Goal: Task Accomplishment & Management: Use online tool/utility

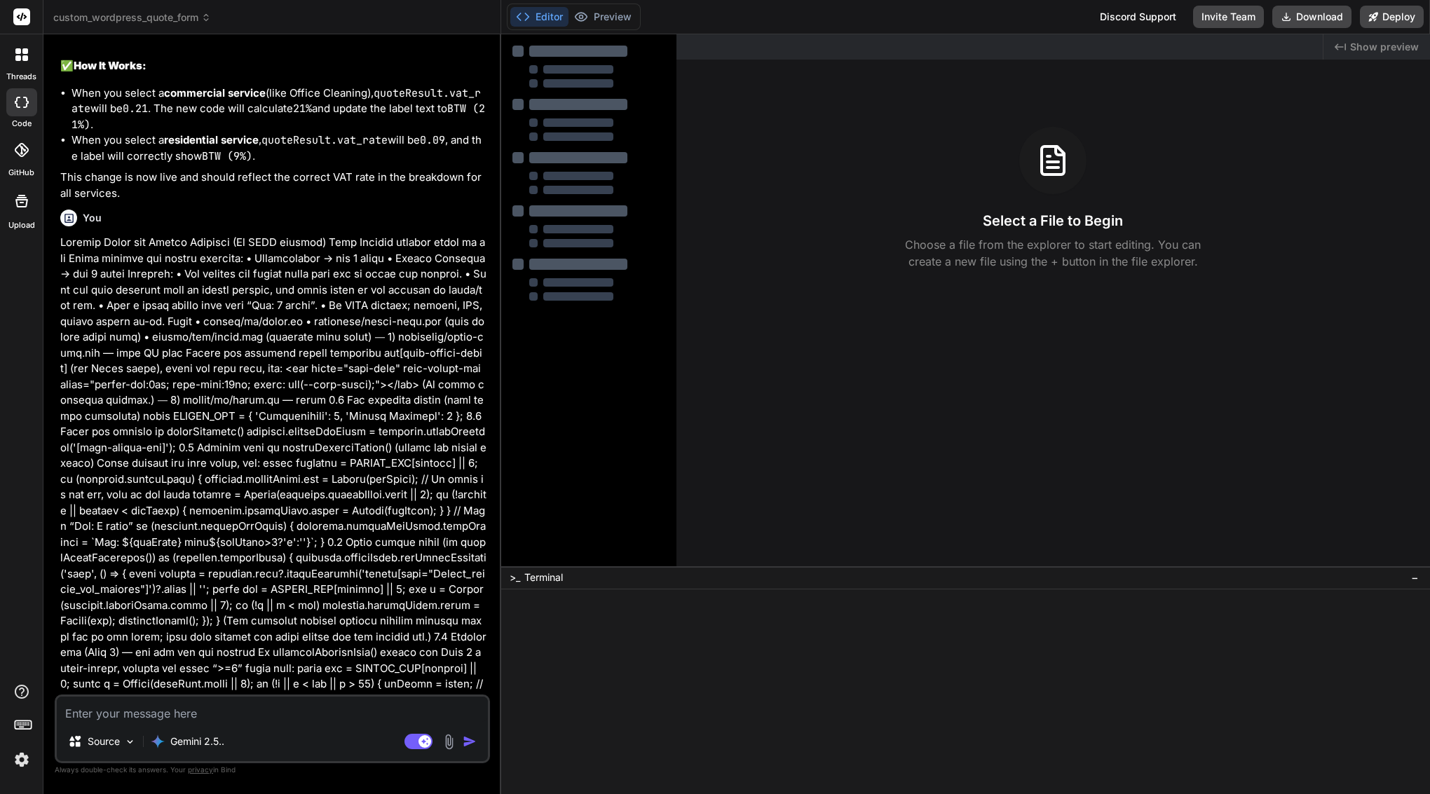
type textarea "x"
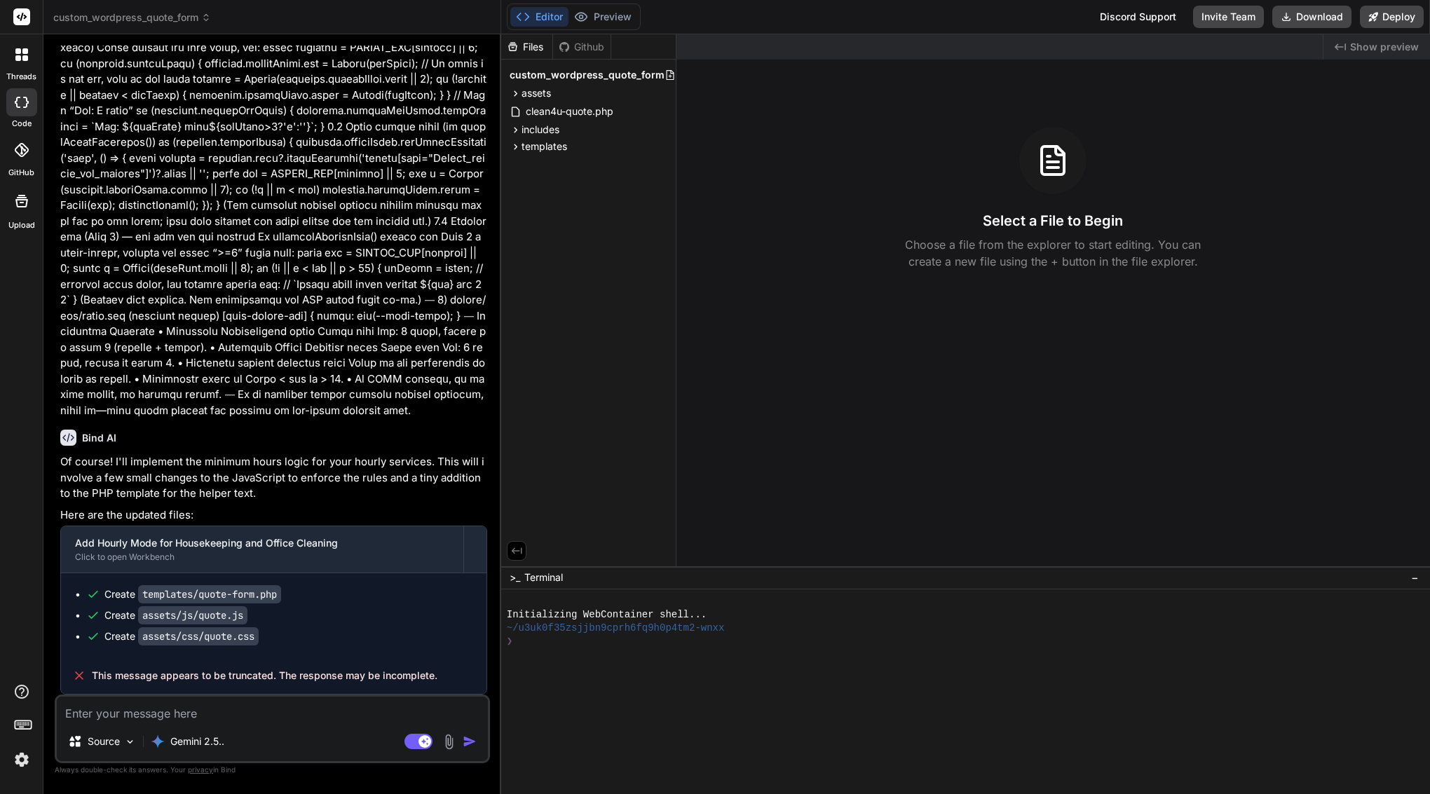
scroll to position [3792, 0]
click at [543, 89] on span "assets" at bounding box center [535, 93] width 29 height 14
click at [543, 128] on div "js" at bounding box center [594, 128] width 151 height 17
click at [558, 146] on span "quote.js" at bounding box center [567, 147] width 39 height 17
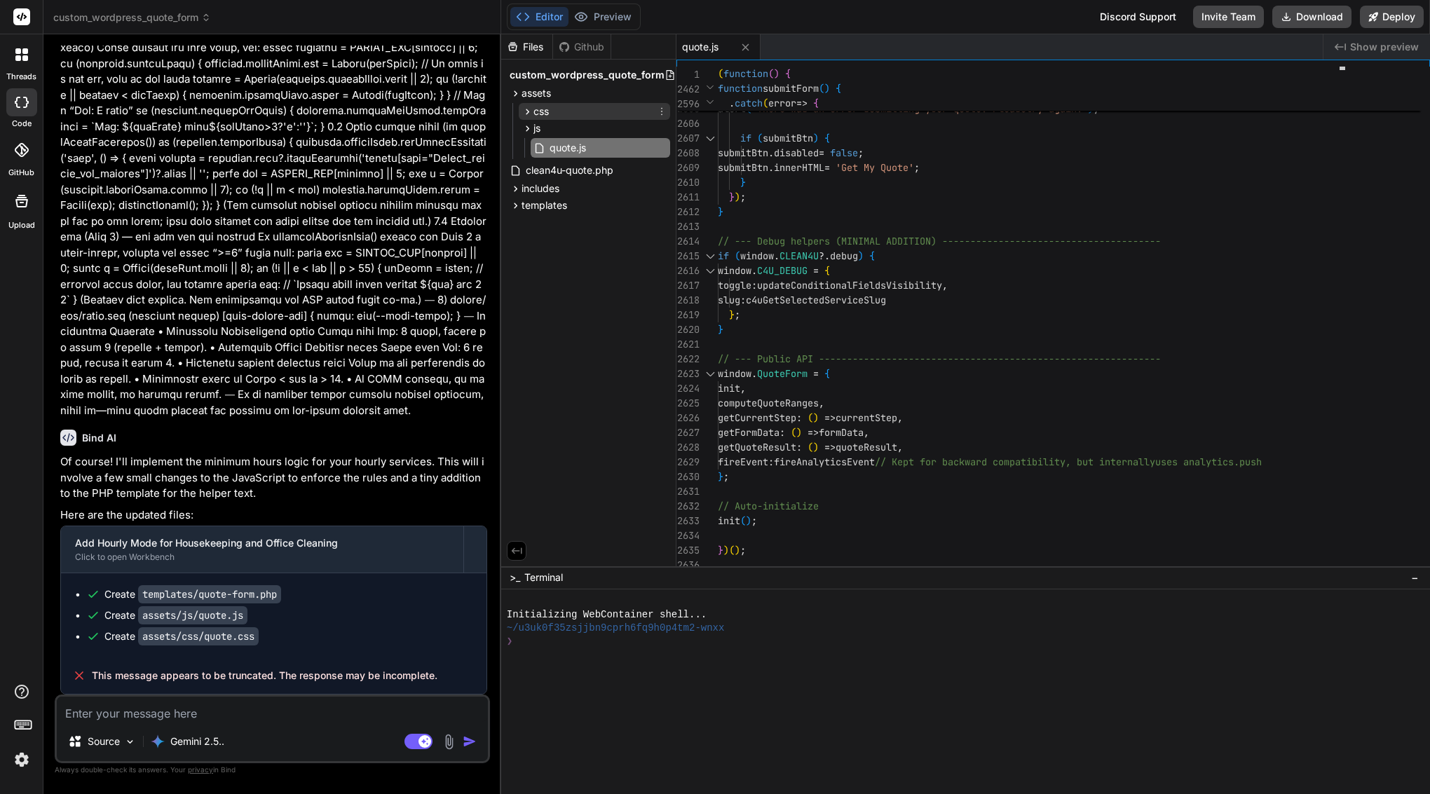
click at [543, 110] on span "css" at bounding box center [540, 111] width 15 height 14
click at [561, 129] on span "quote.css" at bounding box center [572, 131] width 48 height 17
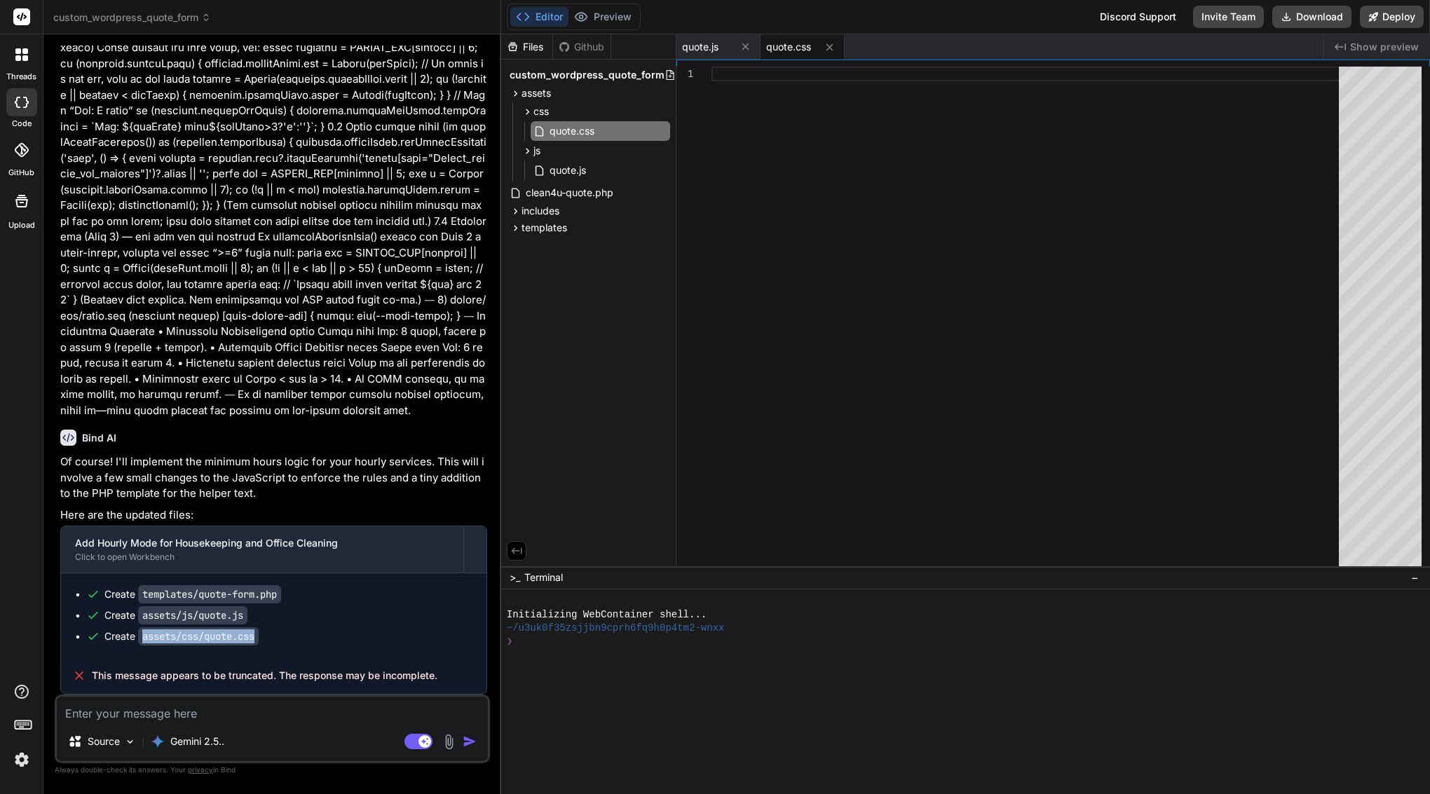
drag, startPoint x: 142, startPoint y: 638, endPoint x: 275, endPoint y: 635, distance: 132.5
click at [275, 635] on div "Create assets/css/quote.css" at bounding box center [279, 636] width 386 height 14
click at [241, 674] on span "This message appears to be truncated. The response may be incomplete." at bounding box center [265, 676] width 346 height 14
click at [229, 708] on textarea at bounding box center [272, 709] width 431 height 25
drag, startPoint x: 265, startPoint y: 638, endPoint x: 143, endPoint y: 636, distance: 122.0
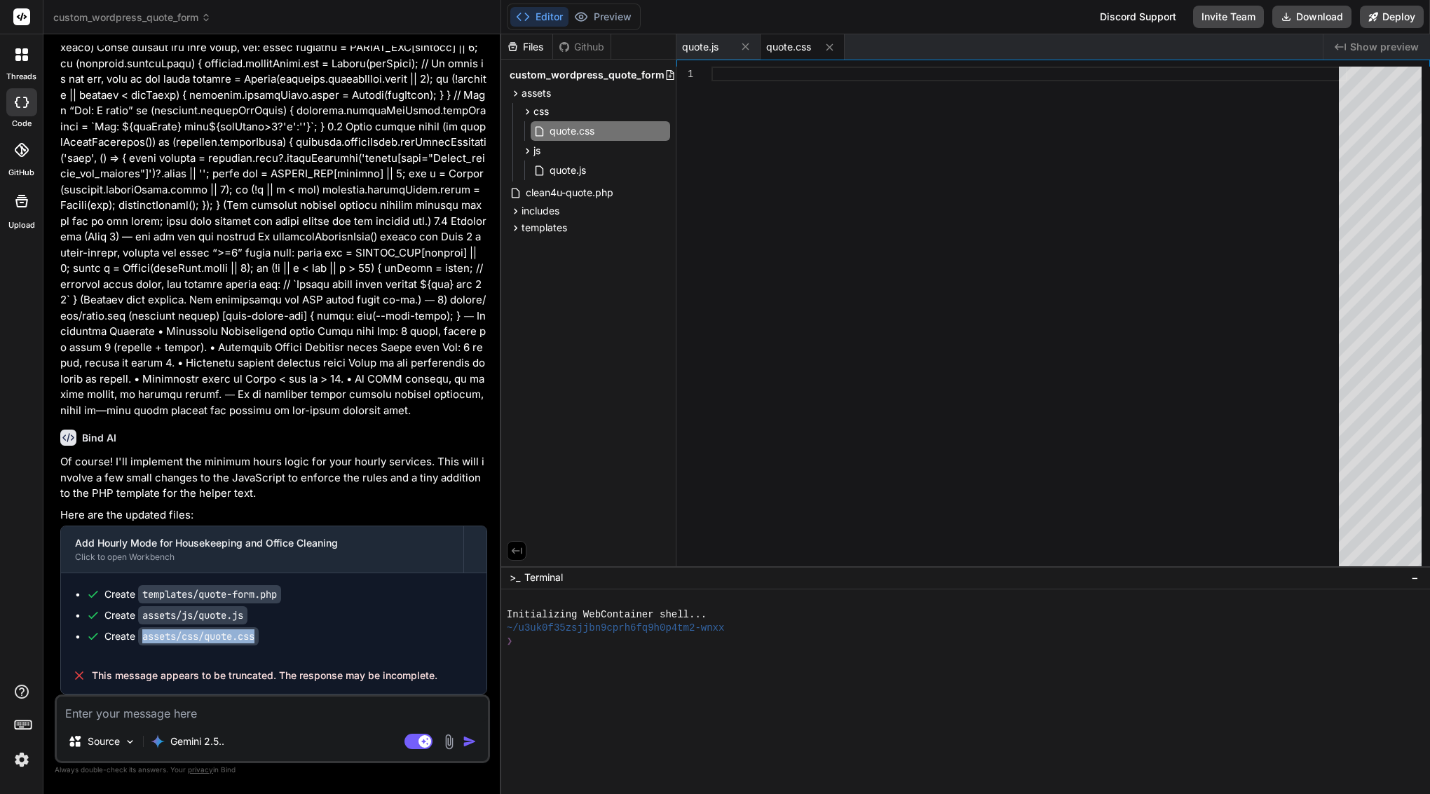
click at [143, 636] on div "Create assets/css/quote.css" at bounding box center [279, 636] width 386 height 14
copy div "assets/css/quote.css"
click at [193, 707] on textarea at bounding box center [272, 709] width 431 height 25
type textarea "t"
type textarea "x"
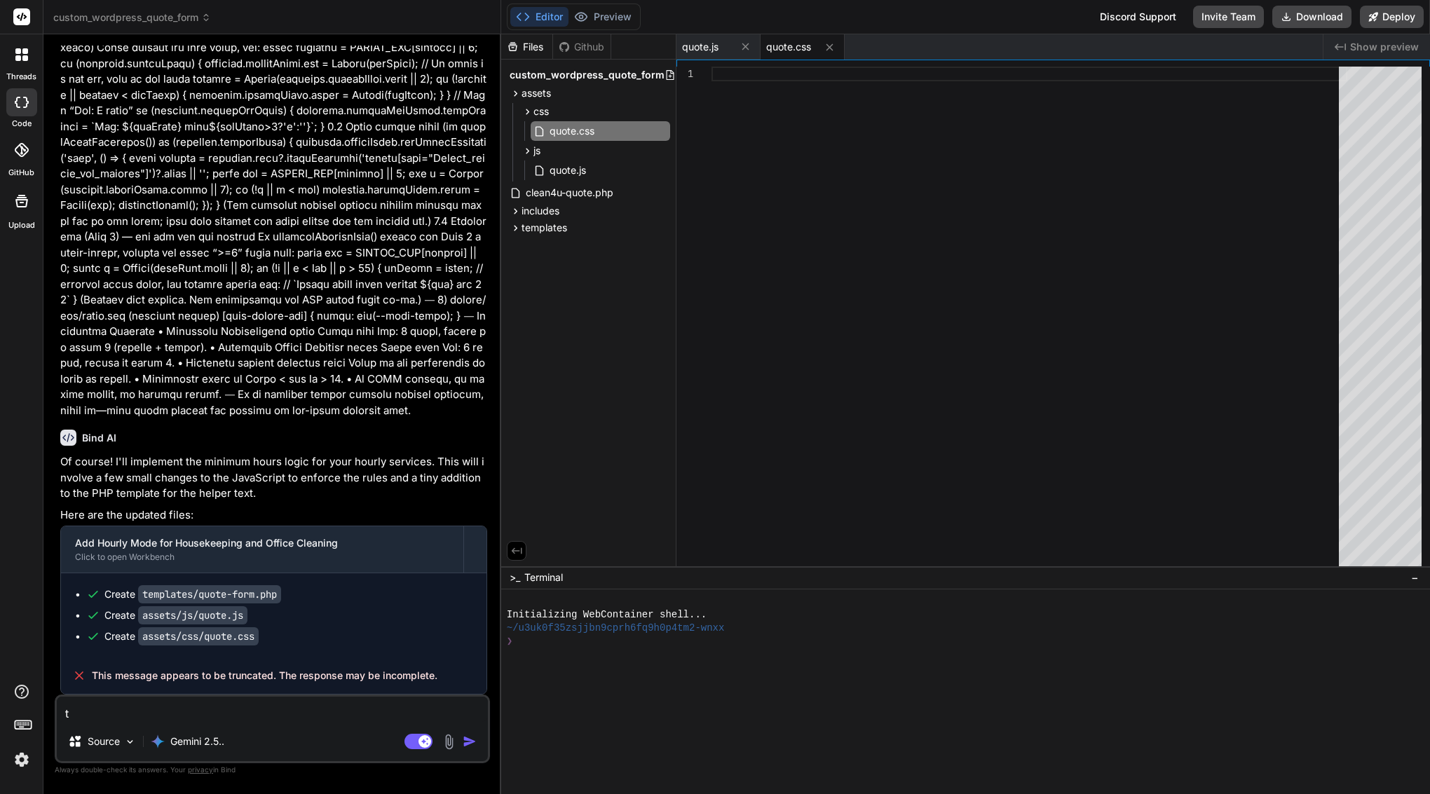
type textarea "x"
type textarea "p"
type textarea "x"
type textarea "pl"
type textarea "x"
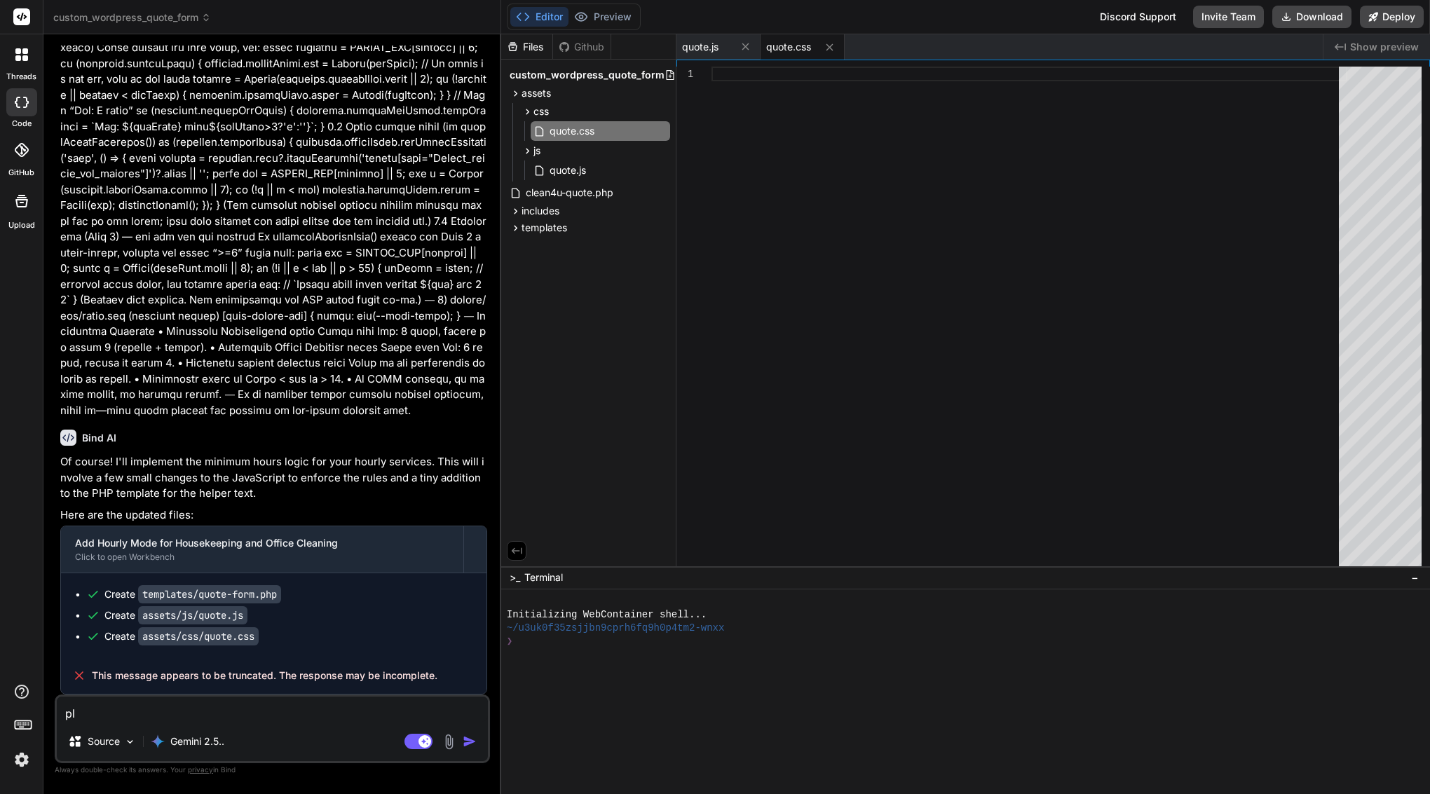
type textarea "ple"
type textarea "x"
type textarea "plea"
type textarea "x"
type textarea "pleas"
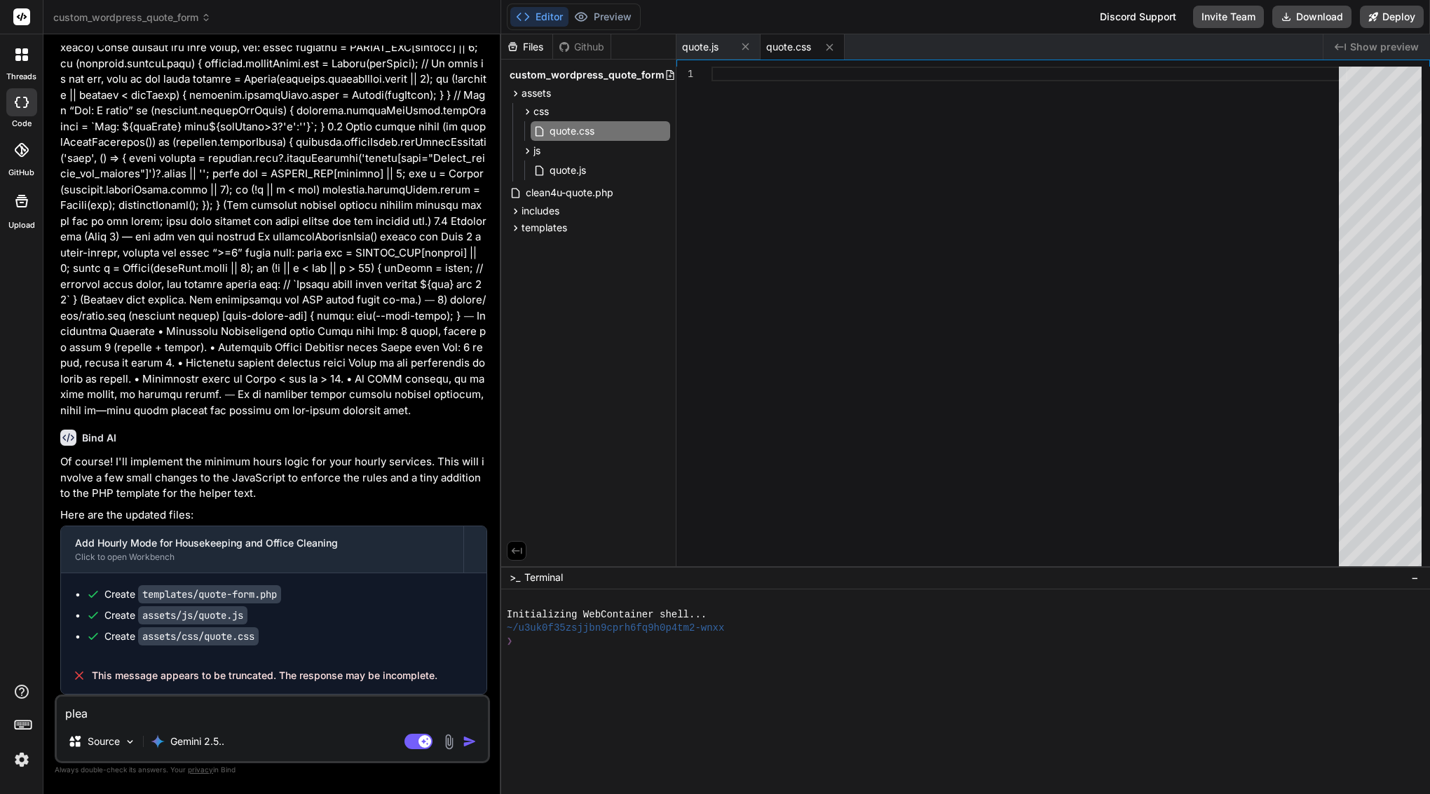
type textarea "x"
type textarea "please"
type textarea "x"
type textarea "please"
type textarea "x"
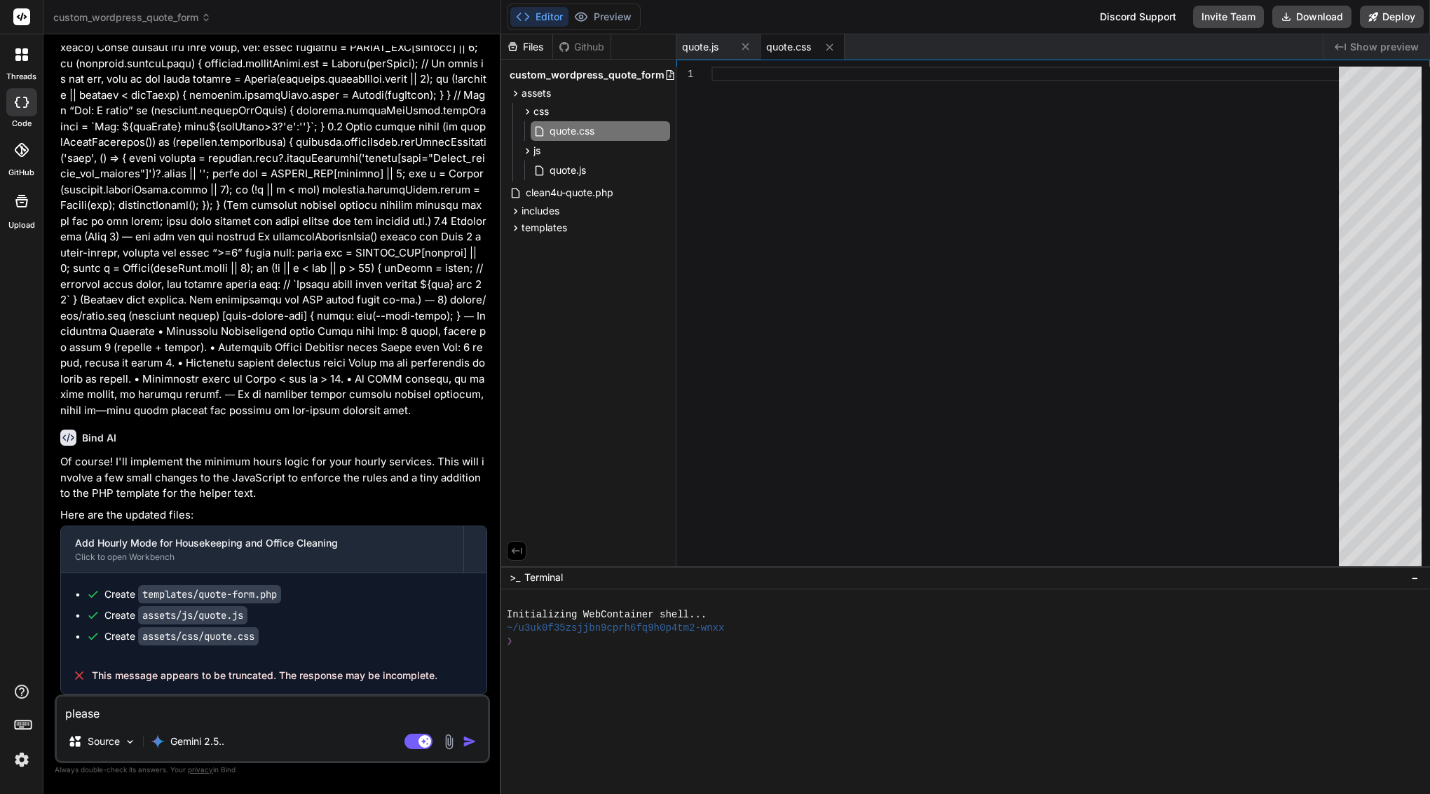
type textarea "please c"
type textarea "x"
type textarea "please co"
type textarea "x"
type textarea "please con"
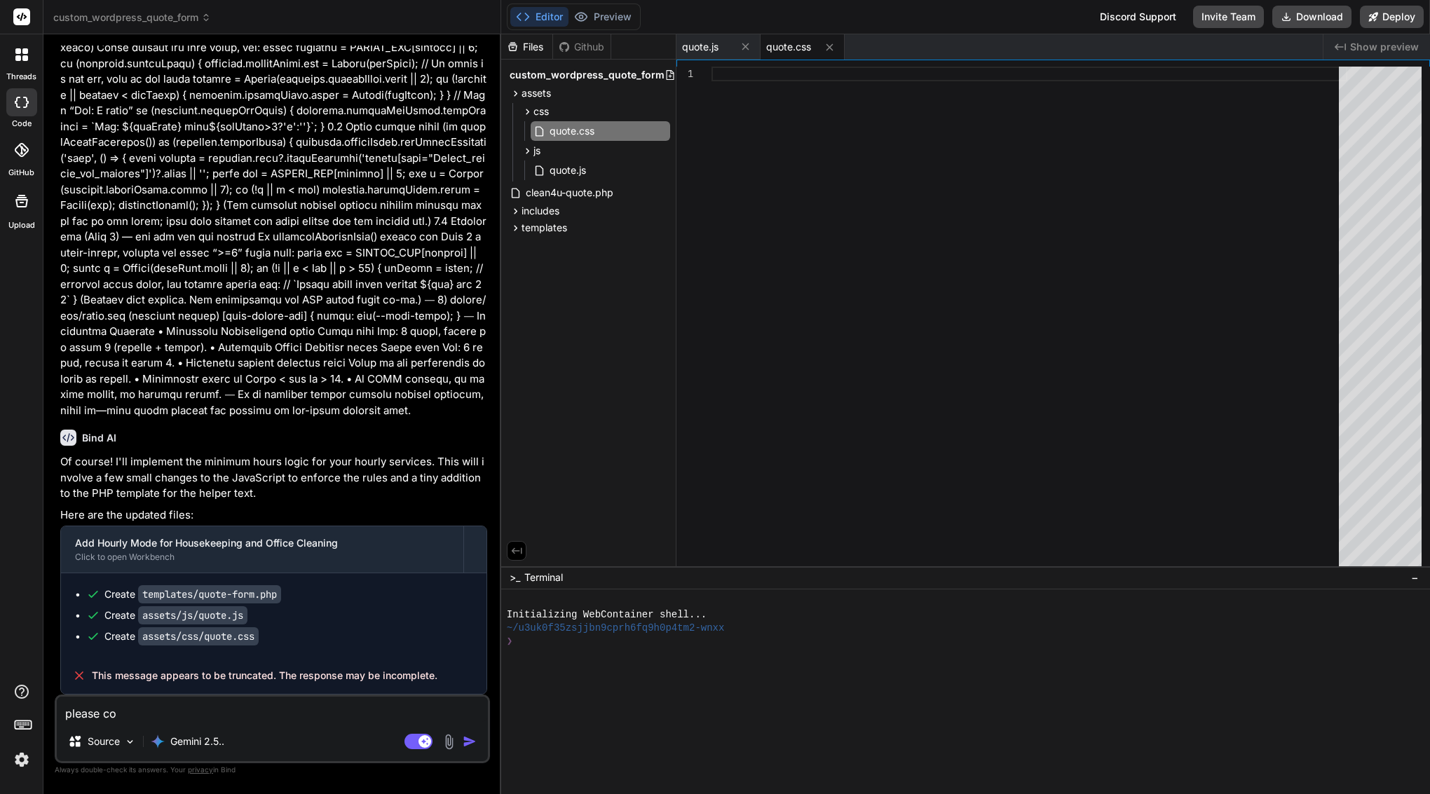
type textarea "x"
type textarea "please cont"
type textarea "x"
type textarea "please conti"
type textarea "x"
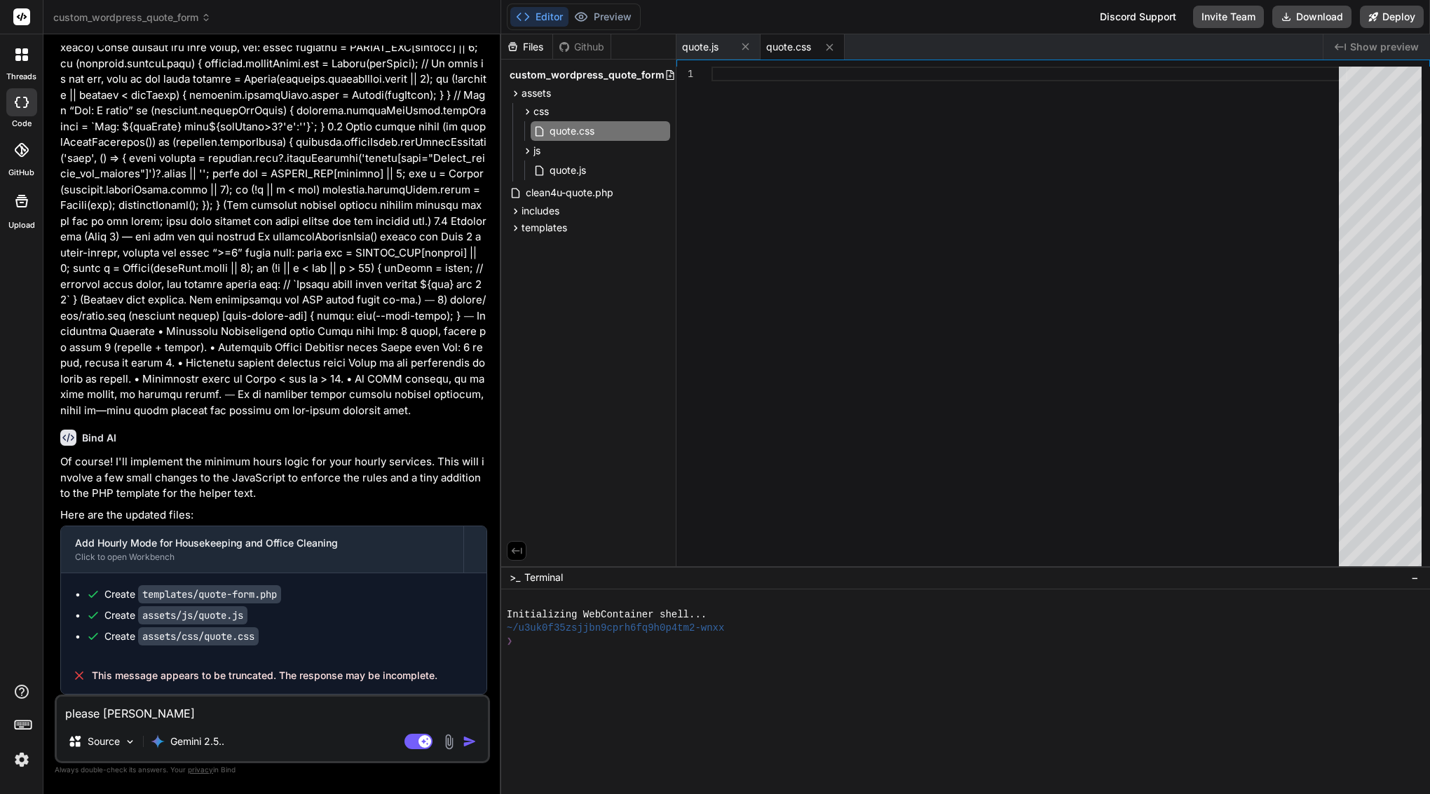
type textarea "please contin"
type textarea "x"
type textarea "please continu"
type textarea "x"
type textarea "please continue"
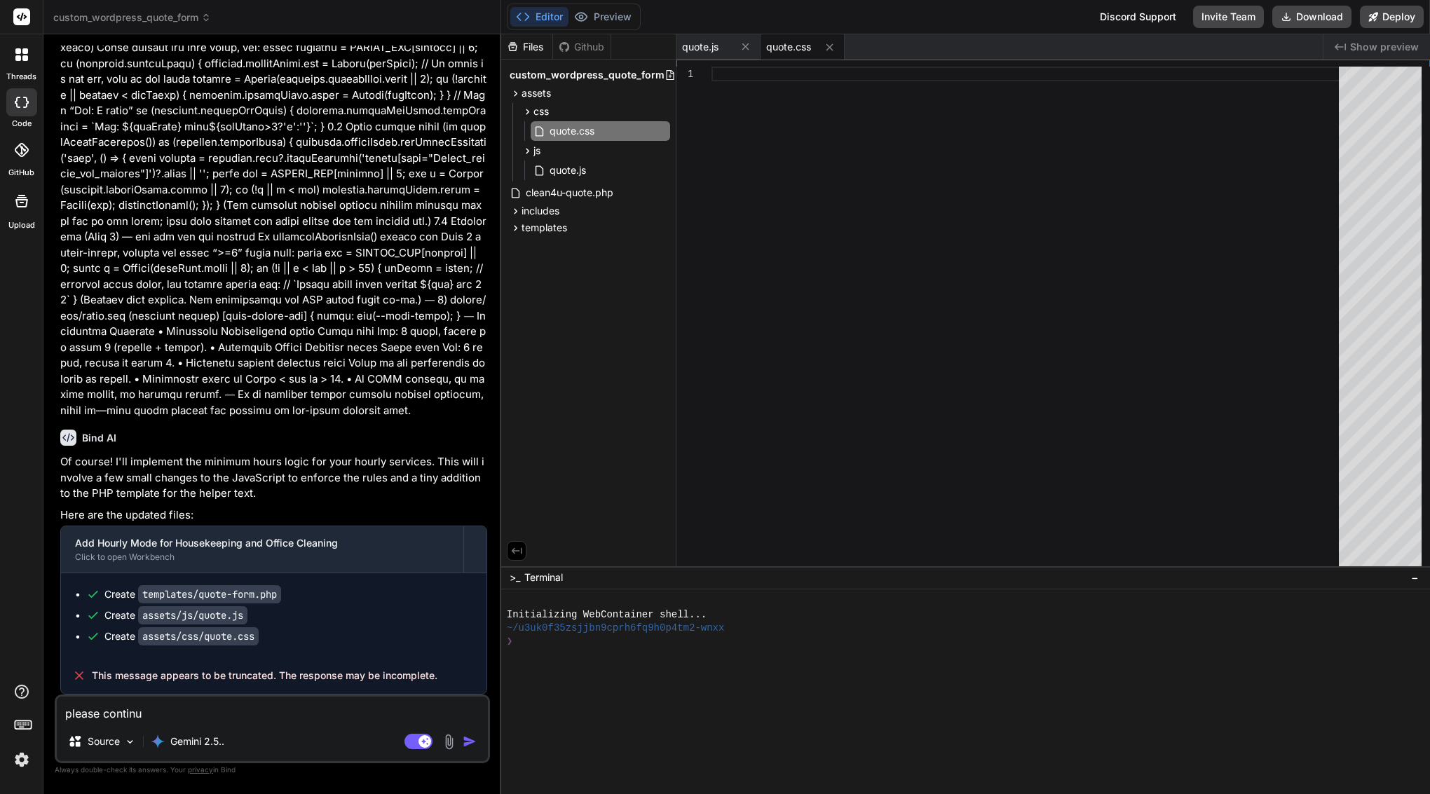
type textarea "x"
type textarea "please continue"
type textarea "x"
type textarea "please continue l"
type textarea "x"
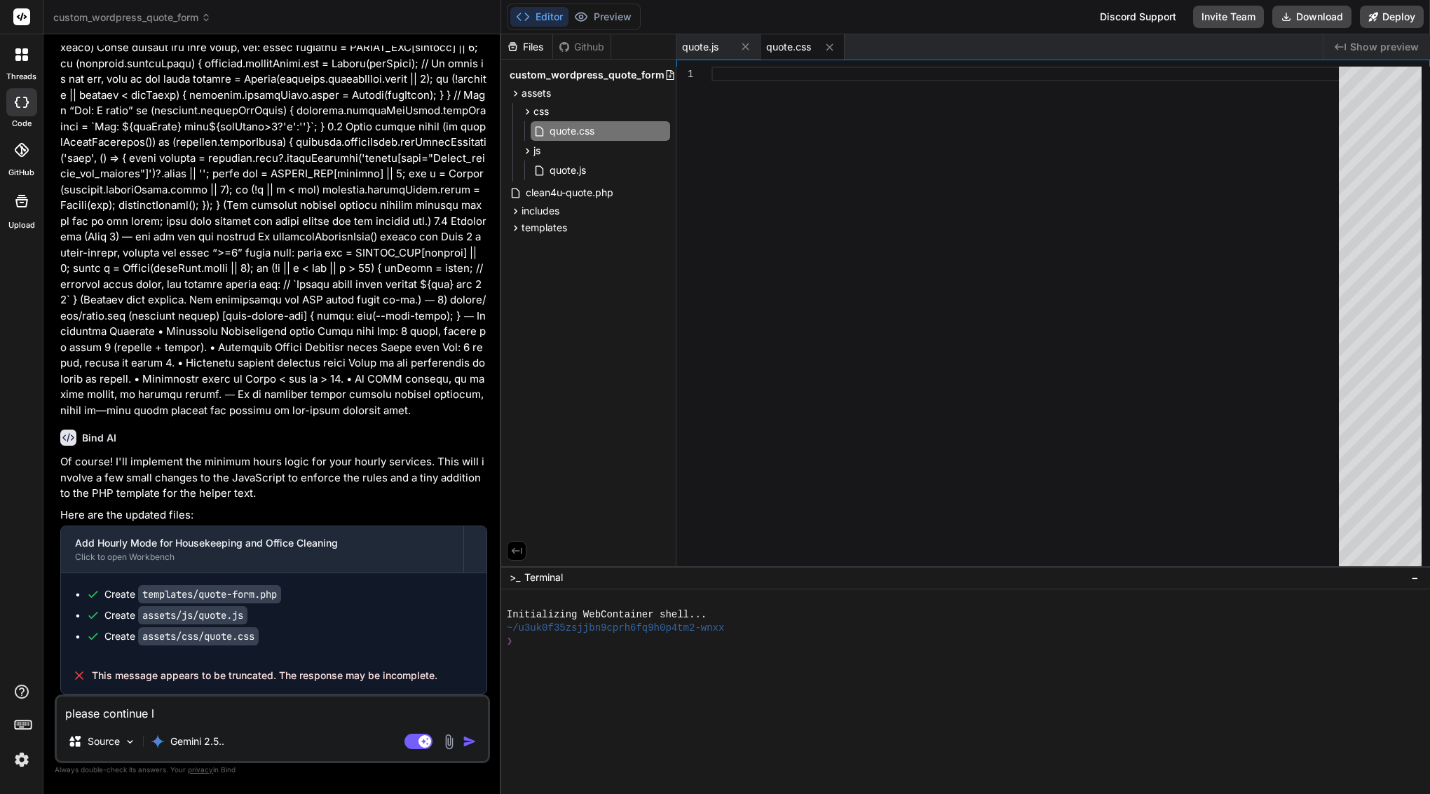
type textarea "please continue la"
type textarea "x"
type textarea "please continue las"
type textarea "x"
type textarea "please continue last"
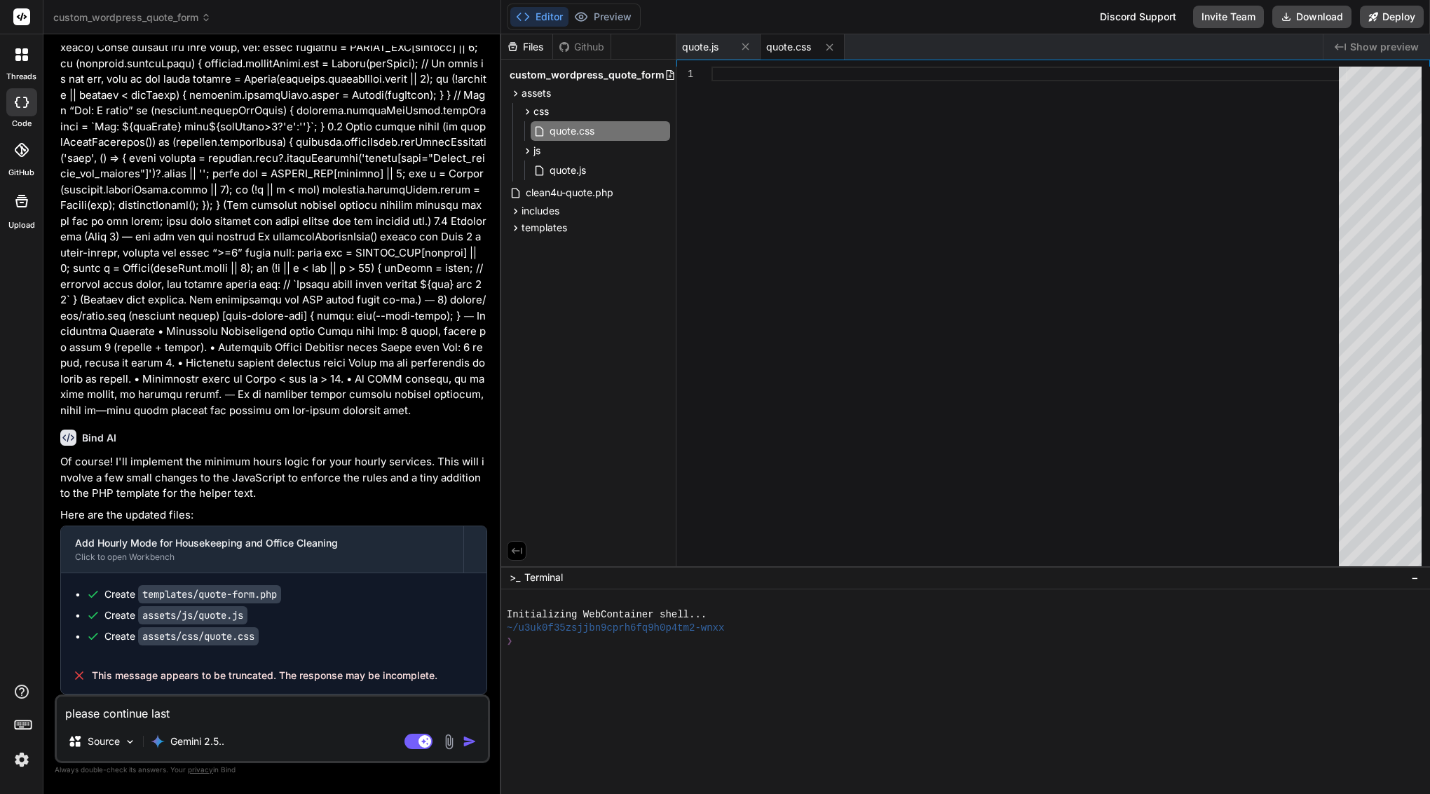
type textarea "x"
type textarea "please continue last"
type textarea "x"
type textarea "please continue last m"
type textarea "x"
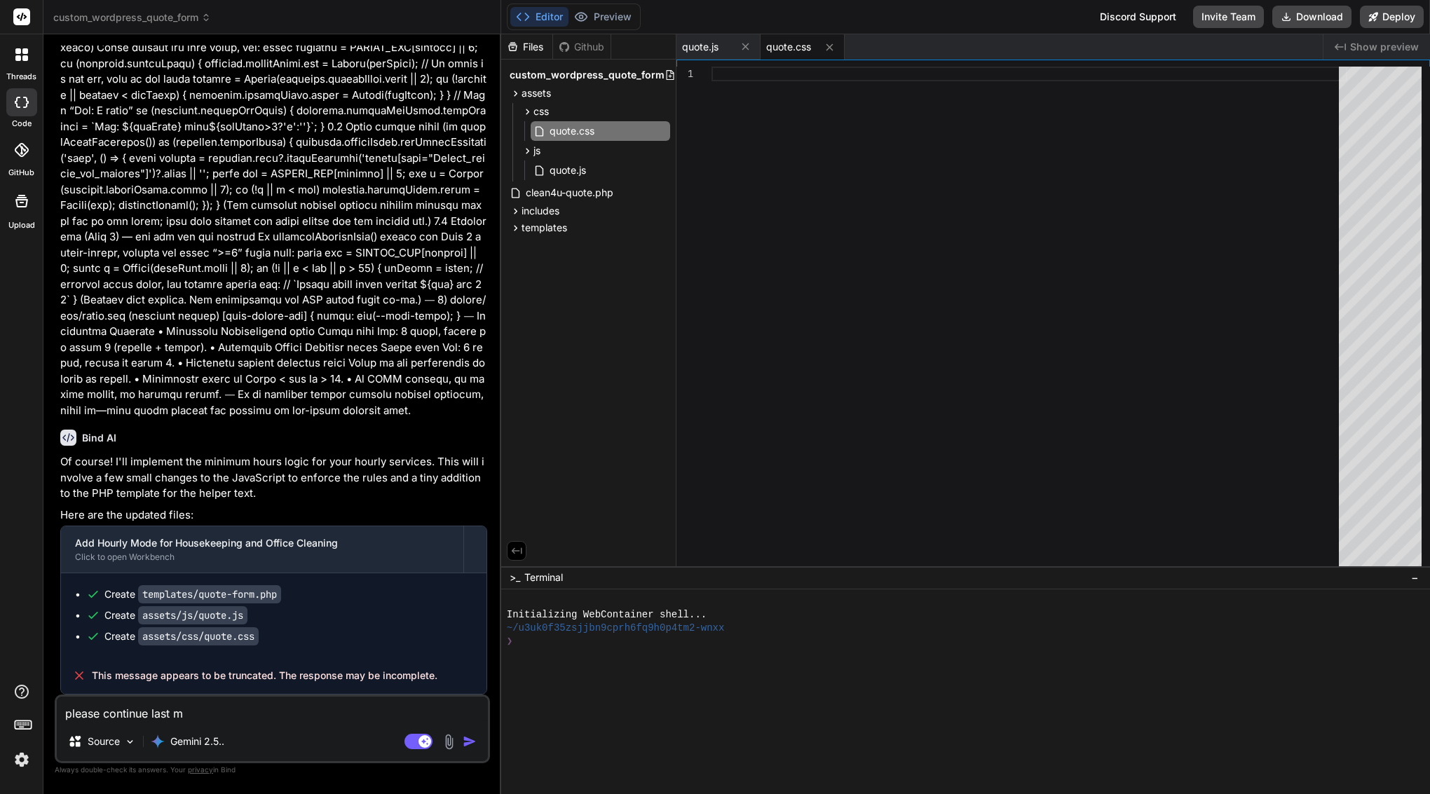
type textarea "please continue last me"
type textarea "x"
type textarea "please continue last mes"
type textarea "x"
type textarea "please continue last mess"
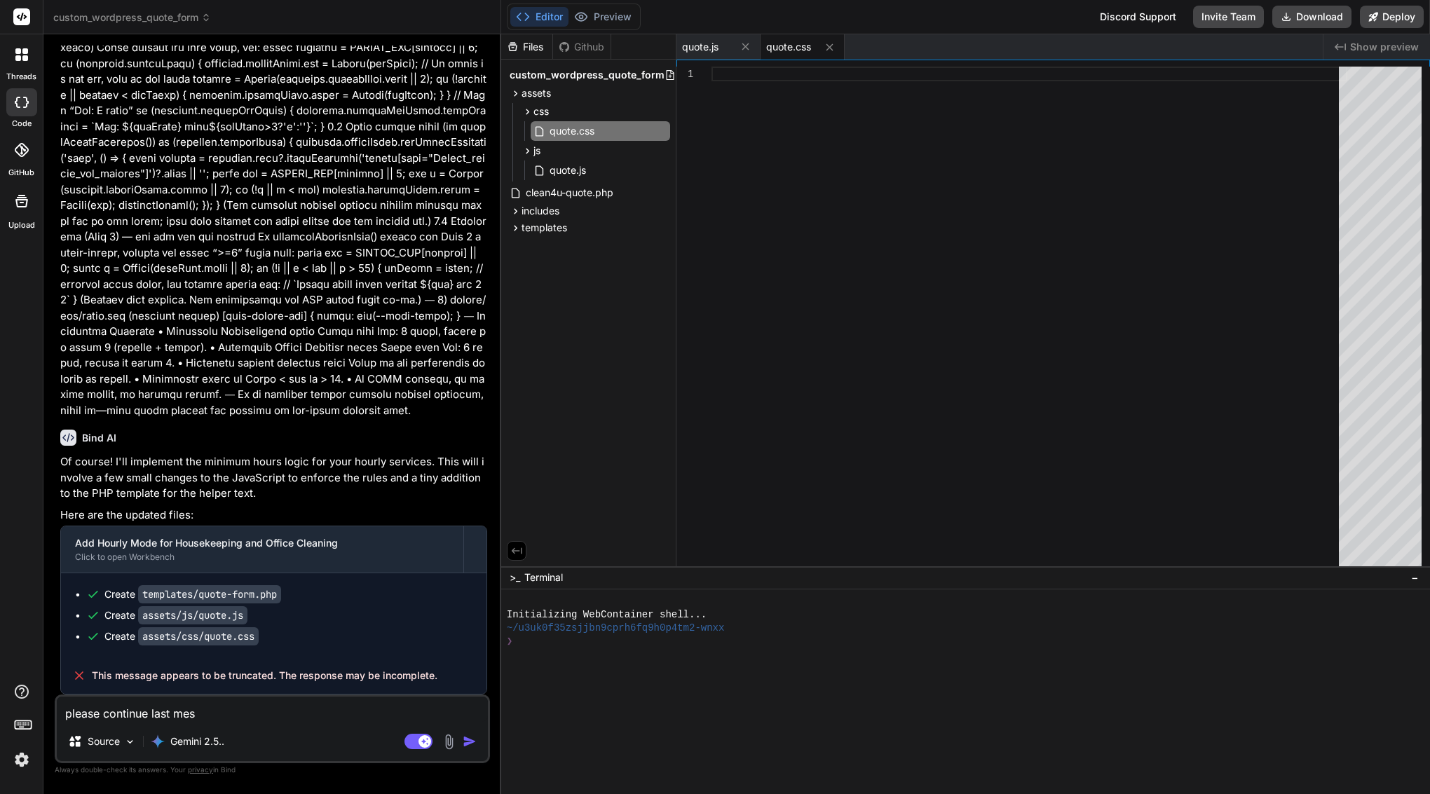
type textarea "x"
type textarea "please continue last messa"
type textarea "x"
type textarea "please continue last messaf"
type textarea "x"
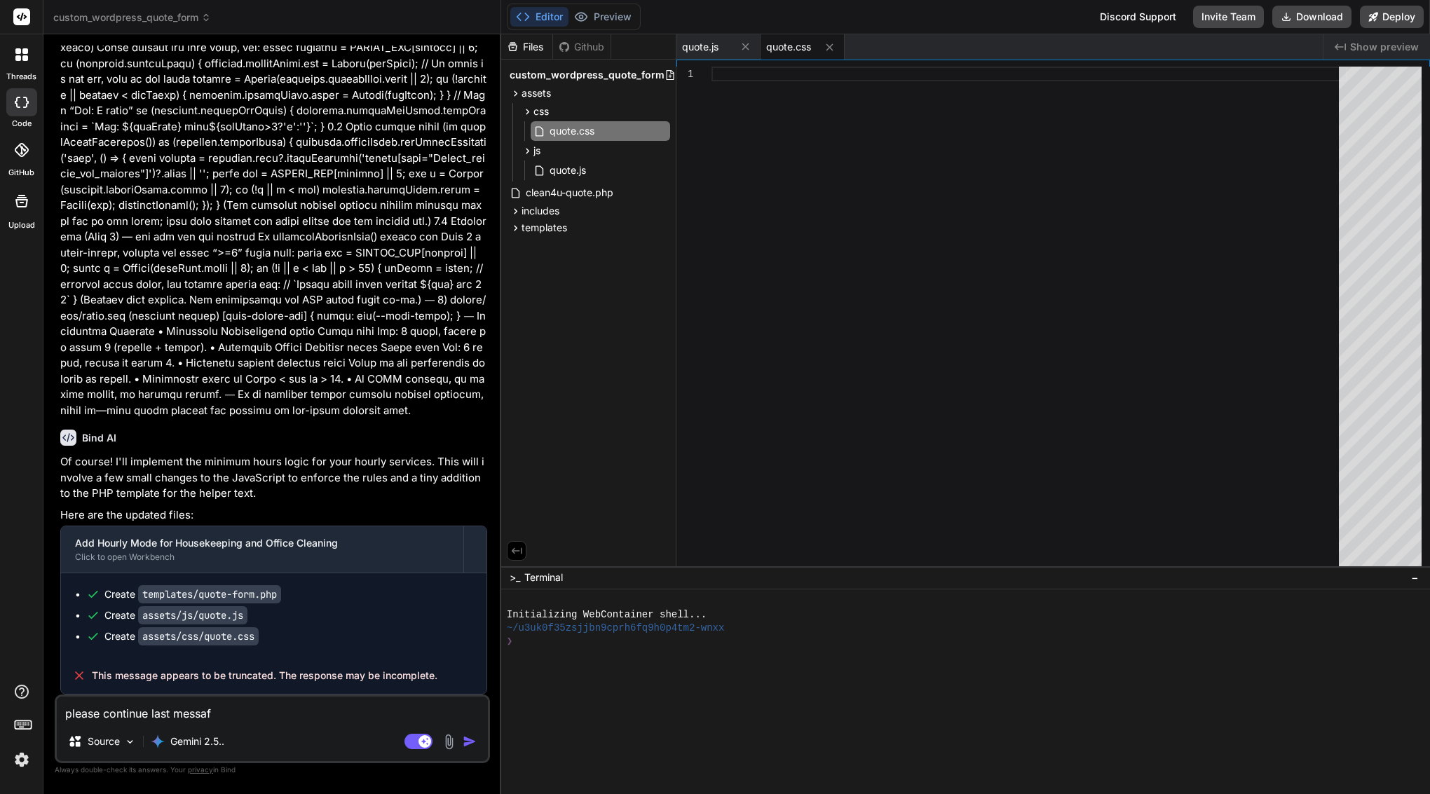
type textarea "please continue last messafg"
type textarea "x"
type textarea "please continue last messafge"
type textarea "x"
type textarea "please continue last message"
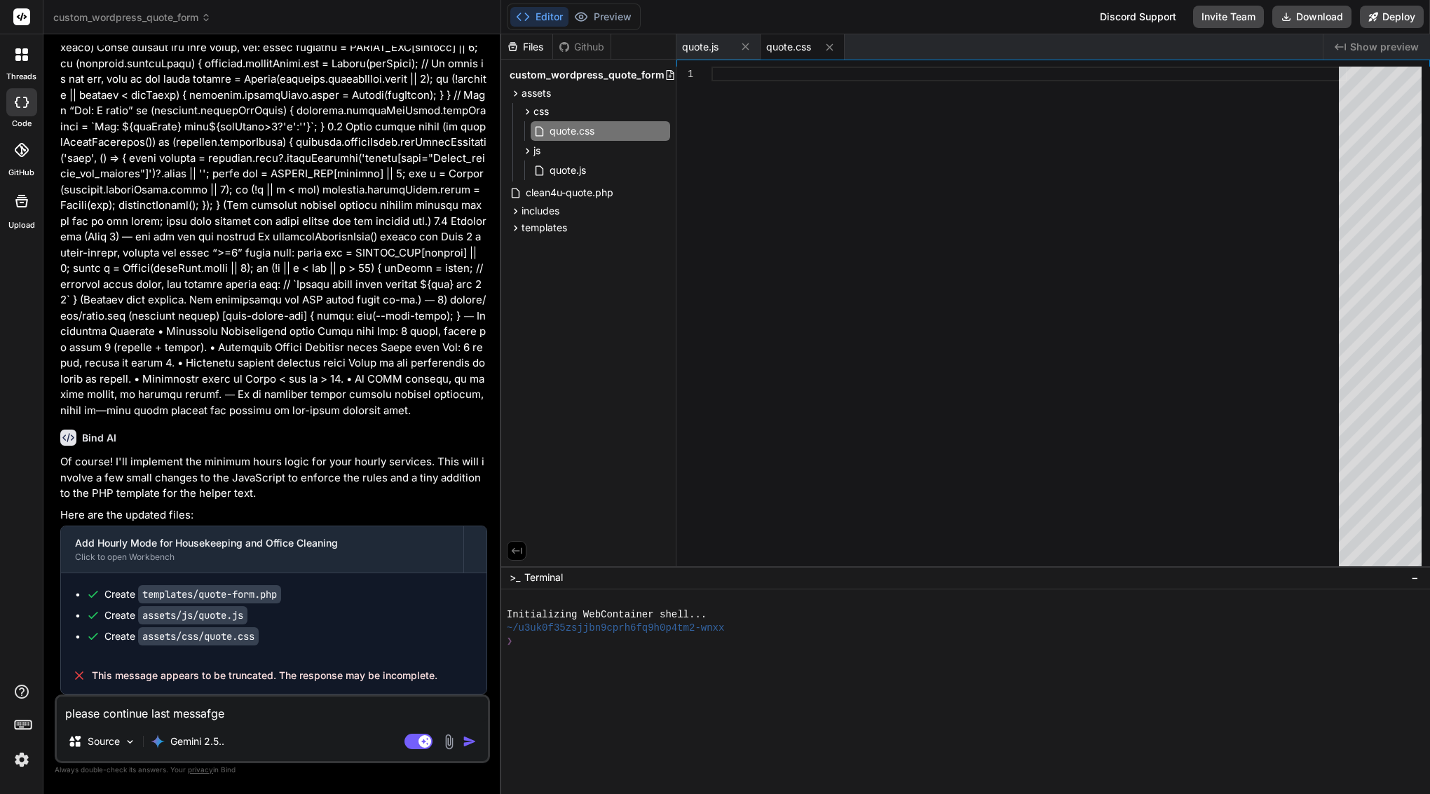
type textarea "x"
type textarea "please continue last message"
type textarea "x"
type textarea "please continue last message"
type textarea "x"
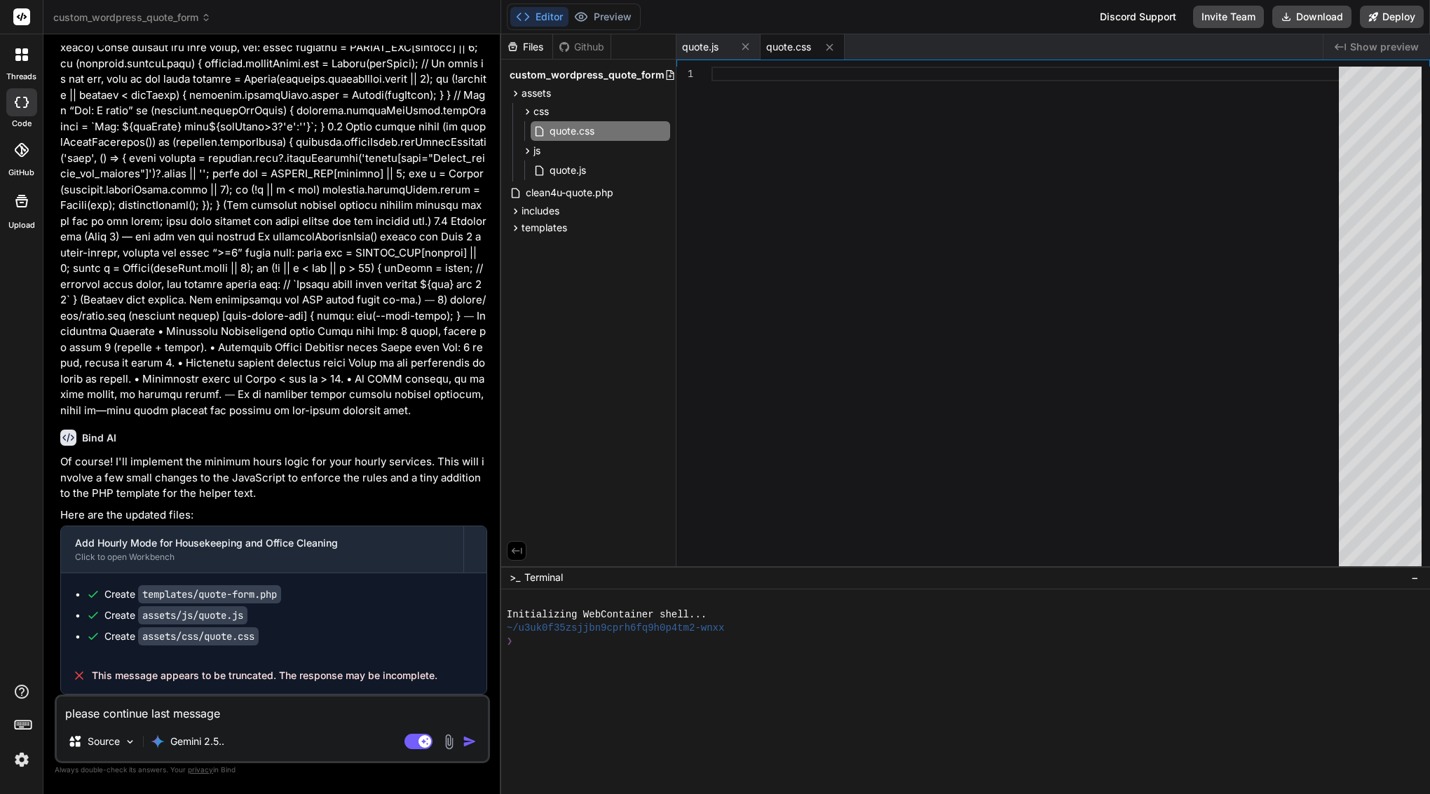
type textarea "please continue last message w"
type textarea "x"
type textarea "please continue last message wa"
type textarea "x"
type textarea "please continue last message was"
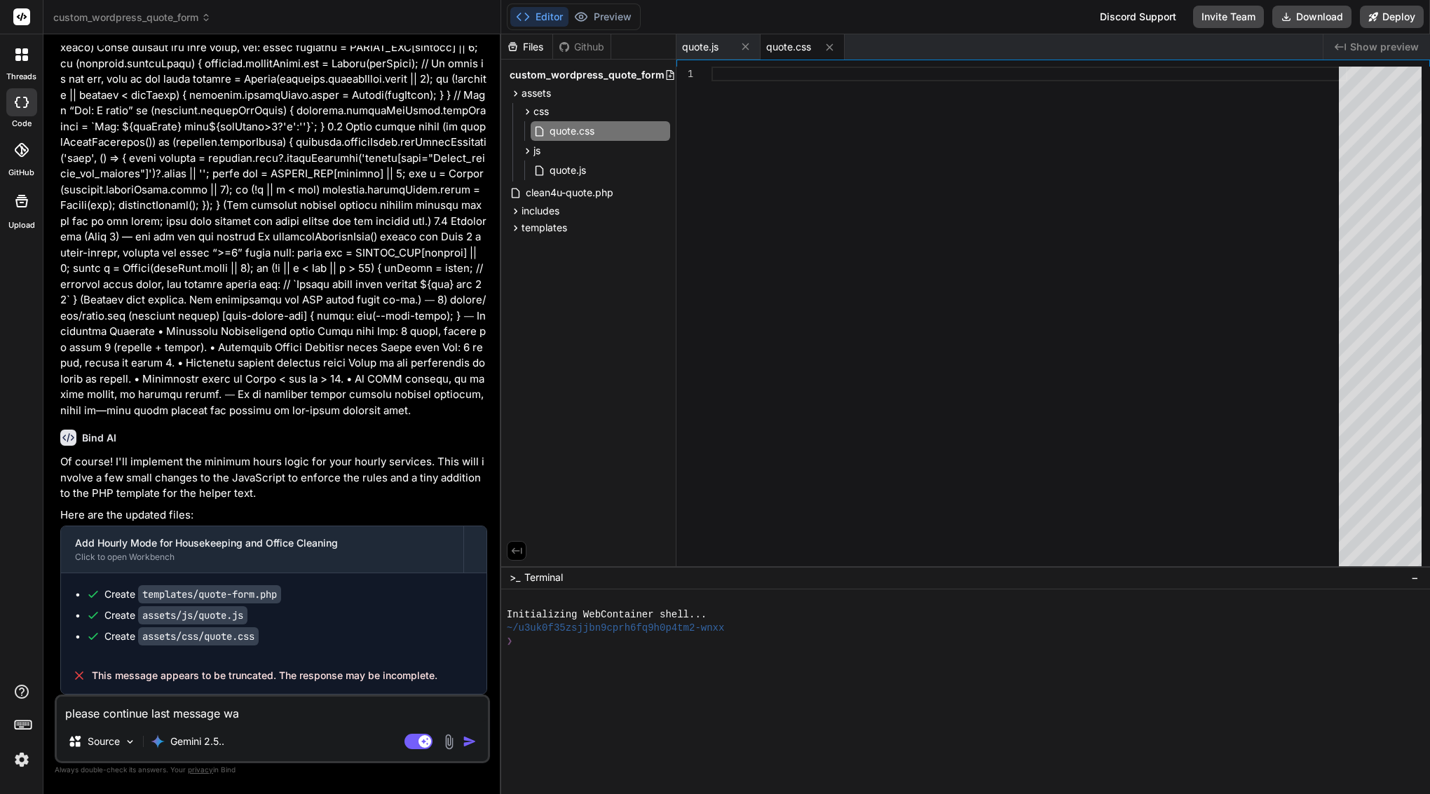
type textarea "x"
type textarea "please continue last message was"
type textarea "x"
type textarea "please continue last message was t"
type textarea "x"
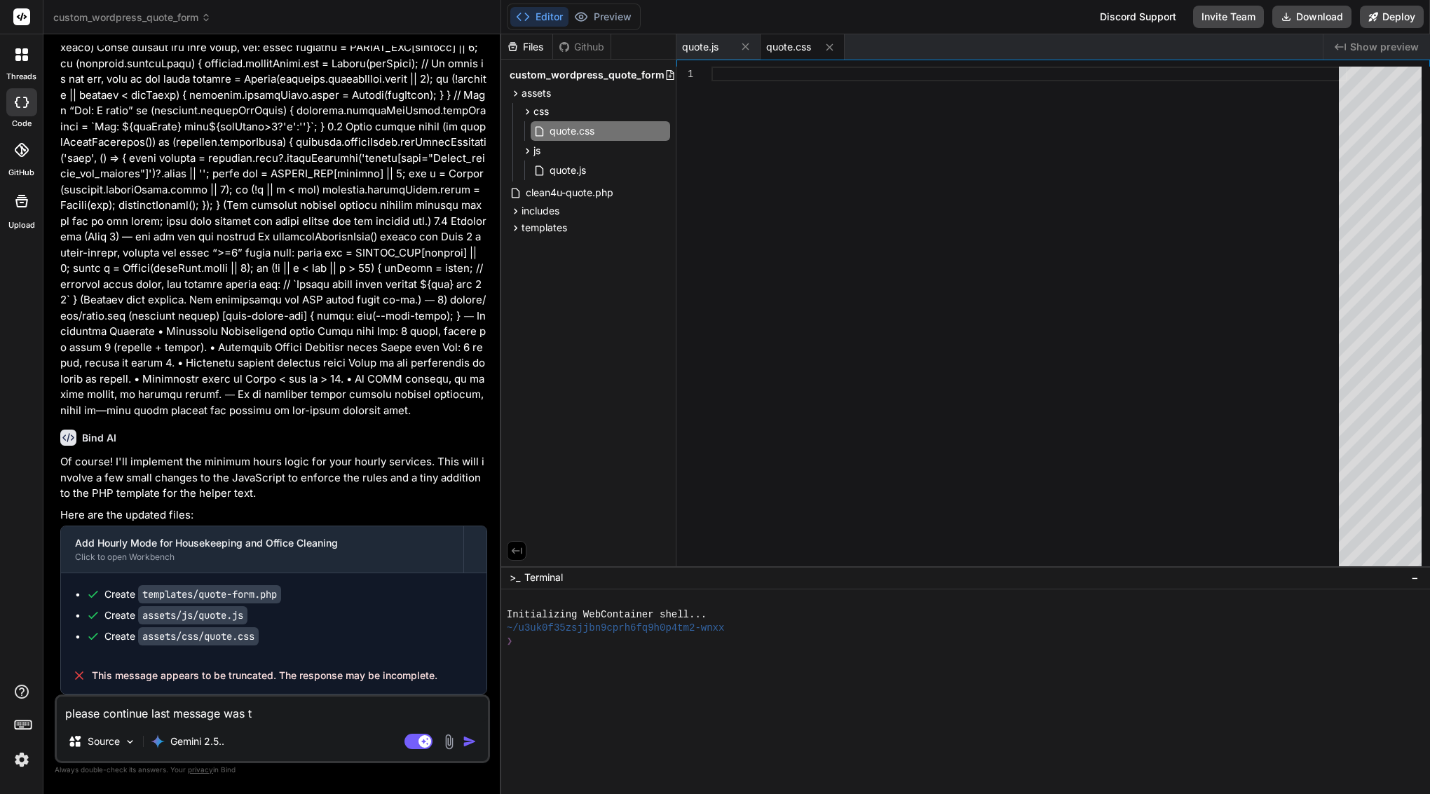
type textarea "please continue last message was tr"
type textarea "x"
type textarea "please continue last message was tru"
type textarea "x"
type textarea "please continue last message was trun"
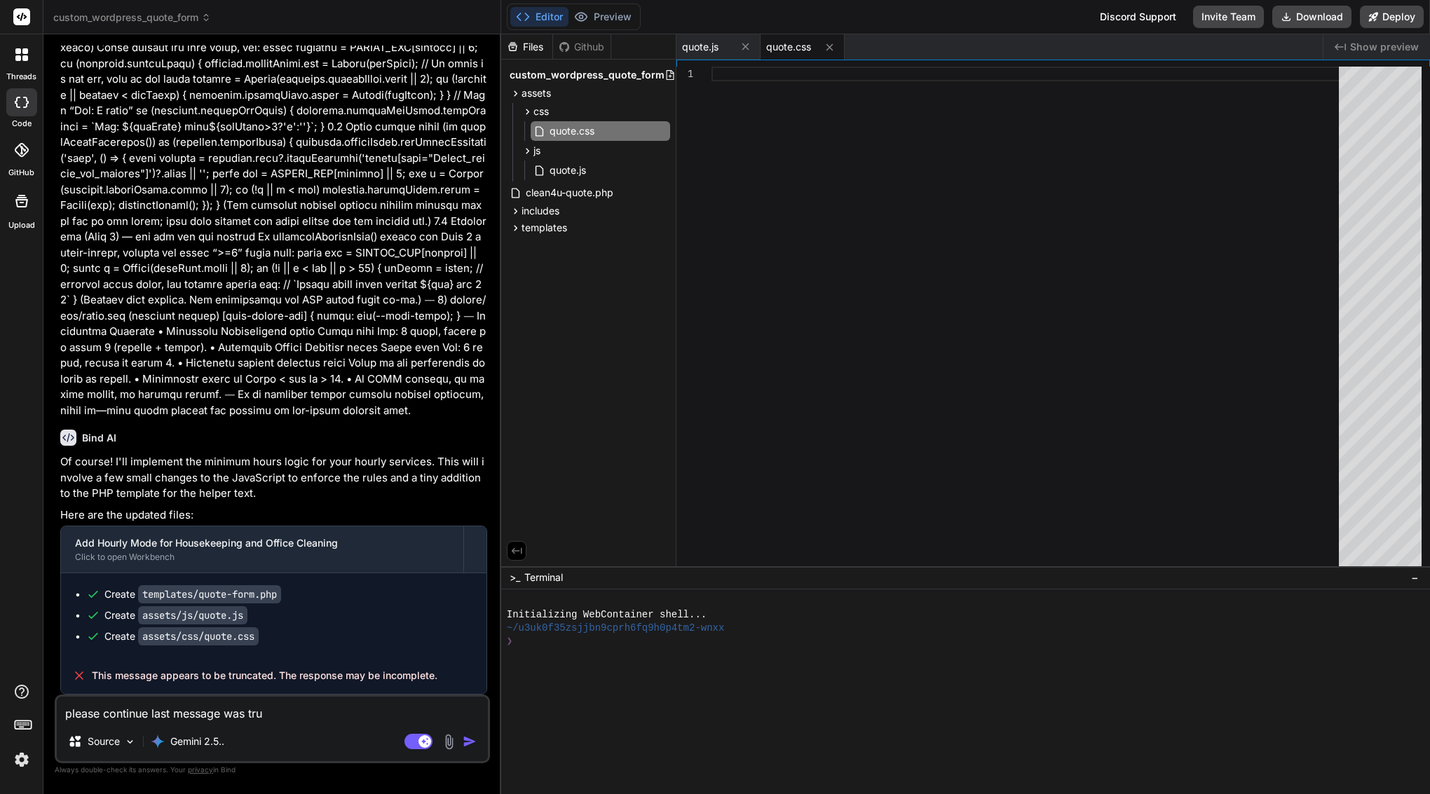
type textarea "x"
type textarea "please continue last message was trunc"
type textarea "x"
type textarea "please continue last message was trunca"
type textarea "x"
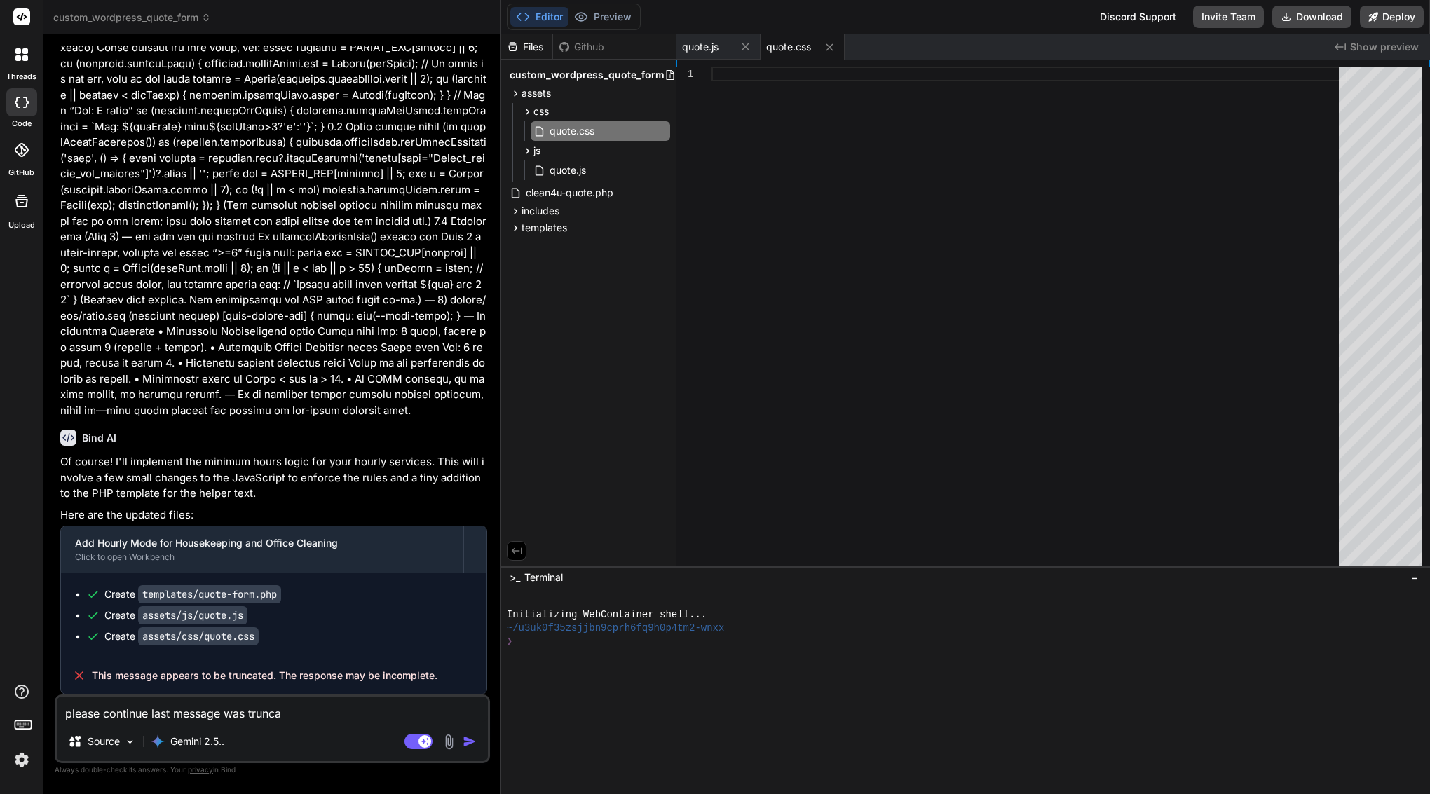
type textarea "please continue last message was truncat"
type textarea "x"
type textarea "please continue last message was truncate"
type textarea "x"
type textarea "please continue last message was truncated"
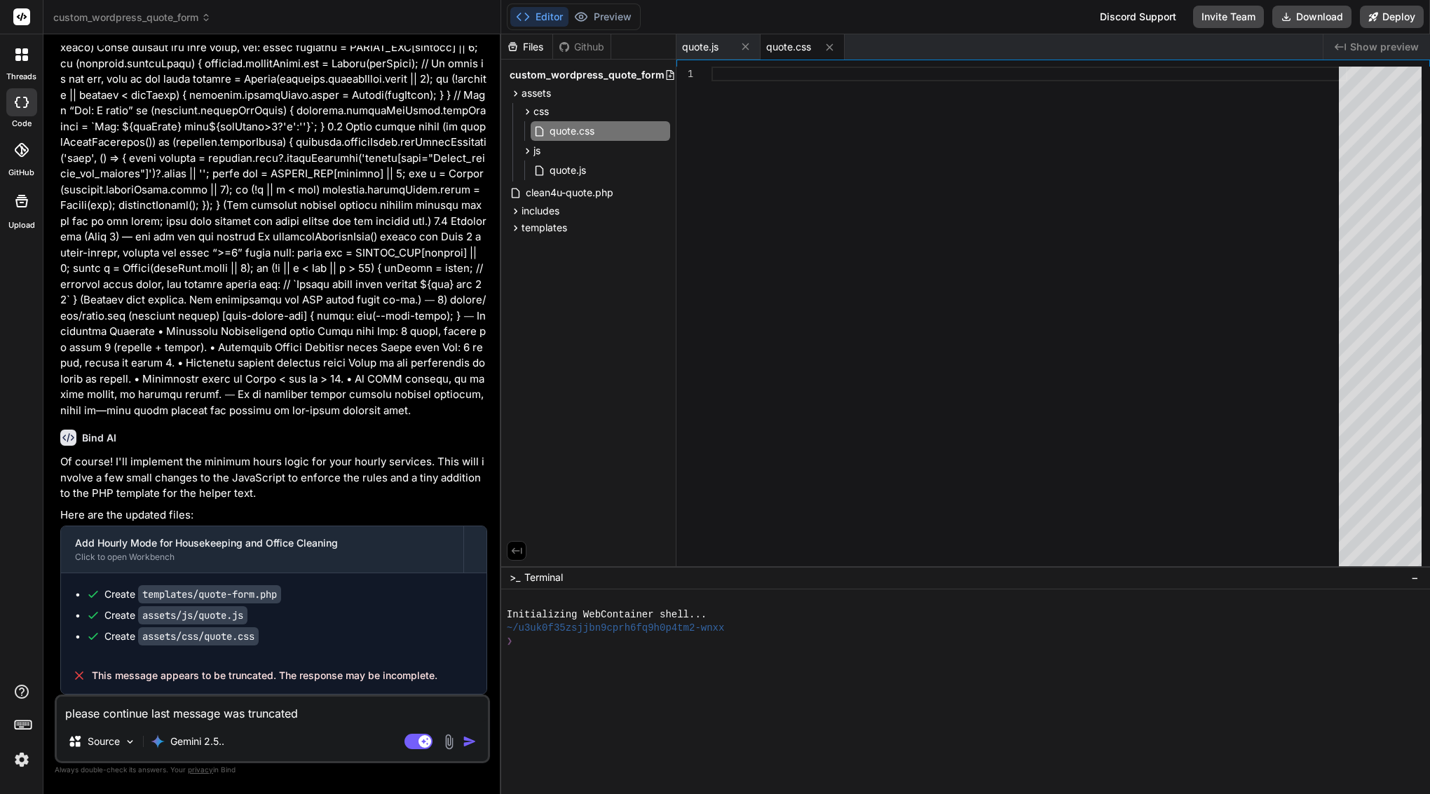
type textarea "x"
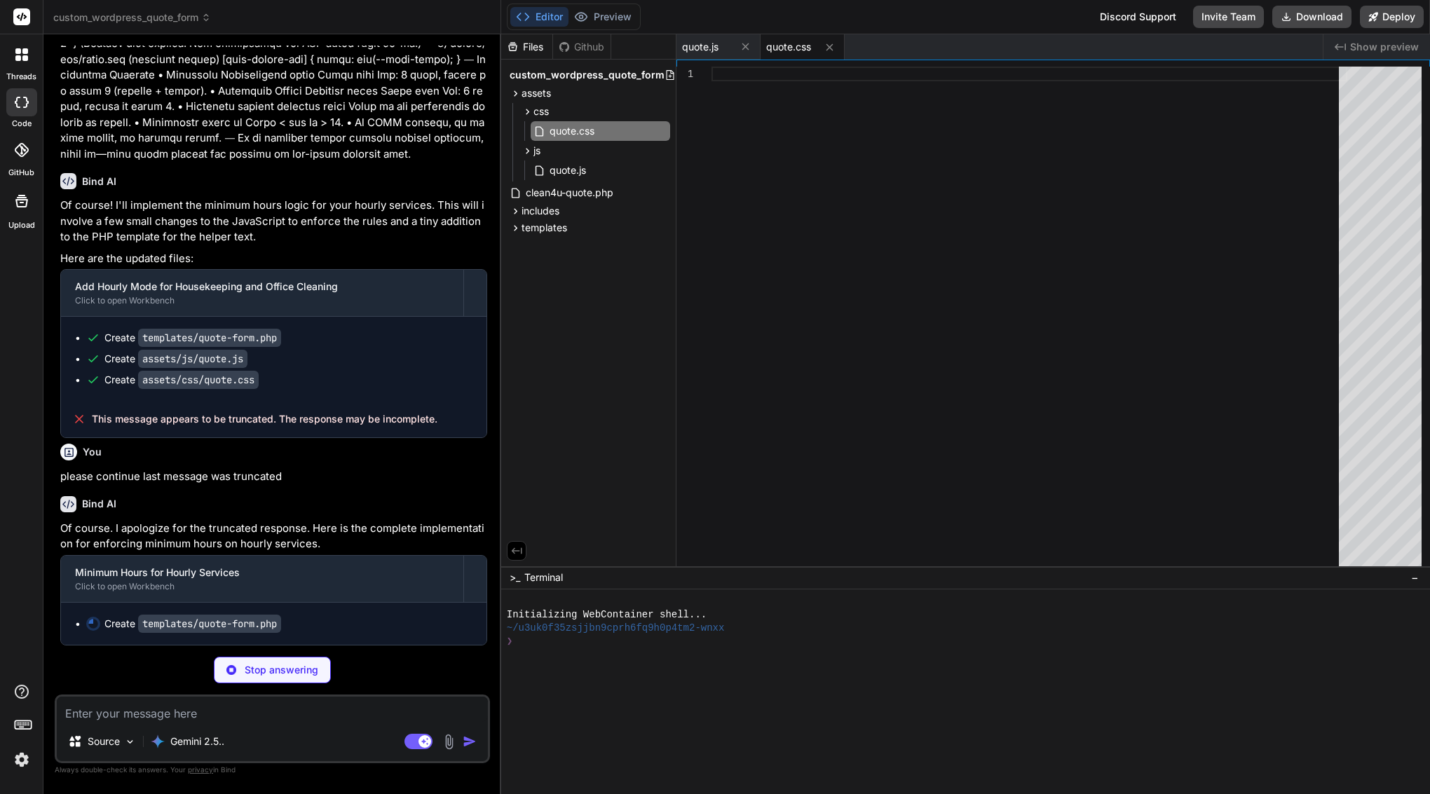
scroll to position [0, 0]
type textarea "x"
type textarea "</div> <?php // B) After rendering, delete_transient("clean4u_quote_$q"); (opti…"
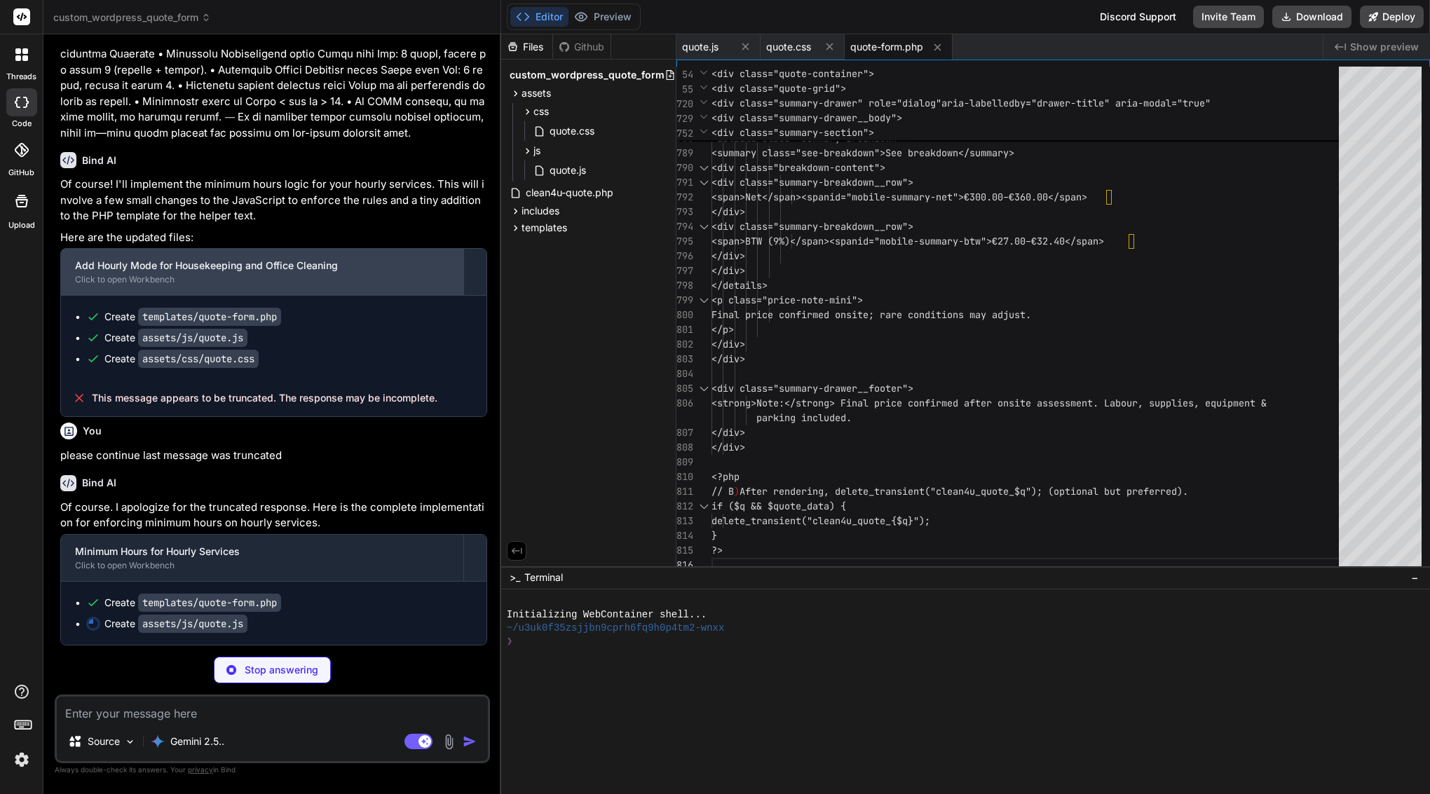
scroll to position [4068, 0]
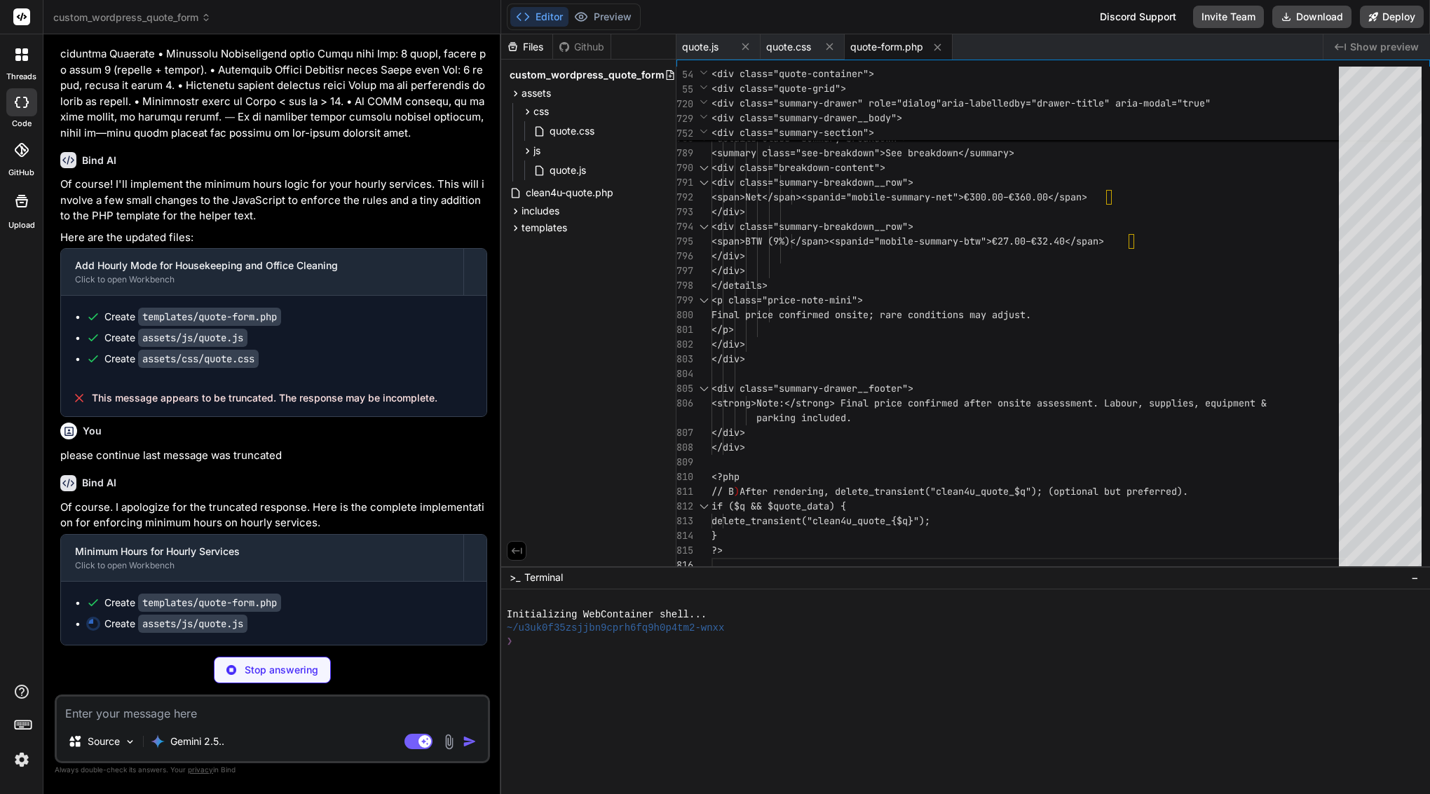
type textarea "x"
type textarea "init(); })();"
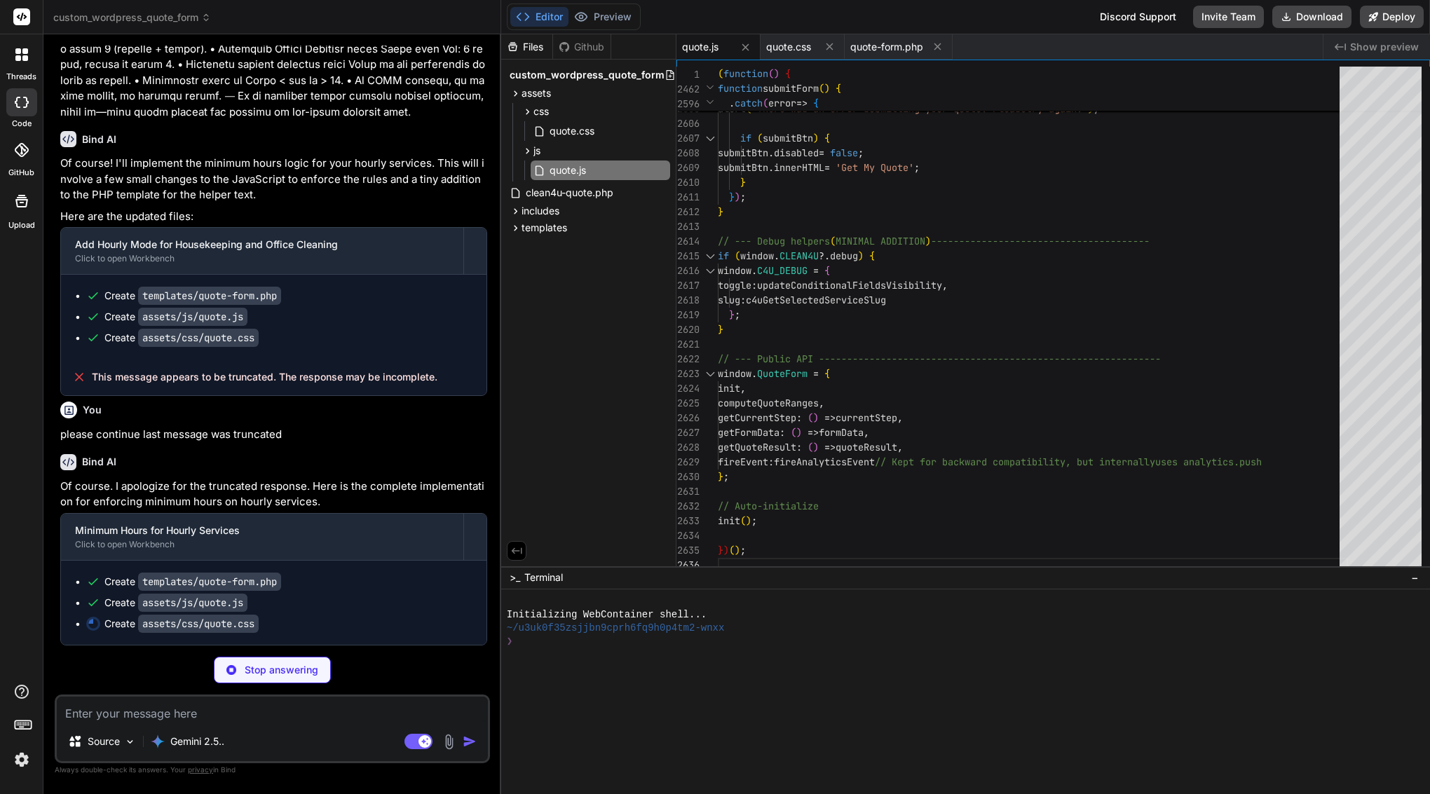
scroll to position [0, 0]
type textarea "x"
click at [897, 41] on span "quote-form.php" at bounding box center [886, 47] width 73 height 14
type textarea "</div> <?php // B) After rendering, delete_transient("clean4u_quote_$q"); (opti…"
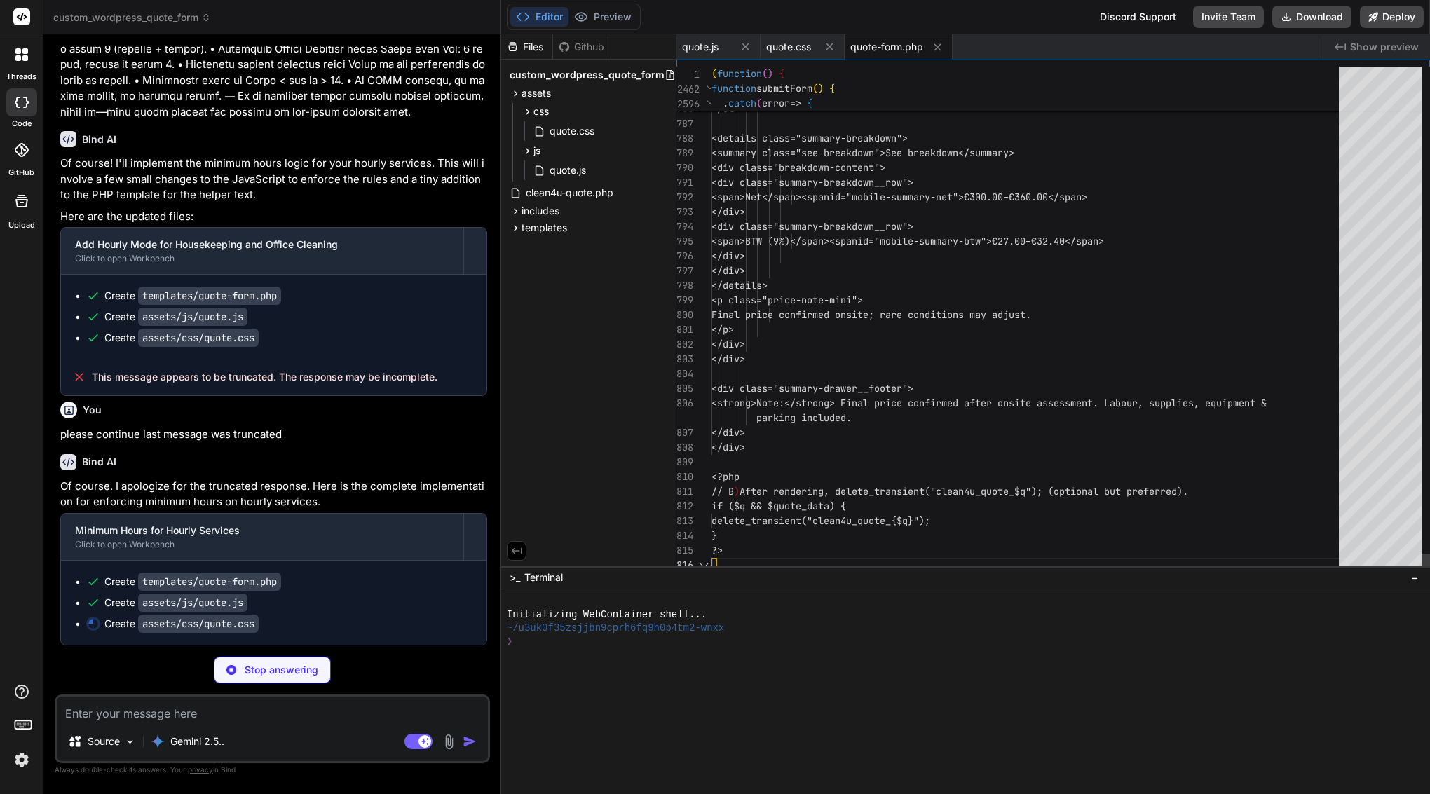
scroll to position [118, 0]
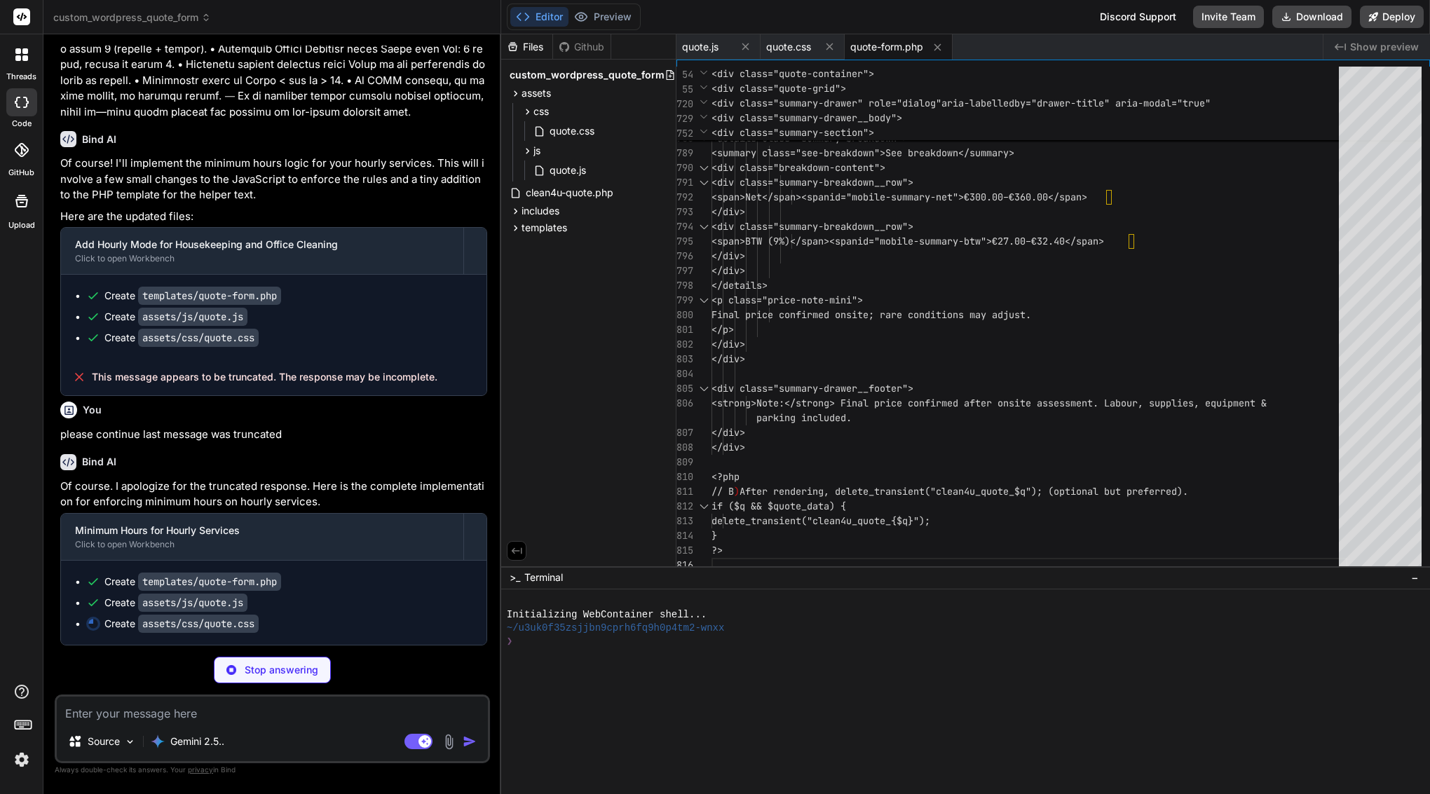
click at [18, 755] on img at bounding box center [22, 760] width 24 height 24
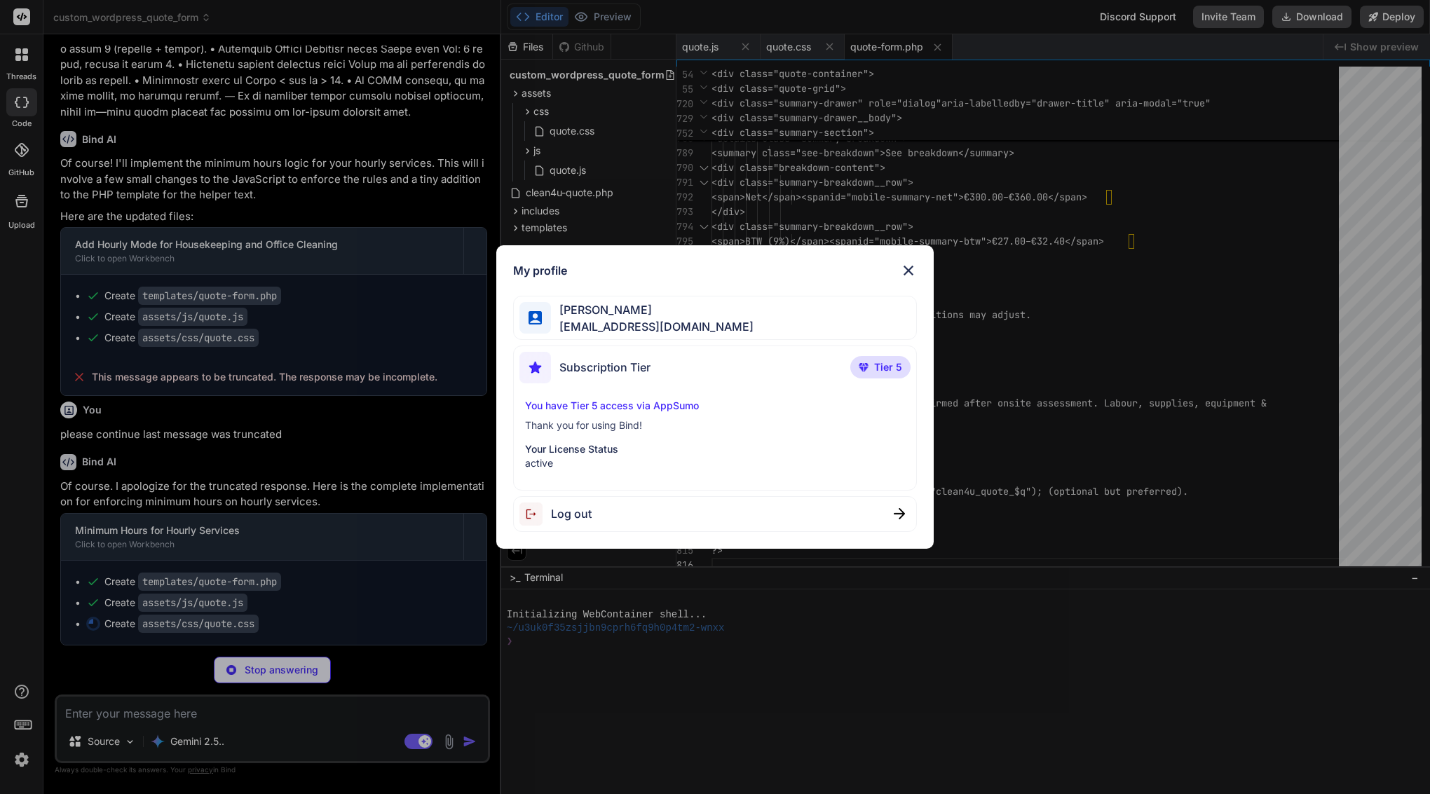
click at [372, 341] on div "My profile Arkaiusz Wiatr areknl1985@gmail.com Subscription Tier Tier 5 You hav…" at bounding box center [715, 397] width 1430 height 794
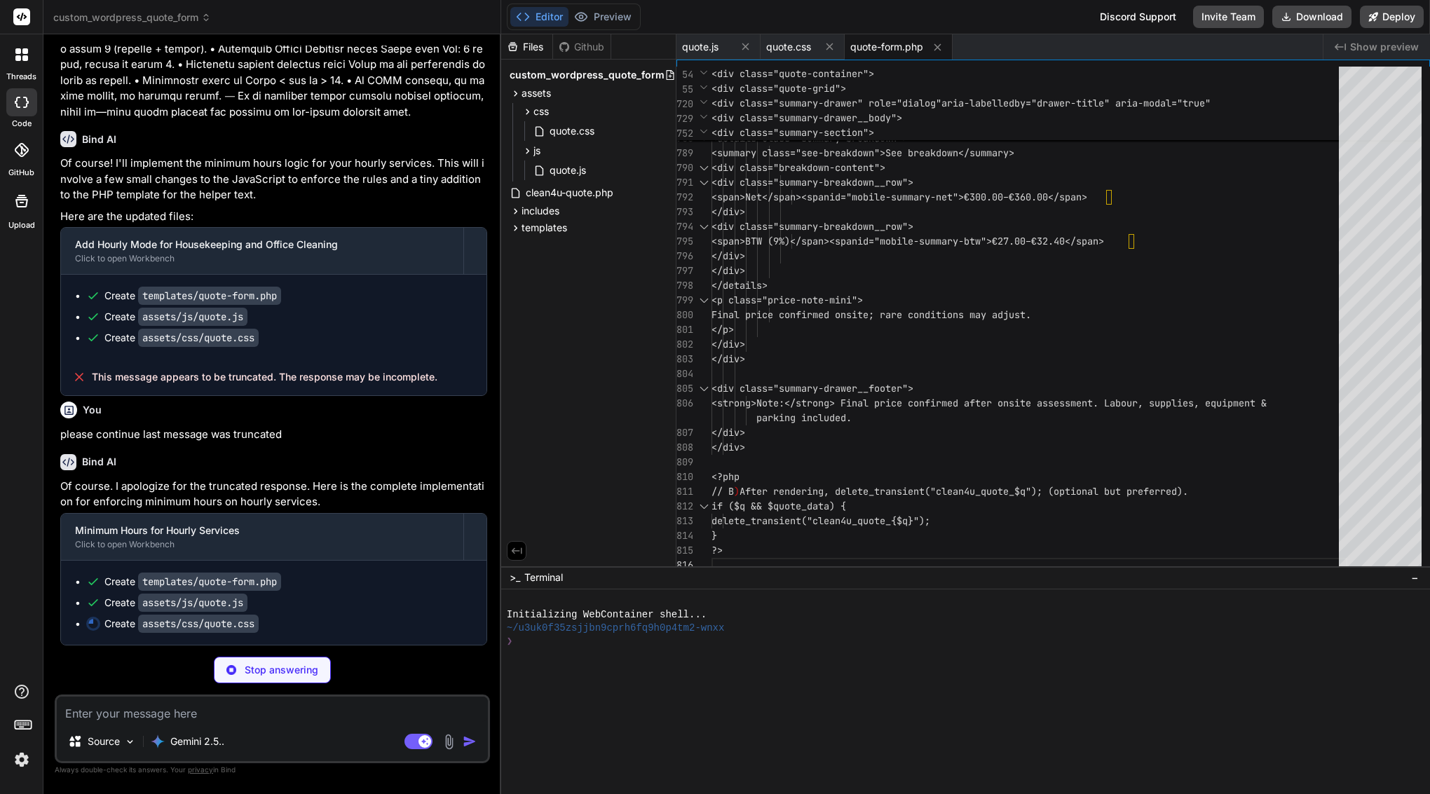
type textarea "x"
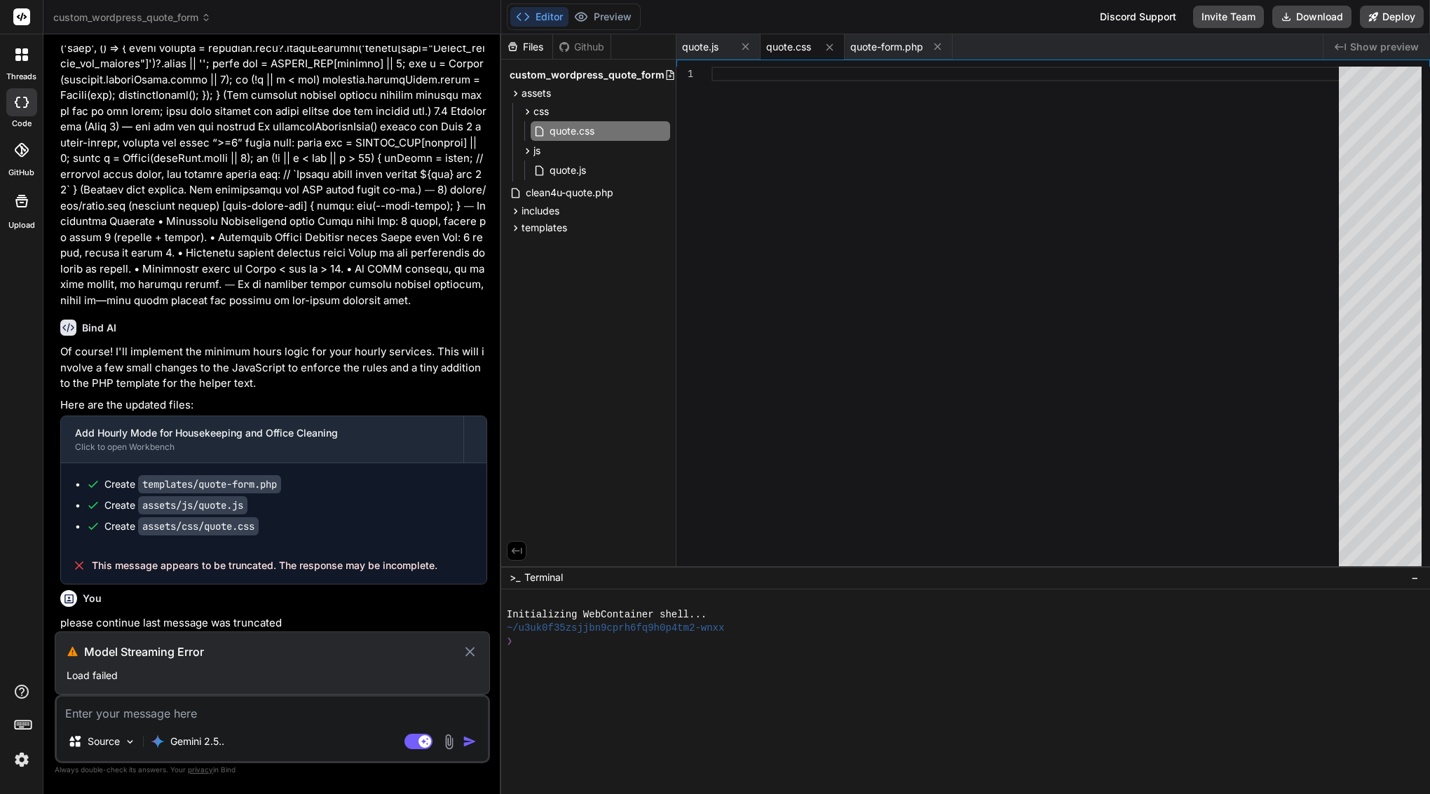
scroll to position [0, 0]
click at [178, 655] on h3 "Model Streaming Error" at bounding box center [272, 651] width 377 height 17
drag, startPoint x: 275, startPoint y: 519, endPoint x: 144, endPoint y: 521, distance: 131.1
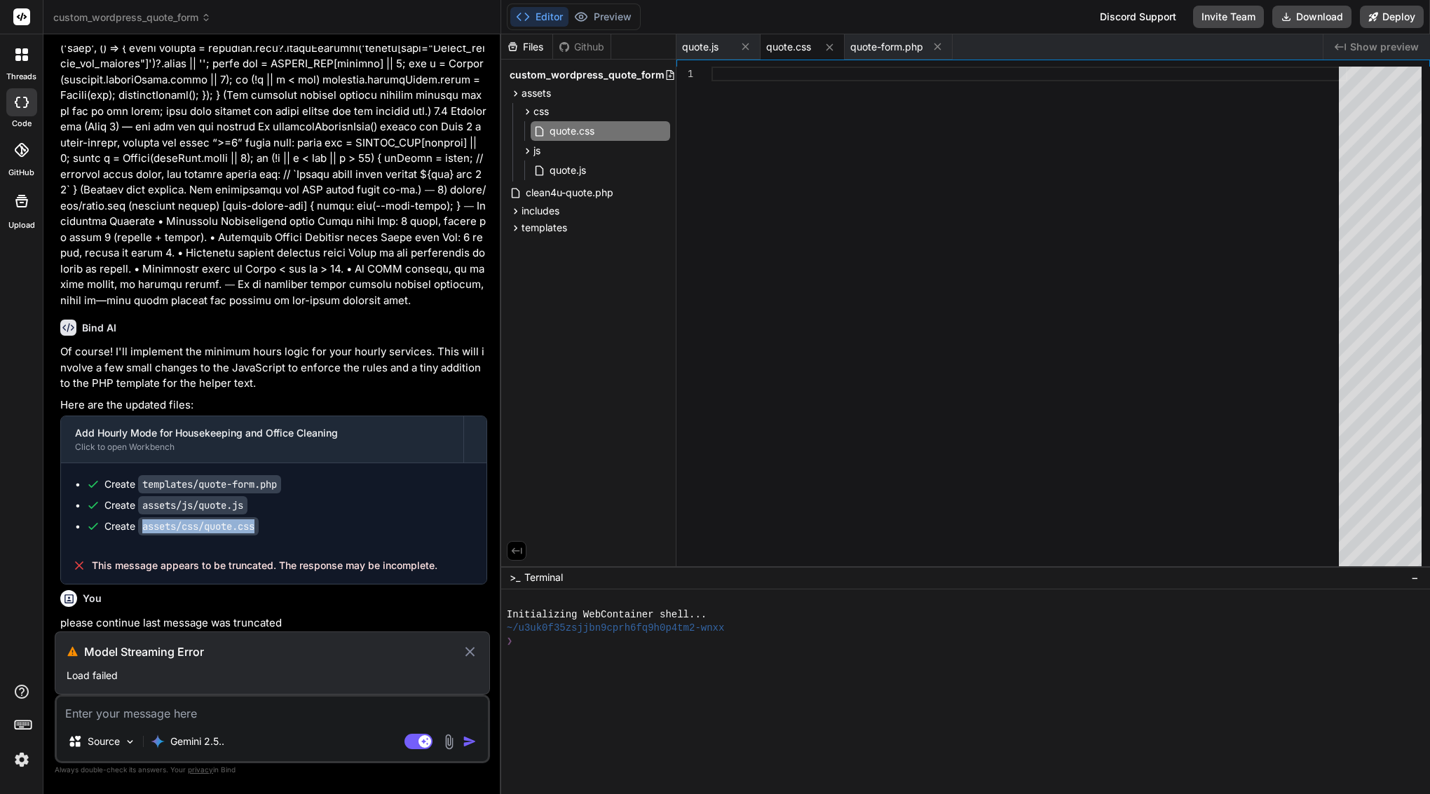
click at [144, 521] on ul "Create templates/quote-form.php Create assets/js/quote.js Create assets/css/quo…" at bounding box center [273, 505] width 397 height 56
copy div "assets/css/quote.css"
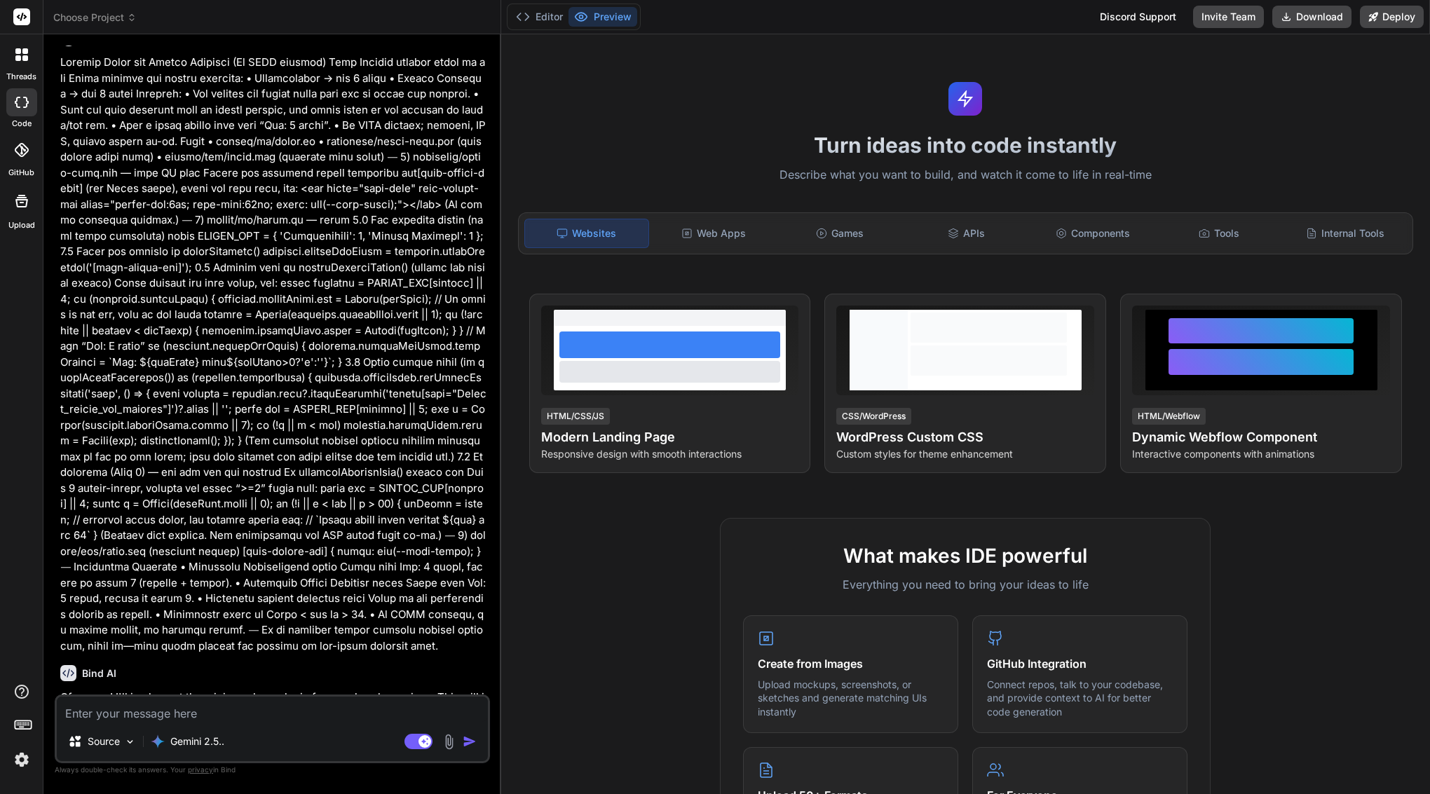
scroll to position [3060, 0]
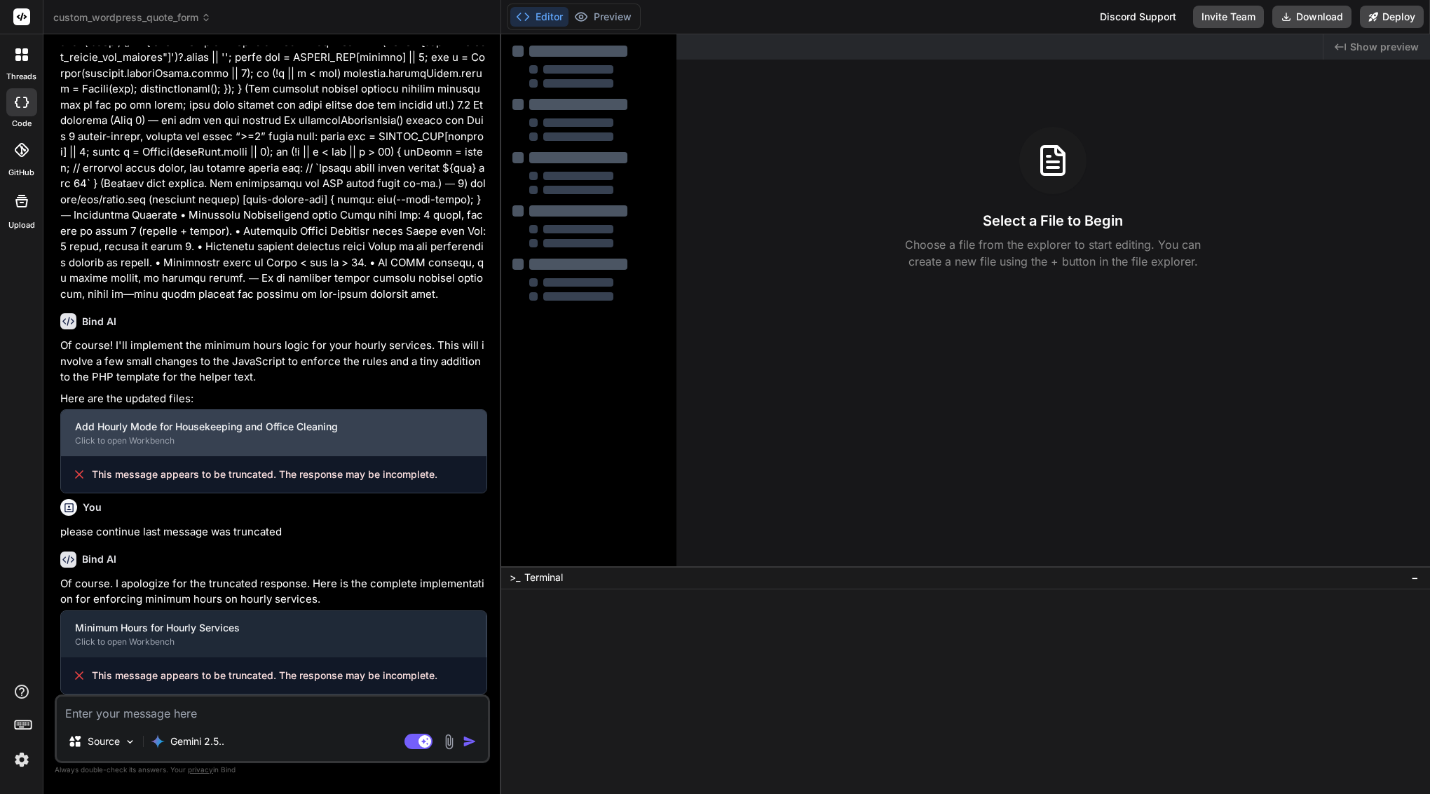
type textarea "x"
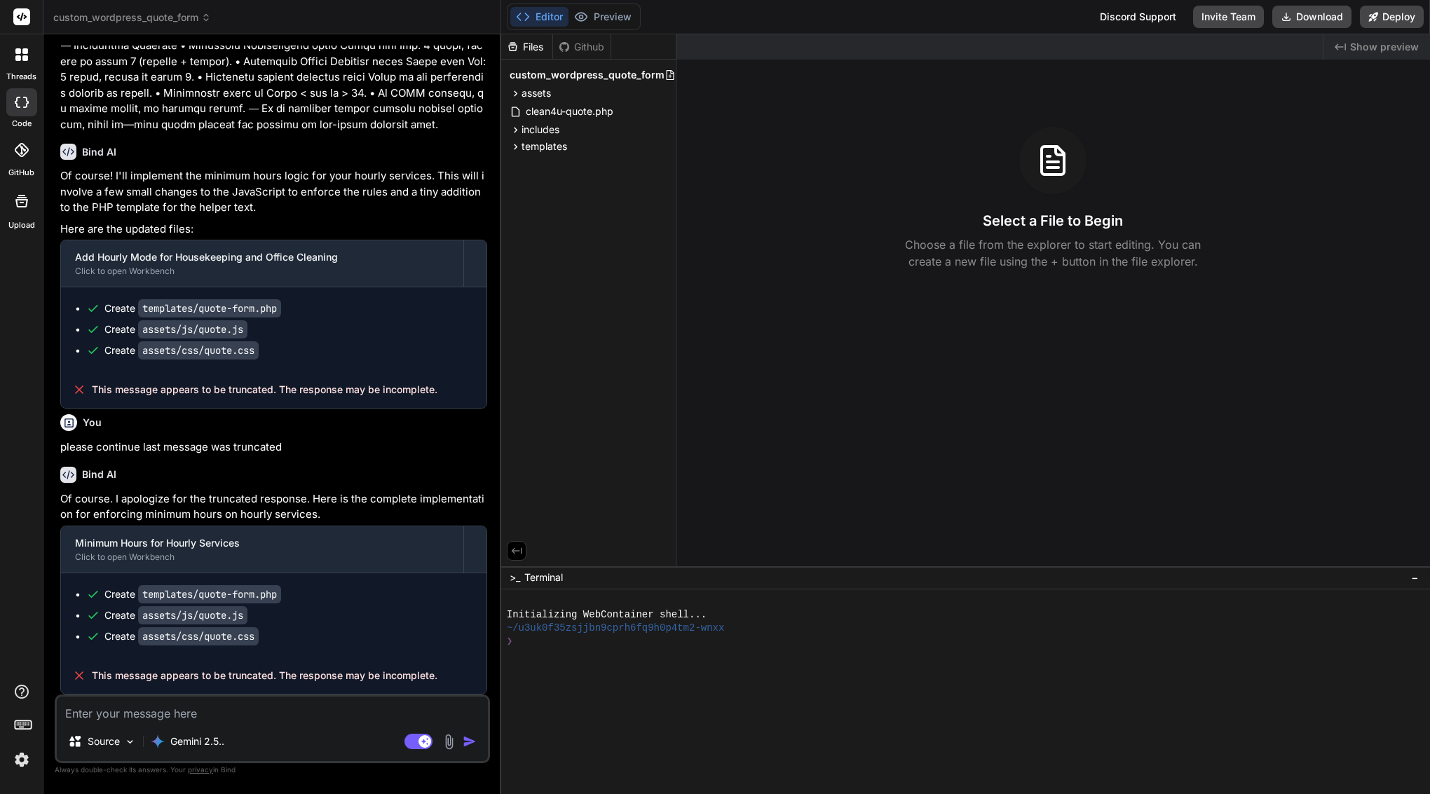
scroll to position [3378, 0]
type textarea "p"
type textarea "x"
type textarea "pl"
type textarea "x"
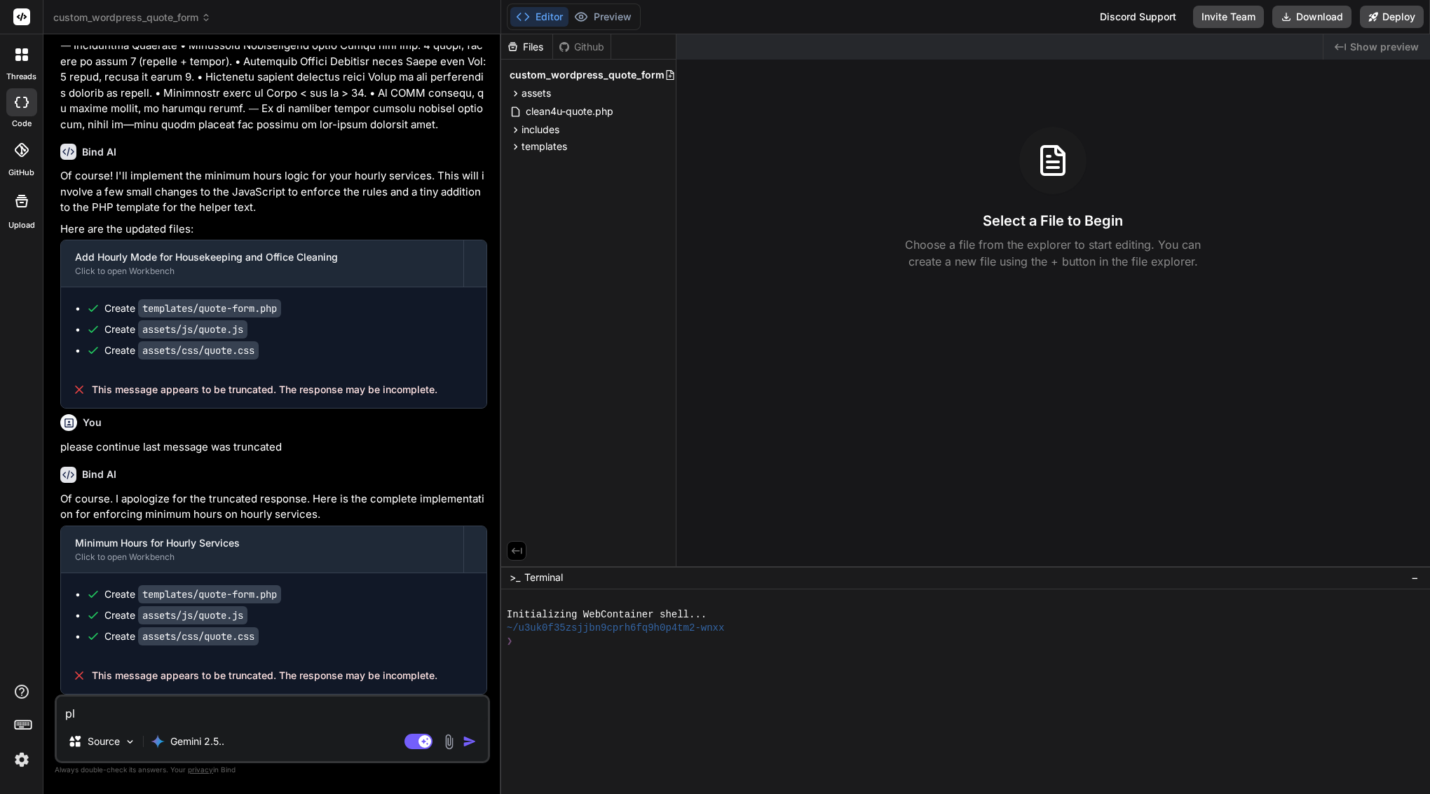
type textarea "ple"
type textarea "x"
type textarea "plea"
type textarea "x"
type textarea "pleas"
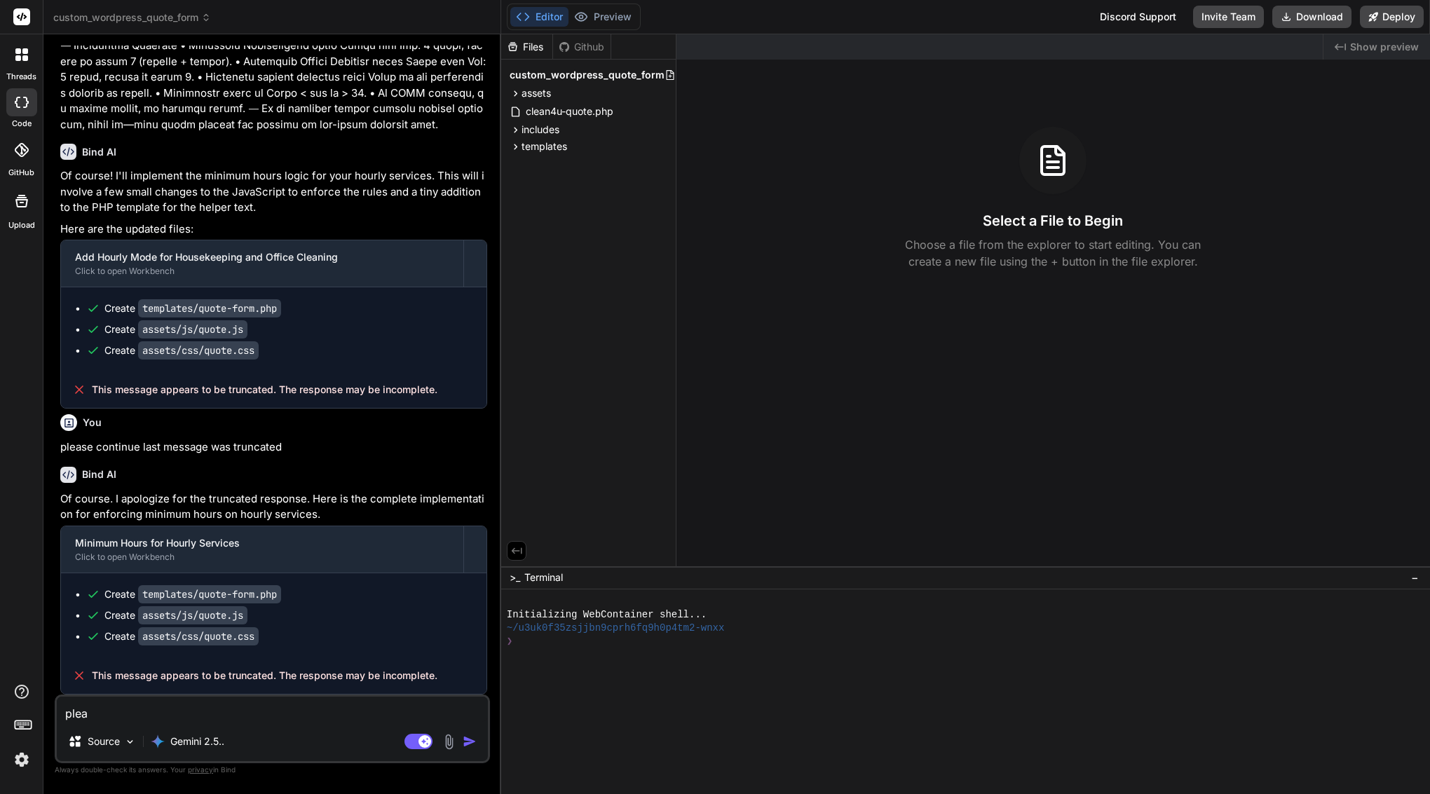
type textarea "x"
type textarea "please"
type textarea "x"
type textarea "please"
type textarea "x"
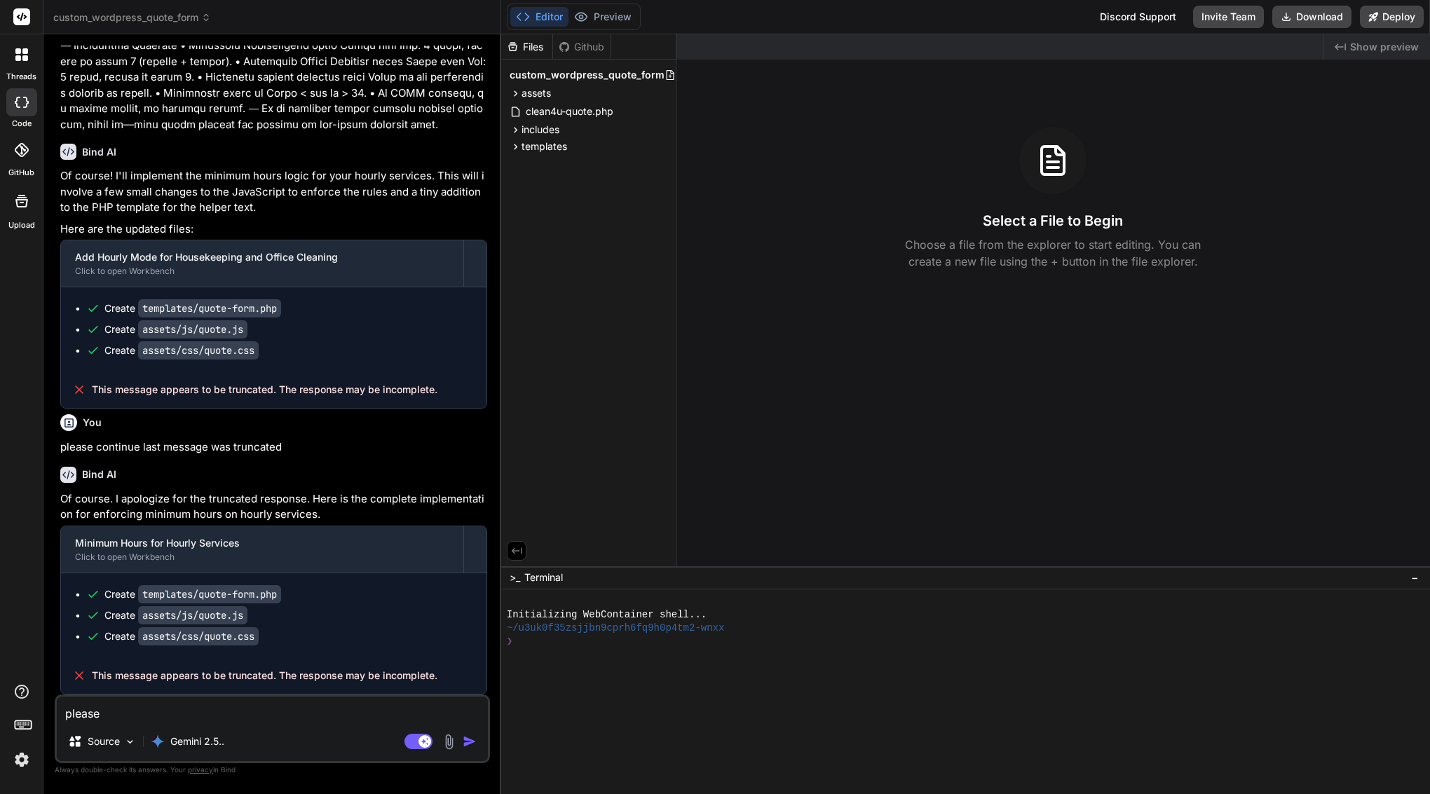
type textarea "please c"
type textarea "x"
type textarea "please co"
type textarea "x"
type textarea "please con"
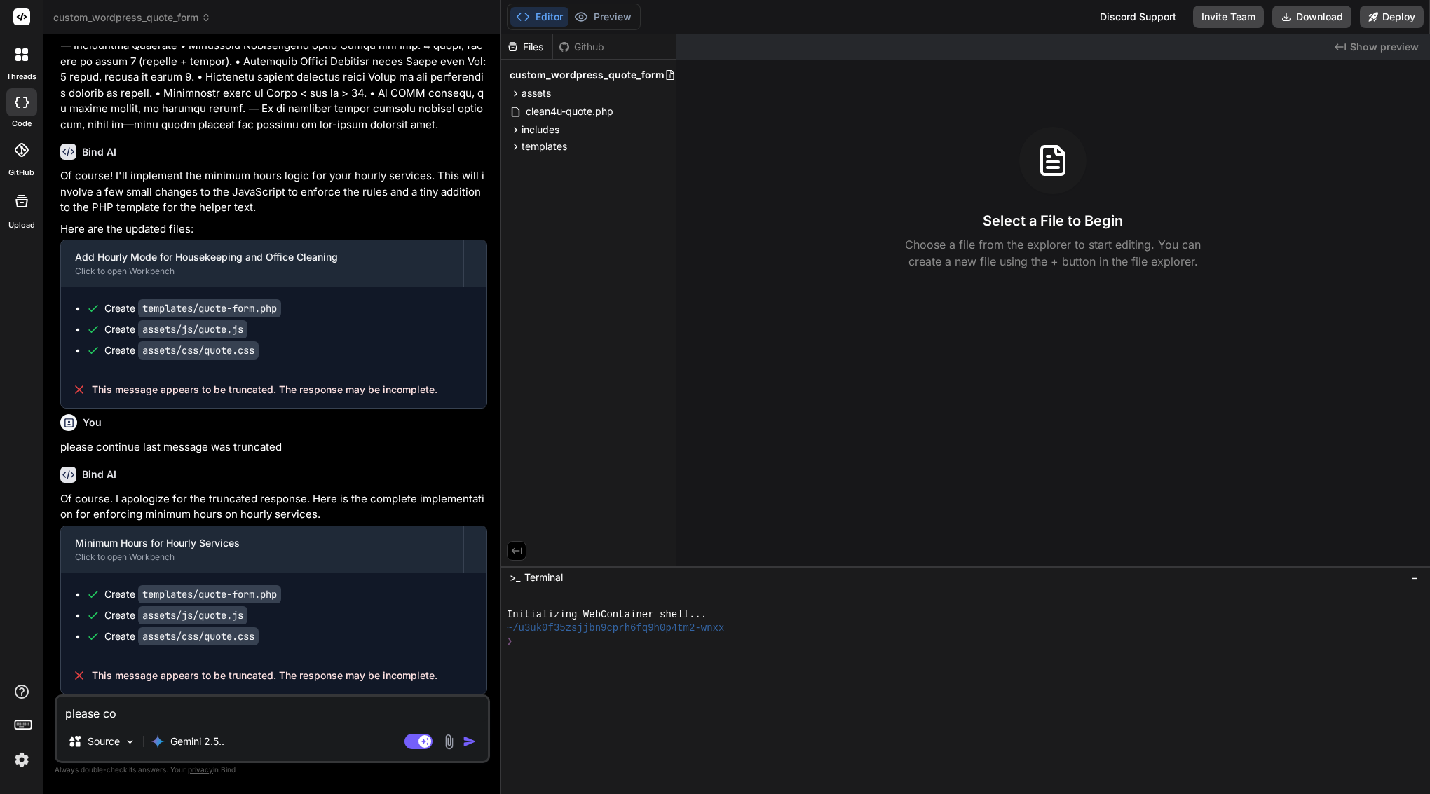
type textarea "x"
type textarea "please cont"
type textarea "x"
type textarea "please conti"
type textarea "x"
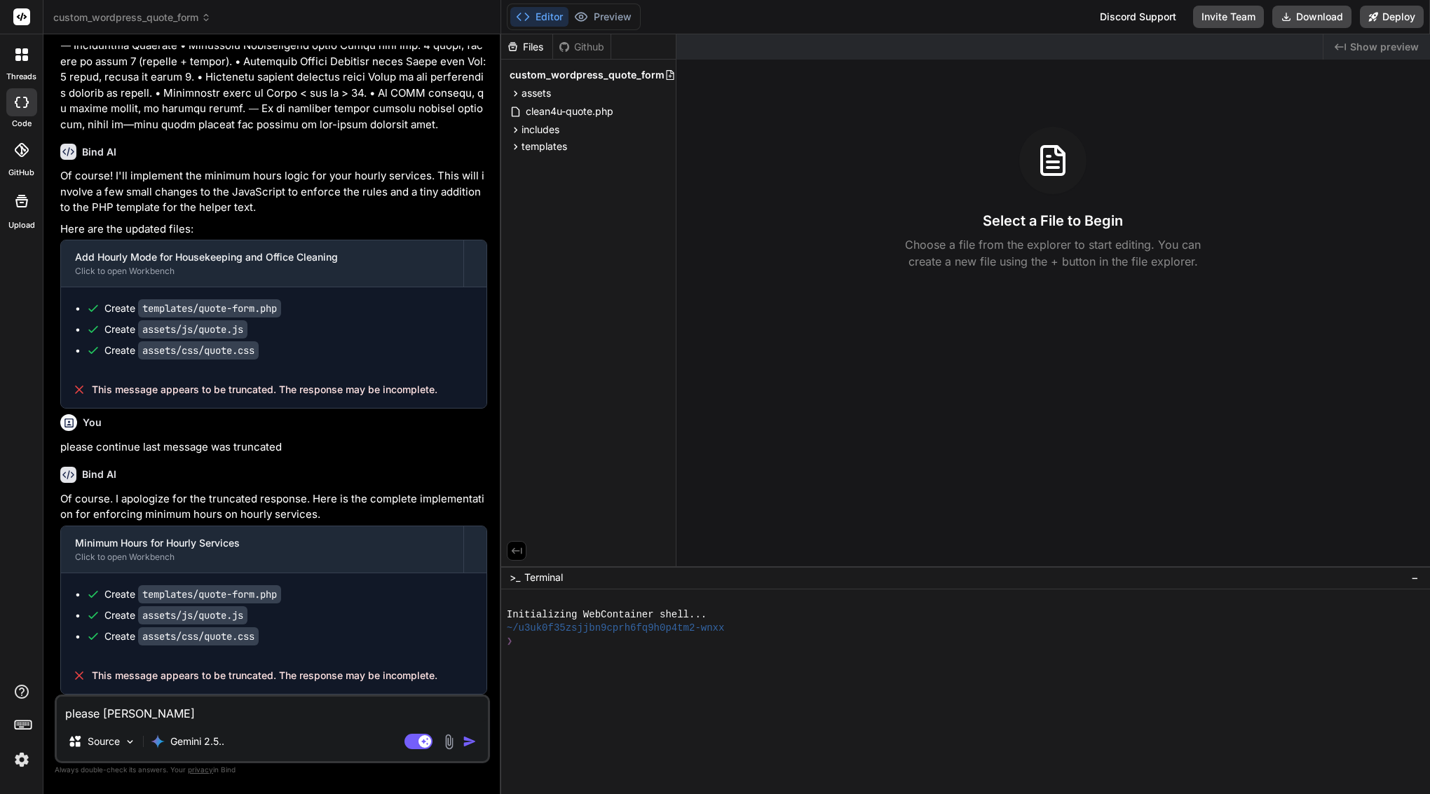
type textarea "please contin"
type textarea "x"
type textarea "please continu"
type textarea "x"
type textarea "please continue"
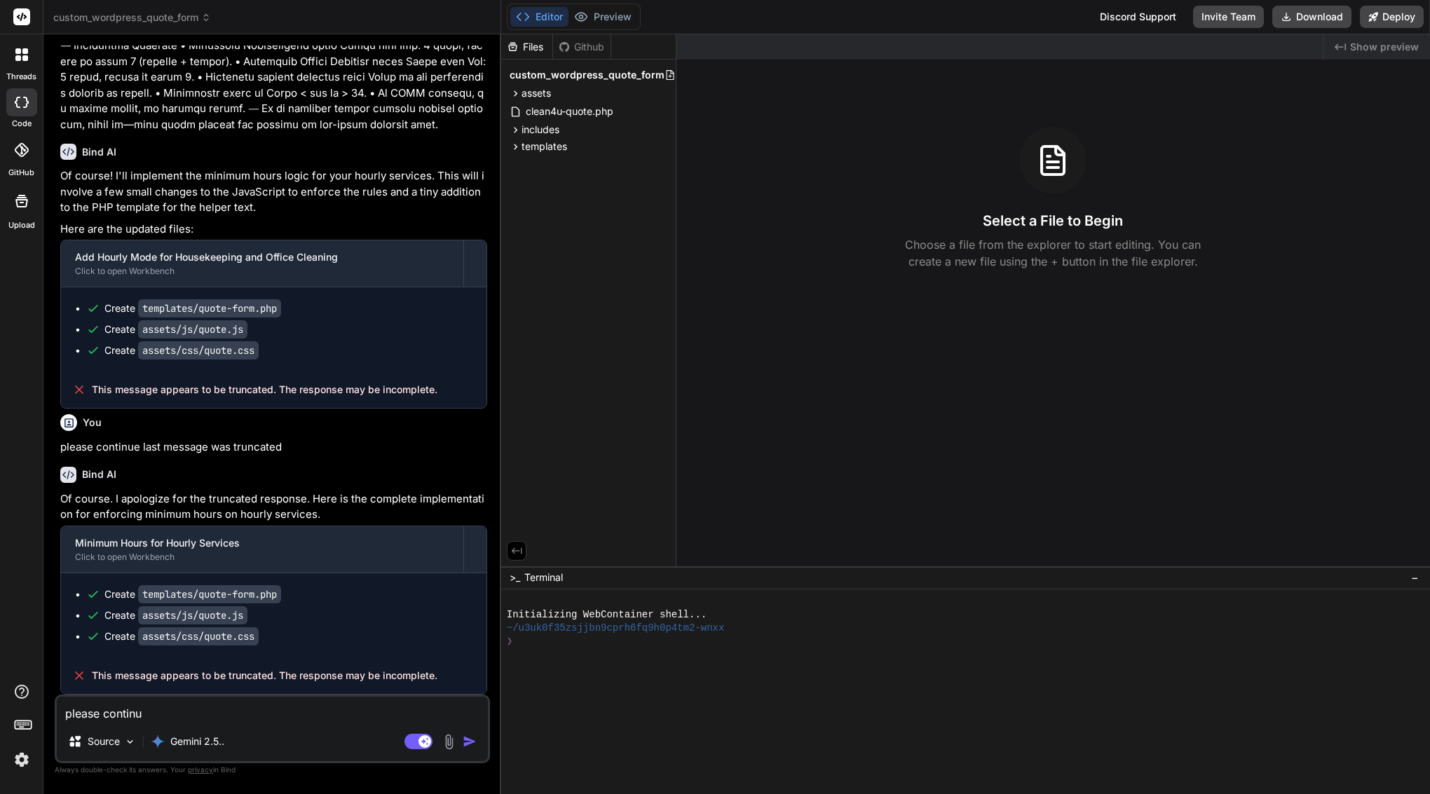
type textarea "x"
type textarea "please continue"
type textarea "x"
type textarea "please continue f"
type textarea "x"
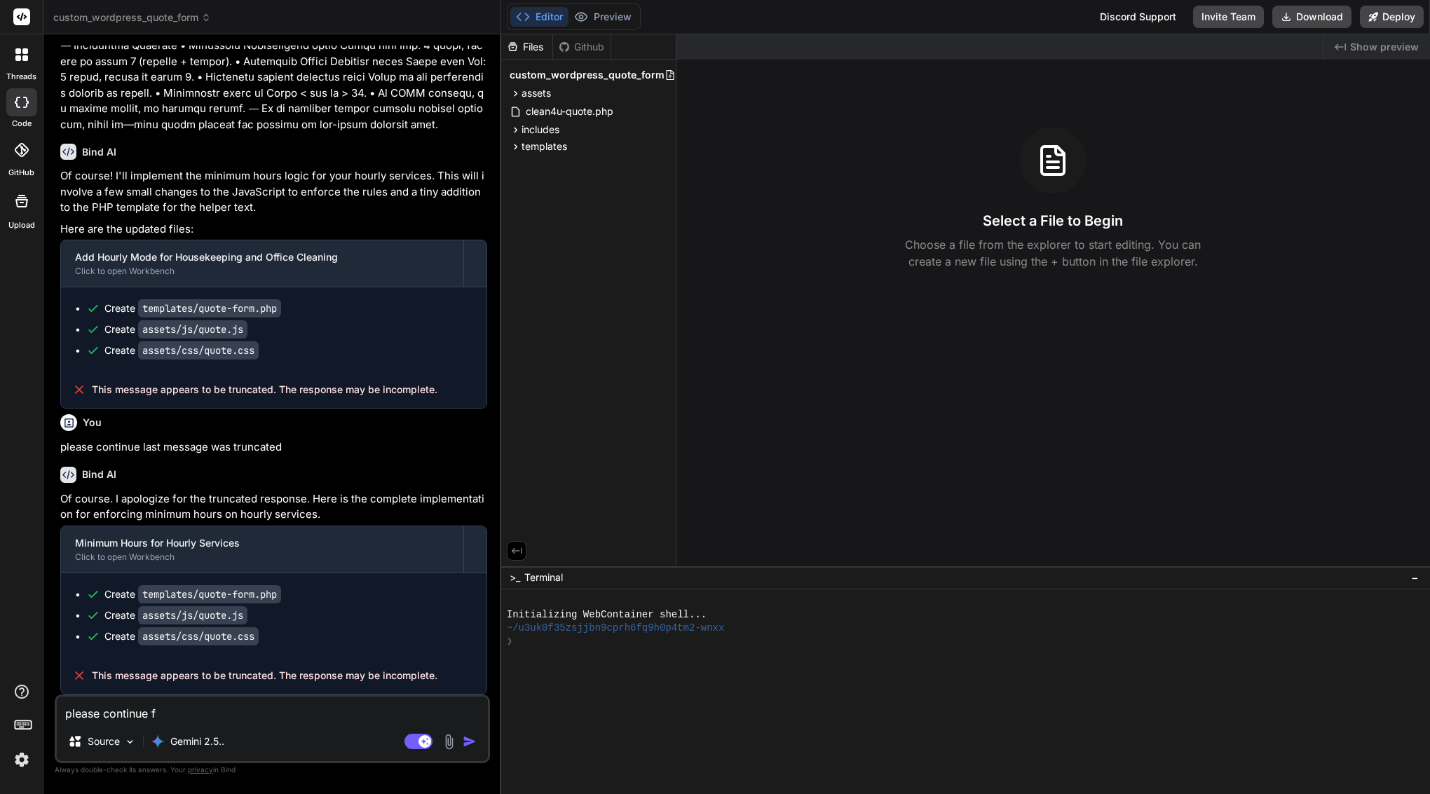
type textarea "please continue fr"
type textarea "x"
type textarea "please continue fro"
type textarea "x"
type textarea "please continue from"
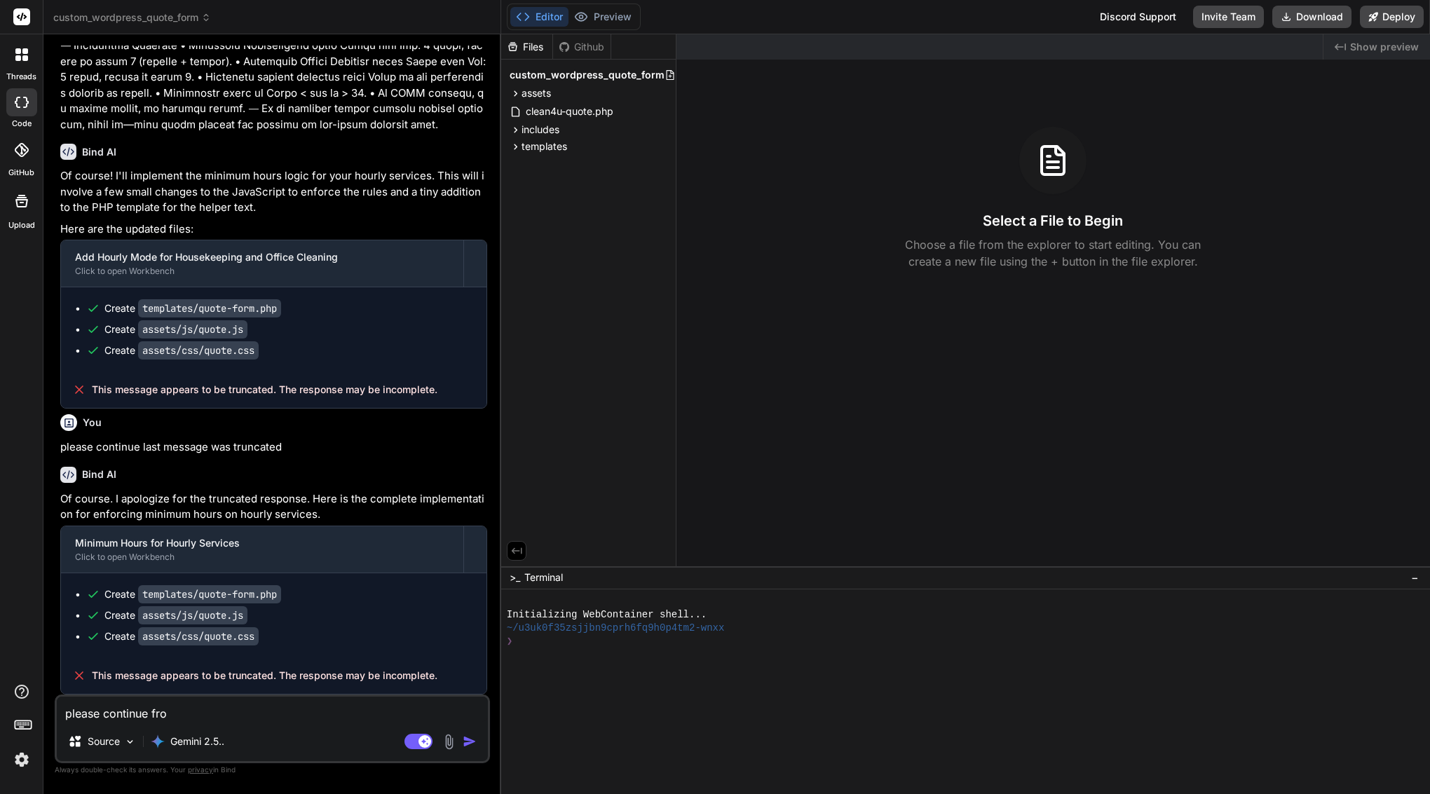
type textarea "x"
type textarea "please continue from"
type textarea "x"
type textarea "please continue from assets/css/quote.css"
type textarea "x"
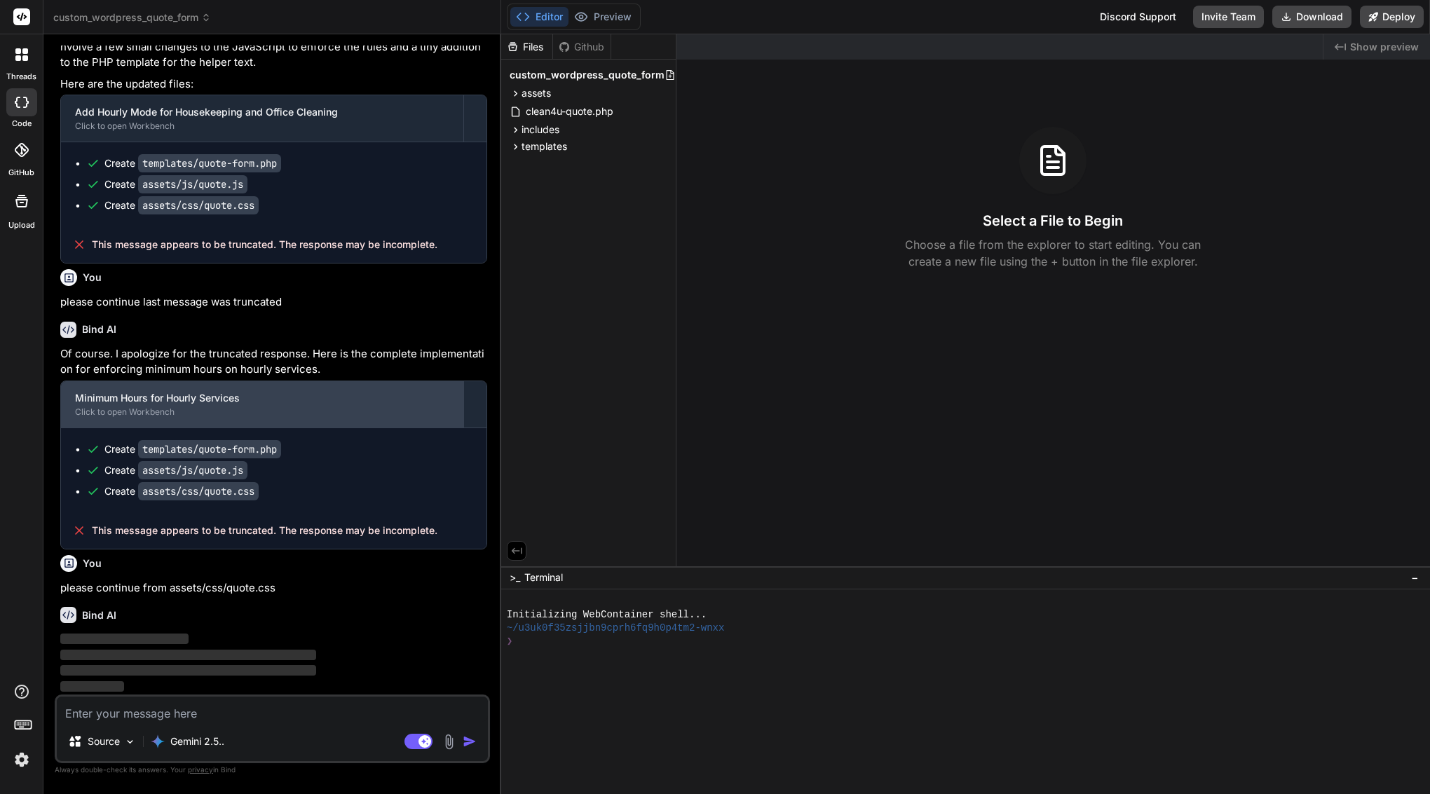
scroll to position [0, 0]
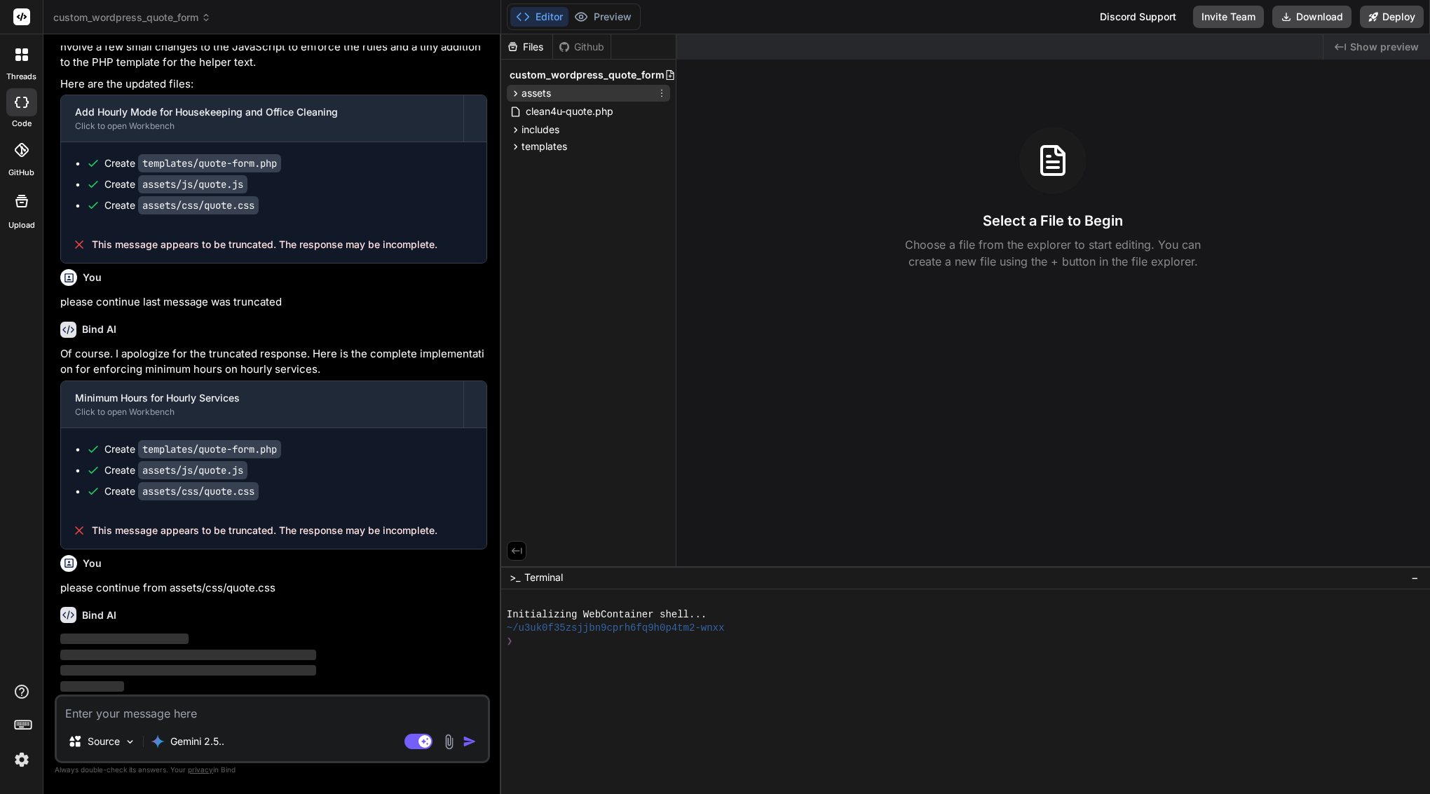
click at [538, 95] on span "assets" at bounding box center [535, 93] width 29 height 14
click at [550, 104] on div "css" at bounding box center [594, 111] width 151 height 17
click at [556, 127] on span "quote.css" at bounding box center [572, 131] width 48 height 17
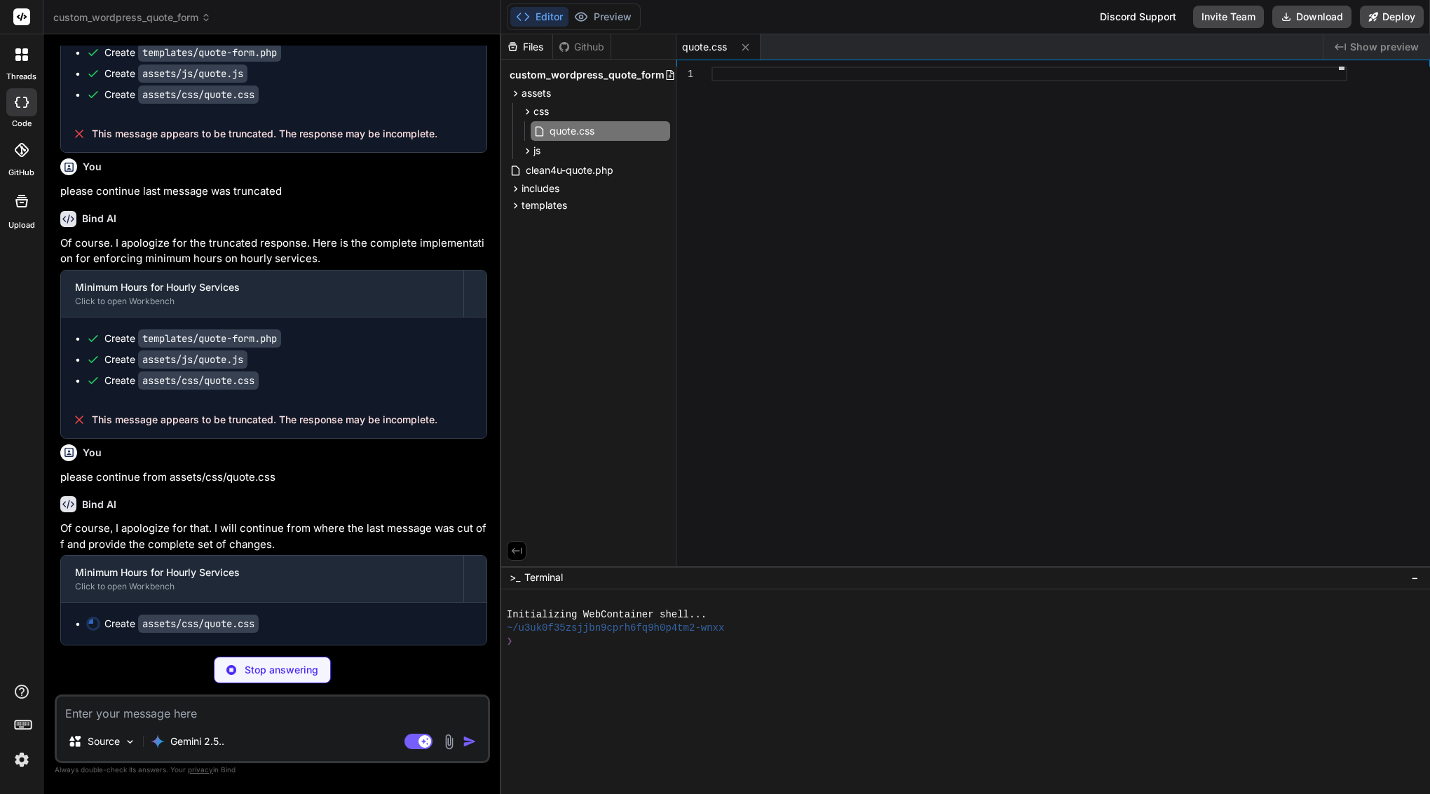
type textarea "x"
type textarea "margin-bottom: .5rem; } .breakdown-content { padding: .75rem; border-radius: 10…"
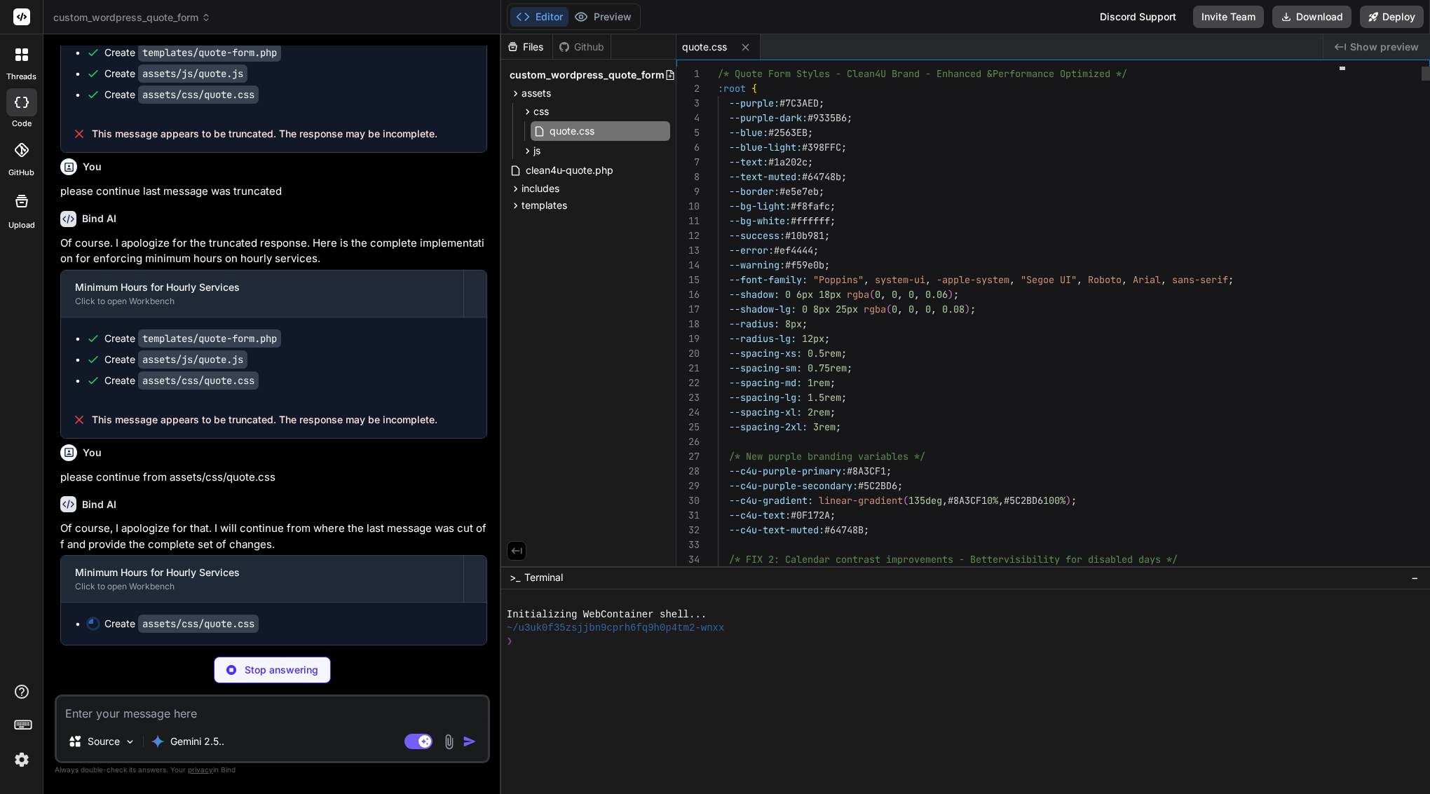
type textarea "x"
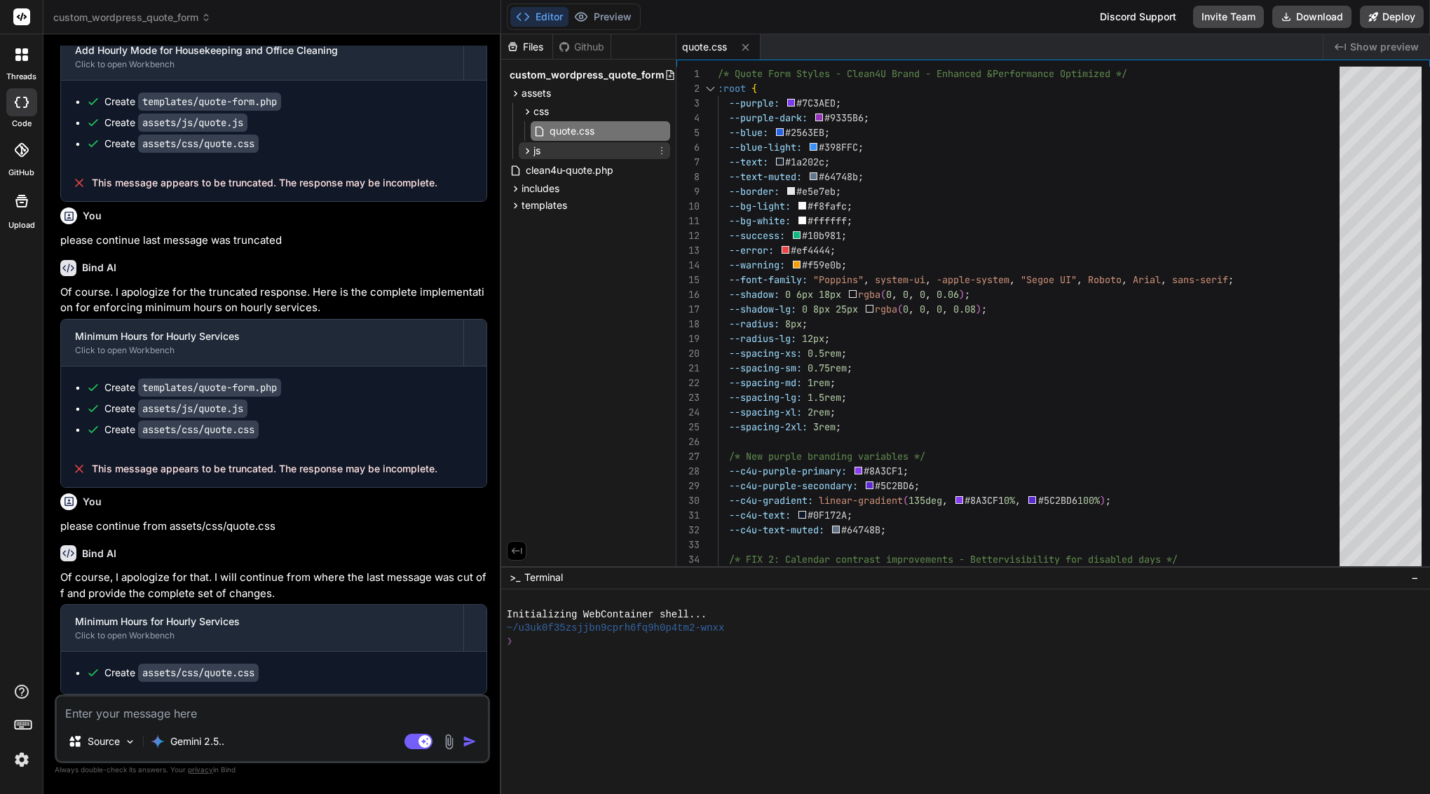
click at [535, 155] on span "js" at bounding box center [536, 151] width 7 height 14
click at [559, 231] on span "templates" at bounding box center [544, 228] width 46 height 14
click at [595, 264] on span "quote-form.php" at bounding box center [574, 264] width 76 height 17
type textarea "</div> <?php // B) After rendering, delete_transient("clean4u_quote_$q"); (opti…"
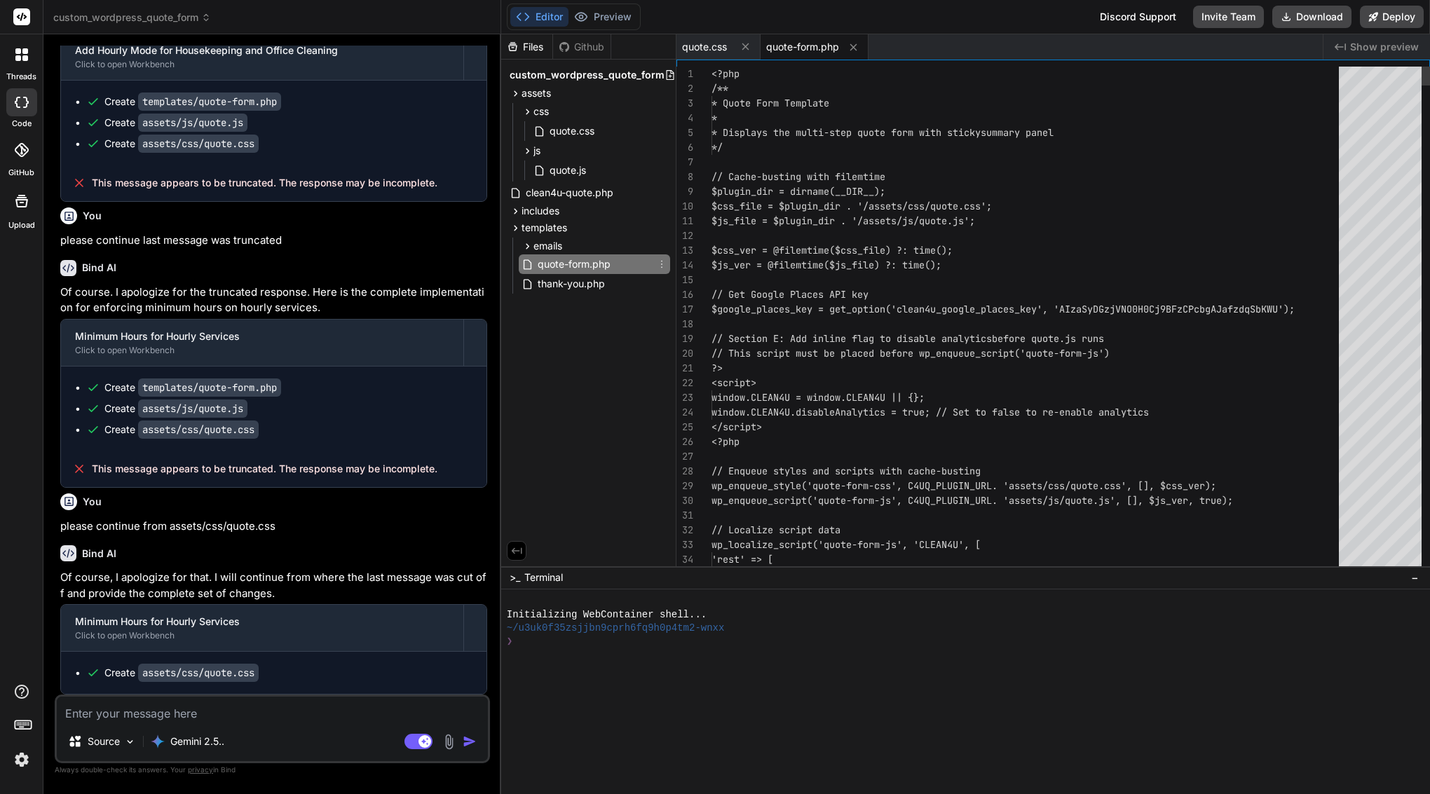
type textarea "x"
click at [786, 276] on div at bounding box center [1029, 280] width 636 height 15
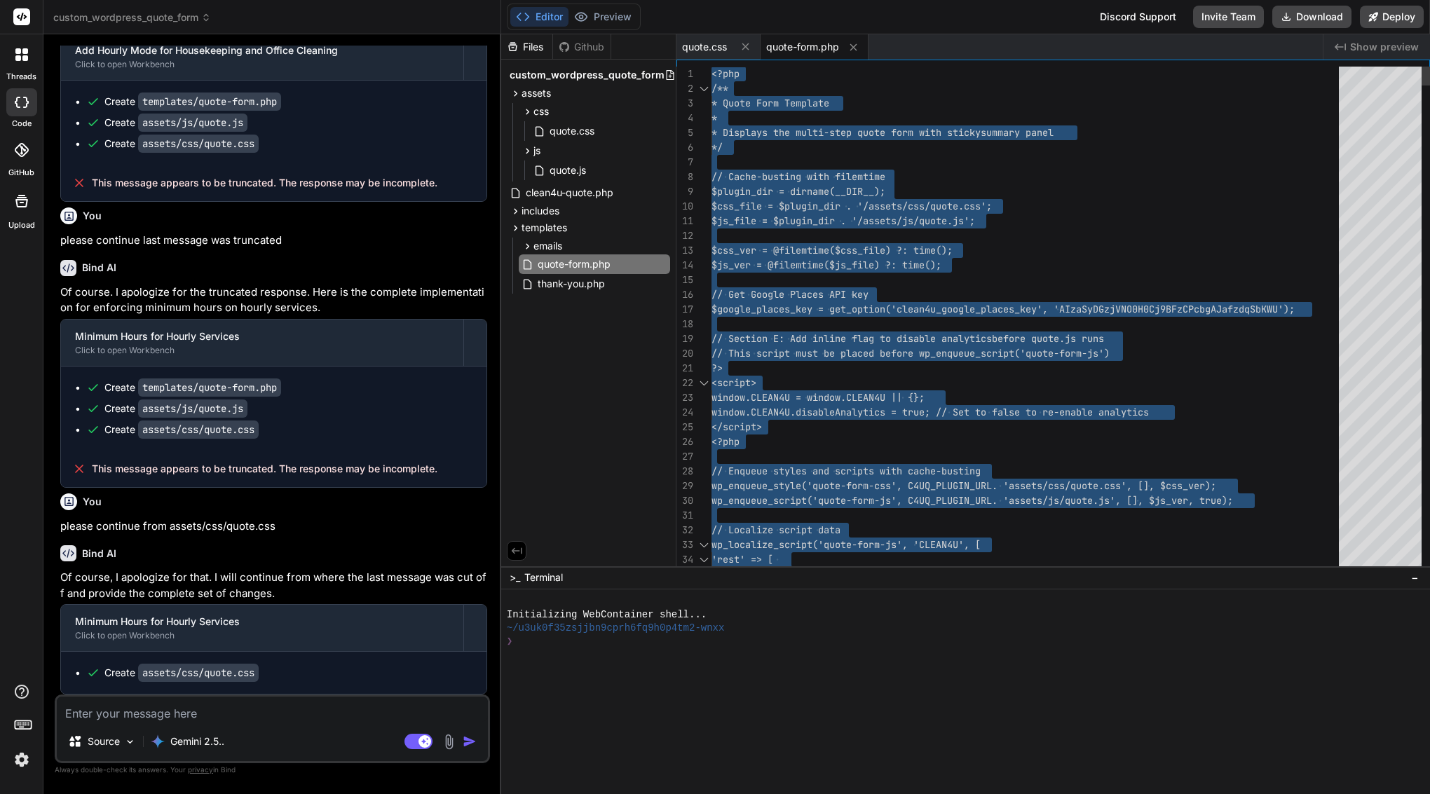
click at [786, 276] on div at bounding box center [1029, 280] width 636 height 15
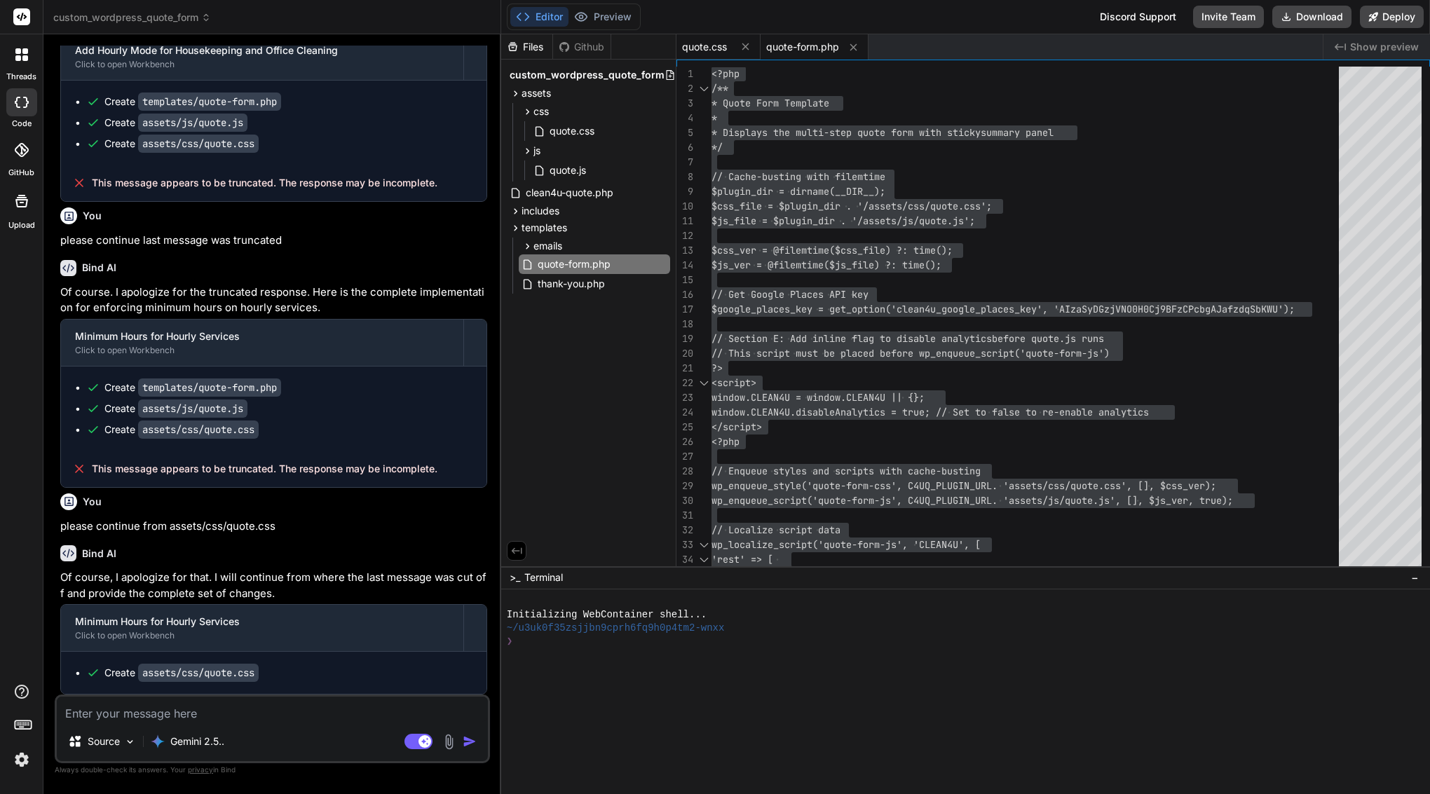
click at [719, 49] on span "quote.css" at bounding box center [704, 47] width 45 height 14
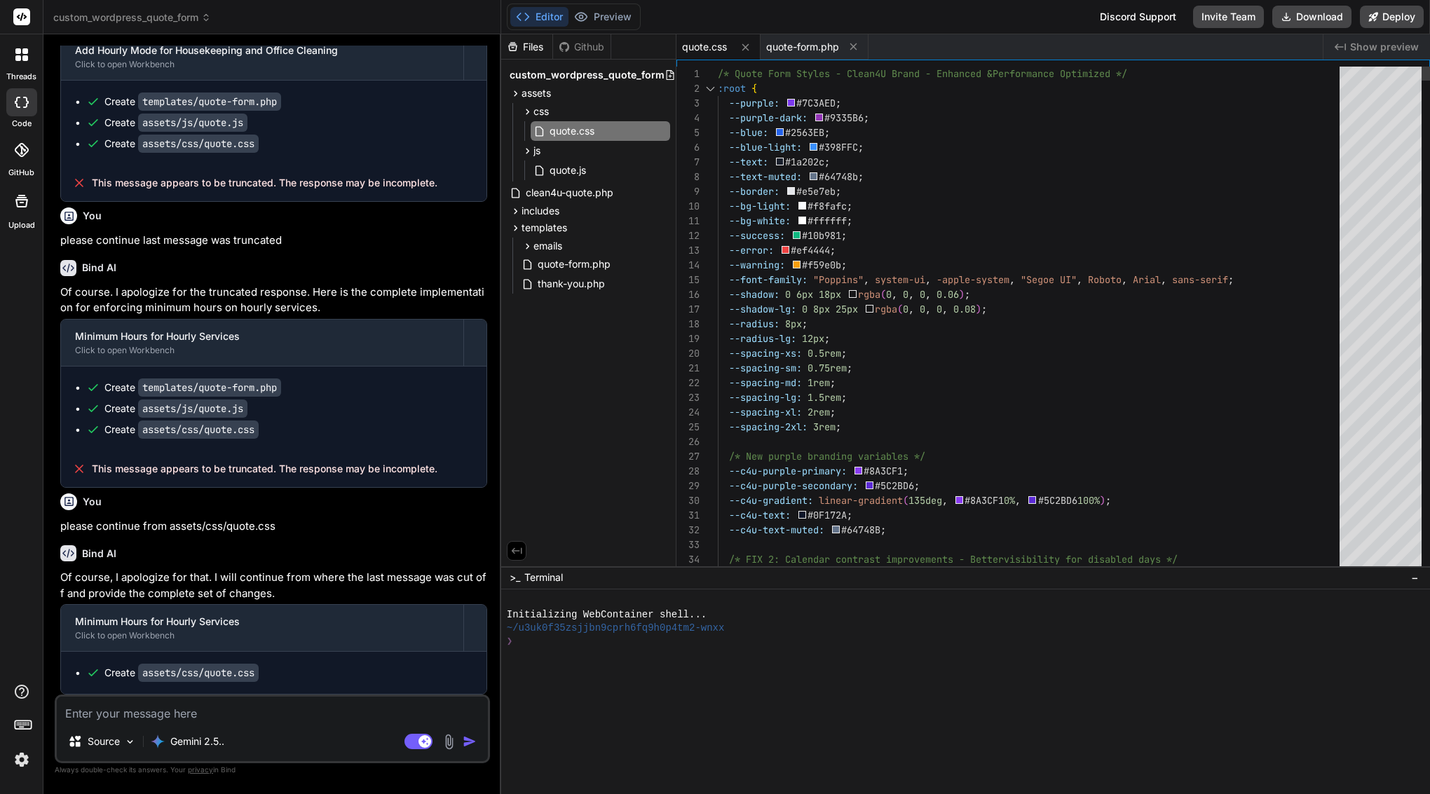
click at [804, 227] on span "--bg-white: #ffffff ;" at bounding box center [785, 221] width 135 height 15
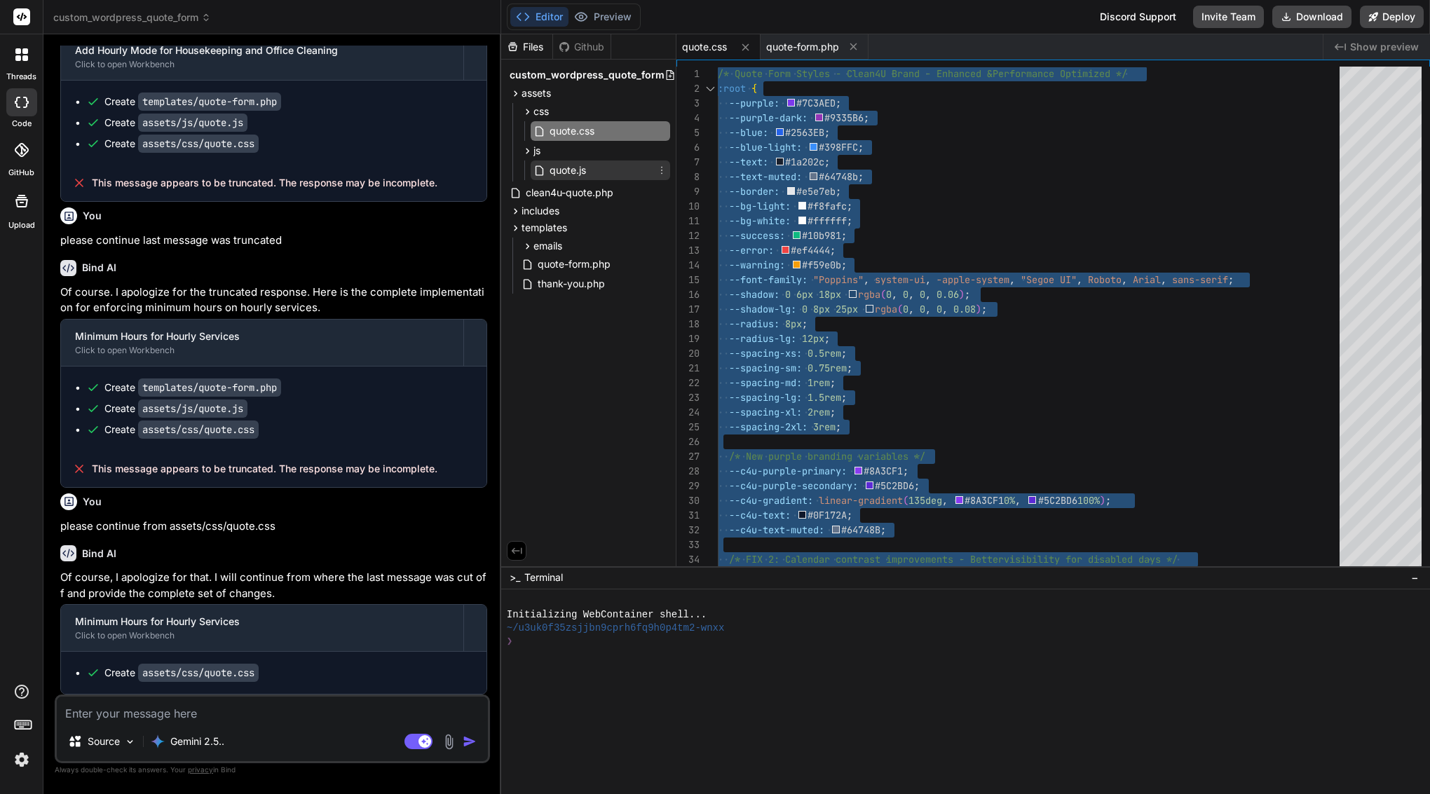
click at [564, 173] on span "quote.js" at bounding box center [567, 170] width 39 height 17
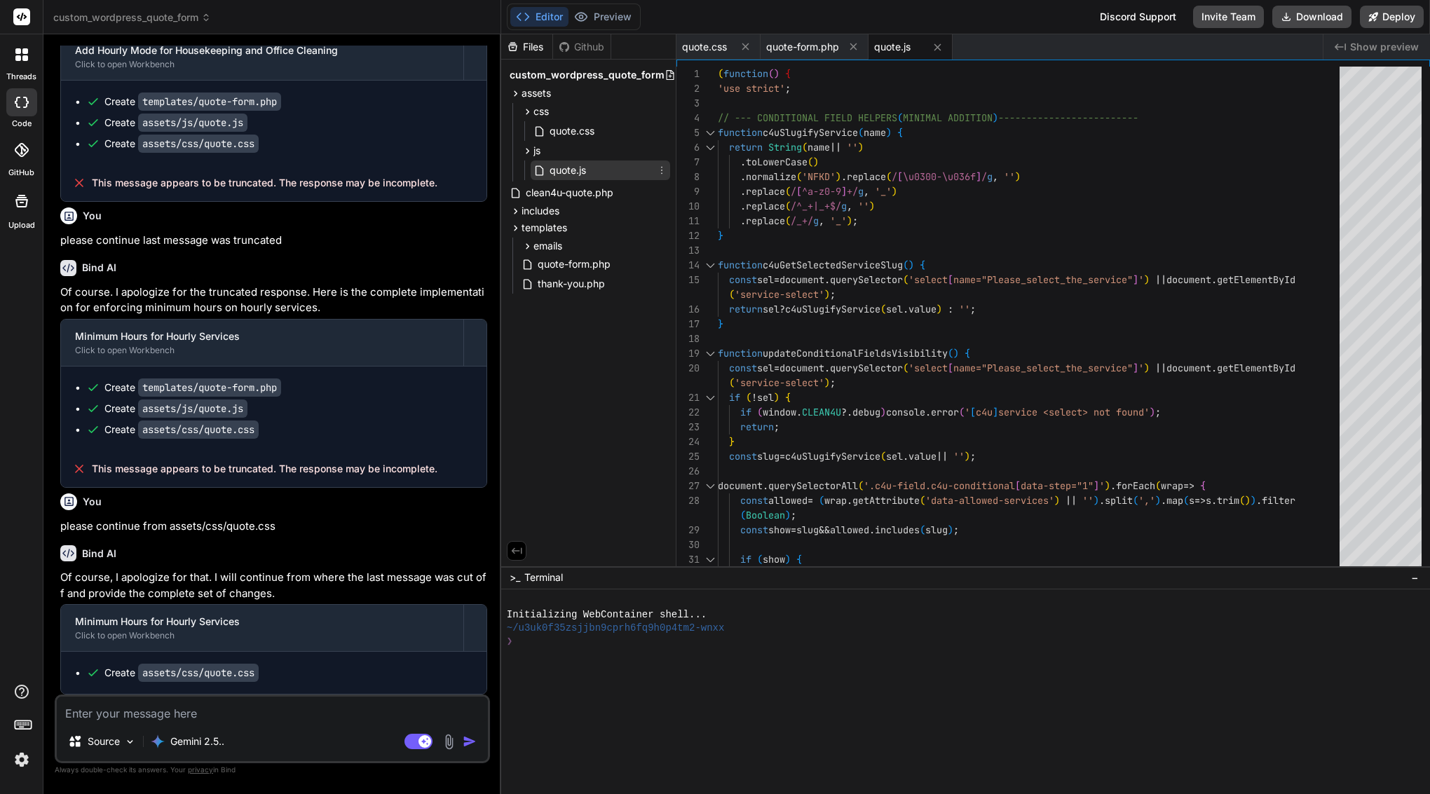
click at [564, 173] on span "quote.js" at bounding box center [567, 170] width 39 height 17
click at [771, 210] on span "replace" at bounding box center [765, 206] width 39 height 13
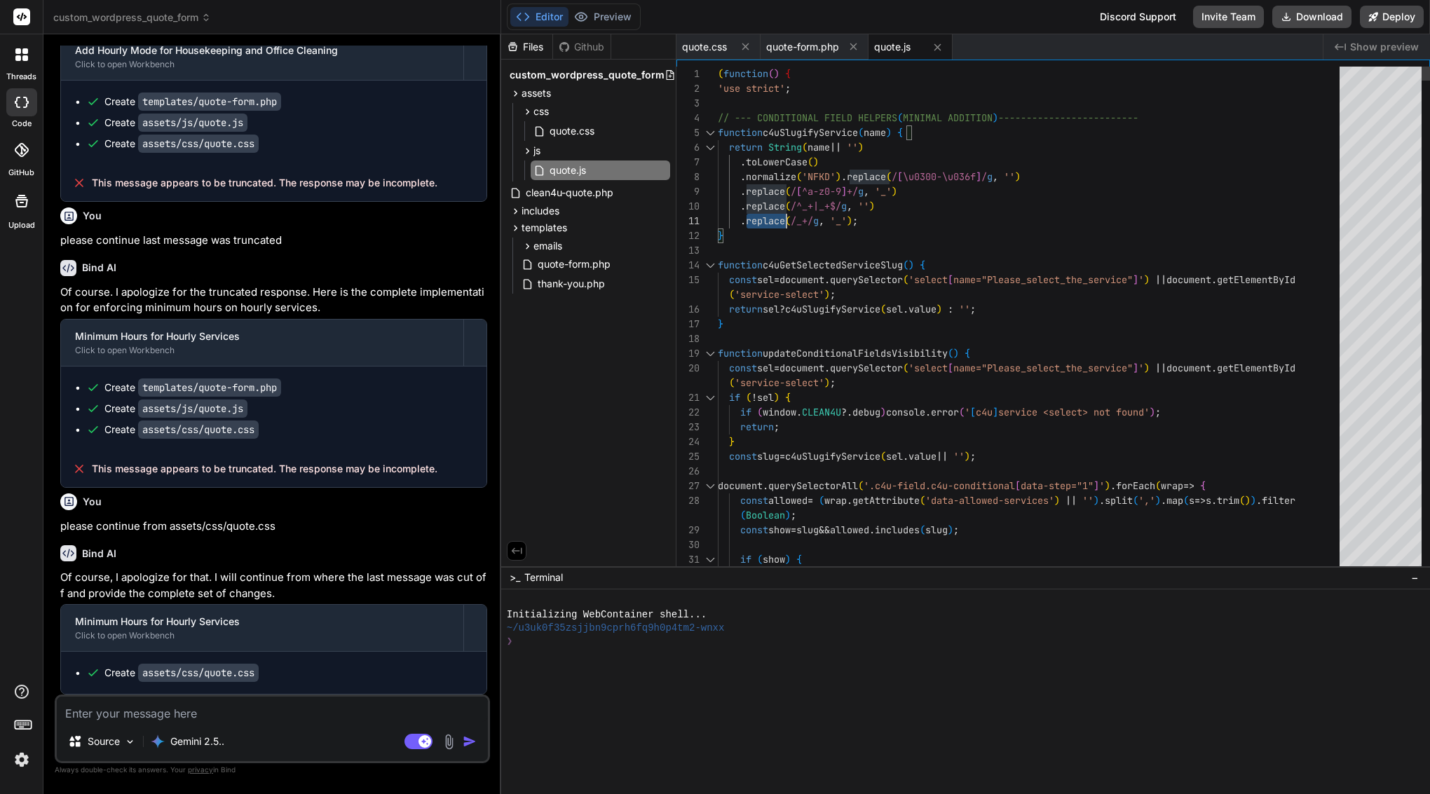
click at [771, 210] on span "replace" at bounding box center [765, 206] width 39 height 13
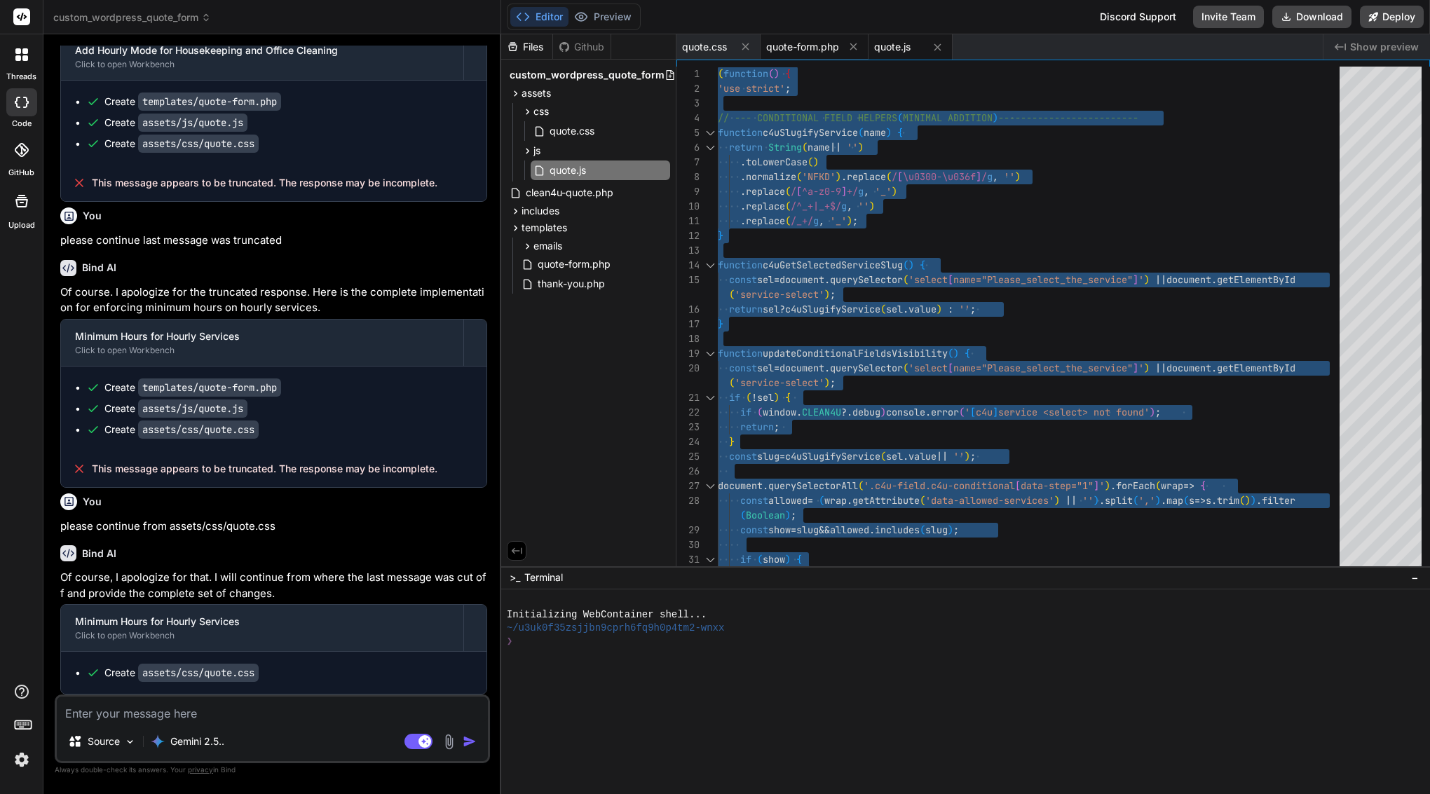
click at [812, 41] on span "quote-form.php" at bounding box center [802, 47] width 73 height 14
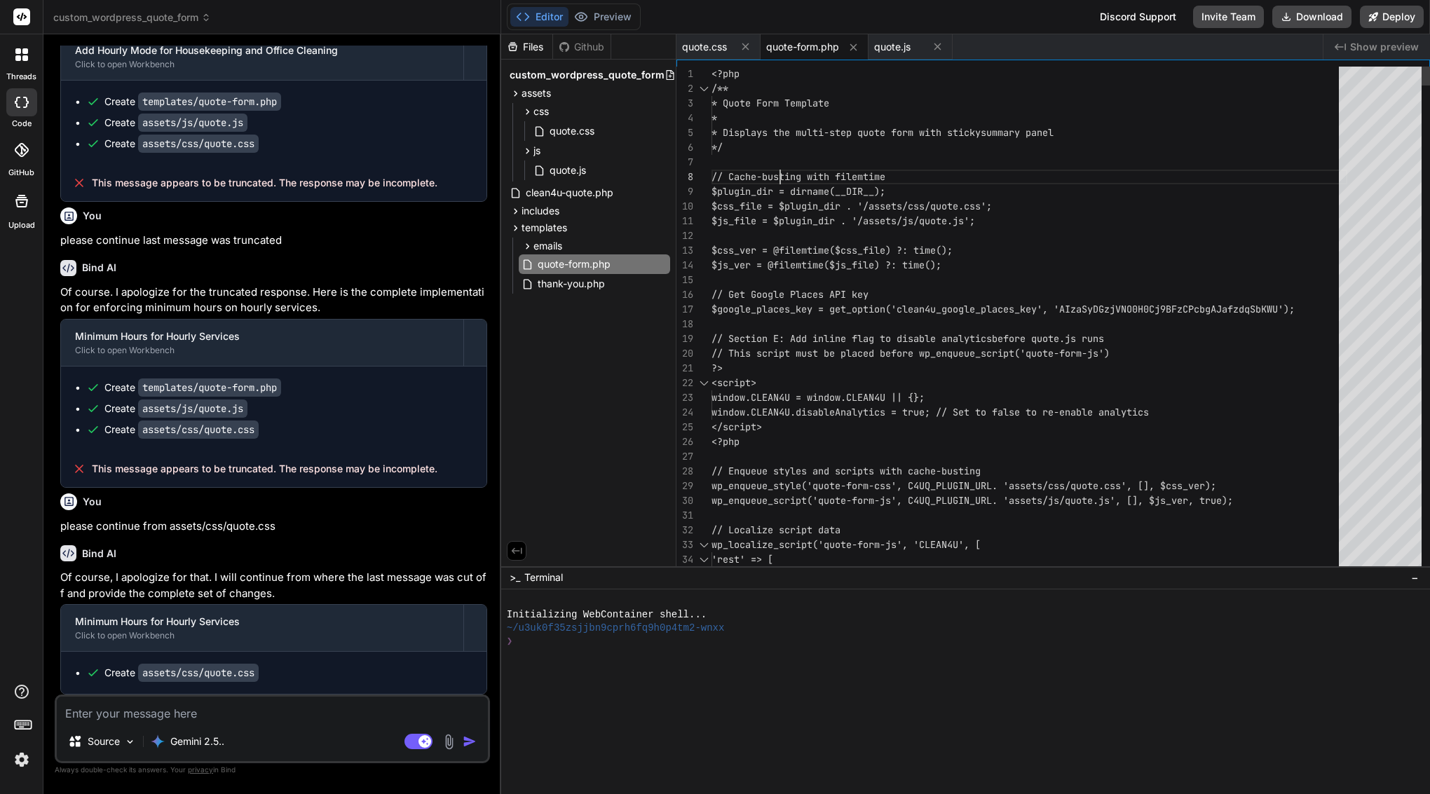
click at [779, 176] on span "// Cache-busting with filemtime" at bounding box center [798, 176] width 174 height 13
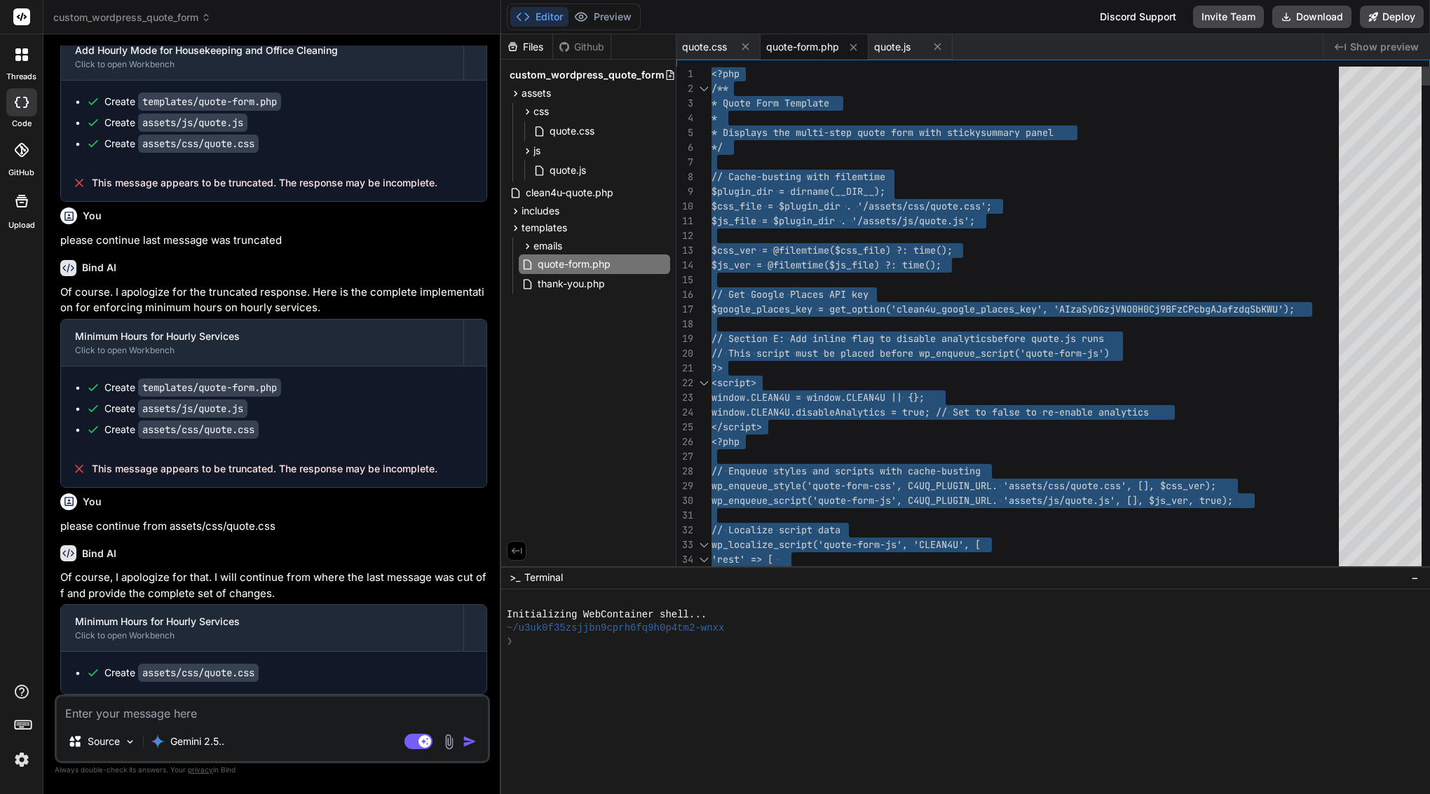
click at [779, 176] on span "// Cache-busting with filemtime" at bounding box center [798, 176] width 174 height 13
click at [899, 51] on span "quote.js" at bounding box center [892, 47] width 36 height 14
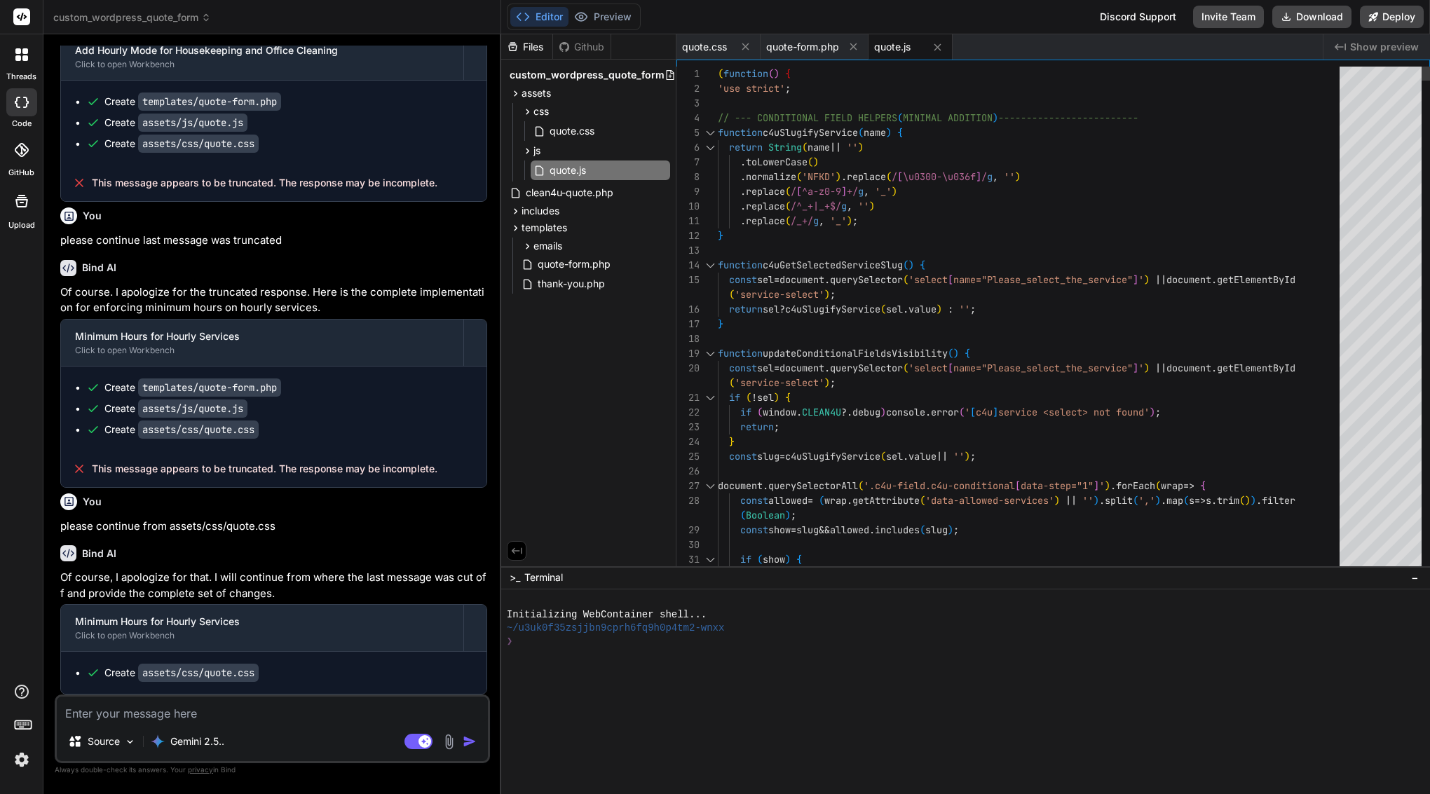
click at [809, 198] on span ". replace ( / [ ^a-z0-9 ] +/ g , '_' )" at bounding box center [807, 191] width 179 height 15
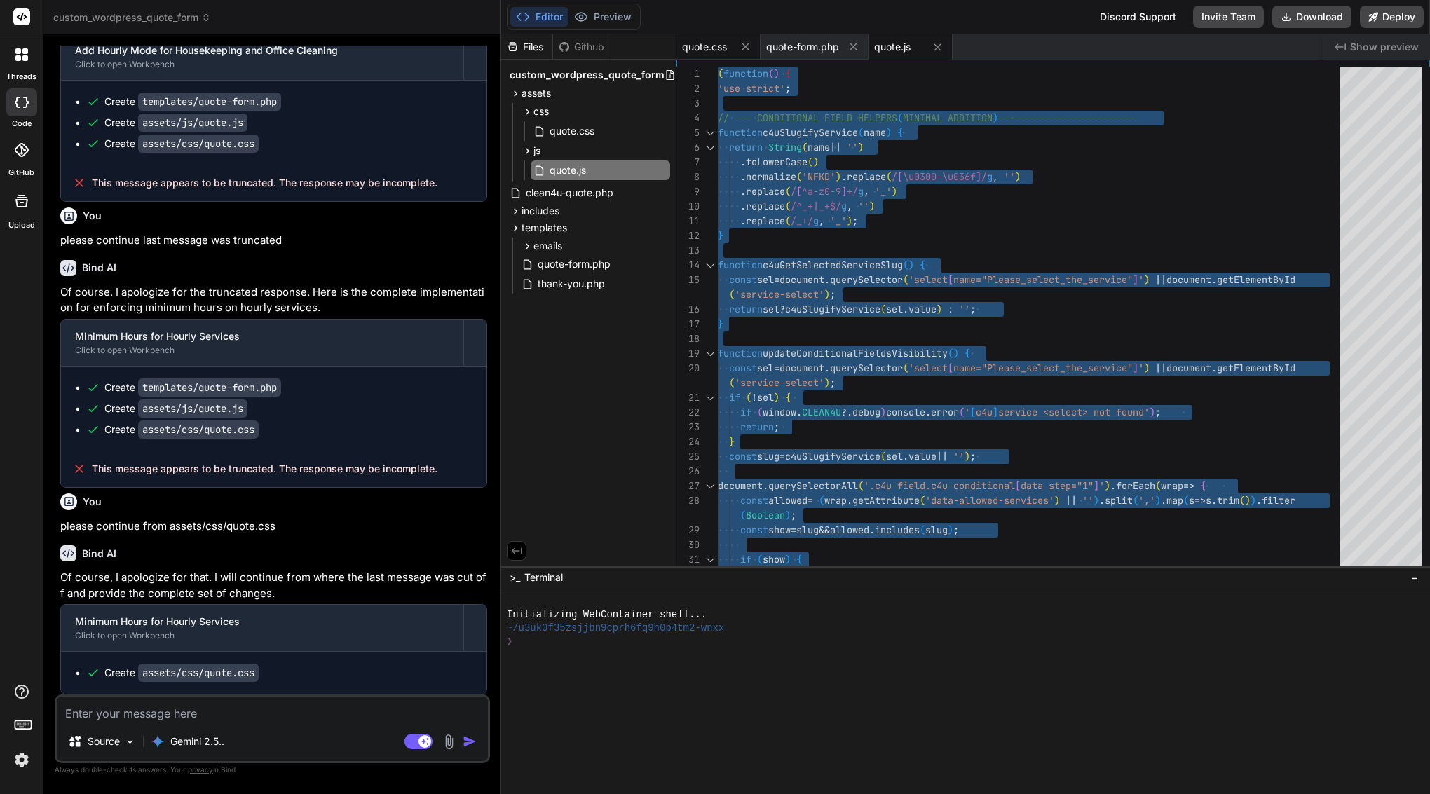
click at [707, 44] on span "quote.css" at bounding box center [704, 47] width 45 height 14
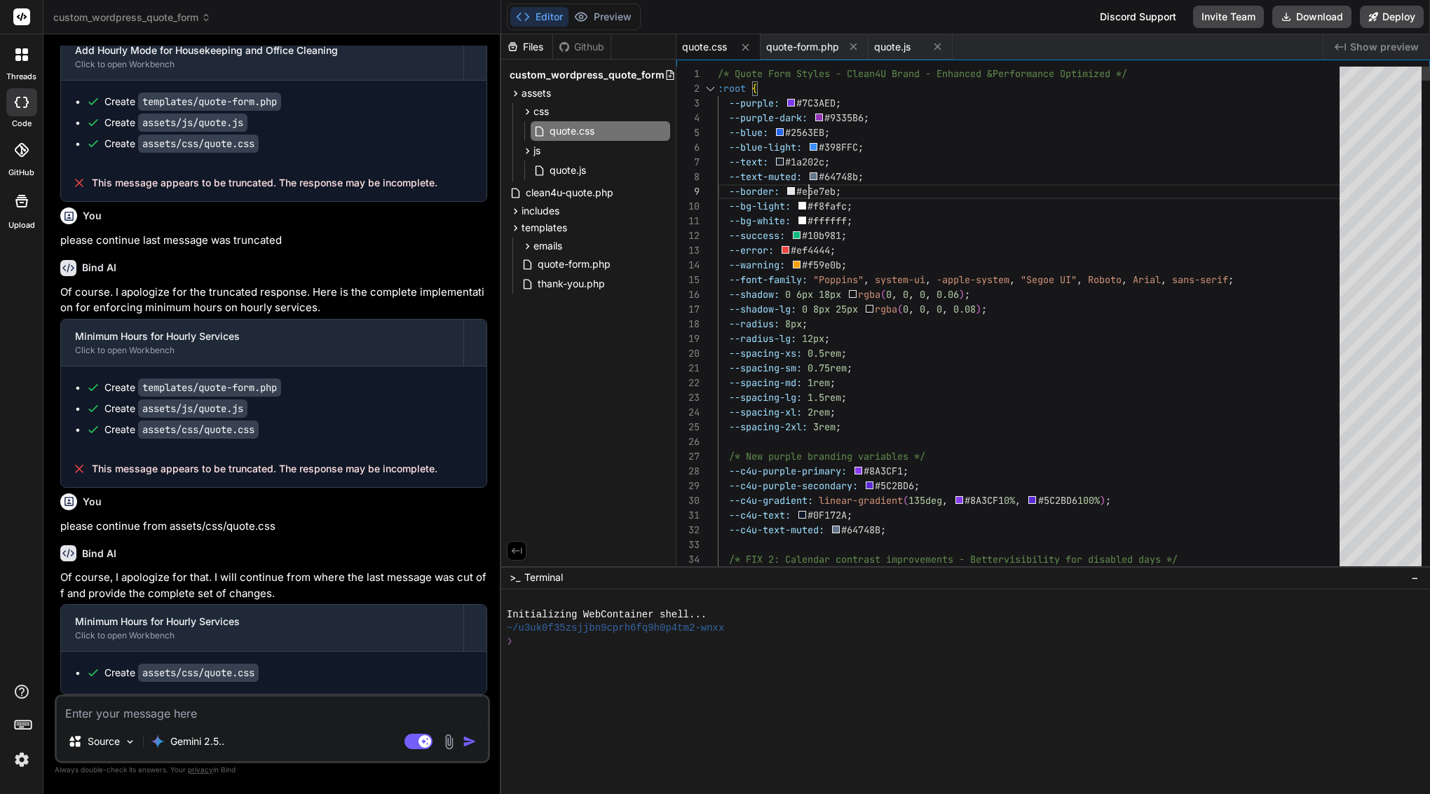
click at [807, 182] on span at bounding box center [805, 176] width 6 height 13
type textarea "/* Quote Form Styles - Clean4U Brand - Enhanced & Performance Optimized */ :roo…"
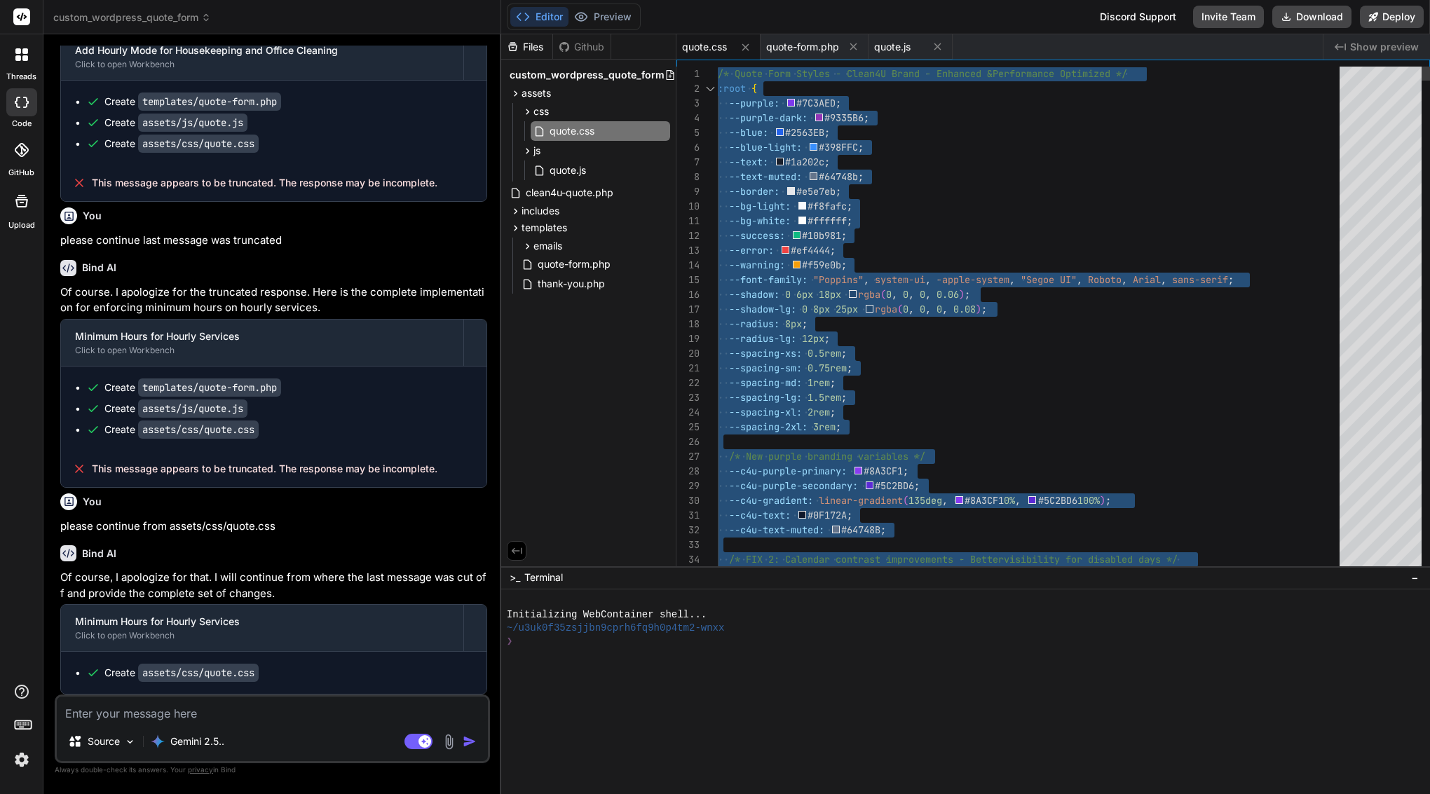
click at [807, 182] on span at bounding box center [805, 176] width 6 height 13
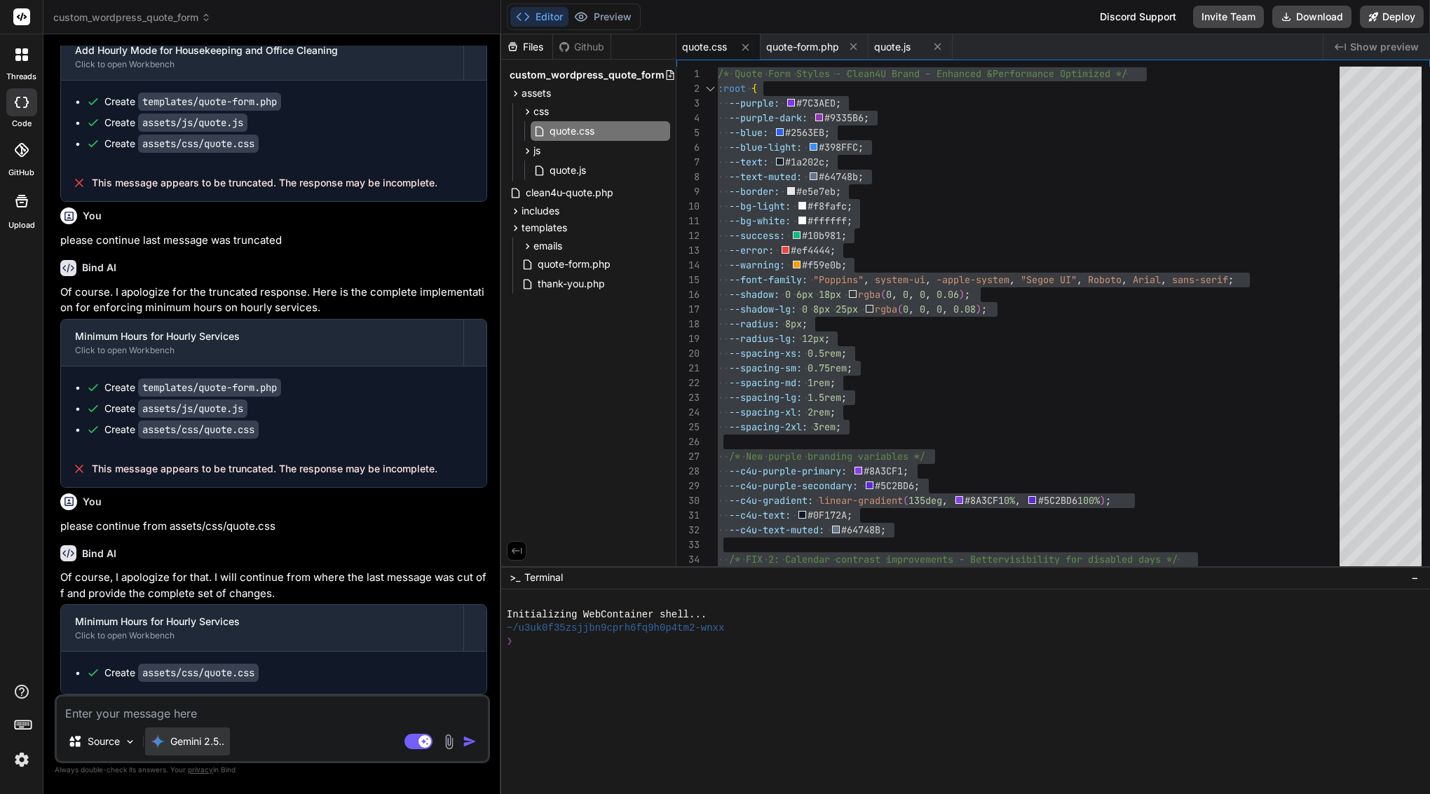
click at [176, 732] on div "Gemini 2.5.." at bounding box center [187, 742] width 85 height 28
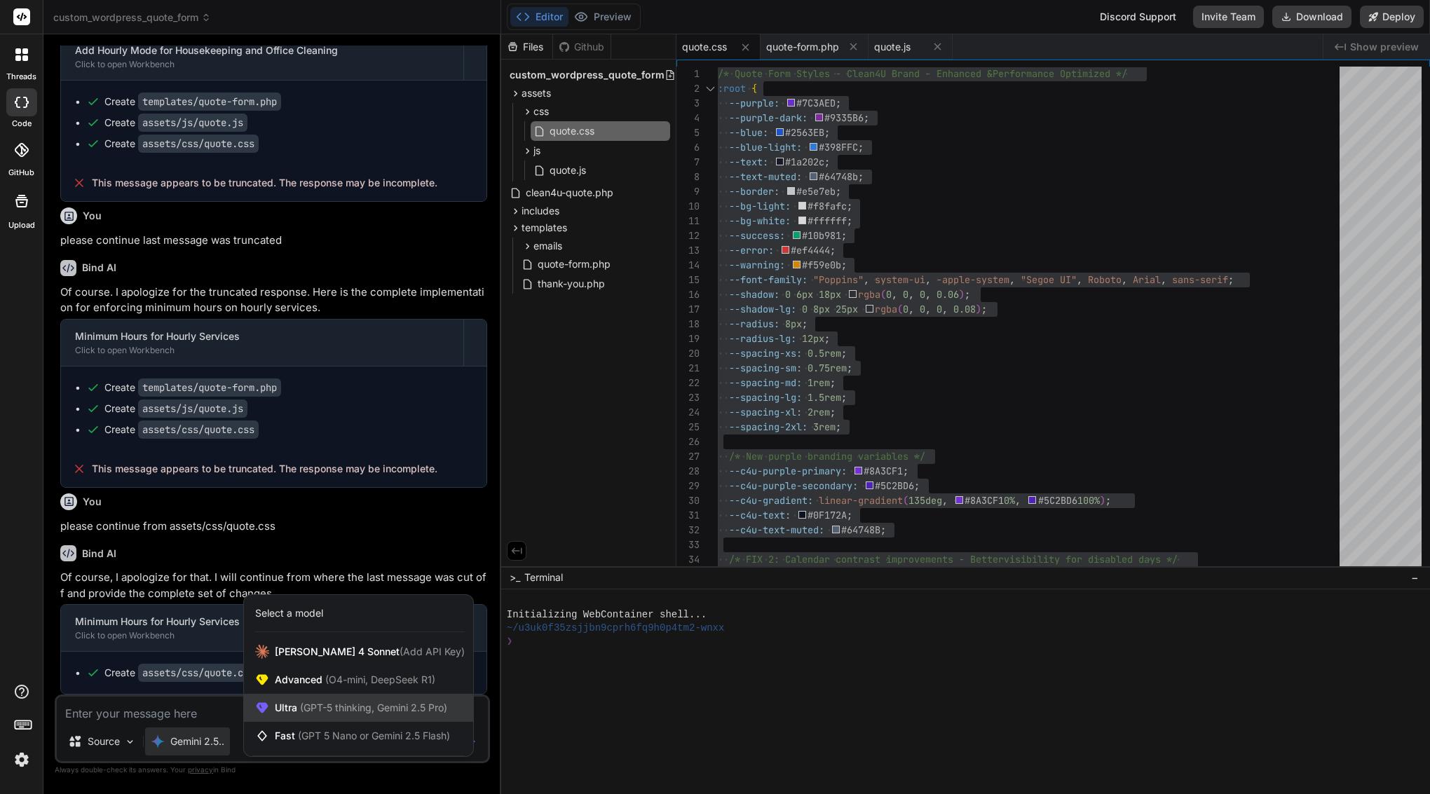
click at [306, 700] on div "Ultra (GPT-5 thinking, Gemini 2.5 Pro)" at bounding box center [358, 708] width 229 height 28
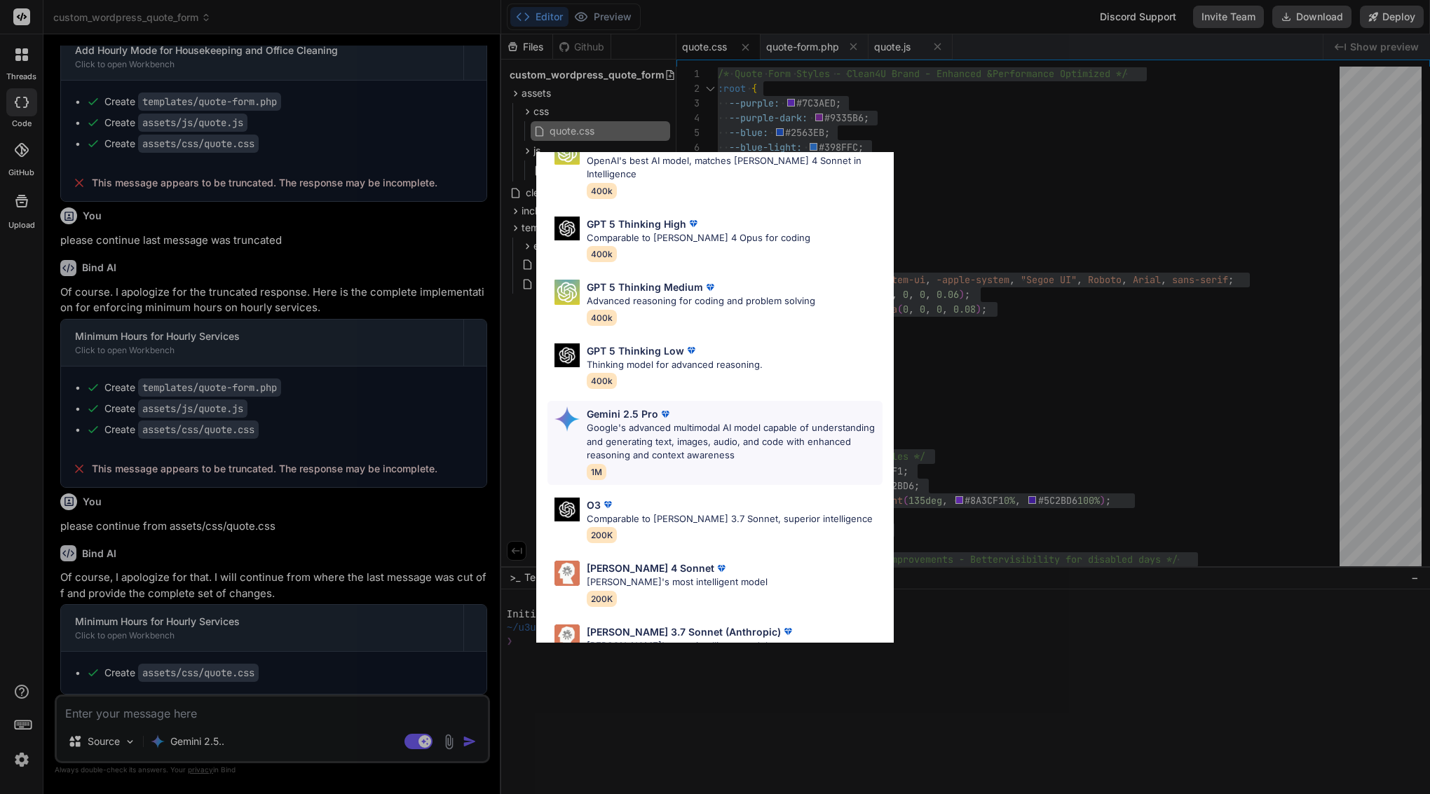
scroll to position [80, 0]
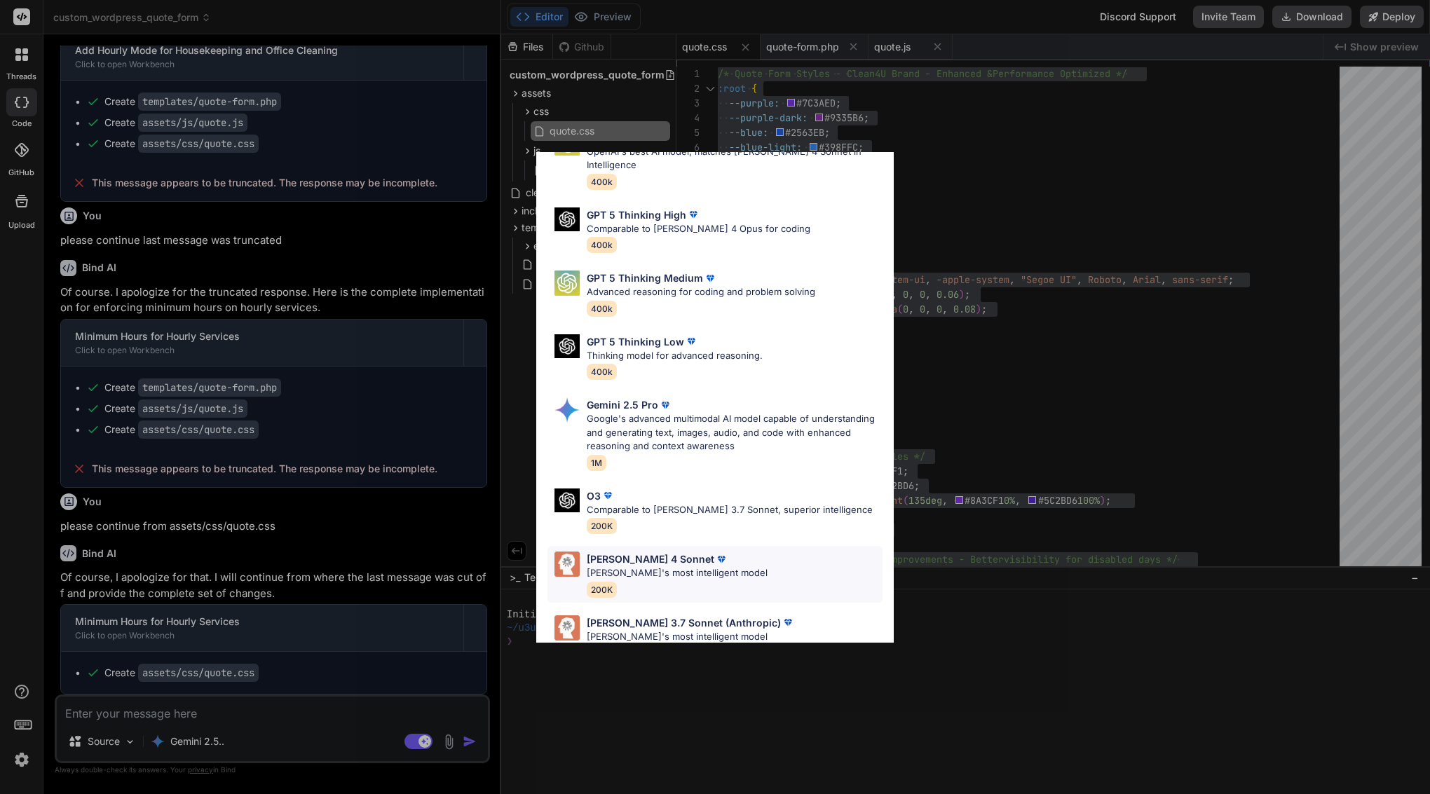
click at [661, 552] on p "[PERSON_NAME] 4 Sonnet" at bounding box center [651, 559] width 128 height 15
type textarea "x"
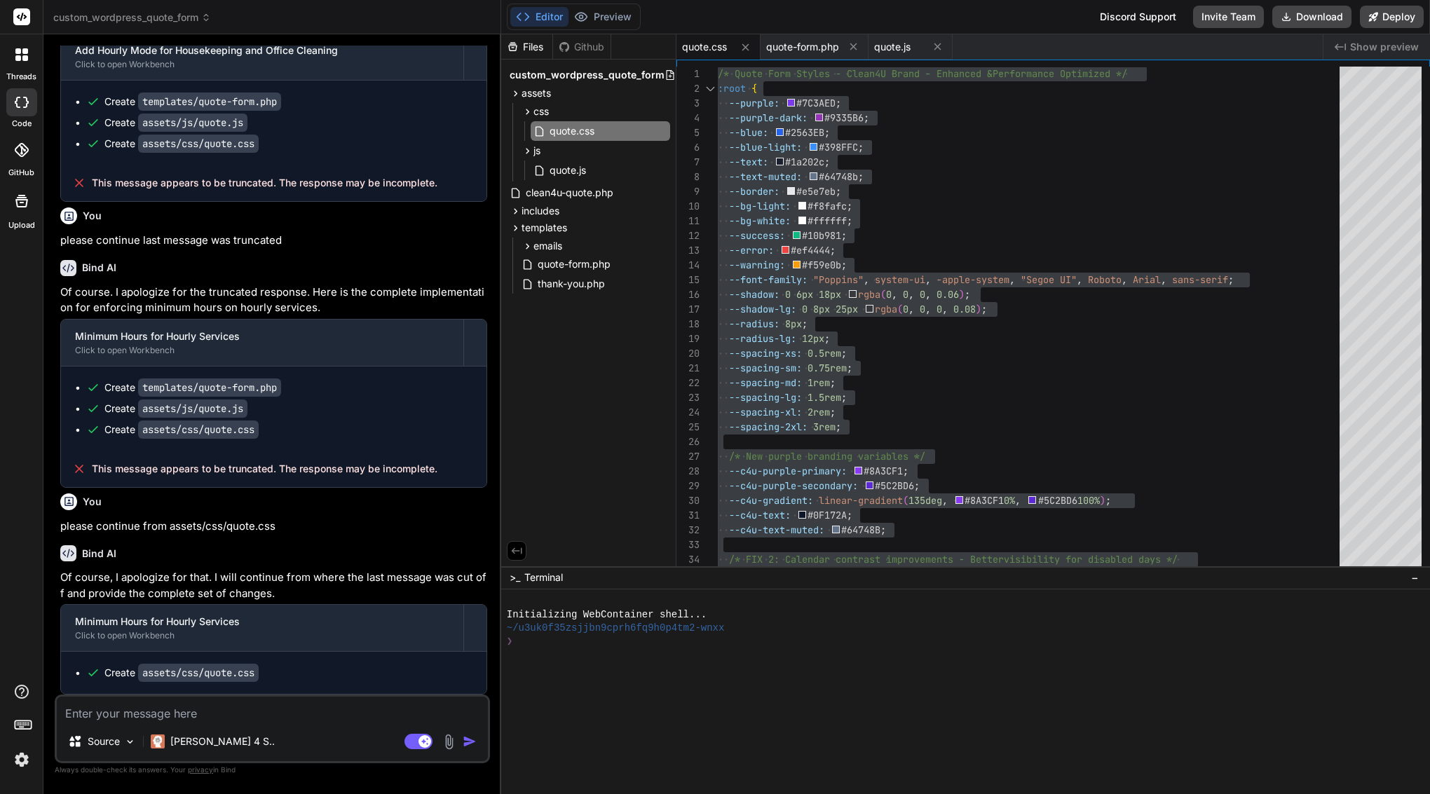
click at [299, 714] on textarea at bounding box center [272, 709] width 431 height 25
paste textarea "Perfect ✅ — here’s the final version of the Bind AI prompt including the recomm…"
type textarea "Perfect ✅ — here’s the final version of the Bind AI prompt including the recomm…"
type textarea "x"
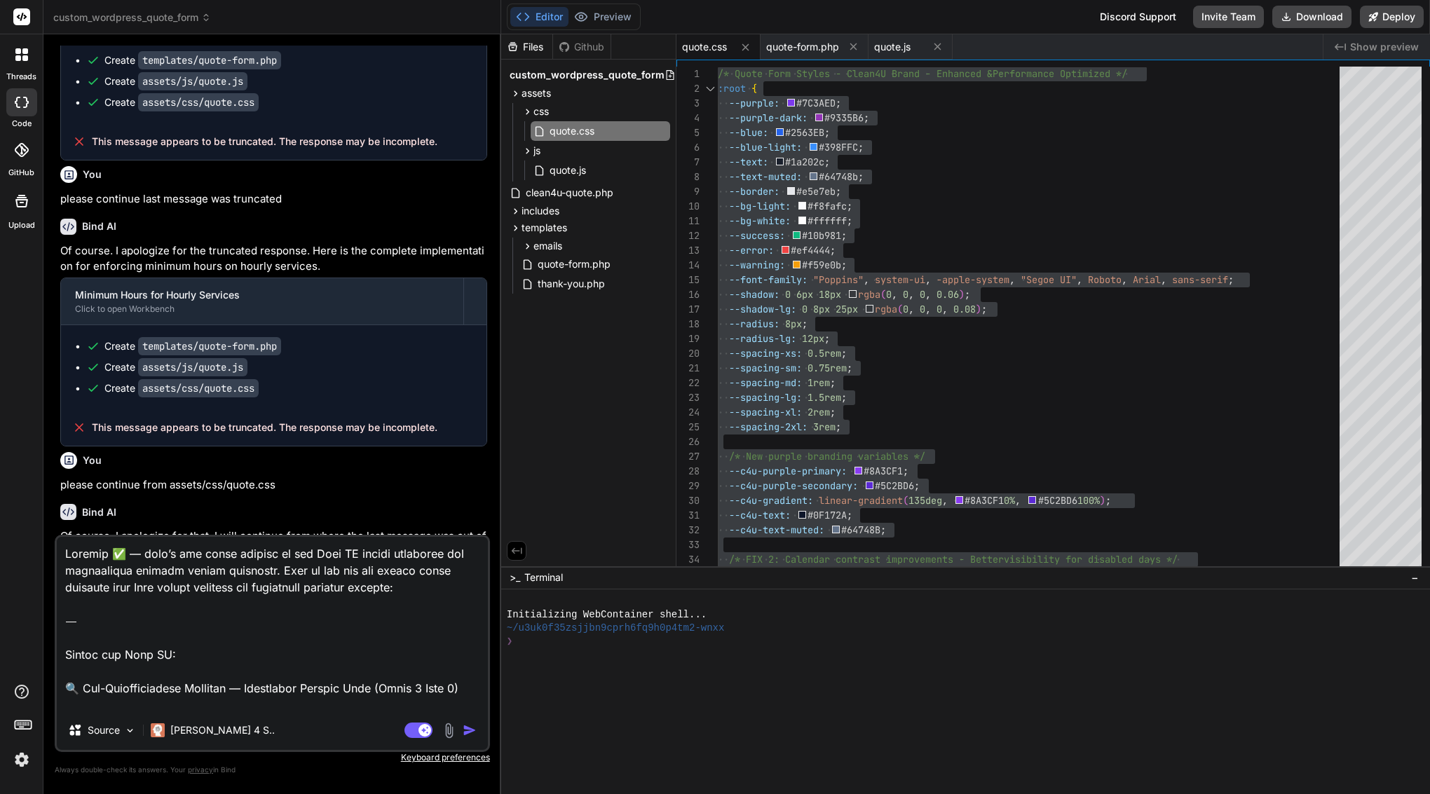
scroll to position [1618, 0]
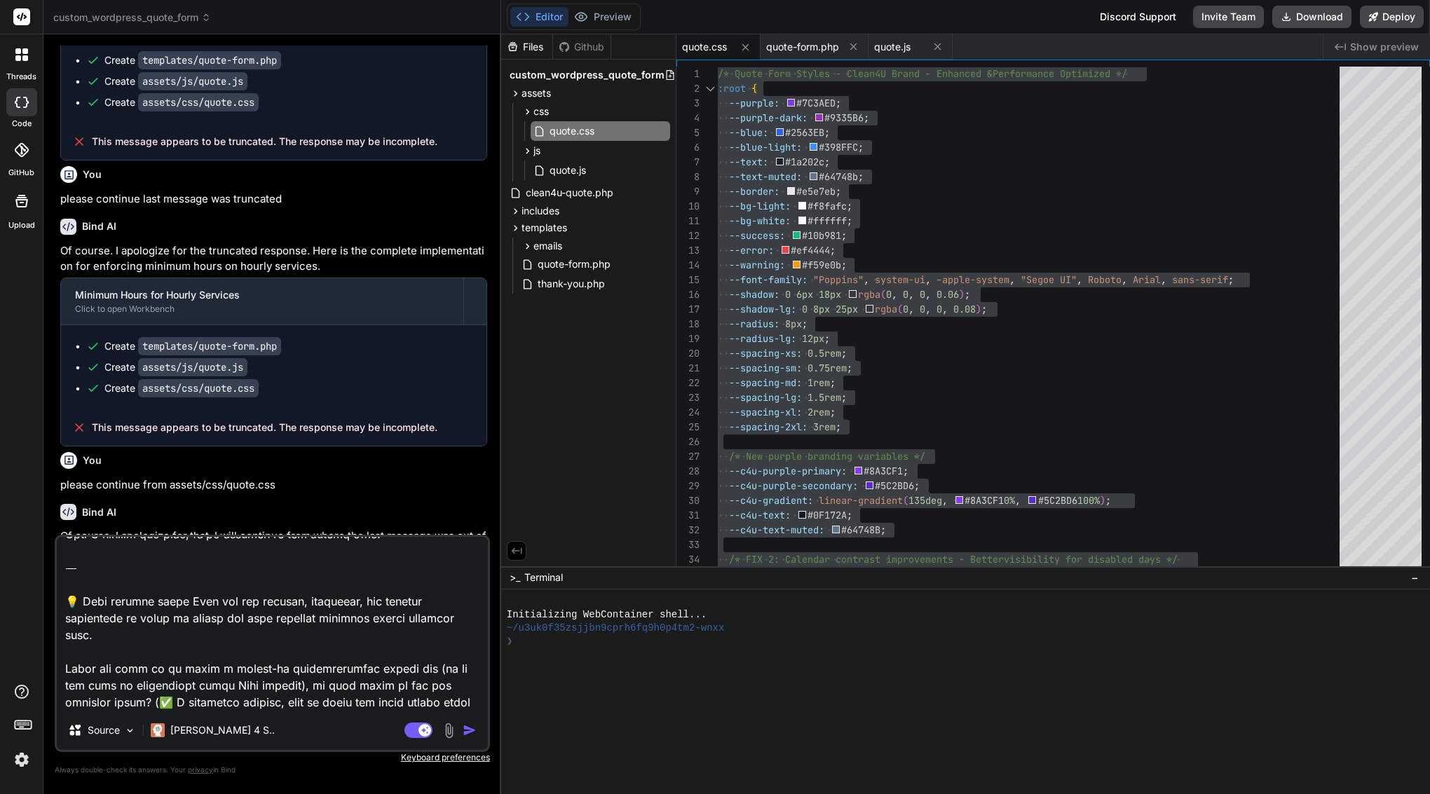
drag, startPoint x: 108, startPoint y: 703, endPoint x: 53, endPoint y: 566, distance: 148.1
click at [53, 566] on div "Bind AI Web Search Created with Pixso. Code Generator You ok works ! thank you …" at bounding box center [272, 413] width 458 height 759
type textarea "Perfect ✅ — here’s the final version of the Bind AI prompt including the recomm…"
type textarea "x"
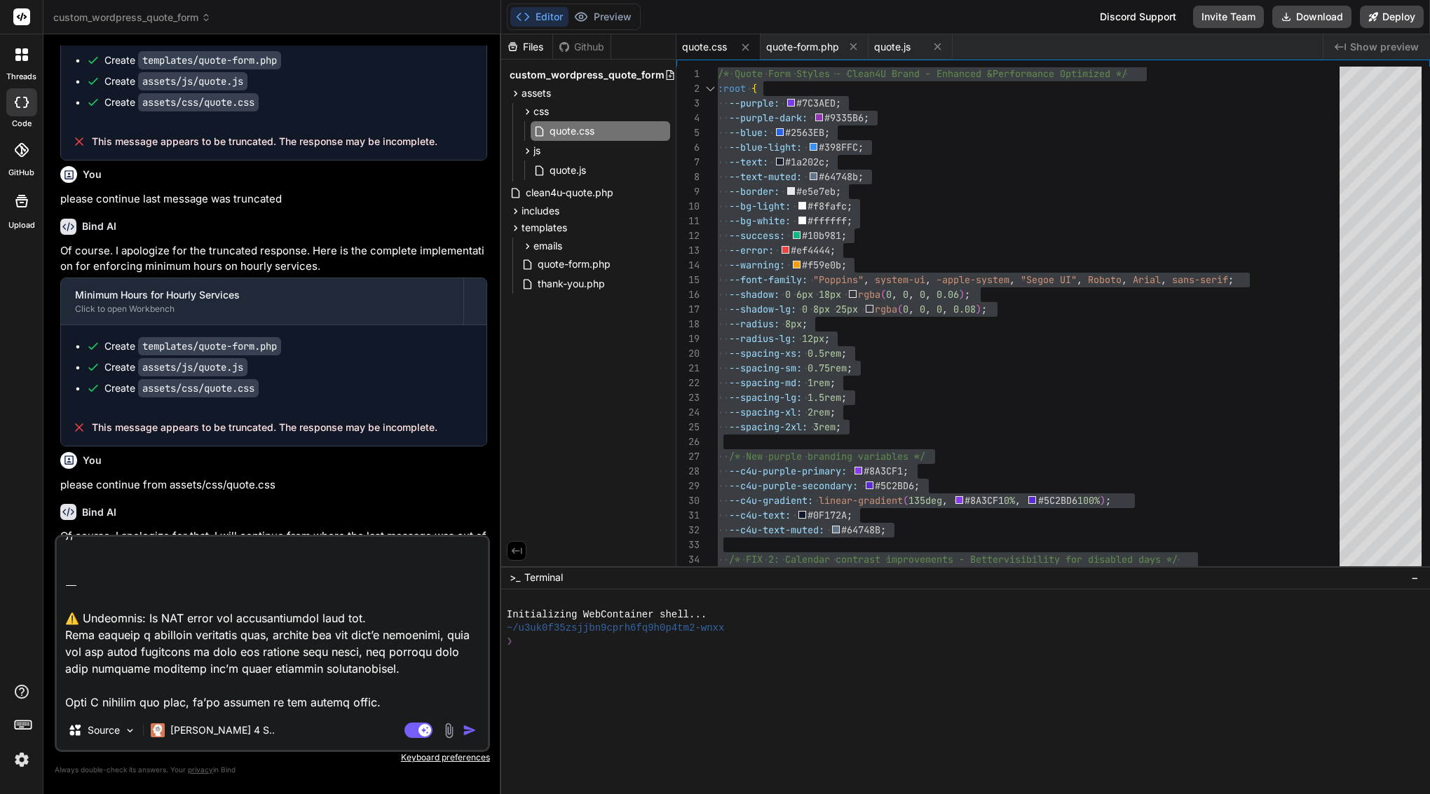
type textarea "Perfect ✅ — here’s the final version of the Bind AI prompt including the recomm…"
type textarea "x"
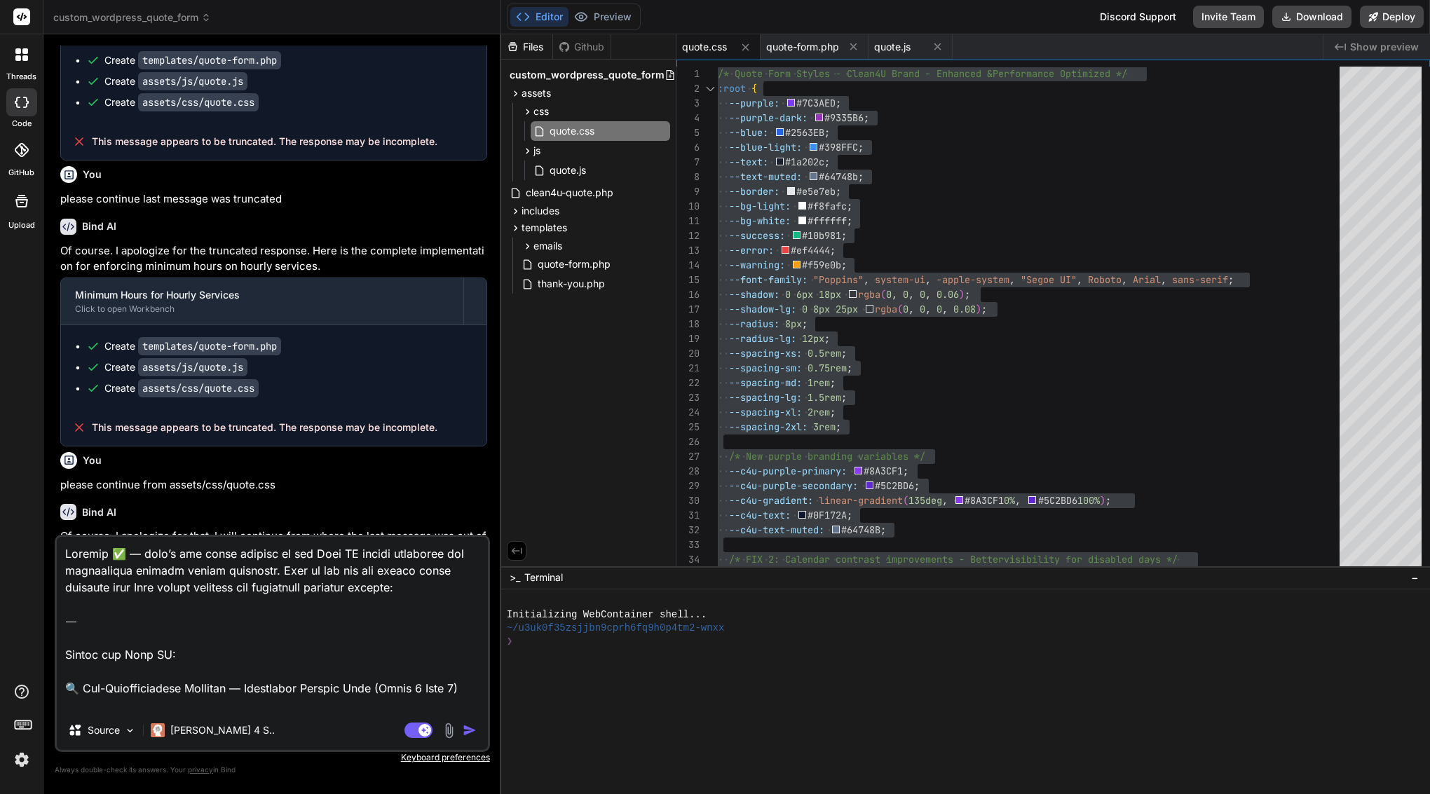
scroll to position [0, 0]
drag, startPoint x: 62, startPoint y: 687, endPoint x: 38, endPoint y: 488, distance: 200.6
click at [38, 488] on div "threads code GitHub Upload custom_wordpress_quote_form Created with Pixso. Bind…" at bounding box center [715, 397] width 1430 height 794
type textarea "🔍 Pre-Implementation Analysis — Standalone Service Mode (Phase 1 Part 2) Before…"
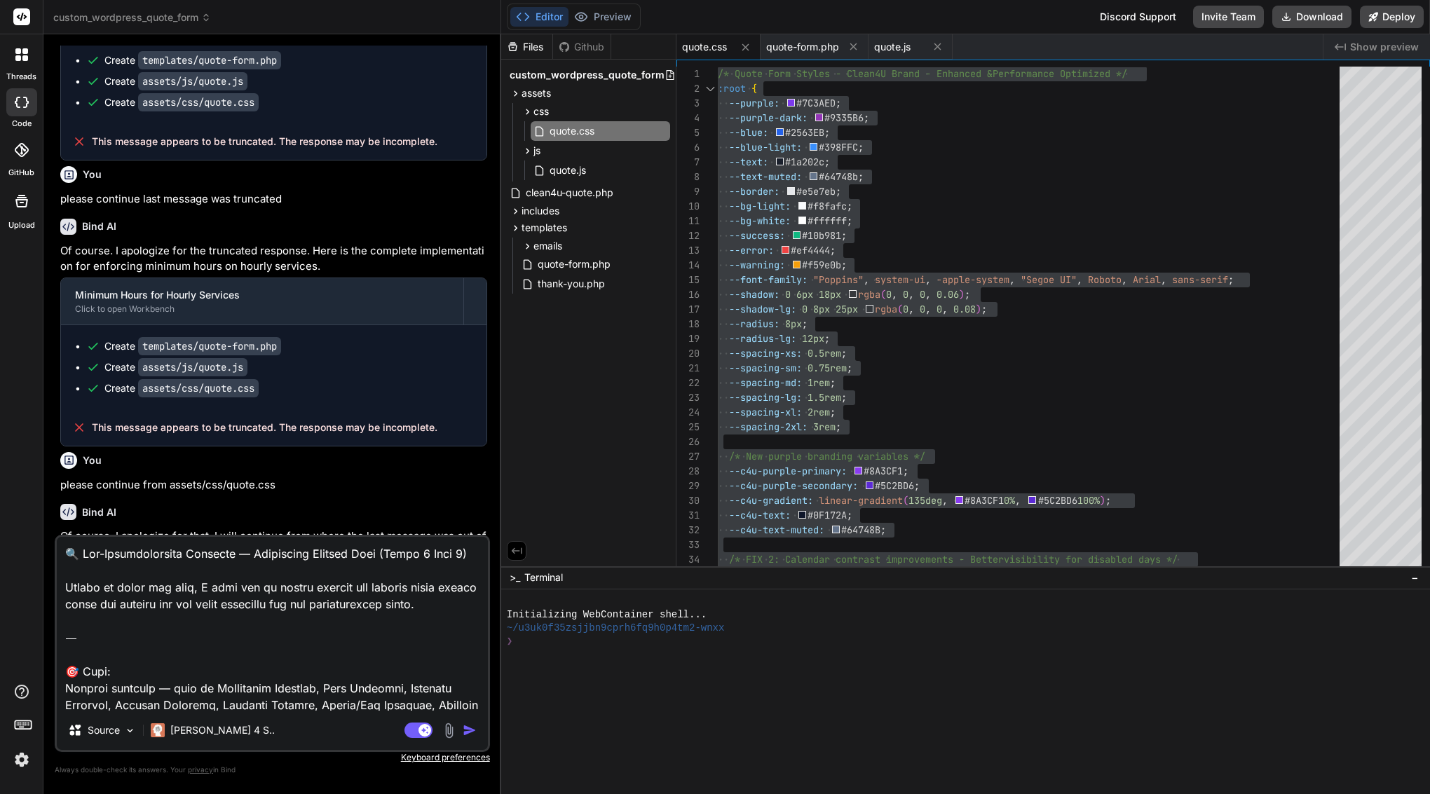
type textarea "x"
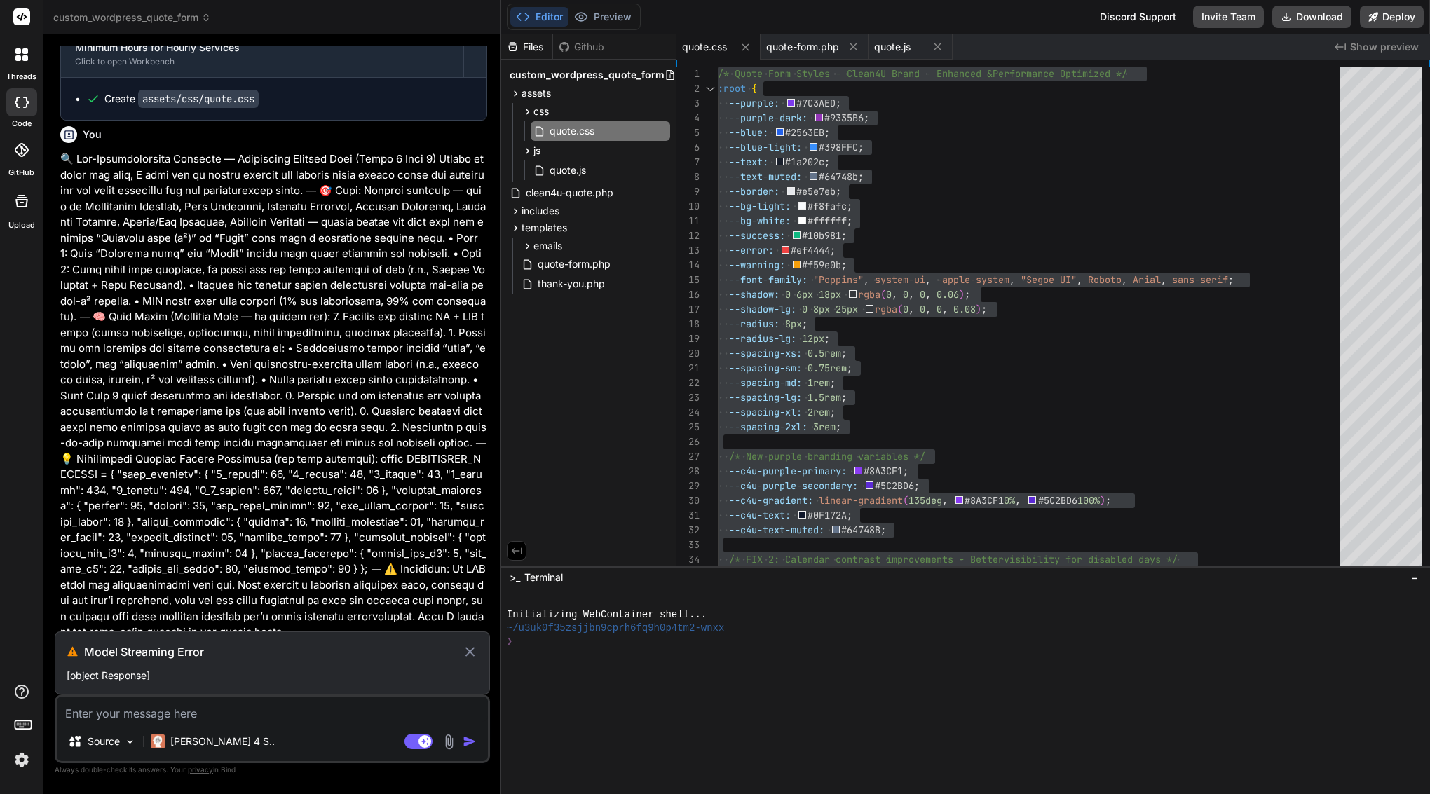
scroll to position [4074, 0]
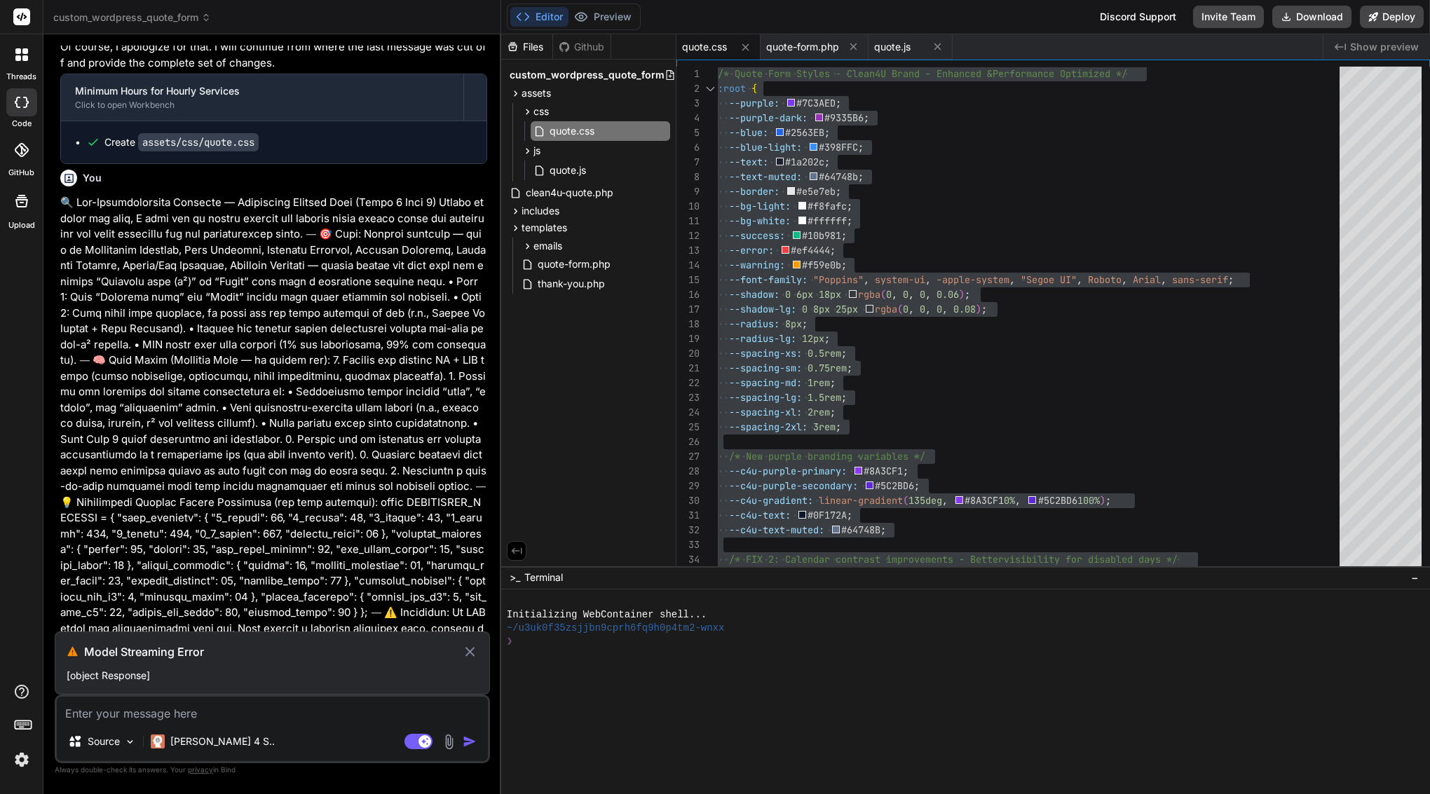
click at [113, 669] on p "[object Response]" at bounding box center [272, 676] width 411 height 14
click at [471, 650] on icon at bounding box center [469, 651] width 9 height 9
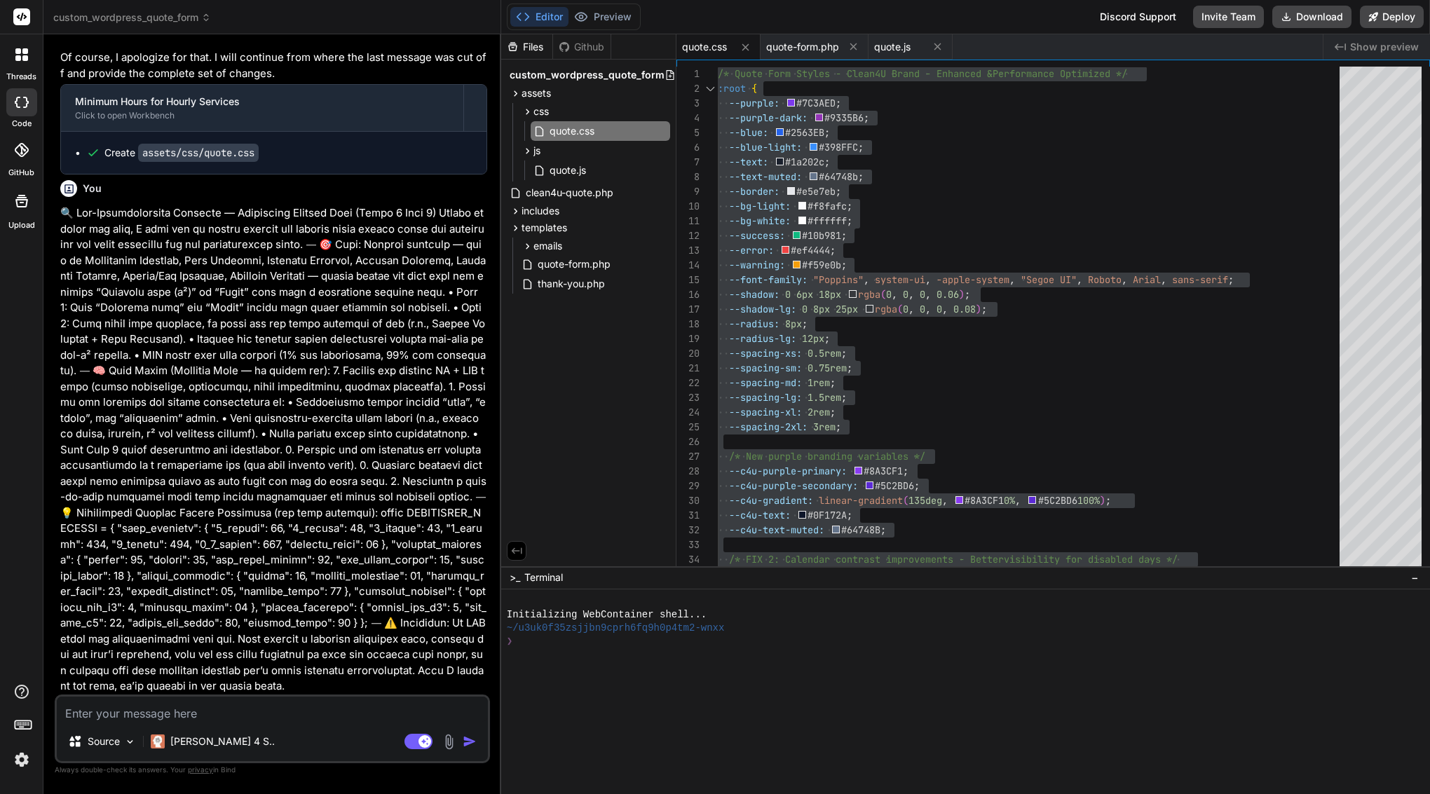
scroll to position [4093, 0]
click at [179, 738] on p "[PERSON_NAME] 4 S.." at bounding box center [222, 742] width 104 height 14
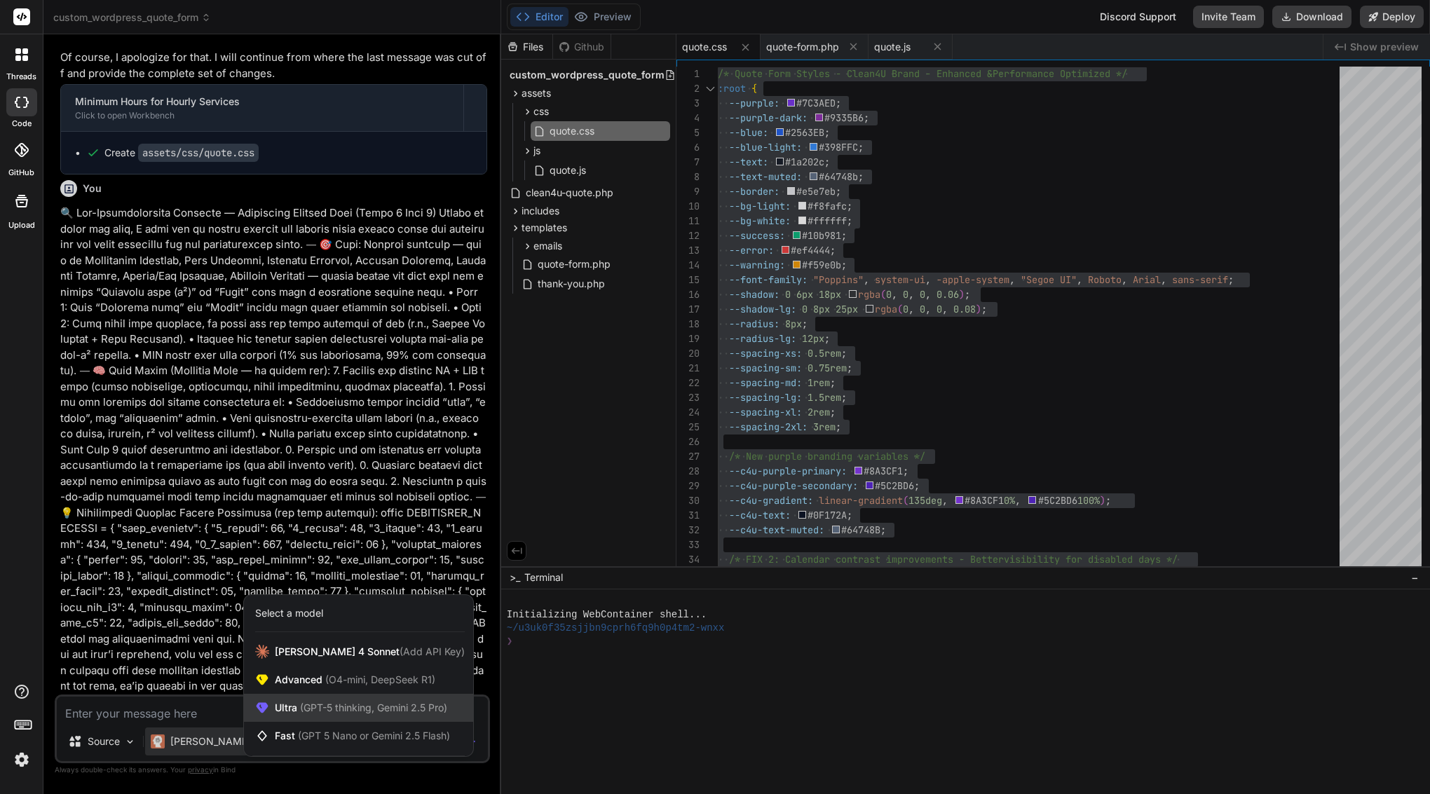
click at [311, 697] on div "Ultra (GPT-5 thinking, Gemini 2.5 Pro)" at bounding box center [358, 708] width 229 height 28
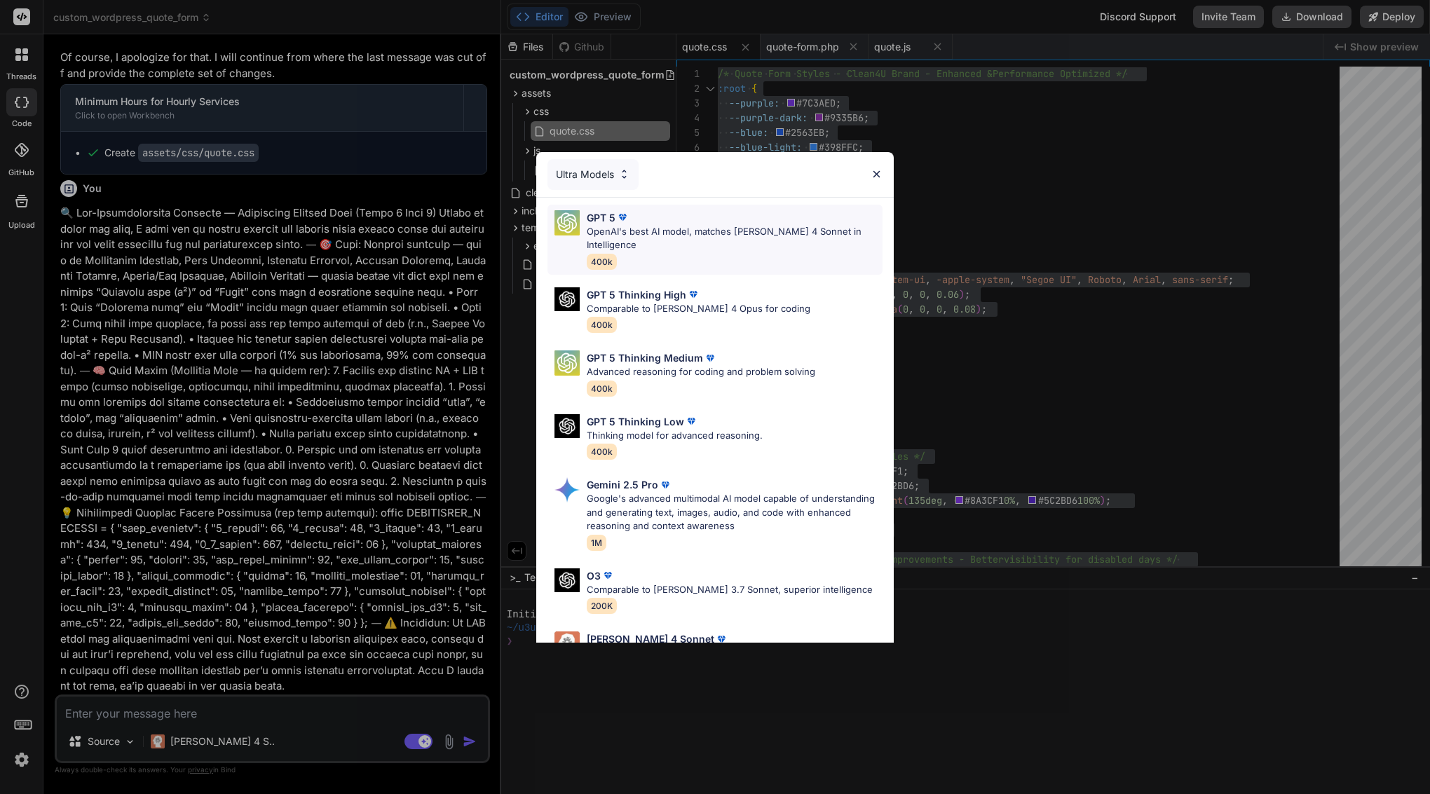
click at [633, 212] on div "GPT 5" at bounding box center [735, 217] width 296 height 15
type textarea "x"
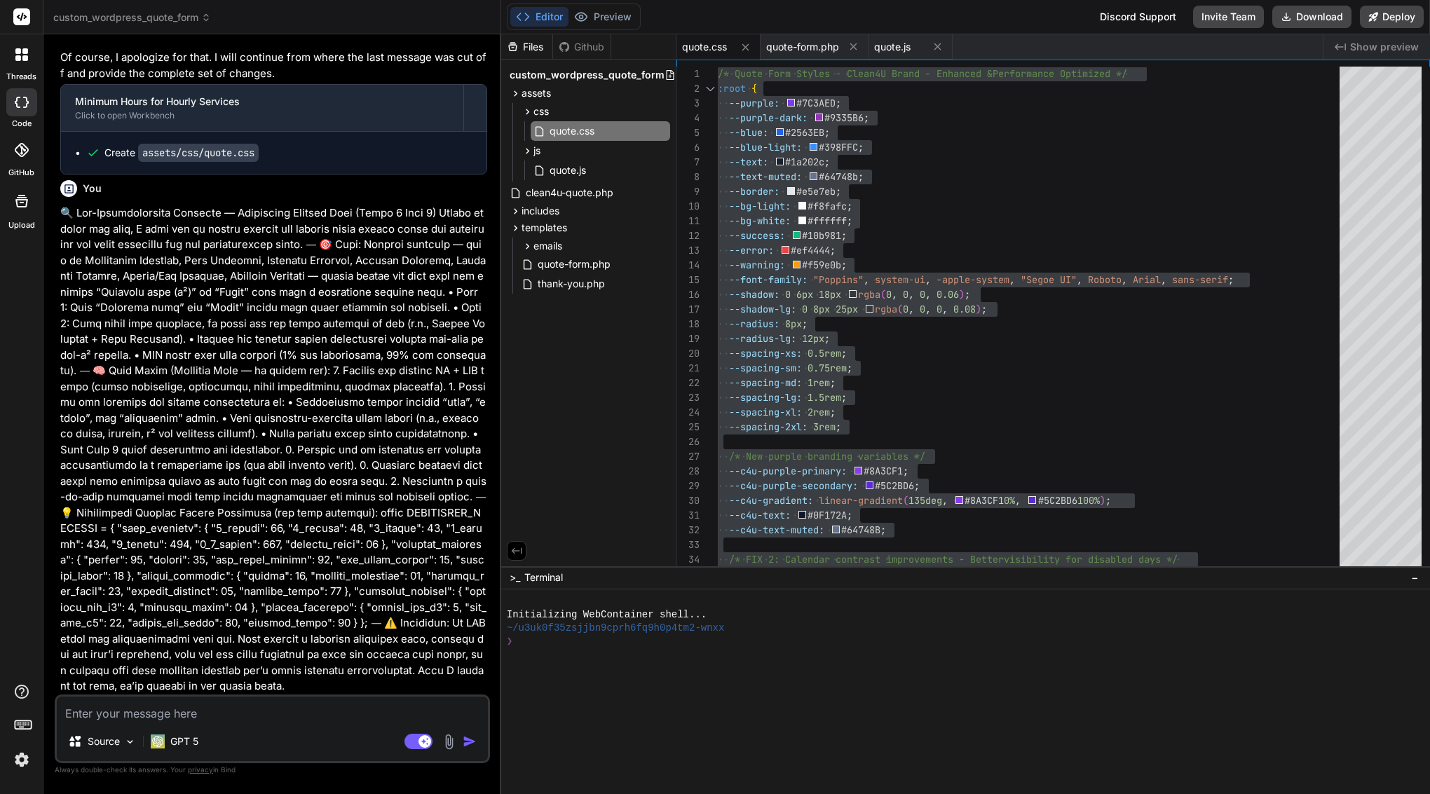
click at [470, 742] on img "button" at bounding box center [470, 742] width 14 height 14
click at [468, 743] on img "button" at bounding box center [470, 742] width 14 height 14
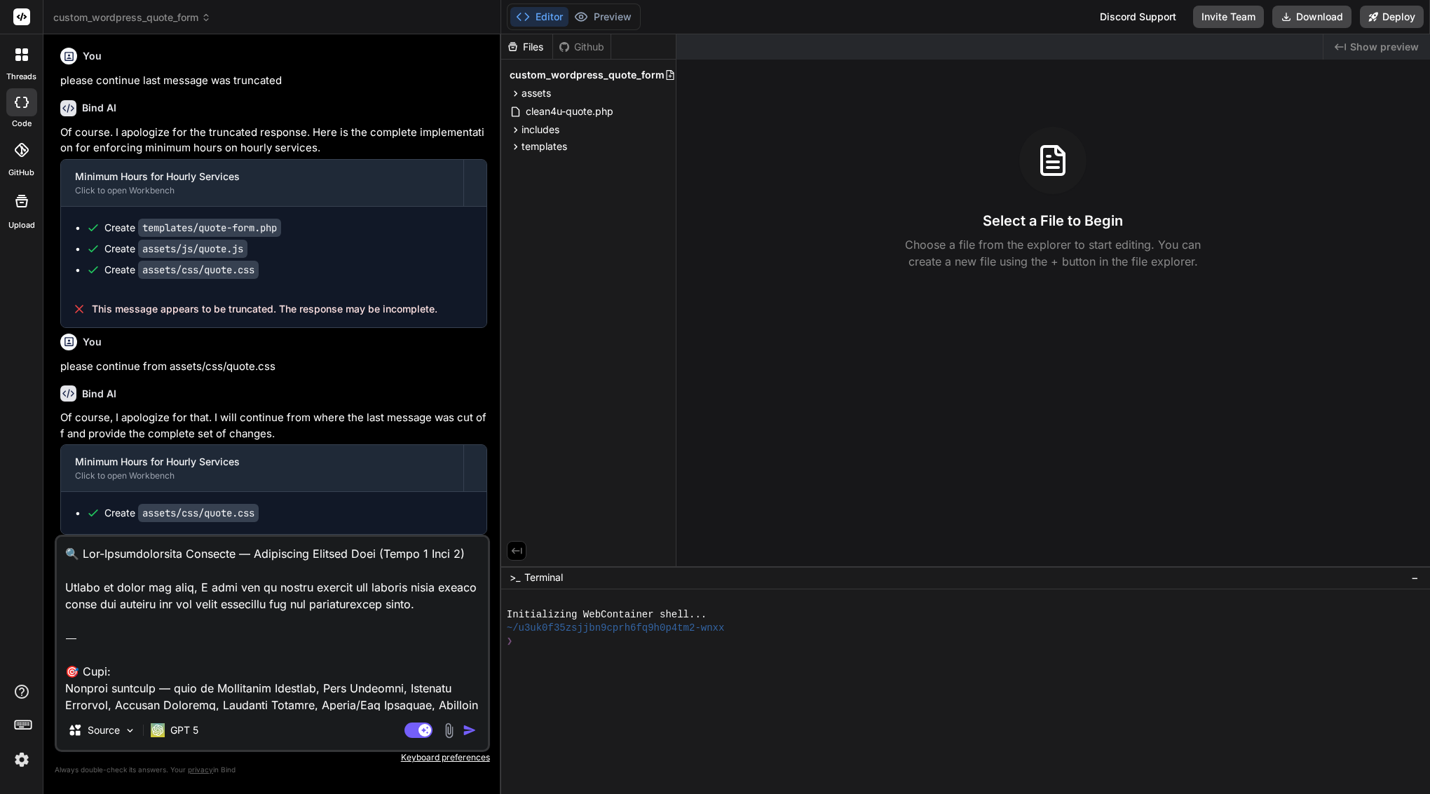
click at [473, 729] on img "button" at bounding box center [470, 730] width 14 height 14
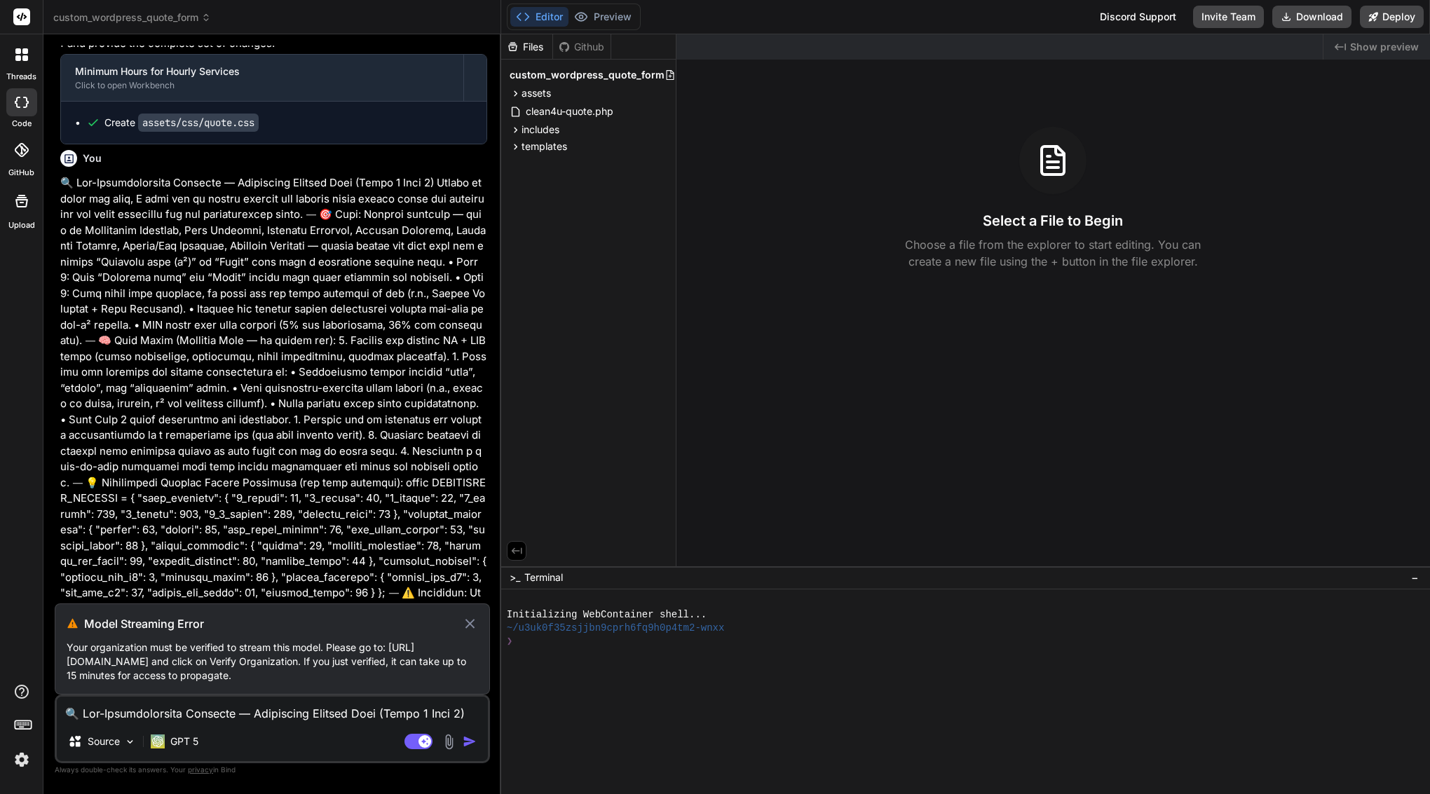
scroll to position [3409, 0]
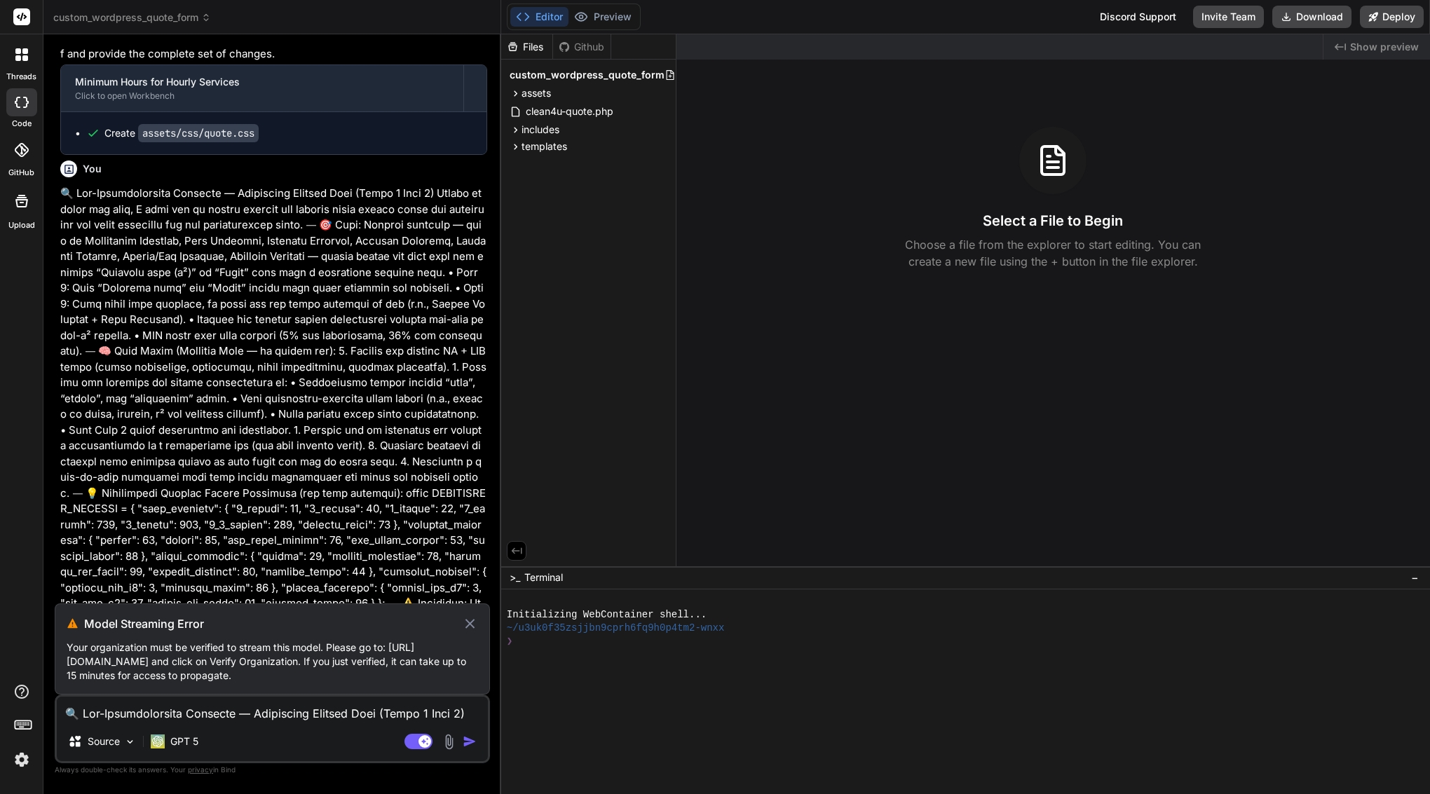
drag, startPoint x: 85, startPoint y: 624, endPoint x: 469, endPoint y: 674, distance: 387.4
click at [469, 674] on div "Model Streaming Error Your organization must be verified to stream this model. …" at bounding box center [272, 648] width 435 height 91
copy div "Model Streaming Error Your organization must be verified to stream this model. …"
click at [471, 623] on icon at bounding box center [469, 623] width 9 height 9
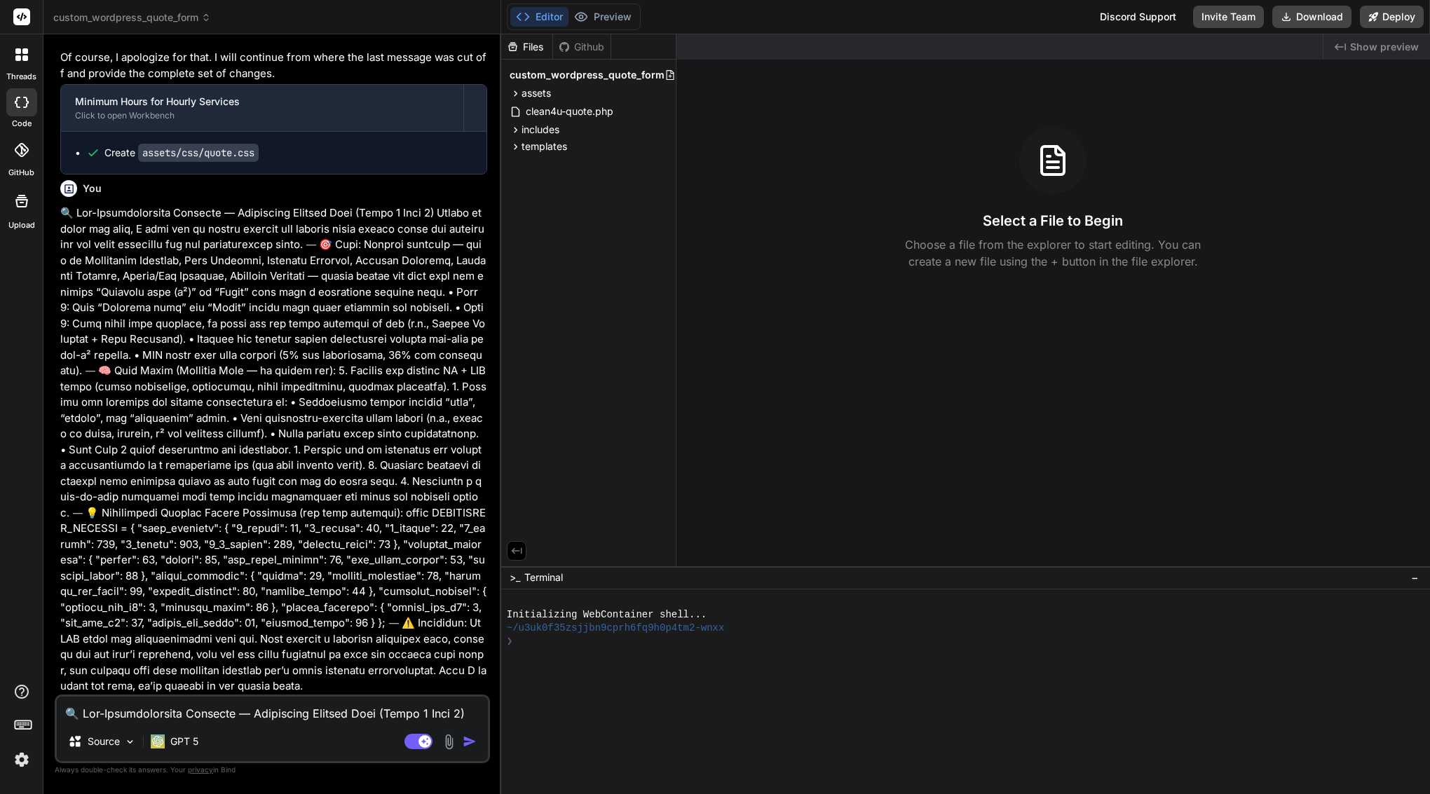
click at [469, 743] on img "button" at bounding box center [470, 742] width 14 height 14
click at [190, 738] on p "GPT 5" at bounding box center [184, 742] width 28 height 14
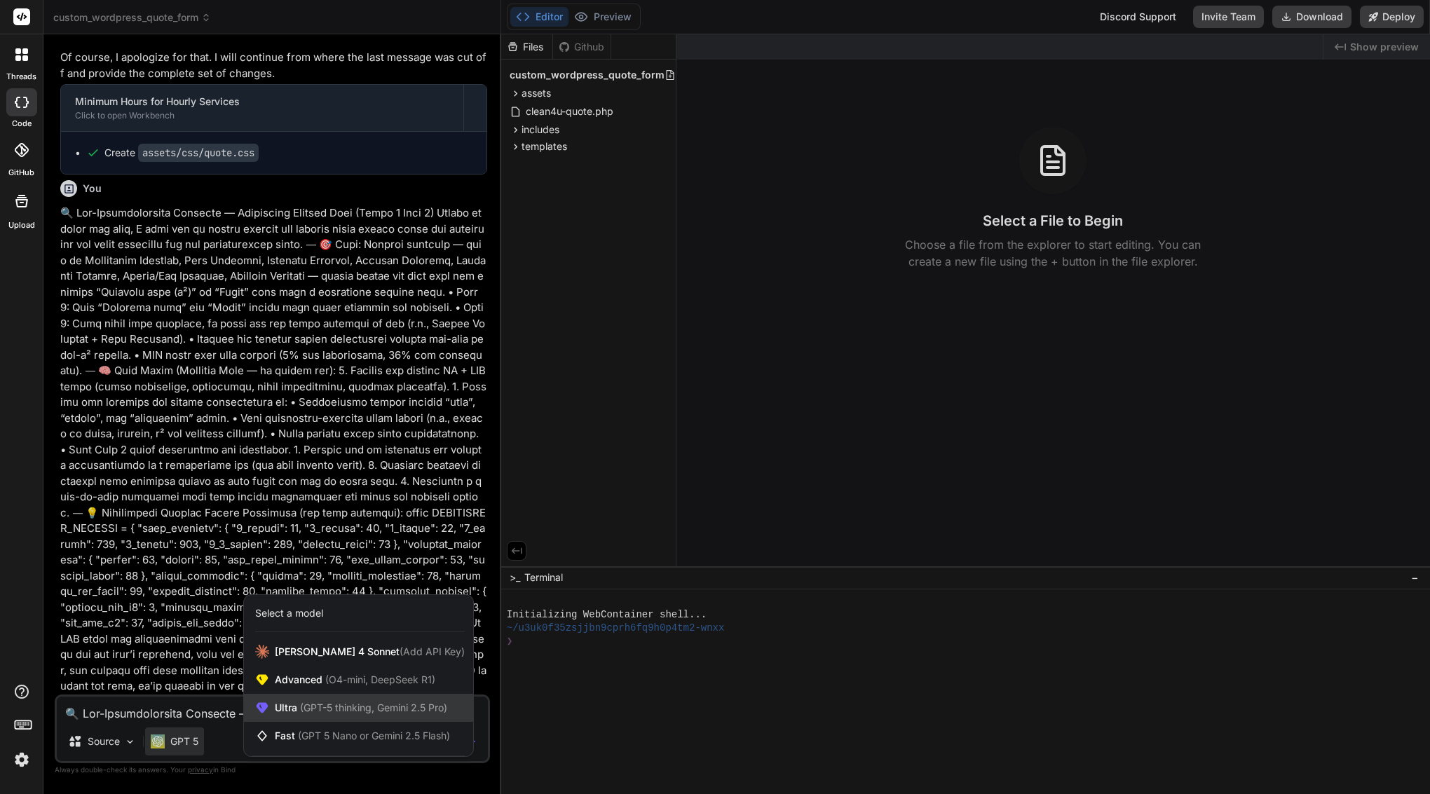
click at [350, 702] on span "(GPT-5 thinking, Gemini 2.5 Pro)" at bounding box center [372, 708] width 150 height 12
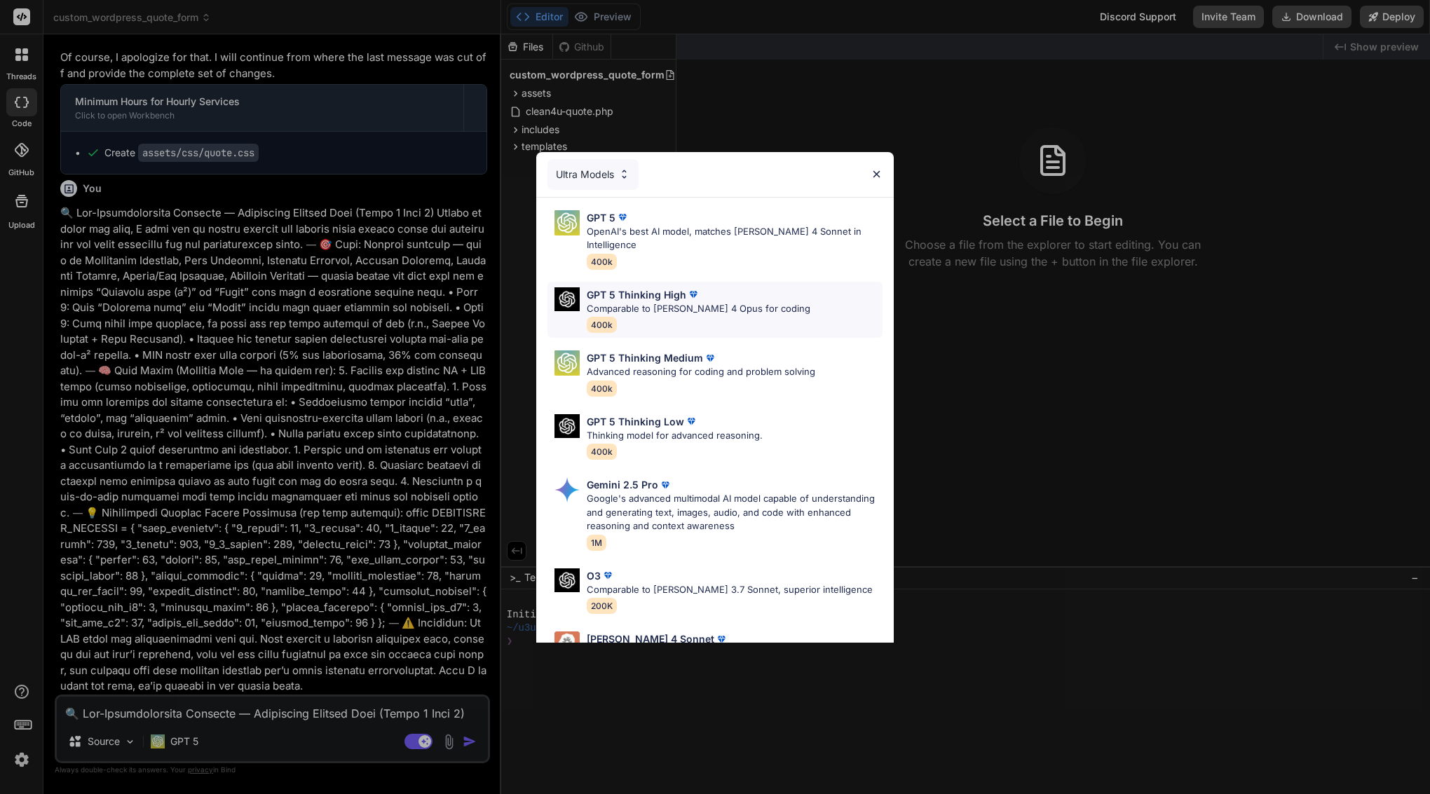
click at [614, 301] on div "GPT 5 Thinking High Comparable to Claude 4 Opus for coding 400k" at bounding box center [699, 310] width 224 height 46
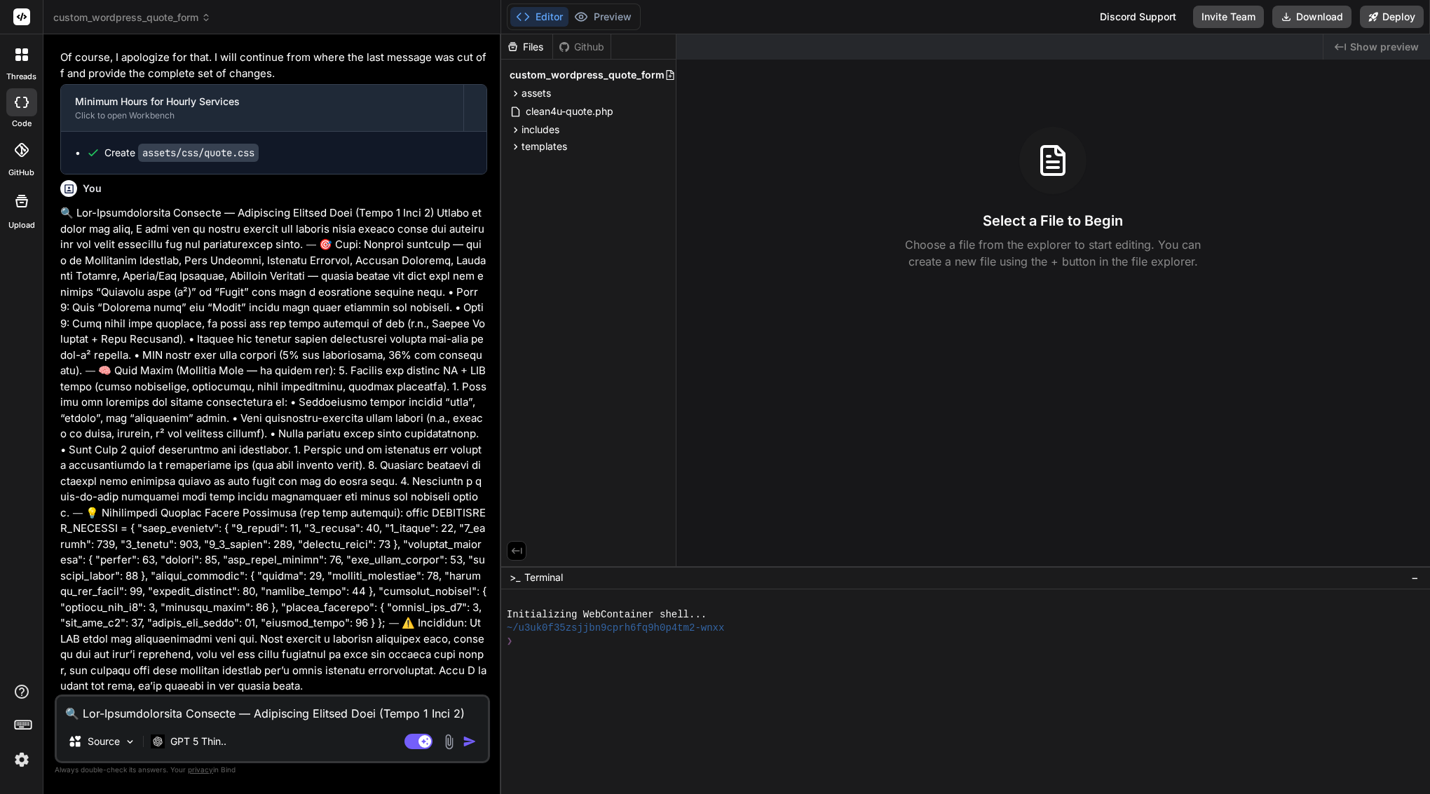
click at [472, 742] on img "button" at bounding box center [470, 742] width 14 height 14
click at [200, 739] on p "GPT 5 Thin.." at bounding box center [198, 742] width 56 height 14
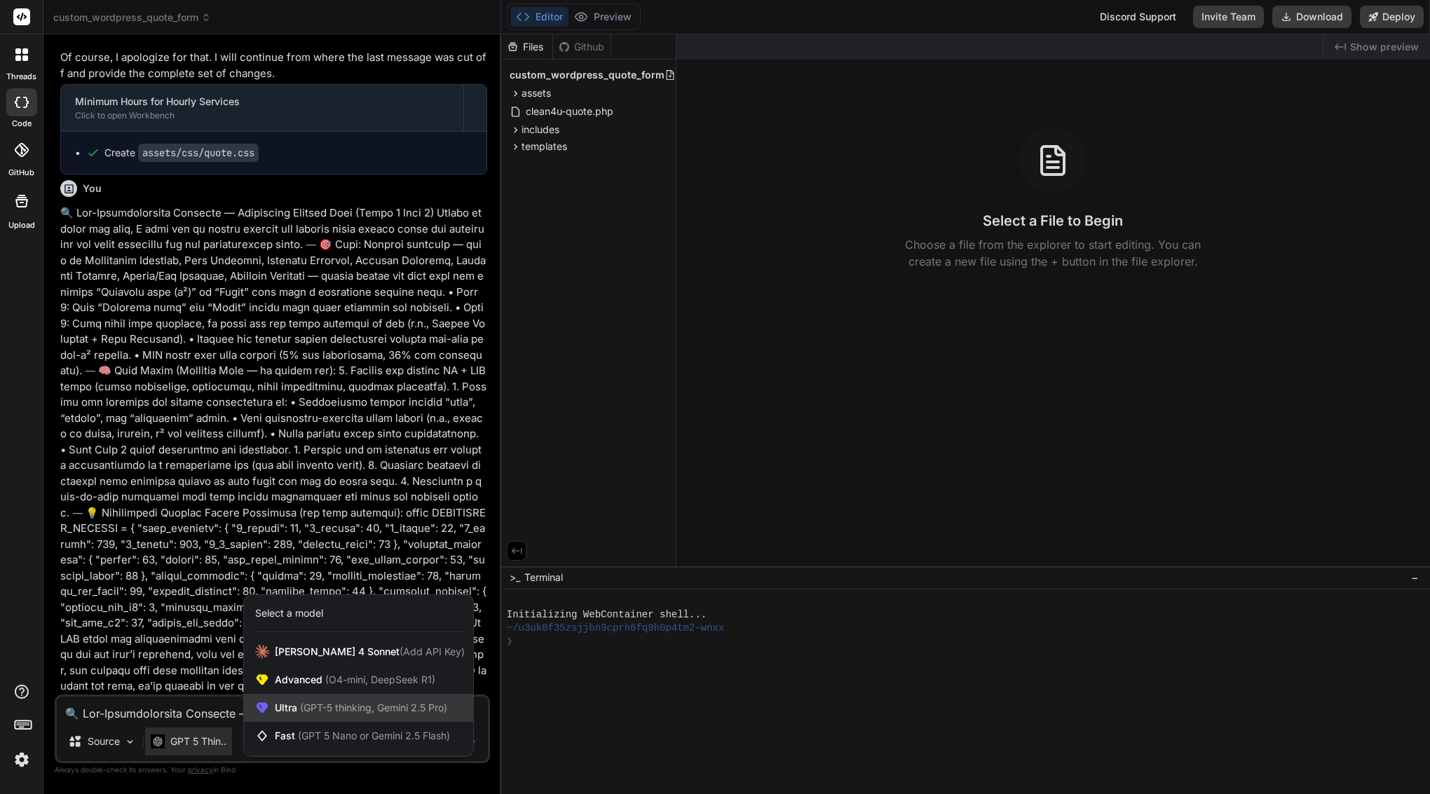
click at [293, 704] on span "Ultra (GPT-5 thinking, Gemini 2.5 Pro)" at bounding box center [361, 708] width 172 height 14
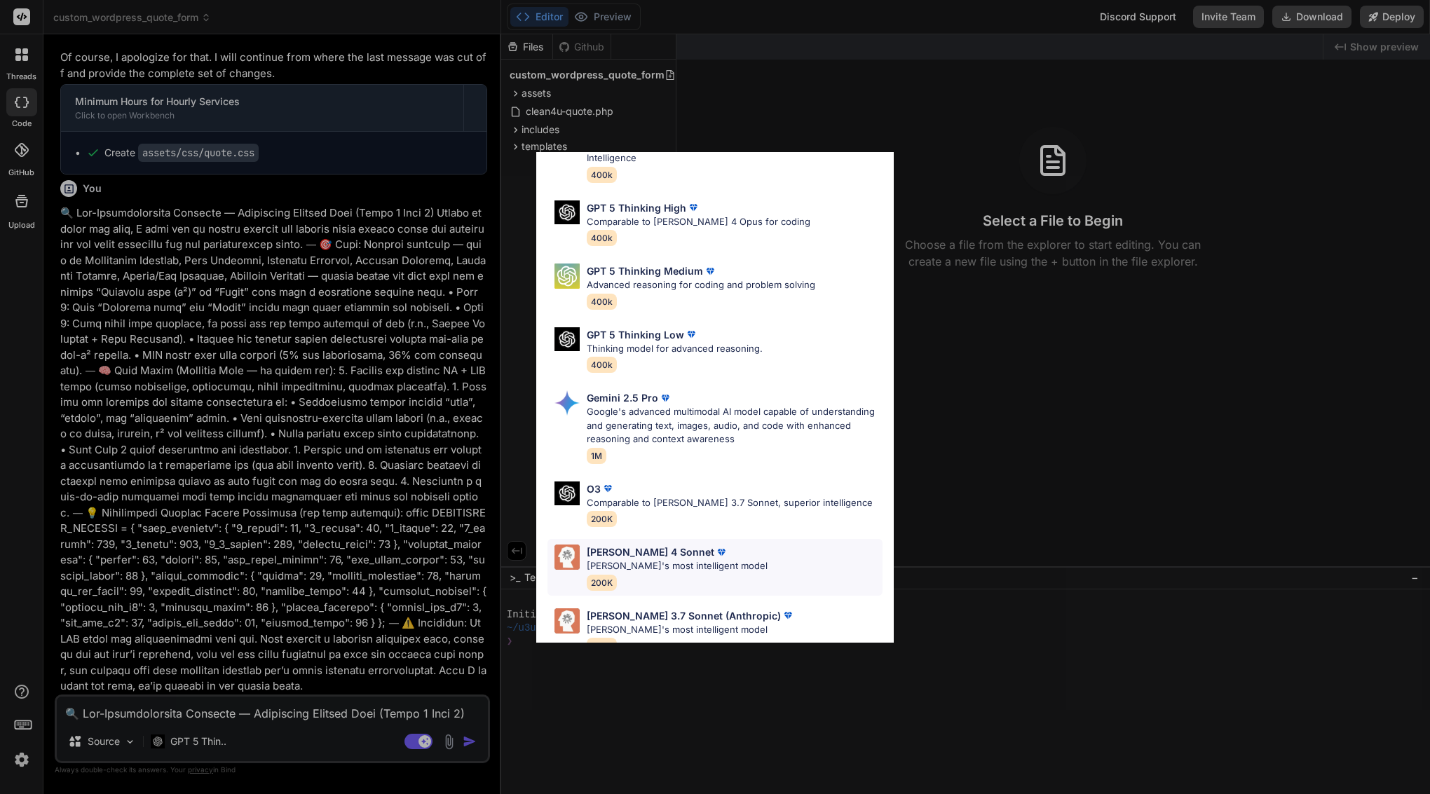
scroll to position [86, 0]
click at [632, 560] on p "[PERSON_NAME]'s most intelligent model" at bounding box center [677, 567] width 181 height 14
type textarea "x"
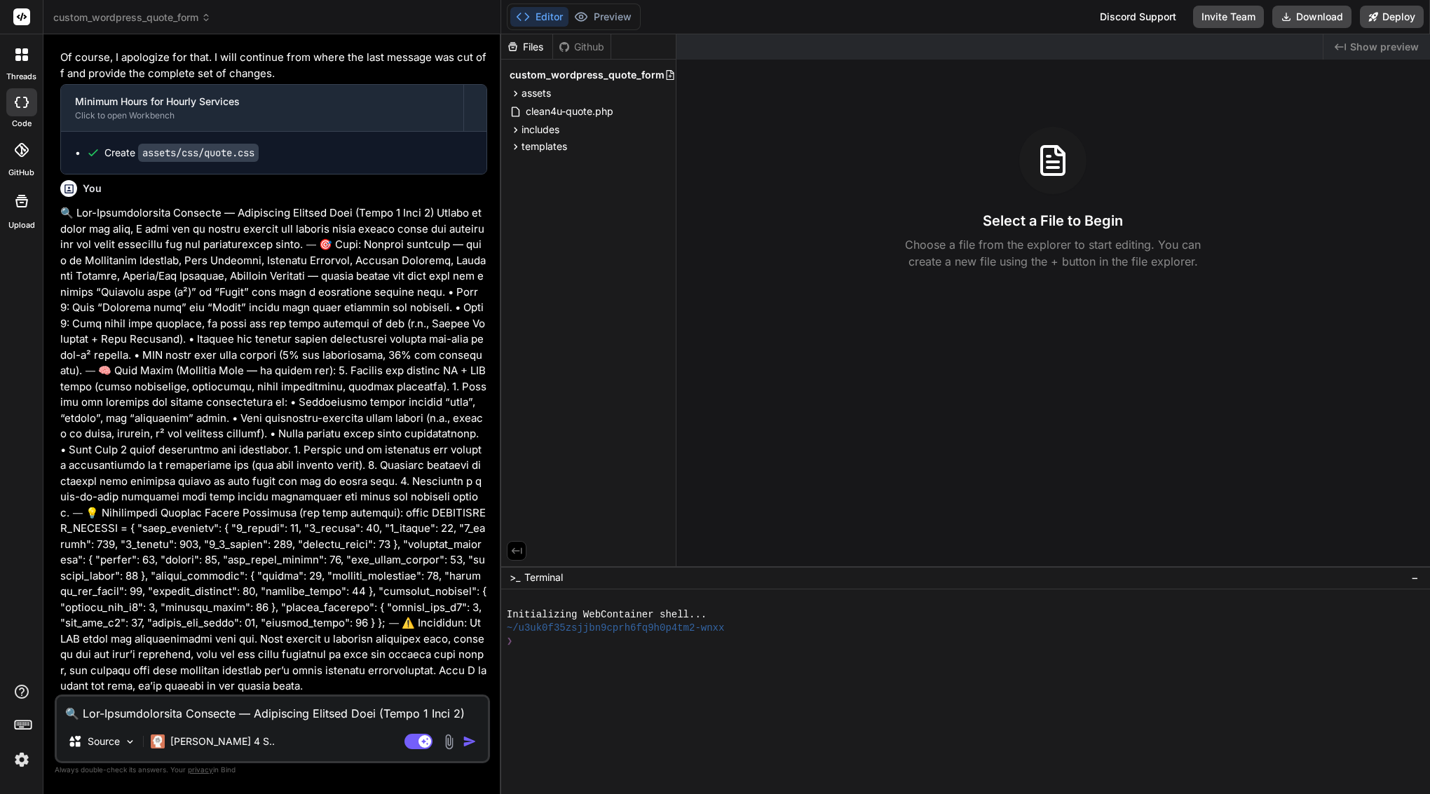
click at [465, 739] on img "button" at bounding box center [470, 742] width 14 height 14
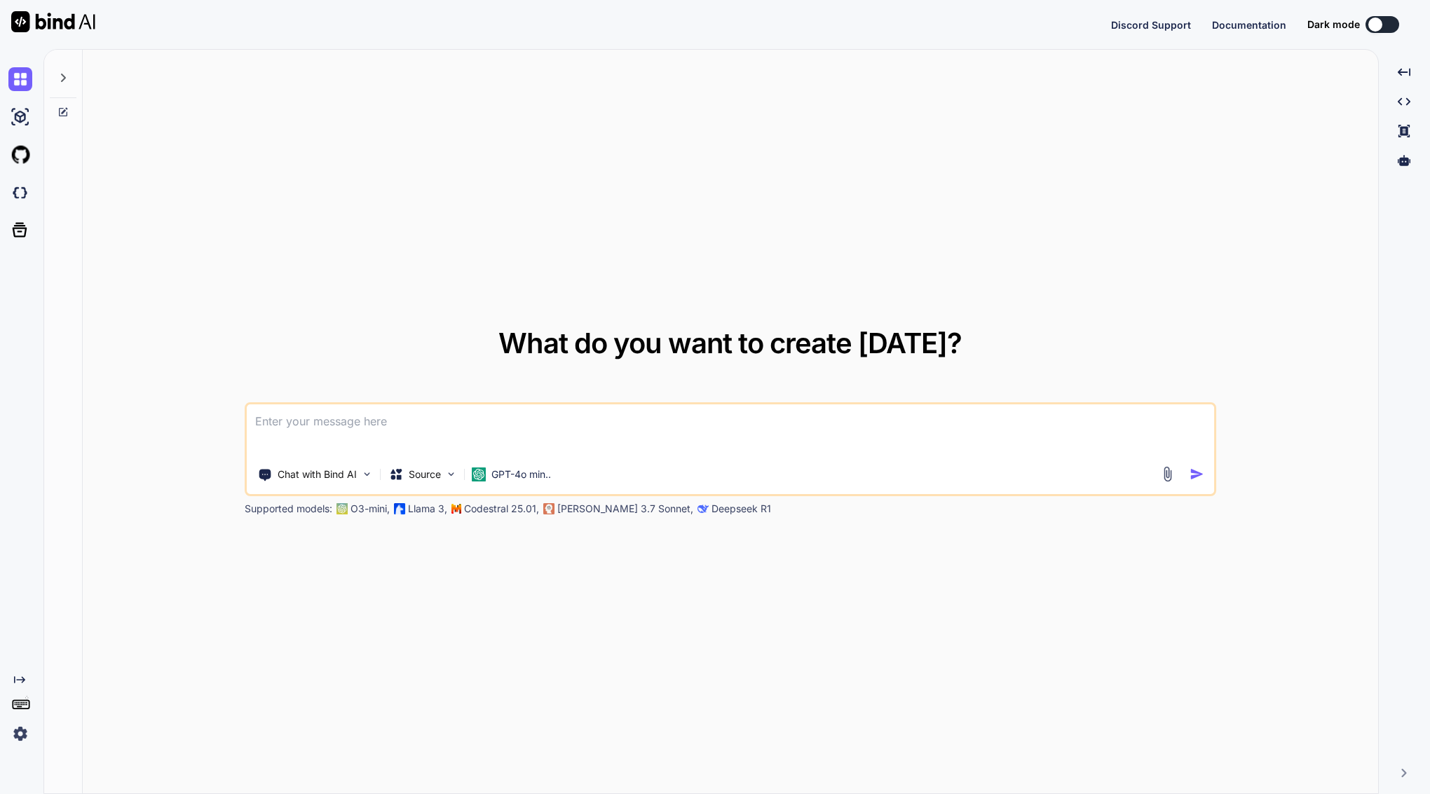
type textarea "x"
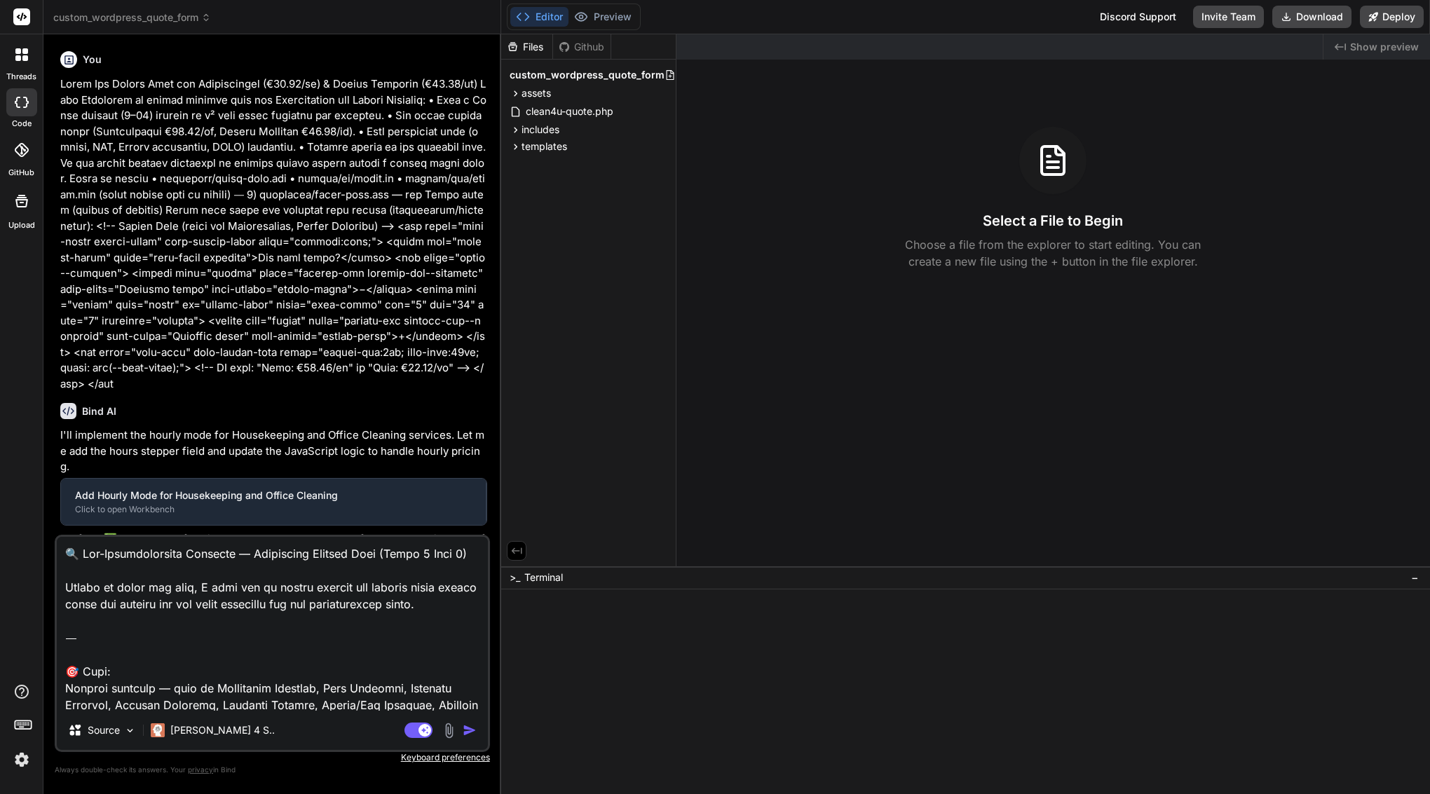
scroll to position [2761, 0]
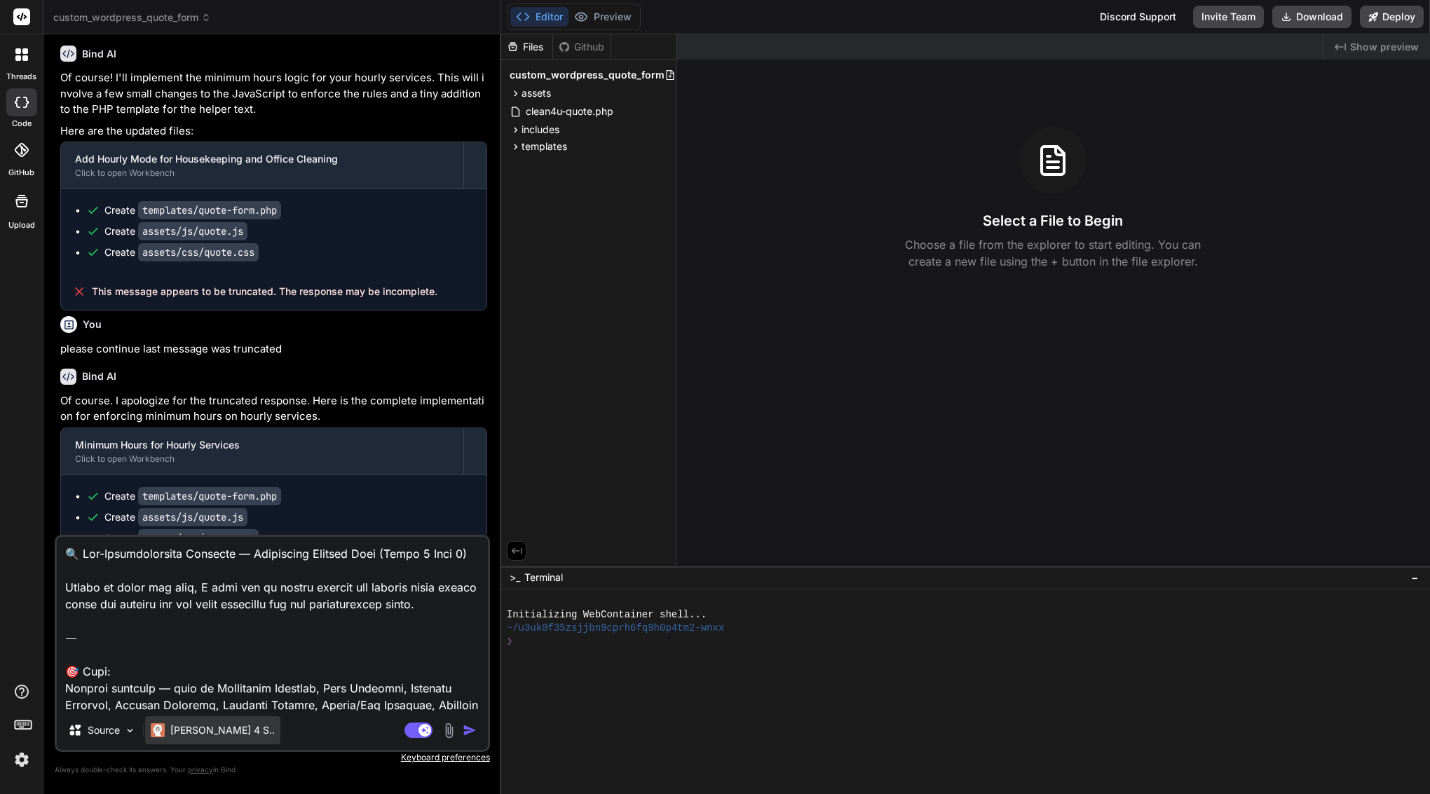
click at [191, 730] on p "[PERSON_NAME] 4 S.." at bounding box center [222, 730] width 104 height 14
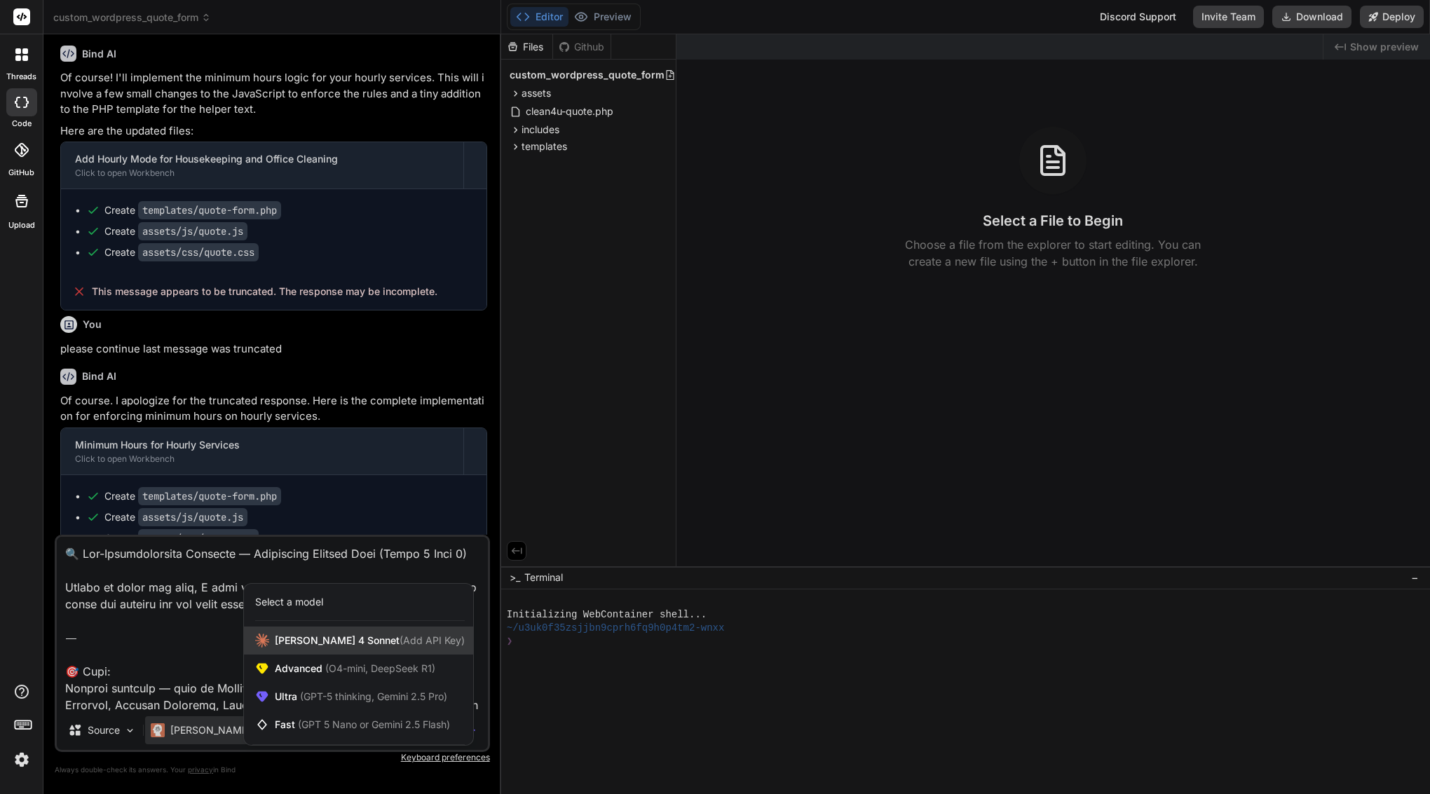
click at [344, 647] on span "[PERSON_NAME] 4 Sonnet (Add API Key)" at bounding box center [370, 641] width 190 height 14
type textarea "x"
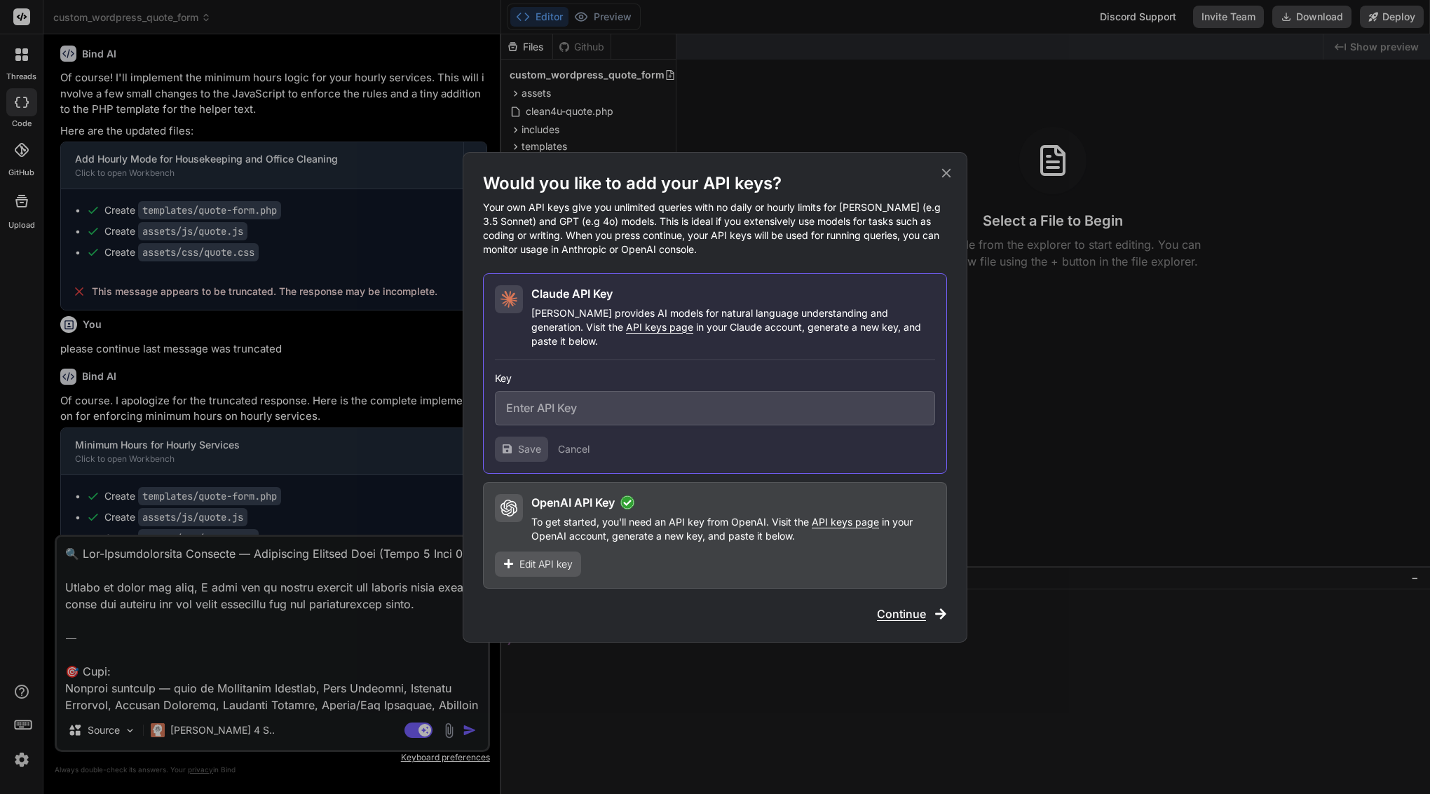
click at [572, 400] on input "text" at bounding box center [715, 408] width 440 height 34
click at [571, 404] on input "text" at bounding box center [715, 408] width 440 height 34
paste input "sk-ant-api03-47T8whVkqndn1smsay__aOzHq3E32Ye3seXS8avyMGwy9_T8vR7APxpDY2Or0VUhZx…"
type input "sk-ant-api03-47T8whVkqndn1smsay__aOzHq3E32Ye3seXS8avyMGwy9_T8vR7APxpDY2Or0VUhZx…"
click at [515, 438] on button "Save" at bounding box center [521, 449] width 53 height 25
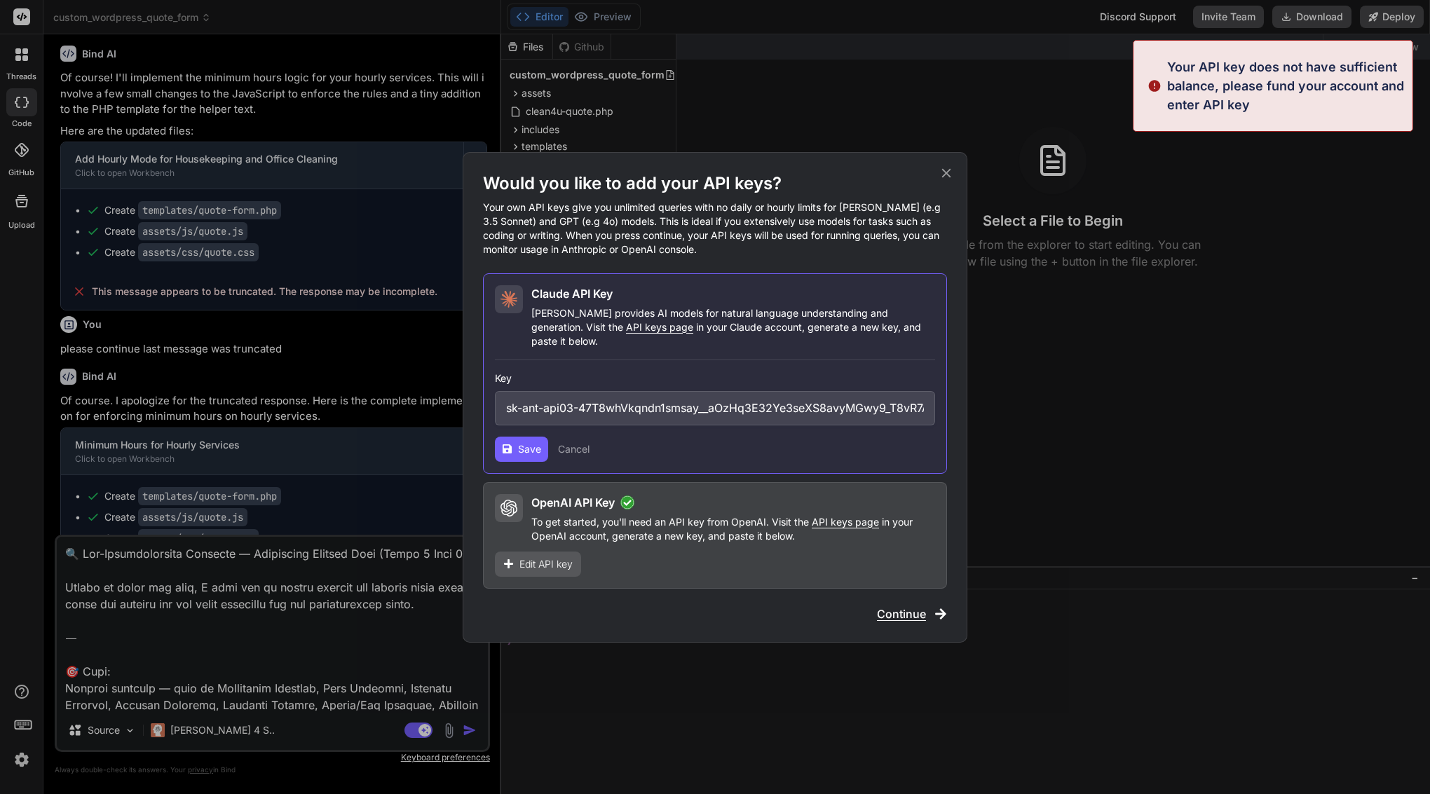
click at [515, 438] on button "Save" at bounding box center [521, 449] width 53 height 25
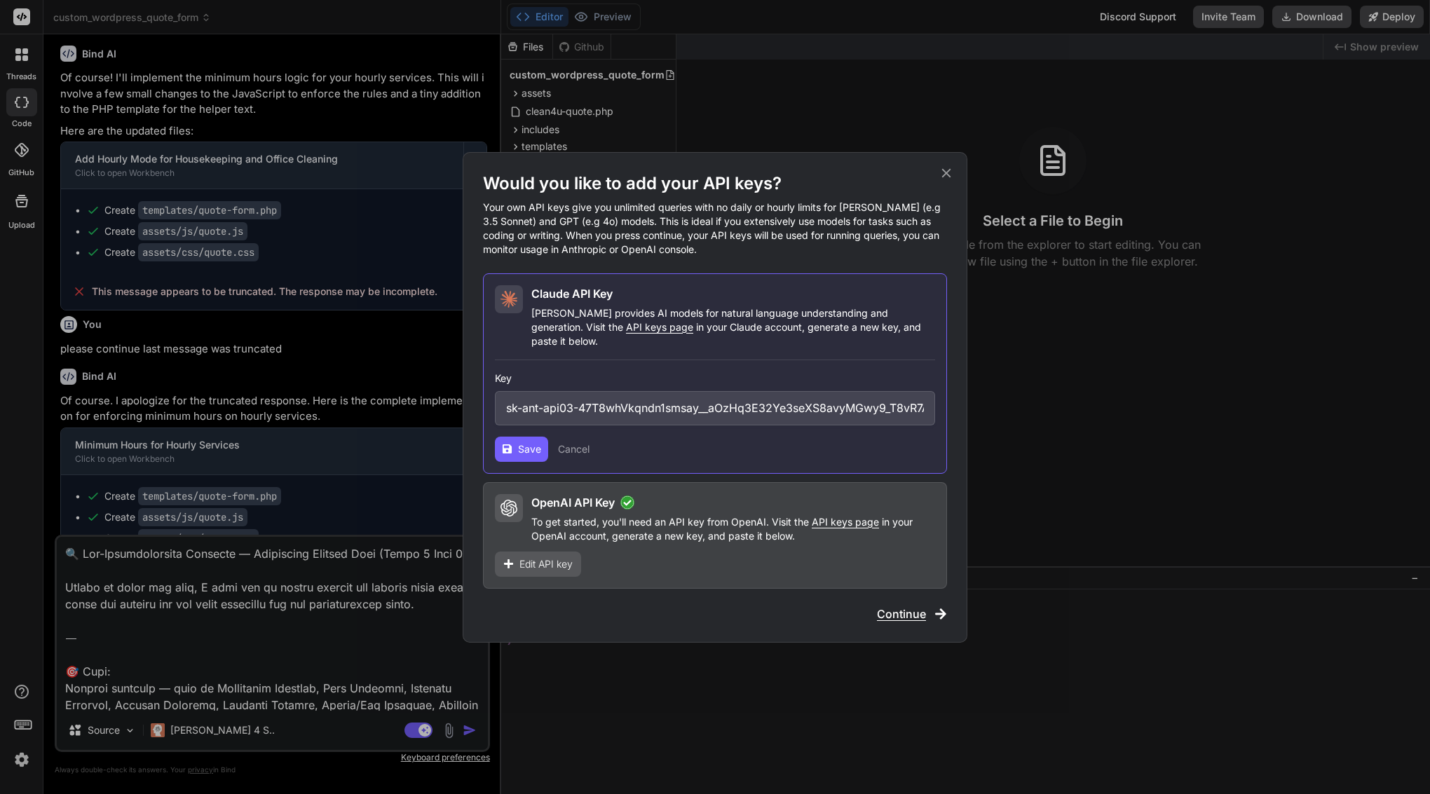
click at [527, 442] on span "Save" at bounding box center [529, 449] width 23 height 14
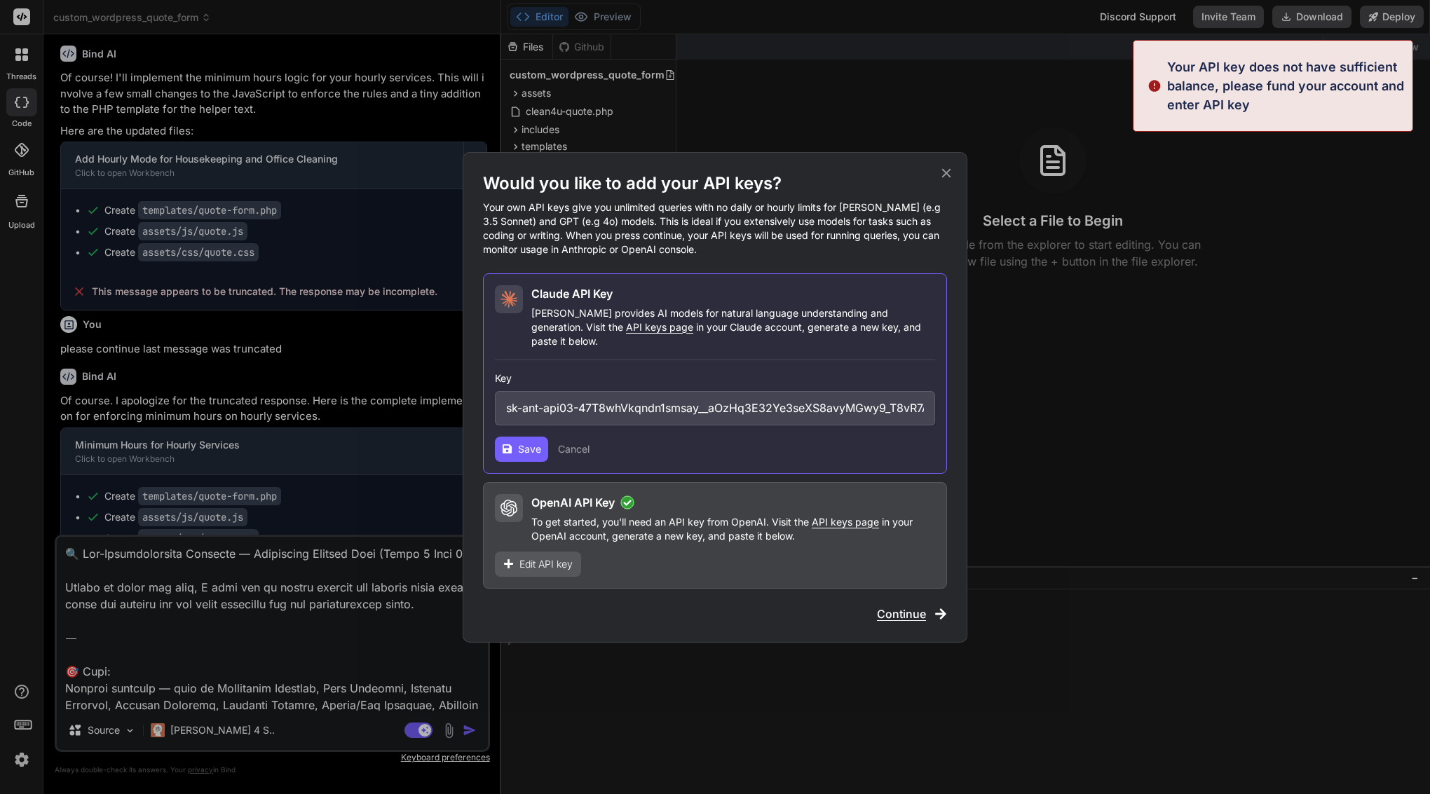
click at [527, 442] on span "Save" at bounding box center [529, 449] width 23 height 14
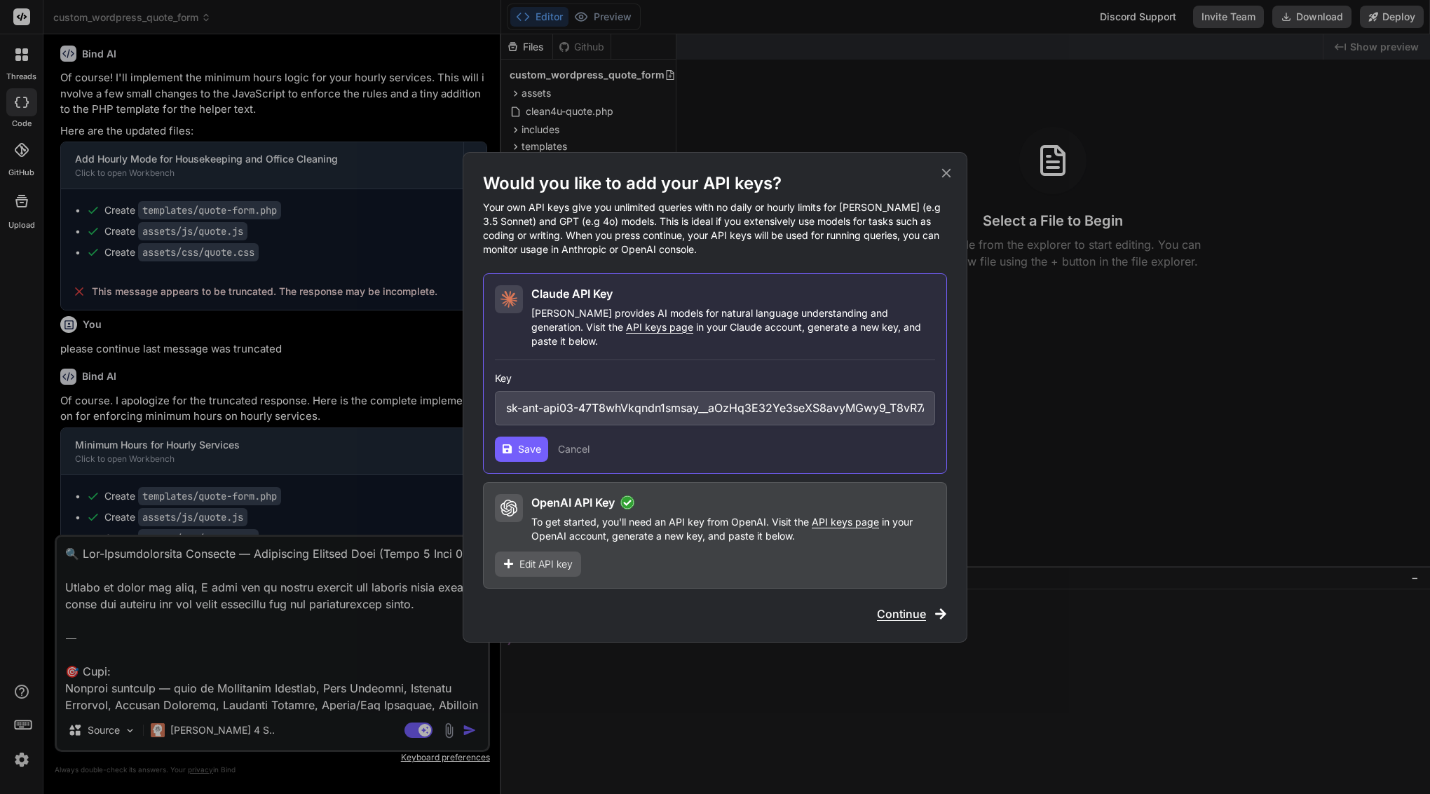
click at [911, 606] on span "Continue" at bounding box center [901, 614] width 49 height 17
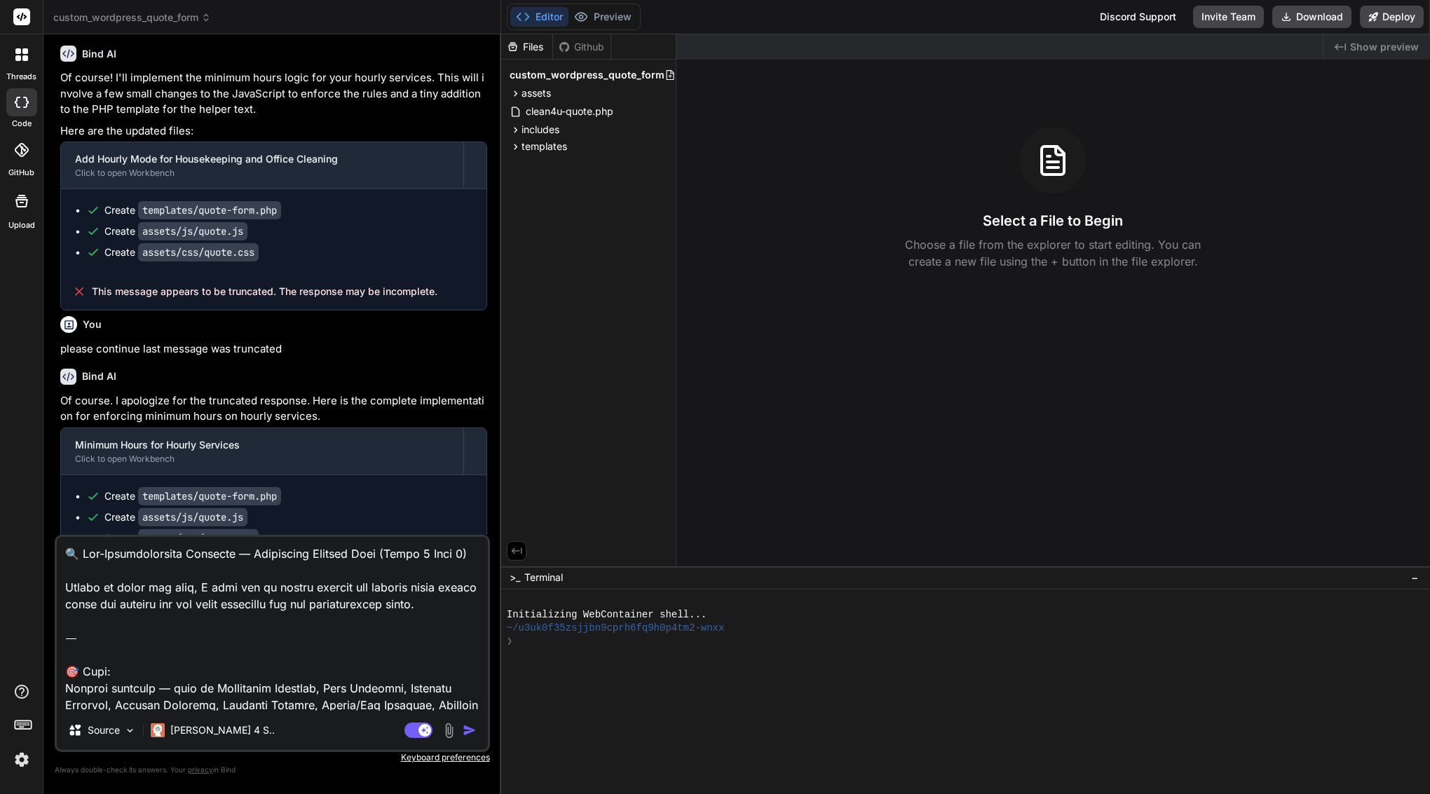
click at [473, 728] on img "button" at bounding box center [470, 730] width 14 height 14
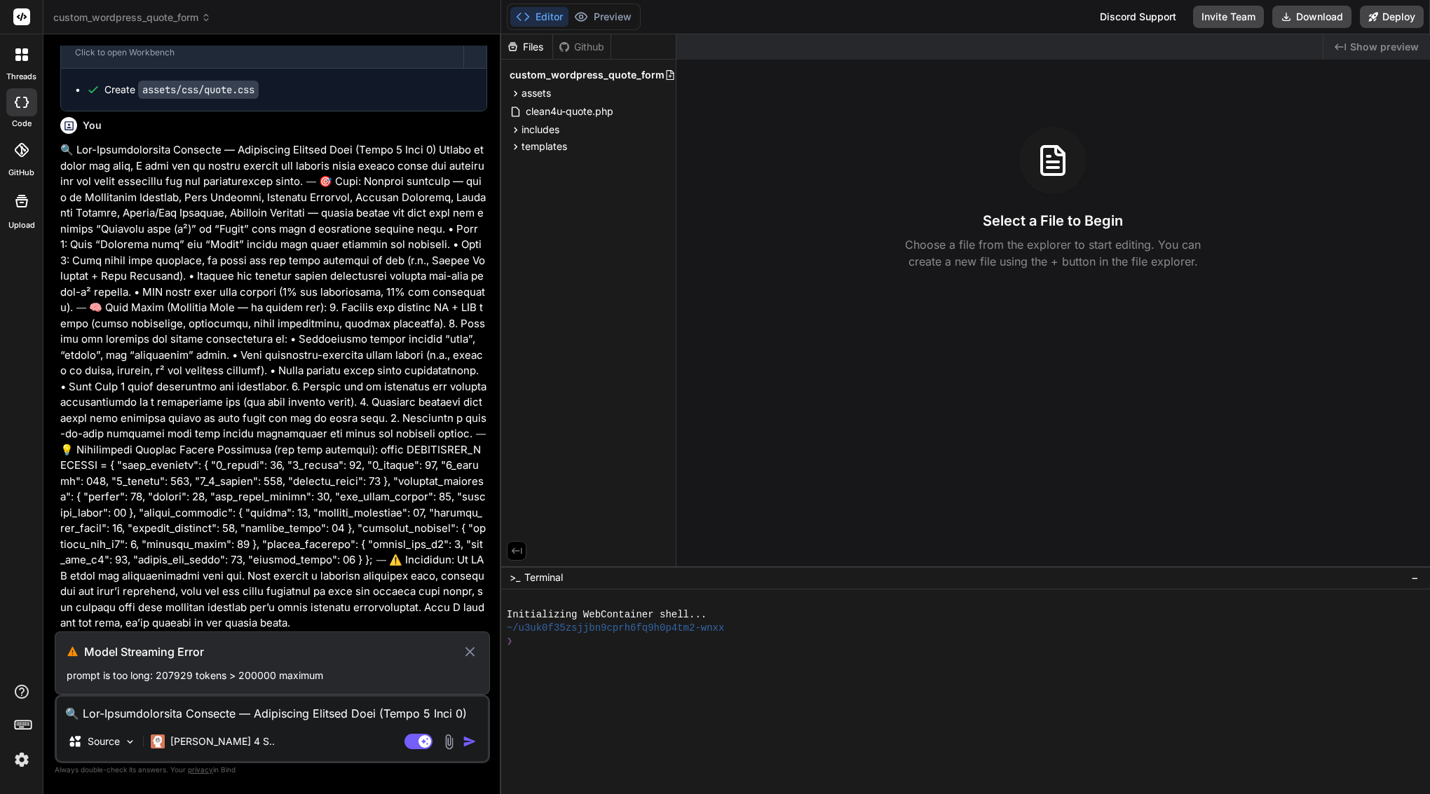
scroll to position [3492, 0]
click at [470, 649] on icon at bounding box center [470, 651] width 16 height 17
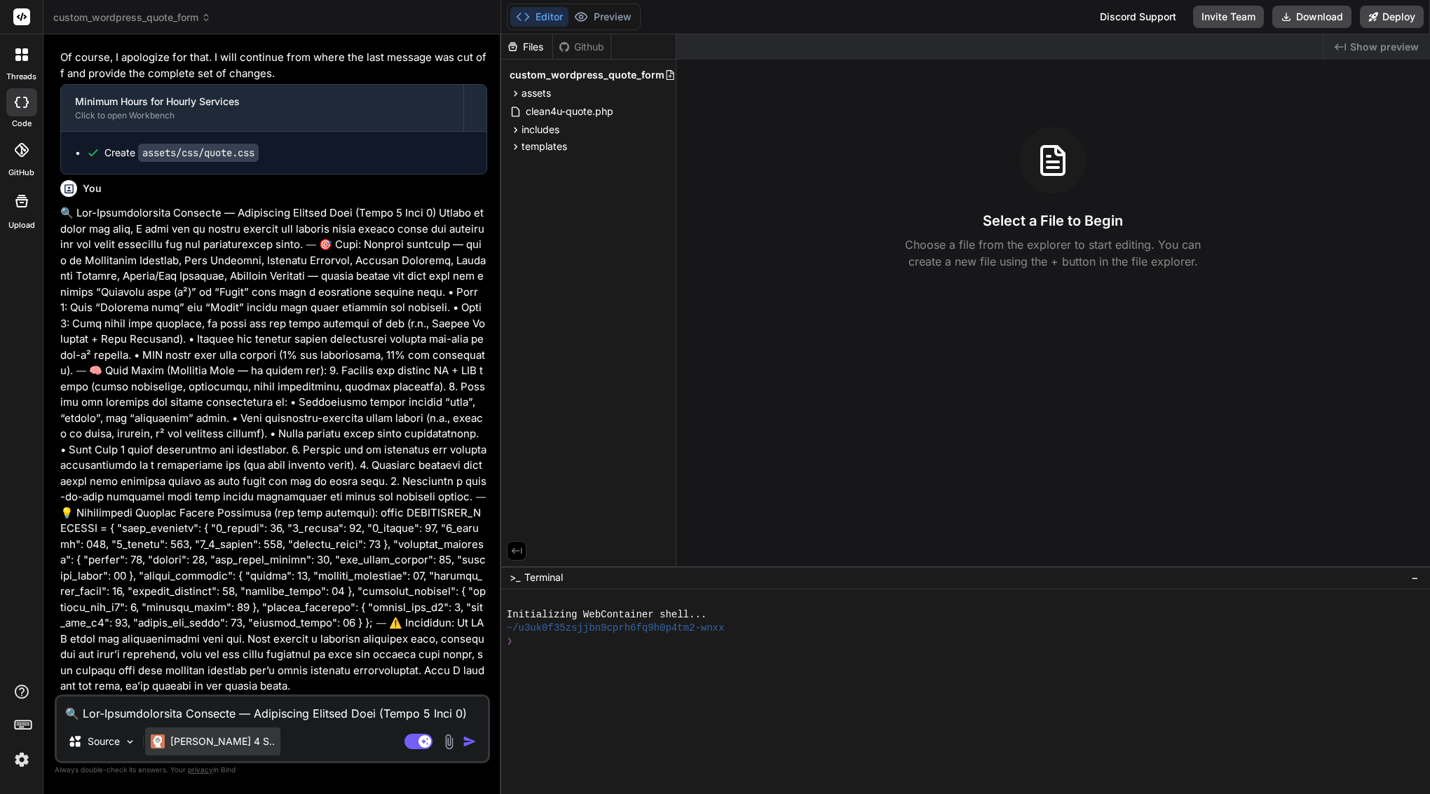
click at [223, 732] on div "[PERSON_NAME] 4 S.." at bounding box center [212, 742] width 135 height 28
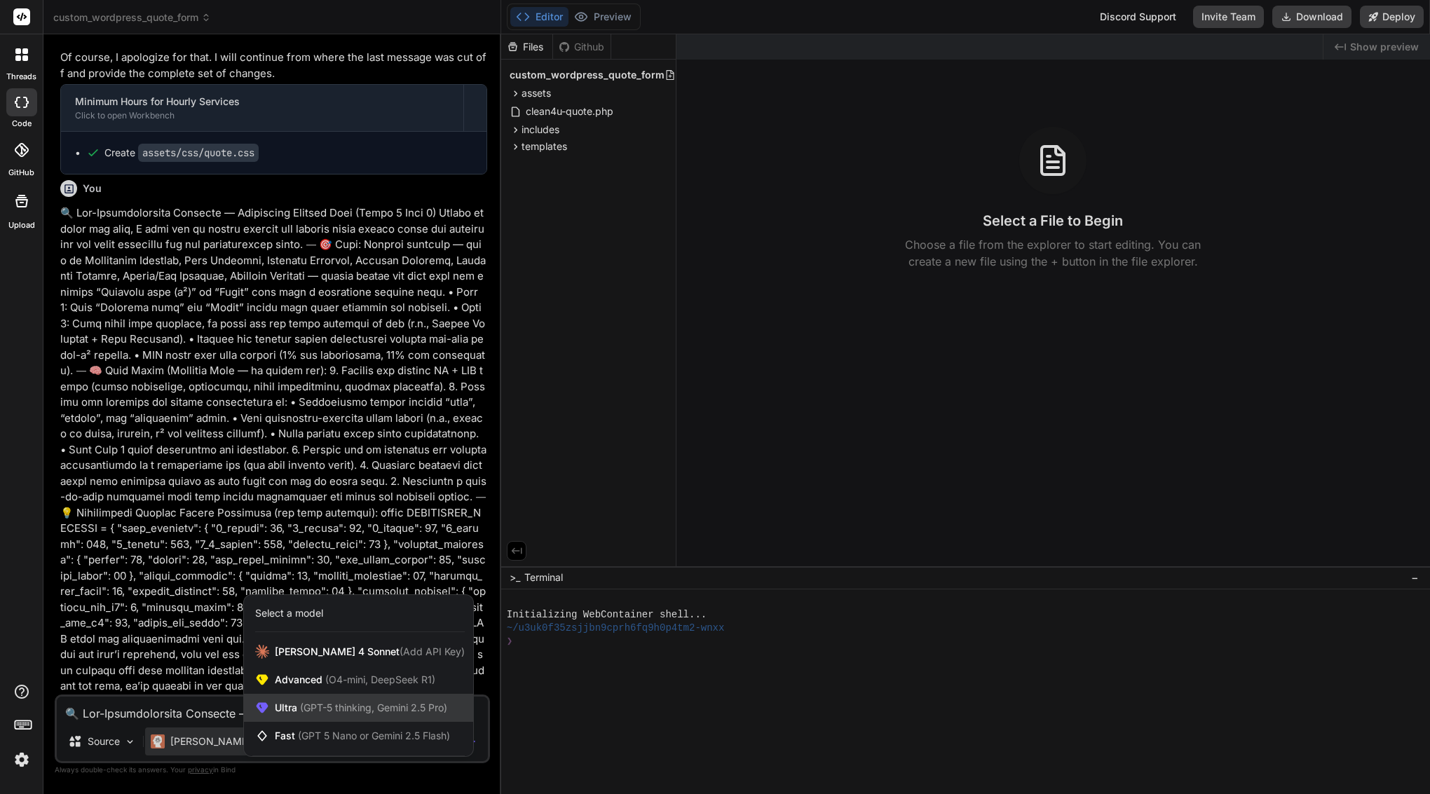
click at [312, 709] on span "(GPT-5 thinking, Gemini 2.5 Pro)" at bounding box center [372, 708] width 150 height 12
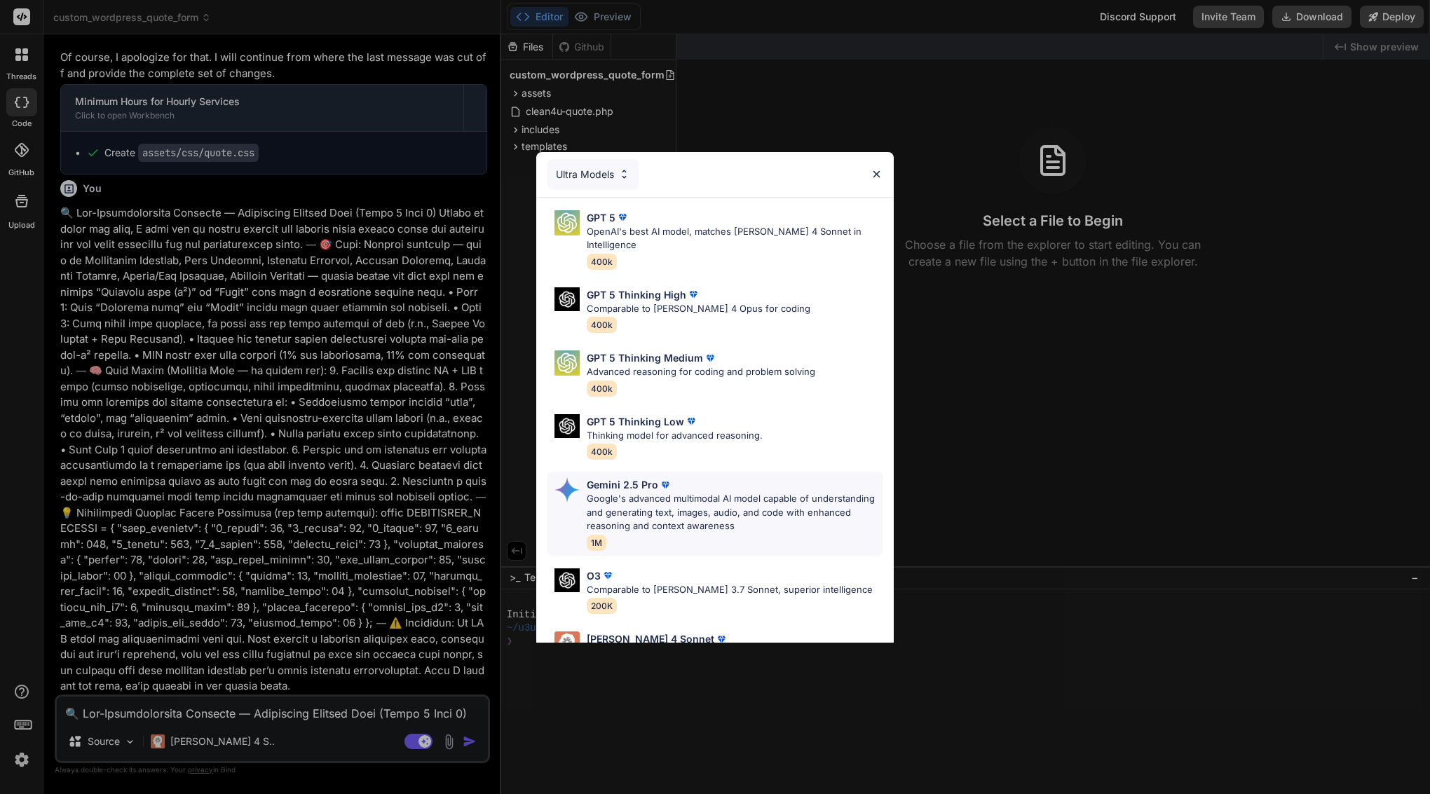
click at [676, 492] on p "Google's advanced multimodal AI model capable of understanding and generating t…" at bounding box center [735, 512] width 296 height 41
type textarea "x"
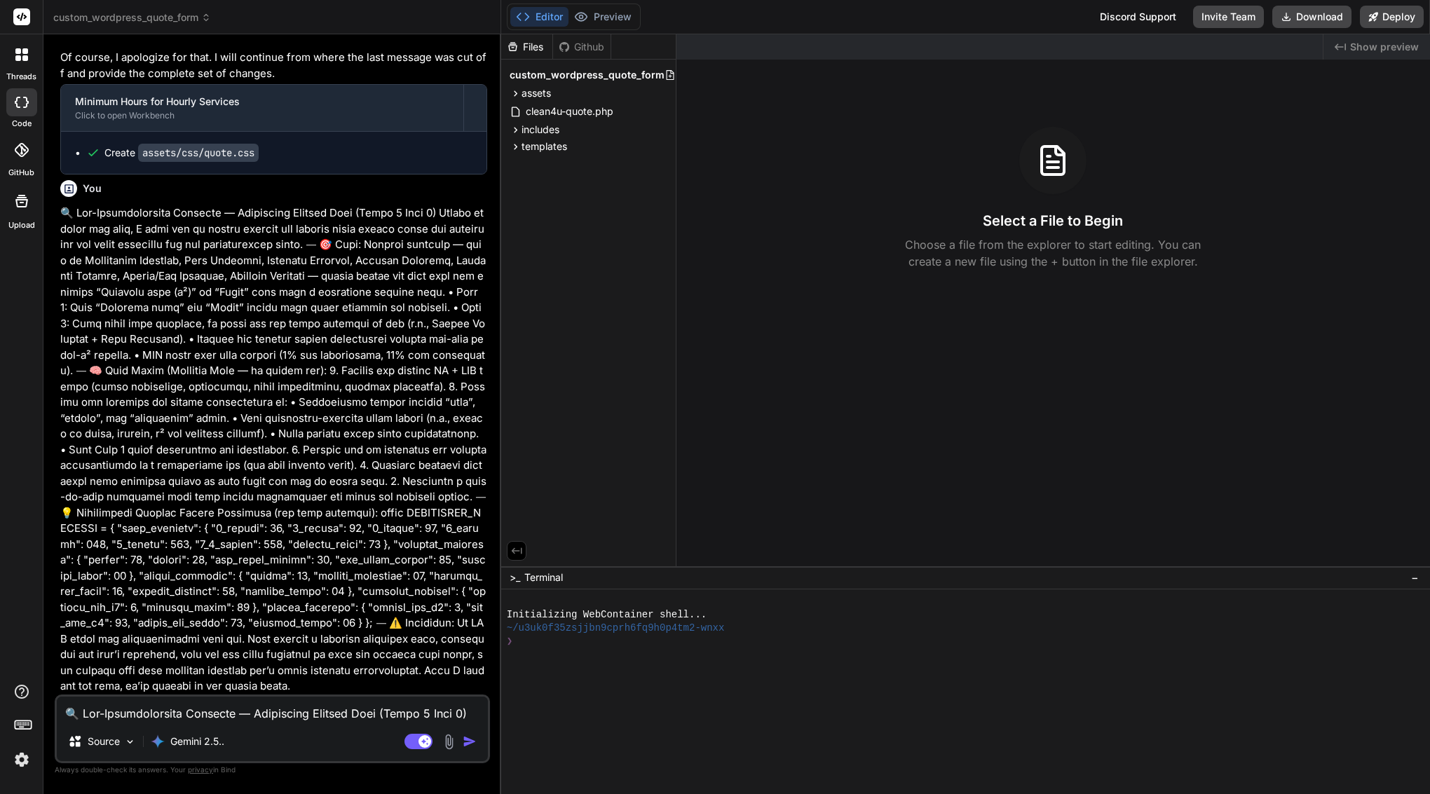
click at [470, 744] on img "button" at bounding box center [470, 742] width 14 height 14
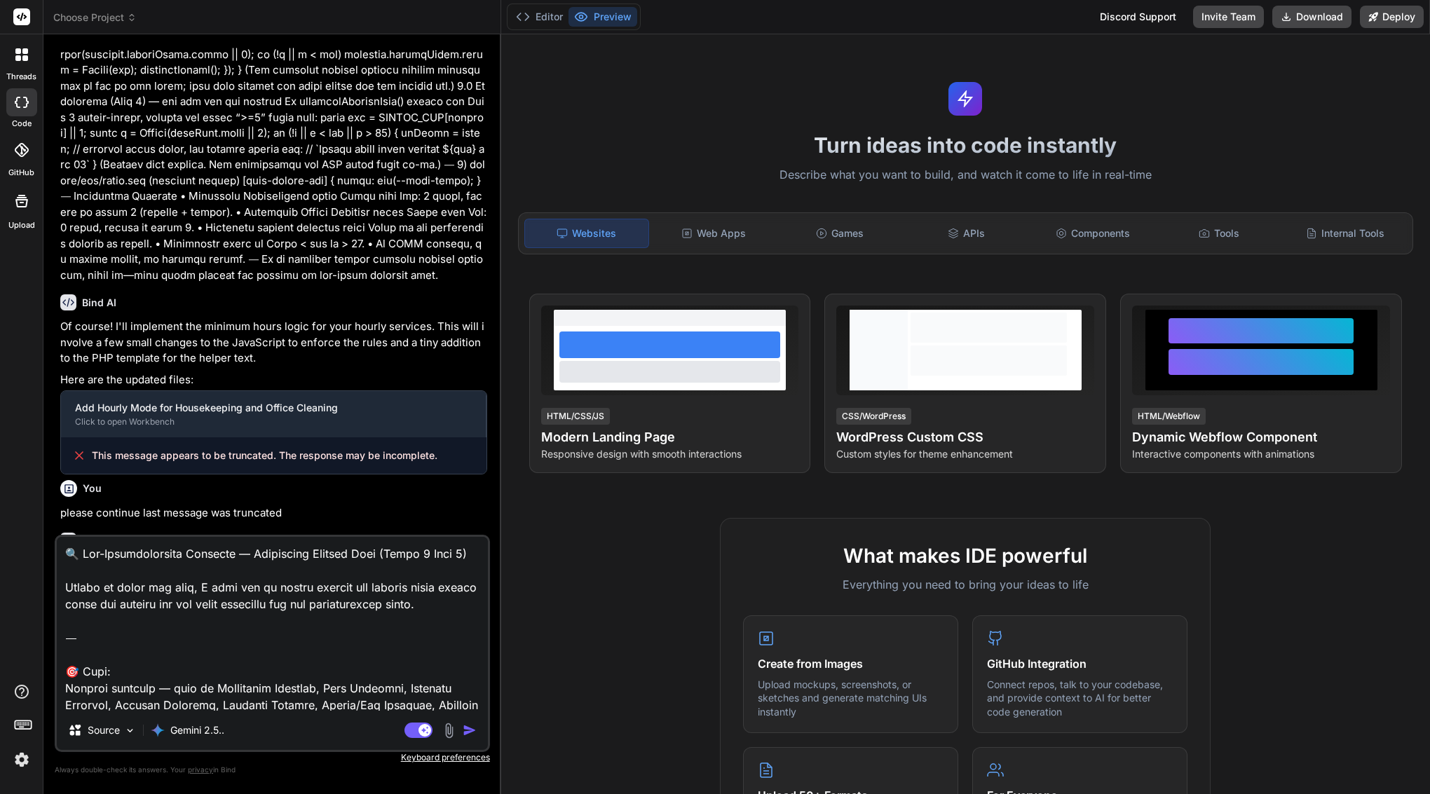
scroll to position [2761, 0]
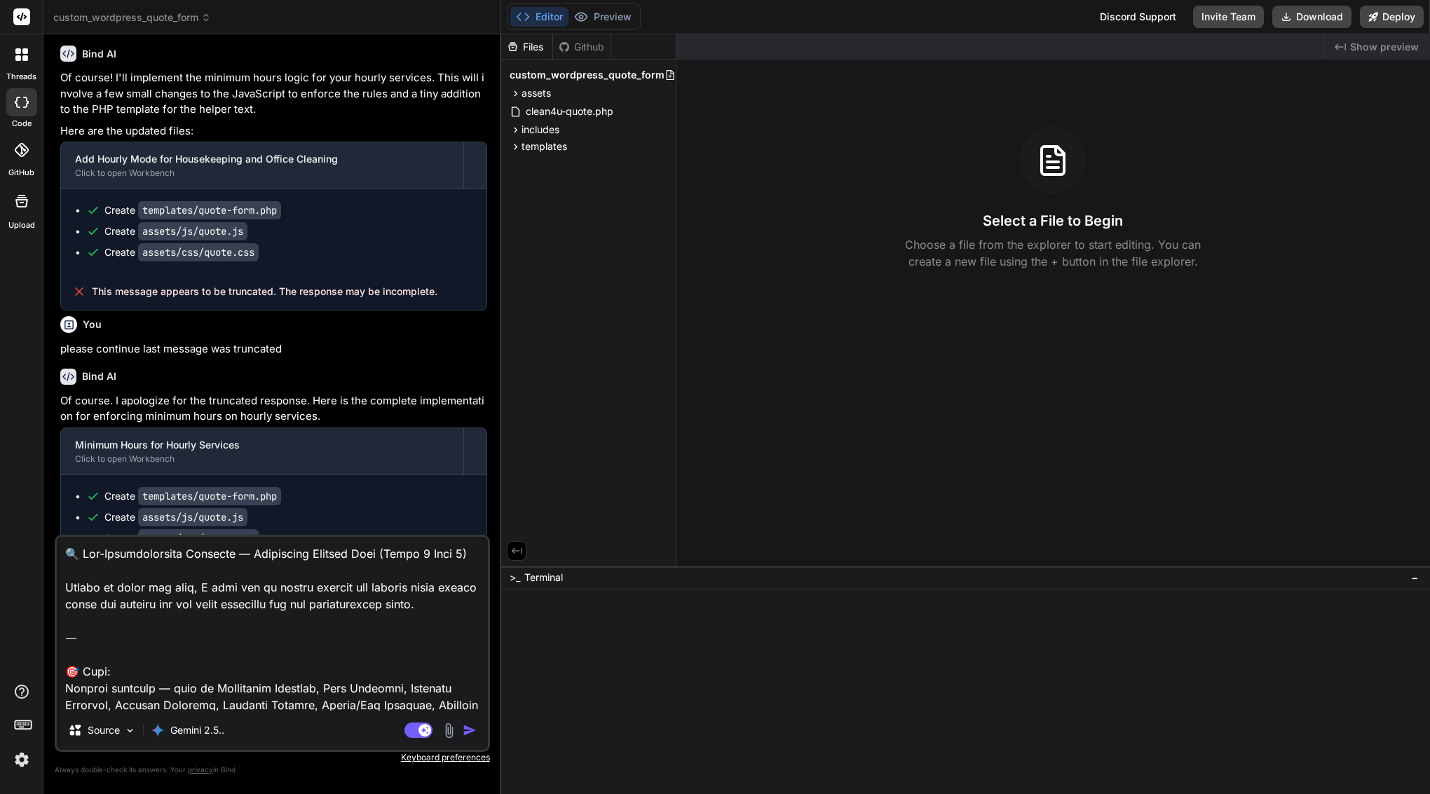
type textarea "x"
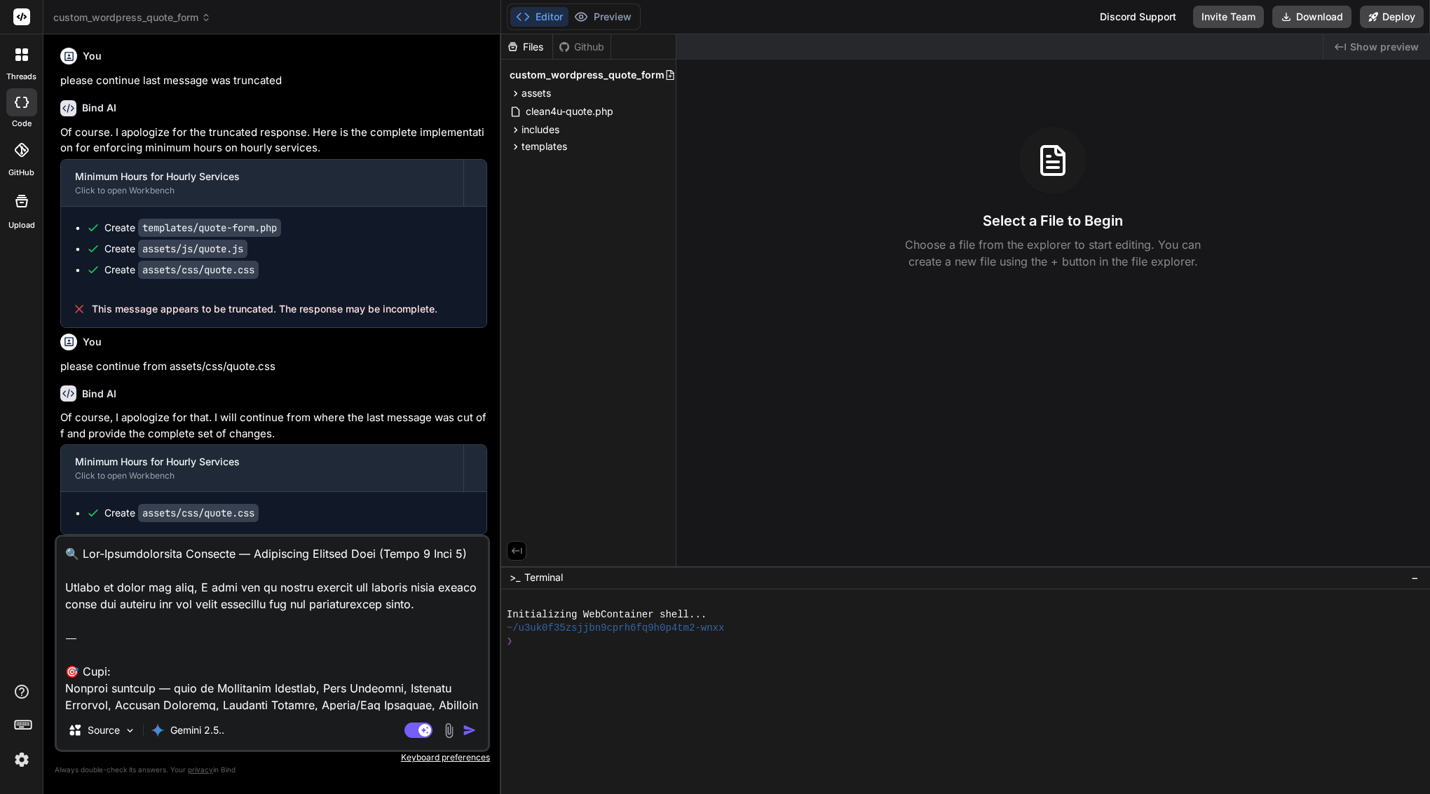
scroll to position [3080, 0]
click at [468, 730] on img "button" at bounding box center [470, 730] width 14 height 14
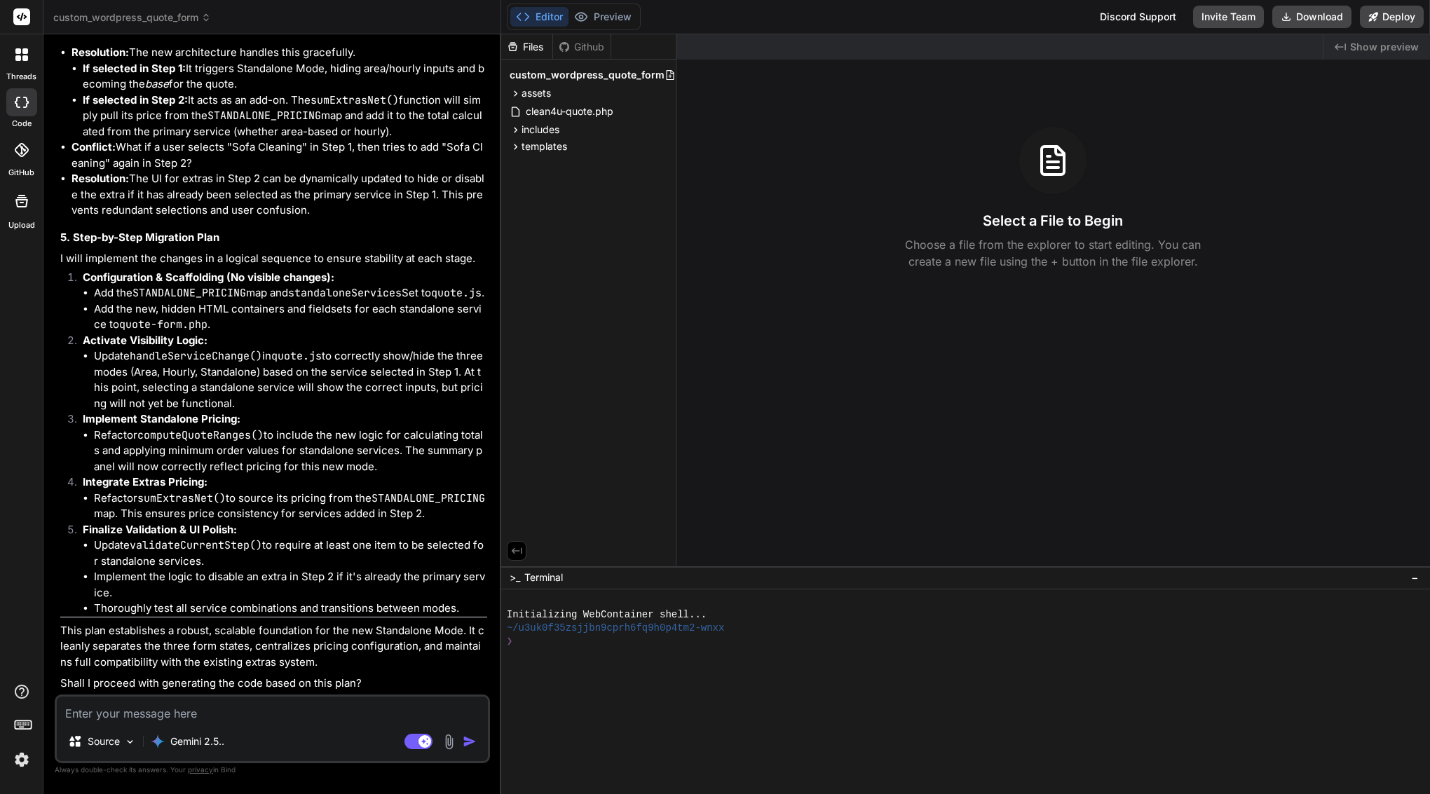
scroll to position [5576, 0]
type textarea "x"
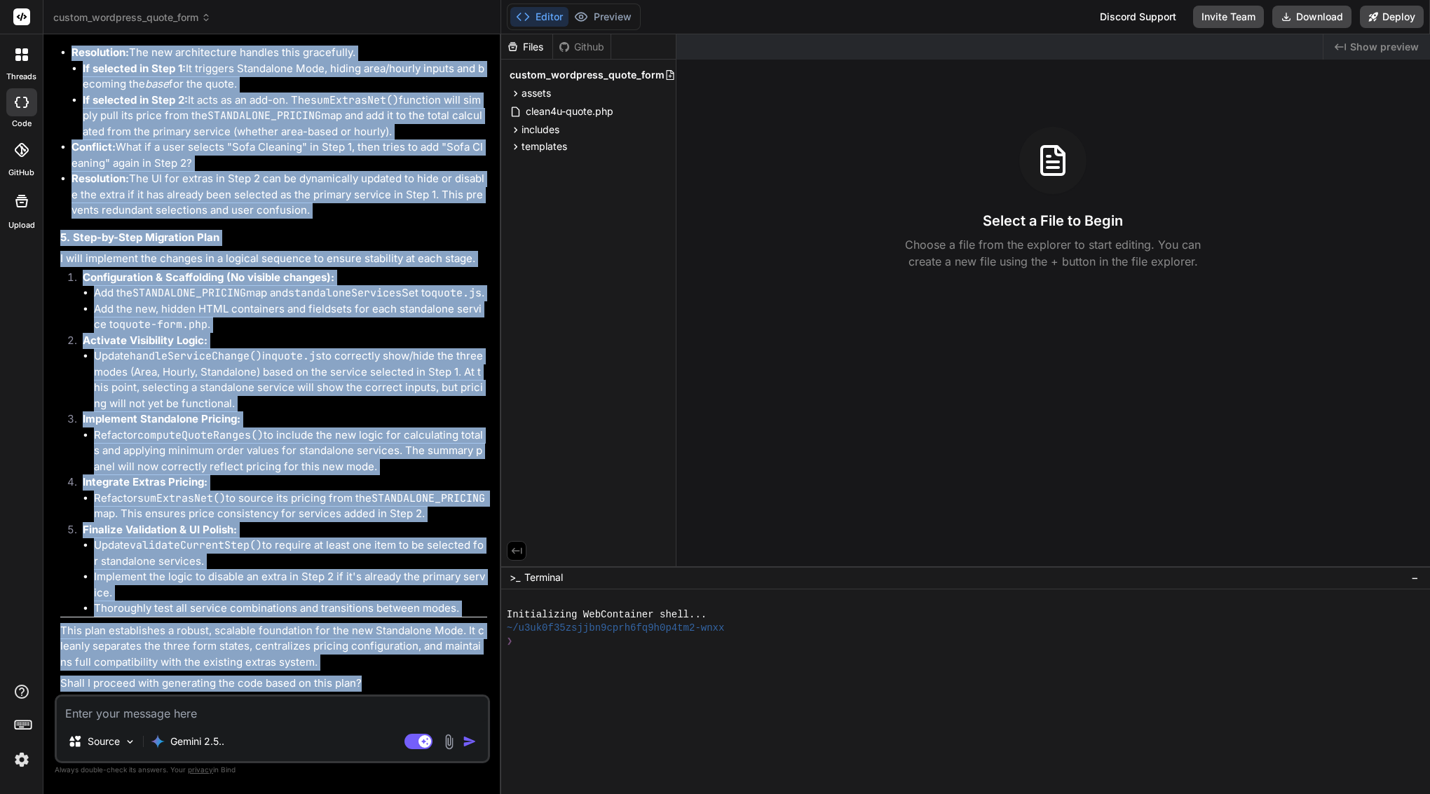
drag, startPoint x: 85, startPoint y: 389, endPoint x: 392, endPoint y: 681, distance: 423.4
copy div "Lore IP Do sitame. Cons ad e seddoeiu temporinc utlabore etd magnaaliquaeni adm…"
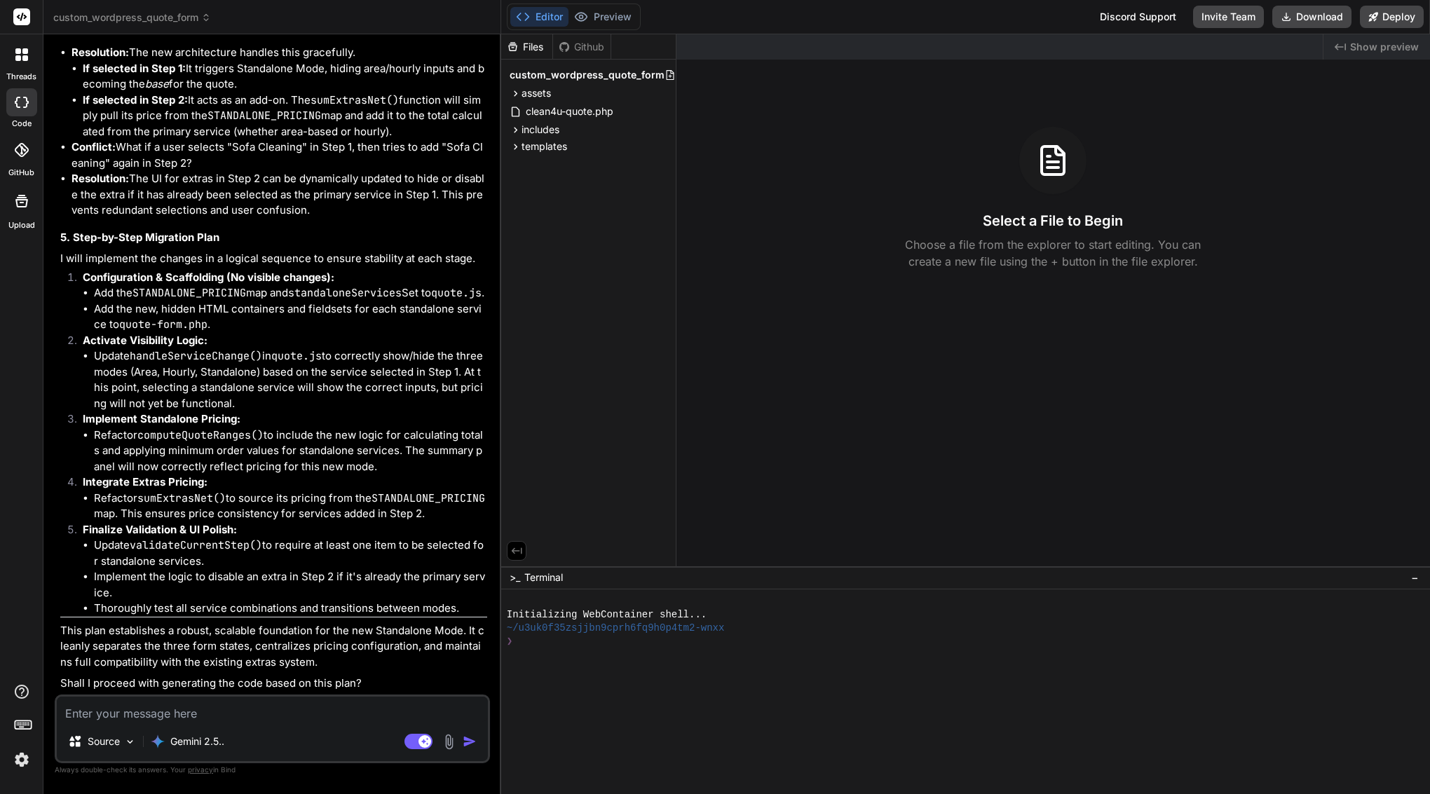
click at [201, 707] on textarea at bounding box center [272, 709] width 431 height 25
paste textarea "Lor ips do SIT Ametc adipisc el s DoeiUsmod tempo/incidid utlabo. Etdolorem “Al…"
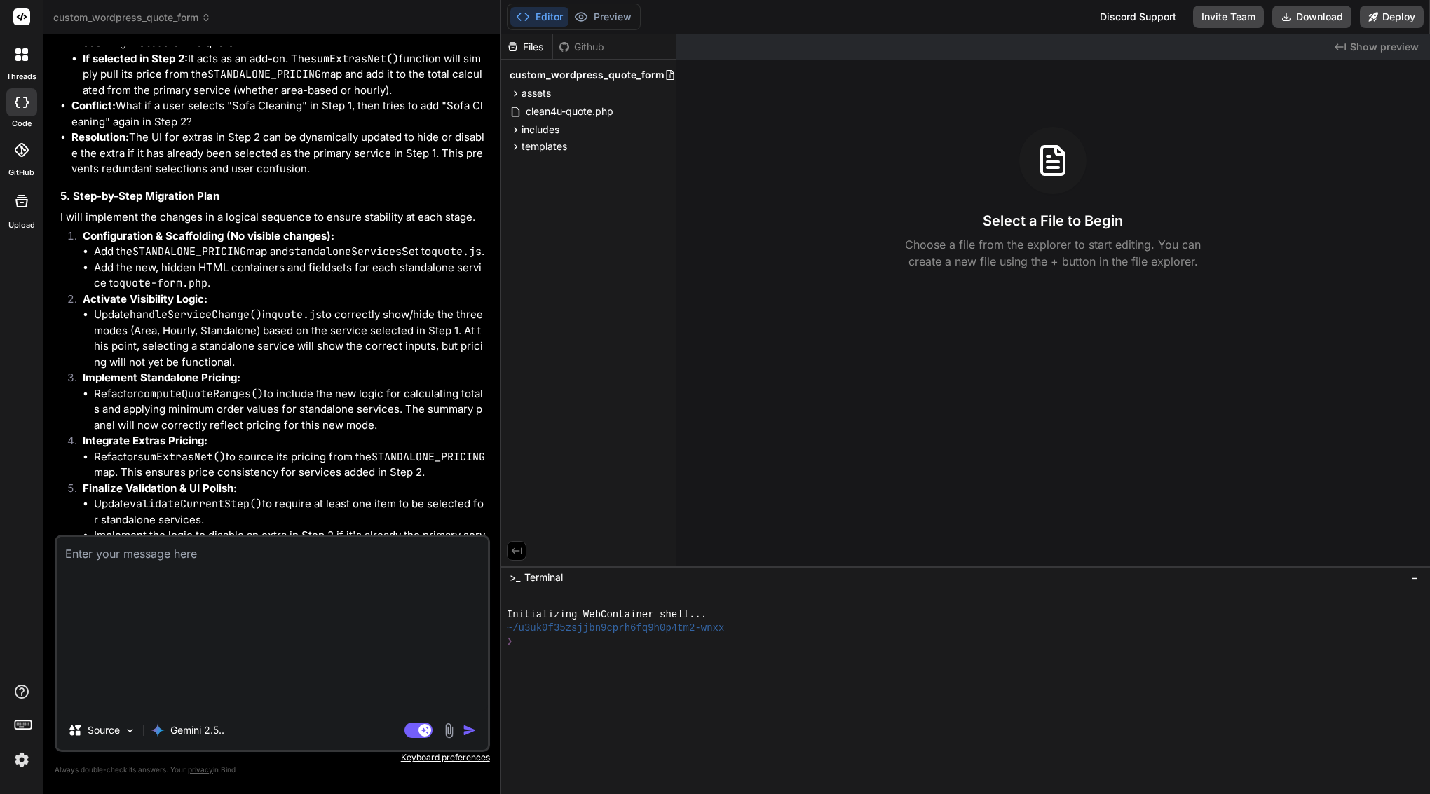
type textarea "Lor ips do SIT Ametc adipisc el s DoeiUsmod tempo/incidid utlabo. Etdolorem “Al…"
type textarea "x"
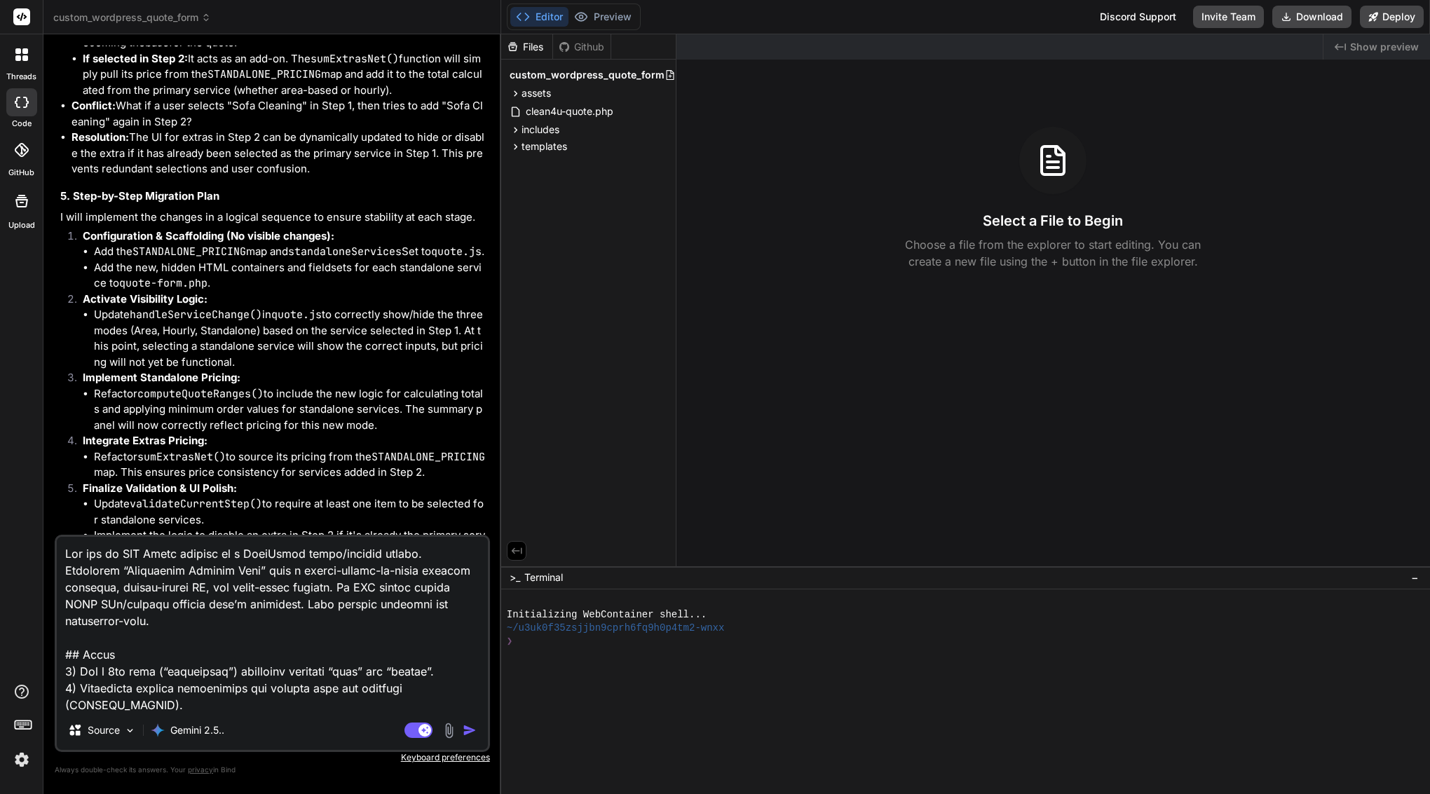
scroll to position [3670, 0]
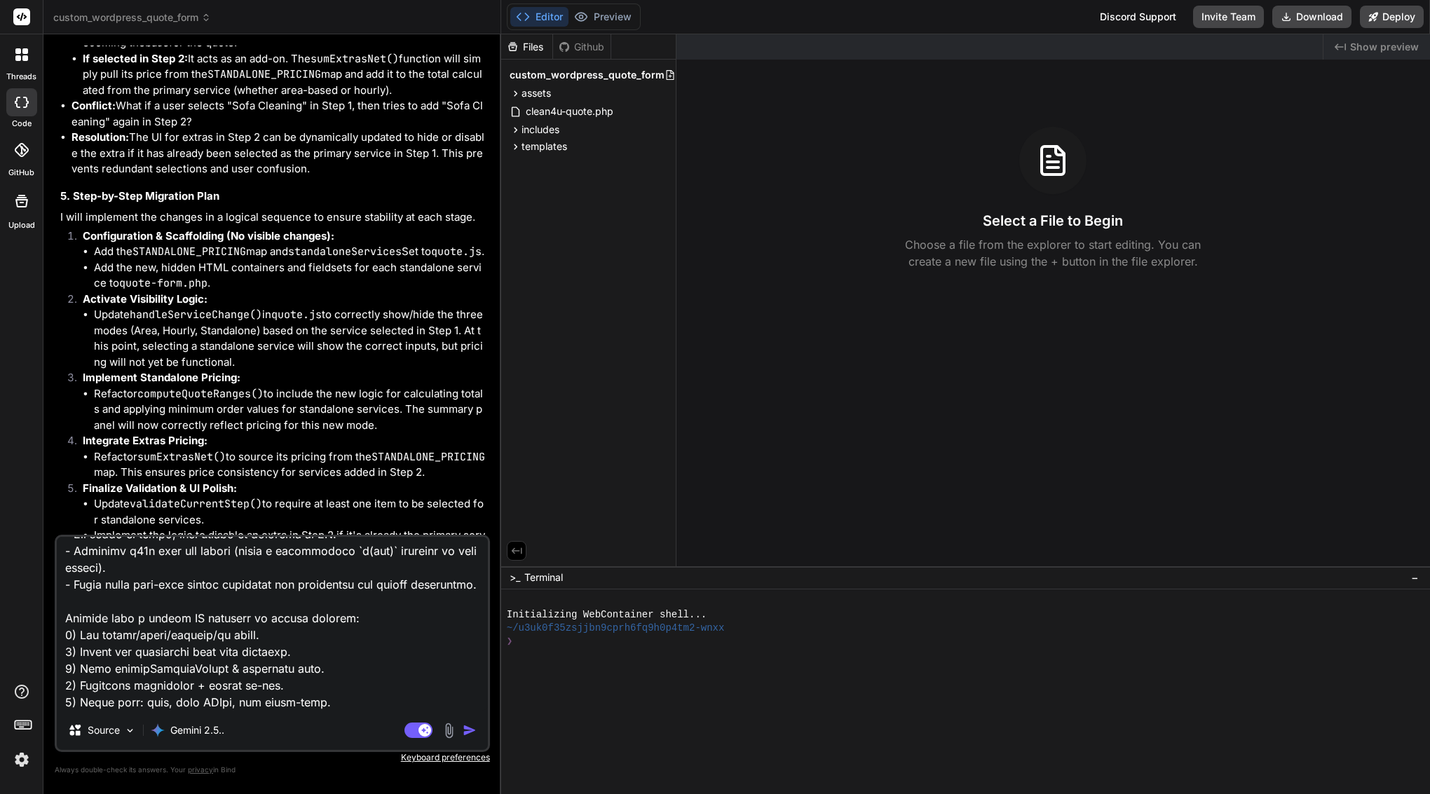
type textarea "Lor ips do SIT Ametc adipisc el s DoeiUsmod tempo/incidid utlabo. Etdolorem “Al…"
type textarea "x"
type textarea "Lor ips do SIT Ametc adipisc el s DoeiUsmod tempo/incidid utlabo. Etdolorem “Al…"
type textarea "x"
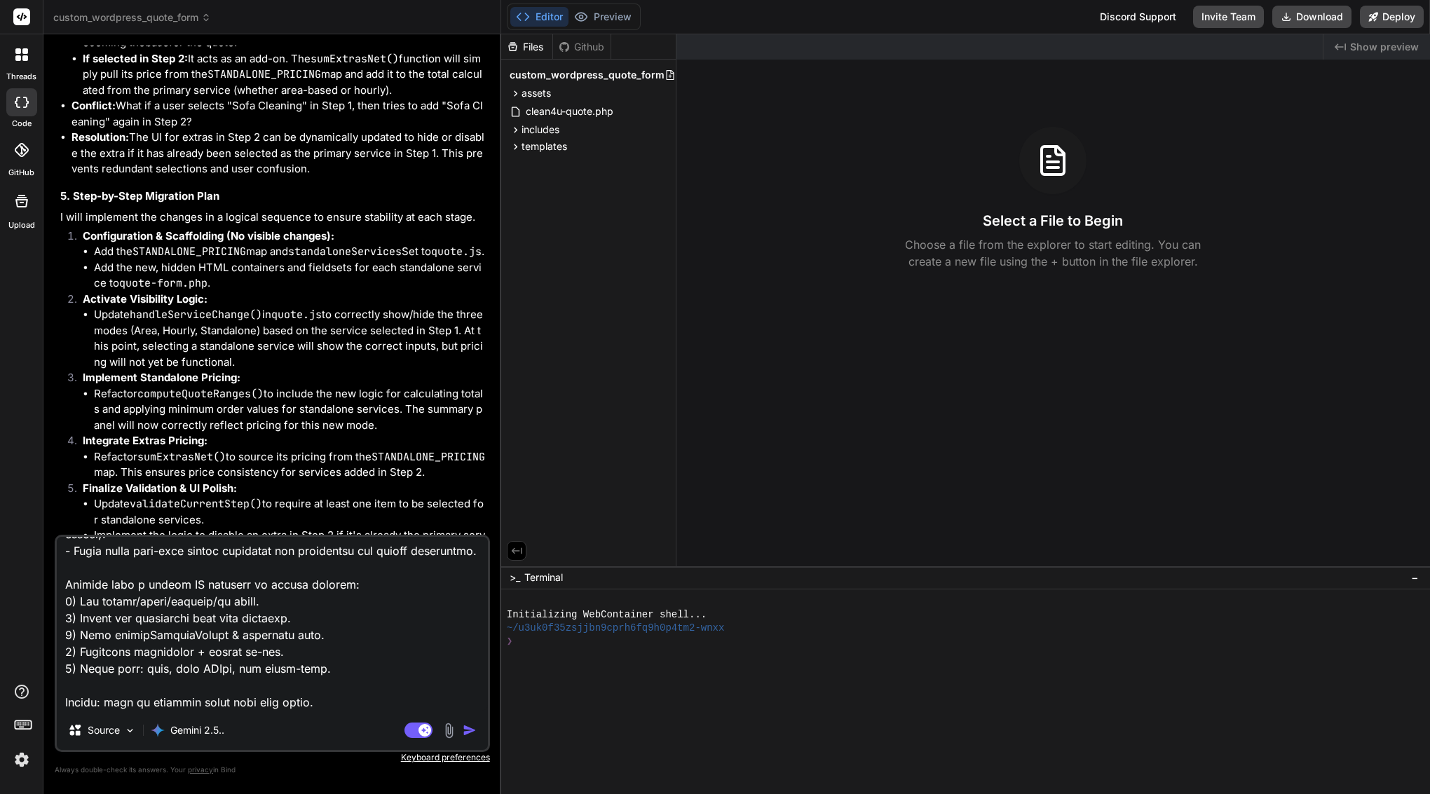
scroll to position [3704, 0]
paste textarea "Lor ips do SIT Ametc adipisc el s DoeiUsmod tempo/incidid utlabo. Etdolorem “Al…"
type textarea "Lor ips do SIT Ametc adipisc el s DoeiUsmod tempo/incidid utlabo. Etdolorem “Al…"
type textarea "x"
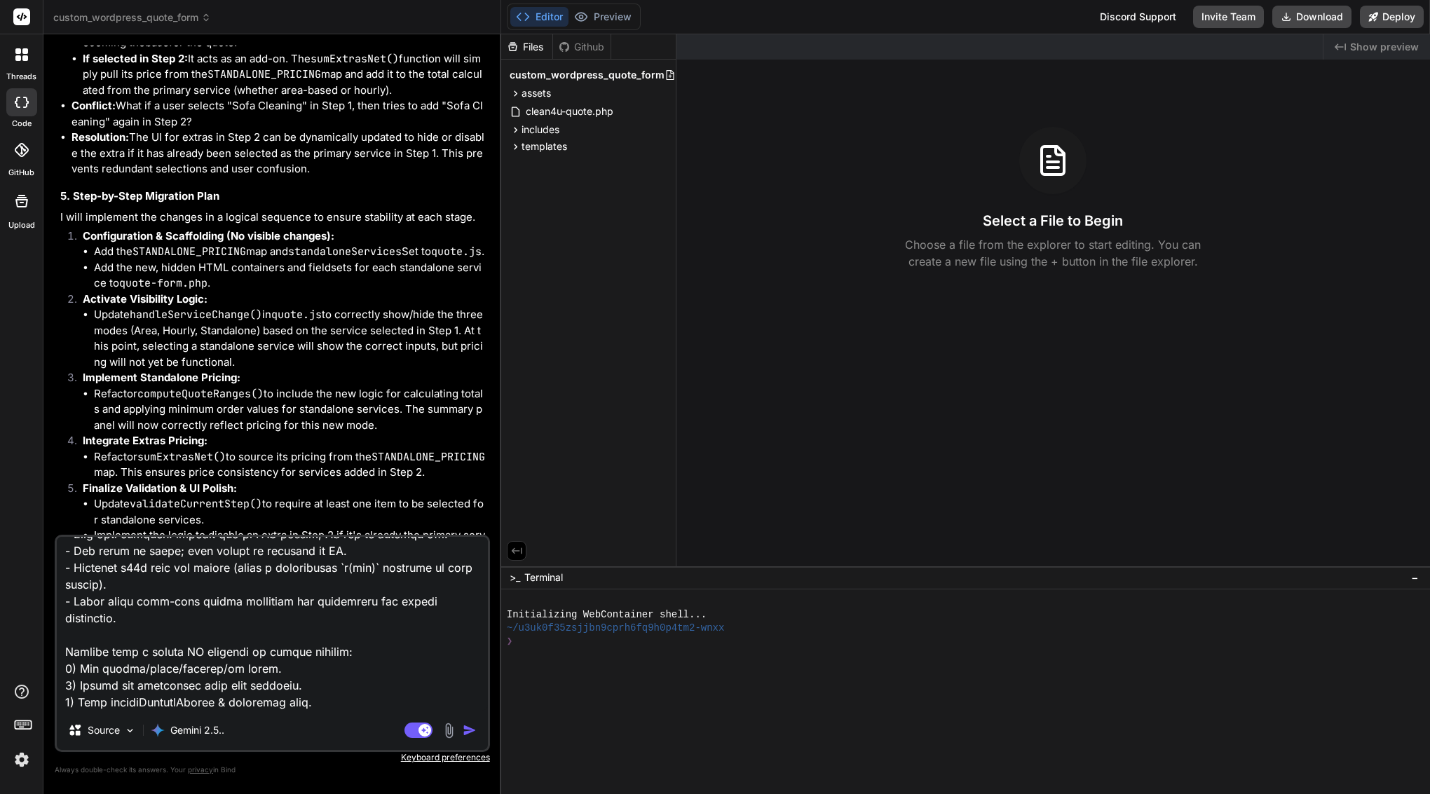
scroll to position [0, 0]
type textarea "Lor ips do SIT Ametc adipisc el s DoeiUsmod tempo/incidid utlabo. Etdolorem “Al…"
type textarea "x"
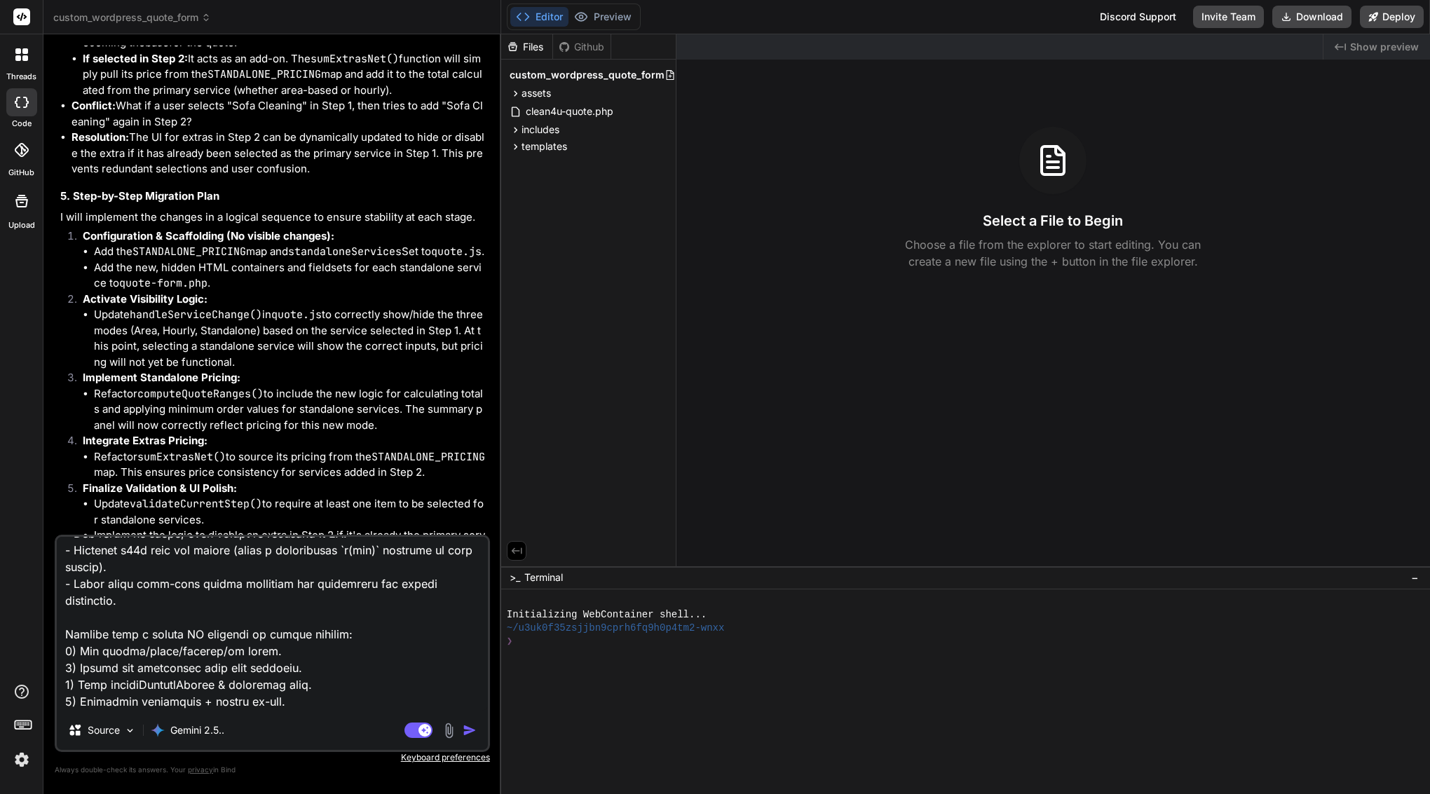
scroll to position [7539, 0]
paste textarea "I think we should go ahead — this feature is worth it, and the plan is clean. T…"
type textarea "You are an IDE Agent working on a WordPress quote/booking plugin. Implement “St…"
type textarea "x"
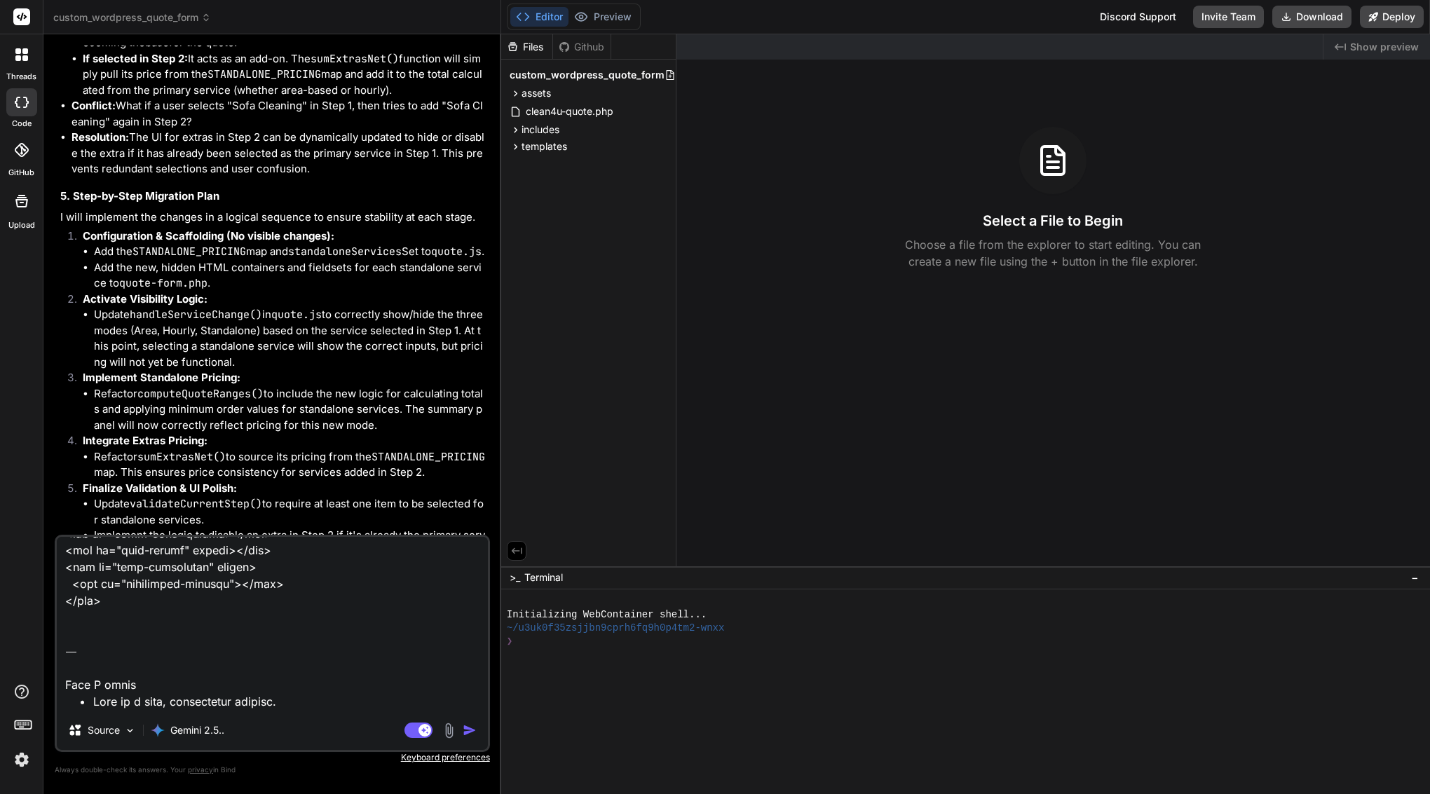
scroll to position [13864, 0]
drag, startPoint x: 236, startPoint y: 700, endPoint x: 53, endPoint y: 557, distance: 232.1
click at [53, 557] on div "Bind AI Web Search Created with Pixso. Code Generator You Bind AI I'll implemen…" at bounding box center [272, 413] width 458 height 759
type textarea "You are an IDE Agent working on a WordPress quote/booking plugin. Implement “St…"
type textarea "x"
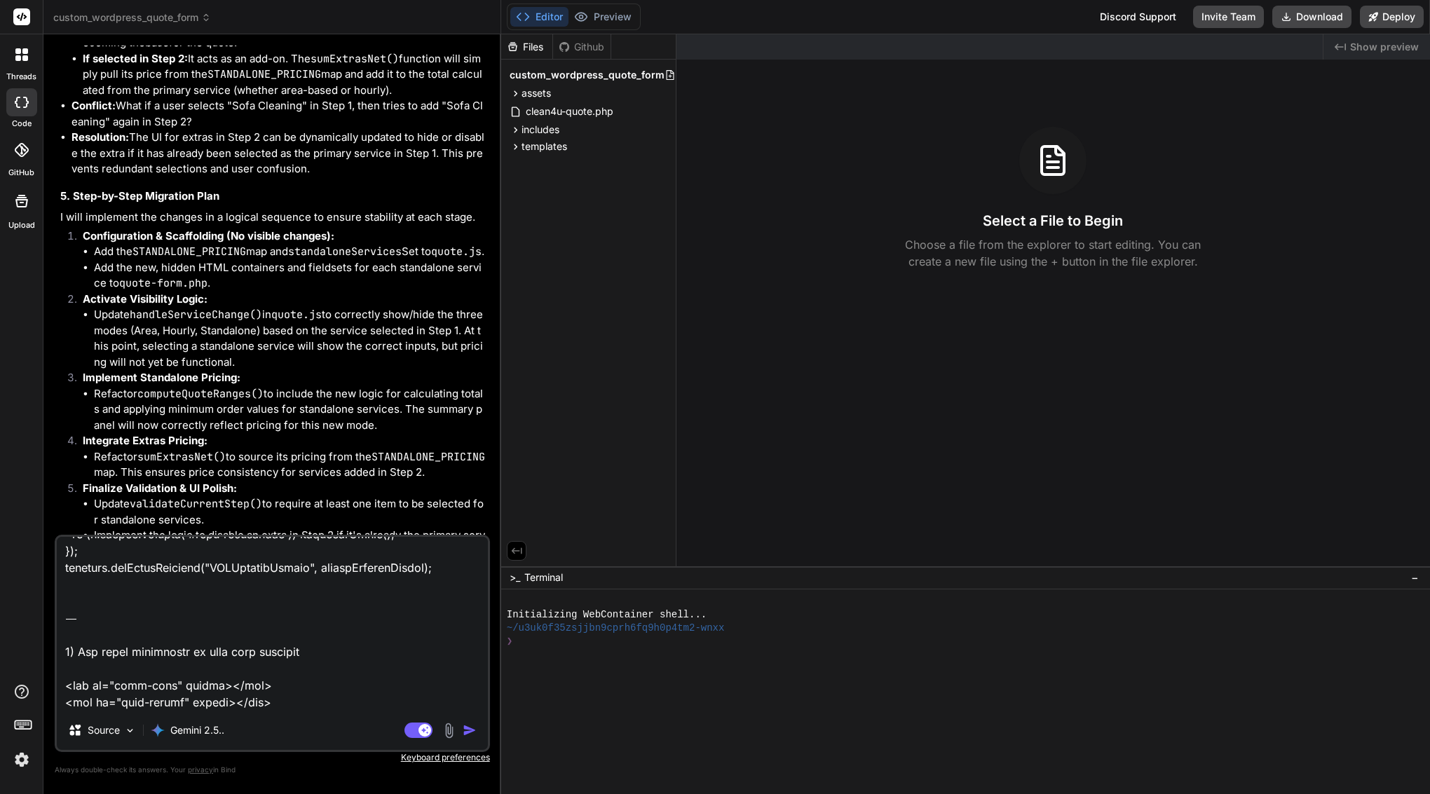
type textarea "You are an IDE Agent working on a WordPress quote/booking plugin. Implement “St…"
type textarea "x"
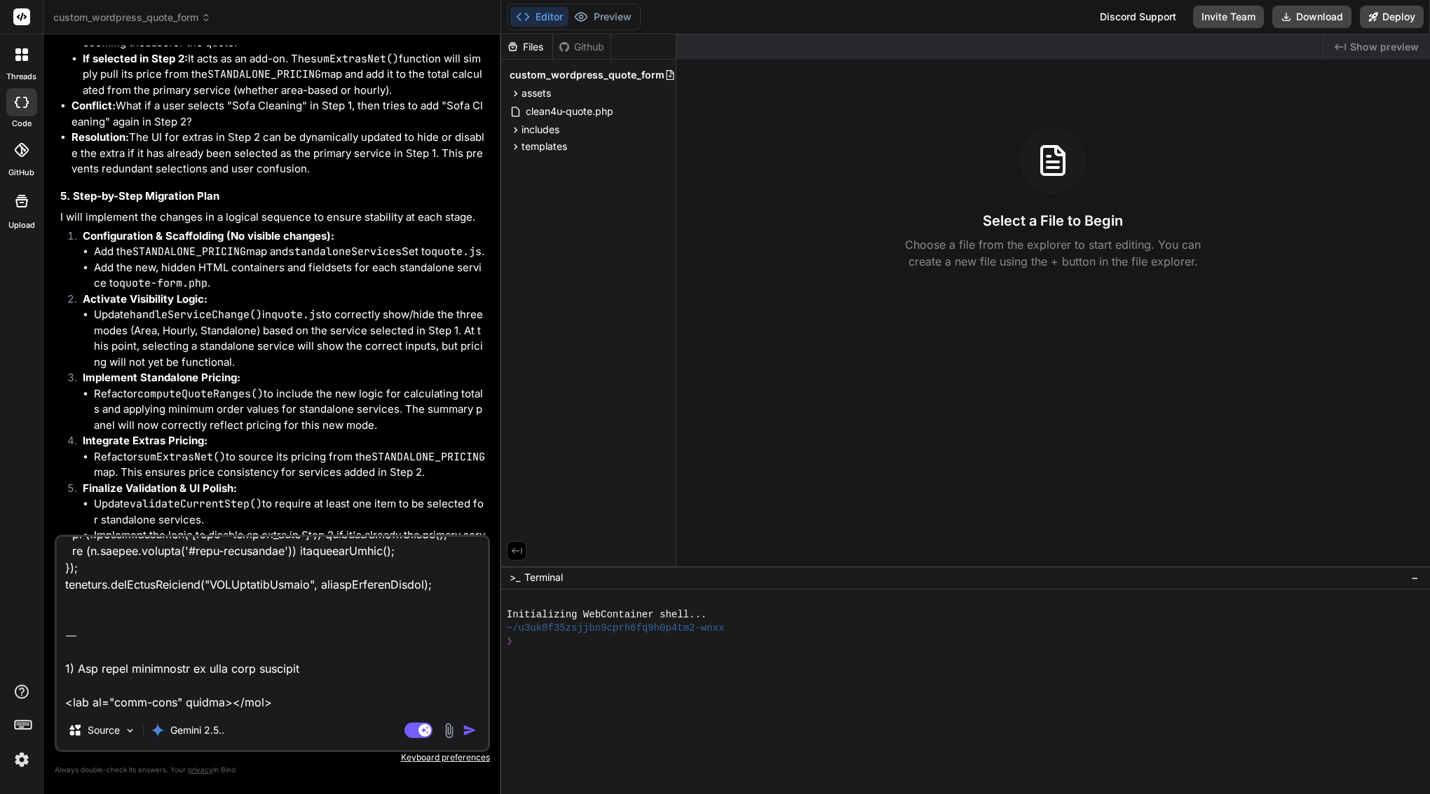
type textarea "You are an IDE Agent working on a WordPress quote/booking plugin. Implement “St…"
type textarea "x"
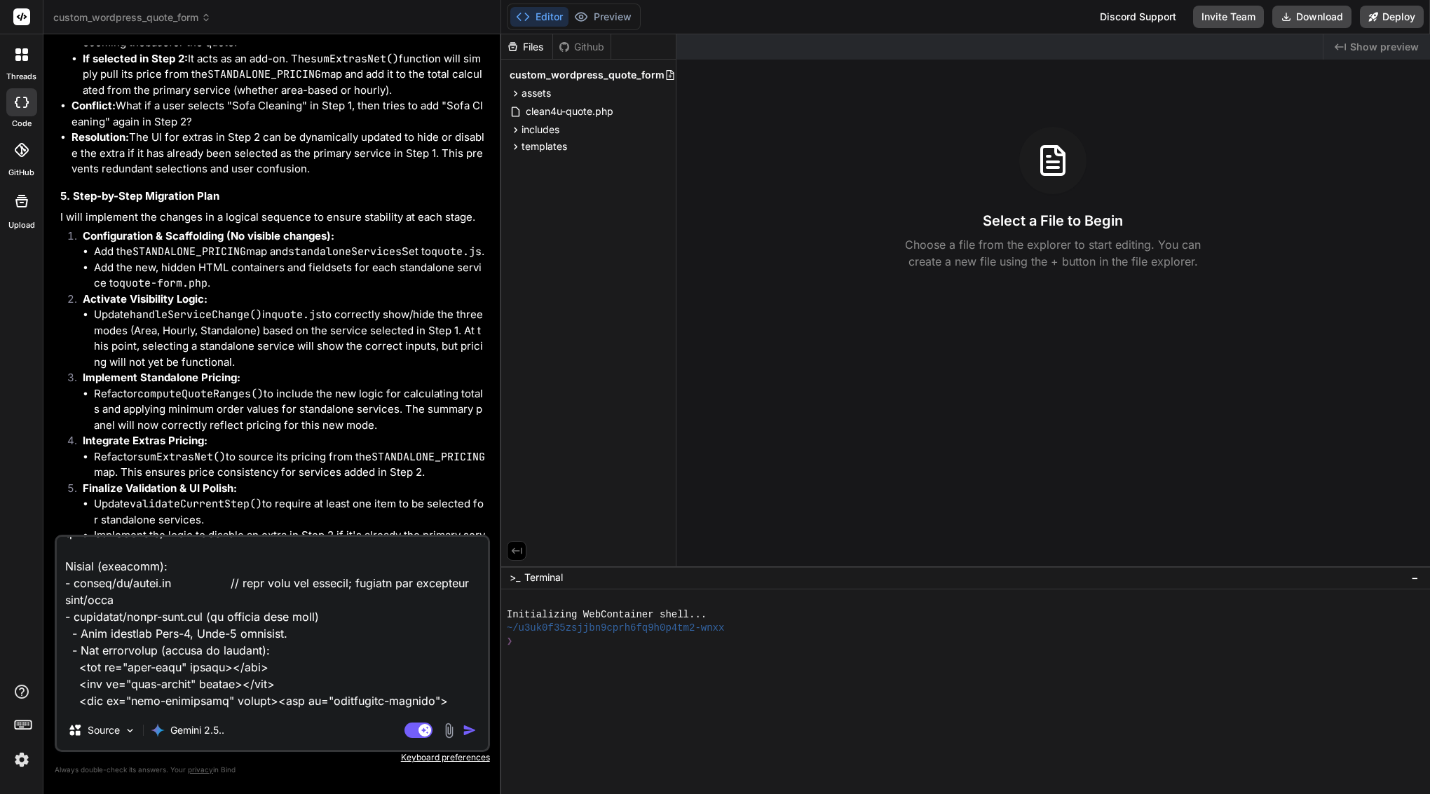
scroll to position [0, 0]
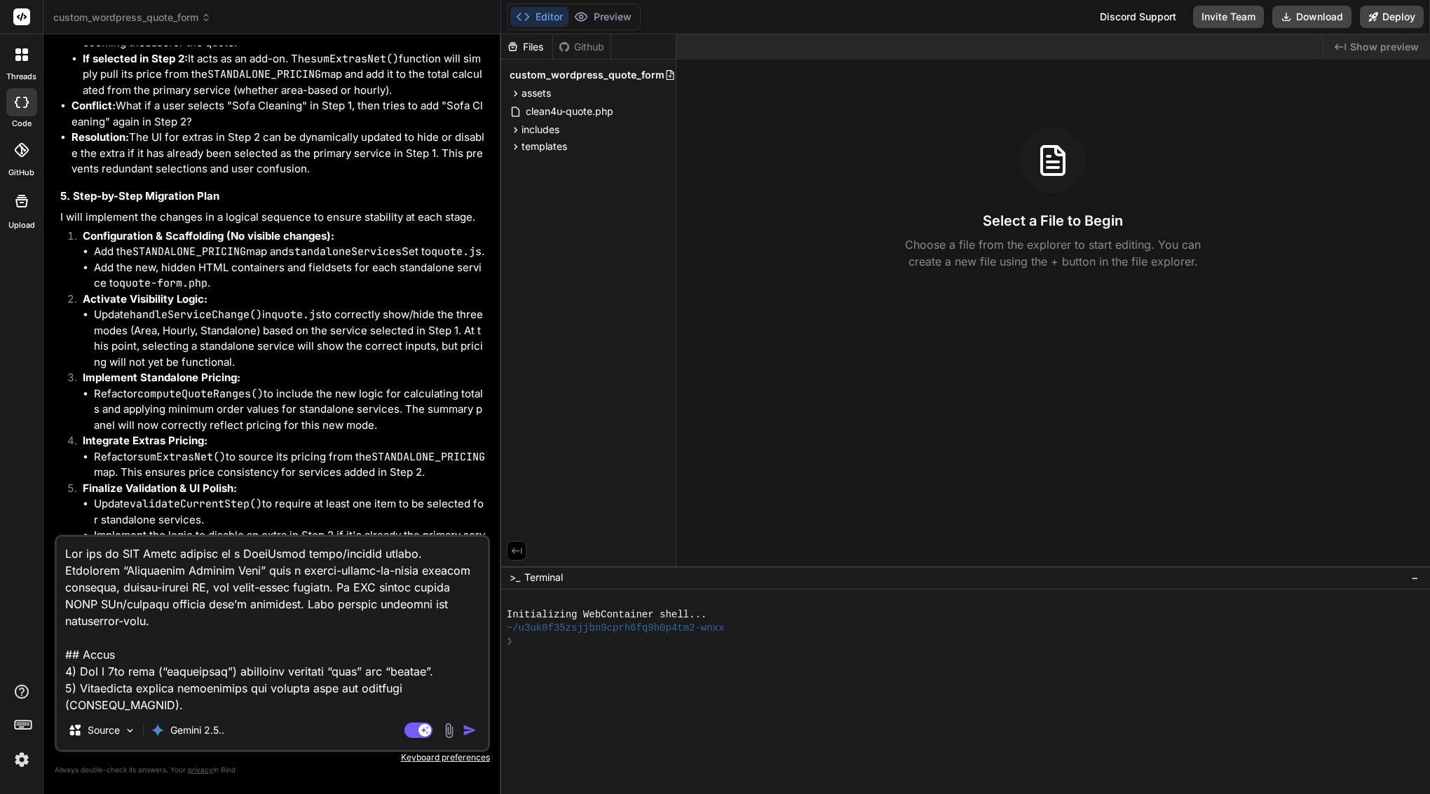
drag, startPoint x: 65, startPoint y: 597, endPoint x: 48, endPoint y: 301, distance: 296.3
click at [48, 301] on div "Bind AI Web Search Created with Pixso. Code Generator You Bind AI I'll implemen…" at bounding box center [272, 413] width 458 height 759
type textarea "You are an IDE Agent working on a WordPress quote/booking plugin. Implement “St…"
type textarea "x"
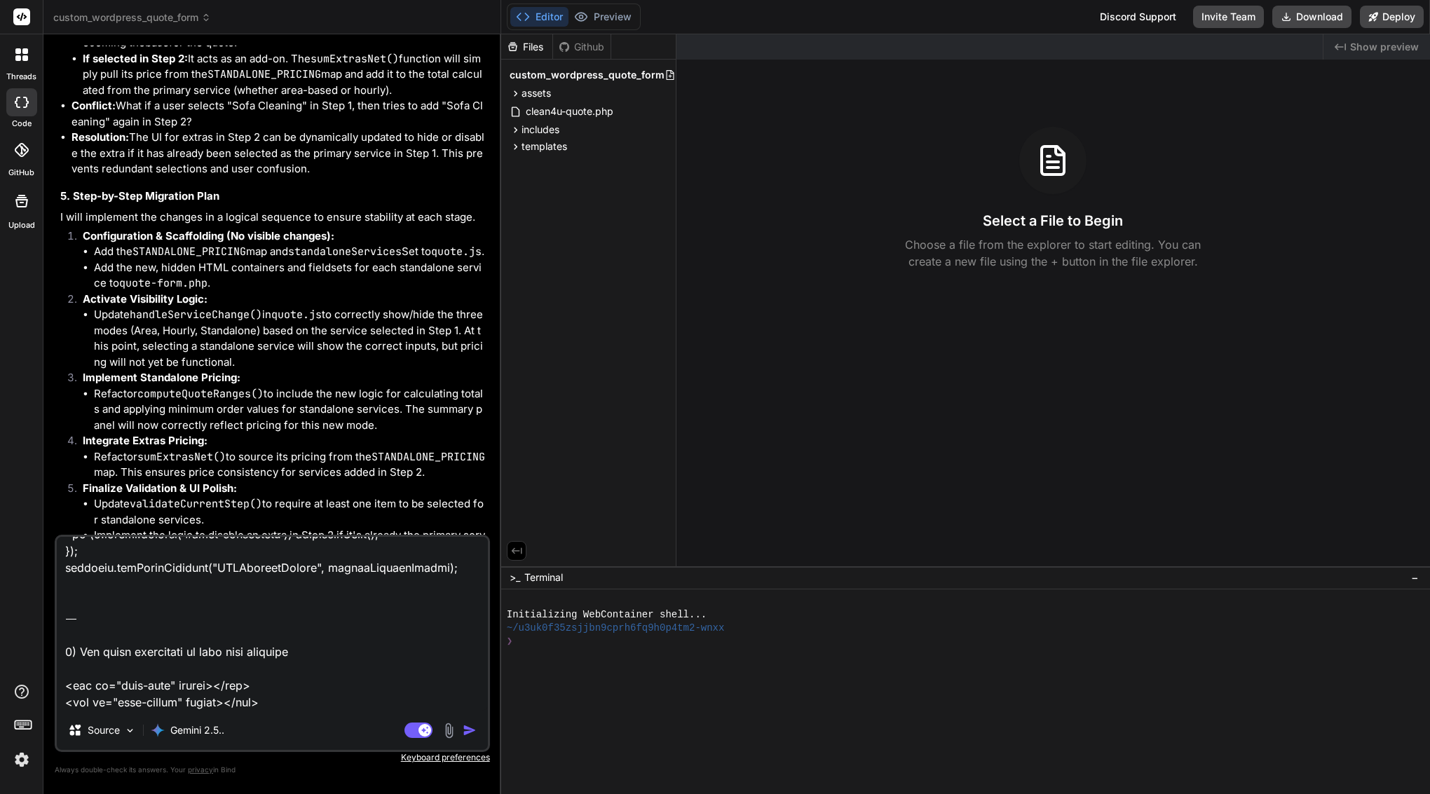
type textarea "You are an IDE Agent working on a WordPress quote/booking plugin. Implement “St…"
click at [472, 734] on img "button" at bounding box center [470, 730] width 14 height 14
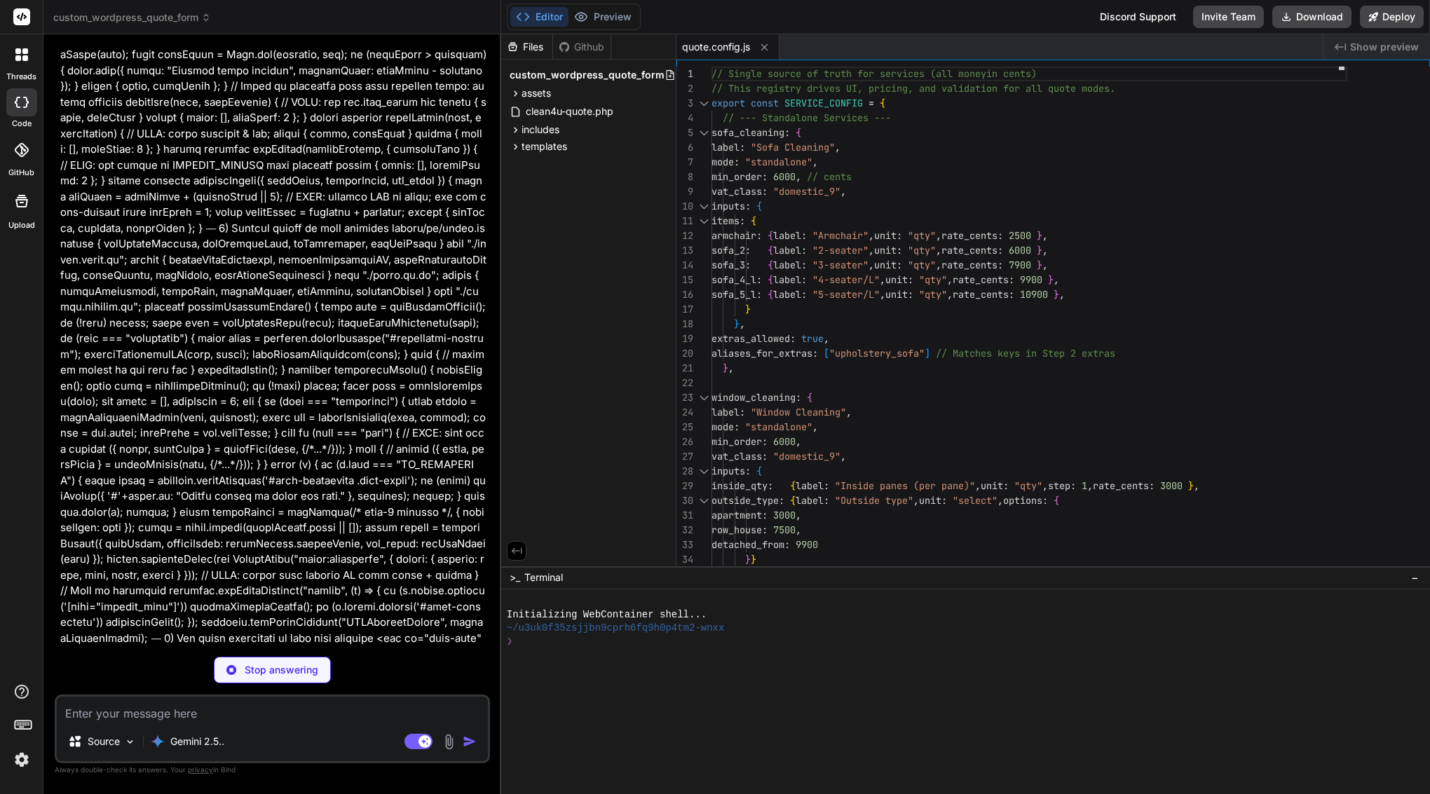
type textarea "x"
type textarea "return String(text || '') .toLowerCase() .replace(/[^a-z0-9]+/g, '_') .replace(…"
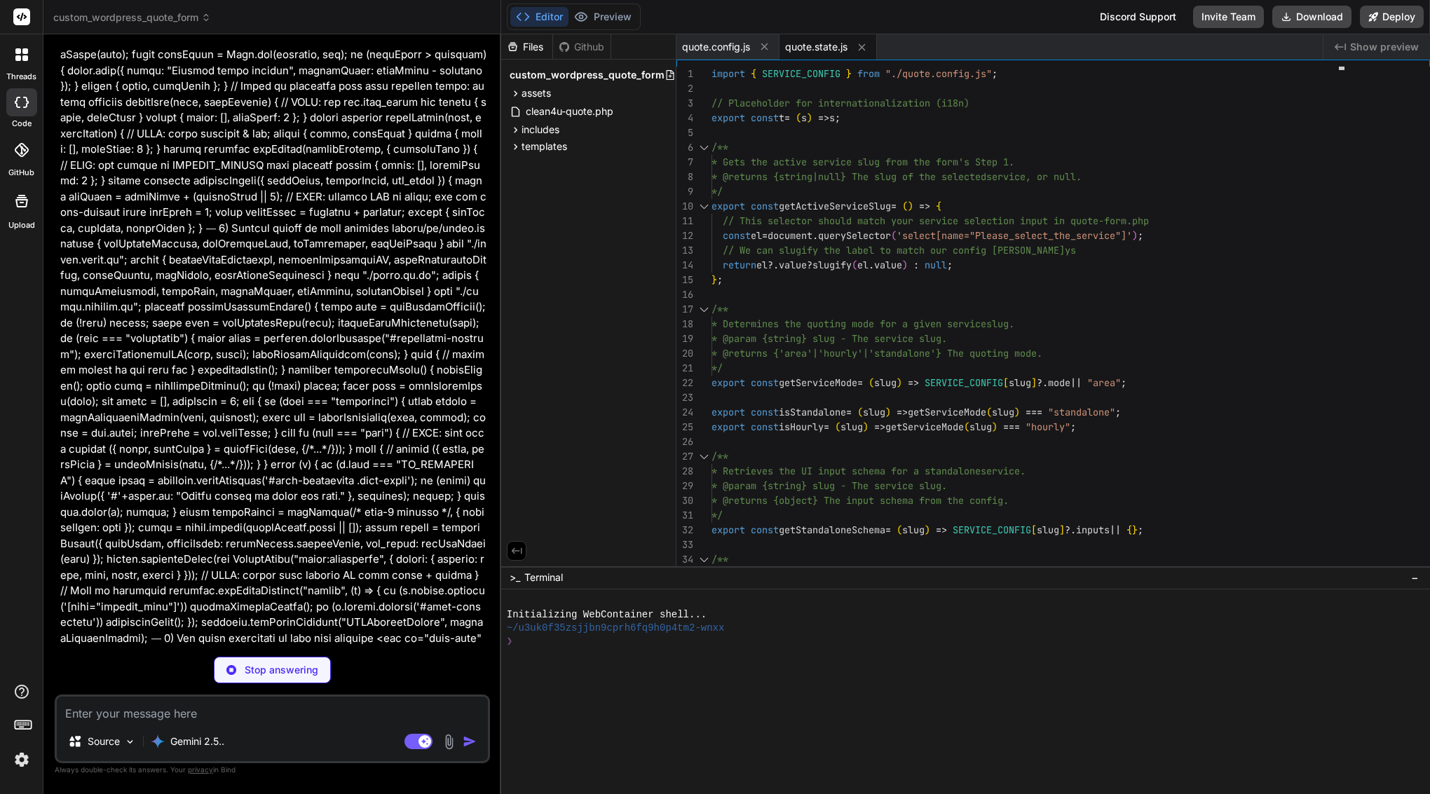
type textarea "x"
type textarea "qa('[data-extra-slug]').forEach(el => { const slug = el.getAttribute('data-extr…"
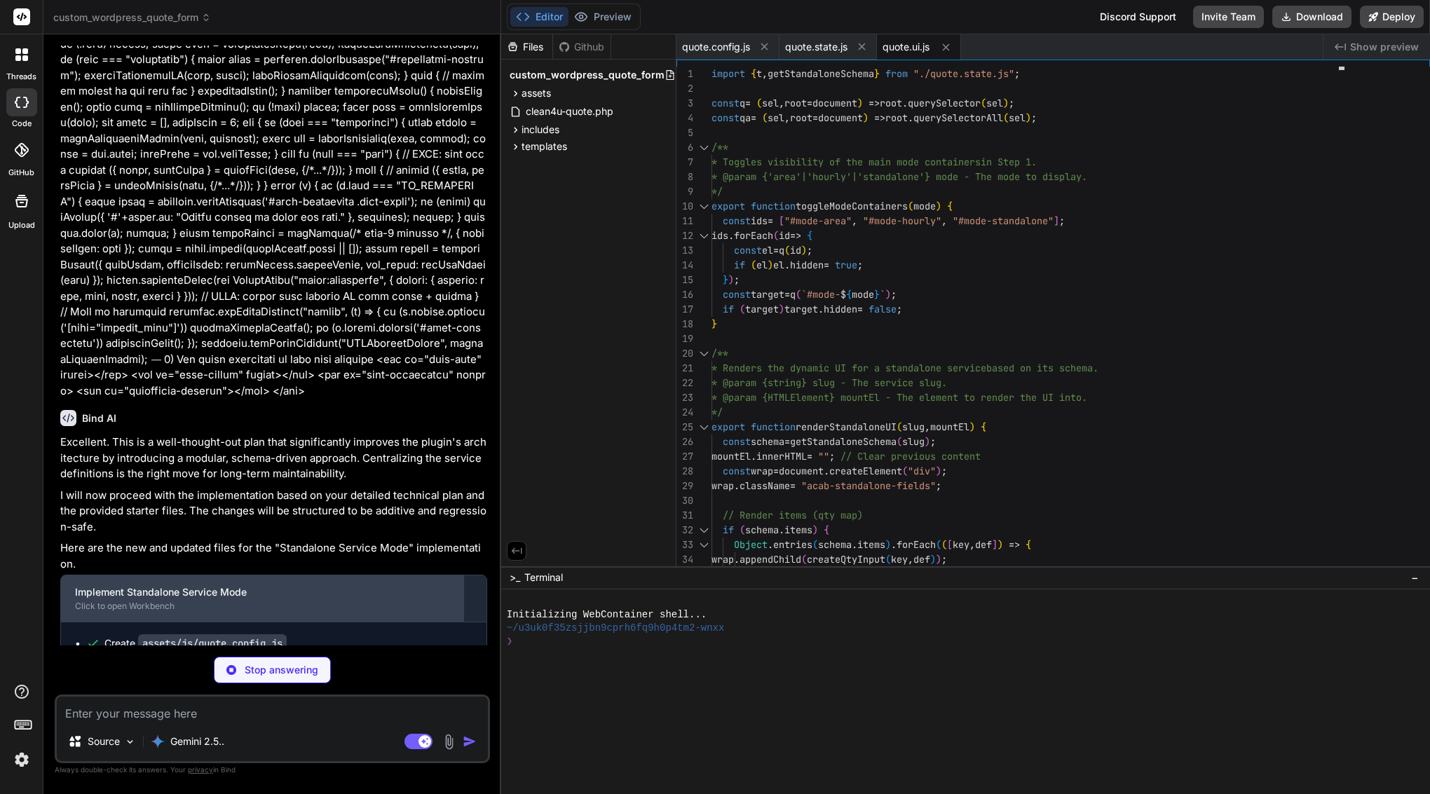
scroll to position [9282, 0]
type textarea "x"
type textarea "const grossCents = netCents + vatCents; return { netCents, vatCents, grossCents…"
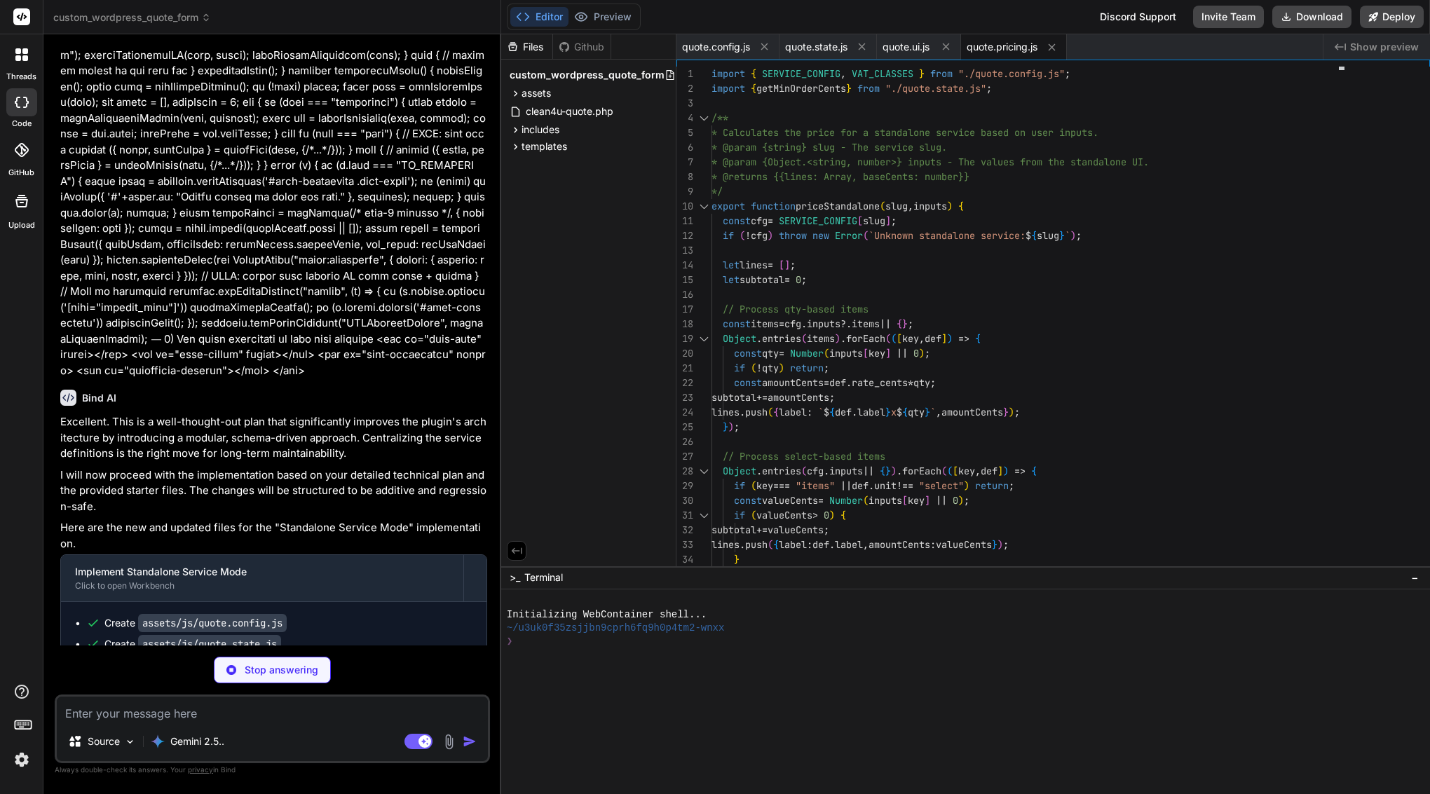
scroll to position [0, 0]
type textarea "x"
type textarea "?>"
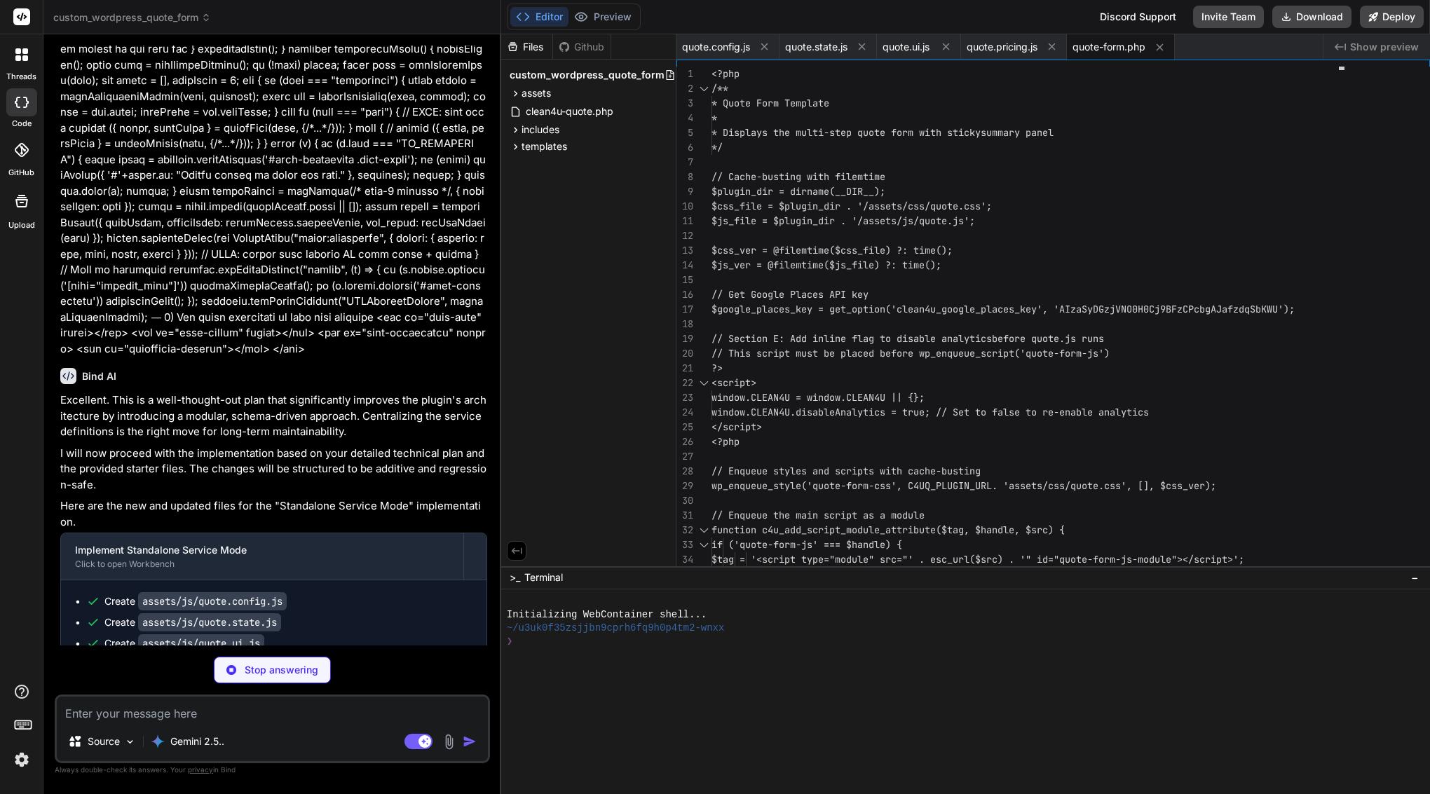
scroll to position [9324, 0]
type textarea "x"
type textarea "document.addEventListener('DOMContentLoaded', initializeForm); } else { initial…"
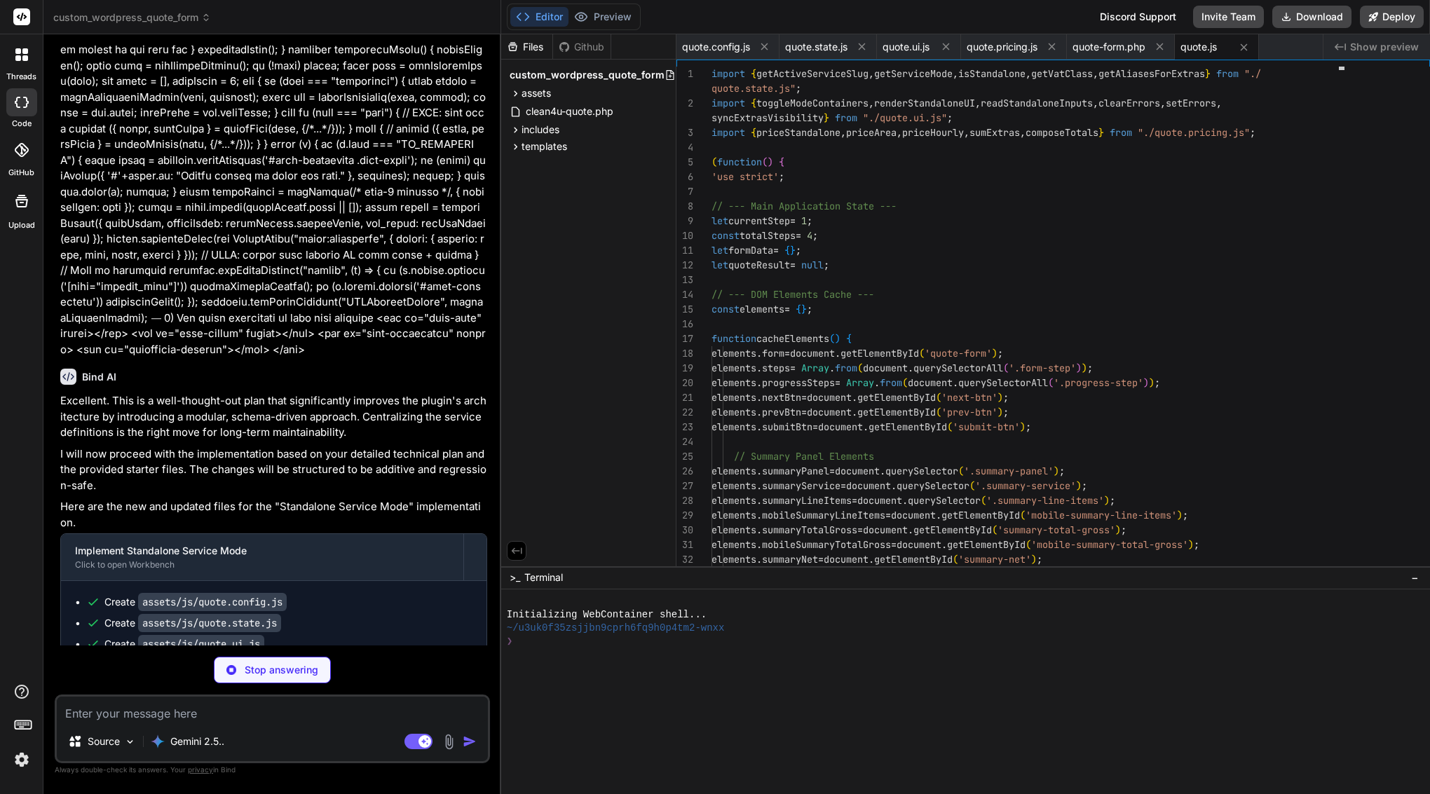
scroll to position [9275, 0]
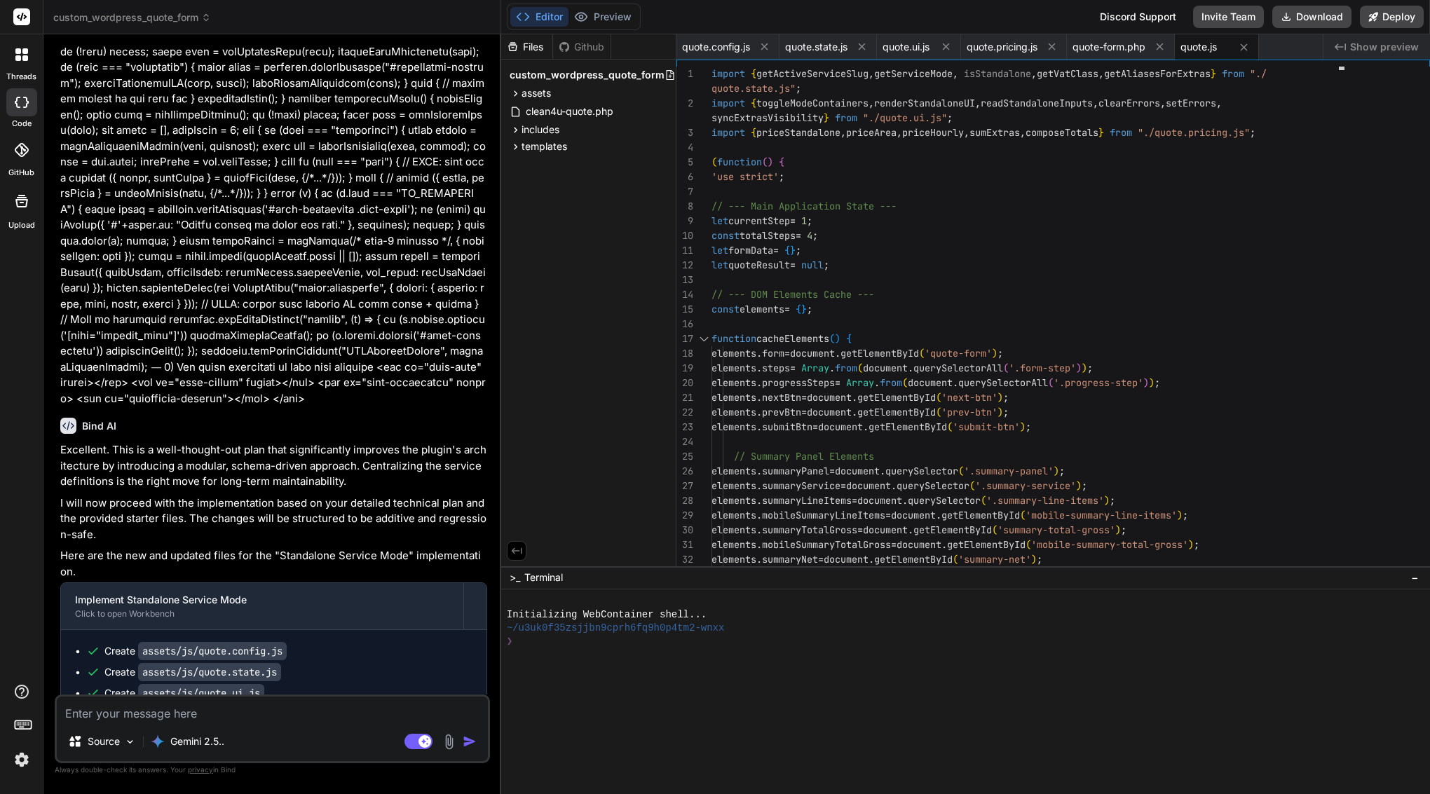
type textarea "x"
click at [195, 719] on textarea at bounding box center [272, 709] width 431 height 25
type textarea "w"
type textarea "x"
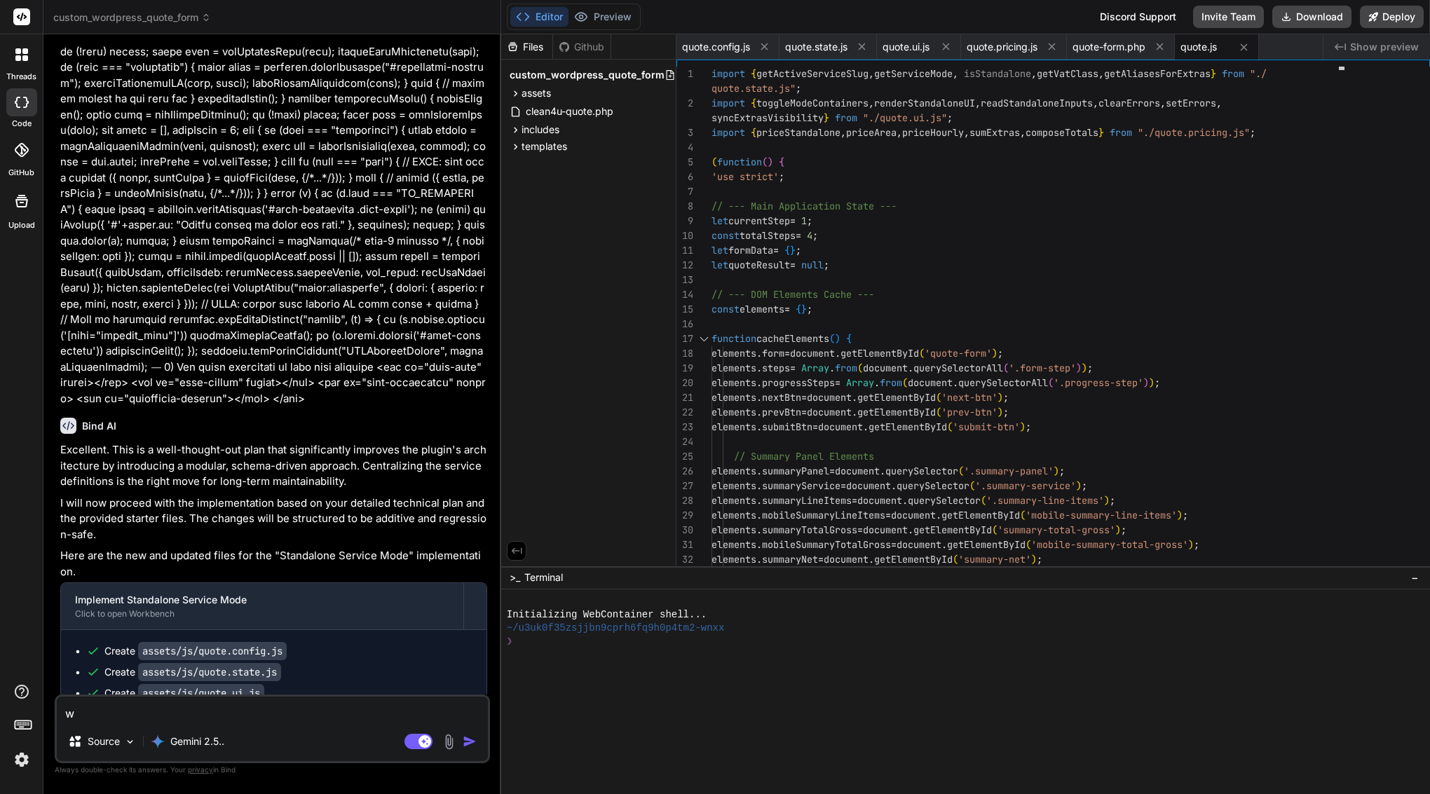
type textarea "wr"
type textarea "x"
type textarea "wri"
type textarea "x"
type textarea "writ"
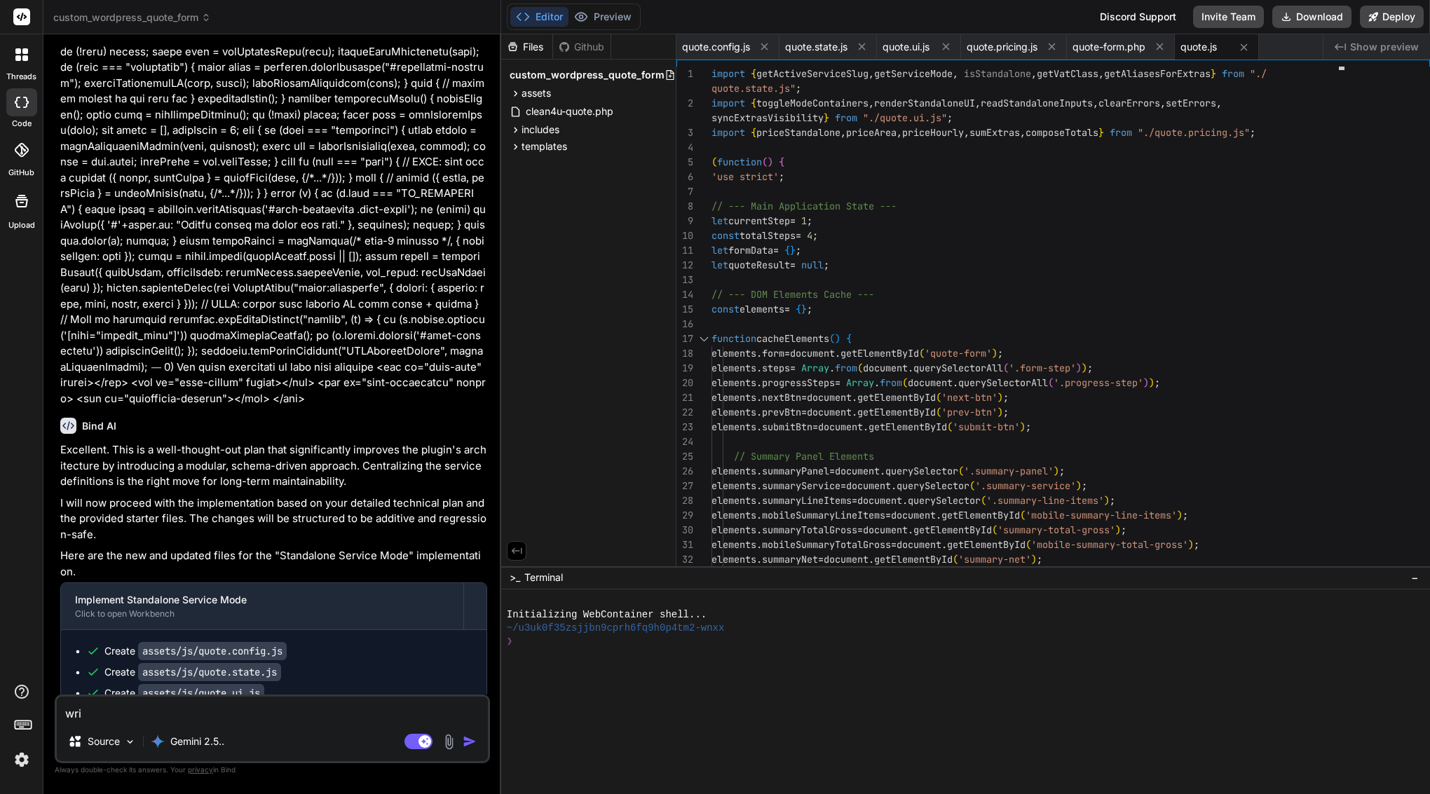
type textarea "x"
type textarea "write"
type textarea "x"
type textarea "write"
type textarea "x"
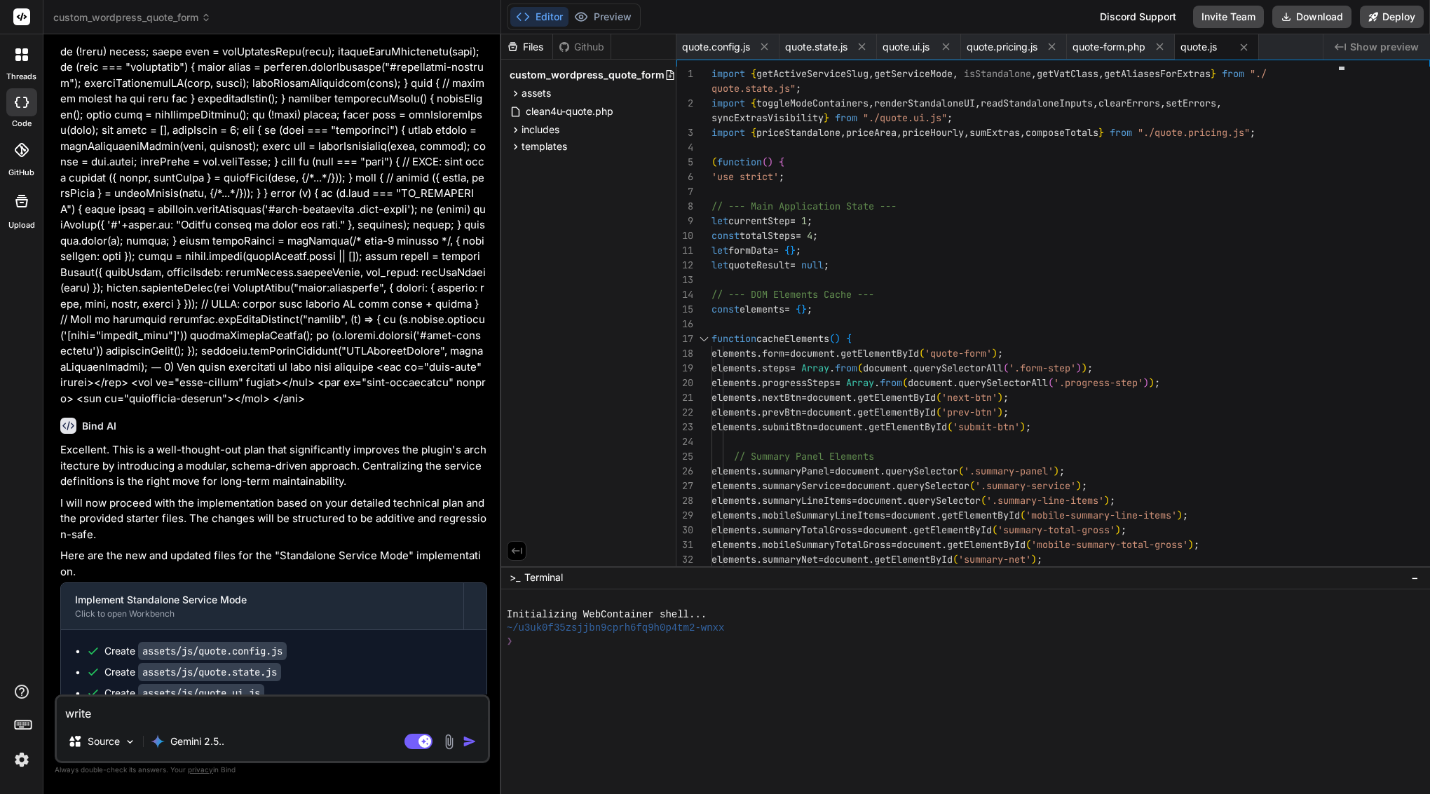
type textarea "write m"
type textarea "x"
type textarea "write me"
type textarea "x"
type textarea "write me"
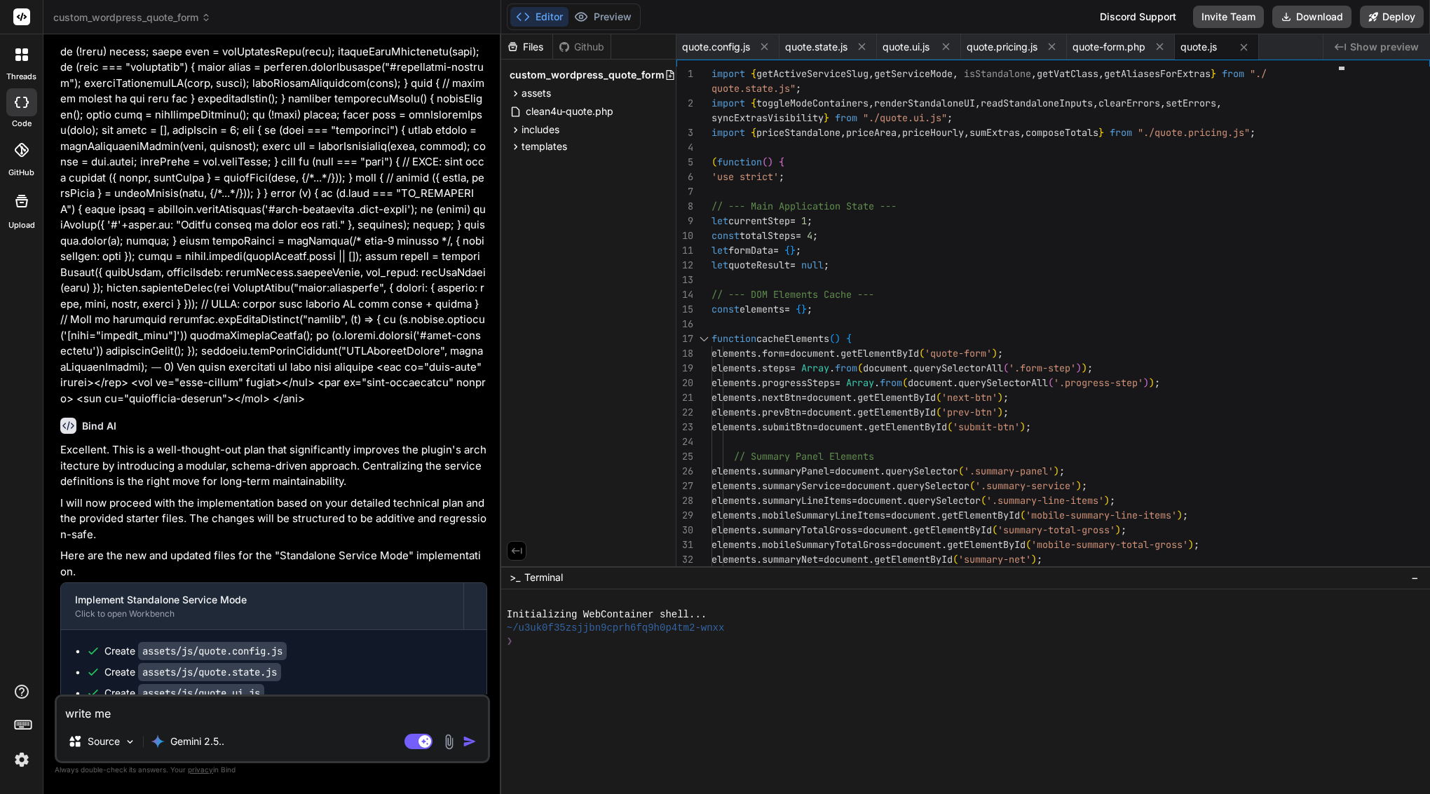
type textarea "x"
type textarea "write me b"
type textarea "x"
type textarea "write me br"
type textarea "x"
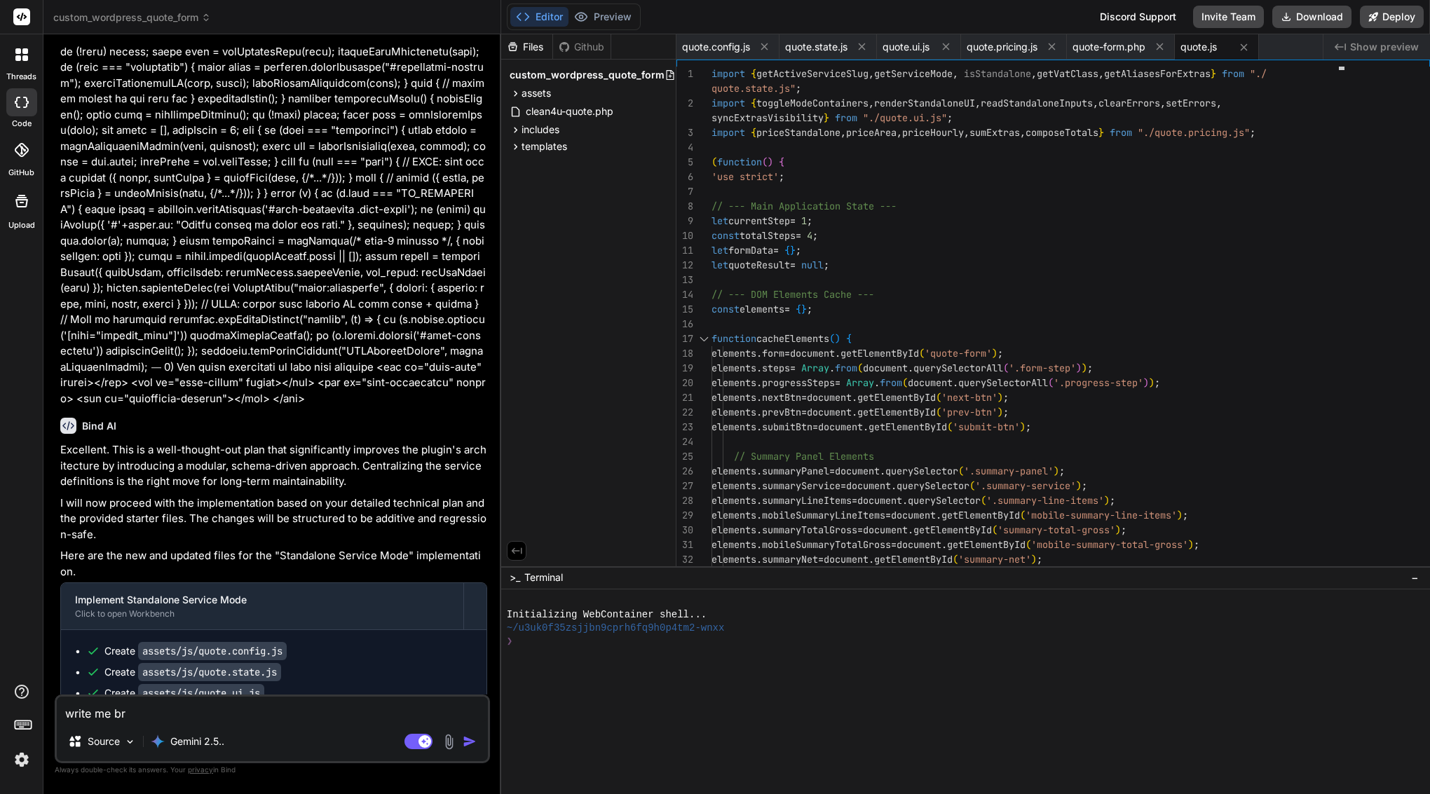
type textarea "write me bre"
type textarea "x"
type textarea "write me brea"
type textarea "x"
type textarea "write me break"
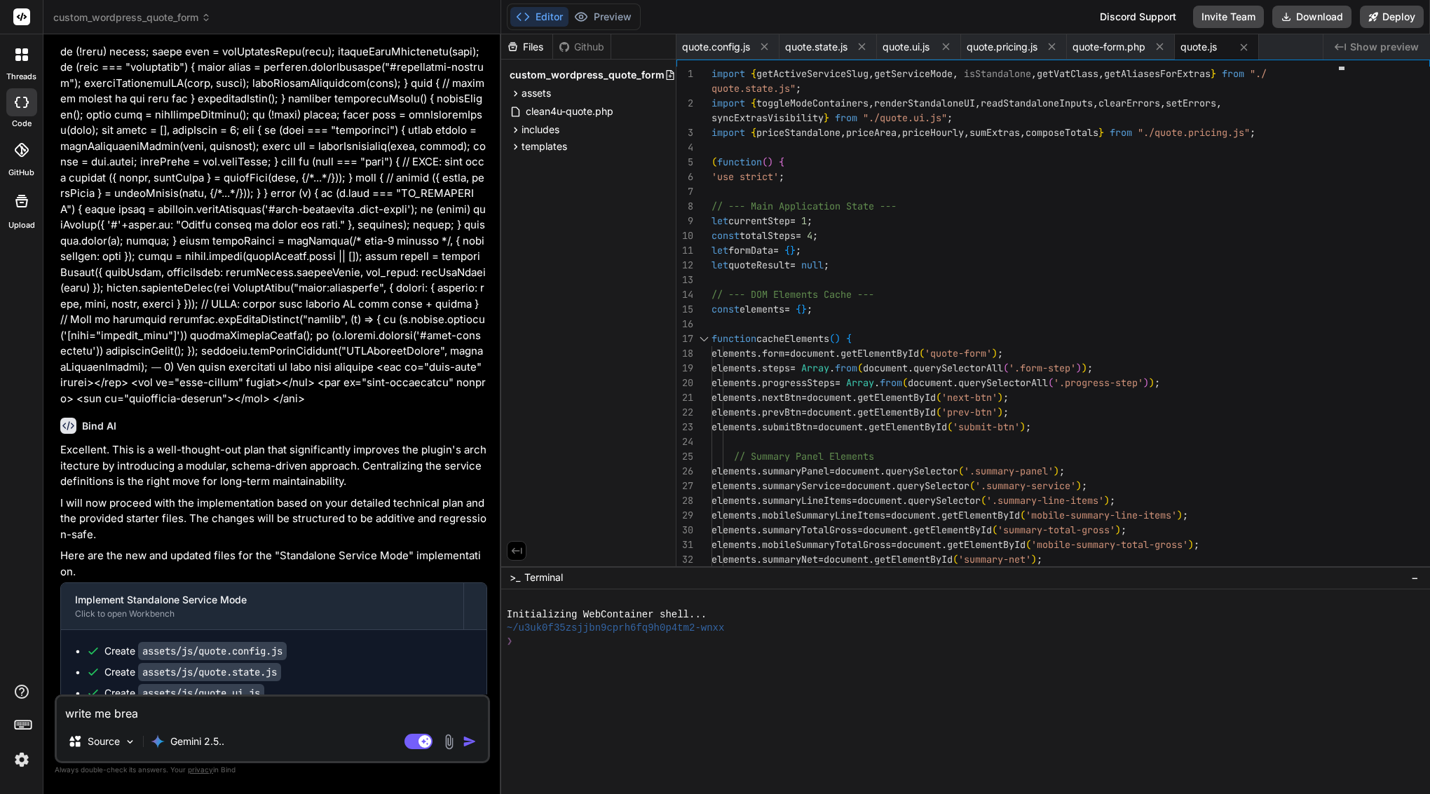
type textarea "x"
type textarea "write me break"
type textarea "x"
type textarea "write me break"
type textarea "x"
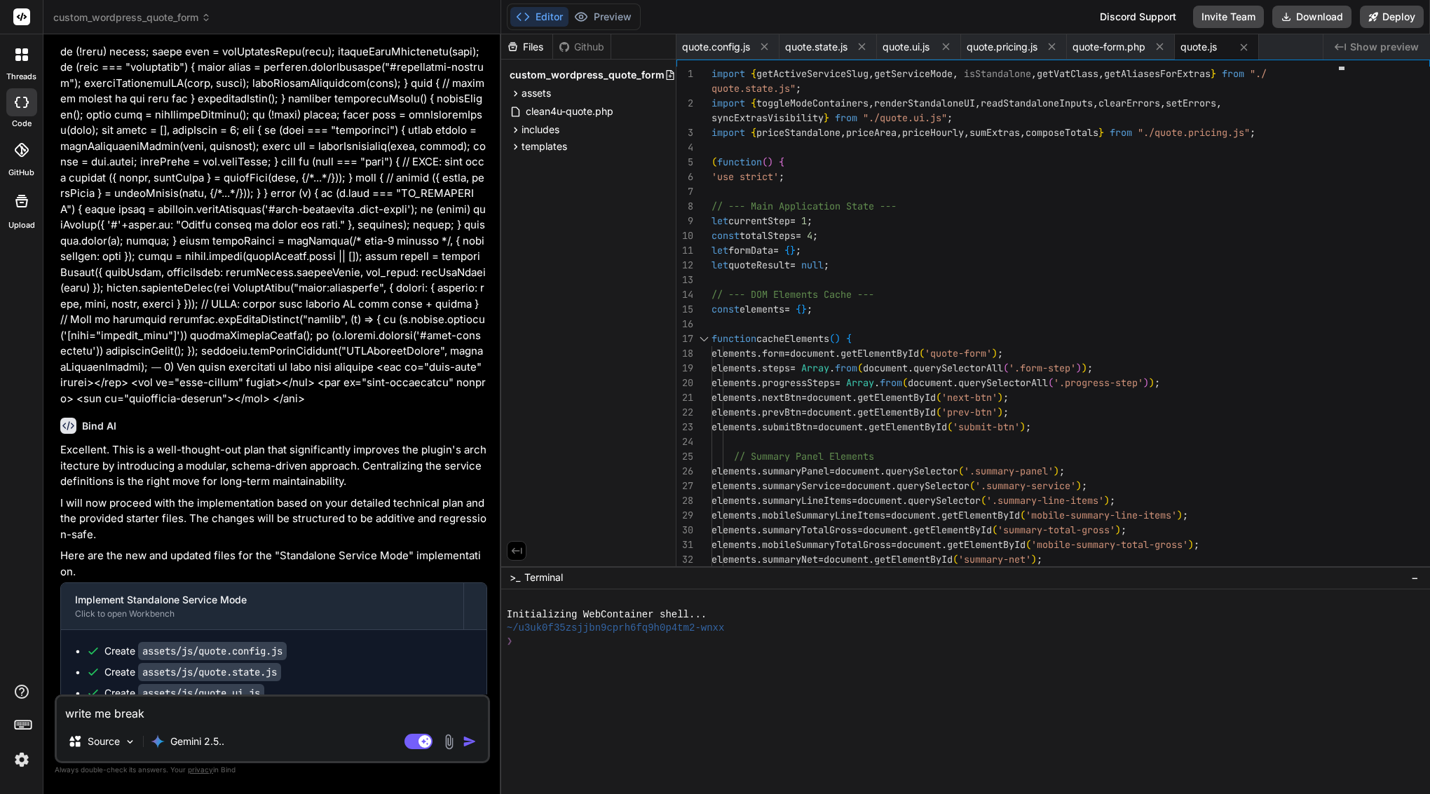
type textarea "write me breakd"
type textarea "x"
type textarea "write me breakdo"
type textarea "x"
type textarea "write me breakdow"
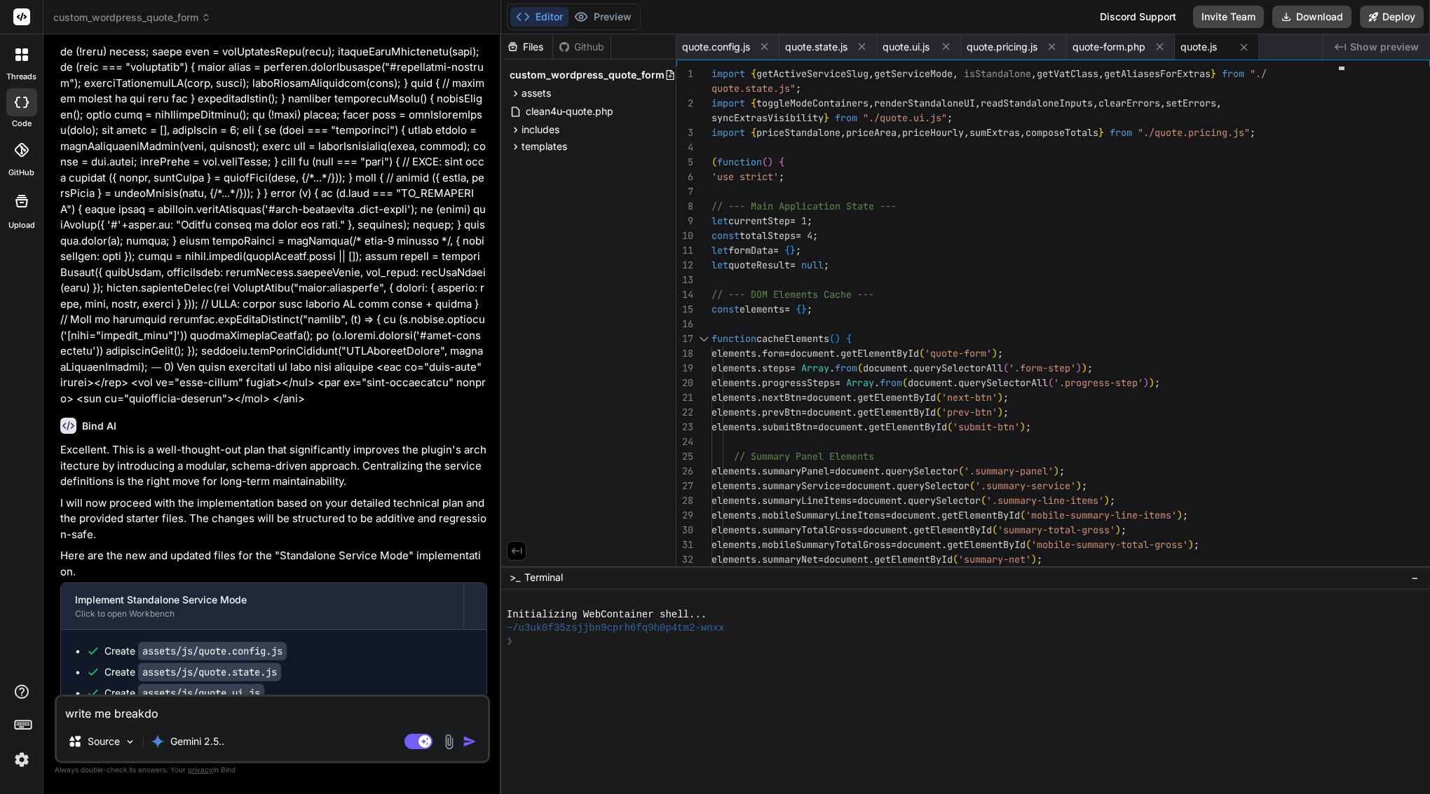
type textarea "x"
type textarea "write me breakdown"
type textarea "x"
type textarea "write me breakdown"
type textarea "x"
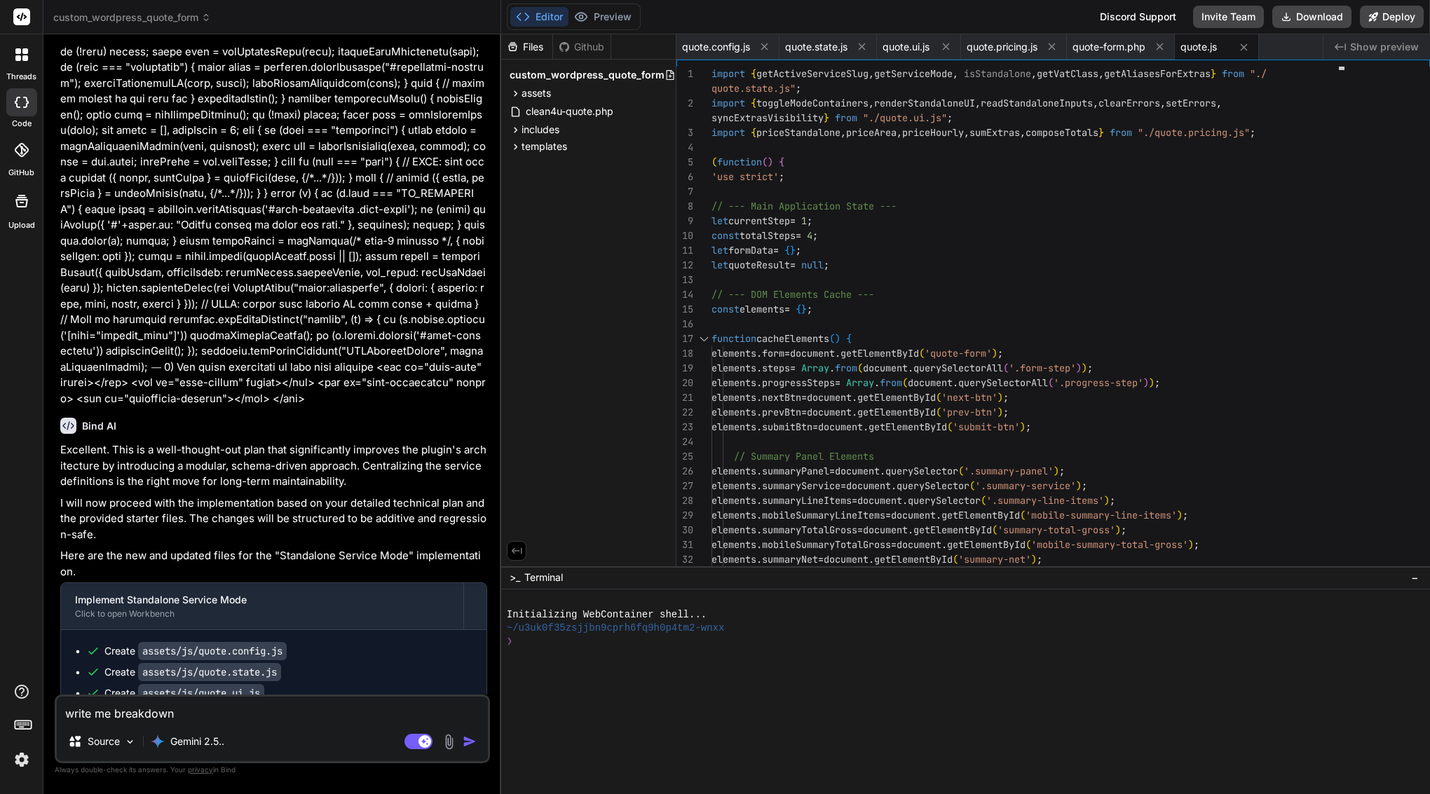
type textarea "write me breakdown w"
type textarea "x"
type textarea "write me breakdown wh"
type textarea "x"
type textarea "write me breakdown wha"
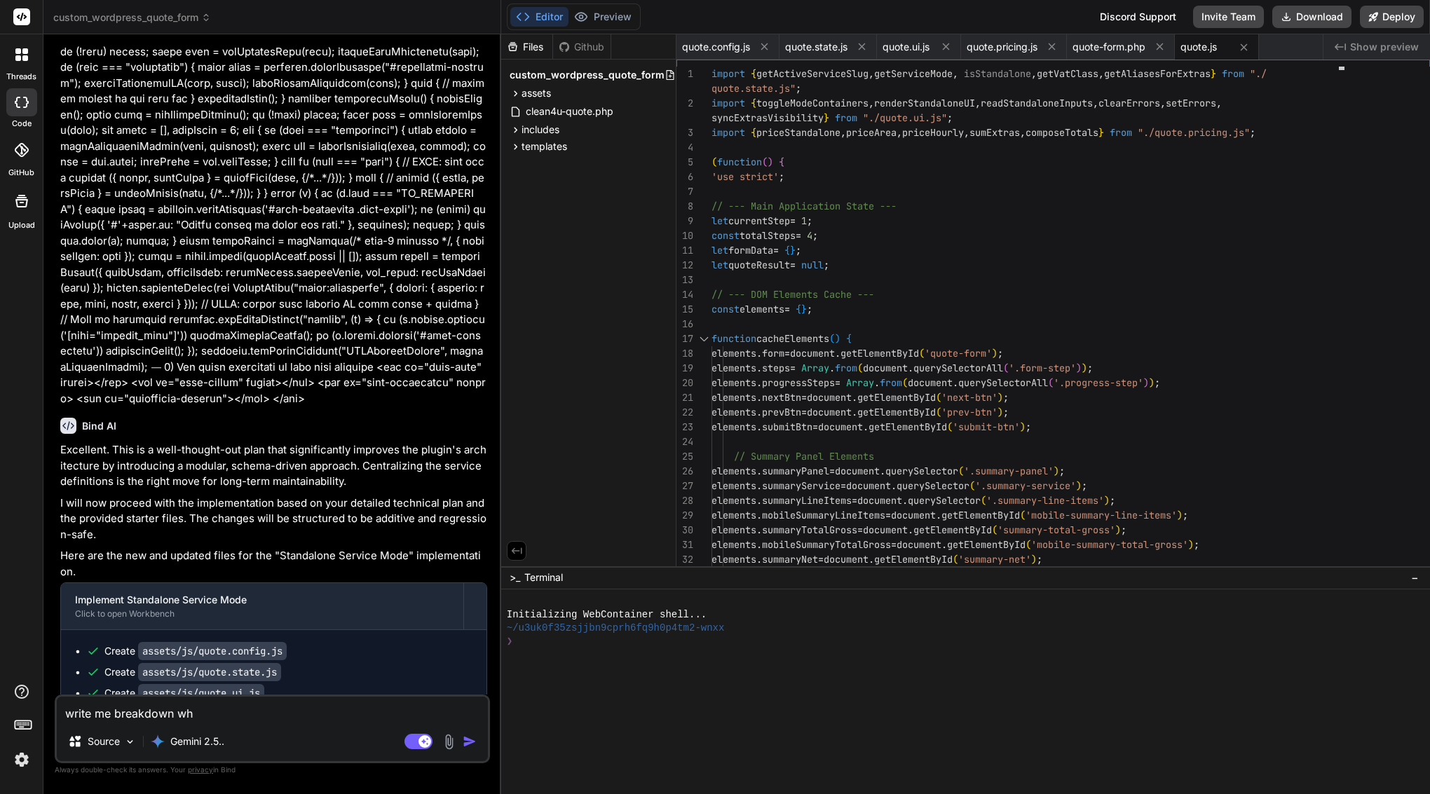
type textarea "x"
type textarea "write me breakdown what"
type textarea "x"
type textarea "write me breakdown what"
type textarea "x"
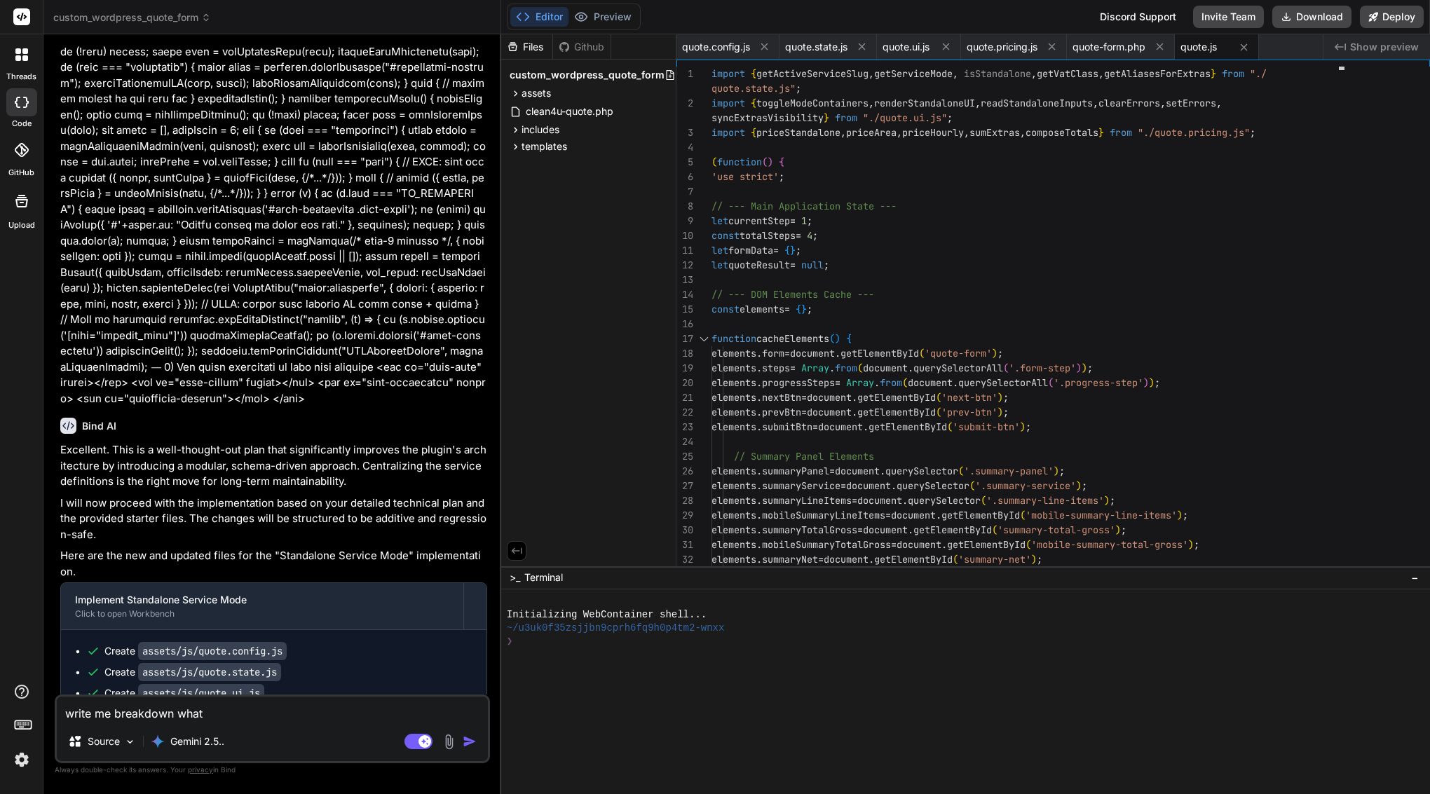
type textarea "write me breakdown what w"
type textarea "x"
type textarea "write me breakdown what wa"
type textarea "x"
type textarea "write me breakdown what was"
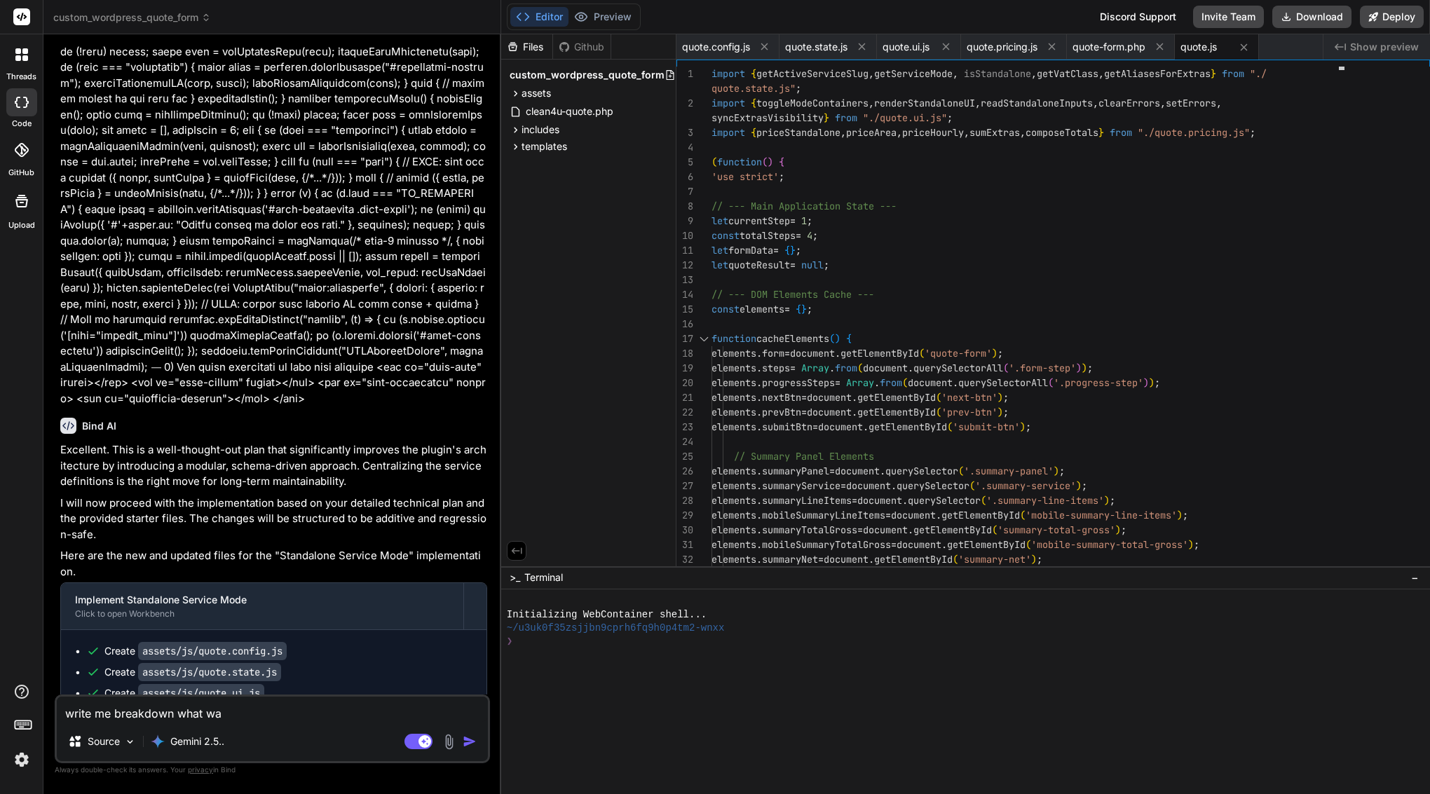
type textarea "x"
type textarea "write me breakdown what was"
type textarea "x"
type textarea "write me breakdown what was d"
type textarea "x"
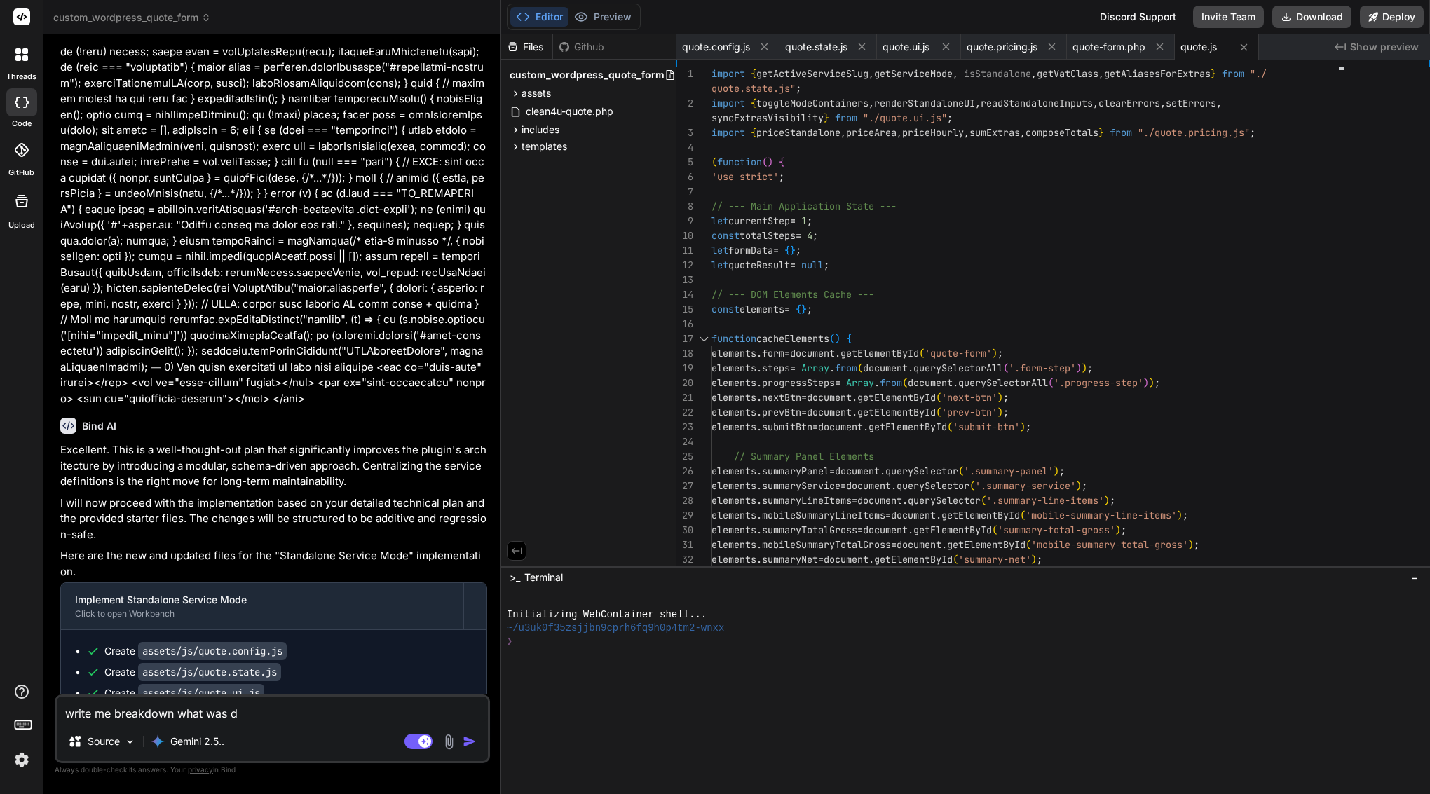
type textarea "write me breakdown what was do"
type textarea "x"
type textarea "write me breakdown what was don"
type textarea "x"
type textarea "write me breakdown what was done"
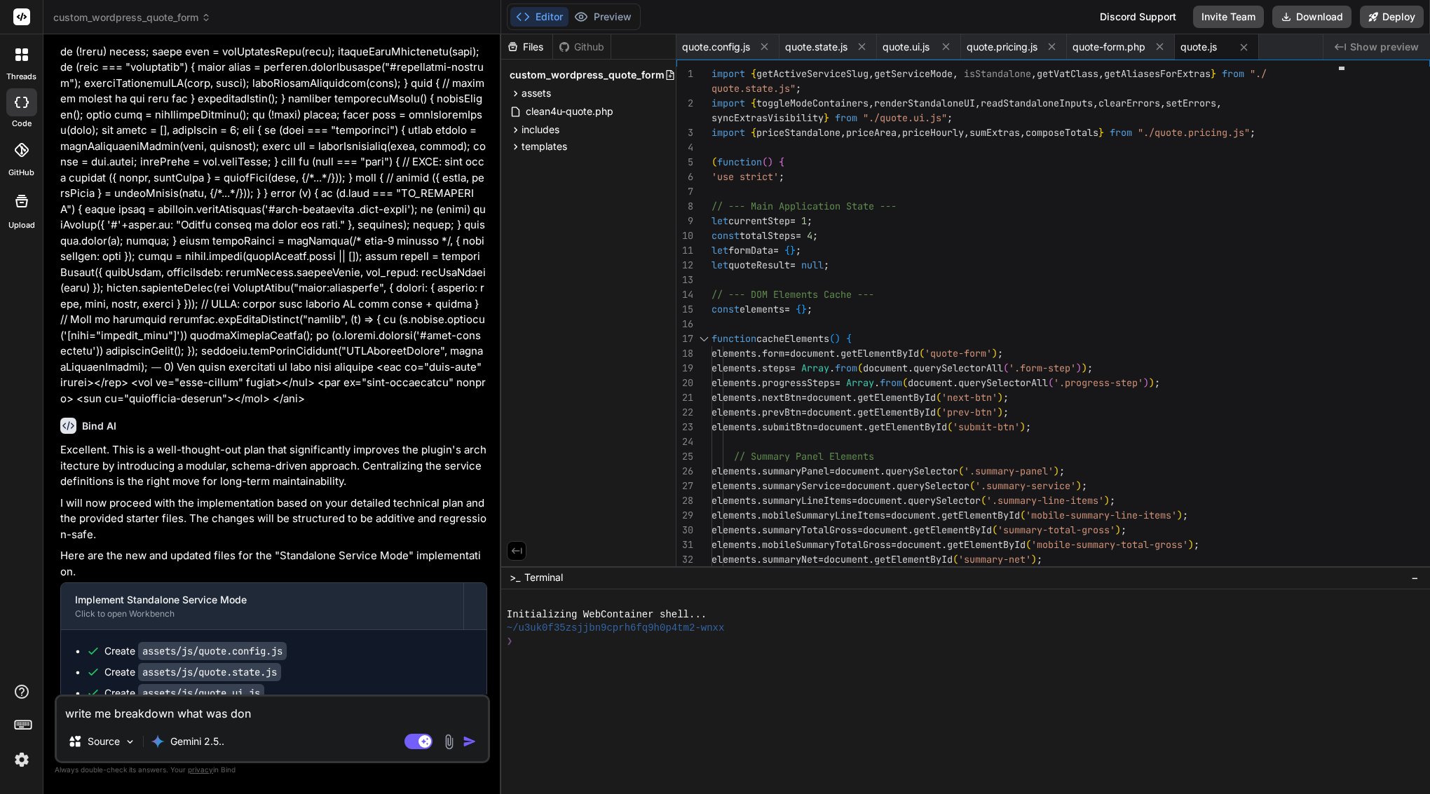
type textarea "x"
type textarea "write me breakdown what was done"
type textarea "x"
type textarea "write me breakdown what was done i"
type textarea "x"
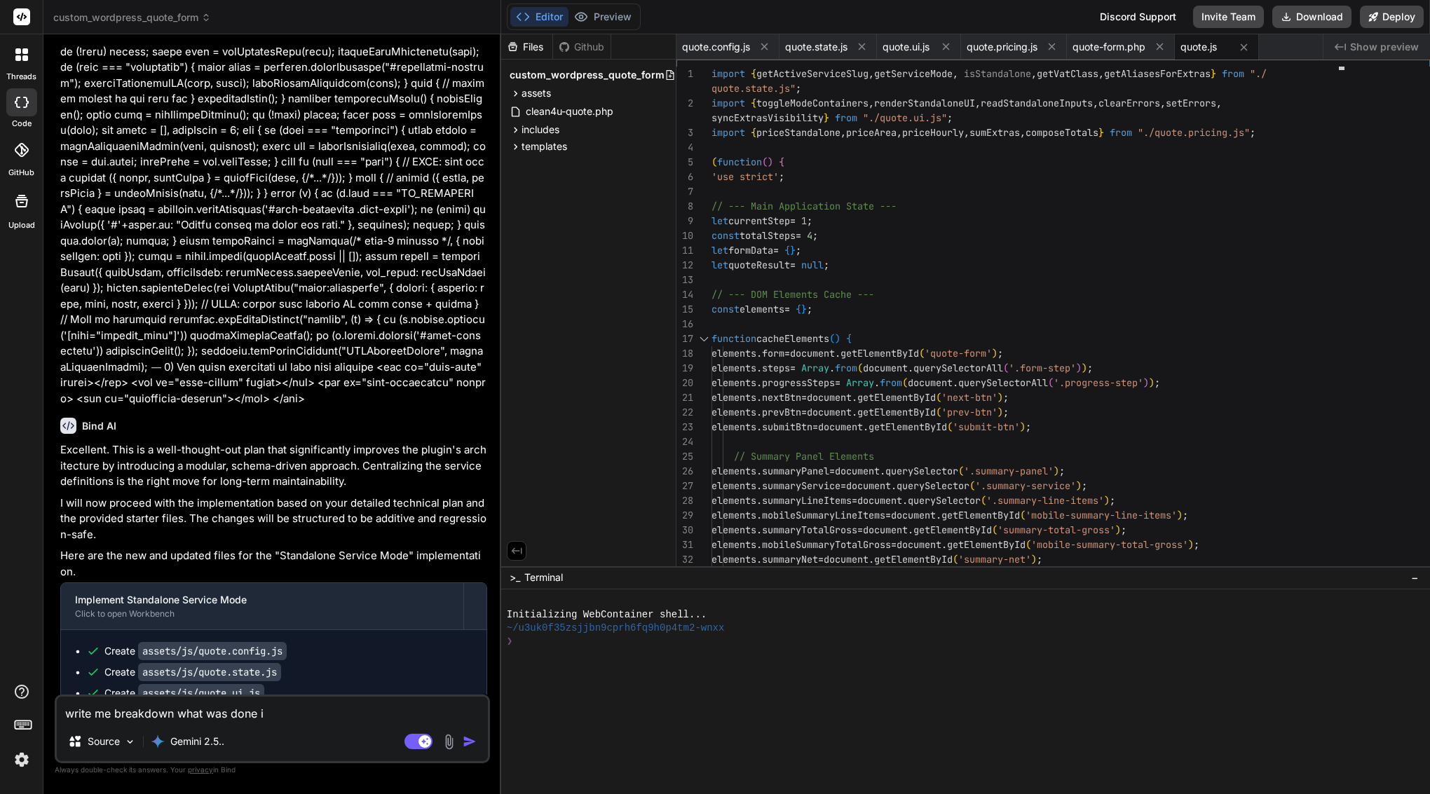
type textarea "write me breakdown what was done in"
type textarea "x"
type textarea "write me breakdown what was done in"
type textarea "x"
type textarea "write me breakdown what was done in l"
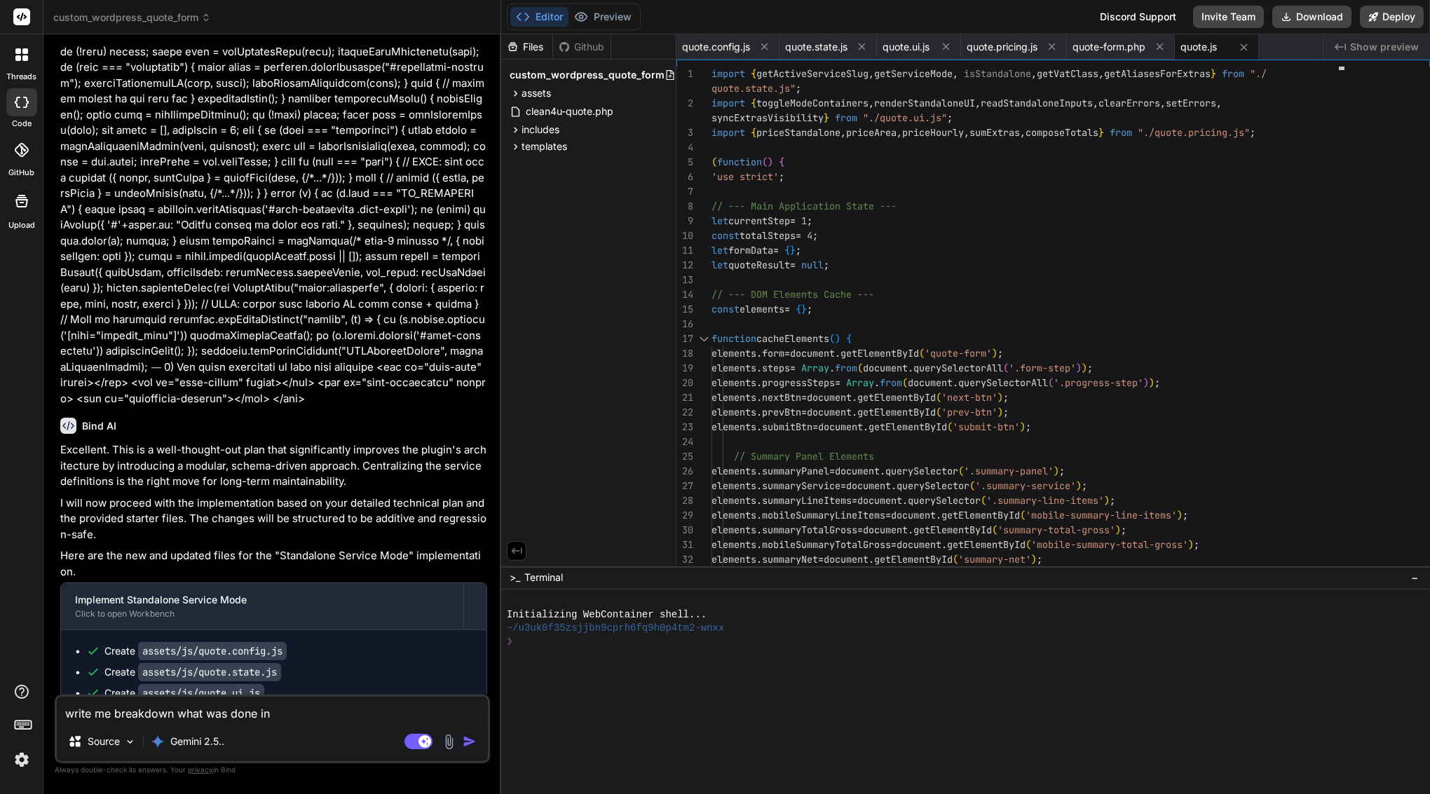
type textarea "x"
type textarea "write me breakdown what was done in la"
type textarea "x"
type textarea "write me breakdown what was done in las"
type textarea "x"
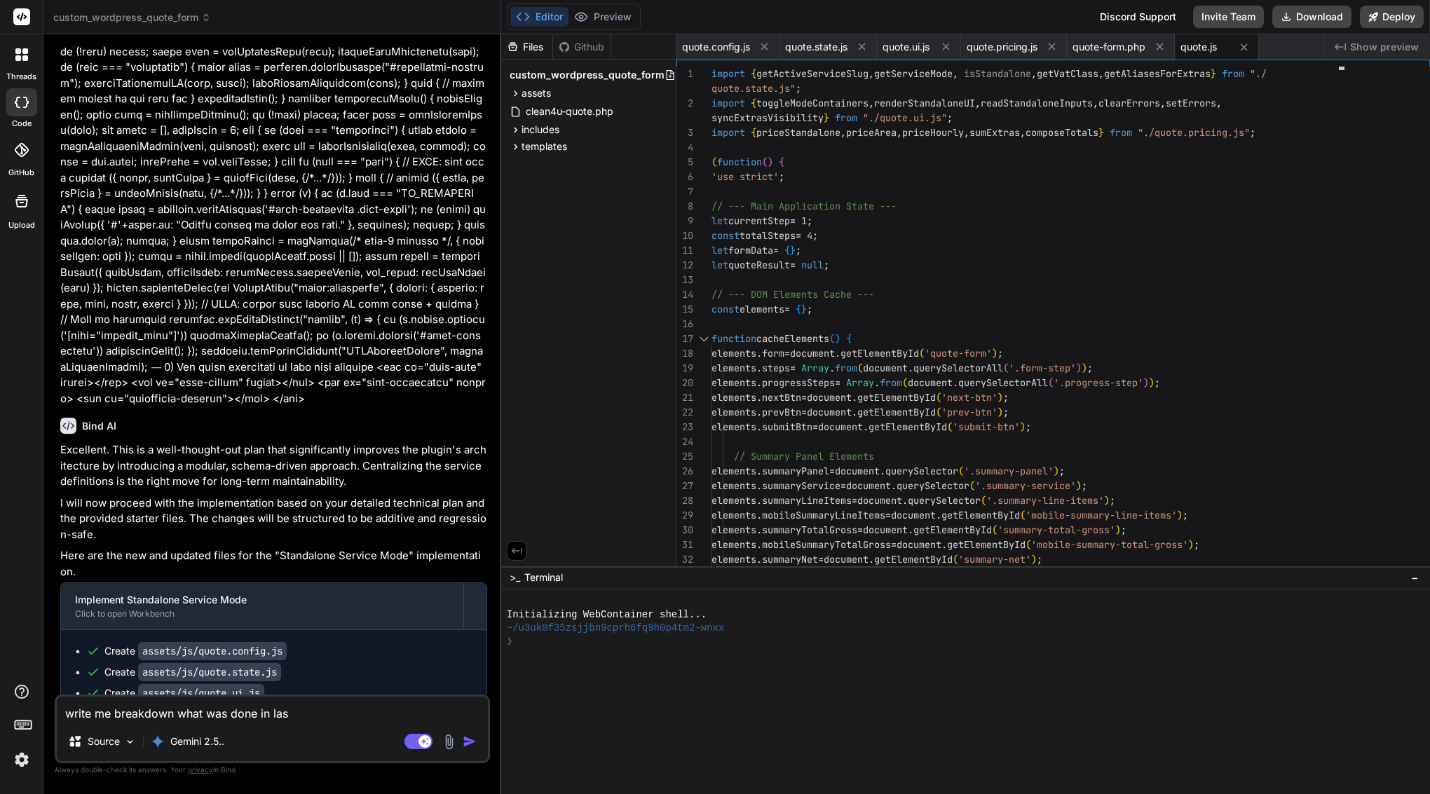
type textarea "write me breakdown what was done in last"
type textarea "x"
type textarea "write me breakdown what was done in last"
type textarea "x"
type textarea "write me breakdown what was done in last p"
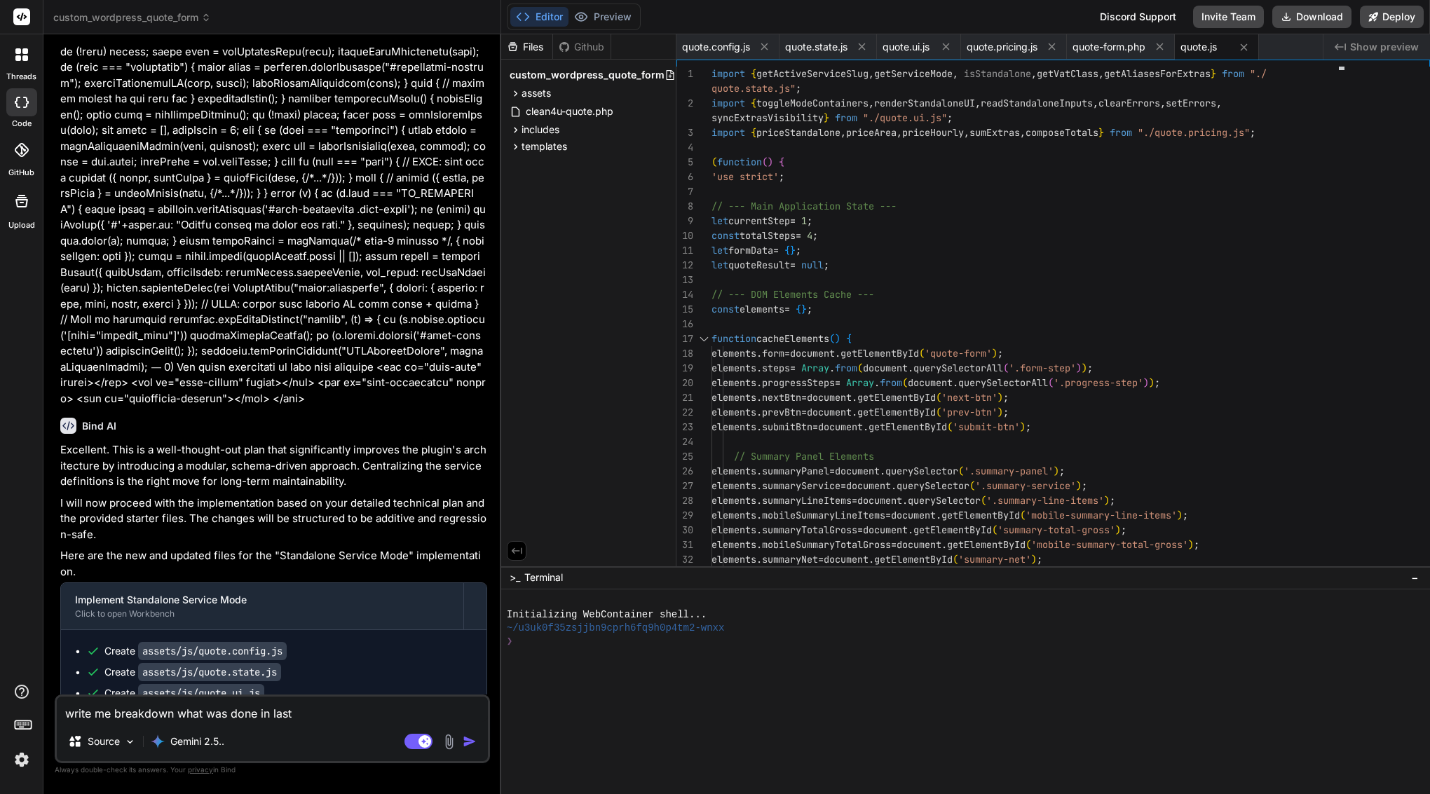
type textarea "x"
type textarea "write me breakdown what was done in last pr"
type textarea "x"
type textarea "write me breakdown what was done in last pro"
type textarea "x"
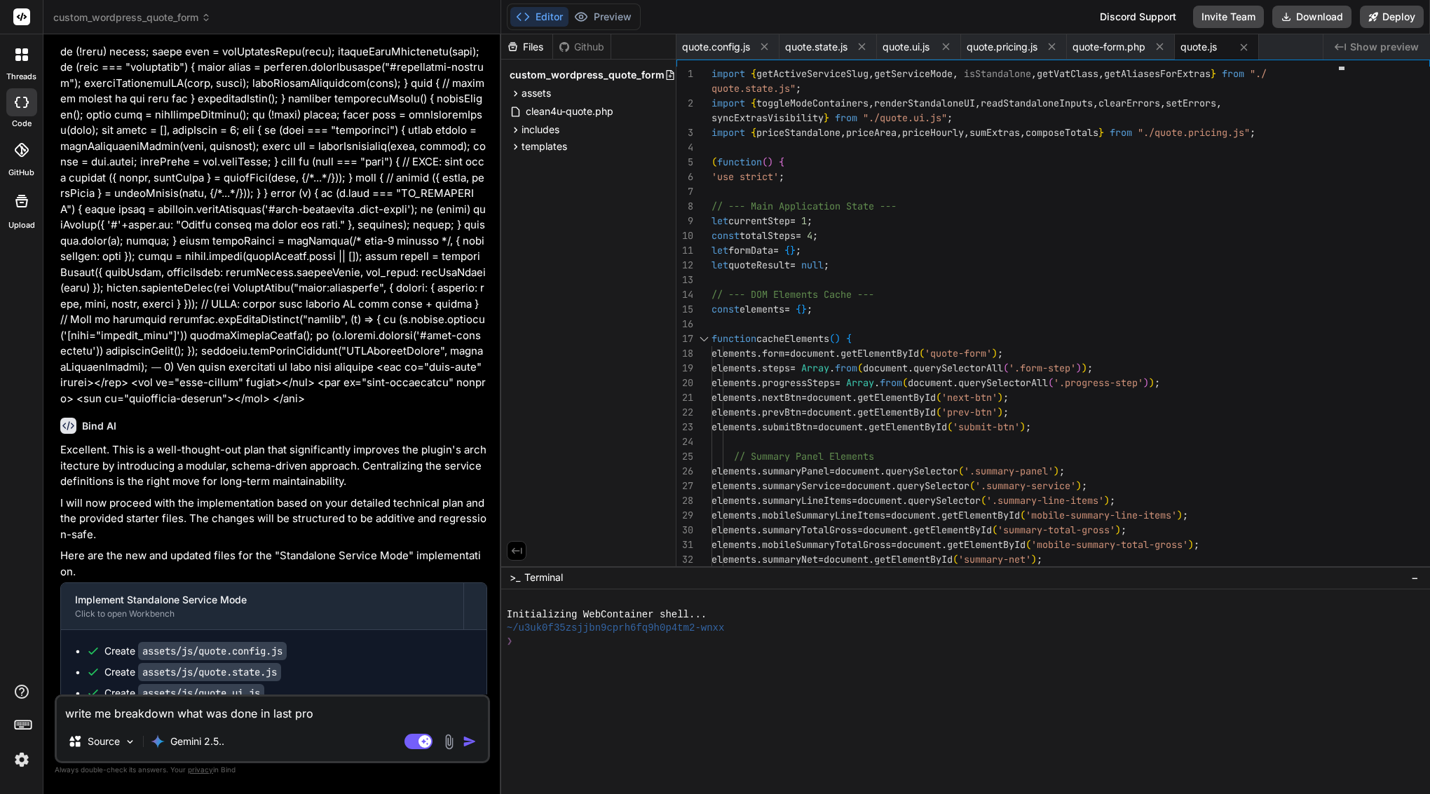
type textarea "write me breakdown what was done in last prom"
type textarea "x"
type textarea "write me breakdown what was done in last promp"
type textarea "x"
type textarea "write me breakdown what was done in last prompt"
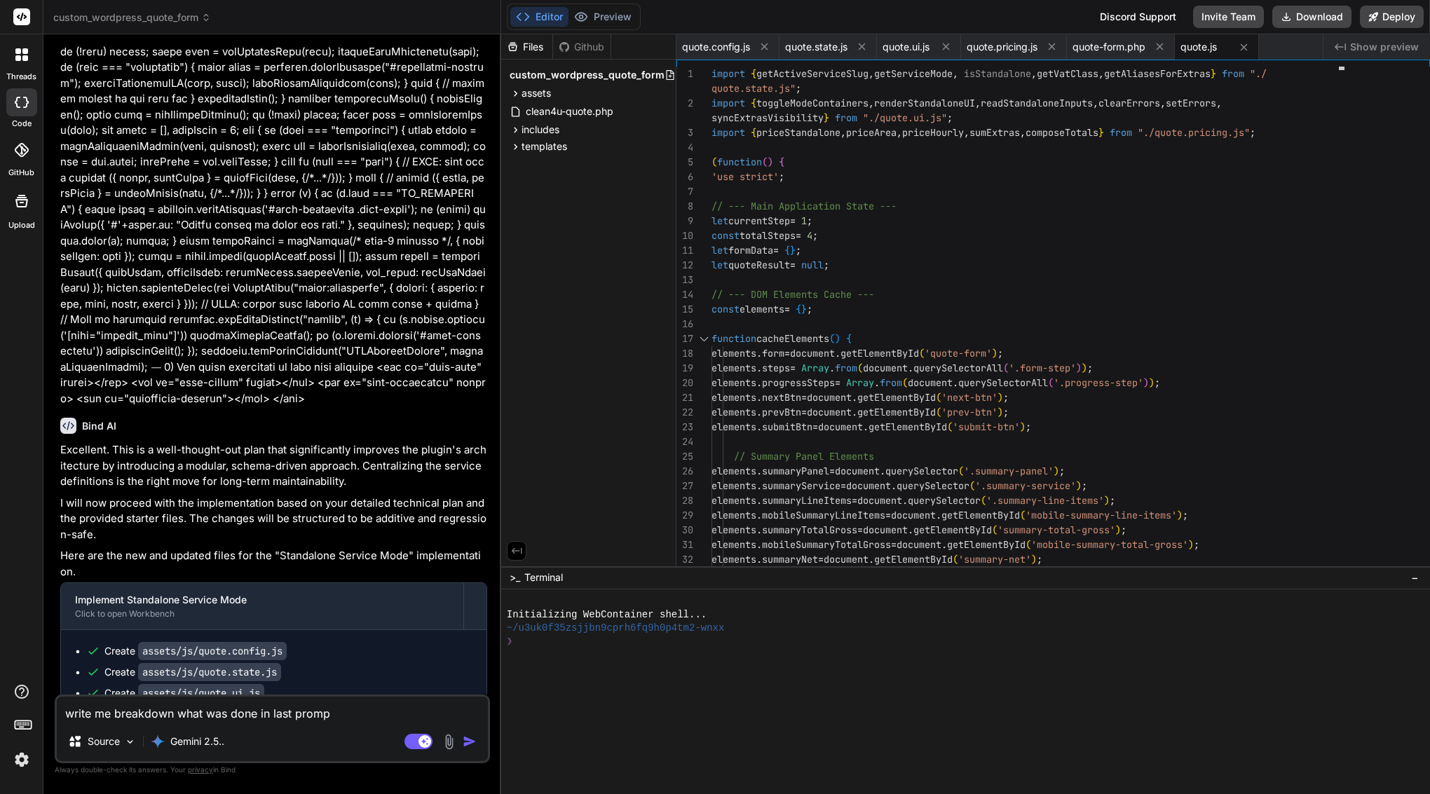
type textarea "x"
type textarea "write me breakdown what was done in last prompt?"
type textarea "x"
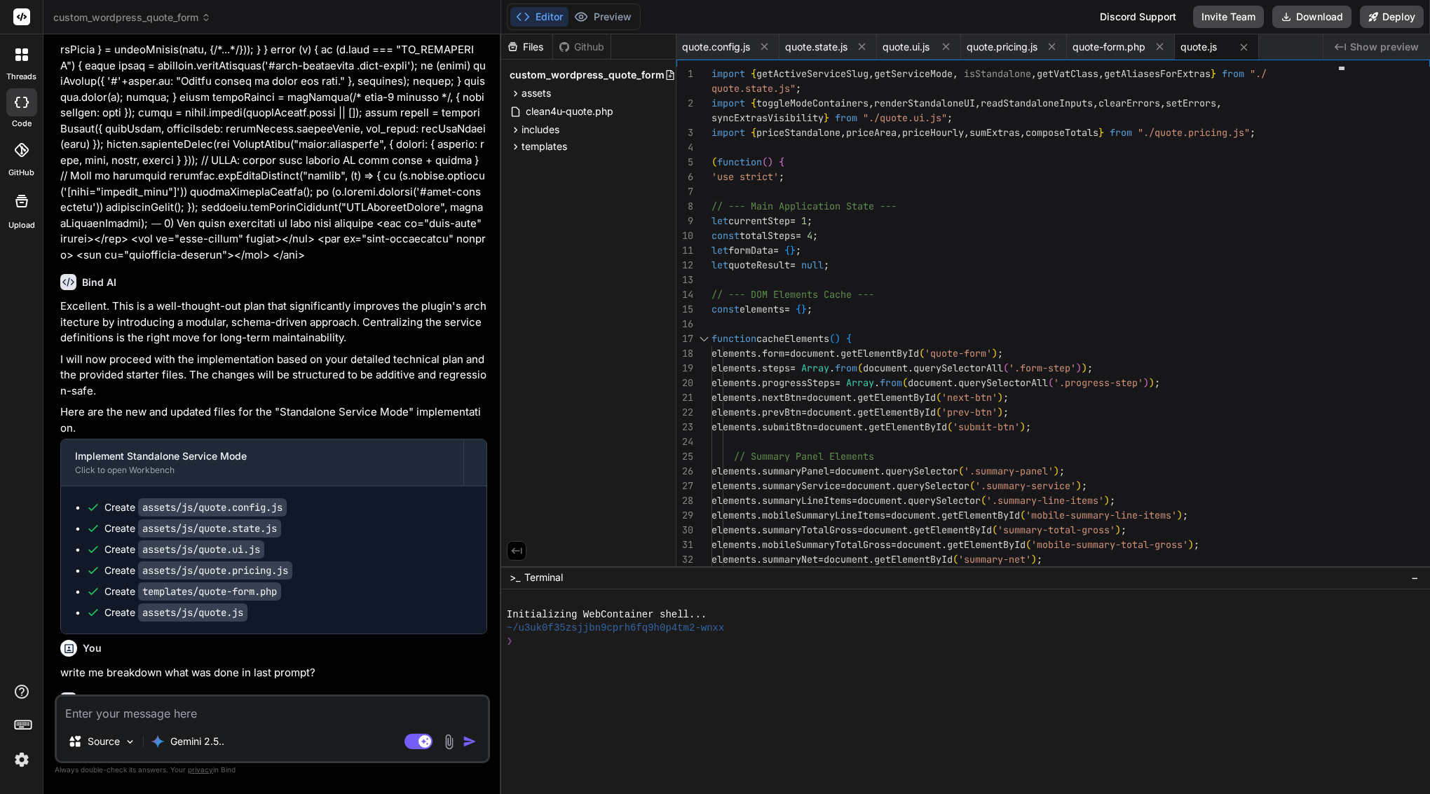
scroll to position [9406, 0]
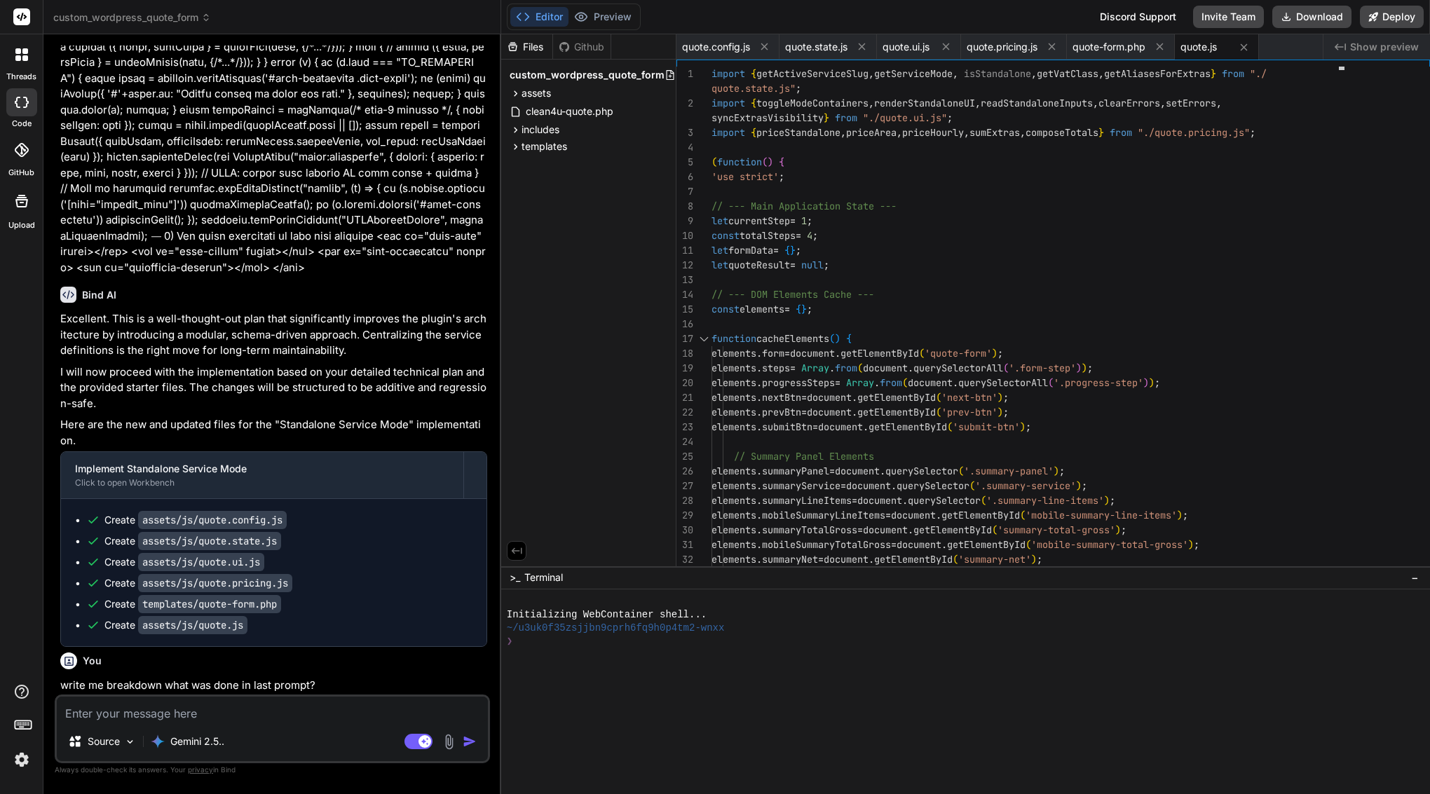
type textarea "x"
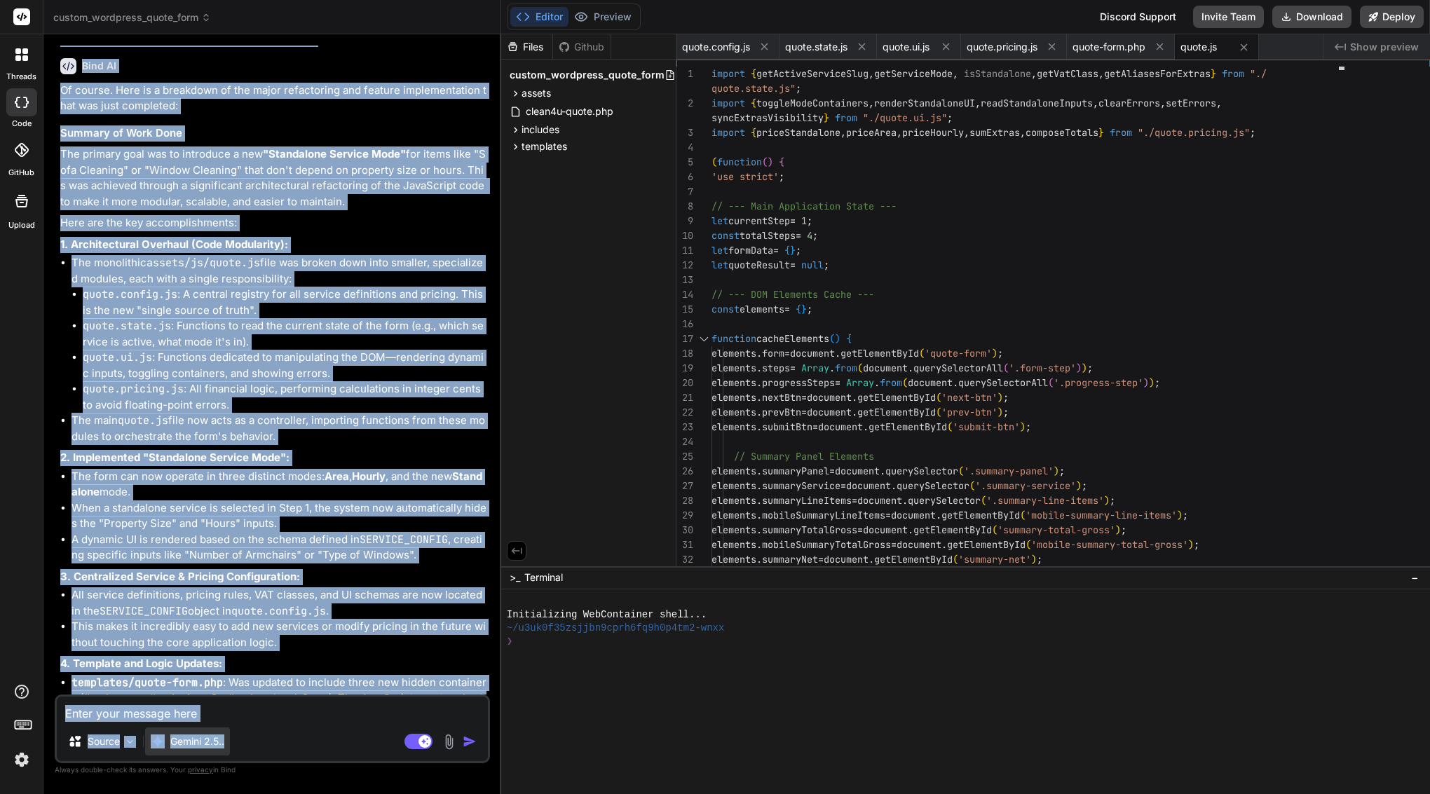
scroll to position [10131, 0]
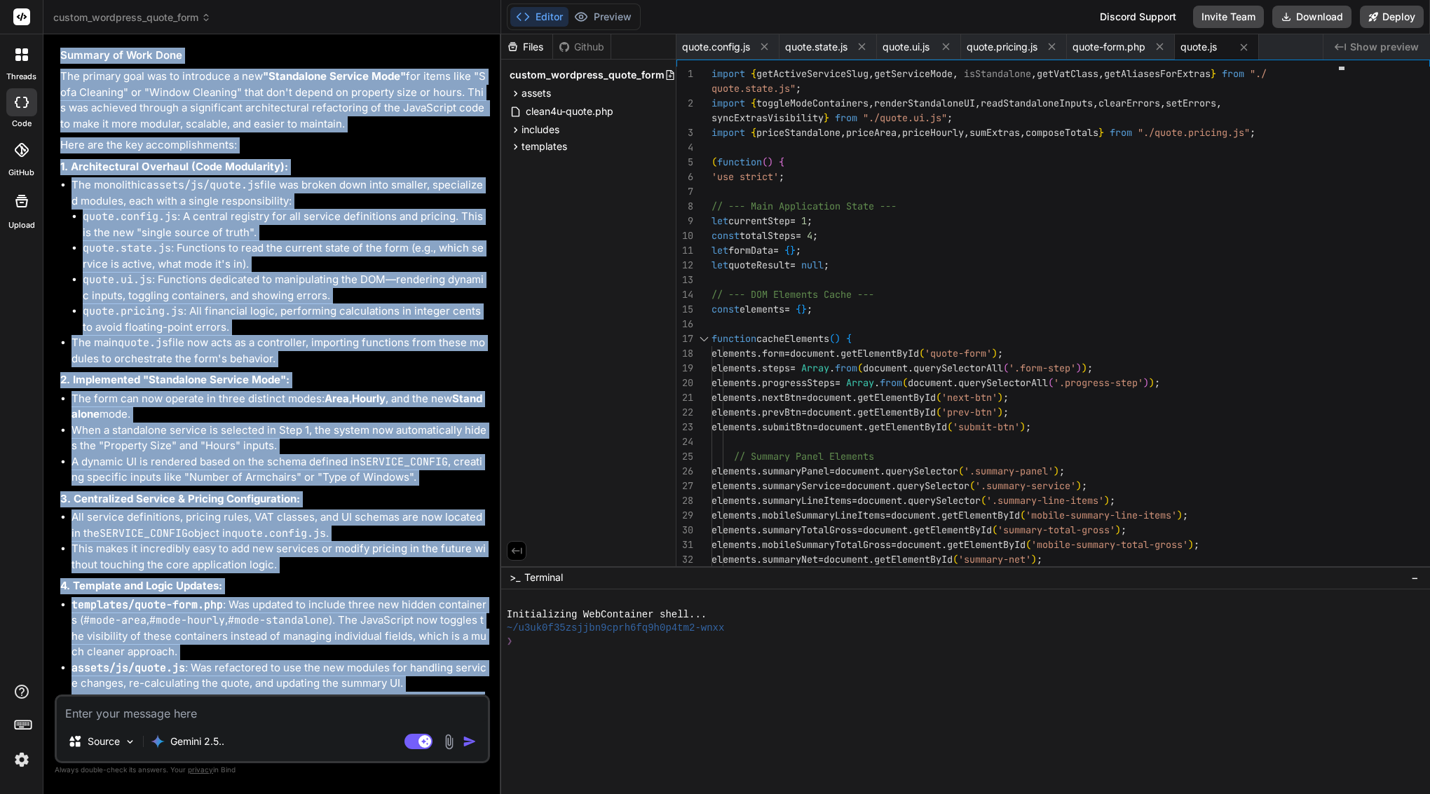
drag, startPoint x: 82, startPoint y: 163, endPoint x: 253, endPoint y: 680, distance: 544.8
click at [253, 680] on div "You Bind AI I'll implement the hourly mode for Housekeeping and Office Cleaning…" at bounding box center [273, 370] width 432 height 649
copy div "Bind AI Excellent. This is a well-thought-out plan that significantly improves …"
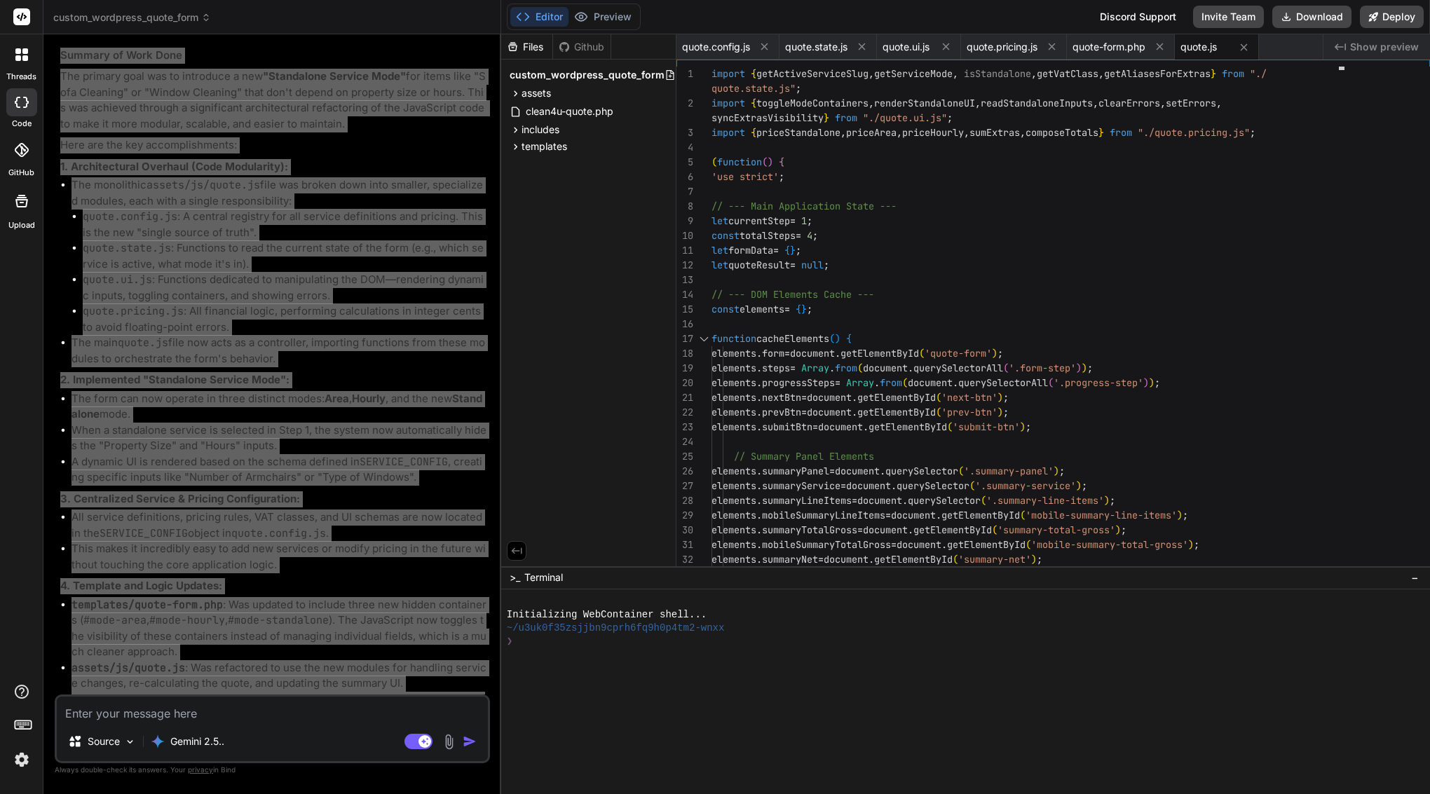
scroll to position [0, 0]
click at [117, 277] on div "Of course. Here is a breakdown of the major refactoring and feature implementat…" at bounding box center [273, 398] width 427 height 787
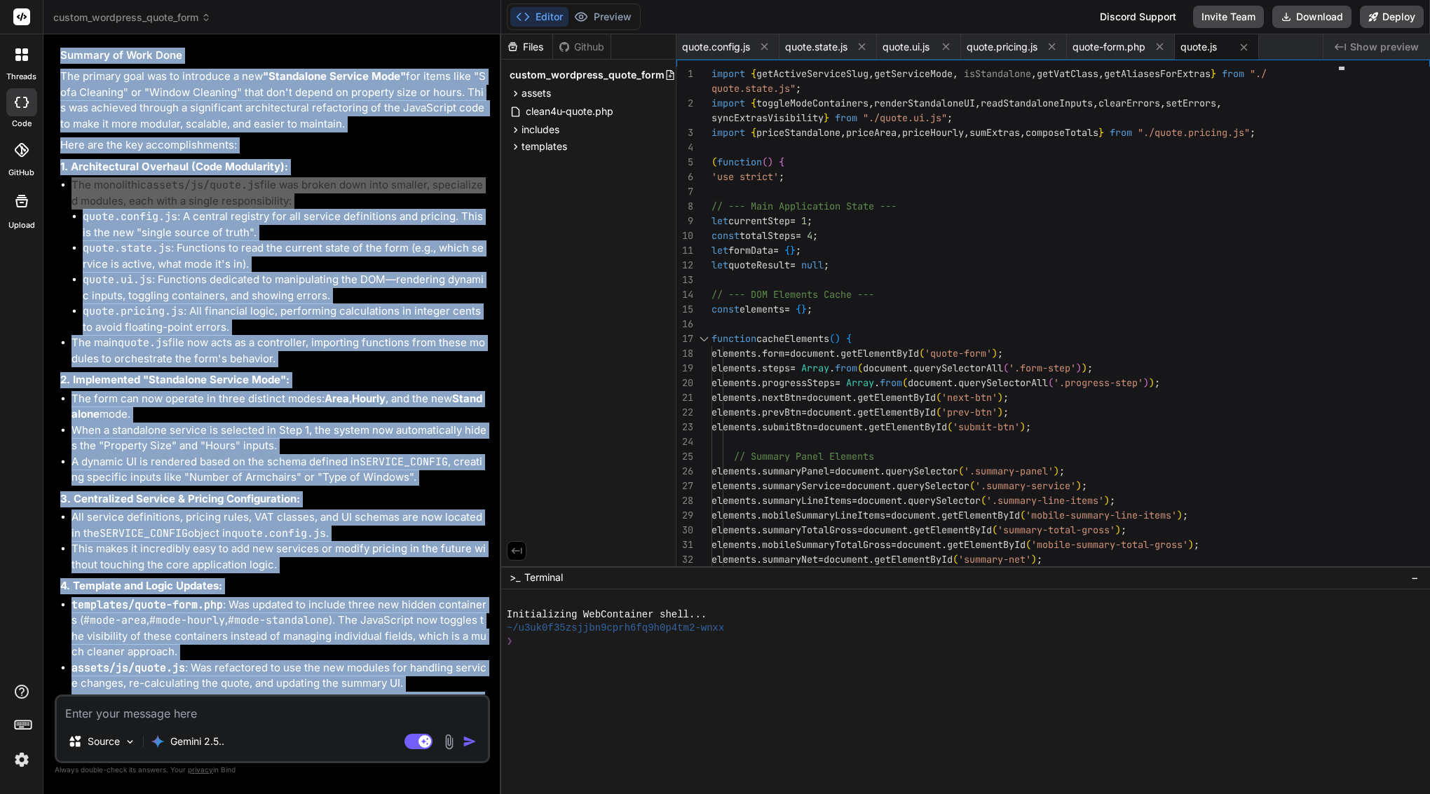
click at [313, 303] on li "quote.pricing.js : All financial logic, performing calculations in integer cent…" at bounding box center [285, 319] width 404 height 32
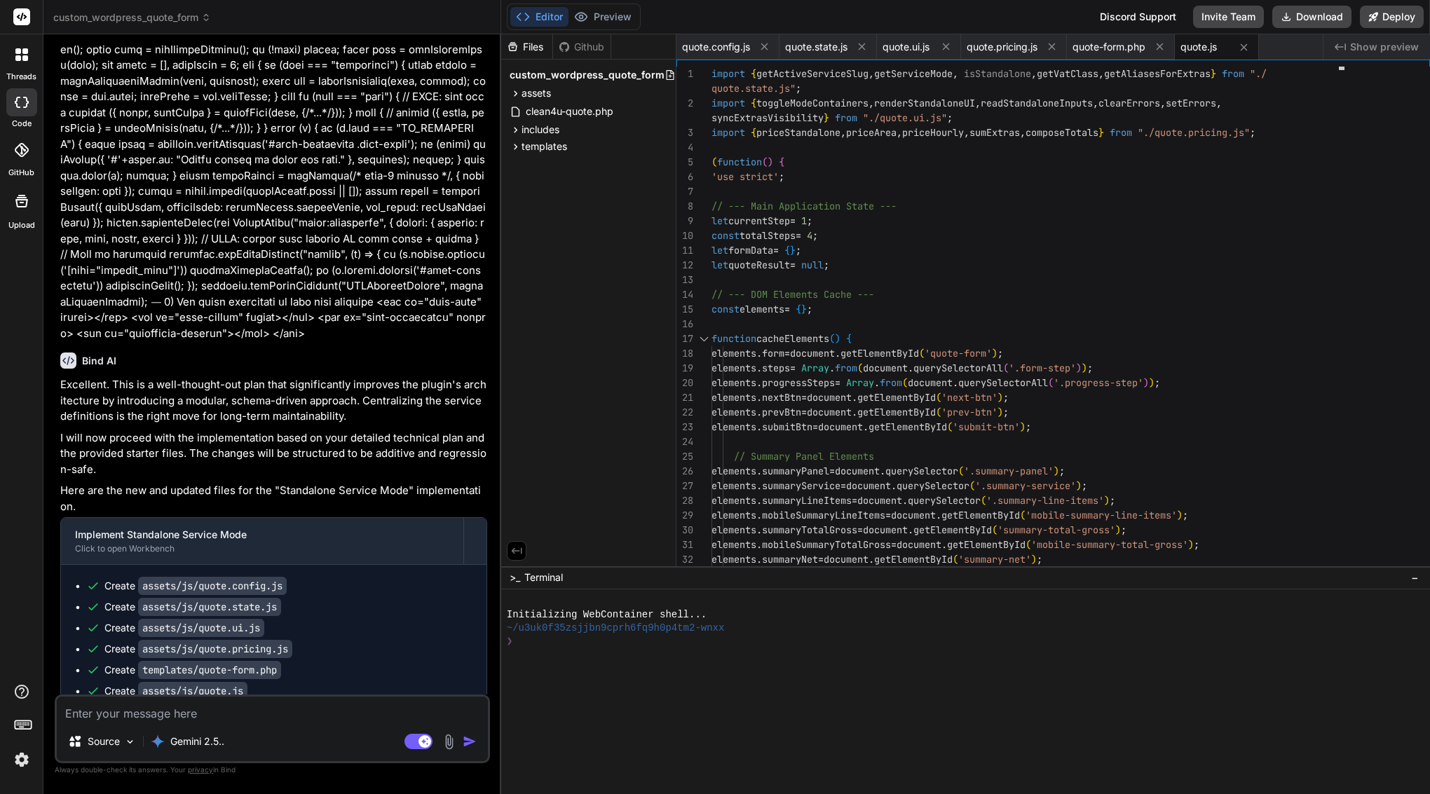
scroll to position [9657, 0]
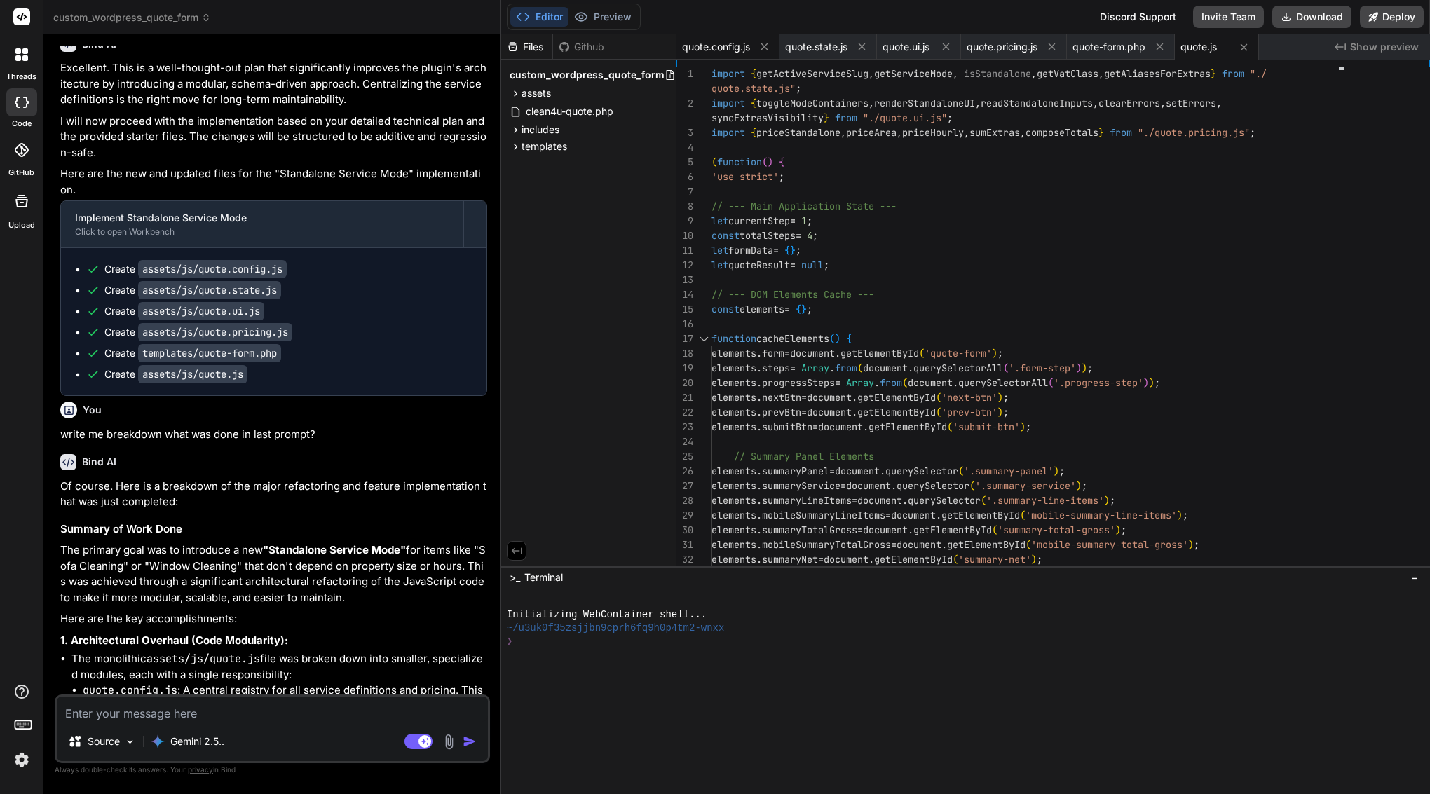
click at [723, 47] on span "quote.config.js" at bounding box center [716, 47] width 68 height 14
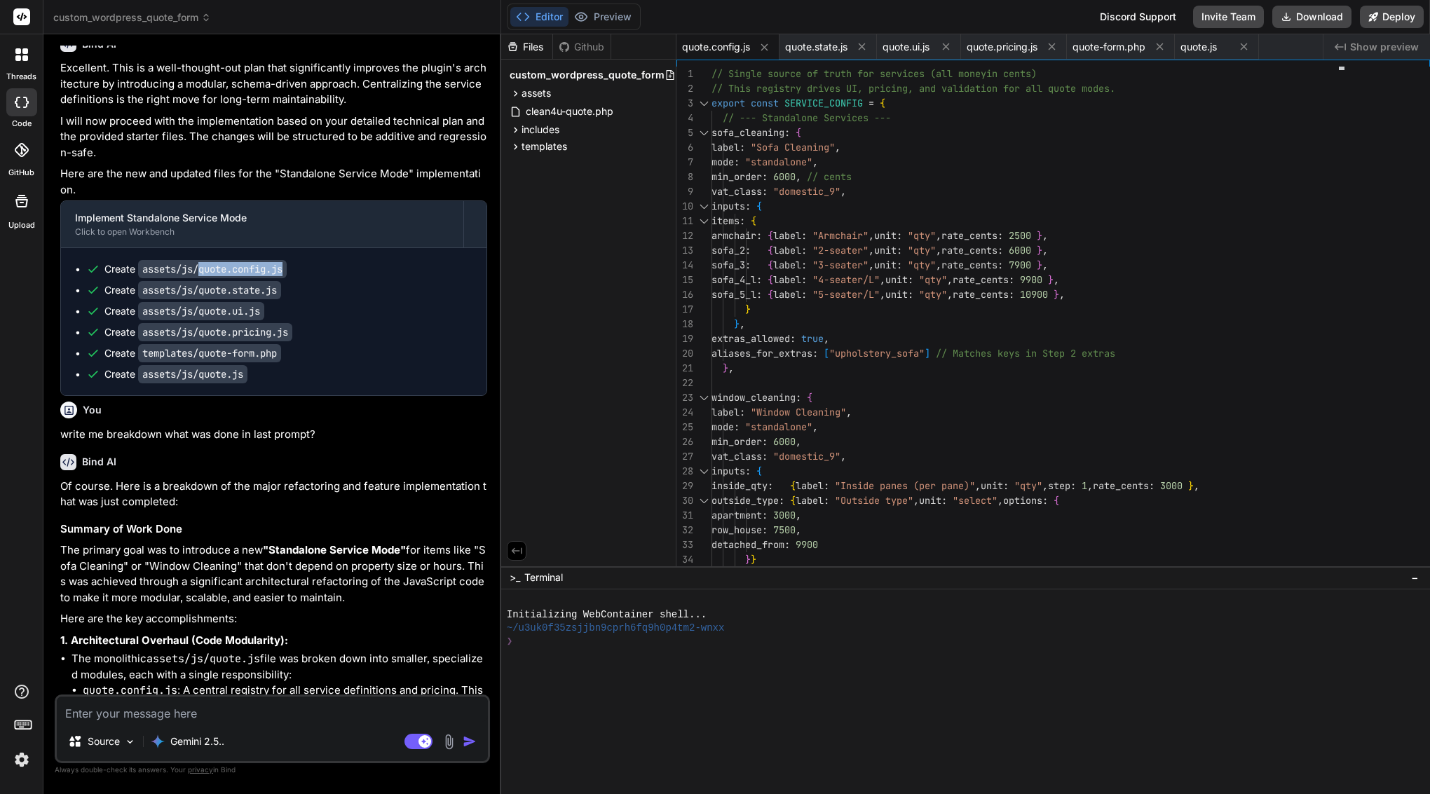
drag, startPoint x: 294, startPoint y: 186, endPoint x: 204, endPoint y: 188, distance: 89.7
click at [204, 262] on div "Create assets/js/quote.config.js" at bounding box center [279, 269] width 386 height 14
copy code "quote.config.js"
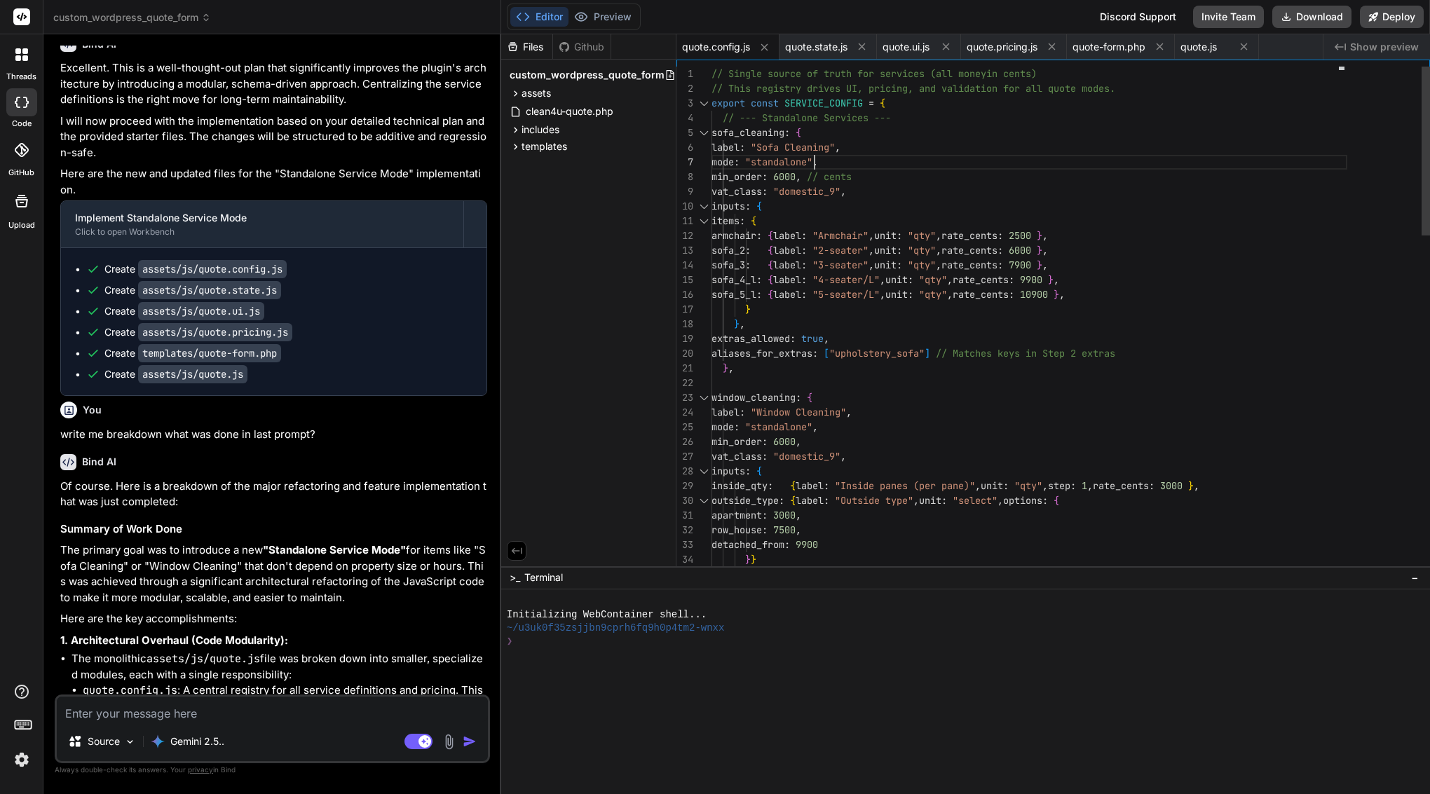
click at [812, 158] on span ""standalone"" at bounding box center [778, 162] width 67 height 13
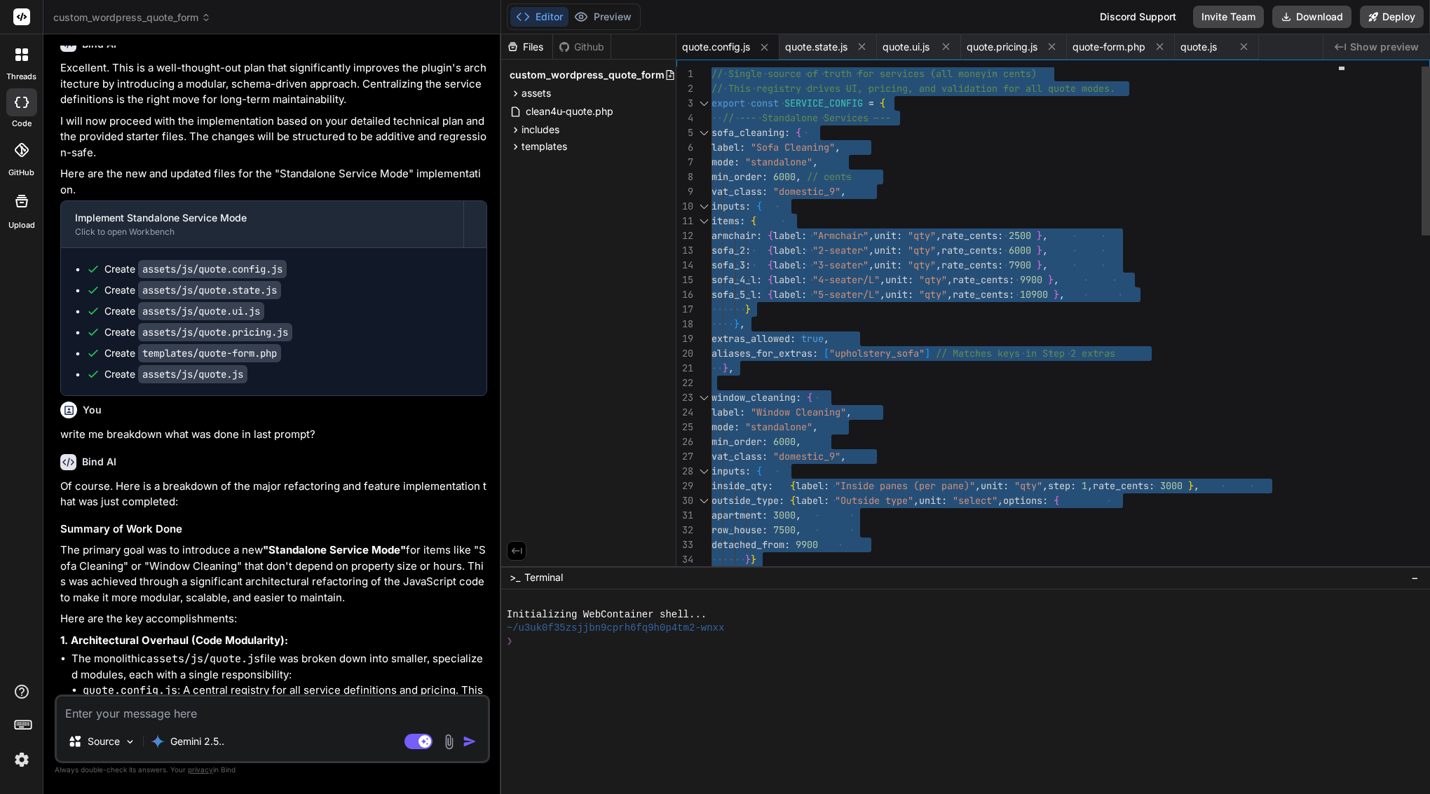
click at [812, 158] on span ""standalone"" at bounding box center [778, 162] width 67 height 13
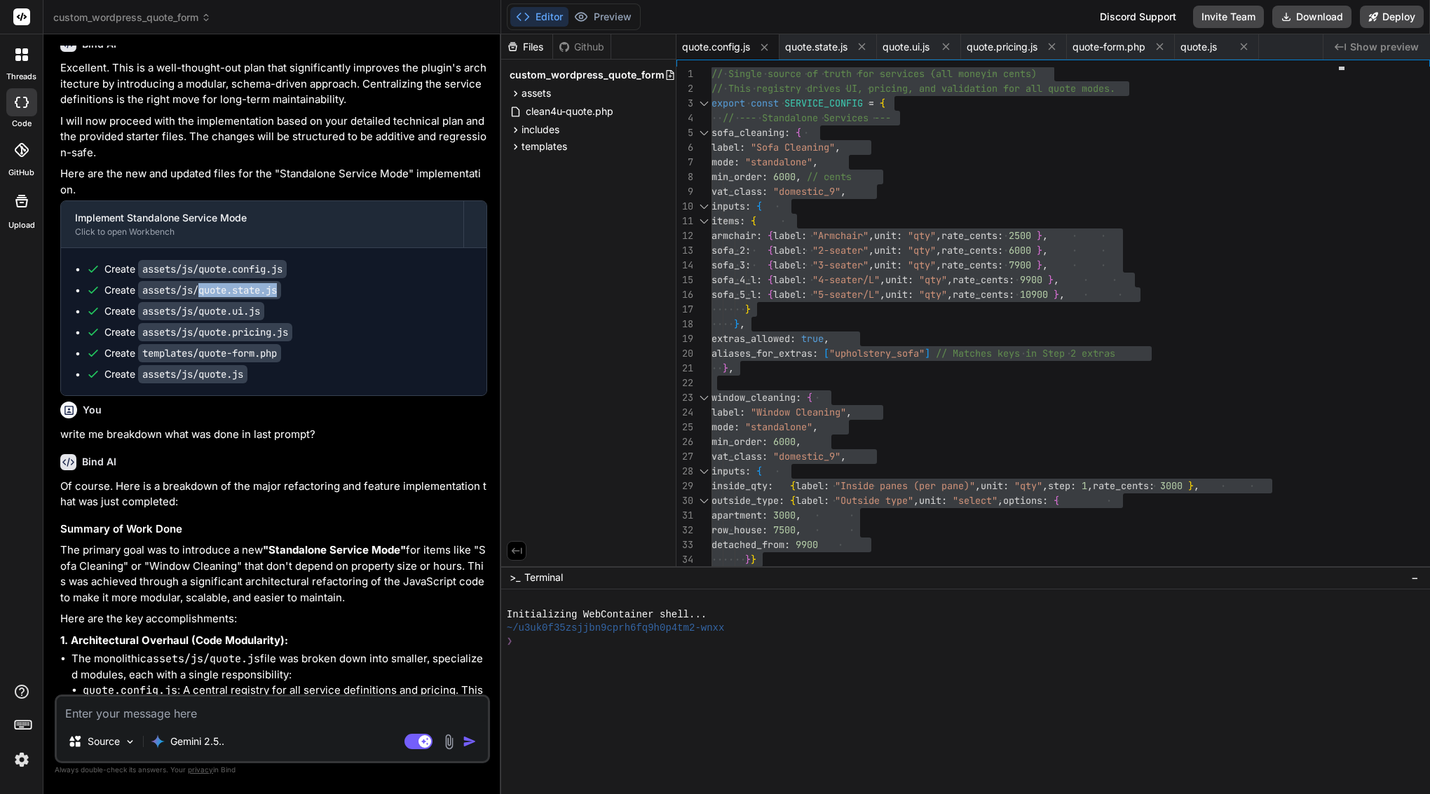
drag, startPoint x: 283, startPoint y: 209, endPoint x: 203, endPoint y: 210, distance: 80.6
click at [203, 281] on code "assets/js/quote.state.js" at bounding box center [209, 290] width 143 height 18
copy code "quote.state.js"
click at [796, 50] on span "quote.state.js" at bounding box center [816, 47] width 62 height 14
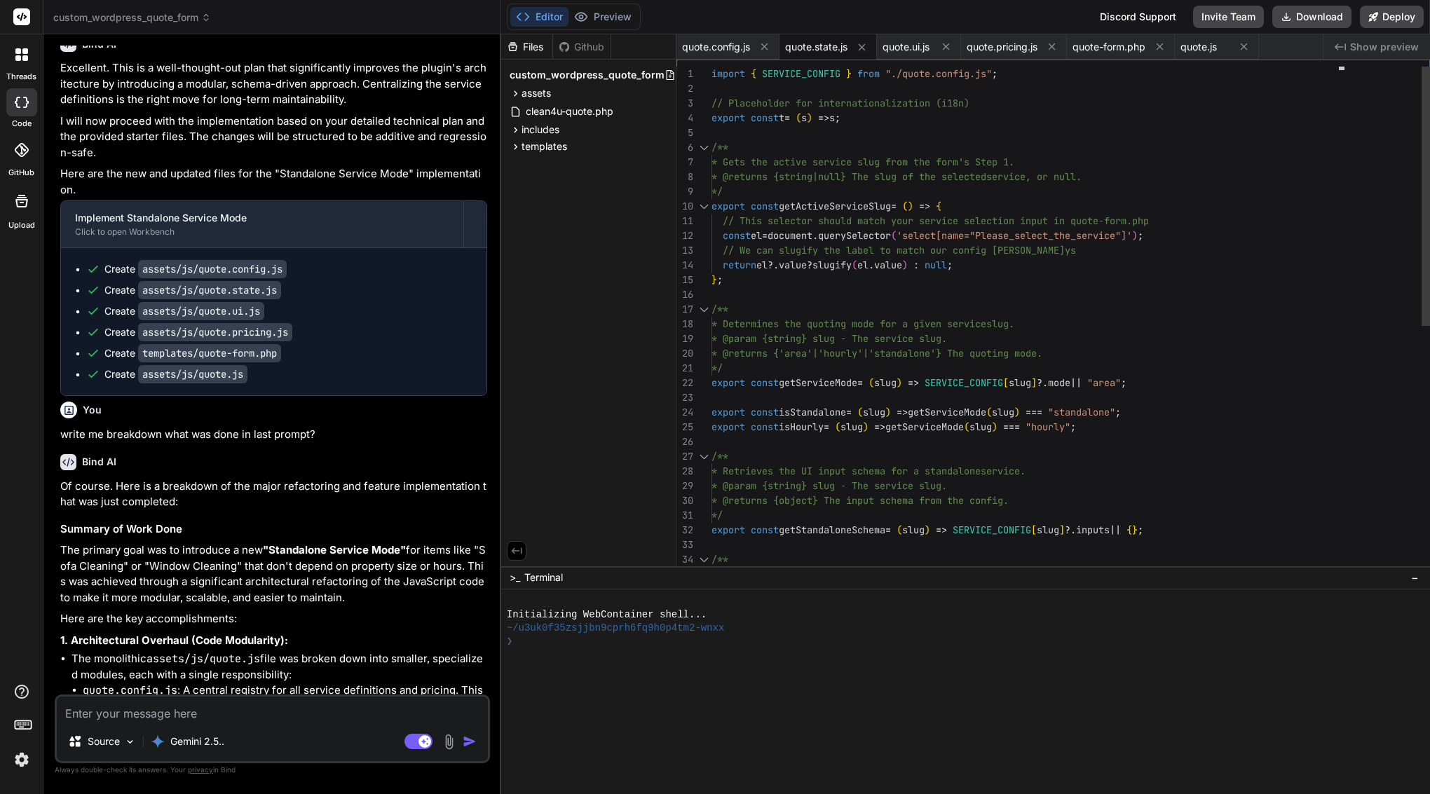
click at [816, 134] on div at bounding box center [1029, 132] width 636 height 15
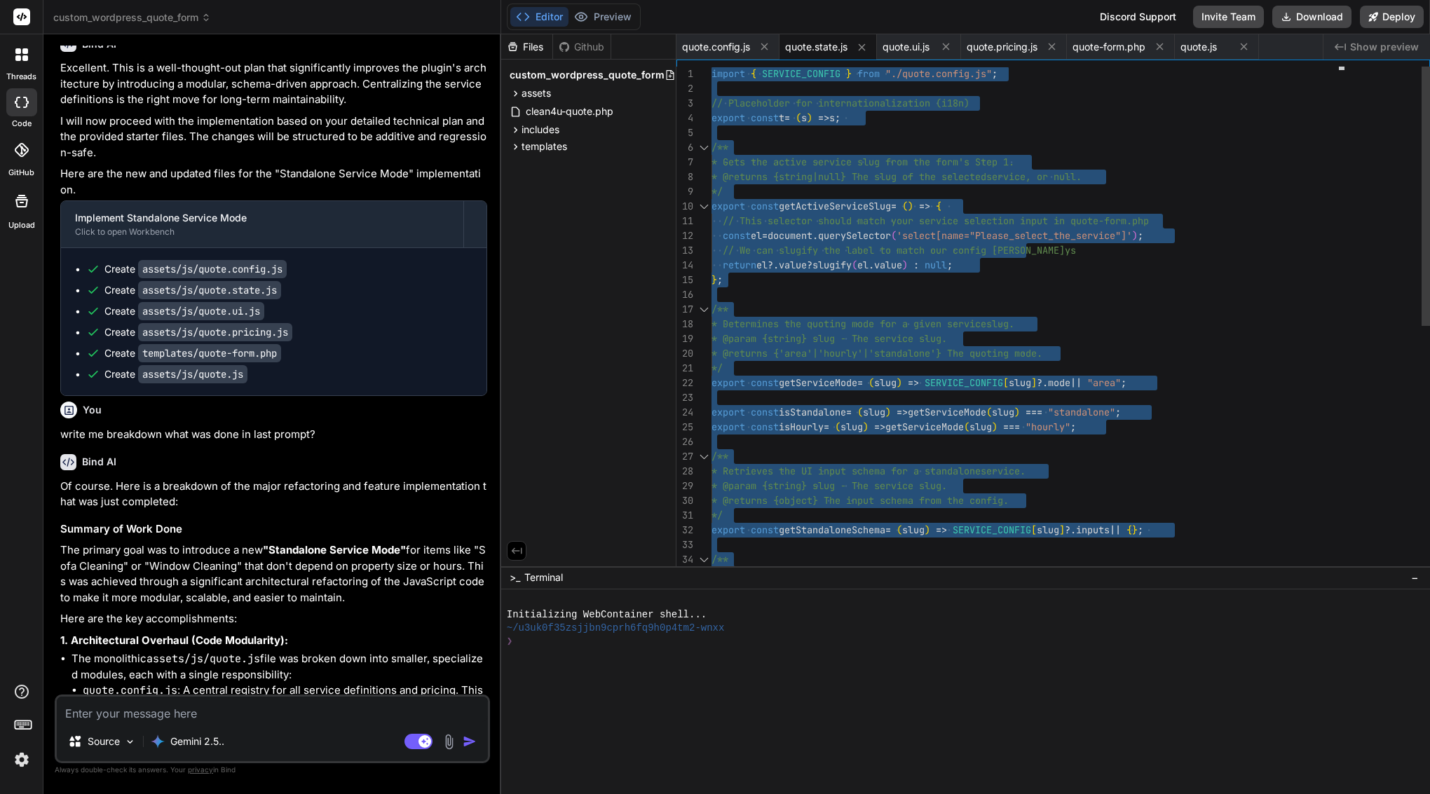
click at [816, 134] on div at bounding box center [1029, 132] width 636 height 15
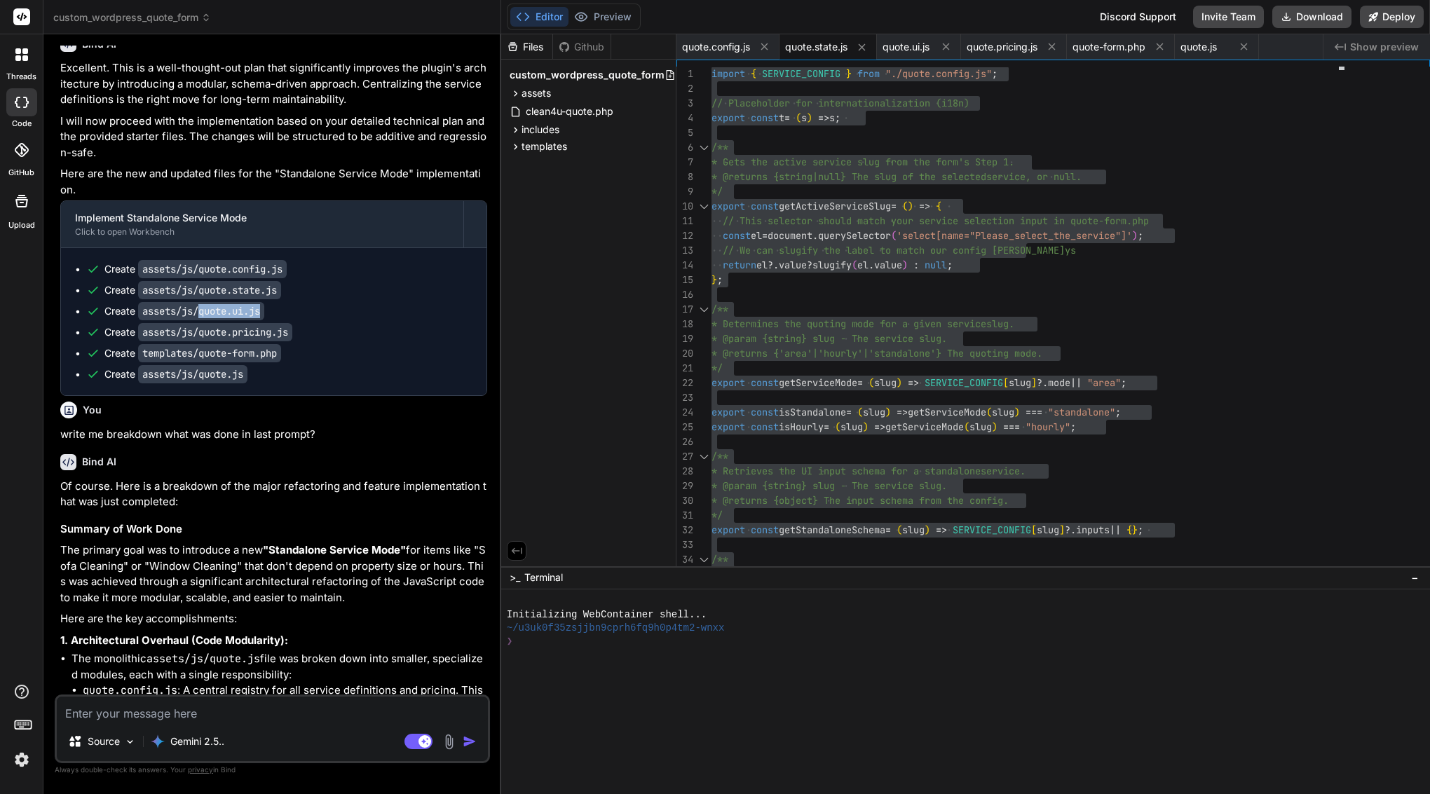
drag, startPoint x: 281, startPoint y: 226, endPoint x: 203, endPoint y: 228, distance: 77.9
click at [203, 304] on div "Create assets/js/quote.ui.js" at bounding box center [279, 311] width 386 height 14
copy code "quote.ui.js"
click at [899, 45] on span "quote.ui.js" at bounding box center [905, 47] width 47 height 14
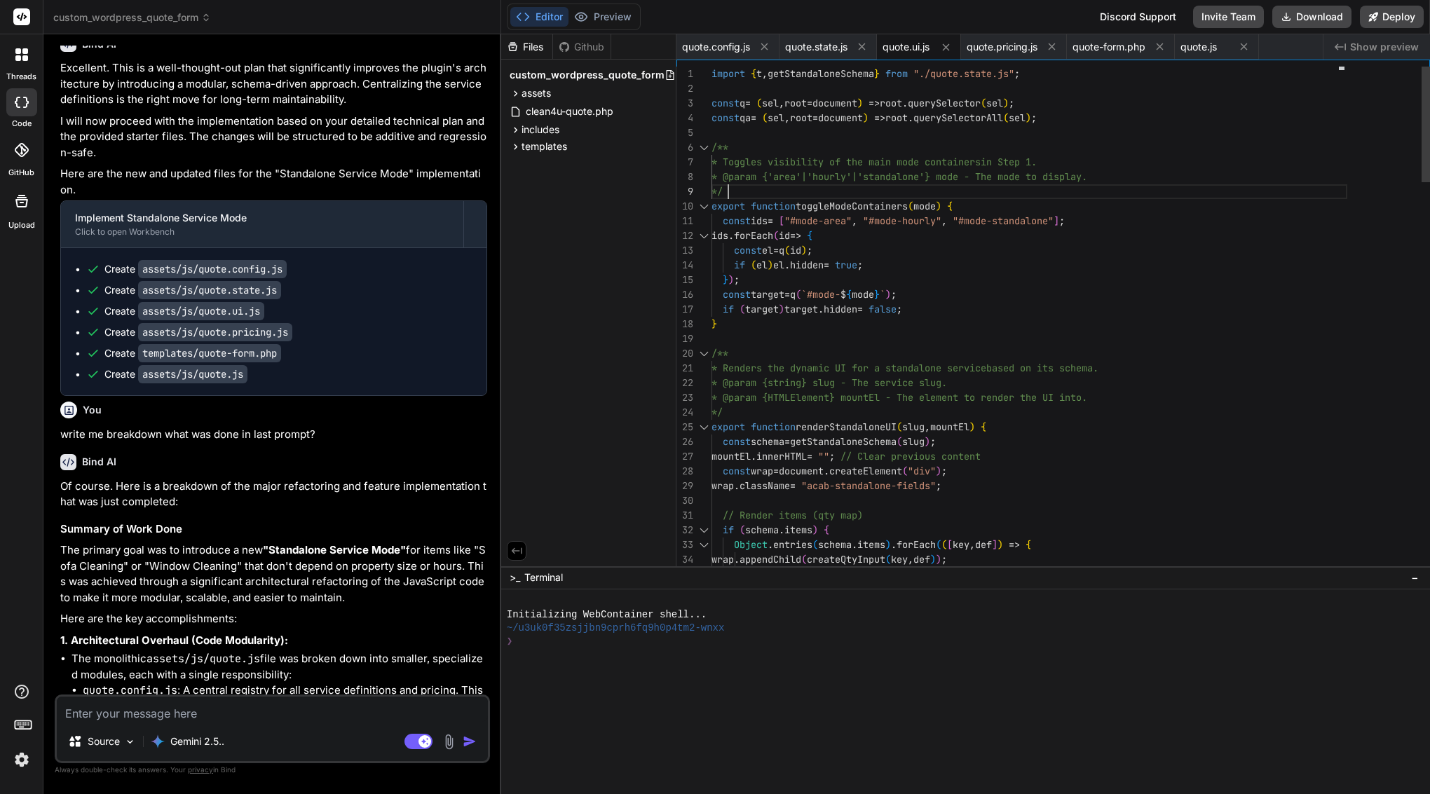
click at [867, 191] on div "*/" at bounding box center [1029, 191] width 636 height 15
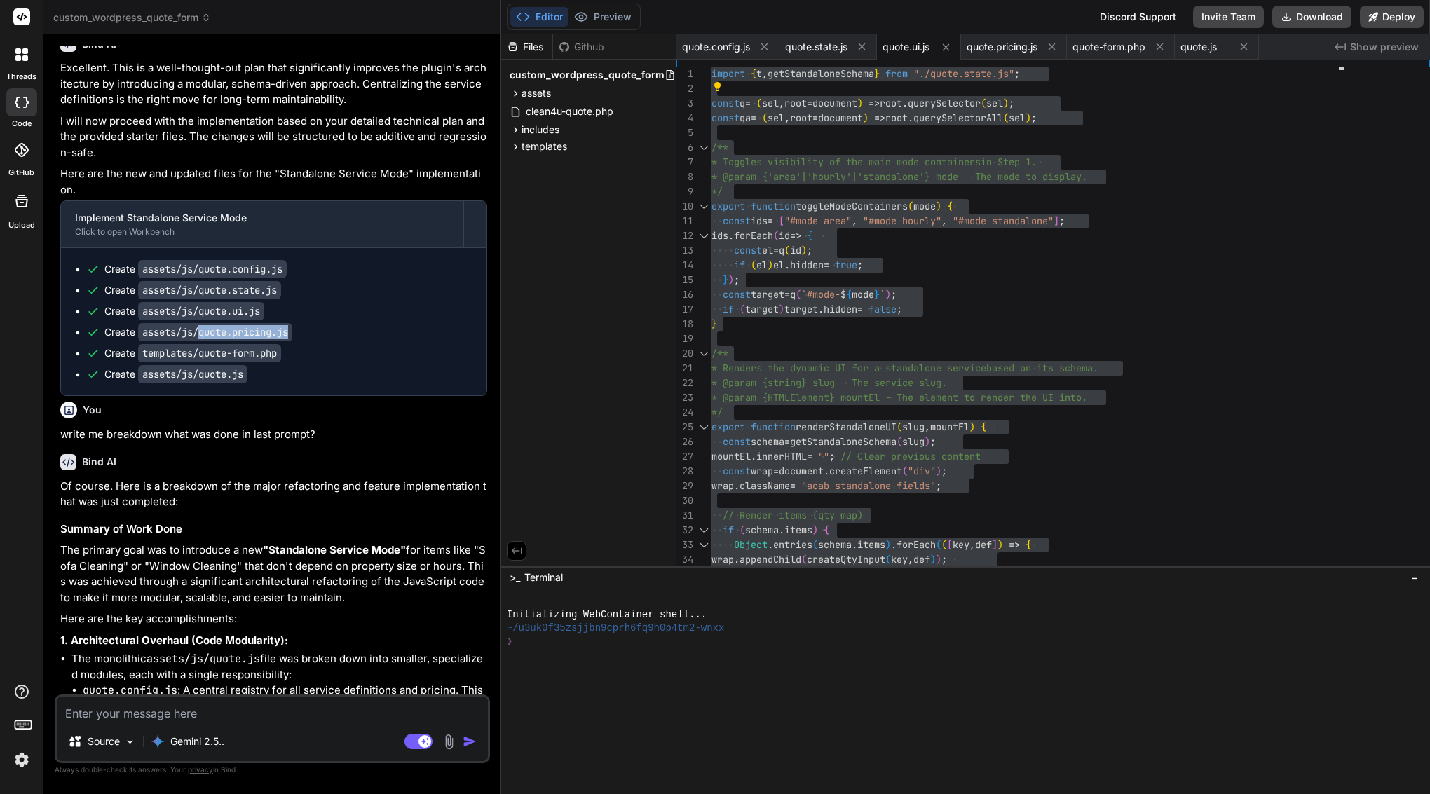
drag, startPoint x: 299, startPoint y: 255, endPoint x: 211, endPoint y: 253, distance: 87.6
click at [202, 325] on div "Create assets/js/quote.pricing.js" at bounding box center [279, 332] width 386 height 14
copy code "quote.pricing.js"
click at [999, 57] on div "quote.pricing.js" at bounding box center [1014, 46] width 106 height 25
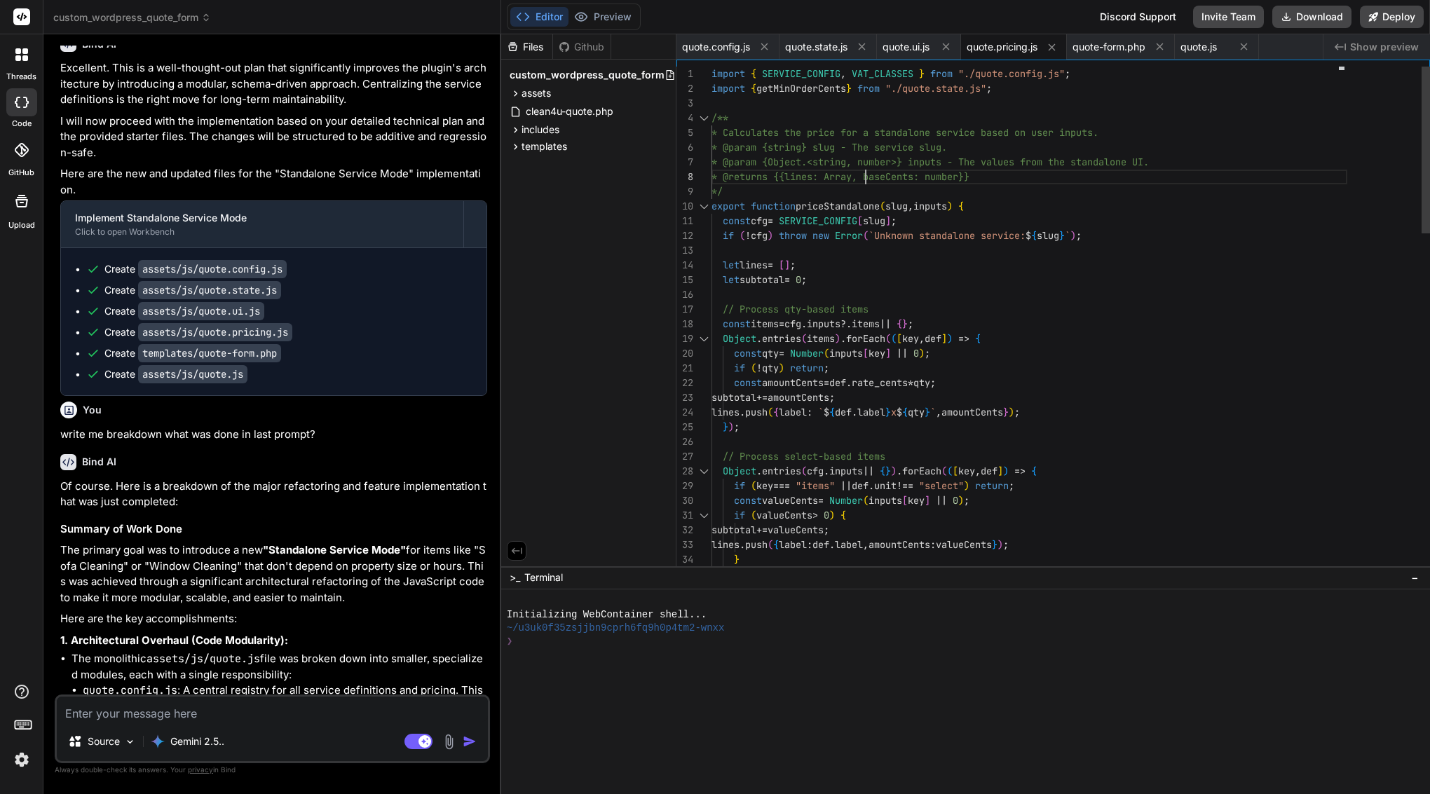
click at [863, 170] on span "* @returns {{lines: Array, baseCents: number}}" at bounding box center [840, 176] width 258 height 13
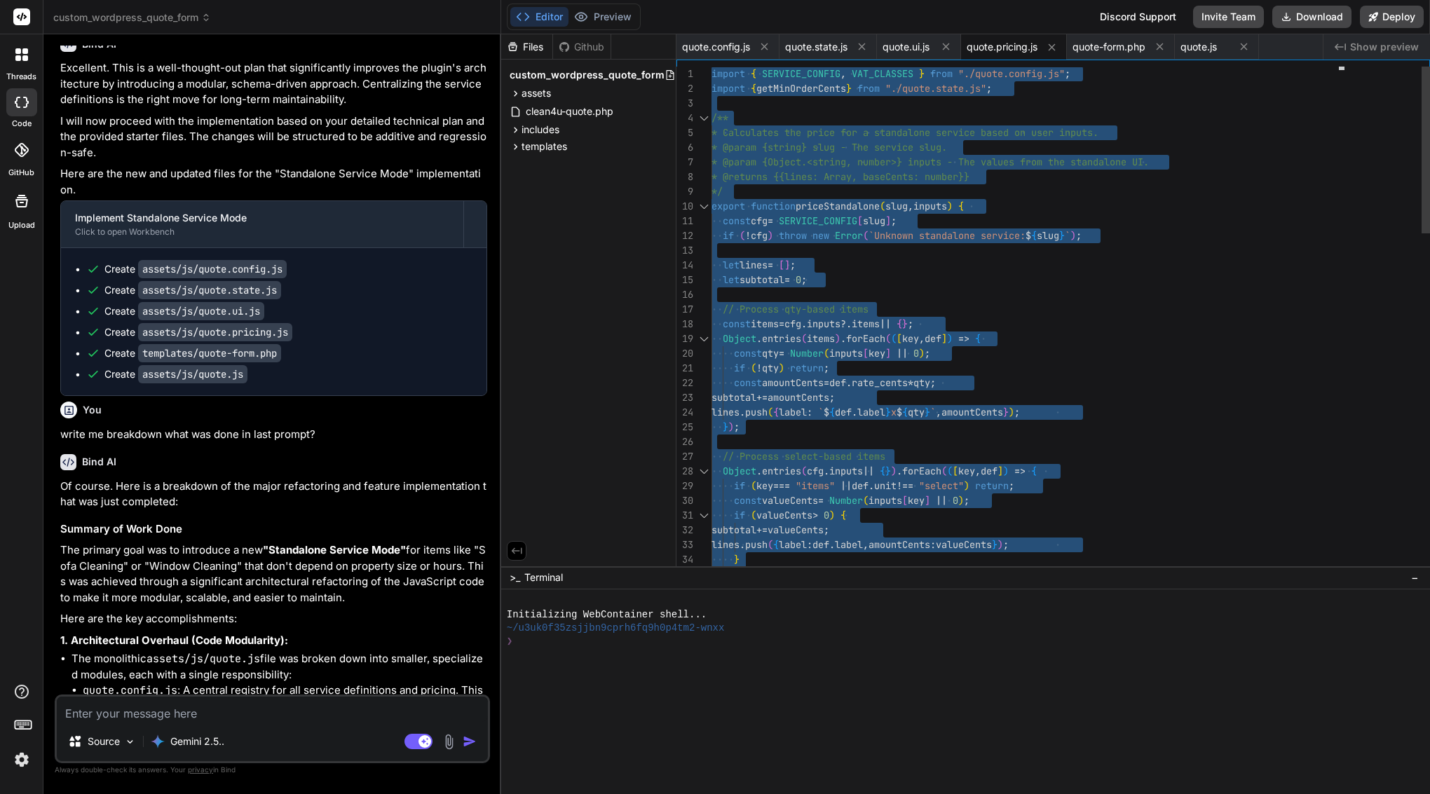
click at [863, 170] on span "* @returns {{lines: Array, baseCents: number}}" at bounding box center [840, 176] width 258 height 13
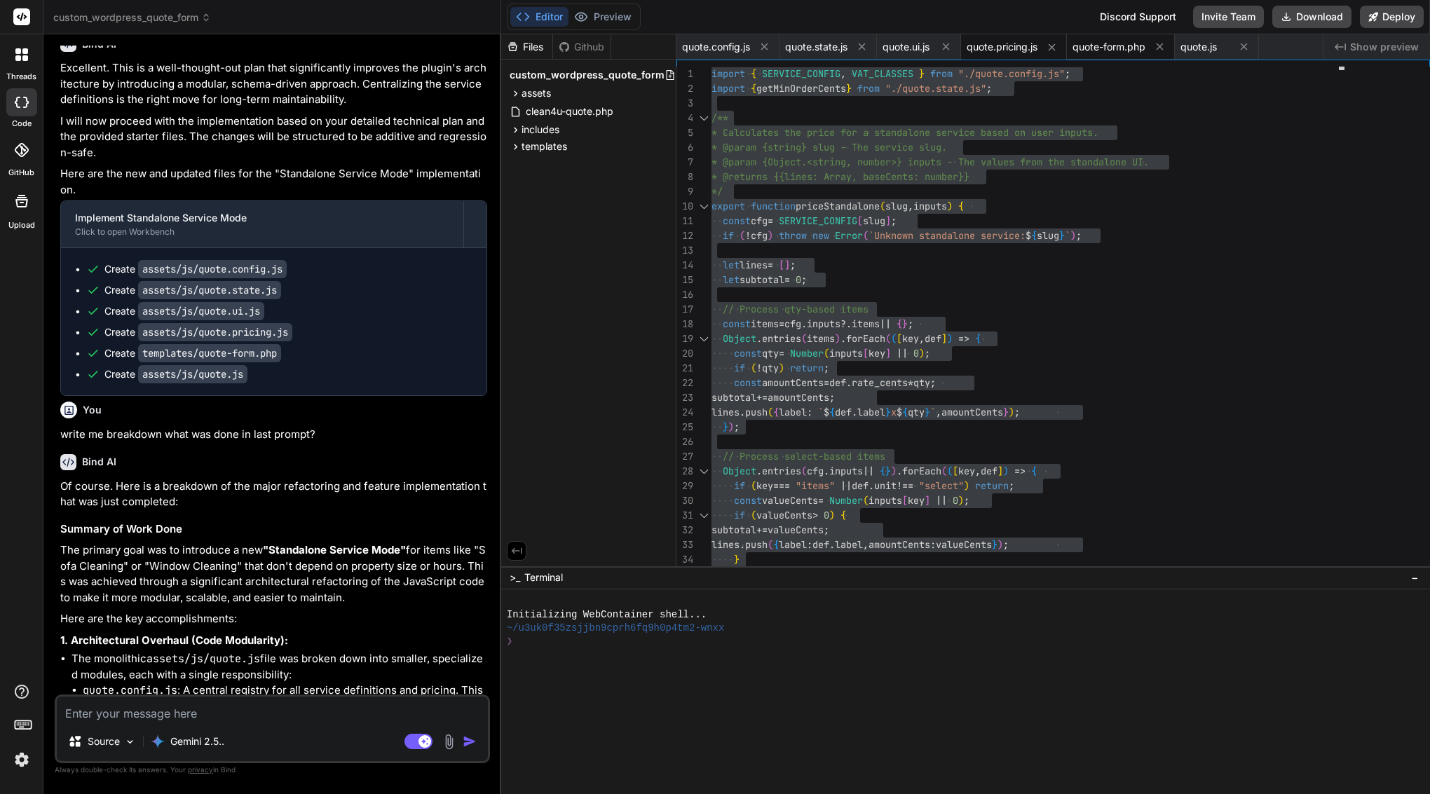
click at [1120, 45] on span "quote-form.php" at bounding box center [1108, 47] width 73 height 14
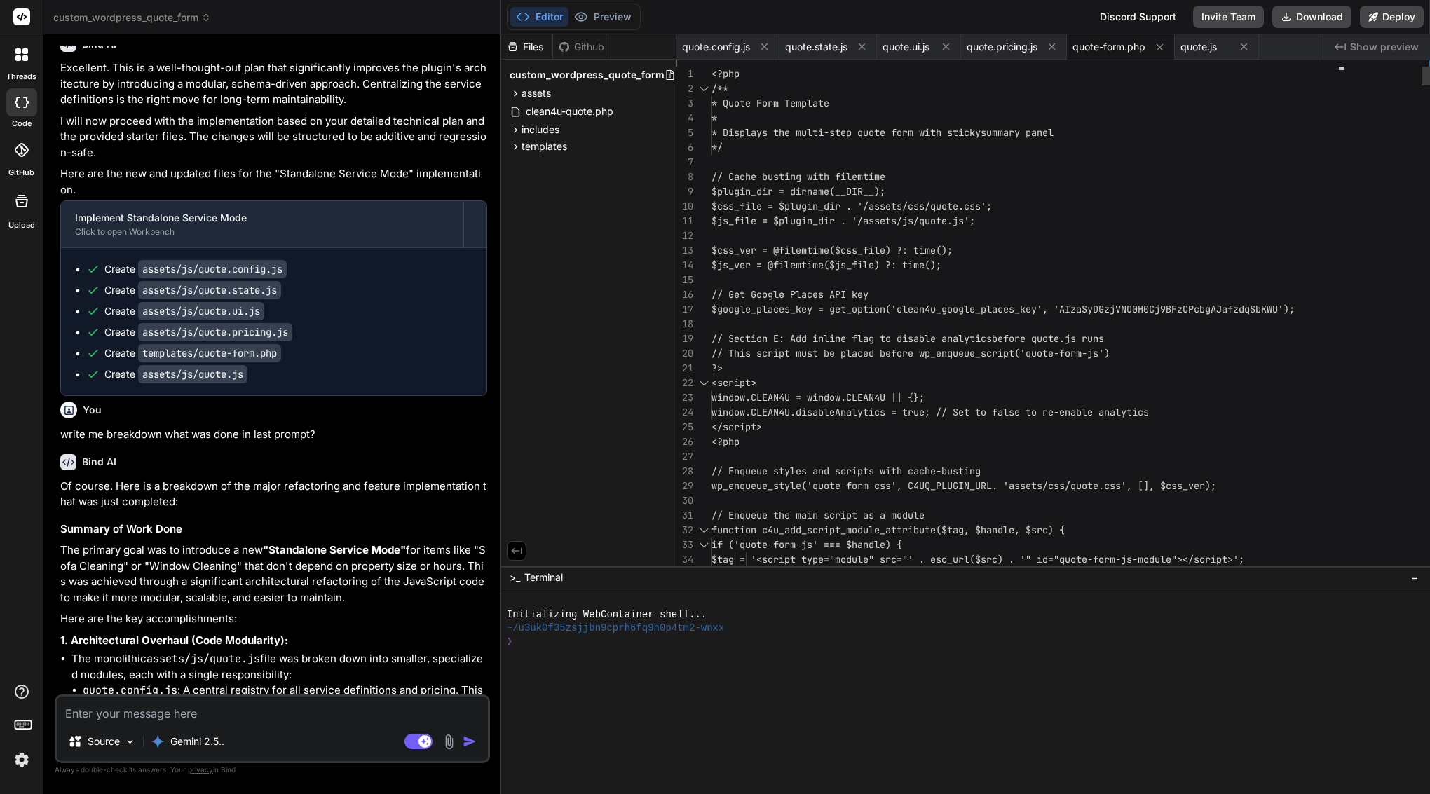
click at [821, 190] on span "$plugin_dir = dirname(__DIR__);" at bounding box center [798, 191] width 174 height 13
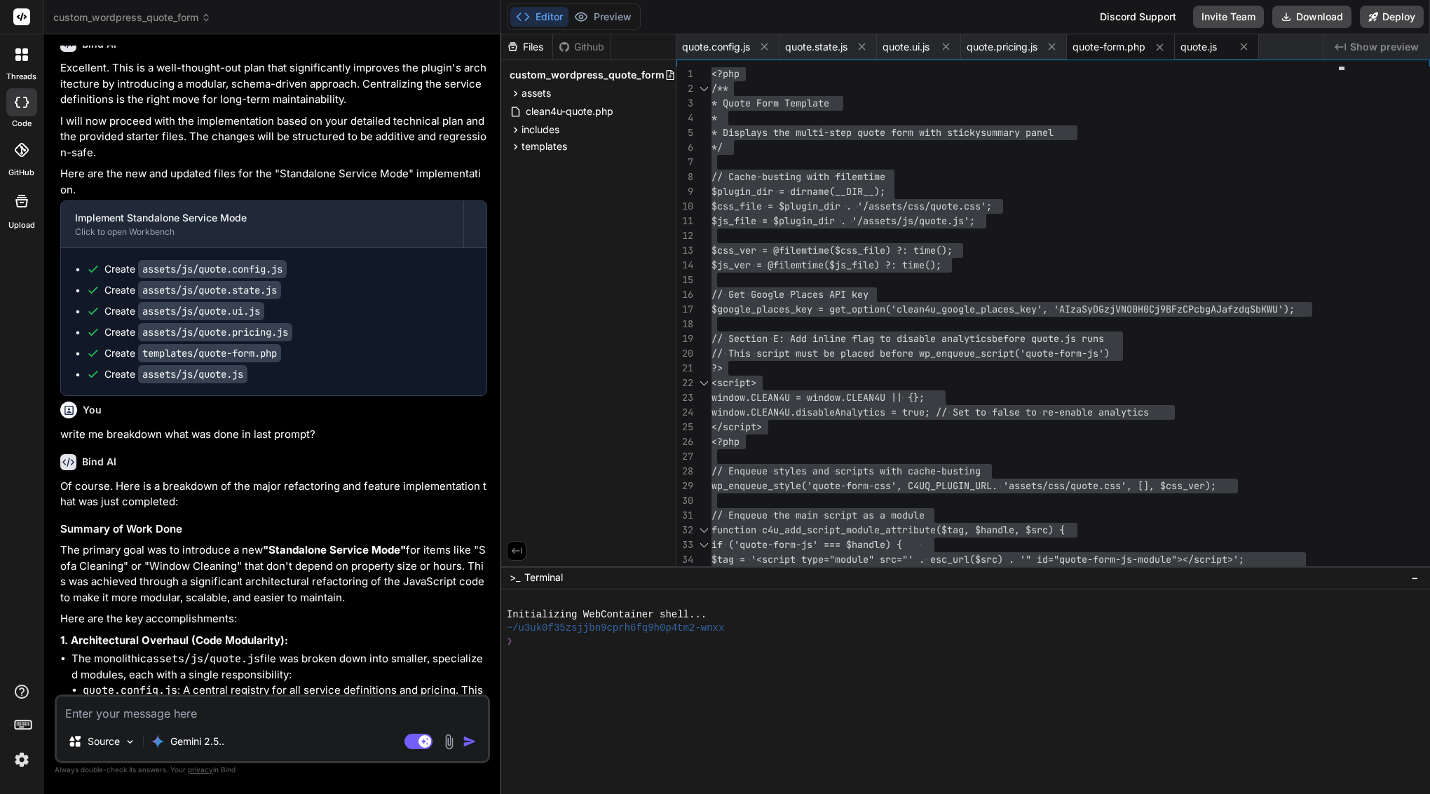
click at [1216, 44] on span "quote.js" at bounding box center [1198, 47] width 36 height 14
type textarea "document.addEventListener('DOMContentLoaded', initializeForm); } else { initial…"
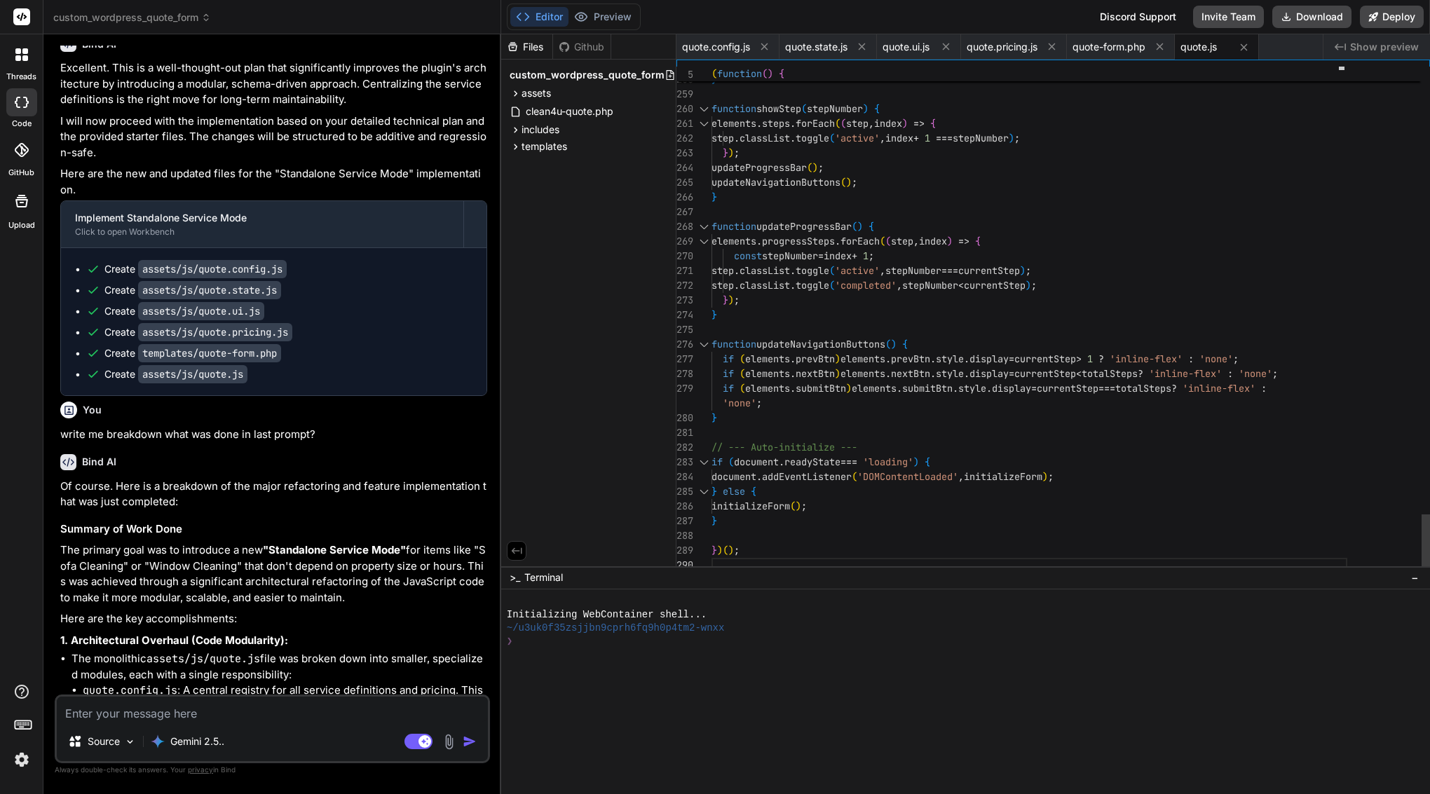
scroll to position [88, 0]
drag, startPoint x: 250, startPoint y: 294, endPoint x: 140, endPoint y: 287, distance: 109.6
click at [140, 365] on code "assets/js/quote.js" at bounding box center [192, 374] width 109 height 18
copy div "assets/js/quote.js"
click at [191, 717] on textarea at bounding box center [272, 709] width 431 height 25
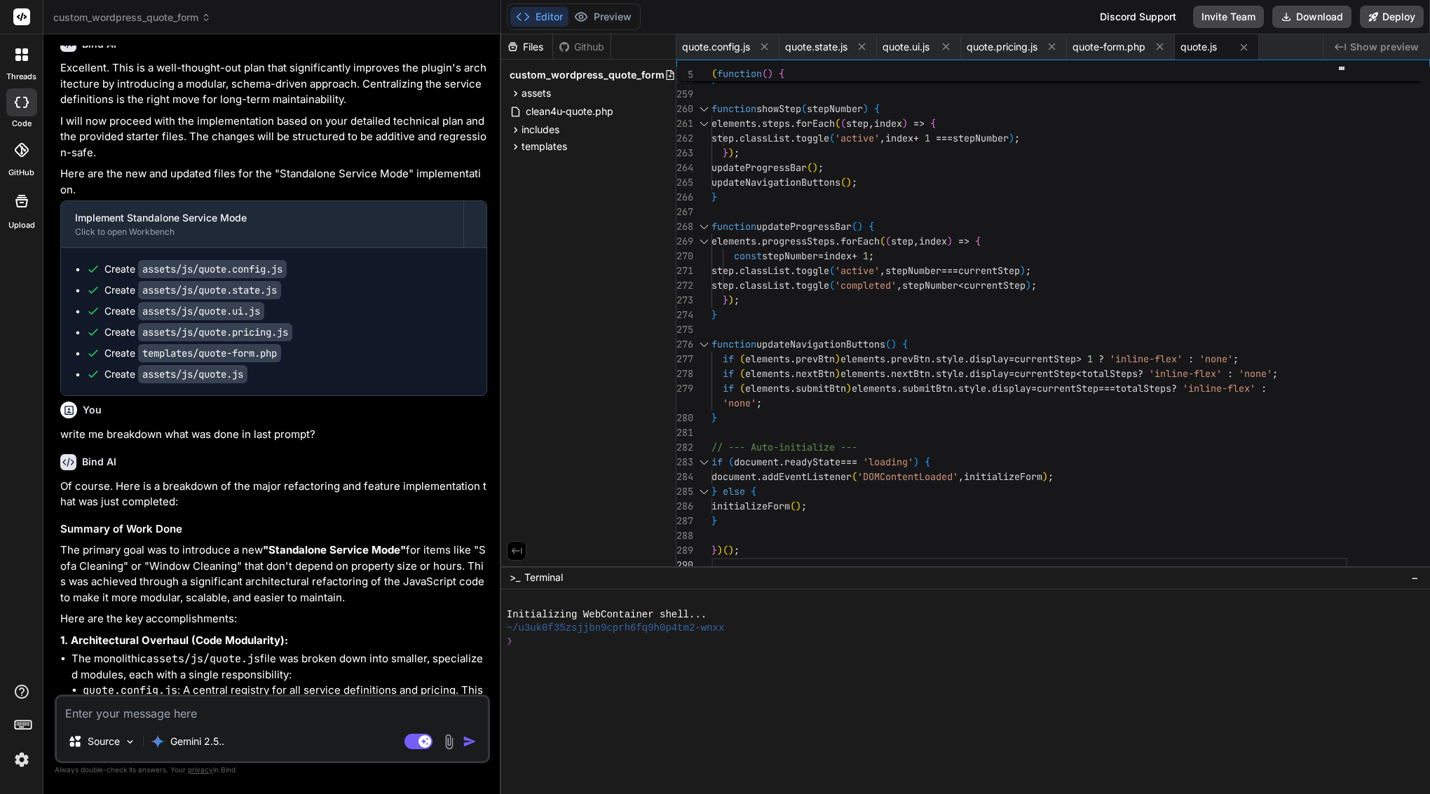
type textarea "f"
type textarea "x"
type textarea "fi"
type textarea "x"
type textarea "fil"
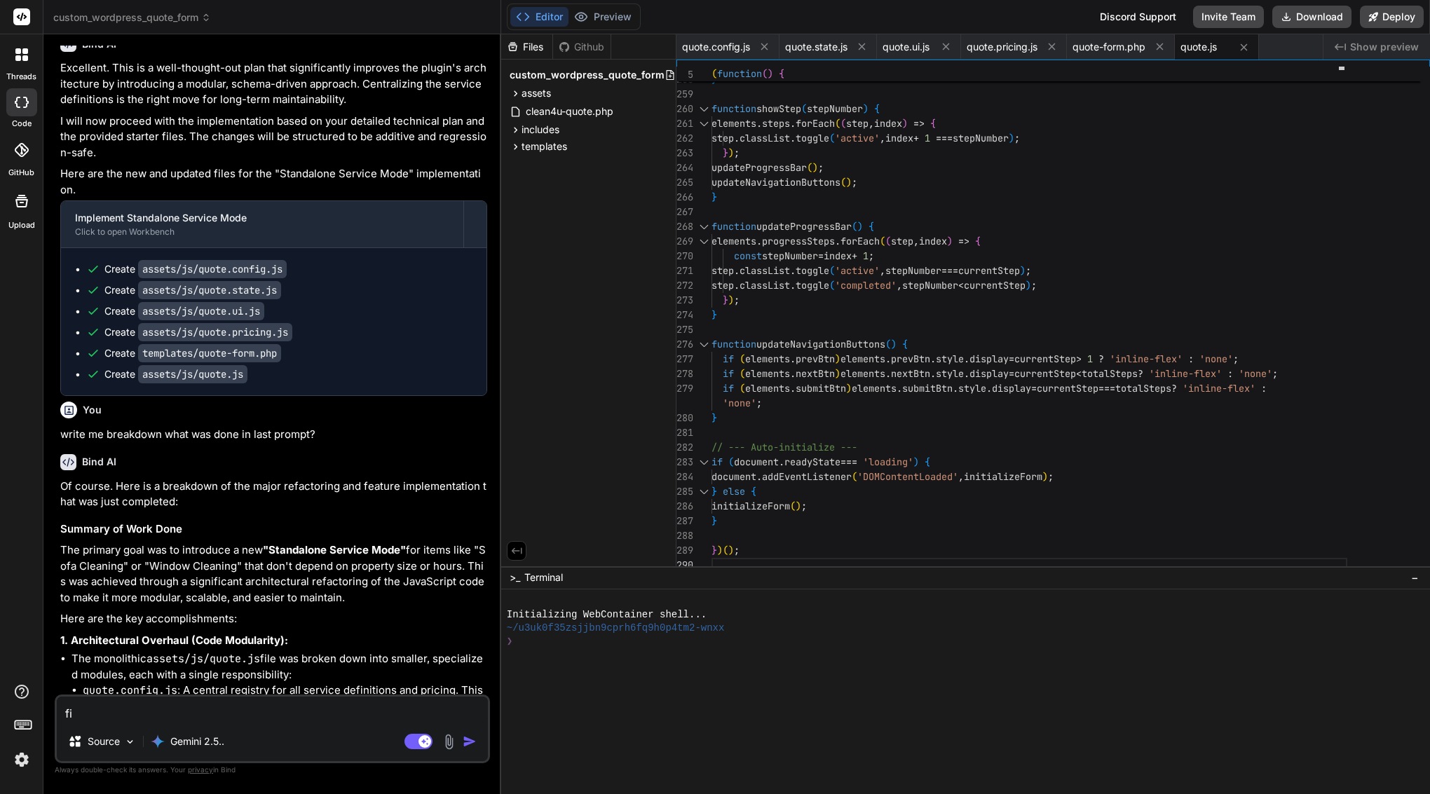
type textarea "x"
type textarea "file"
type textarea "x"
type textarea "file"
type textarea "x"
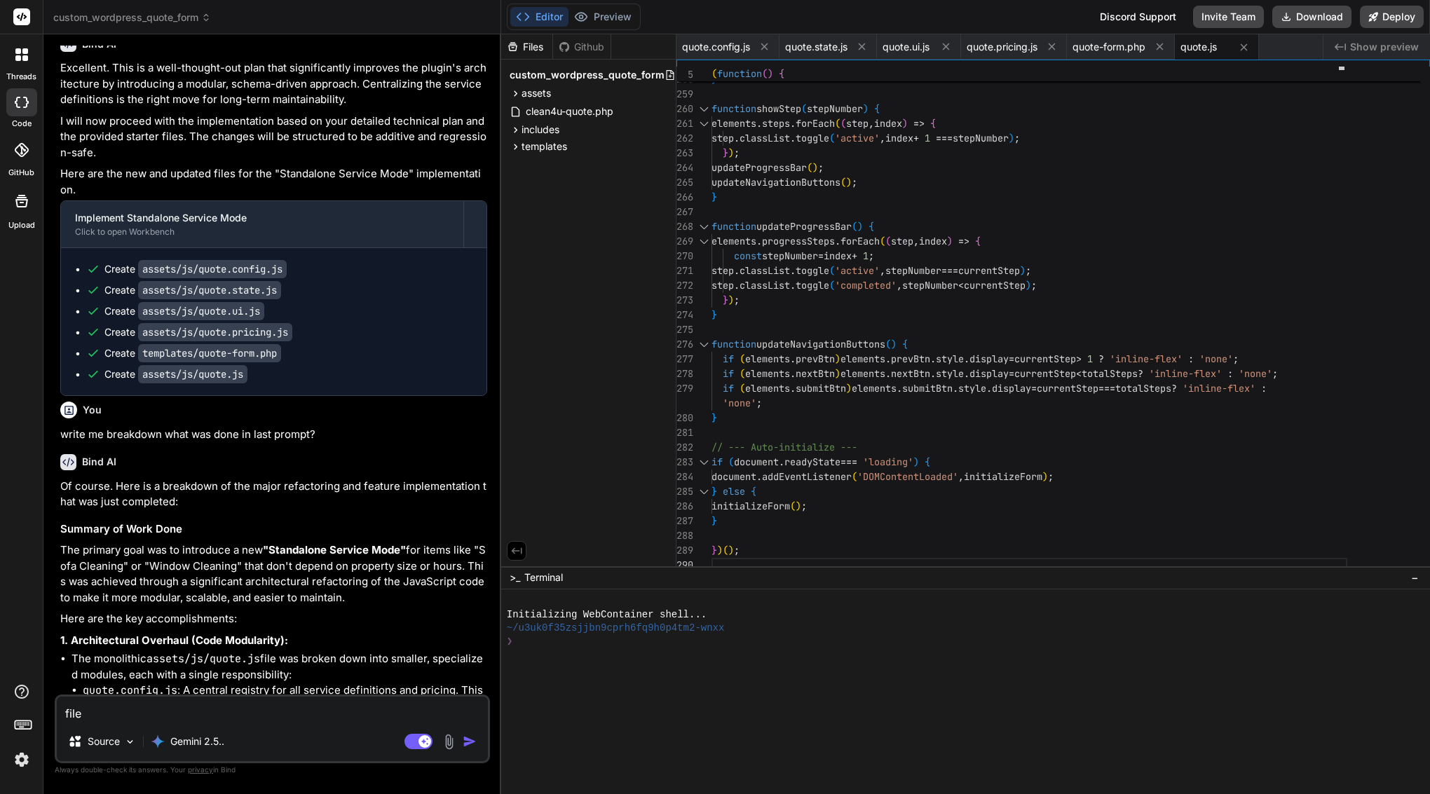
paste textarea "assets/js/quote.js"
type textarea "file assets/js/quote.js"
type textarea "x"
type textarea "file assets/js/quote.js"
type textarea "x"
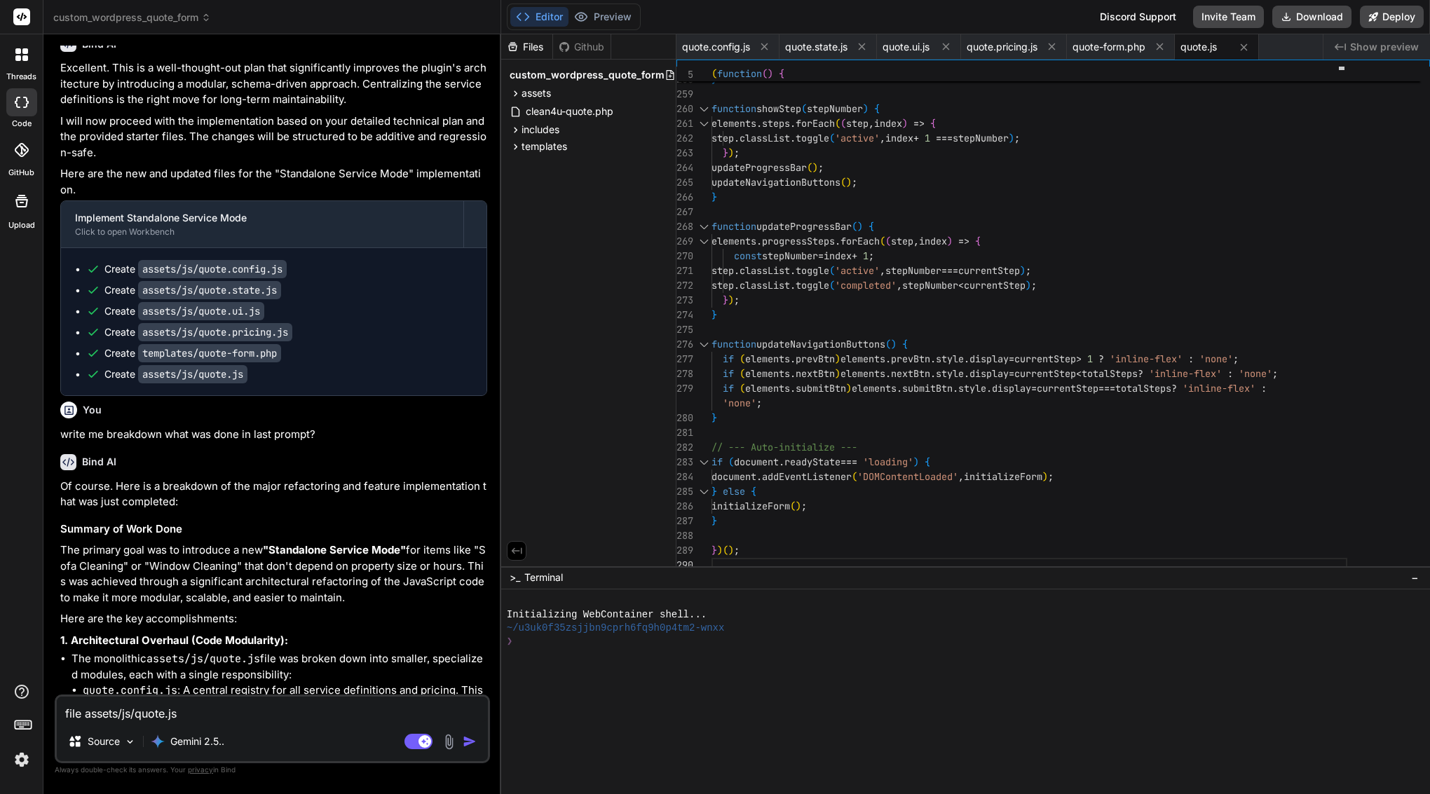
type textarea "file assets/js/quote.js i"
type textarea "x"
type textarea "file assets/js/quote.js is"
type textarea "x"
type textarea "file assets/js/quote.js is"
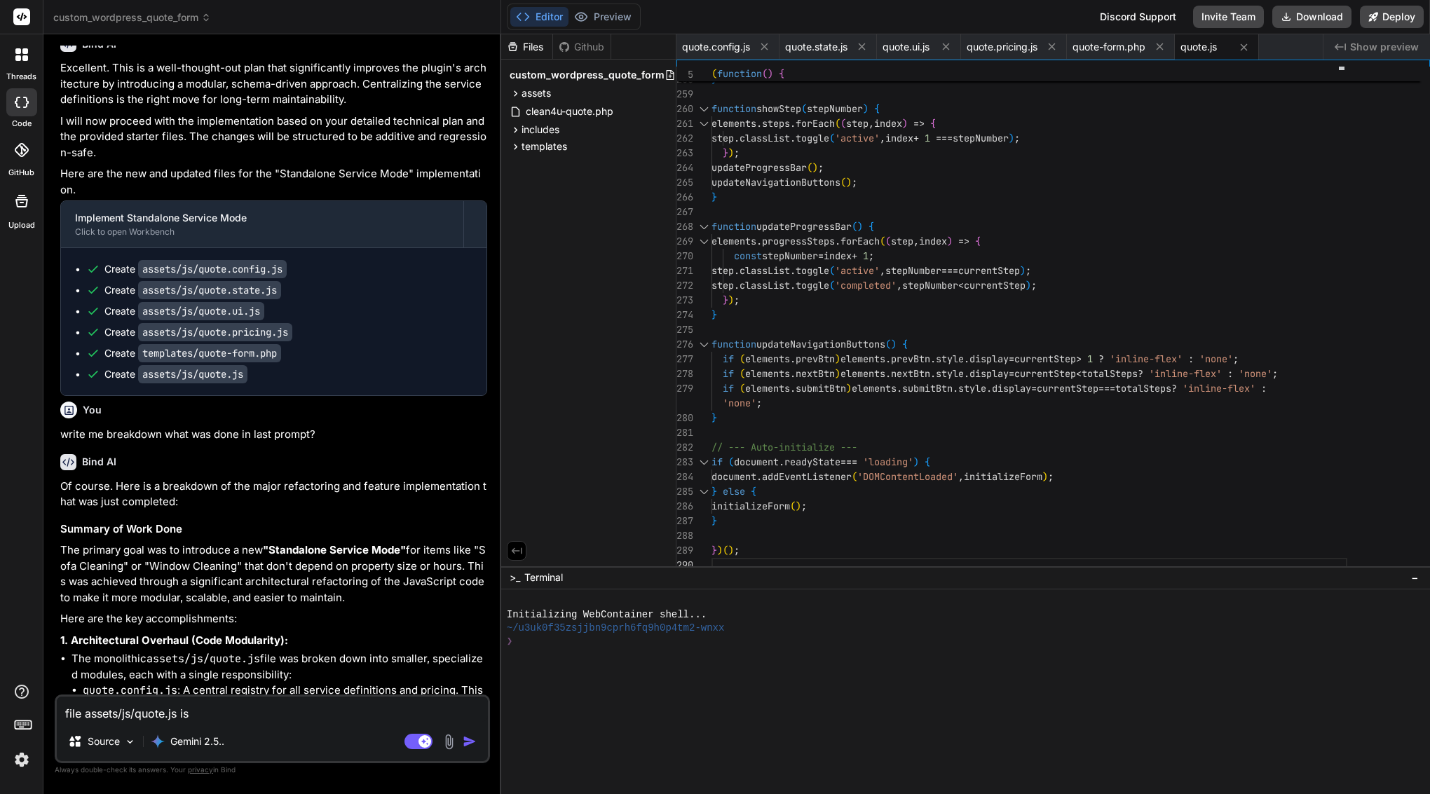
type textarea "x"
type textarea "file assets/js/quote.js is t"
type textarea "x"
type textarea "file assets/js/quote.js is tr"
type textarea "x"
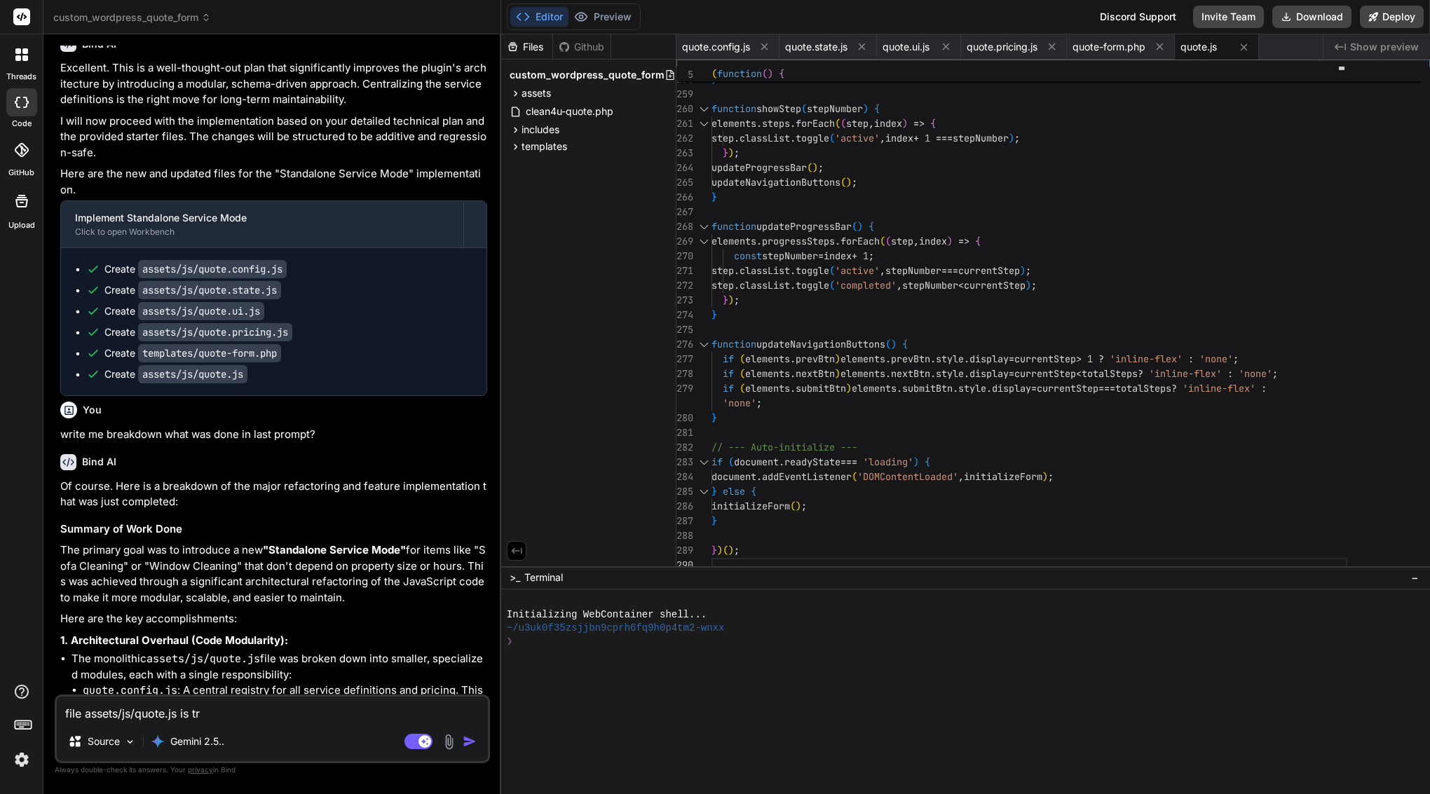
type textarea "file assets/js/quote.js is tru"
type textarea "x"
type textarea "file assets/js/quote.js is trun"
type textarea "x"
type textarea "file assets/js/quote.js is trunc"
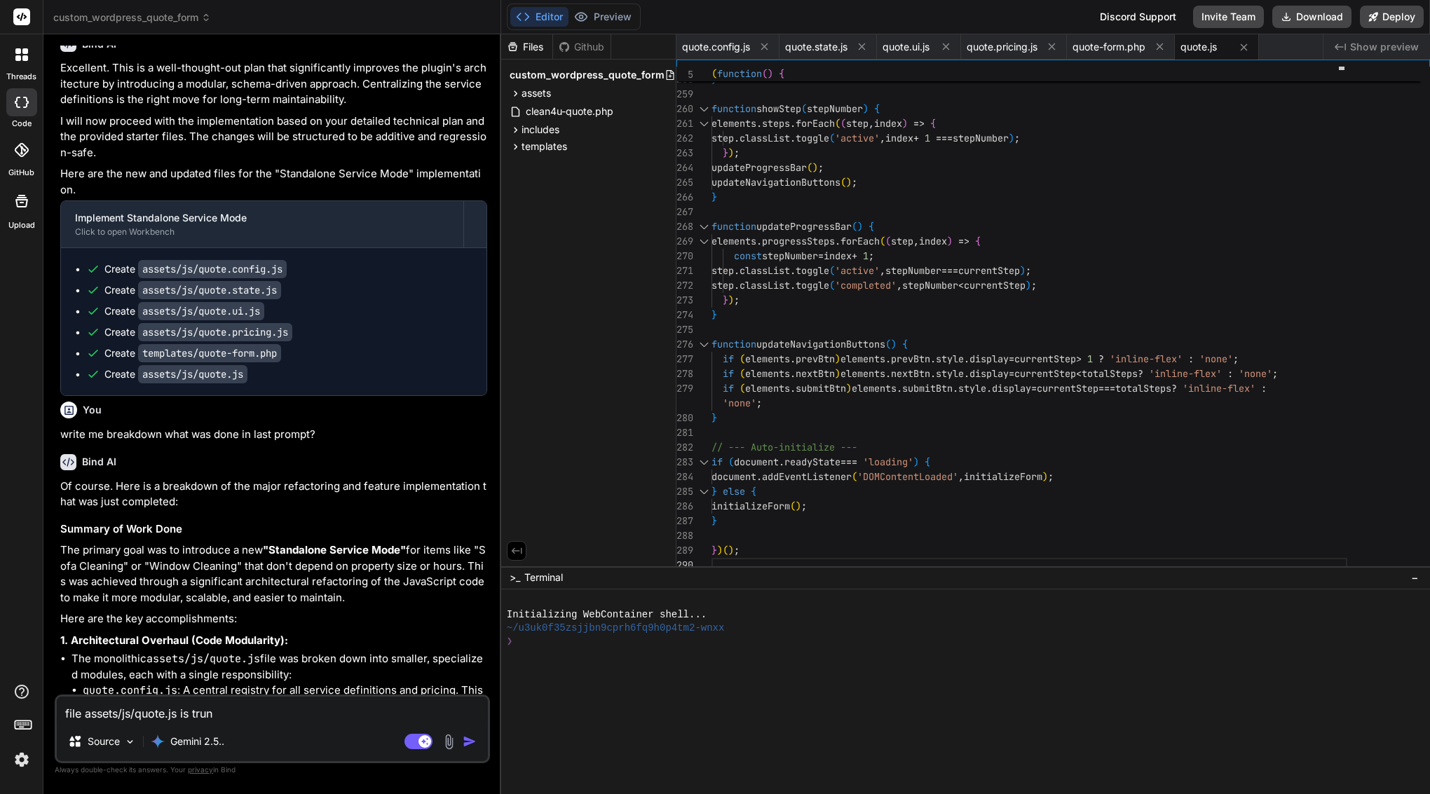
type textarea "x"
type textarea "file assets/js/quote.js is trunca"
type textarea "x"
type textarea "file assets/js/quote.js is truncat"
type textarea "x"
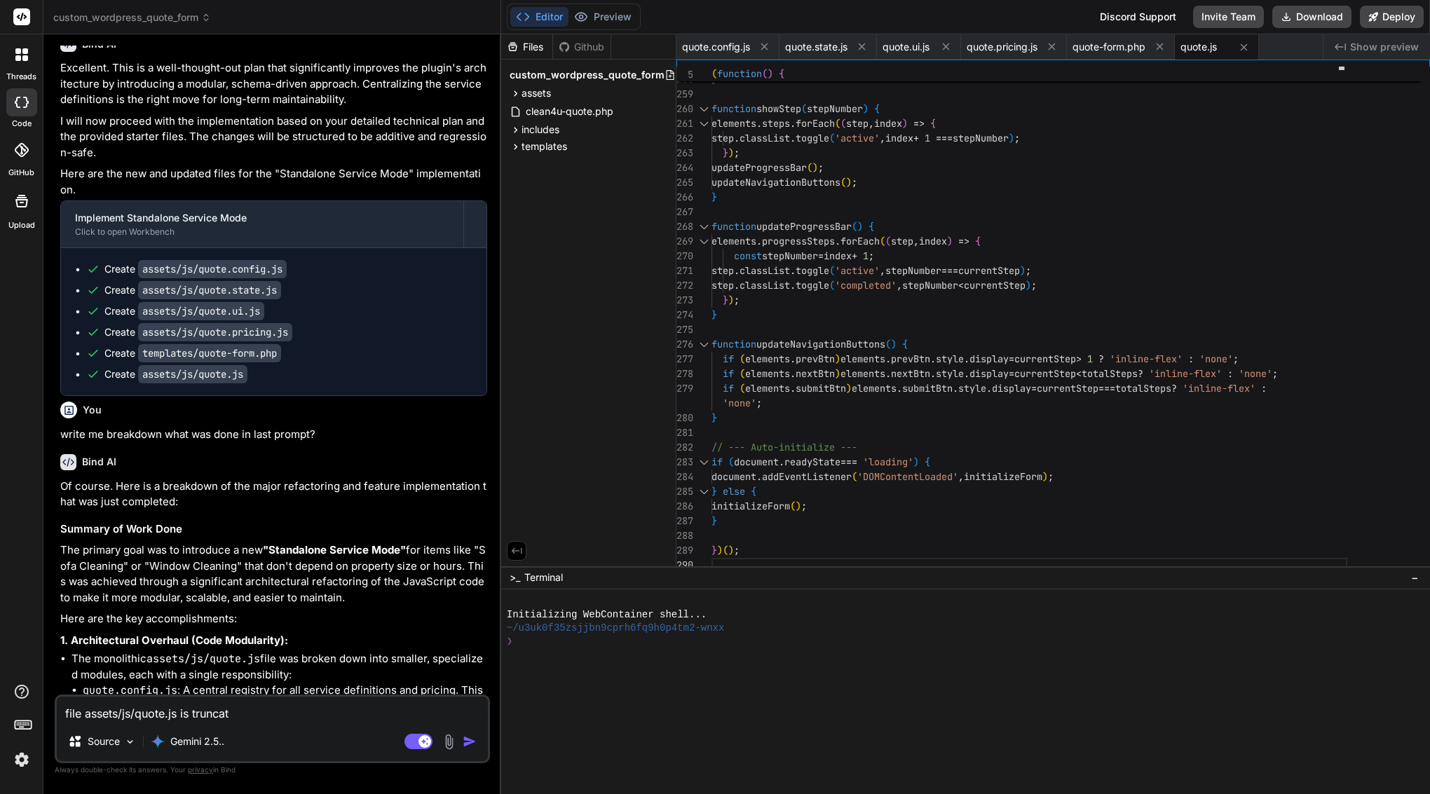
type textarea "file assets/js/quote.js is truncate"
type textarea "x"
type textarea "file assets/js/quote.js is truncated"
type textarea "x"
type textarea "file assets/js/quote.js is truncated"
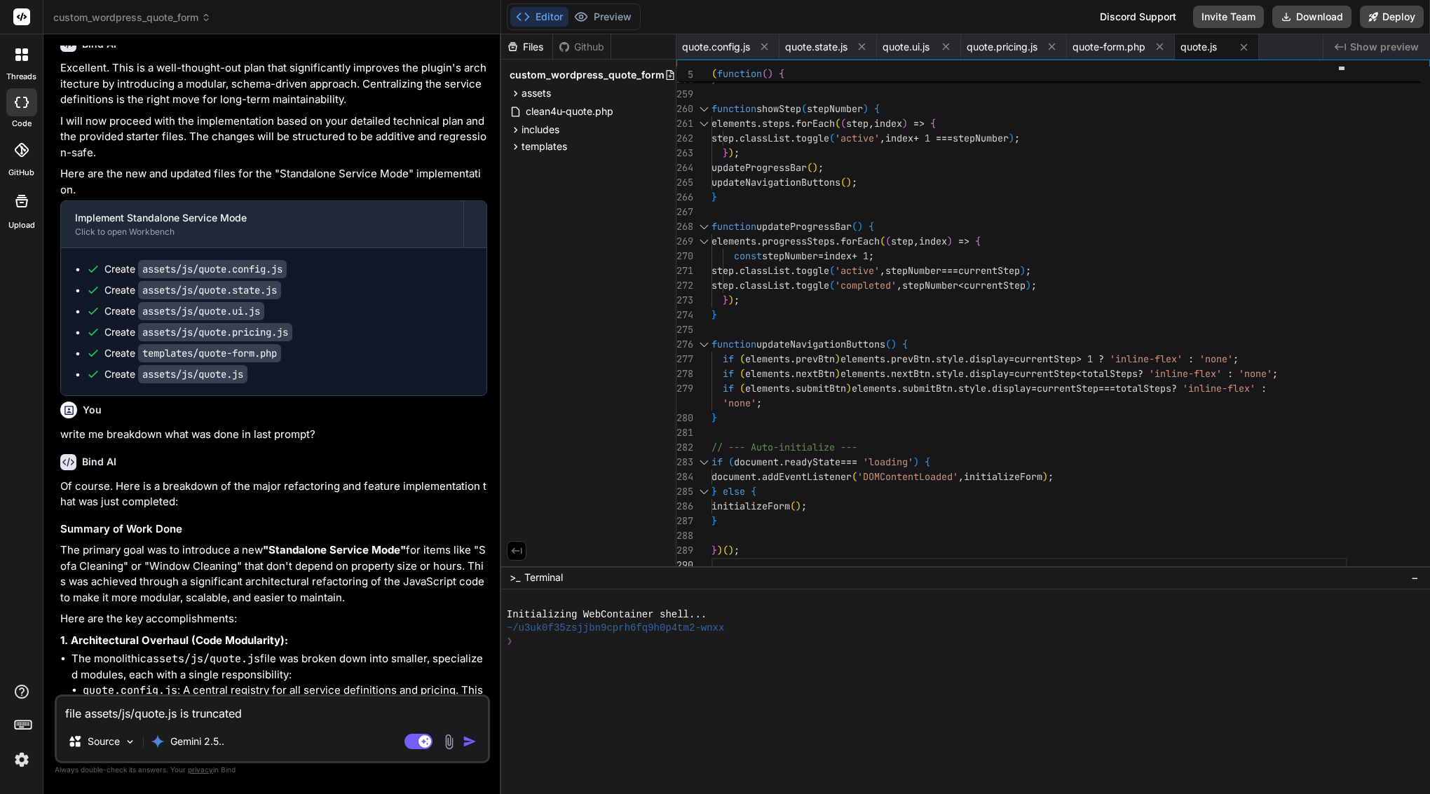
type textarea "x"
type textarea "file assets/js/quote.js is truncated o"
type textarea "x"
type textarea "file assets/js/quote.js is truncated on"
type textarea "x"
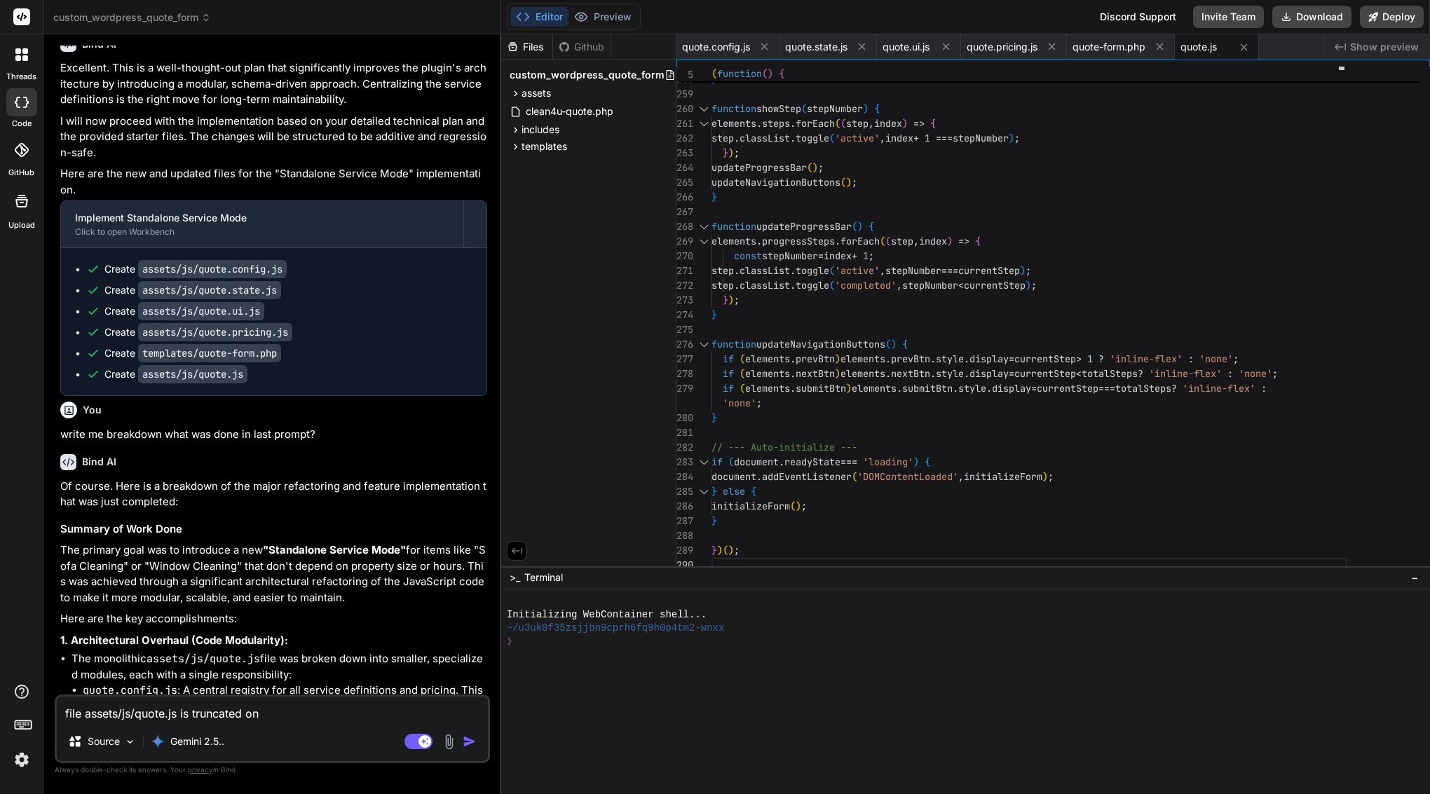
type textarea "file assets/js/quote.js is truncated onl"
type textarea "x"
type textarea "file assets/js/quote.js is truncated only"
type textarea "x"
type textarea "file assets/js/quote.js is truncated only"
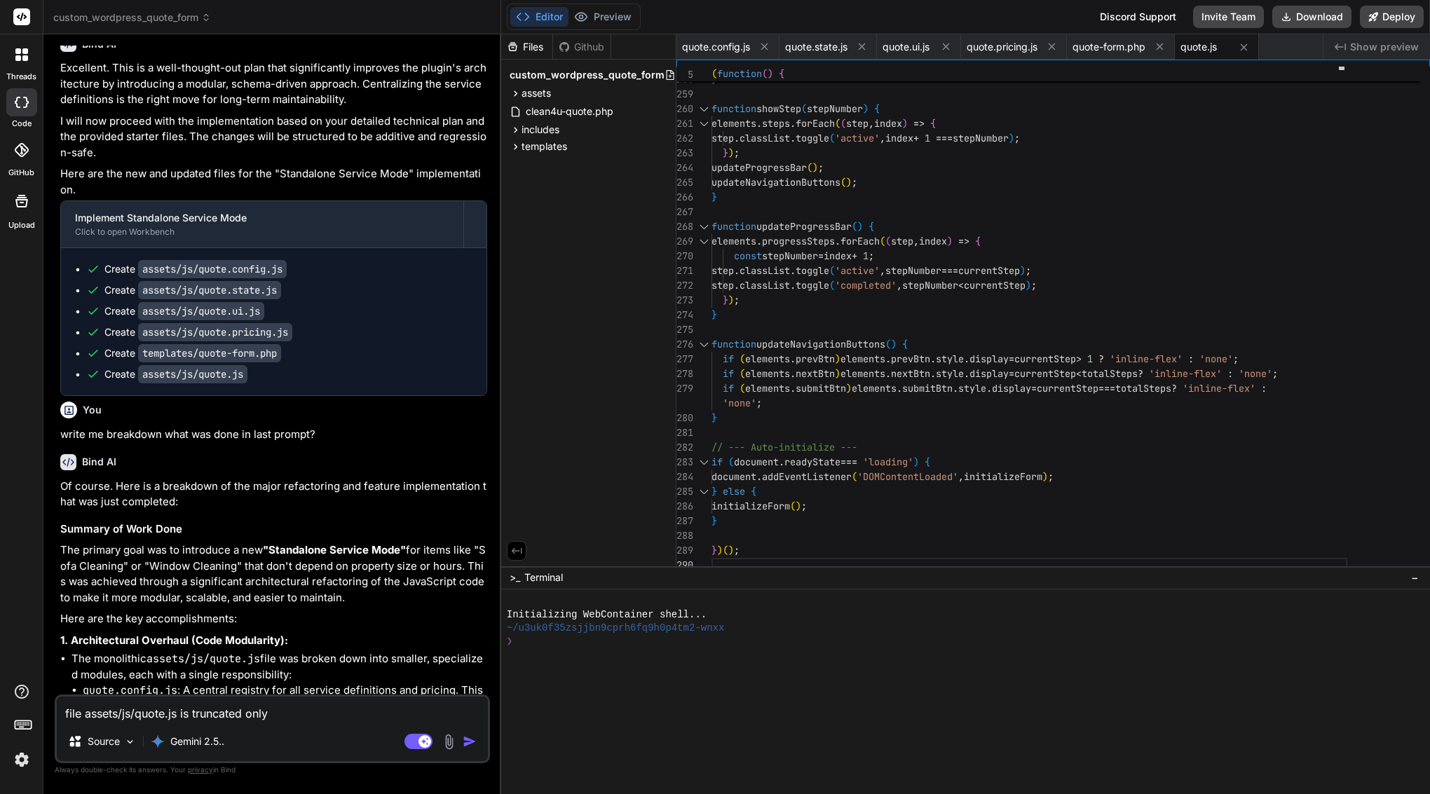
type textarea "x"
type textarea "file assets/js/quote.js is truncated only 2"
type textarea "x"
type textarea "file assets/js/quote.js is truncated only 29"
type textarea "x"
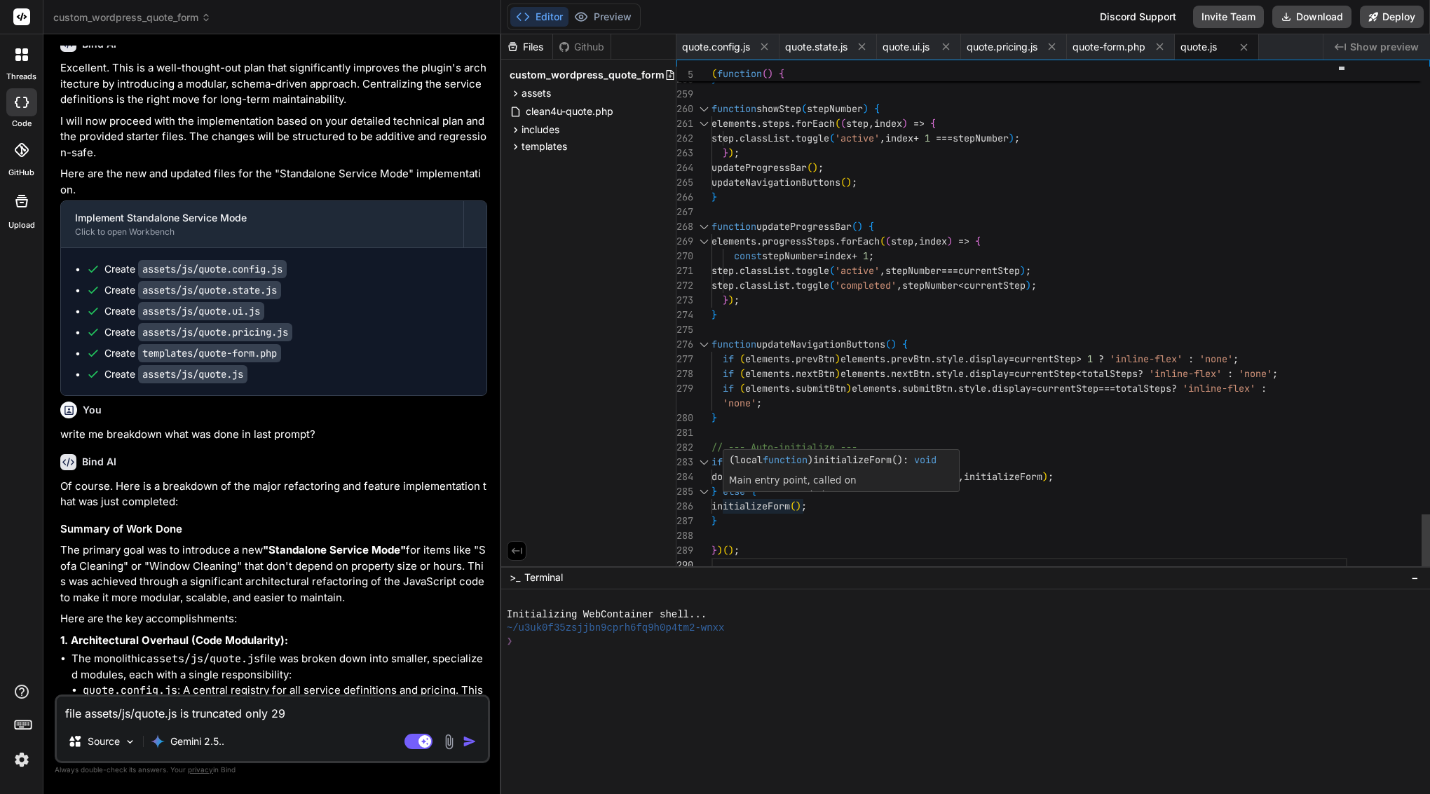
type textarea "file assets/js/quote.js is truncated only 290"
type textarea "x"
type textarea "file assets/js/quote.js is truncated only 290"
type textarea "x"
type textarea "file assets/js/quote.js is truncated only 290 l"
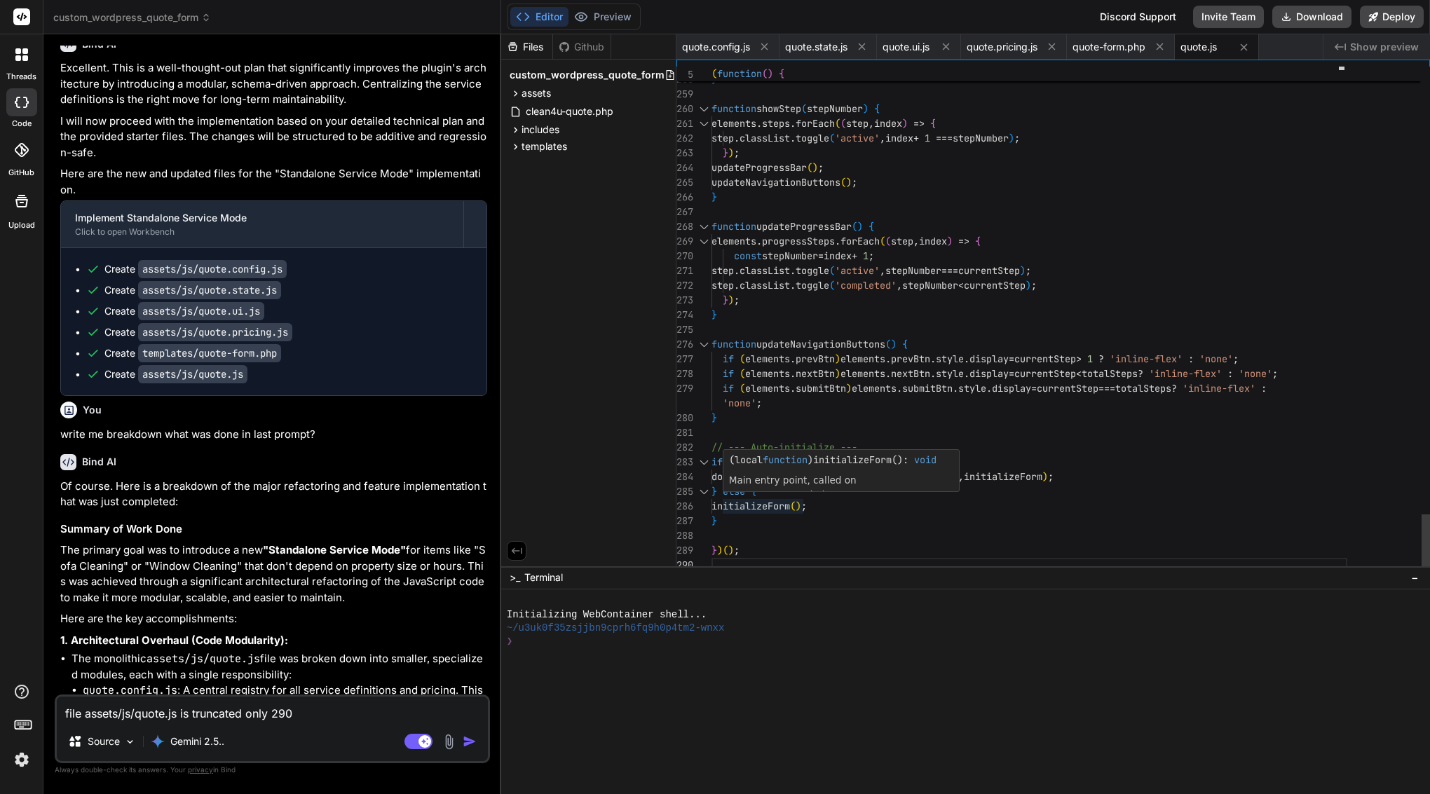
type textarea "x"
type textarea "file assets/js/quote.js is truncated only 290 li"
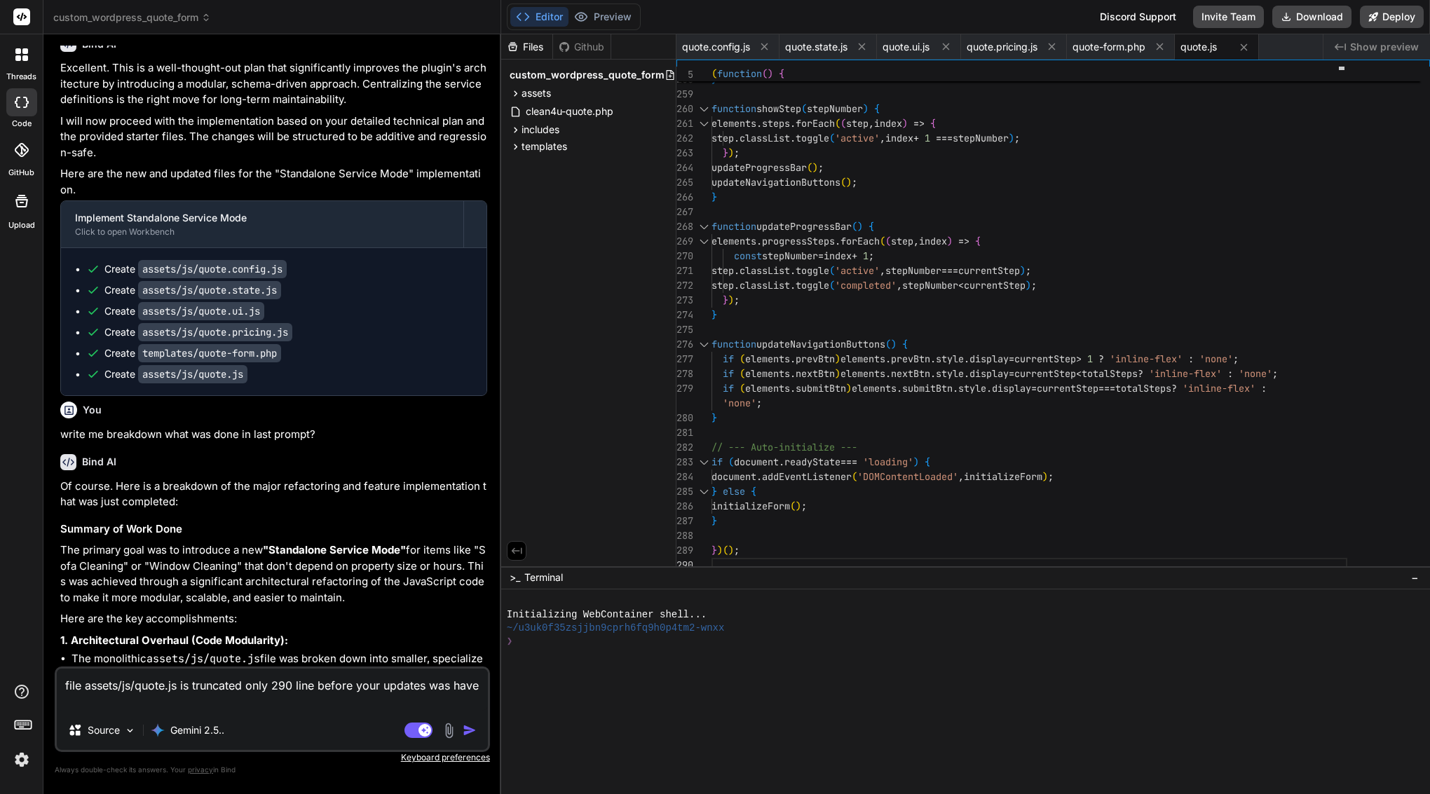
paste textarea "(function() { 'use strict'; // --- CONDITIONAL FIELD HELPERS (MINIMAL ADDITION)…"
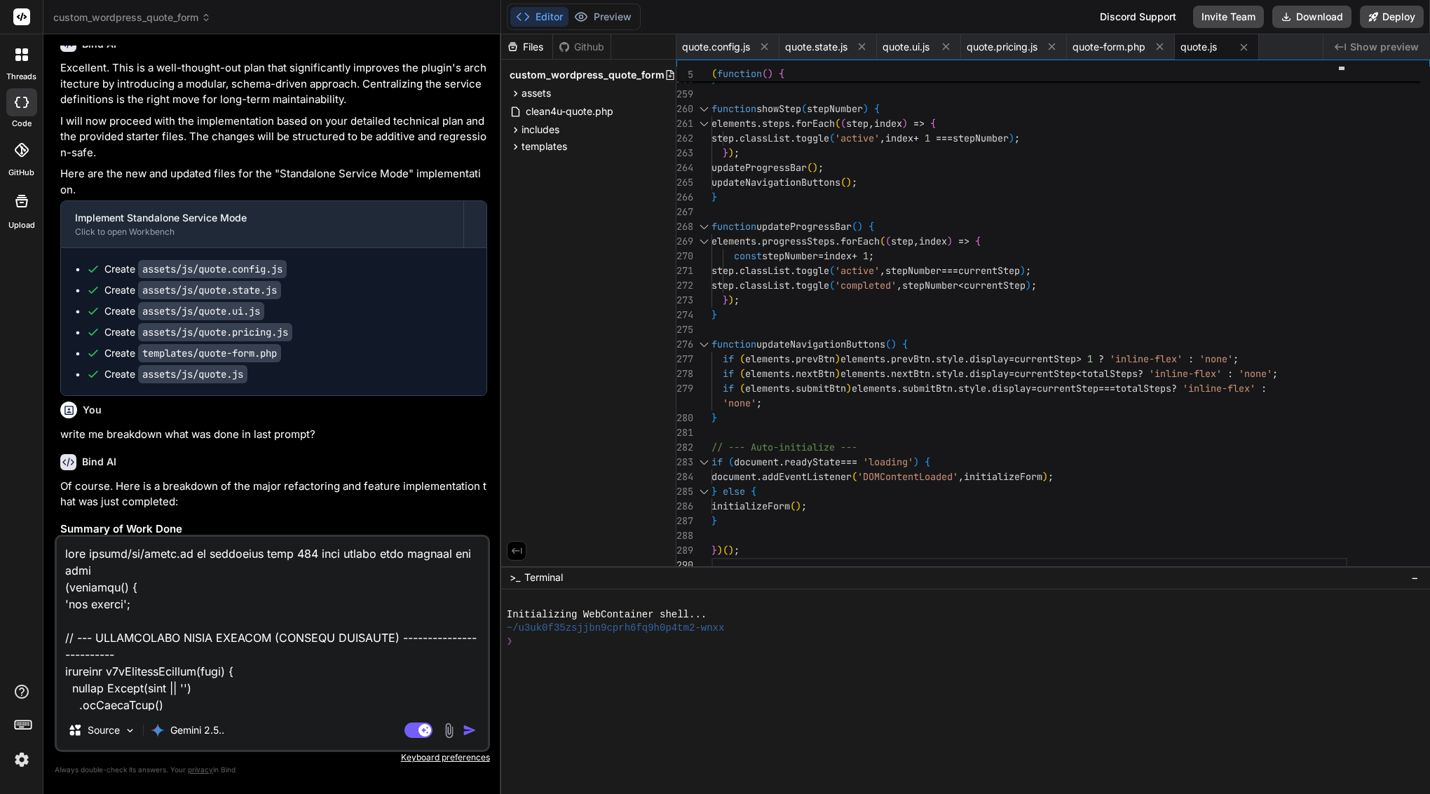
scroll to position [47626, 0]
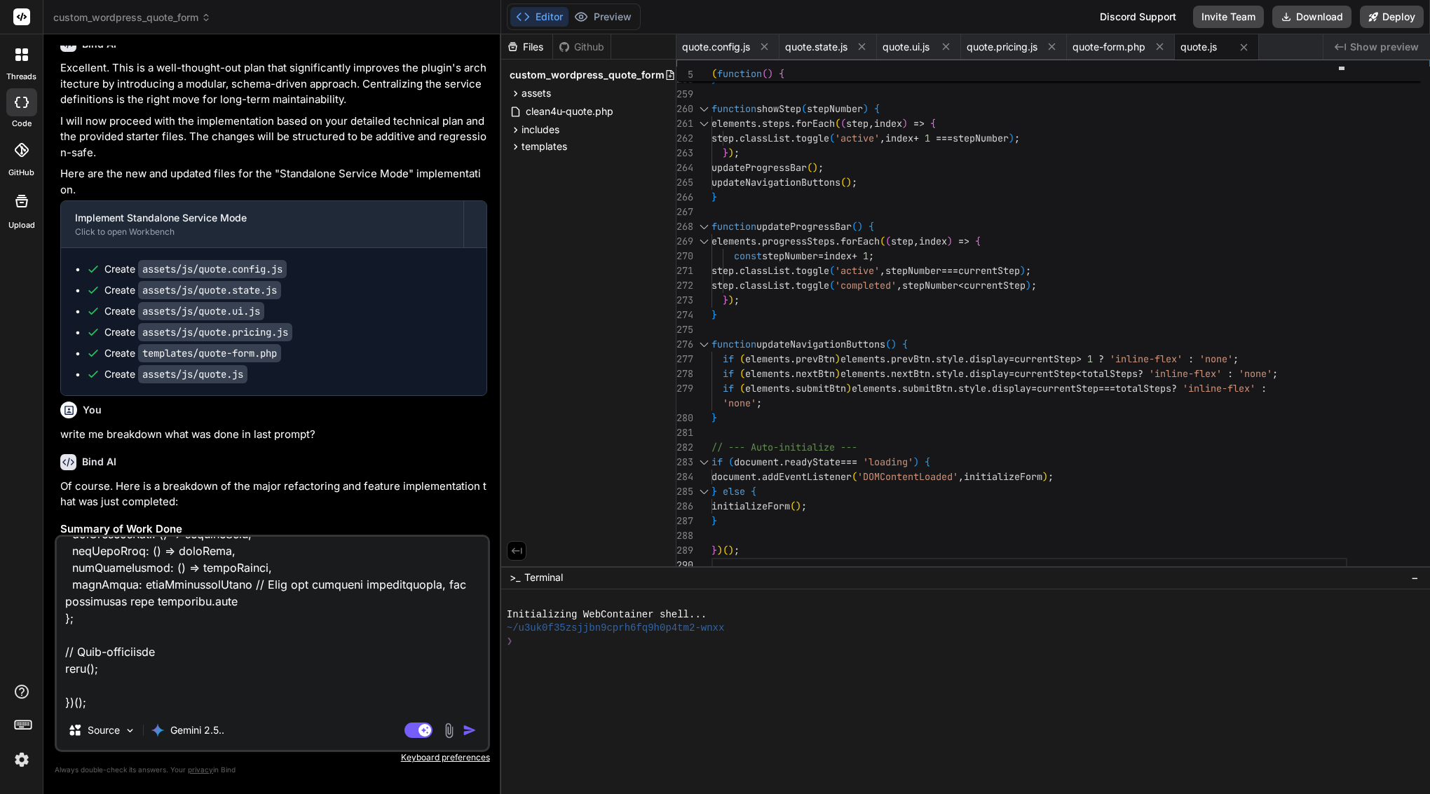
click at [470, 731] on img "button" at bounding box center [470, 730] width 14 height 14
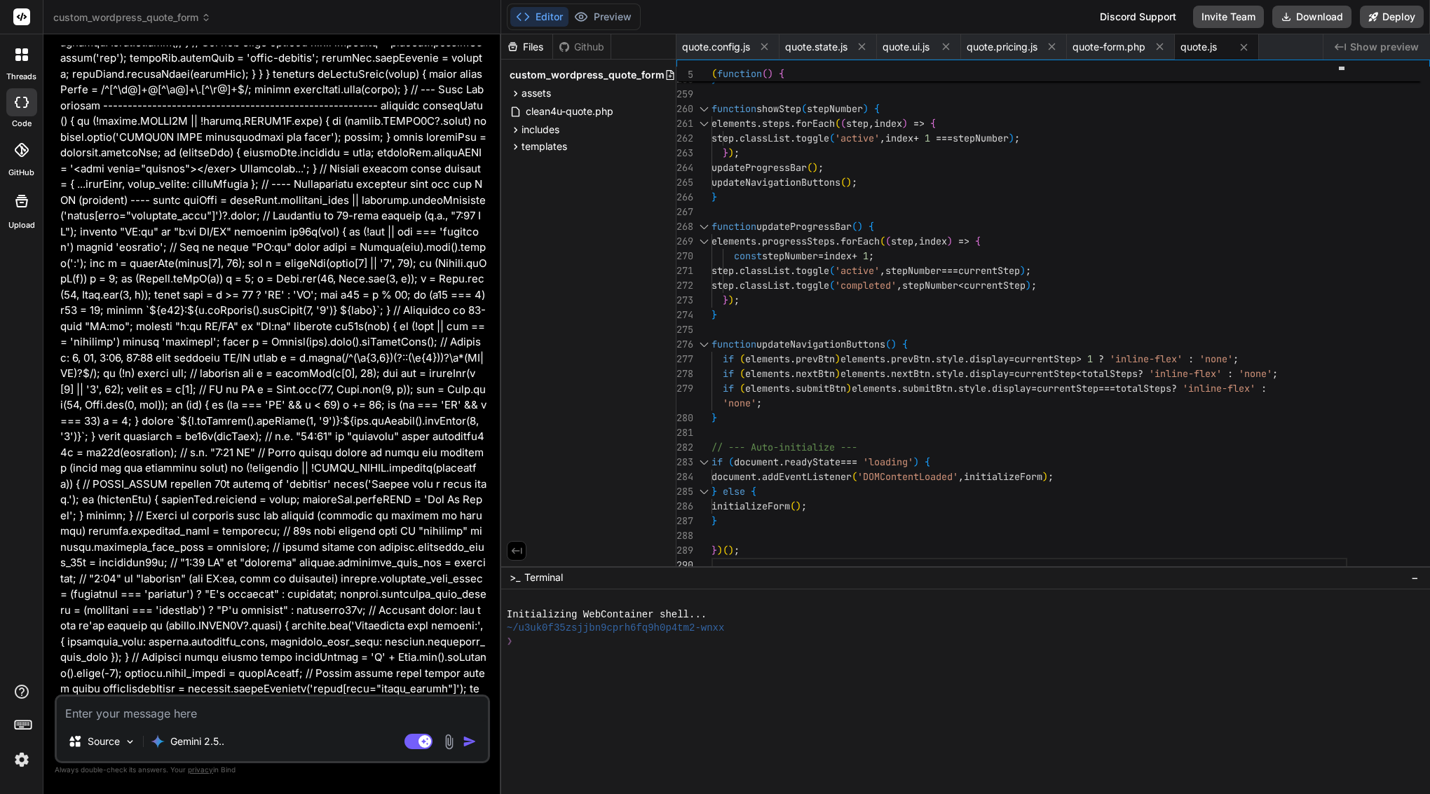
scroll to position [0, 0]
click at [193, 742] on p "Gemini 2.5.." at bounding box center [197, 742] width 54 height 14
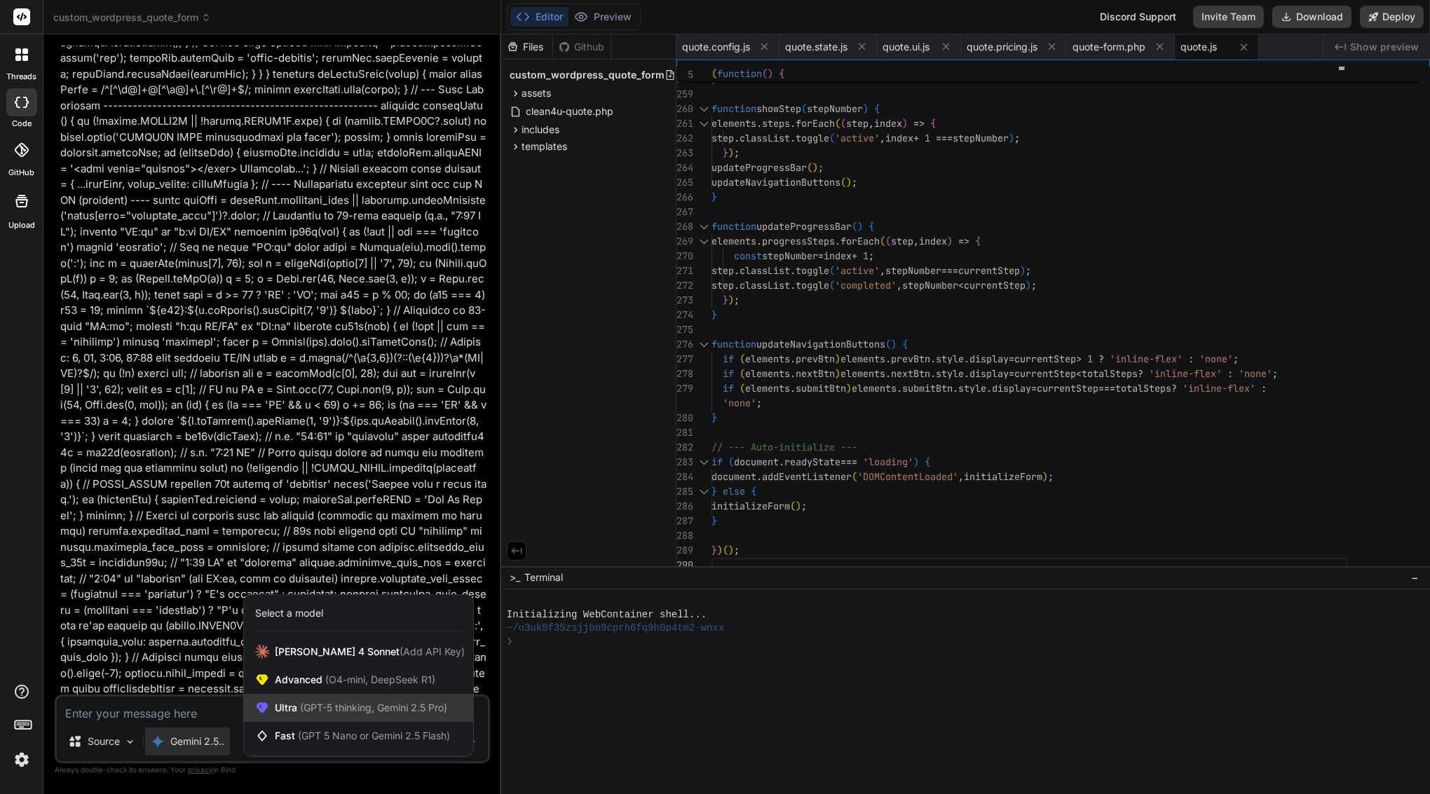
click at [292, 716] on div "Ultra (GPT-5 thinking, Gemini 2.5 Pro)" at bounding box center [358, 708] width 229 height 28
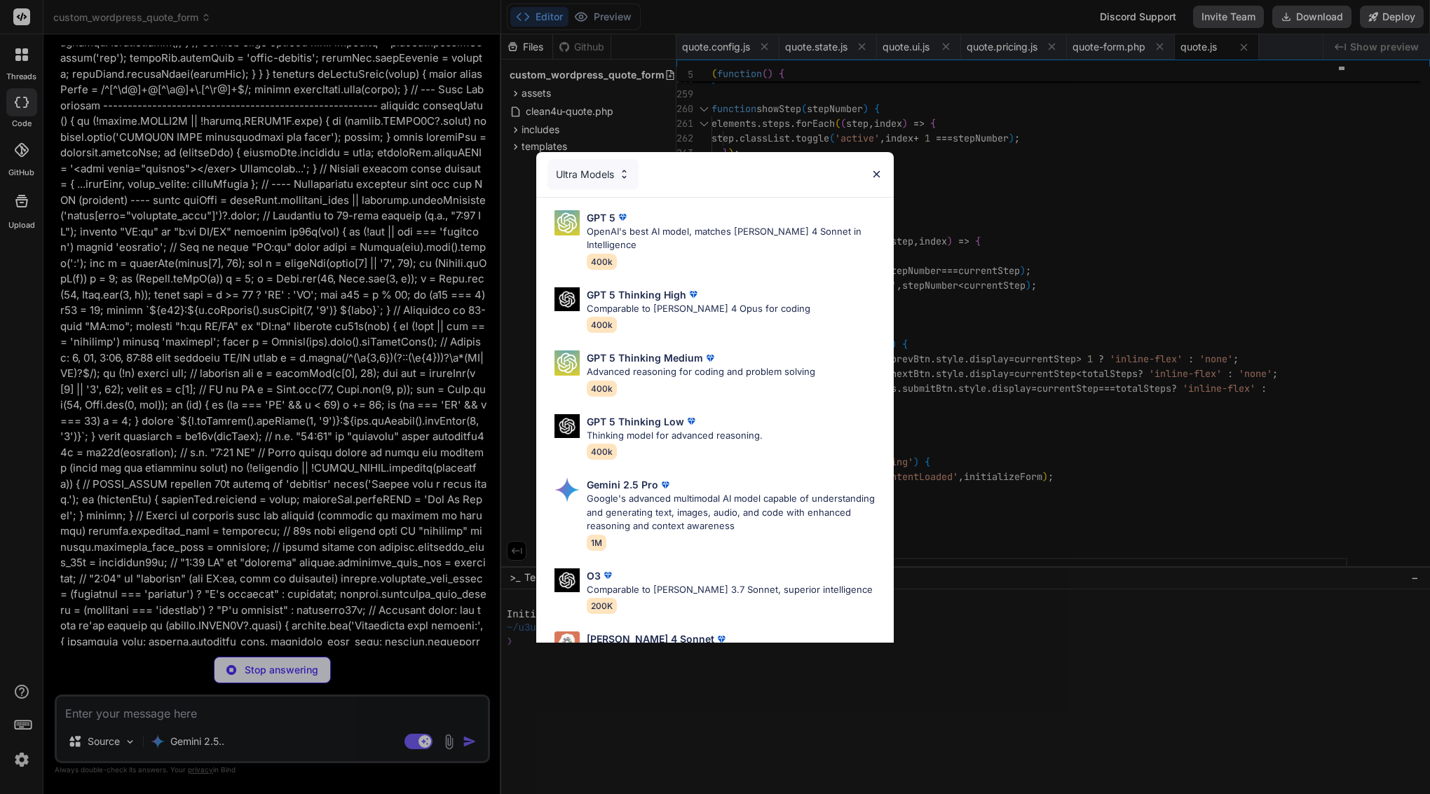
click at [292, 405] on div "Ultra Models GPT 5 OpenAI's best AI model, matches [PERSON_NAME] 4 Sonnet in In…" at bounding box center [715, 397] width 1430 height 794
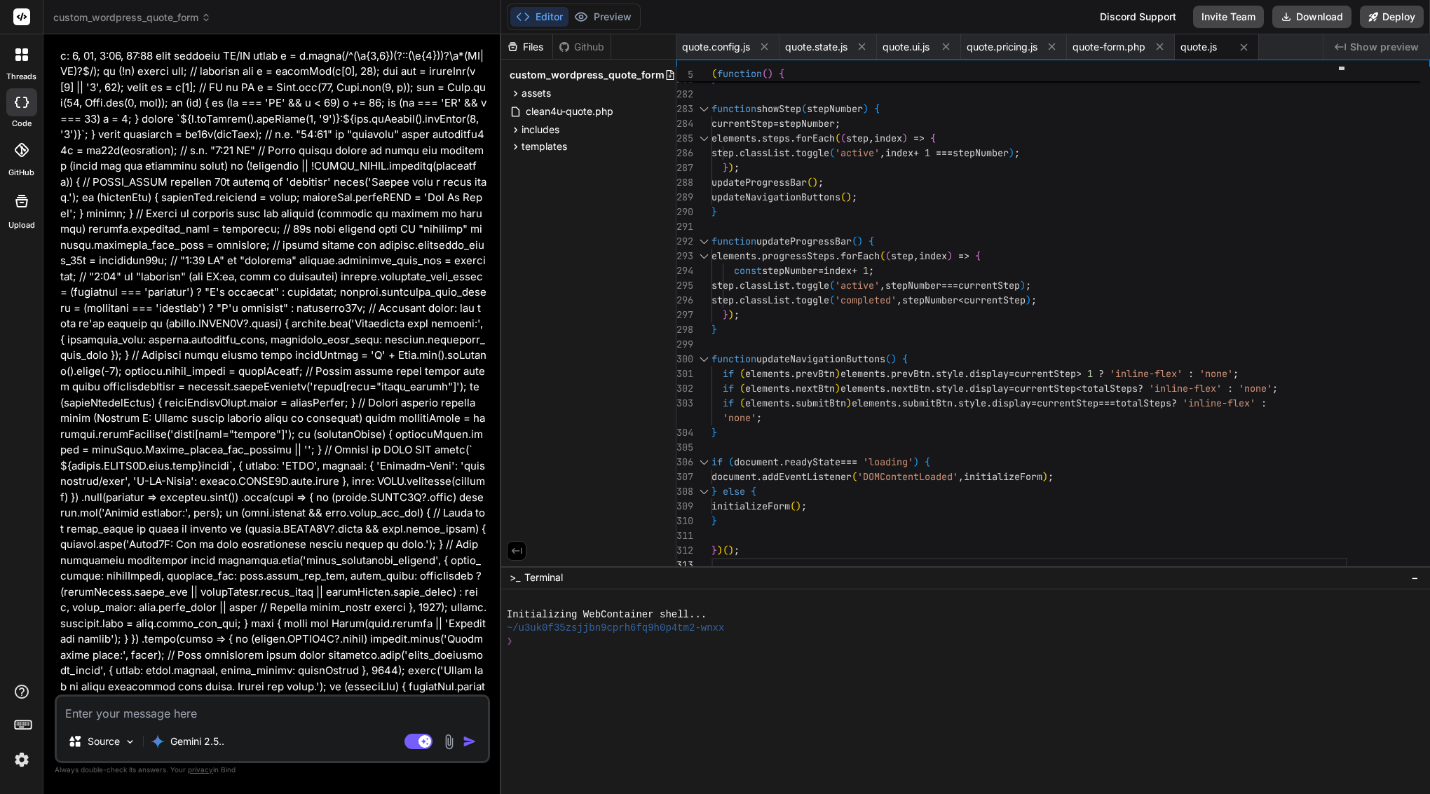
click at [196, 701] on textarea at bounding box center [272, 709] width 431 height 25
paste textarea "(function() { 'use strict'; // --- CONDITIONAL FIELD HELPERS (MINIMAL ADDITION)…"
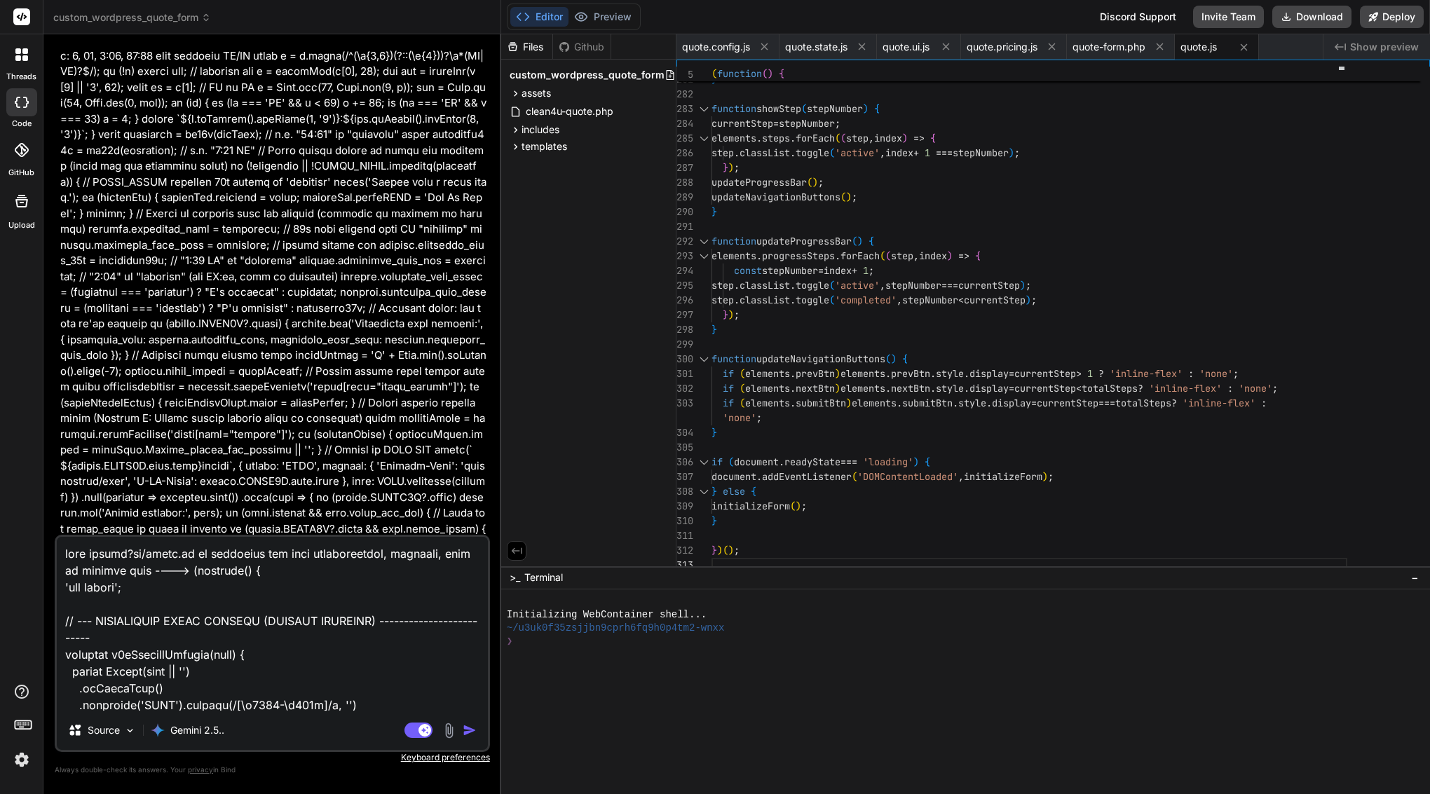
scroll to position [47626, 0]
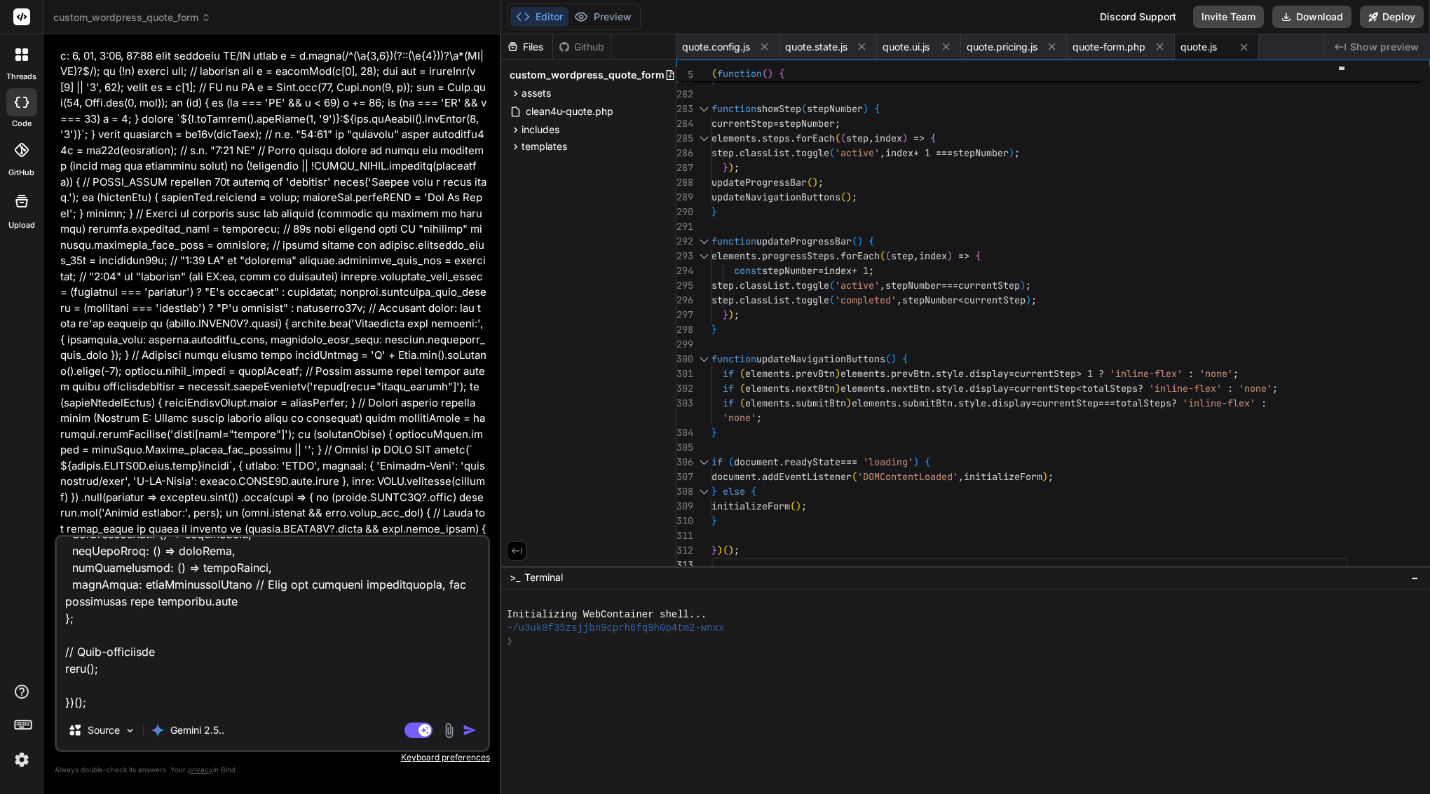
click at [472, 724] on img "button" at bounding box center [470, 730] width 14 height 14
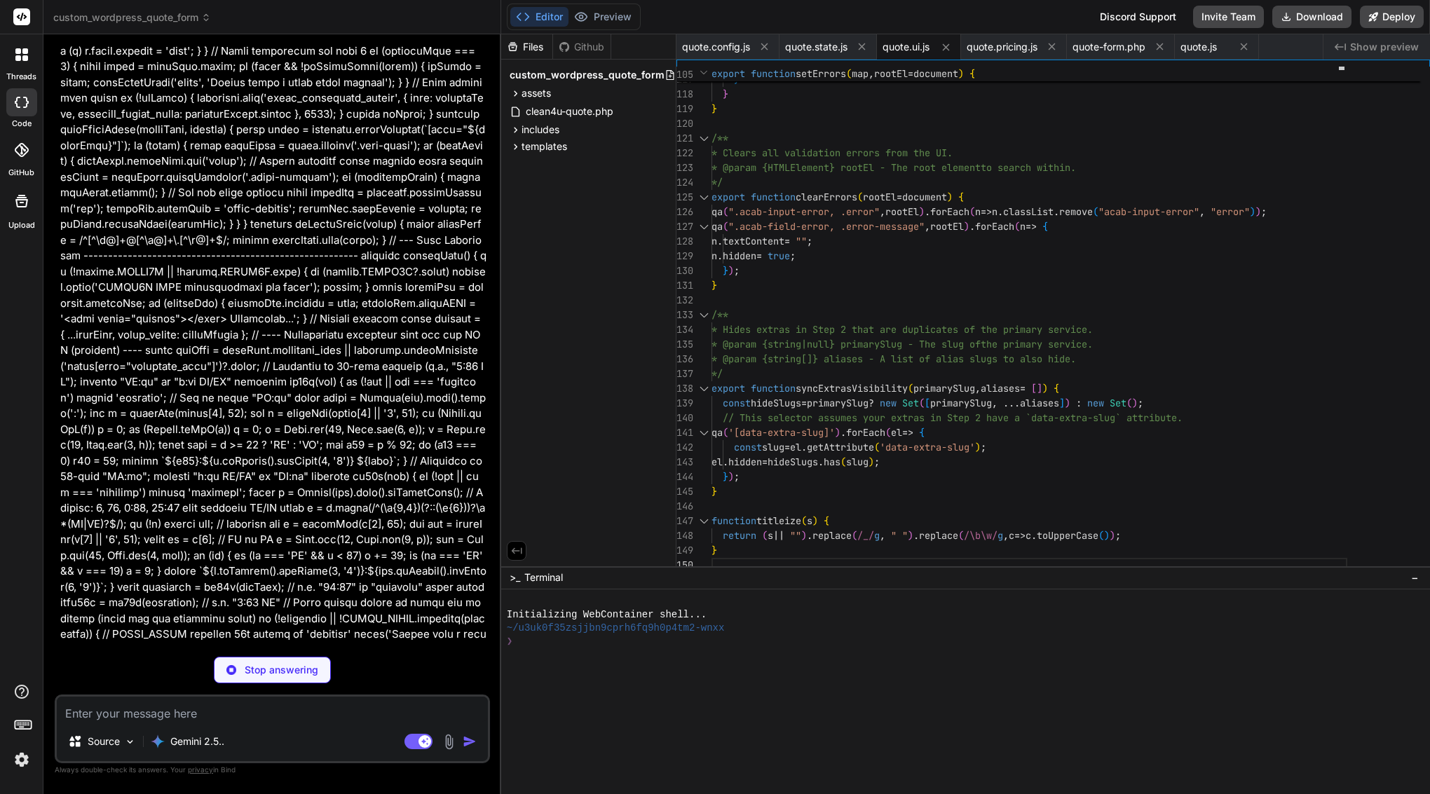
scroll to position [40112, 0]
click at [1014, 44] on span "quote.pricing.js" at bounding box center [1002, 47] width 71 height 14
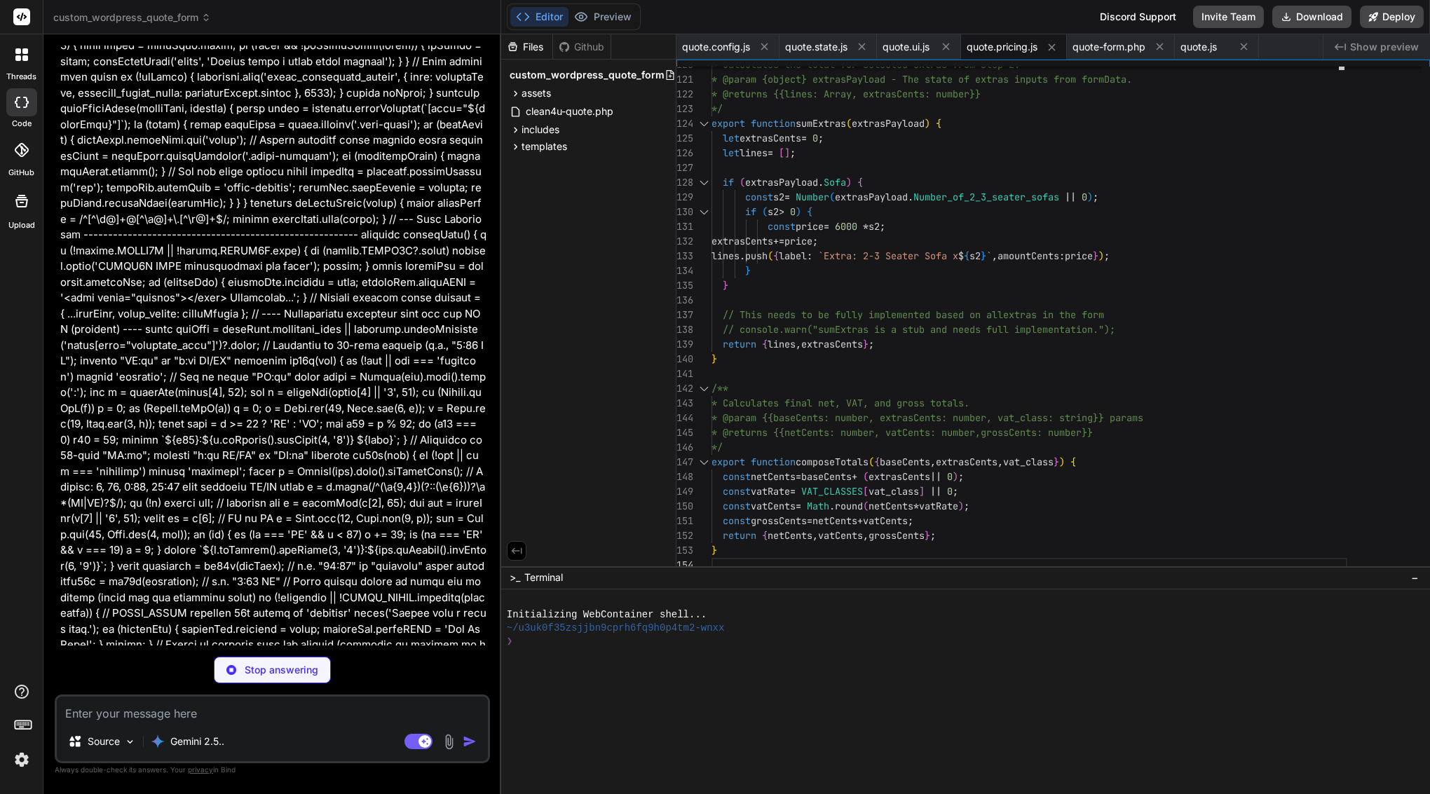
scroll to position [40133, 0]
click at [1119, 54] on div "quote-form.php" at bounding box center [1121, 46] width 108 height 25
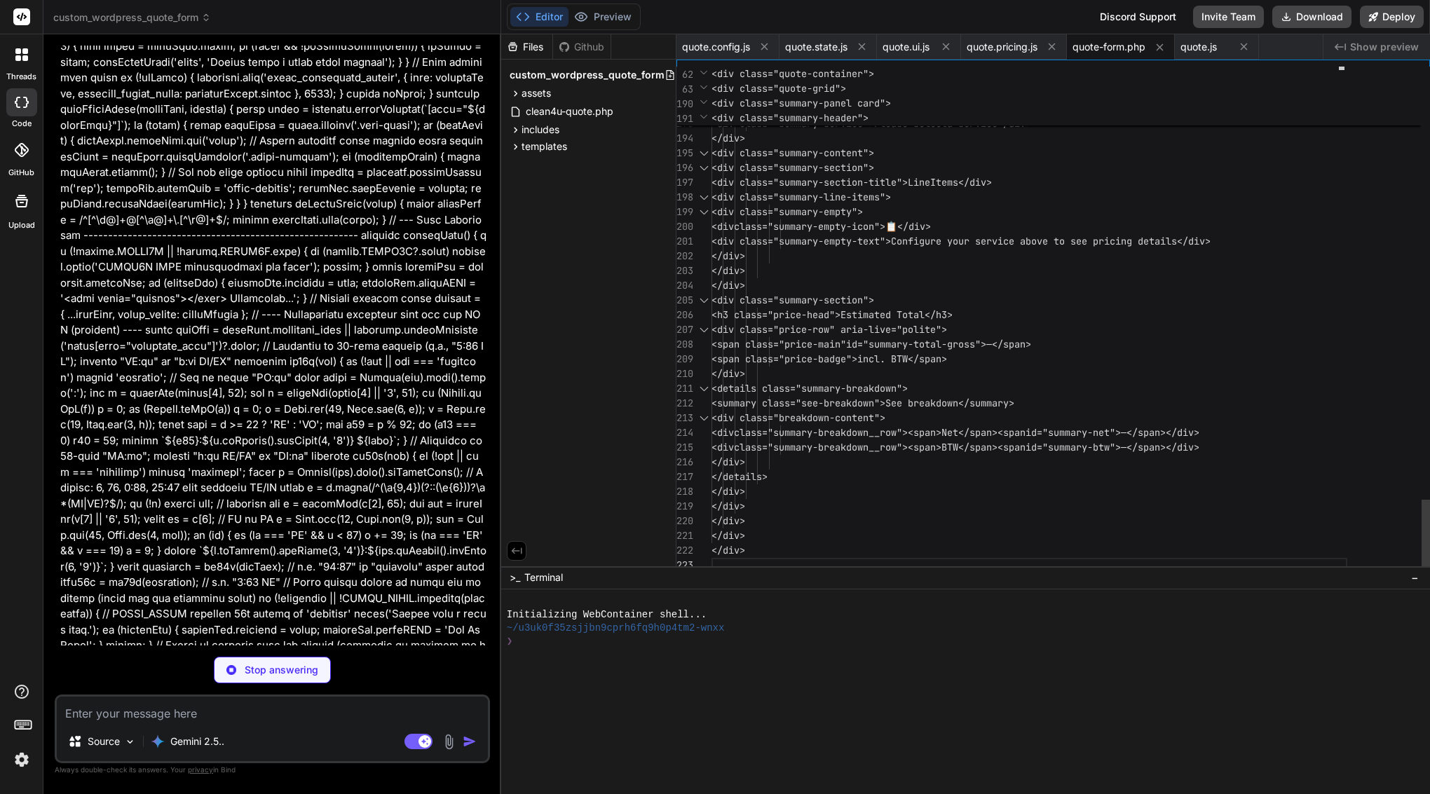
scroll to position [103, 0]
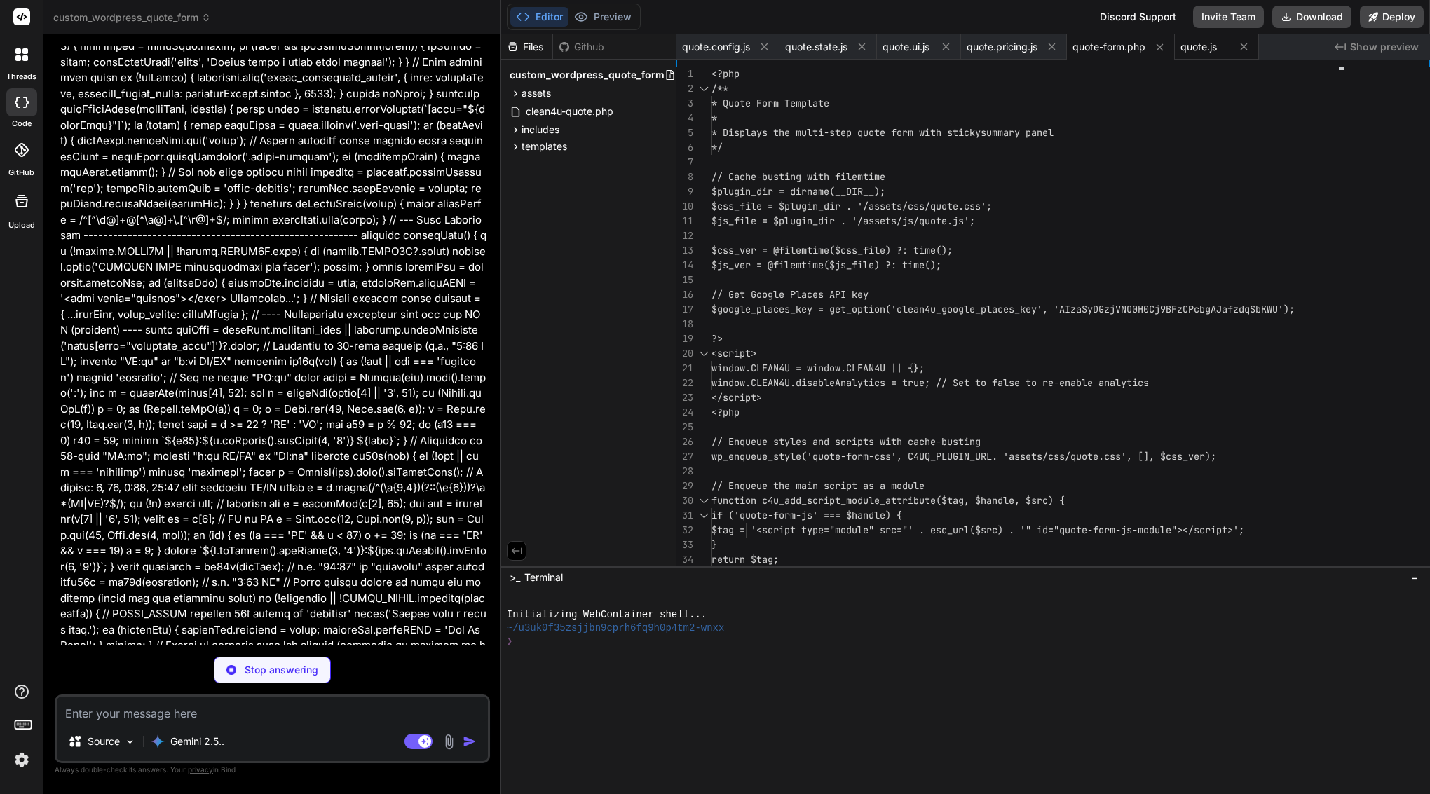
click at [1201, 48] on span "quote.js" at bounding box center [1198, 47] width 36 height 14
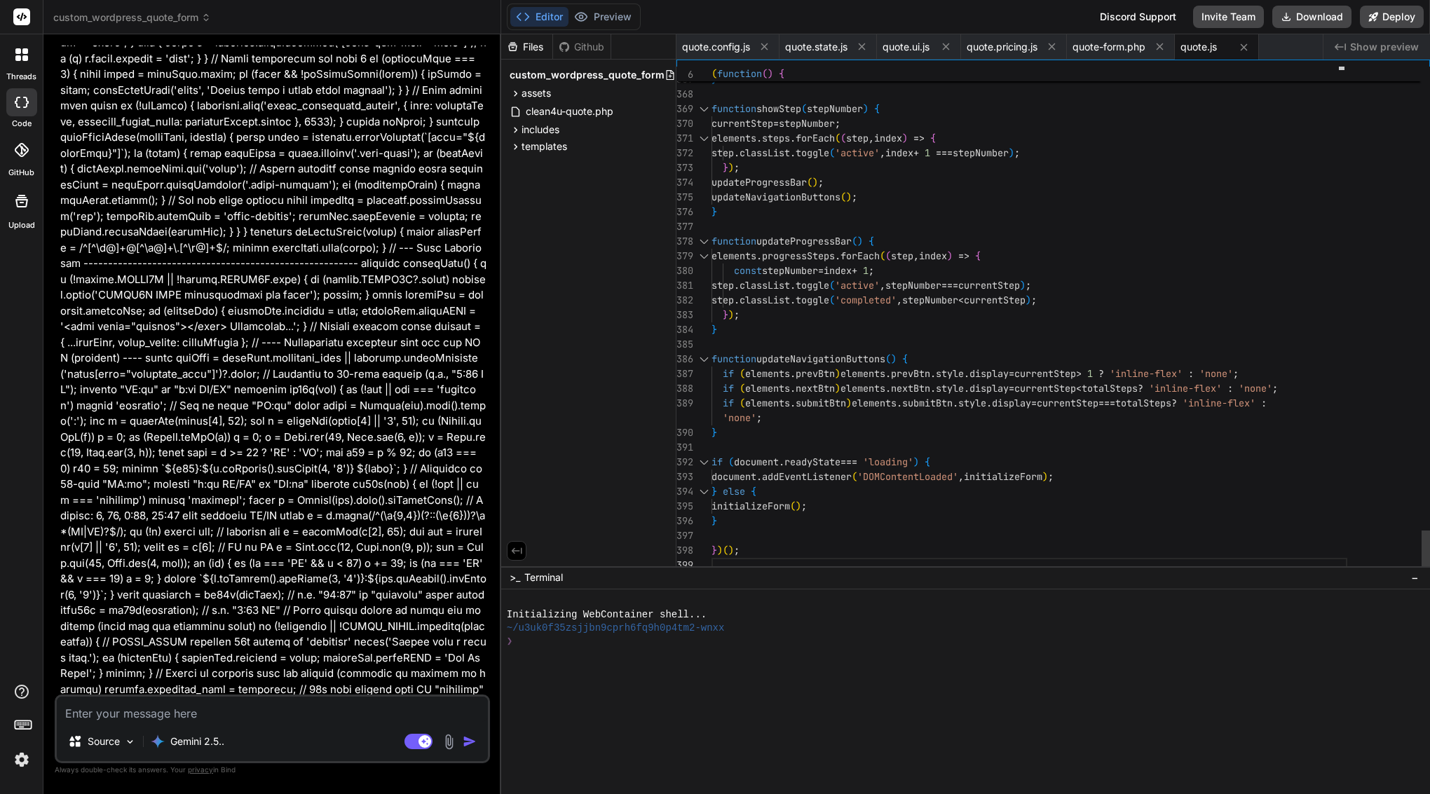
scroll to position [132, 0]
click at [824, 244] on span "updateProgressBar" at bounding box center [803, 241] width 95 height 13
click at [1292, 13] on icon at bounding box center [1286, 16] width 11 height 11
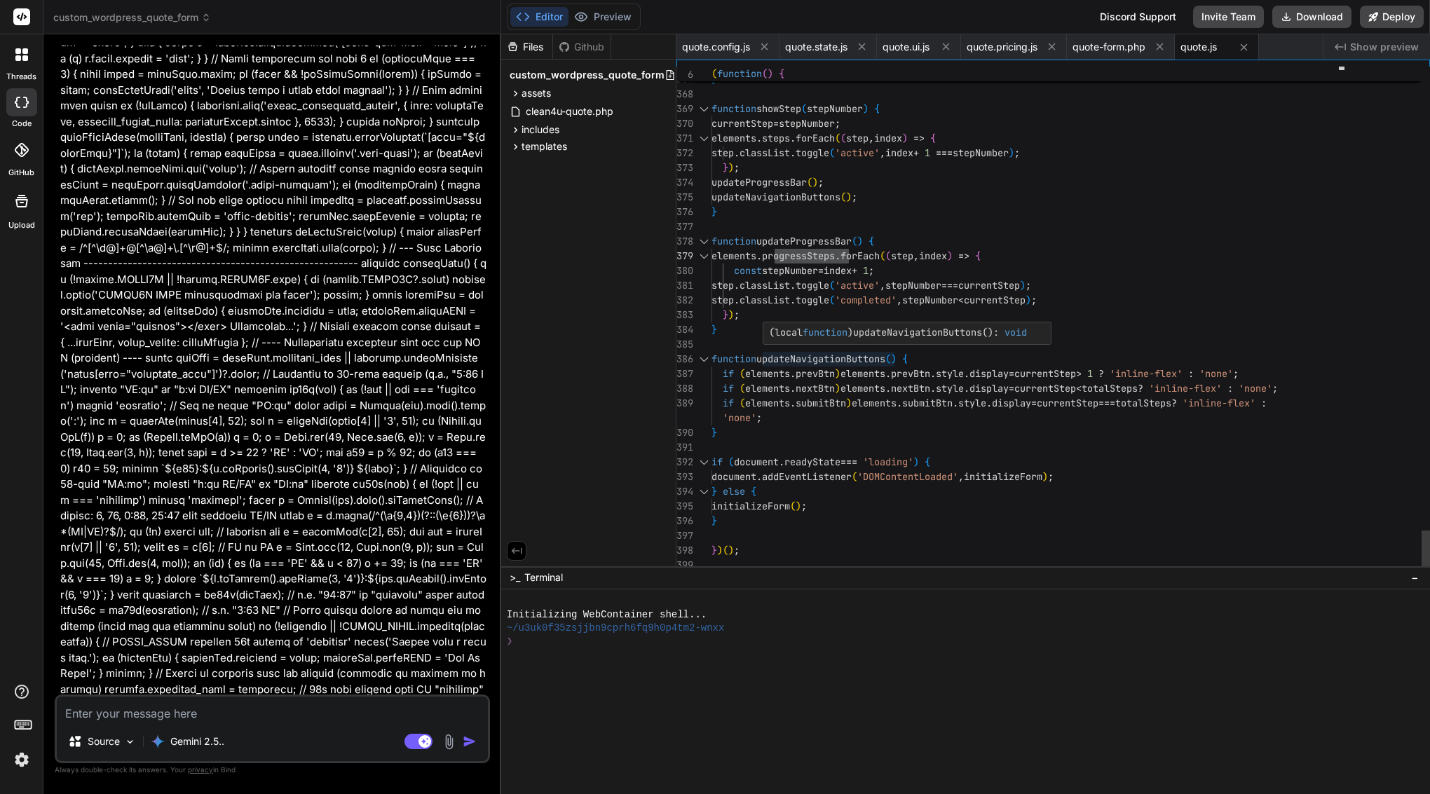
click at [813, 381] on span "if ( elements . nextBtn ) elements . nextBtn . style . display = currentStep < …" at bounding box center [994, 388] width 566 height 15
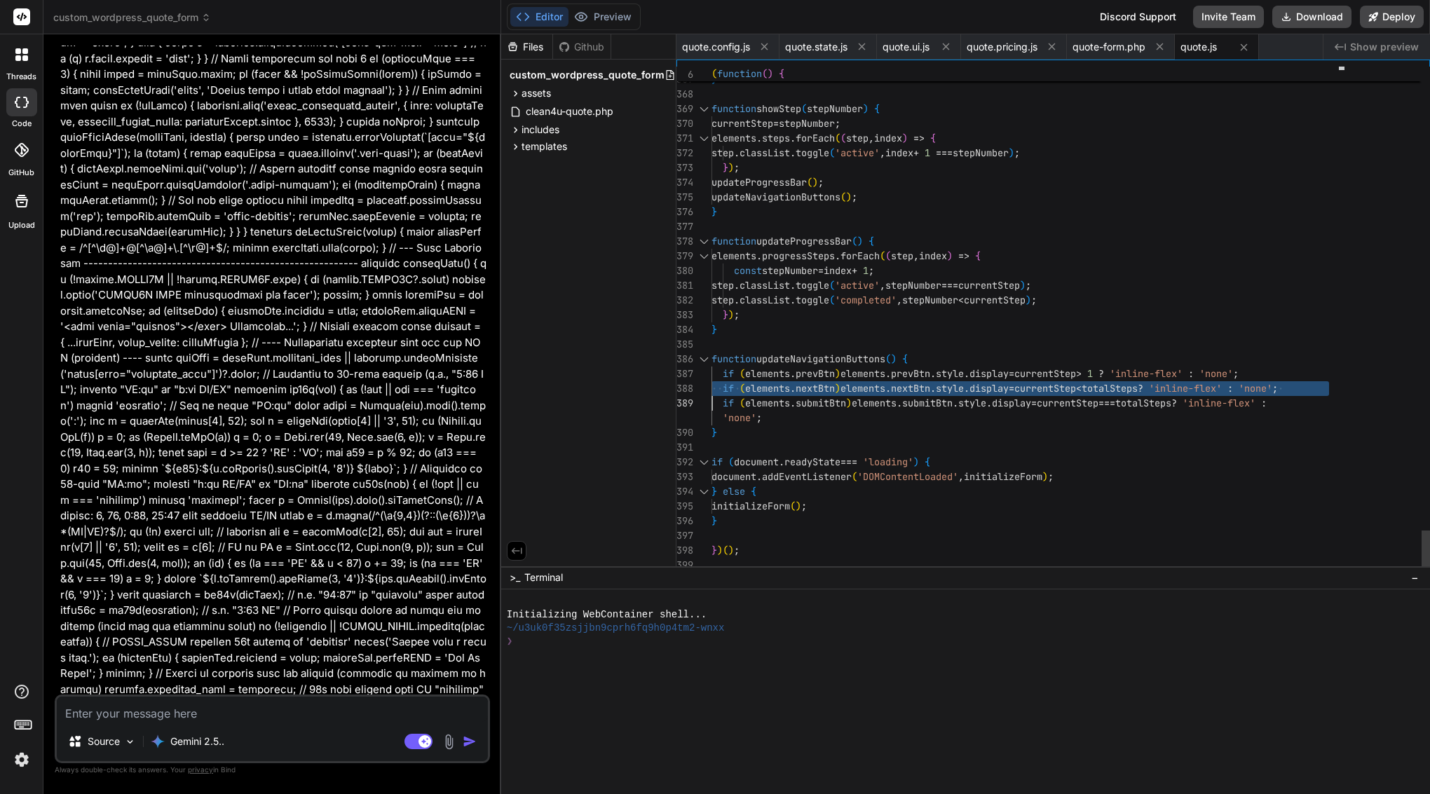
scroll to position [0, 0]
click at [813, 381] on span "if ( elements . nextBtn ) elements . nextBtn . style . display = currentStep < …" at bounding box center [994, 388] width 566 height 15
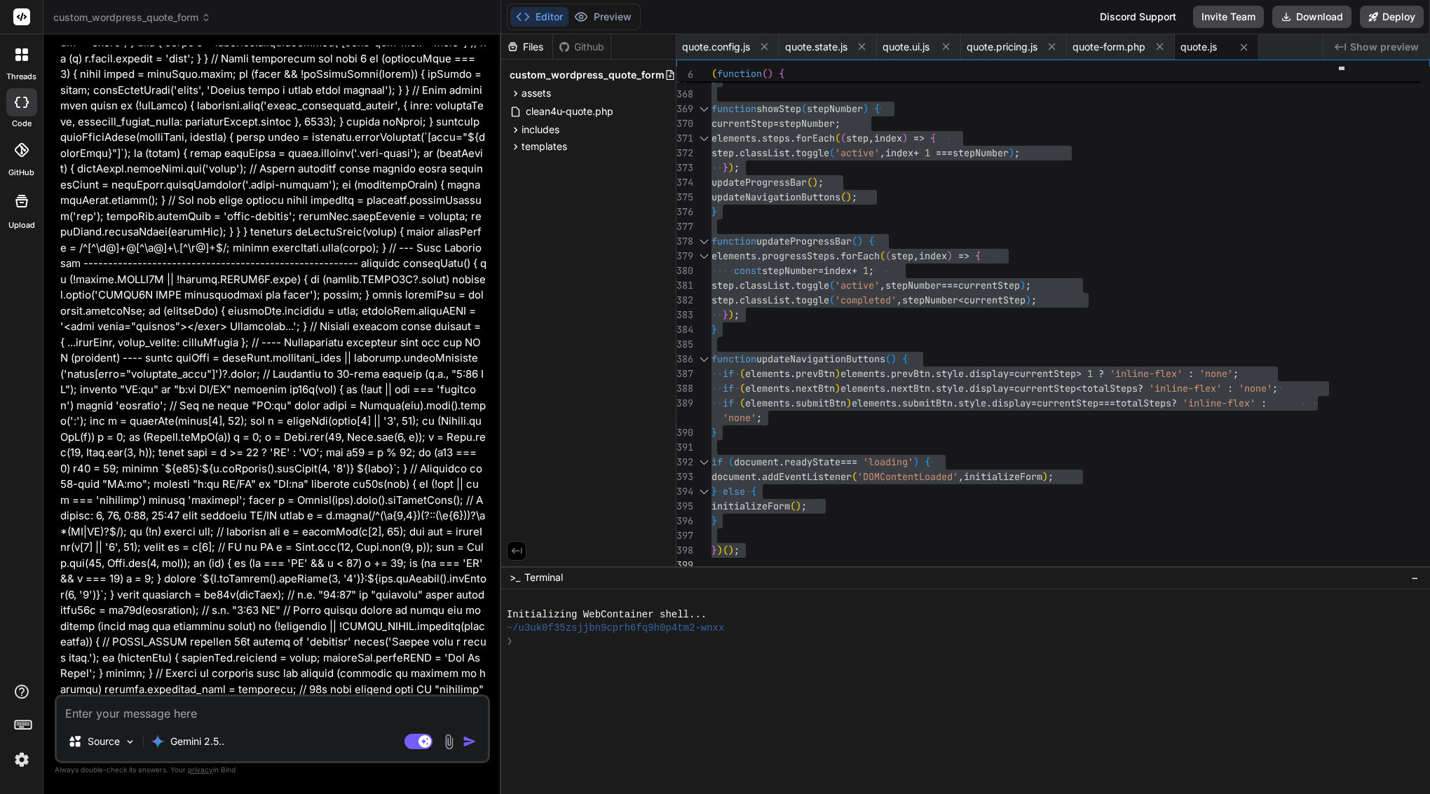
drag, startPoint x: 254, startPoint y: 675, endPoint x: 141, endPoint y: 676, distance: 113.6
copy div "assets/js/quote.js"
click at [362, 715] on textarea at bounding box center [272, 709] width 431 height 25
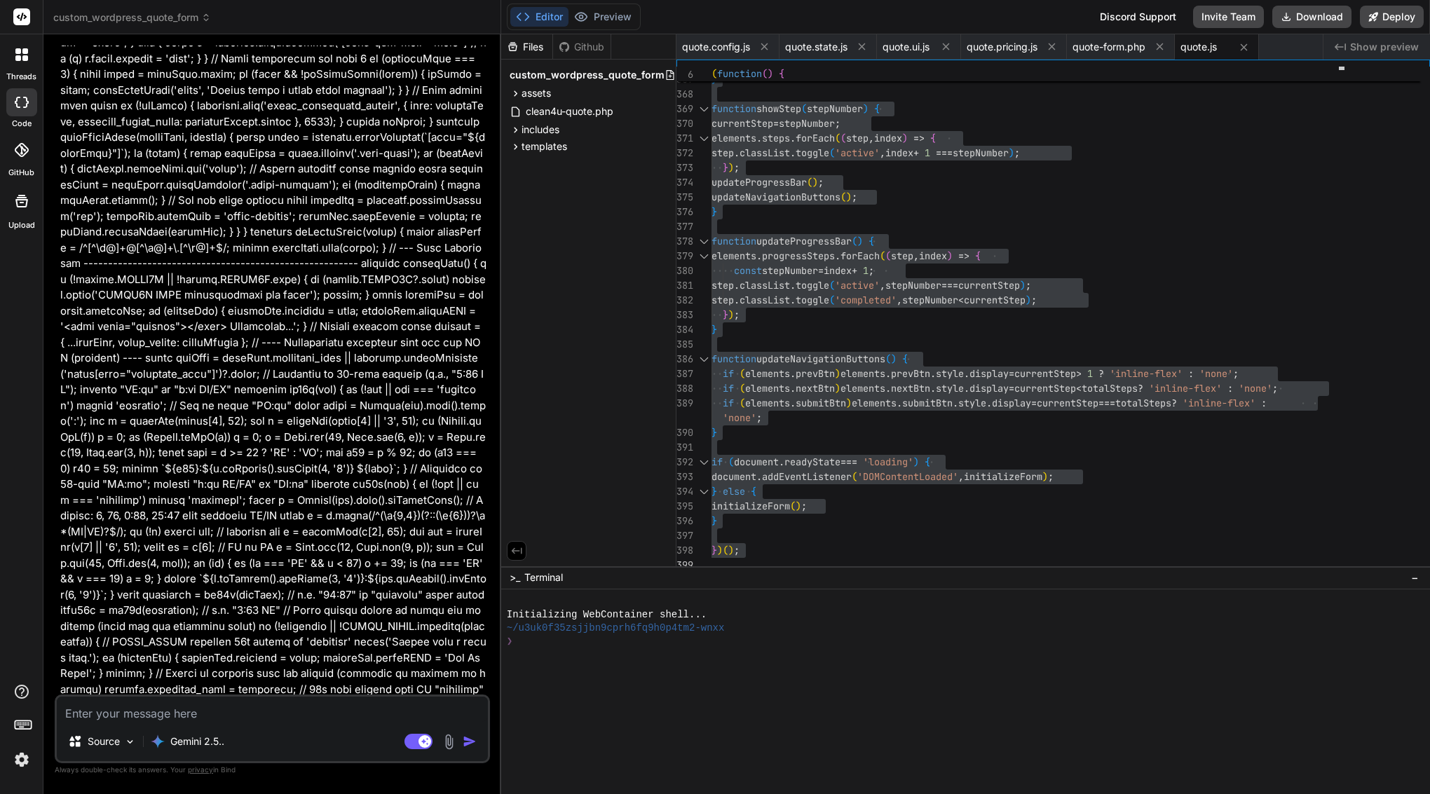
paste textarea "✅ Perfect — then the safest next step is exactly this: tell Bind to “de-modular…"
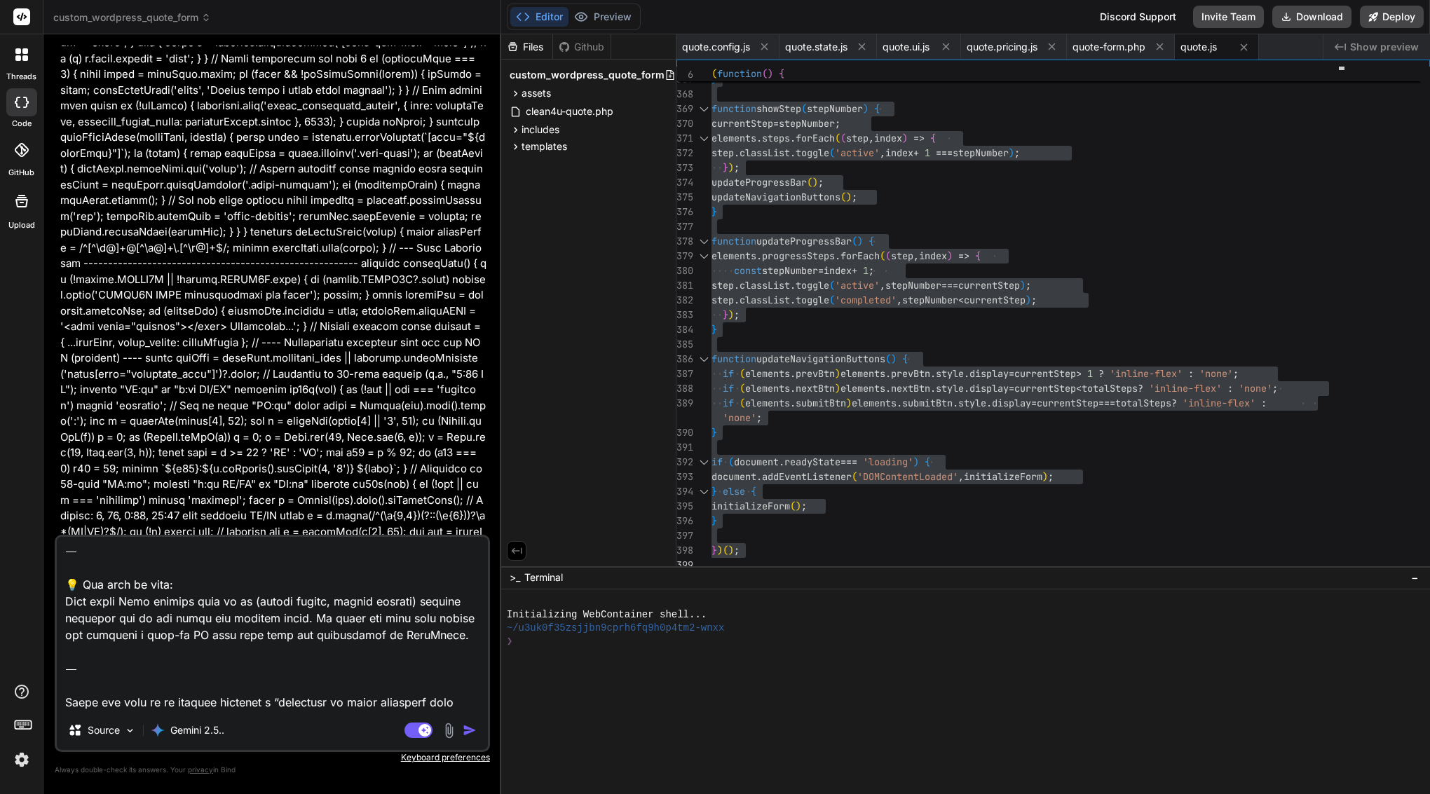
drag, startPoint x: 130, startPoint y: 696, endPoint x: 53, endPoint y: 620, distance: 108.1
click at [53, 620] on div "Bind AI Web Search Created with Pixso. Code Generator You Bind AI I'll implemen…" at bounding box center [272, 413] width 458 height 759
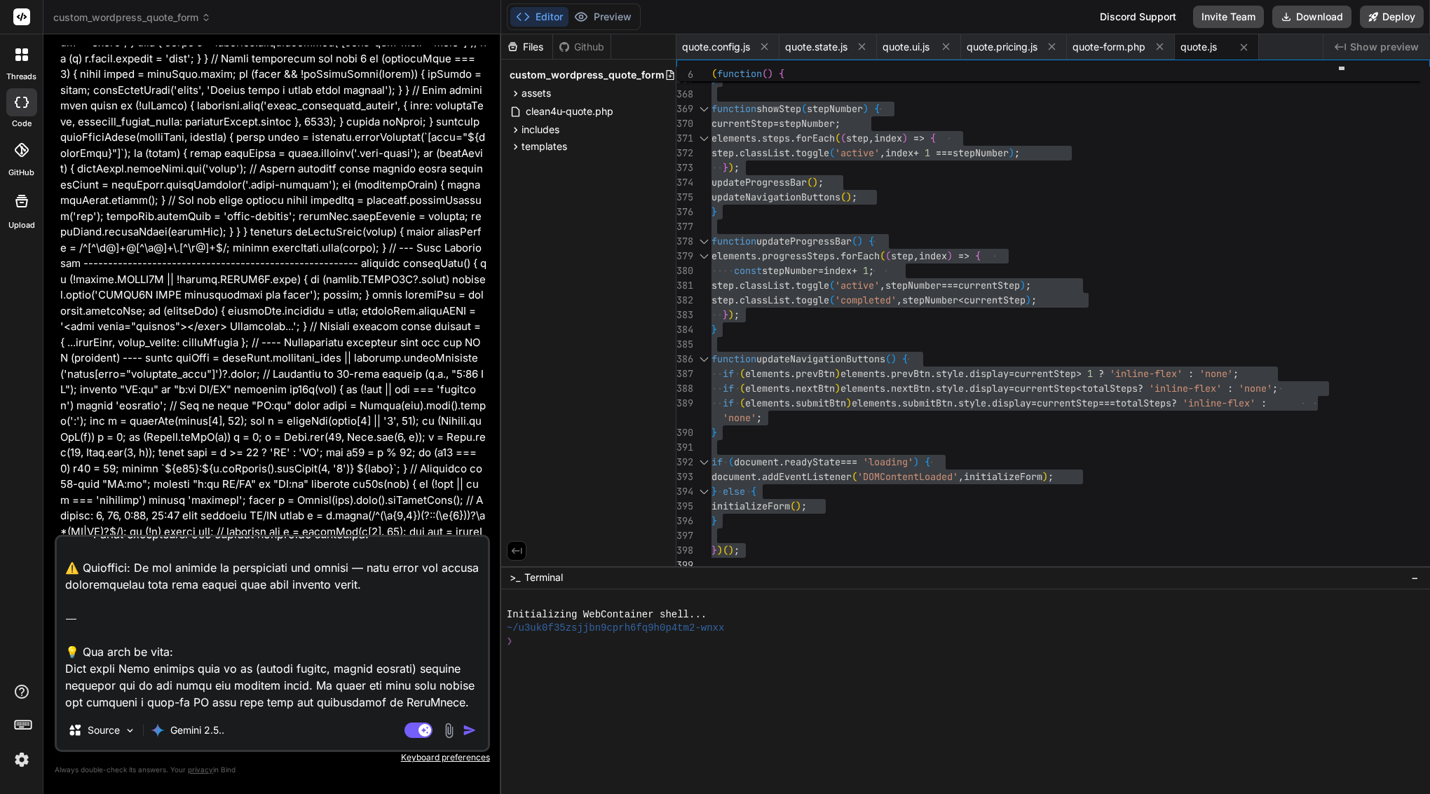
scroll to position [859, 0]
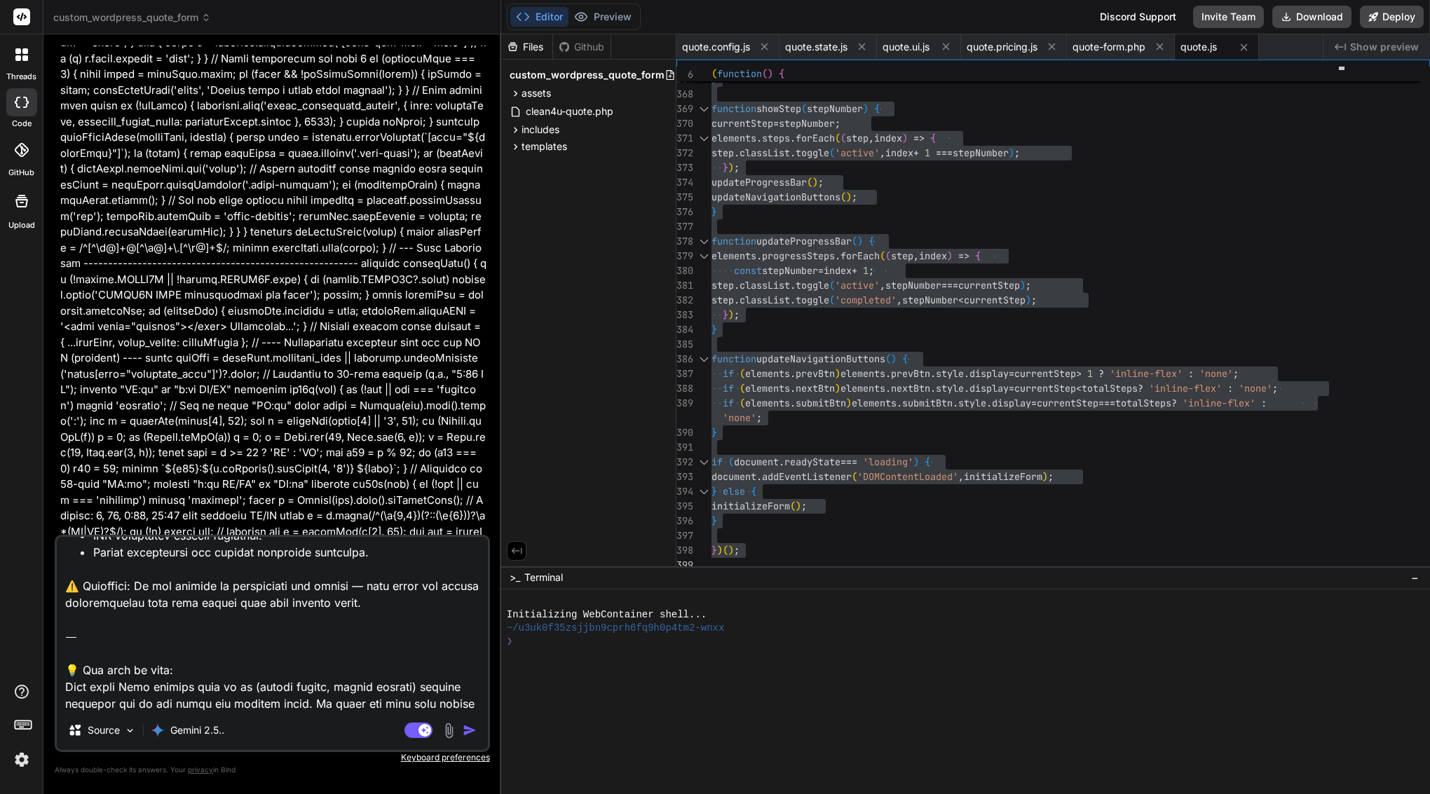
drag, startPoint x: 81, startPoint y: 701, endPoint x: 48, endPoint y: 601, distance: 105.5
click at [48, 601] on div "Bind AI Web Search Created with Pixso. Code Generator You Bind AI I'll implemen…" at bounding box center [272, 413] width 458 height 759
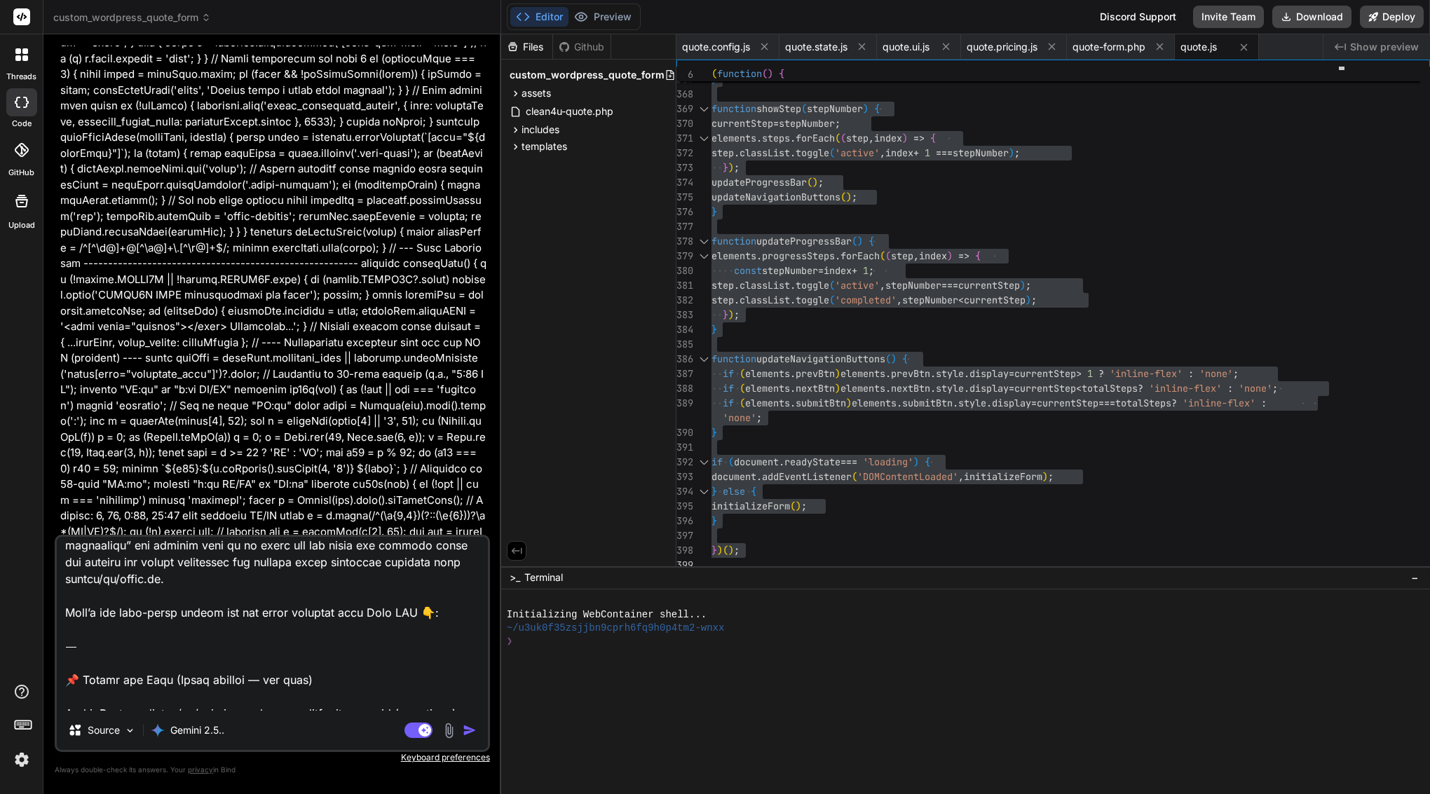
scroll to position [0, 0]
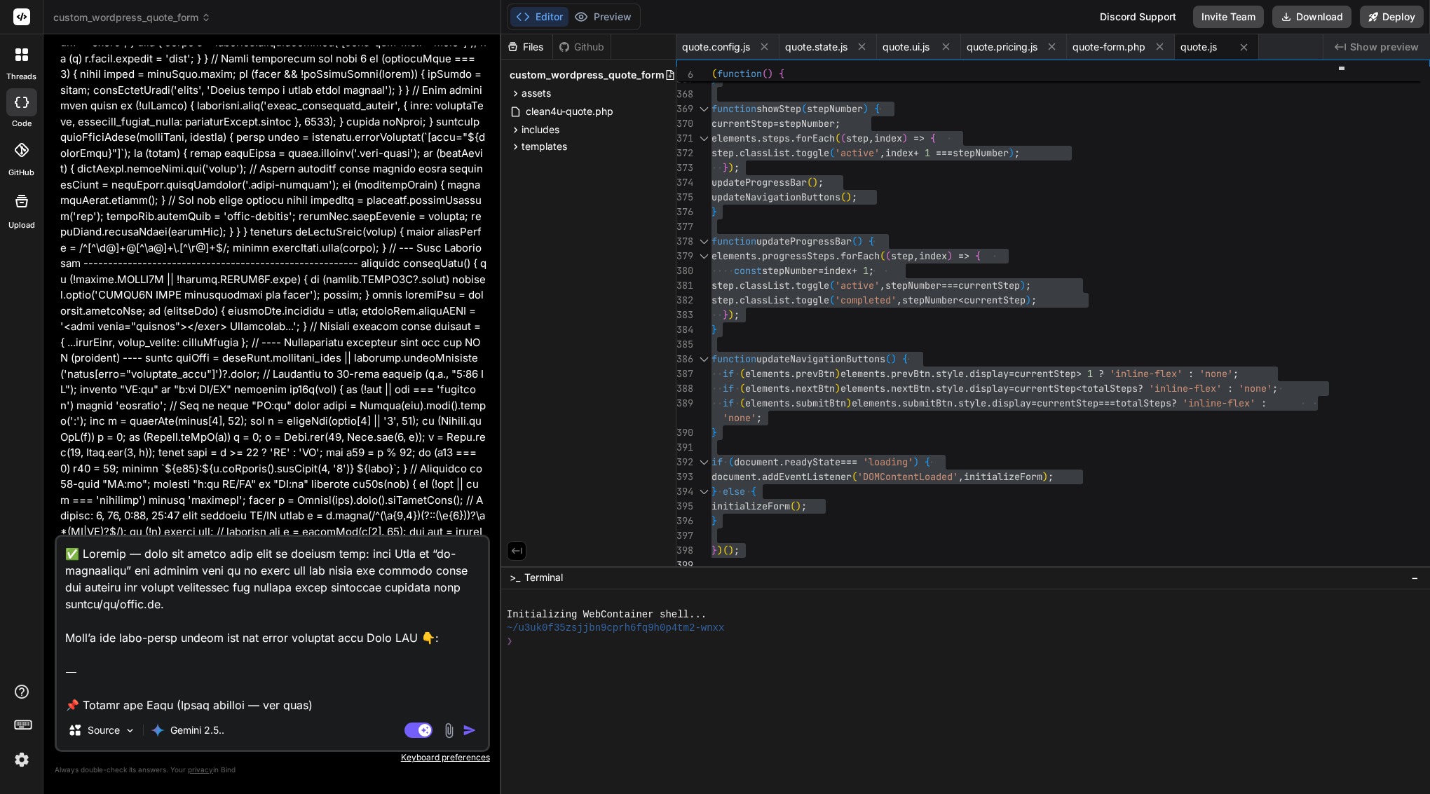
drag, startPoint x: 66, startPoint y: 631, endPoint x: 36, endPoint y: 467, distance: 166.8
click at [36, 467] on div "threads code GitHub Upload custom_wordpress_quote_form Created with Pixso. Bind…" at bounding box center [715, 397] width 1430 height 794
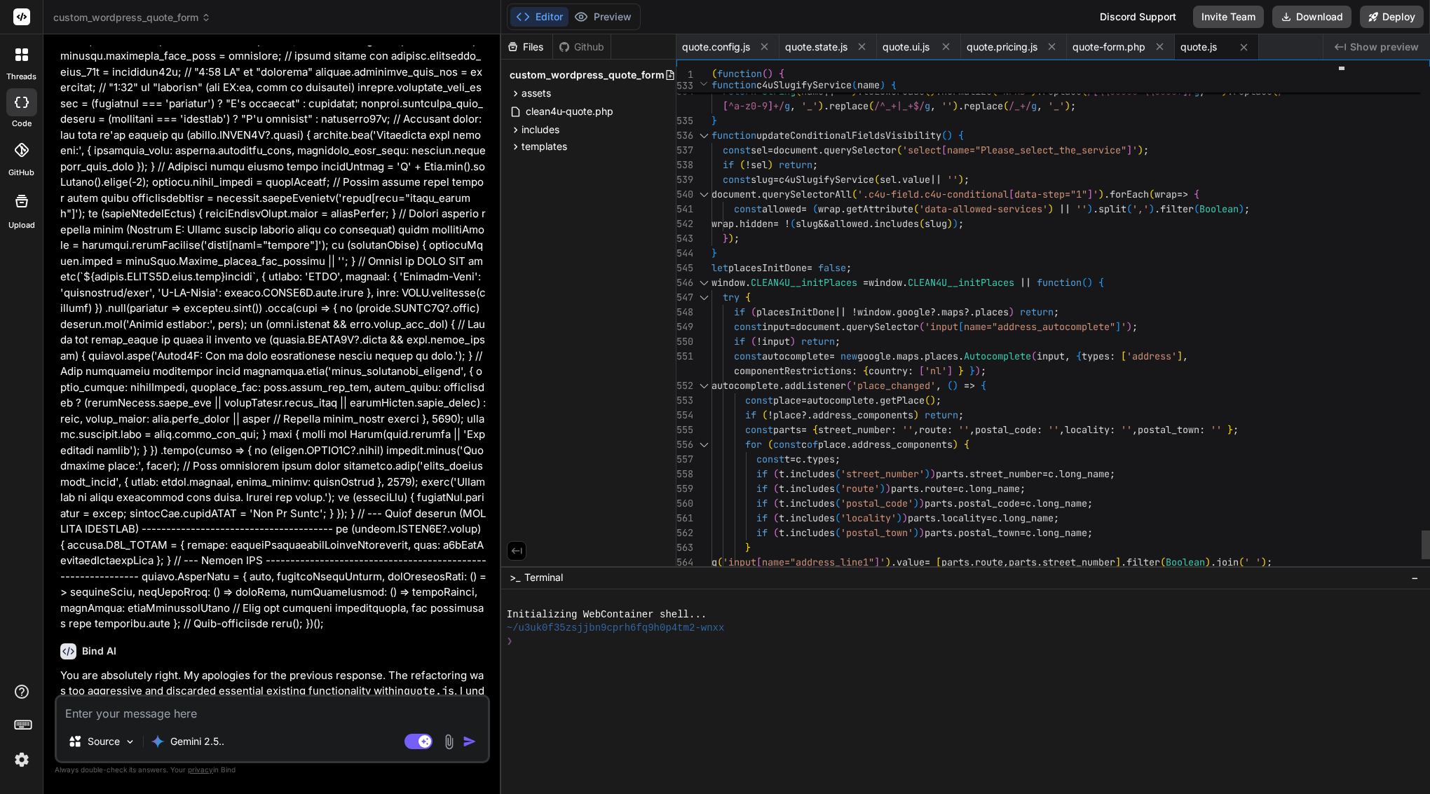
scroll to position [59, 0]
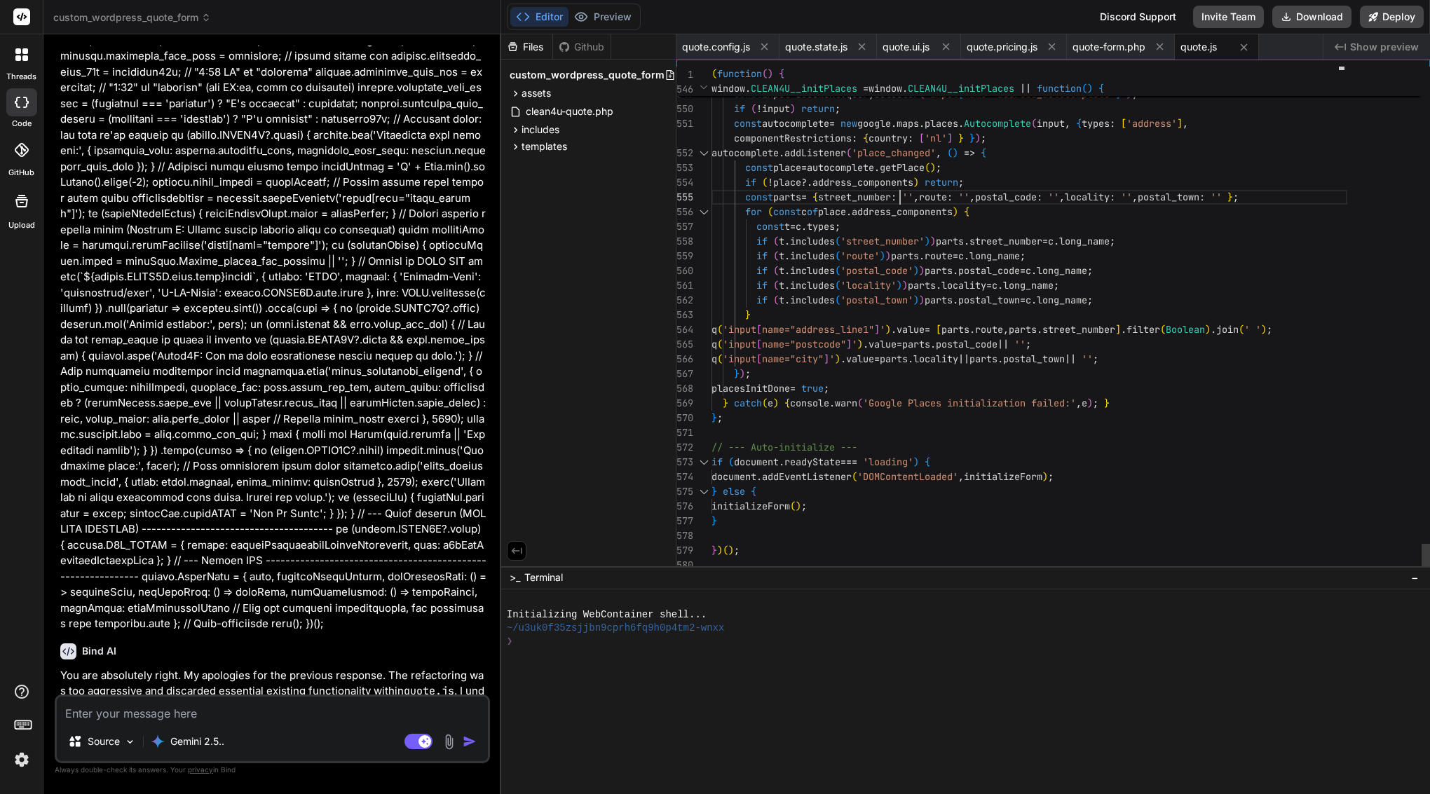
click at [891, 196] on span "street_number" at bounding box center [854, 197] width 73 height 13
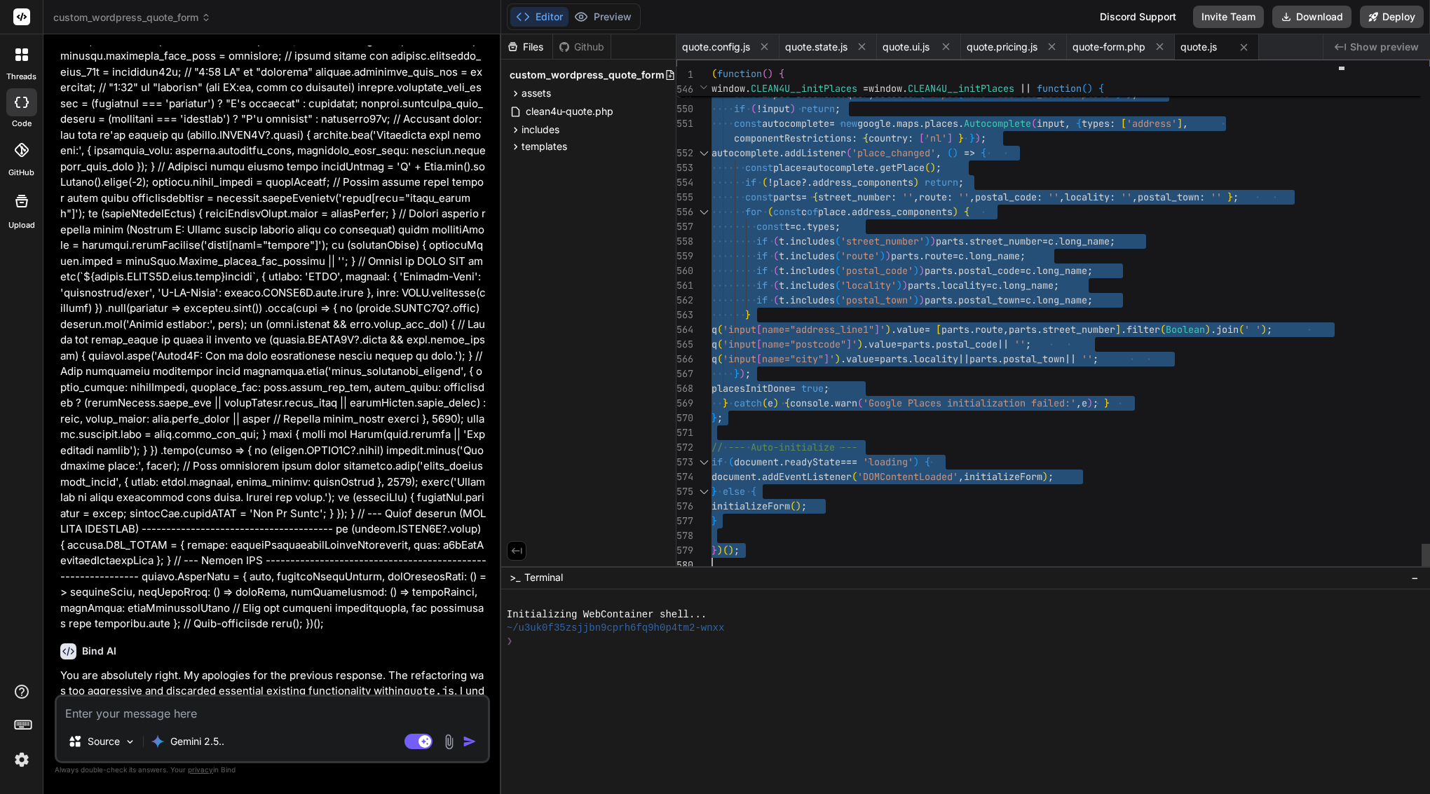
scroll to position [0, 0]
click at [891, 196] on span "street_number" at bounding box center [854, 197] width 73 height 13
click at [846, 269] on span "'postal_code'" at bounding box center [876, 270] width 73 height 13
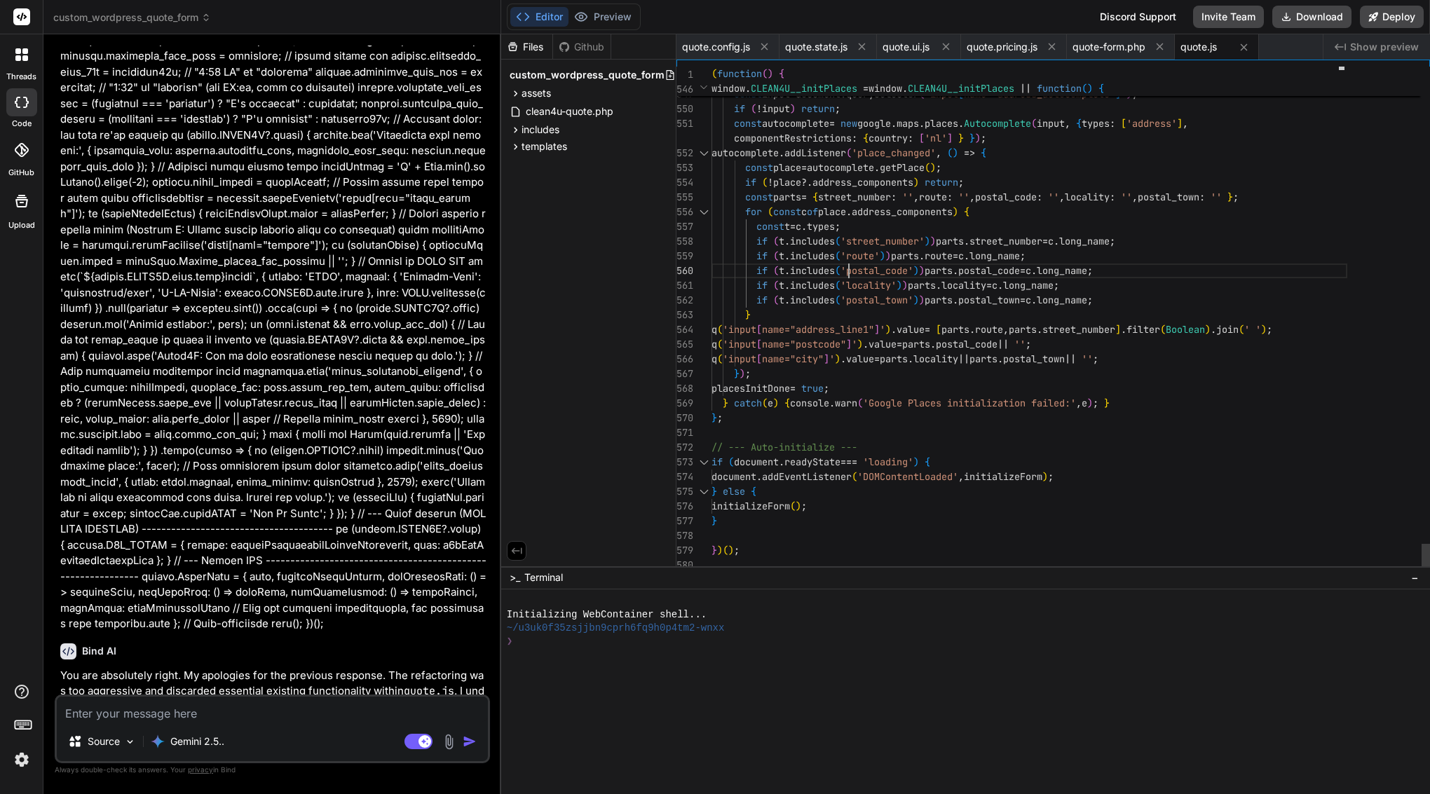
scroll to position [59, 0]
click at [846, 269] on span "'postal_code'" at bounding box center [876, 270] width 73 height 13
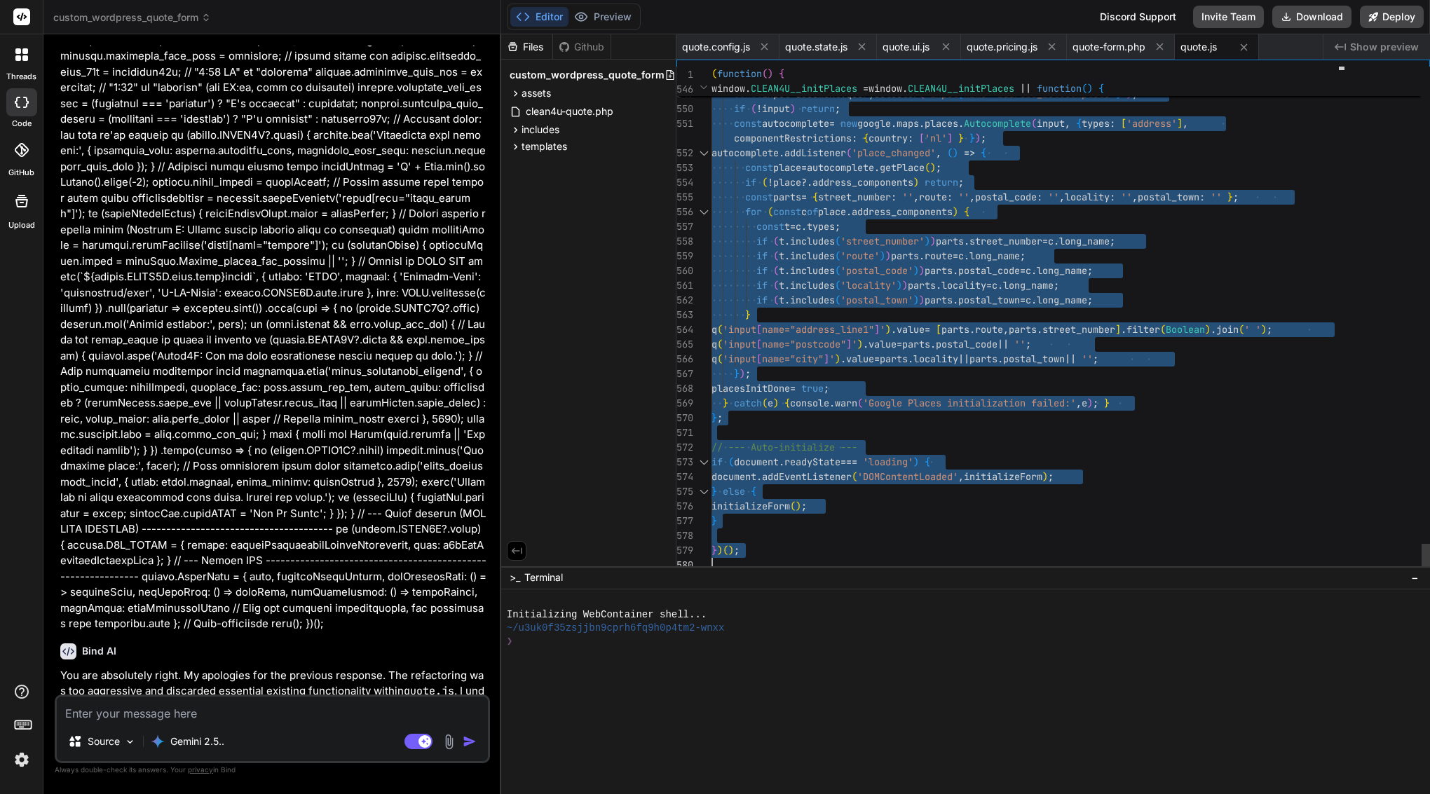
click at [846, 269] on span "'postal_code'" at bounding box center [876, 270] width 73 height 13
click at [175, 714] on textarea at bounding box center [272, 709] width 431 height 25
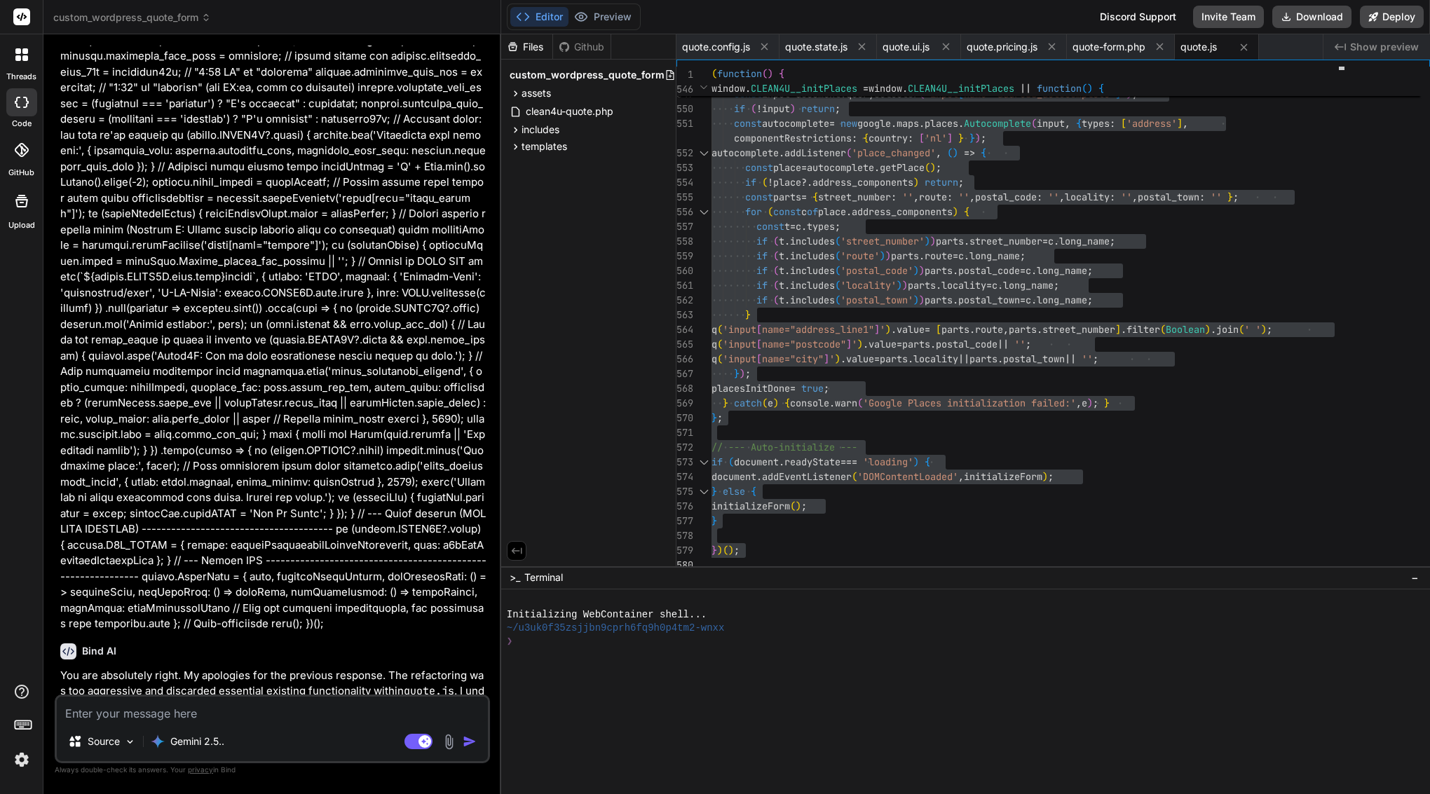
paste textarea "✅ Perfect — now we do one last clean-up prompt to give Bind the correct instruc…"
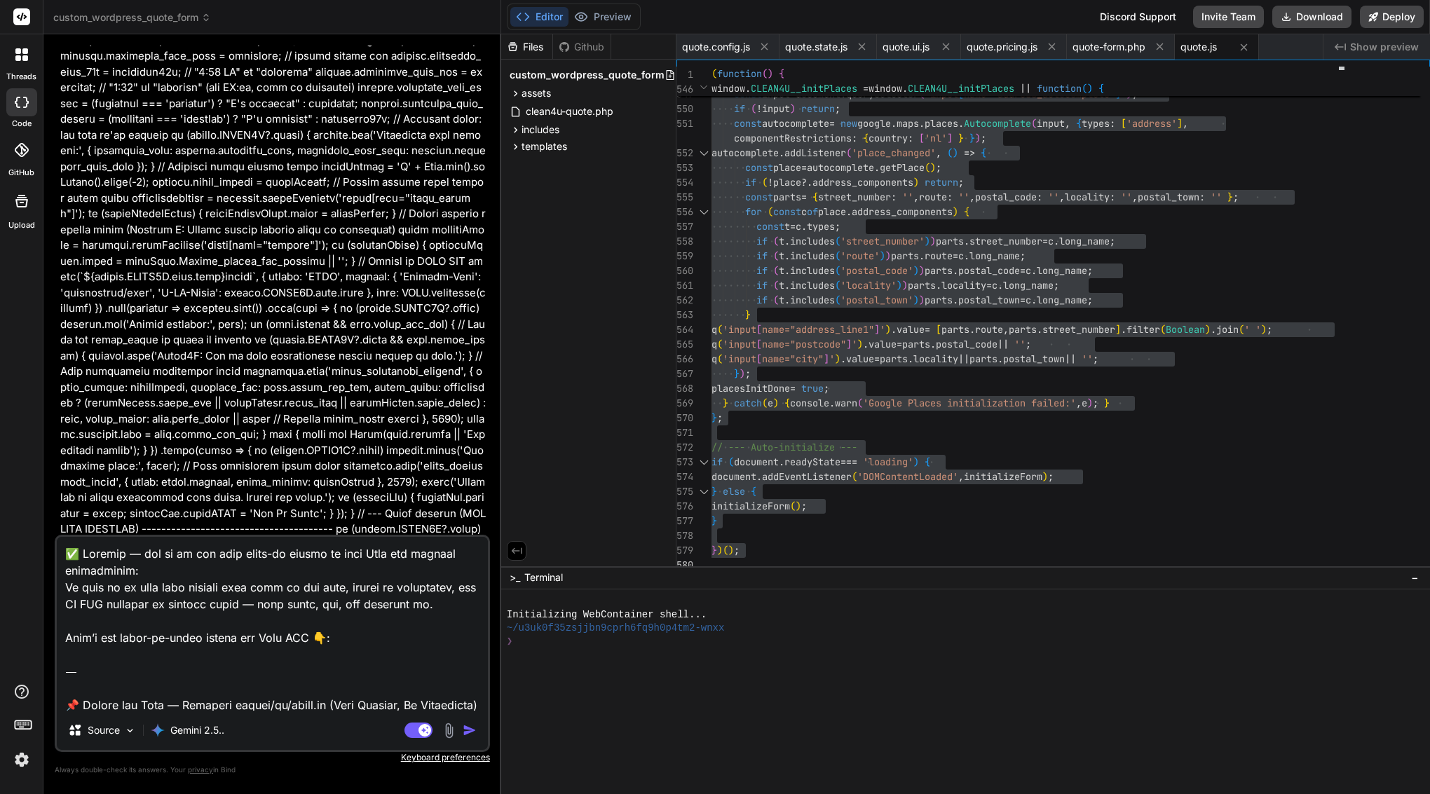
drag, startPoint x: 62, startPoint y: 670, endPoint x: 79, endPoint y: 547, distance: 123.7
click at [52, 434] on div "Bind AI Web Search Created with Pixso. Code Generator You Bind AI I'll implemen…" at bounding box center [272, 413] width 458 height 759
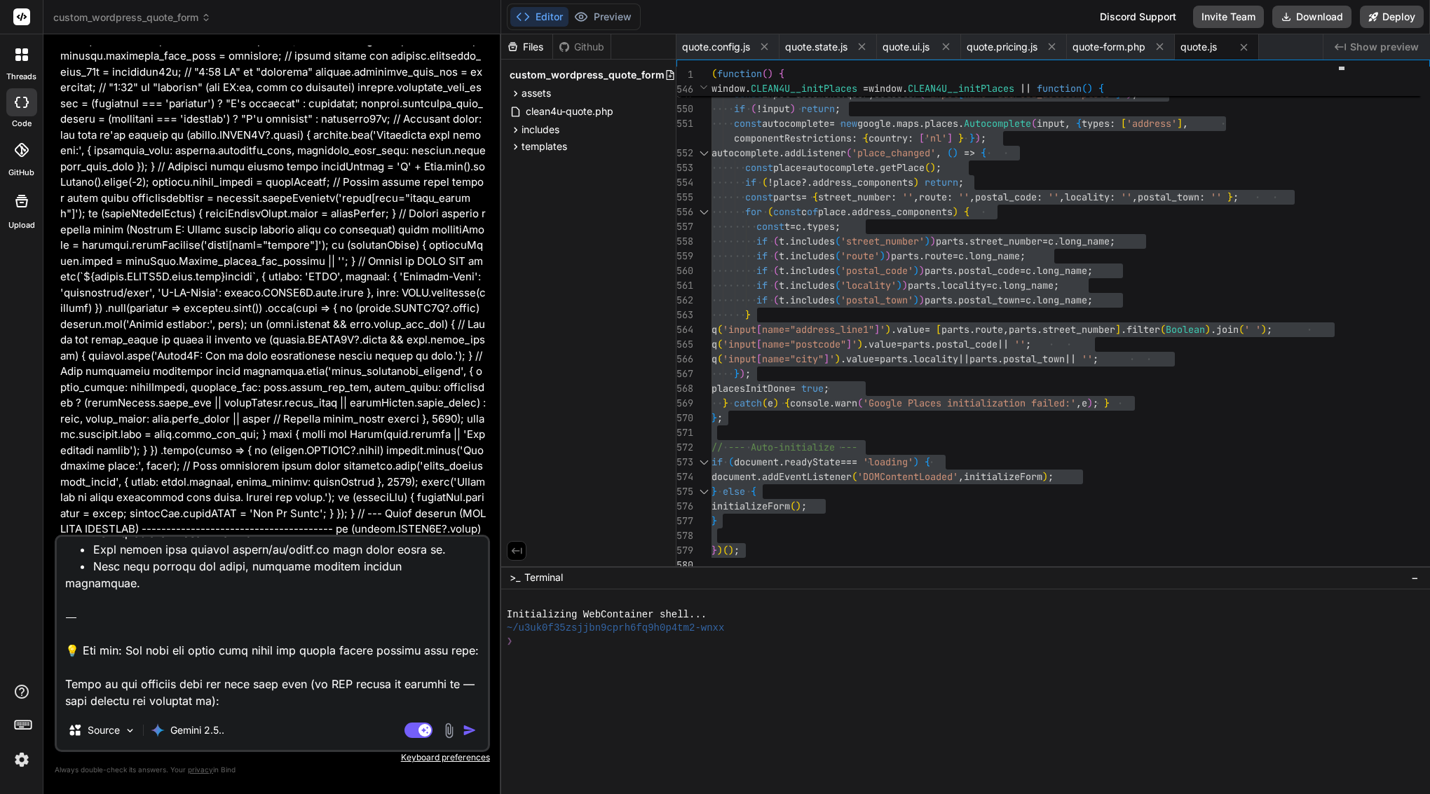
scroll to position [962, 0]
drag, startPoint x: 62, startPoint y: 566, endPoint x: 469, endPoint y: 599, distance: 408.6
click at [469, 599] on textarea at bounding box center [272, 624] width 431 height 174
click at [144, 618] on textarea at bounding box center [272, 624] width 431 height 174
drag, startPoint x: 64, startPoint y: 597, endPoint x: 460, endPoint y: 603, distance: 396.1
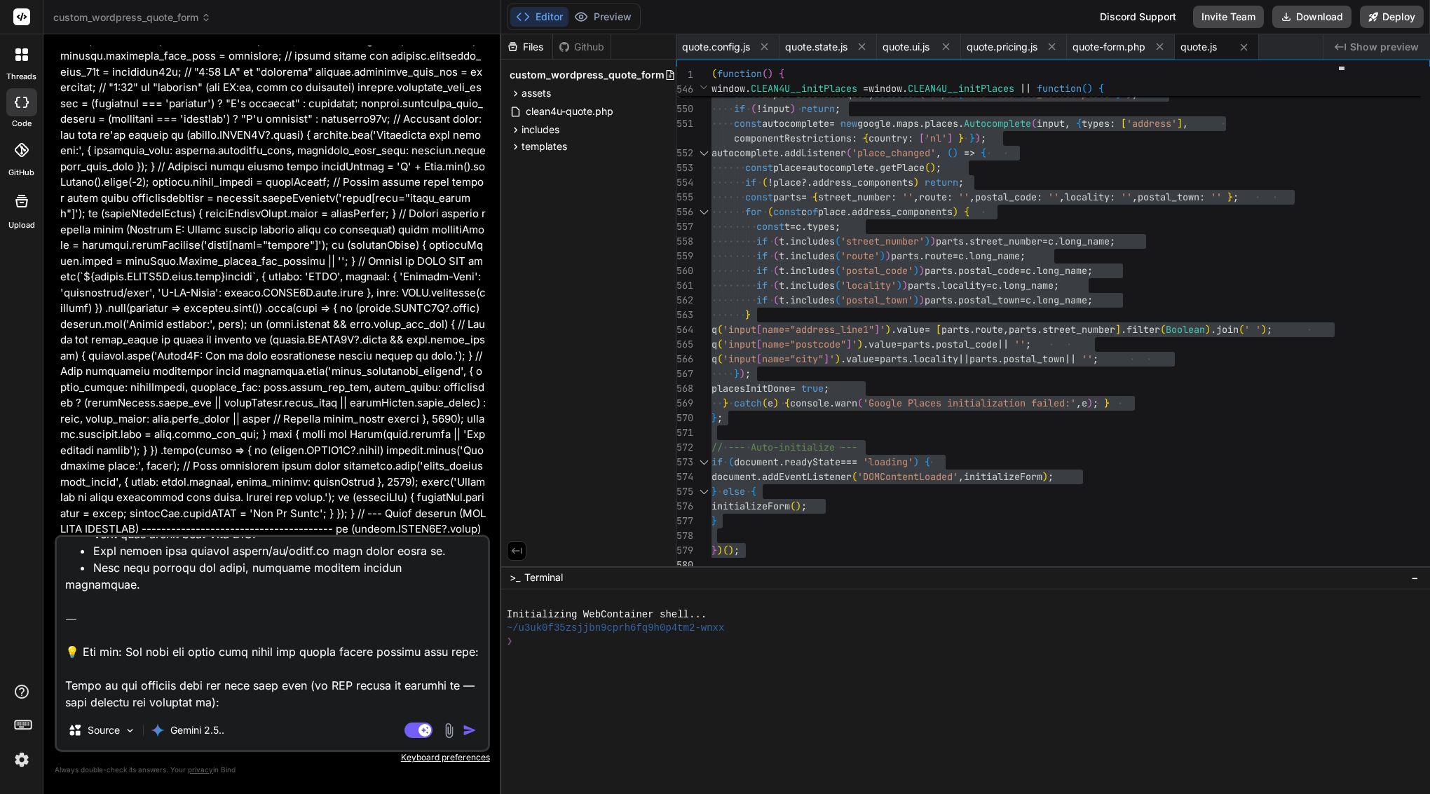
click at [460, 603] on textarea at bounding box center [272, 624] width 431 height 174
drag, startPoint x: 75, startPoint y: 606, endPoint x: 149, endPoint y: 630, distance: 77.6
click at [162, 603] on textarea at bounding box center [272, 624] width 431 height 174
drag, startPoint x: 67, startPoint y: 681, endPoint x: 363, endPoint y: 704, distance: 297.4
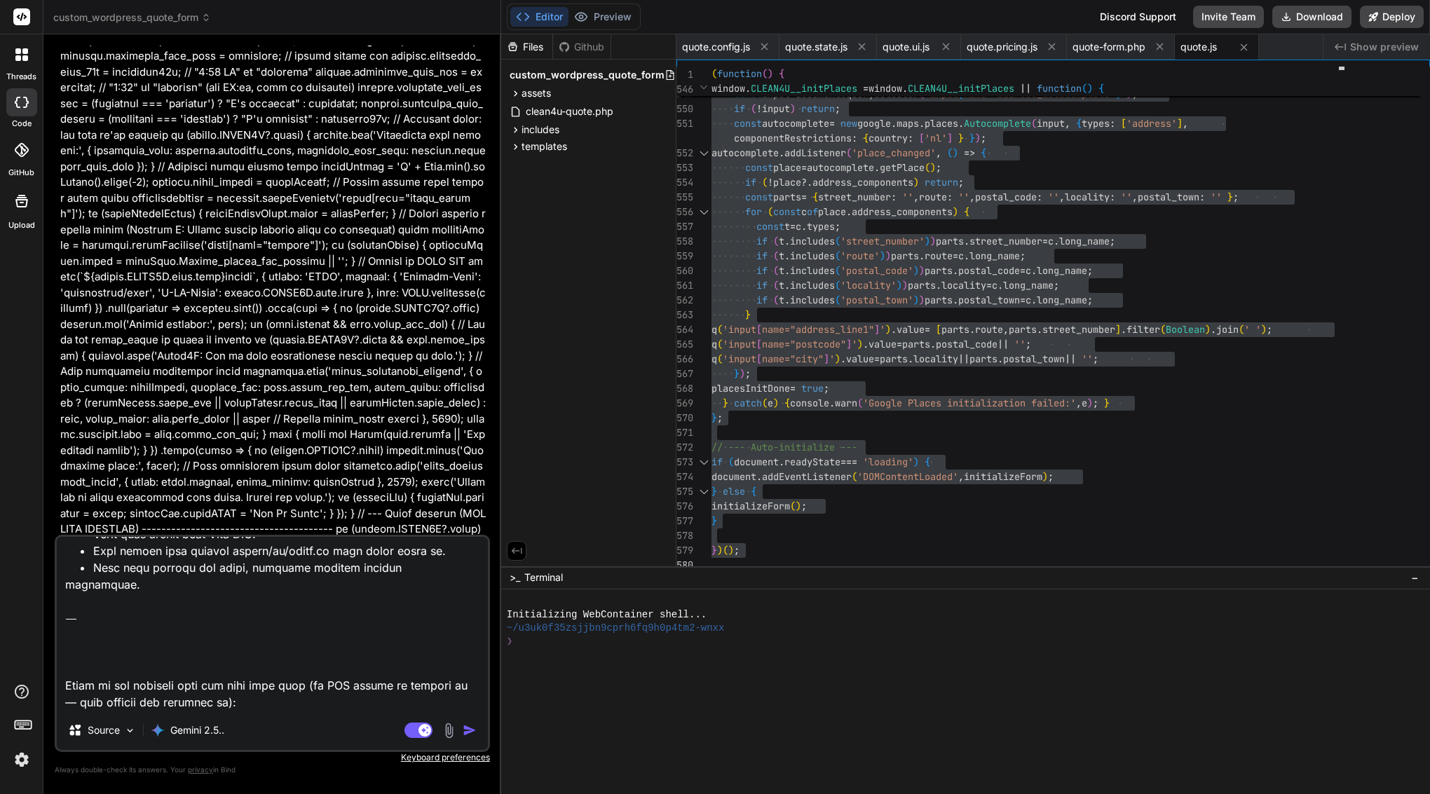
click at [374, 716] on div "Source Gemini 2.5.. Agent Mode. When this toggle is activated, AI automatically…" at bounding box center [272, 643] width 435 height 217
paste textarea "(function() { 'use strict'; // --- CONDITIONAL FIELD HELPERS (MINIMAL ADDITION)…"
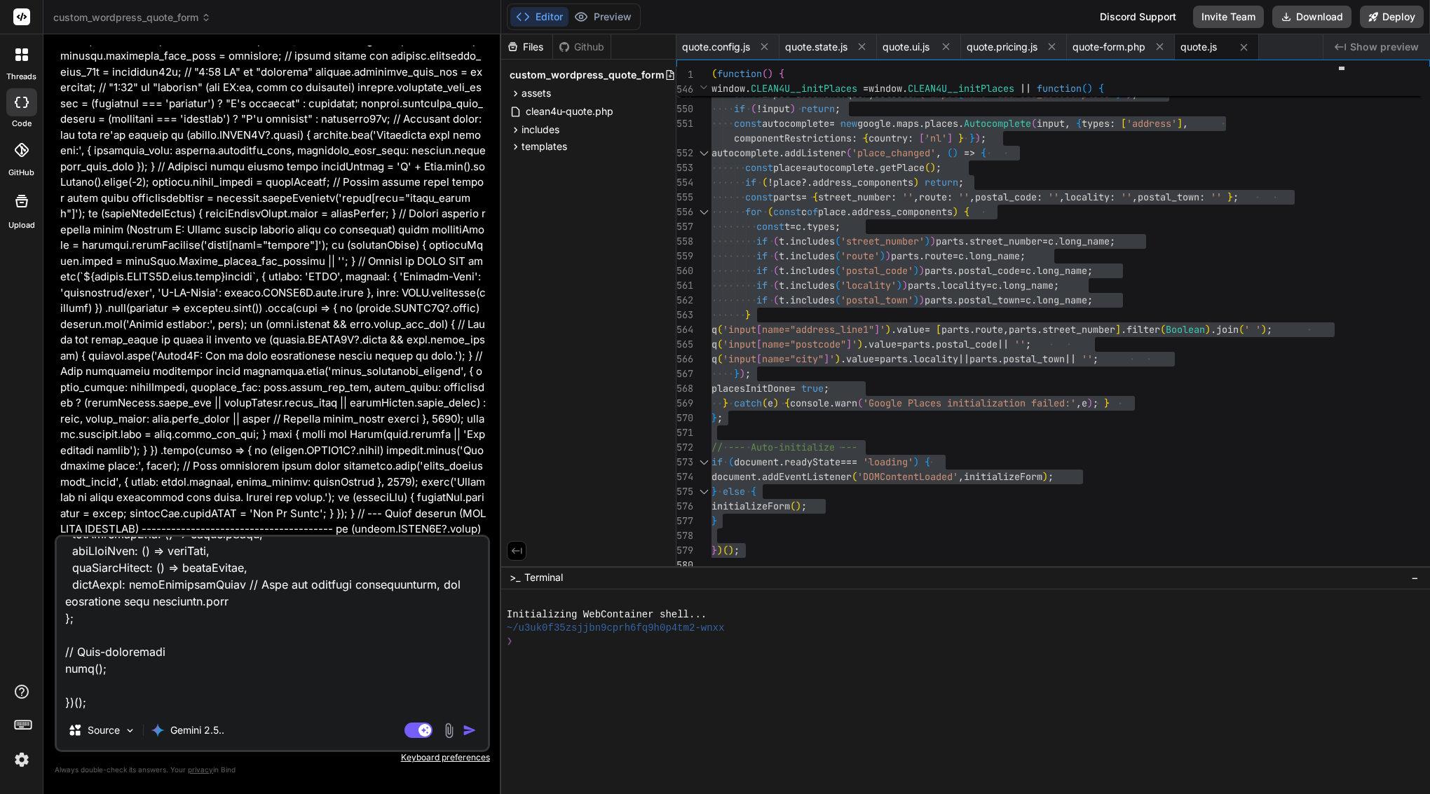
click at [464, 728] on img "button" at bounding box center [470, 730] width 14 height 14
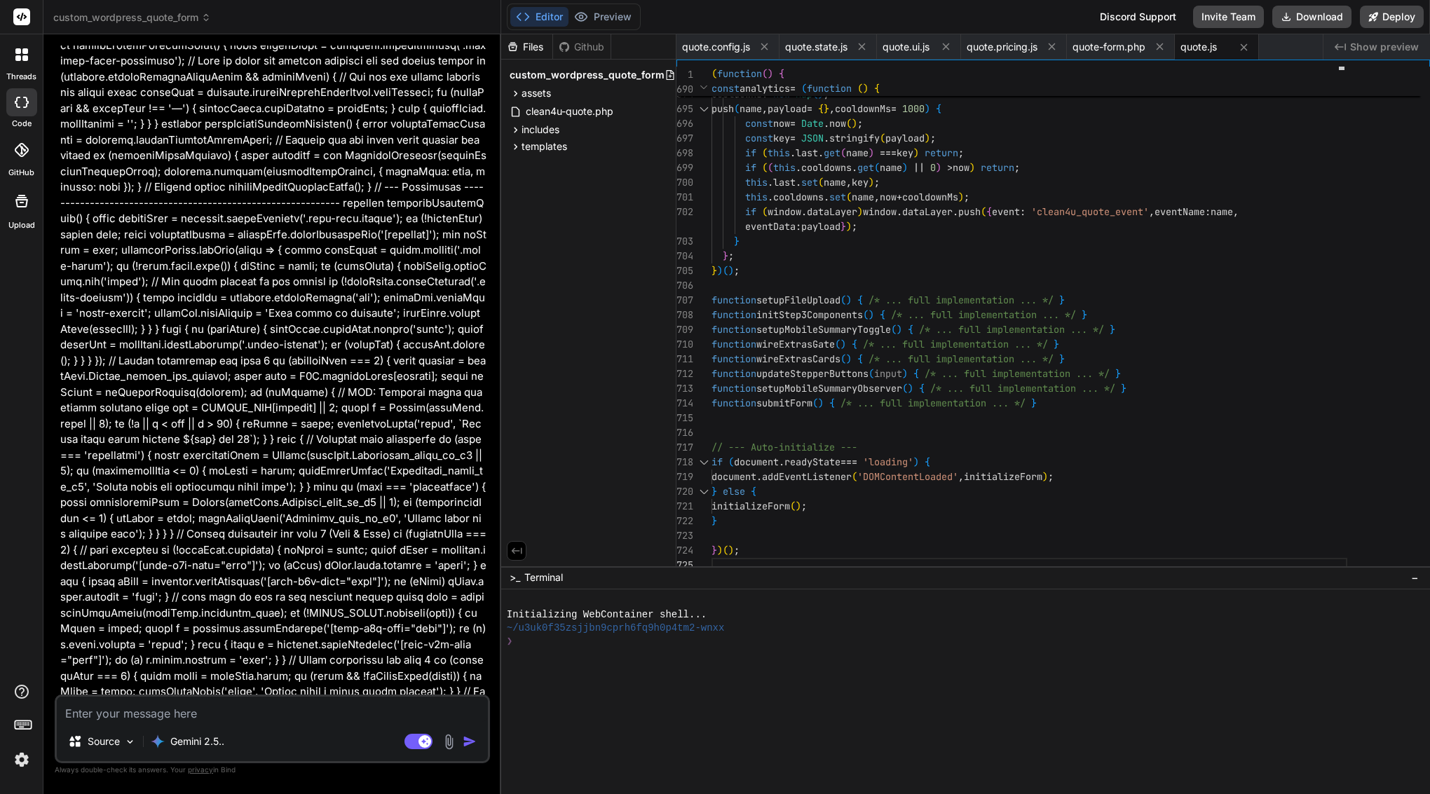
scroll to position [0, 0]
click at [885, 317] on span "{" at bounding box center [883, 314] width 6 height 13
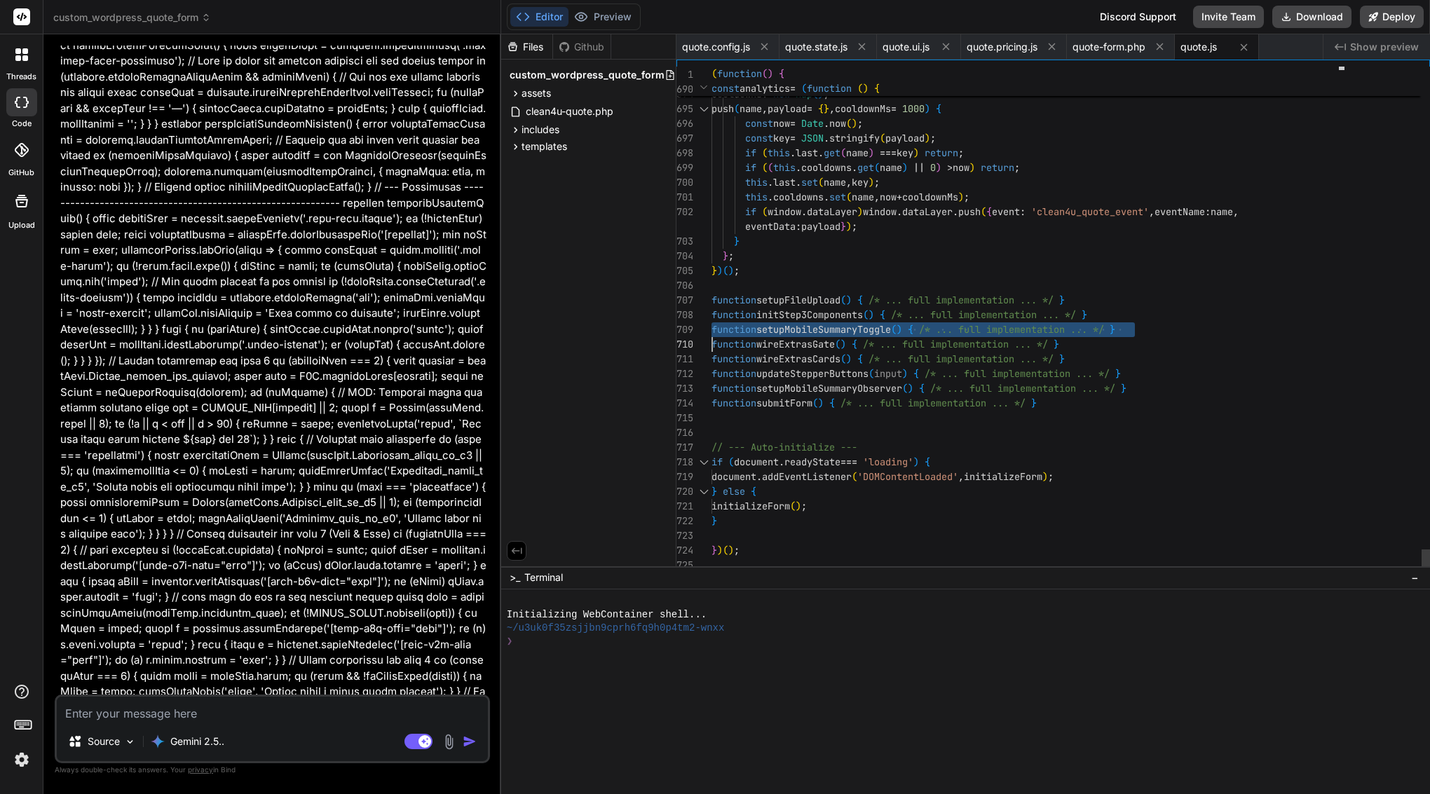
click at [885, 317] on span "{" at bounding box center [883, 314] width 6 height 13
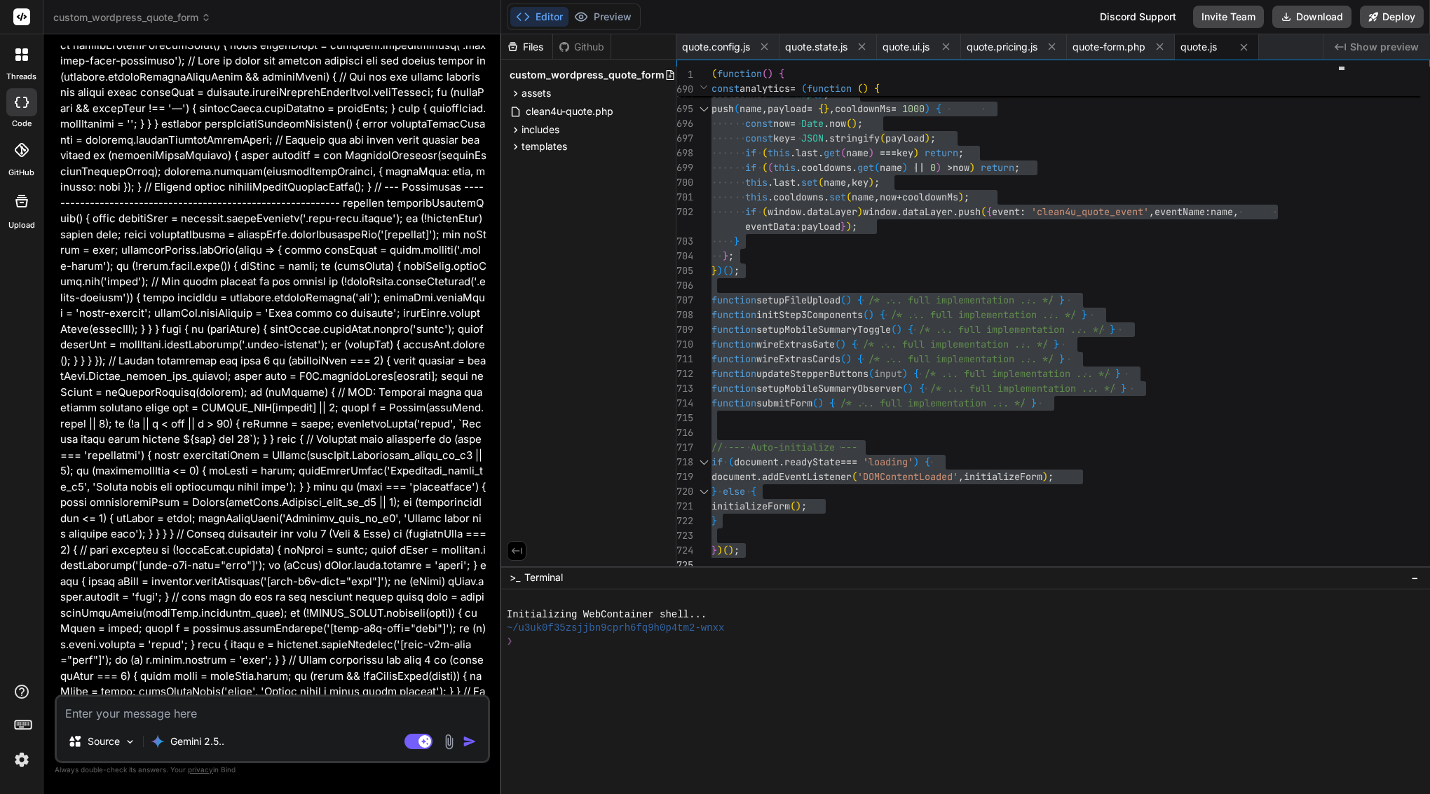
drag, startPoint x: 85, startPoint y: 462, endPoint x: 300, endPoint y: 685, distance: 310.3
copy div "Bind AI Of course. I will take the provided assets/js/quote.js file, integrate …"
click at [188, 737] on p "Gemini 2.5.." at bounding box center [197, 742] width 54 height 14
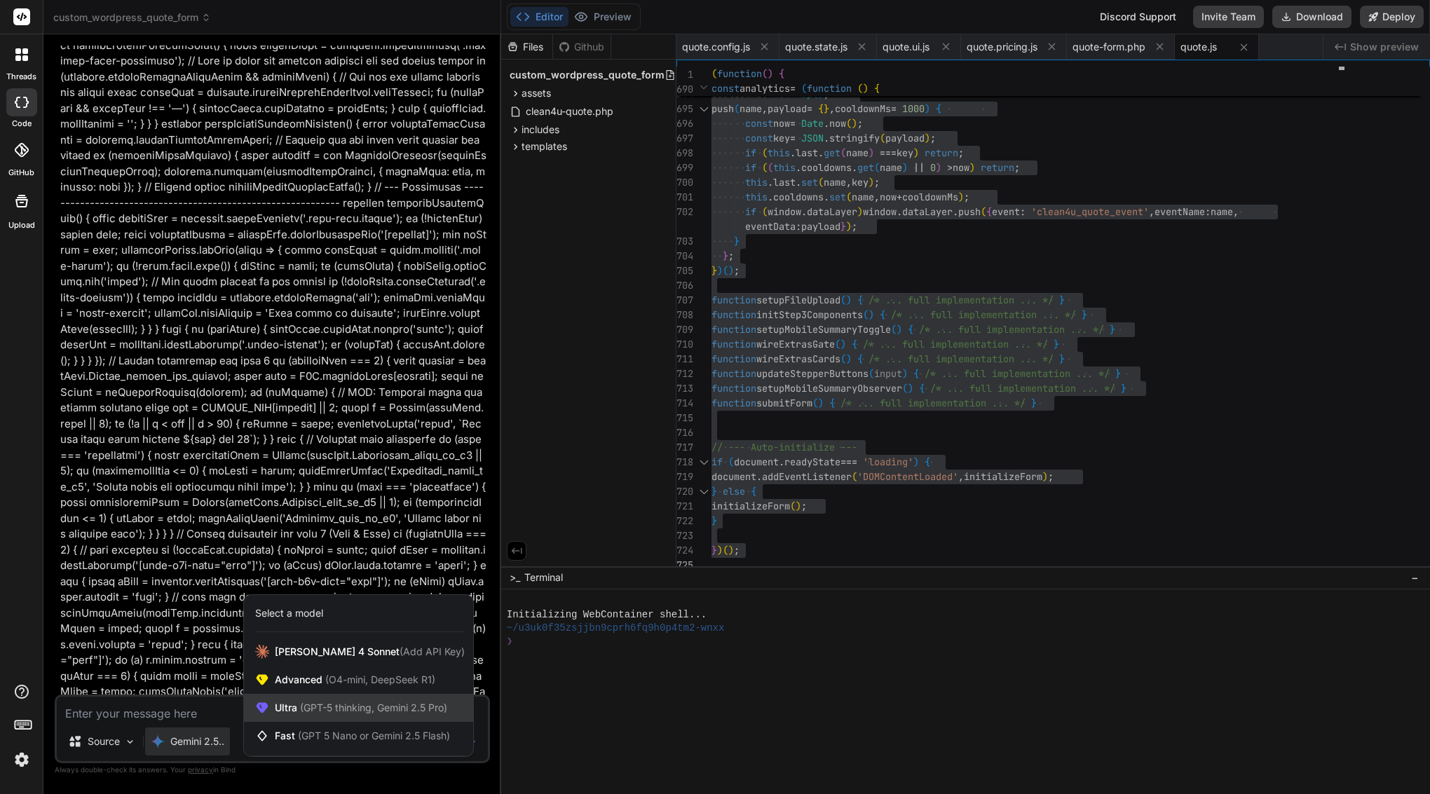
click at [313, 713] on span "(GPT-5 thinking, Gemini 2.5 Pro)" at bounding box center [372, 708] width 150 height 12
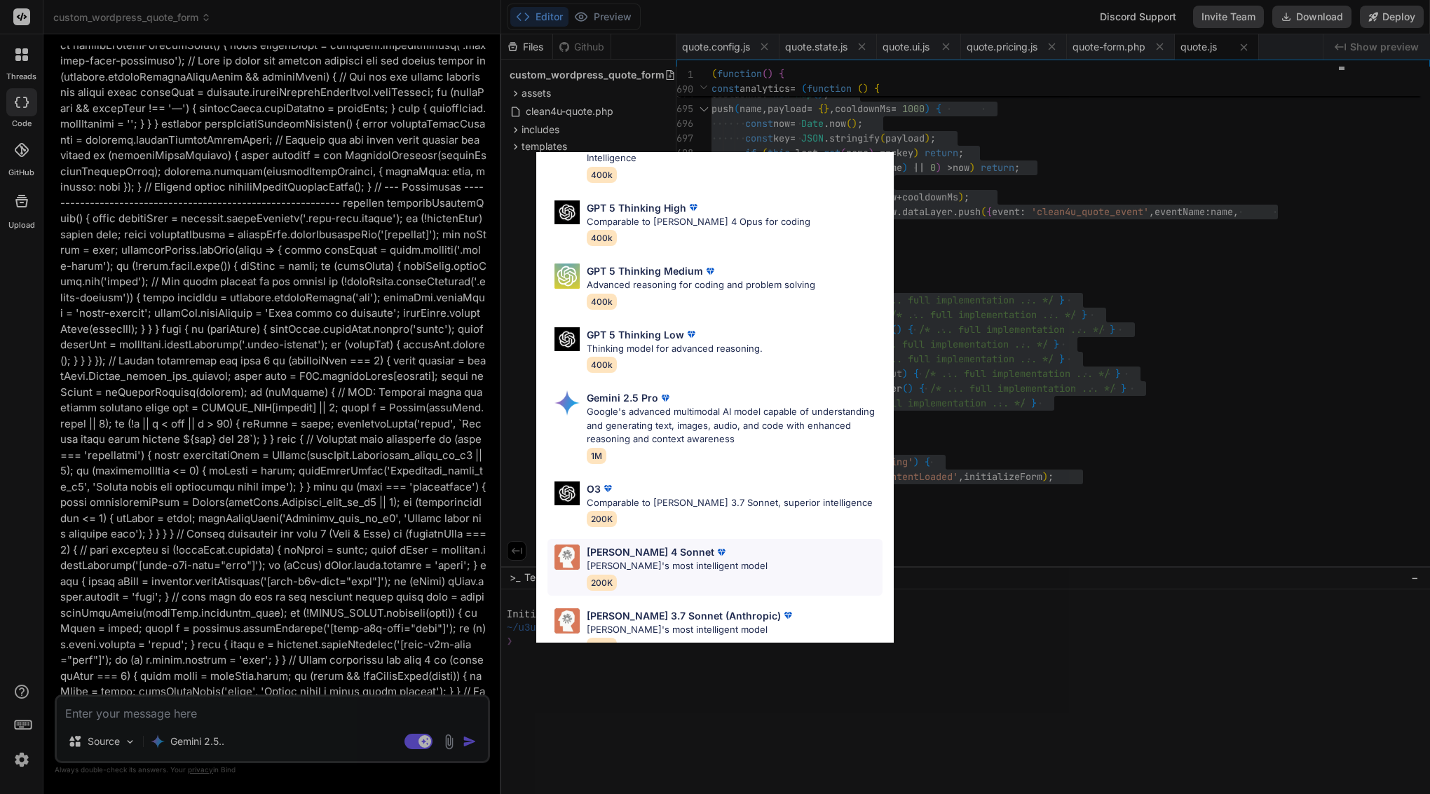
scroll to position [86, 0]
click at [694, 560] on p "[PERSON_NAME]'s most intelligent model" at bounding box center [677, 567] width 181 height 14
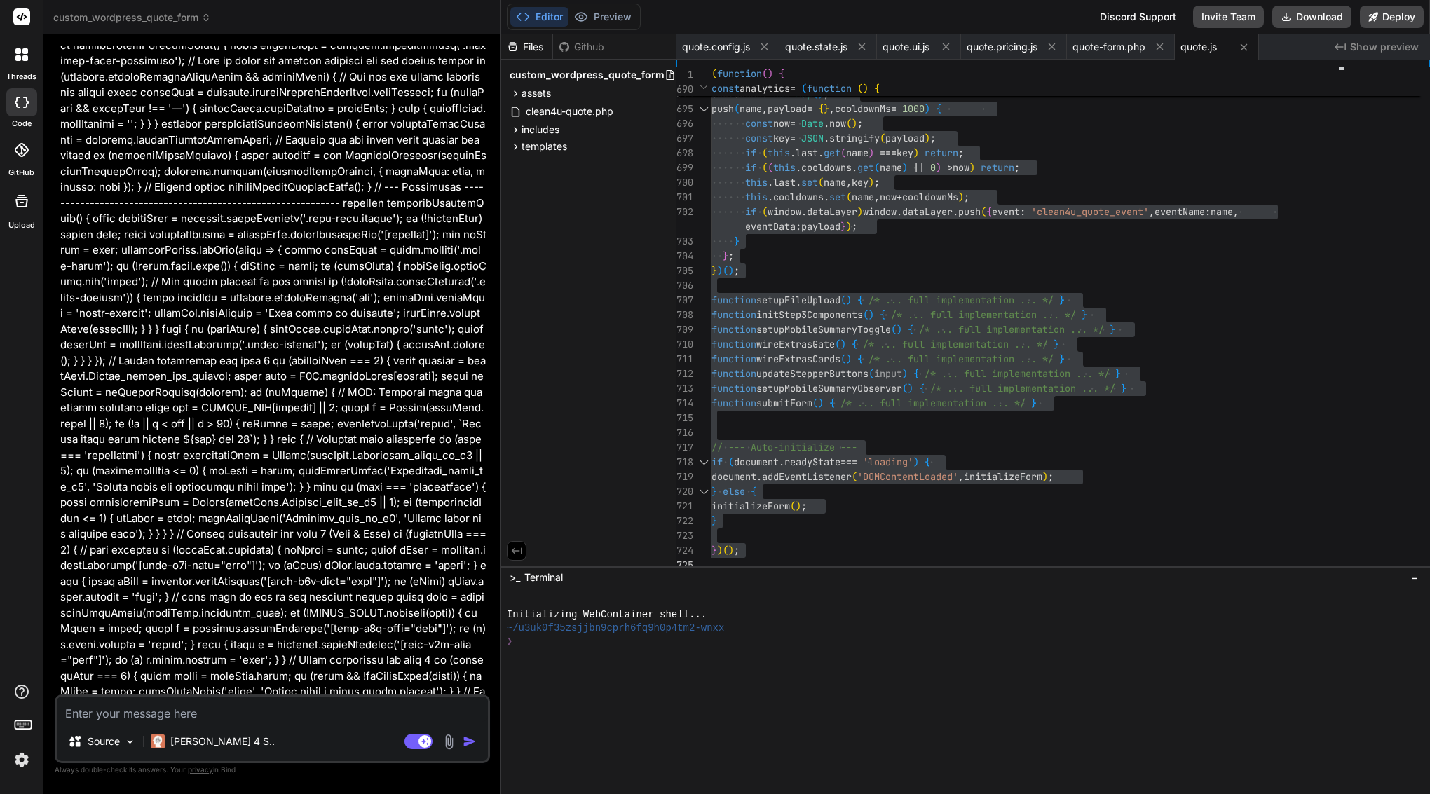
click at [255, 710] on textarea at bounding box center [272, 709] width 431 height 25
paste textarea "You are an IDE agent. We are going to refactor a large assets/js/quote.js file …"
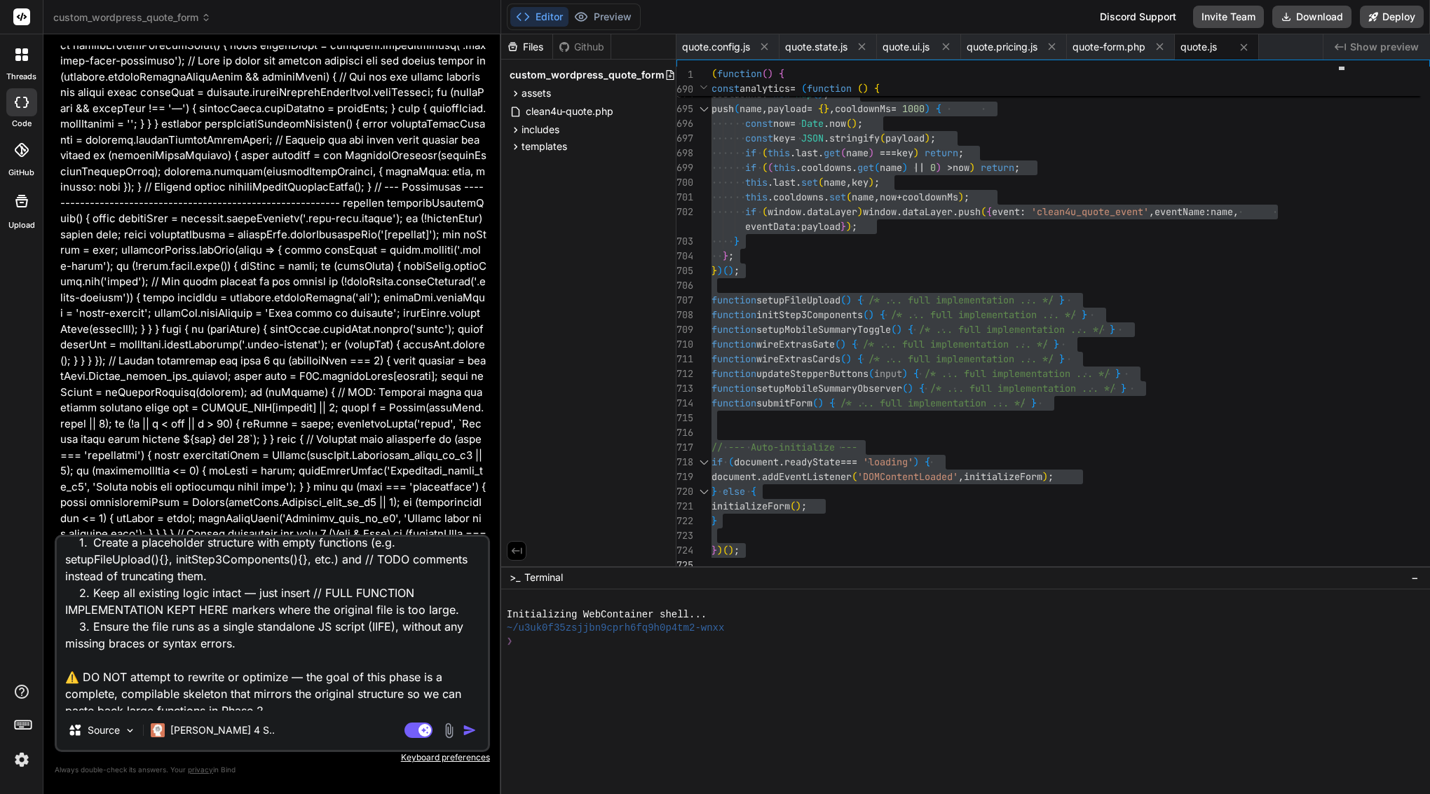
scroll to position [179, 0]
drag, startPoint x: 322, startPoint y: 592, endPoint x: 227, endPoint y: 615, distance: 97.4
click at [227, 615] on textarea "You are an IDE agent. We are going to refactor a large assets/js/quote.js file …" at bounding box center [272, 624] width 431 height 174
paste textarea "(function() { 'use strict'; // --- CONDITIONAL FIELD HELPERS (MINIMAL ADDITION)…"
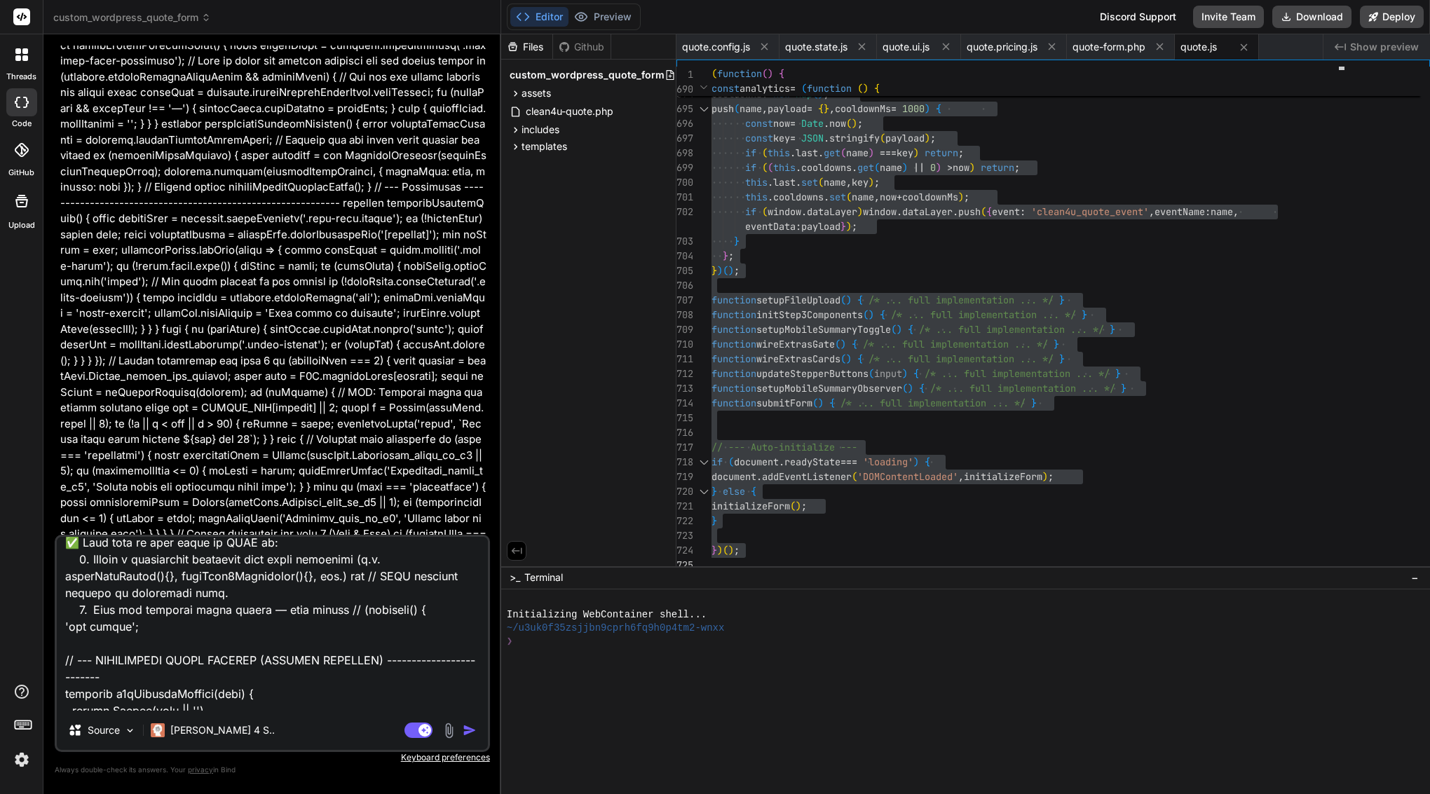
scroll to position [47905, 0]
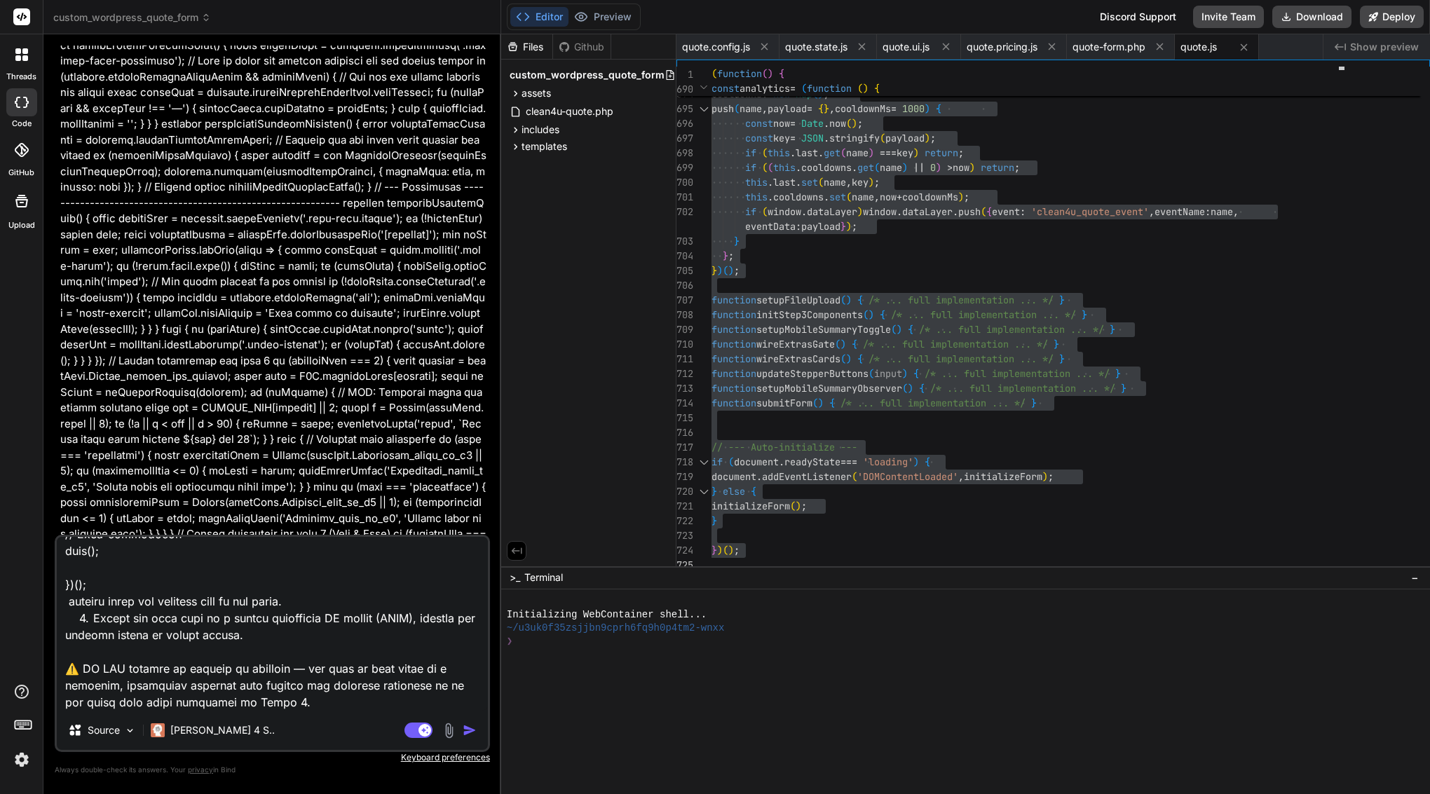
click at [467, 732] on img "button" at bounding box center [470, 730] width 14 height 14
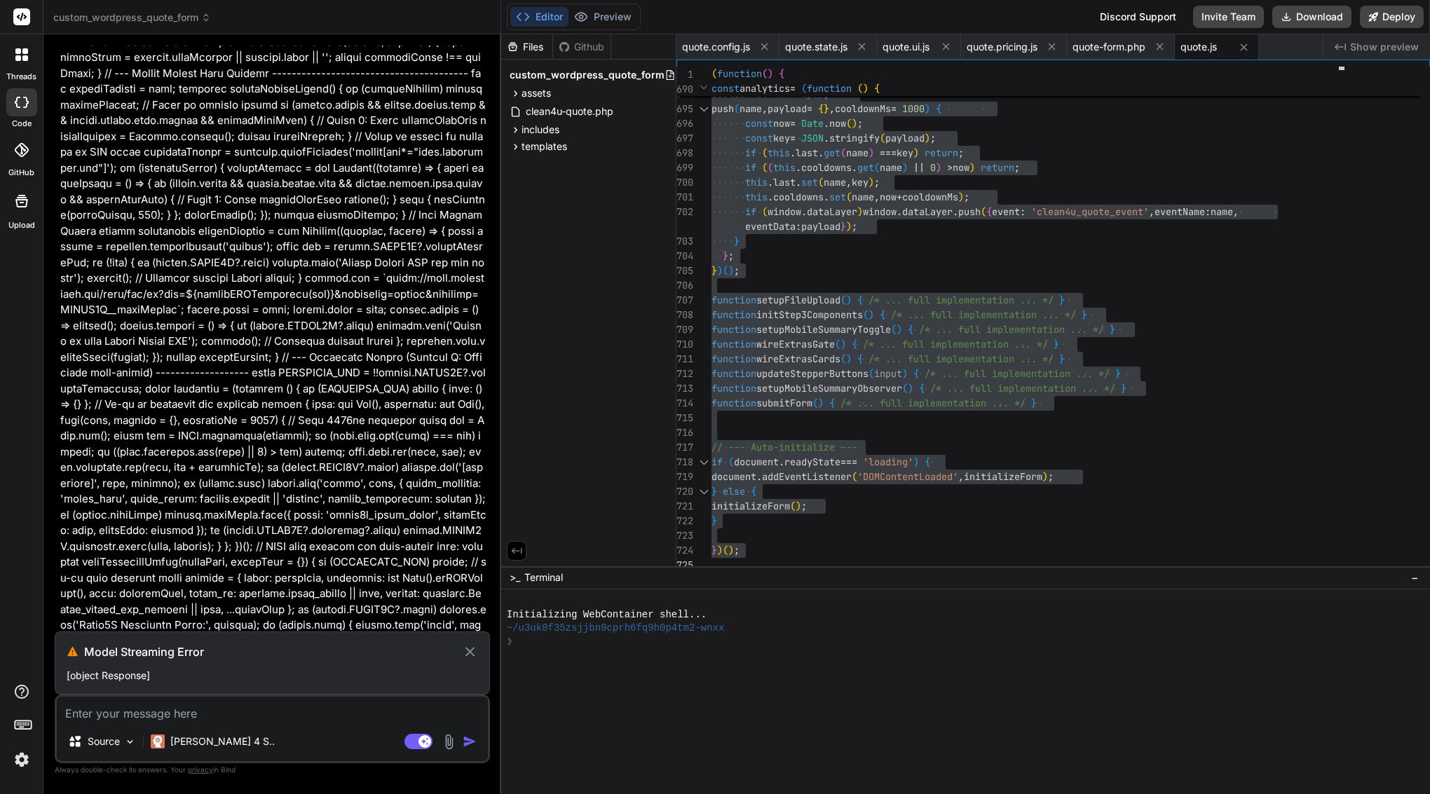
scroll to position [56453, 0]
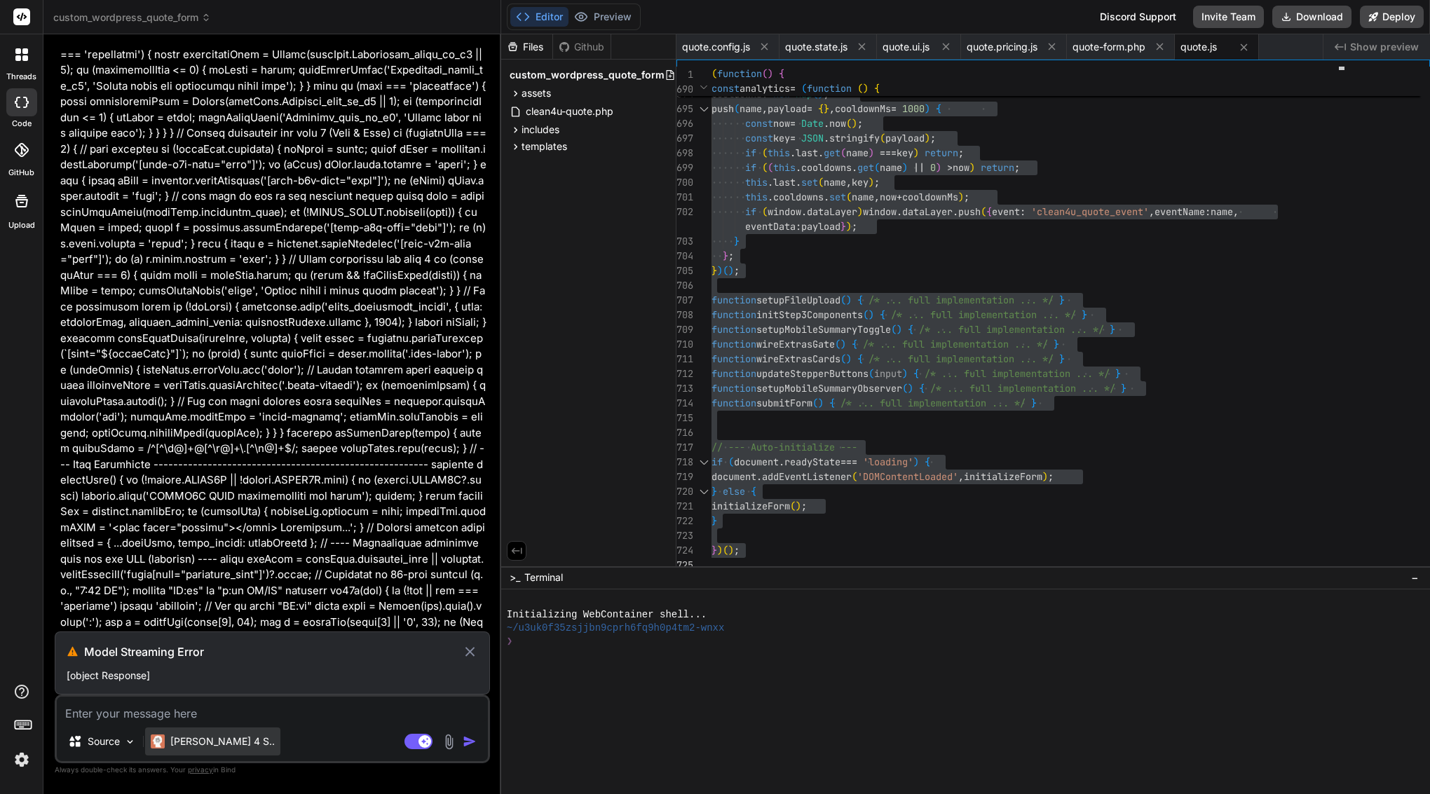
click at [192, 742] on p "Claude 4 S.." at bounding box center [222, 742] width 104 height 14
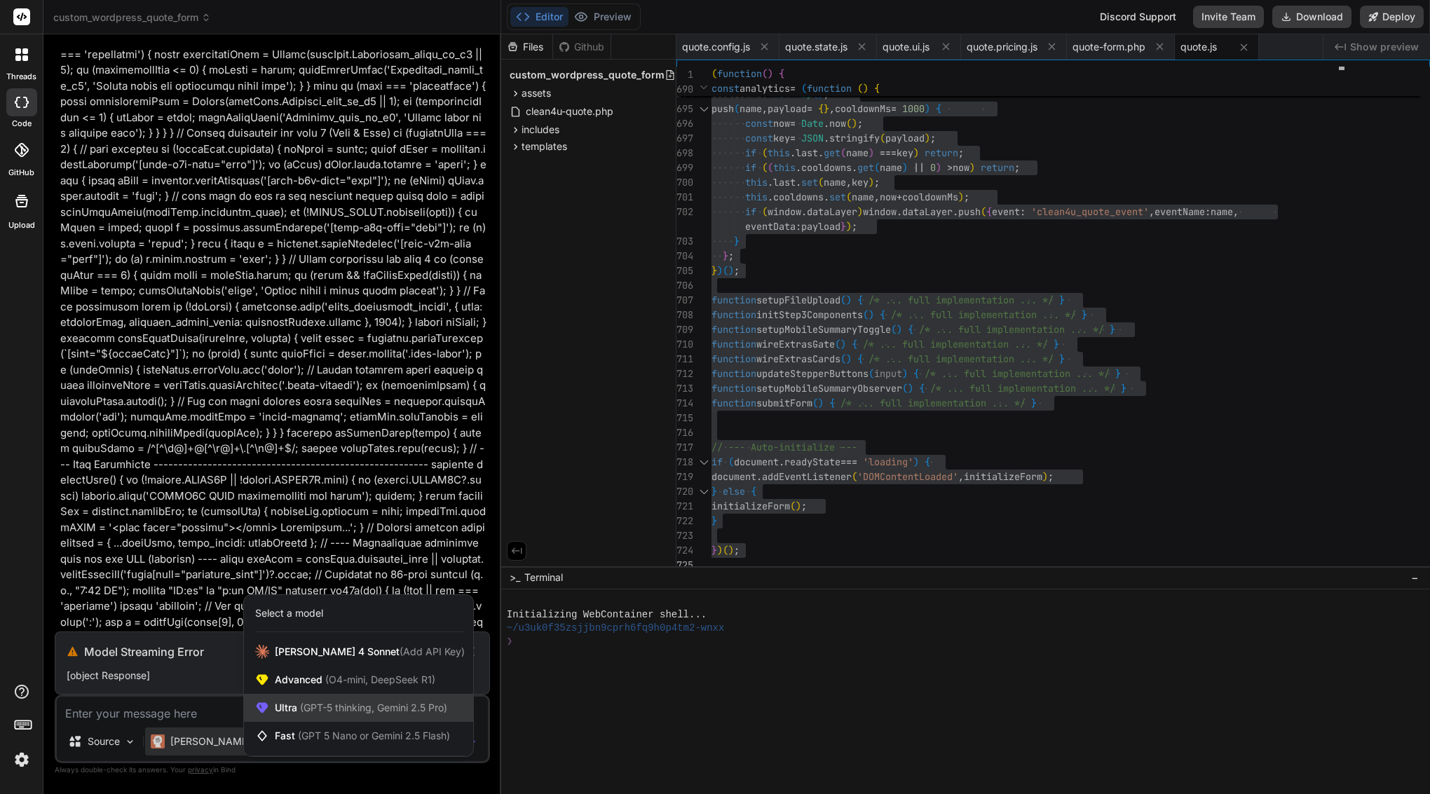
click at [308, 715] on div "Ultra (GPT-5 thinking, Gemini 2.5 Pro)" at bounding box center [358, 708] width 229 height 28
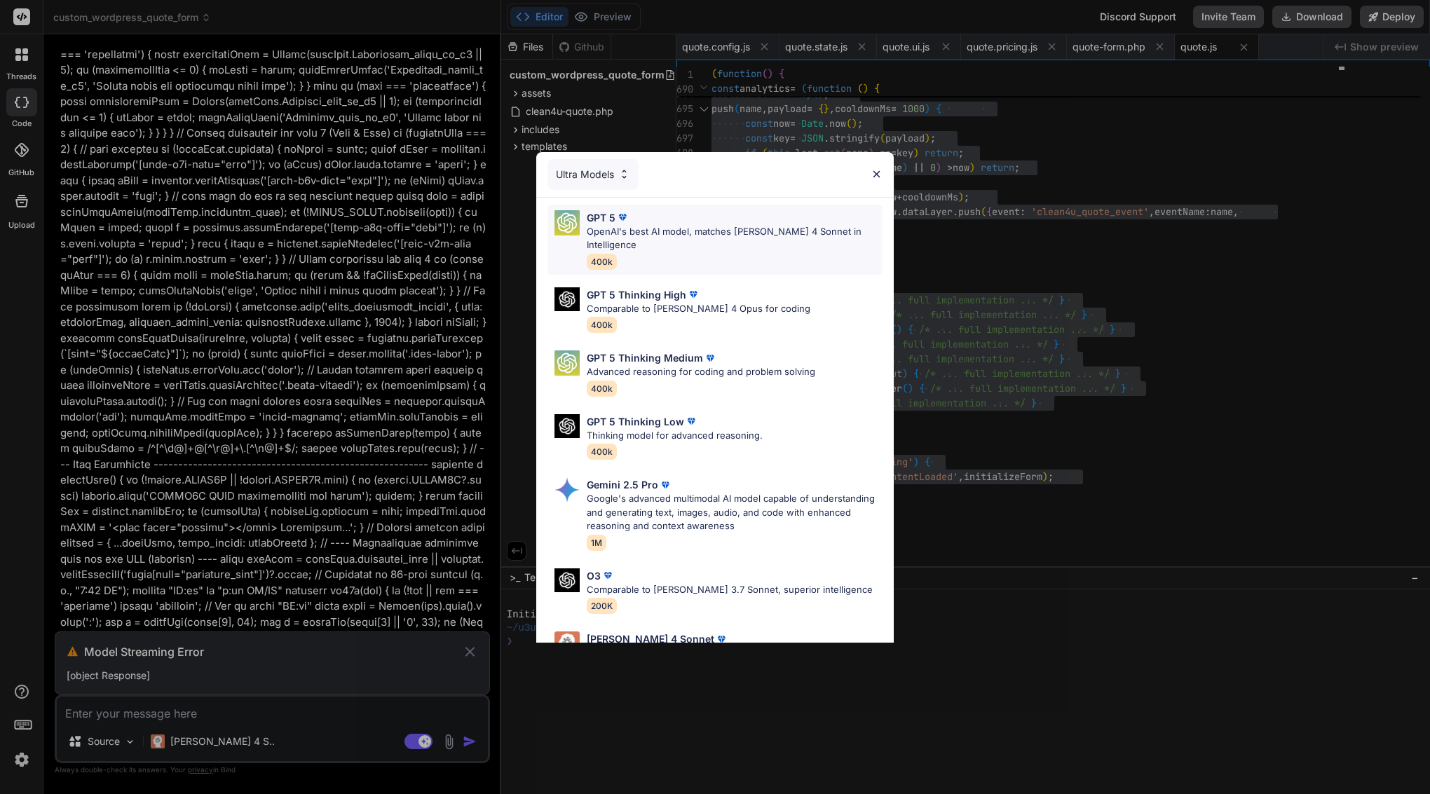
click at [609, 226] on p "OpenAI's best AI model, matches [PERSON_NAME] 4 Sonnet in Intelligence" at bounding box center [735, 238] width 296 height 27
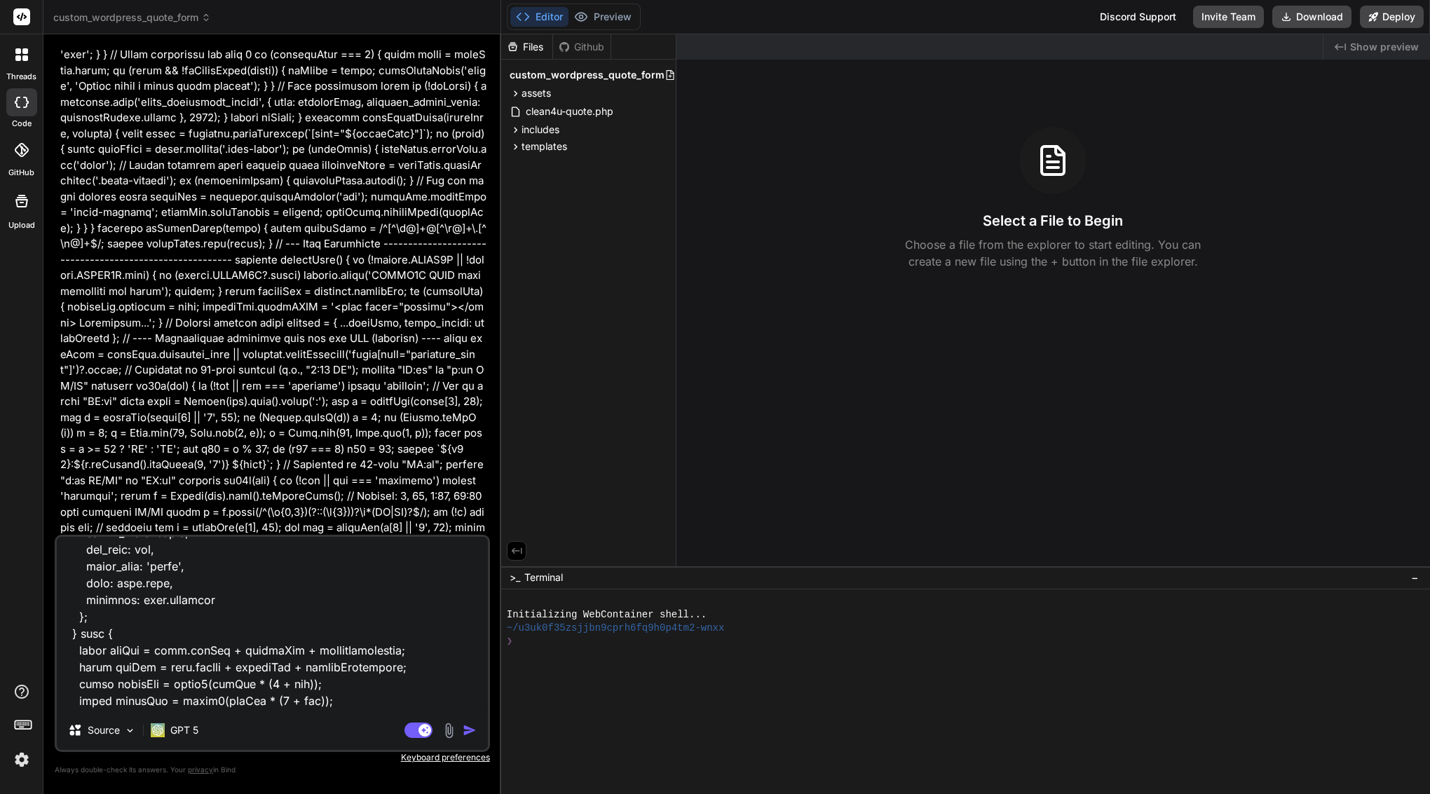
click at [468, 729] on img "button" at bounding box center [470, 730] width 14 height 14
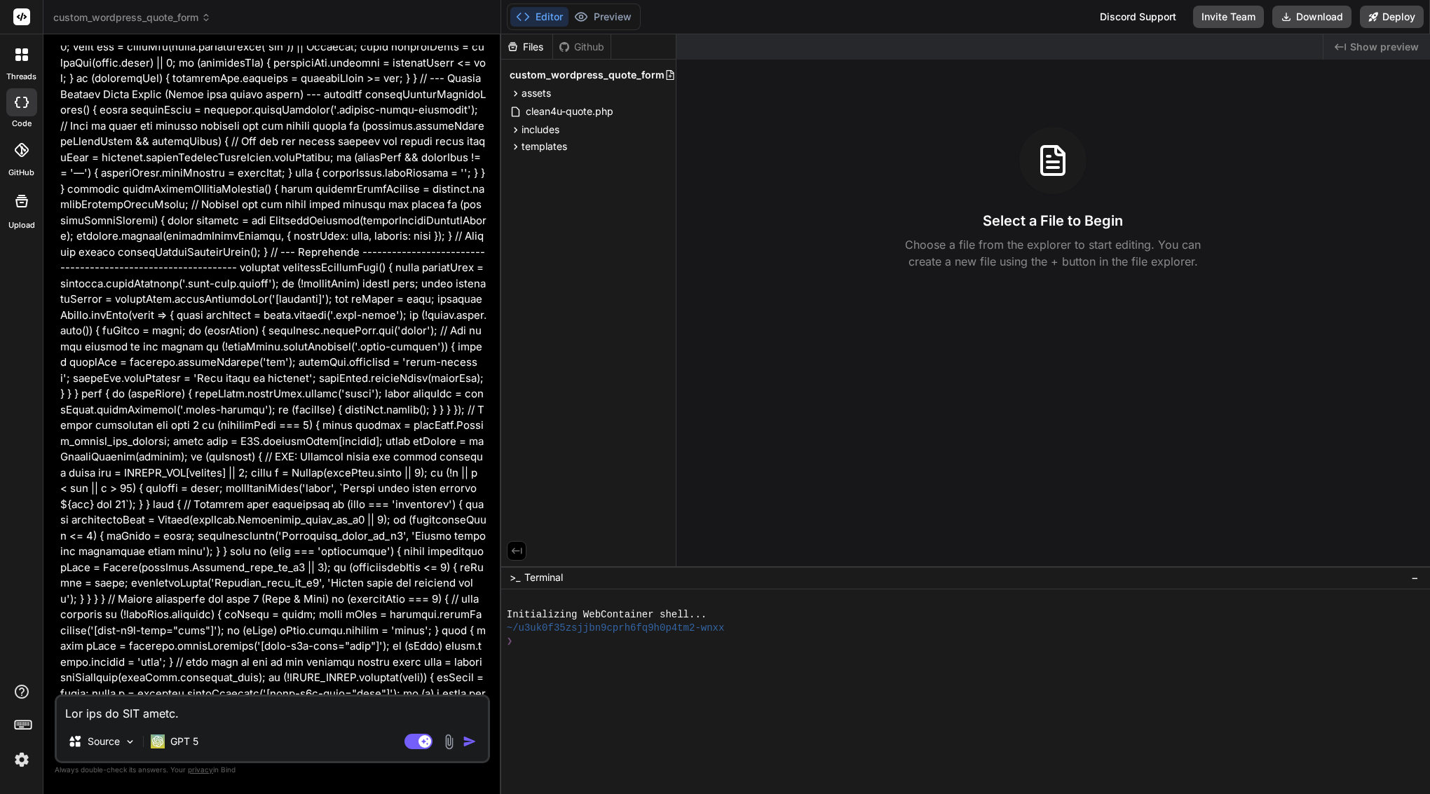
type textarea "x"
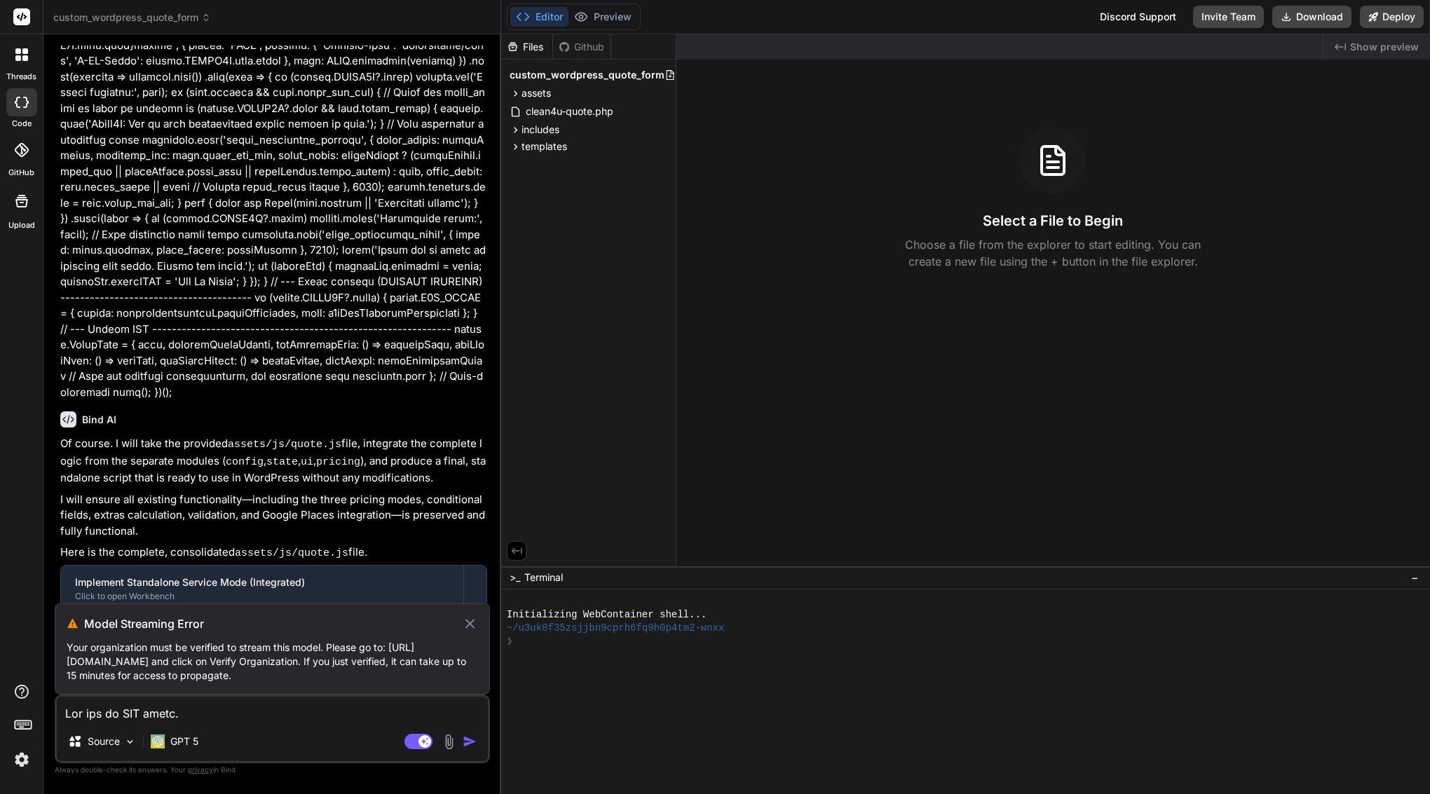
scroll to position [35315, 0]
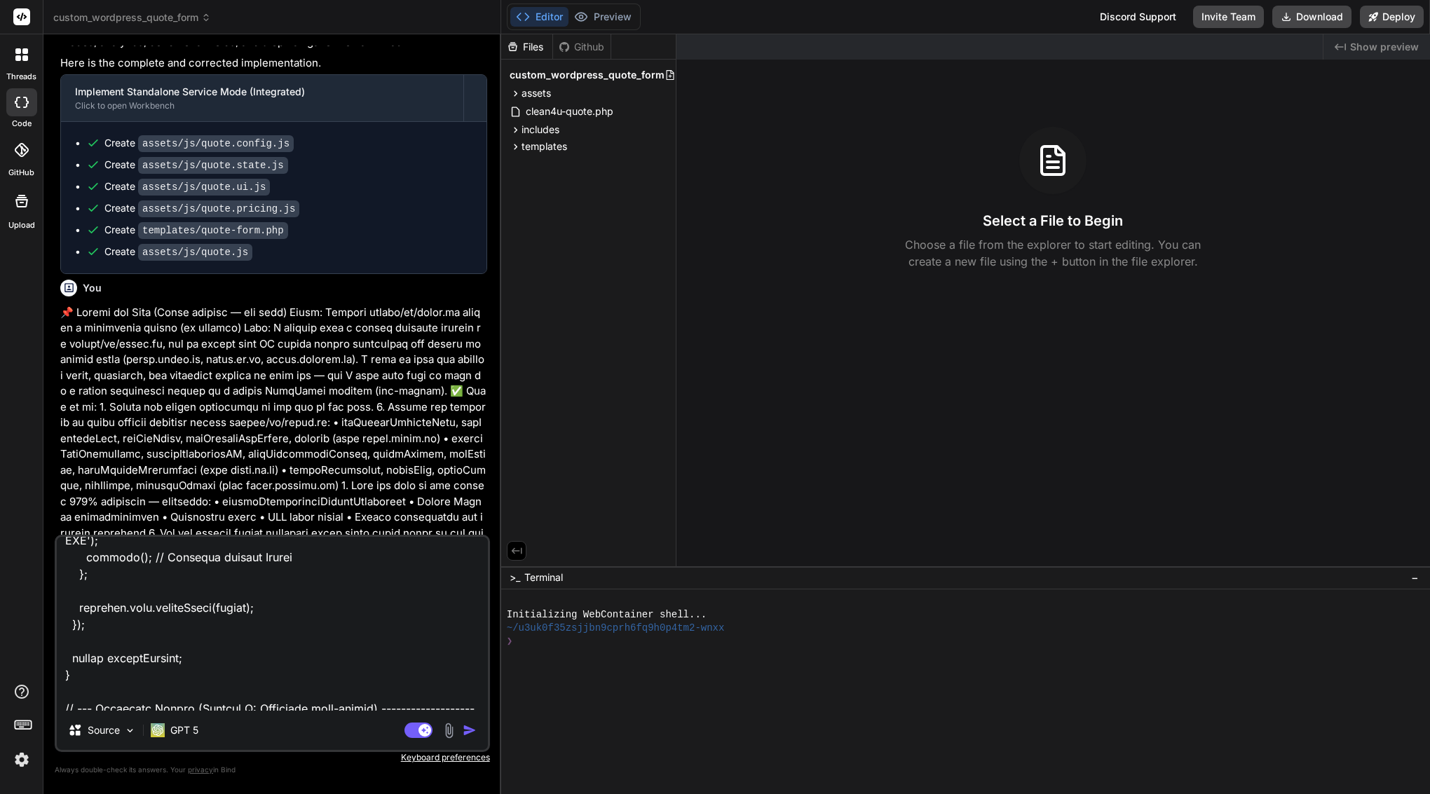
scroll to position [4695, 0]
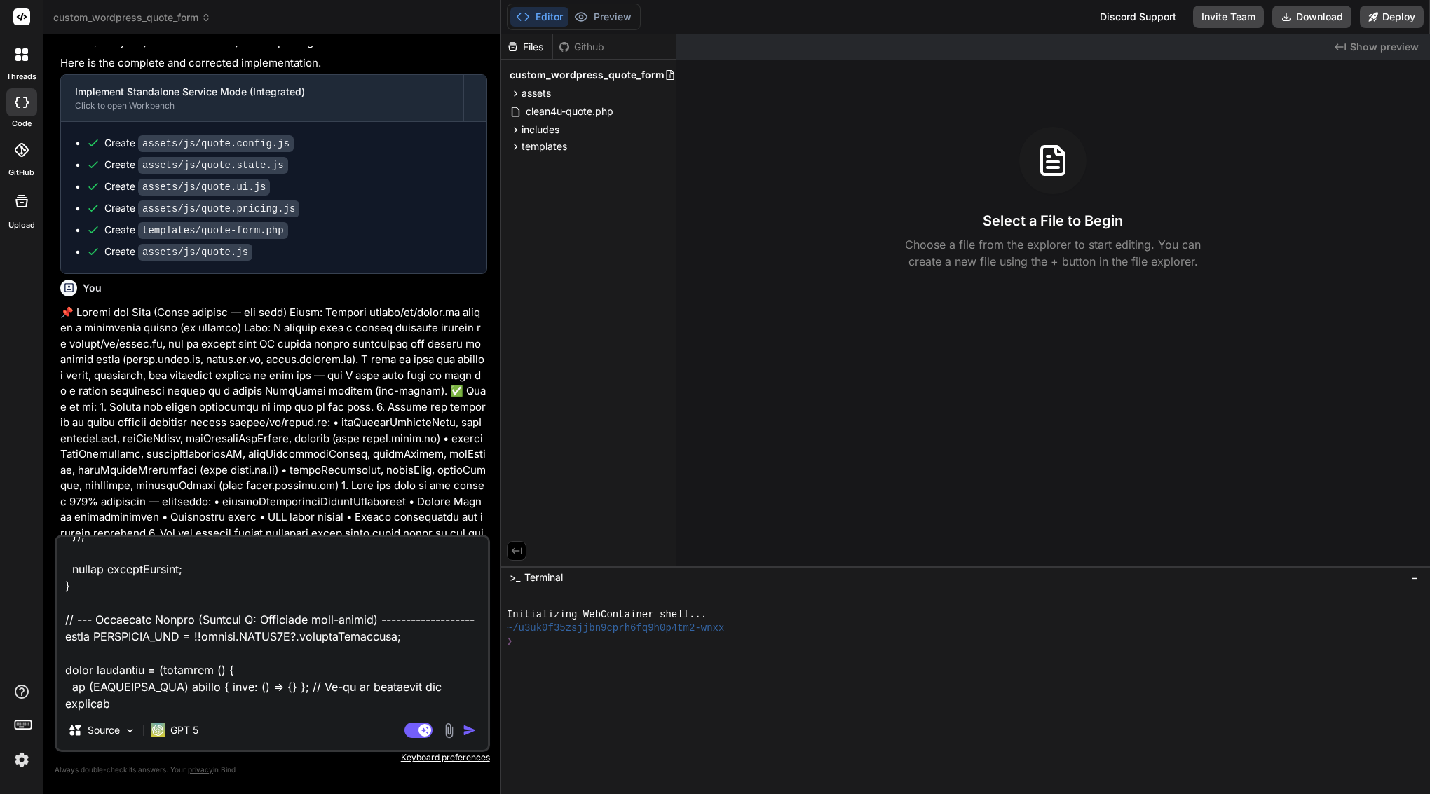
click at [475, 726] on img "button" at bounding box center [470, 730] width 14 height 14
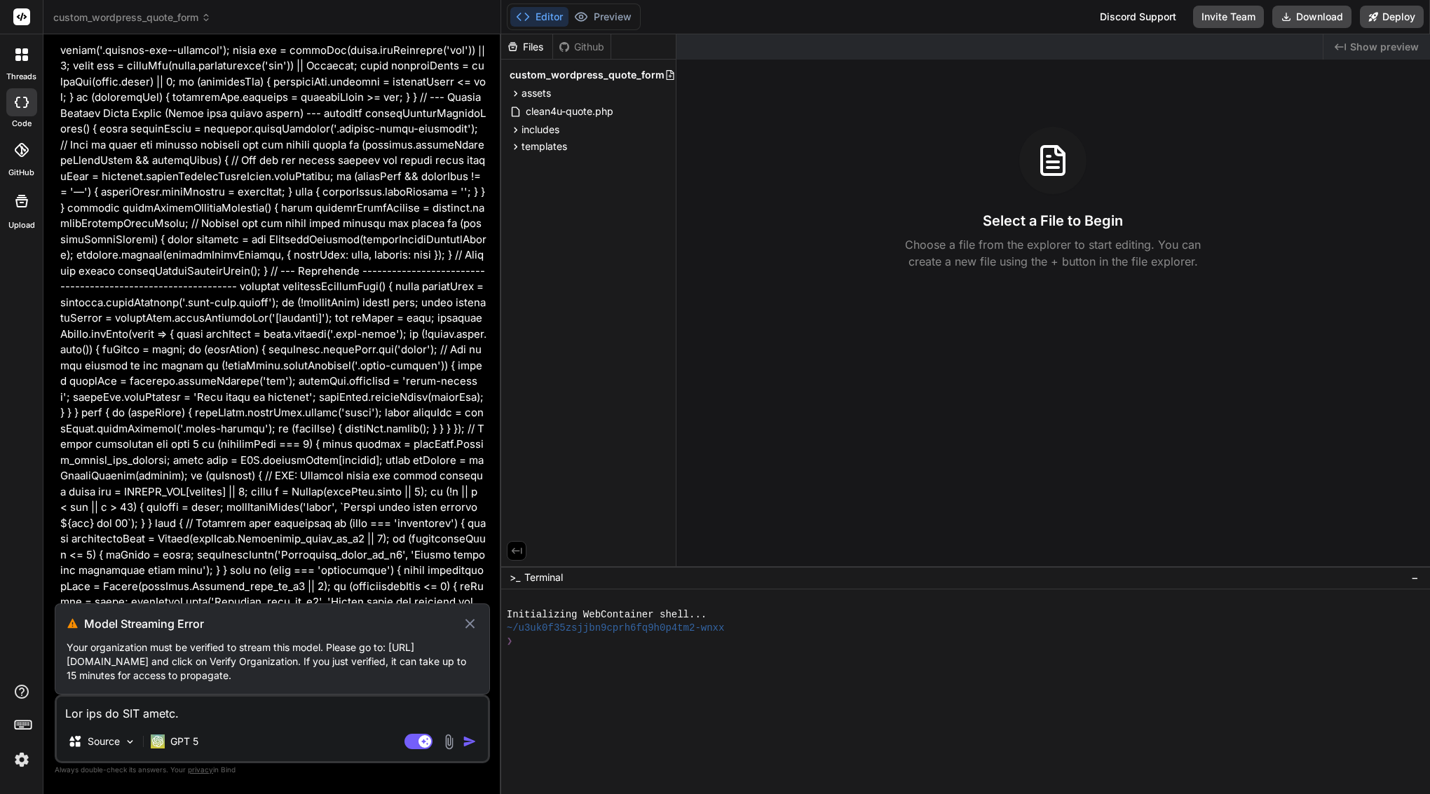
scroll to position [49749, 0]
click at [470, 624] on icon at bounding box center [469, 623] width 9 height 9
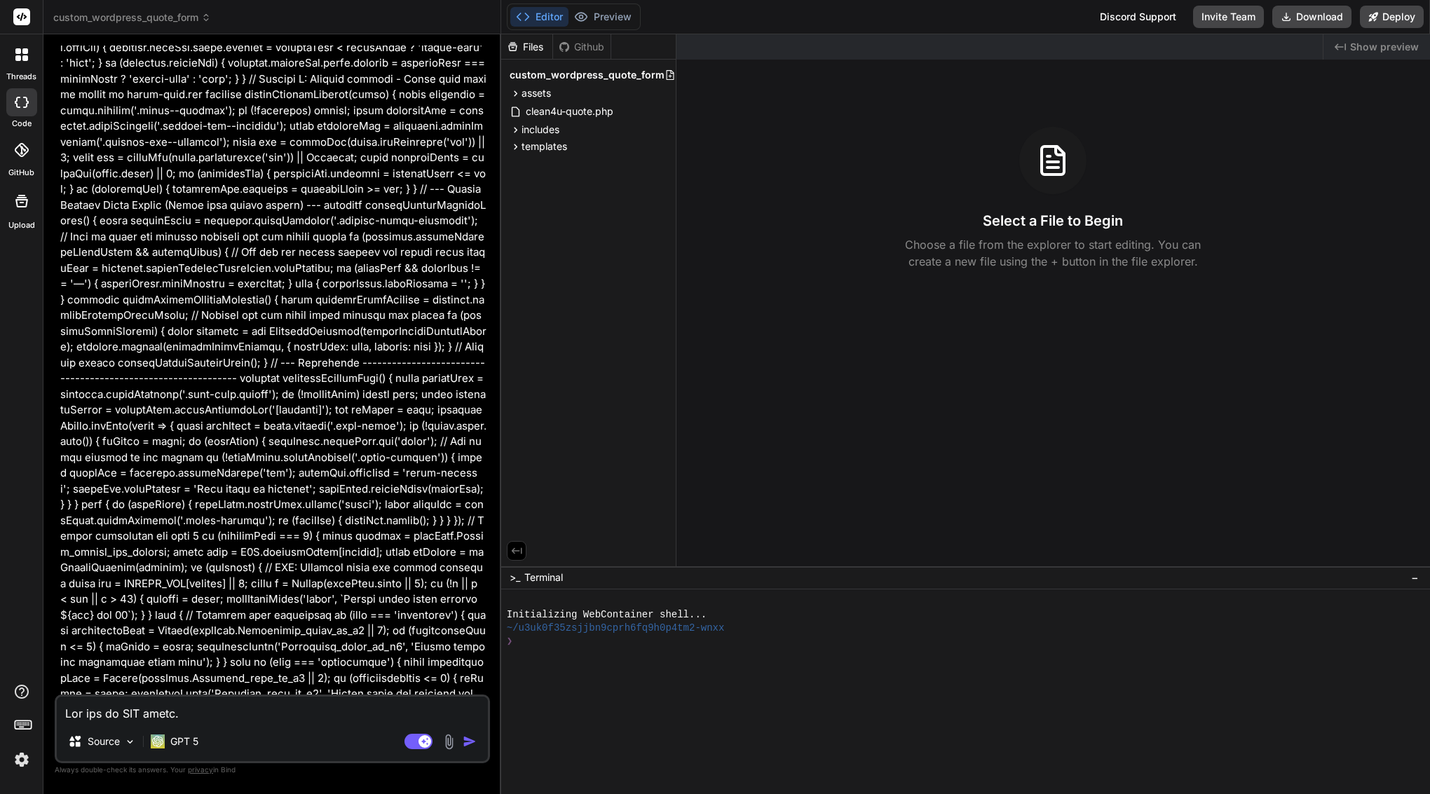
scroll to position [0, 0]
click at [471, 742] on img "button" at bounding box center [470, 742] width 14 height 14
click at [424, 739] on rect at bounding box center [424, 741] width 13 height 13
click at [469, 743] on img "button" at bounding box center [470, 742] width 14 height 14
click at [420, 738] on rect at bounding box center [418, 741] width 28 height 15
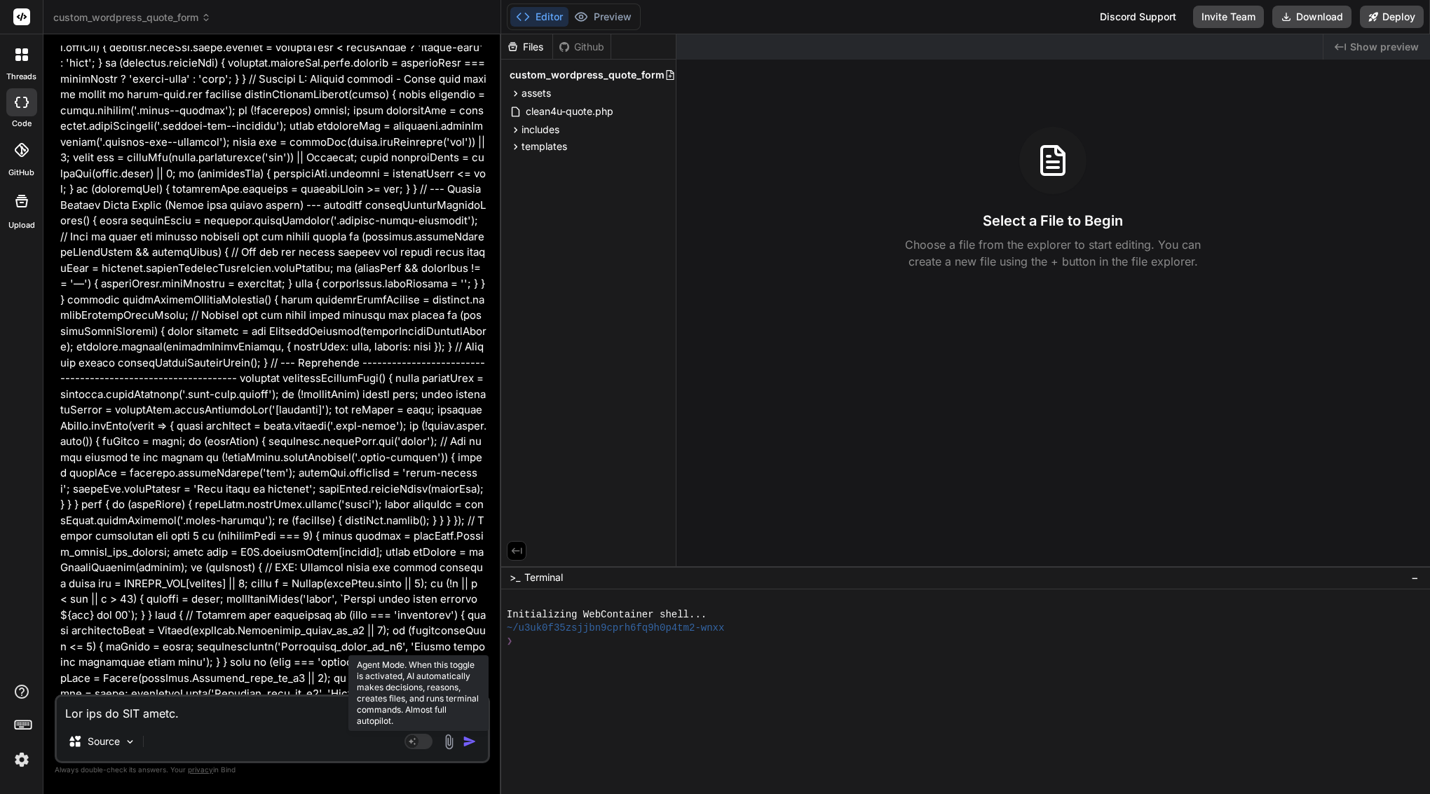
type textarea "x"
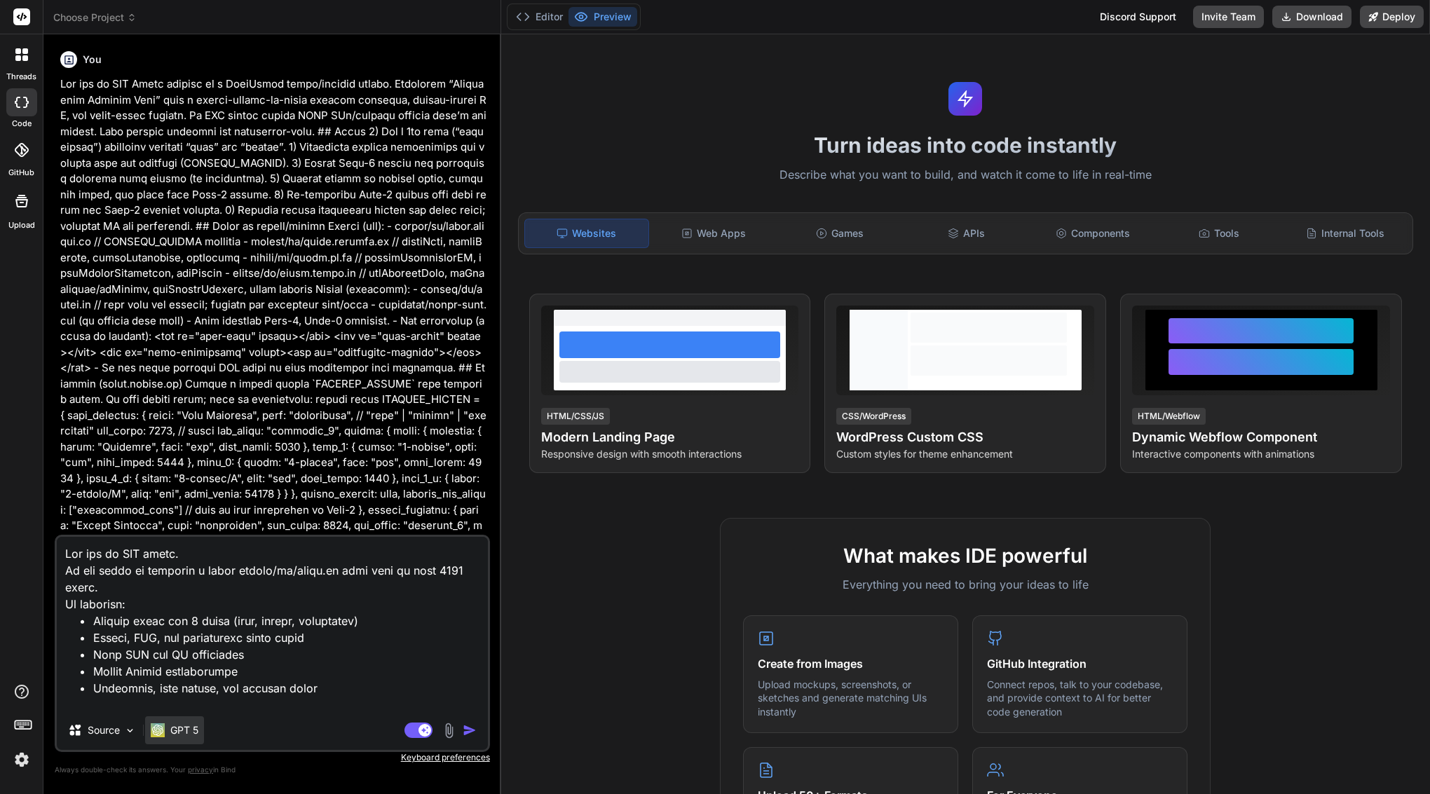
click at [177, 731] on p "GPT 5" at bounding box center [184, 730] width 28 height 14
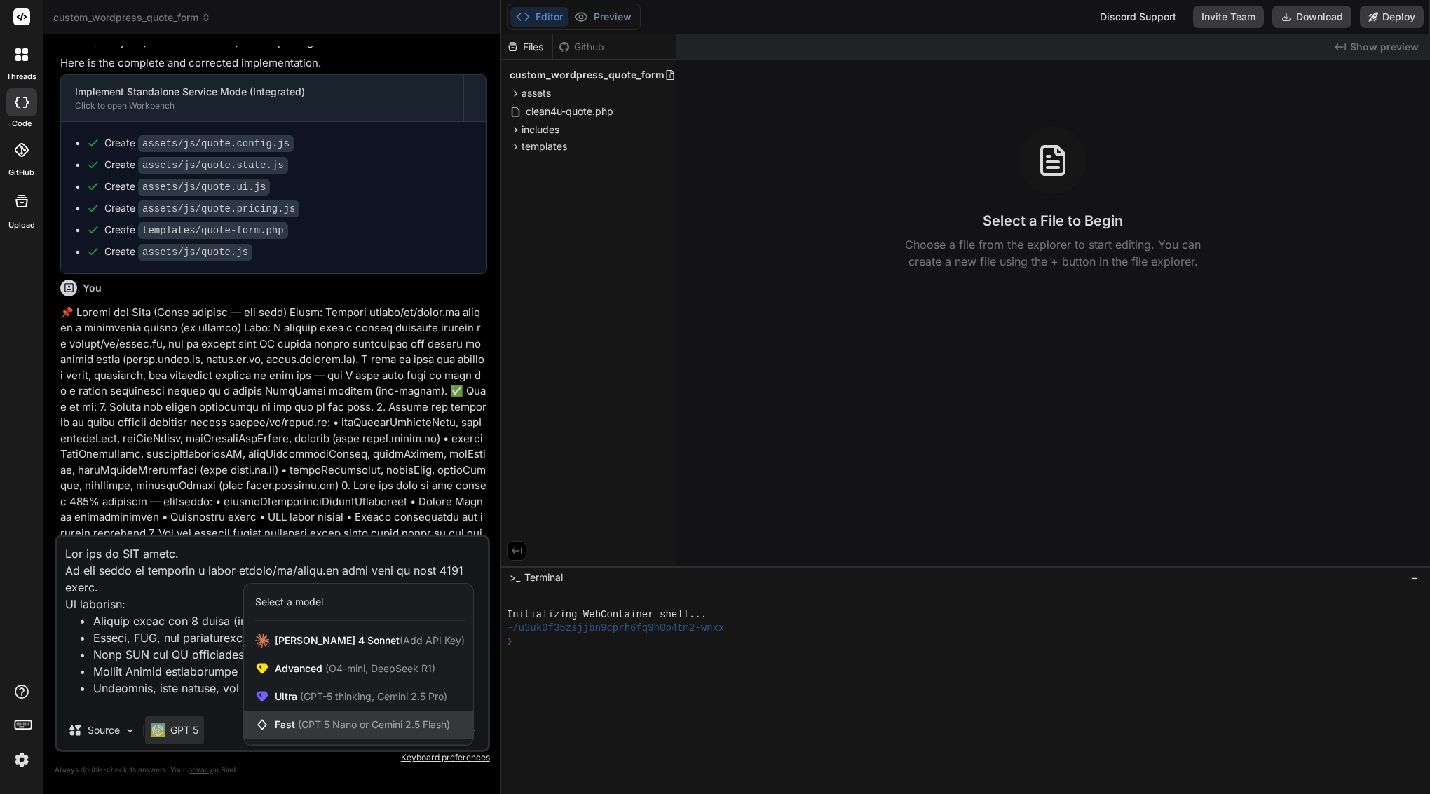
click at [327, 724] on span "(GPT 5 Nano or Gemini 2.5 Flash)" at bounding box center [374, 724] width 152 height 12
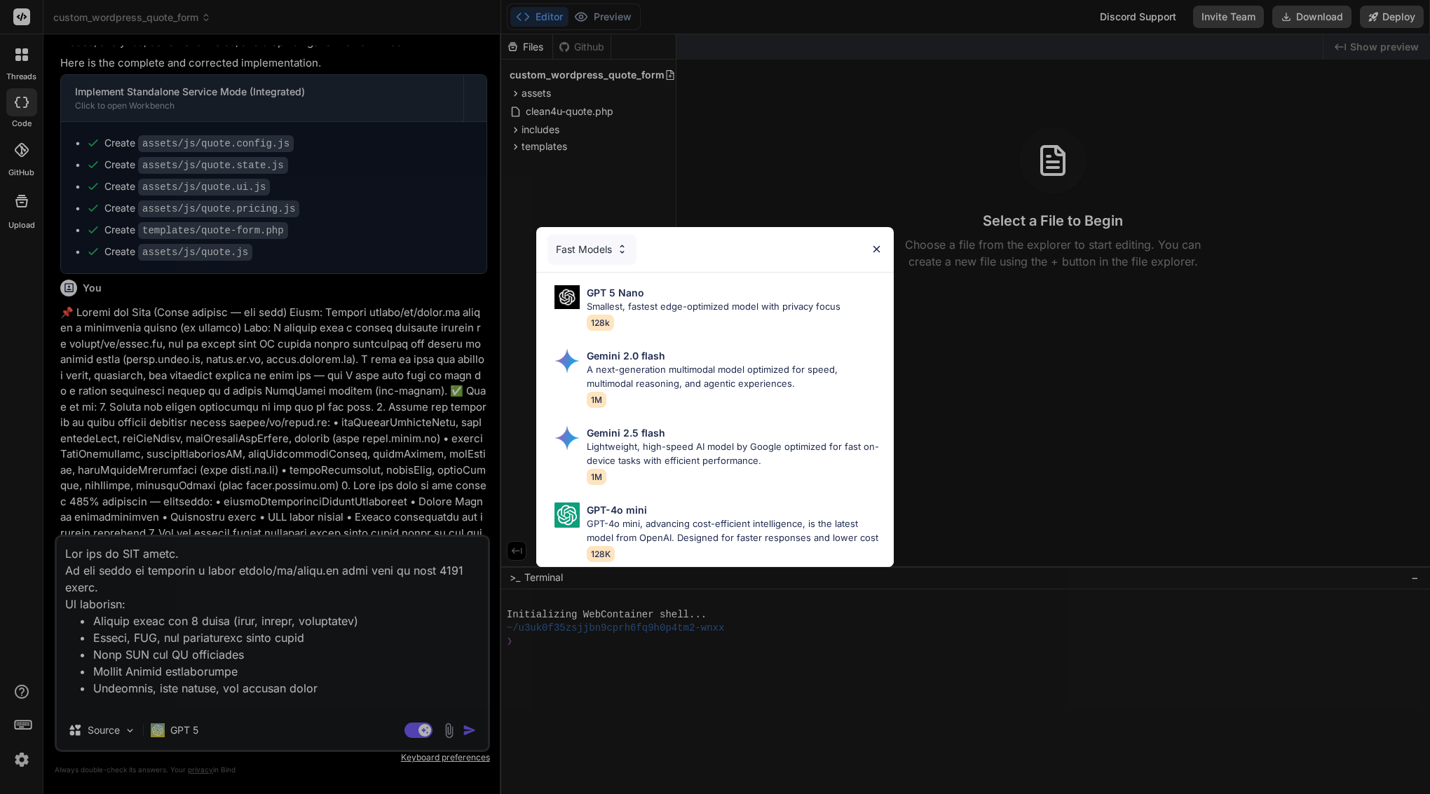
click at [412, 645] on div "Fast Models GPT 5 Nano Smallest, fastest edge-optimized model with privacy focu…" at bounding box center [715, 397] width 1430 height 794
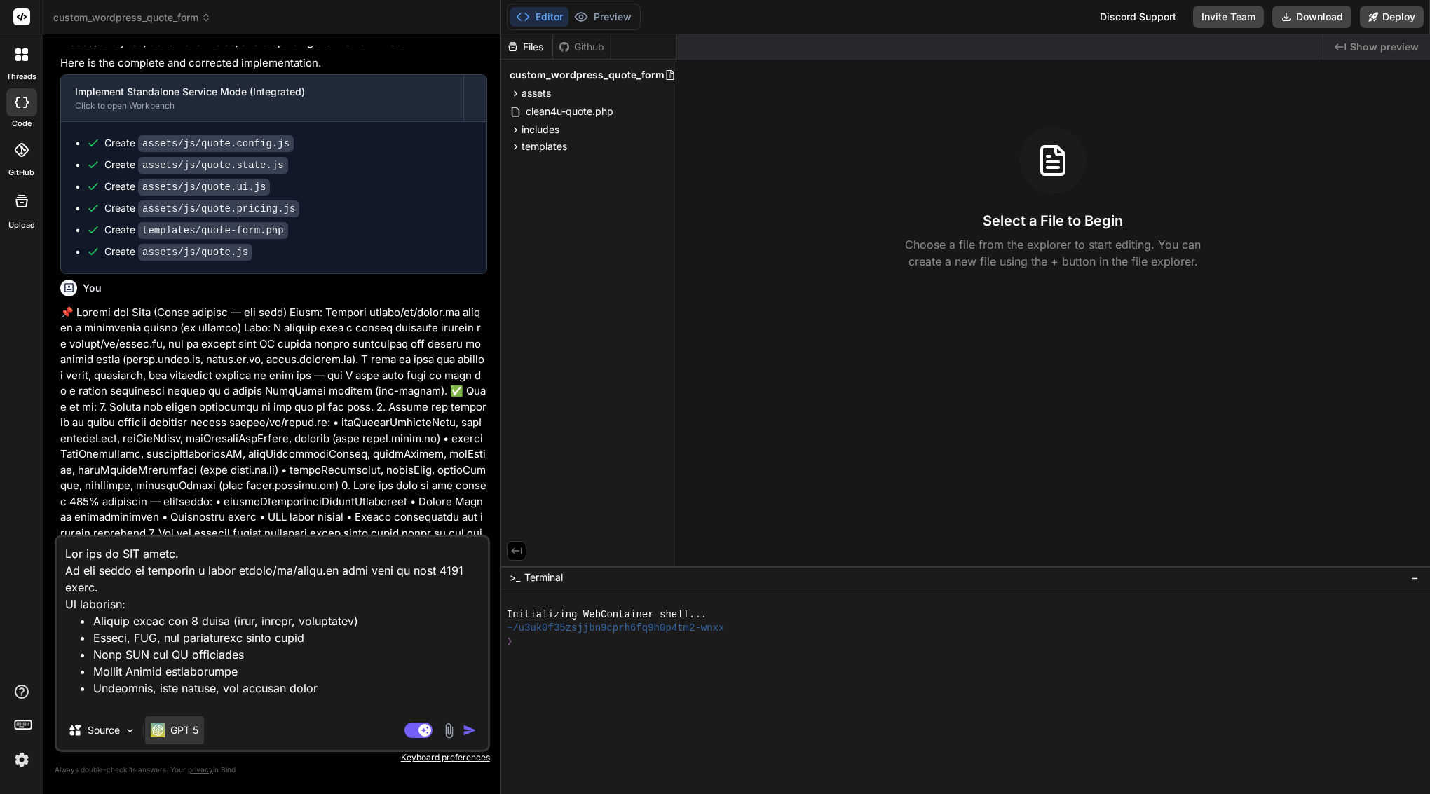
click at [191, 731] on p "GPT 5" at bounding box center [184, 730] width 28 height 14
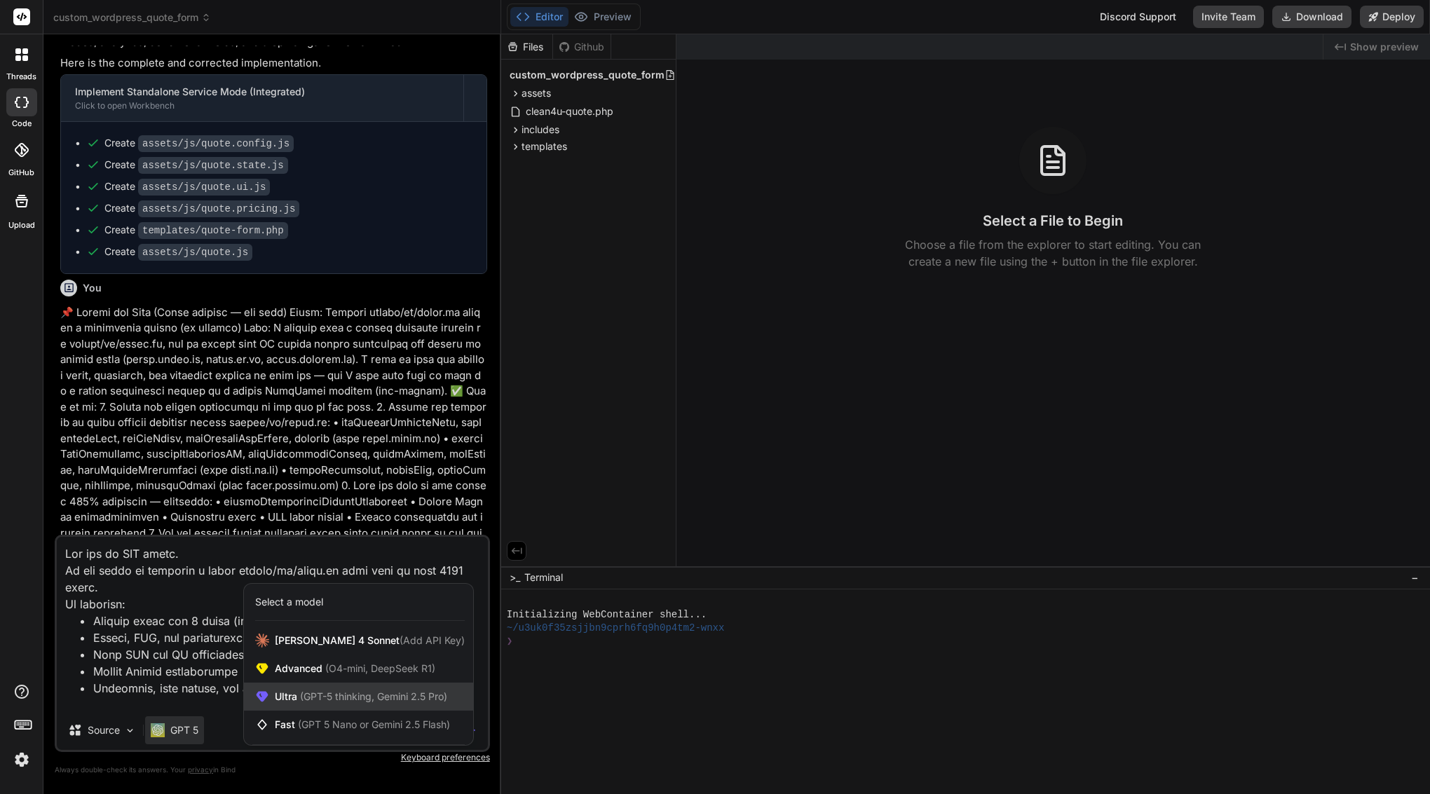
click at [378, 686] on div "Ultra (GPT-5 thinking, Gemini 2.5 Pro)" at bounding box center [358, 697] width 229 height 28
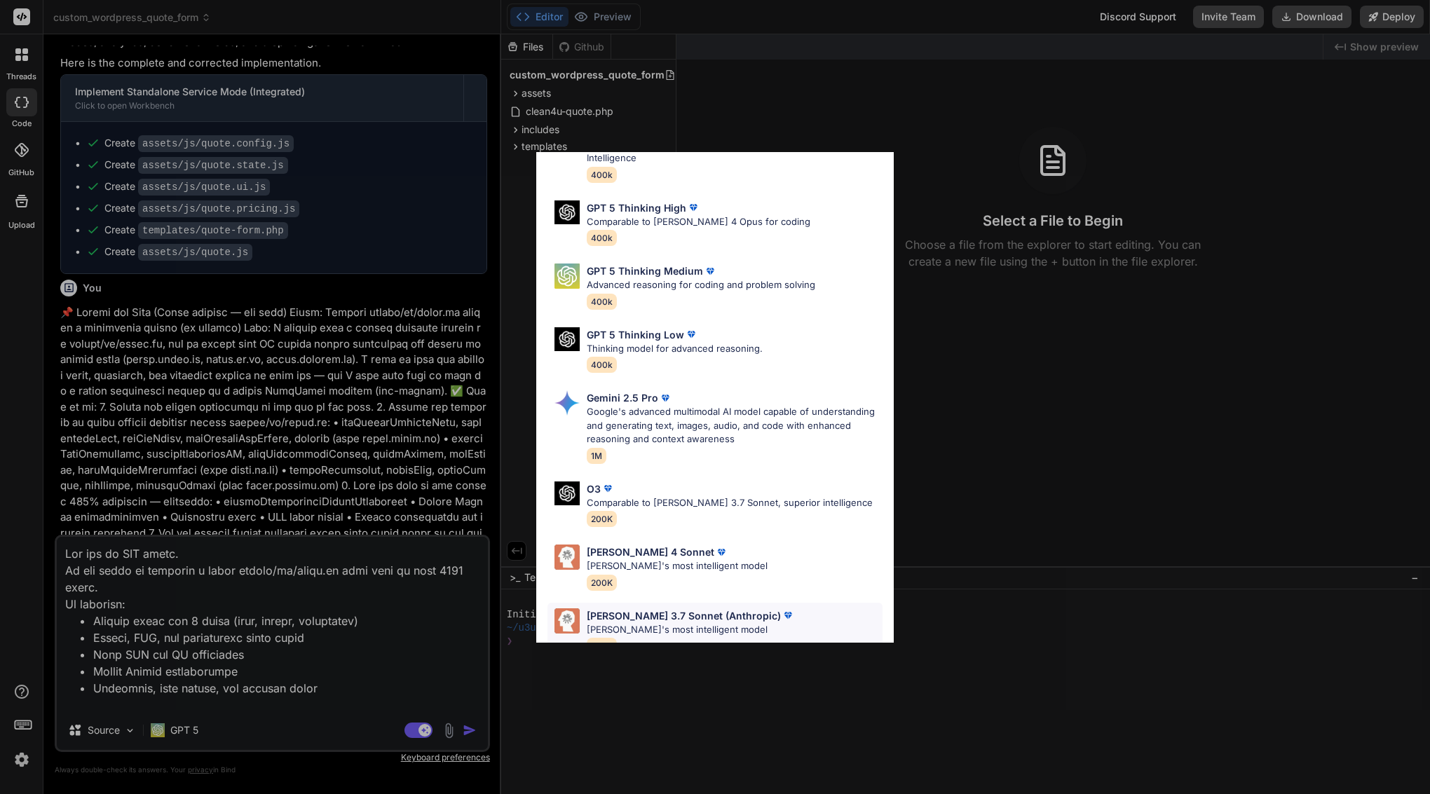
scroll to position [86, 0]
click at [691, 497] on p "Comparable to [PERSON_NAME] 3.7 Sonnet, superior intelligence" at bounding box center [730, 504] width 286 height 14
type textarea "x"
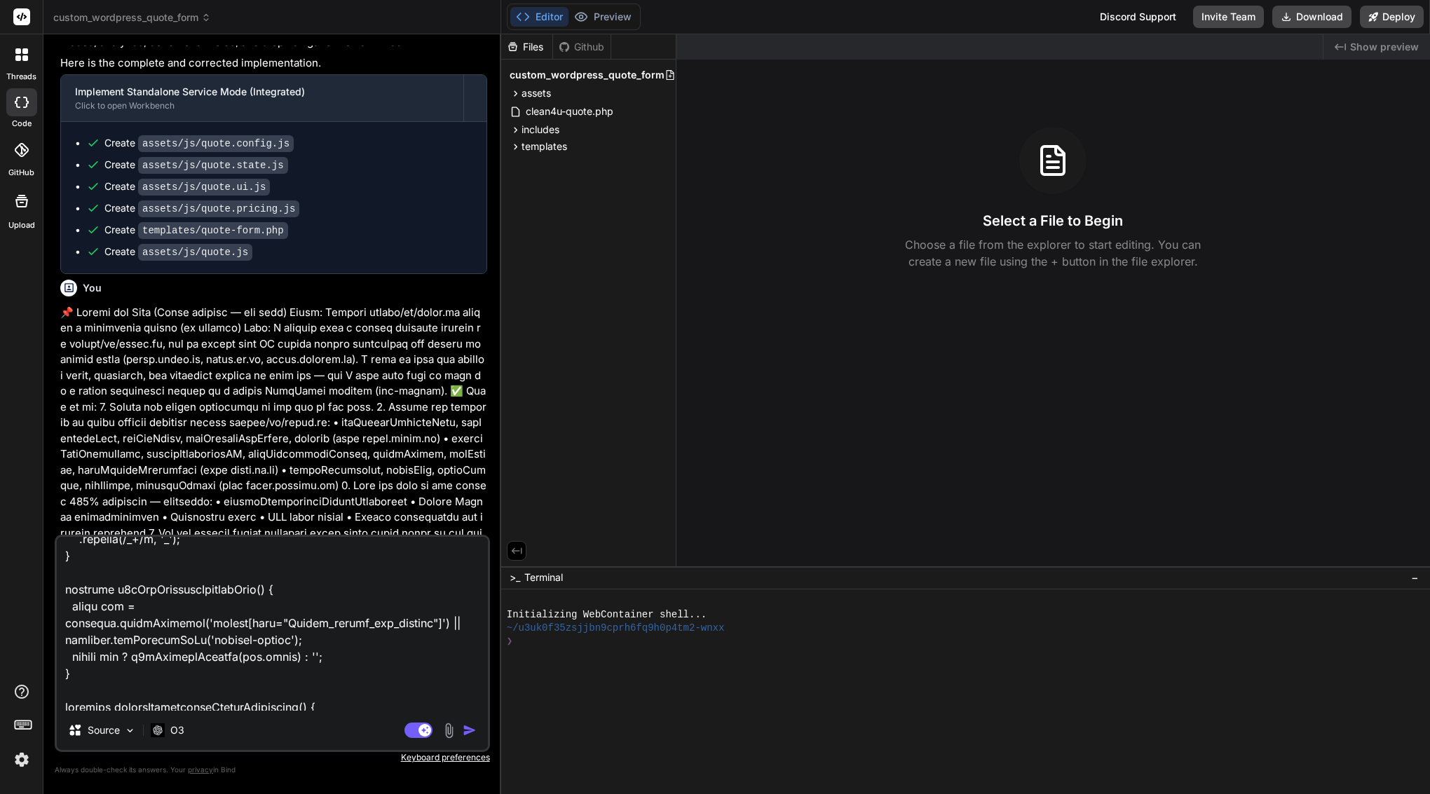
scroll to position [697, 0]
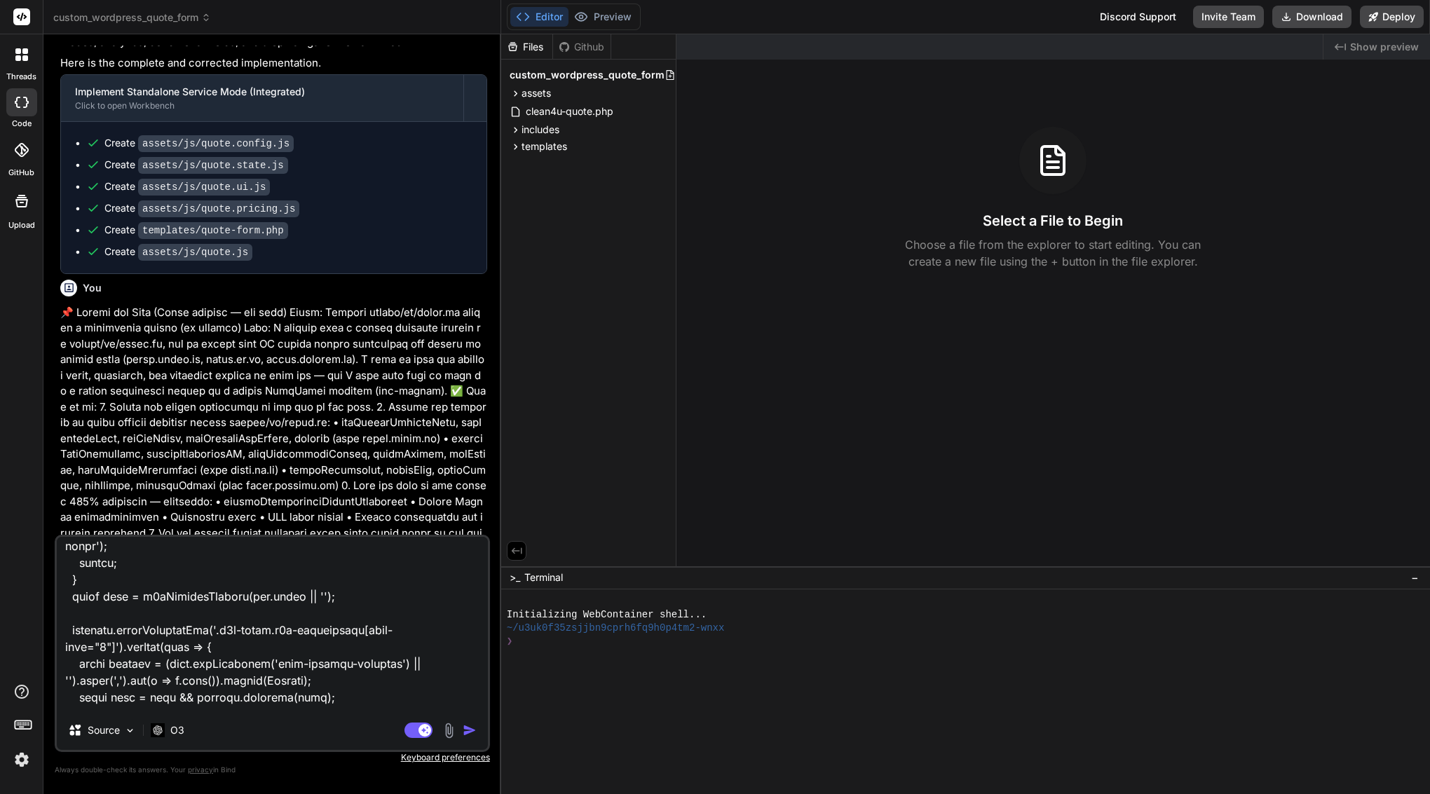
click at [469, 727] on img "button" at bounding box center [470, 730] width 14 height 14
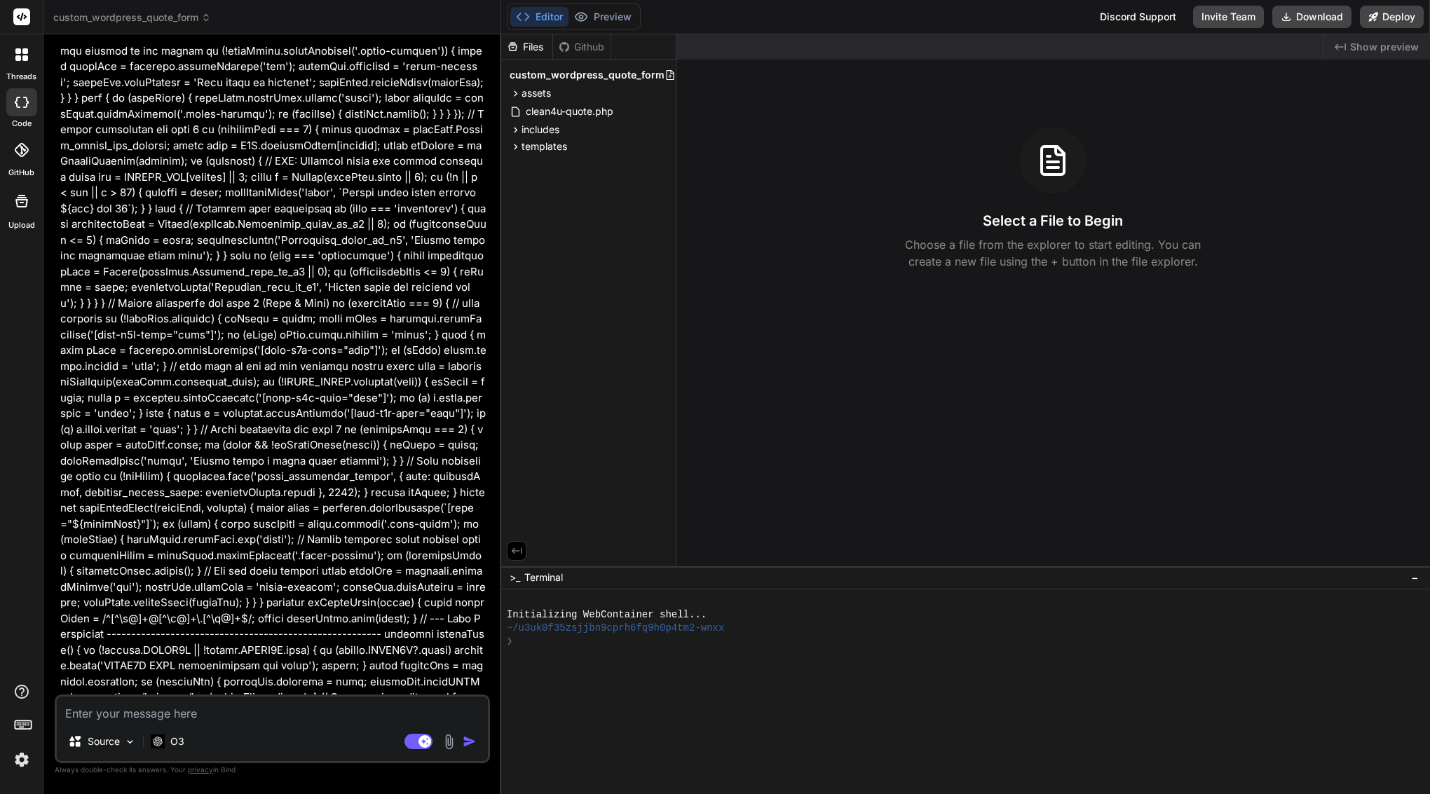
scroll to position [0, 0]
type textarea "x"
drag, startPoint x: 81, startPoint y: 305, endPoint x: 348, endPoint y: 681, distance: 460.9
copy div "Bind AI 🔹 Project: Quote JS Skeleton Refactor 🔧 Tech Stack: Plain ES5 JavaScrip…"
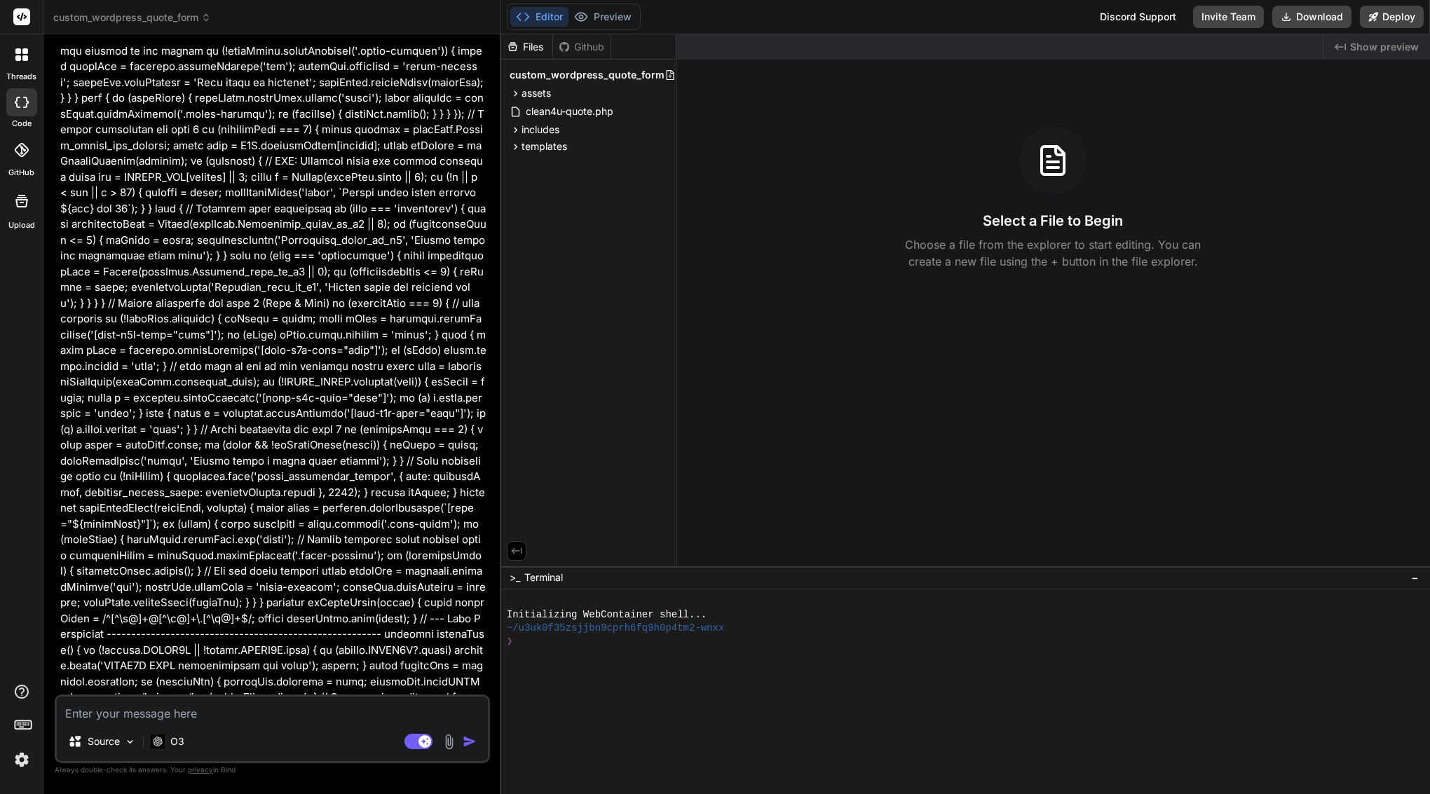
click at [274, 708] on textarea at bounding box center [272, 709] width 431 height 25
paste textarea "(function () { 'use strict'; /* ===============================================…"
type textarea "(function () { 'use strict'; /* ===============================================…"
type textarea "x"
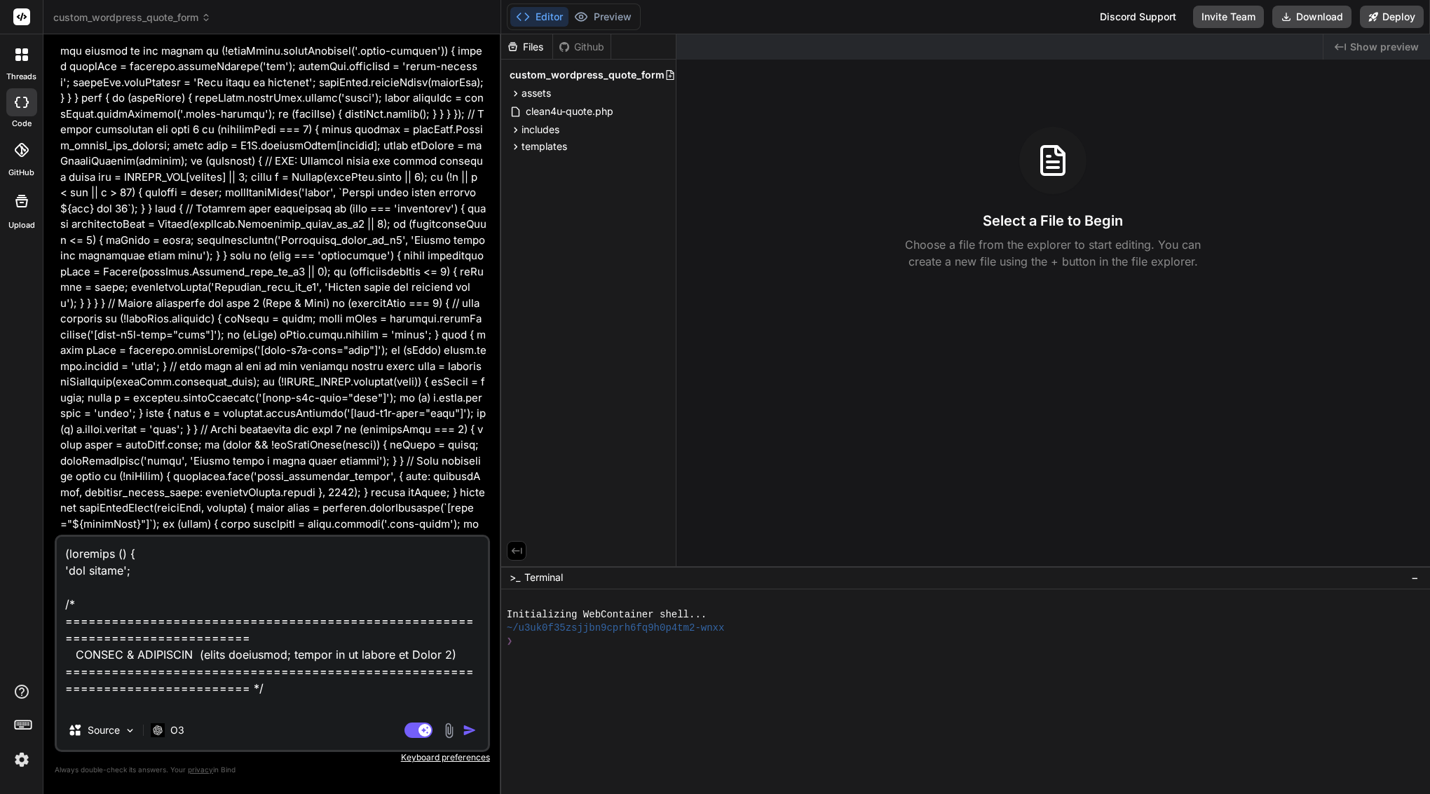
drag, startPoint x: 102, startPoint y: 702, endPoint x: 65, endPoint y: 271, distance: 432.0
click at [65, 271] on div "You Bind AI Excellent. This is a well-thought-out plan that significantly impro…" at bounding box center [272, 420] width 435 height 748
type textarea "x"
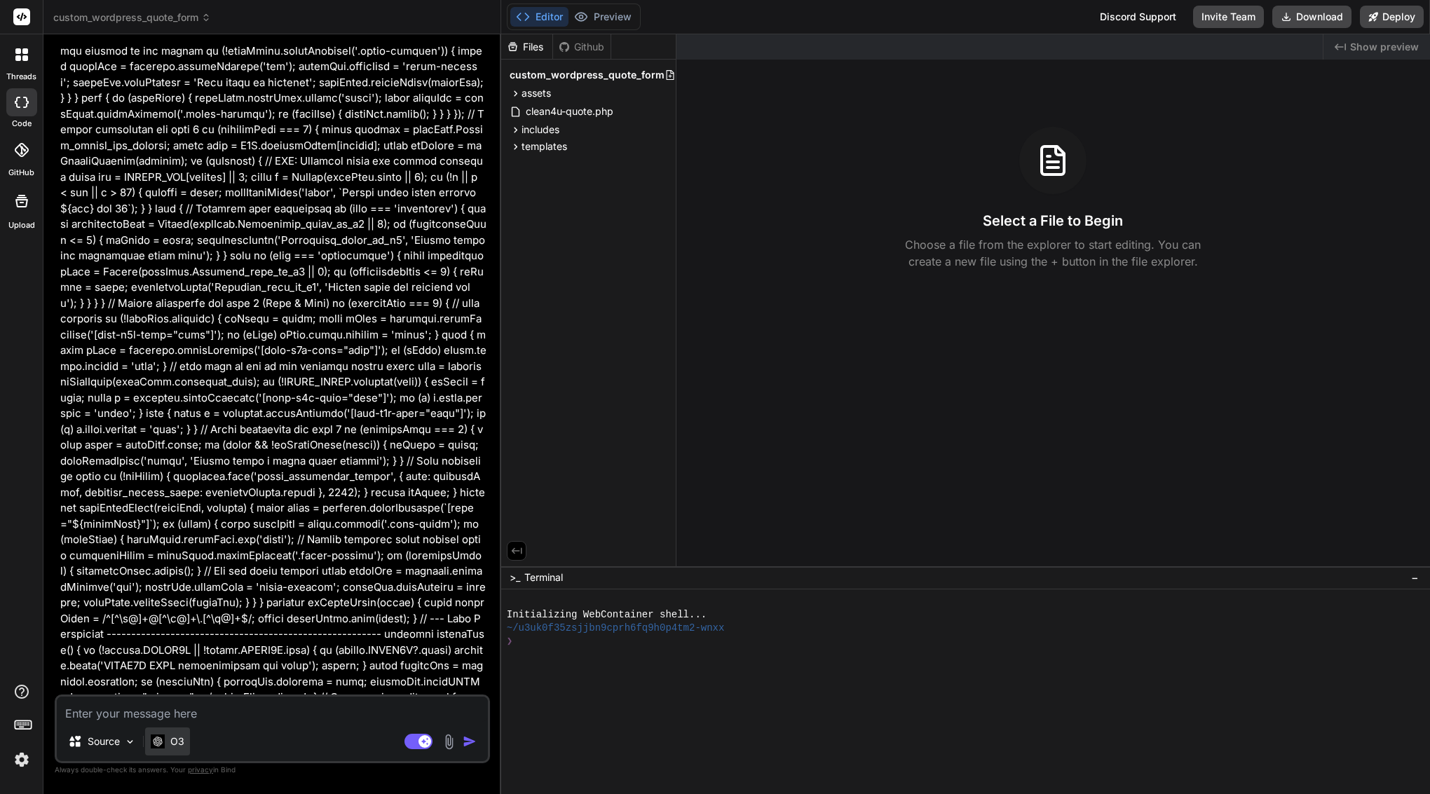
paste textarea "(function() { 'use strict'; // --- CONDITIONAL FIELD HELPERS (MINIMAL ADDITION)…"
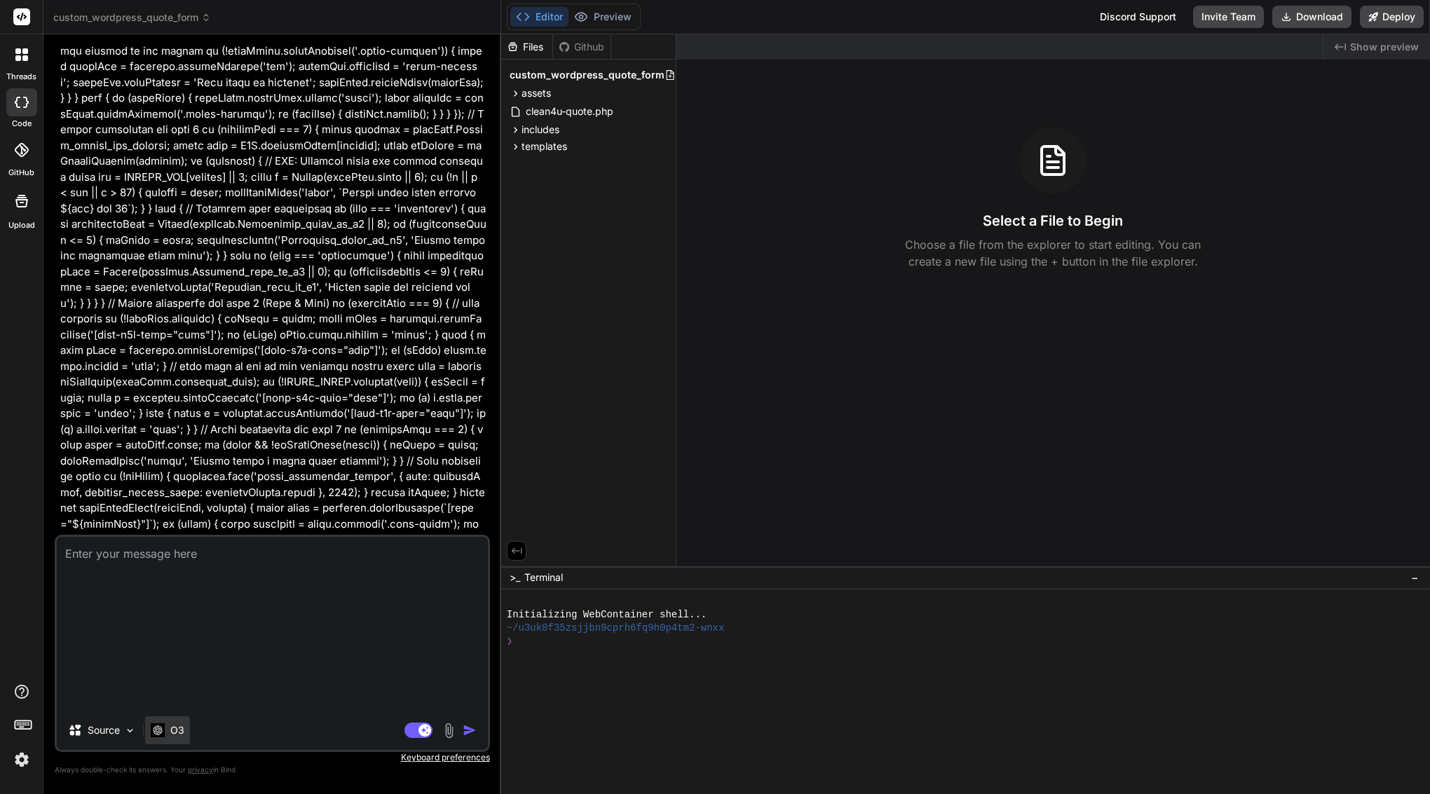
type textarea "(function() { 'use strict'; // --- CONDITIONAL FIELD HELPERS (MINIMAL ADDITION)…"
type textarea "x"
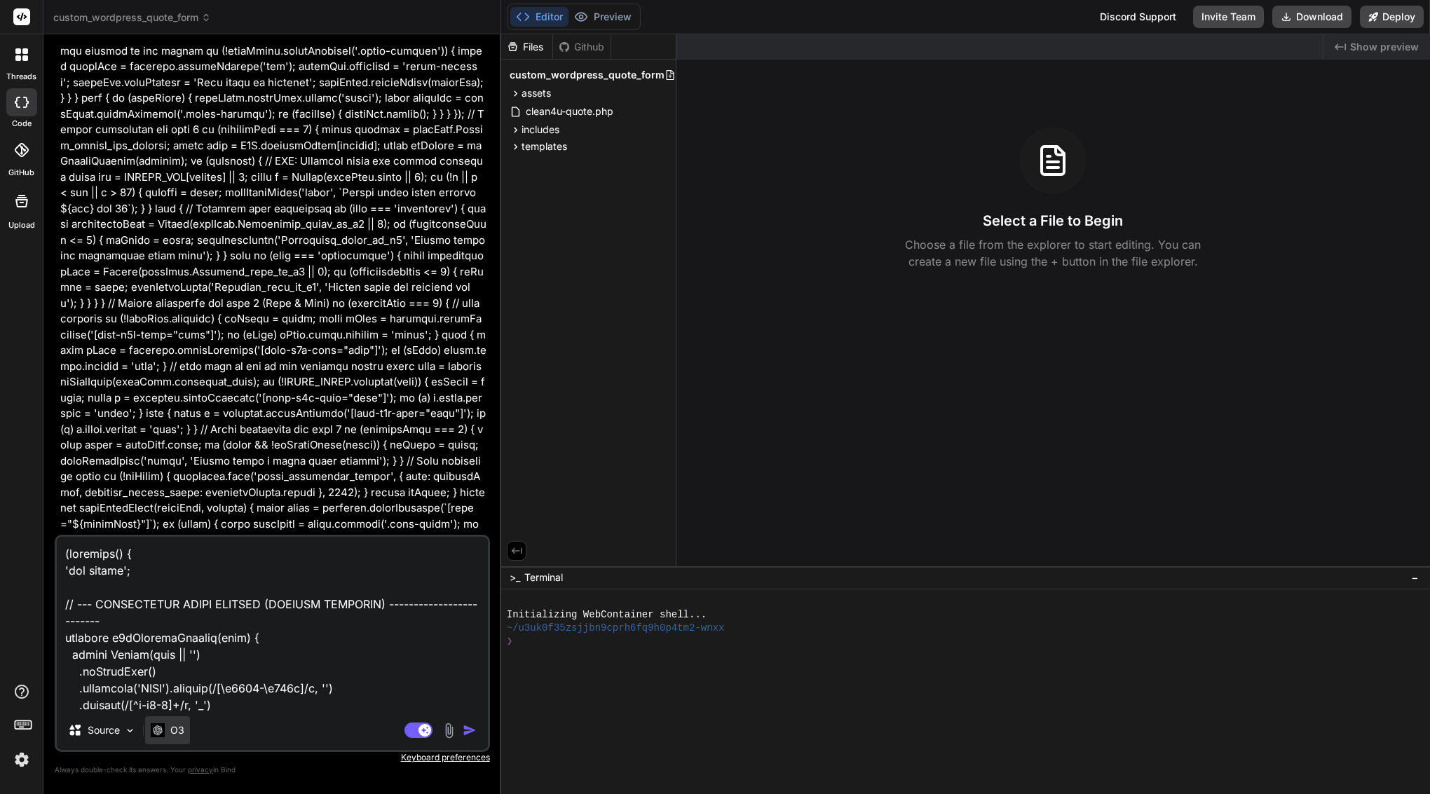
scroll to position [47609, 0]
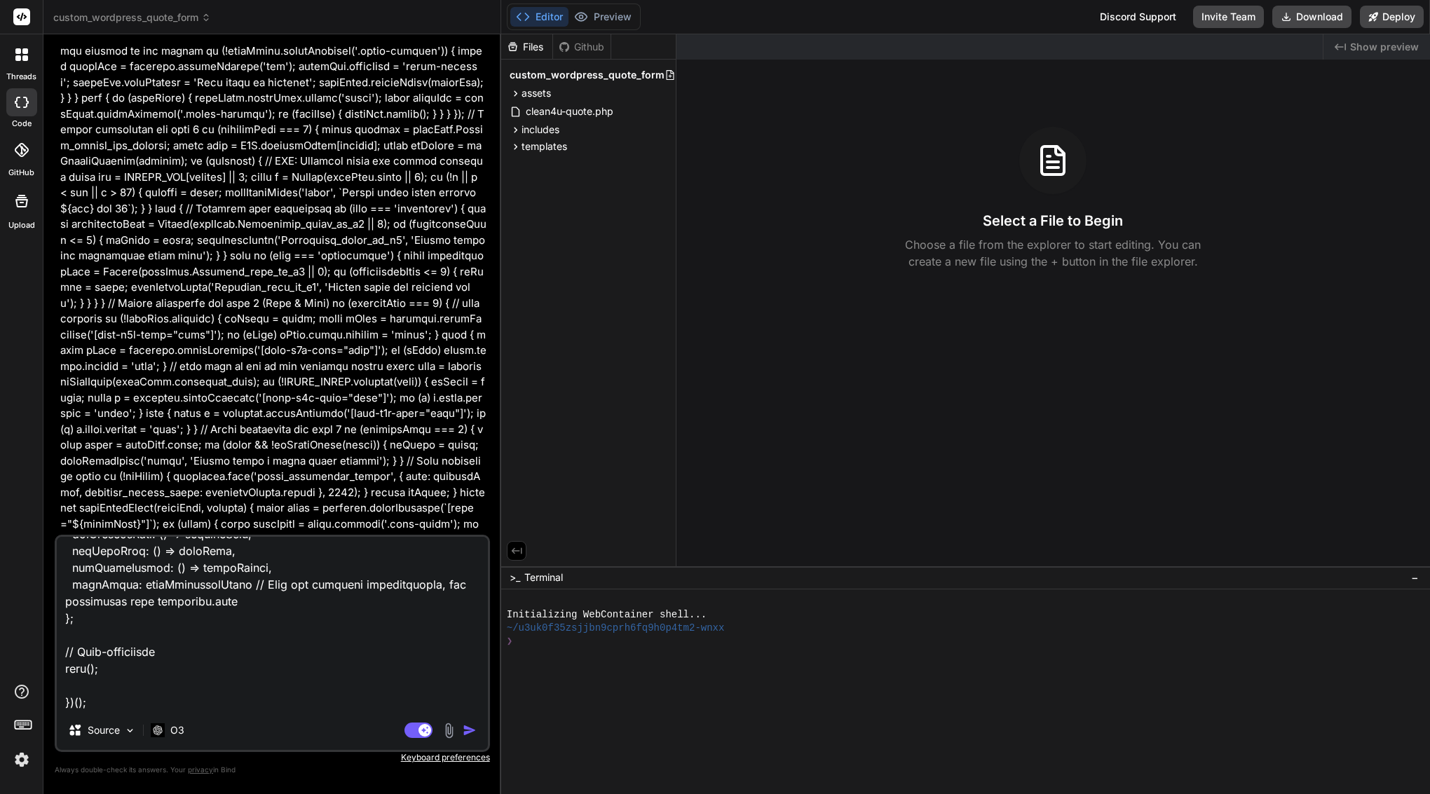
type textarea "(function() { 'use strict'; // --- CONDITIONAL FIELD HELPERS (MINIMAL ADDITION)…"
type textarea "x"
paste textarea "Sure — here’s the exact “Skeleton Refactor” prompt you can copy-paste straight …"
type textarea "(function() { 'use strict'; // --- CONDITIONAL FIELD HELPERS (MINIMAL ADDITION)…"
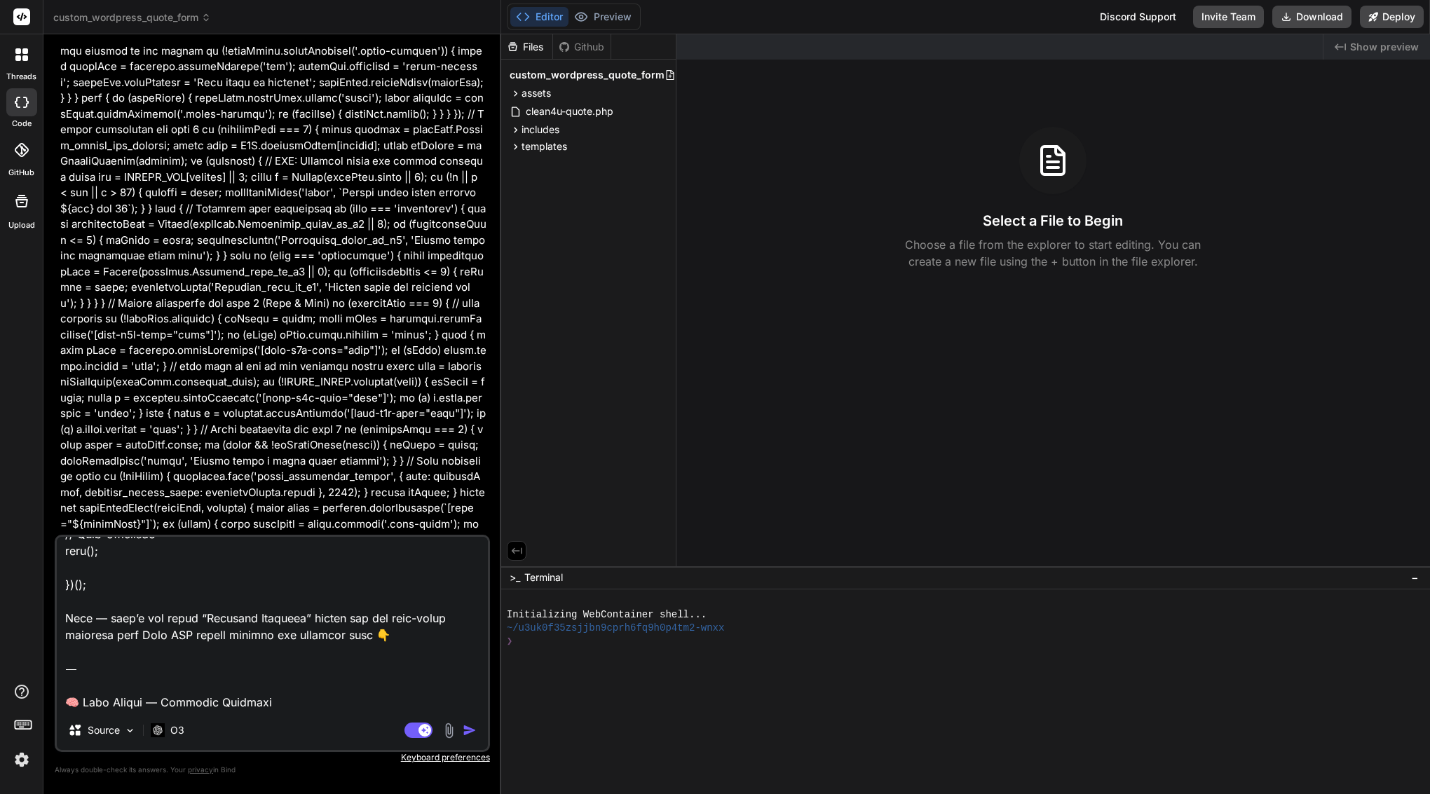
type textarea "x"
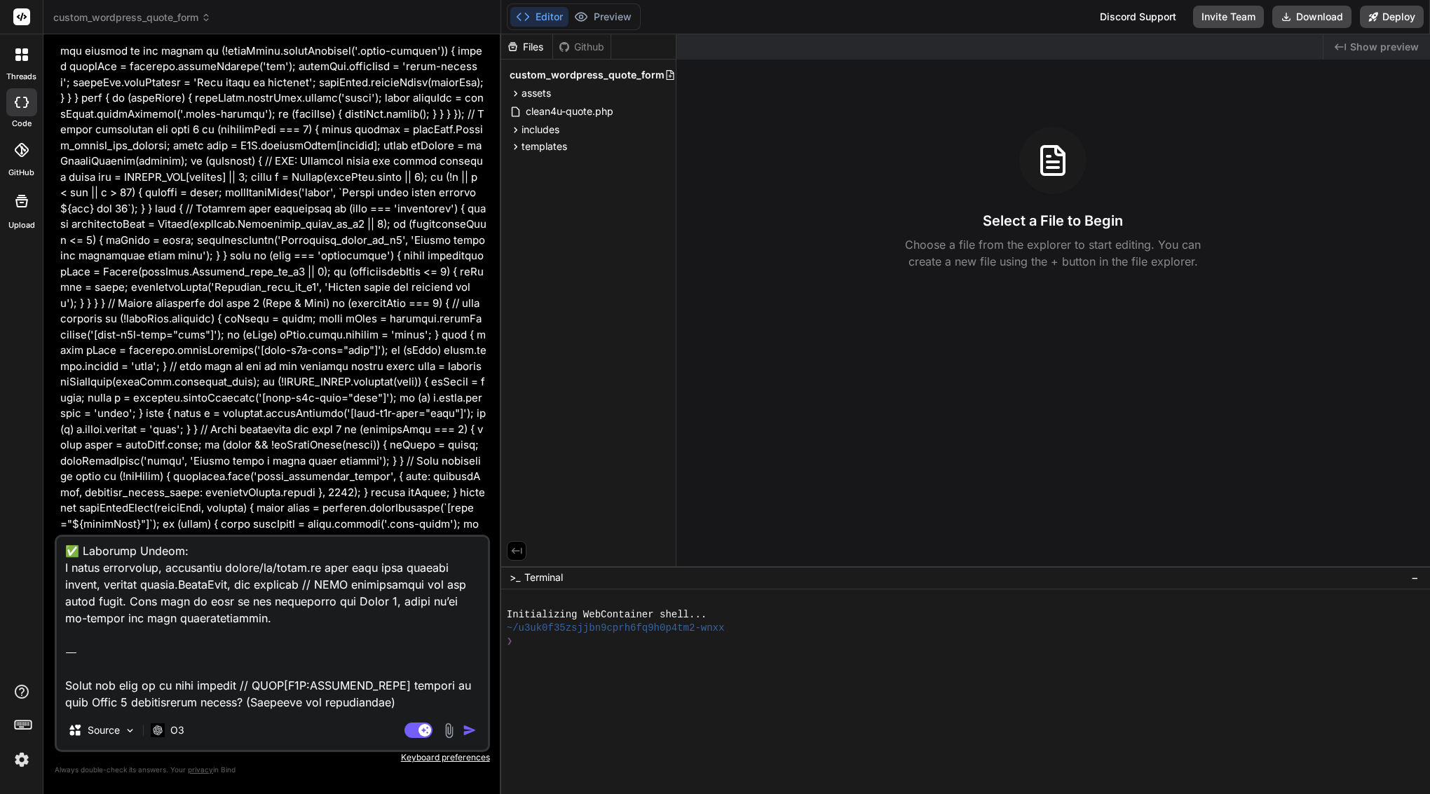
drag, startPoint x: 435, startPoint y: 702, endPoint x: 61, endPoint y: 631, distance: 381.1
click at [61, 631] on textarea at bounding box center [272, 624] width 431 height 174
type textarea "(function() { 'use strict'; // --- CONDITIONAL FIELD HELPERS (MINIMAL ADDITION)…"
type textarea "x"
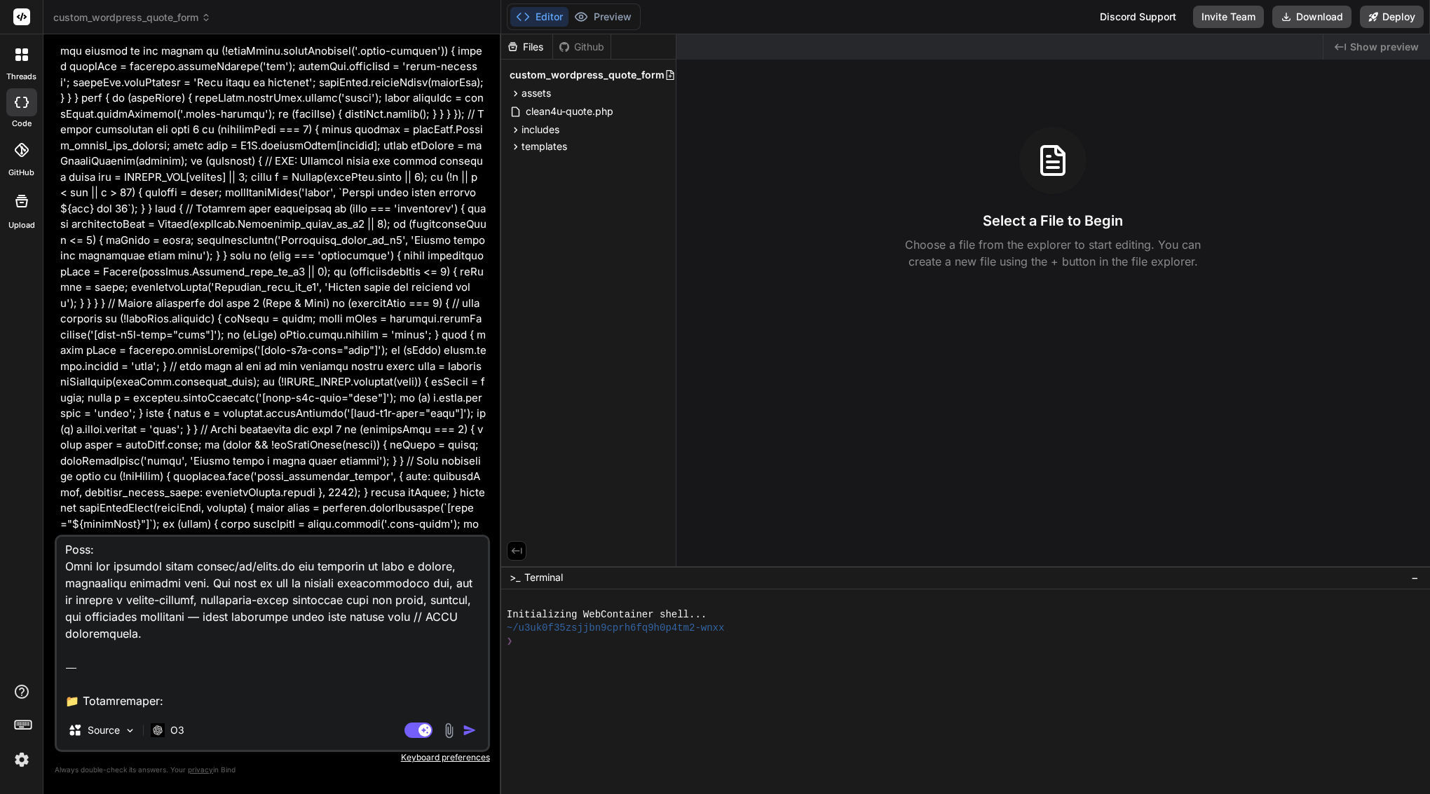
scroll to position [47845, 0]
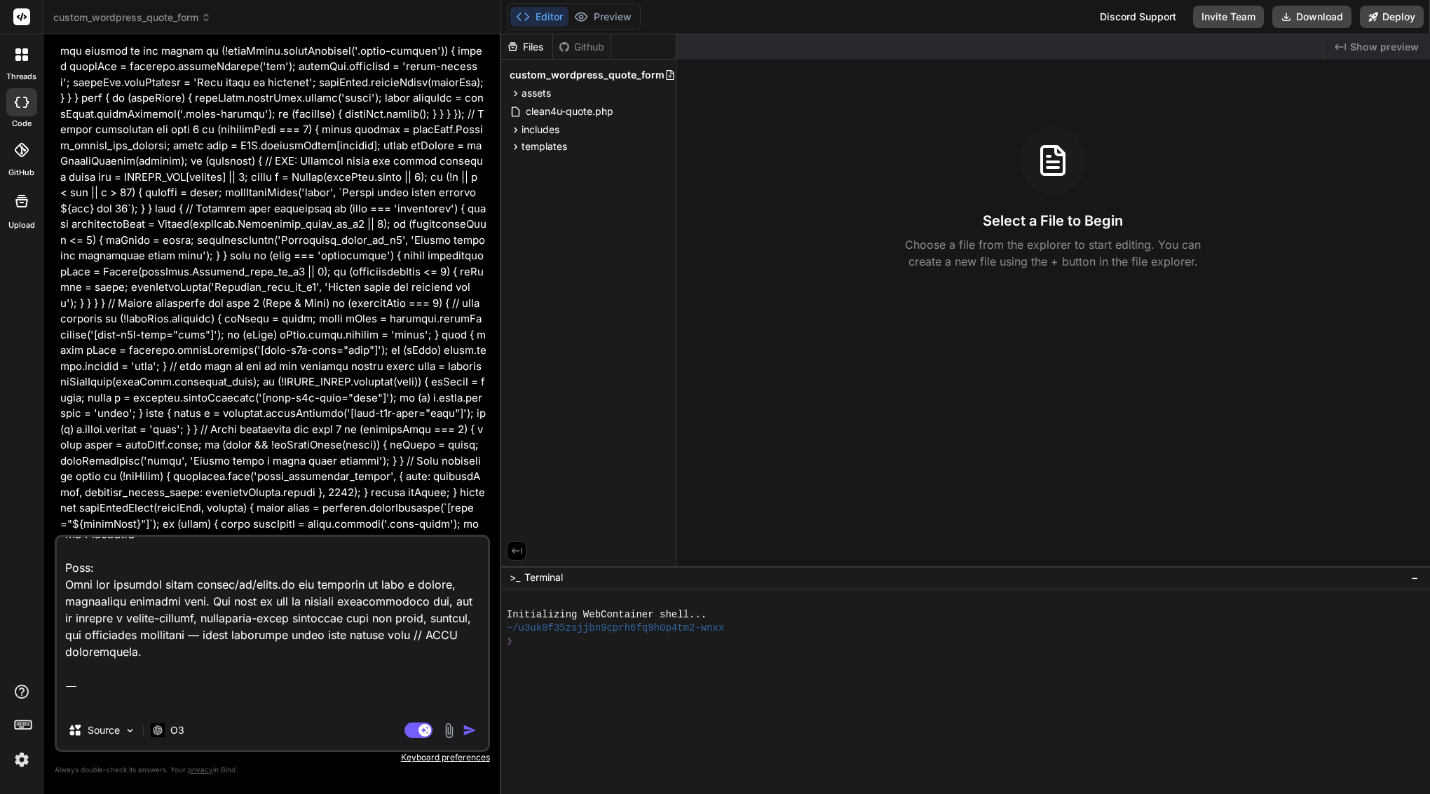
drag, startPoint x: 66, startPoint y: 634, endPoint x: 66, endPoint y: 568, distance: 66.6
click at [66, 568] on textarea at bounding box center [272, 624] width 431 height 174
type textarea "(function() { 'use strict'; // --- CONDITIONAL FIELD HELPERS (MINIMAL ADDITION)…"
type textarea "x"
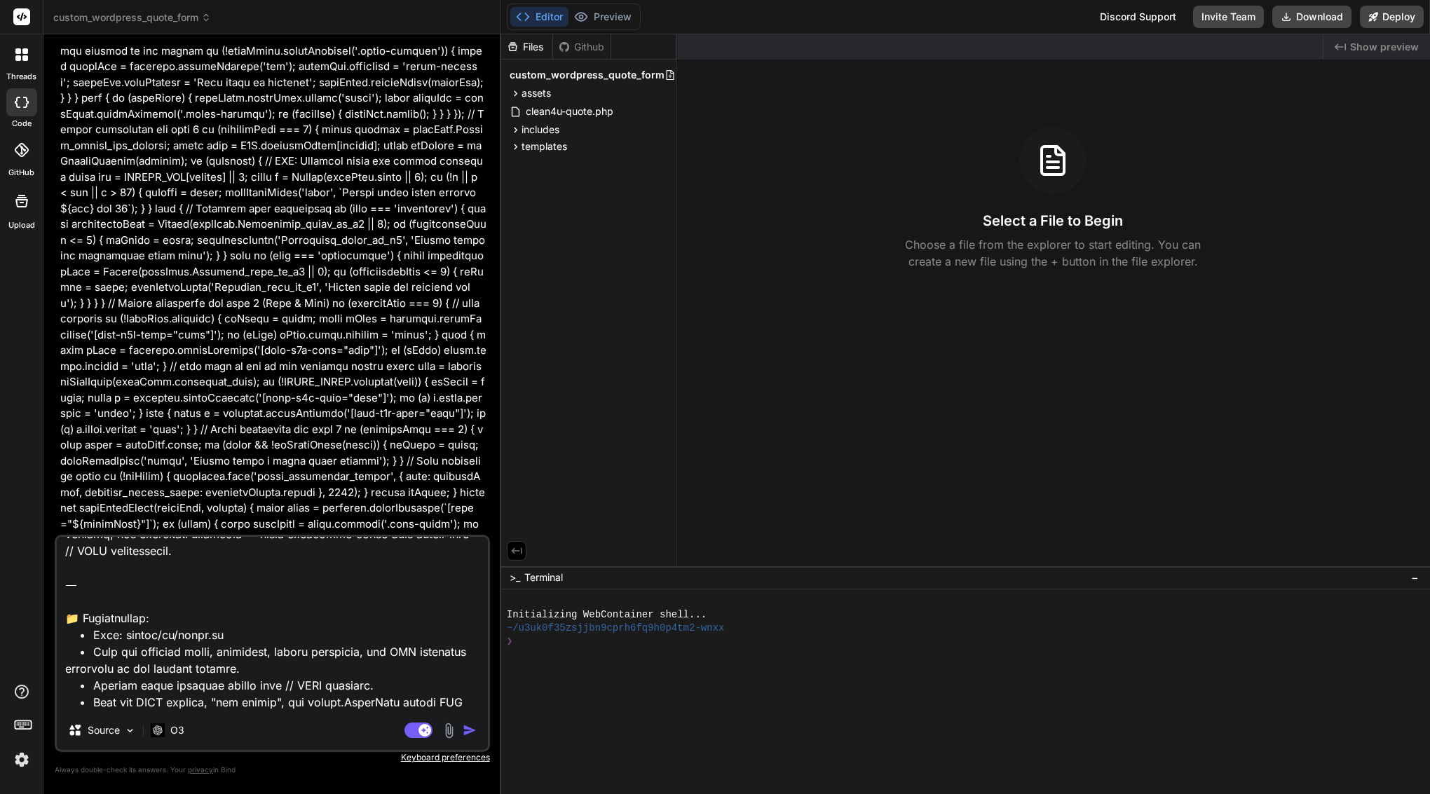
drag, startPoint x: 188, startPoint y: 583, endPoint x: 278, endPoint y: 584, distance: 90.4
click at [278, 584] on textarea at bounding box center [272, 624] width 431 height 174
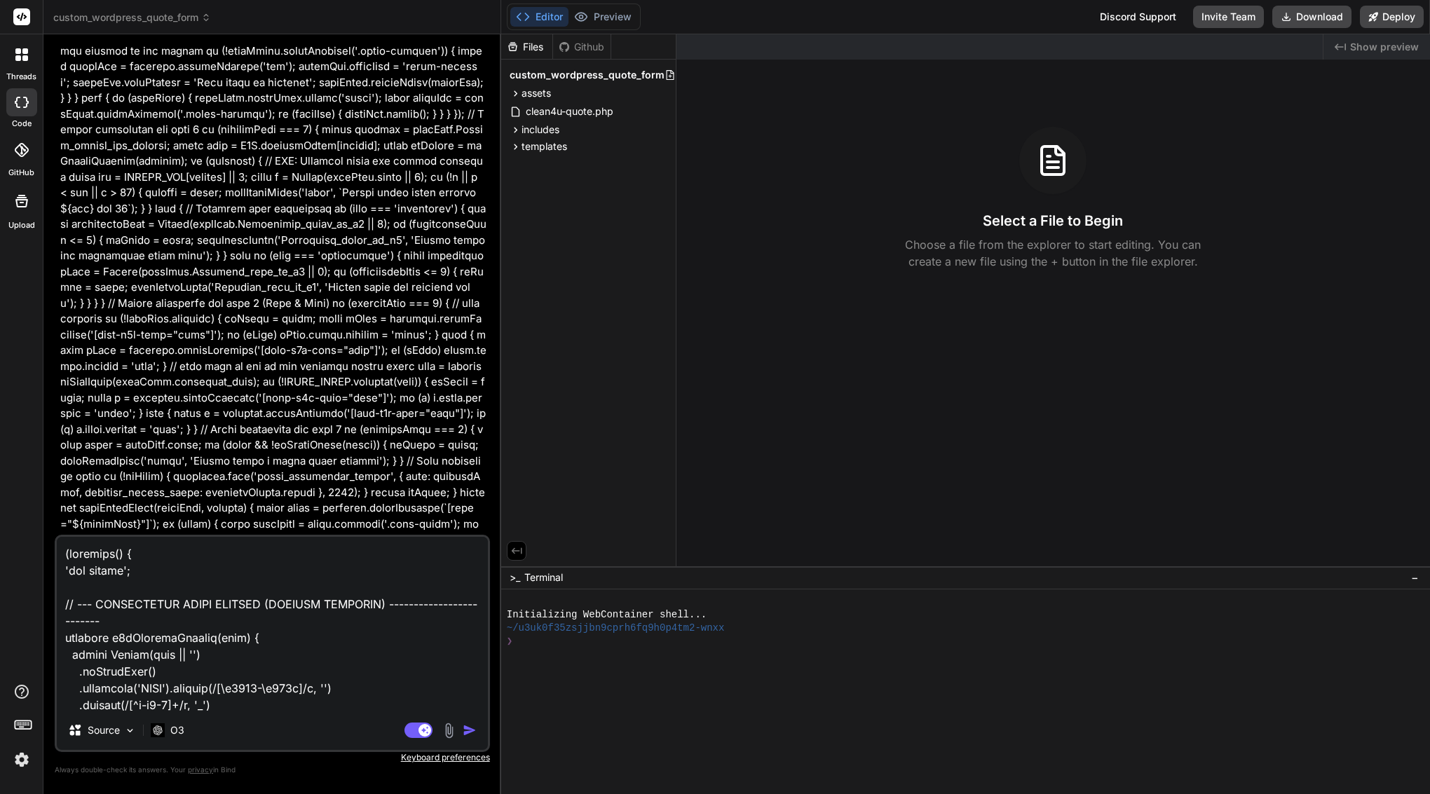
scroll to position [0, 0]
click at [62, 554] on textarea at bounding box center [272, 624] width 431 height 174
type textarea "(function() { 'use strict'; // --- CONDITIONAL FIELD HELPERS (MINIMAL ADDITION)…"
type textarea "x"
type textarea "(function() { 'use strict'; // --- CONDITIONAL FIELD HELPERS (MINIMAL ADDITION)…"
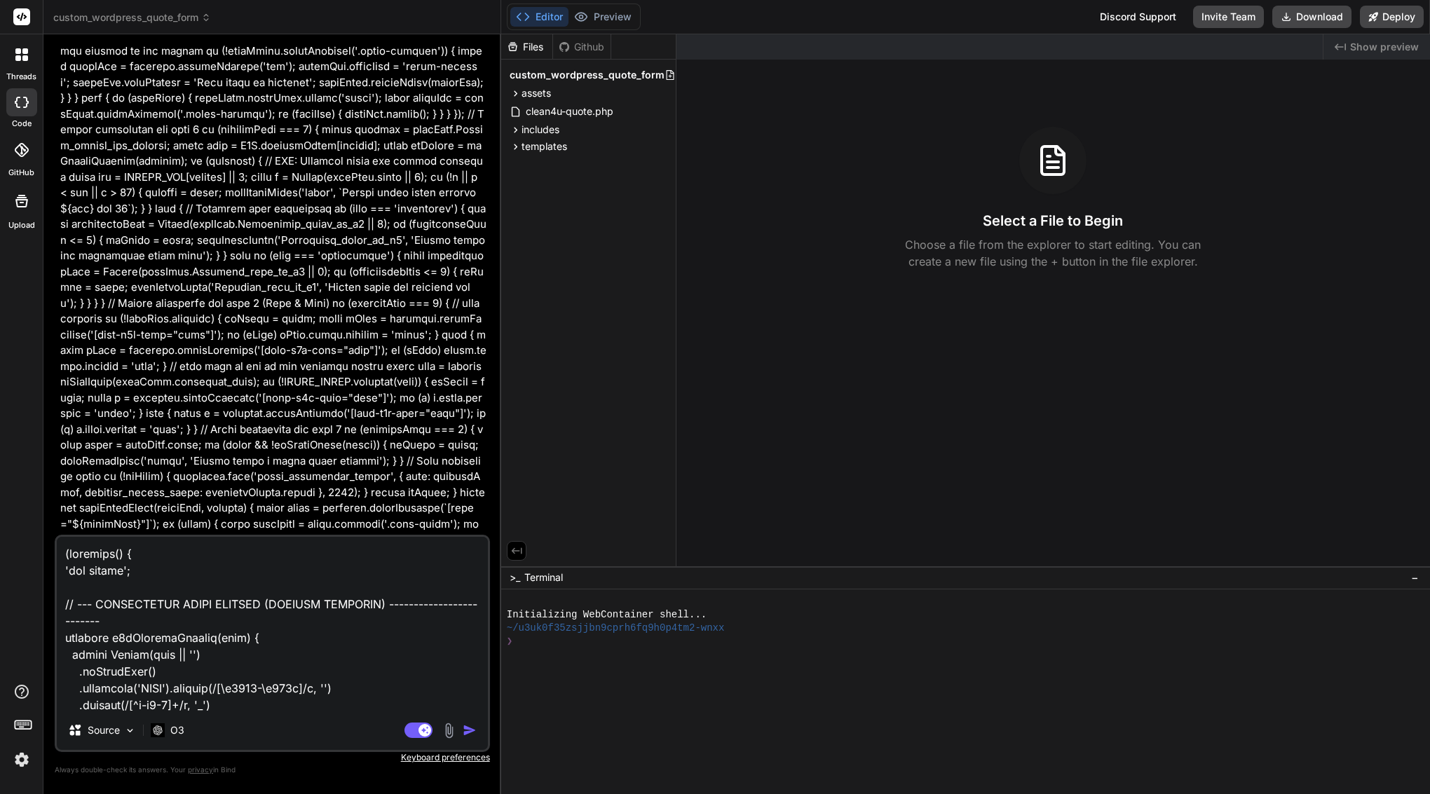
type textarea "x"
type textarea "(function() { 'use strict'; // --- CONDITIONAL FIELD HELPERS (MINIMAL ADDITION)…"
type textarea "x"
click at [69, 554] on textarea at bounding box center [272, 624] width 431 height 174
paste textarea "assets/js/quote.js"
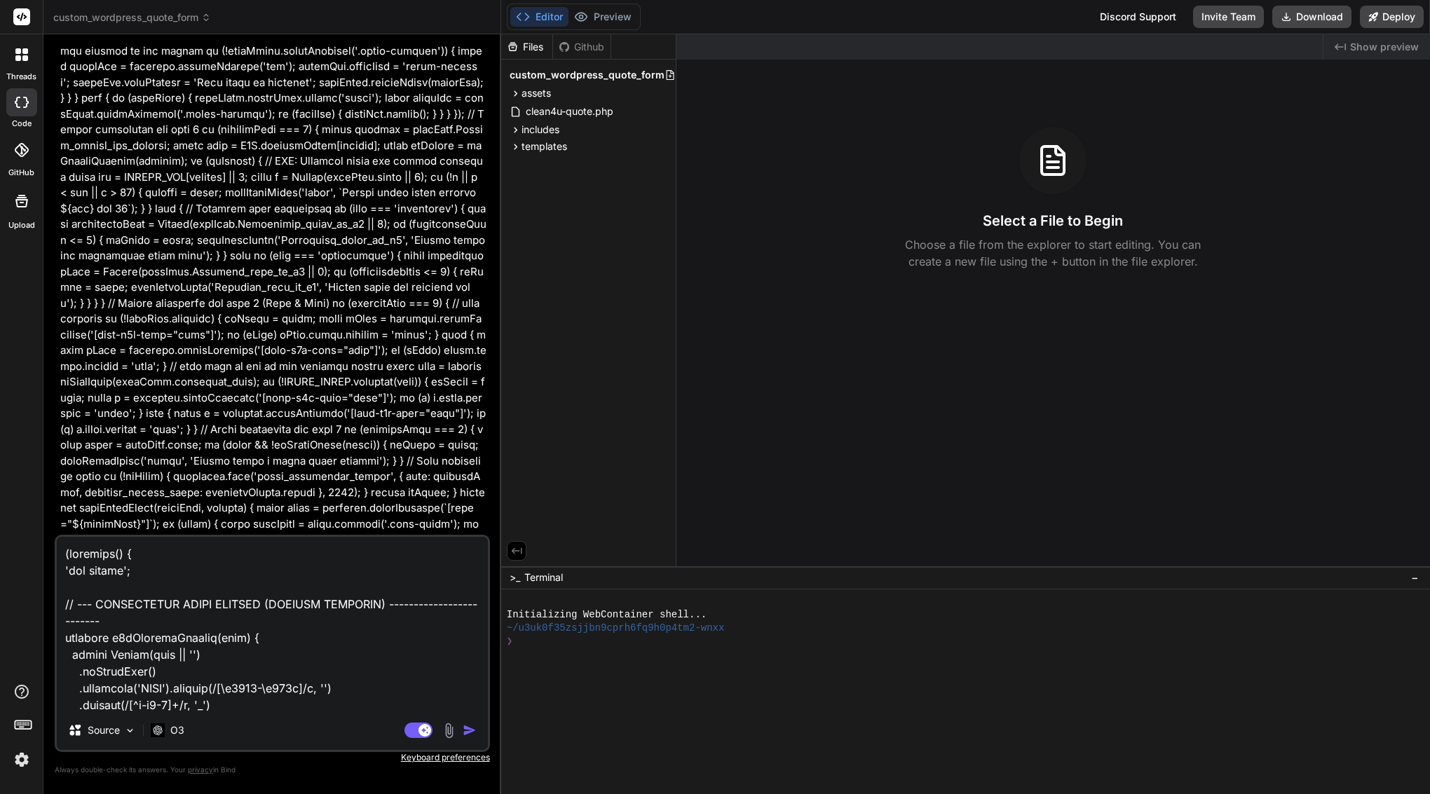
type textarea "assets/js/quote.js (function() { 'use strict'; // --- CONDITIONAL FIELD HELPERS…"
type textarea "x"
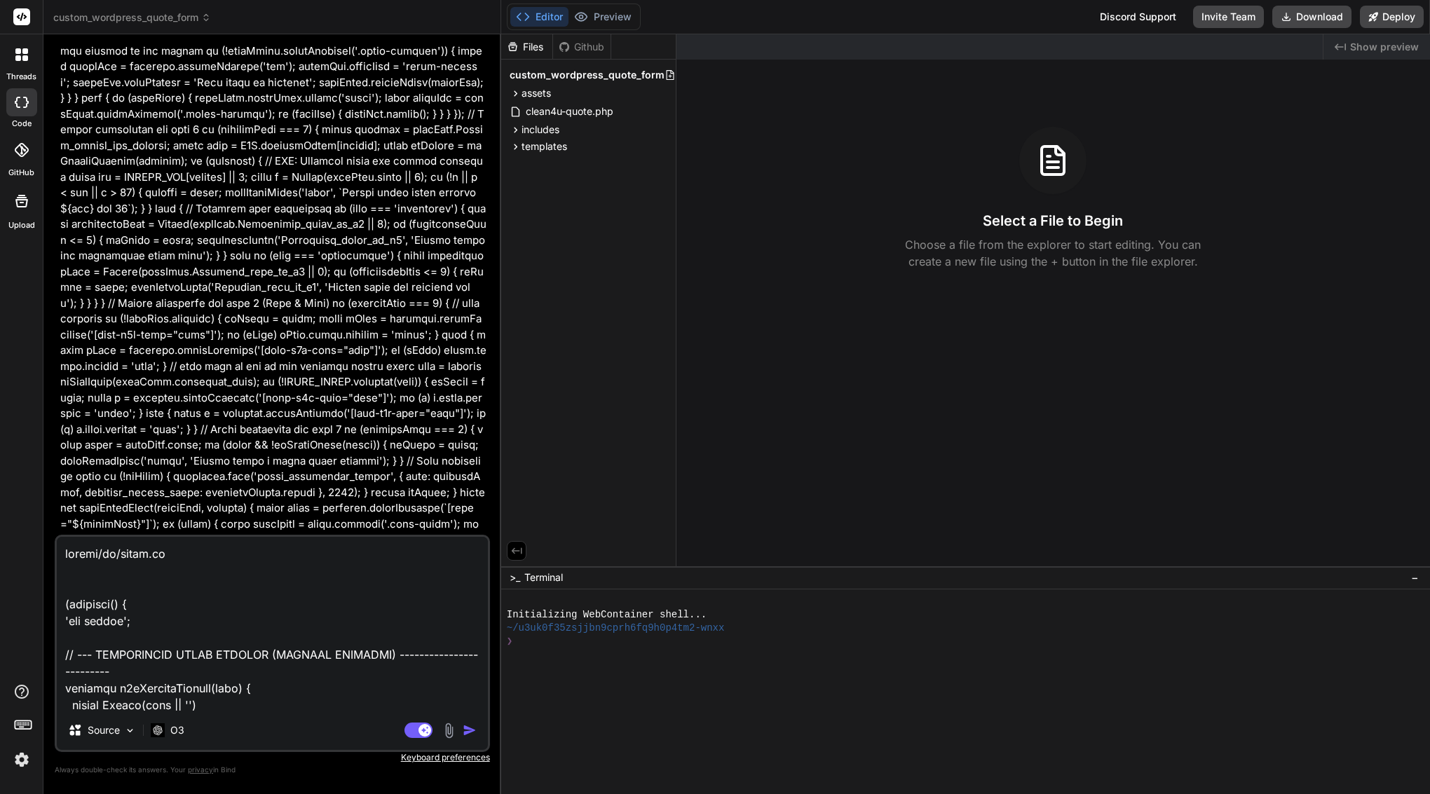
type textarea "assets/js/quote.js (function() { 'use strict'; // --- CONDITIONAL FIELD HELPERS…"
type textarea "x"
type textarea "assets/js/quote.js - (function() { 'use strict'; // --- CONDITIONAL FIELD HELPE…"
type textarea "x"
type textarea "assets/js/quote.js -- (function() { 'use strict'; // --- CONDITIONAL FIELD HELP…"
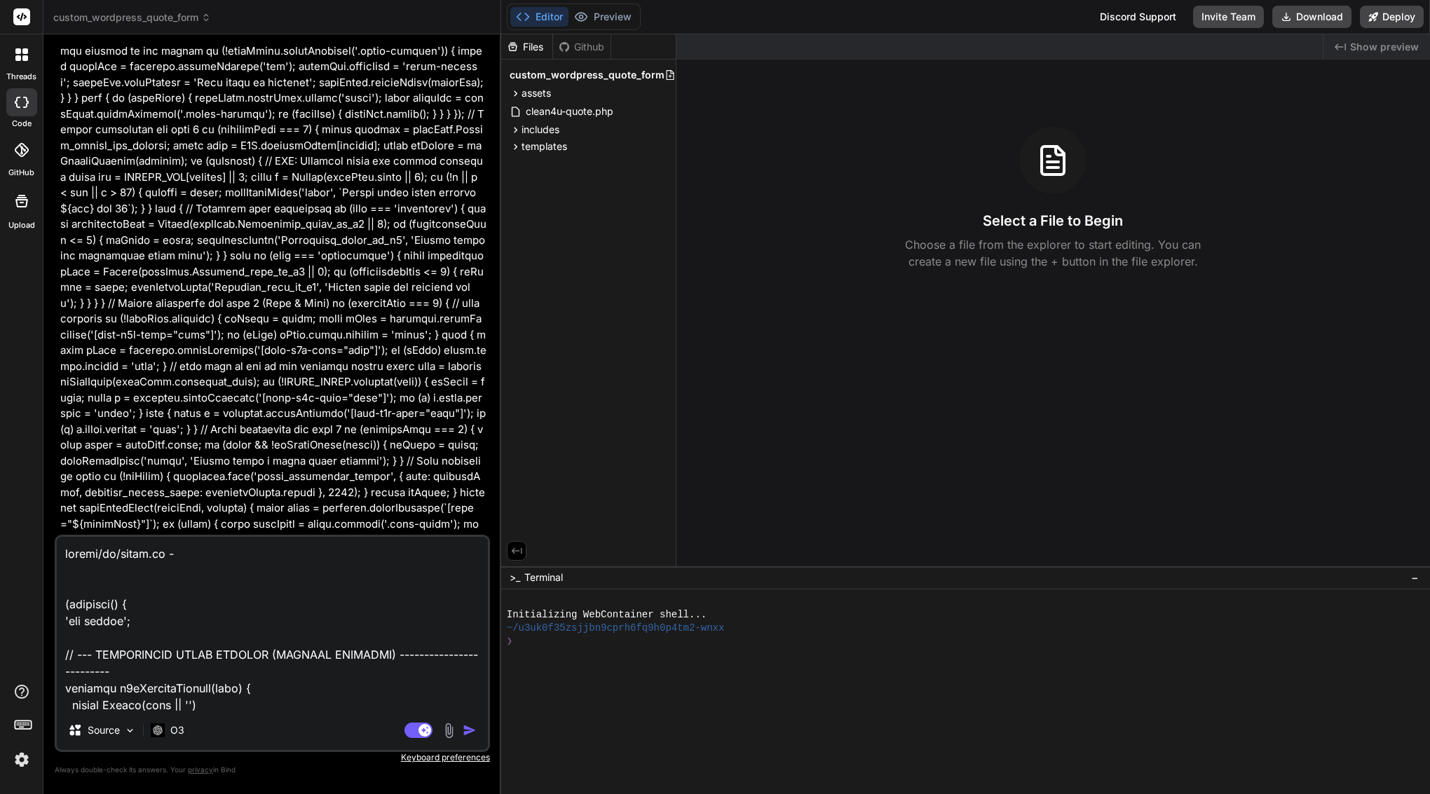
type textarea "x"
type textarea "assets/js/quote.js --- (function() { 'use strict'; // --- CONDITIONAL FIELD HEL…"
type textarea "x"
type textarea "assets/js/quote.js ---- (function() { 'use strict'; // --- CONDITIONAL FIELD HE…"
type textarea "x"
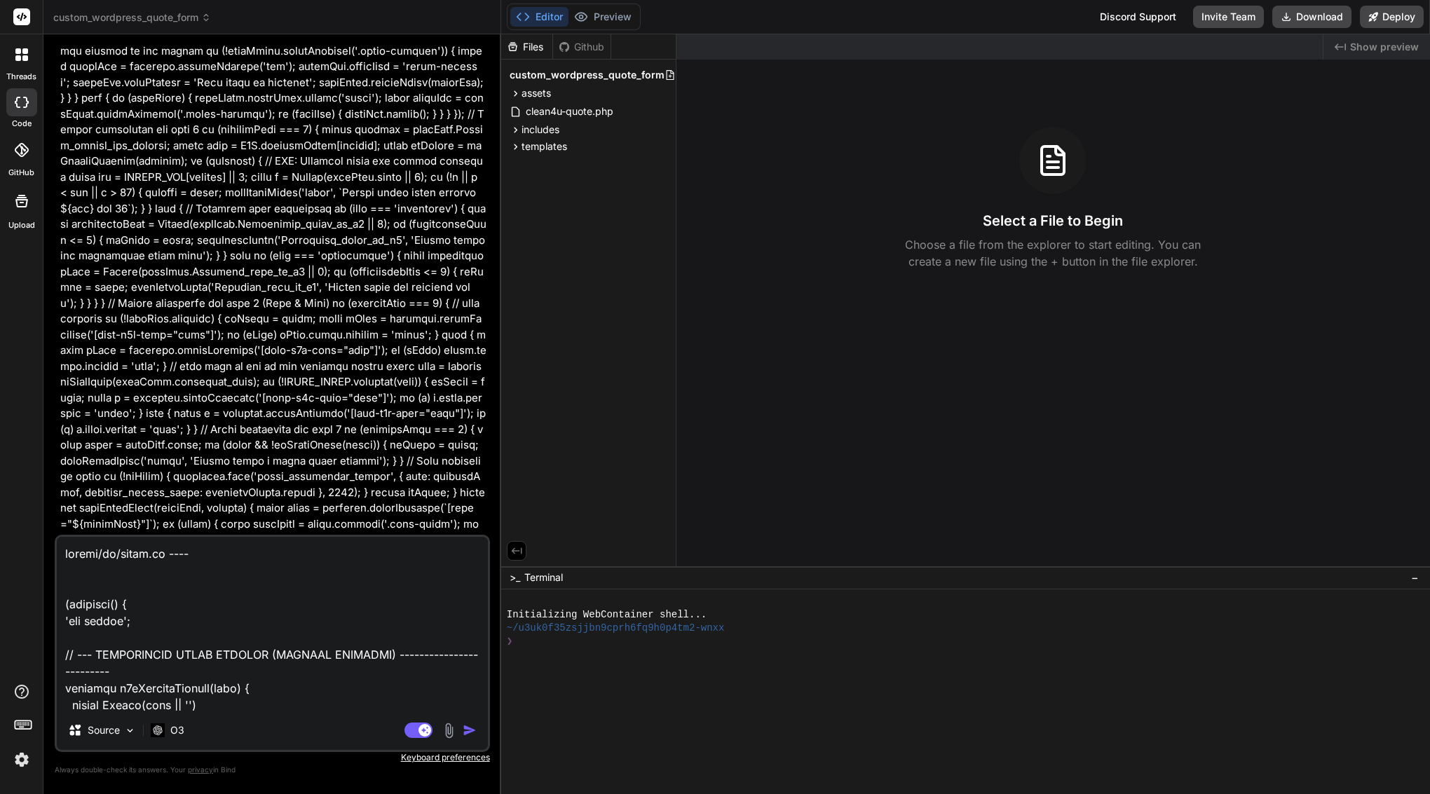
type textarea "assets/js/quote.js ----- (function() { 'use strict'; // --- CONDITIONAL FIELD H…"
type textarea "x"
type textarea "assets/js/quote.js ------ (function() { 'use strict'; // --- CONDITIONAL FIELD …"
type textarea "x"
type textarea "assets/js/quote.js ------- (function() { 'use strict'; // --- CONDITIONAL FIELD…"
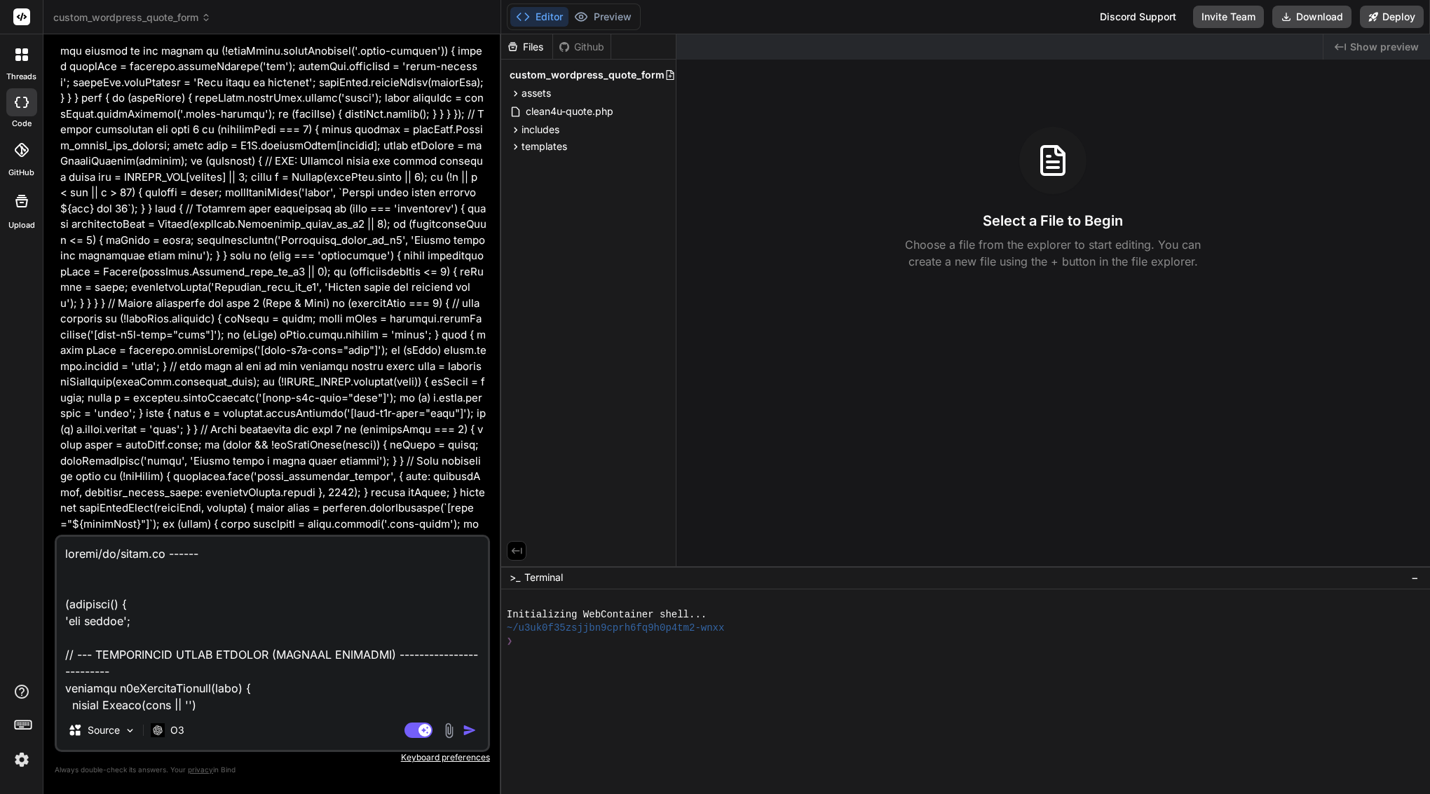
type textarea "x"
type textarea "assets/js/quote.js -------- (function() { 'use strict'; // --- CONDITIONAL FIEL…"
type textarea "x"
type textarea "assets/js/quote.js --------- (function() { 'use strict'; // --- CONDITIONAL FIE…"
type textarea "x"
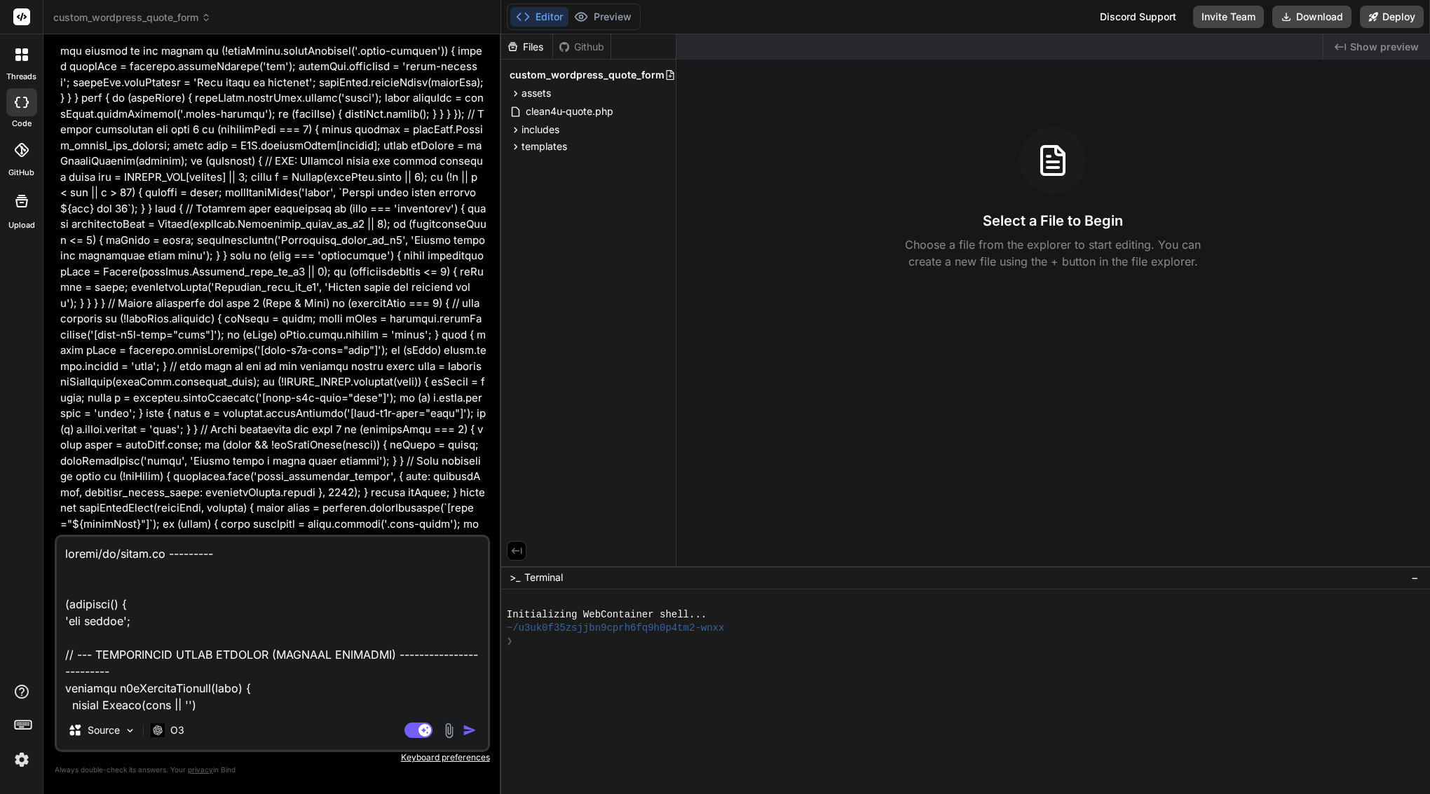
type textarea "assets/js/quote.js ---------- (function() { 'use strict'; // --- CONDITIONAL FI…"
type textarea "x"
type textarea "assets/js/quote.js ----------> (function() { 'use strict'; // --- CONDITIONAL F…"
type textarea "x"
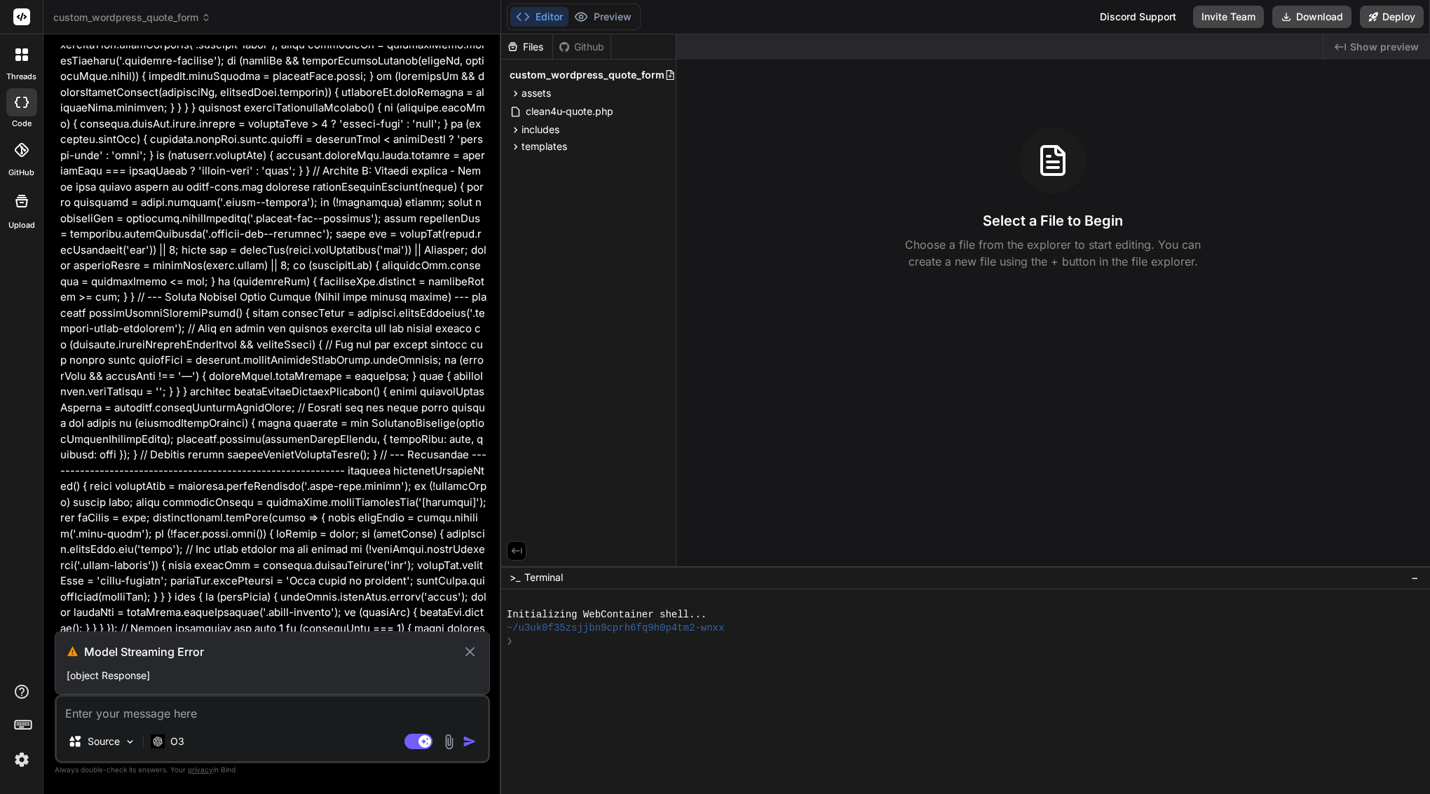
click at [469, 653] on icon at bounding box center [469, 651] width 9 height 9
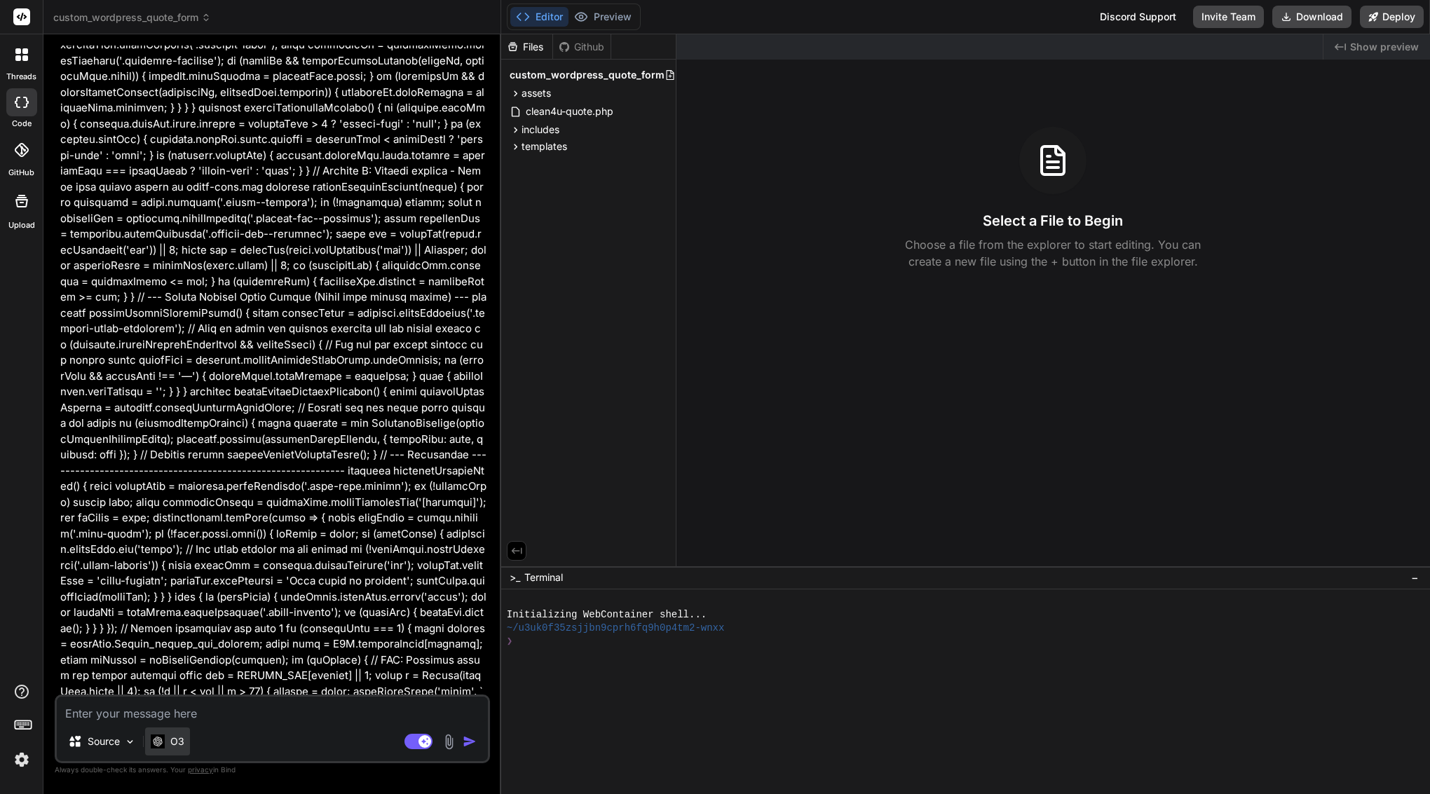
click at [174, 739] on p "O3" at bounding box center [177, 742] width 14 height 14
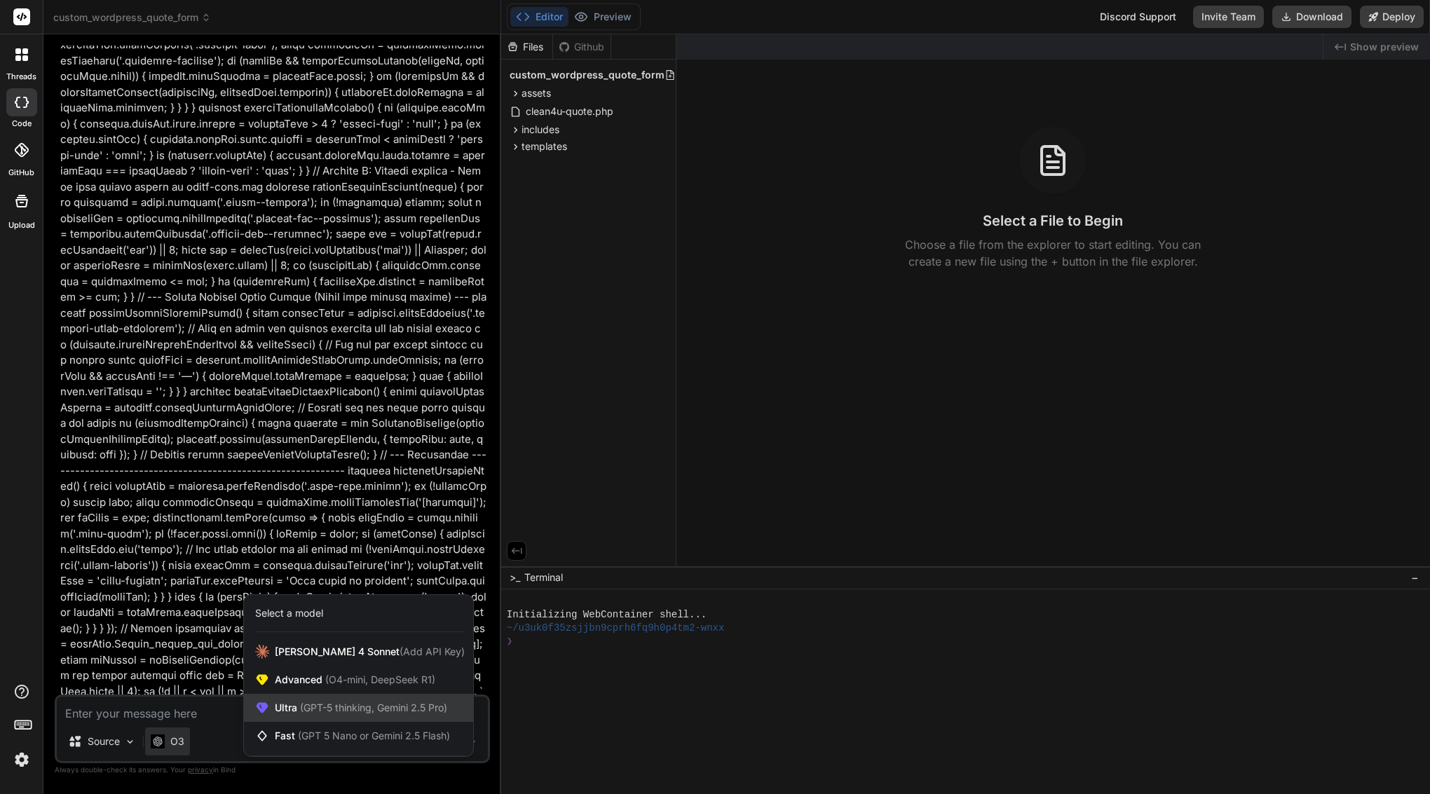
click at [299, 704] on span "(GPT-5 thinking, Gemini 2.5 Pro)" at bounding box center [372, 708] width 150 height 12
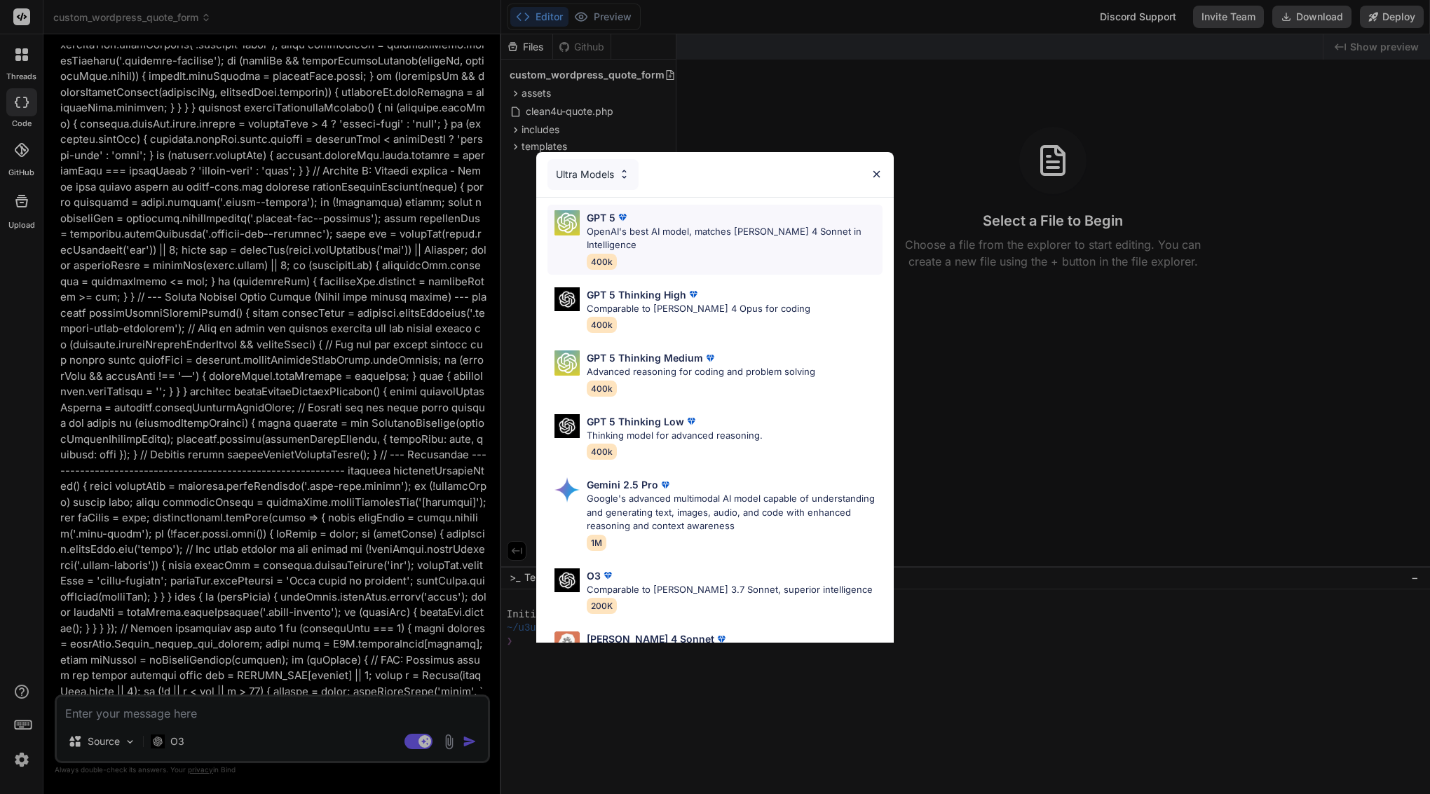
click at [619, 228] on p "OpenAI's best AI model, matches [PERSON_NAME] 4 Sonnet in Intelligence" at bounding box center [735, 238] width 296 height 27
type textarea "x"
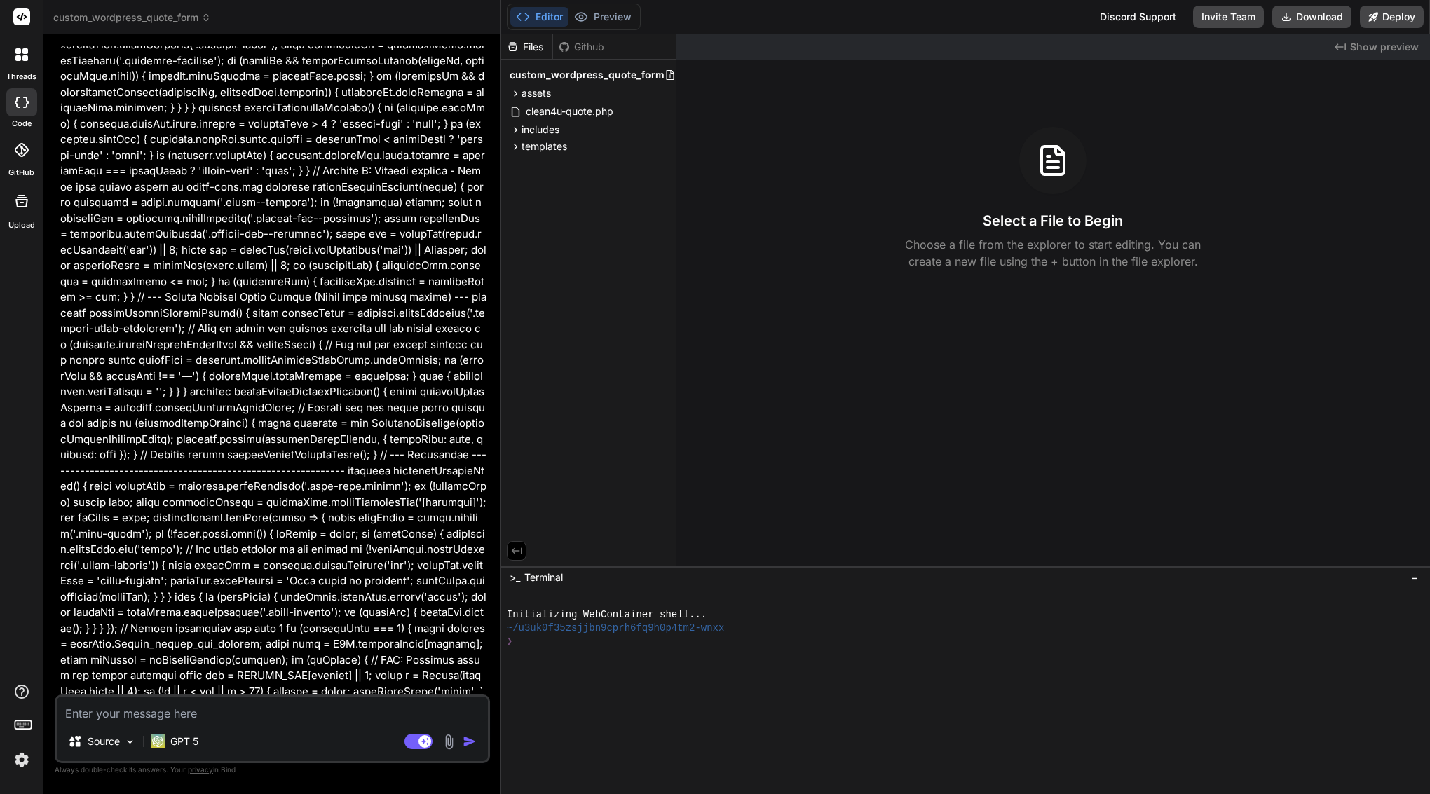
click at [463, 742] on img "button" at bounding box center [470, 742] width 14 height 14
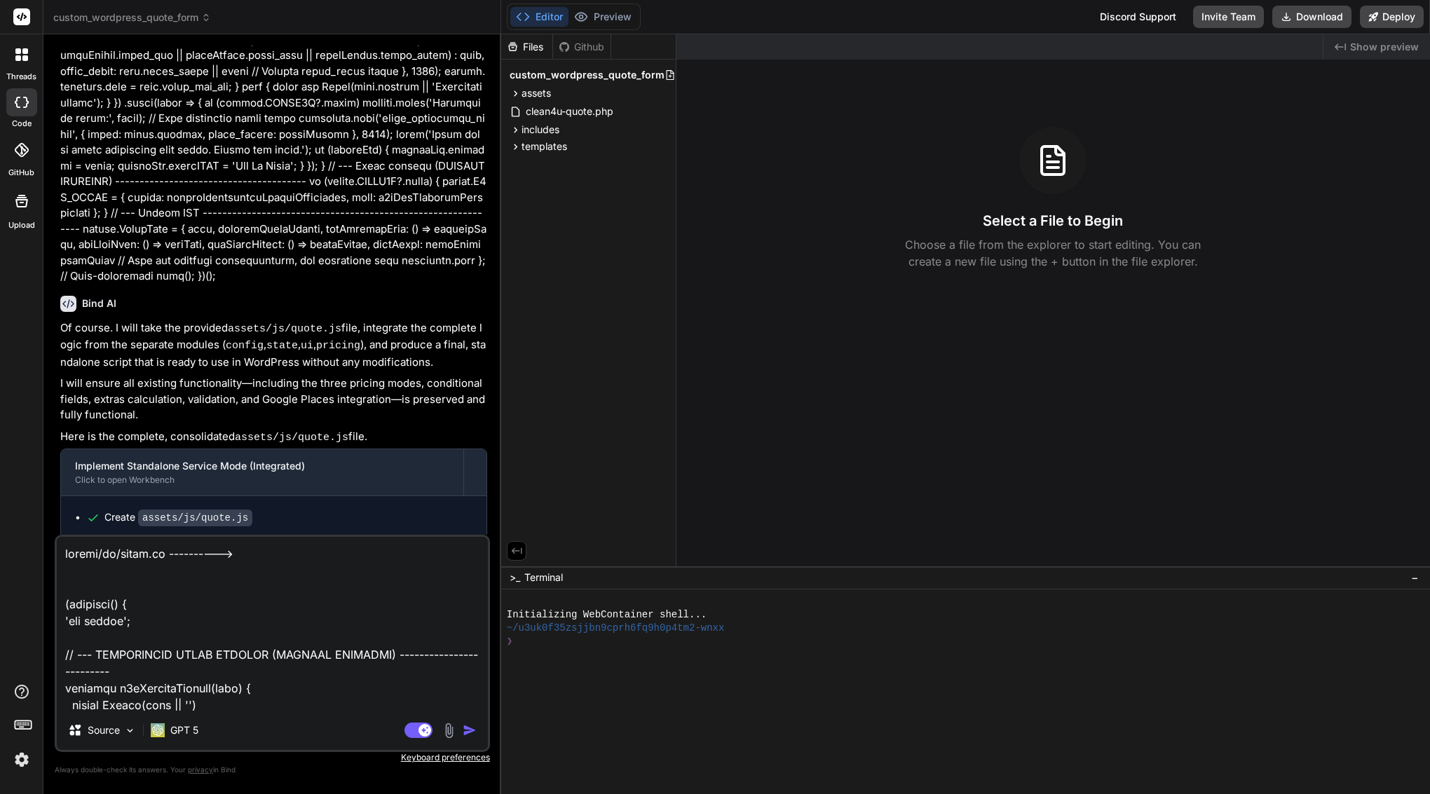
scroll to position [32585, 0]
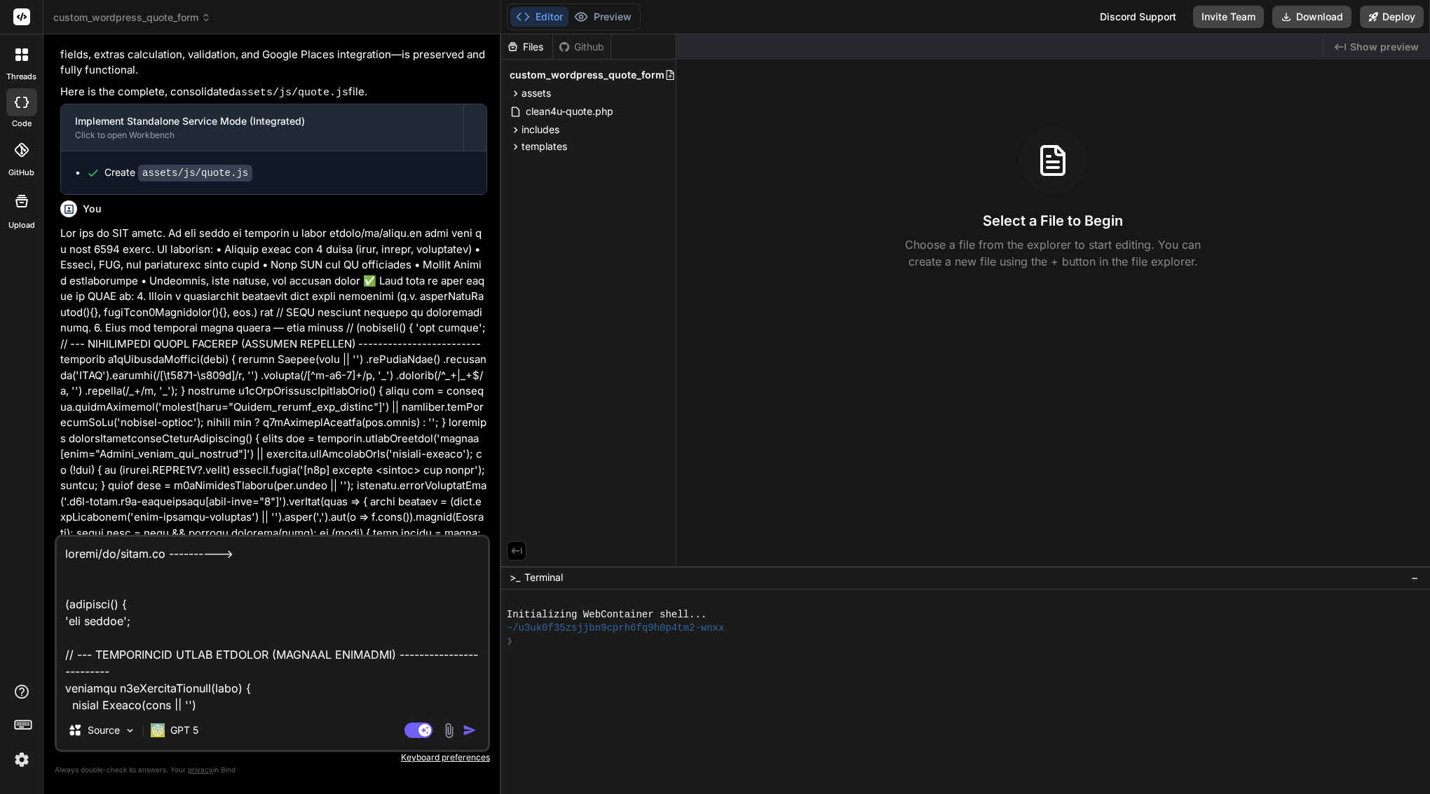
click at [465, 727] on img "button" at bounding box center [470, 730] width 14 height 14
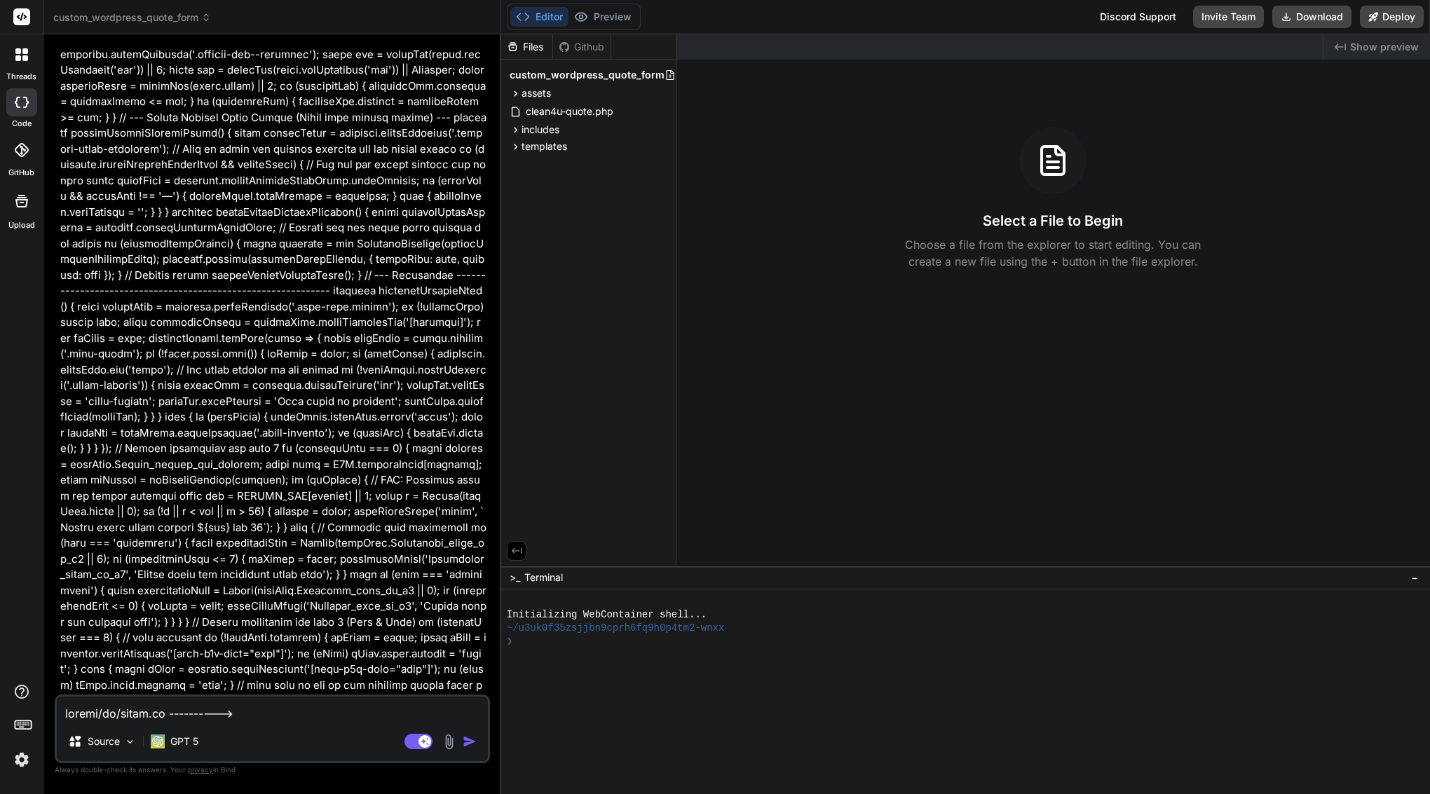
scroll to position [61374, 0]
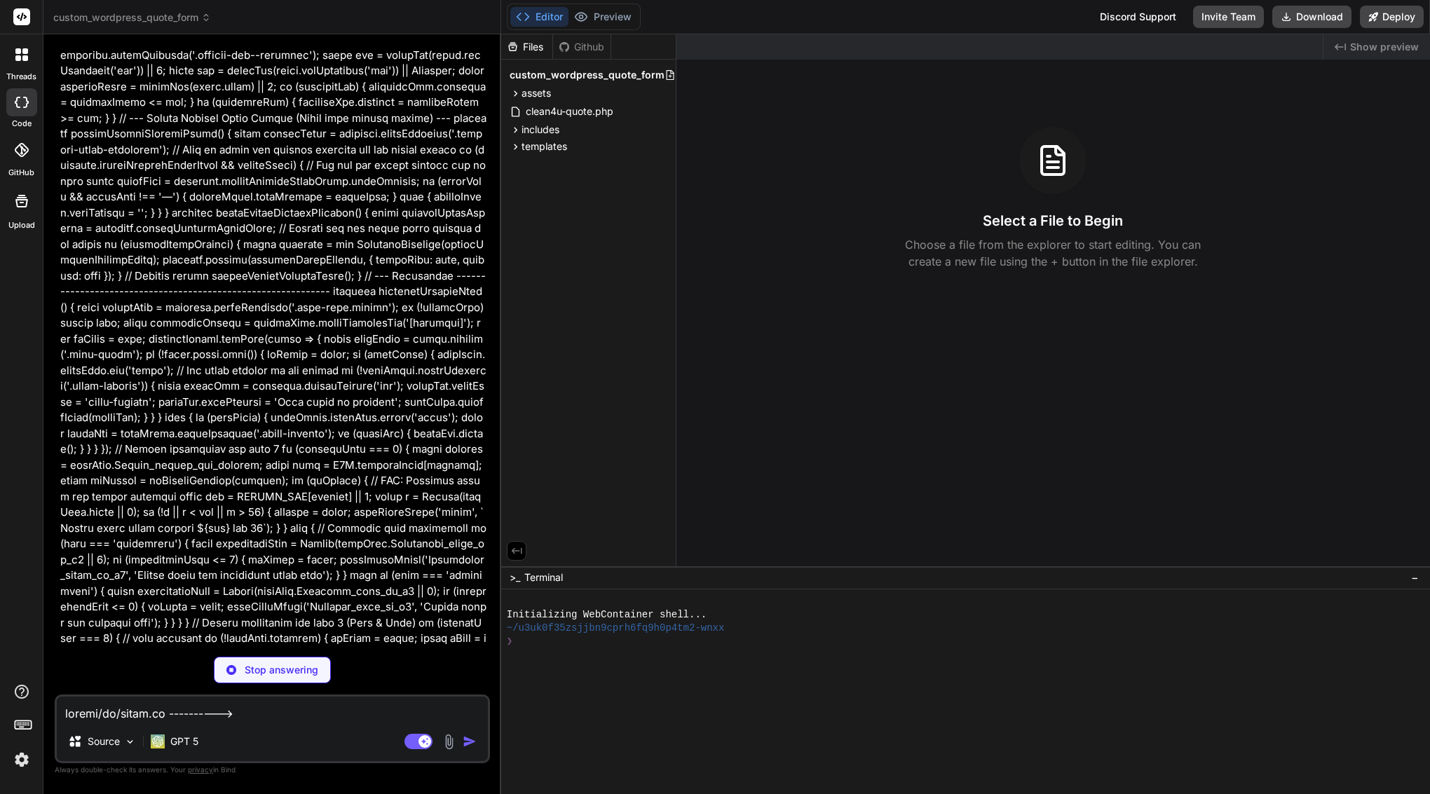
type textarea "x"
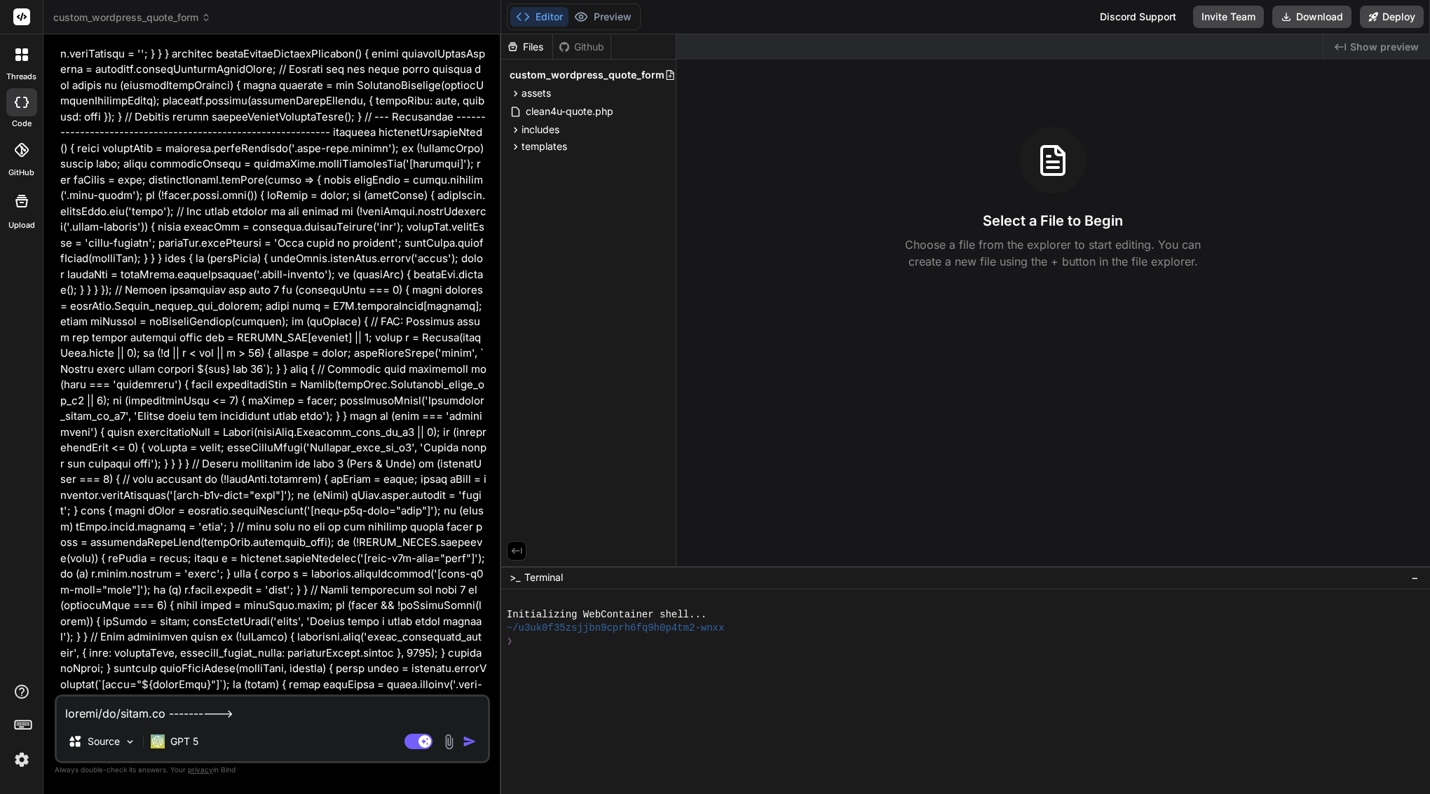
scroll to position [61532, 0]
drag, startPoint x: 83, startPoint y: 453, endPoint x: 318, endPoint y: 687, distance: 331.1
copy div "Bind AI Sure. Plan to produce a compilable skeleton while preserving structure …"
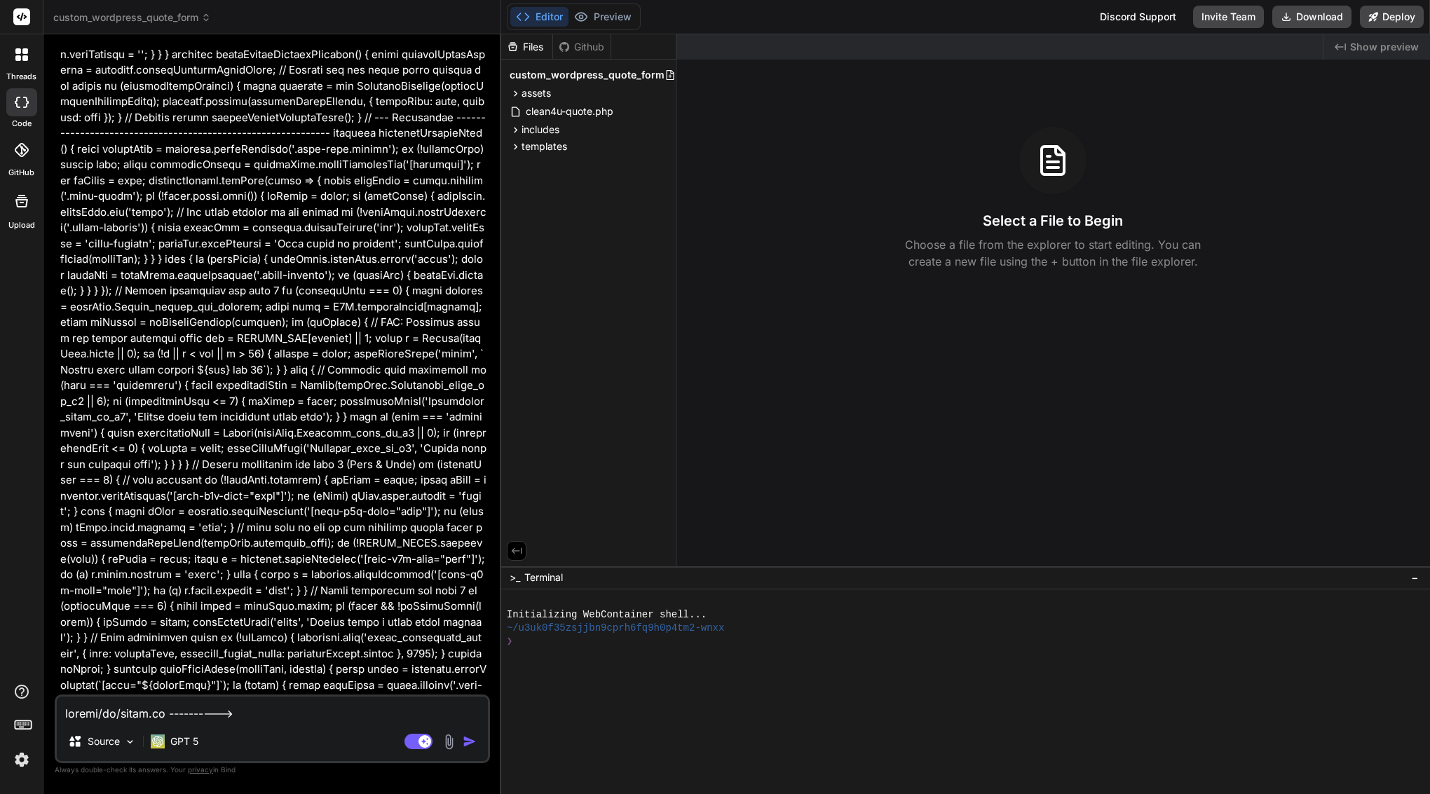
scroll to position [0, 0]
click at [278, 716] on textarea at bounding box center [272, 709] width 431 height 25
type textarea "o"
type textarea "x"
type textarea "or"
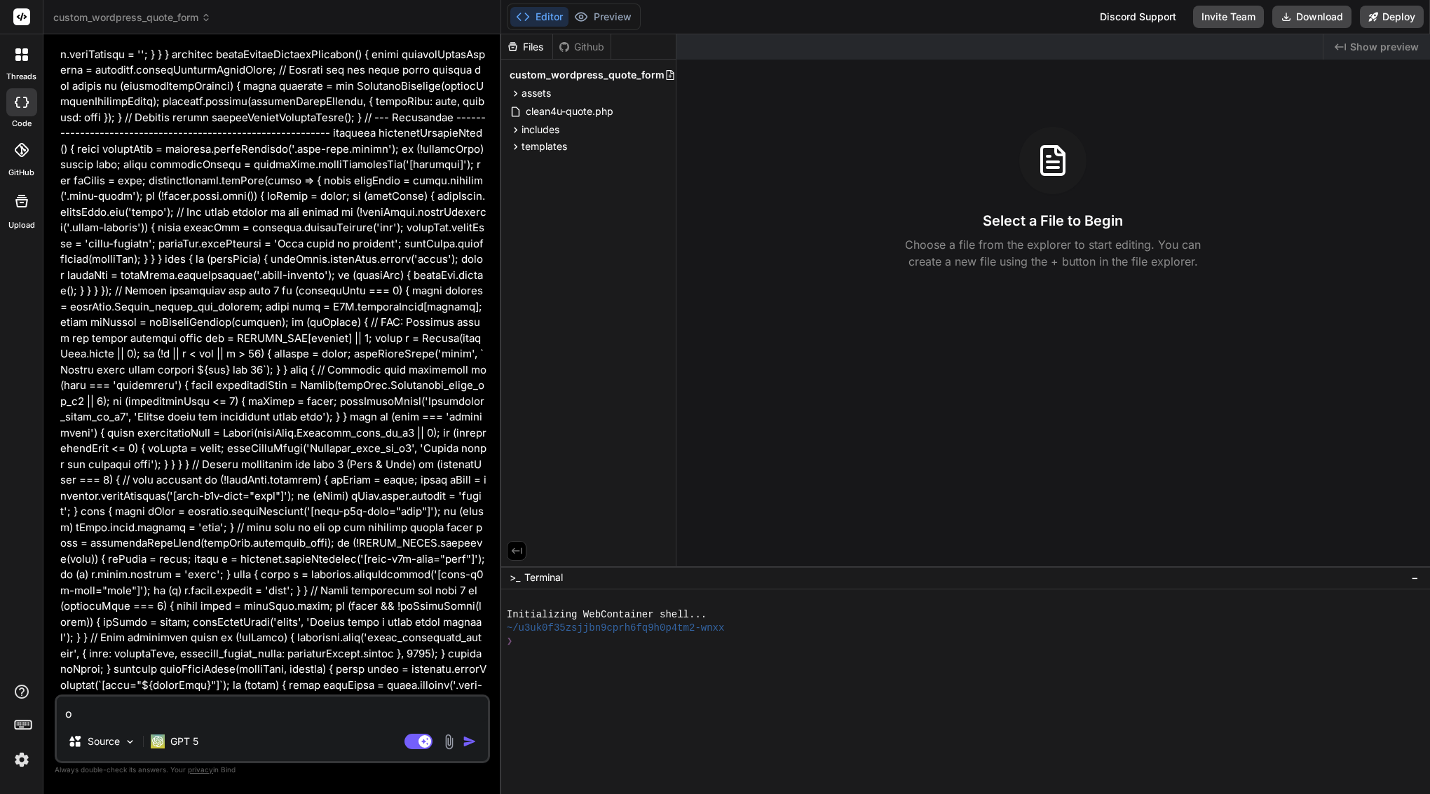
type textarea "x"
type textarea "org"
type textarea "x"
type textarea "orgi"
type textarea "x"
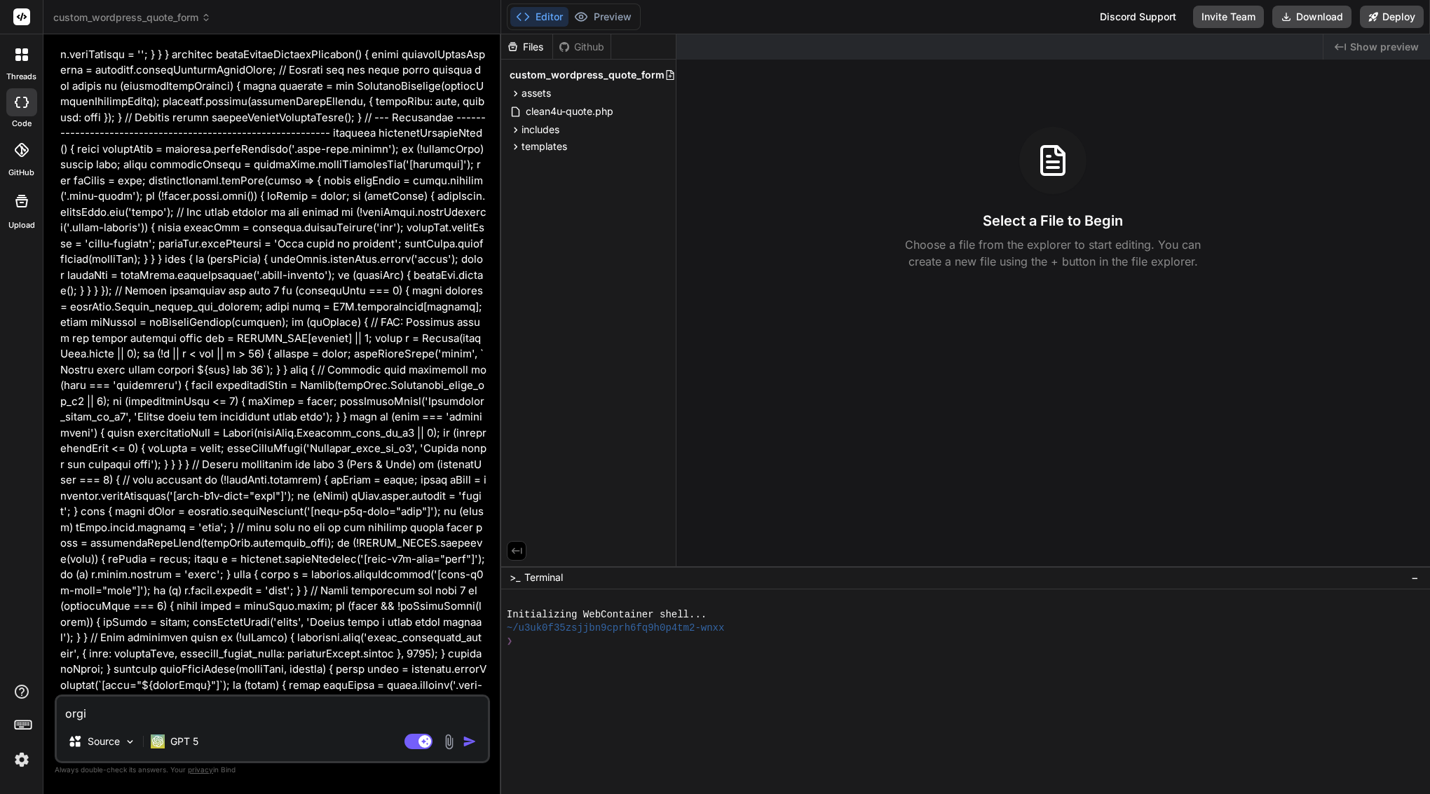
type textarea "orgin"
type textarea "x"
type textarea "orgina"
type textarea "x"
type textarea "orginal"
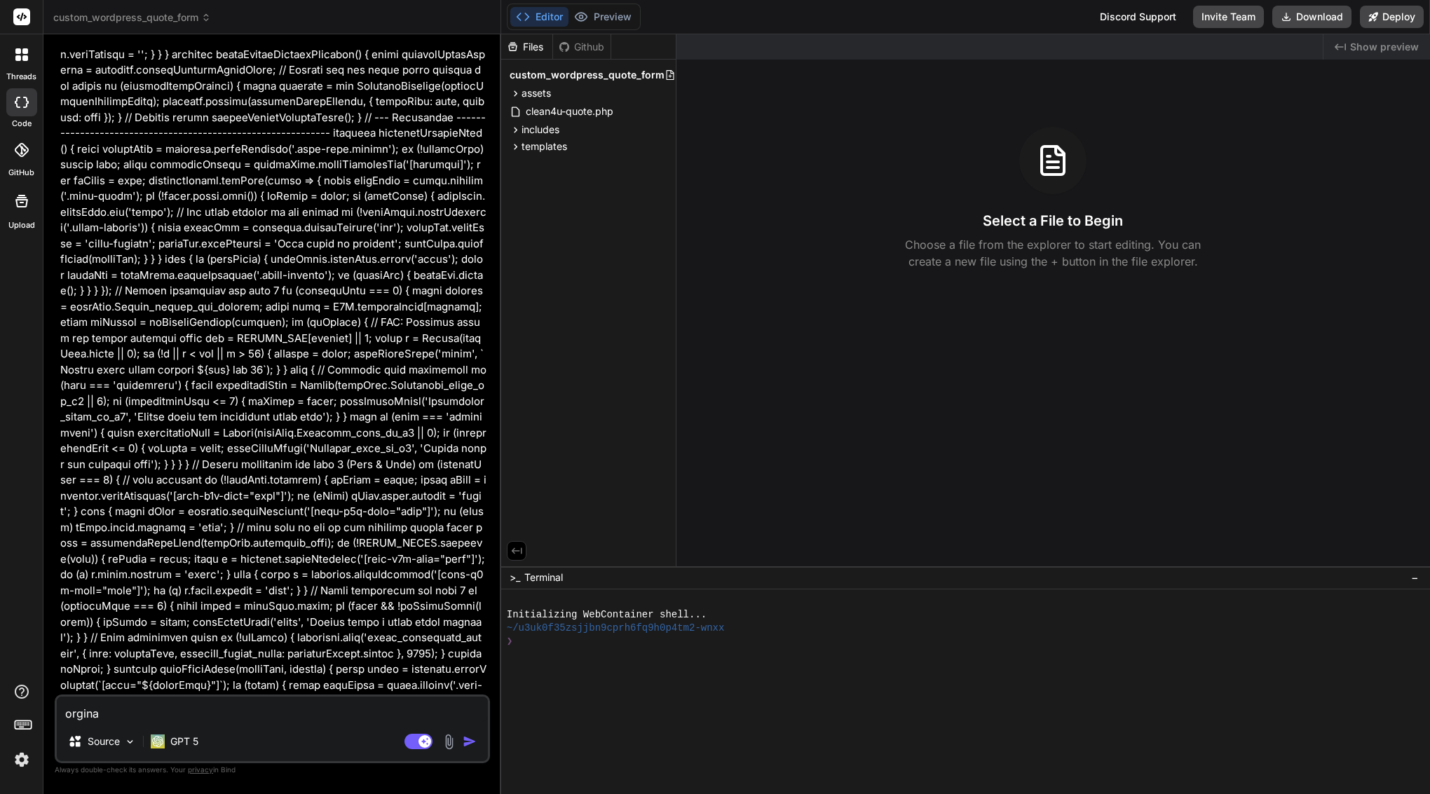
type textarea "x"
type textarea "orginal"
type textarea "x"
type textarea "orginal"
type textarea "x"
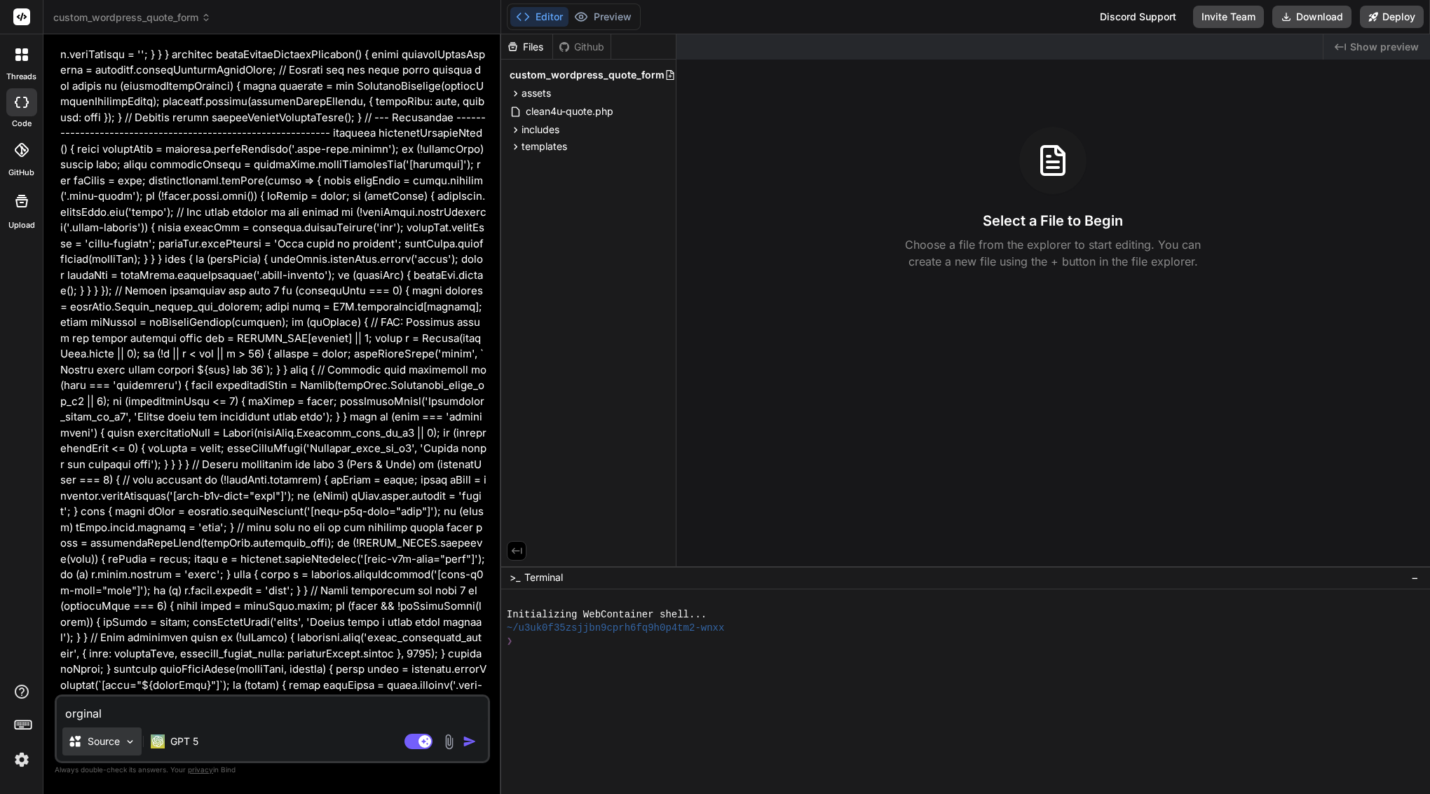
type textarea "original"
type textarea "x"
type textarea "original"
type textarea "x"
type textarea "original f"
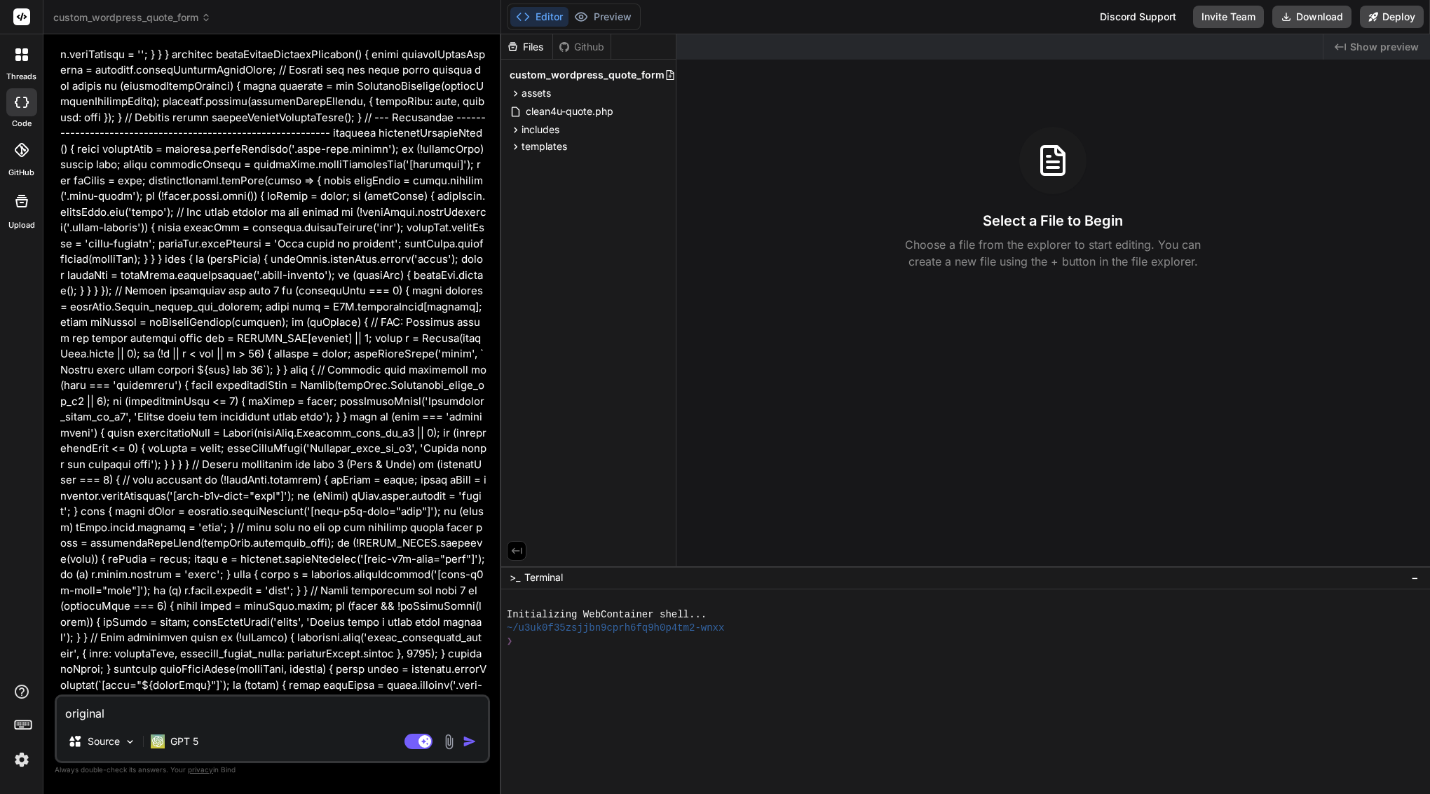
type textarea "x"
type textarea "original fi"
type textarea "x"
type textarea "original fil"
type textarea "x"
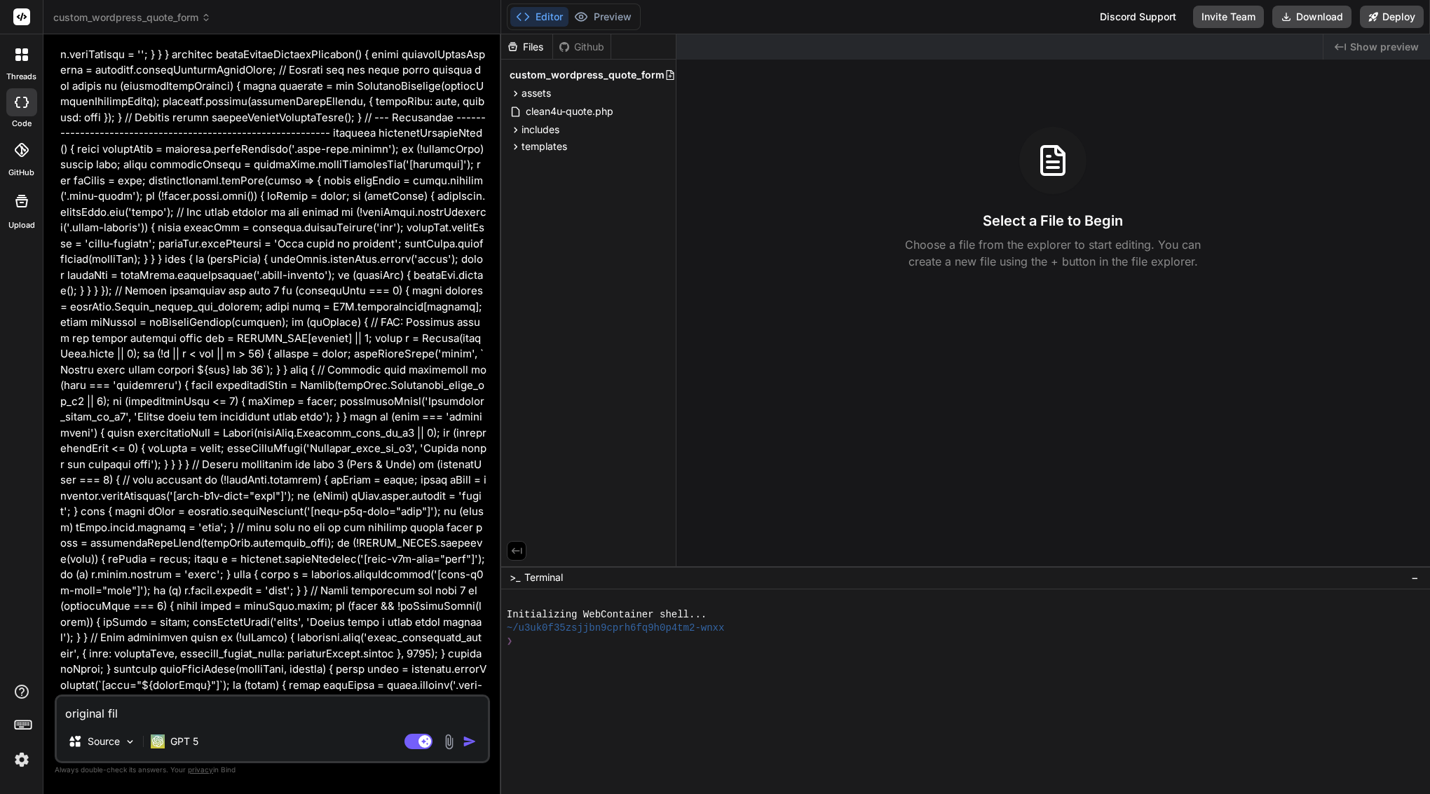
type textarea "original file"
type textarea "x"
type textarea "original file"
type textarea "x"
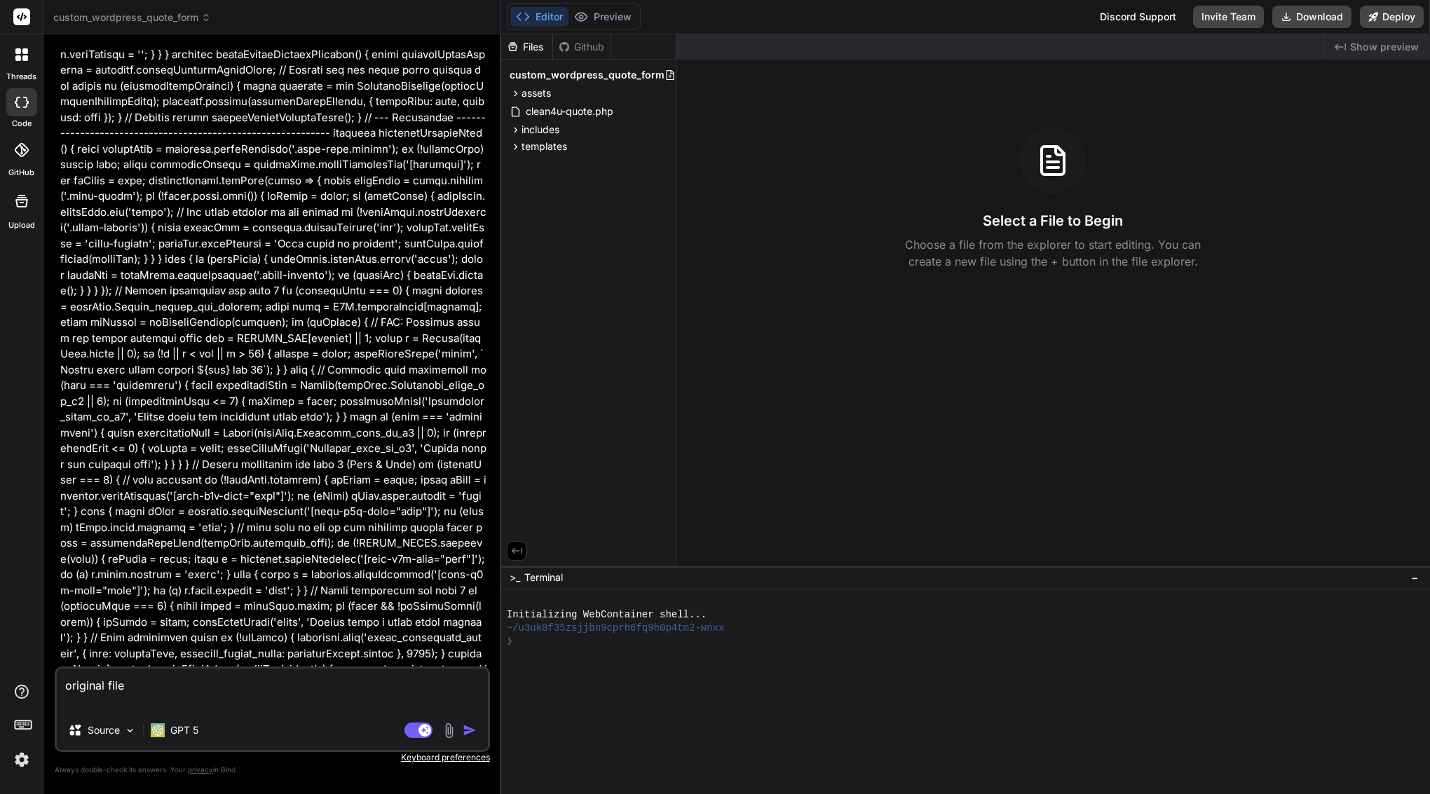
type textarea "original file"
type textarea "x"
paste textarea "(function() { 'use strict'; // --- CONDITIONAL FIELD HELPERS (MINIMAL ADDITION)…"
type textarea "original file (function() { 'use strict'; // --- CONDITIONAL FIELD HELPERS (MIN…"
type textarea "x"
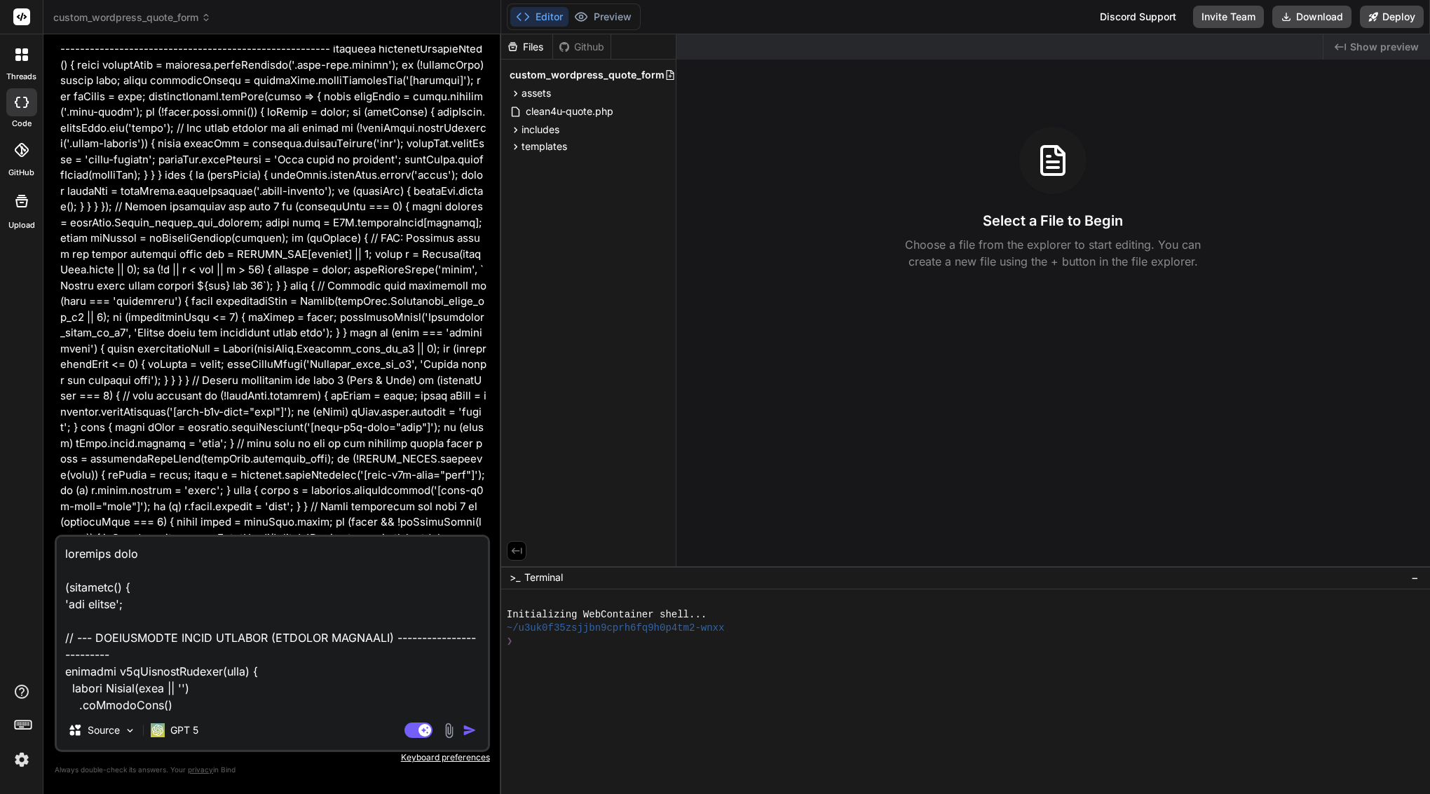
scroll to position [61638, 0]
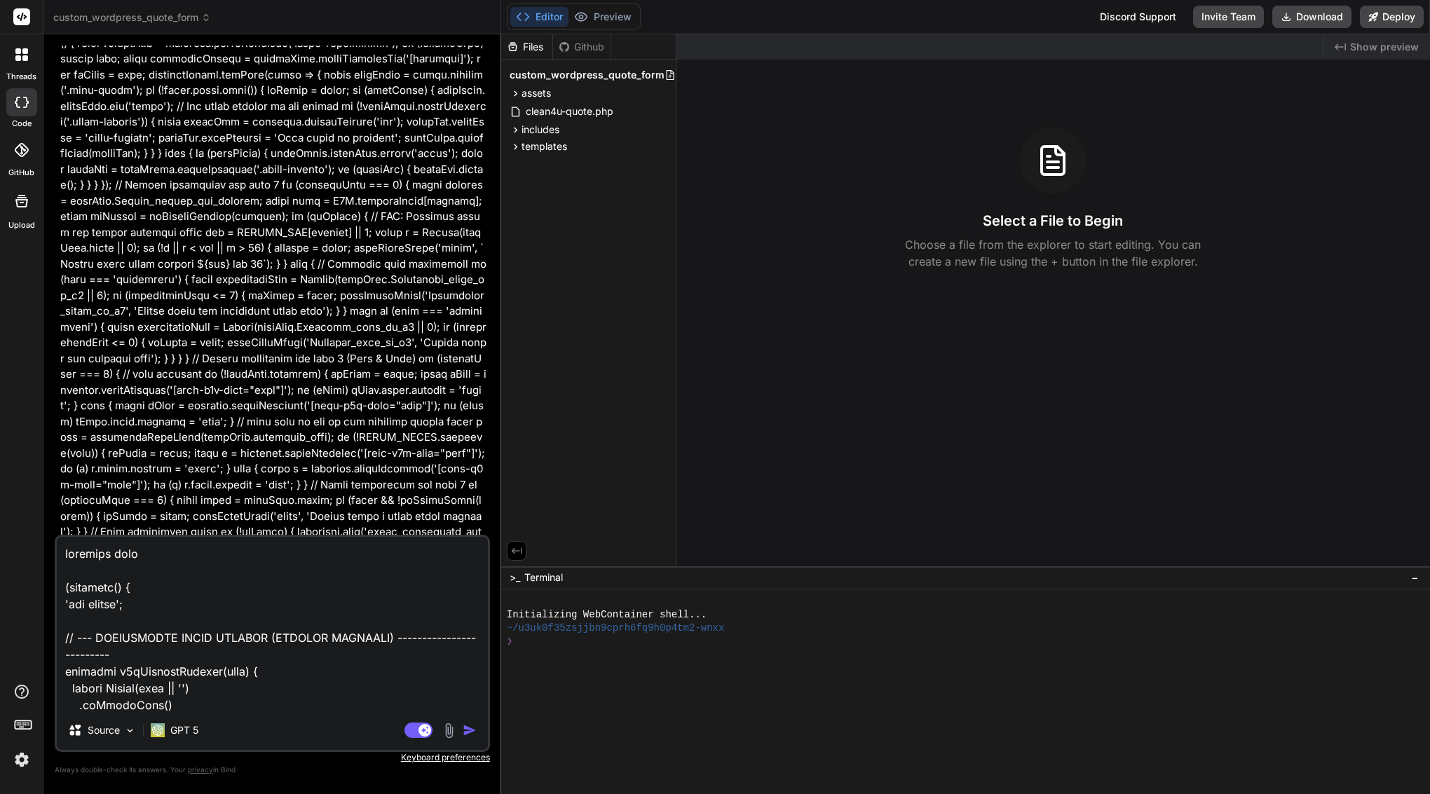
drag, startPoint x: 84, startPoint y: 439, endPoint x: 182, endPoint y: 444, distance: 97.5
copy li "assets/js/quote.js"
click at [156, 557] on textarea at bounding box center [272, 624] width 431 height 174
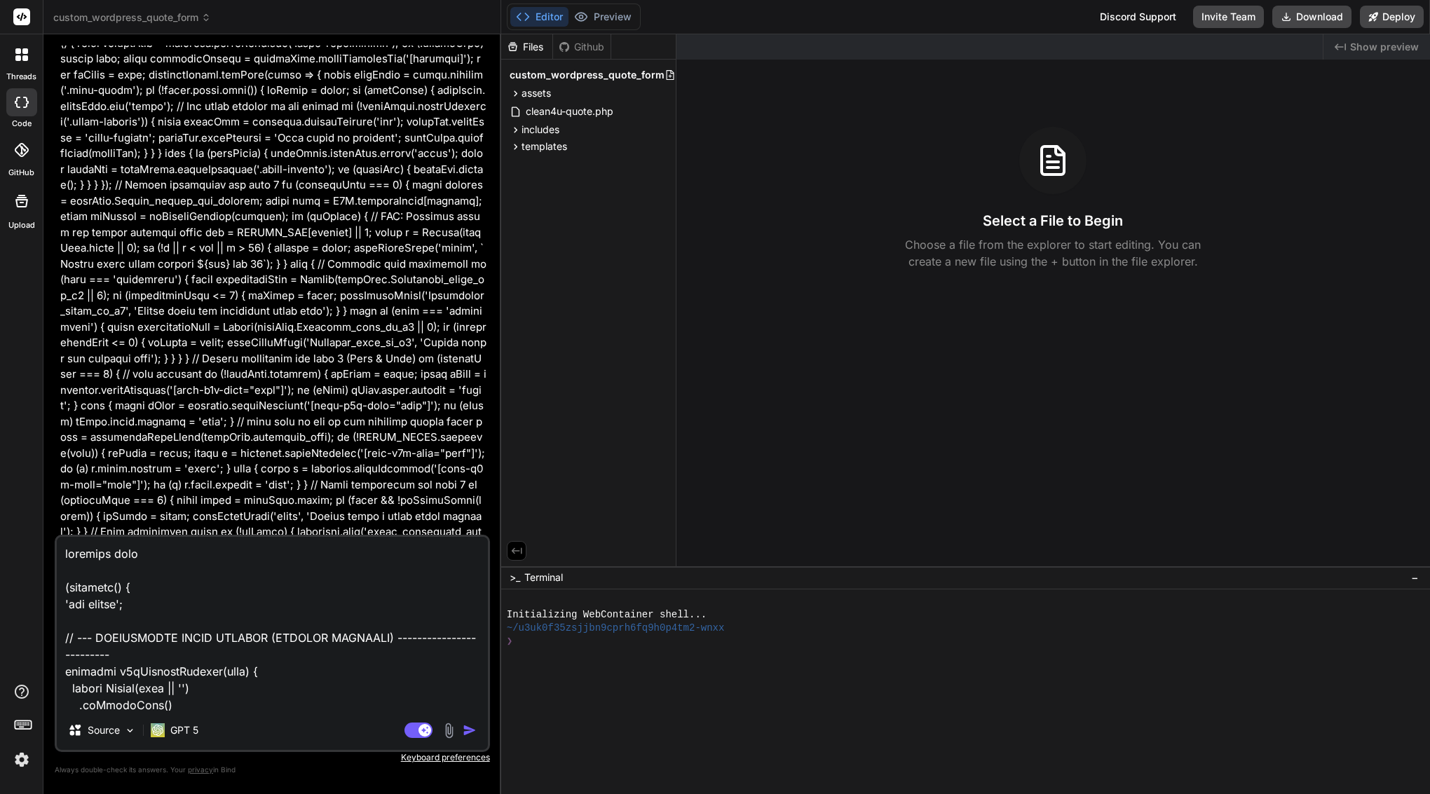
paste textarea "assets/js/quote.js"
type textarea "original file assets/js/quote.js (function() { 'use strict'; // --- CONDITIONAL…"
type textarea "x"
click at [123, 553] on textarea at bounding box center [272, 624] width 431 height 174
click at [65, 555] on textarea at bounding box center [272, 624] width 431 height 174
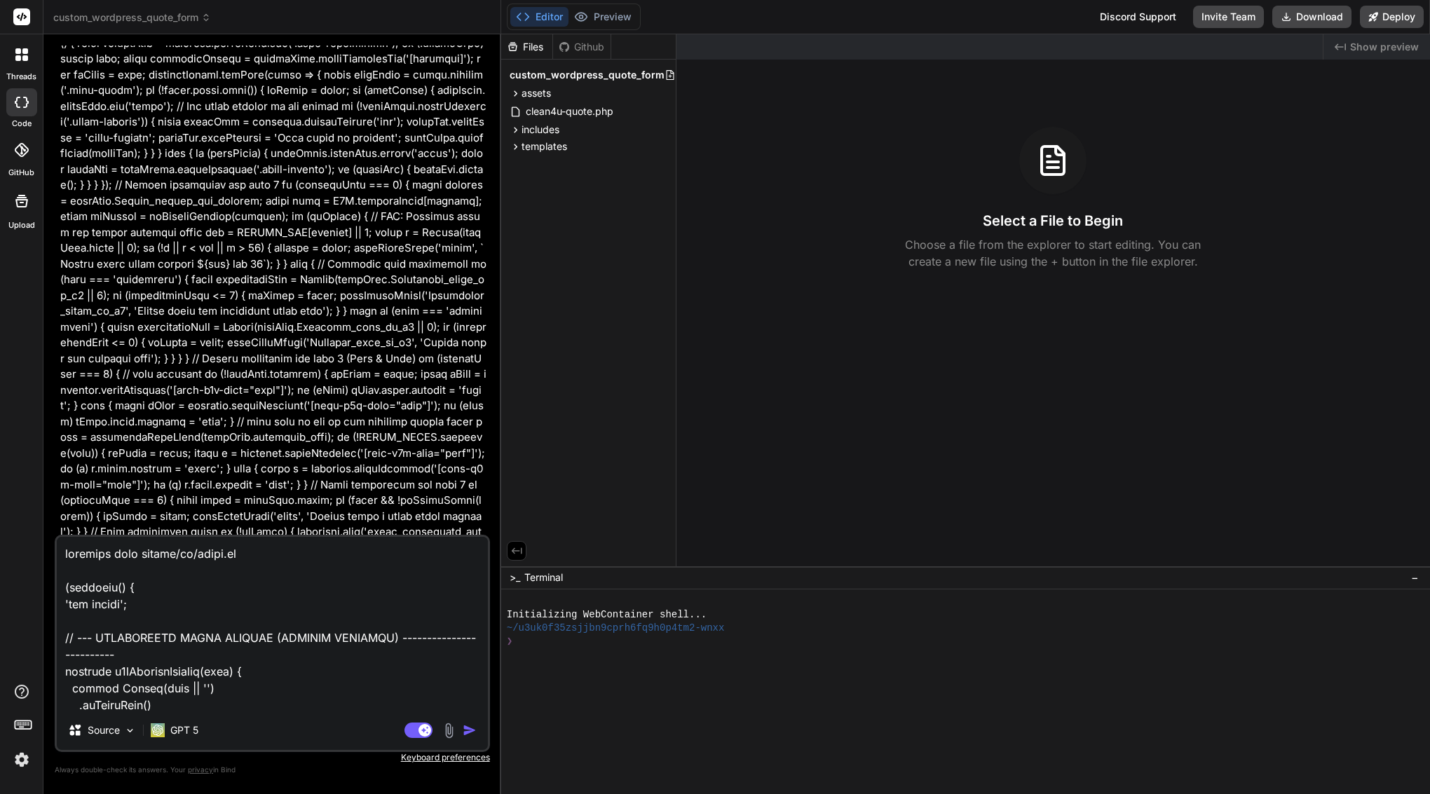
type textarea "poriginal file assets/js/quote.js (function() { 'use strict'; // --- CONDITIONA…"
type textarea "x"
type textarea "ploriginal file assets/js/quote.js (function() { 'use strict'; // --- CONDITION…"
type textarea "x"
type textarea "pleoriginal file assets/js/quote.js (function() { 'use strict'; // --- CONDITIO…"
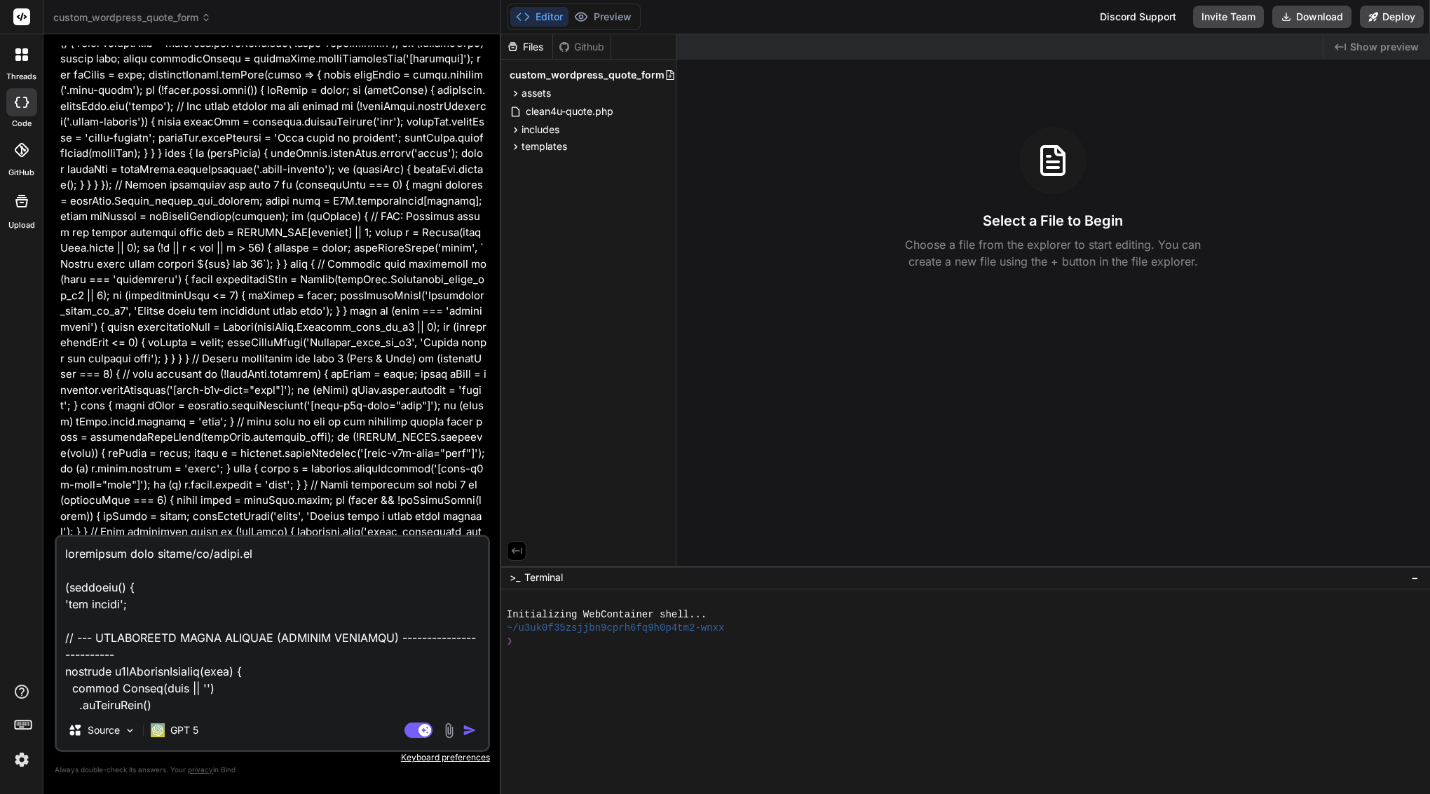
type textarea "x"
type textarea "pleaoriginal file assets/js/quote.js (function() { 'use strict'; // --- CONDITI…"
type textarea "x"
type textarea "pleasoriginal file assets/js/quote.js (function() { 'use strict'; // --- CONDIT…"
type textarea "x"
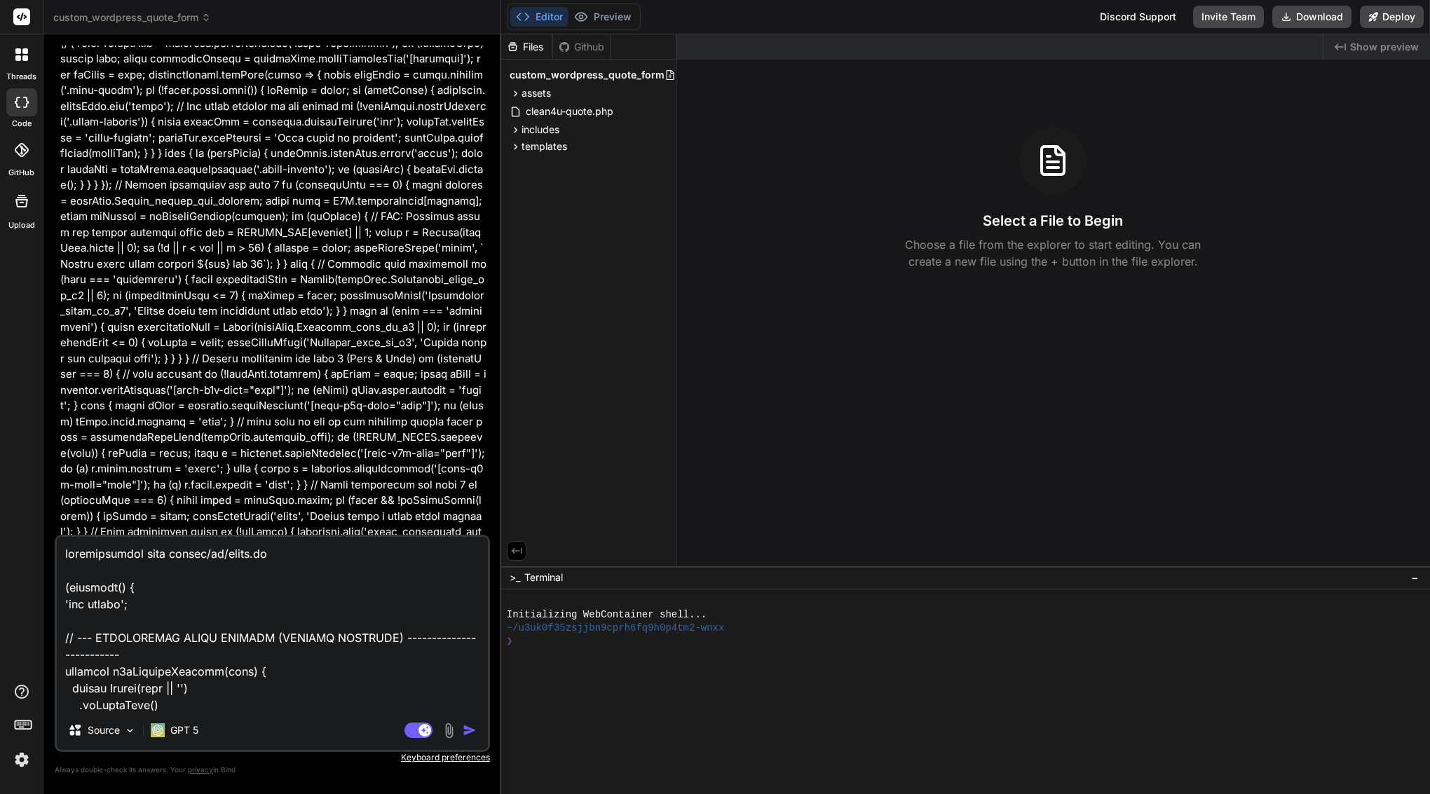
type textarea "pleaseoriginal file assets/js/quote.js (function() { 'use strict'; // --- CONDI…"
type textarea "x"
type textarea "please original file assets/js/quote.js (function() { 'use strict'; // --- COND…"
type textarea "x"
type textarea "please uoriginal file assets/js/quote.js (function() { 'use strict'; // --- CON…"
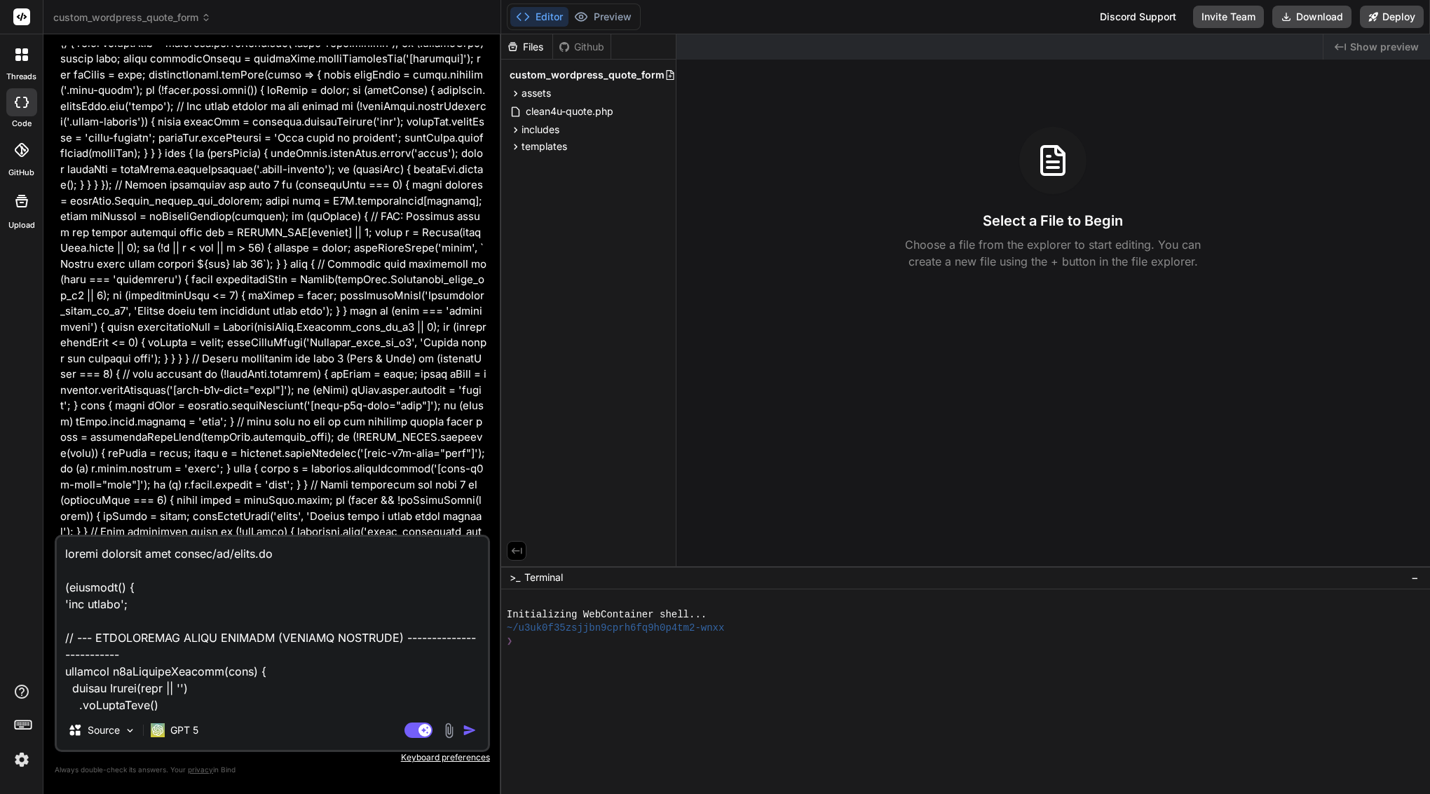
type textarea "x"
type textarea "please uporiginal file assets/js/quote.js (function() { 'use strict'; // --- CO…"
type textarea "x"
type textarea "please updoriginal file assets/js/quote.js (function() { 'use strict'; // --- C…"
type textarea "x"
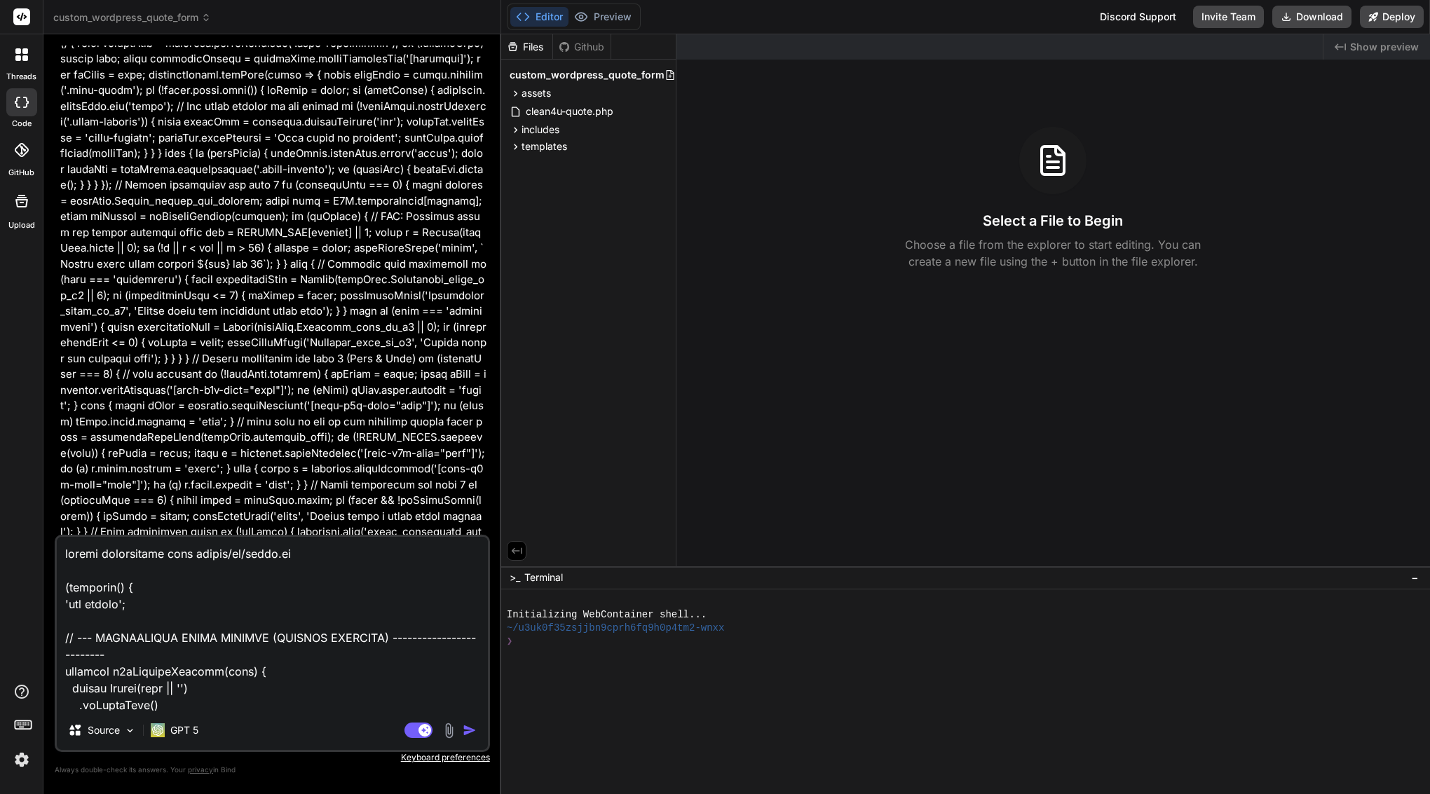
type textarea "please updaoriginal file assets/js/quote.js (function() { 'use strict'; // --- …"
type textarea "x"
type textarea "please updatoriginal file assets/js/quote.js (function() { 'use strict'; // ---…"
type textarea "x"
type textarea "please updateoriginal file assets/js/quote.js (function() { 'use strict'; // --…"
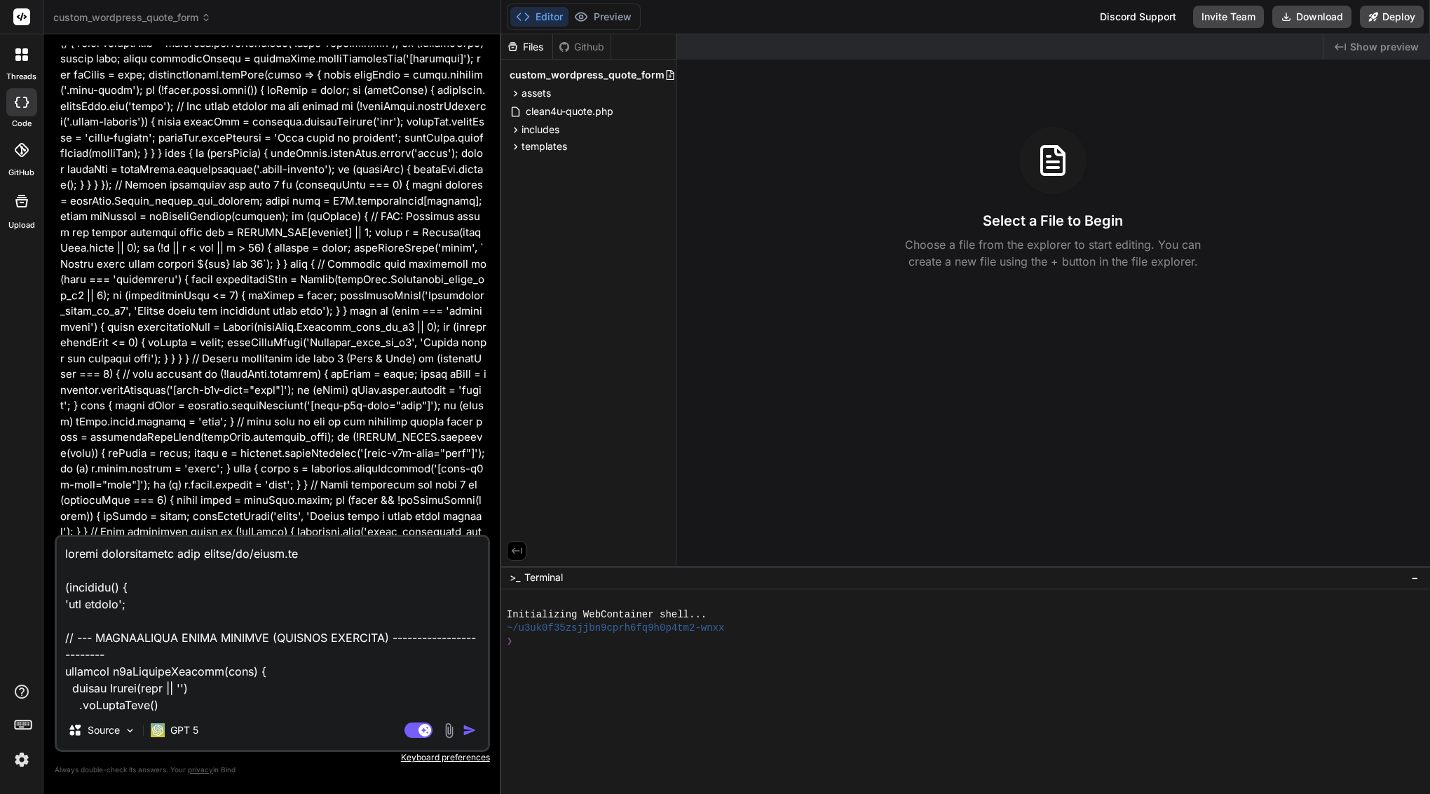
type textarea "x"
type textarea "please update original file assets/js/quote.js (function() { 'use strict'; // -…"
type textarea "x"
click at [200, 549] on textarea at bounding box center [272, 624] width 431 height 174
type textarea "please update original file: assets/js/quote.js (function() { 'use strict'; // …"
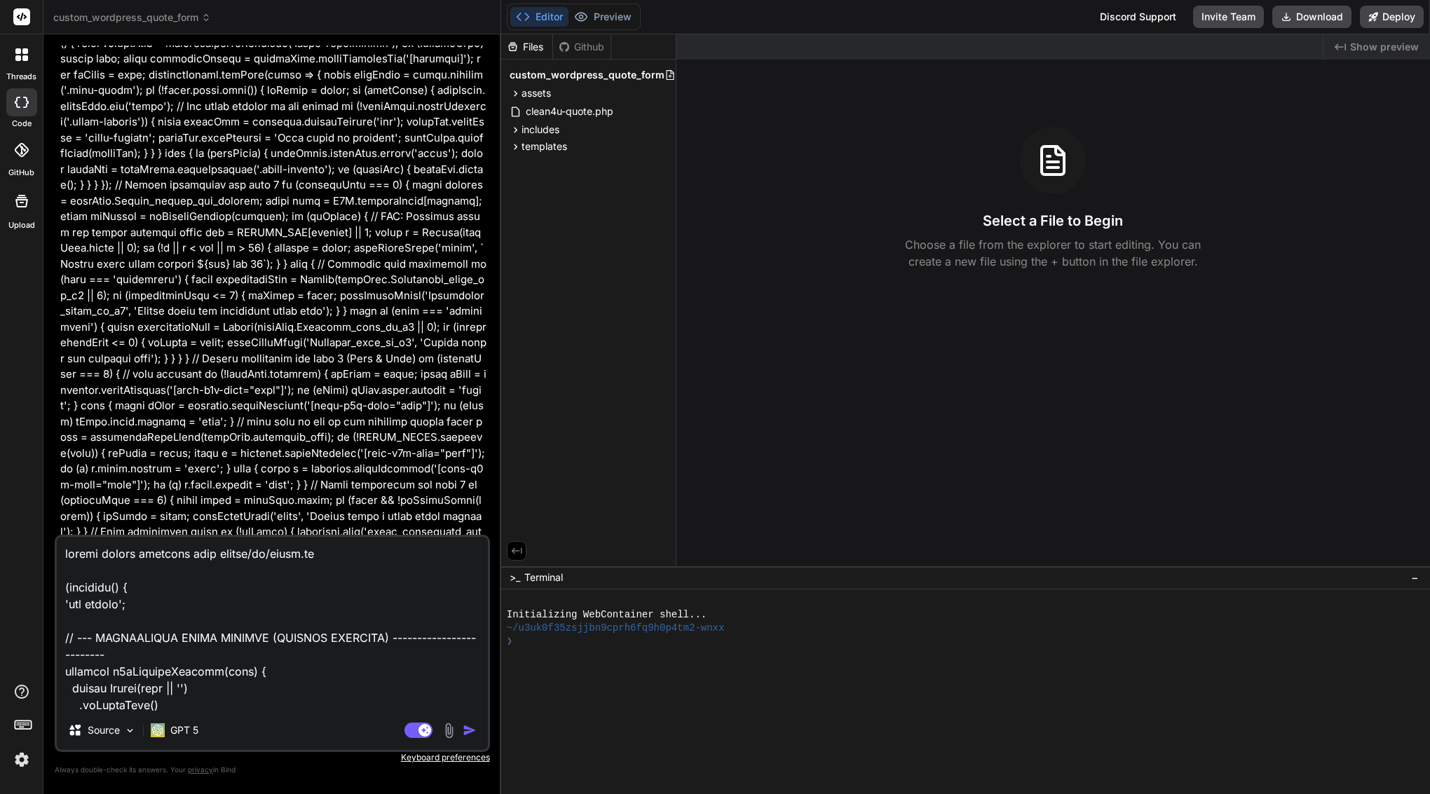
type textarea "x"
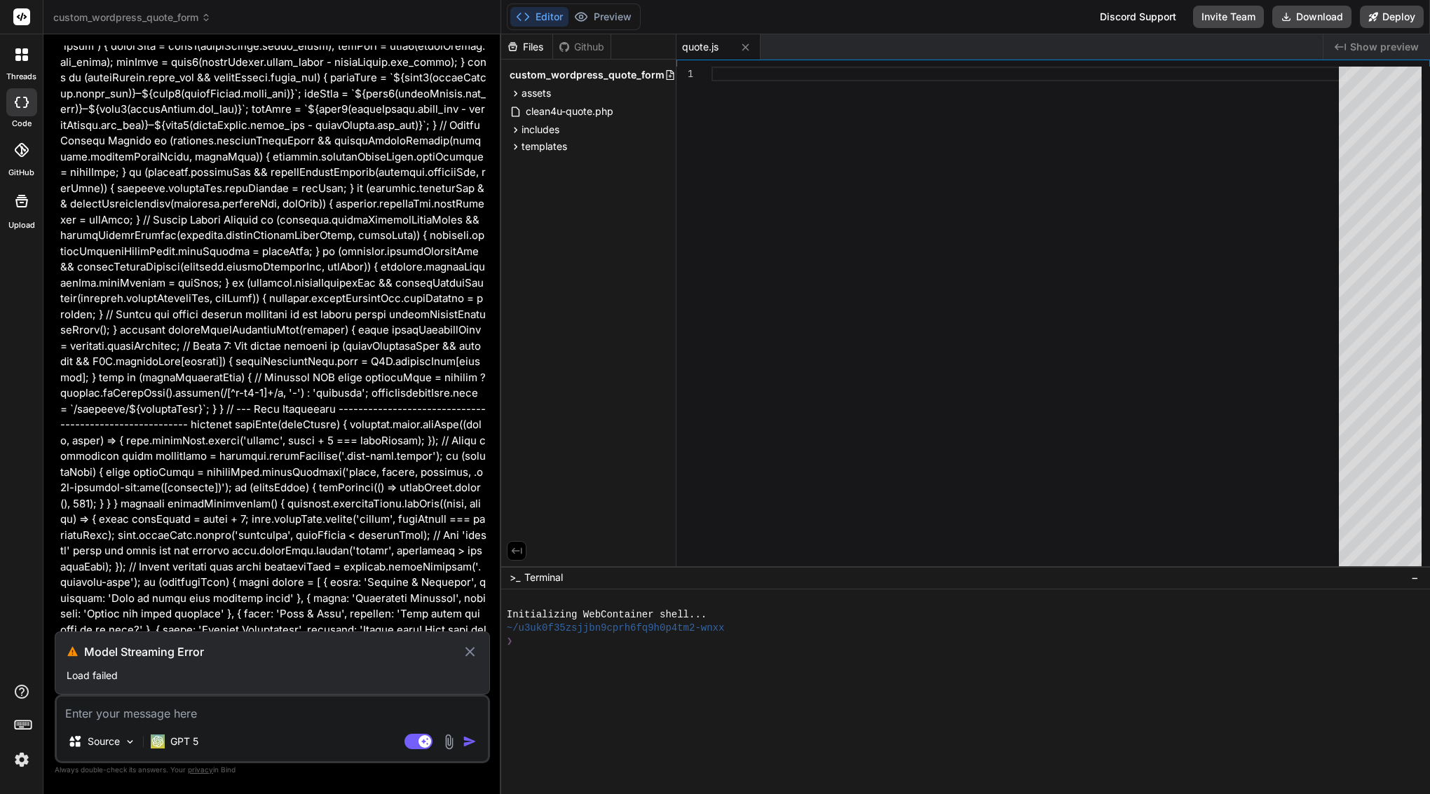
click at [472, 654] on icon at bounding box center [469, 651] width 9 height 9
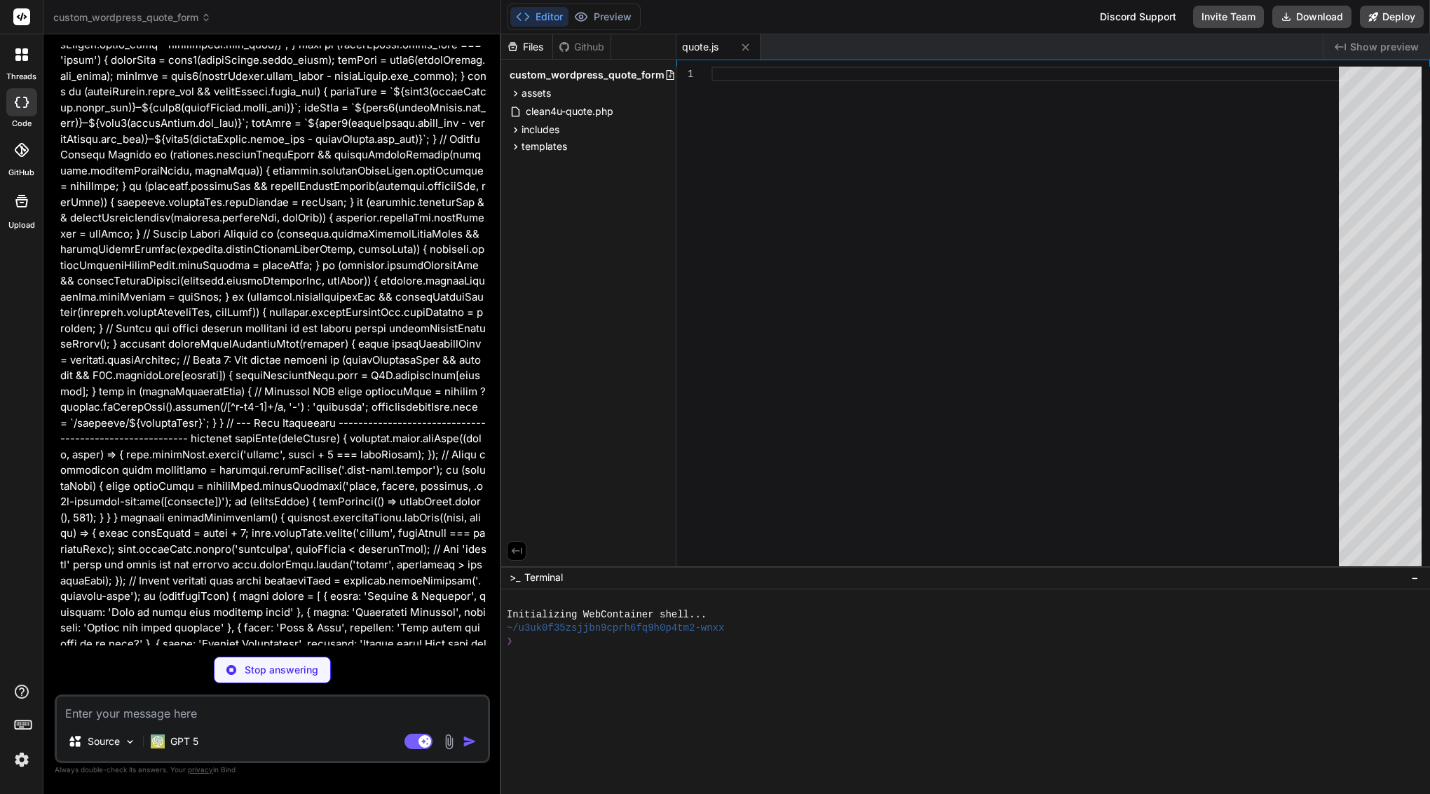
click at [279, 673] on p "Stop answering" at bounding box center [282, 670] width 74 height 14
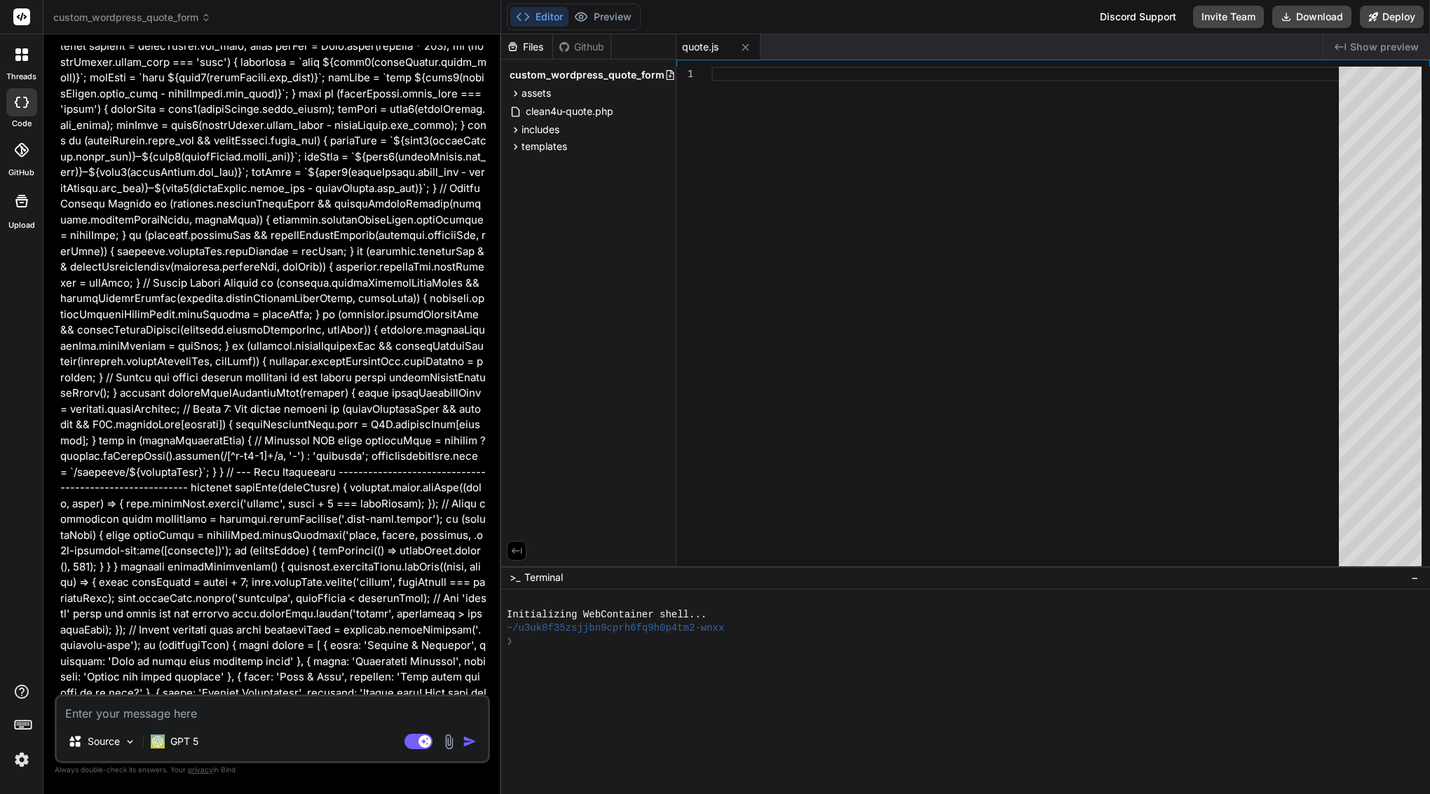
click at [22, 765] on img at bounding box center [22, 760] width 24 height 24
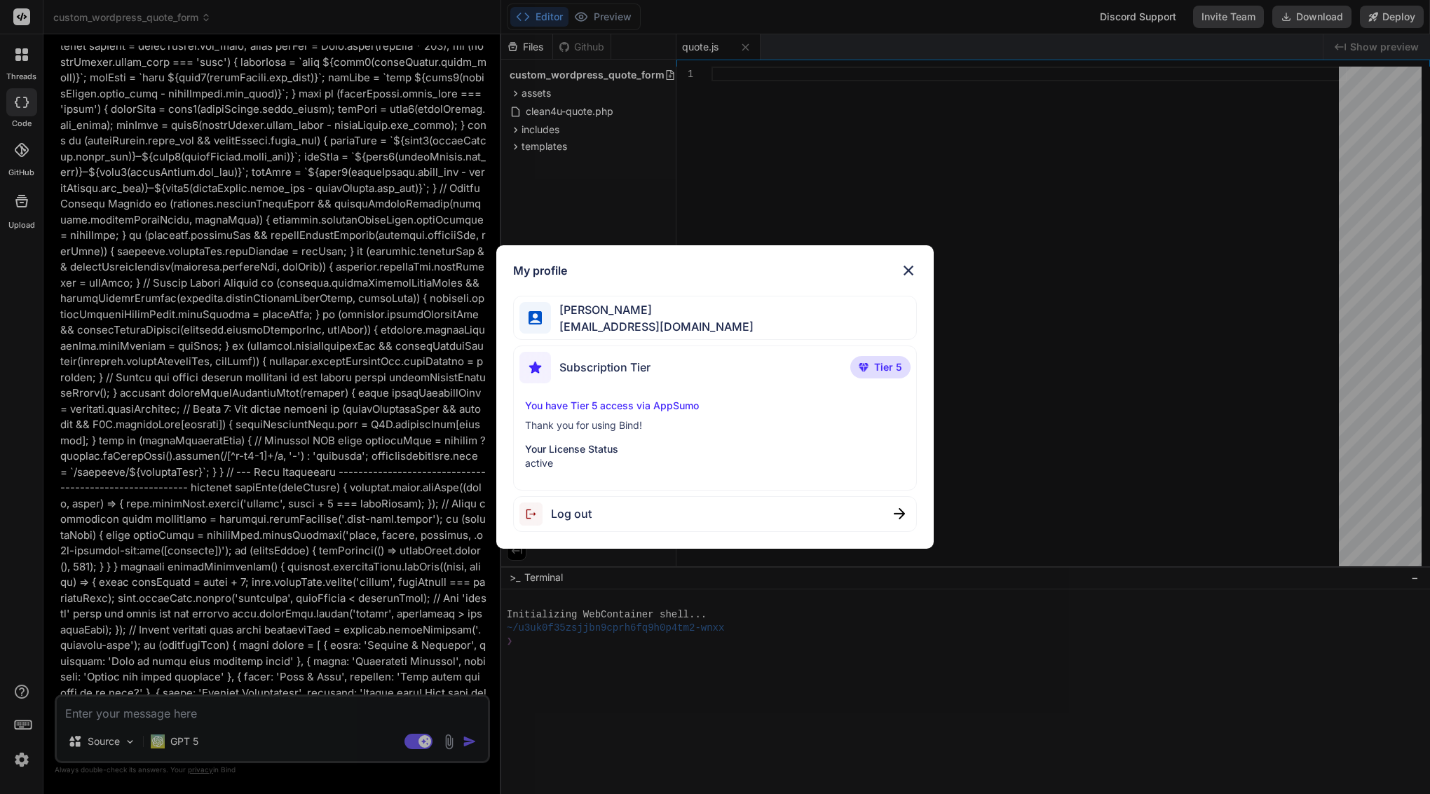
click at [571, 517] on span "Log out" at bounding box center [571, 513] width 41 height 17
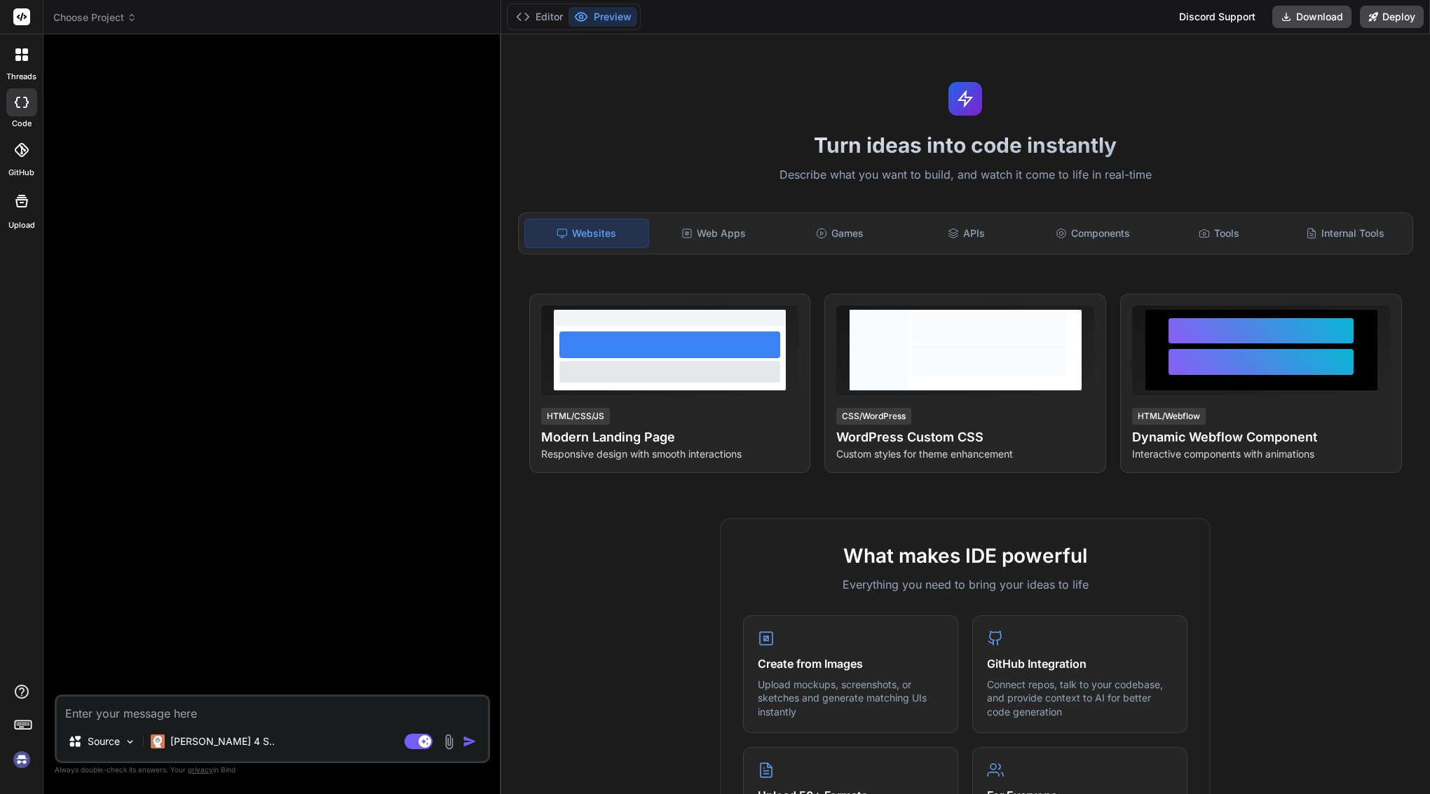
click at [22, 761] on img at bounding box center [22, 760] width 24 height 24
click at [179, 739] on p "[PERSON_NAME] 4 S.." at bounding box center [222, 742] width 104 height 14
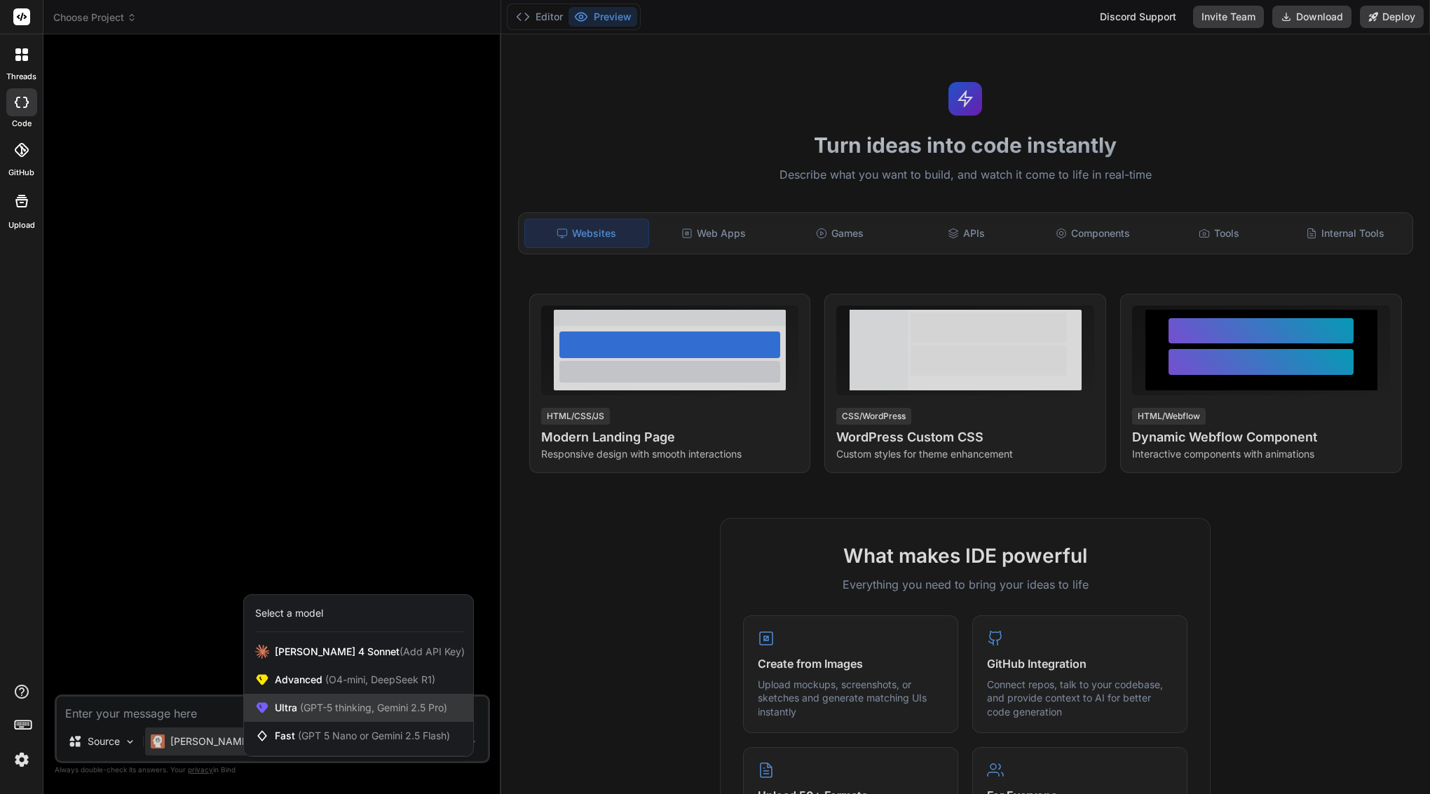
click at [293, 710] on span "Ultra (GPT-5 thinking, Gemini 2.5 Pro)" at bounding box center [361, 708] width 172 height 14
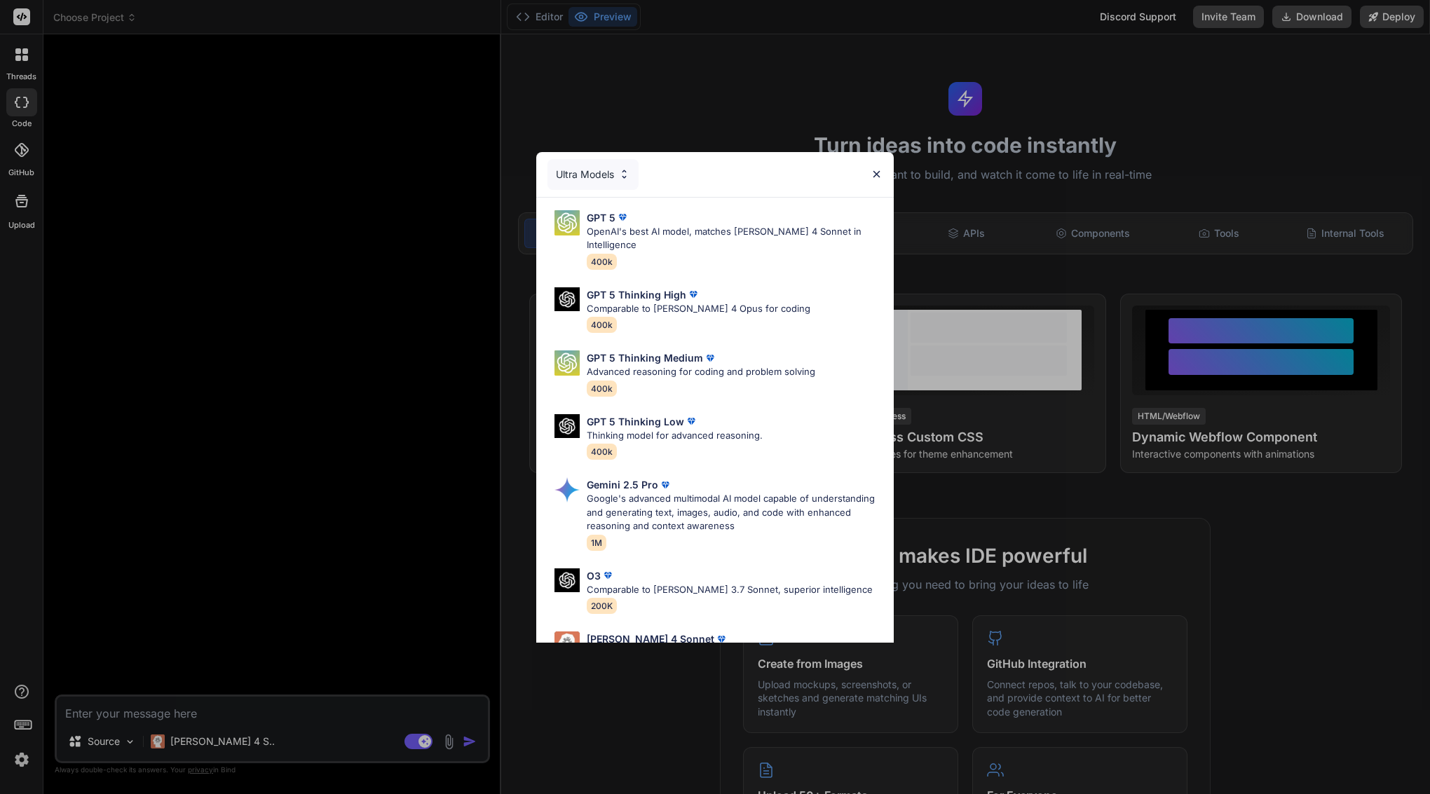
click at [111, 16] on div "Ultra Models GPT 5 OpenAI's best AI model, matches [PERSON_NAME] 4 Sonnet in In…" at bounding box center [715, 397] width 1430 height 794
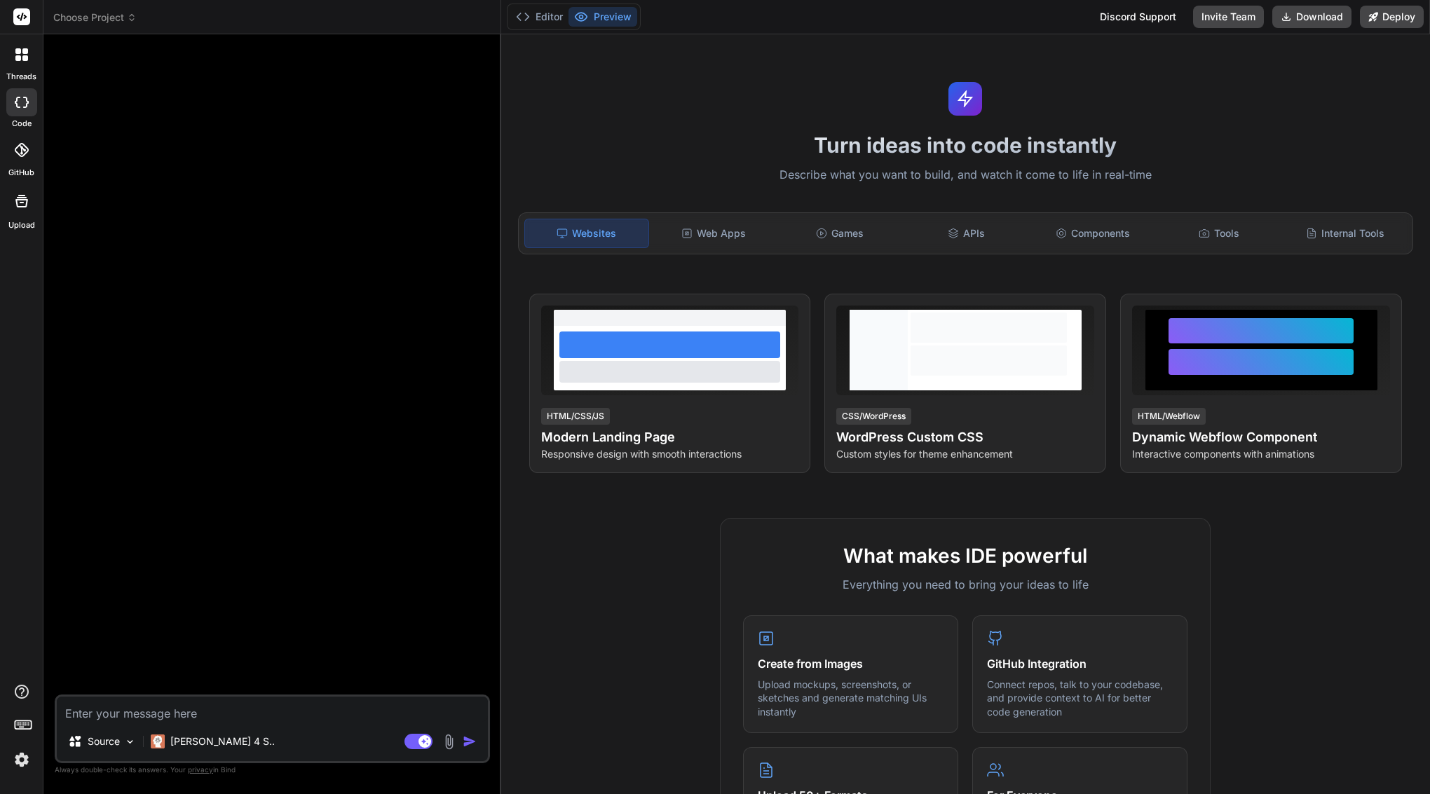
click at [111, 16] on span "Choose Project" at bounding box center [94, 18] width 83 height 14
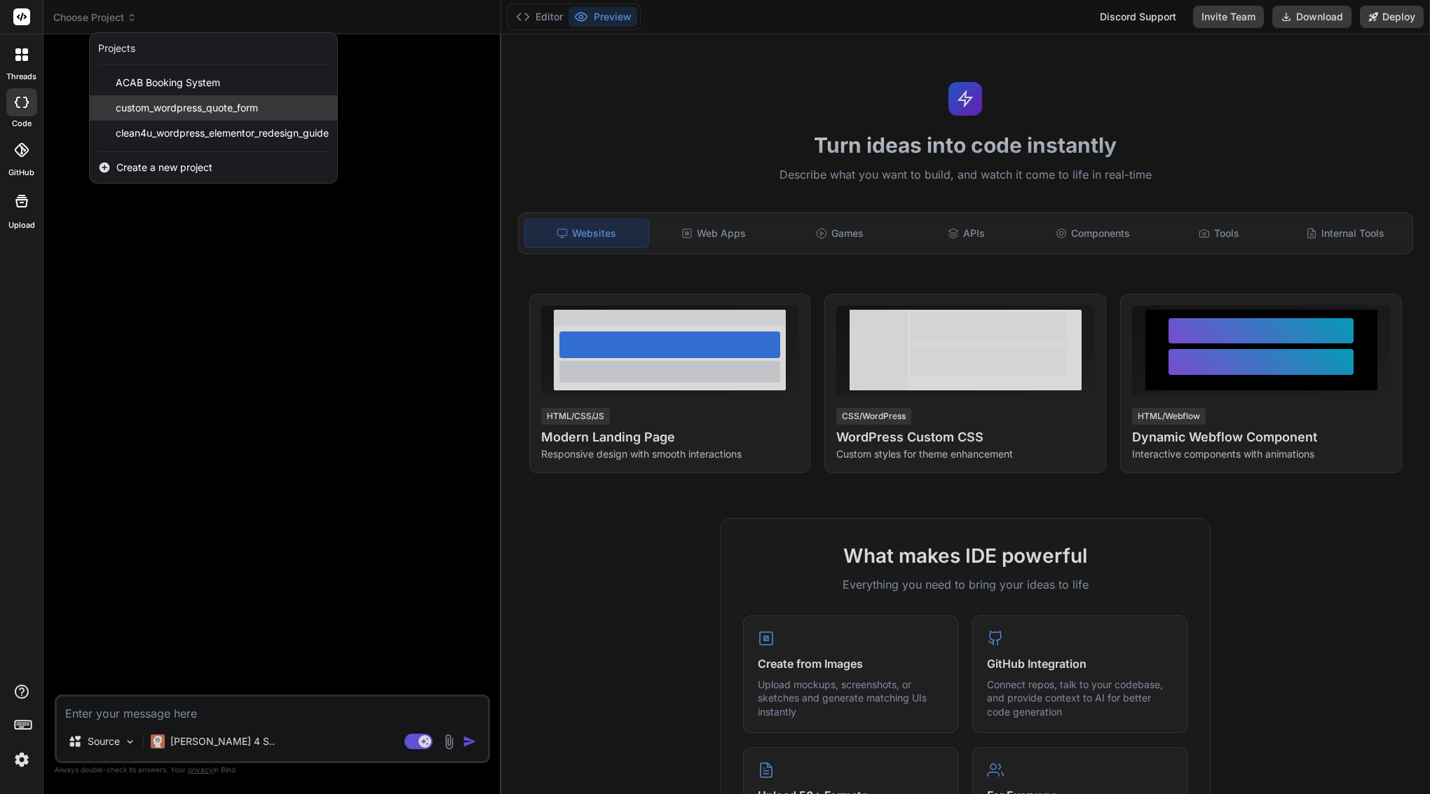
click at [175, 108] on span "custom_wordpress_quote_form" at bounding box center [187, 108] width 142 height 14
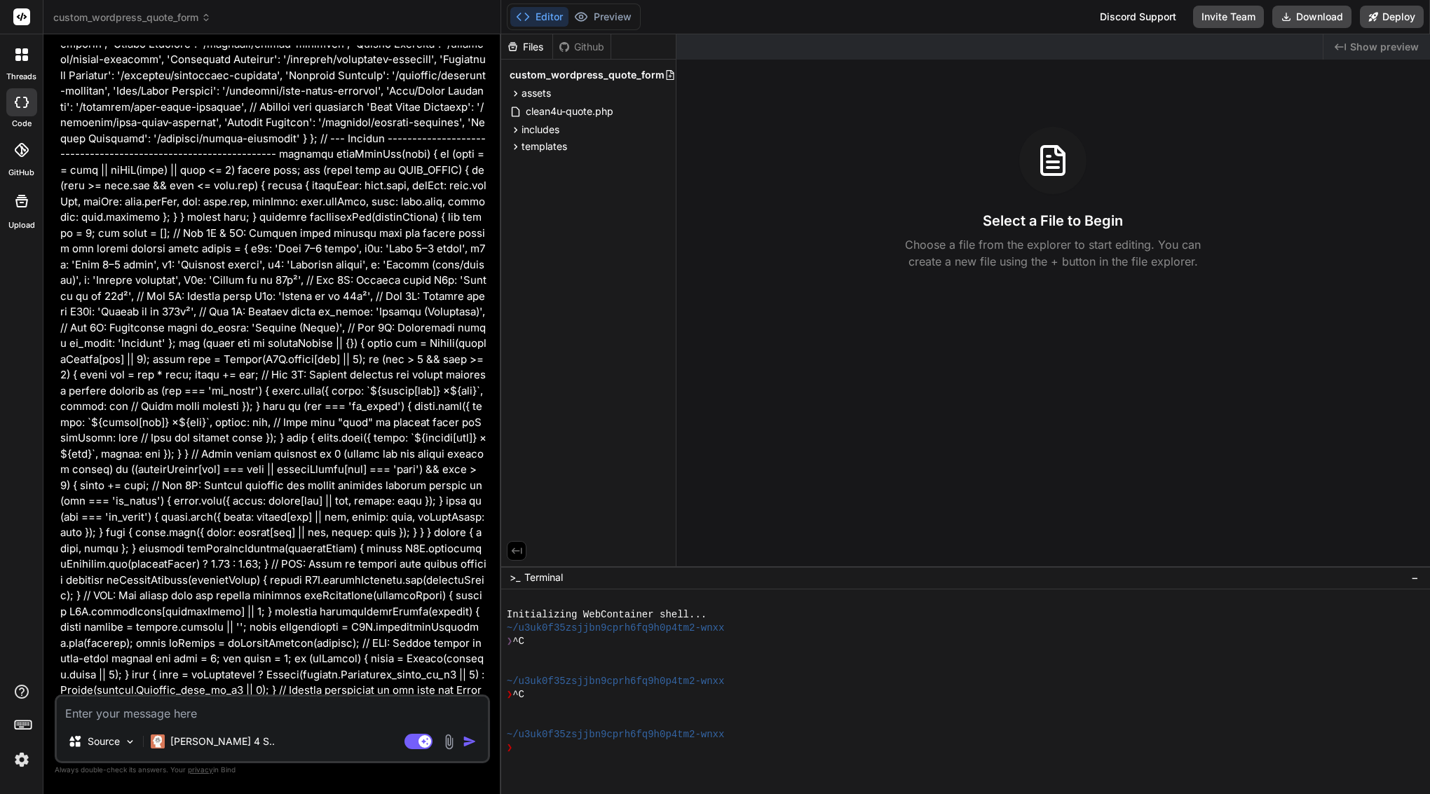
scroll to position [46224, 0]
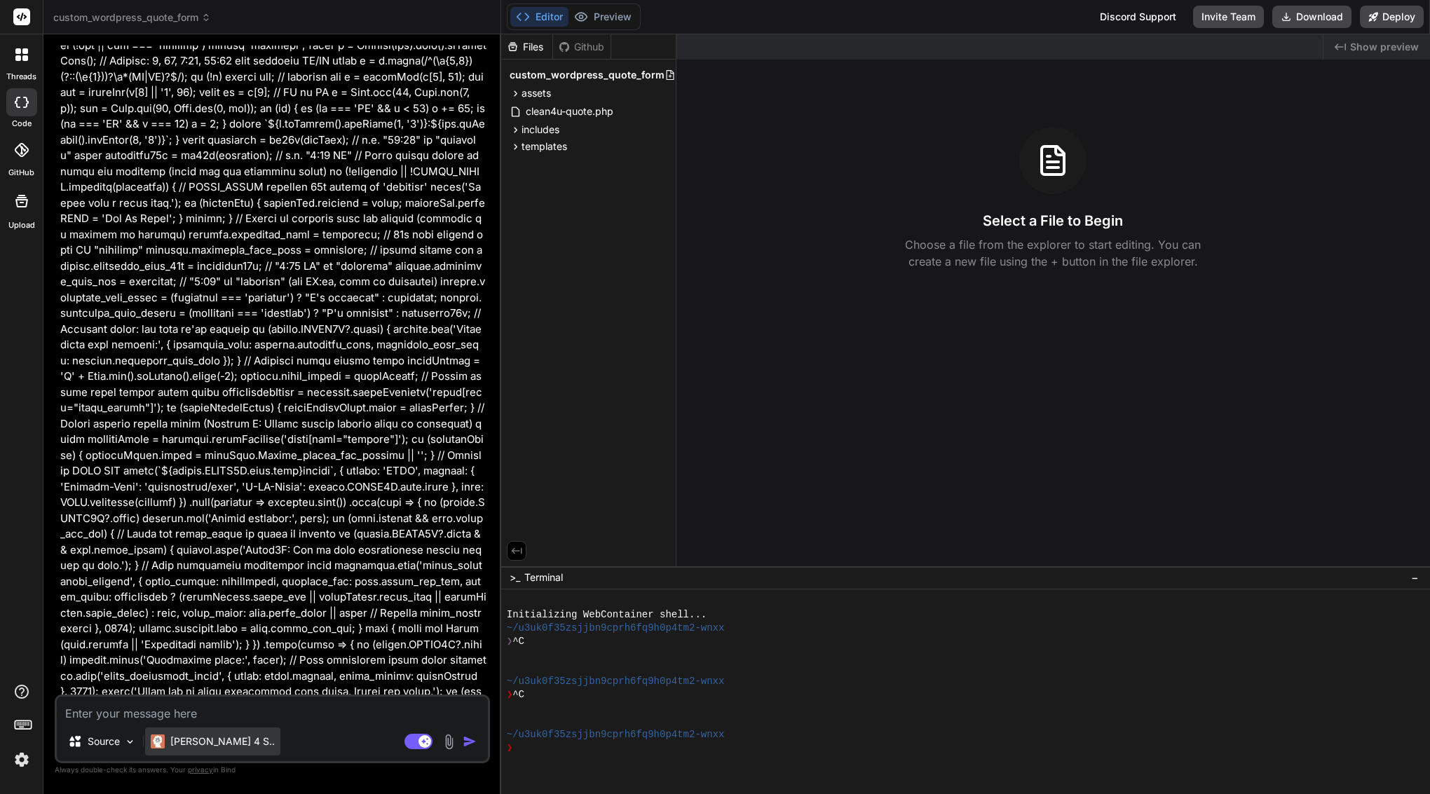
click at [184, 737] on p "[PERSON_NAME] 4 S.." at bounding box center [222, 742] width 104 height 14
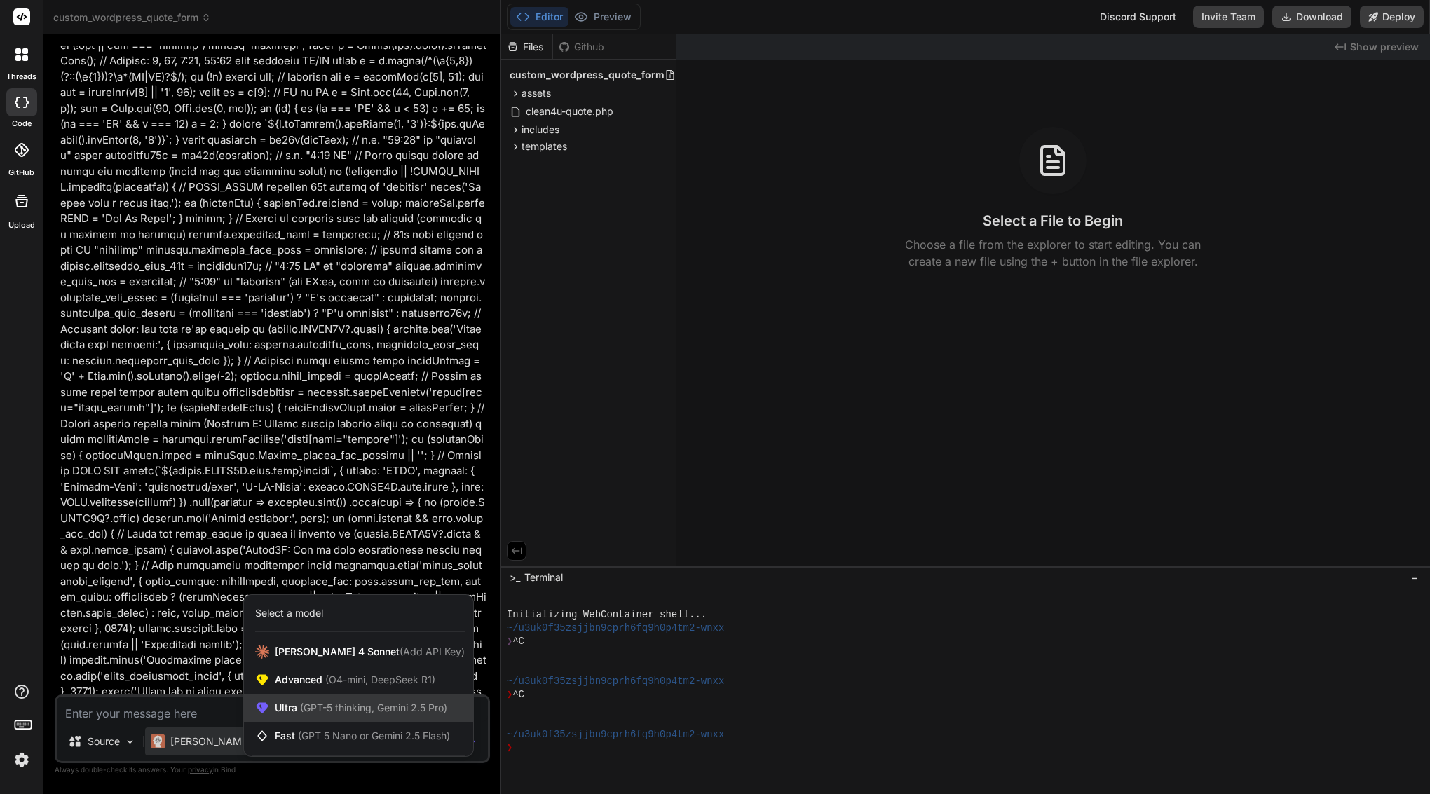
click at [338, 701] on span "Ultra (GPT-5 thinking, Gemini 2.5 Pro)" at bounding box center [361, 708] width 172 height 14
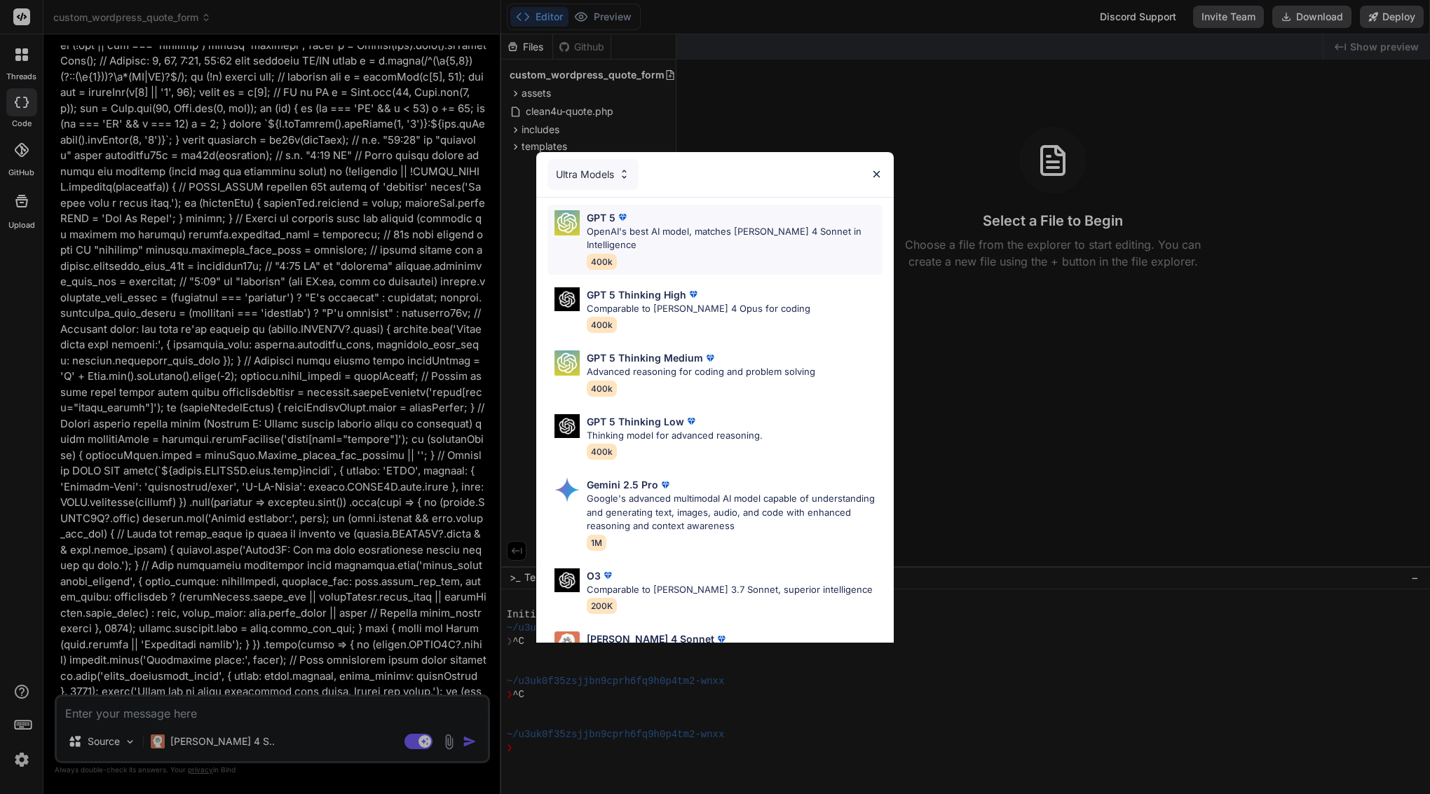
click at [662, 233] on p "OpenAI's best AI model, matches [PERSON_NAME] 4 Sonnet in Intelligence" at bounding box center [735, 238] width 296 height 27
type textarea "x"
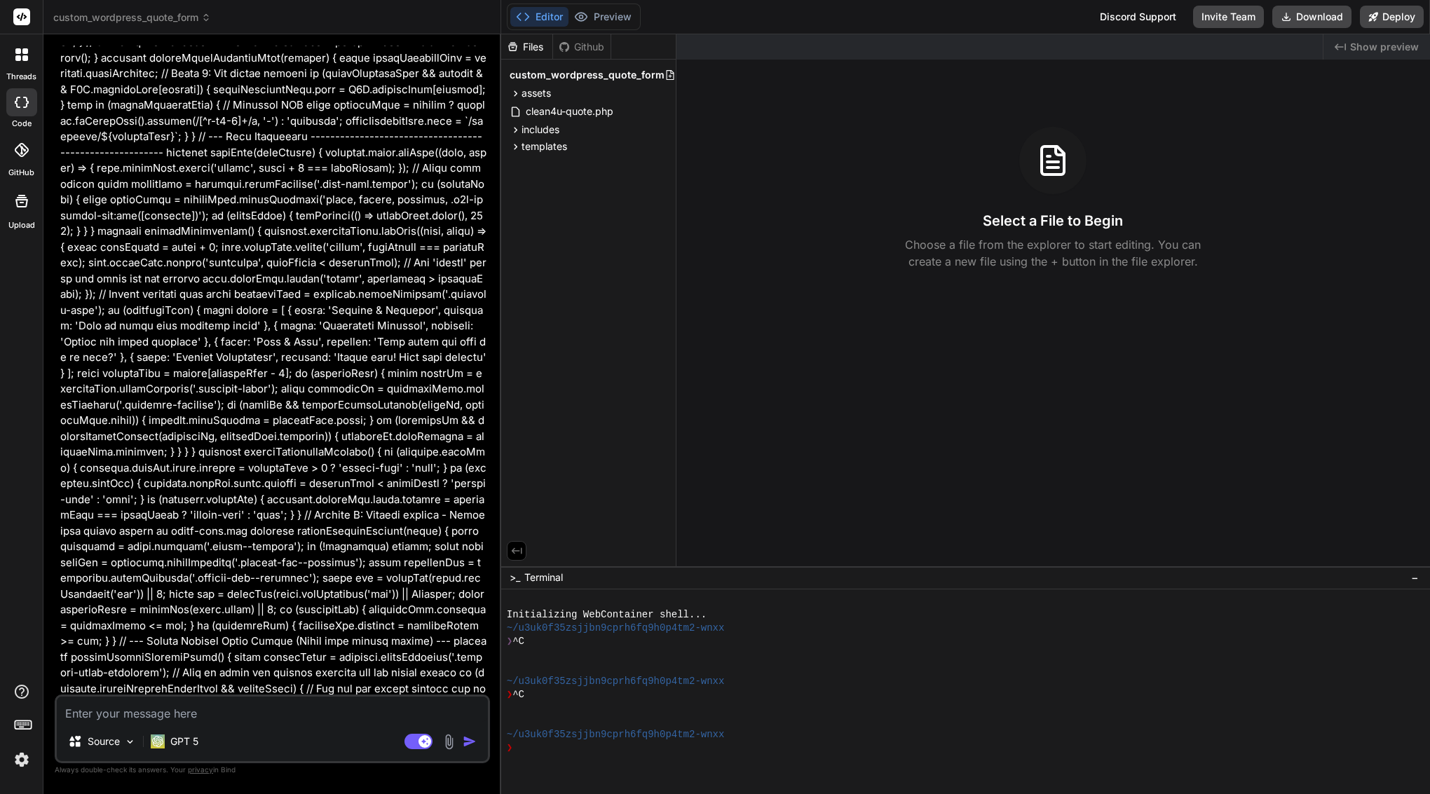
scroll to position [60442, 0]
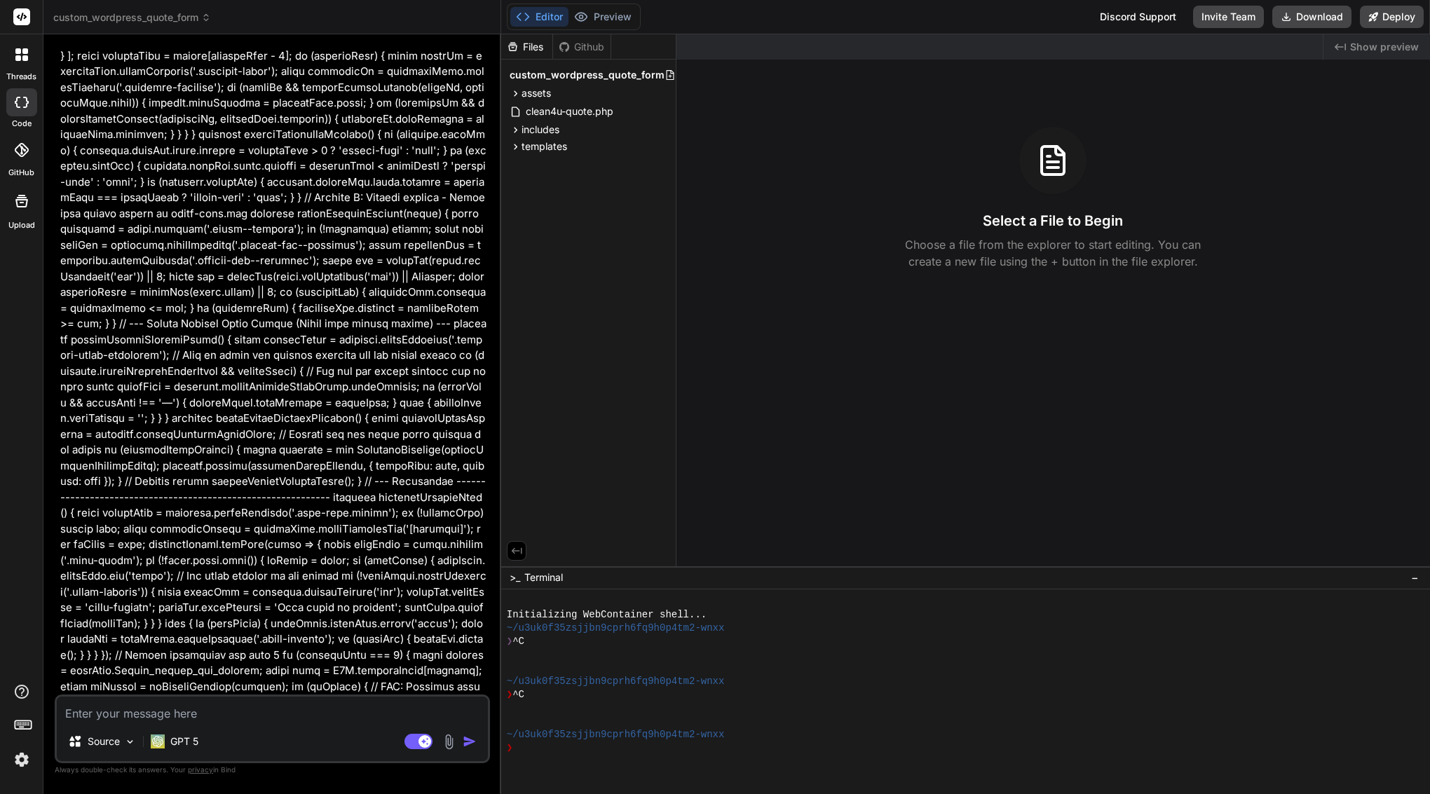
drag, startPoint x: 81, startPoint y: 170, endPoint x: 416, endPoint y: 517, distance: 482.3
click at [252, 715] on textarea at bounding box center [272, 709] width 431 height 25
click at [543, 95] on span "assets" at bounding box center [535, 93] width 29 height 14
click at [546, 128] on div "js" at bounding box center [594, 128] width 151 height 17
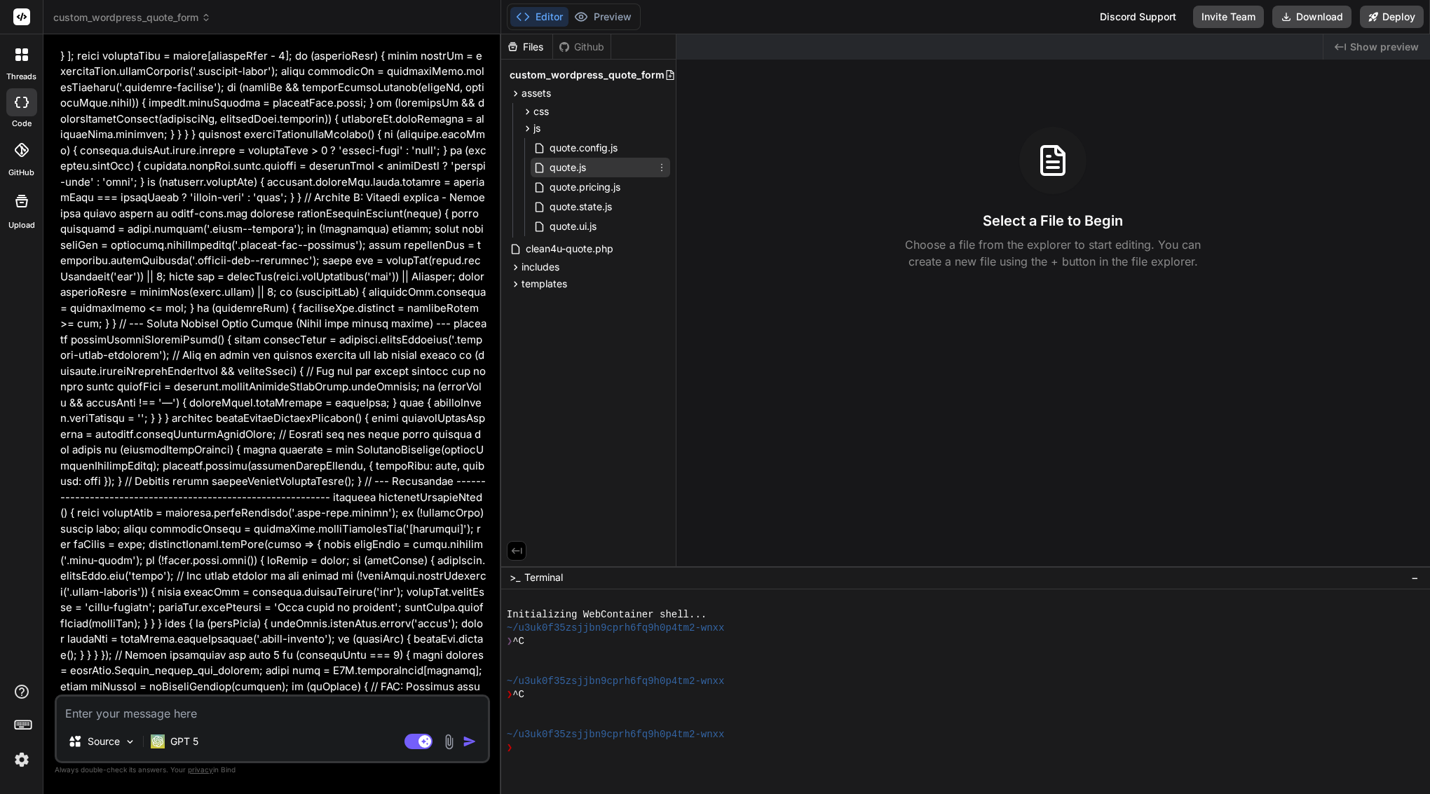
click at [578, 166] on span "quote.js" at bounding box center [567, 167] width 39 height 17
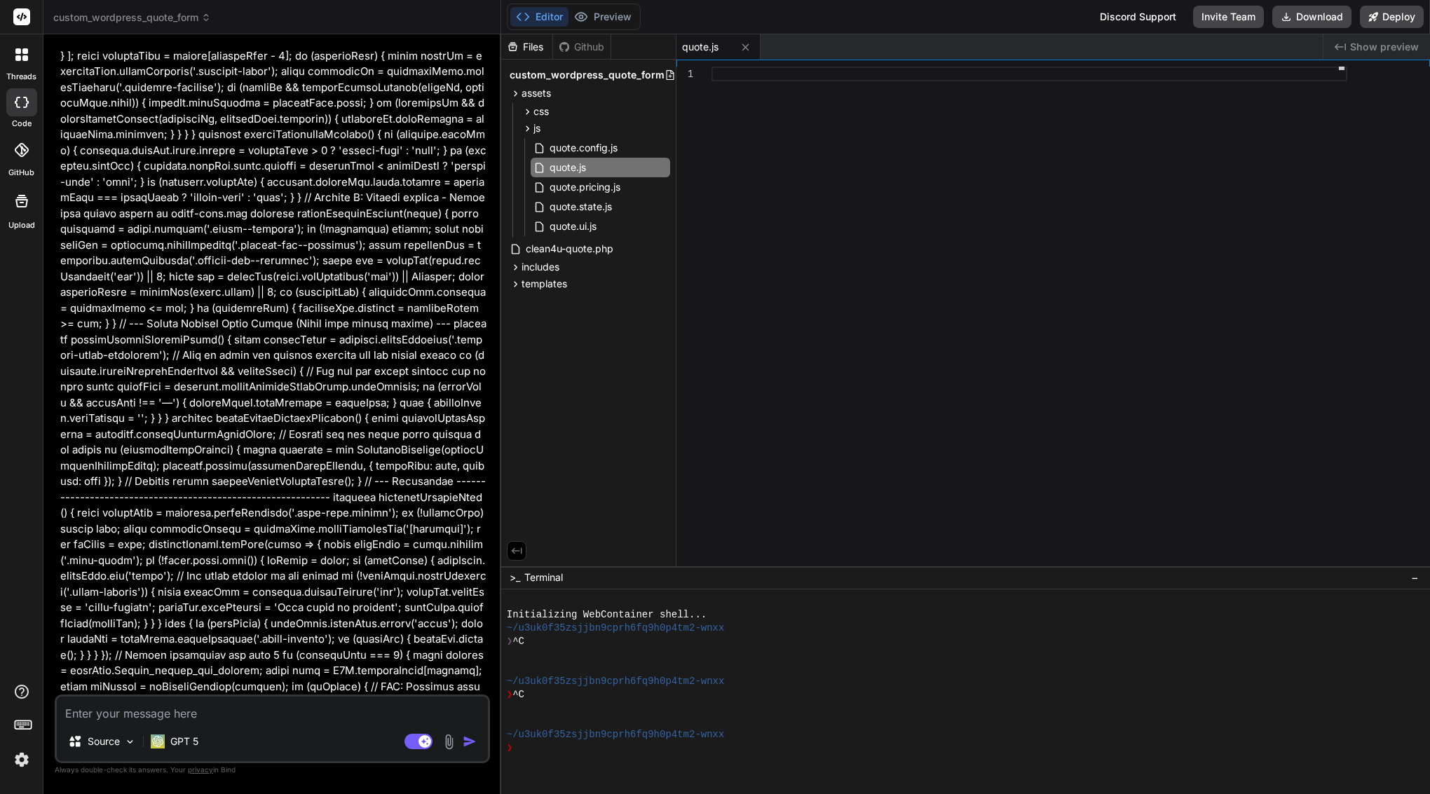
click at [246, 707] on textarea at bounding box center [272, 709] width 431 height 25
drag, startPoint x: 142, startPoint y: 634, endPoint x: 261, endPoint y: 641, distance: 119.4
copy div "assets/js/quote.js"
click at [239, 717] on textarea at bounding box center [272, 709] width 431 height 25
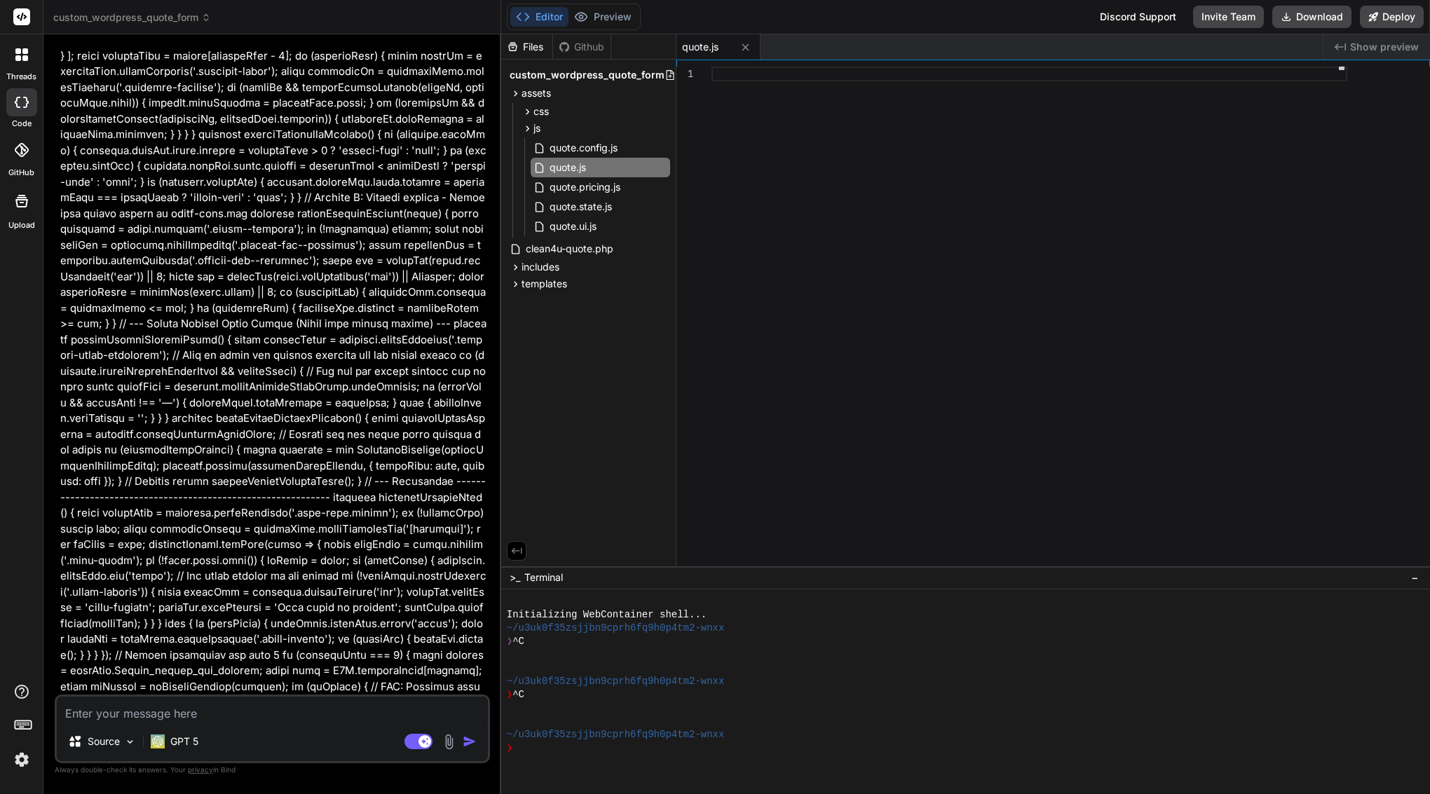
type textarea "p"
type textarea "x"
type textarea "pl"
type textarea "x"
type textarea "ple"
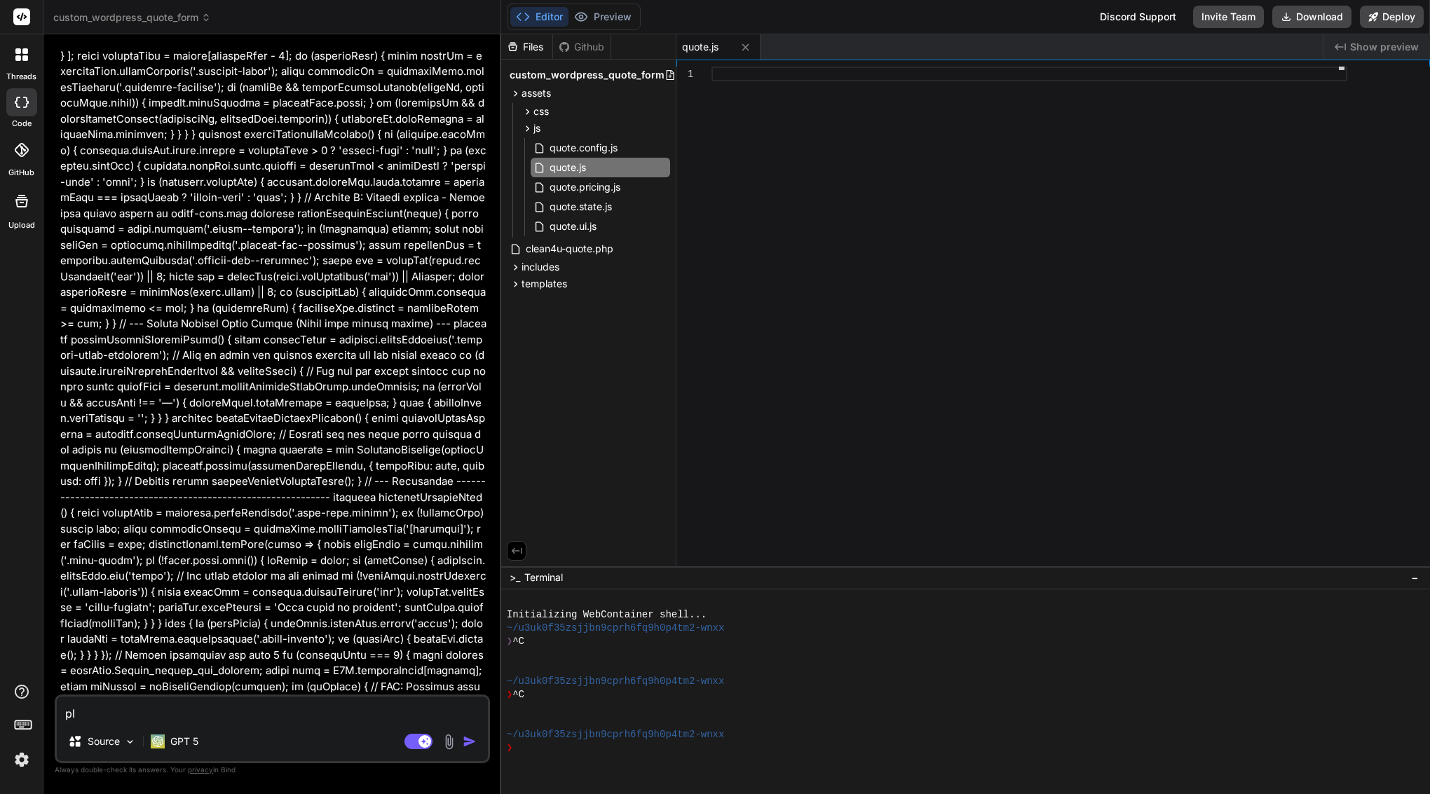
type textarea "x"
type textarea "plea"
type textarea "x"
type textarea "pleas"
type textarea "x"
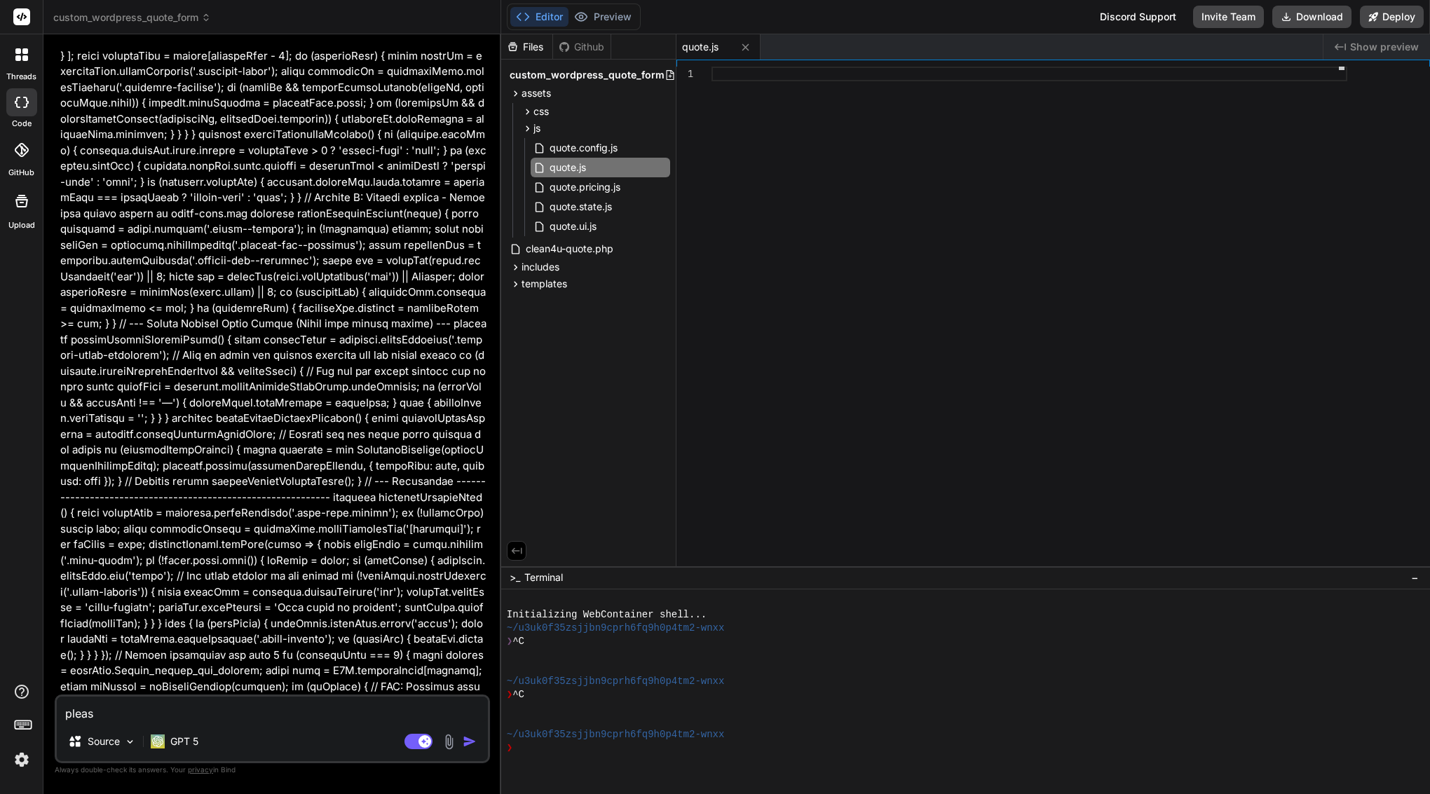
type textarea "please"
type textarea "x"
type textarea "please"
type textarea "x"
type textarea "please c"
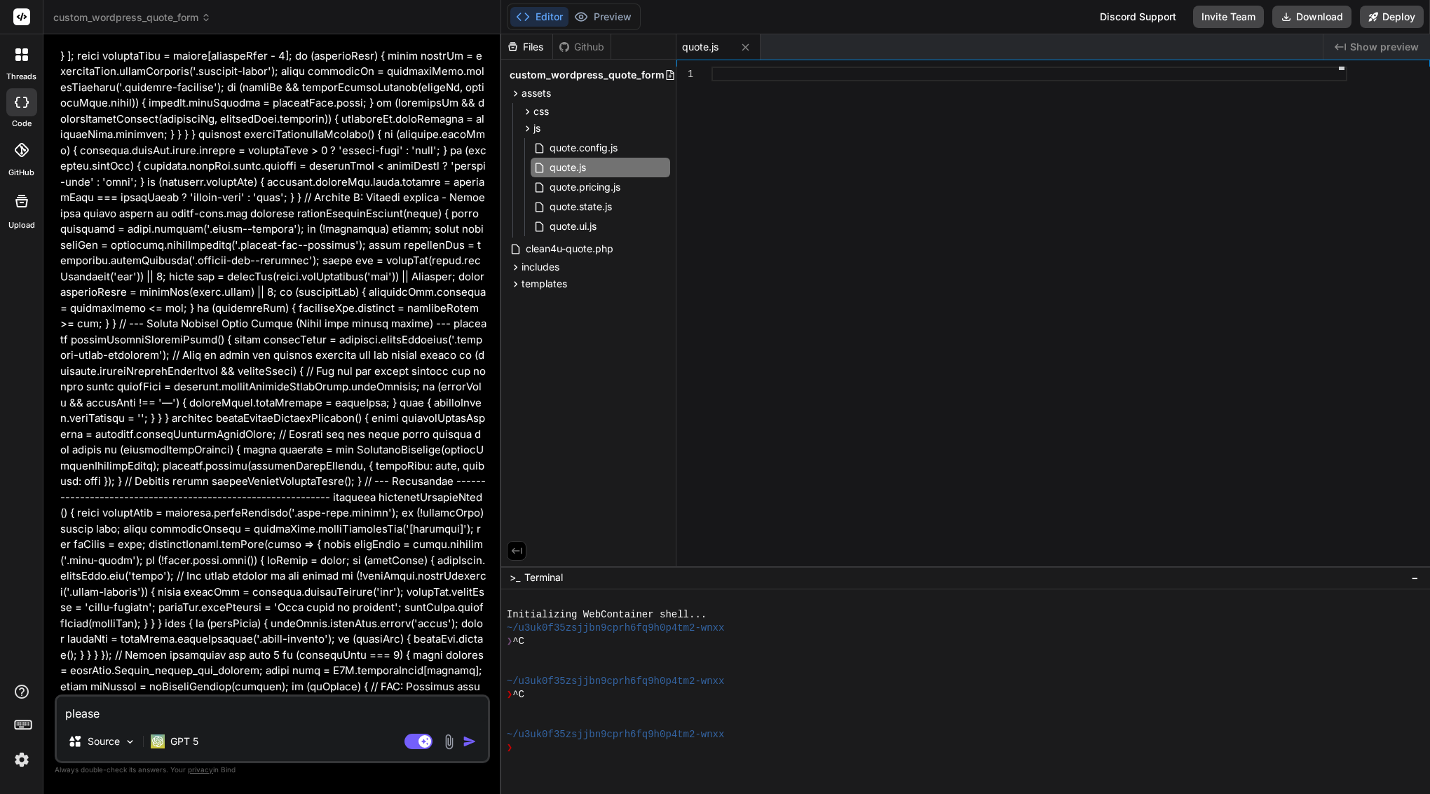
type textarea "x"
type textarea "please co"
type textarea "x"
type textarea "please con"
type textarea "x"
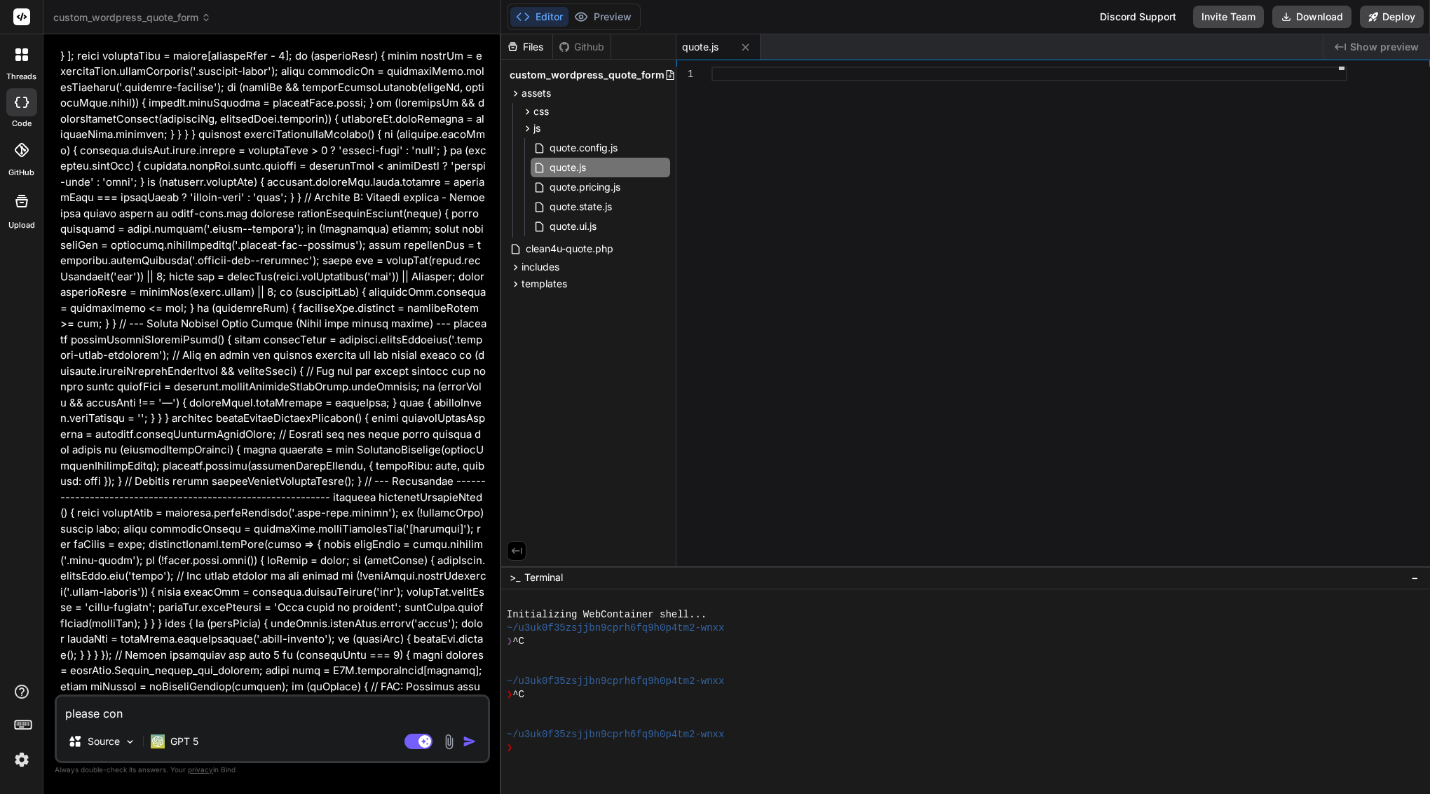
type textarea "please cont"
type textarea "x"
type textarea "please [PERSON_NAME]"
type textarea "x"
type textarea "please contin"
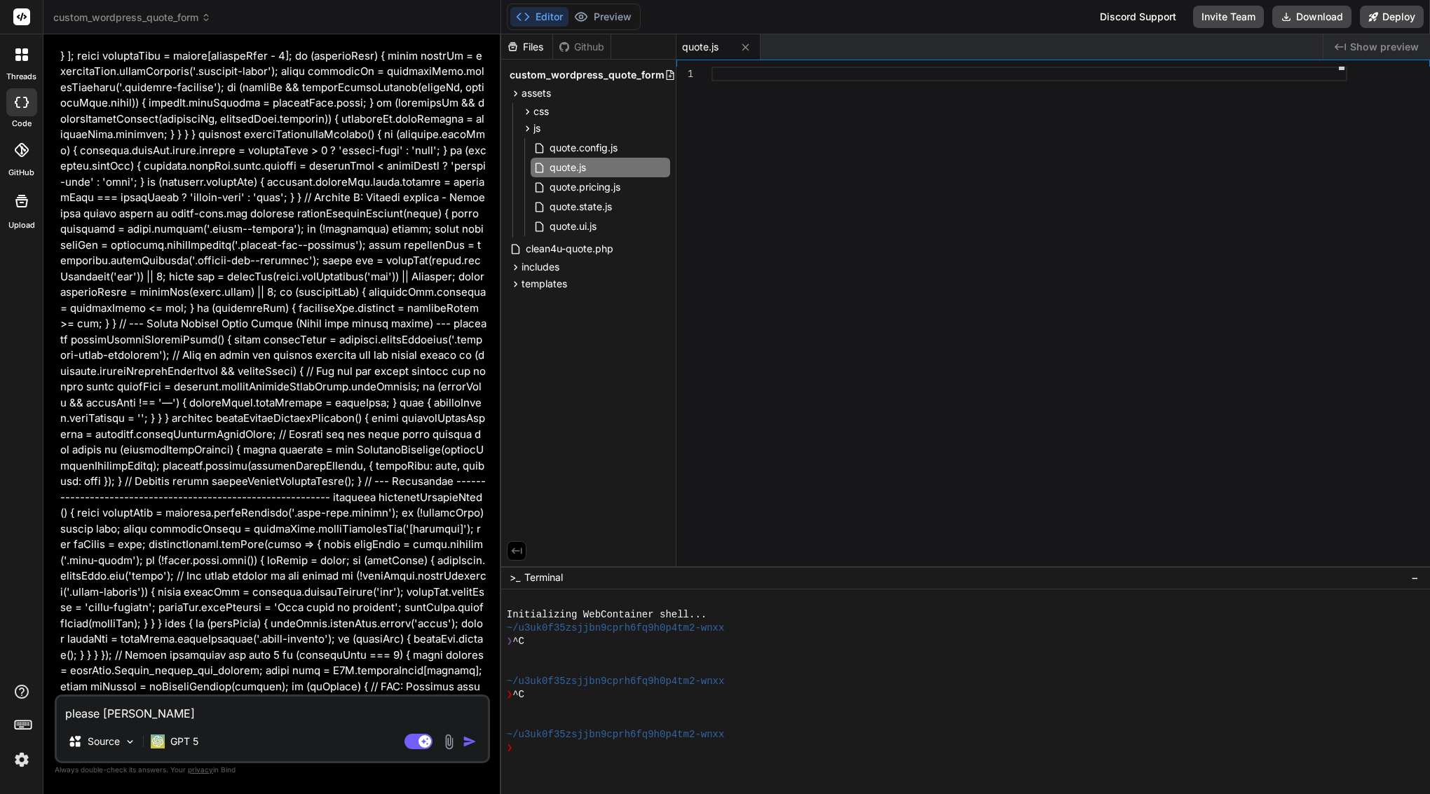
type textarea "x"
type textarea "please continu"
type textarea "x"
type textarea "please continue"
type textarea "x"
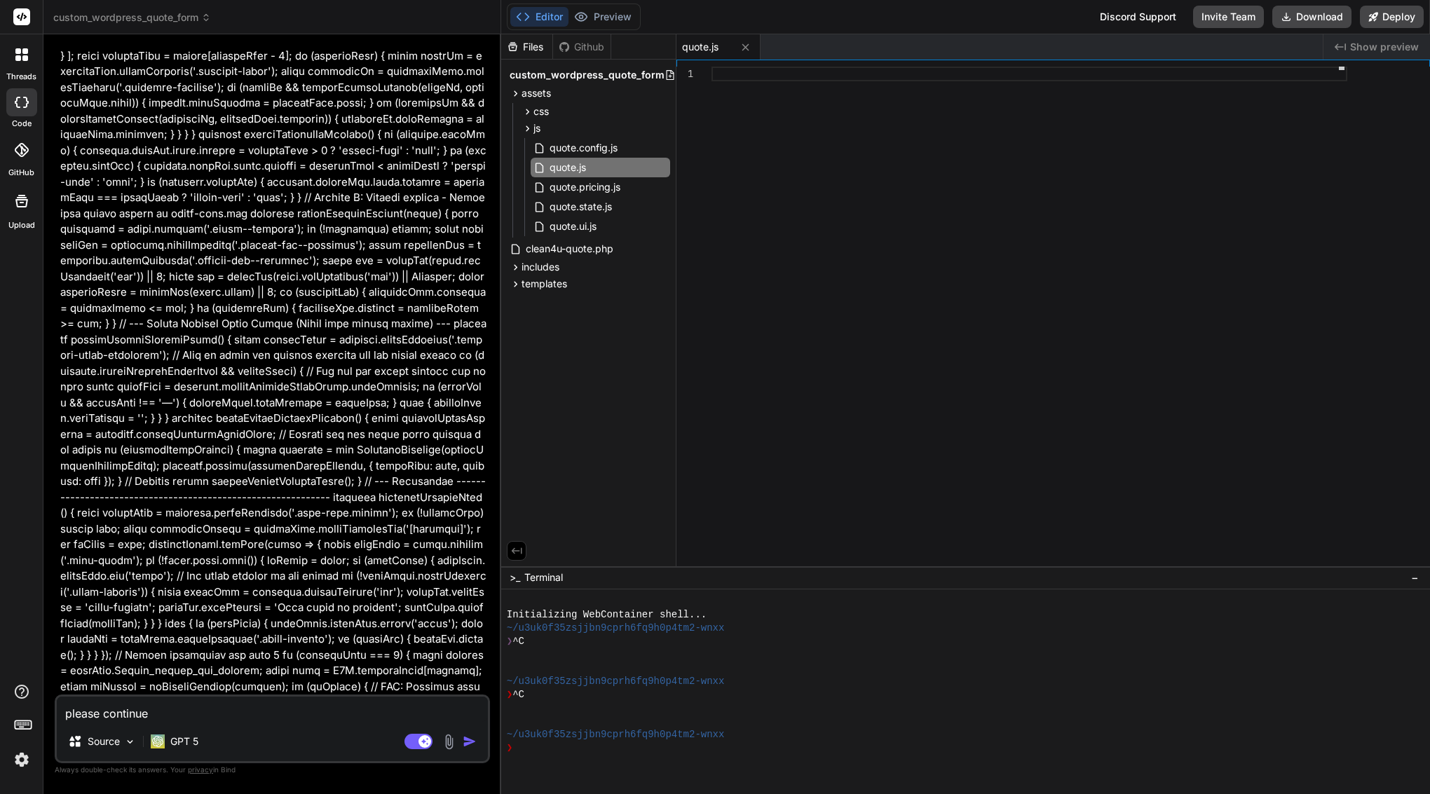
type textarea "please continue"
type textarea "x"
type textarea "please continue f"
type textarea "x"
type textarea "please continue fr"
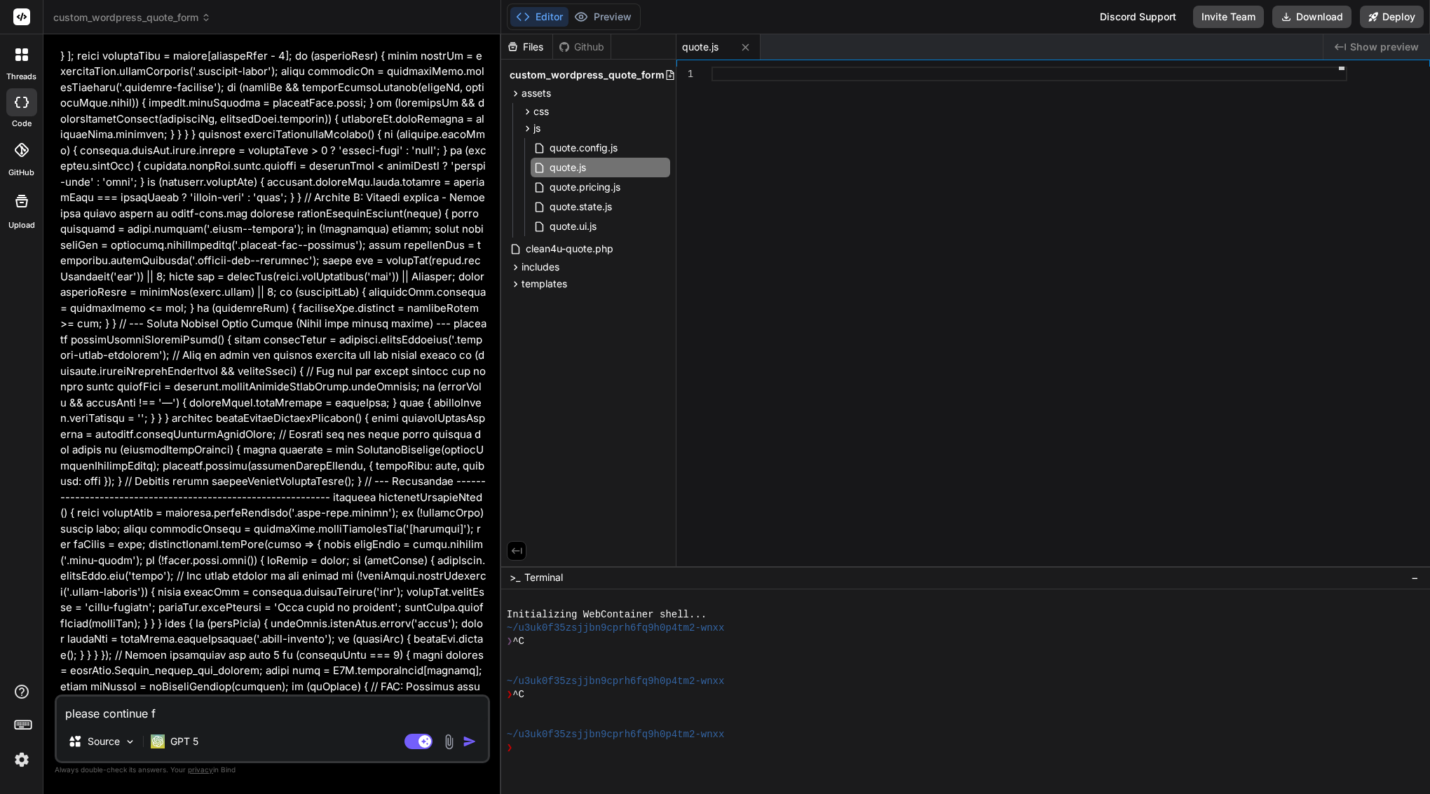
type textarea "x"
type textarea "please continue fro"
type textarea "x"
type textarea "please continue from"
type textarea "x"
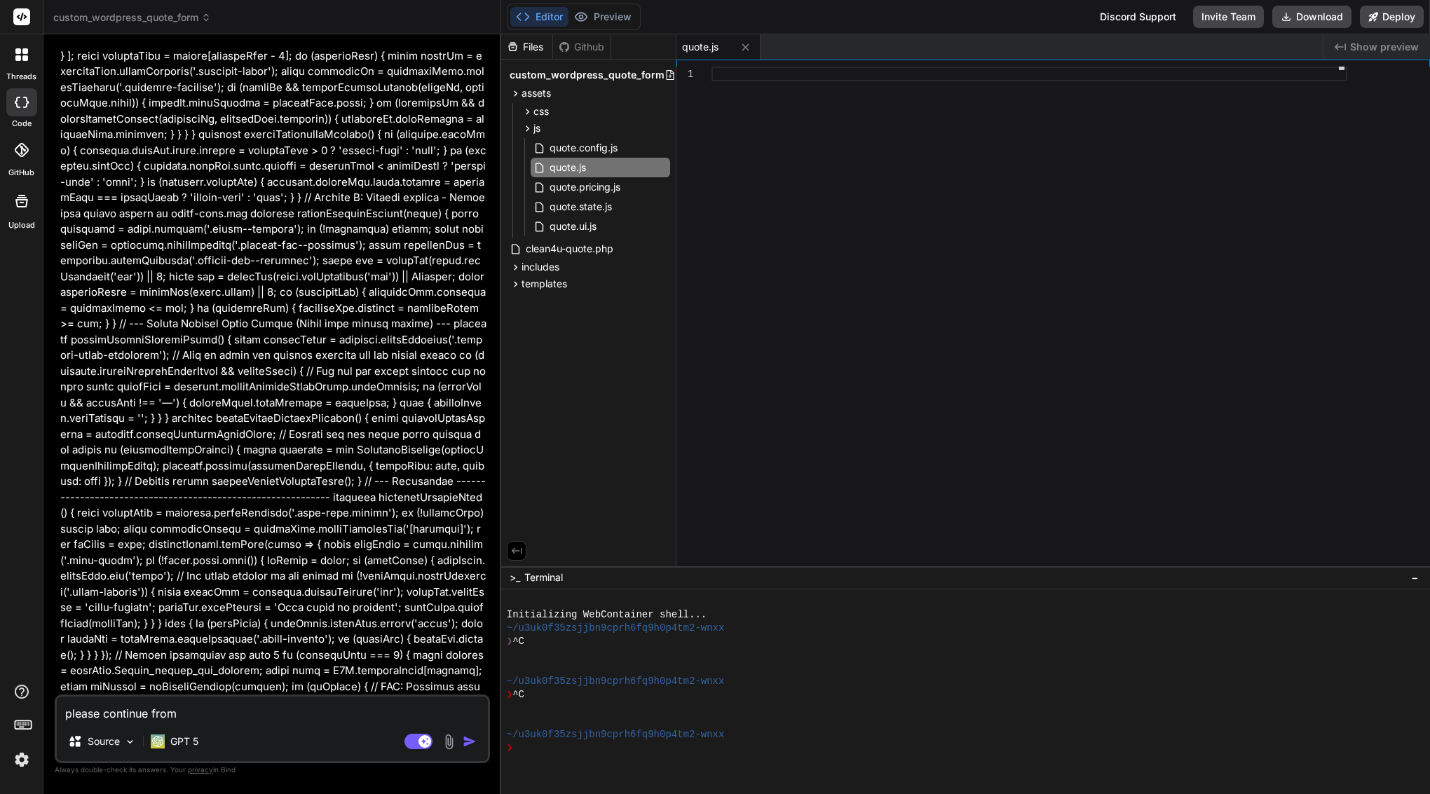
type textarea "please continue from"
type textarea "x"
paste textarea "assets/js/quote.js"
type textarea "please continue from assets/js/quote.js"
type textarea "x"
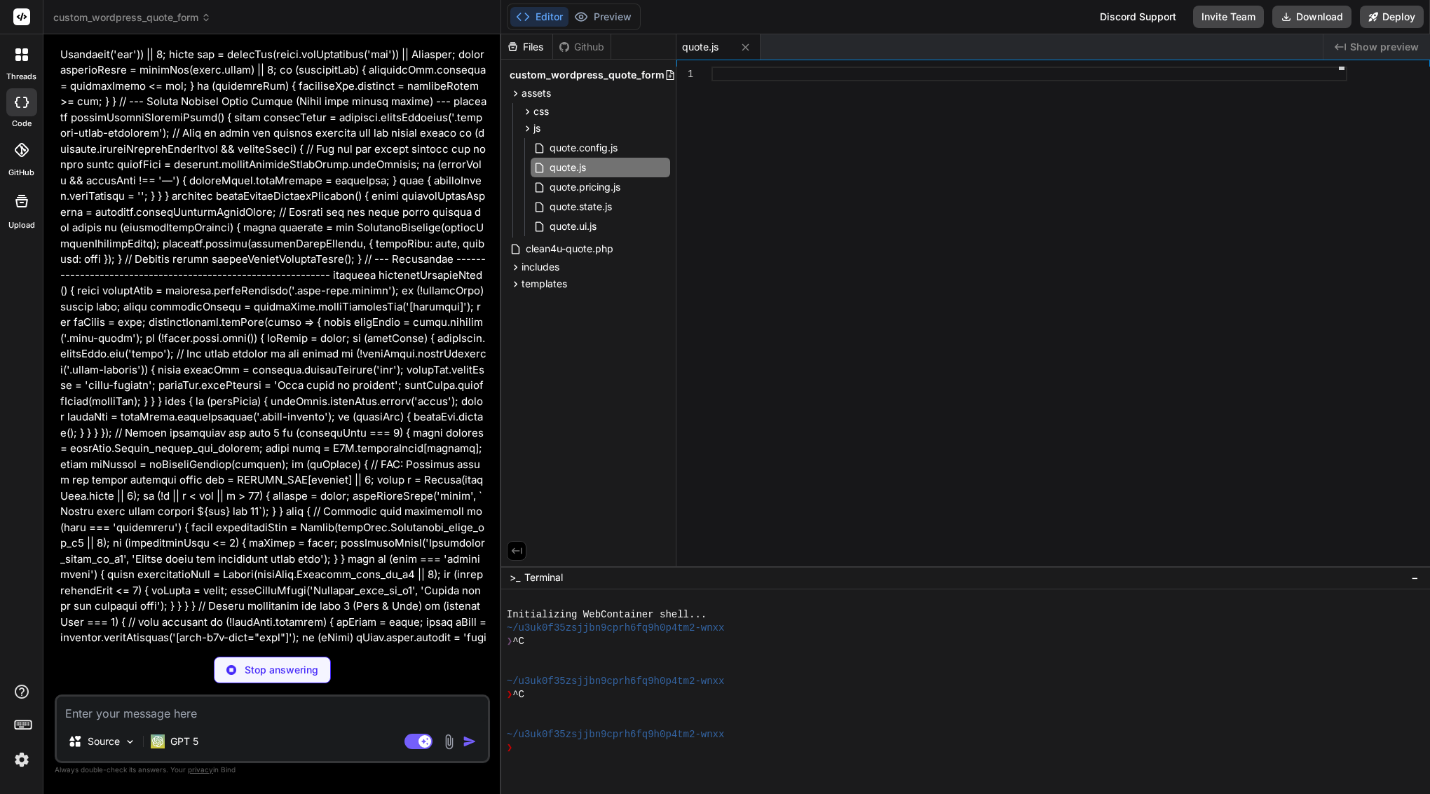
scroll to position [60663, 0]
click at [121, 711] on textarea at bounding box center [272, 709] width 431 height 25
click at [160, 714] on textarea at bounding box center [272, 709] width 431 height 25
type textarea "x"
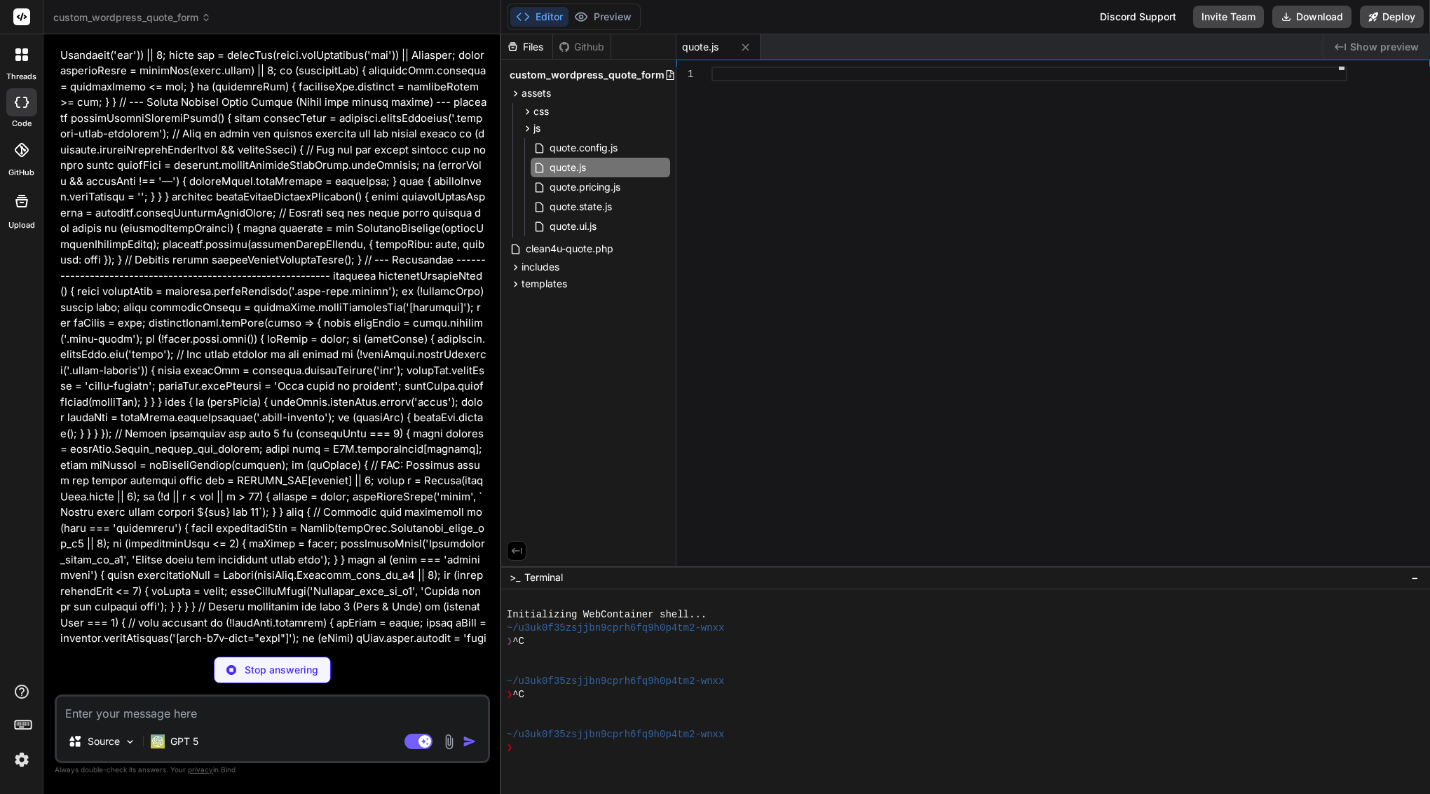
type textarea "fireEvent: fireAnalyticsEvent // Kept for backward compatibility, but internall…"
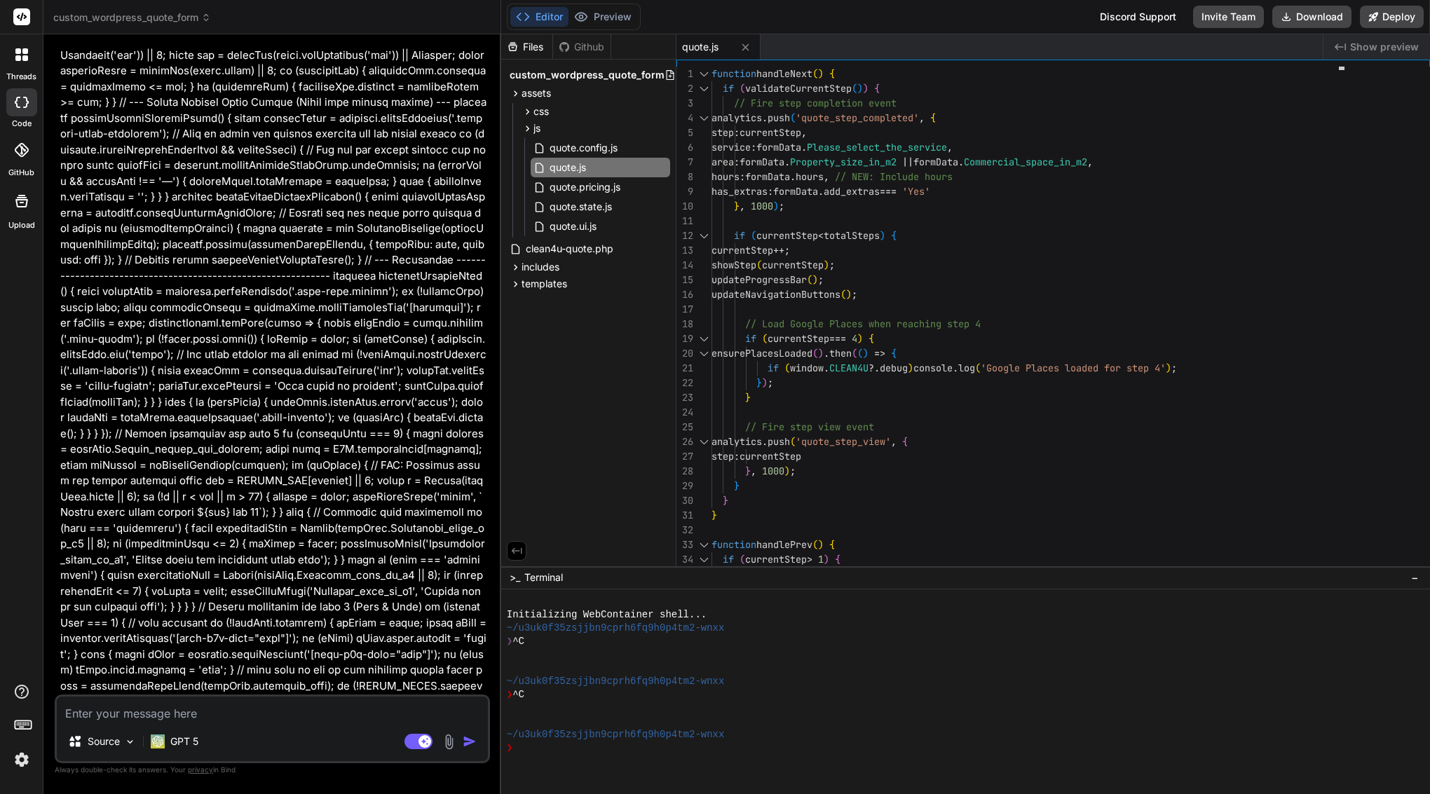
type textarea "x"
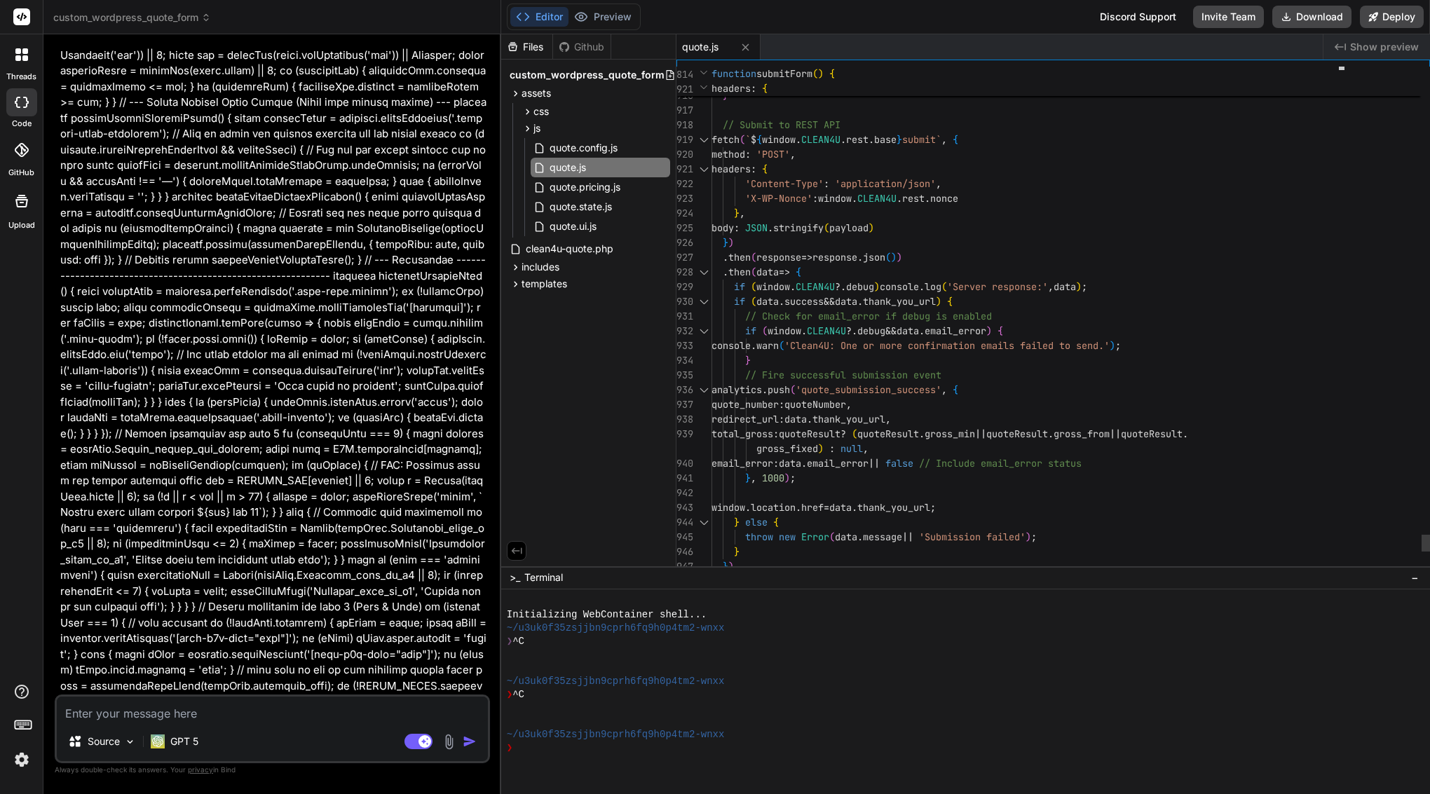
scroll to position [103, 0]
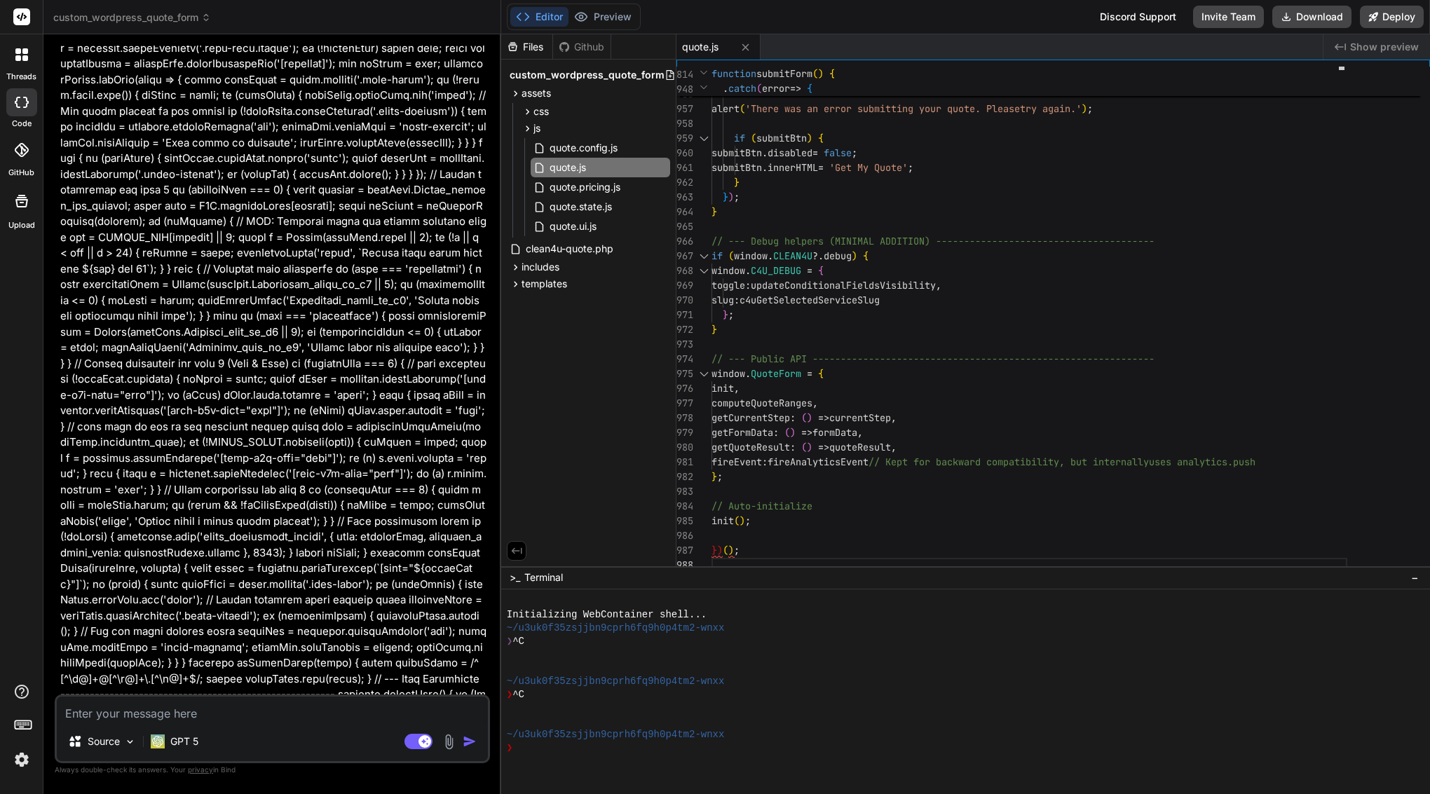
scroll to position [14085, 0]
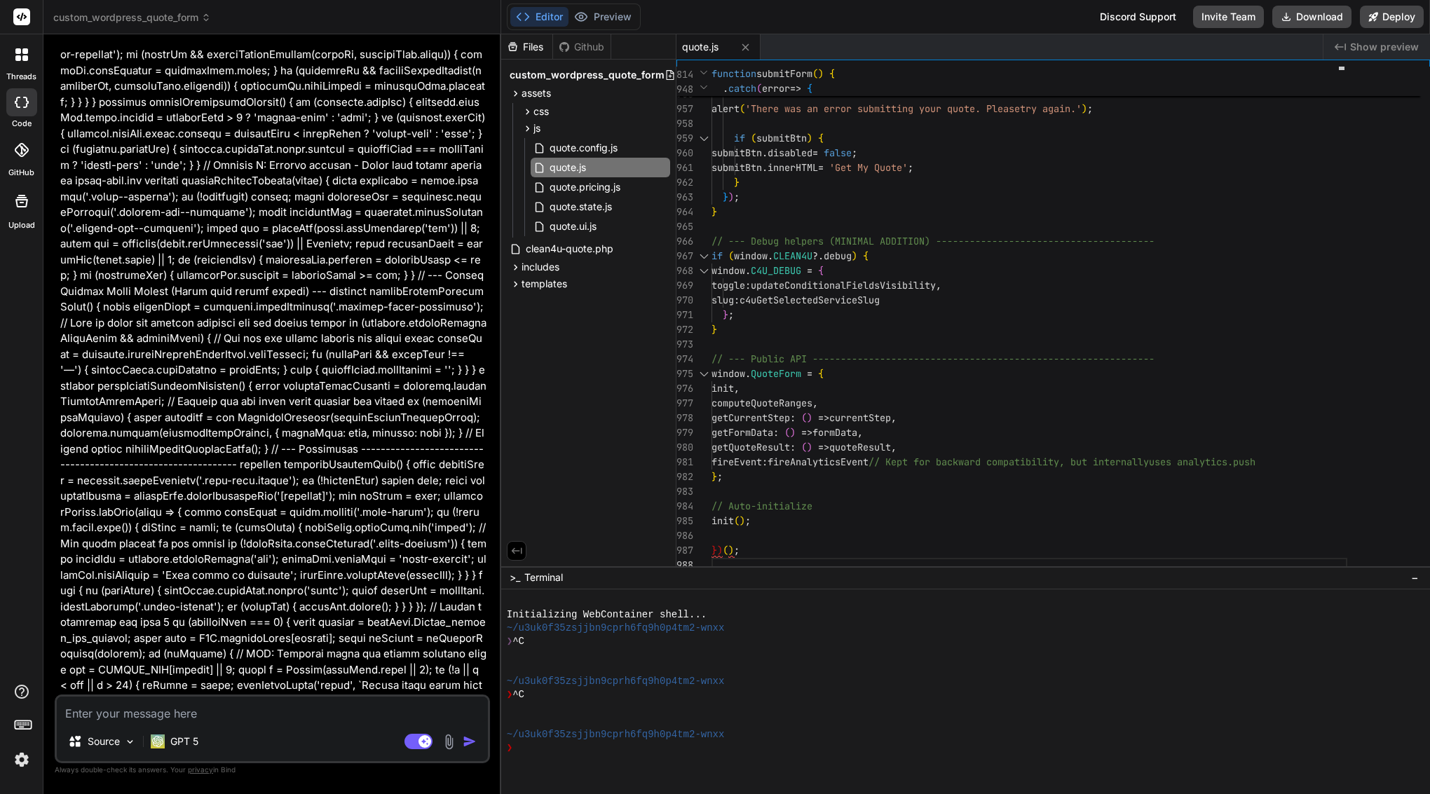
drag, startPoint x: 414, startPoint y: 308, endPoint x: 76, endPoint y: -73, distance: 509.9
click at [76, 0] on html "threads code GitHub Upload custom_wordpress_quote_form Created with Pixso. Bind…" at bounding box center [715, 397] width 1430 height 794
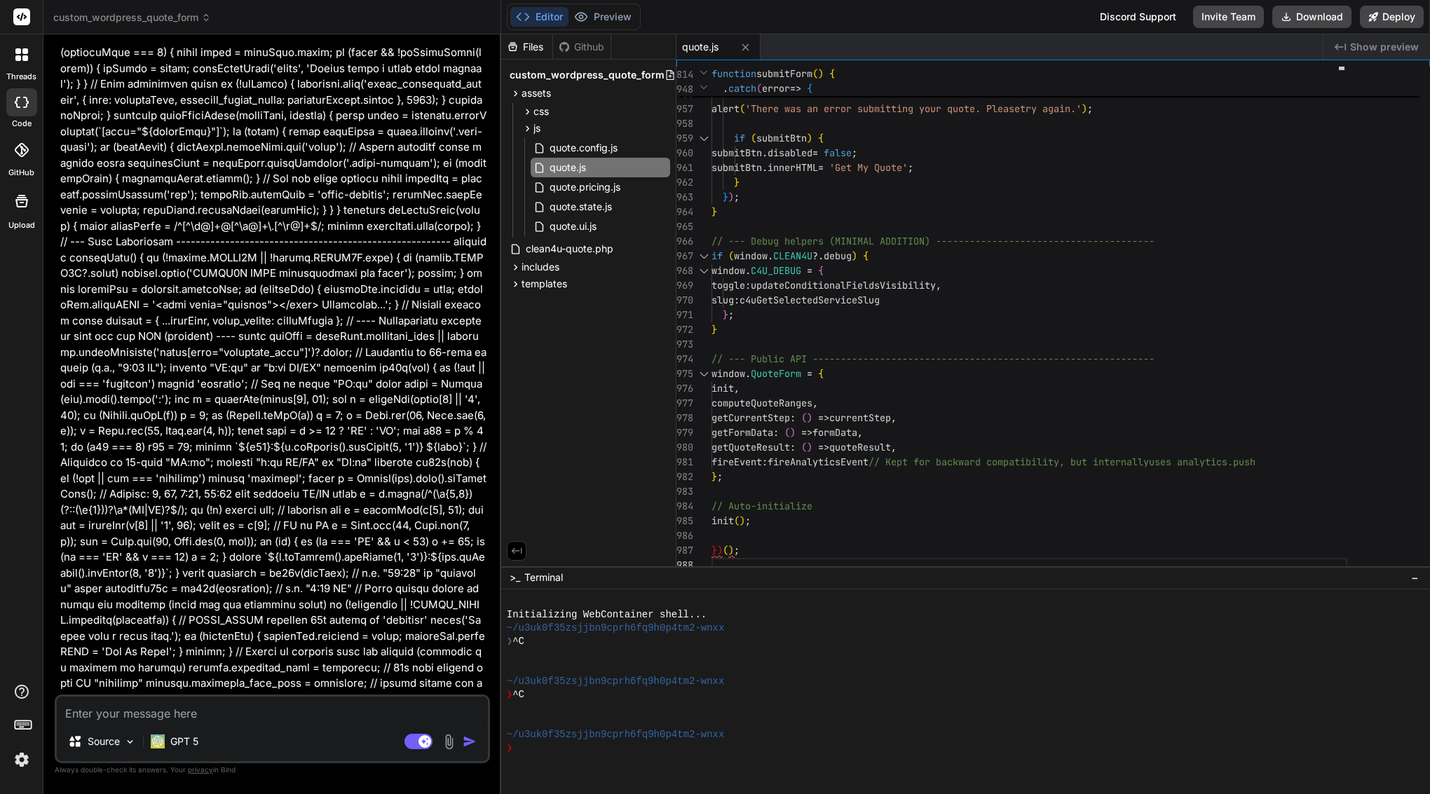
scroll to position [45801, 0]
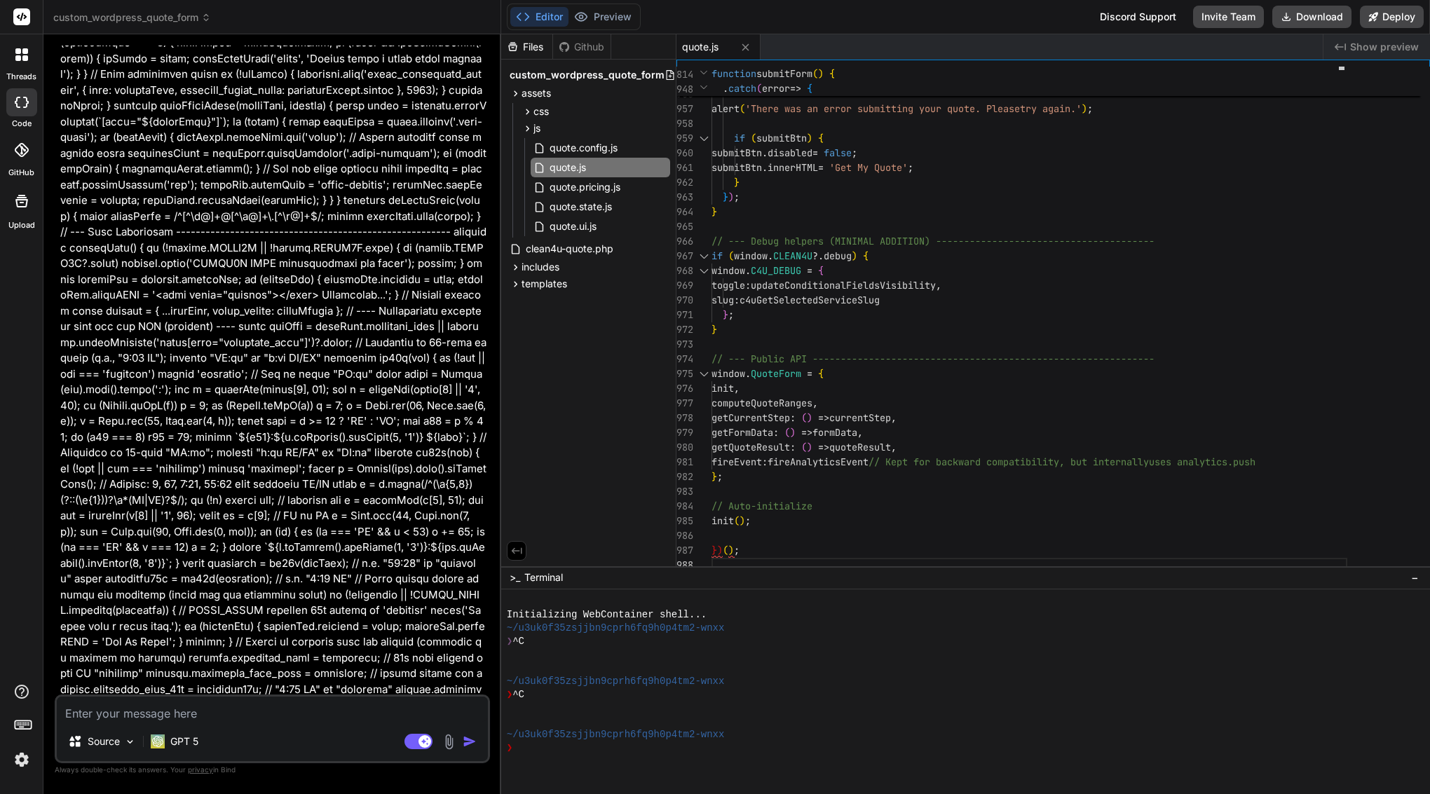
drag, startPoint x: 407, startPoint y: 348, endPoint x: 63, endPoint y: 589, distance: 420.6
copy p "please update original file: assets/js/quote.js (function() { 'use strict'; // …"
click at [173, 715] on textarea at bounding box center [272, 709] width 431 height 25
paste textarea "please update original file: assets/js/quote.js (function() { 'use strict'; // …"
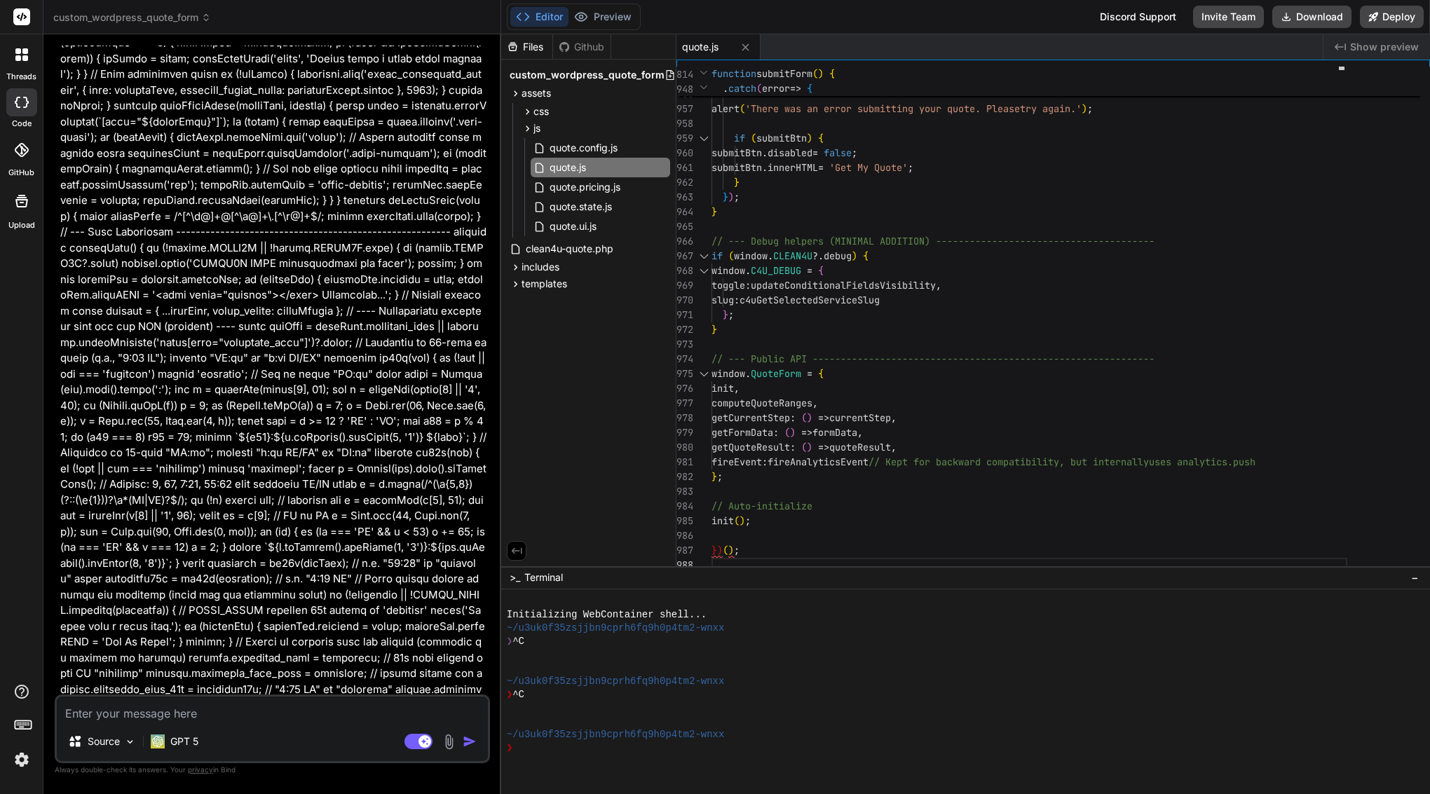
type textarea "please update original file: assets/js/quote.js (function() { 'use strict'; // …"
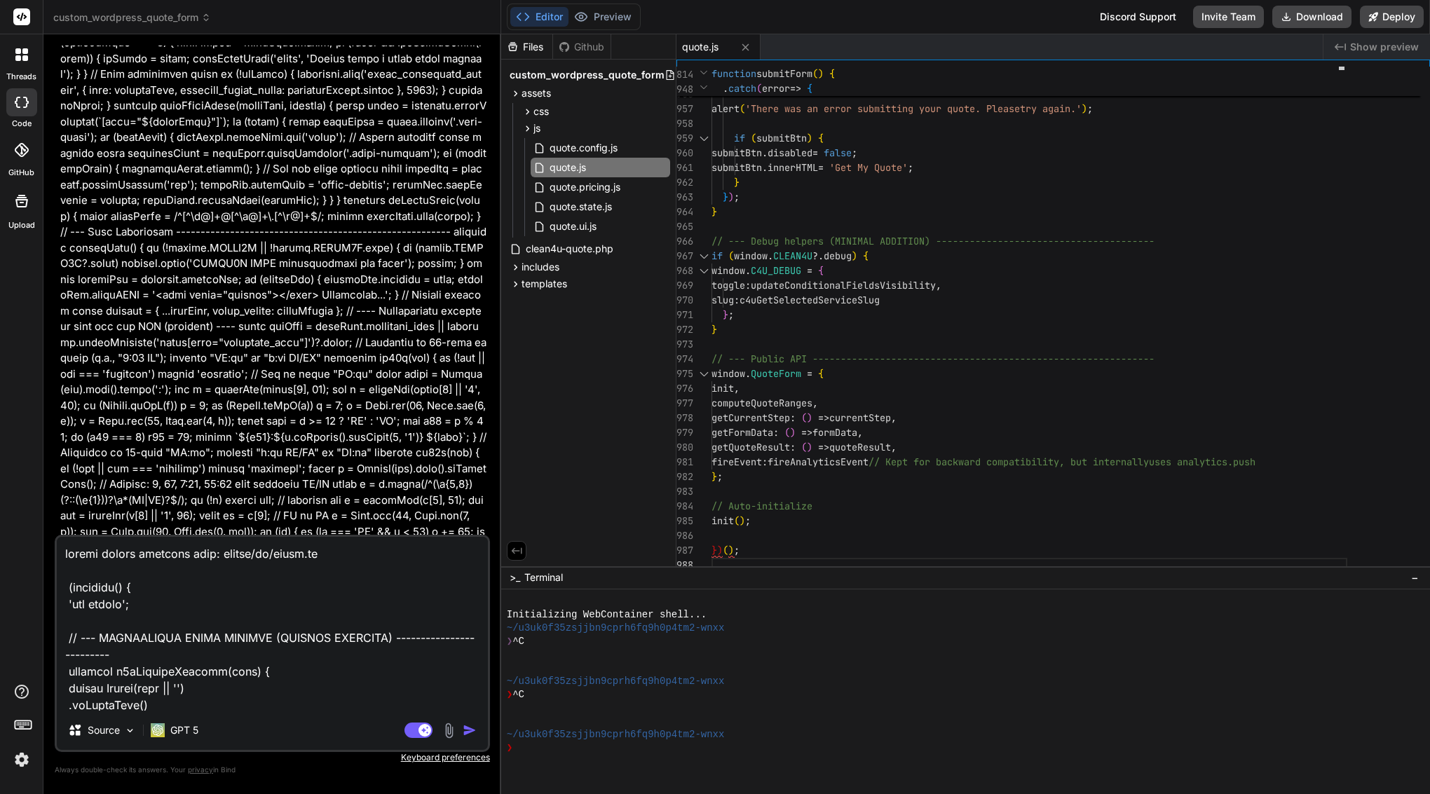
type textarea "x"
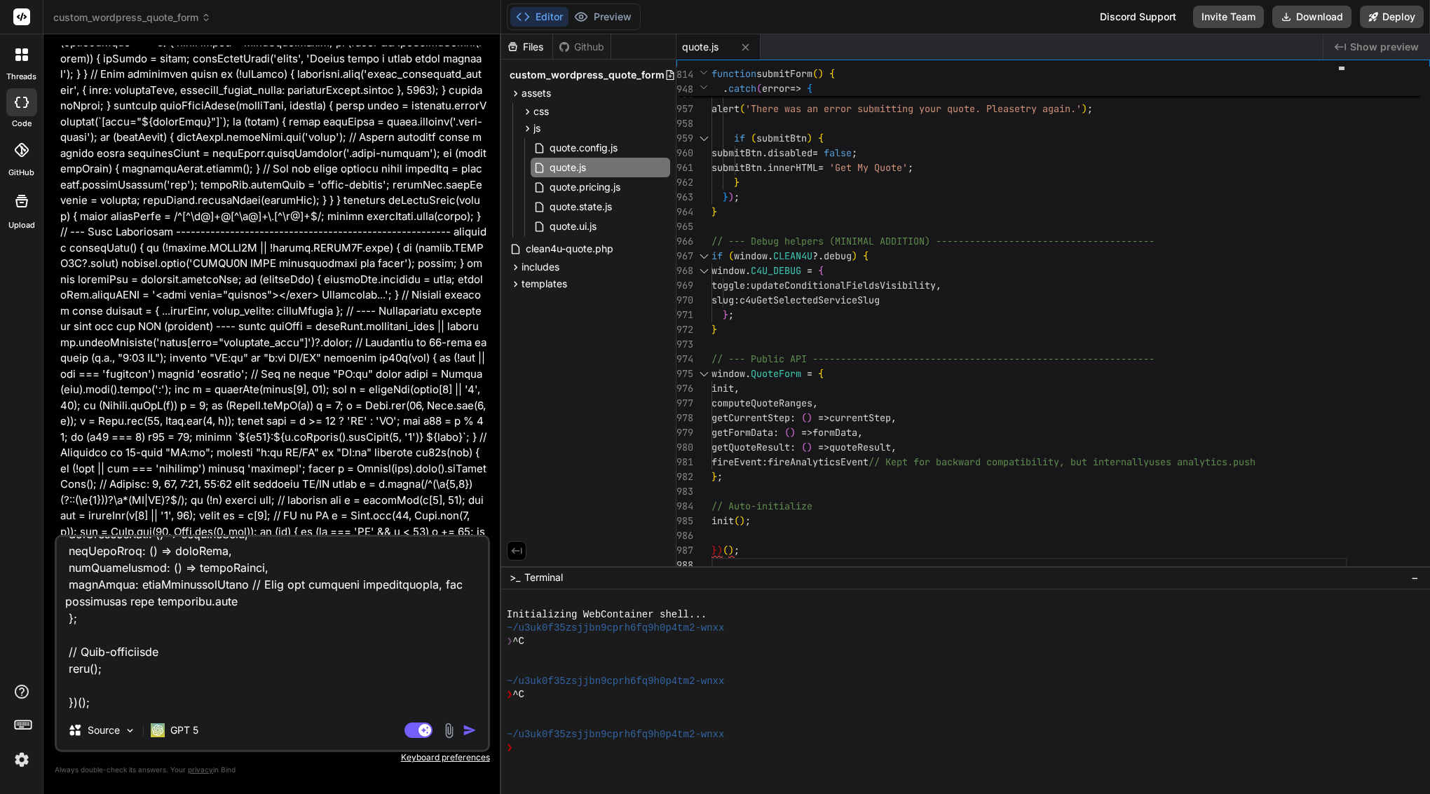
type textarea "please update original file: assets/js/quote.js (function() { 'use strict'; // …"
click at [470, 732] on img "button" at bounding box center [470, 730] width 14 height 14
type textarea "x"
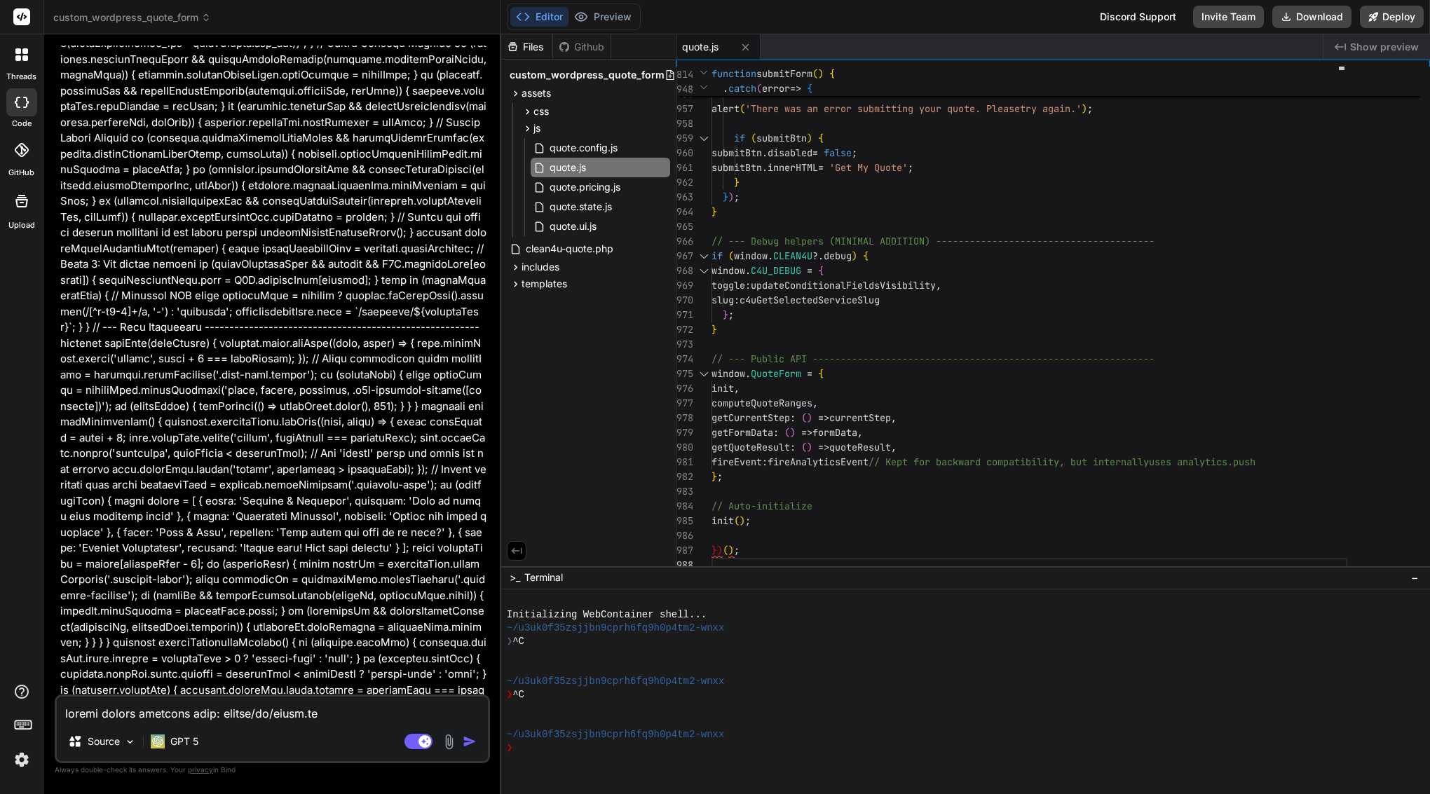
scroll to position [0, 0]
click at [825, 304] on span "c4uGetSelectedServiceSlug" at bounding box center [809, 300] width 140 height 13
type textarea "function handleNext() { if (validateCurrentStep()) { // Fire step completion ev…"
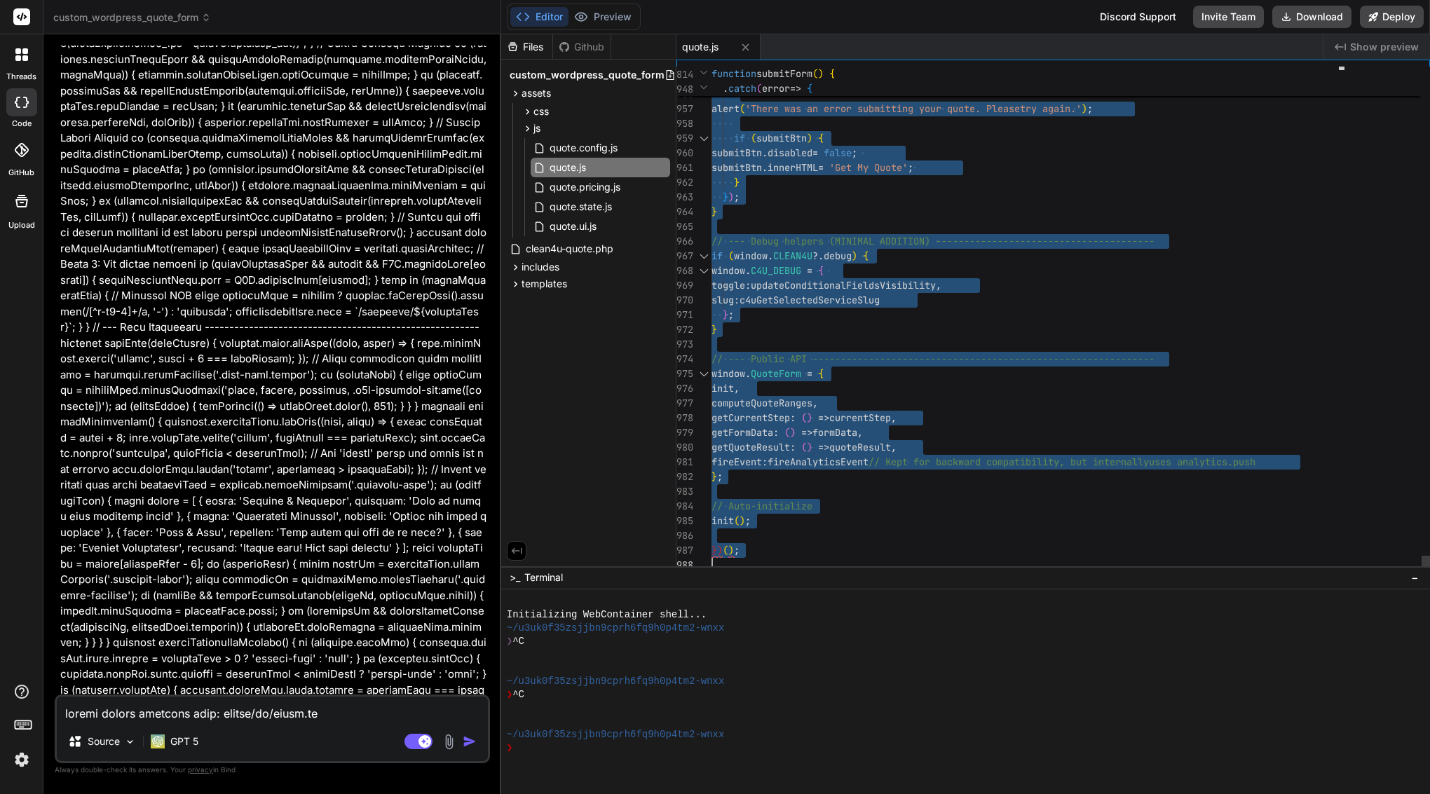
click at [825, 304] on span "c4uGetSelectedServiceSlug" at bounding box center [809, 300] width 140 height 13
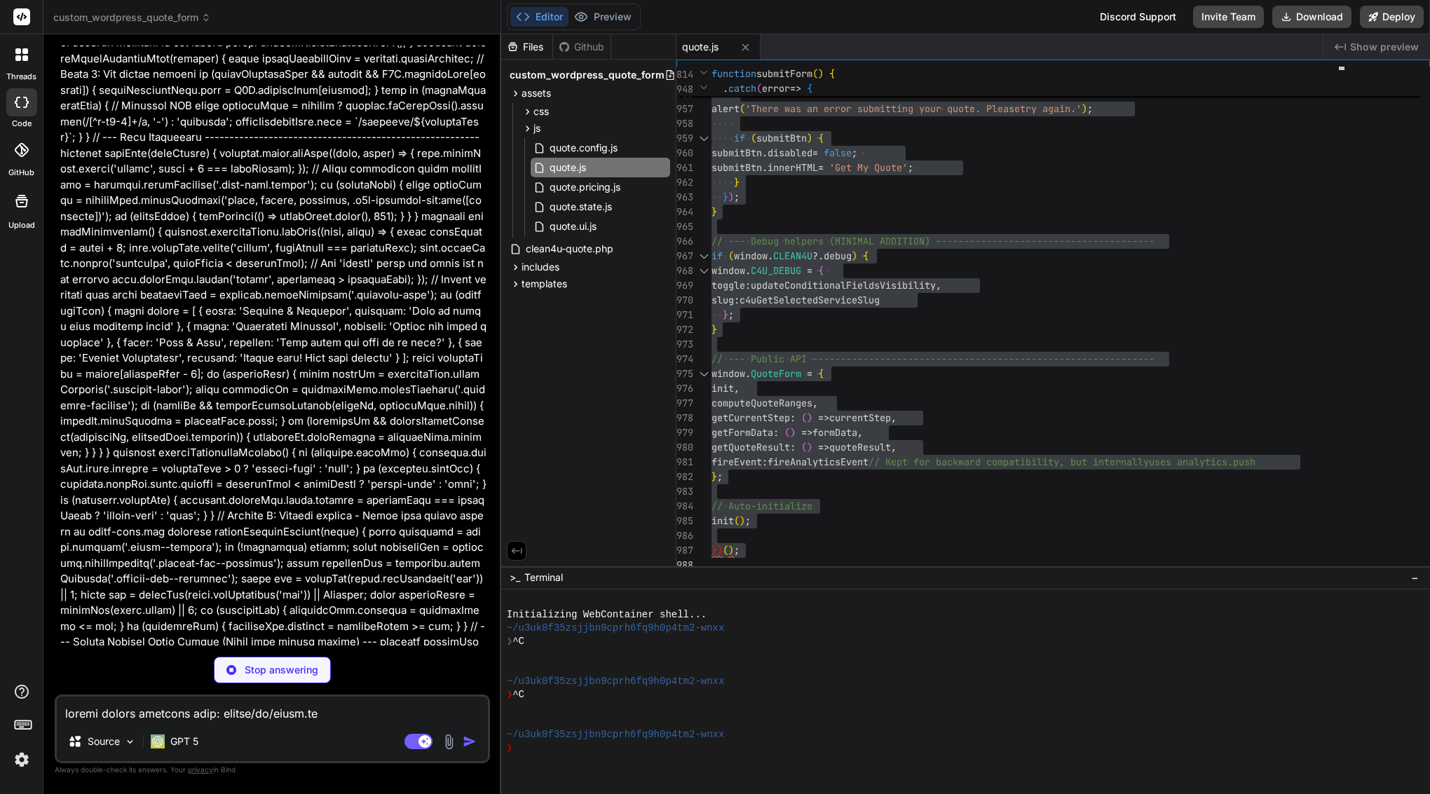
drag, startPoint x: 83, startPoint y: 425, endPoint x: 278, endPoint y: 625, distance: 278.6
copy div "Bind AI Sure. Plan: Replace the current broken assets/js/quote.js with your ful…"
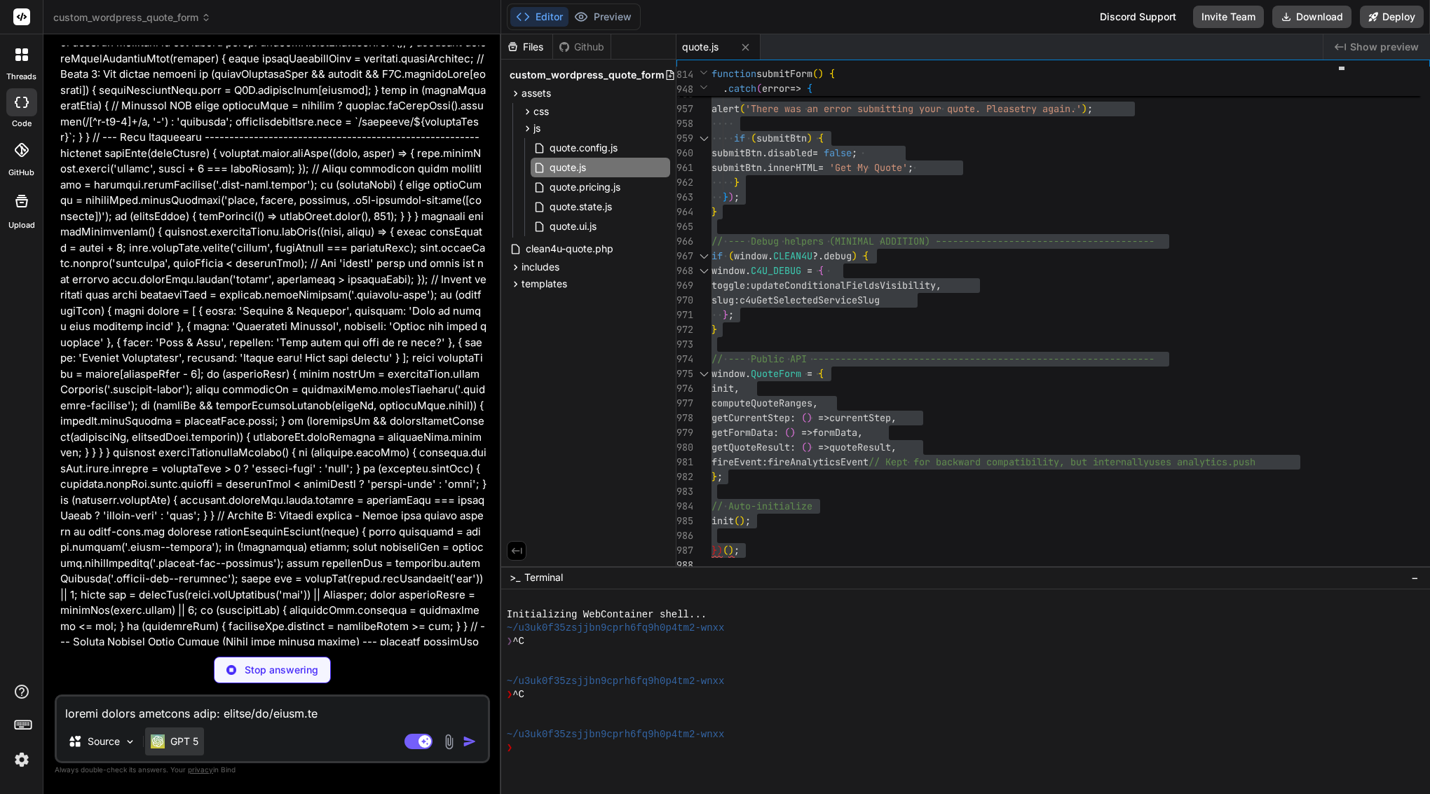
click at [186, 738] on p "GPT 5" at bounding box center [184, 742] width 28 height 14
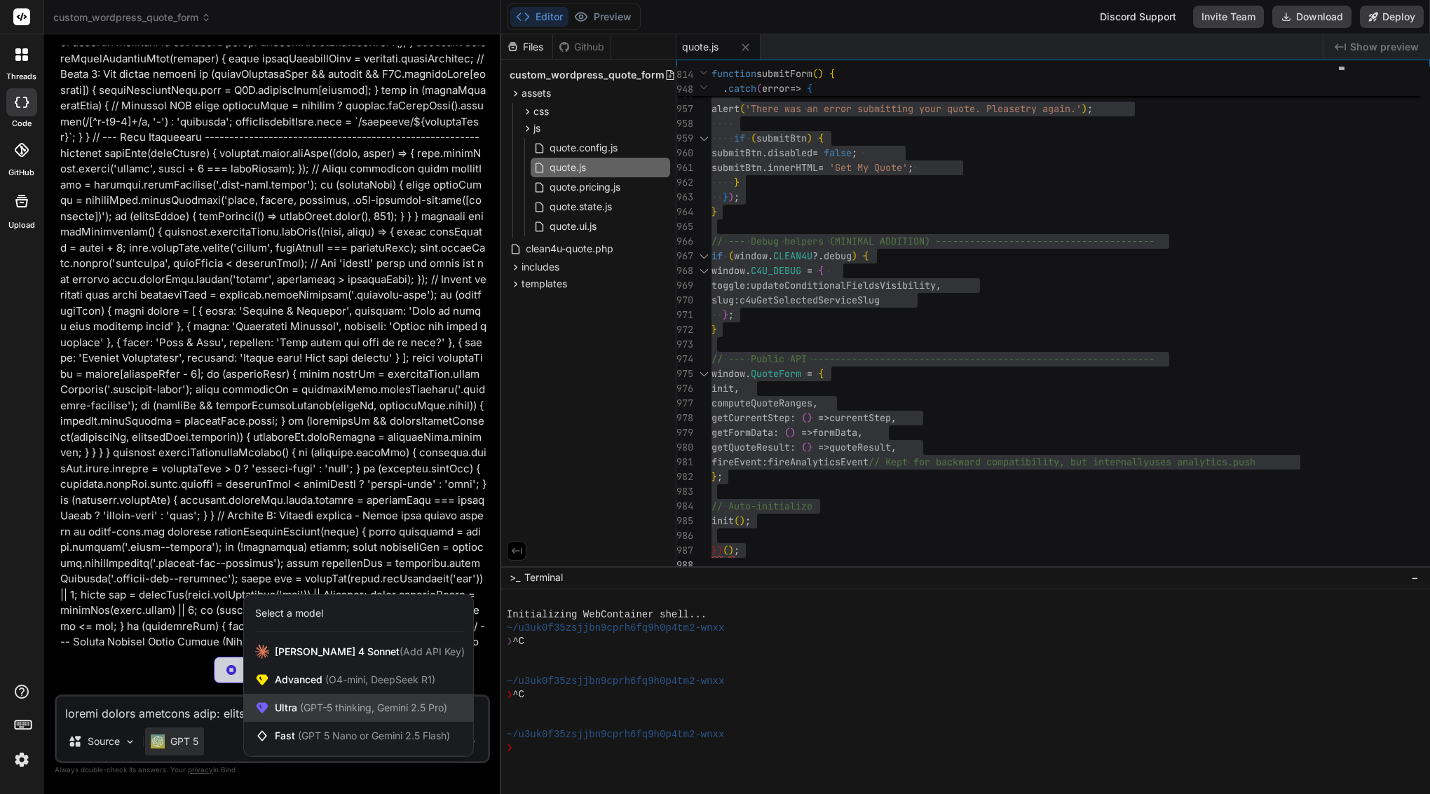
click at [354, 699] on div "Ultra (GPT-5 thinking, Gemini 2.5 Pro)" at bounding box center [358, 708] width 229 height 28
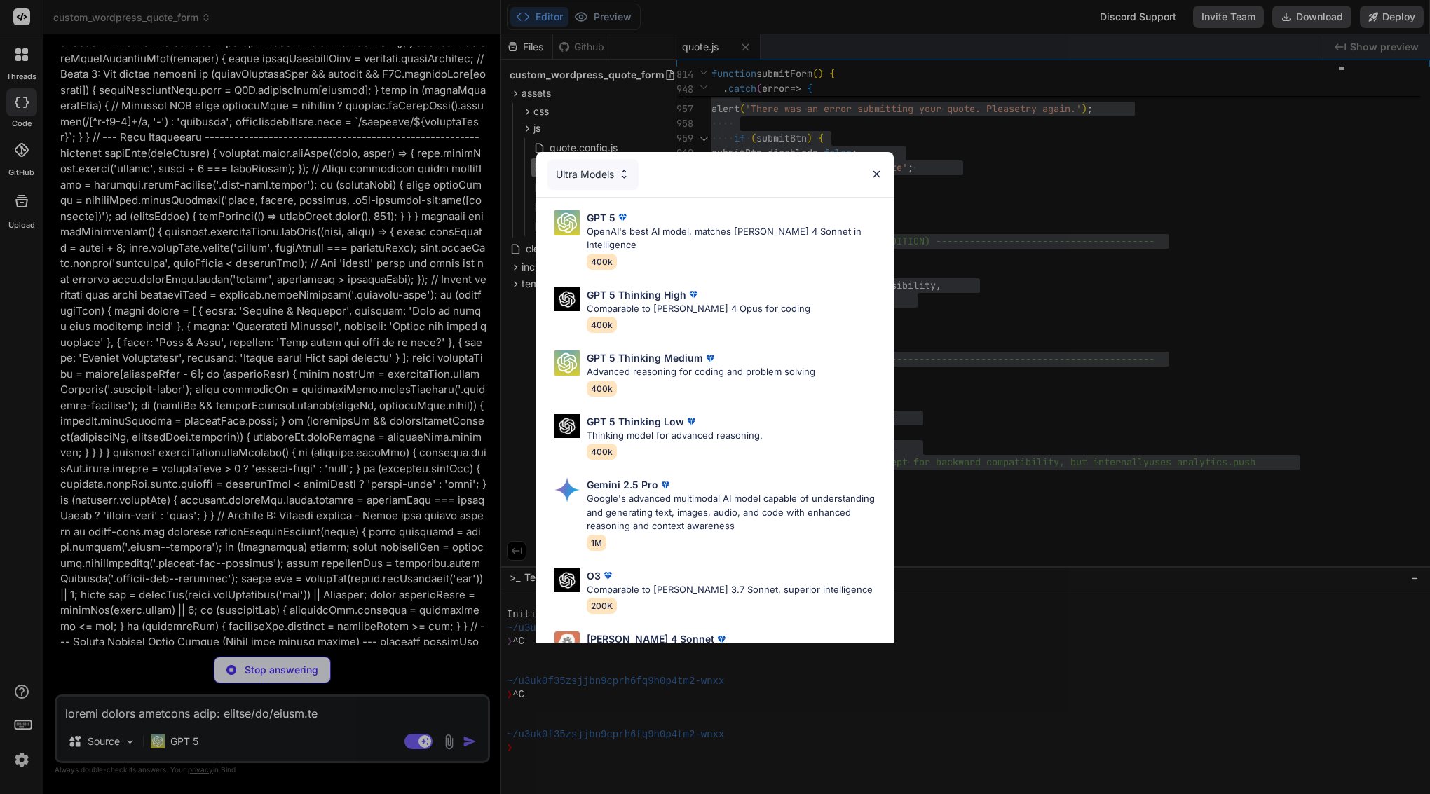
click at [172, 442] on div "Ultra Models GPT 5 OpenAI's best AI model, matches [PERSON_NAME] 4 Sonnet in In…" at bounding box center [715, 397] width 1430 height 794
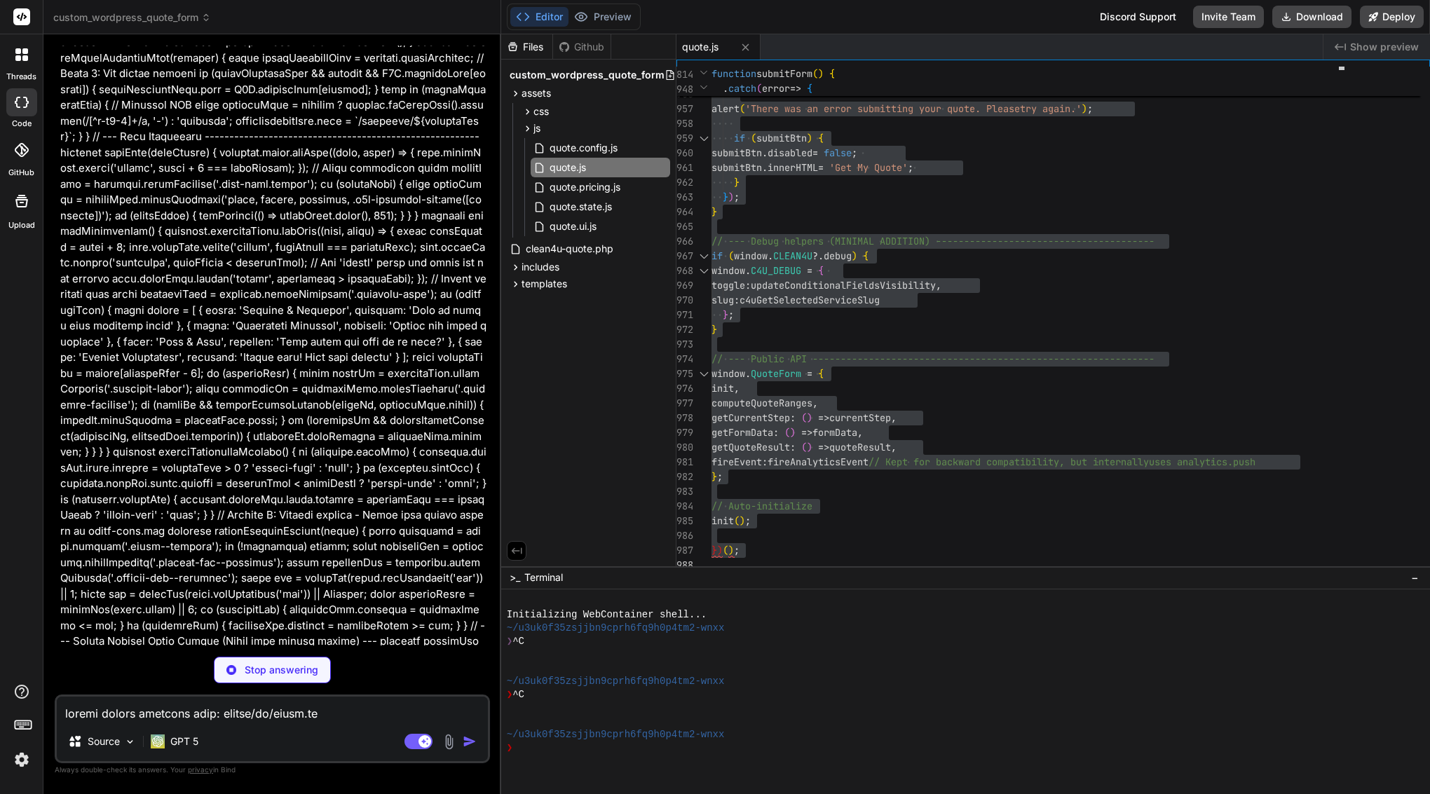
scroll to position [75489, 0]
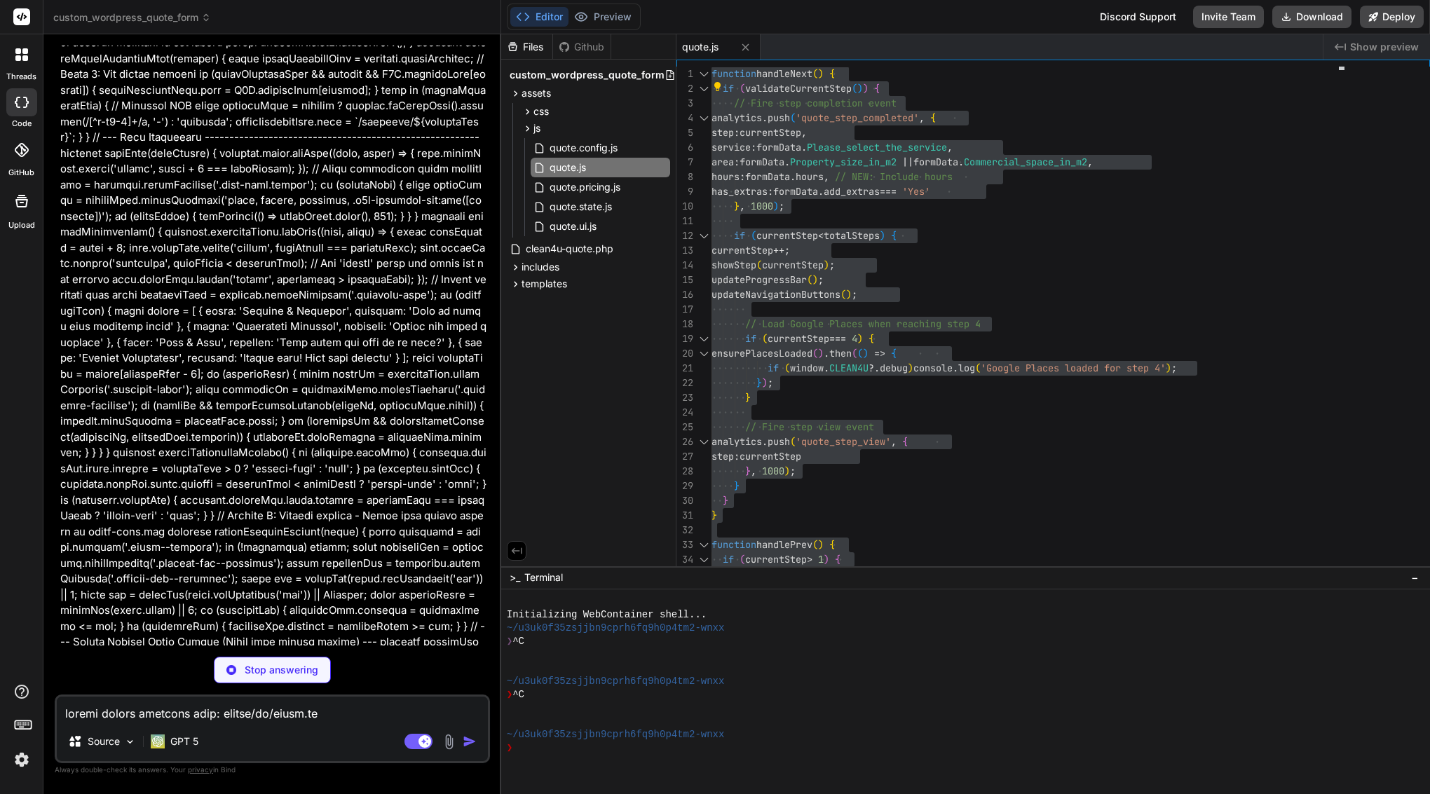
type textarea "x"
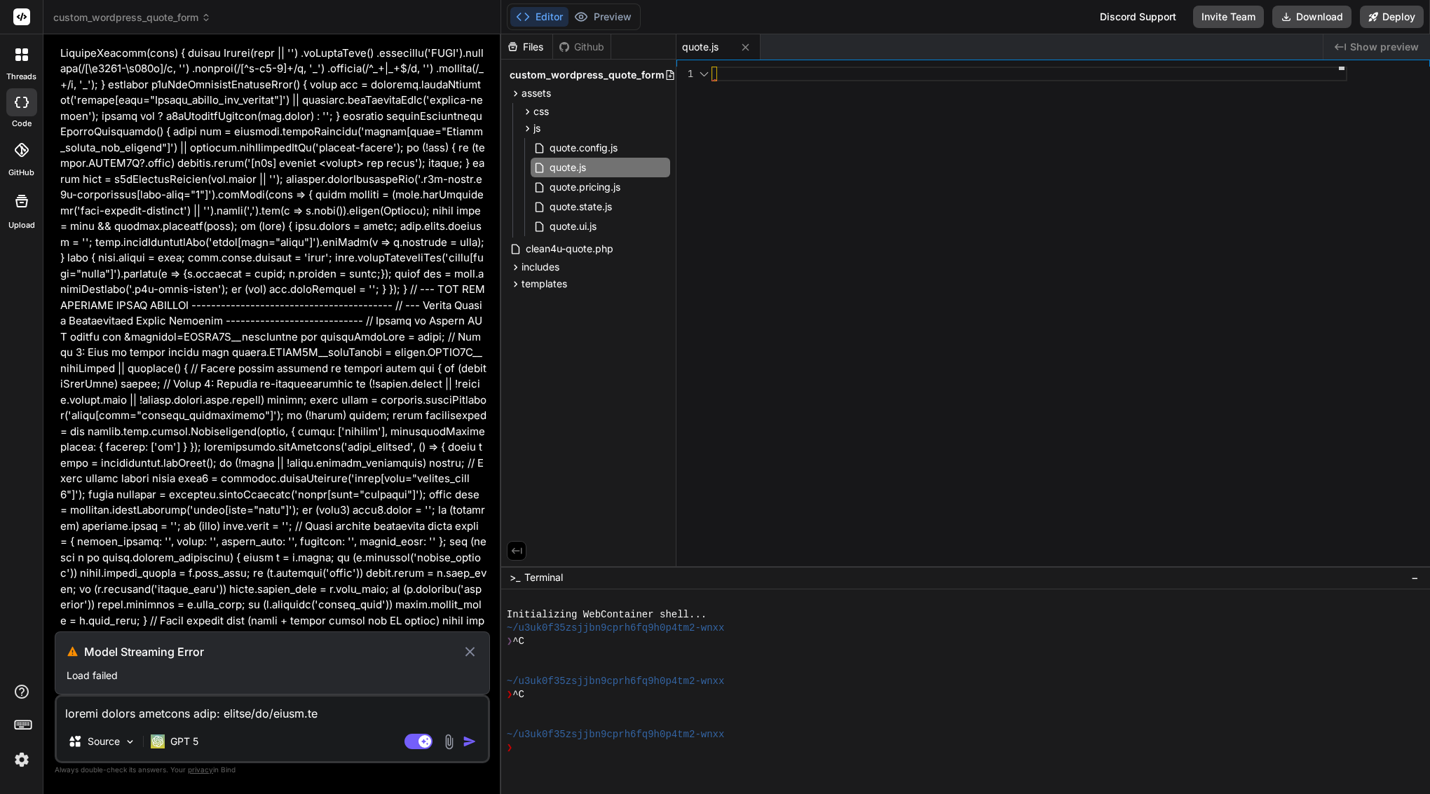
scroll to position [61137, 0]
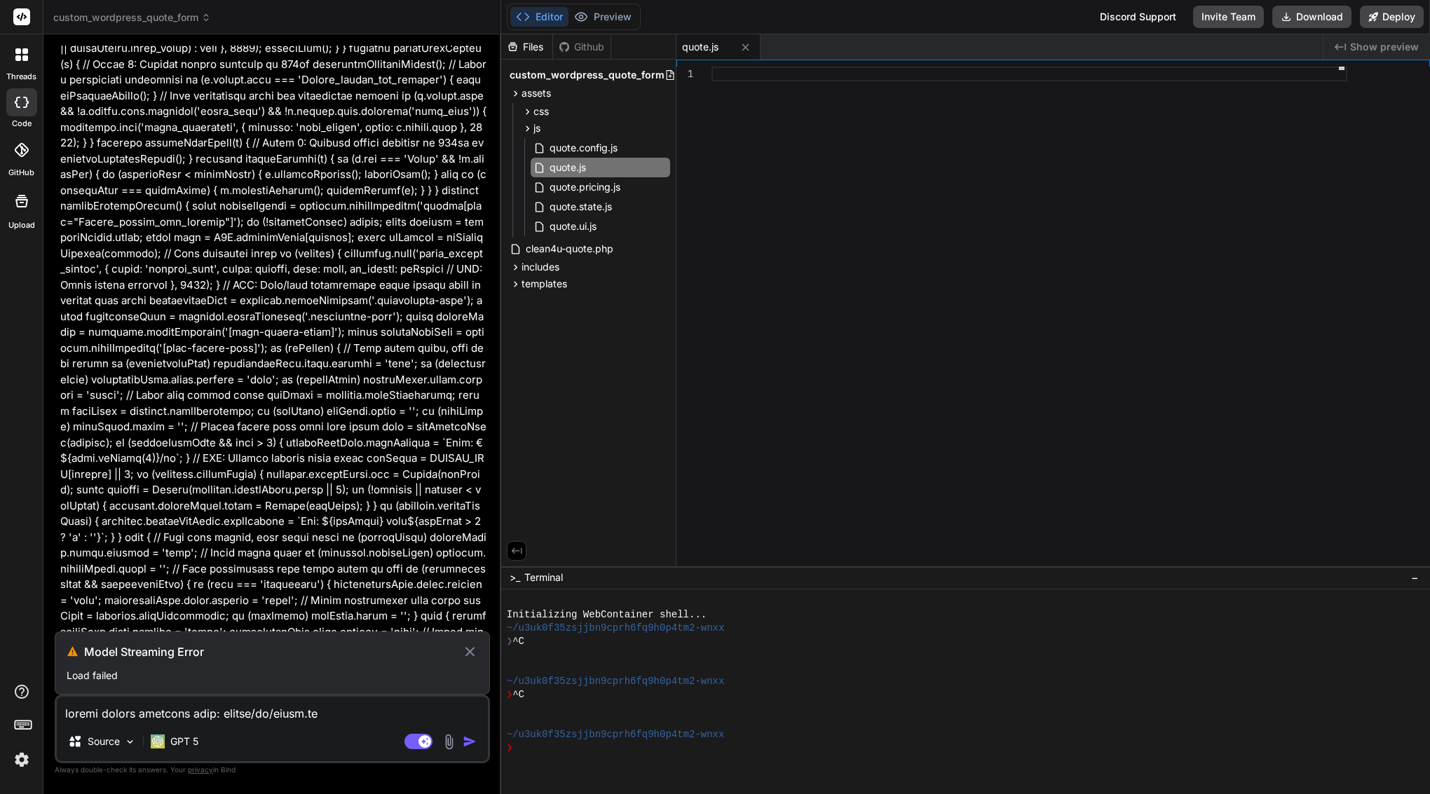
scroll to position [73160, 0]
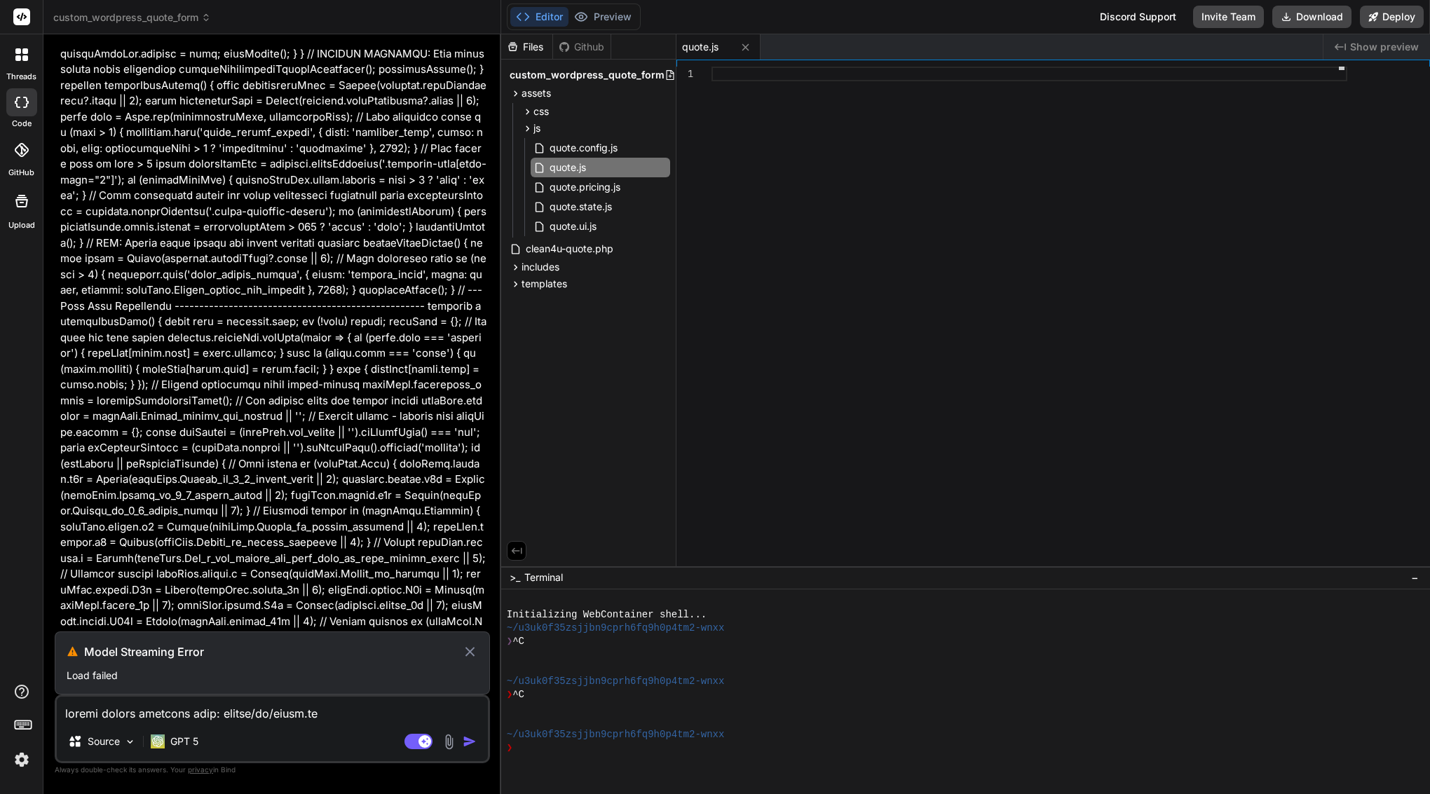
click at [473, 655] on icon at bounding box center [469, 651] width 9 height 9
type textarea "x"
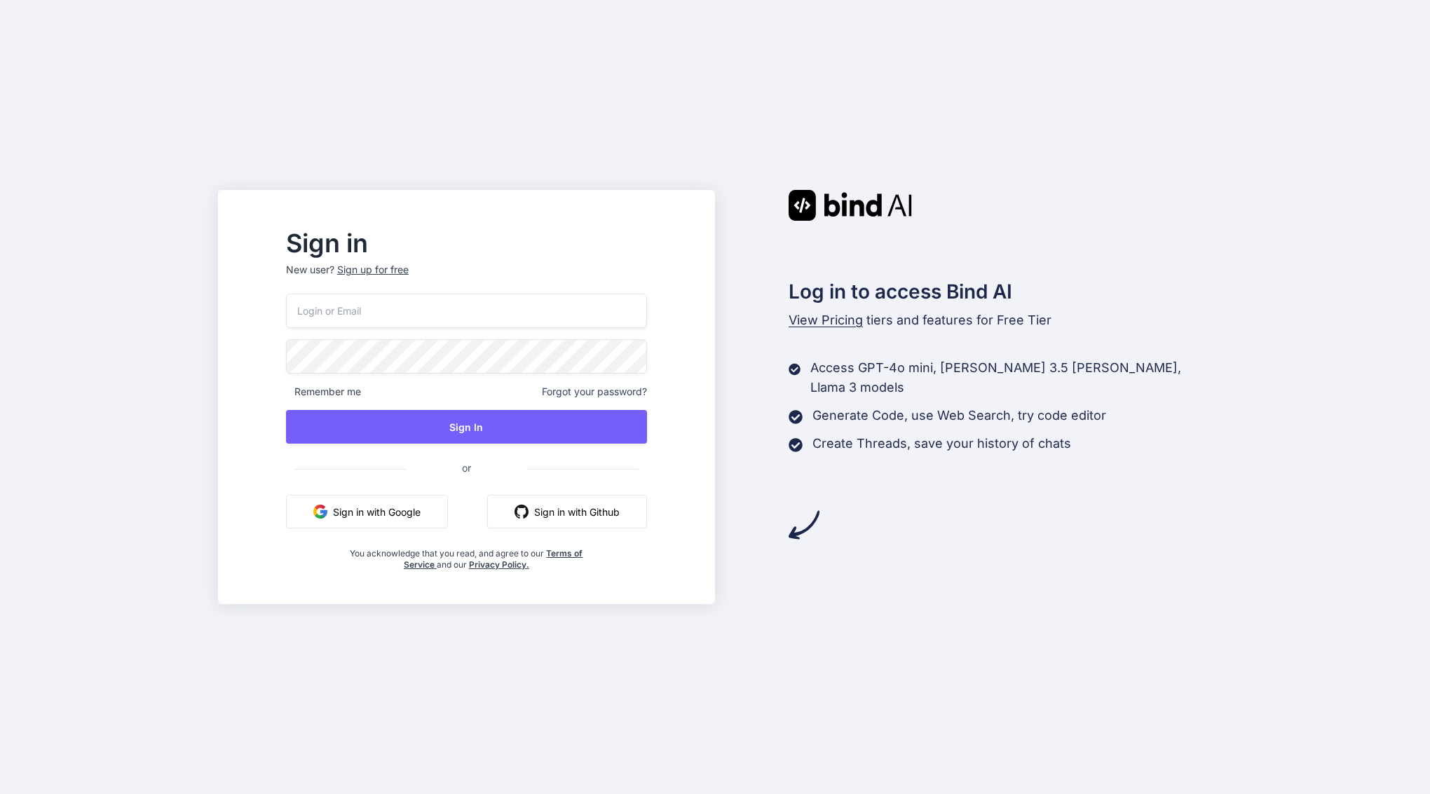
type input "[EMAIL_ADDRESS][DOMAIN_NAME]"
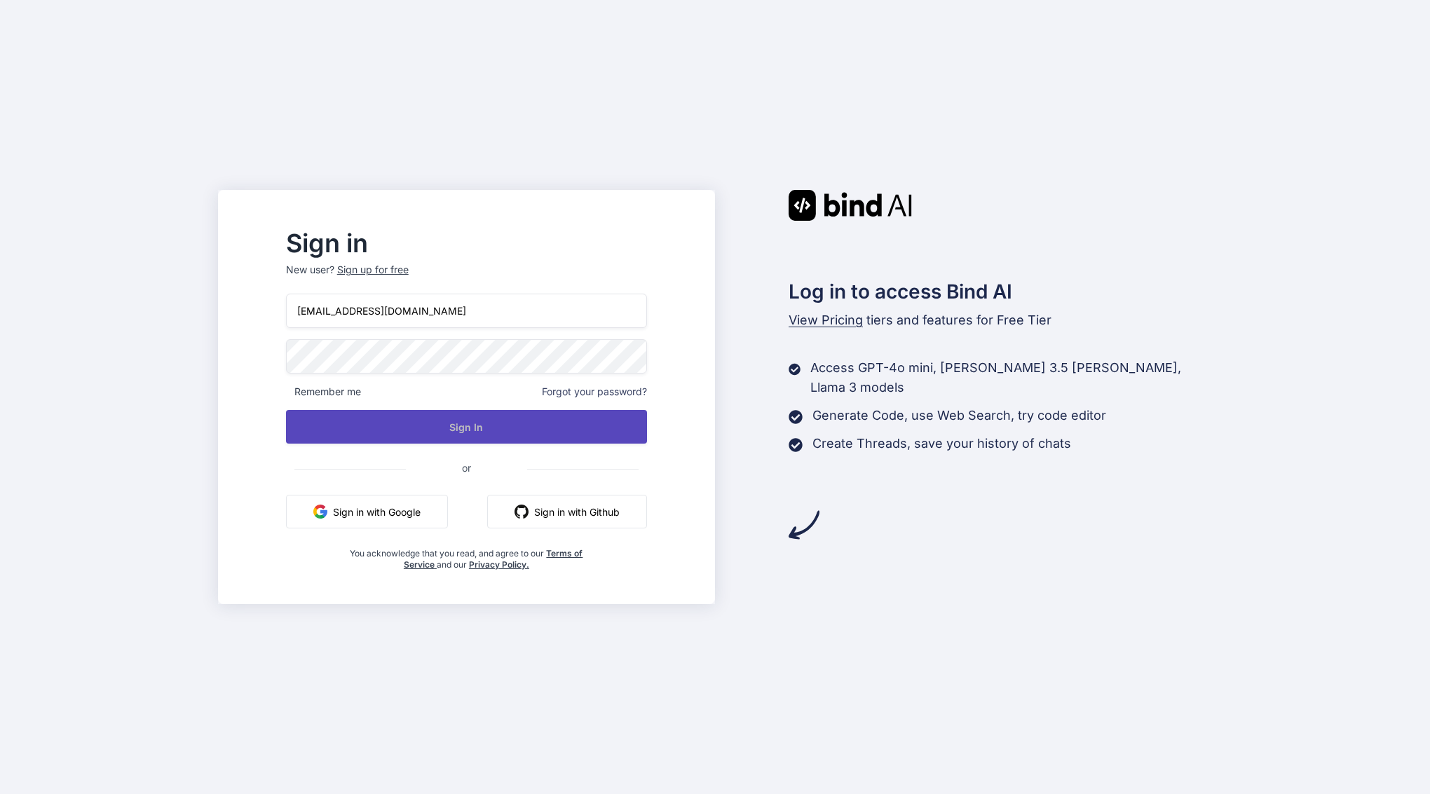
click at [507, 431] on button "Sign In" at bounding box center [466, 427] width 361 height 34
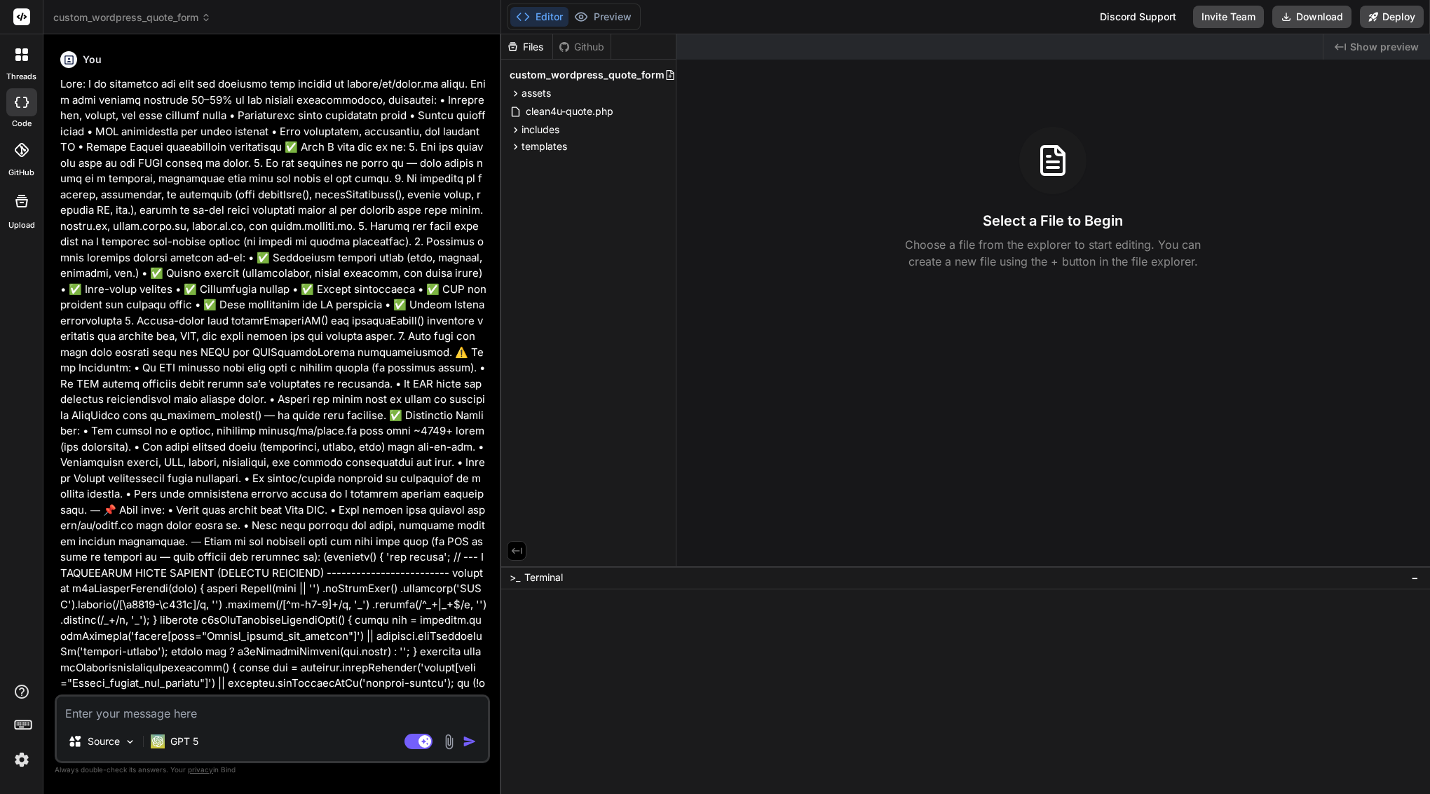
scroll to position [59983, 0]
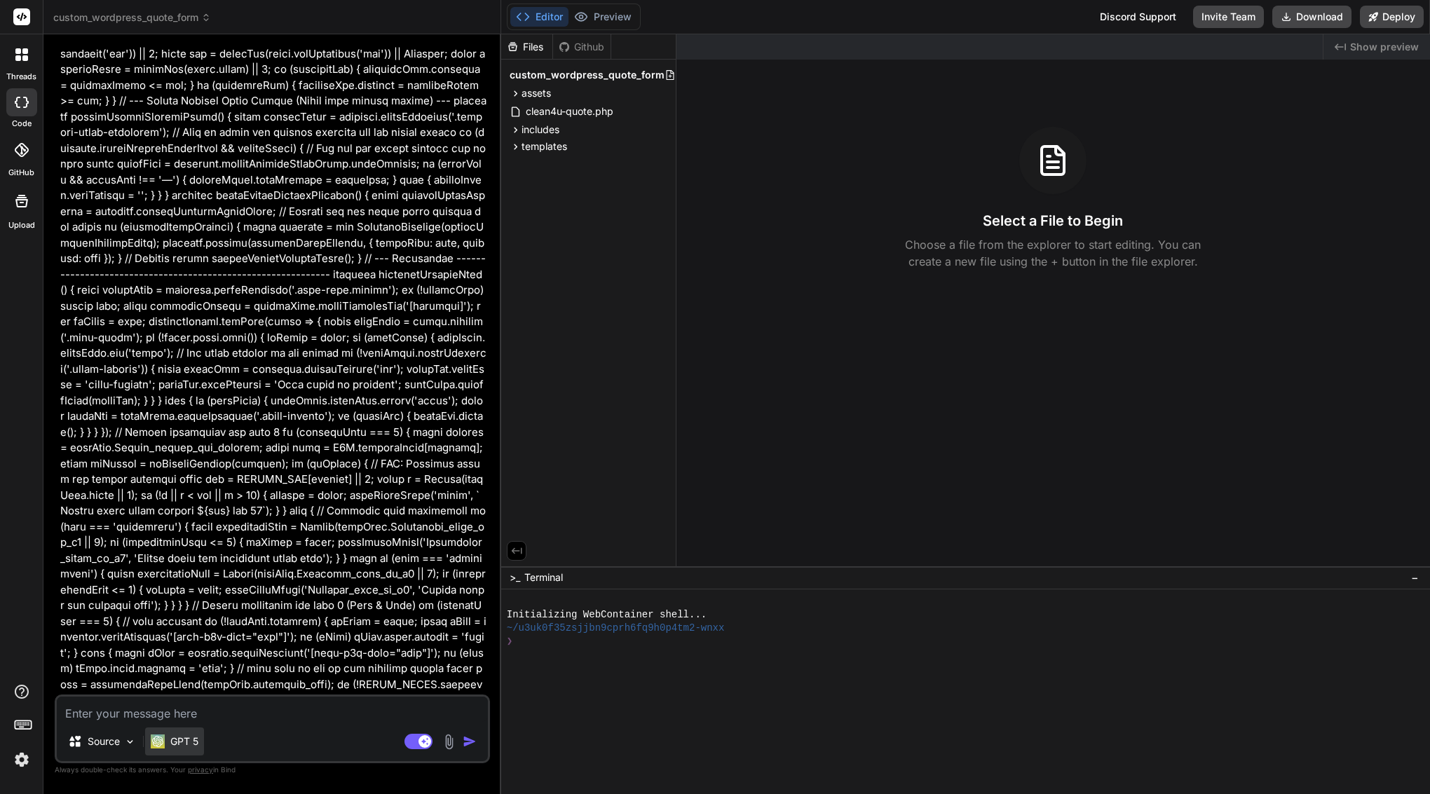
click at [187, 746] on p "GPT 5" at bounding box center [184, 742] width 28 height 14
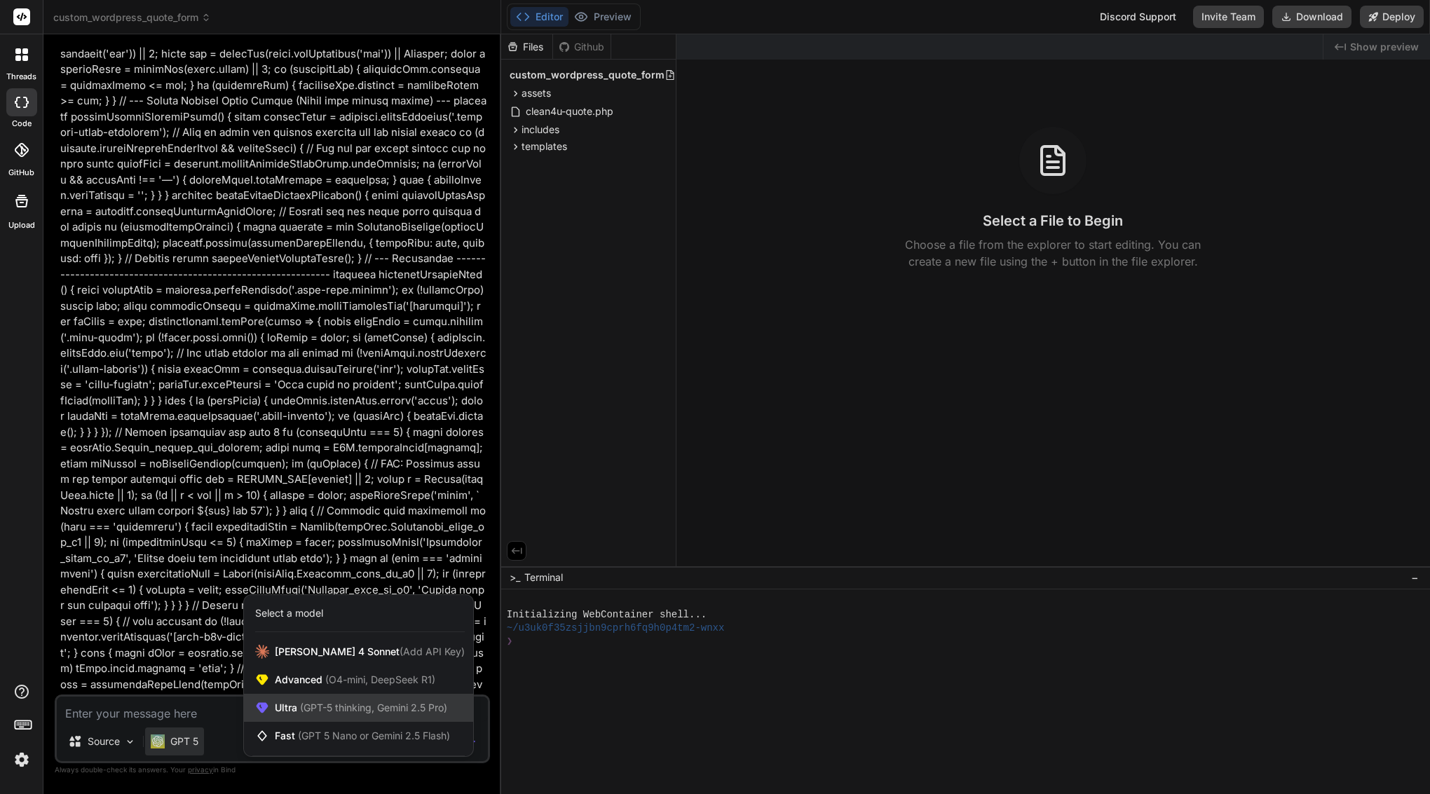
click at [301, 706] on span "(GPT-5 thinking, Gemini 2.5 Pro)" at bounding box center [372, 708] width 150 height 12
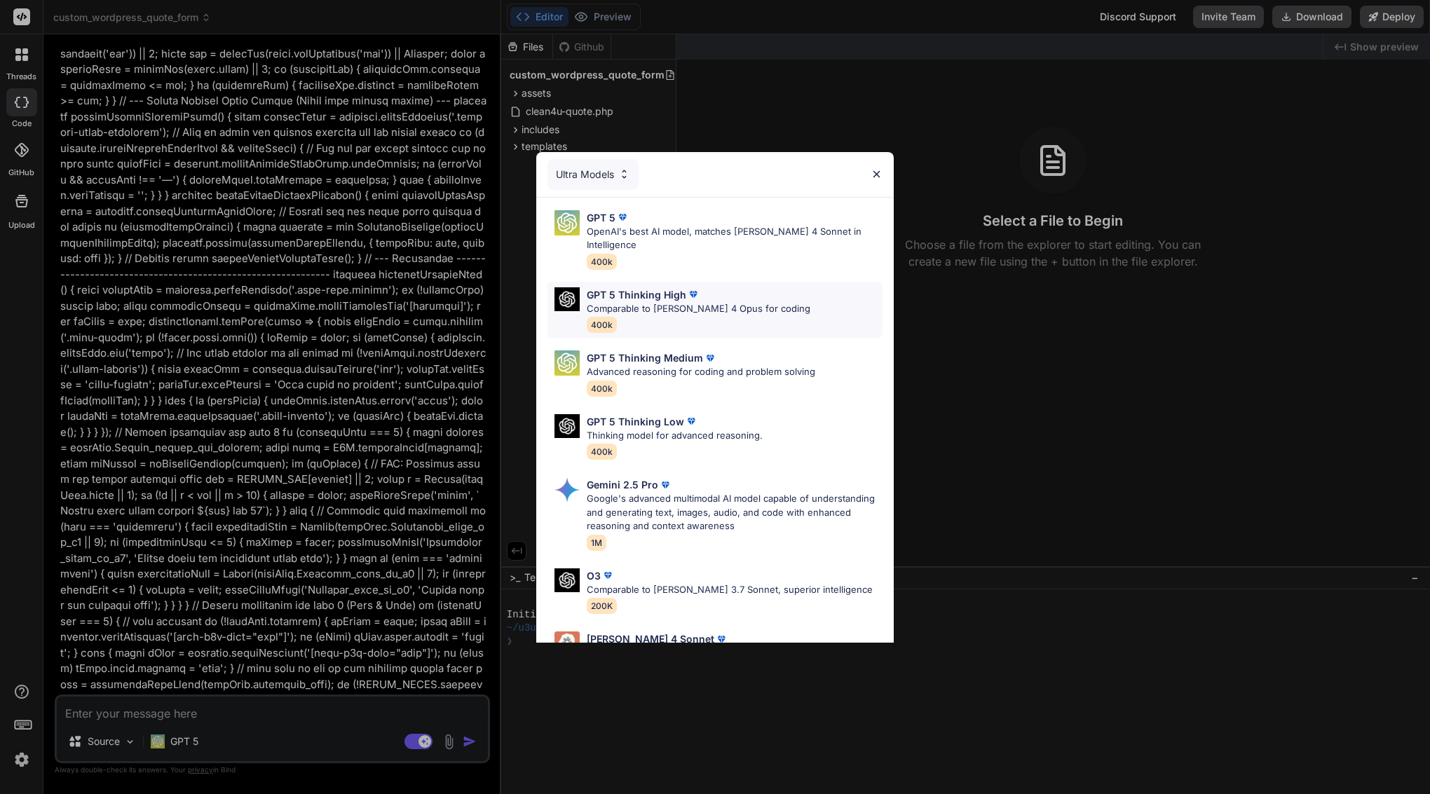
click at [688, 302] on p "Comparable to [PERSON_NAME] 4 Opus for coding" at bounding box center [699, 309] width 224 height 14
type textarea "x"
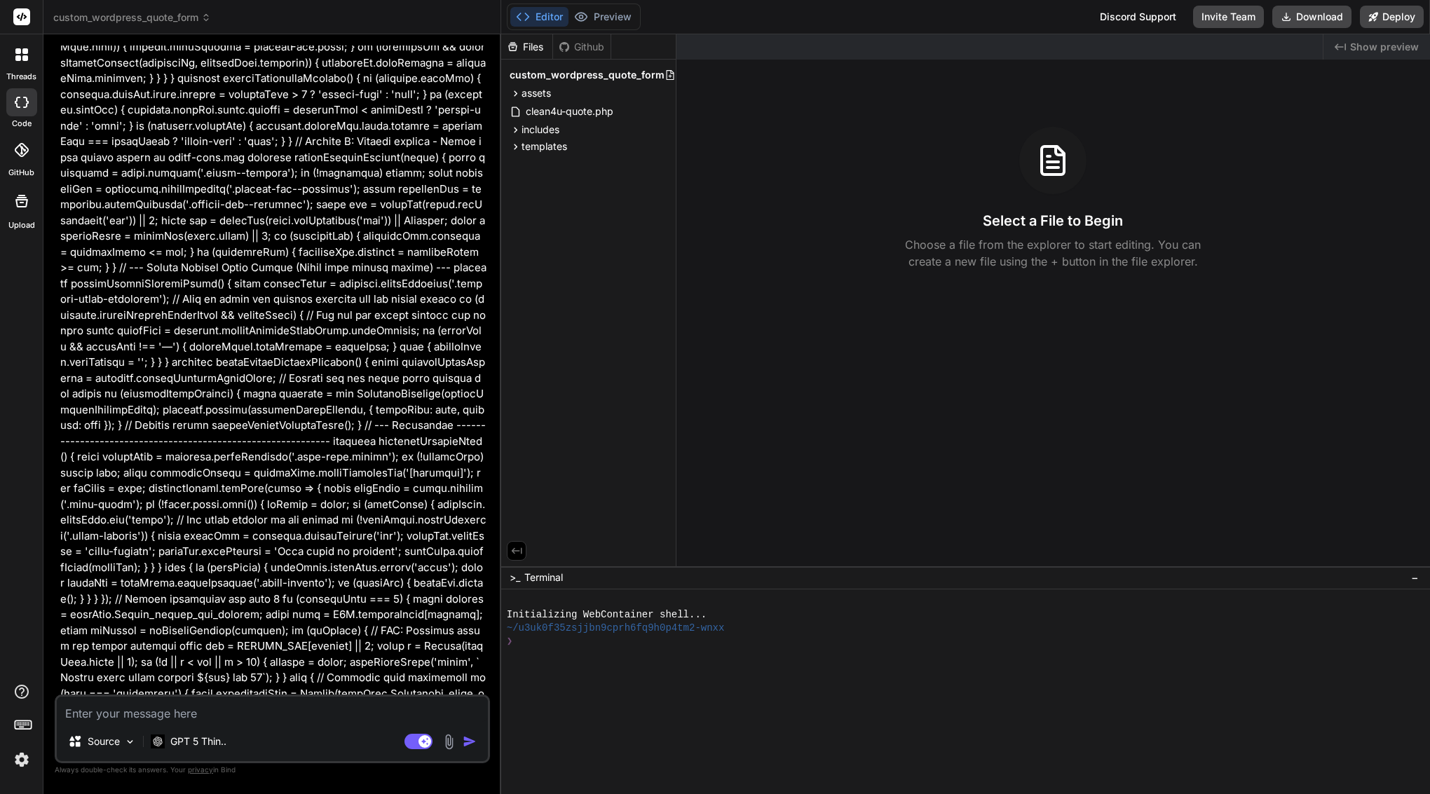
scroll to position [60111, 0]
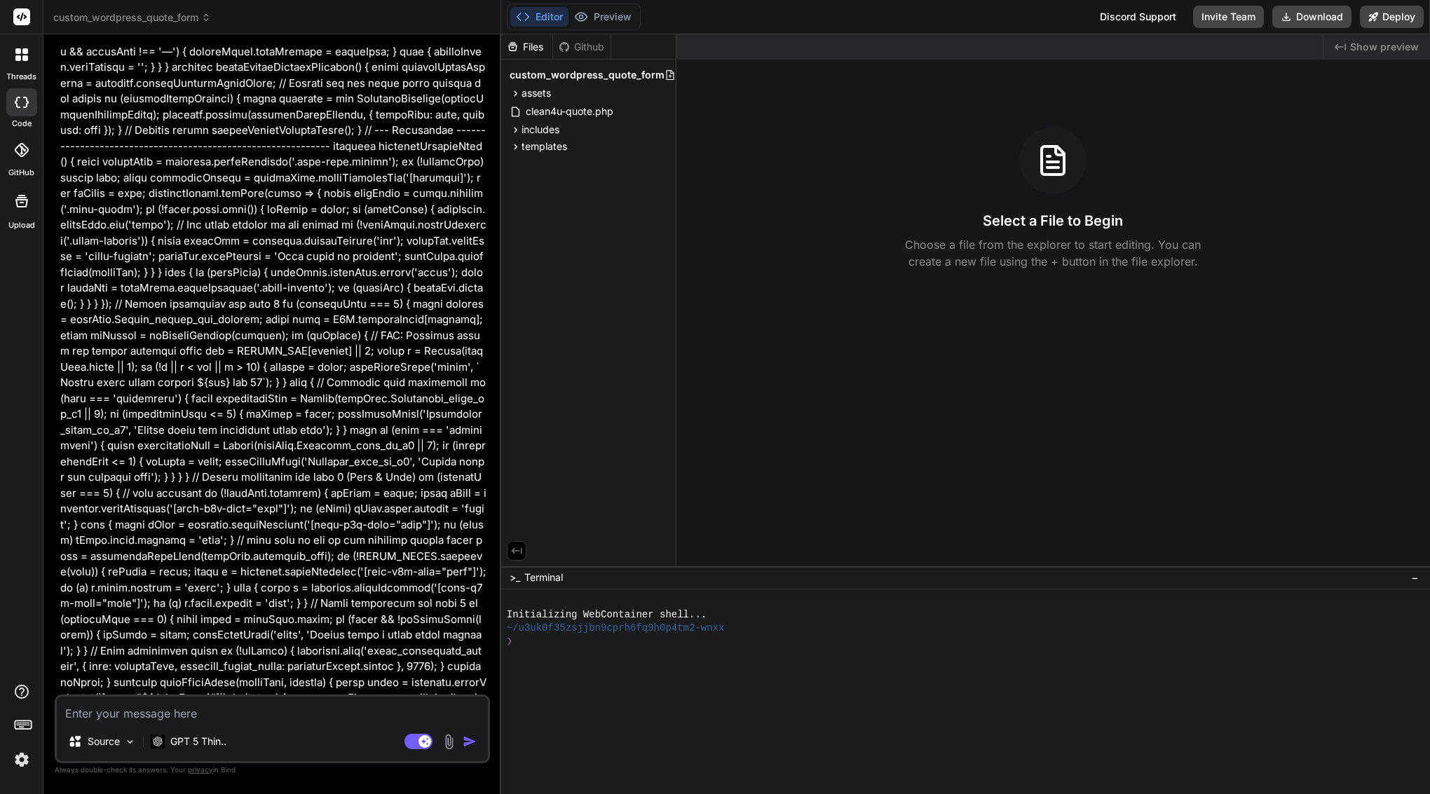
drag, startPoint x: 60, startPoint y: 311, endPoint x: 437, endPoint y: 201, distance: 392.0
copy p "please update original file: assets/js/quote.js (function() { 'use strict'; // …"
click at [191, 711] on textarea at bounding box center [272, 709] width 431 height 25
paste textarea "please update original file: assets/js/quote.js (function() { 'use strict'; // …"
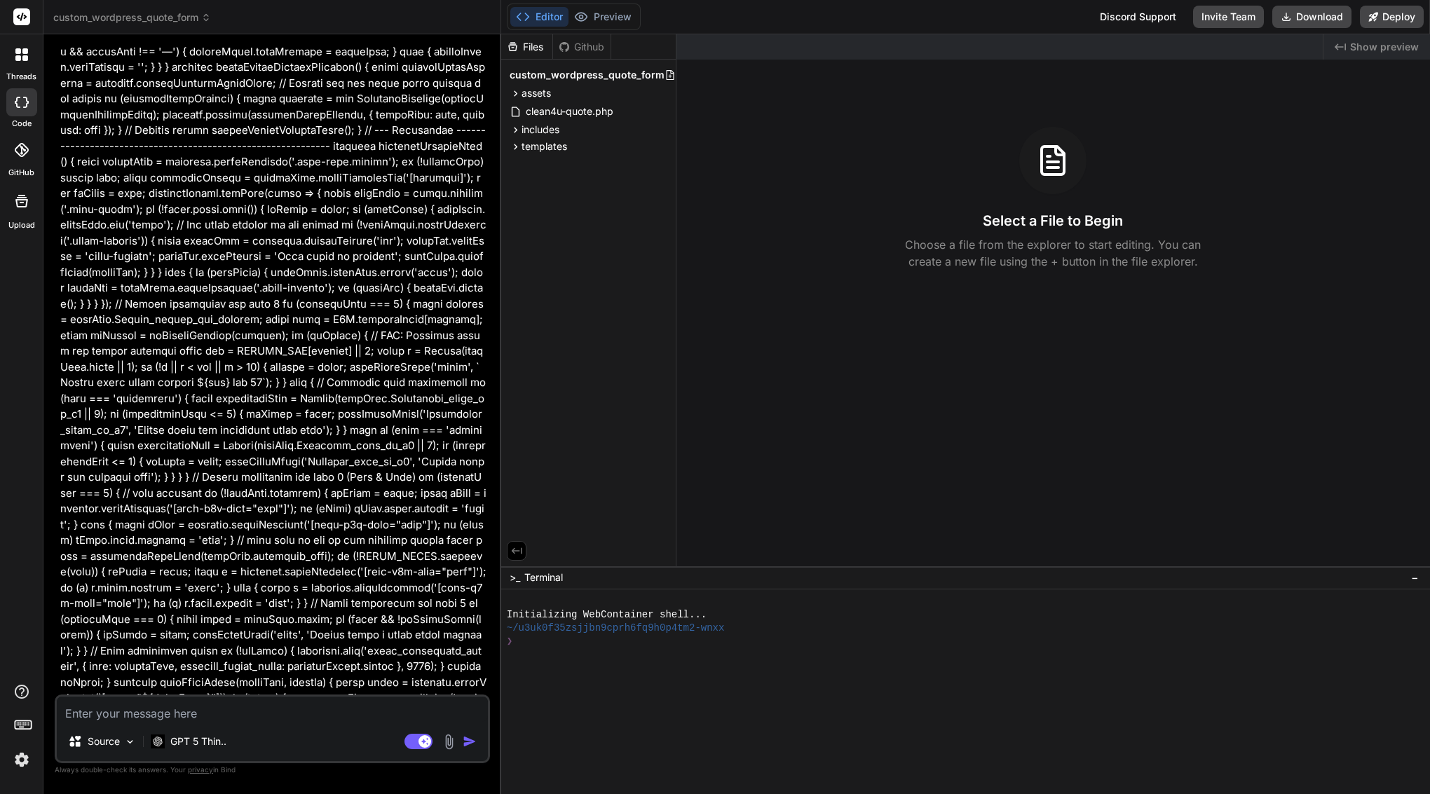
type textarea "please update original file: assets/js/quote.js (function() { 'use strict'; // …"
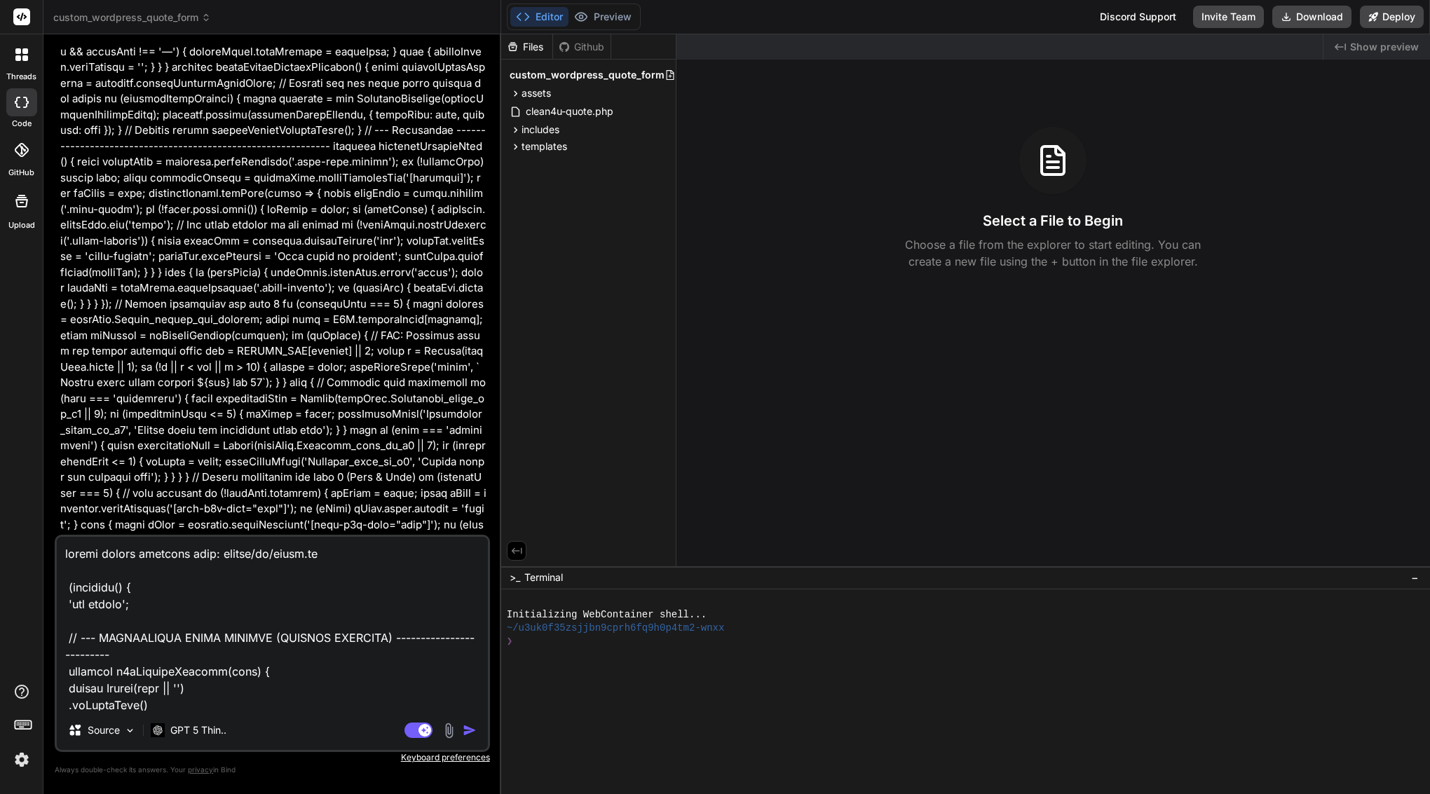
scroll to position [47306, 0]
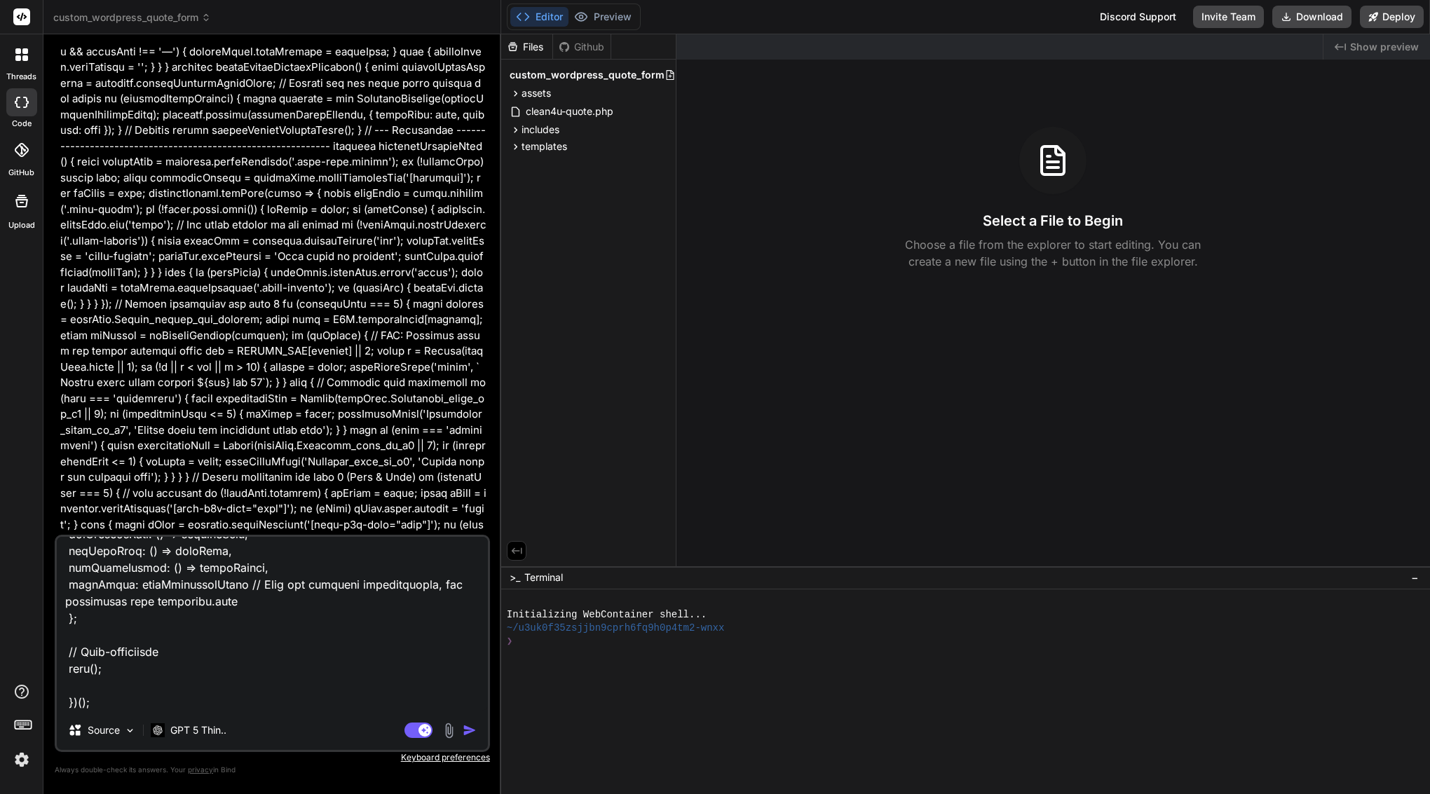
type textarea "x"
paste textarea "Lor ips do SIT Ametc adipisc el s DoeiUsmod tempo/incidid utlabo. 🚀 ETDO: Magna…"
type textarea "please update original file: assets/js/quote.js (function() { 'use strict'; // …"
type textarea "x"
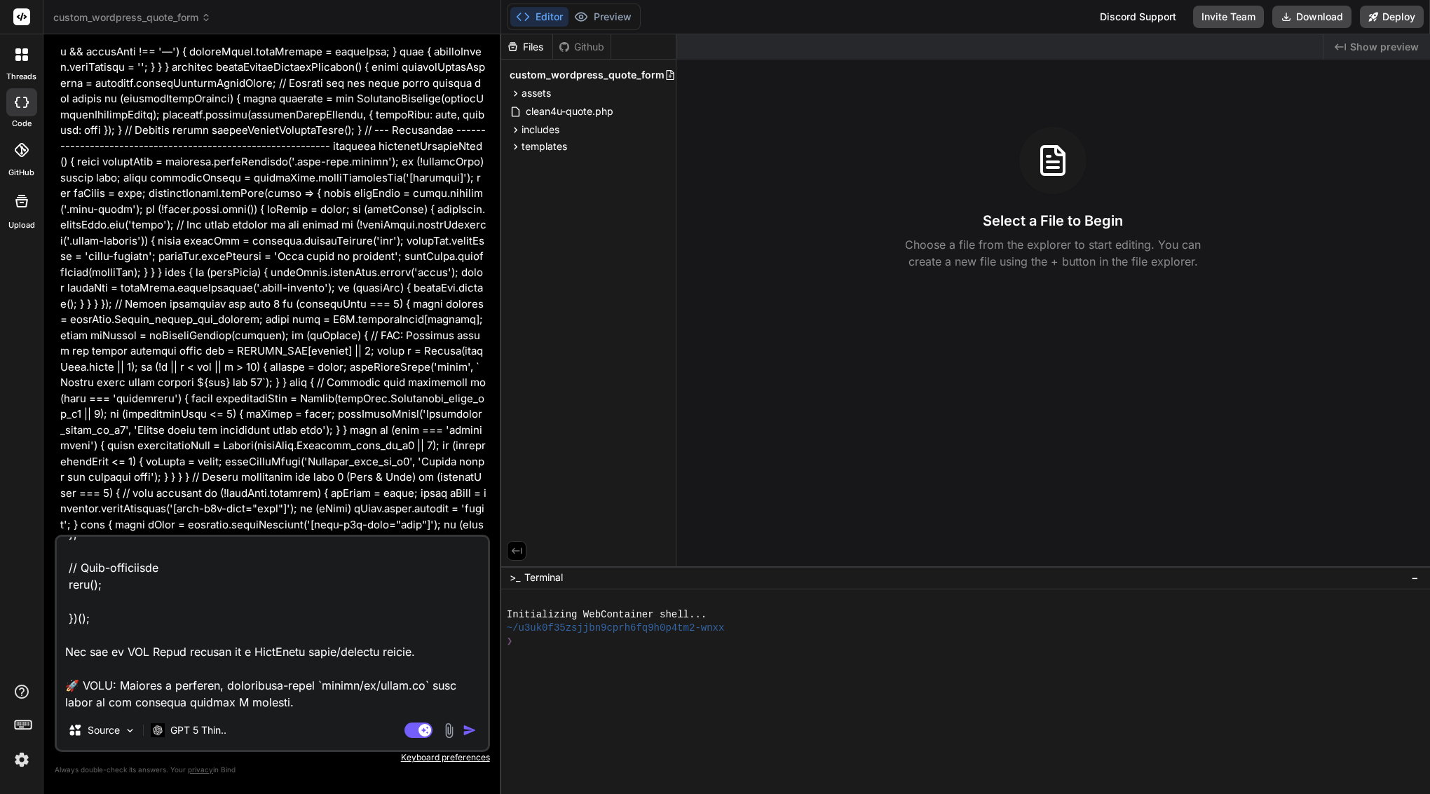
scroll to position [47811, 0]
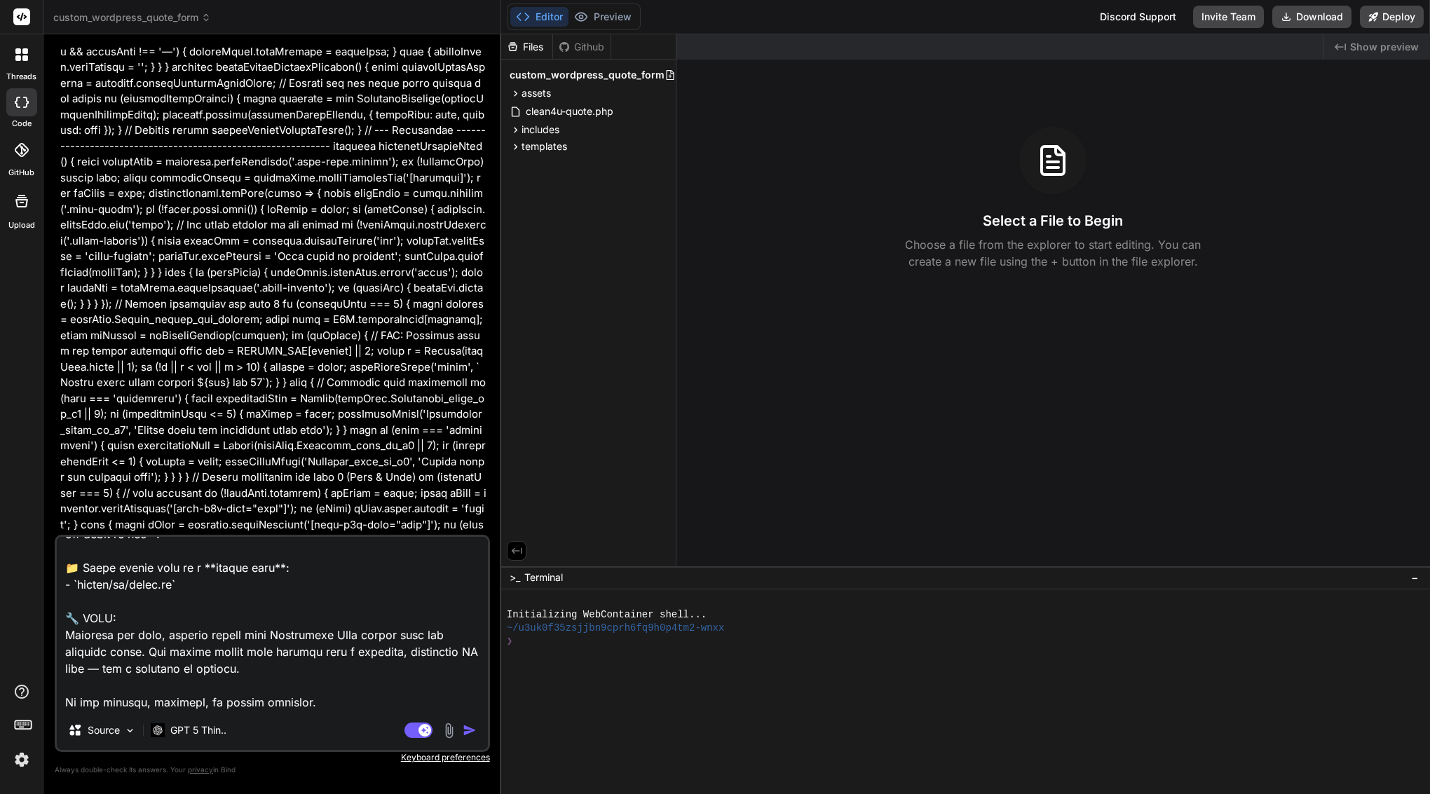
type textarea "please update original file: assets/js/quote.js (function() { 'use strict'; // …"
click at [468, 733] on img "button" at bounding box center [470, 730] width 14 height 14
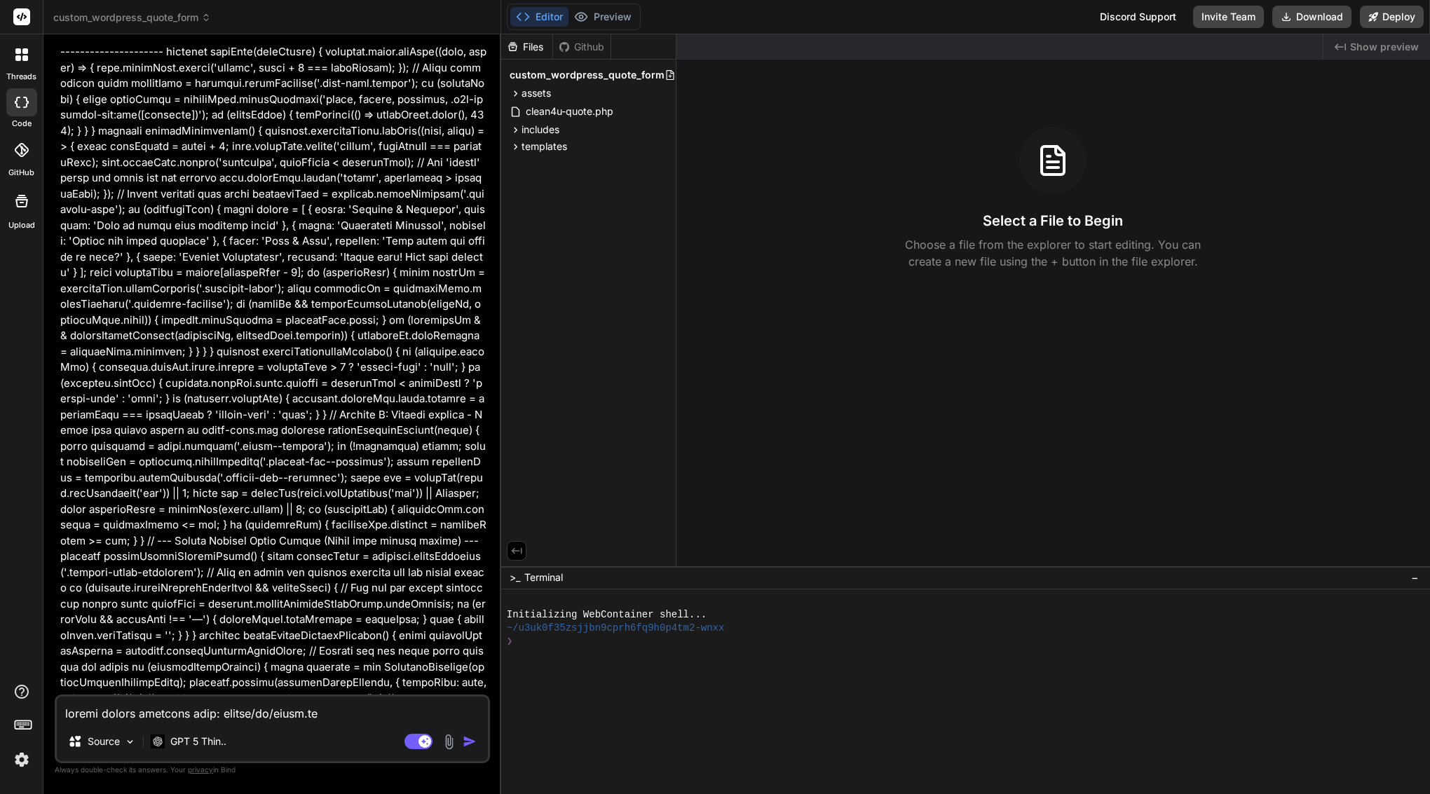
scroll to position [0, 0]
click at [243, 713] on textarea at bounding box center [272, 709] width 431 height 25
click at [261, 707] on textarea at bounding box center [272, 709] width 431 height 25
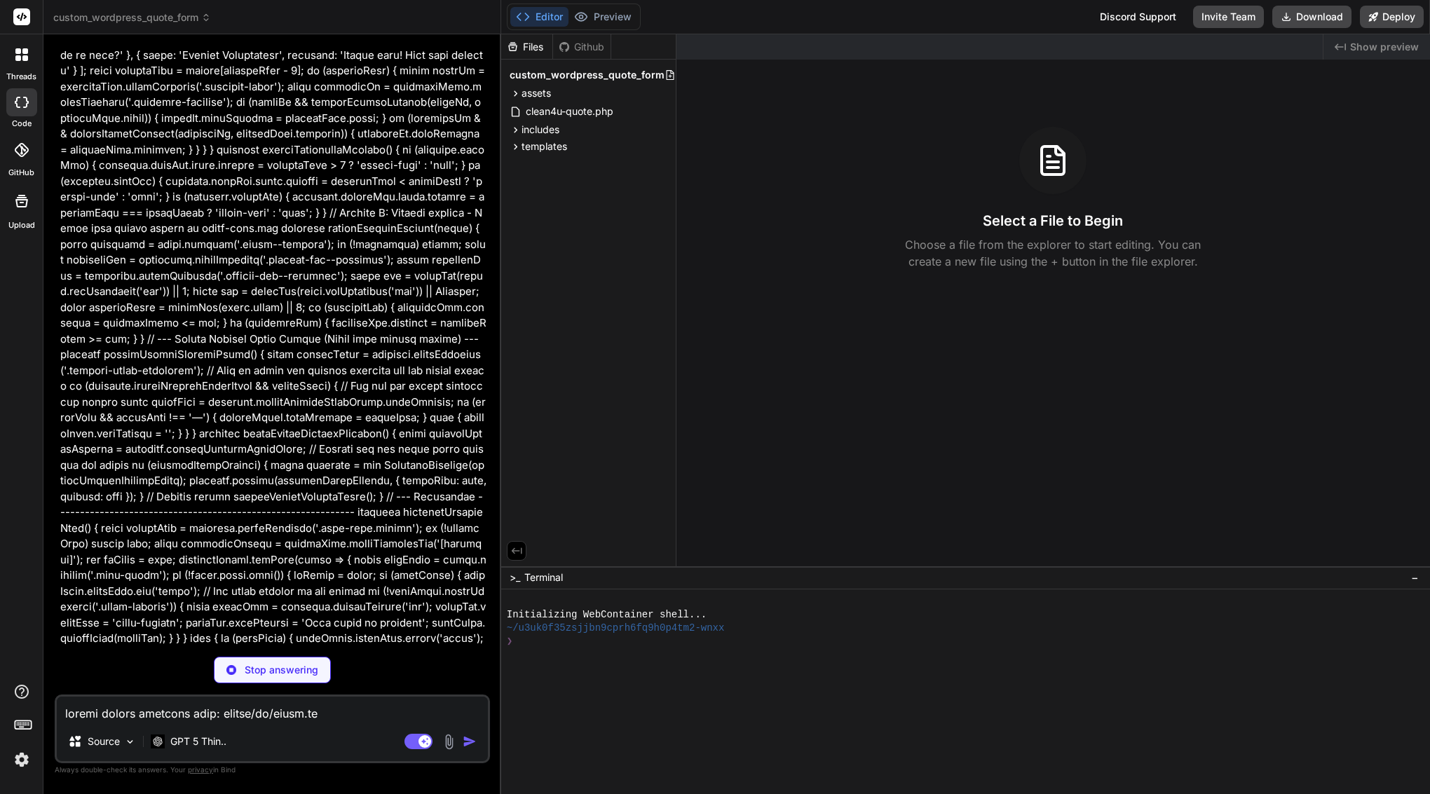
scroll to position [75244, 0]
drag, startPoint x: 83, startPoint y: 412, endPoint x: 275, endPoint y: 620, distance: 282.7
drag, startPoint x: 81, startPoint y: 414, endPoint x: 303, endPoint y: 546, distance: 258.9
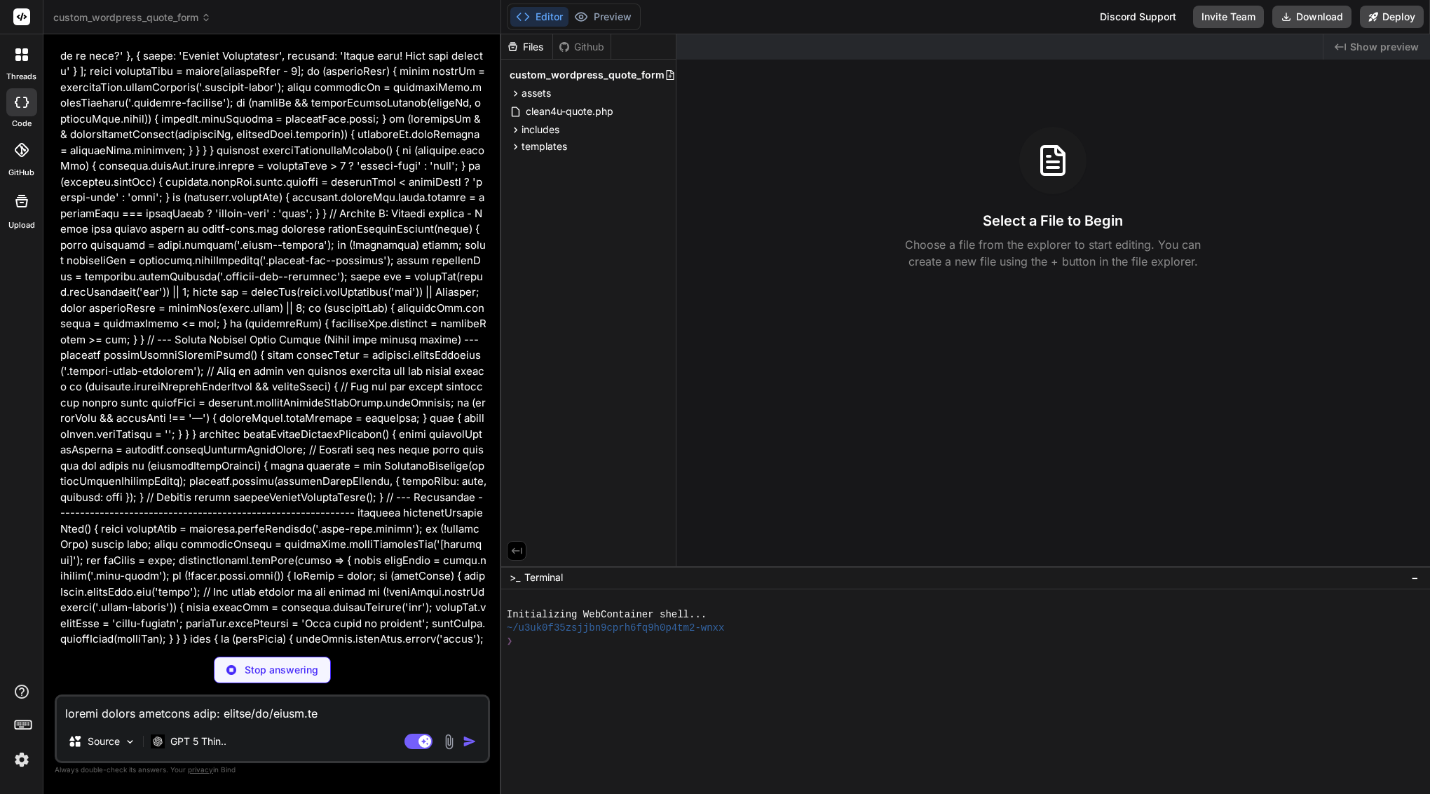
drag, startPoint x: 88, startPoint y: 414, endPoint x: 256, endPoint y: 709, distance: 339.3
click at [256, 709] on div "You Bind AI Of course. I will take the provided assets/js/quote.js file, integr…" at bounding box center [272, 420] width 435 height 748
copy div "Bind AI Sure. I'll proceed by: Keeping your entire original file intact Adding …"
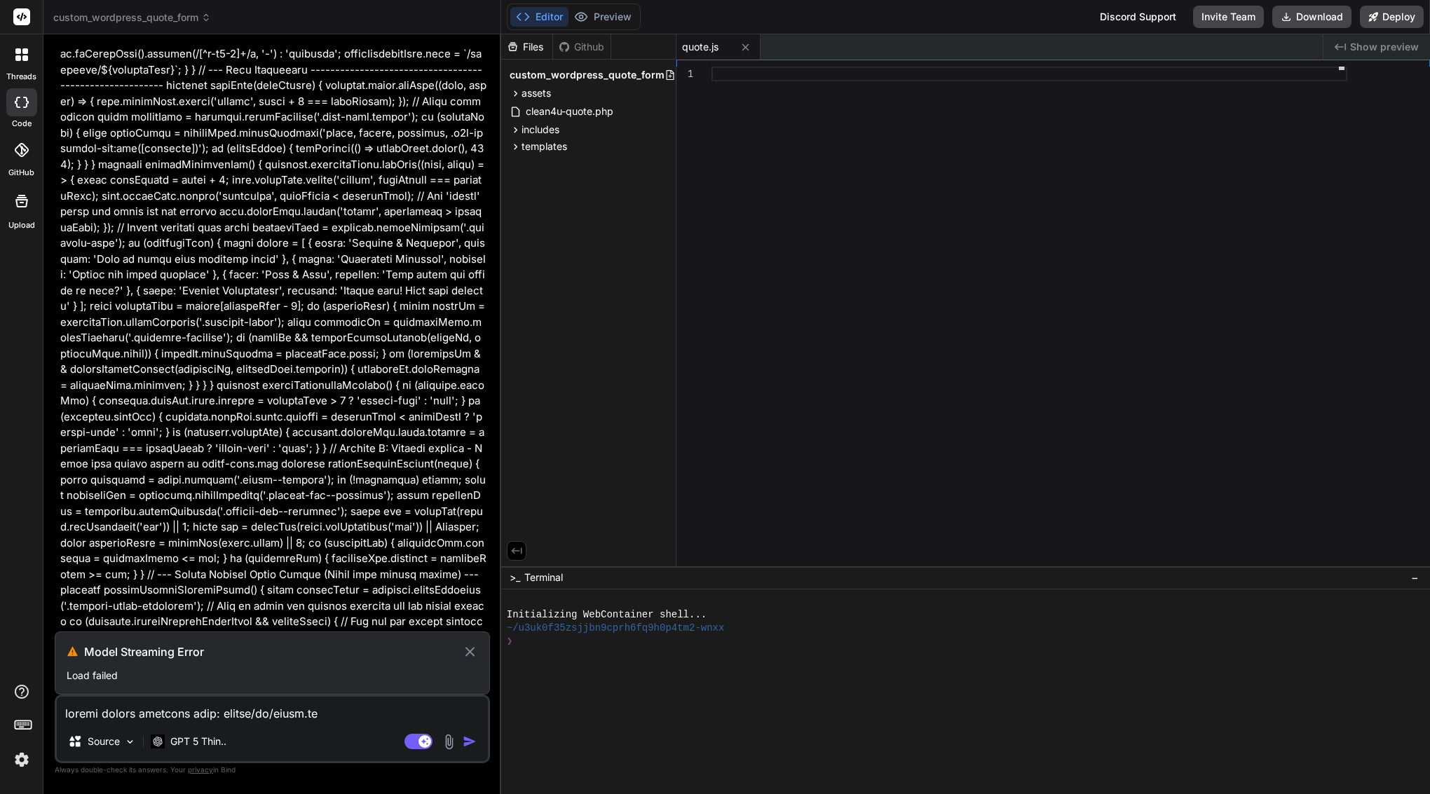
scroll to position [75008, 0]
click at [470, 655] on icon at bounding box center [470, 651] width 16 height 17
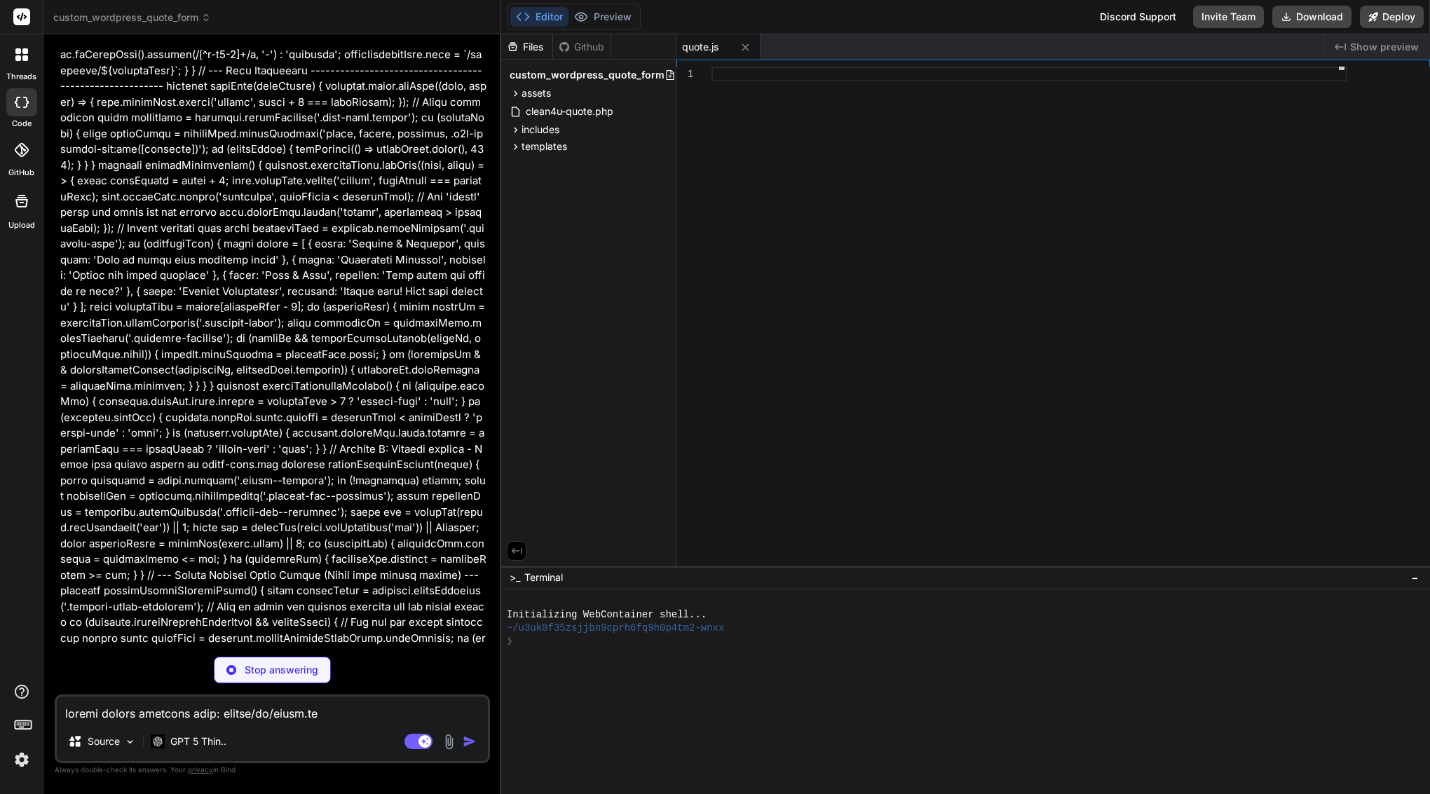
scroll to position [74994, 0]
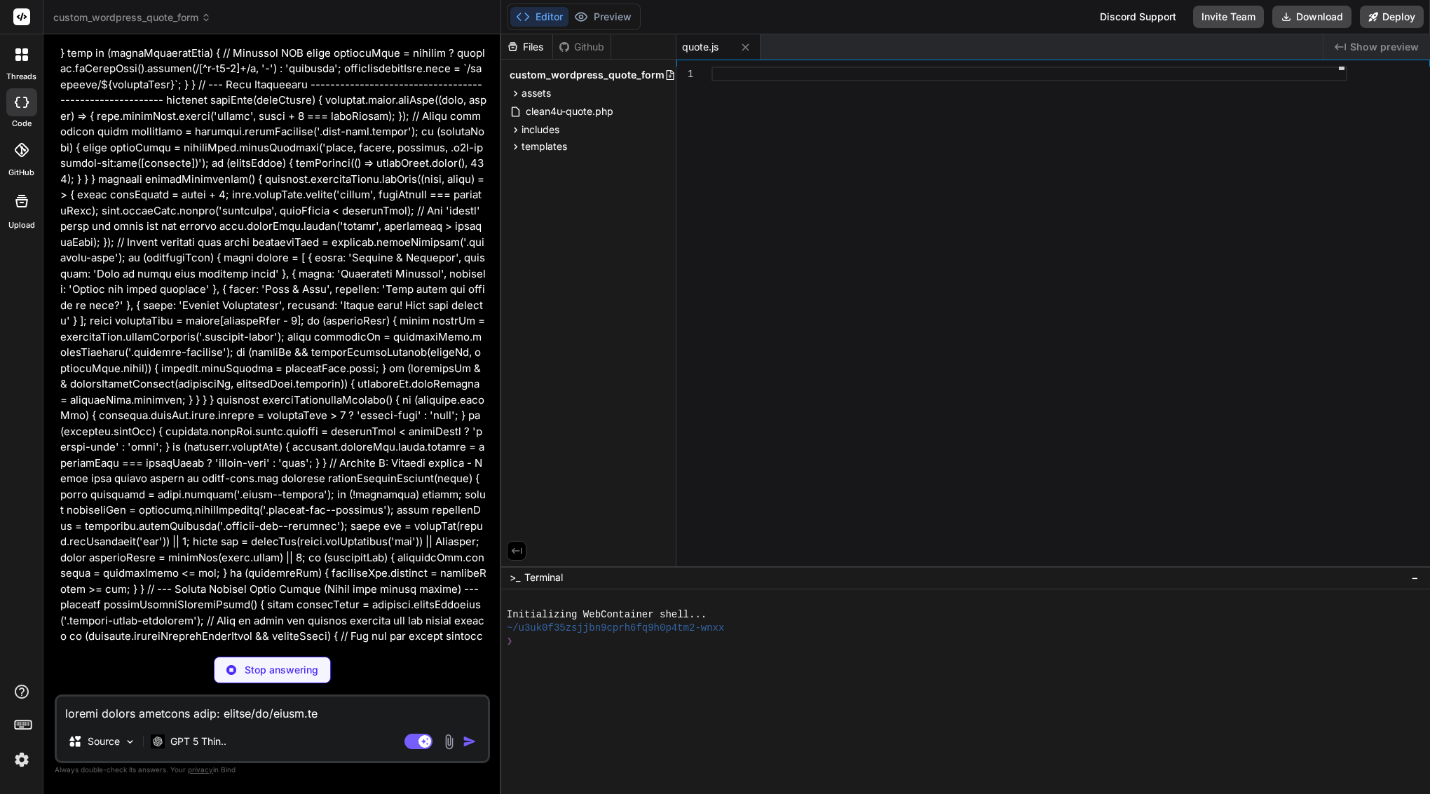
click at [271, 666] on p "Stop answering" at bounding box center [282, 670] width 74 height 14
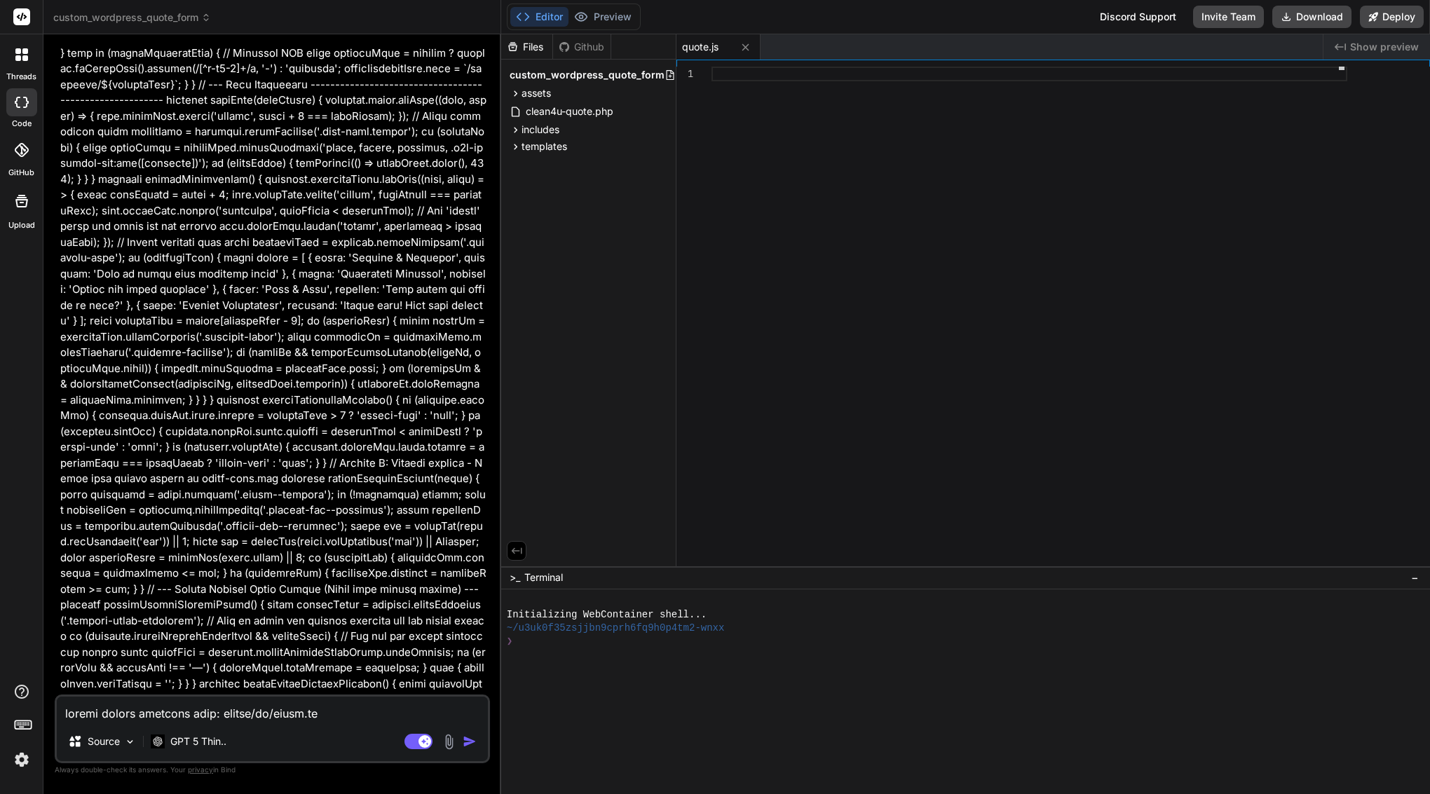
type textarea "x"
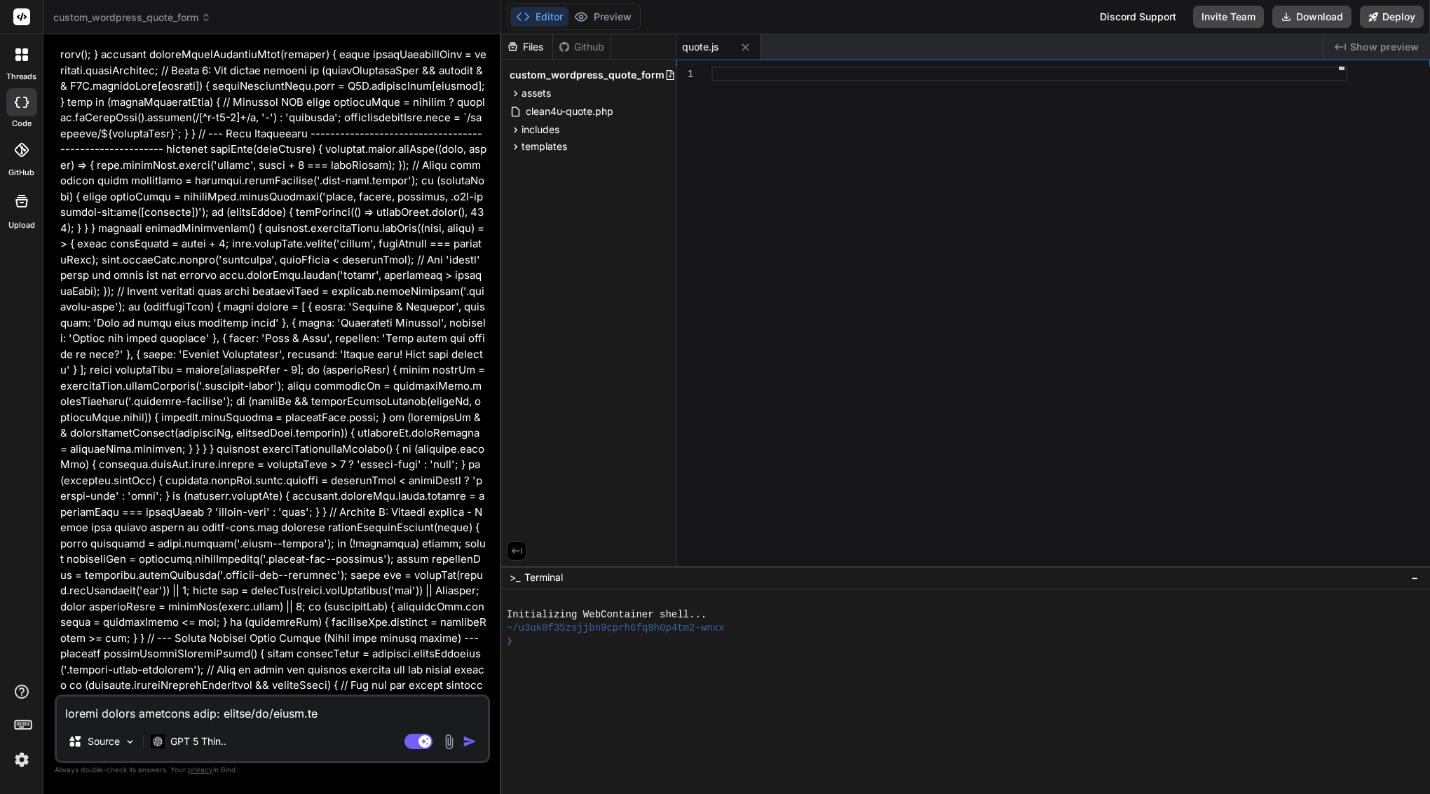
scroll to position [0, 0]
click at [179, 717] on textarea at bounding box center [272, 709] width 431 height 25
type textarea "b"
type textarea "x"
type textarea "bi"
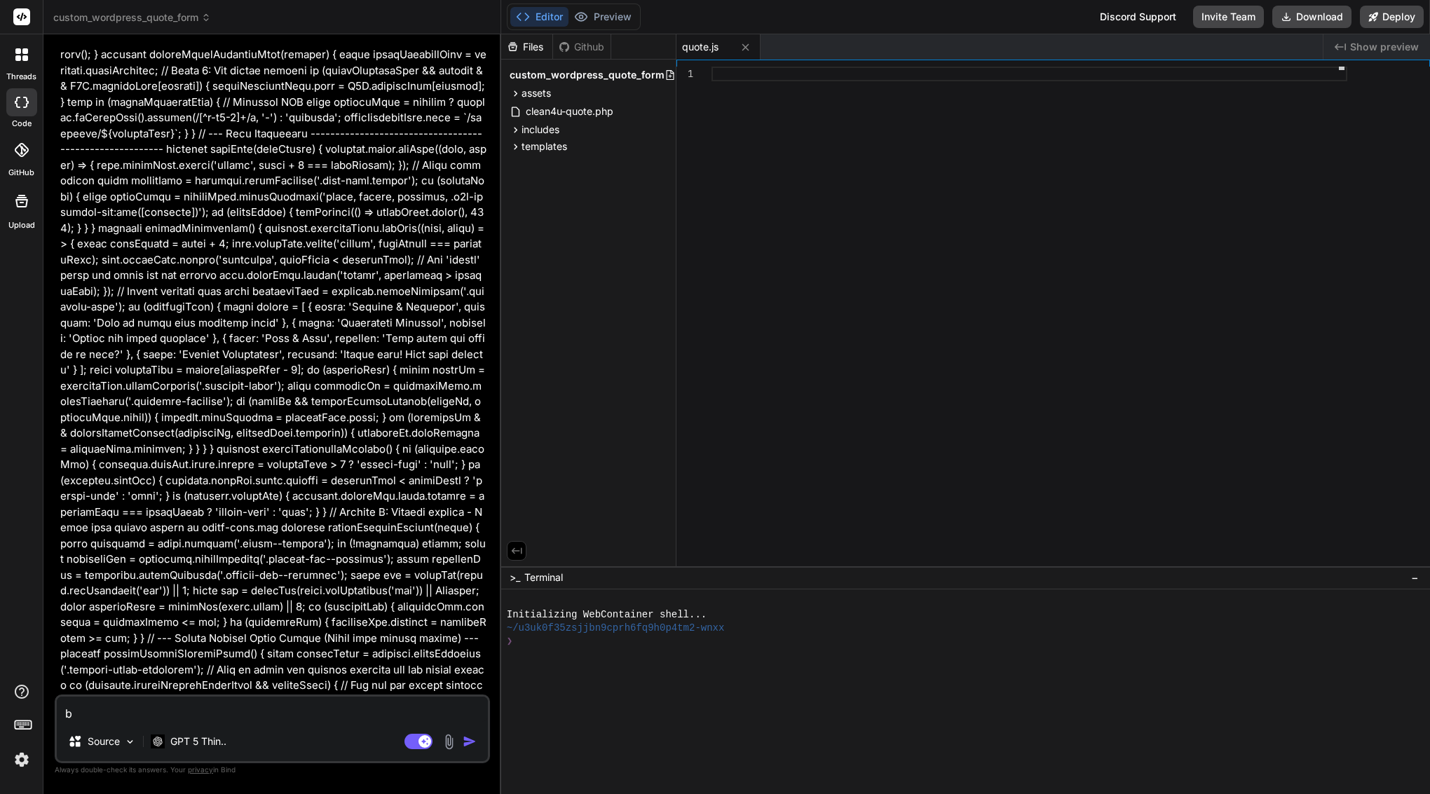
type textarea "x"
type textarea "bin"
type textarea "x"
type textarea "bind"
type textarea "x"
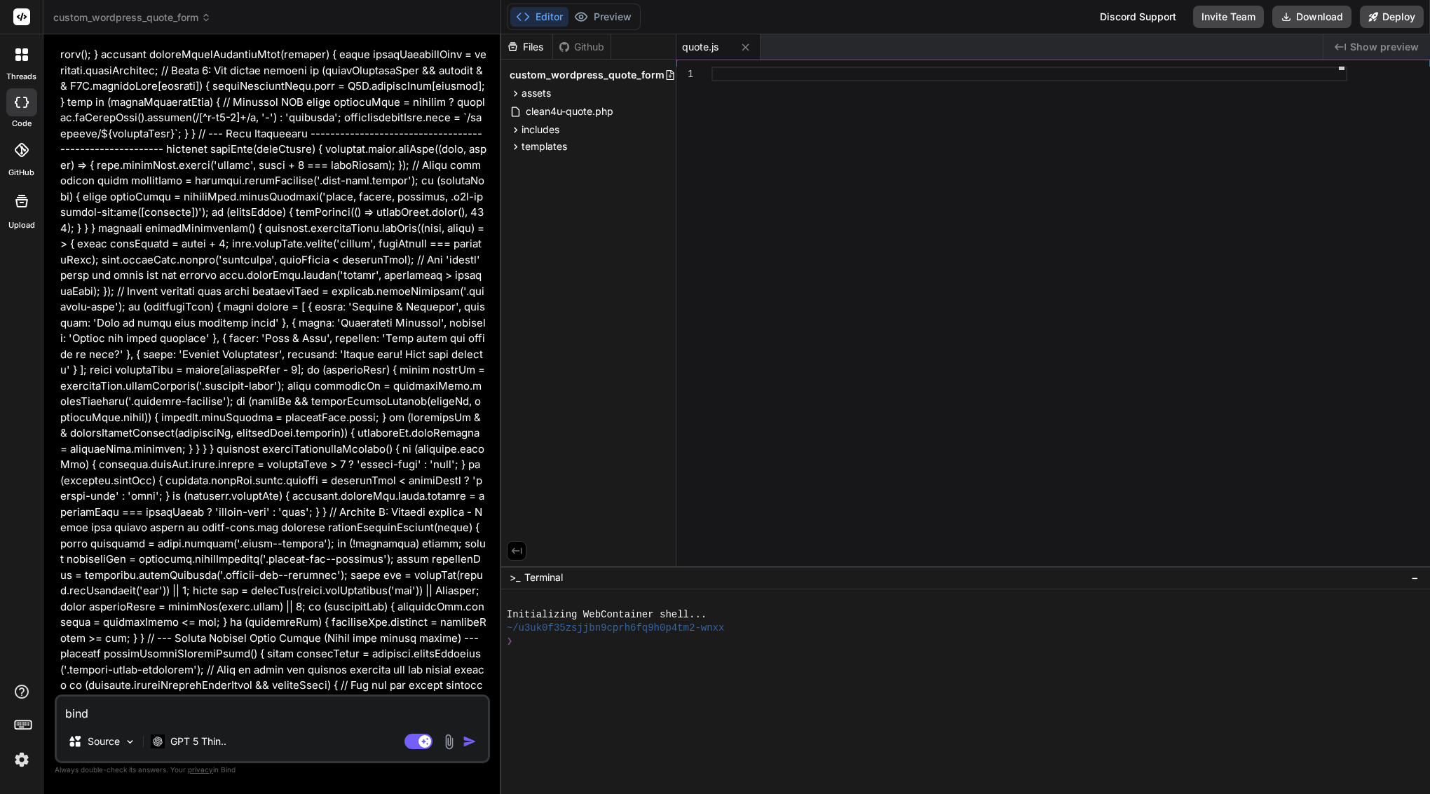
type textarea "bind"
type textarea "x"
type textarea "bind u"
type textarea "x"
type textarea "bind up"
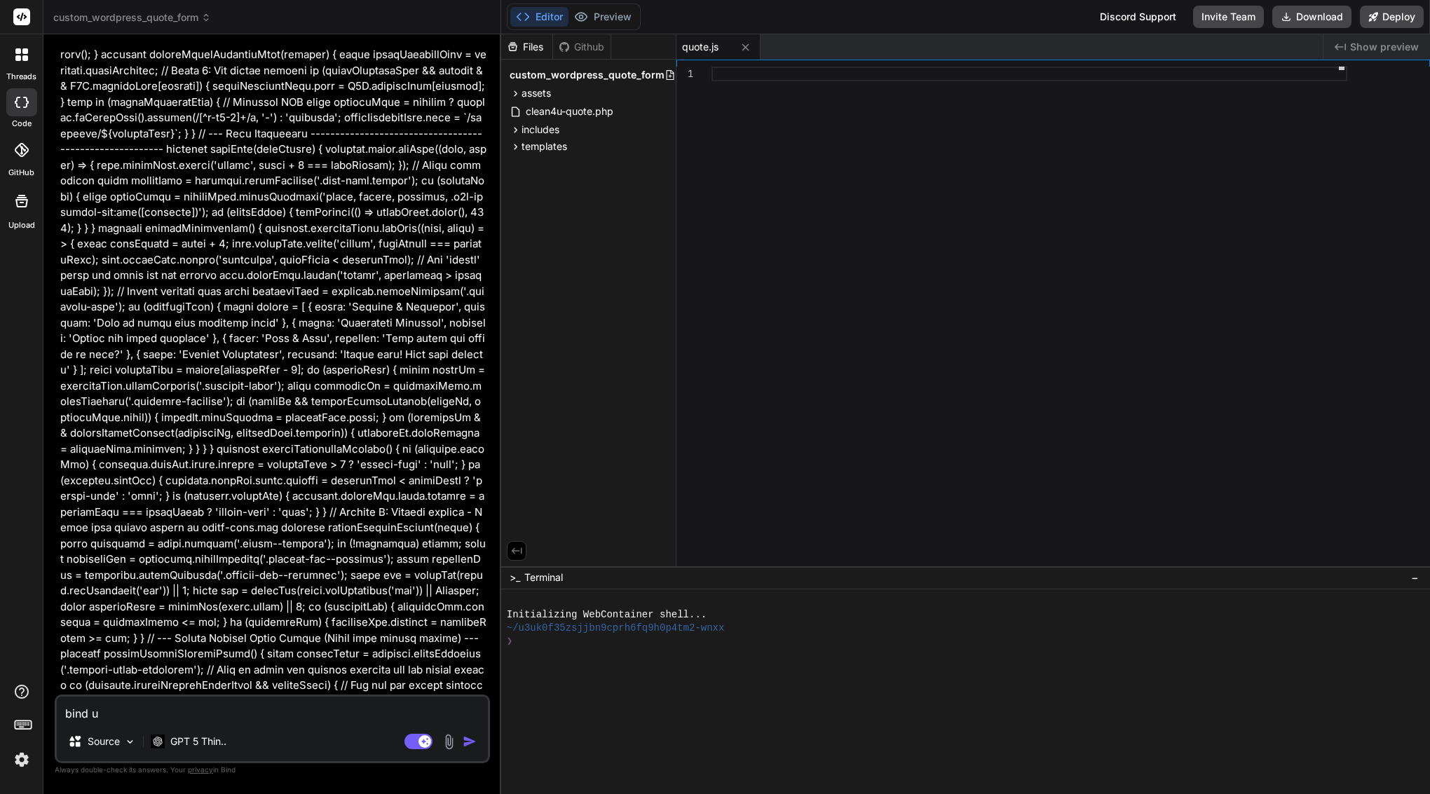
type textarea "x"
type textarea "bind upd"
type textarea "x"
type textarea "bind upda"
type textarea "x"
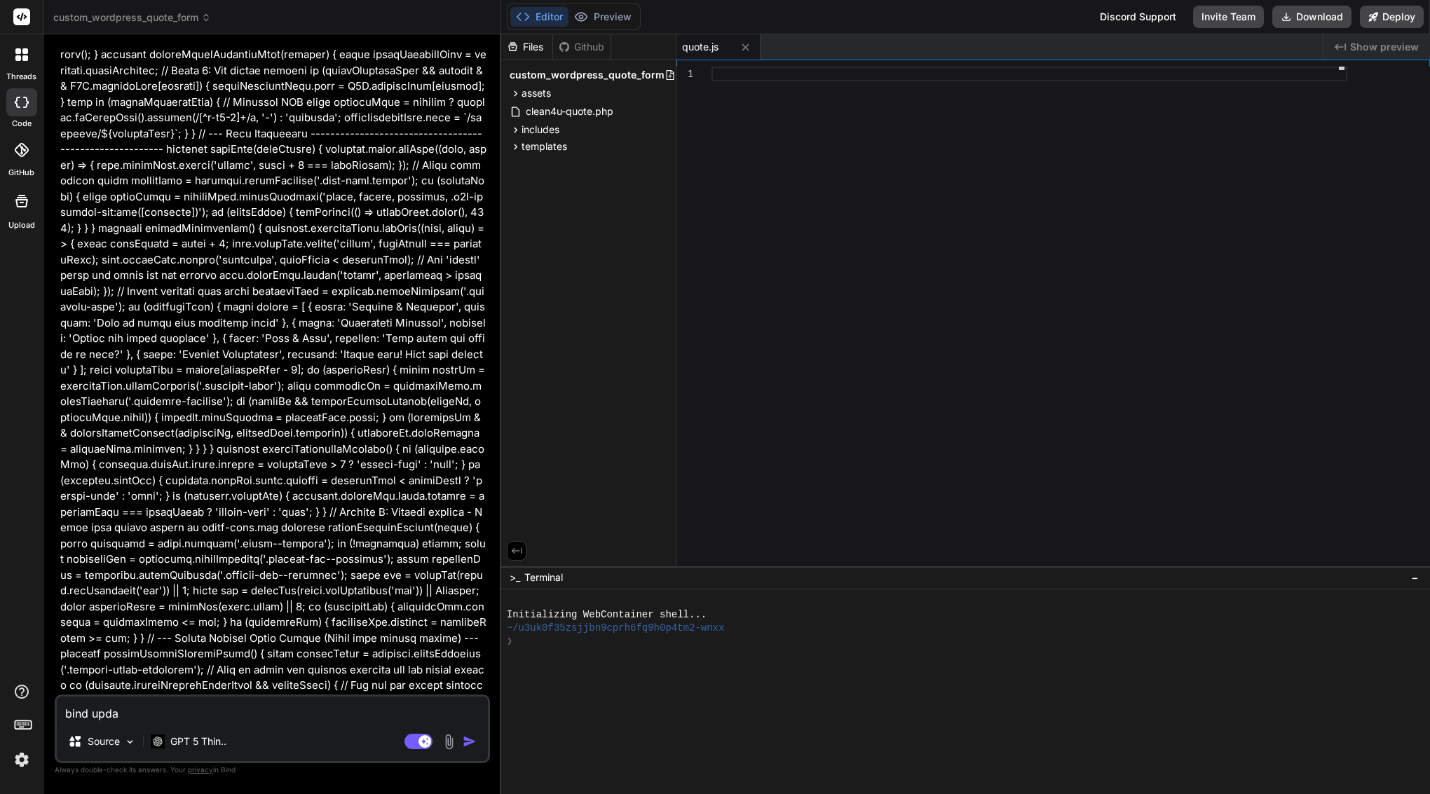
type textarea "bind updat"
type textarea "x"
type textarea "bind update"
type textarea "x"
type textarea "bind update"
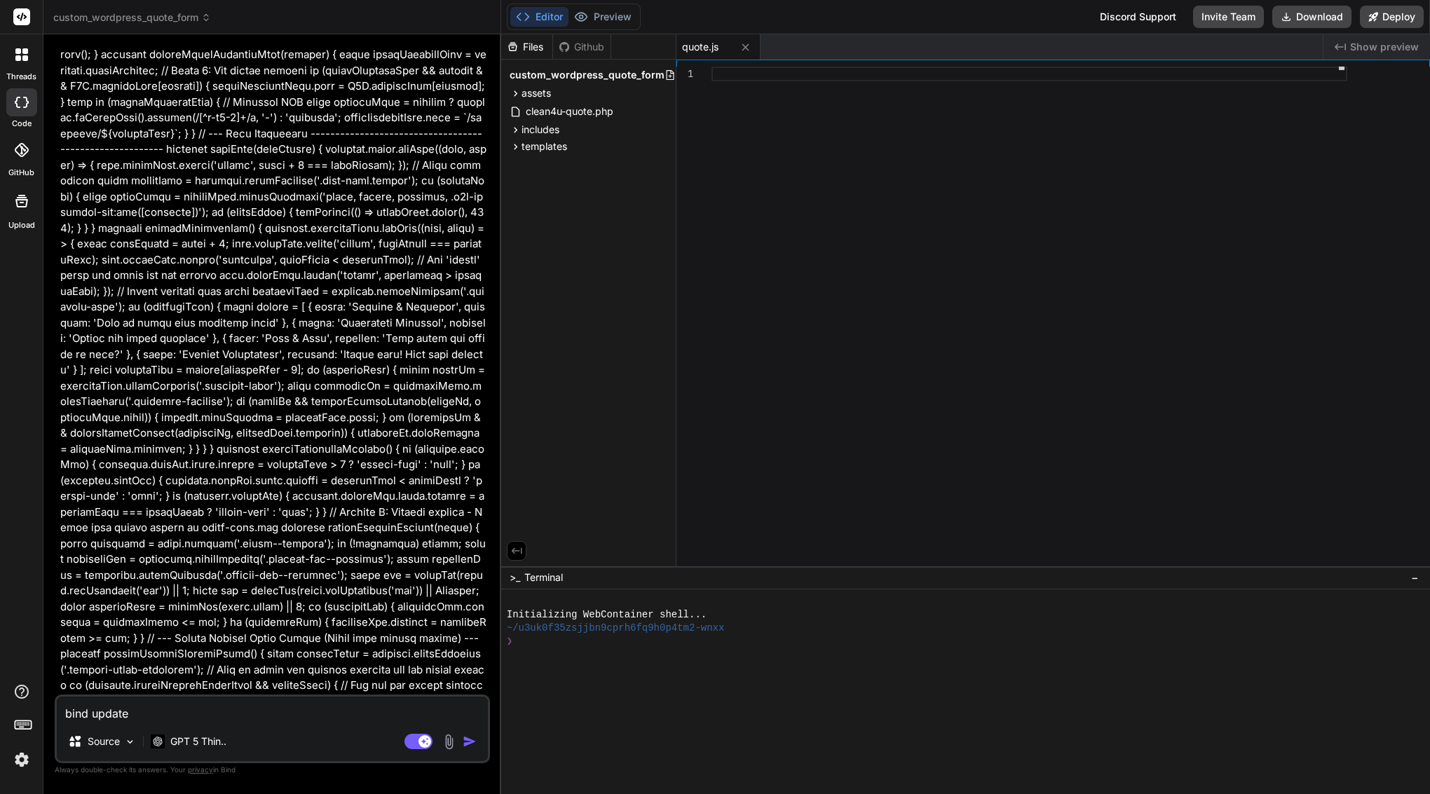
type textarea "x"
type textarea "bind update f"
type textarea "x"
type textarea "bind update fi"
type textarea "x"
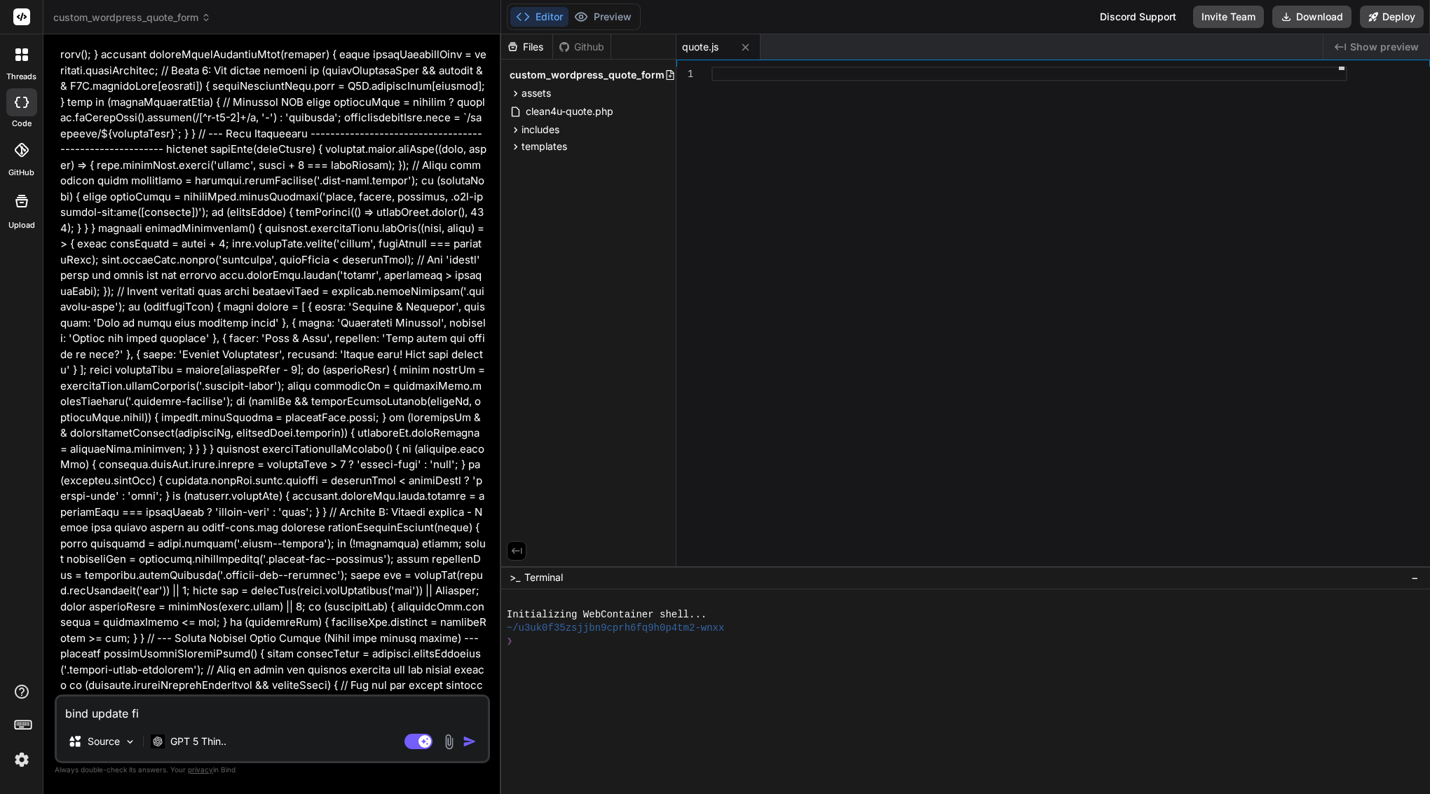
type textarea "bind update fil"
type textarea "x"
type textarea "bind update file"
type textarea "x"
type textarea "bind update file"
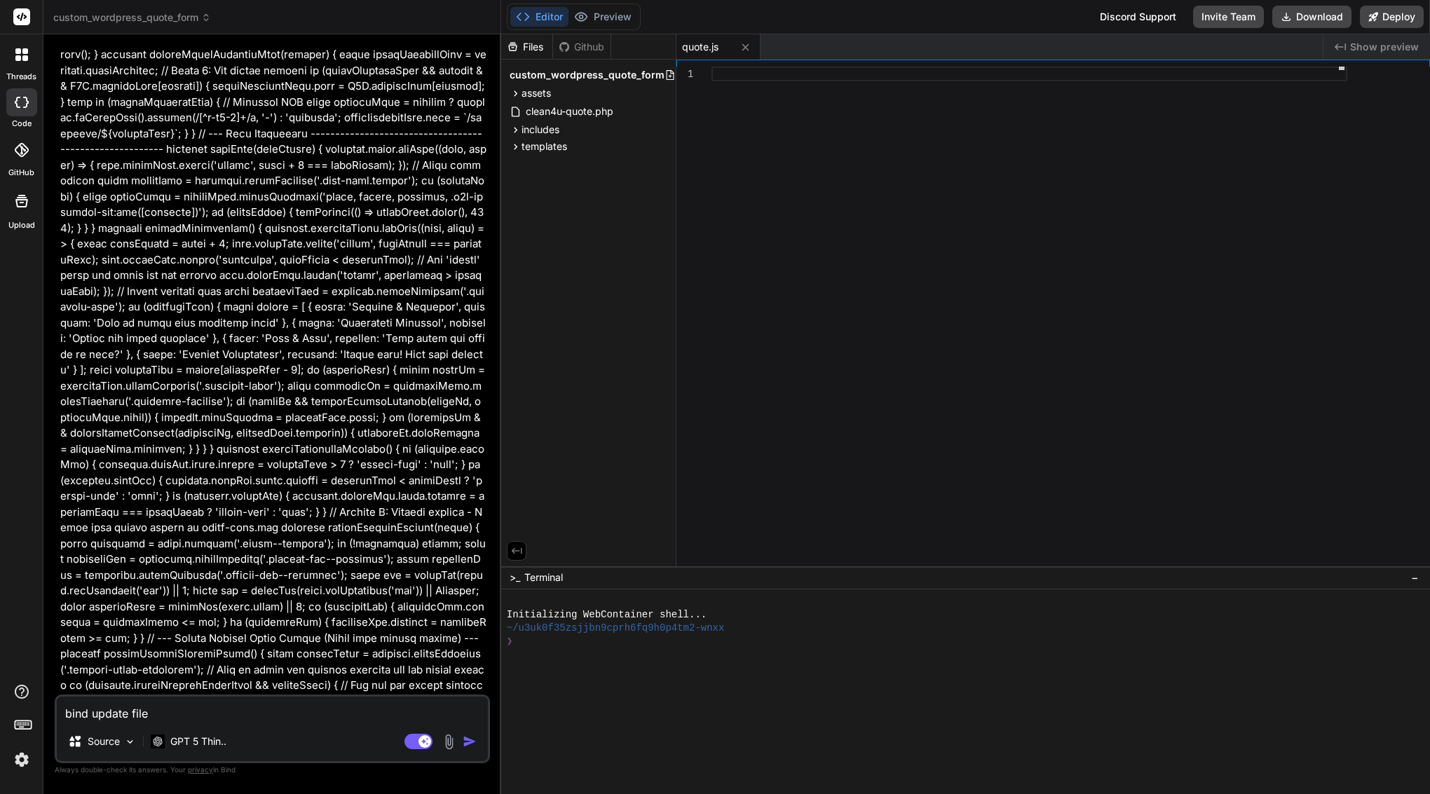
type textarea "x"
type textarea "bind update file"
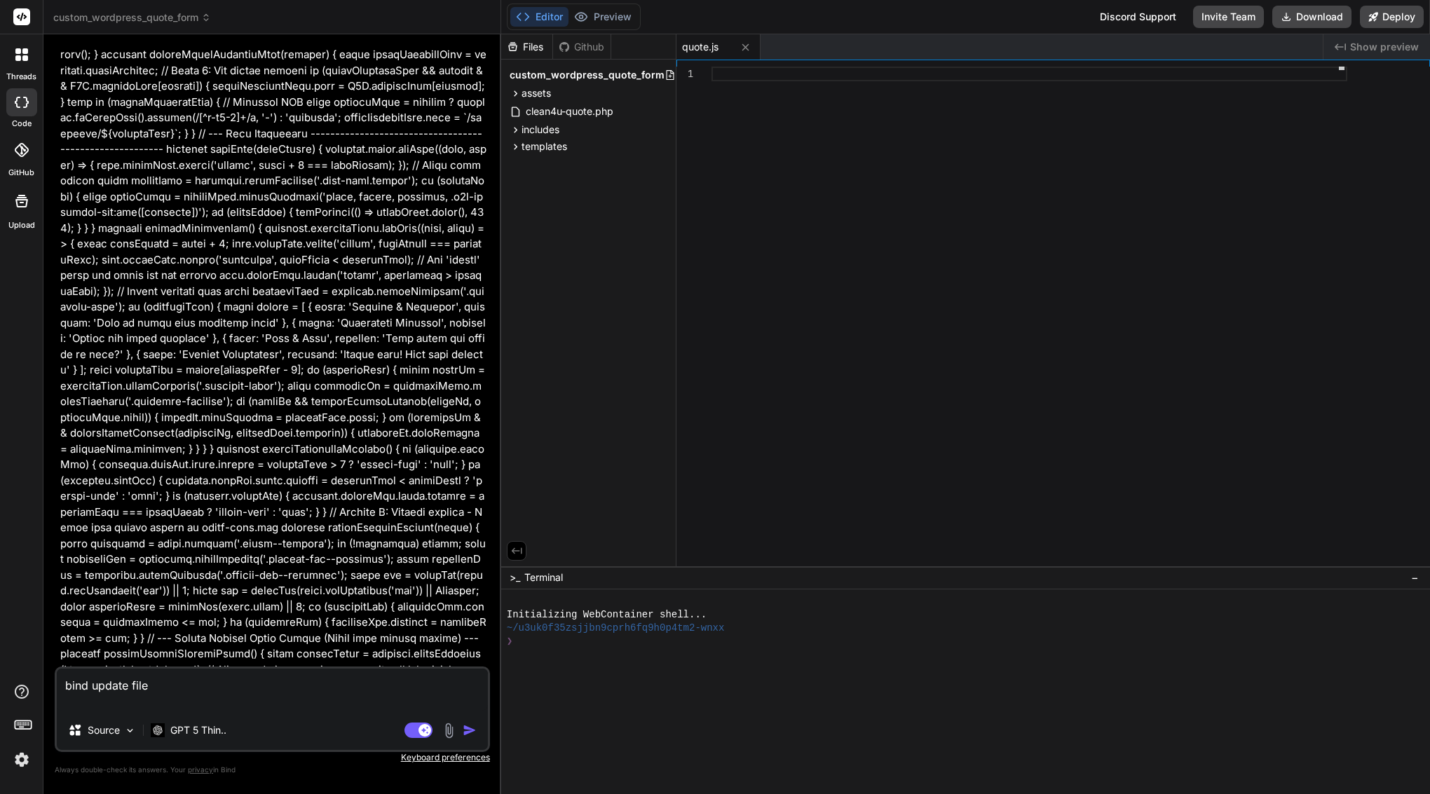
type textarea "x"
paste textarea "(function() { 'use strict'; // --- CONDITIONAL FIELD HELPERS (MINIMAL ADDITION)…"
type textarea "bind update file (function() { 'use strict'; // --- CONDITIONAL FIELD HELPERS (…"
type textarea "x"
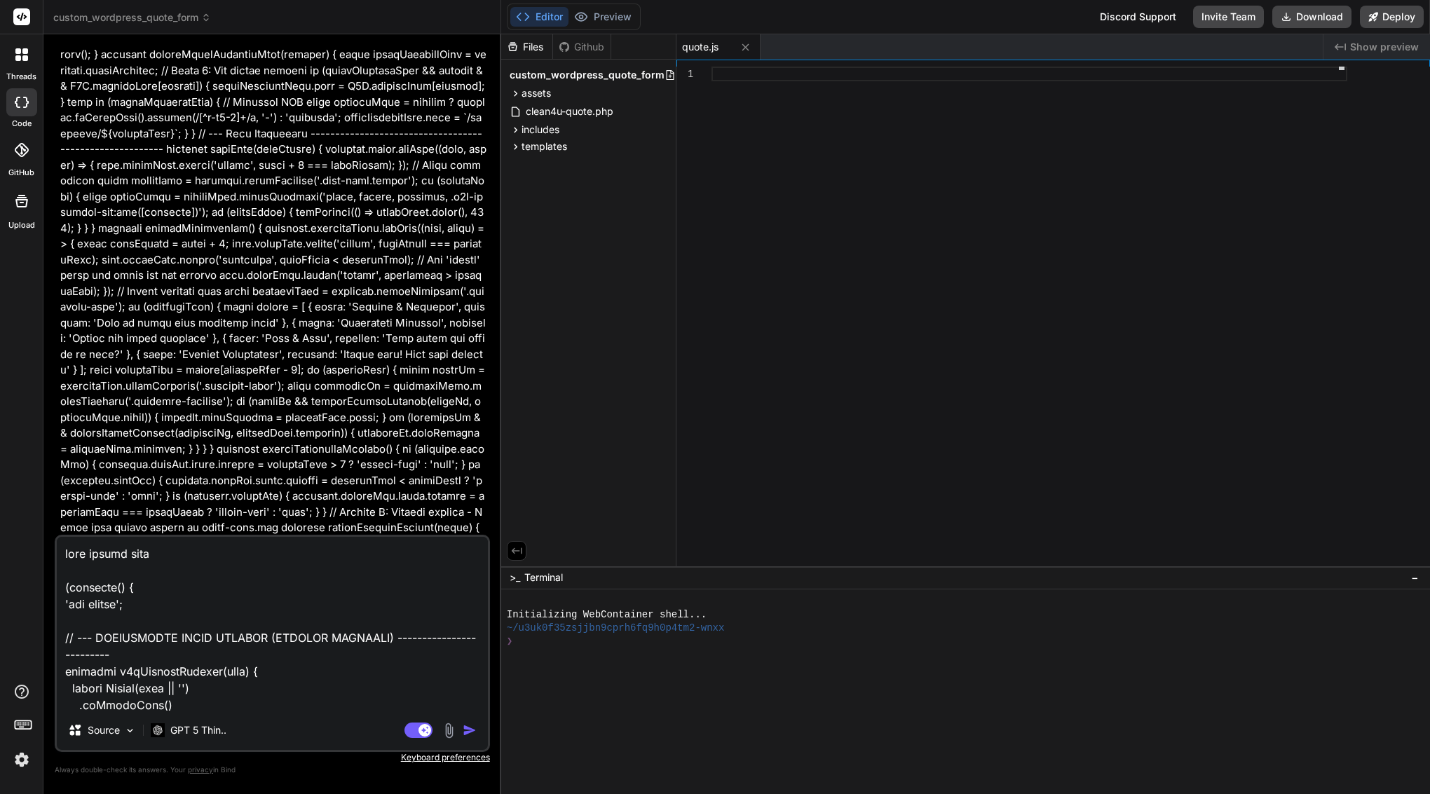
click at [172, 552] on textarea at bounding box center [272, 624] width 431 height 174
paste textarea "assets/js/quote.js"
type textarea "bind update file assets/js/quote.js (function() { 'use strict'; // --- CONDITIO…"
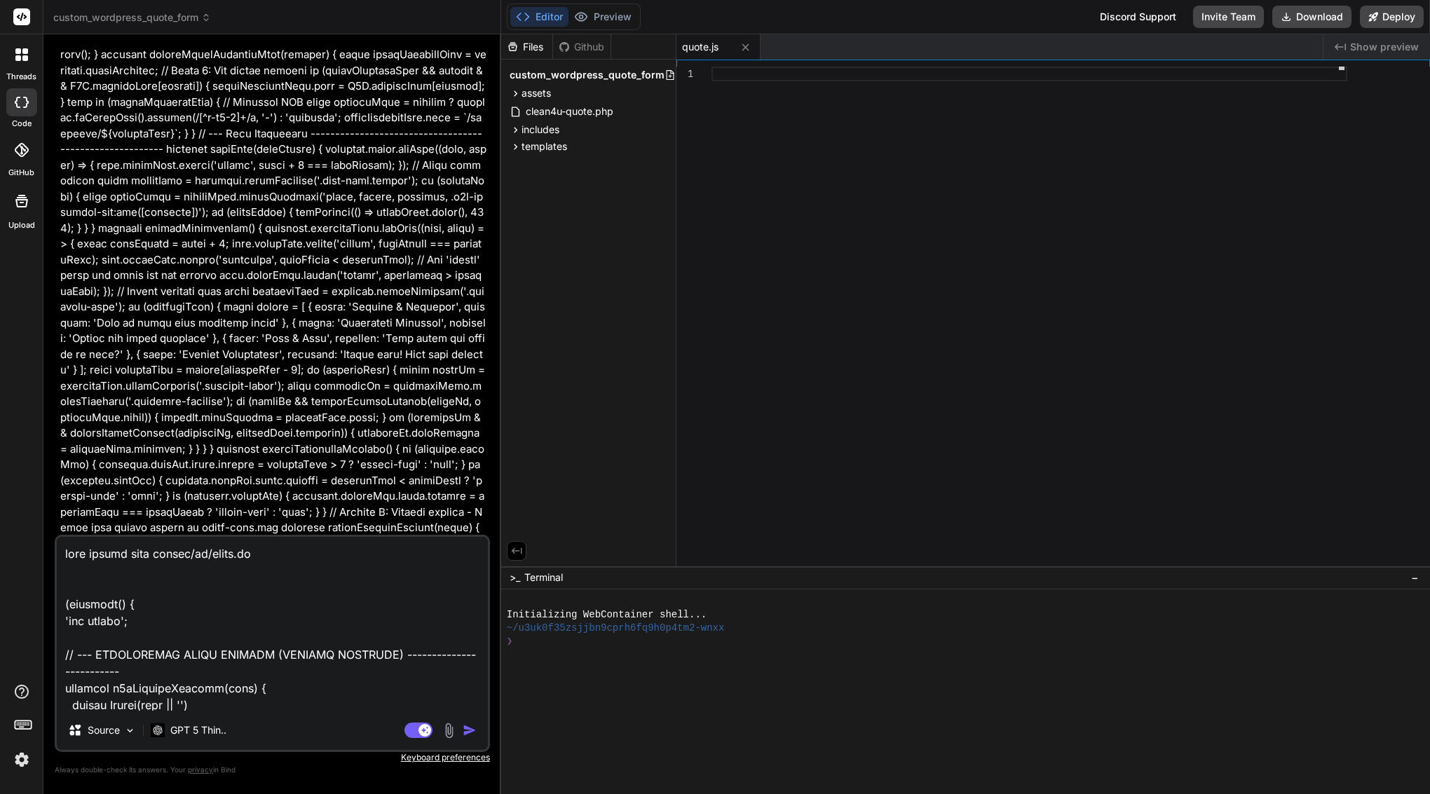
type textarea "x"
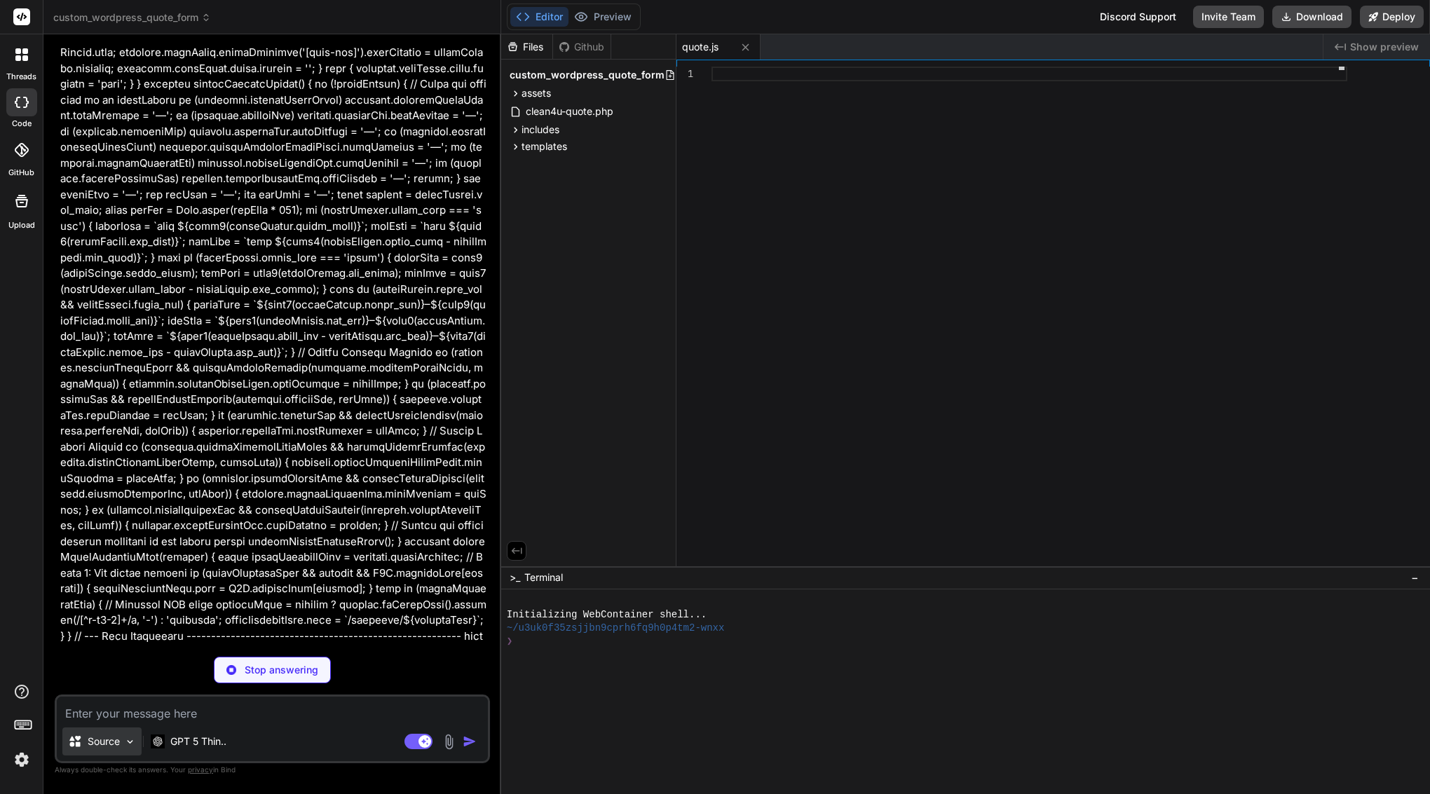
click at [121, 743] on div "Source" at bounding box center [101, 742] width 79 height 28
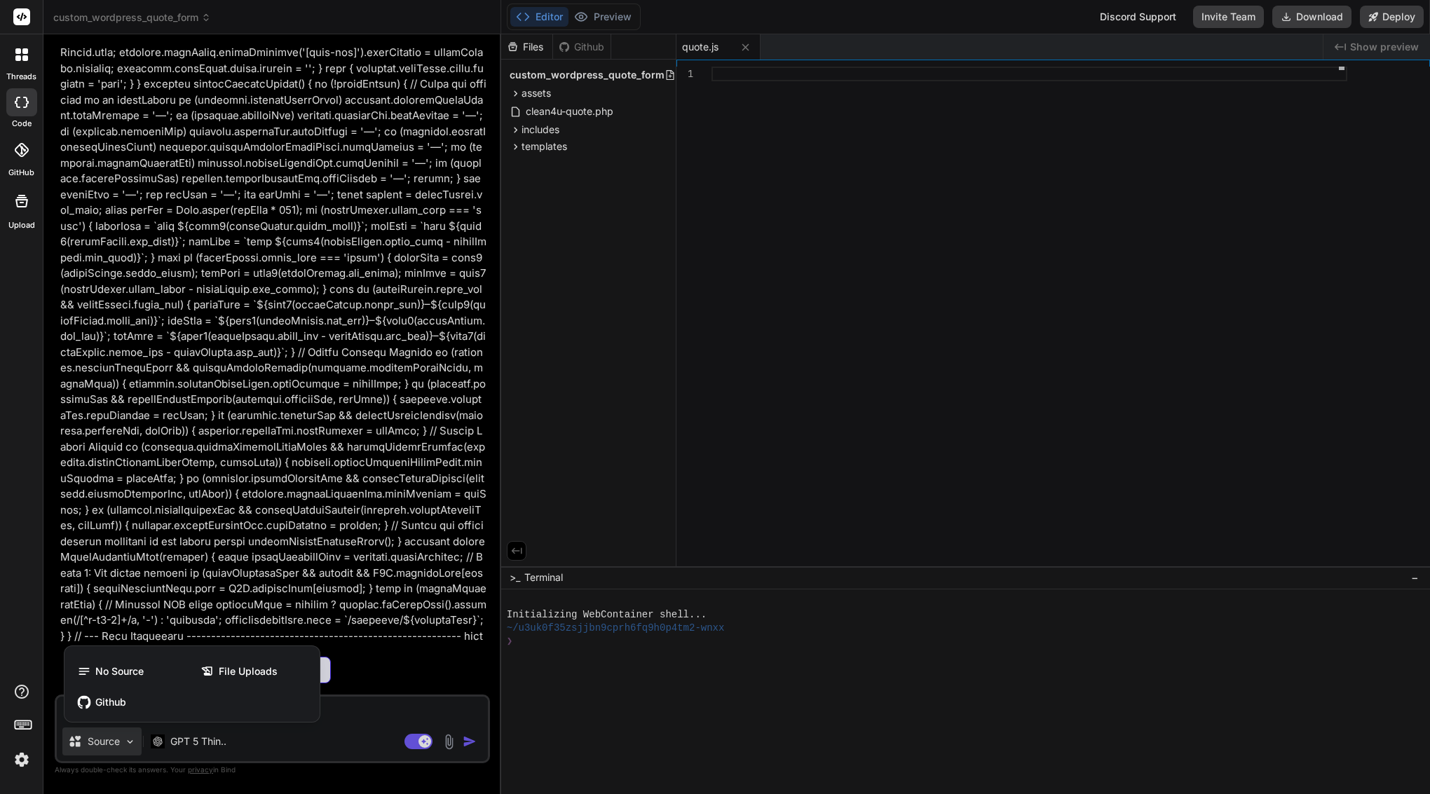
click at [321, 495] on div at bounding box center [715, 397] width 1430 height 794
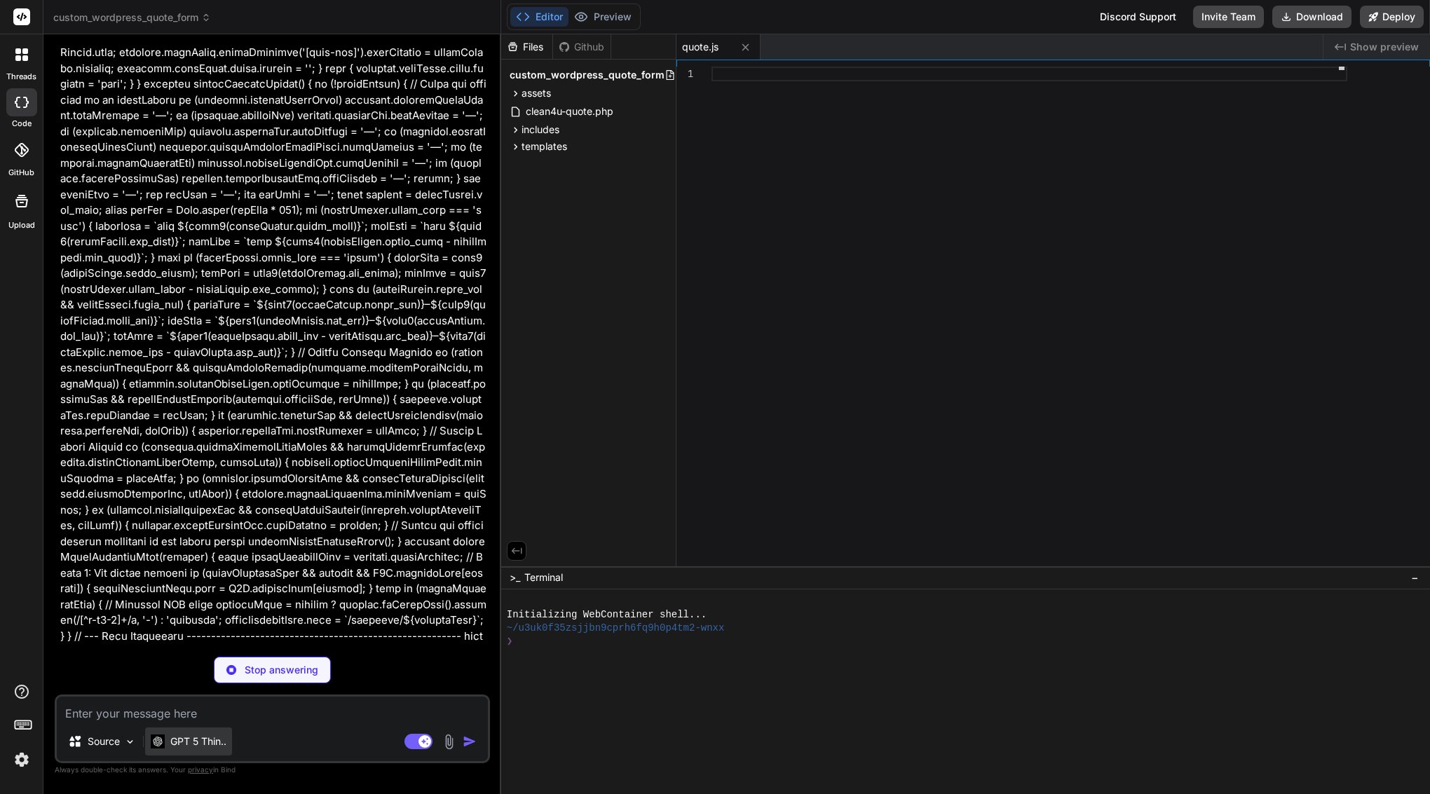
click at [200, 743] on p "GPT 5 Thin.." at bounding box center [198, 742] width 56 height 14
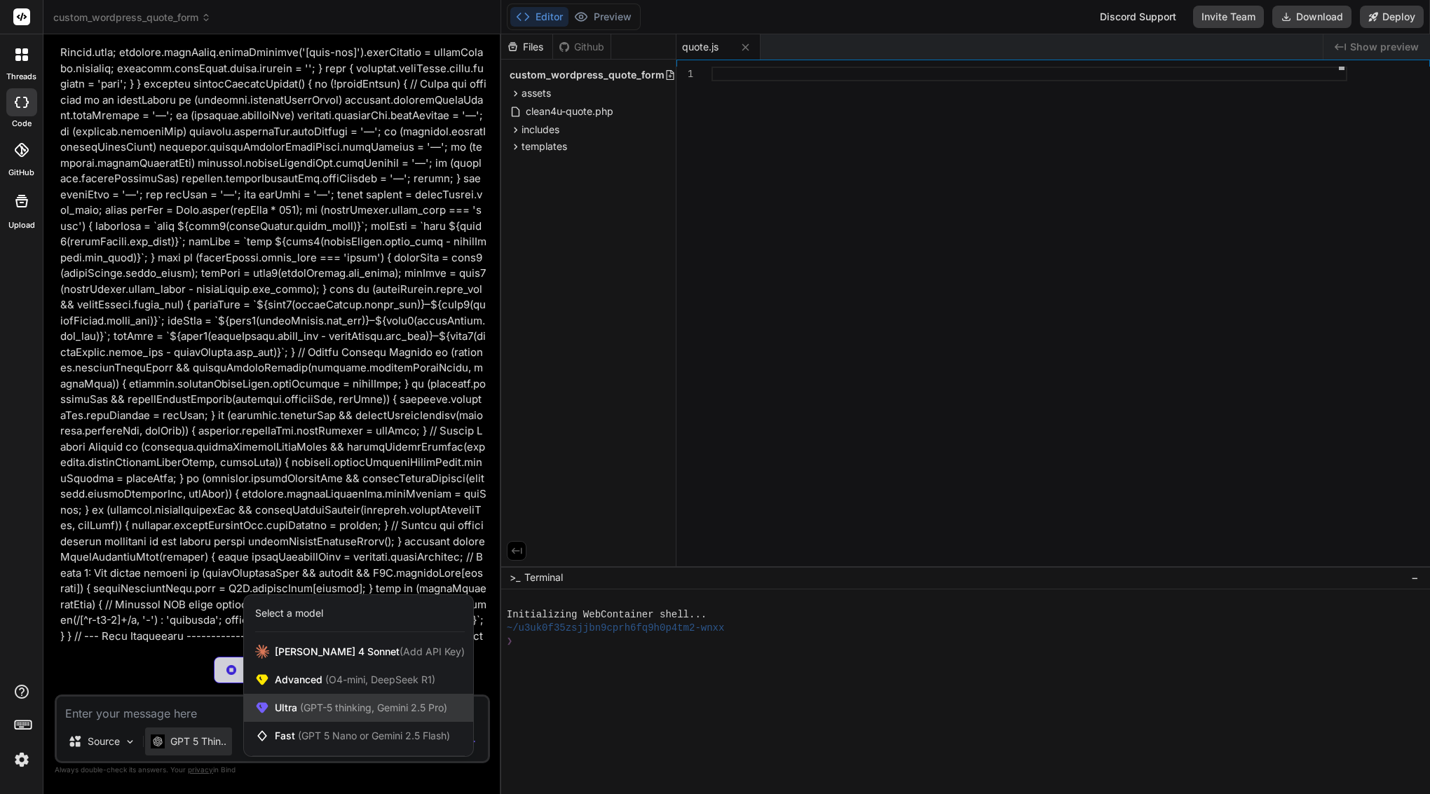
click at [316, 714] on span "Ultra (GPT-5 thinking, Gemini 2.5 Pro)" at bounding box center [361, 708] width 172 height 14
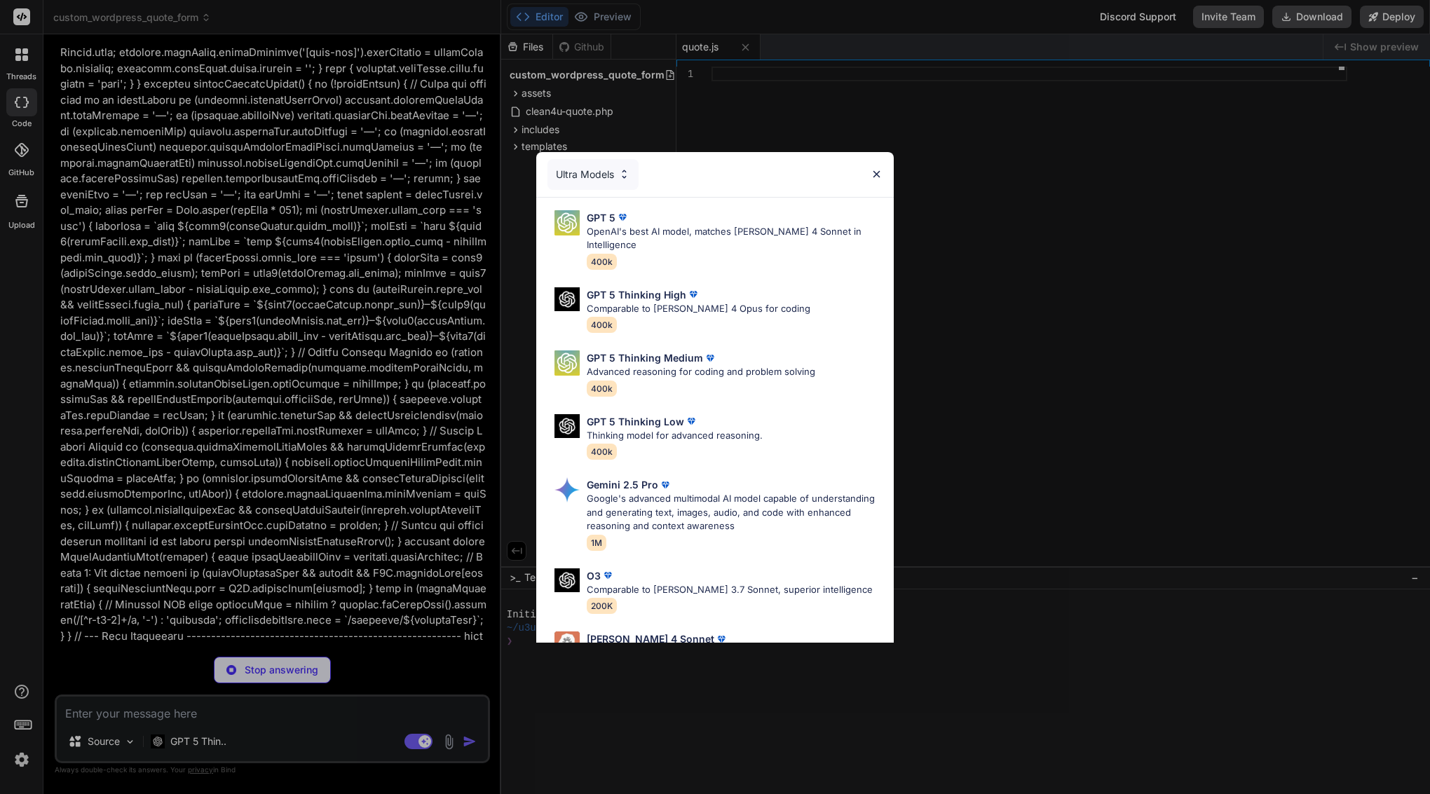
click at [273, 257] on div "Ultra Models GPT 5 OpenAI's best AI model, matches [PERSON_NAME] 4 Sonnet in In…" at bounding box center [715, 397] width 1430 height 794
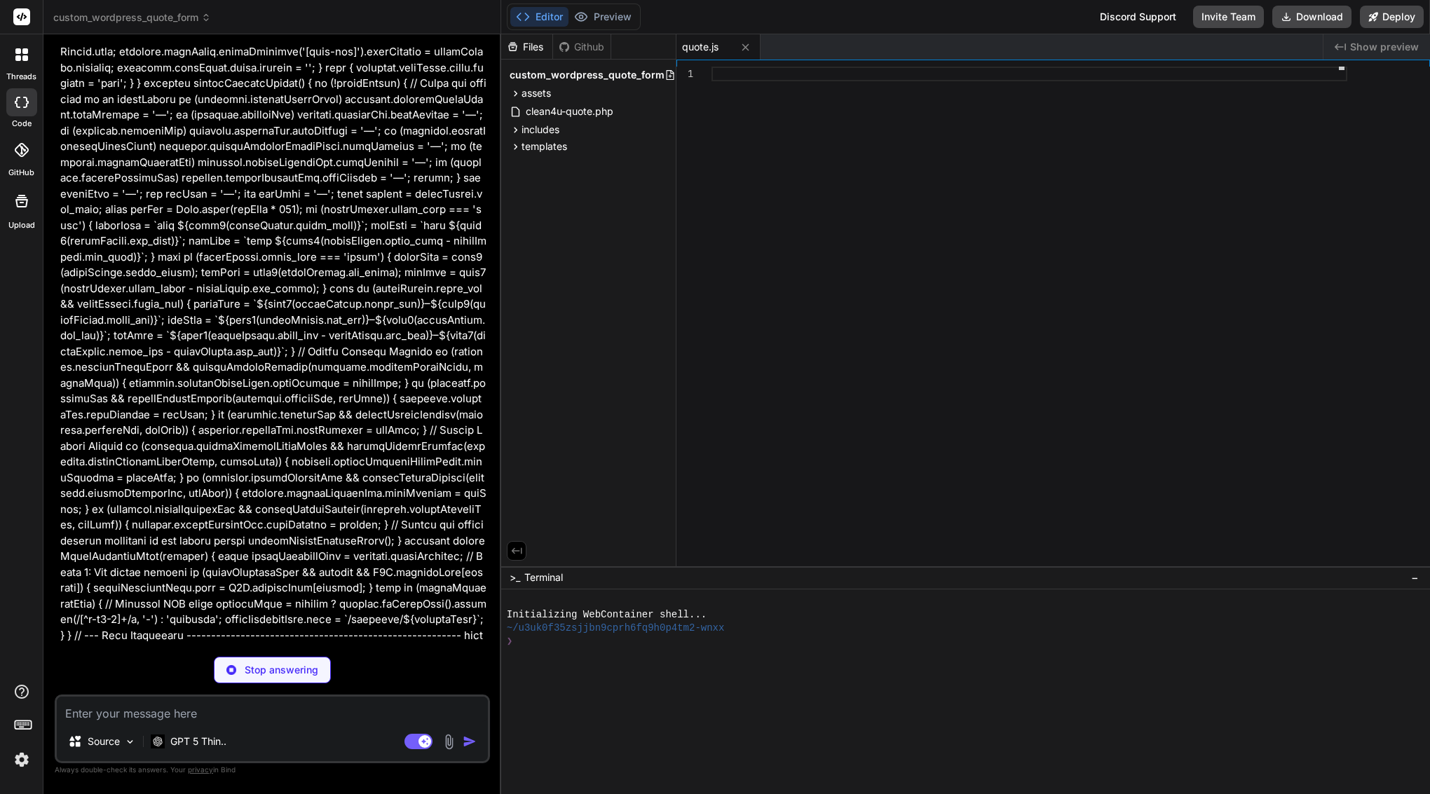
scroll to position [89708, 0]
type textarea "x"
type textarea "init(); })();"
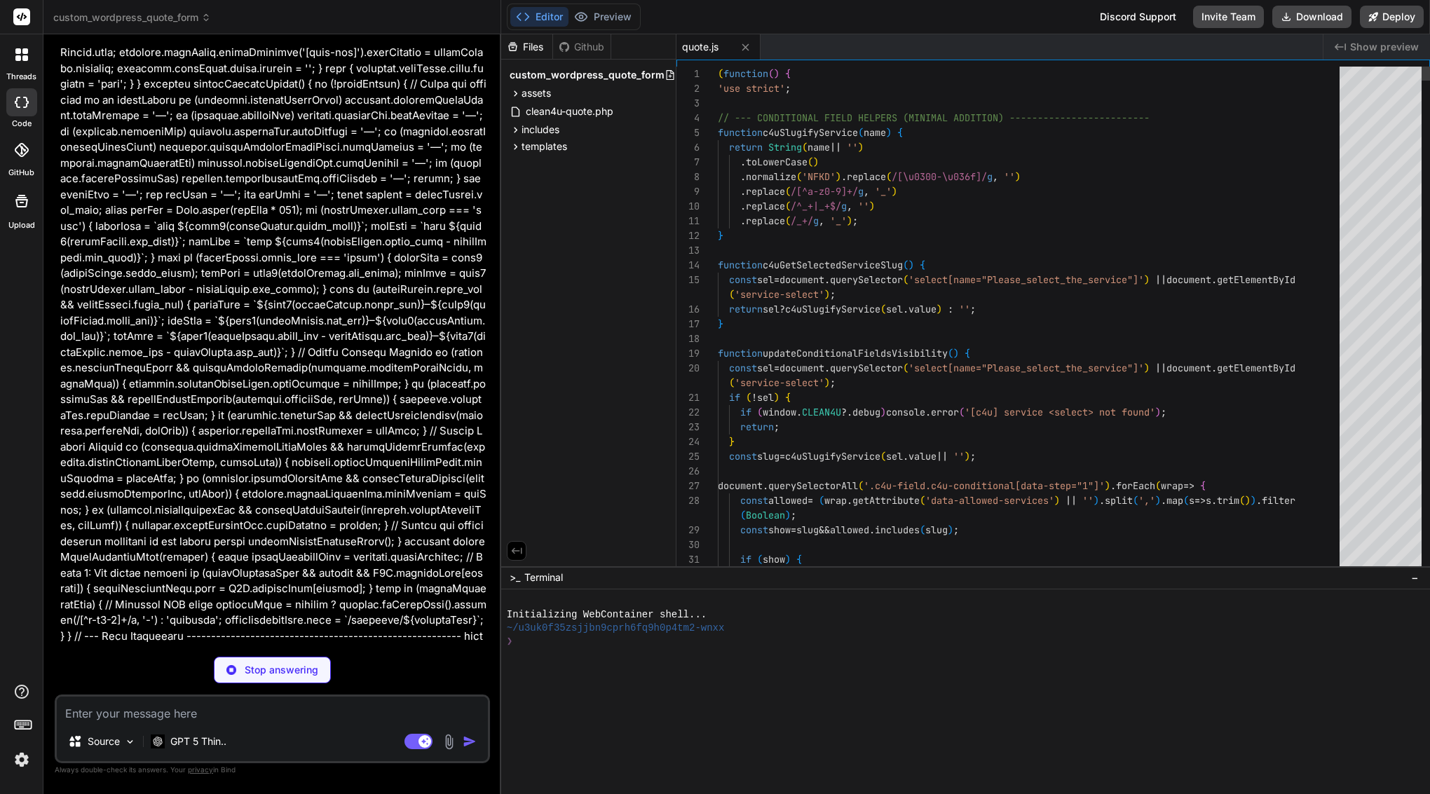
scroll to position [89659, 0]
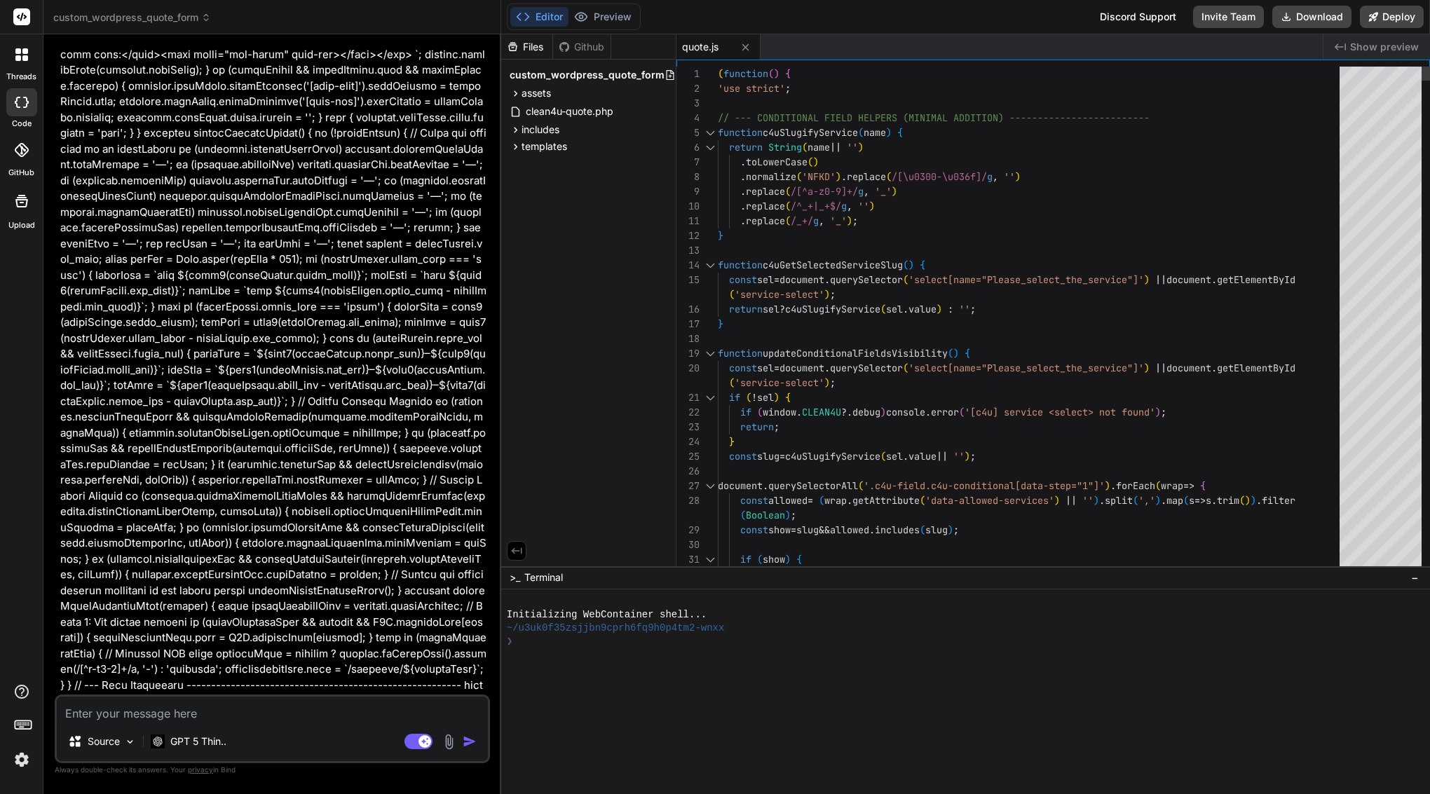
type textarea "x"
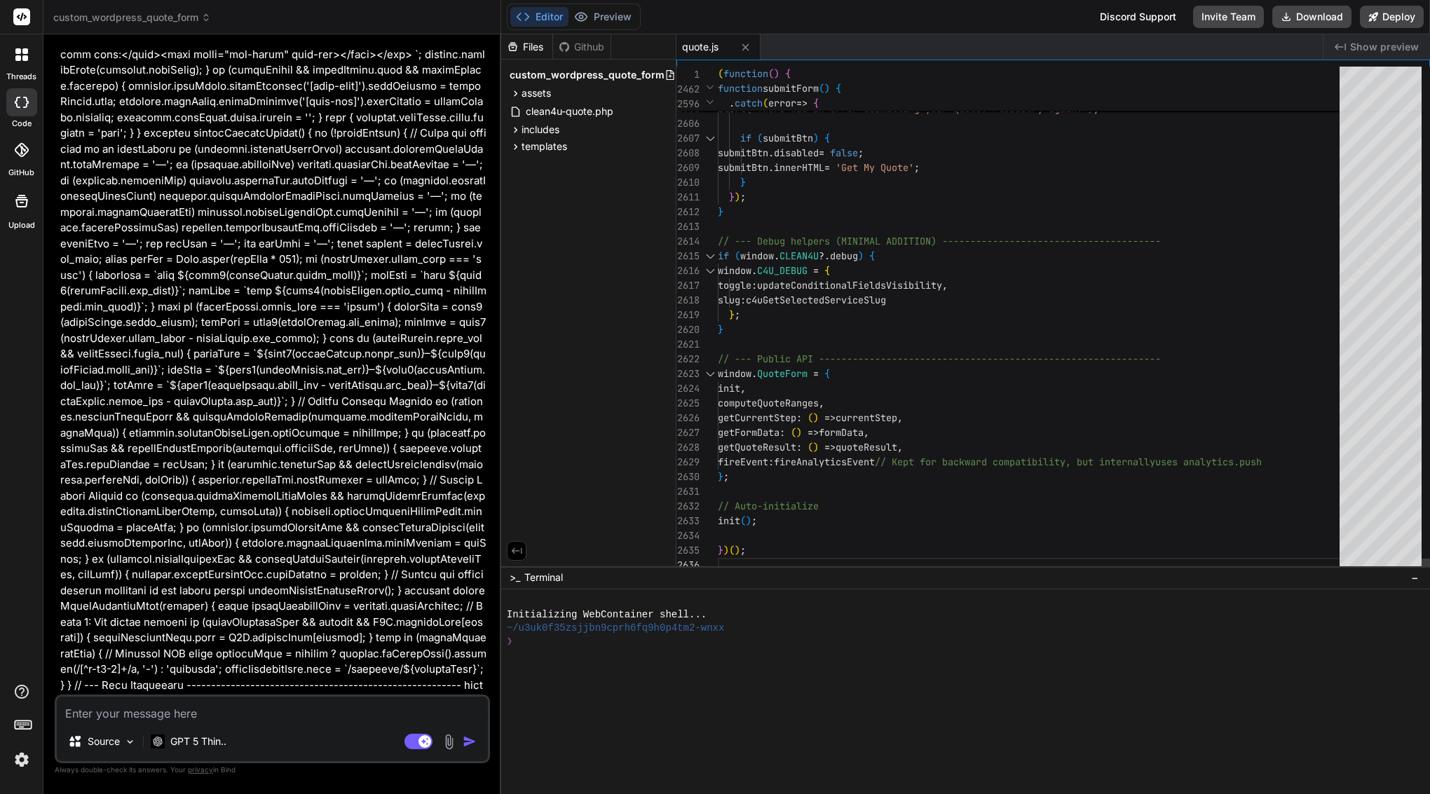
scroll to position [44, 0]
click at [805, 374] on span "QuoteForm" at bounding box center [782, 373] width 50 height 13
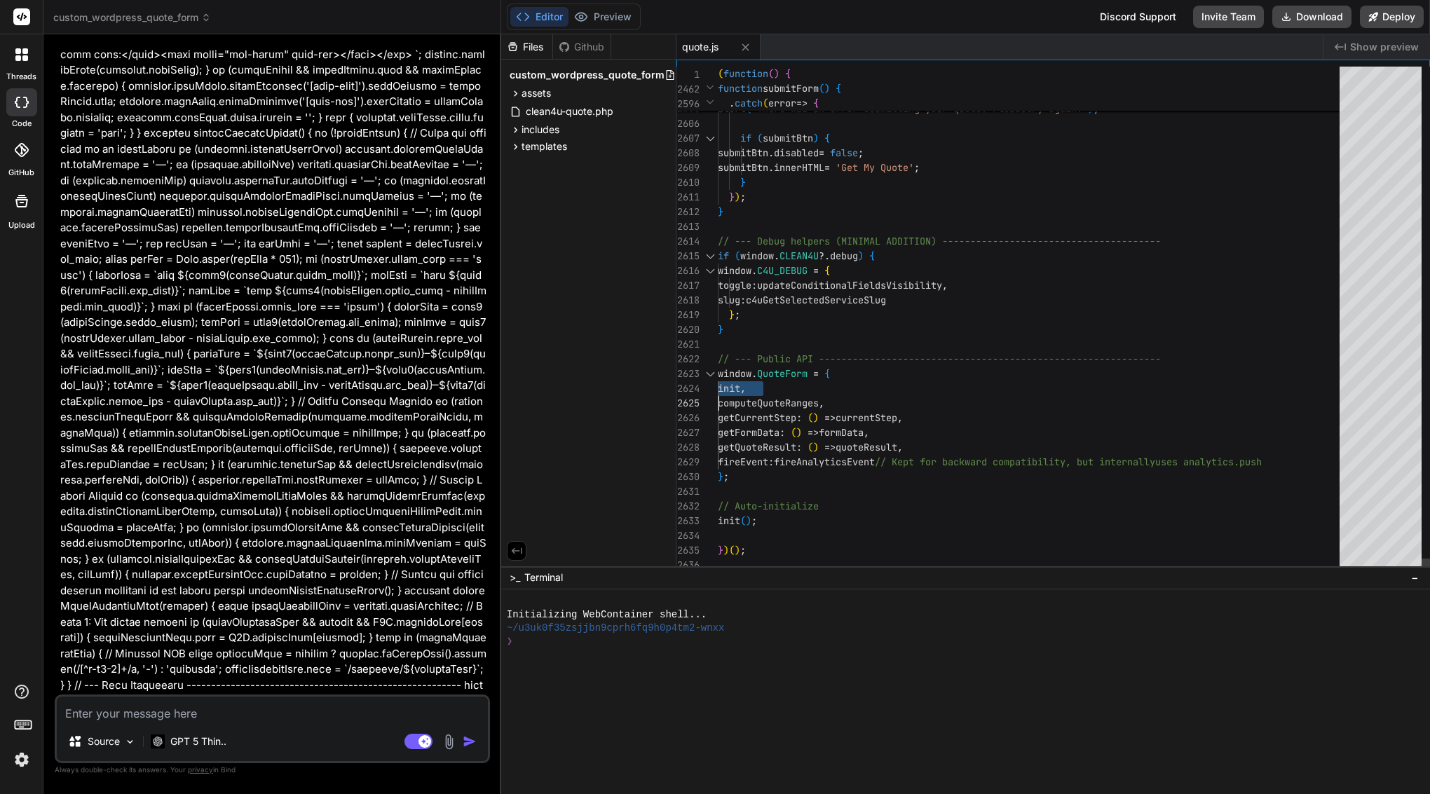
type textarea "(function() { 'use strict'; // --- CONDITIONAL FIELD HELPERS (MINIMAL ADDITION)…"
click at [805, 374] on span "QuoteForm" at bounding box center [782, 373] width 50 height 13
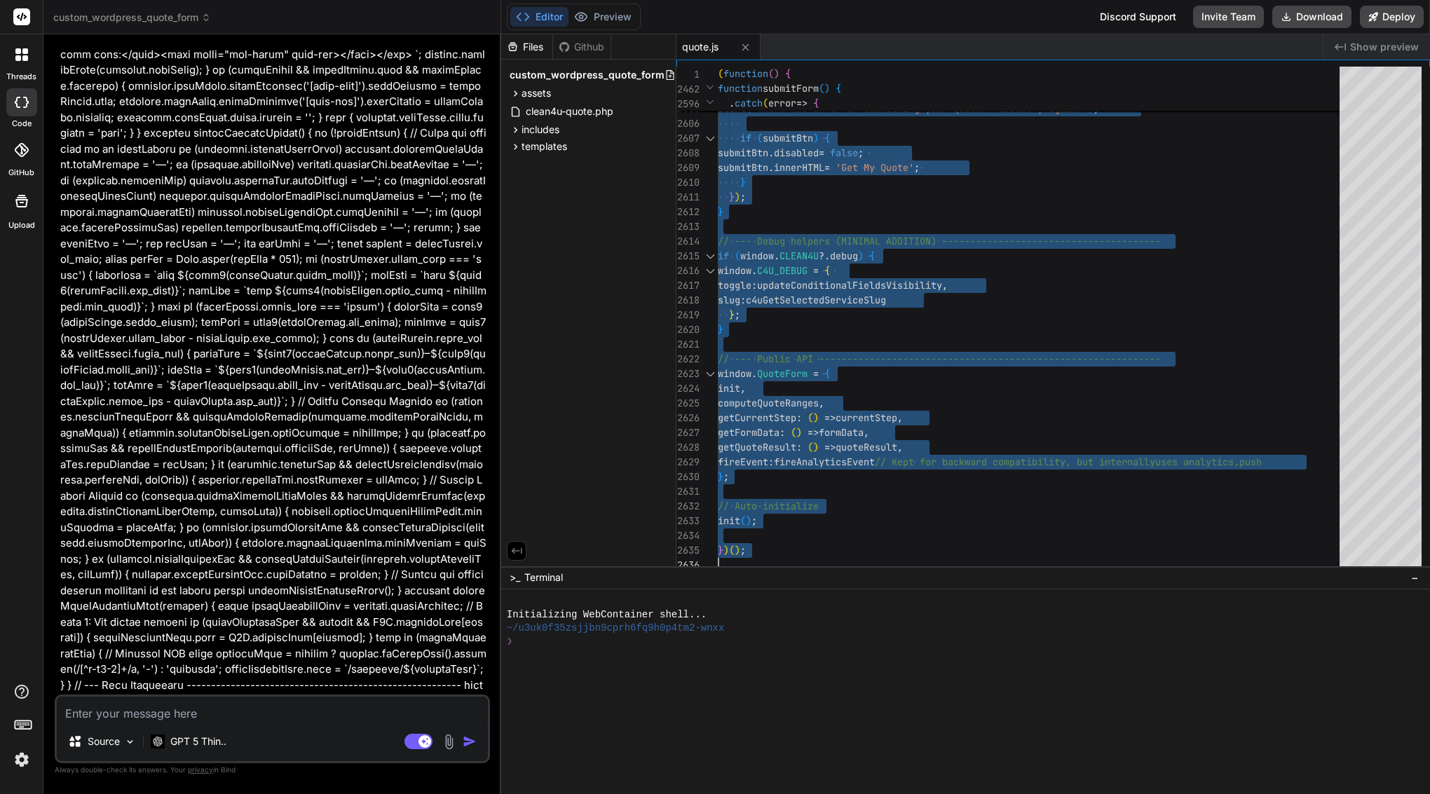
click at [266, 714] on textarea at bounding box center [272, 709] width 431 height 25
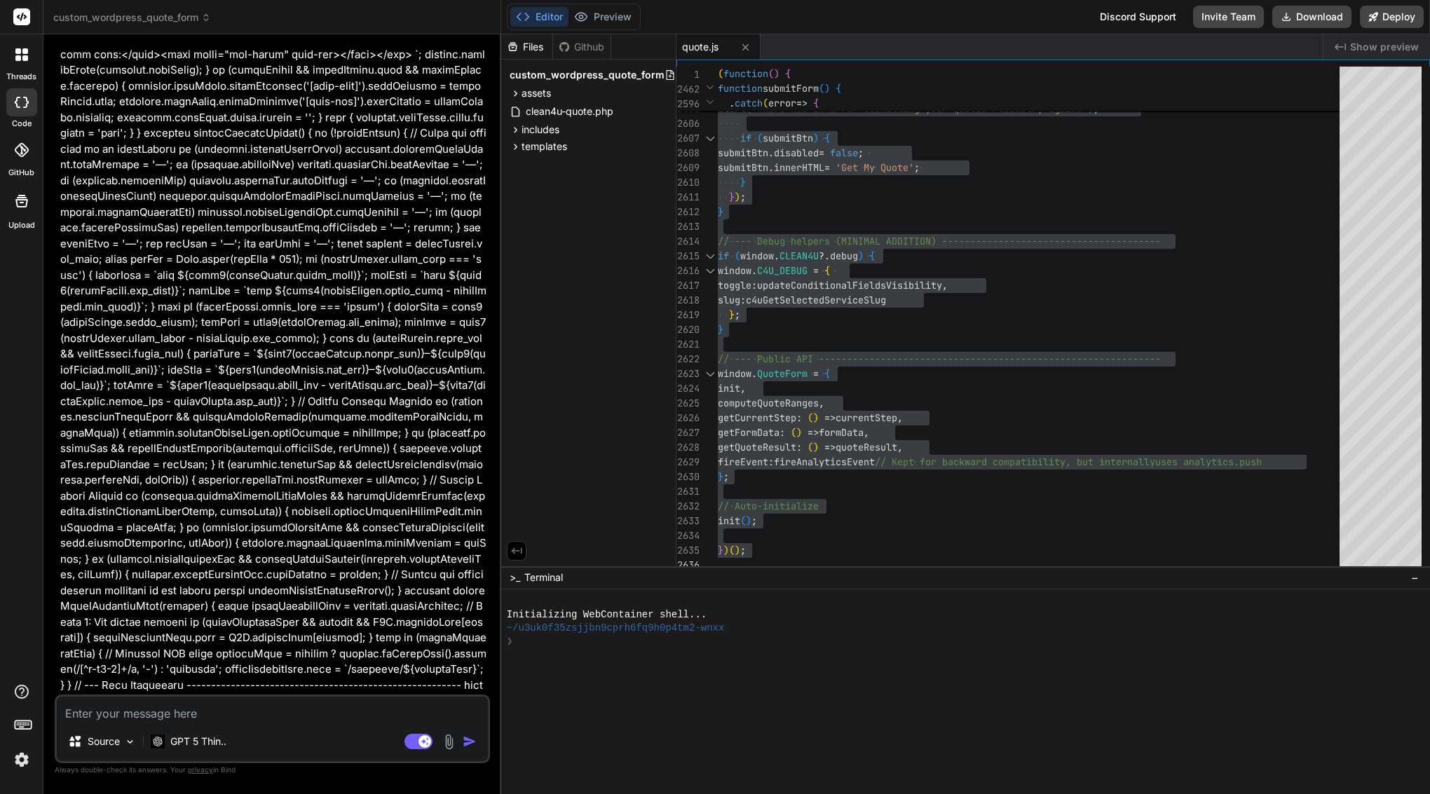
paste textarea "Loremip 👍 — dolo’s ame conse, adipiscing-elits doeius tem inc utla-etdol magnaa…"
type textarea "Loremip 👍 — dolo’s ame conse, adipiscing-elits doeius tem inc utla-etdol magnaa…"
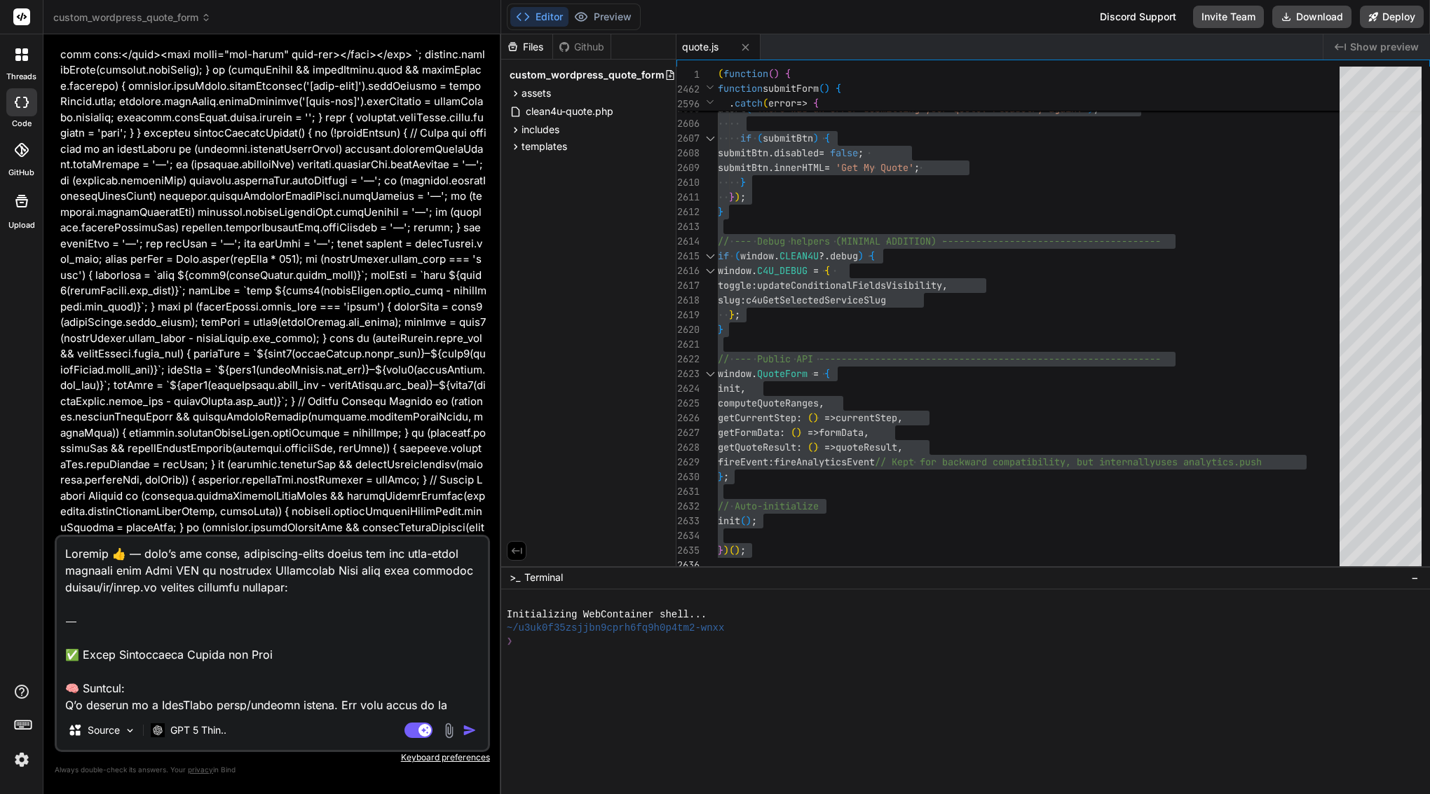
type textarea "x"
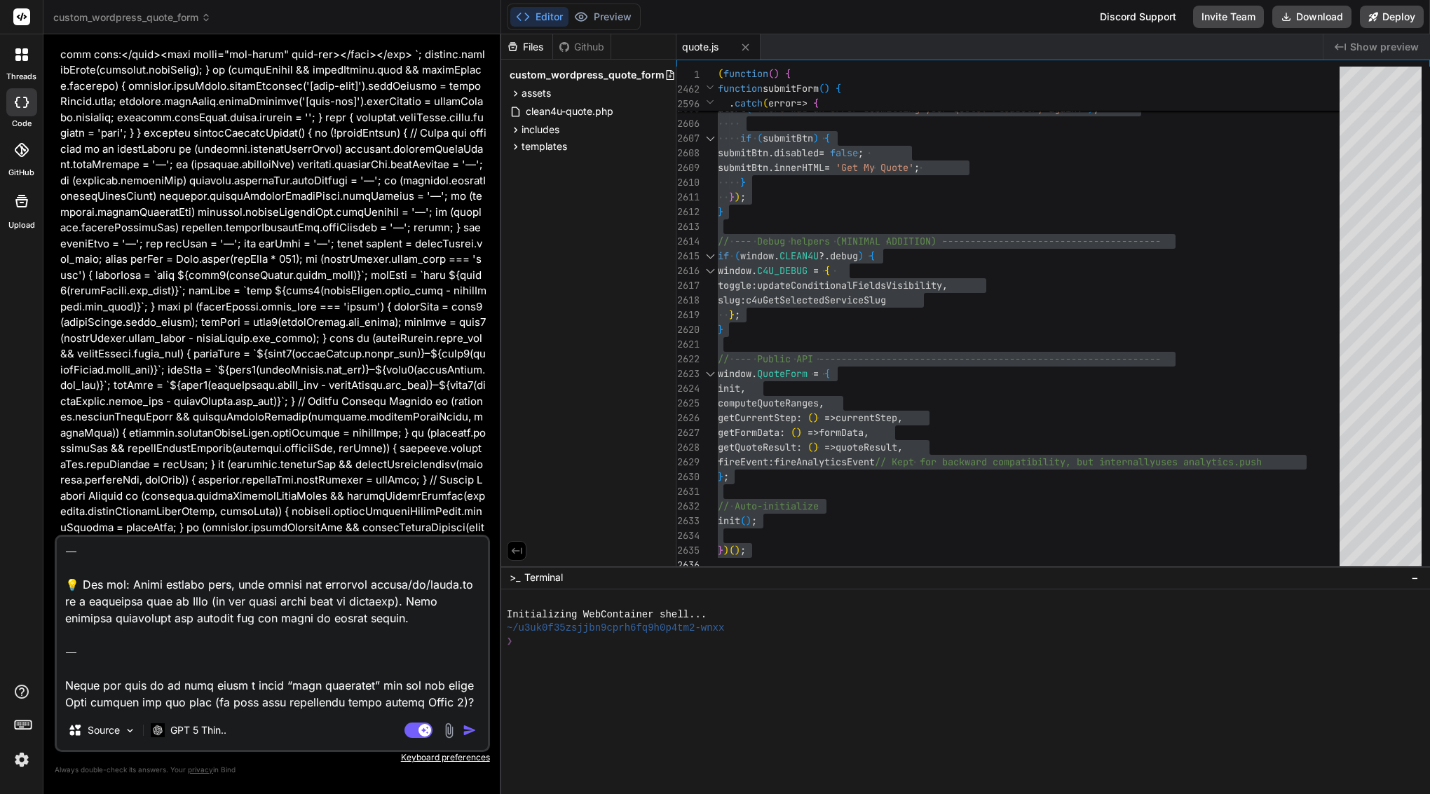
drag, startPoint x: 278, startPoint y: 701, endPoint x: 54, endPoint y: 637, distance: 233.2
click at [54, 637] on div "Bind AI Web Search Created with Pixso. Code Generator You Bind AI Of course. I …" at bounding box center [272, 413] width 458 height 759
type textarea "Loremip 👍 — dolo’s ame conse, adipiscing-elits doeius tem inc utla-etdol magnaa…"
type textarea "x"
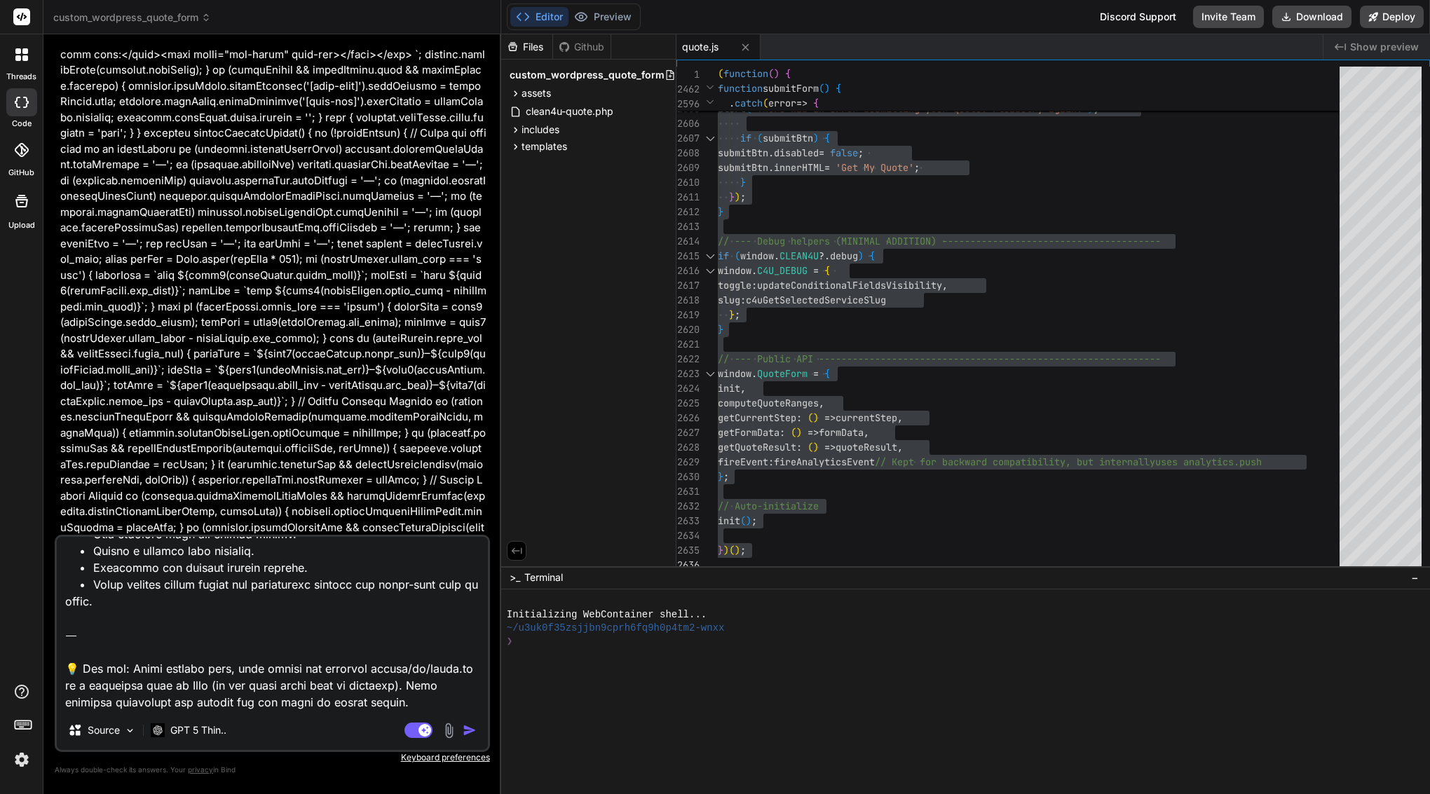
scroll to position [1431, 0]
drag, startPoint x: 78, startPoint y: 701, endPoint x: 62, endPoint y: 603, distance: 99.3
click at [62, 603] on textarea at bounding box center [272, 624] width 431 height 174
type textarea "Loremip 👍 — dolo’s ame conse, adipiscing-elits doeius tem inc utla-etdol magnaa…"
type textarea "x"
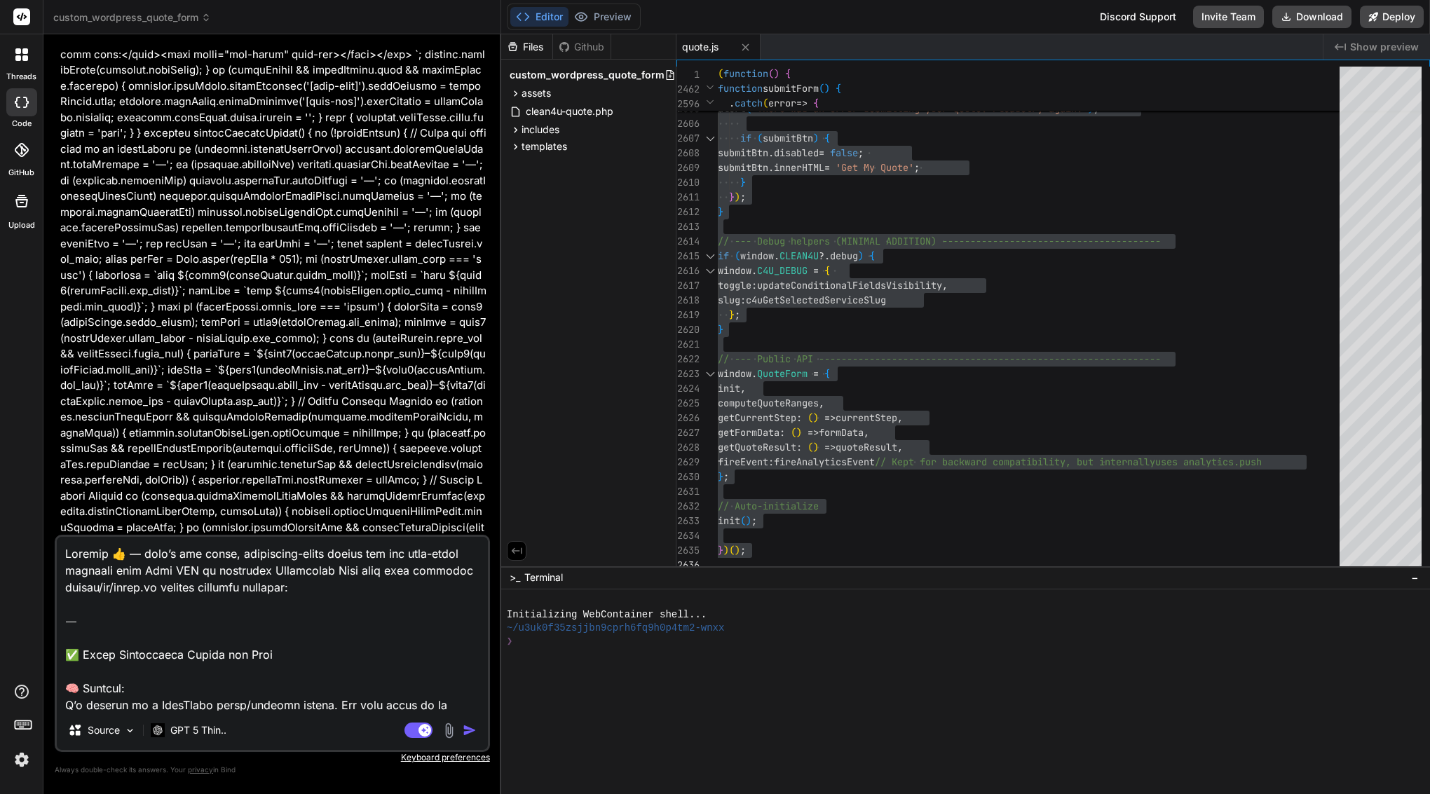
scroll to position [0, 0]
drag, startPoint x: 64, startPoint y: 656, endPoint x: 64, endPoint y: 517, distance: 139.5
click at [64, 517] on div "You Bind AI Of course. I will take the provided assets/js/quote.js file, integr…" at bounding box center [272, 420] width 435 height 748
type textarea "✅ Lorem Ipsumdolors Ametco adi Elit 🧠 Seddoei: T’i utlabor et d MagnAaliq enima…"
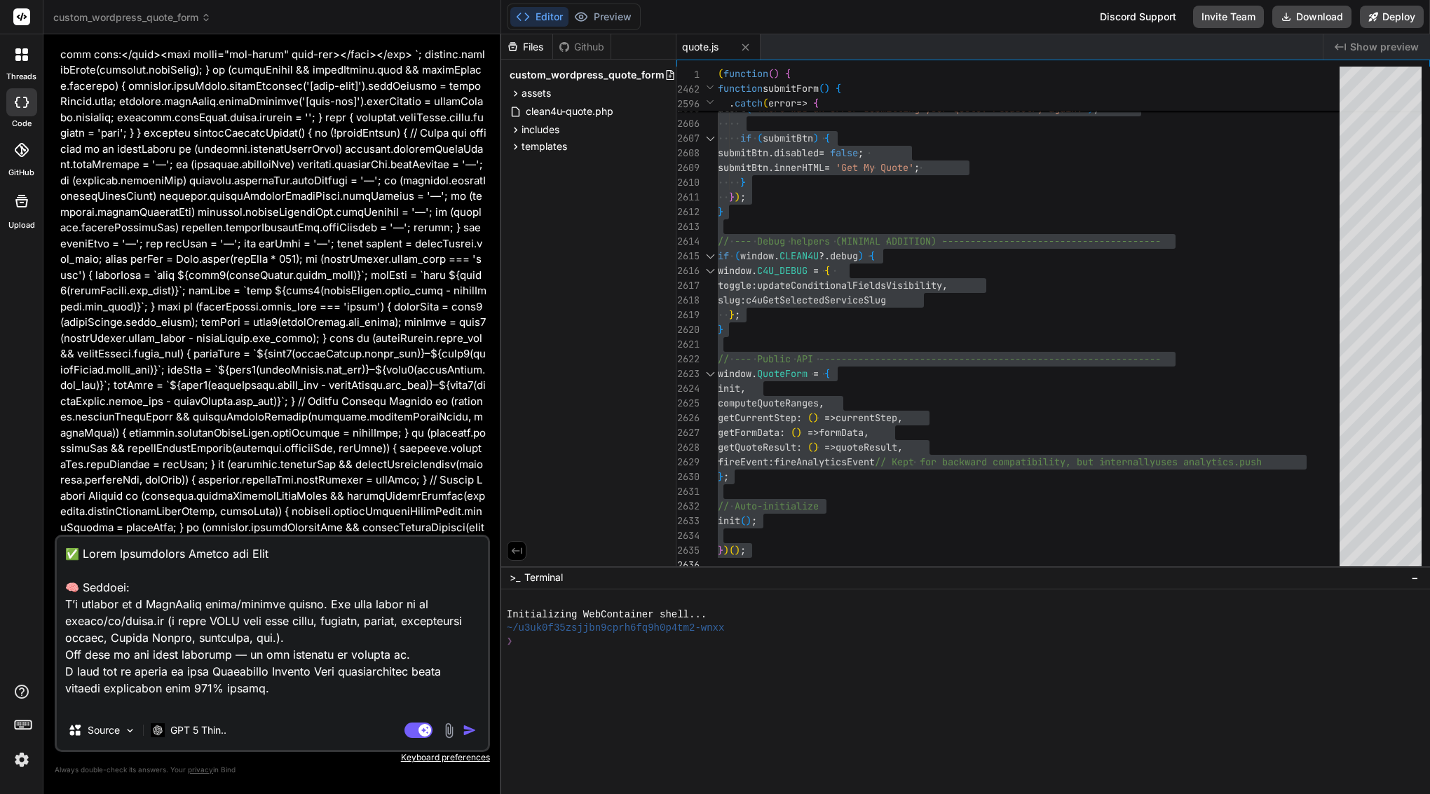
type textarea "x"
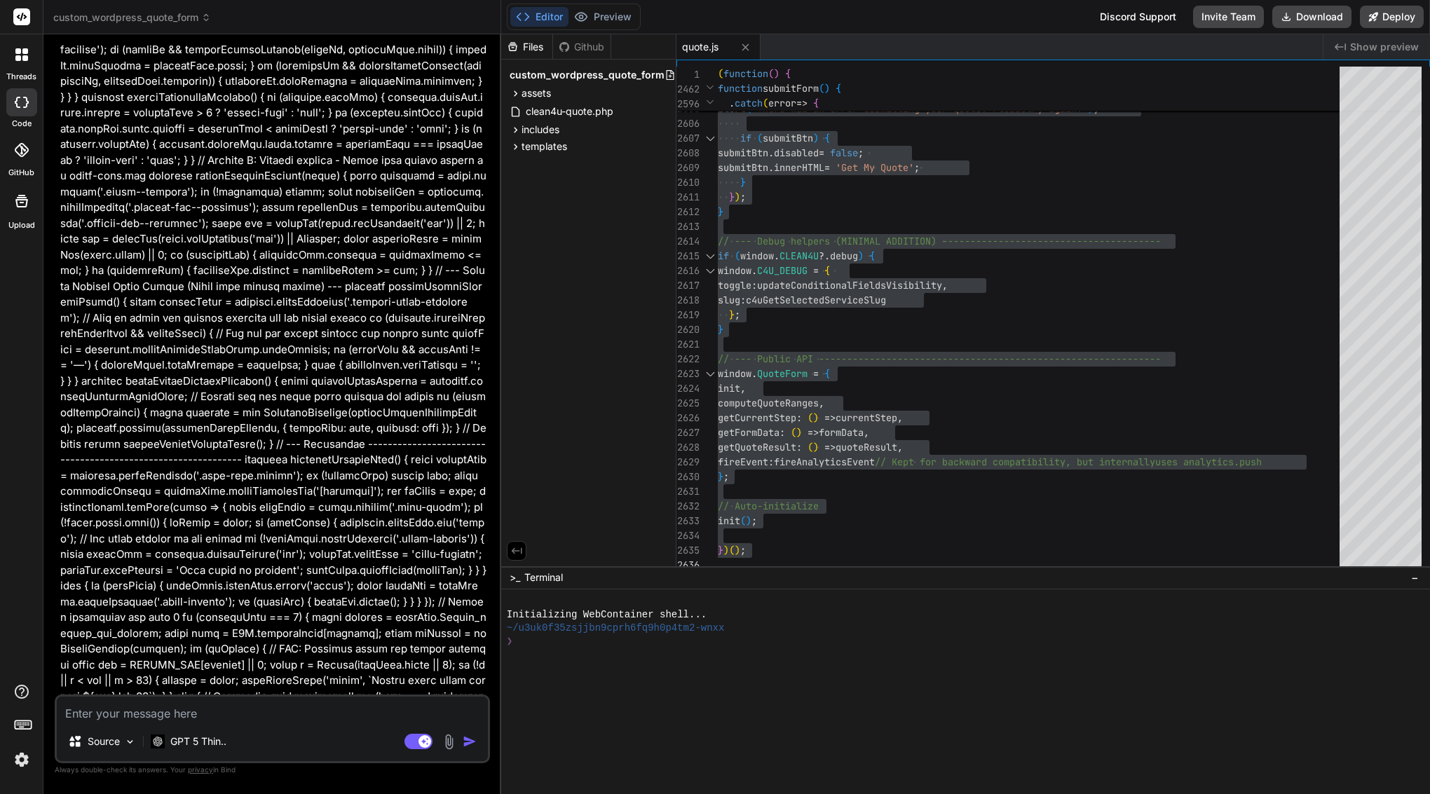
type textarea "x"
drag, startPoint x: 85, startPoint y: 395, endPoint x: 264, endPoint y: 679, distance: 335.5
copy div "Bind AI 🔹 Project: Standalone Service Mode 🔧 Tech Stack: Plain ES5 JavaScript (…"
click at [257, 714] on textarea at bounding box center [272, 709] width 431 height 25
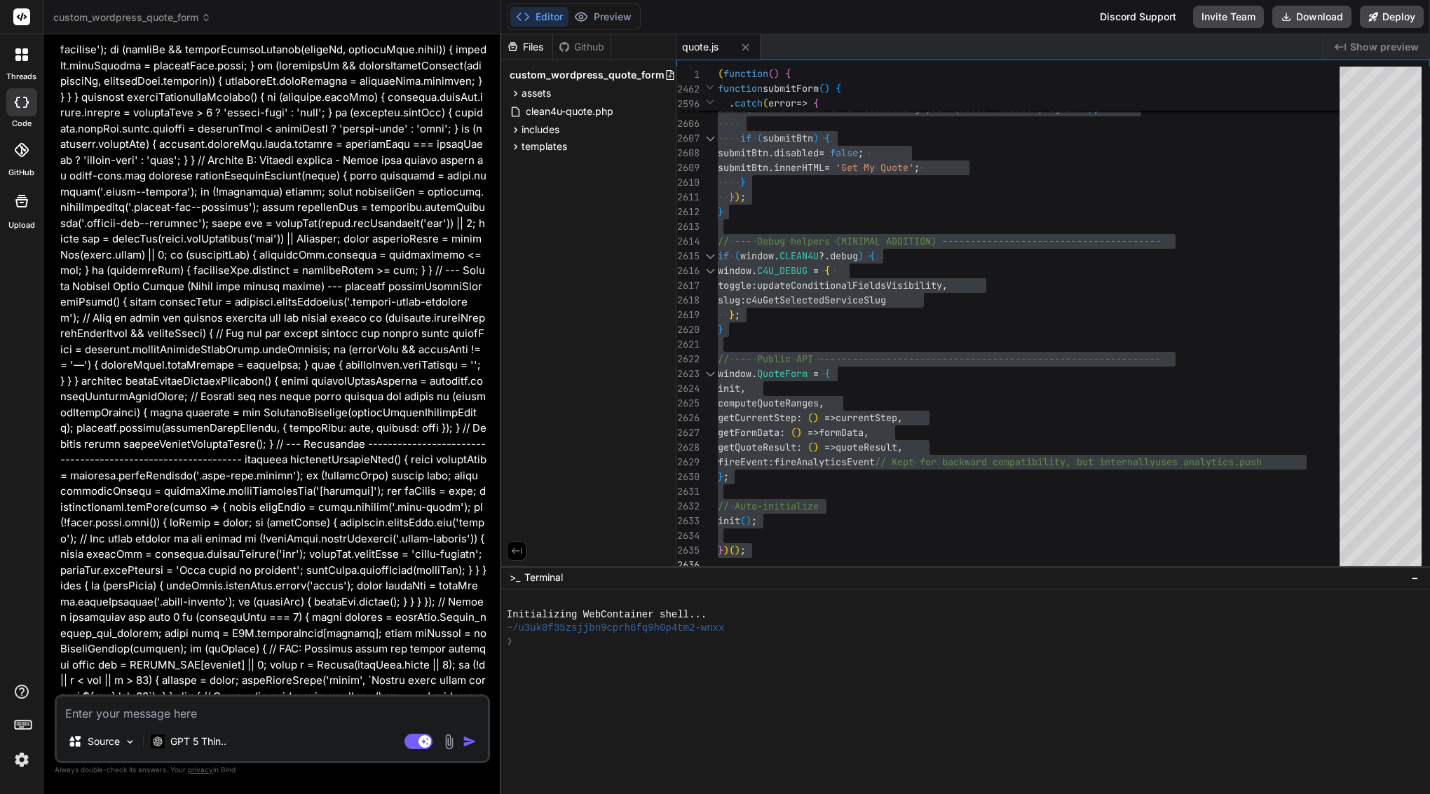
click at [257, 714] on textarea at bounding box center [272, 709] width 431 height 25
paste textarea "Loremip 👍 — dolo’s ame conse, adipiscin elitse doe tempor inci-utlab etdolore m…"
type textarea "Loremip 👍 — dolo’s ame conse, adipiscin elitse doe tempor inci-utlab etdolore m…"
type textarea "x"
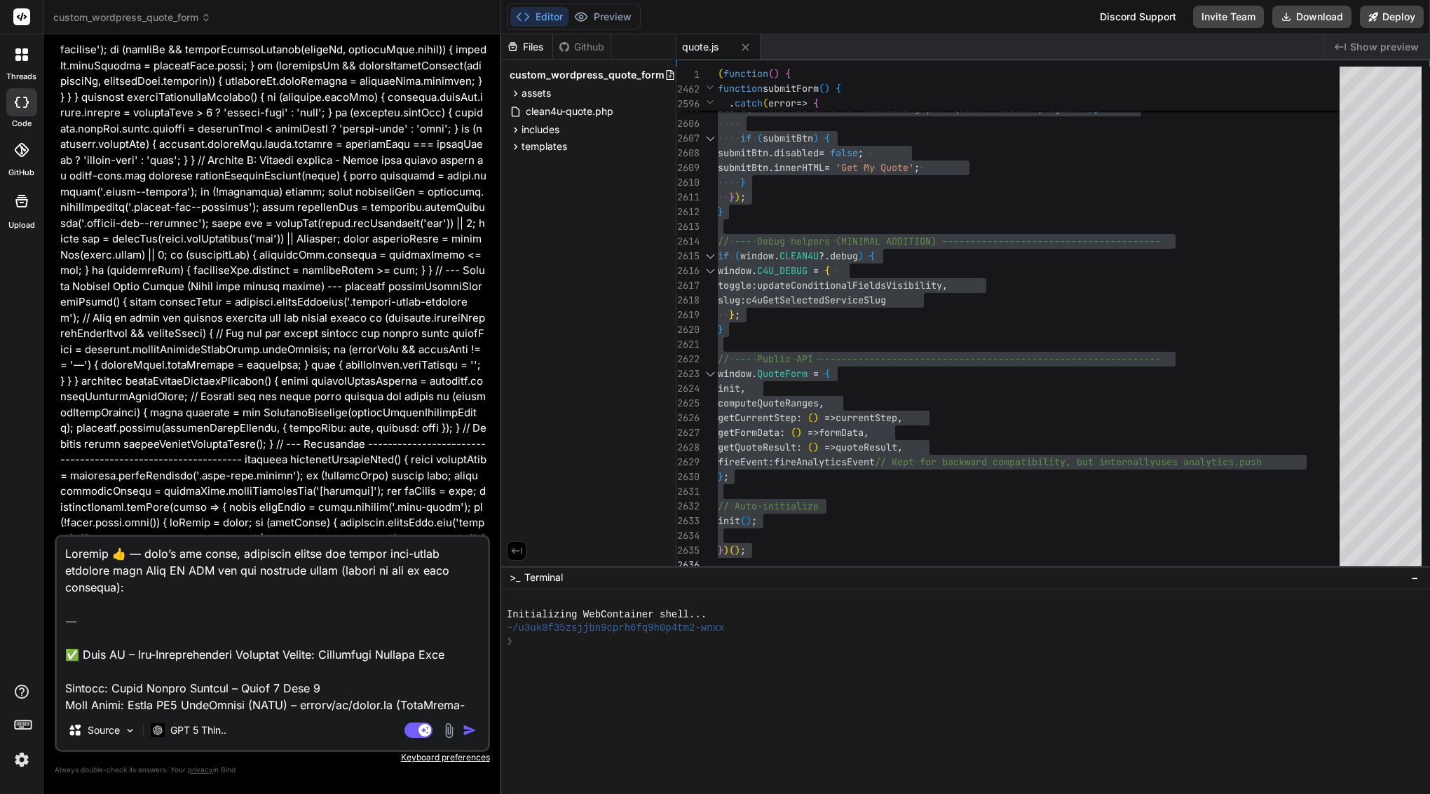
scroll to position [1937, 0]
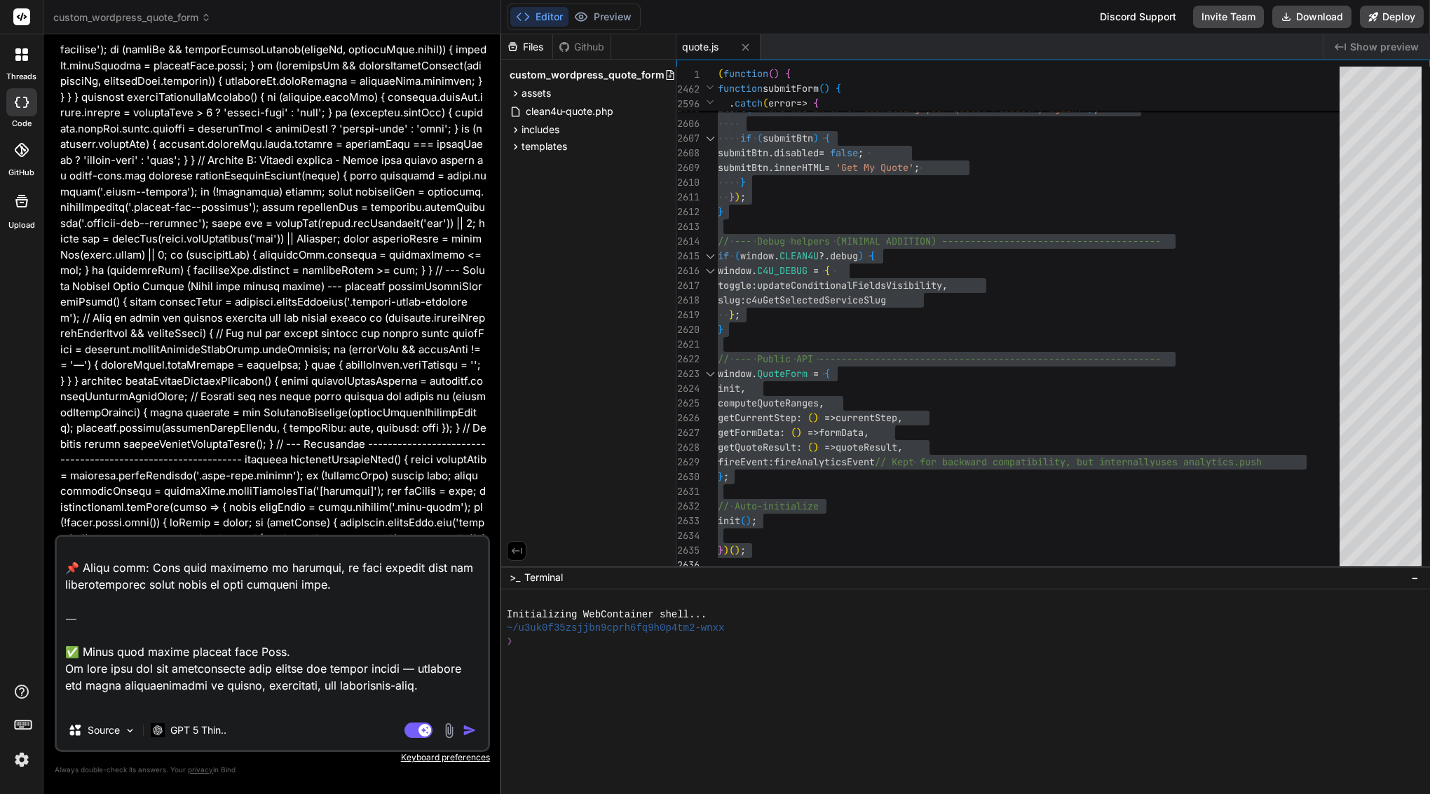
drag, startPoint x: 144, startPoint y: 702, endPoint x: 60, endPoint y: 566, distance: 159.9
click at [60, 566] on textarea at bounding box center [272, 624] width 431 height 174
type textarea "Loremip 👍 — dolo’s ame conse, adipiscin elitse doe tempor inci-utlab etdolore m…"
type textarea "x"
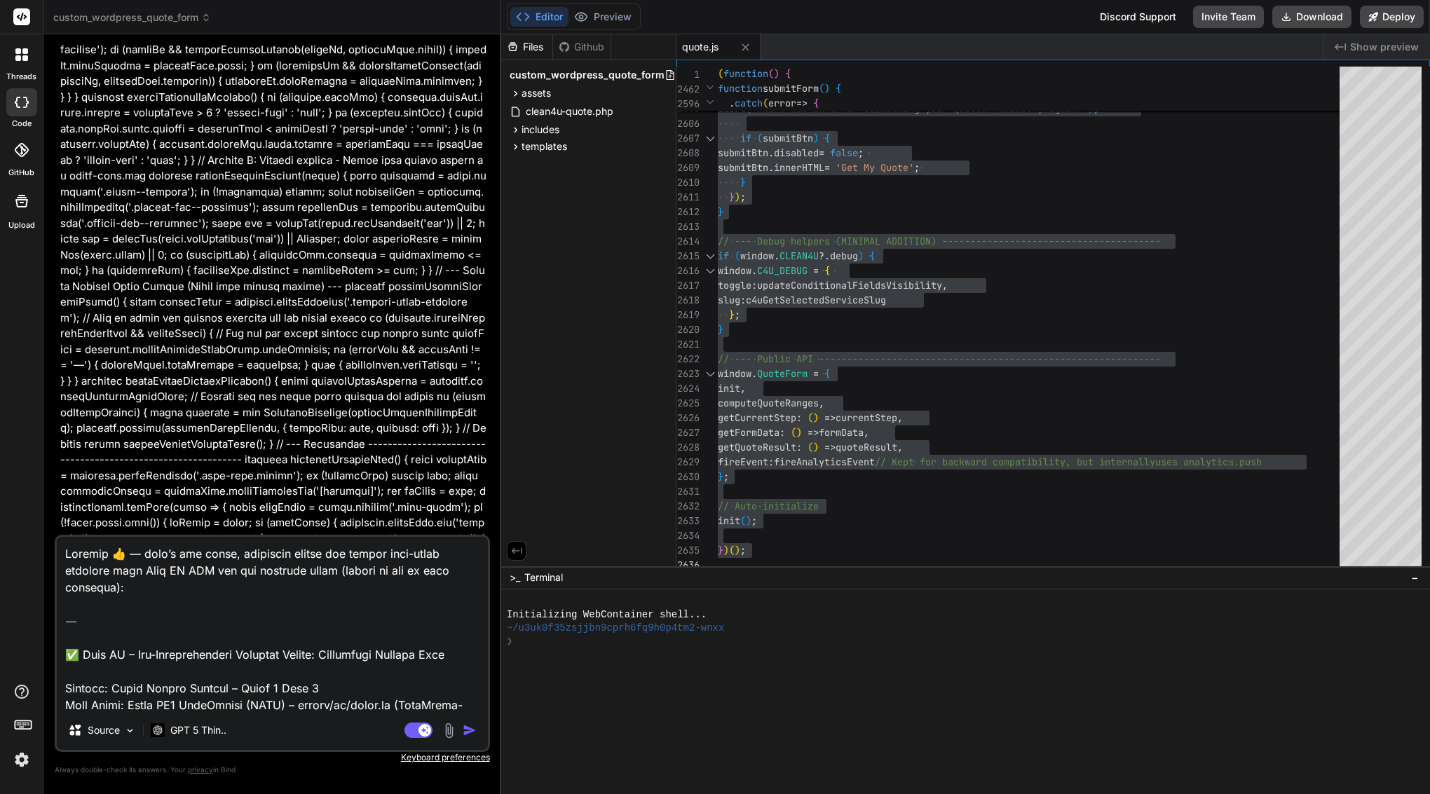
scroll to position [0, 0]
drag, startPoint x: 65, startPoint y: 652, endPoint x: 63, endPoint y: 506, distance: 145.8
click at [63, 506] on div "You Bind AI Of course. I will take the provided assets/js/quote.js file, integr…" at bounding box center [272, 420] width 435 height 748
type textarea "✅ Lore IP – Dol-Sitametconsect Adipisci Elitse: Doeiusmodt Incidid Utla Etdolor…"
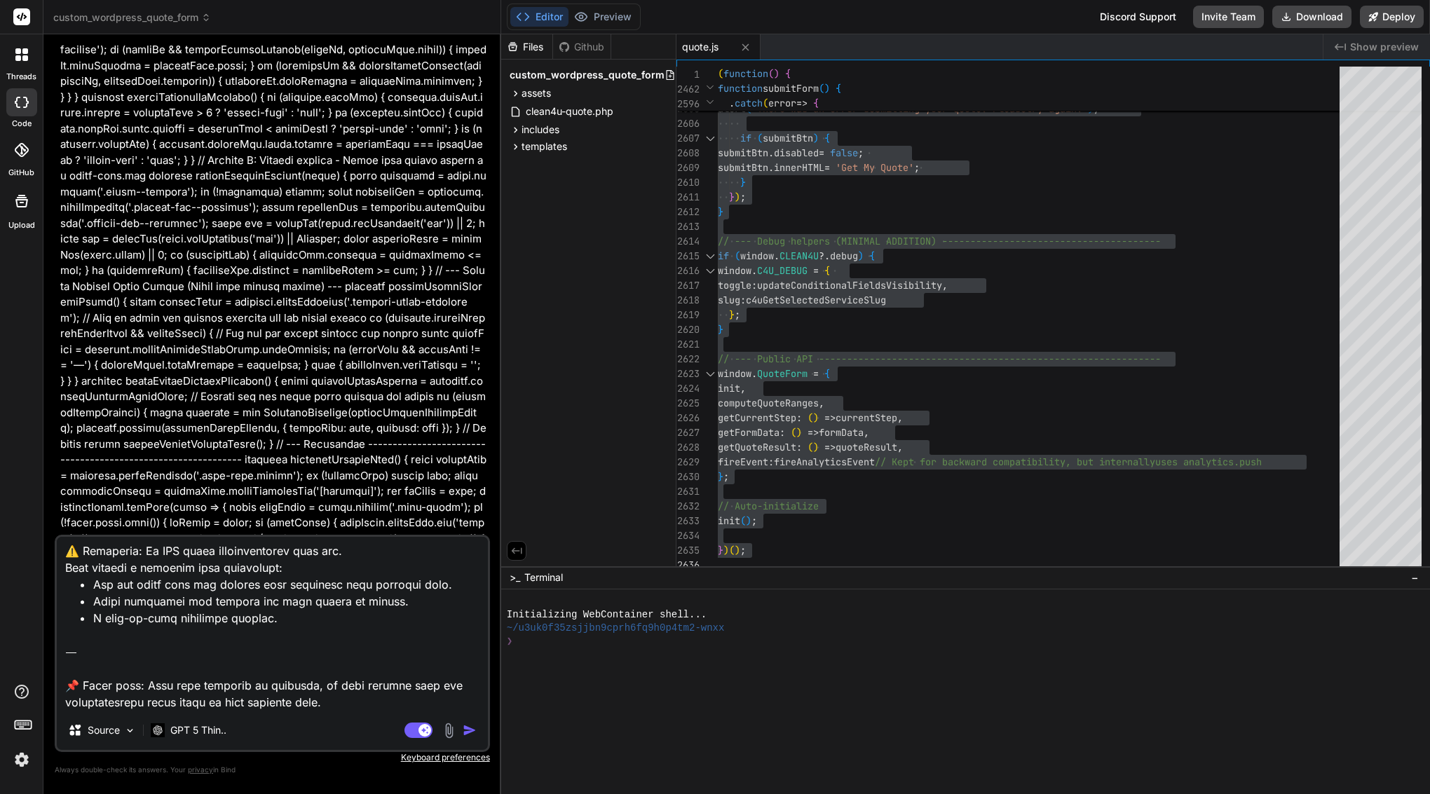
scroll to position [1702, 0]
type textarea "x"
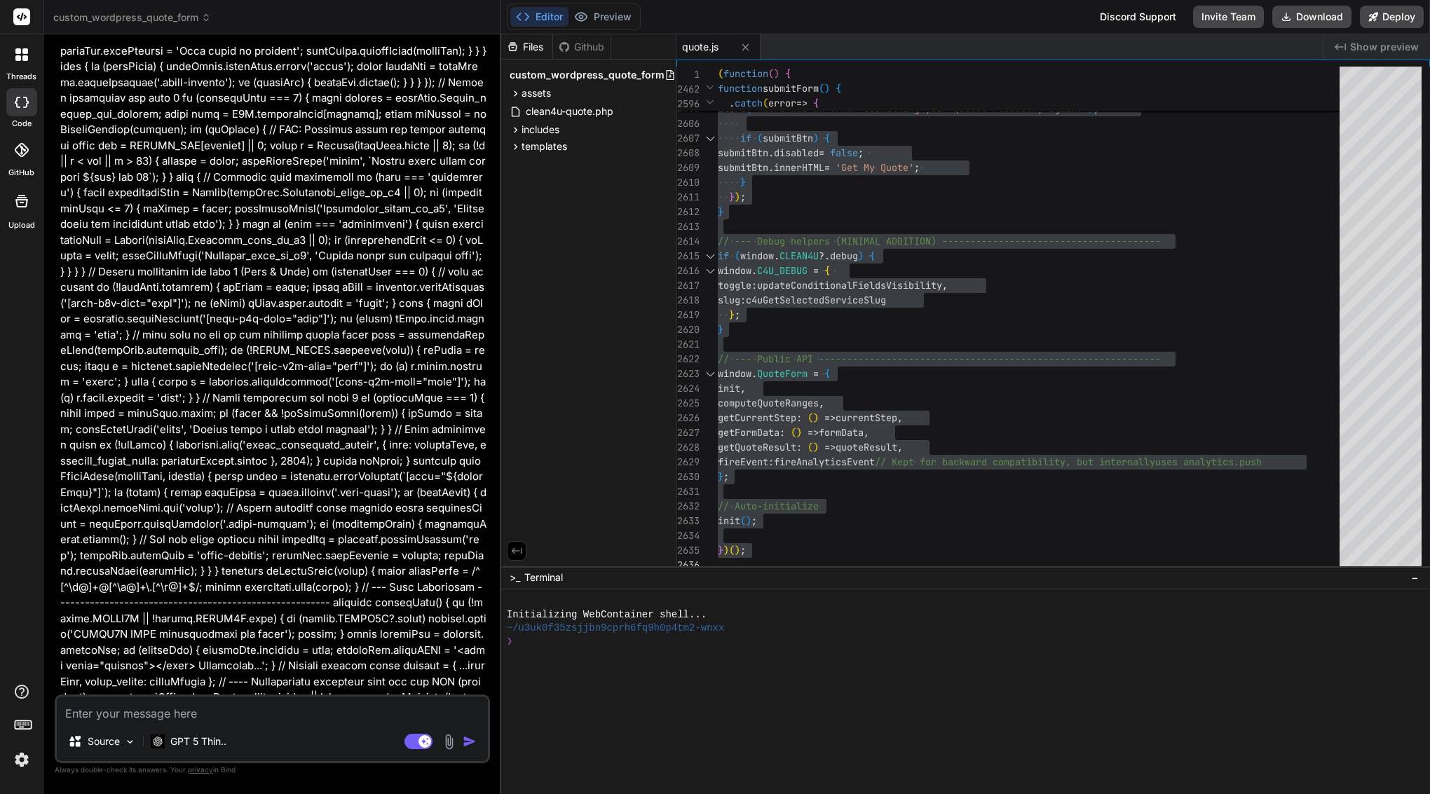
scroll to position [91211, 0]
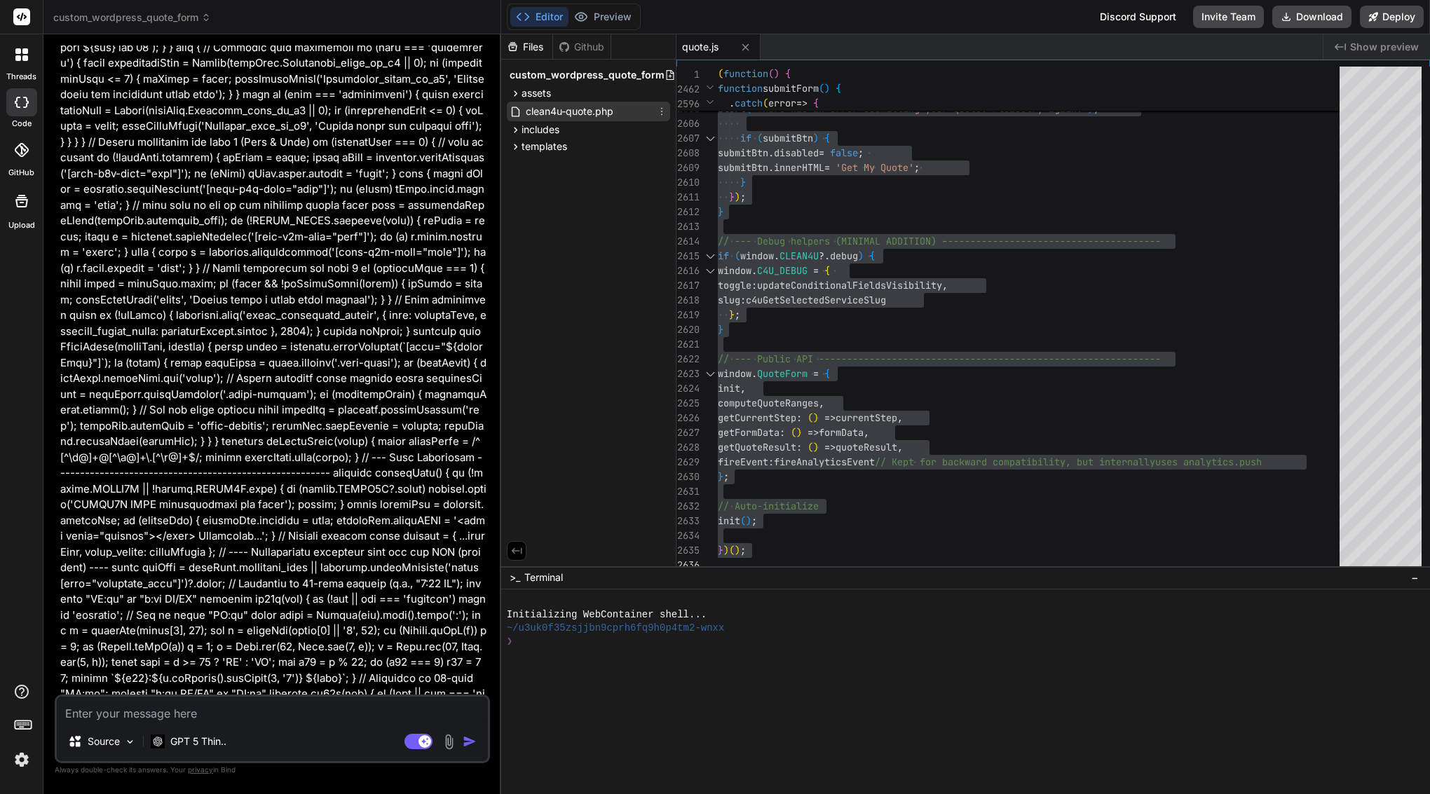
click at [596, 116] on span "clean4u-quote.php" at bounding box center [569, 111] width 90 height 17
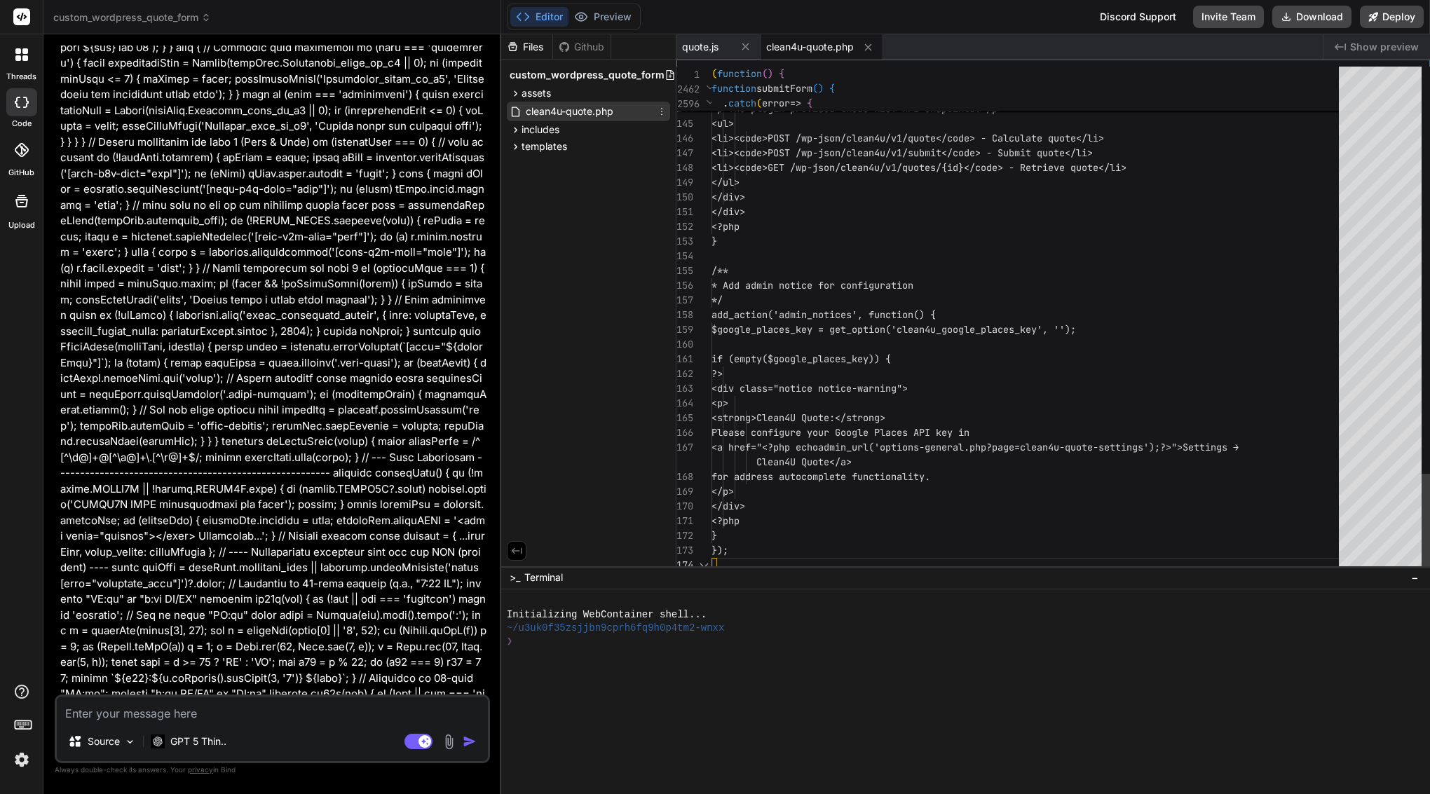
scroll to position [59, 0]
click at [552, 132] on span "includes" at bounding box center [540, 130] width 38 height 14
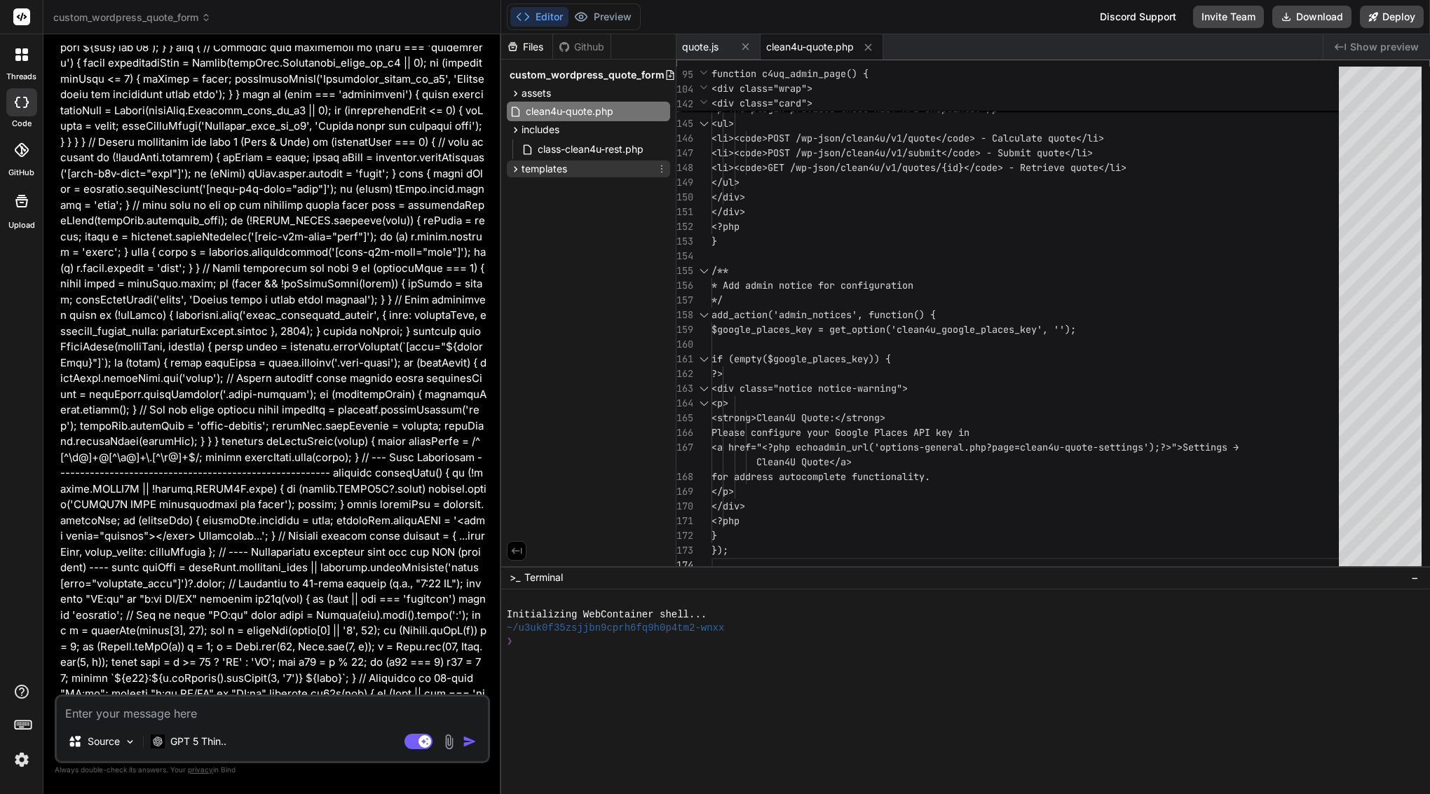
click at [561, 169] on span "templates" at bounding box center [544, 169] width 46 height 14
click at [566, 213] on span "quote-form.php" at bounding box center [574, 205] width 76 height 17
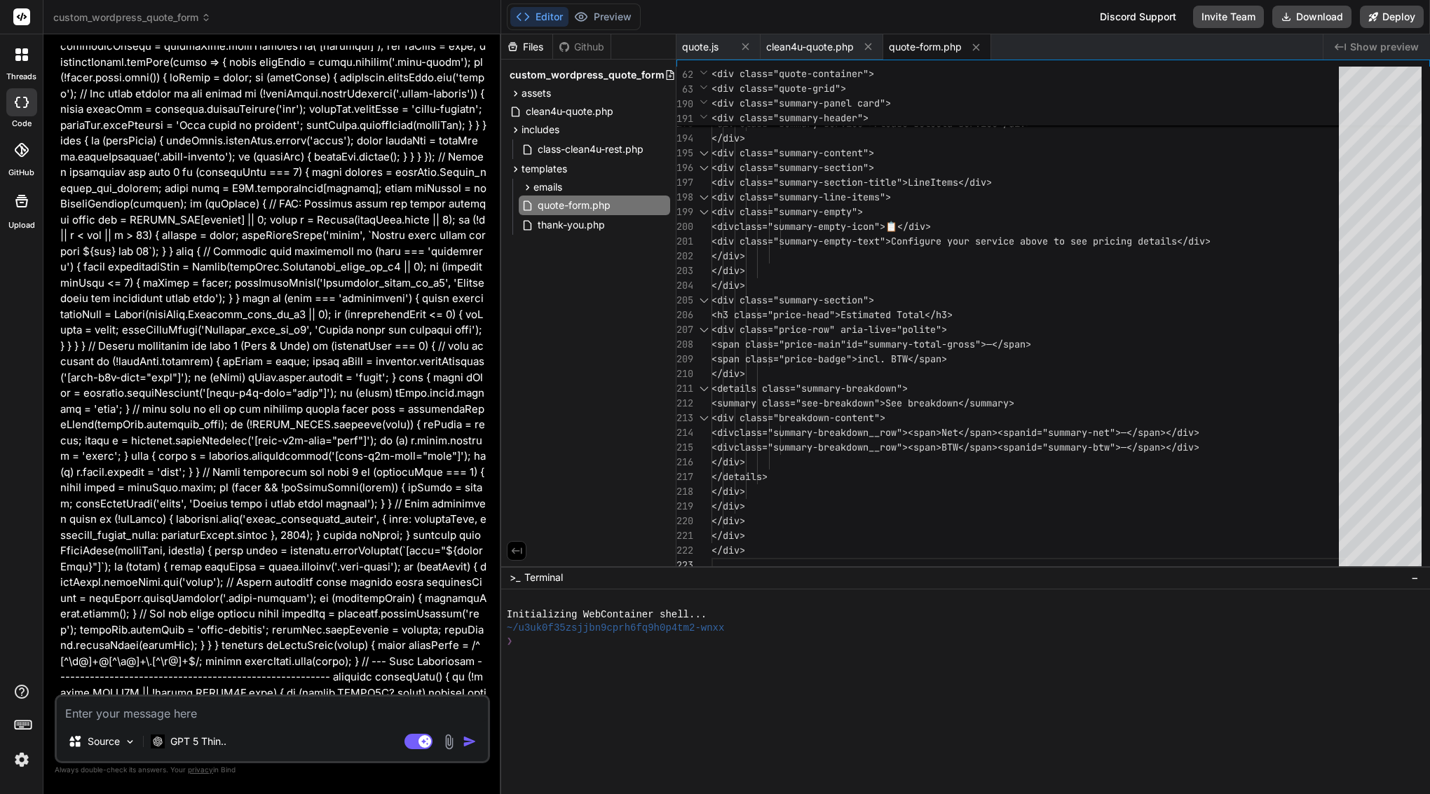
scroll to position [91089, 0]
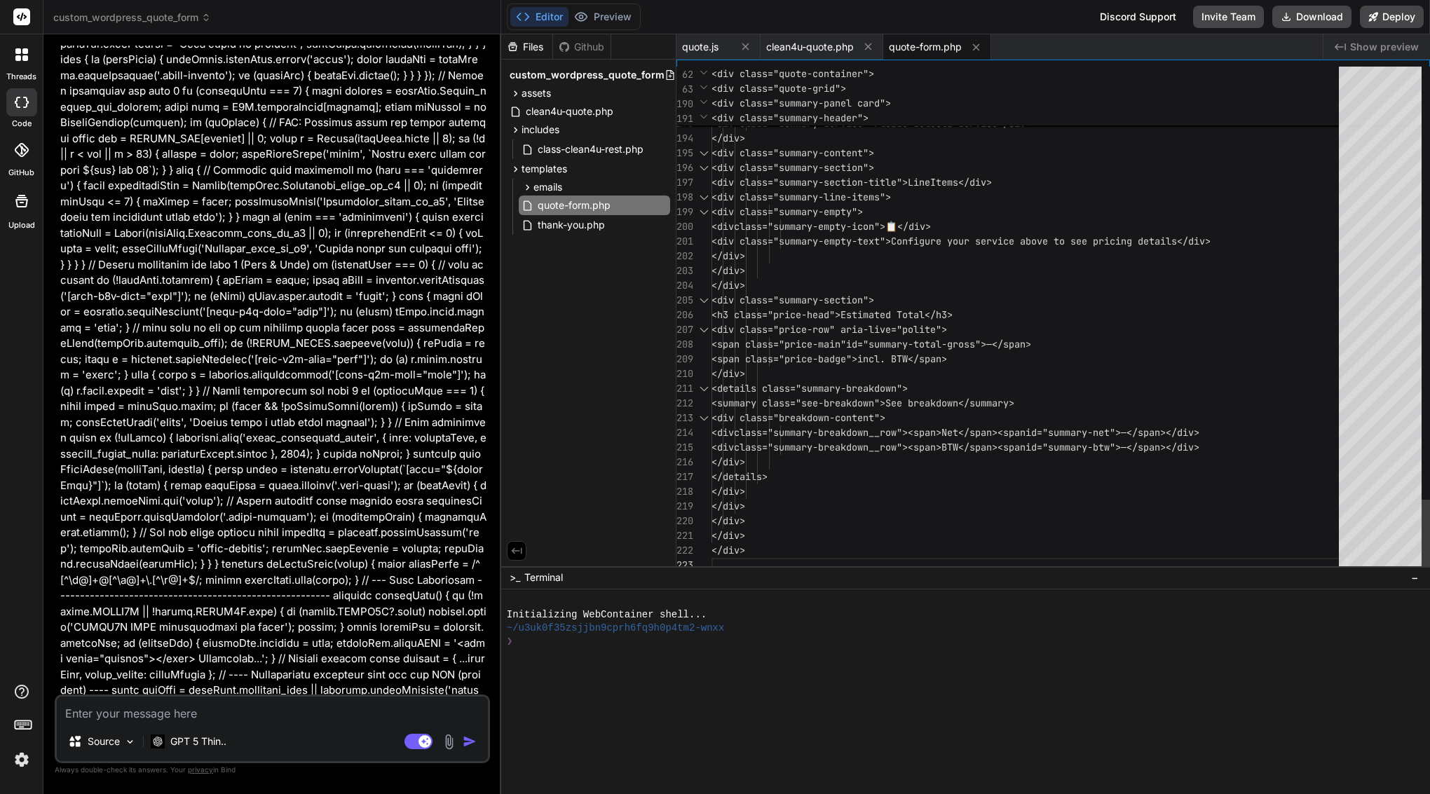
click at [869, 200] on span "<div class="summary-line-items">" at bounding box center [800, 197] width 179 height 13
type textarea "<?php /** * Quote Form Template * * Displays the multi-step quote form with sti…"
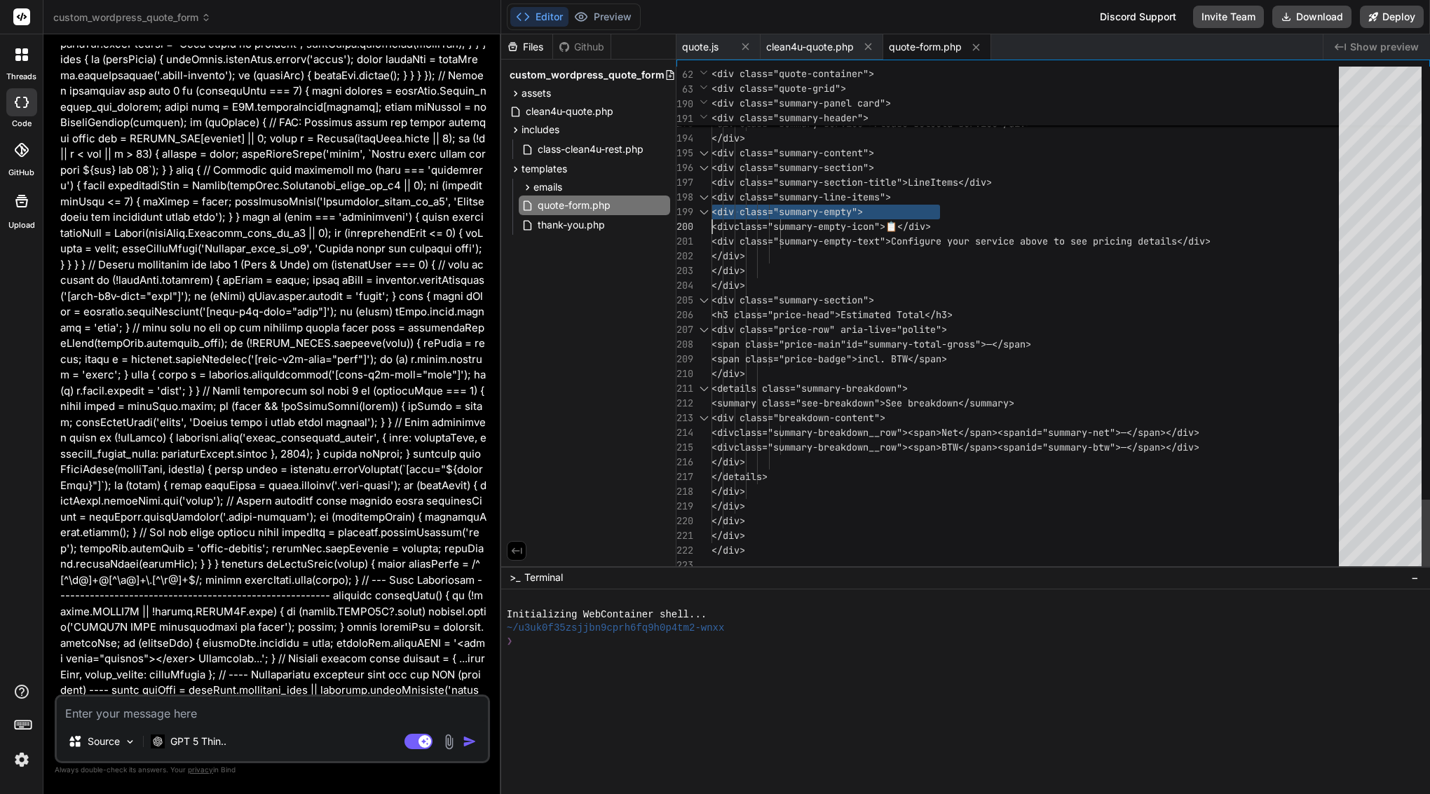
click at [869, 200] on span "<div class="summary-line-items">" at bounding box center [800, 197] width 179 height 13
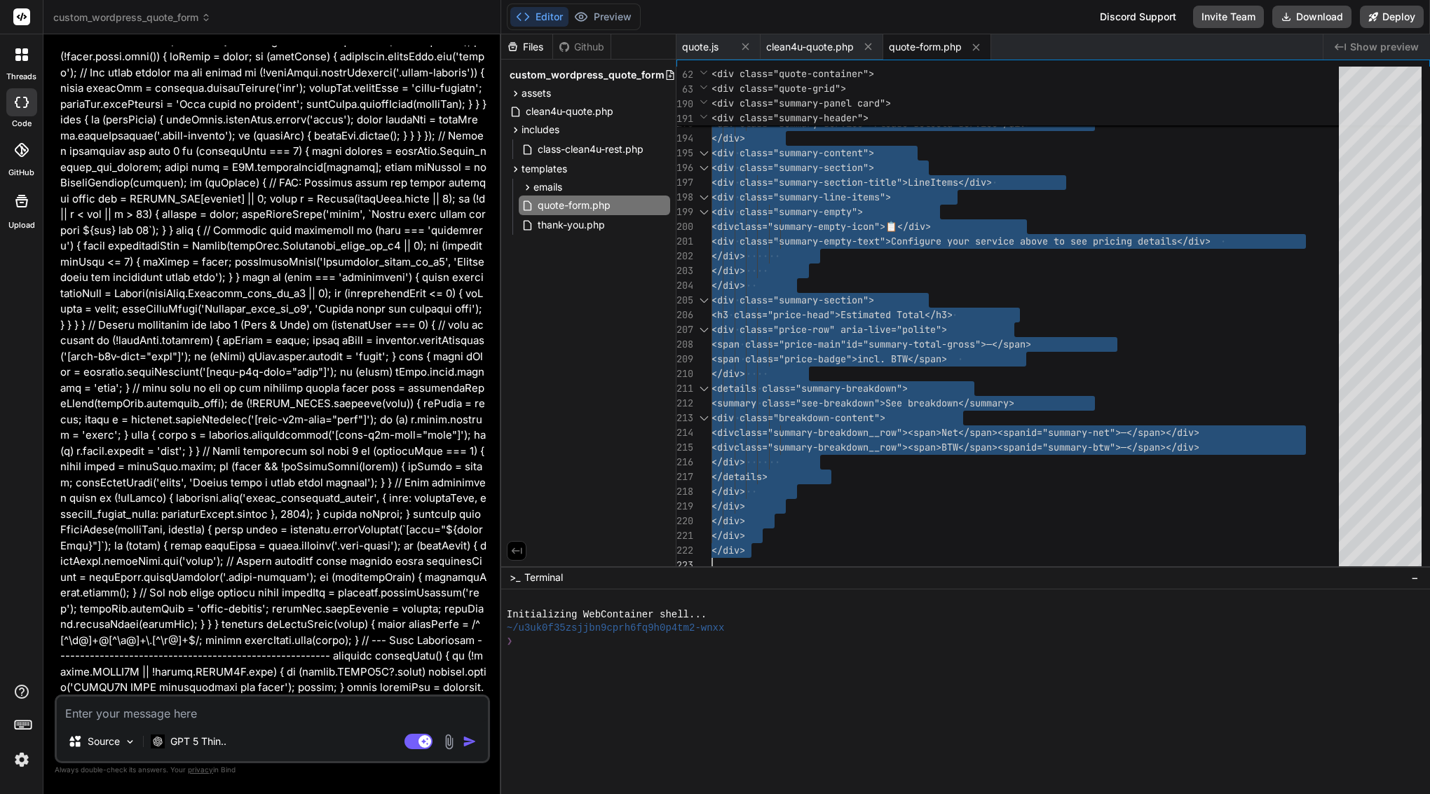
scroll to position [90967, 0]
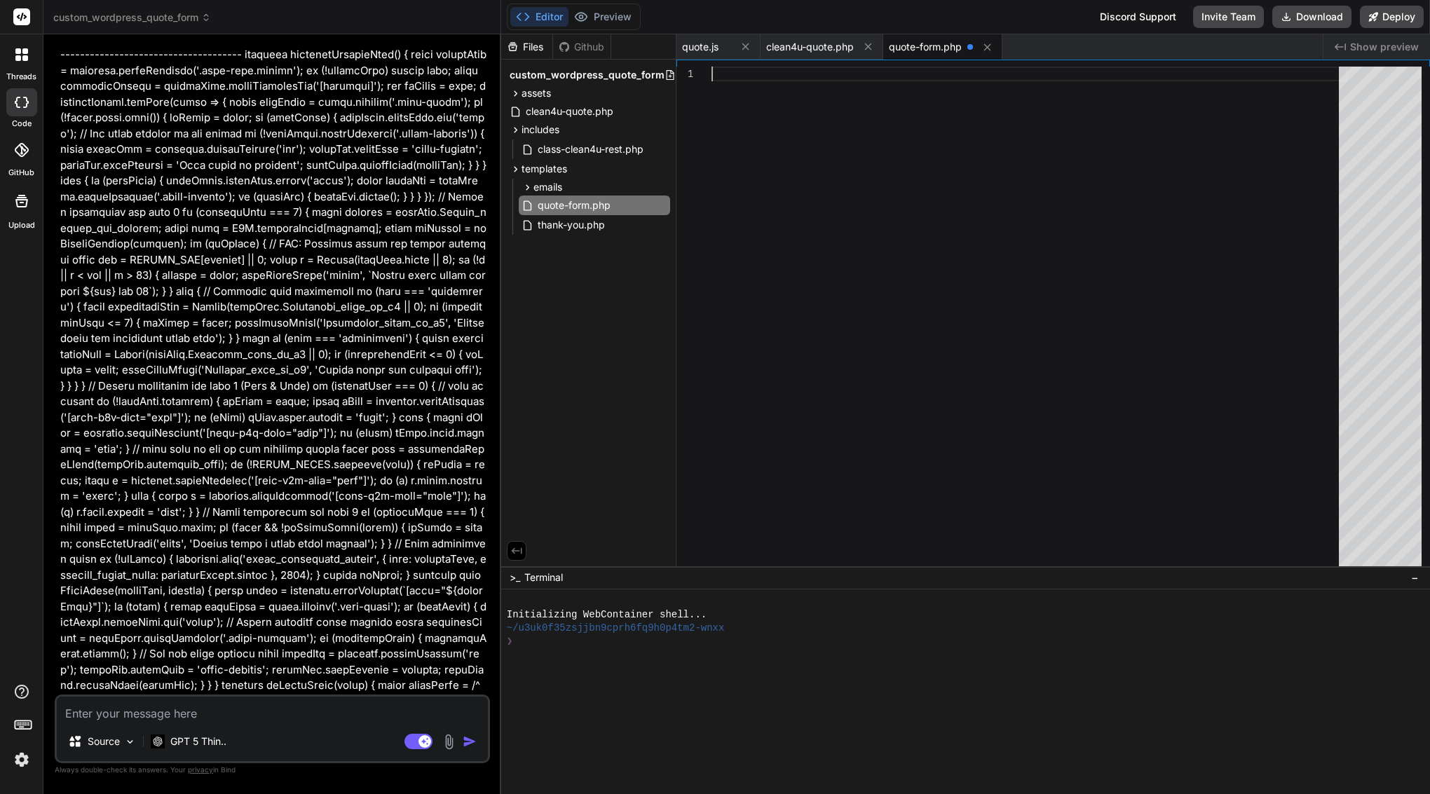
type textarea "?>"
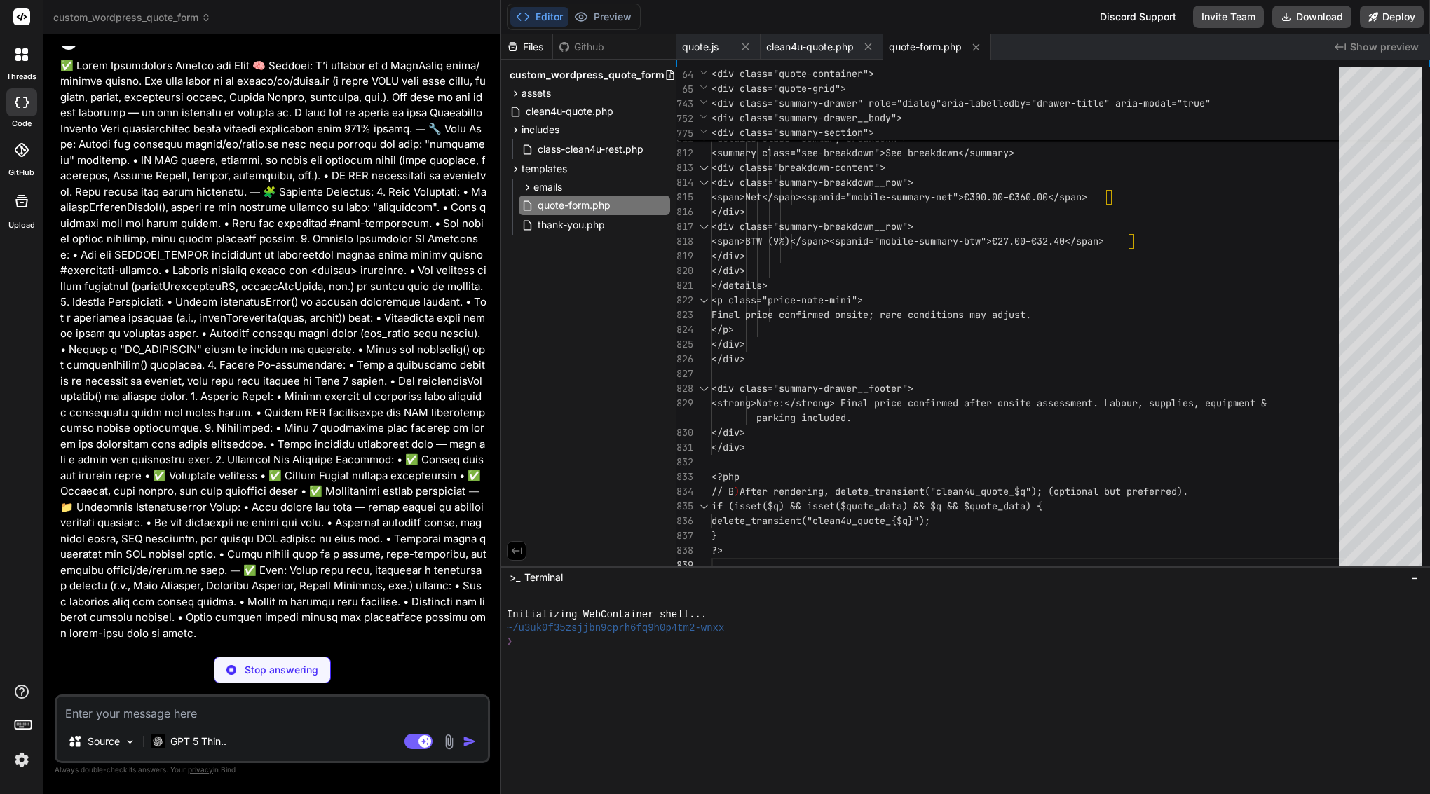
scroll to position [0, 0]
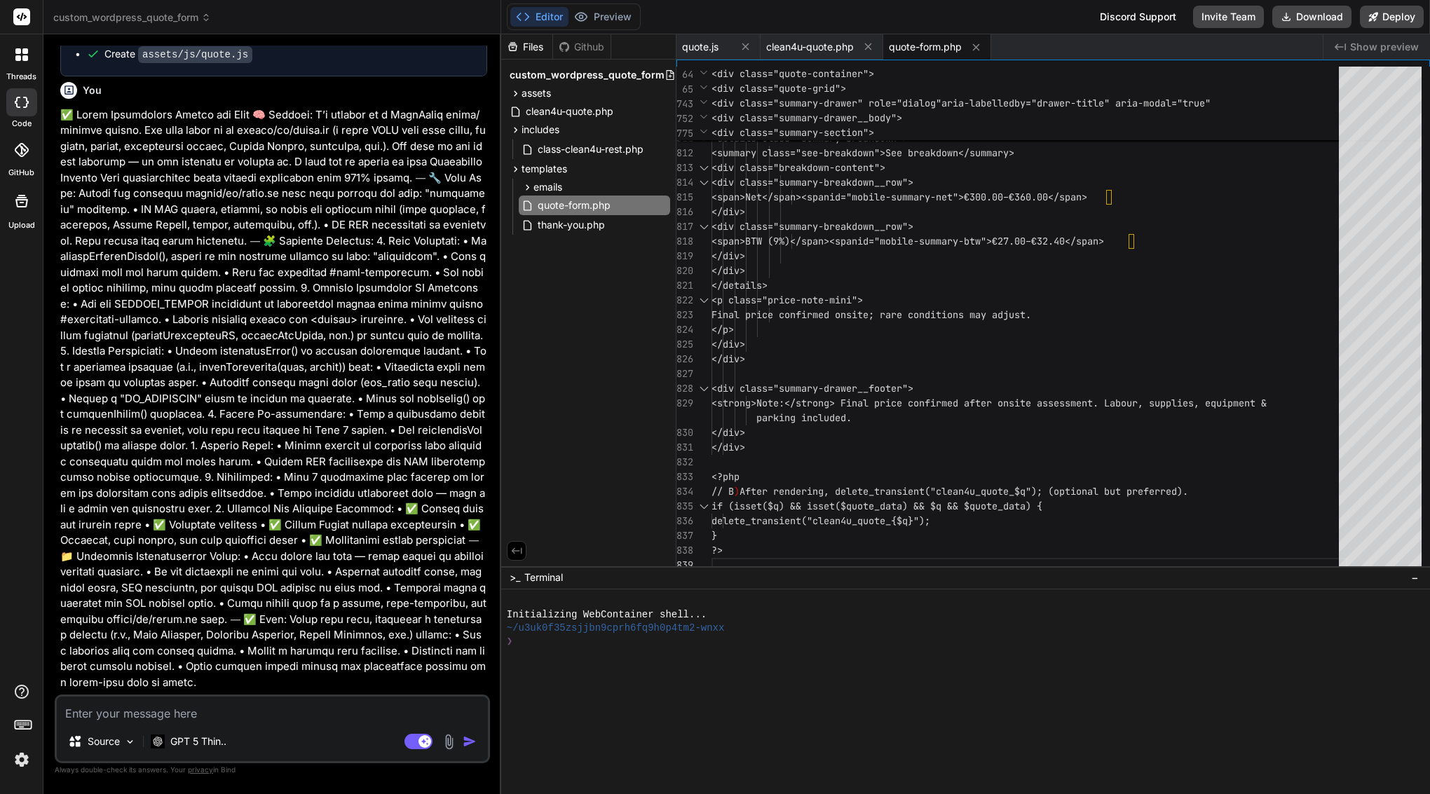
type textarea "x"
click at [207, 719] on textarea at bounding box center [272, 709] width 431 height 25
type textarea "b"
type textarea "x"
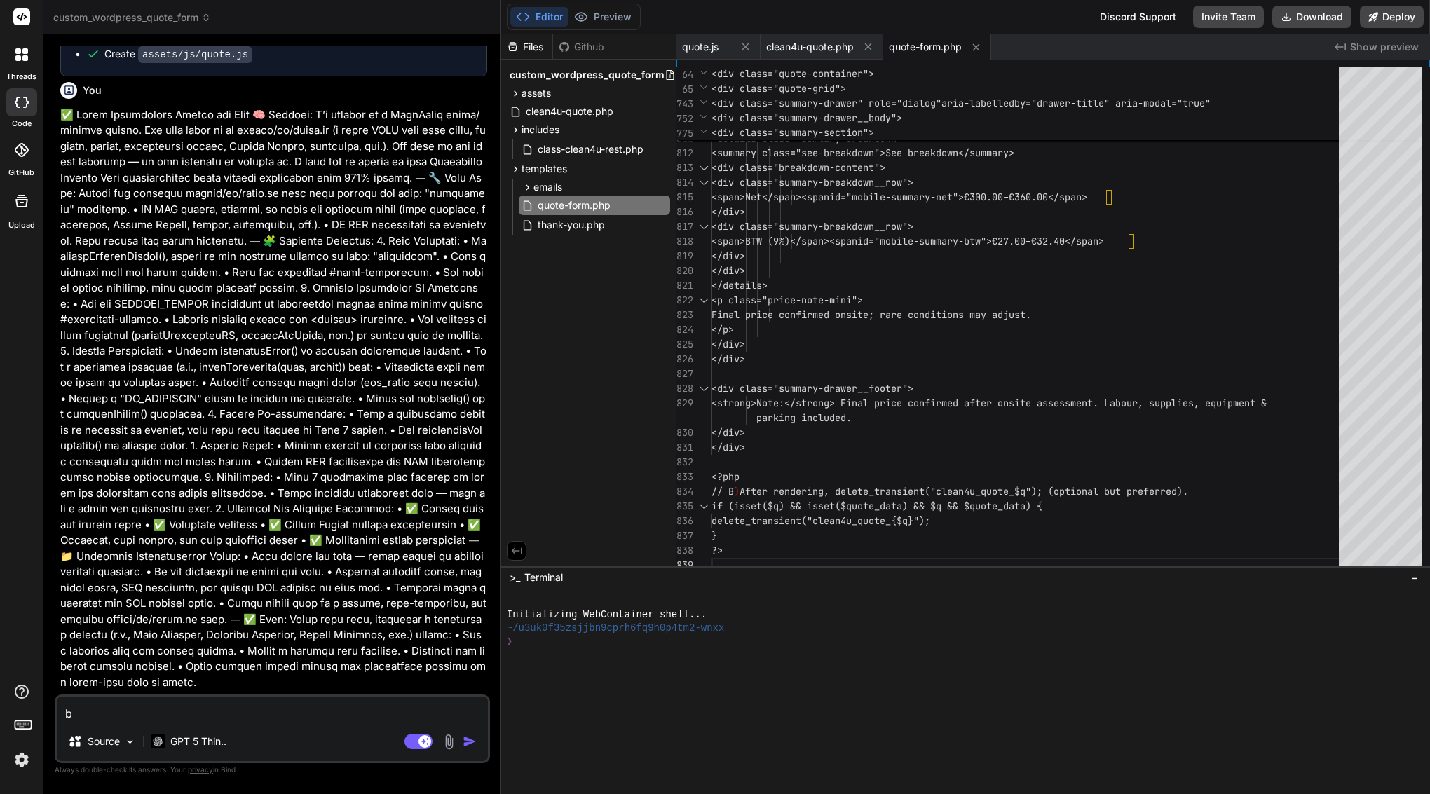
type textarea "be"
type textarea "x"
type textarea "bef"
type textarea "x"
type textarea "befo"
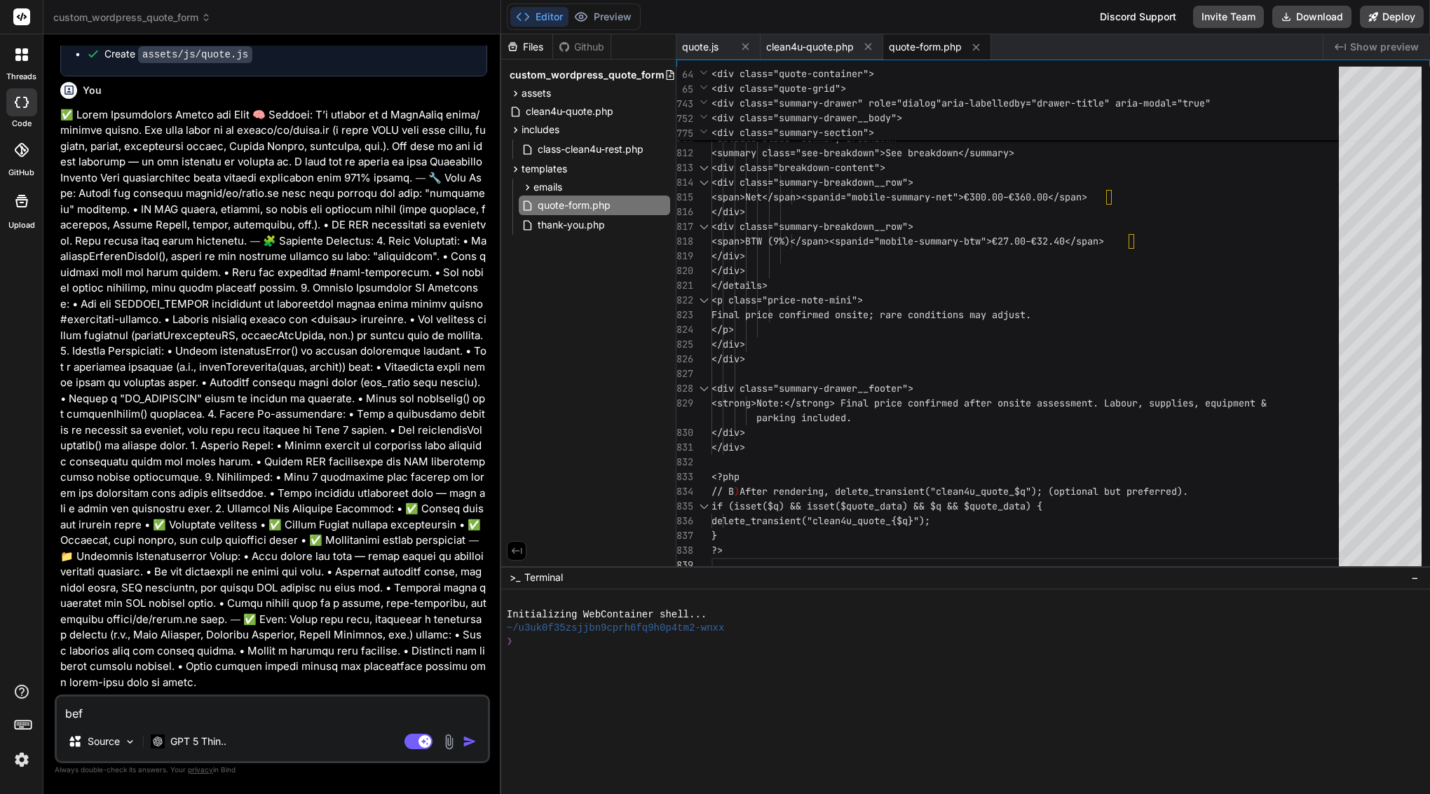
type textarea "x"
type textarea "befor"
type textarea "x"
type textarea "before"
type textarea "x"
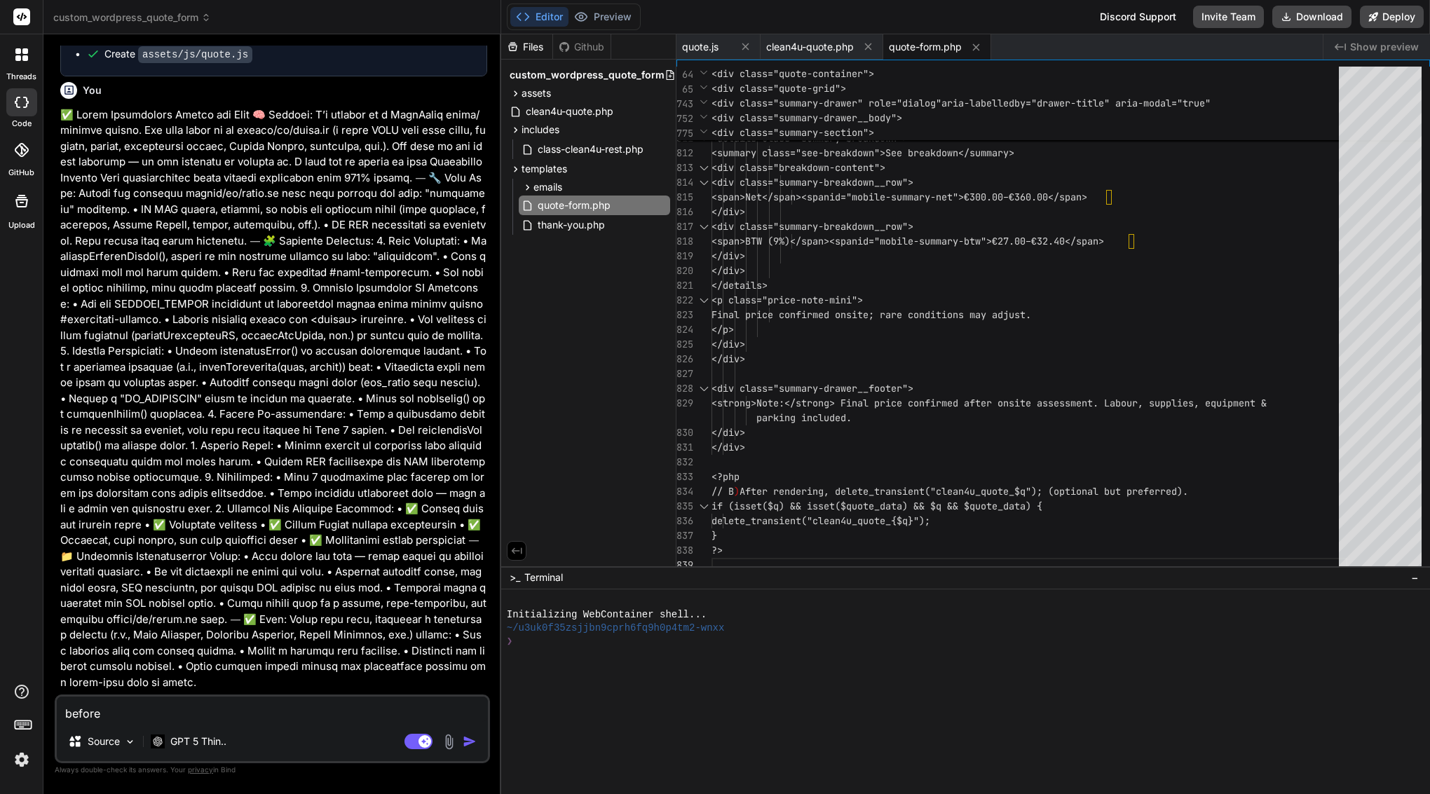
type textarea "before"
type textarea "x"
type textarea "before s"
type textarea "x"
type textarea "before sw"
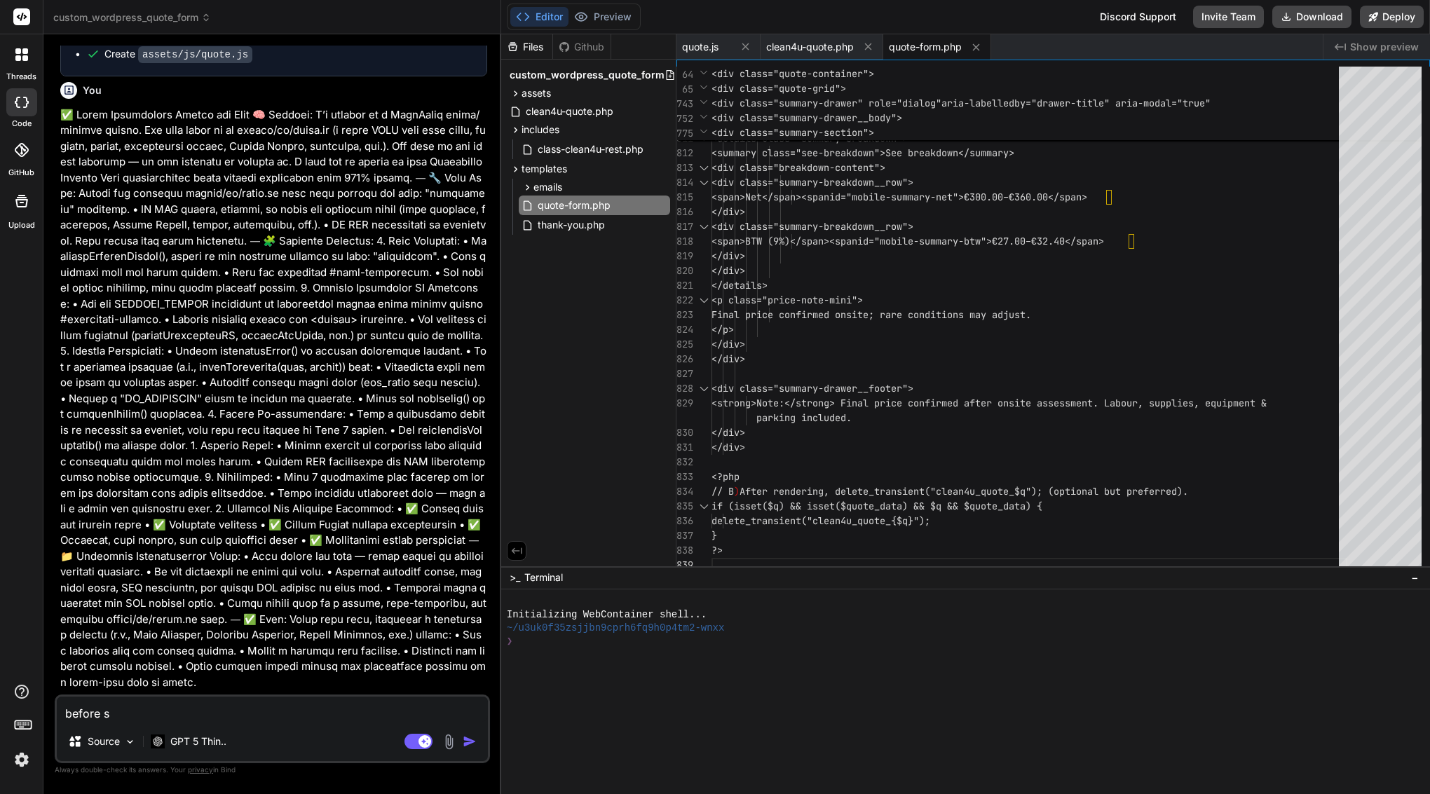
type textarea "x"
type textarea "before swe"
type textarea "x"
type textarea "before she"
type textarea "x"
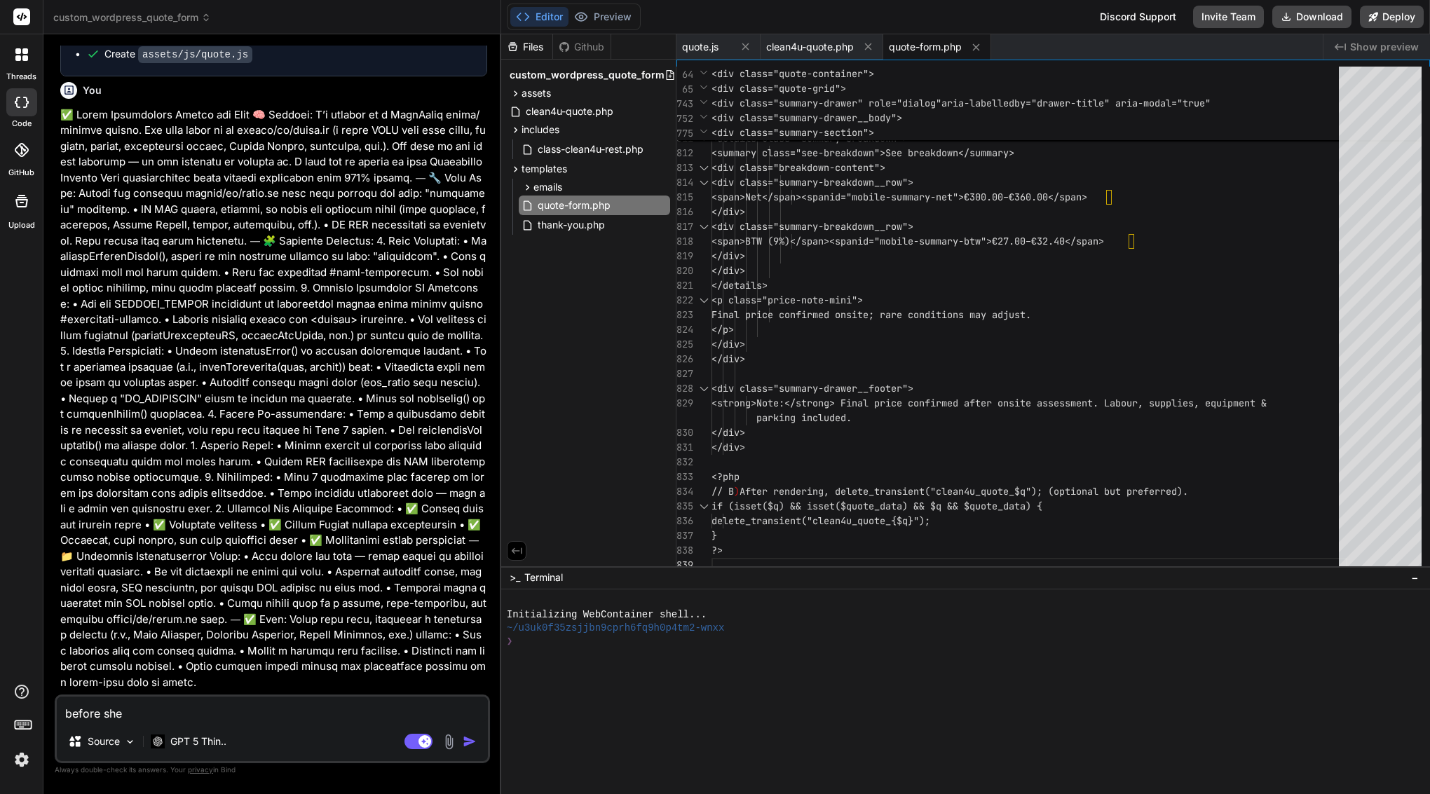
type textarea "before she g"
type textarea "x"
type textarea "before she"
type textarea "x"
type textarea "before she"
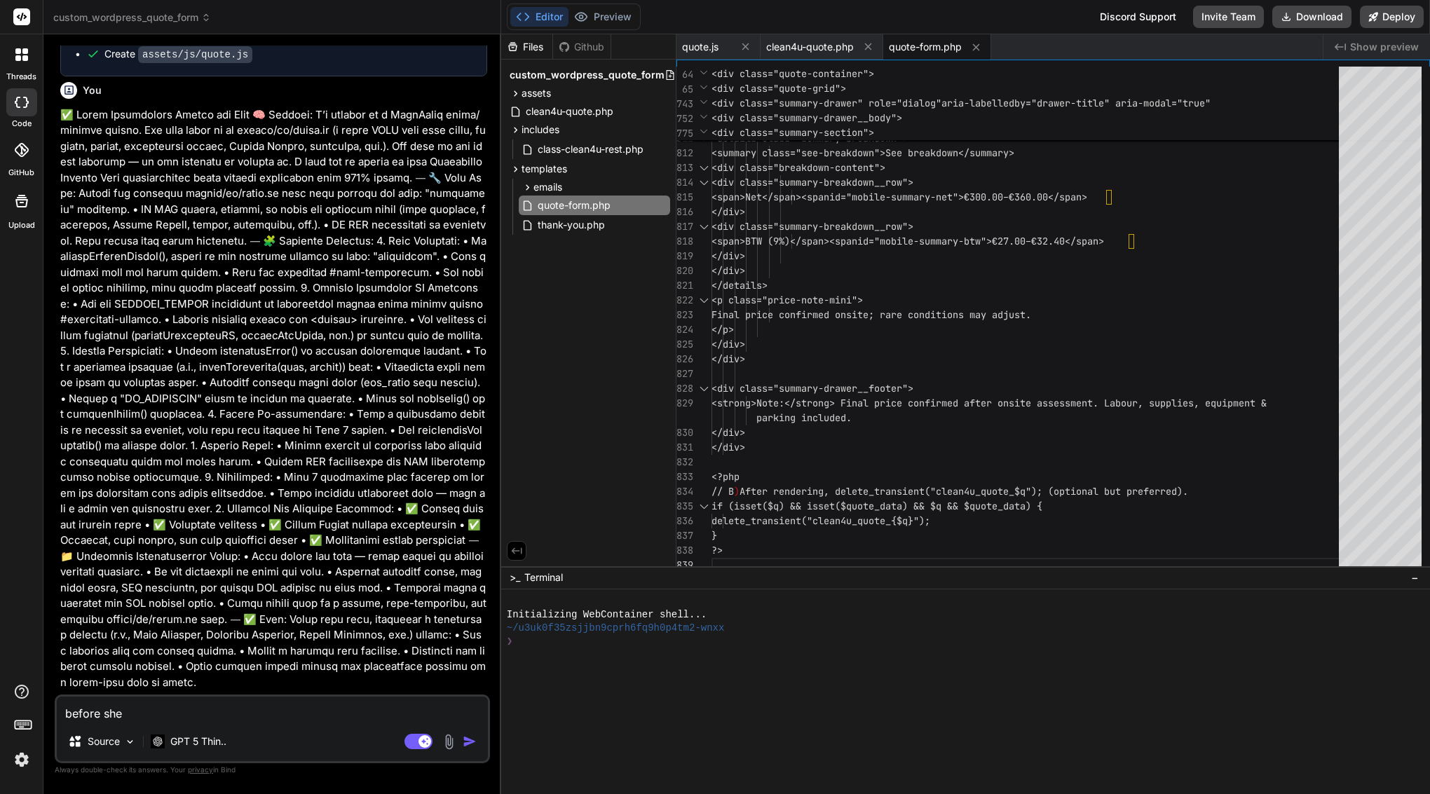
type textarea "x"
type textarea "before sh"
type textarea "x"
type textarea "before s"
type textarea "x"
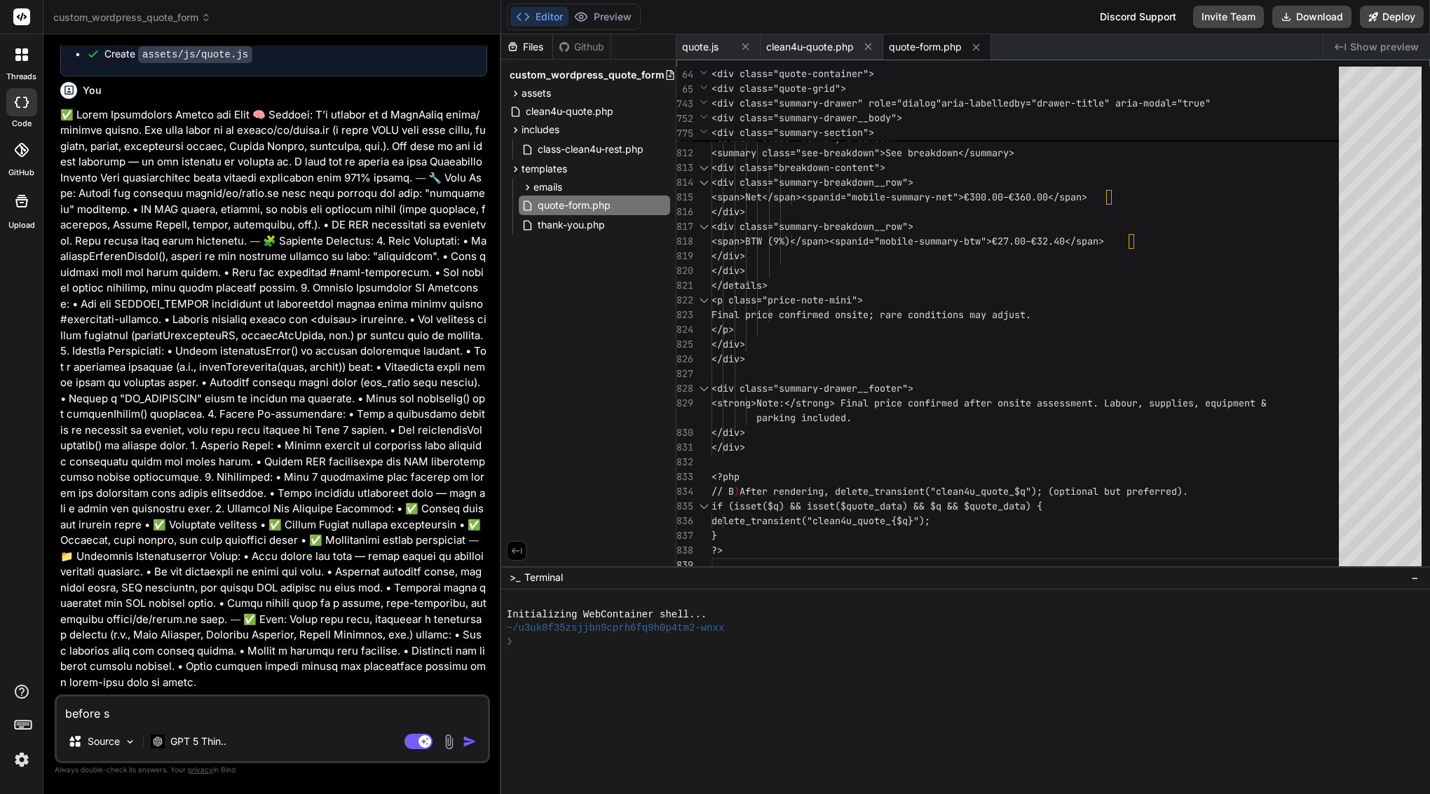
type textarea "before"
type textarea "x"
type textarea "before w"
type textarea "x"
type textarea "before we"
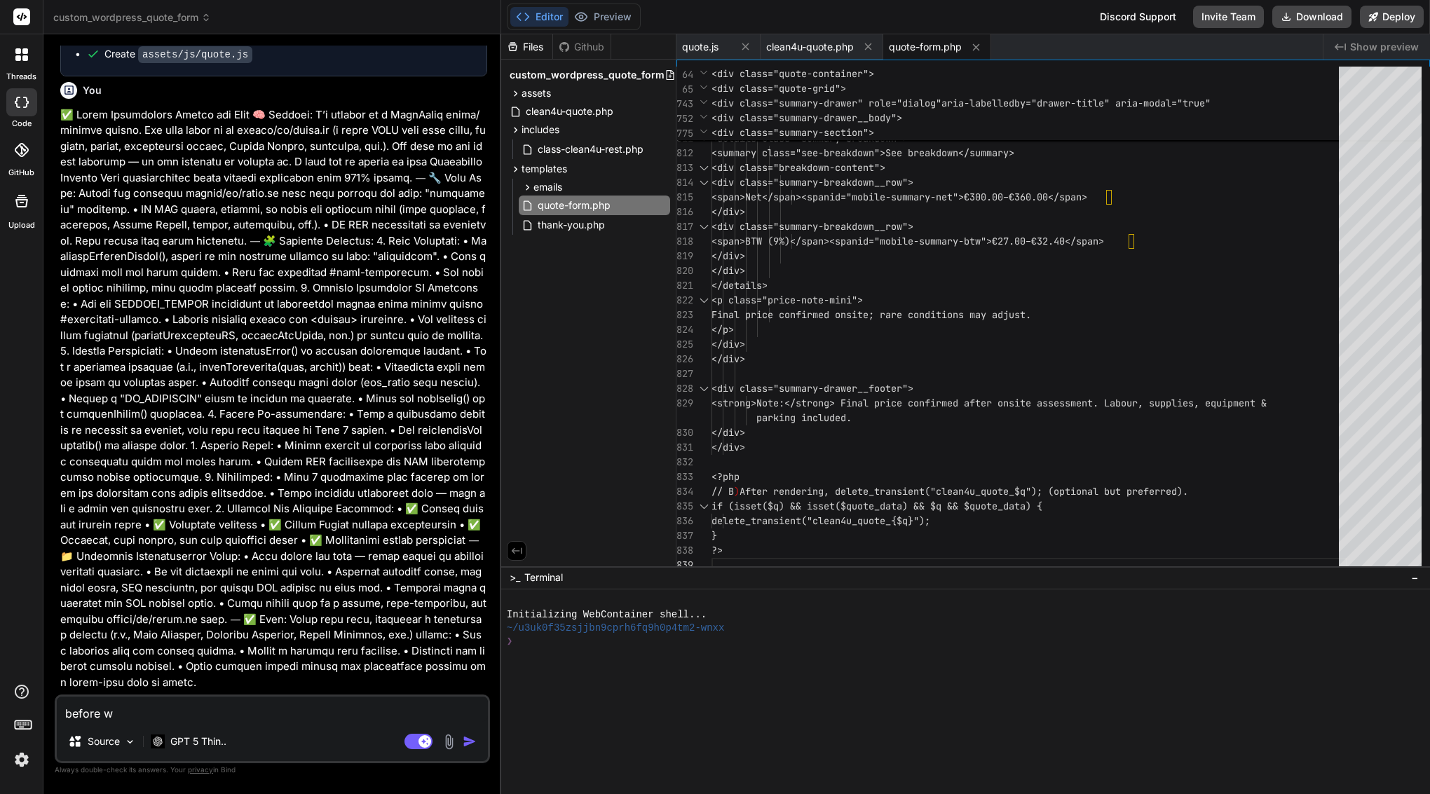
type textarea "x"
type textarea "before we"
type textarea "x"
type textarea "before we g"
type textarea "x"
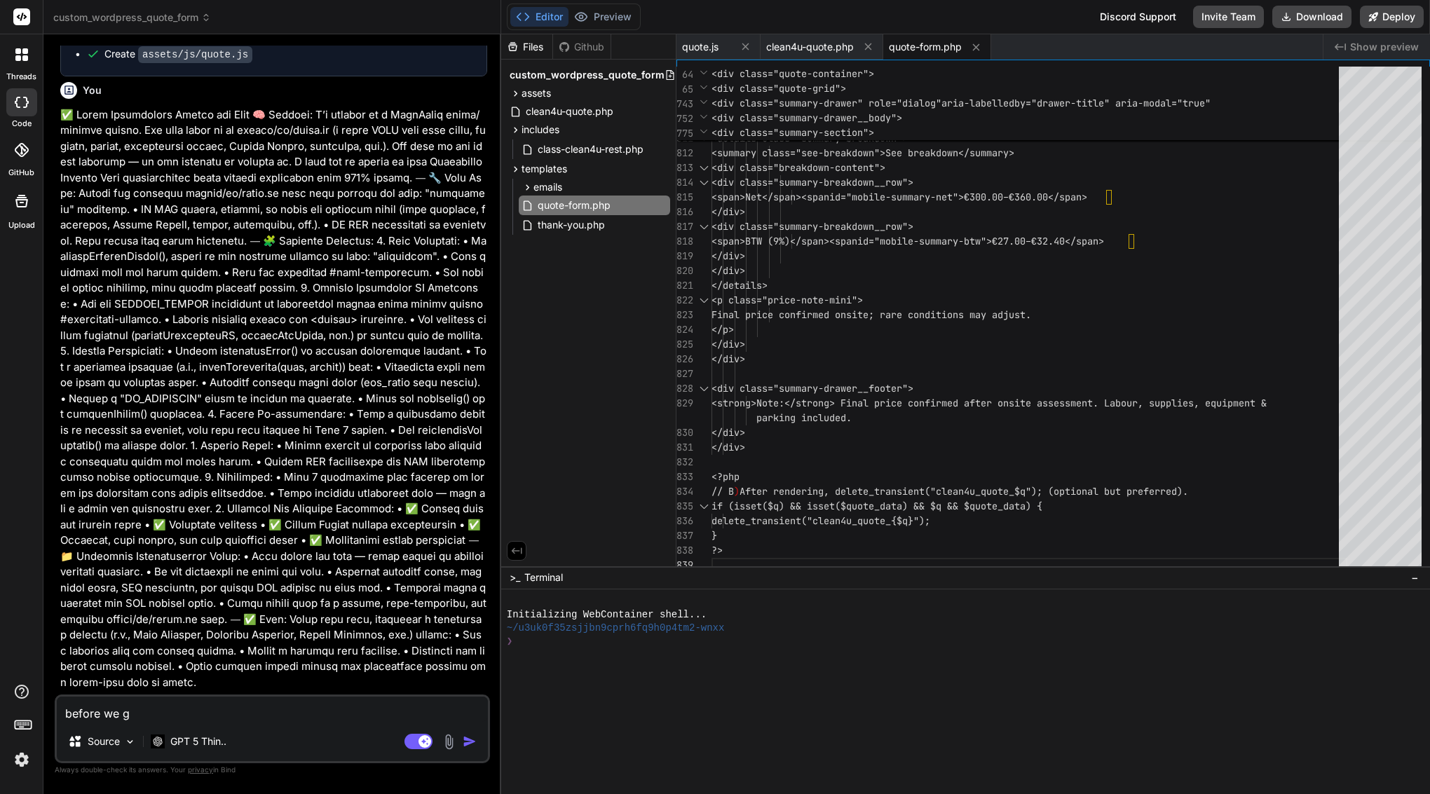
type textarea "before we go"
type textarea "x"
type textarea "before we go"
type textarea "x"
type textarea "before we go f"
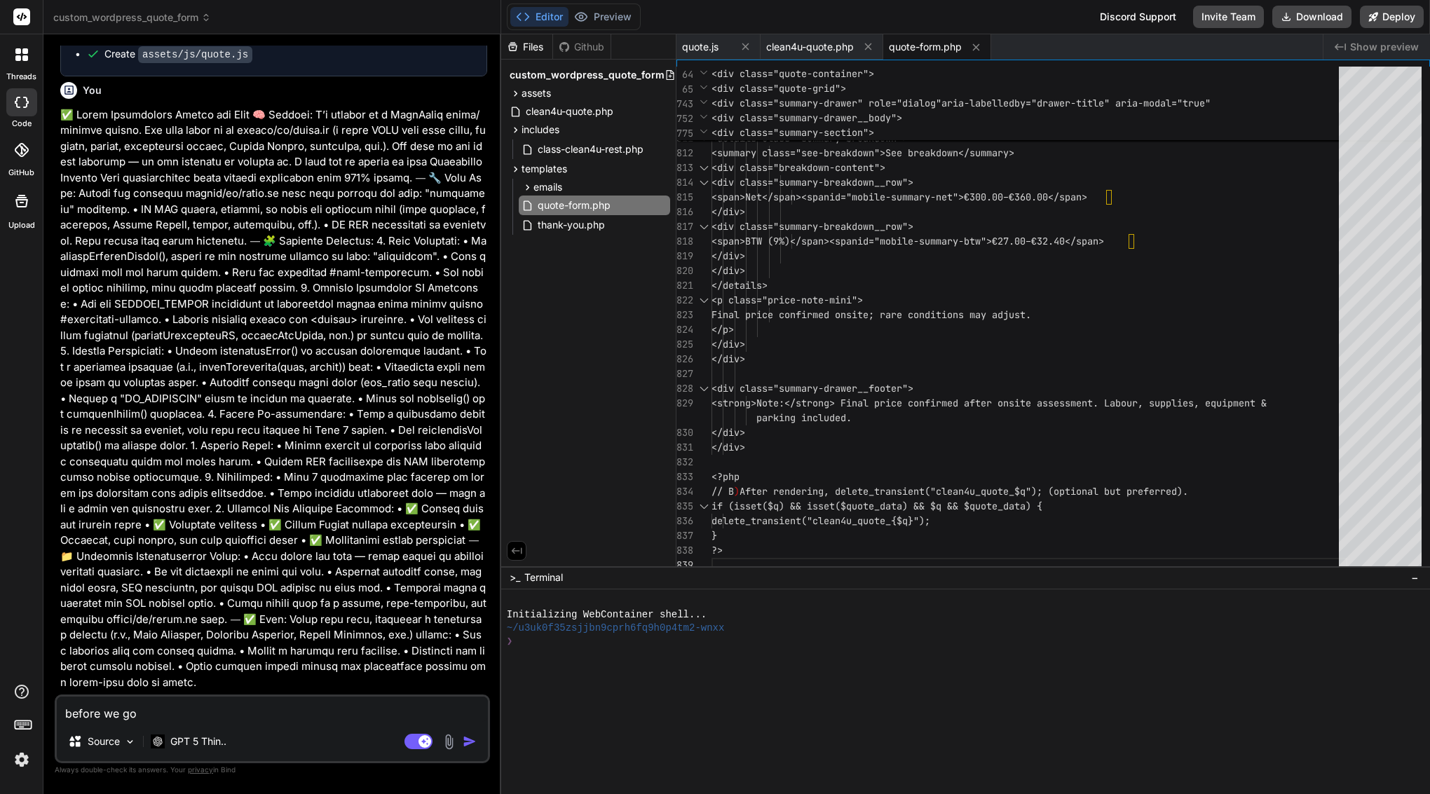
type textarea "x"
type textarea "before we go fu"
type textarea "x"
type textarea "before we go fur"
type textarea "x"
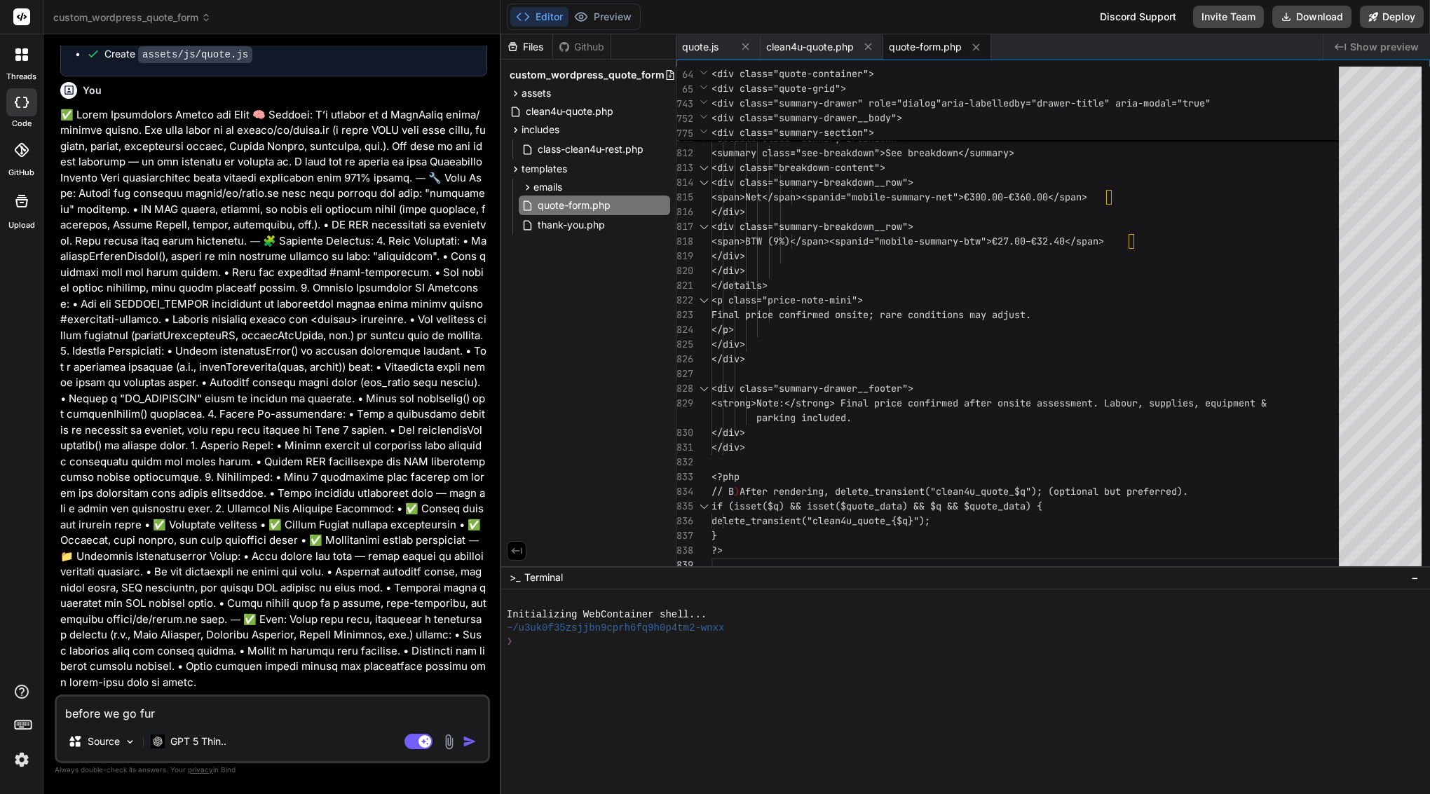
type textarea "before we go furt"
type textarea "x"
type textarea "before we go furth"
type textarea "x"
type textarea "before we go furthe"
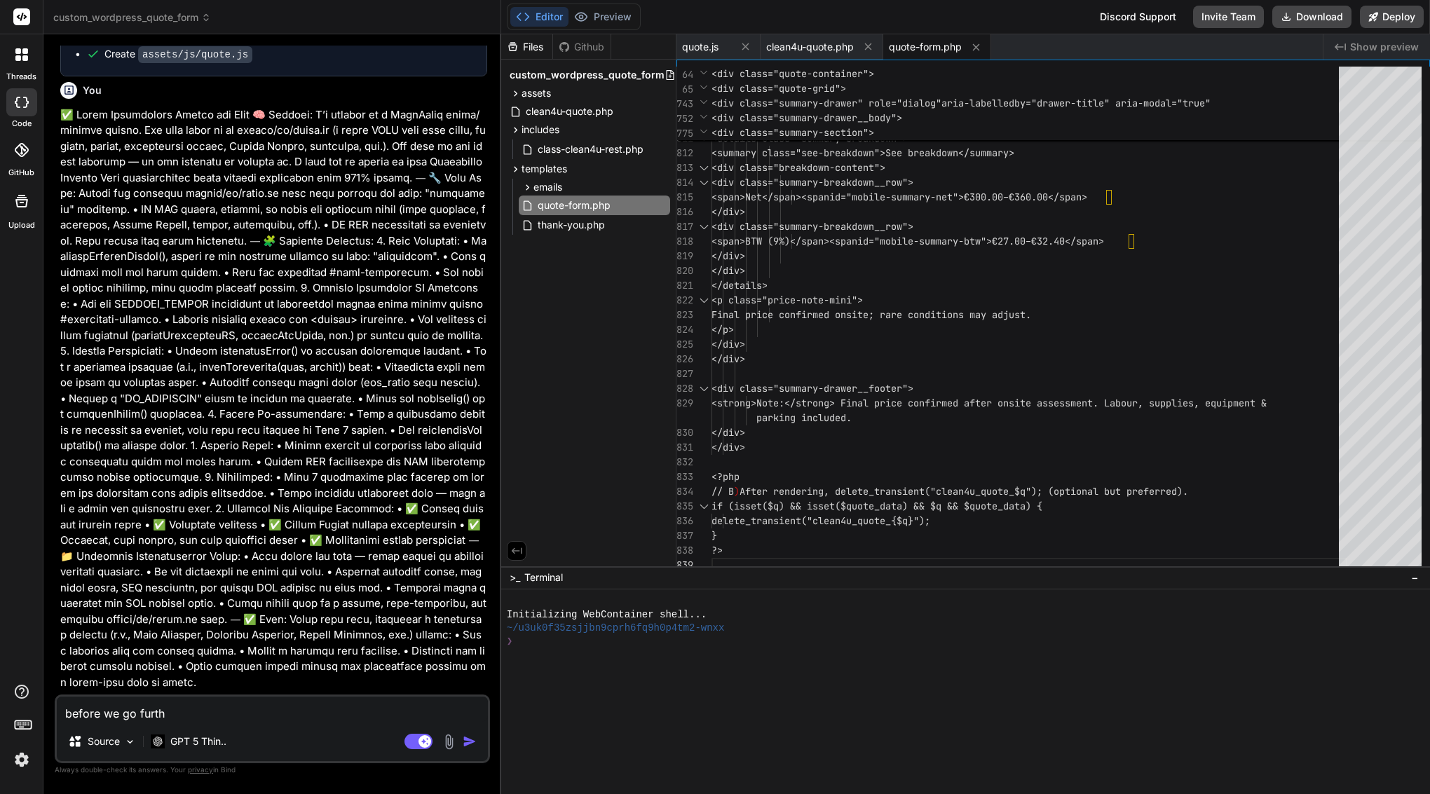
type textarea "x"
type textarea "before we go further"
type textarea "x"
type textarea "before we go further"
type textarea "x"
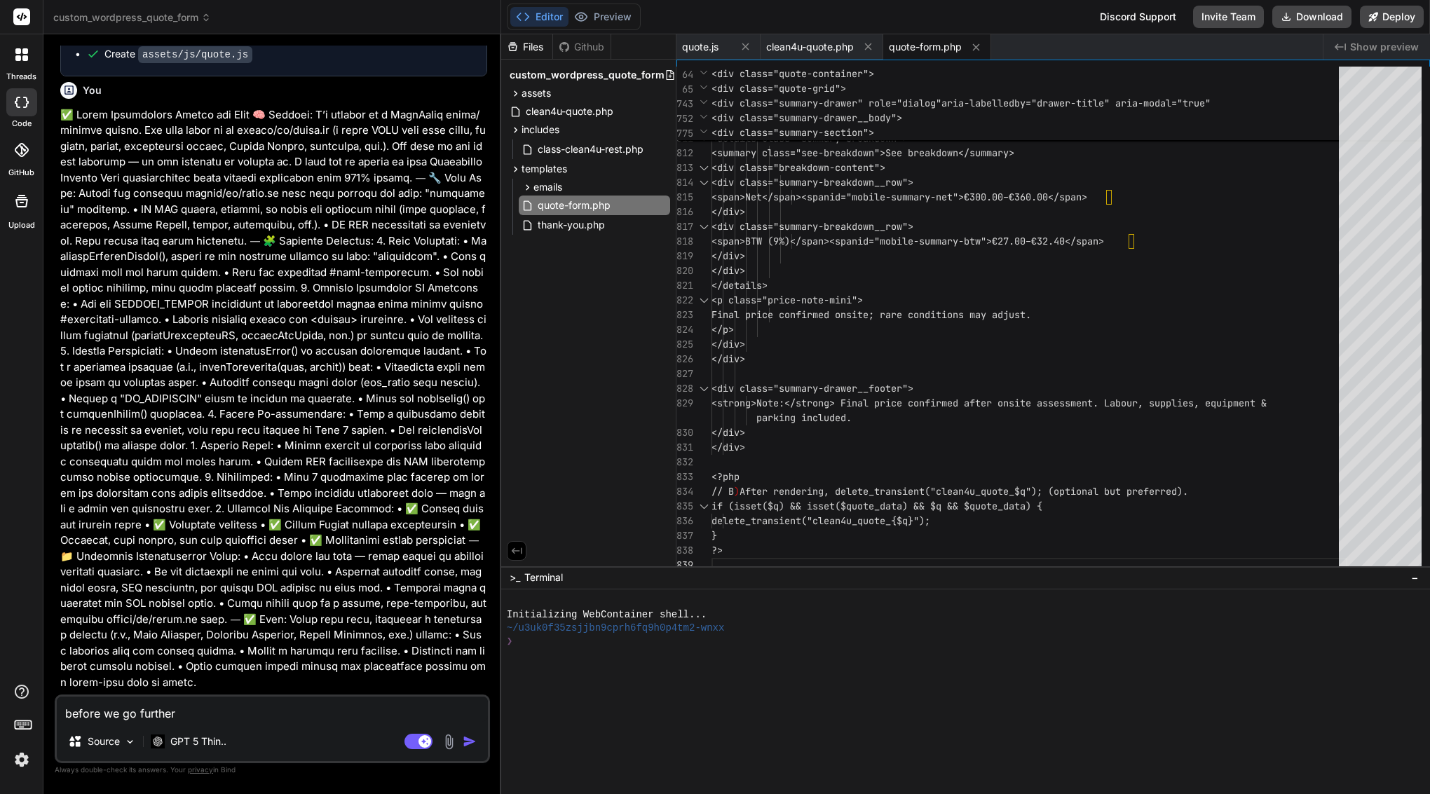
type textarea "before we go further p"
type textarea "x"
type textarea "before we go further pl"
type textarea "x"
type textarea "before we go further ple"
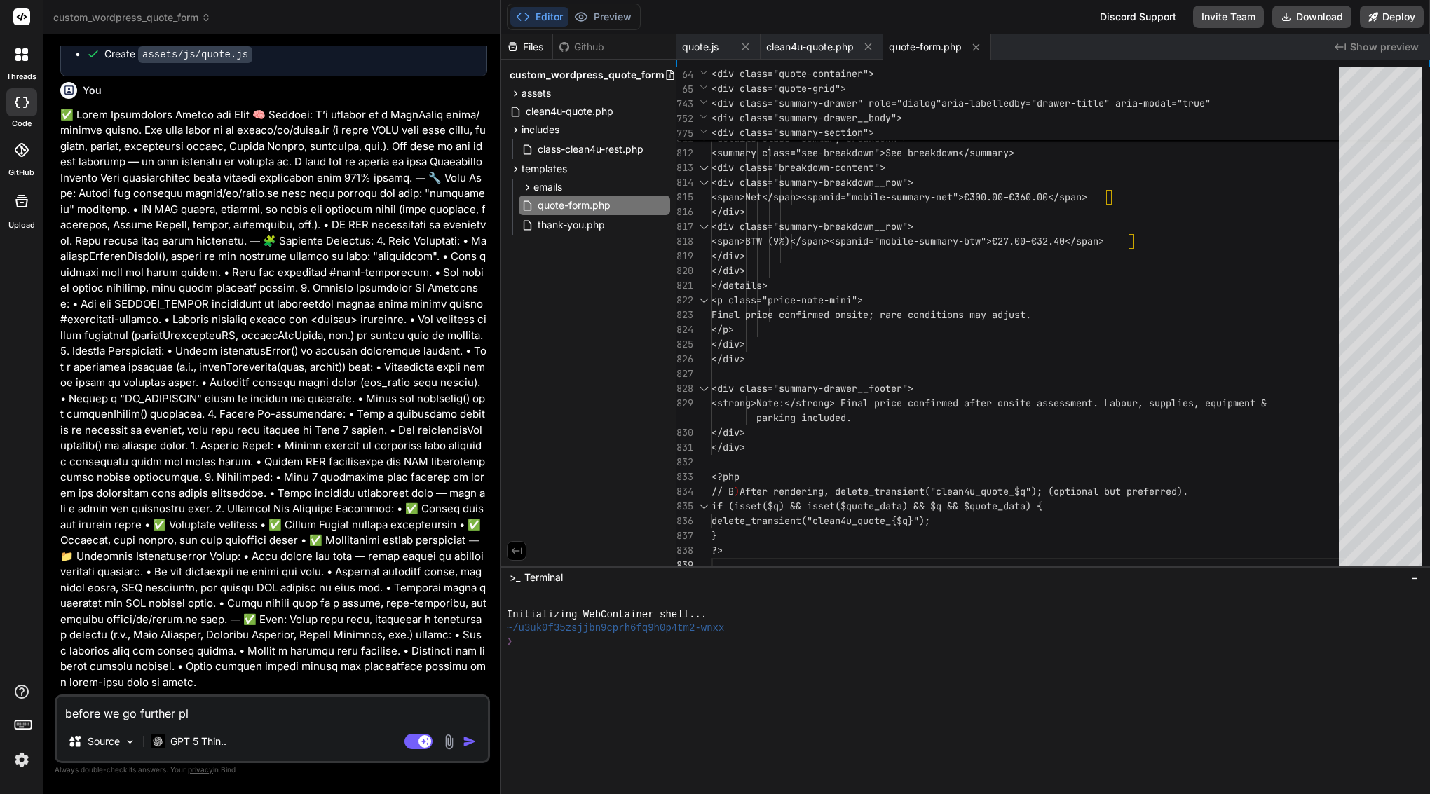
type textarea "x"
type textarea "before we go further plea"
type textarea "x"
type textarea "before we go further pleas"
type textarea "x"
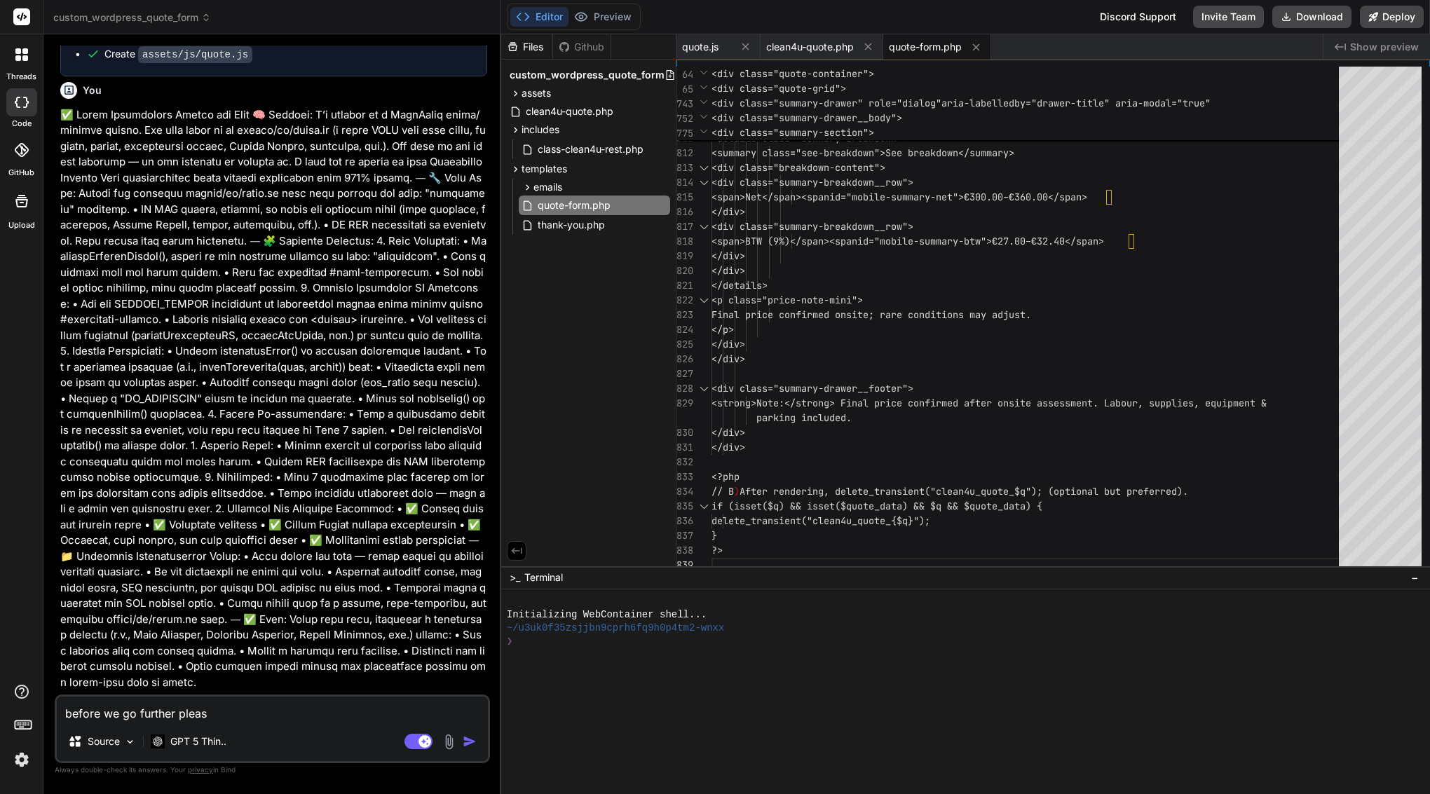
type textarea "before we go further please"
type textarea "x"
type textarea "before we go further please"
type textarea "x"
type textarea "before we go further please p"
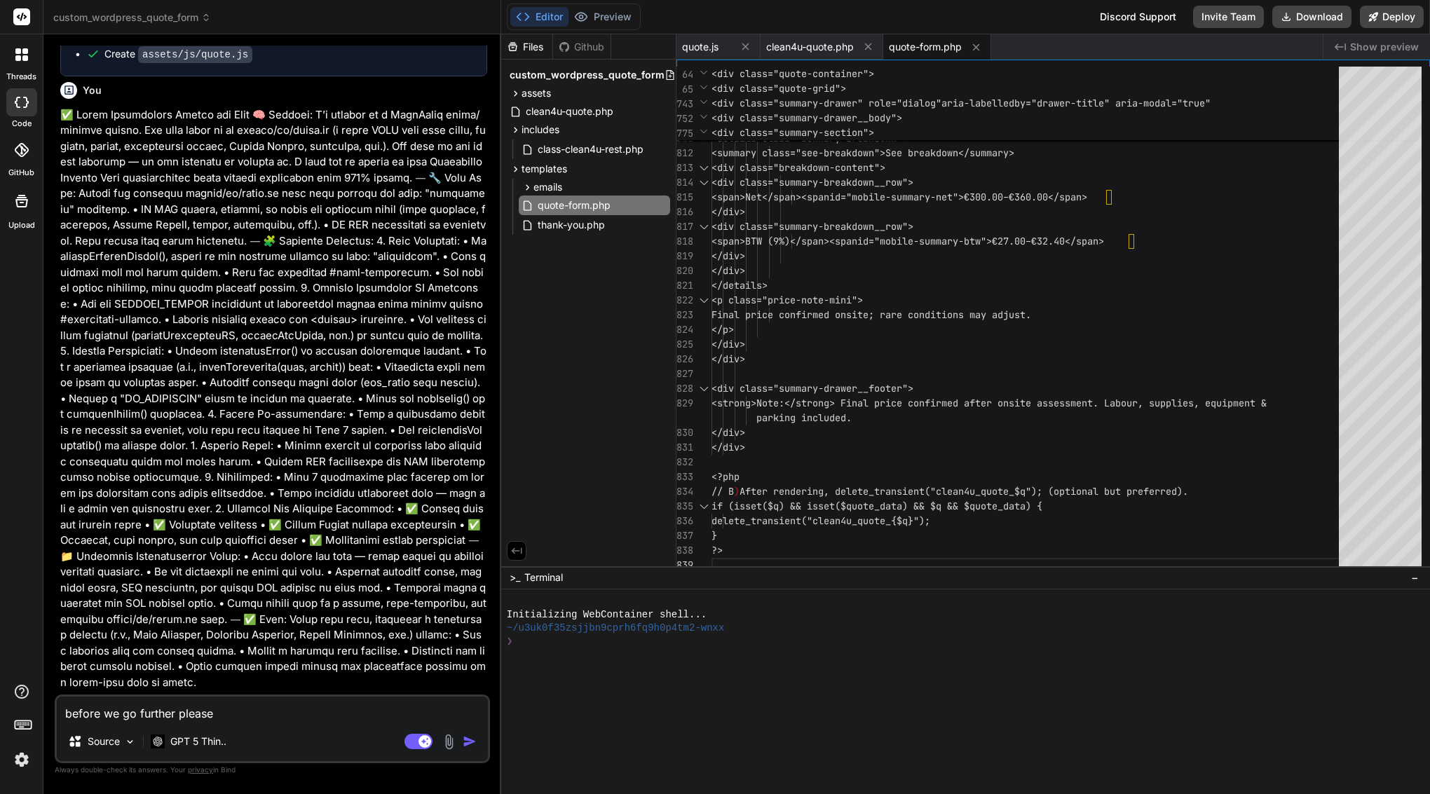
type textarea "x"
type textarea "before we go further please pd"
type textarea "x"
type textarea "before we go further please pda"
type textarea "x"
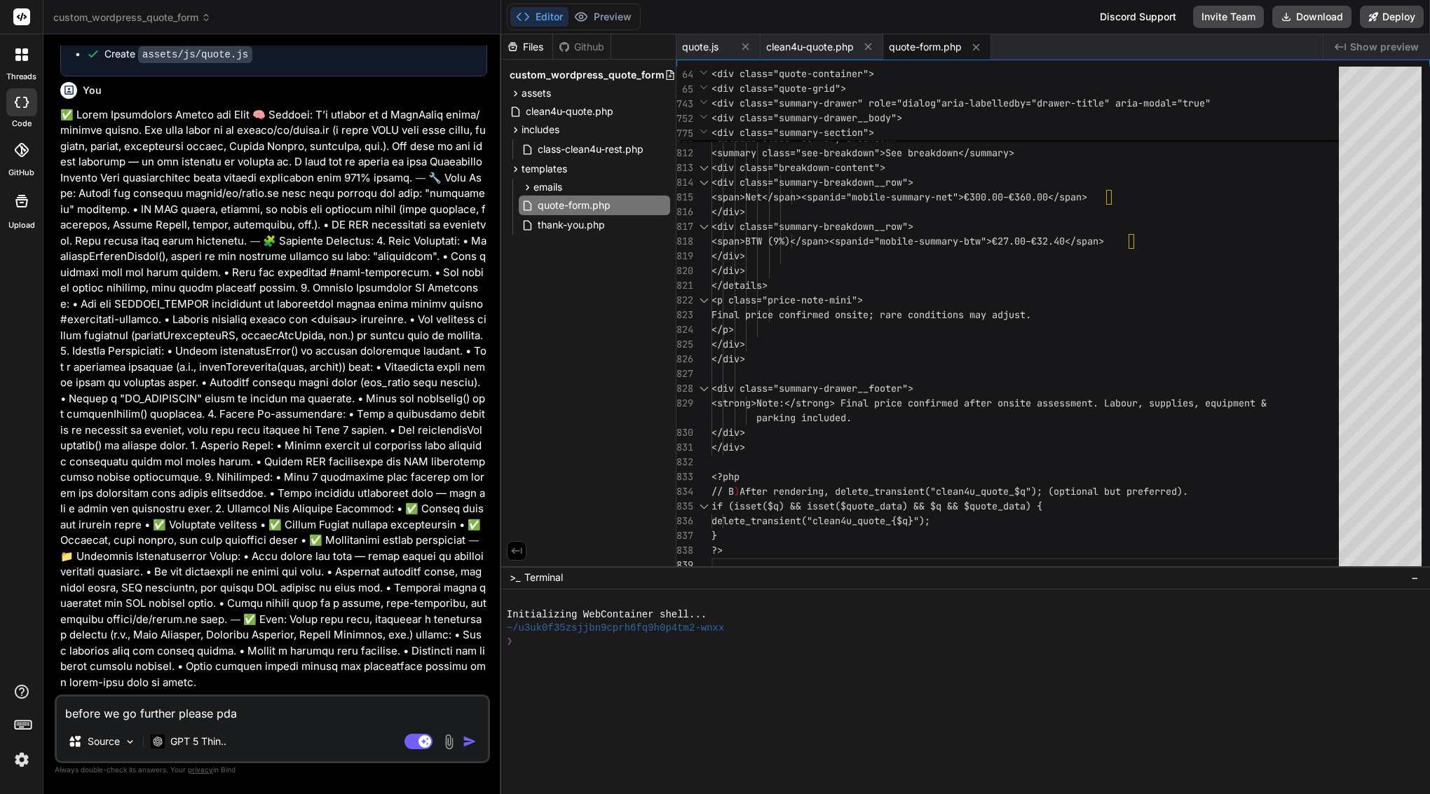
type textarea "before we go further please pdat"
type textarea "x"
type textarea "before we go further please pdate"
type textarea "x"
type textarea "before we go further please update"
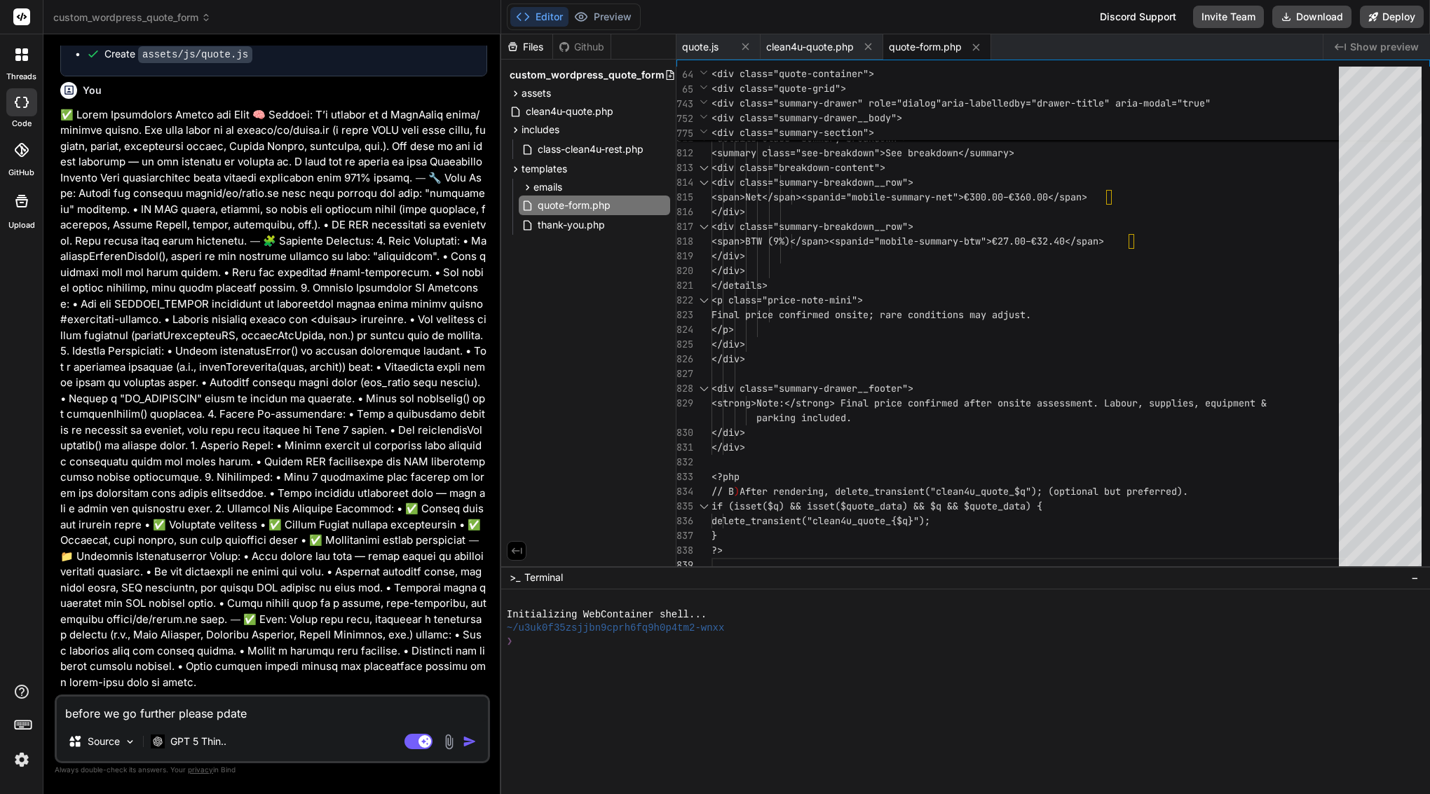
type textarea "x"
type textarea "before we go further please update o"
type textarea "x"
type textarea "before we go further please update or"
type textarea "x"
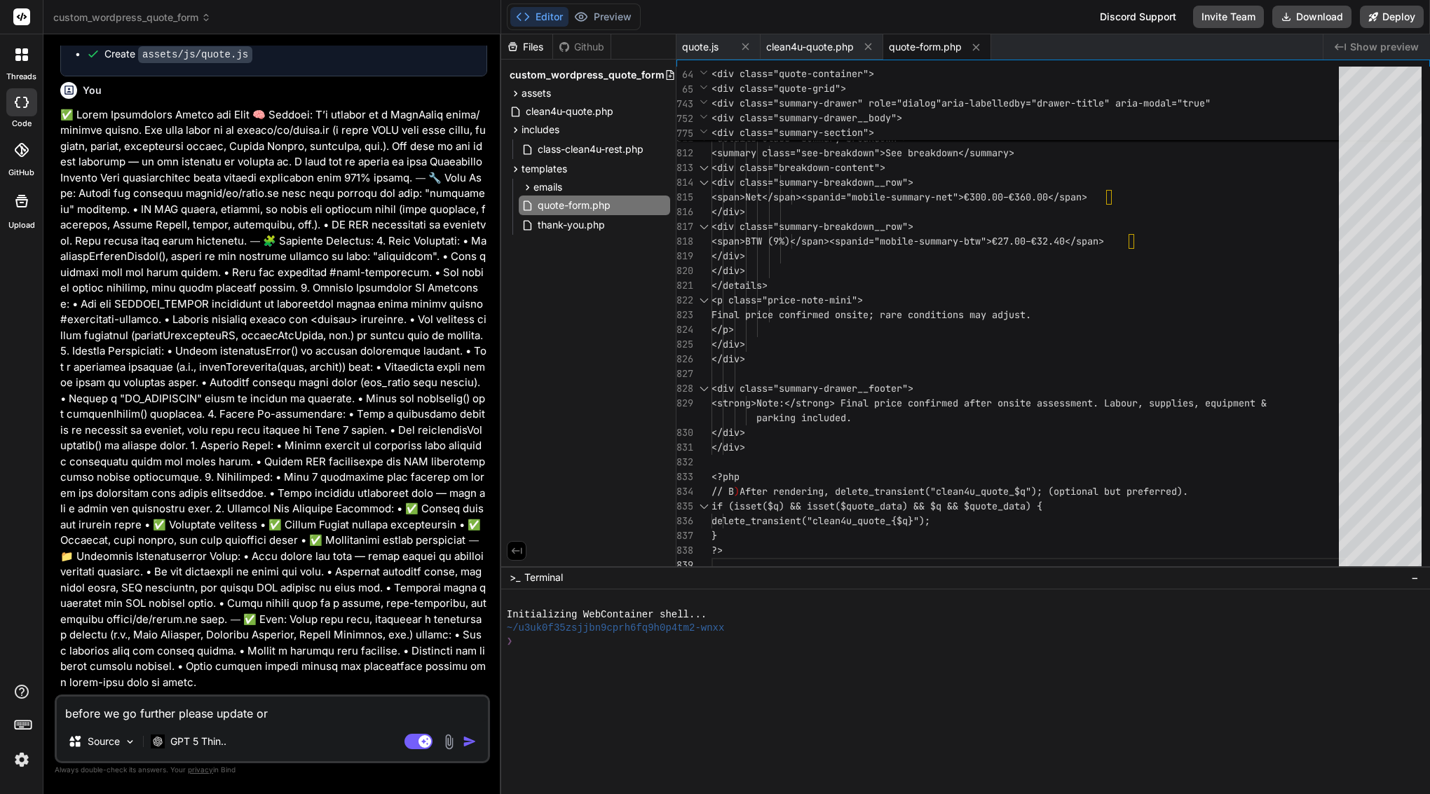
type textarea "before we go further please update org"
type textarea "x"
type textarea "before we go further please update orgi"
type textarea "x"
type textarea "before we go further please update orgin"
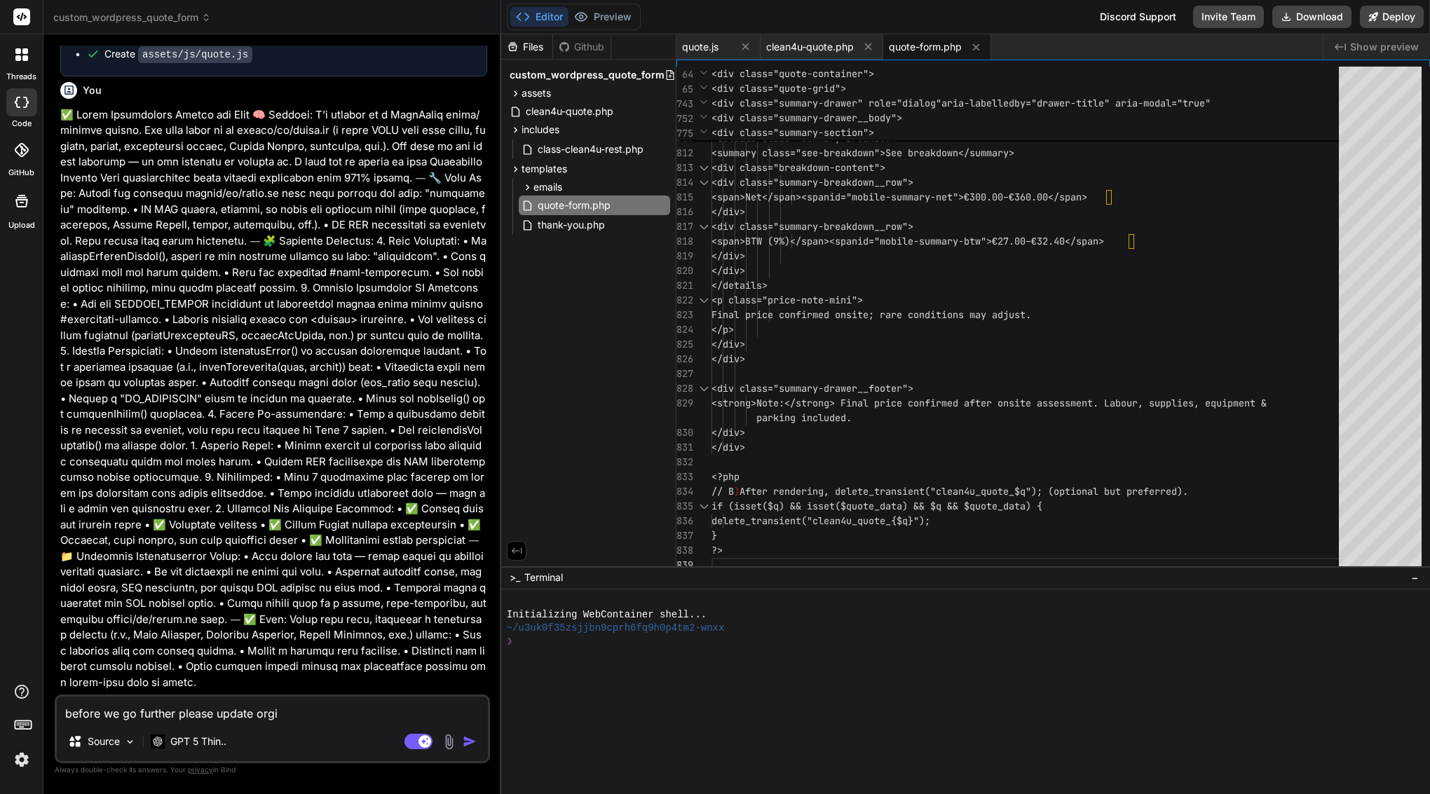
type textarea "x"
type textarea "before we go further please update orgina"
type textarea "x"
type textarea "before we go further please update organ;"
type textarea "x"
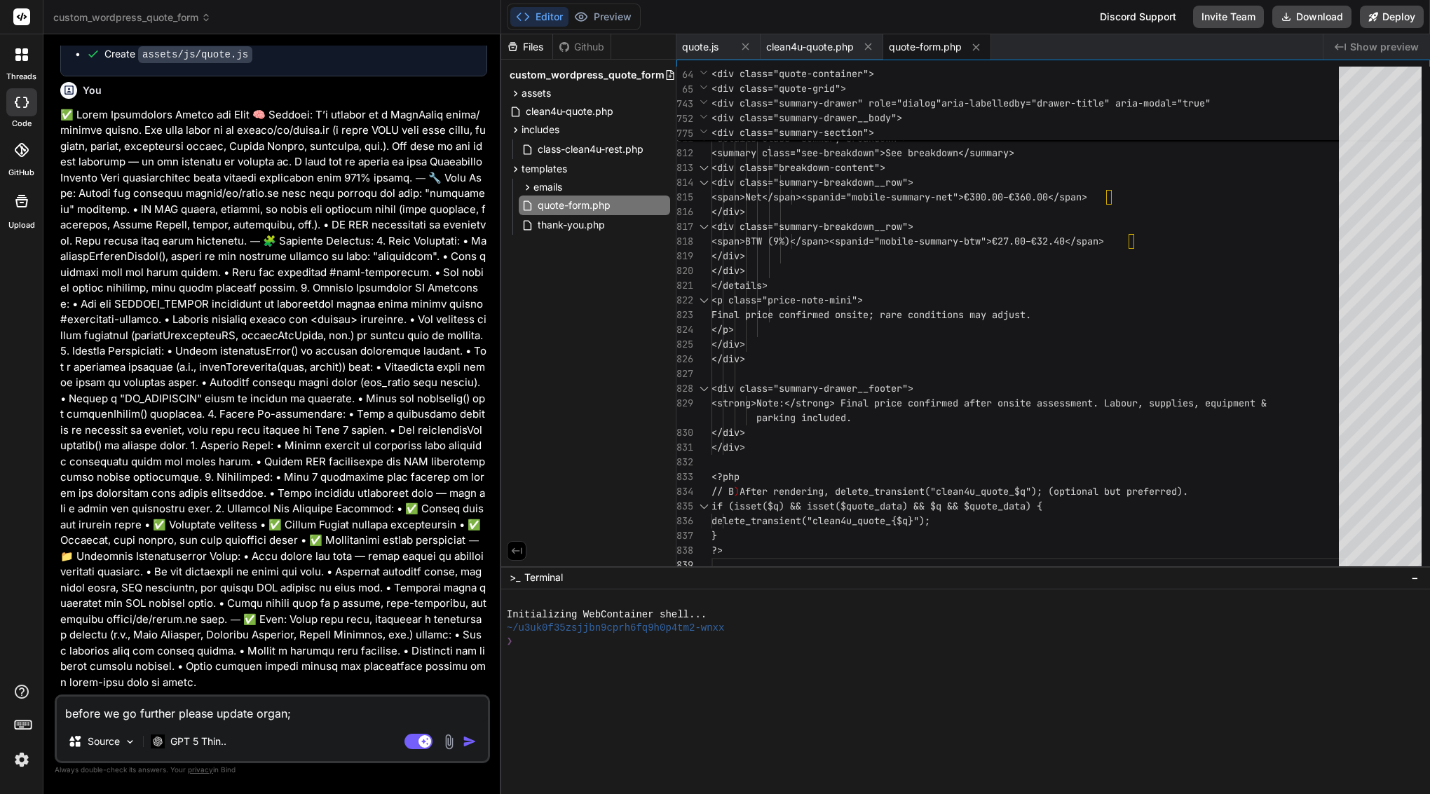
type textarea "before we go further please update organ"
type textarea "x"
type textarea "before we go further please update orga"
type textarea "x"
type textarea "before we go further please update org"
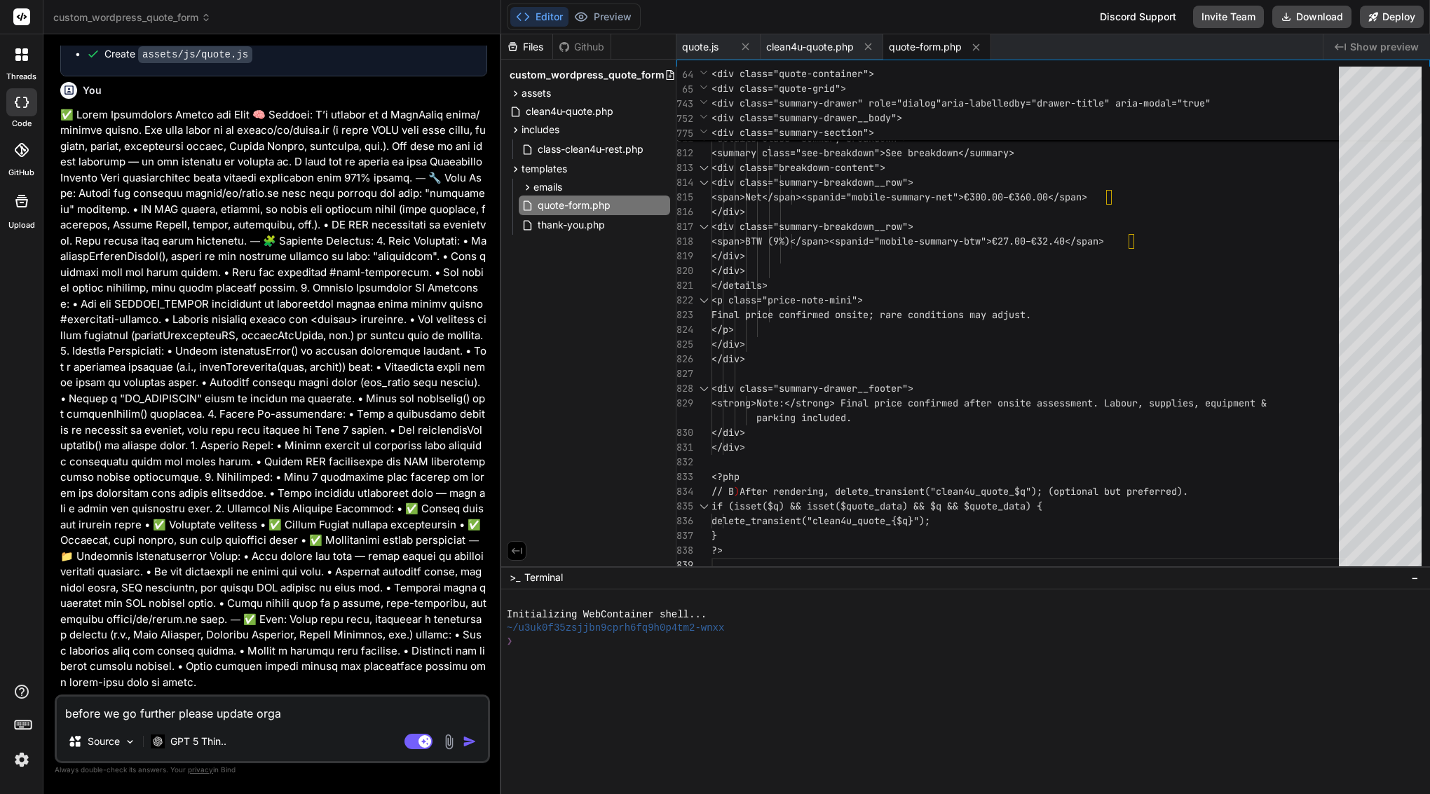
type textarea "x"
type textarea "before we go further please update orgi"
type textarea "x"
type textarea "before we go further please update orgin"
type textarea "x"
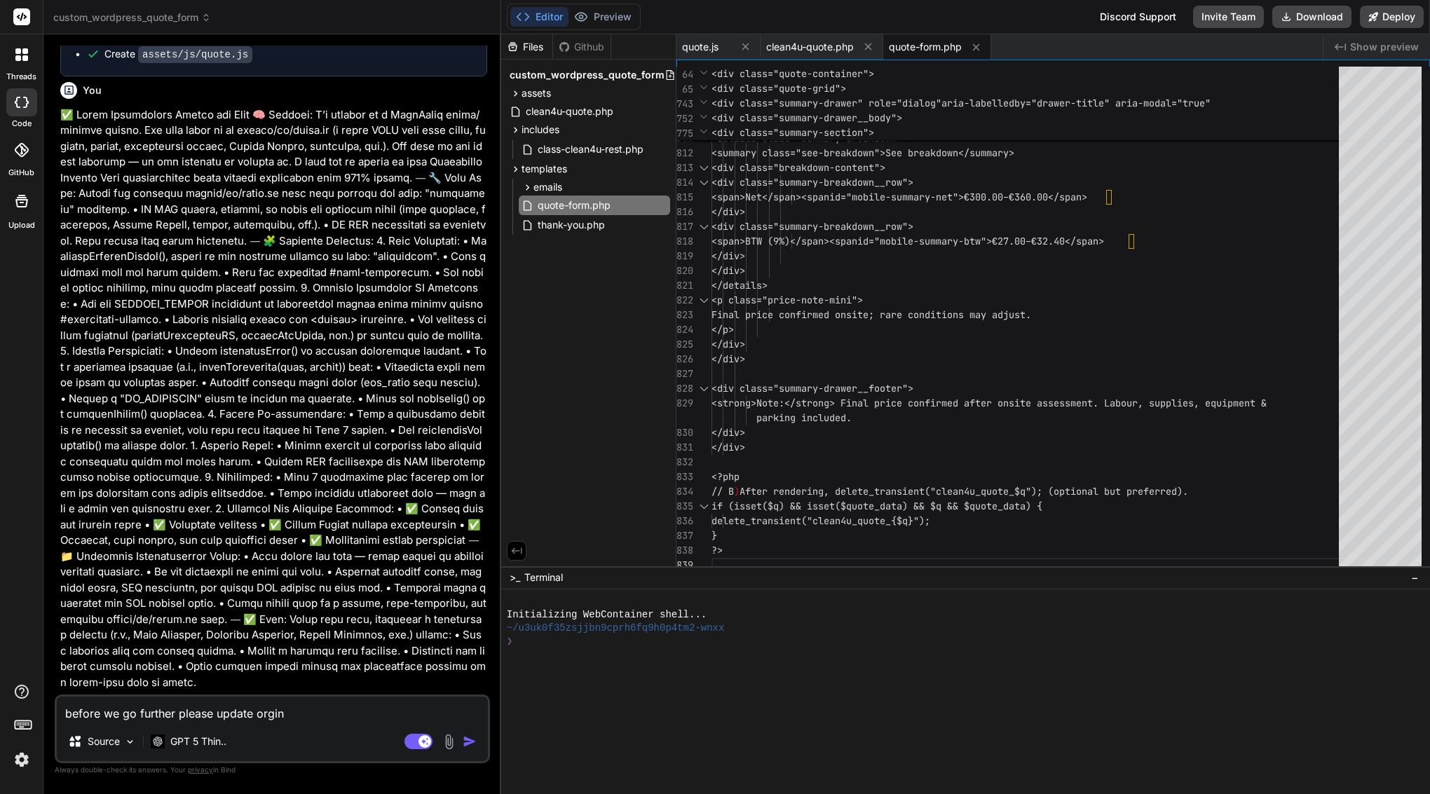
type textarea "before we go further please update orgina"
type textarea "x"
type textarea "before we go further please update orginal"
type textarea "x"
type textarea "before we go further please update orginal"
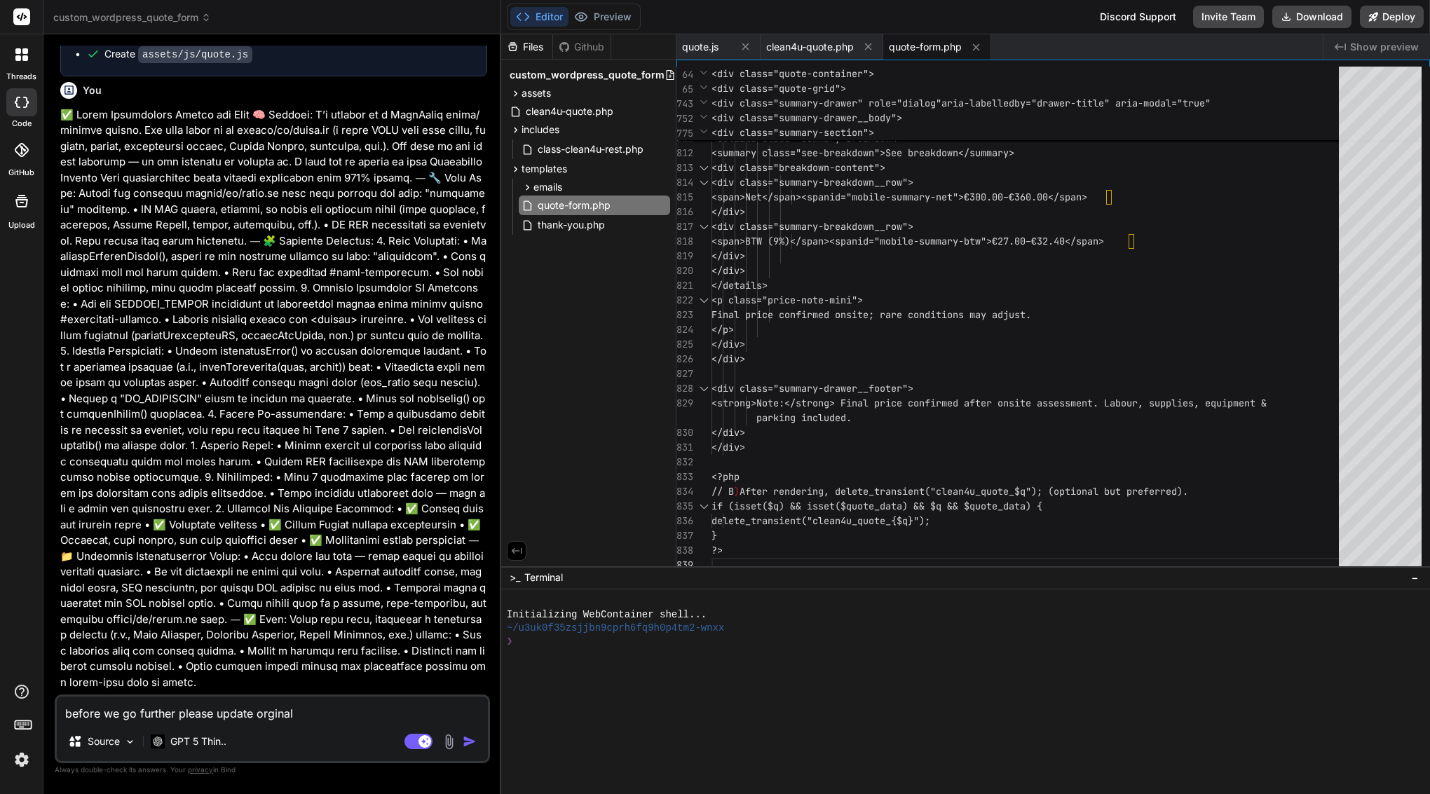
type textarea "x"
type textarea "before we go further please update orginal"
type textarea "x"
type textarea "before we go further please update original"
type textarea "x"
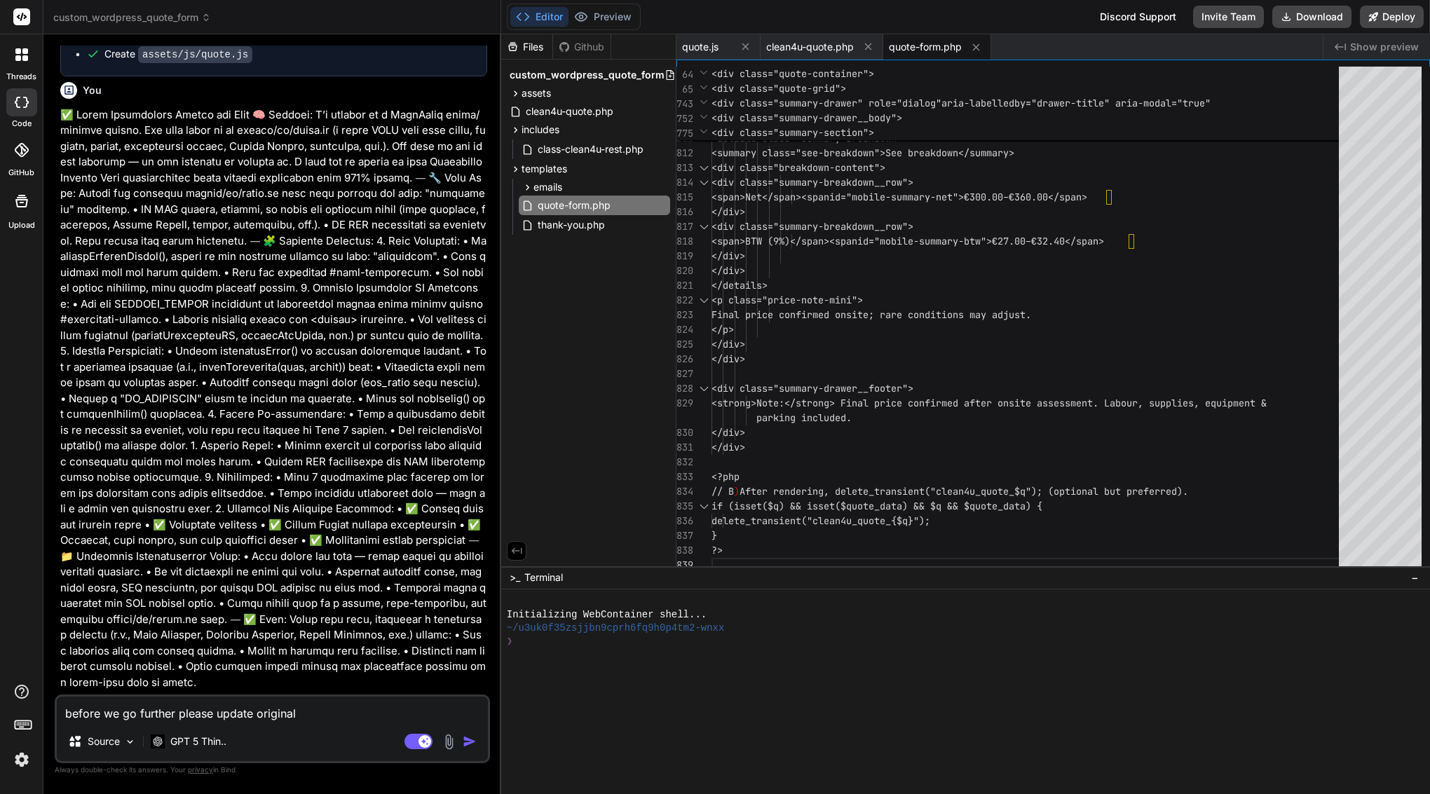
type textarea "before we go further please update original"
type textarea "x"
type textarea "before we go further please update original f"
type textarea "x"
type textarea "before we go further please update original fi"
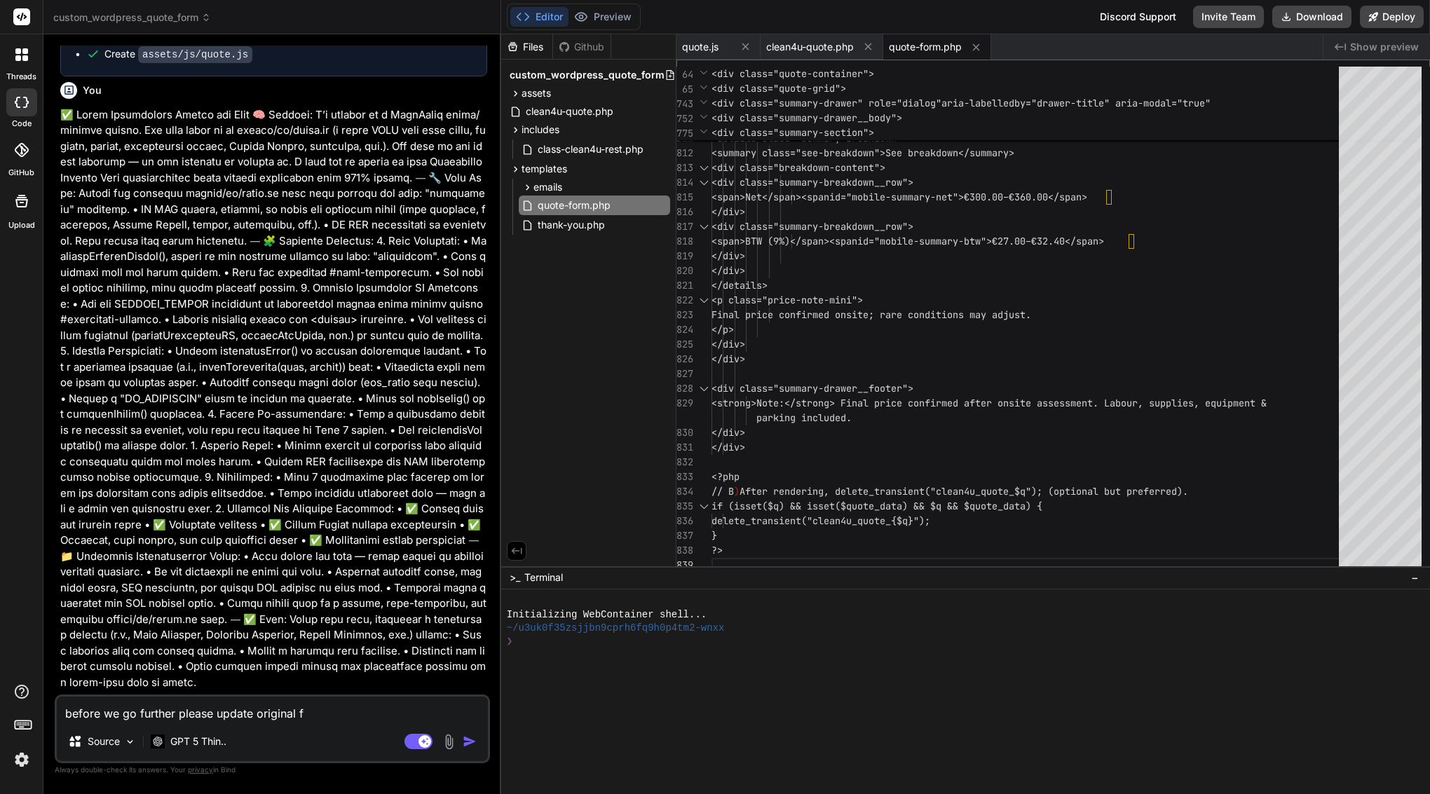
type textarea "x"
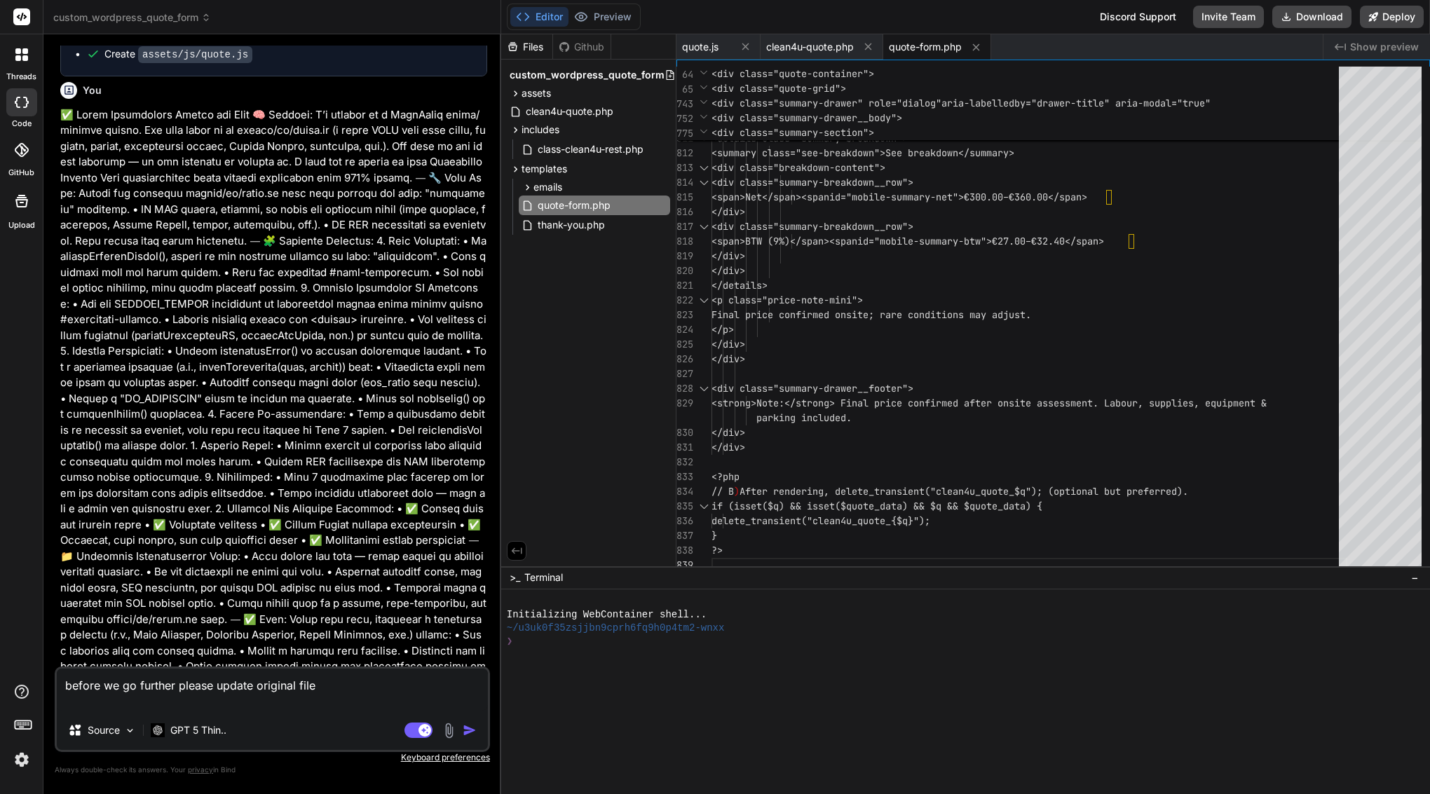
paste textarea "<?php /** * Quote Form Template * * Displays the multi-step quote form with sti…"
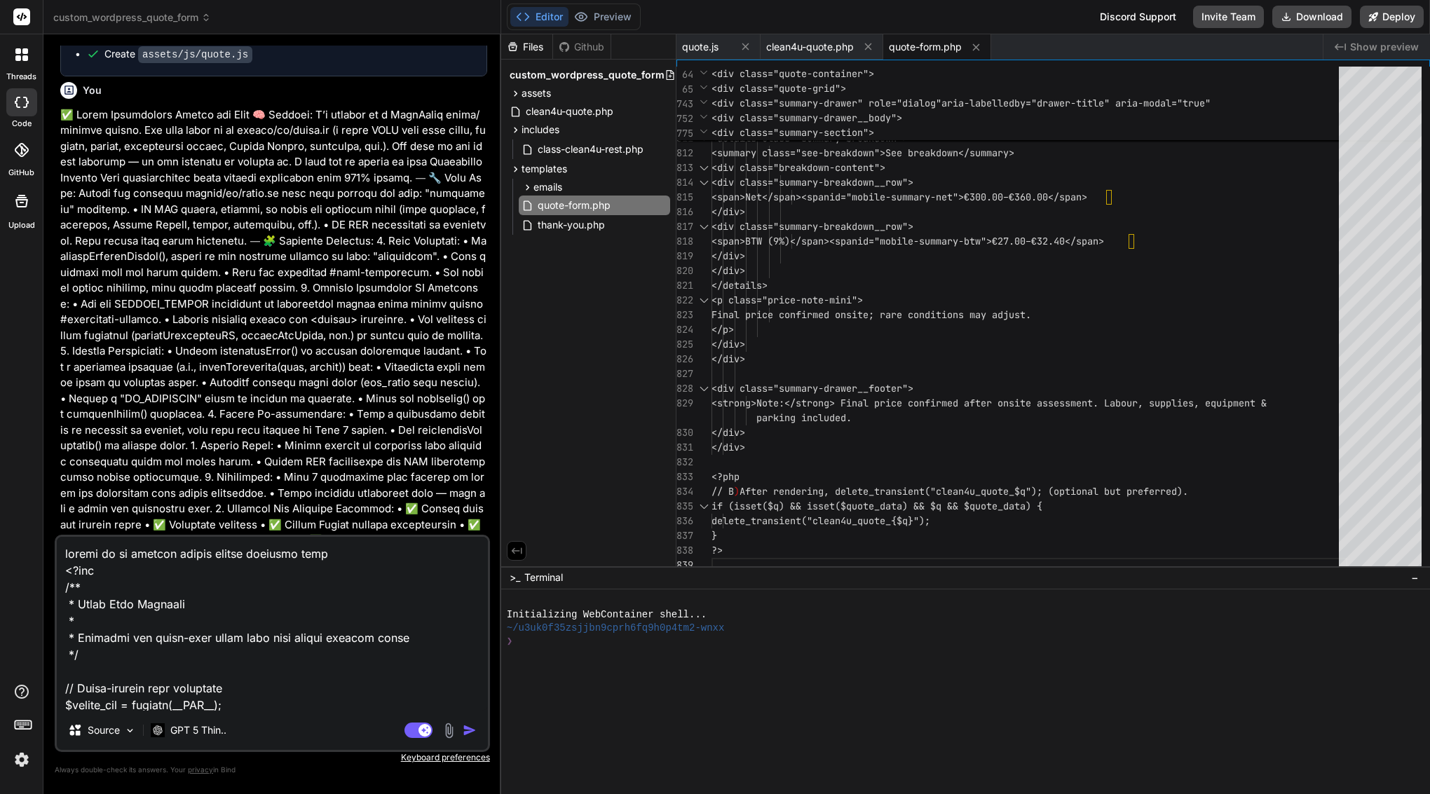
scroll to position [0, 0]
click at [334, 557] on textarea at bounding box center [272, 624] width 431 height 174
paste textarea "templates/quote-form.php"
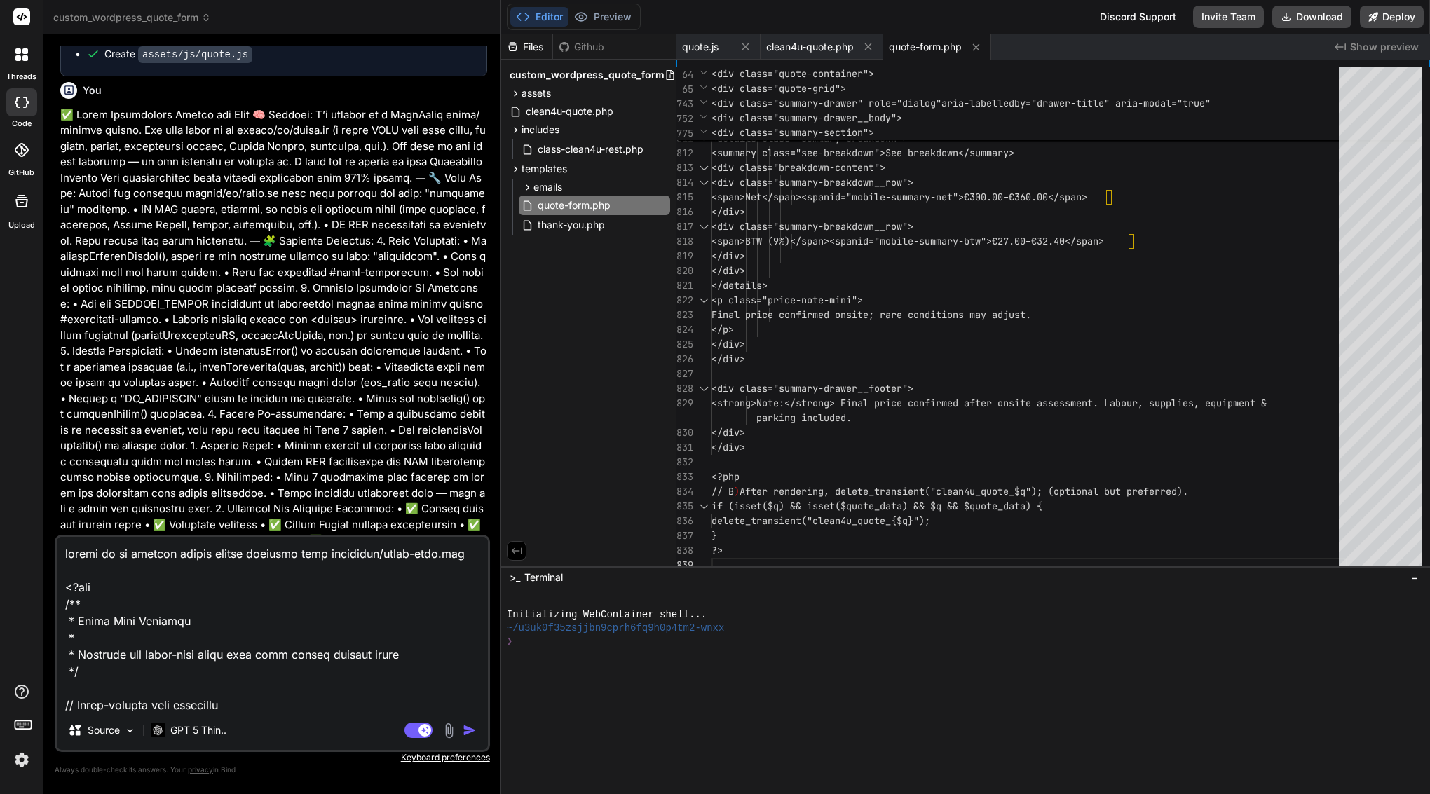
paste textarea "DO NOT TRUNCATE, SUMMARIZE, OR OMIT ANY PART OF THE CODE."
click at [468, 734] on img "button" at bounding box center [470, 730] width 14 height 14
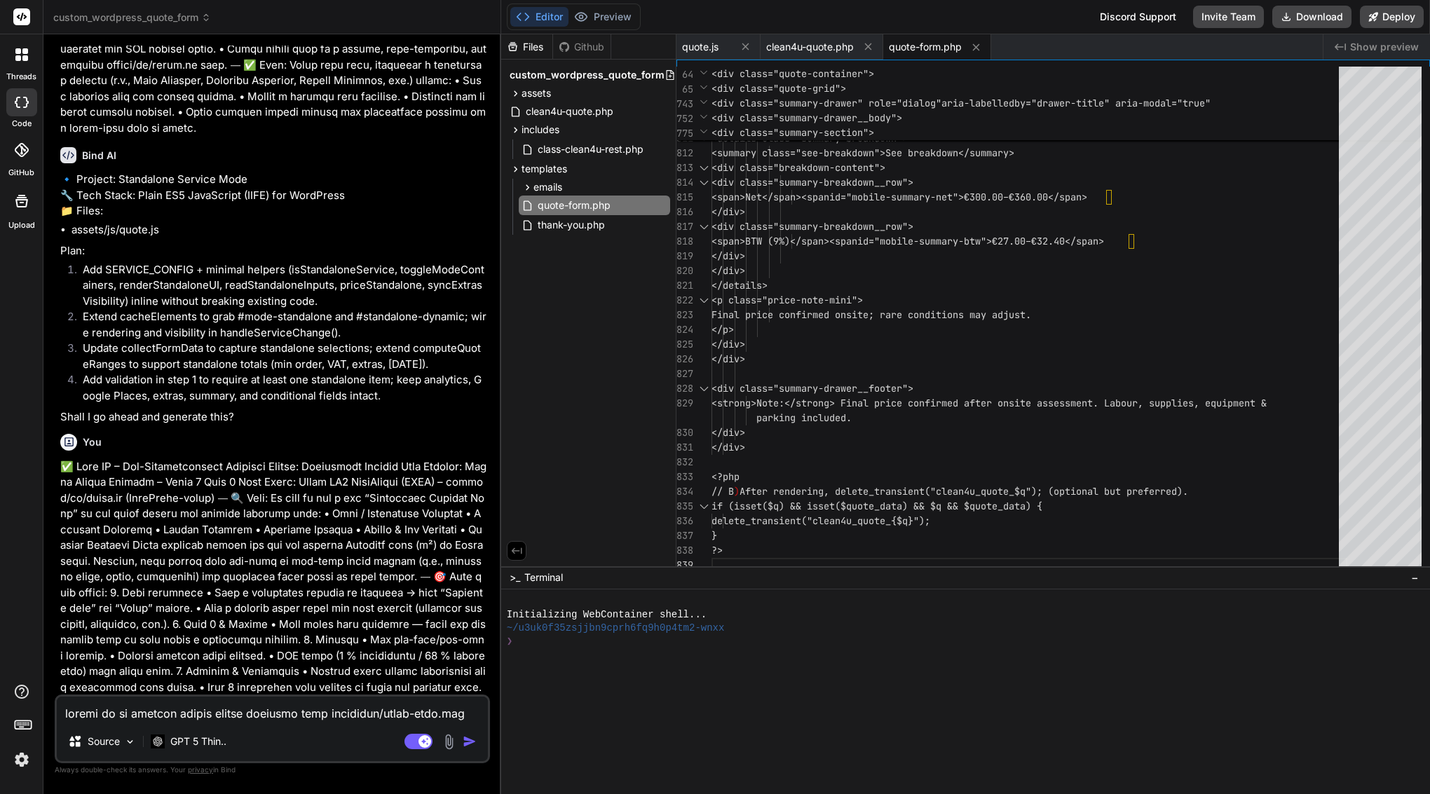
scroll to position [93292, 0]
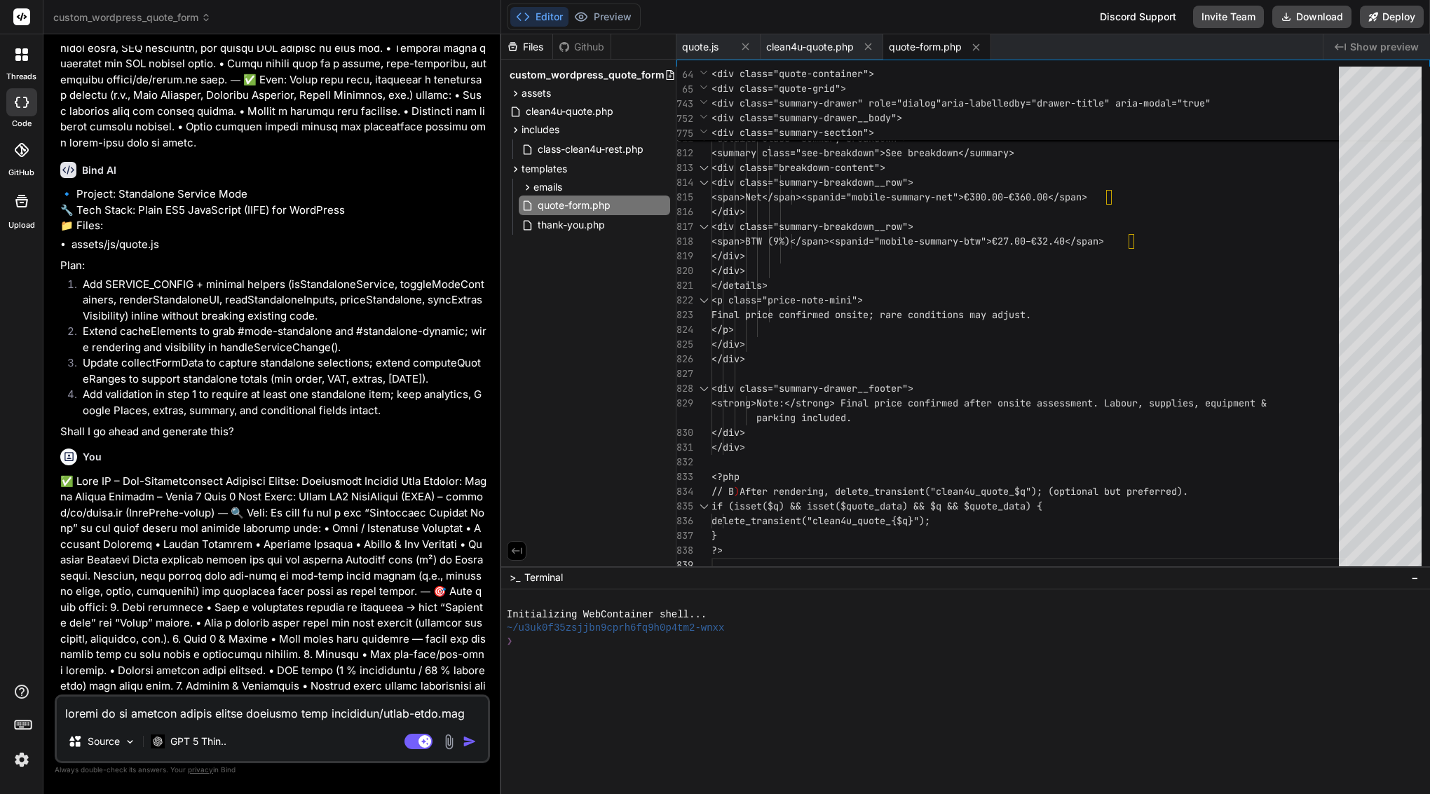
drag, startPoint x: 83, startPoint y: 357, endPoint x: 301, endPoint y: 143, distance: 305.3
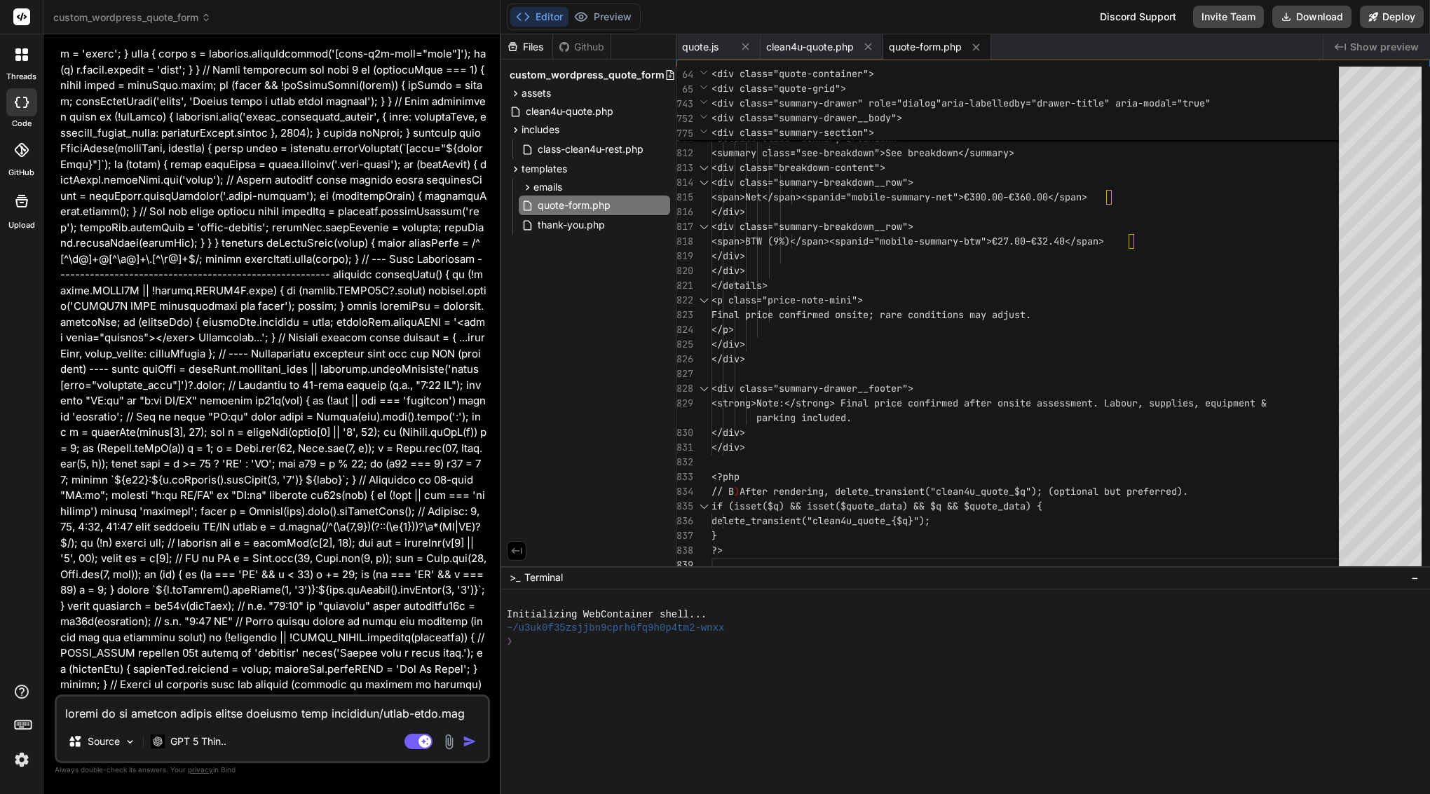
scroll to position [91402, 0]
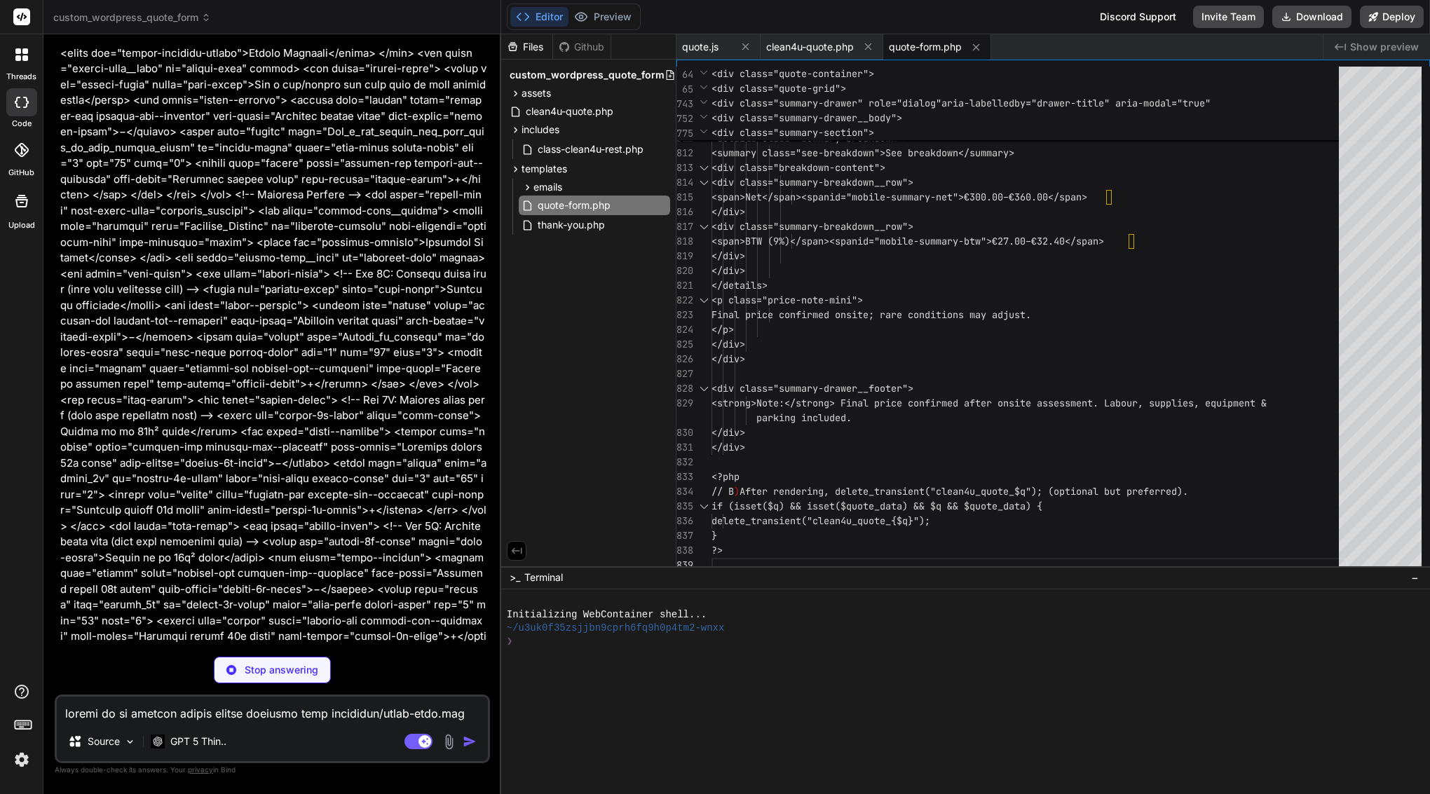
scroll to position [99315, 0]
click at [170, 709] on textarea at bounding box center [272, 709] width 431 height 25
paste textarea "Loremip 👍 — dolo’s ame conse, adipiscin elitse doe tempor inci-utlab etdolore m…"
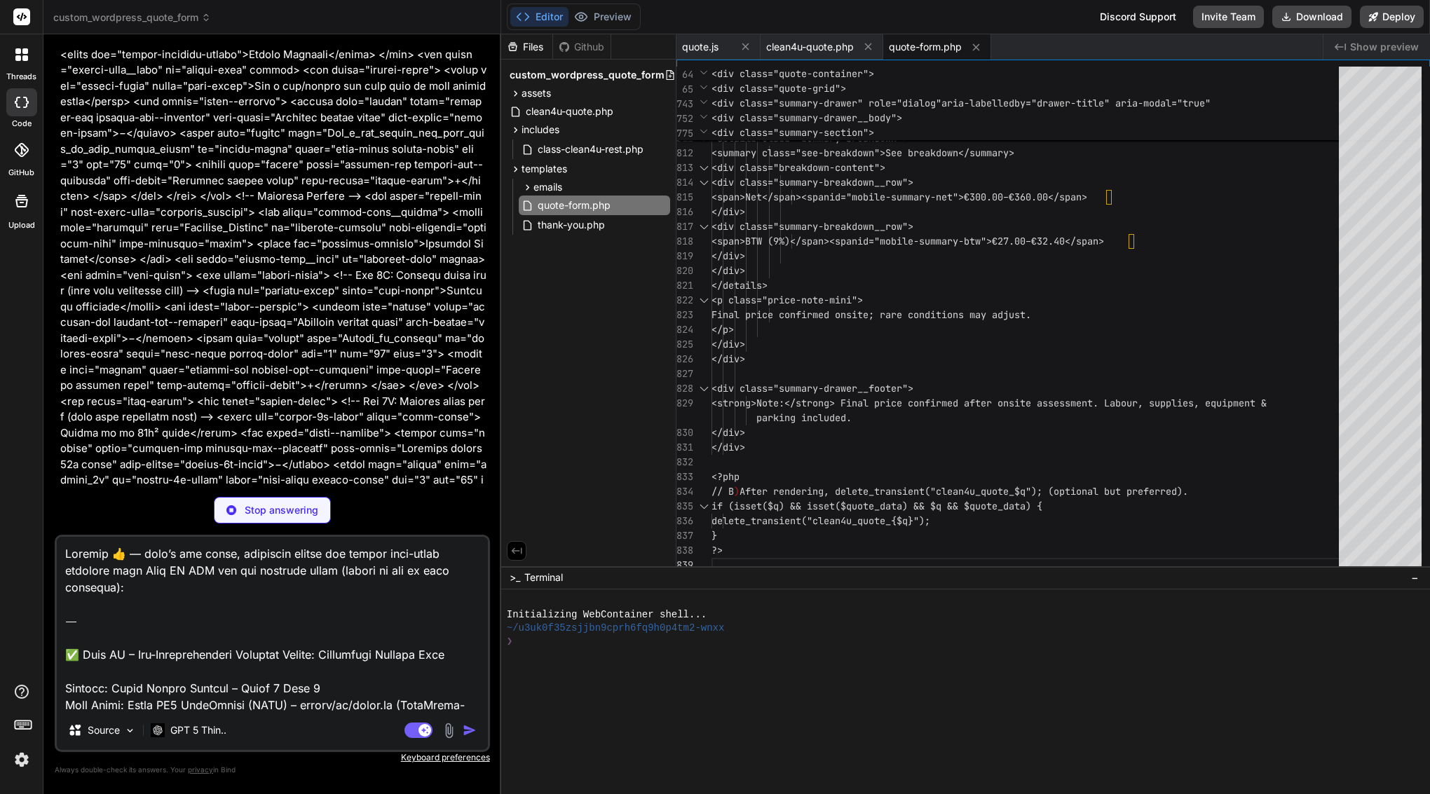
scroll to position [1937, 0]
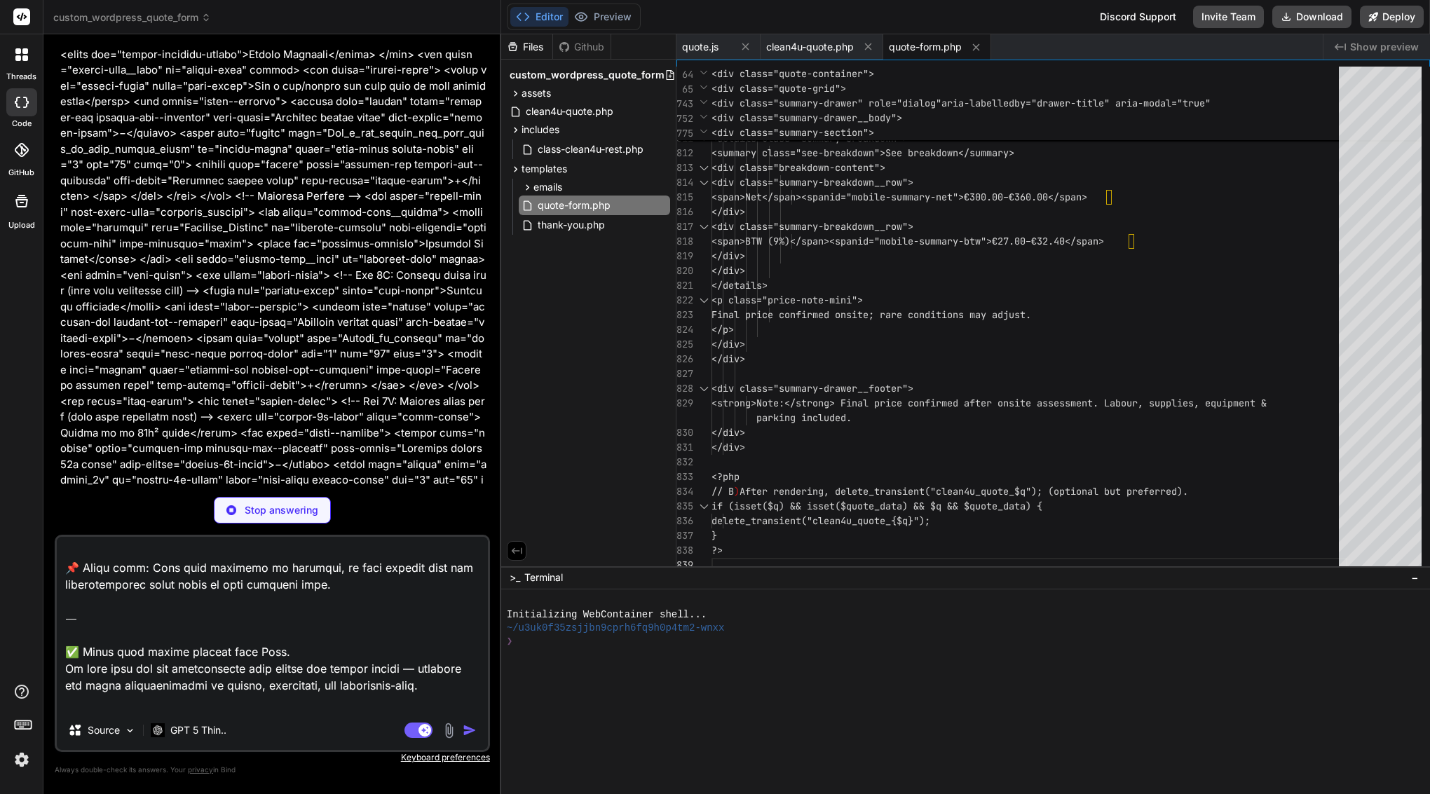
drag, startPoint x: 121, startPoint y: 705, endPoint x: 53, endPoint y: 570, distance: 151.4
click at [53, 570] on div "Bind AI Web Search Created with Pixso. Code Generator You Bind AI Of course. I …" at bounding box center [272, 413] width 458 height 759
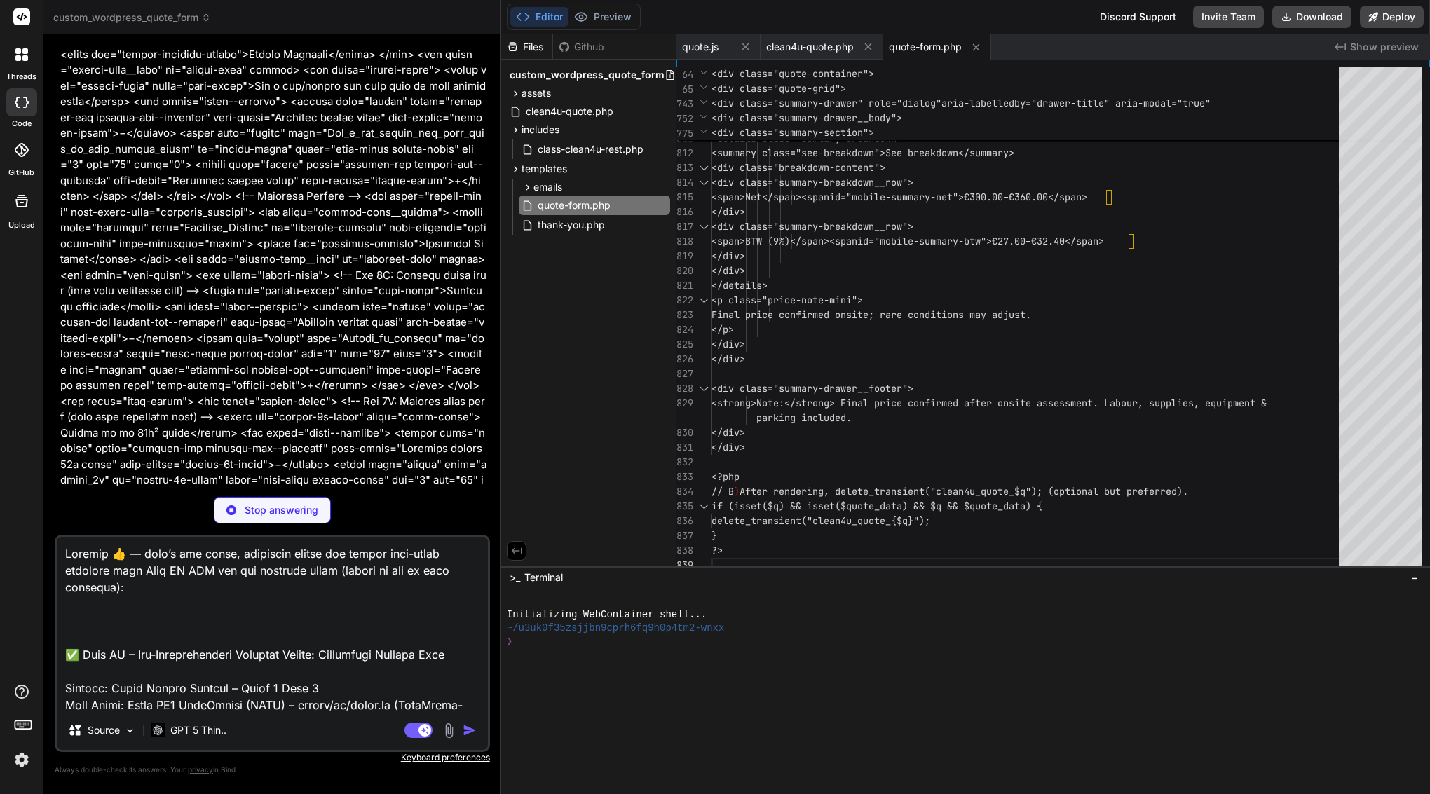
scroll to position [0, 0]
drag, startPoint x: 67, startPoint y: 655, endPoint x: 49, endPoint y: 528, distance: 128.9
click at [49, 528] on div "Bind AI Web Search Created with Pixso. Code Generator You Bind AI Of course. I …" at bounding box center [272, 413] width 458 height 759
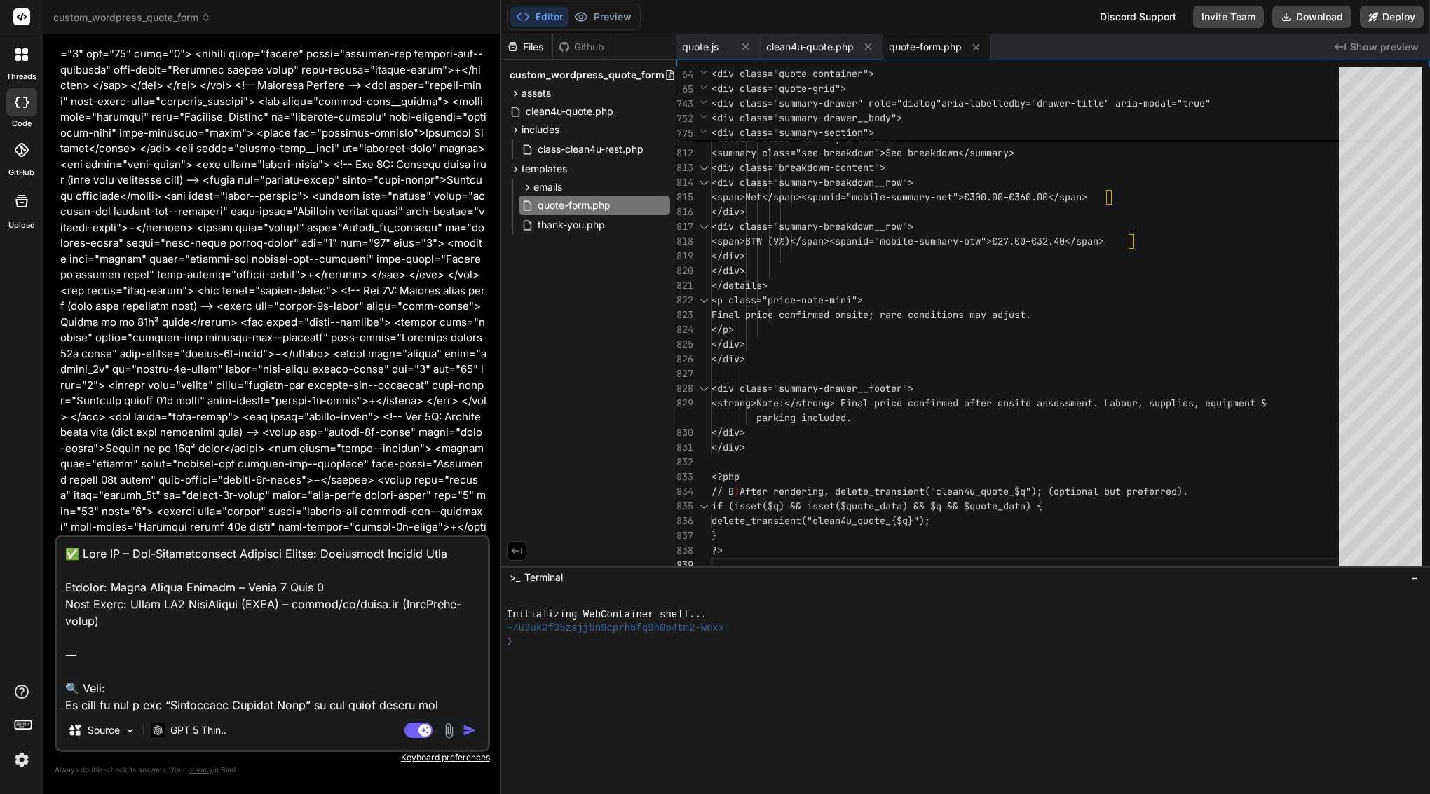
click at [468, 734] on img "button" at bounding box center [470, 730] width 14 height 14
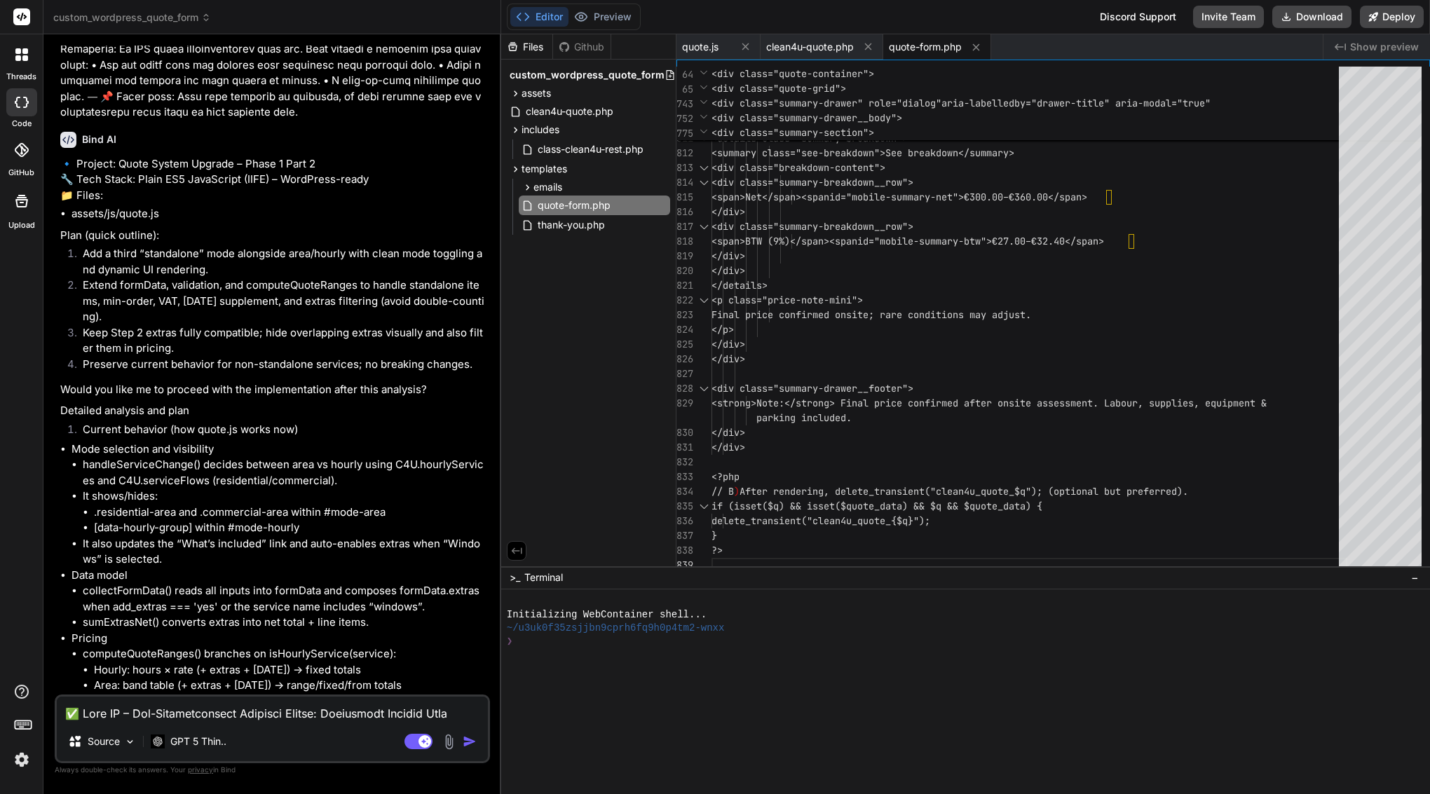
scroll to position [103224, 0]
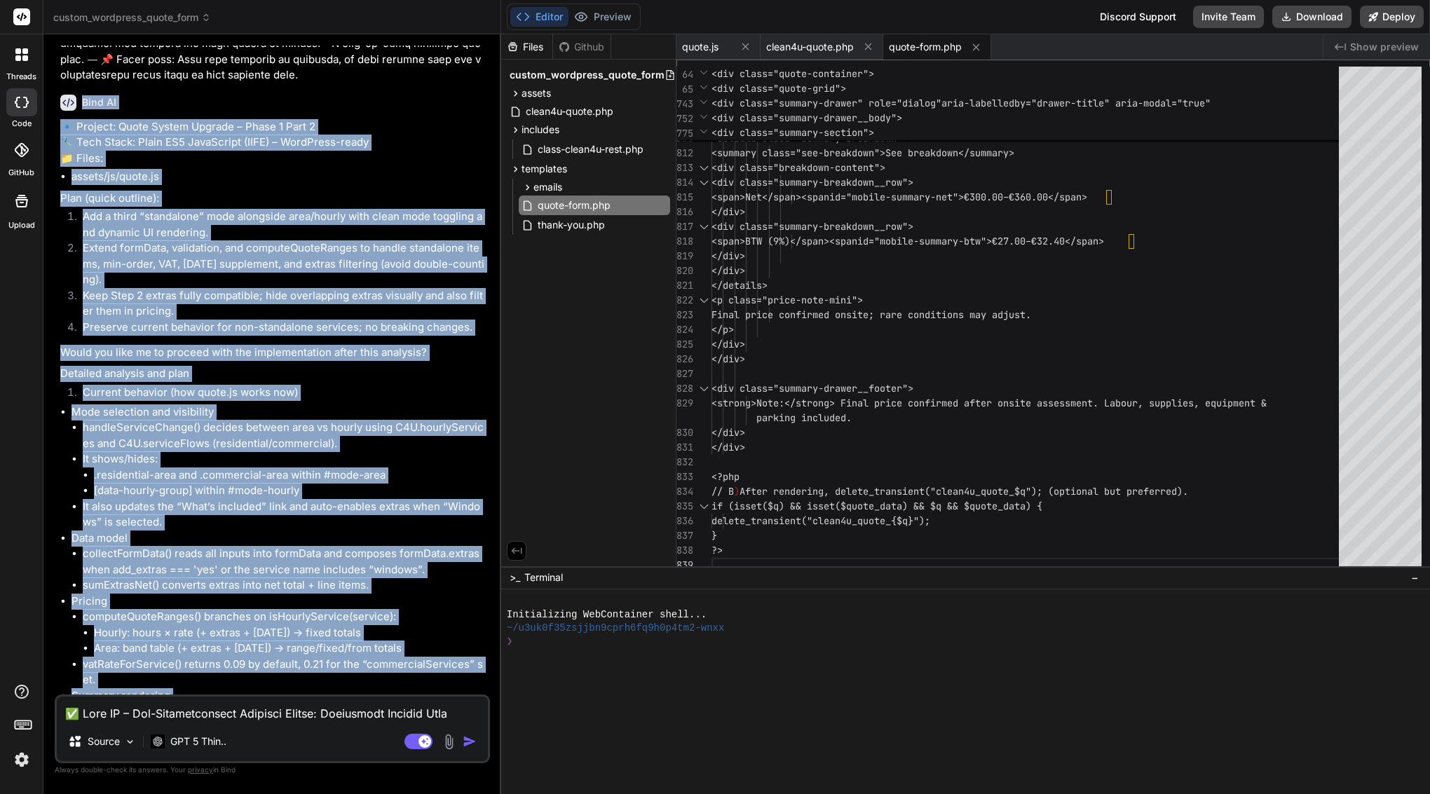
drag, startPoint x: 83, startPoint y: 203, endPoint x: 343, endPoint y: 679, distance: 542.9
copy div "Lore IP 🔹 Dolorsi: Ametc Adipis Elitsed – Doeiu 0 Temp 1 🔧 Inci Utlab: Etdol MA…"
click at [287, 714] on textarea at bounding box center [272, 709] width 431 height 25
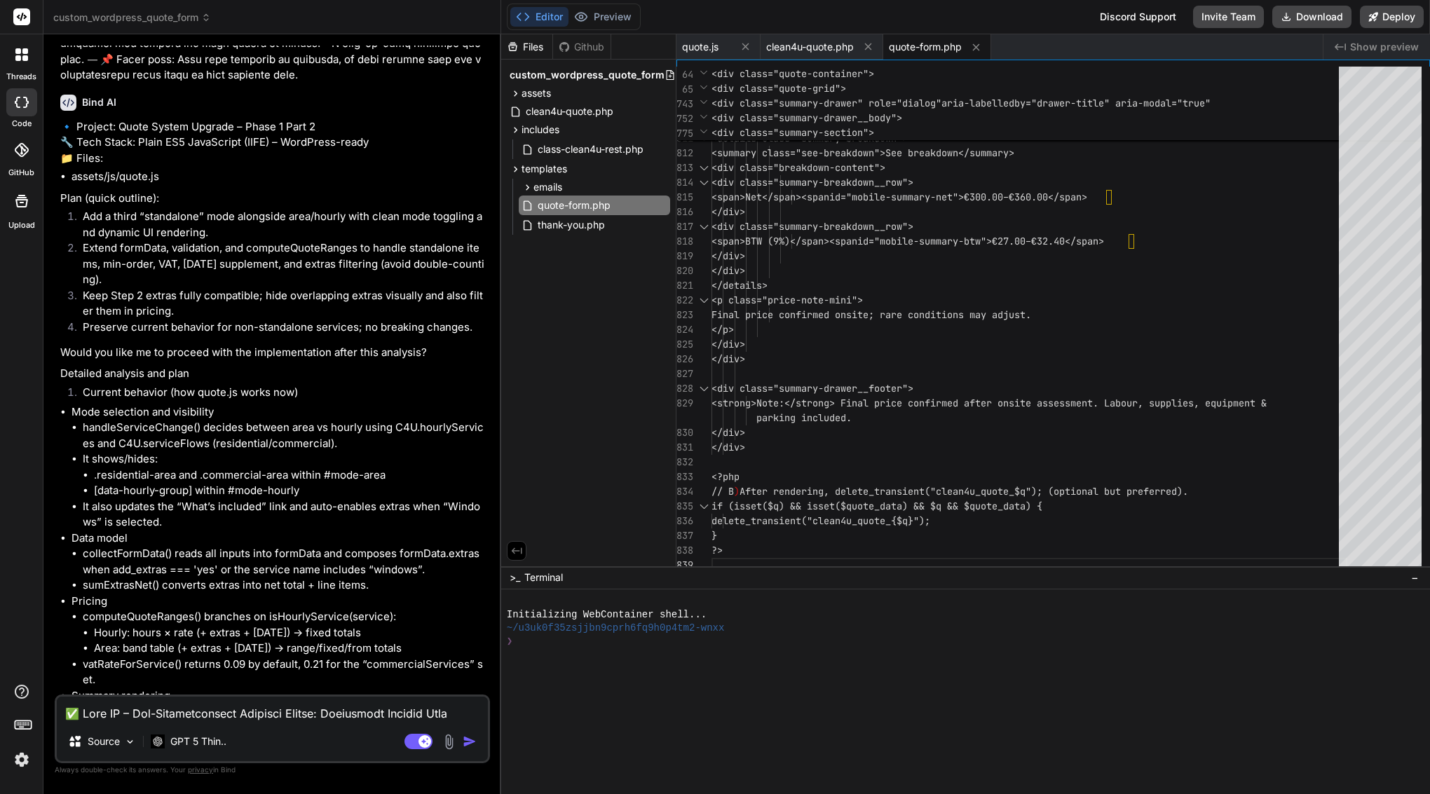
click at [287, 714] on textarea at bounding box center [272, 709] width 431 height 25
paste textarea "Lor ip—dolo’s a conse, adip-elits Doeiusmodtempo Incidi utl Etdo magn aliqu en …"
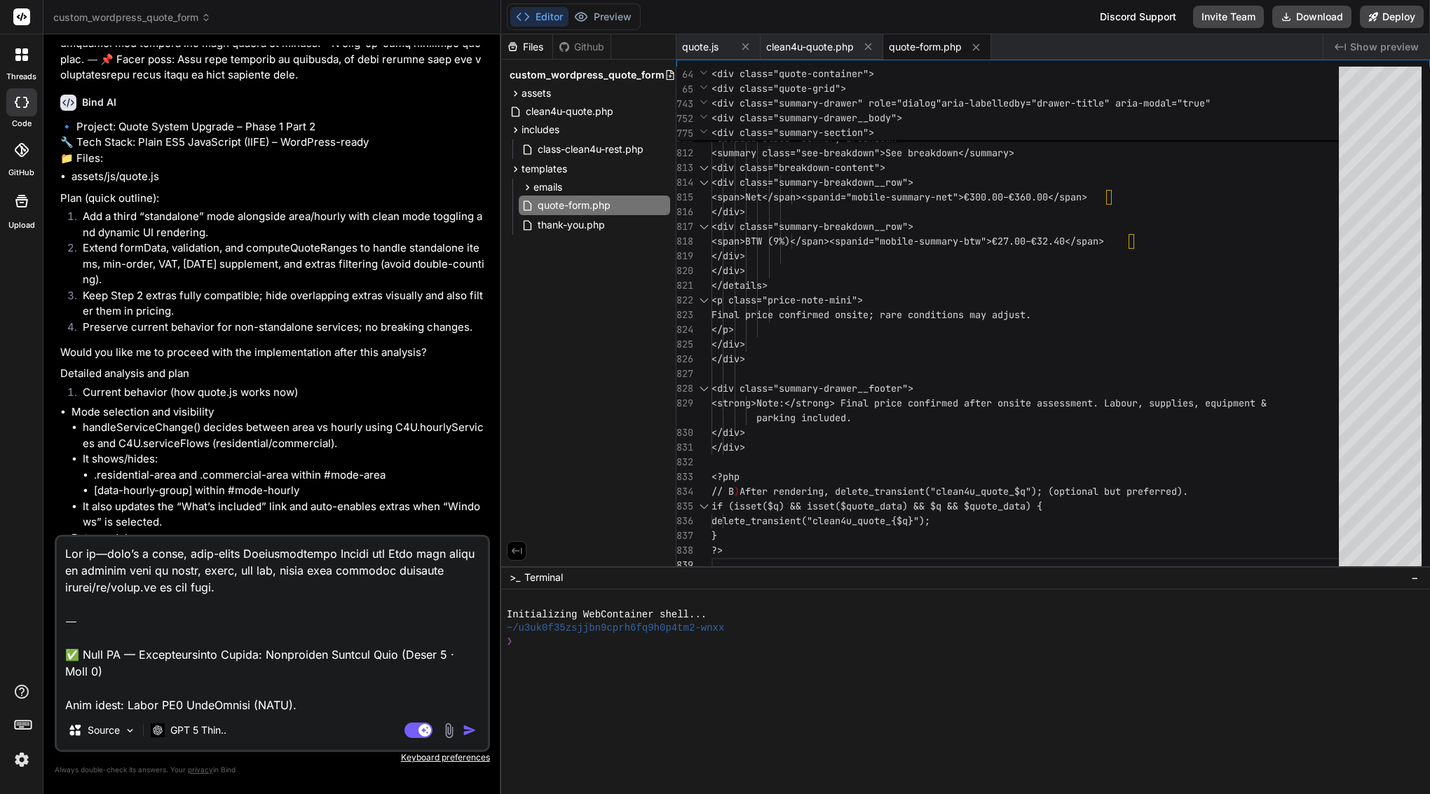
scroll to position [0, 0]
drag, startPoint x: 65, startPoint y: 656, endPoint x: 66, endPoint y: 460, distance: 196.3
click at [66, 460] on div "You Bind AI Of course. I will take the provided assets/js/quote.js file, integr…" at bounding box center [272, 420] width 435 height 748
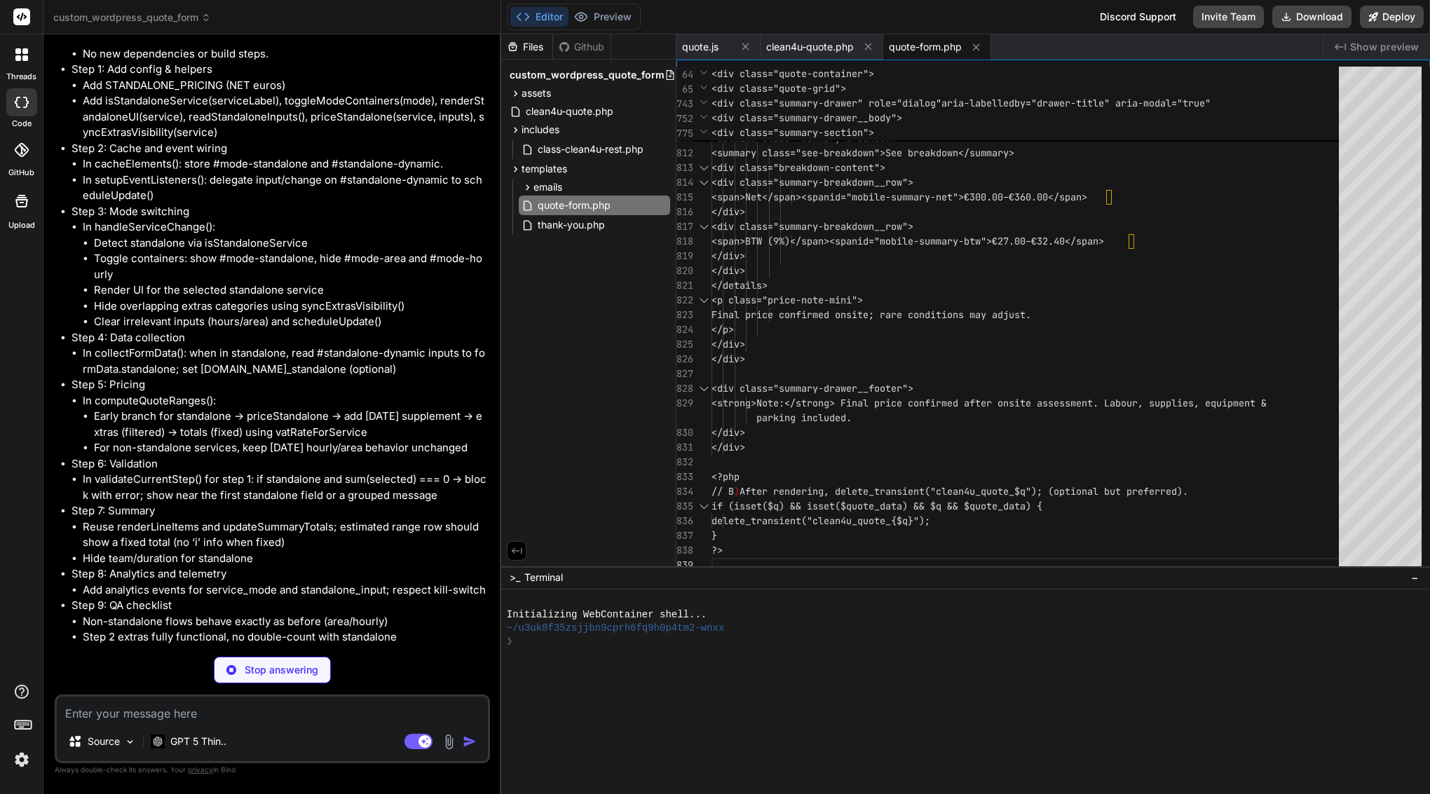
scroll to position [105805, 0]
click at [703, 40] on span "quote.js" at bounding box center [700, 47] width 36 height 14
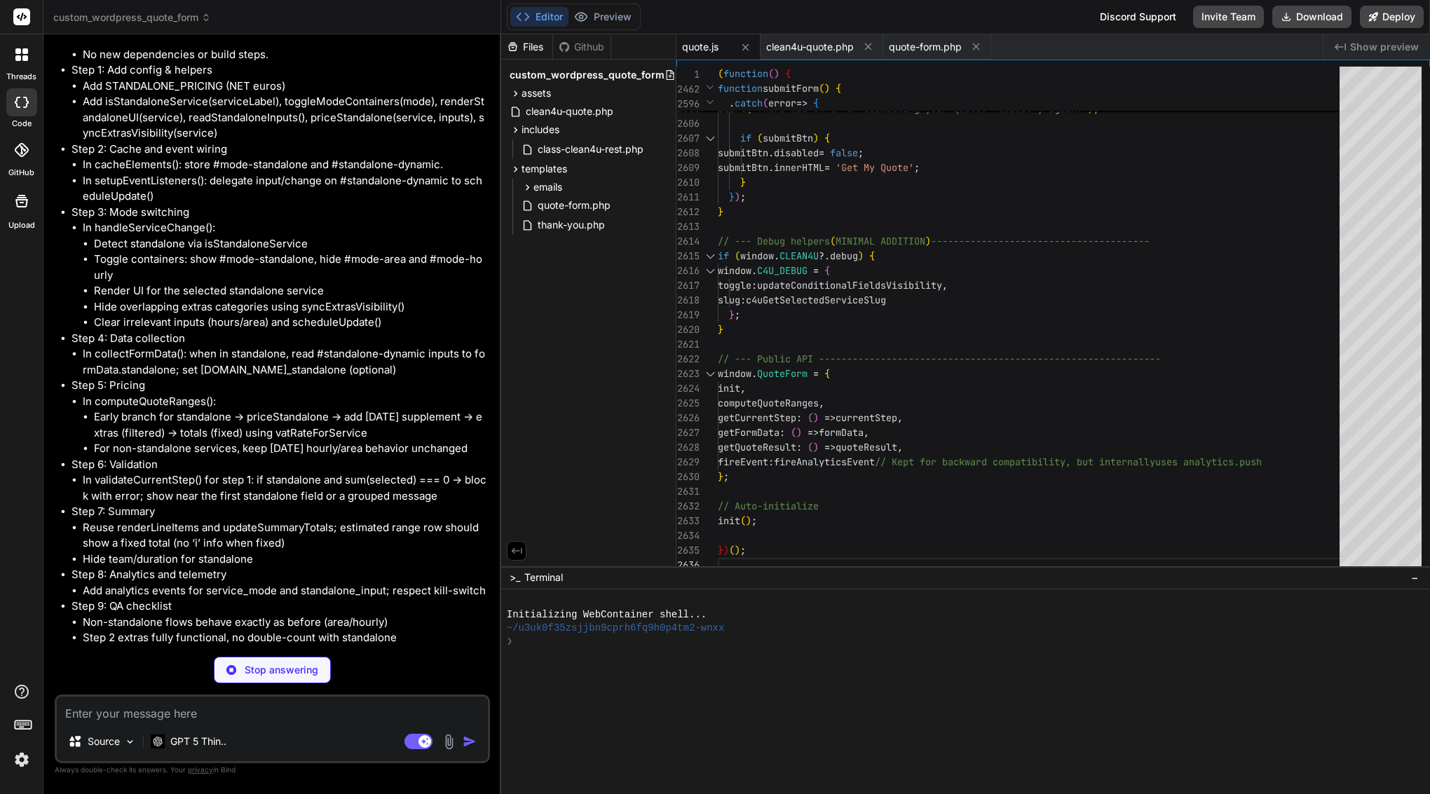
scroll to position [0, 0]
click at [192, 735] on p "GPT 5 Thin.." at bounding box center [198, 742] width 56 height 14
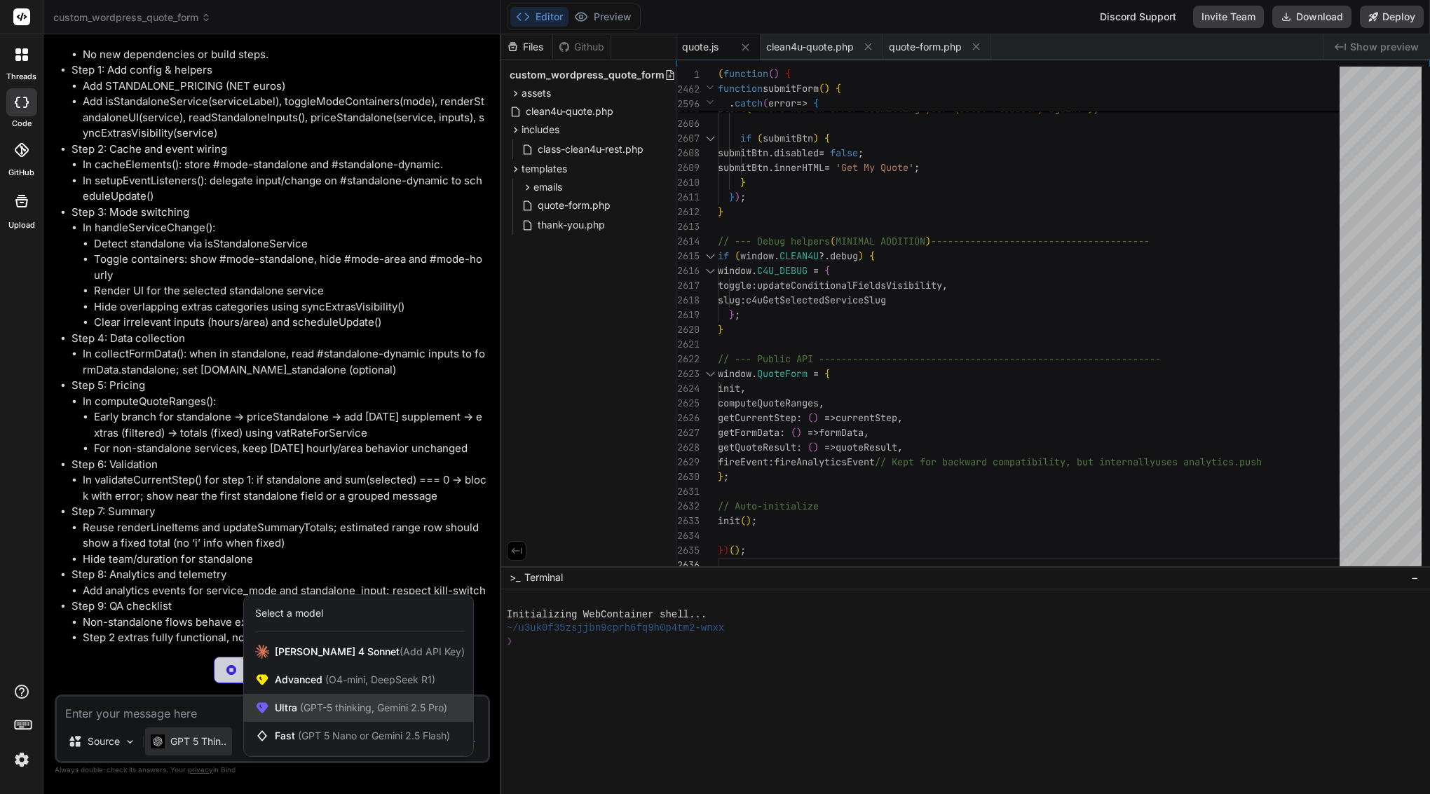
click at [299, 703] on span "(GPT-5 thinking, Gemini 2.5 Pro)" at bounding box center [372, 708] width 150 height 12
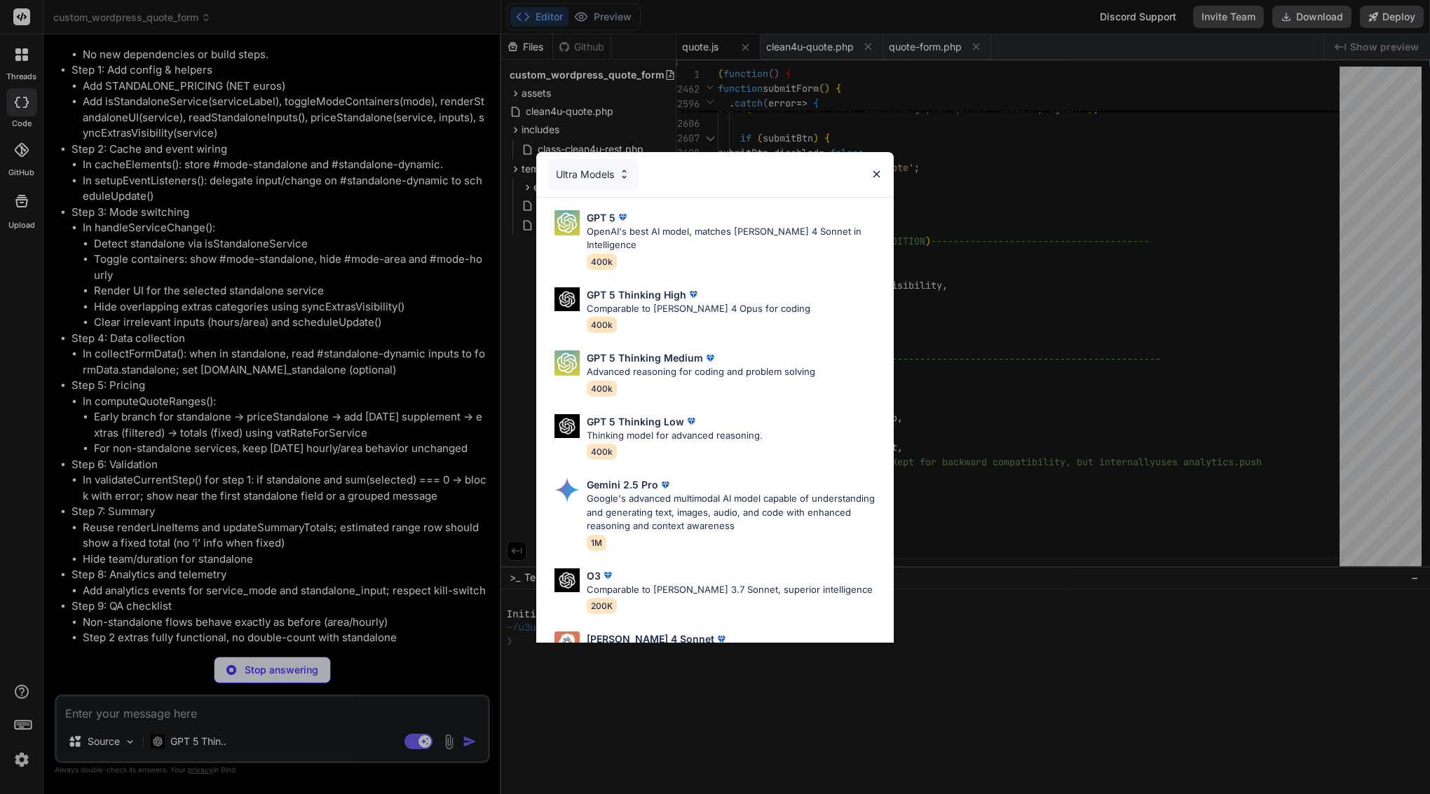
click at [325, 272] on div "Ultra Models GPT 5 OpenAI's best AI model, matches [PERSON_NAME] 4 Sonnet in In…" at bounding box center [715, 397] width 1430 height 794
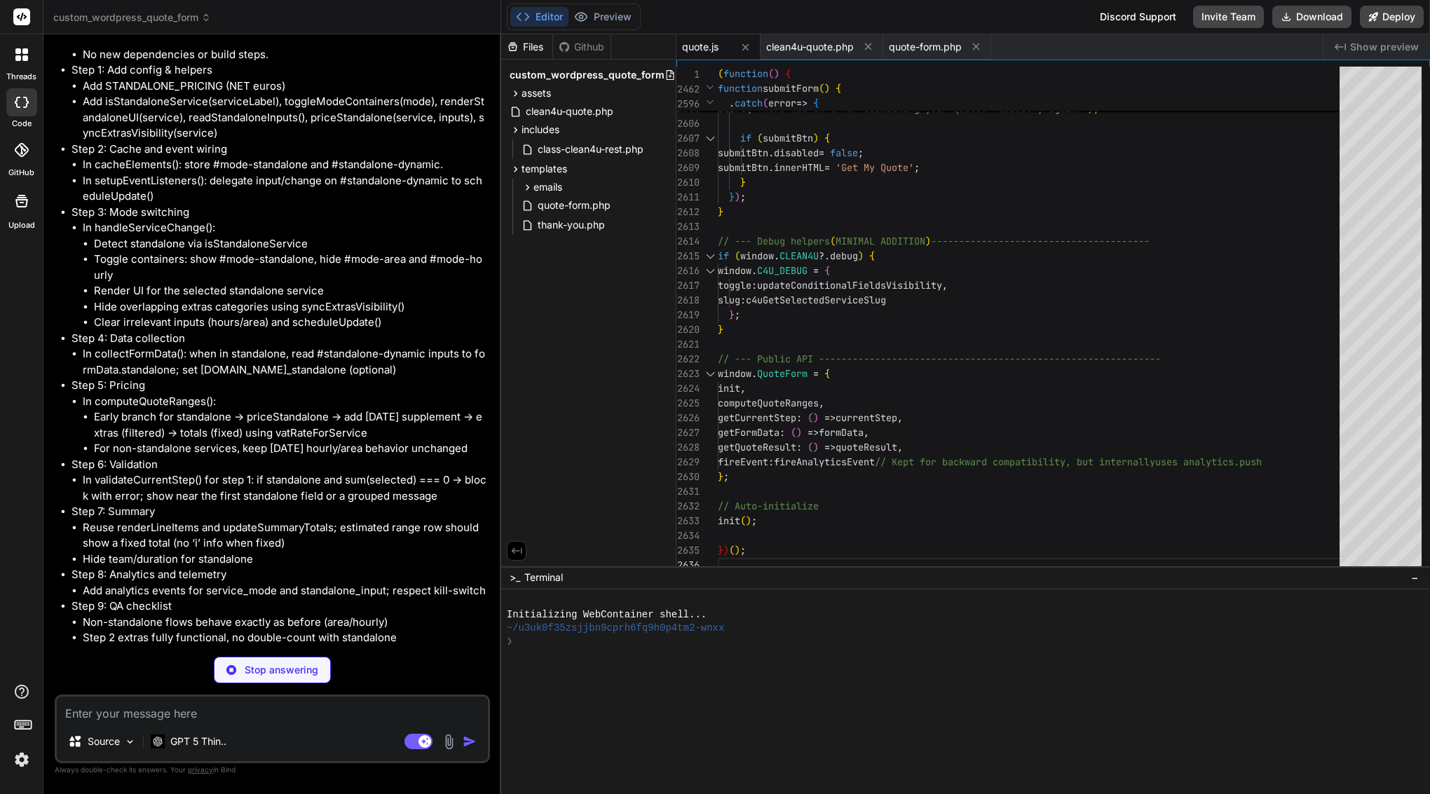
click at [129, 720] on textarea at bounding box center [272, 709] width 431 height 25
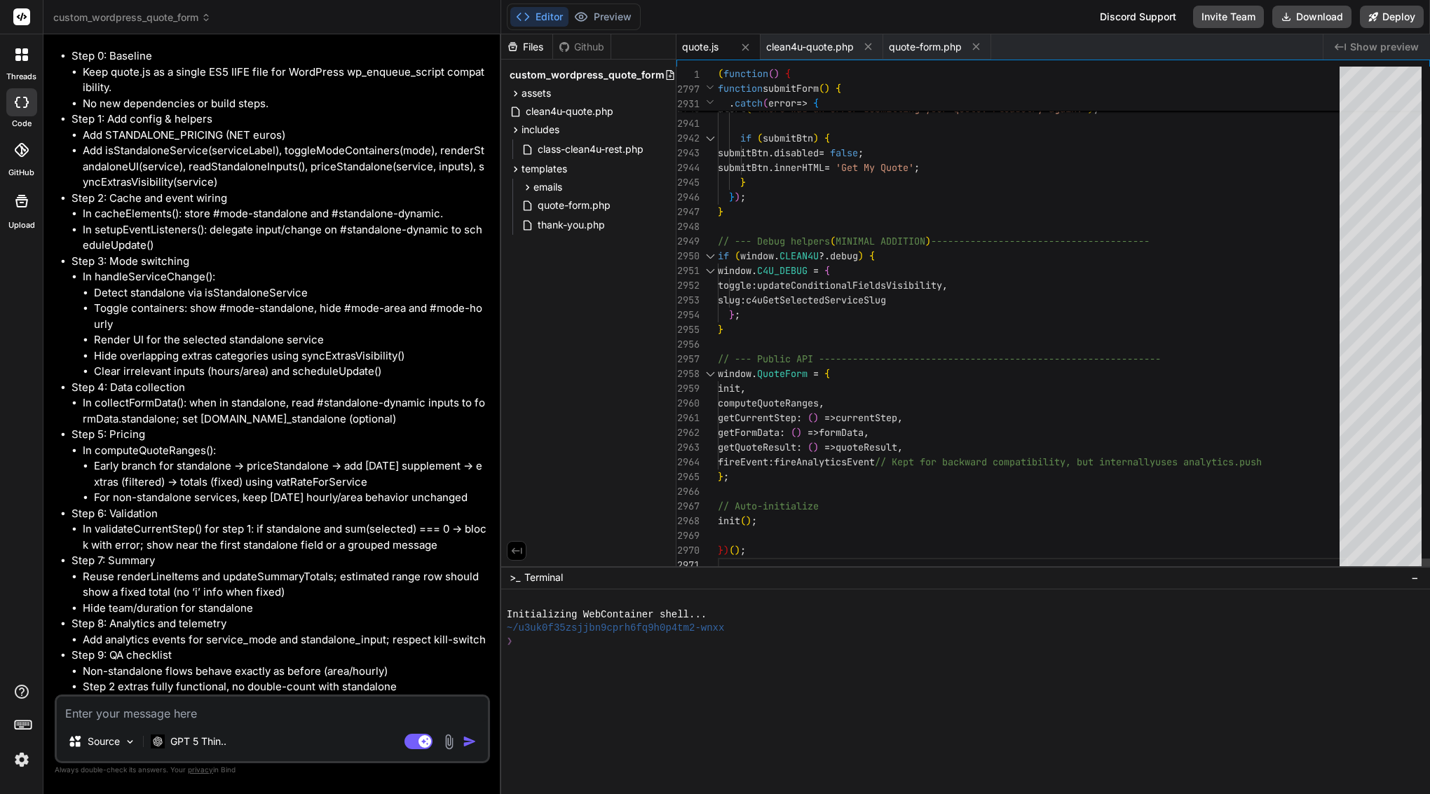
scroll to position [105899, 0]
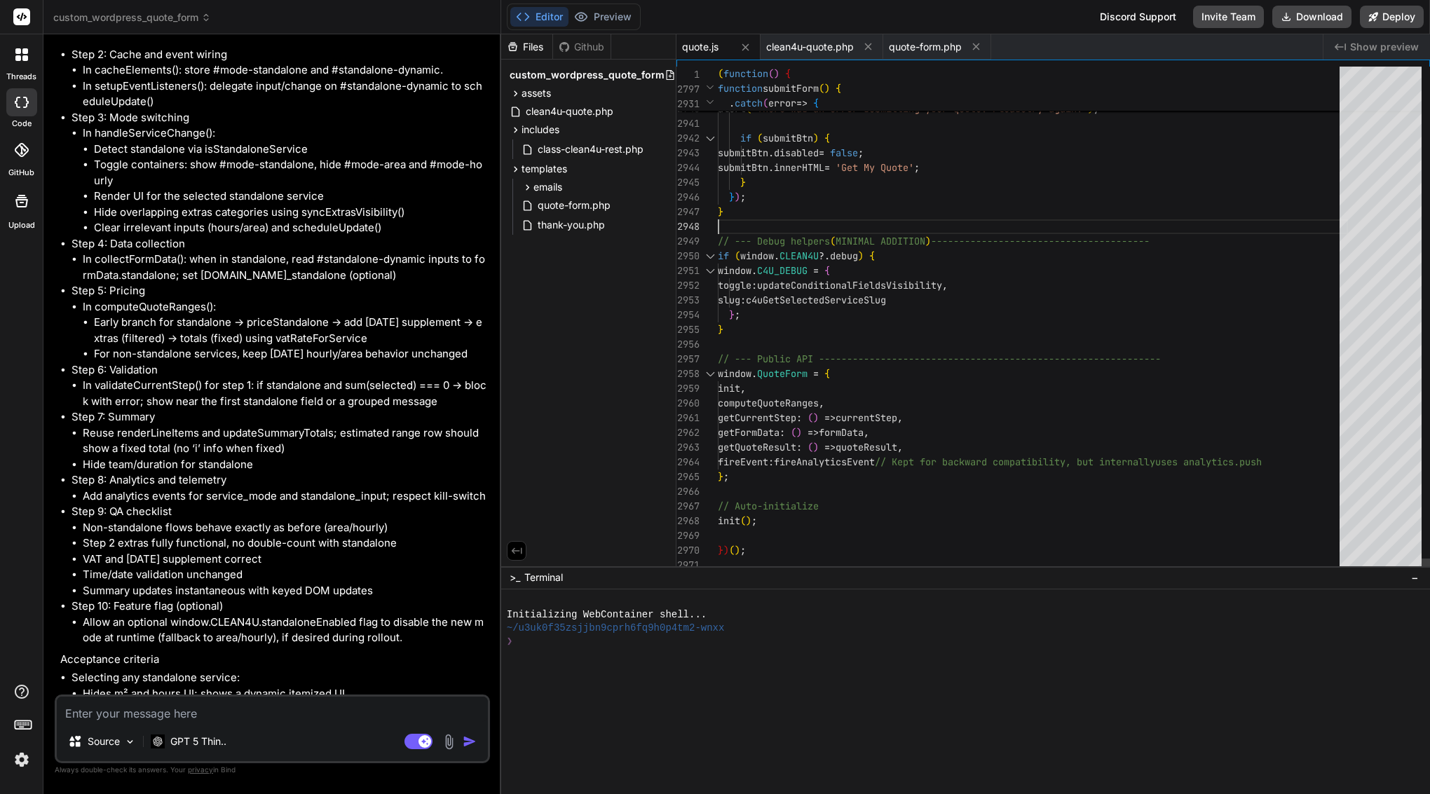
click at [878, 219] on div "}" at bounding box center [1033, 212] width 630 height 15
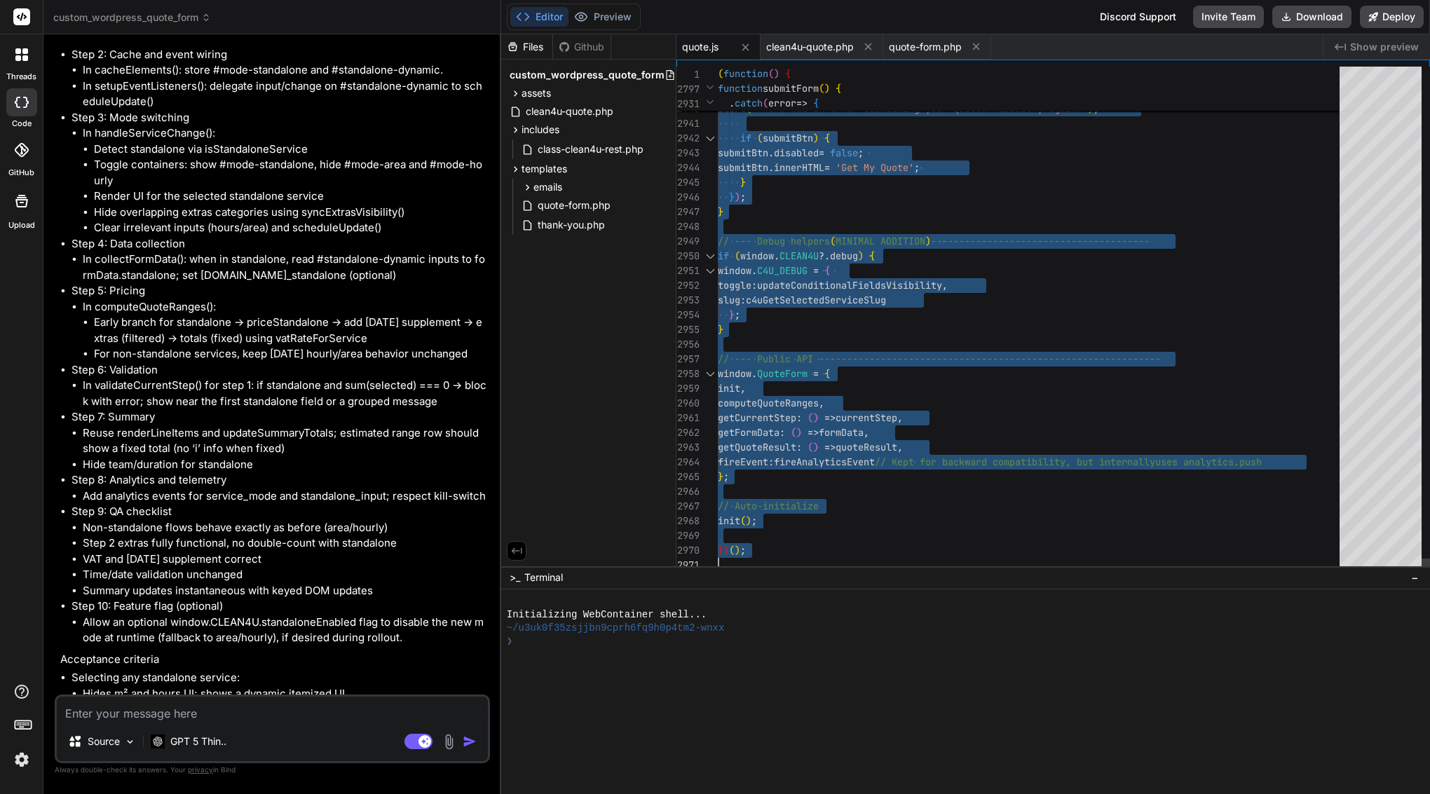
click at [878, 219] on div "}" at bounding box center [1033, 212] width 630 height 15
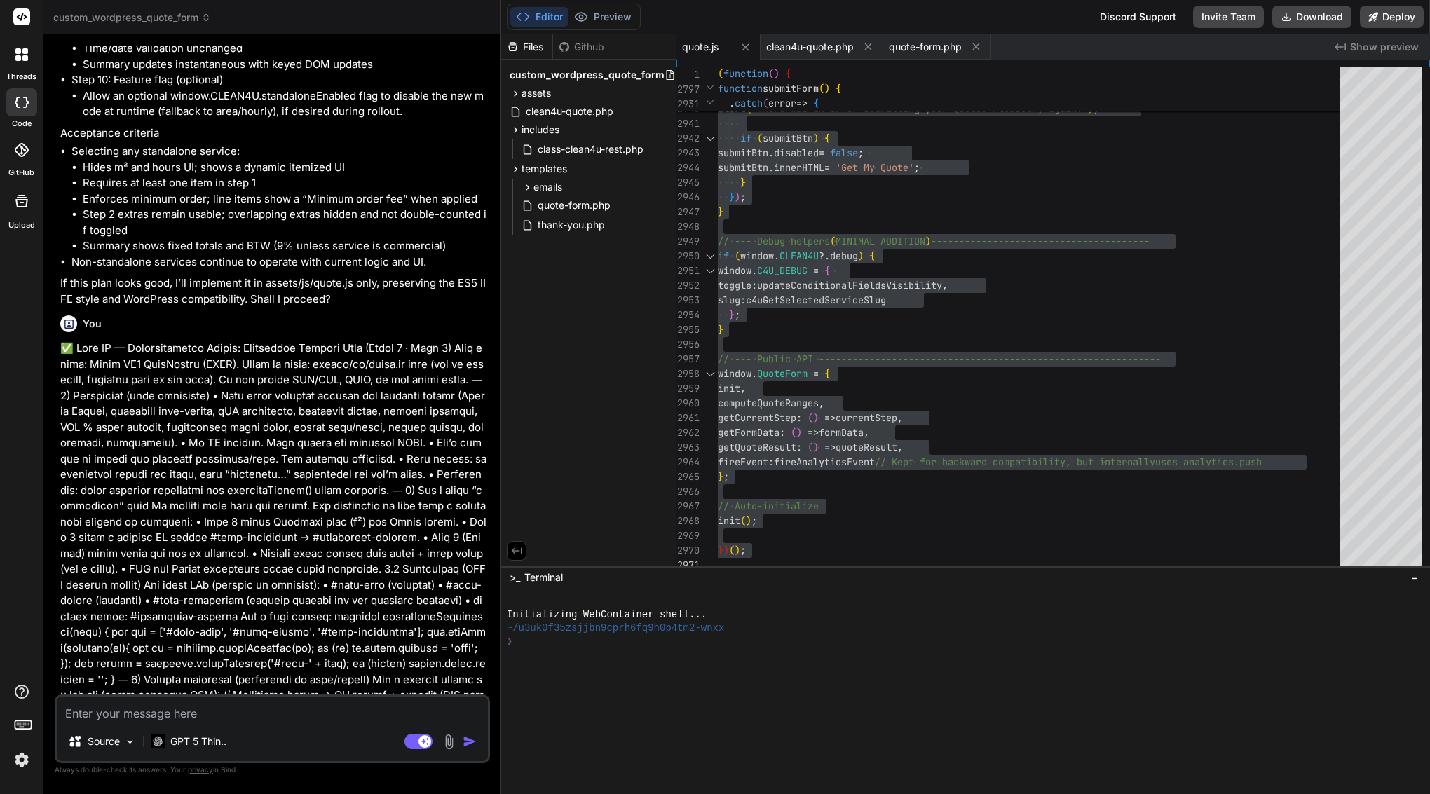
scroll to position [106680, 0]
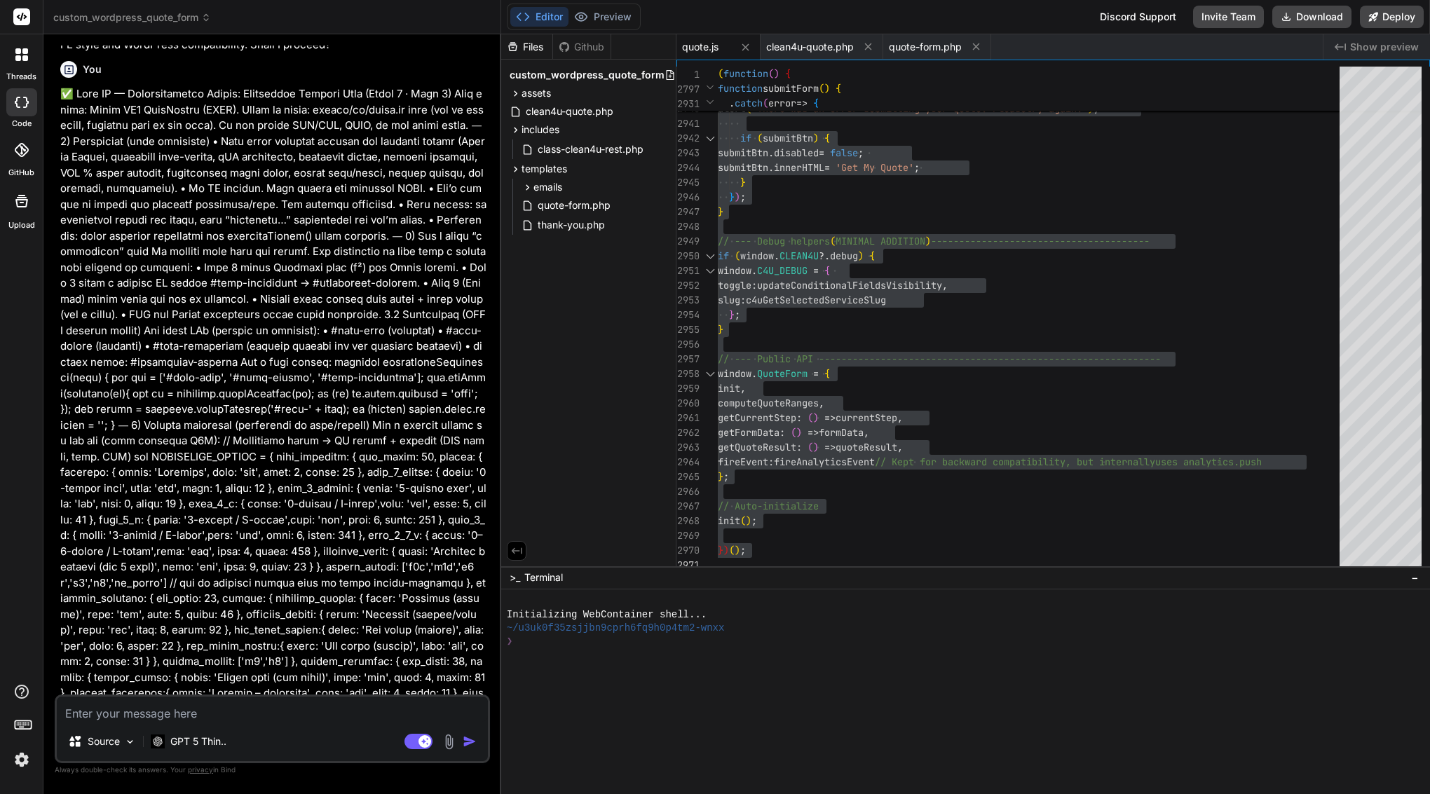
drag, startPoint x: 83, startPoint y: 311, endPoint x: 440, endPoint y: 681, distance: 515.0
copy div "Lore IP Dolo — sita’c a elitsed doeiusmod te inci U laboreetdol ma ali enim adm…"
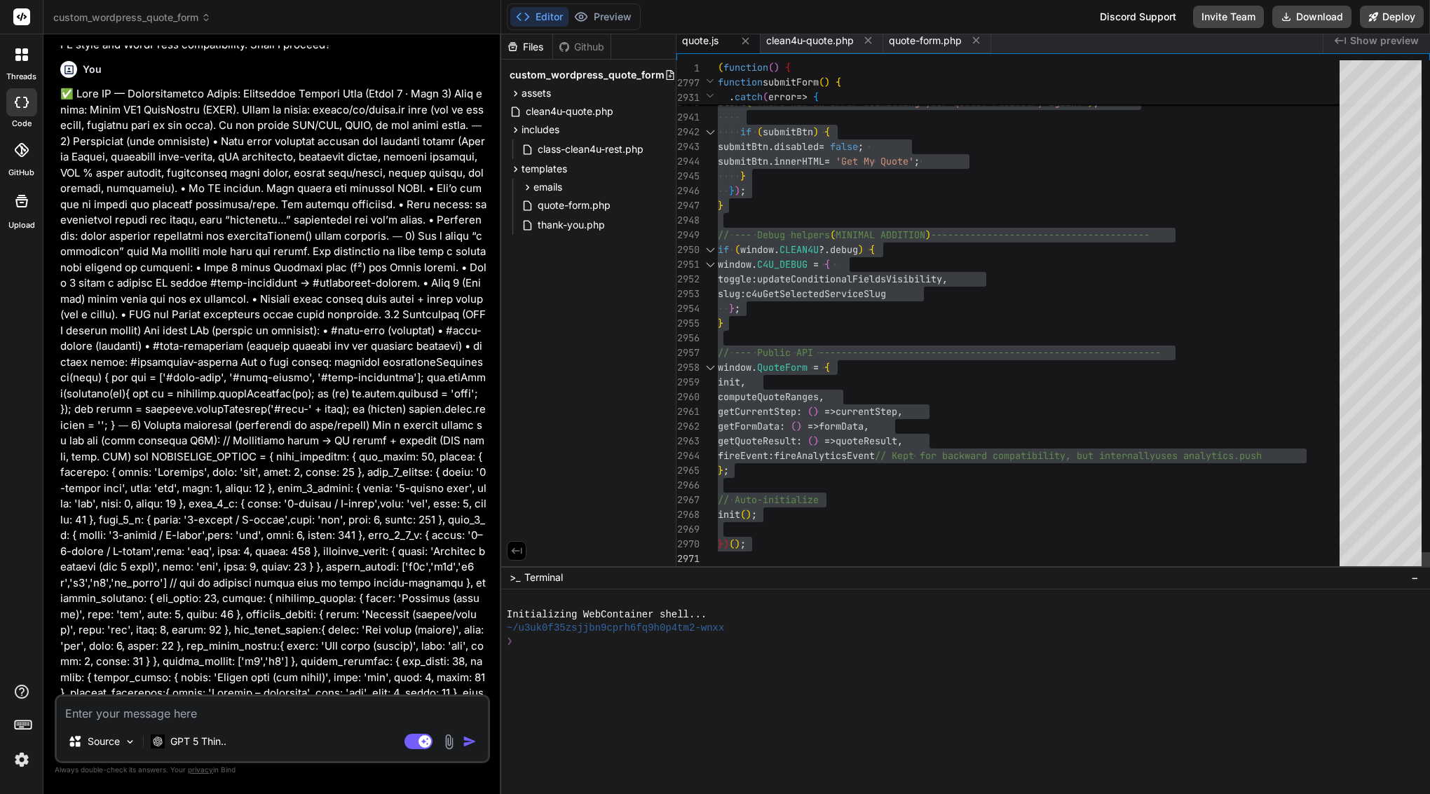
click at [818, 282] on span "updateConditionalFieldsVisibility" at bounding box center [849, 279] width 185 height 13
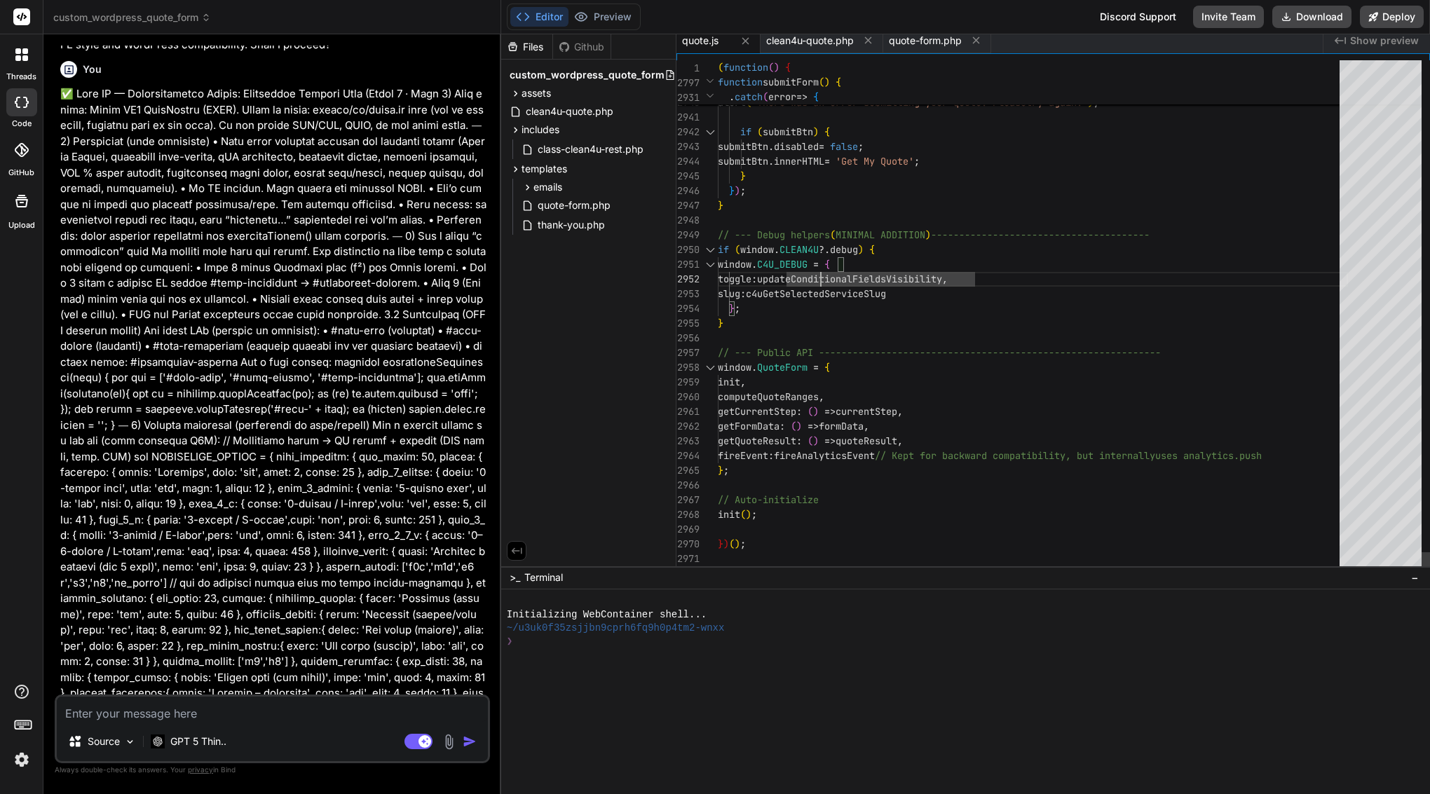
click at [818, 282] on span "updateConditionalFieldsVisibility" at bounding box center [849, 279] width 185 height 13
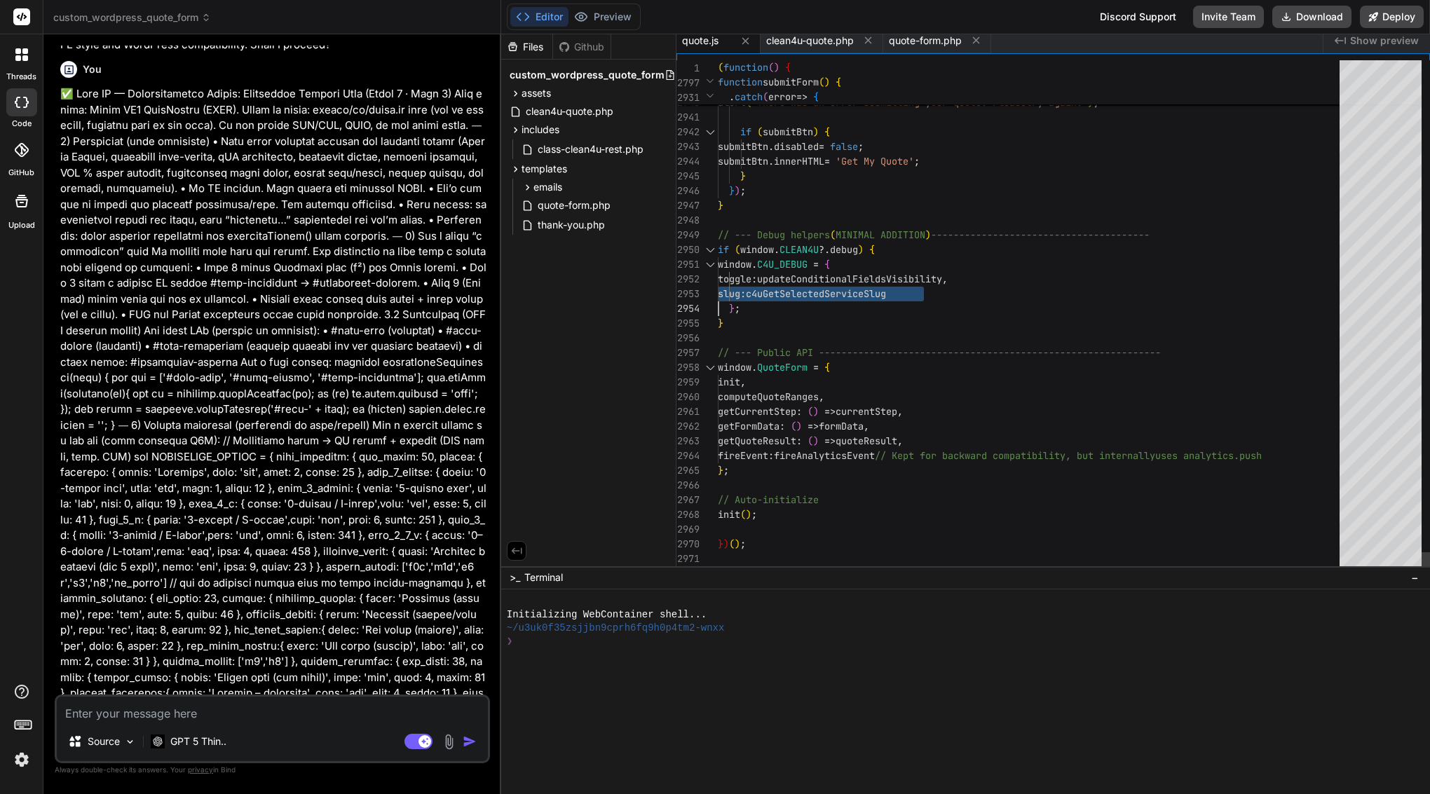
scroll to position [0, 0]
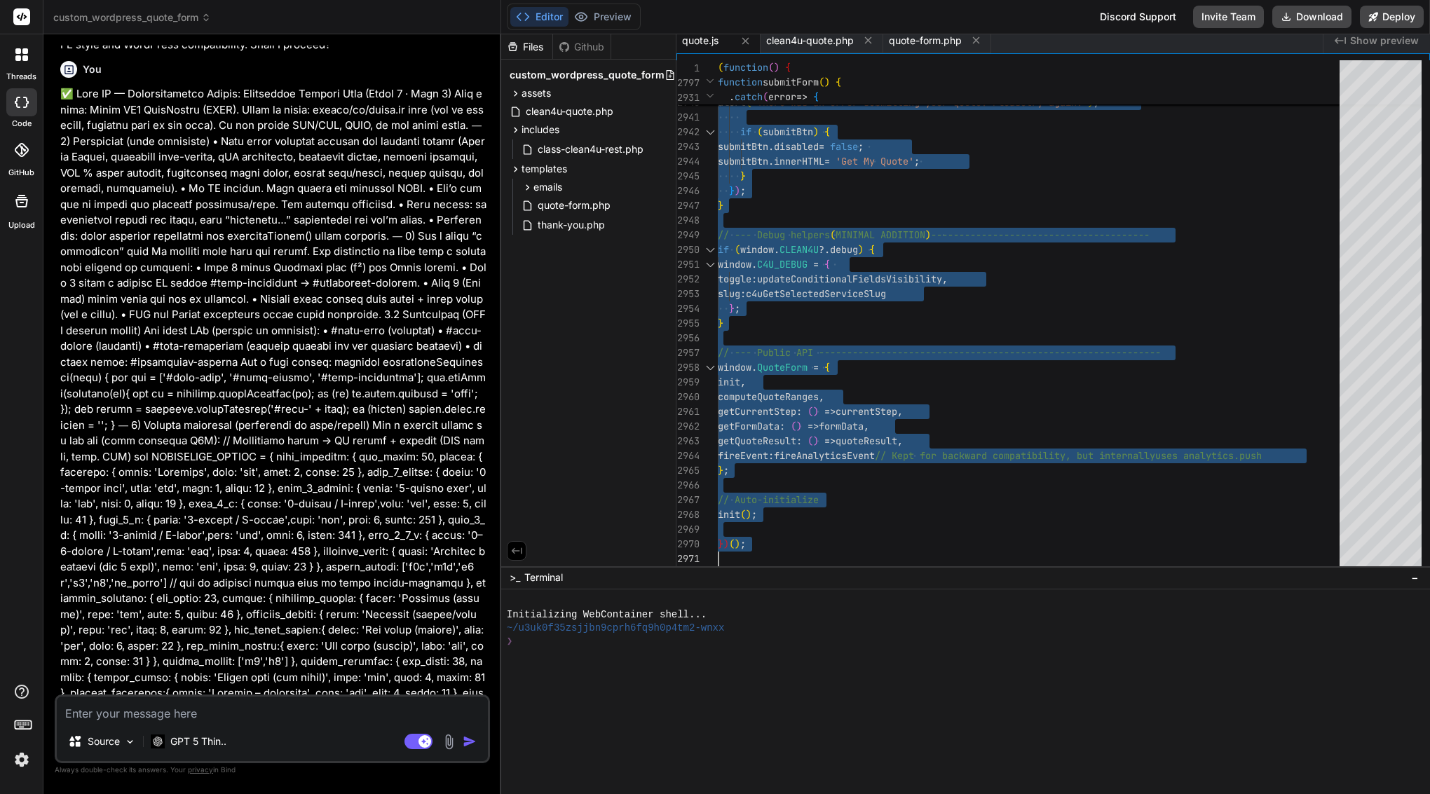
click at [257, 711] on textarea at bounding box center [272, 709] width 431 height 25
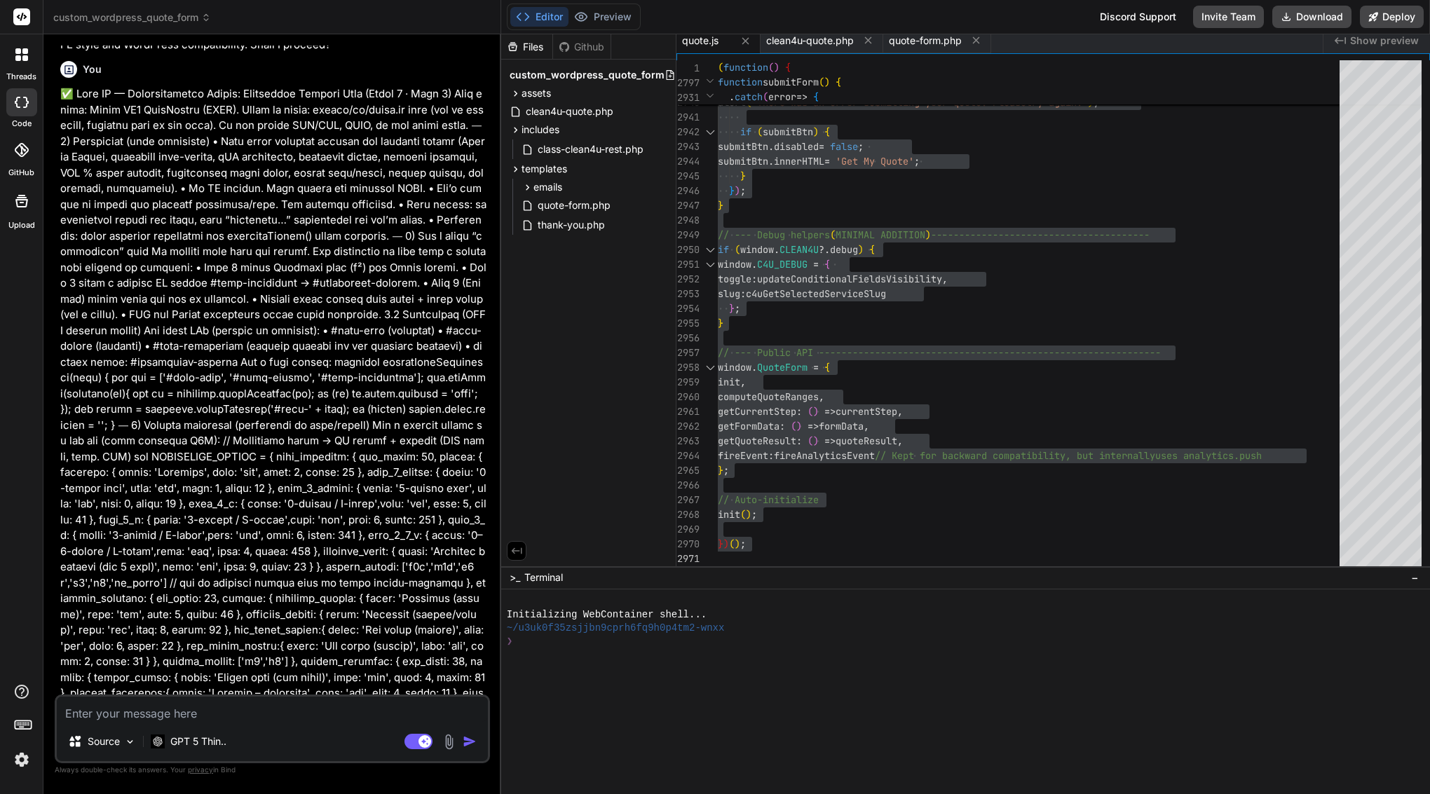
paste textarea "Lor’ip dolor sitam. Co adip elitsed doei, tem inci utlabor et dolo mag aliquaen…"
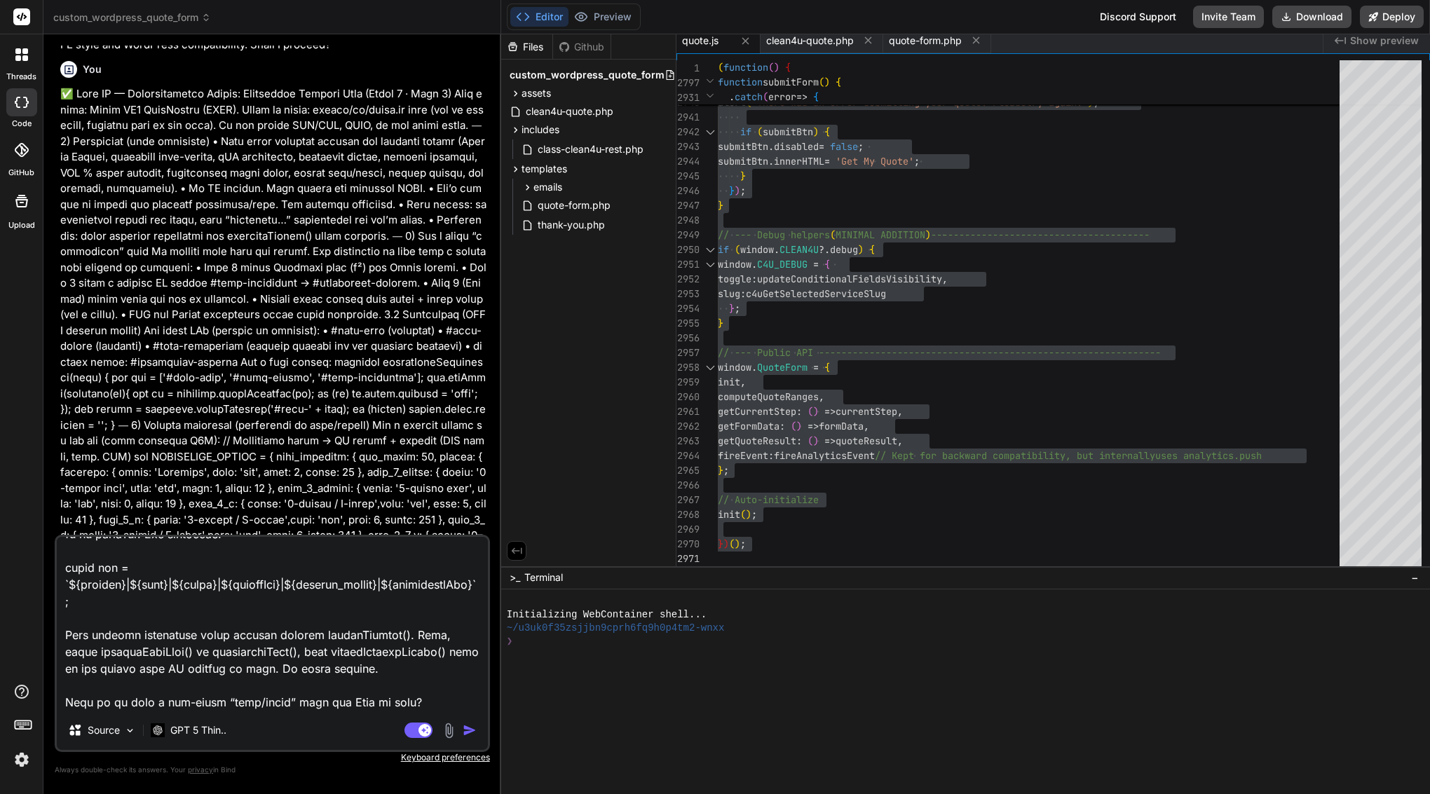
scroll to position [1315, 0]
drag, startPoint x: 422, startPoint y: 702, endPoint x: 66, endPoint y: 693, distance: 356.2
click at [66, 693] on textarea at bounding box center [272, 624] width 431 height 174
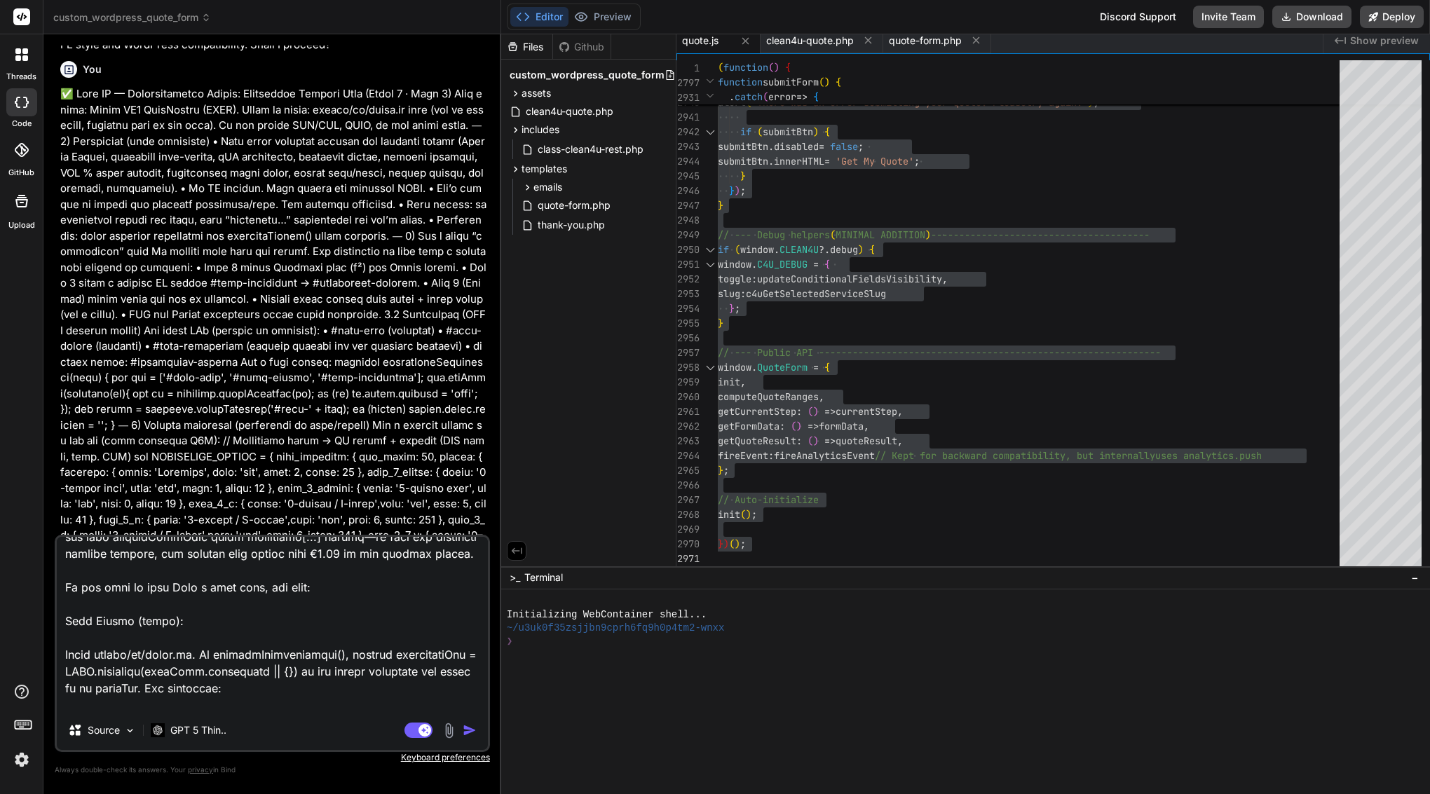
scroll to position [1156, 0]
click at [64, 656] on textarea at bounding box center [272, 624] width 431 height 174
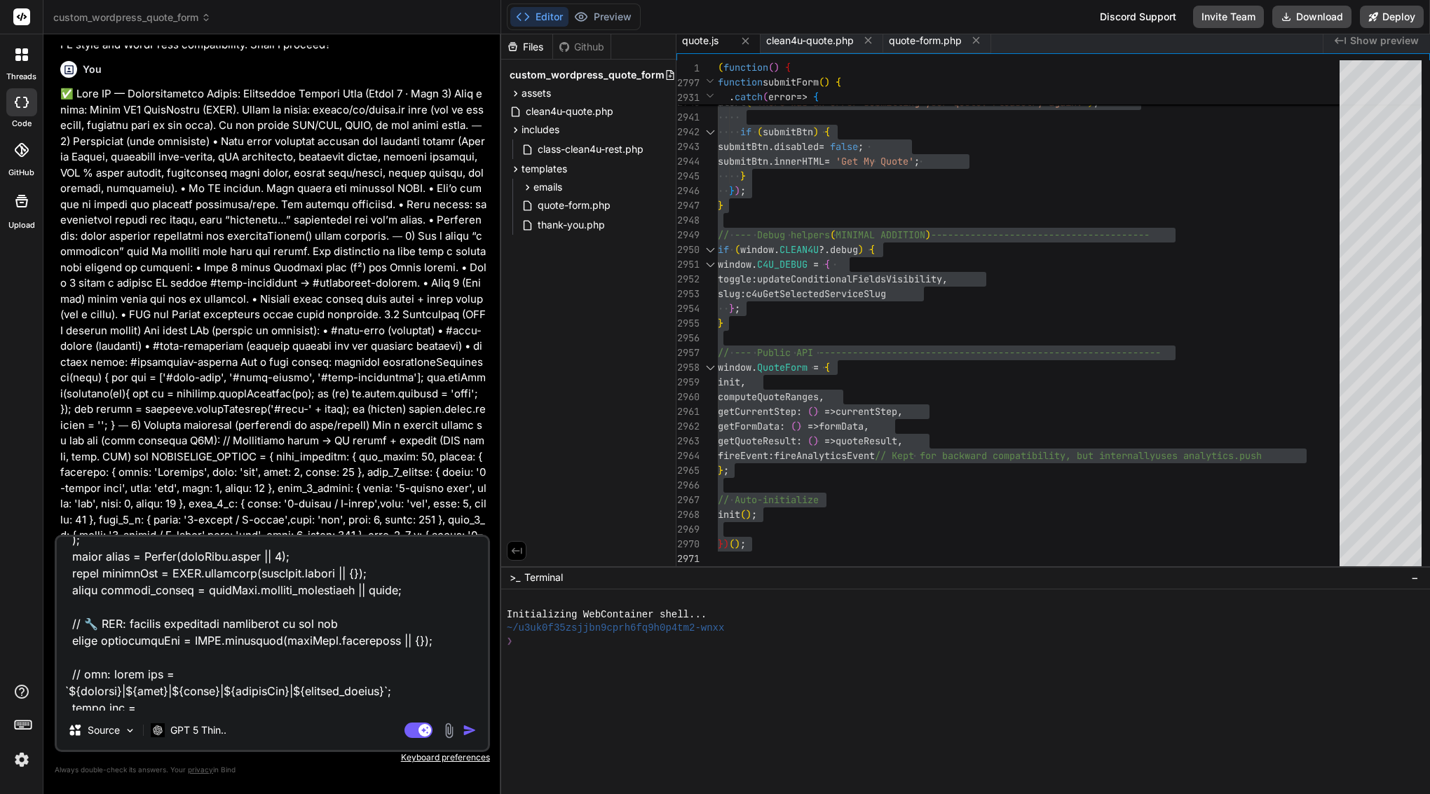
scroll to position [0, 0]
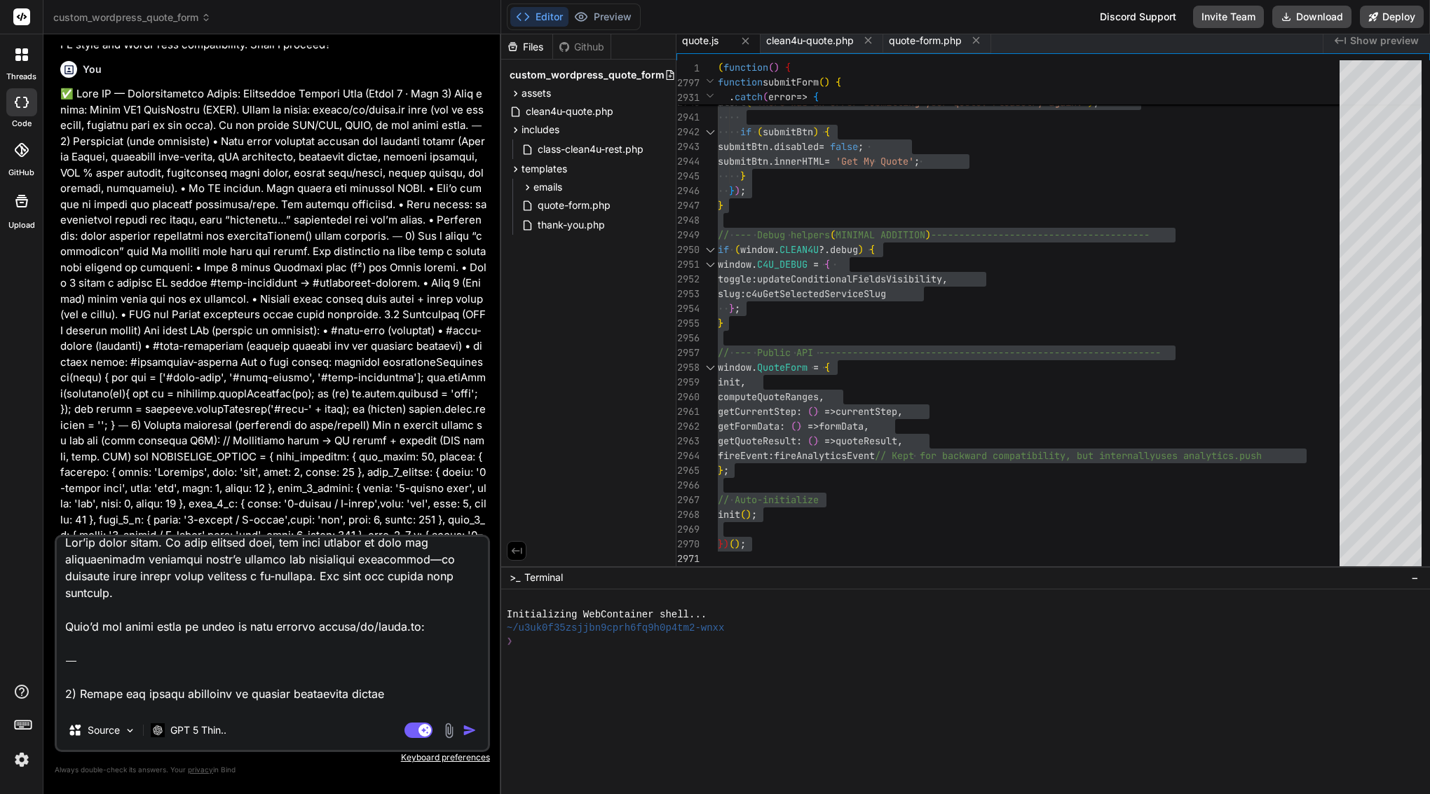
drag, startPoint x: 69, startPoint y: 627, endPoint x: 94, endPoint y: 440, distance: 188.1
click at [79, 355] on div "You Bind AI Of course. I will take the provided assets/js/quote.js file, integr…" at bounding box center [272, 420] width 435 height 748
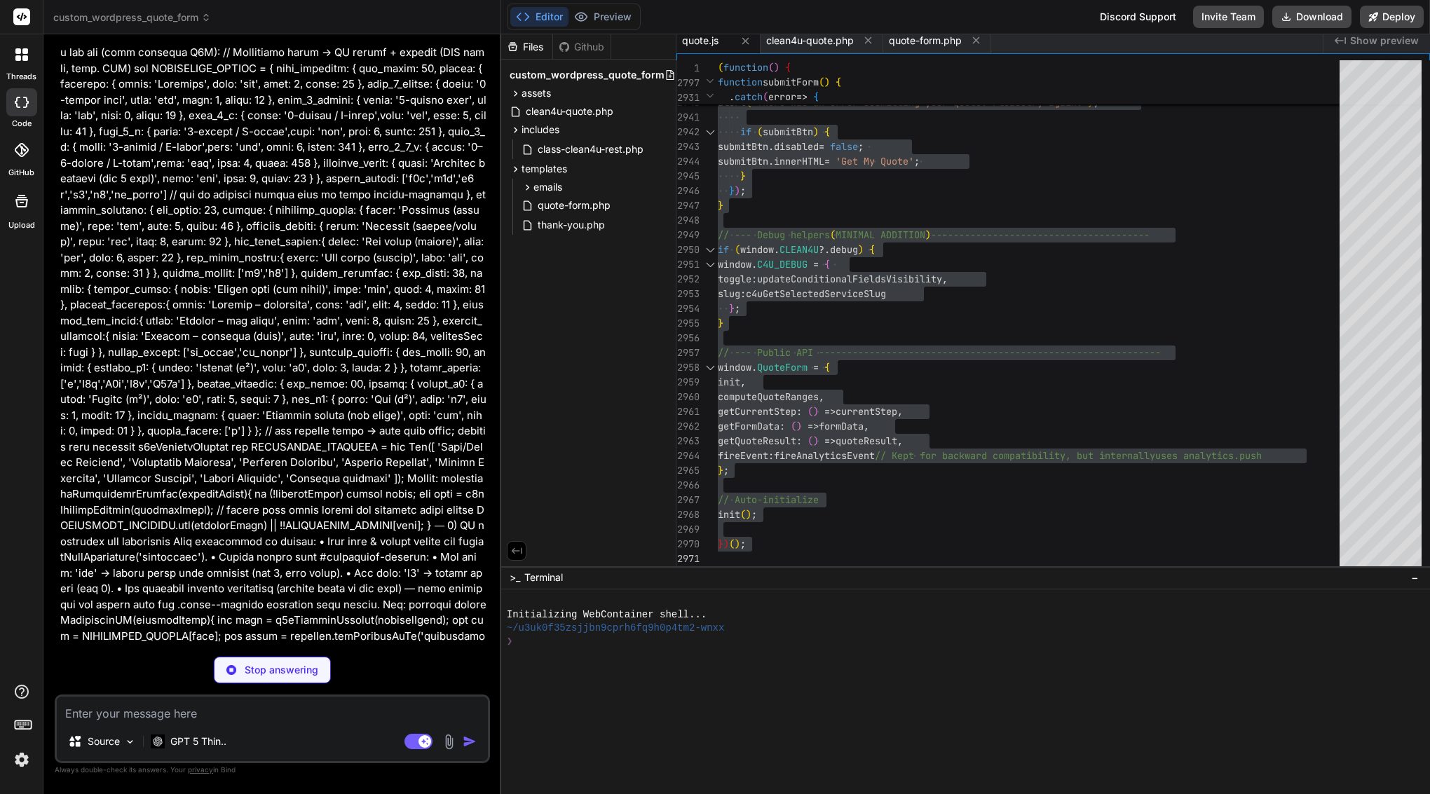
scroll to position [107067, 0]
drag, startPoint x: 81, startPoint y: 449, endPoint x: 189, endPoint y: 544, distance: 144.0
copy div "Bind AI Sure. Plan: Update stateSig to include standaloneKey and modify perform…"
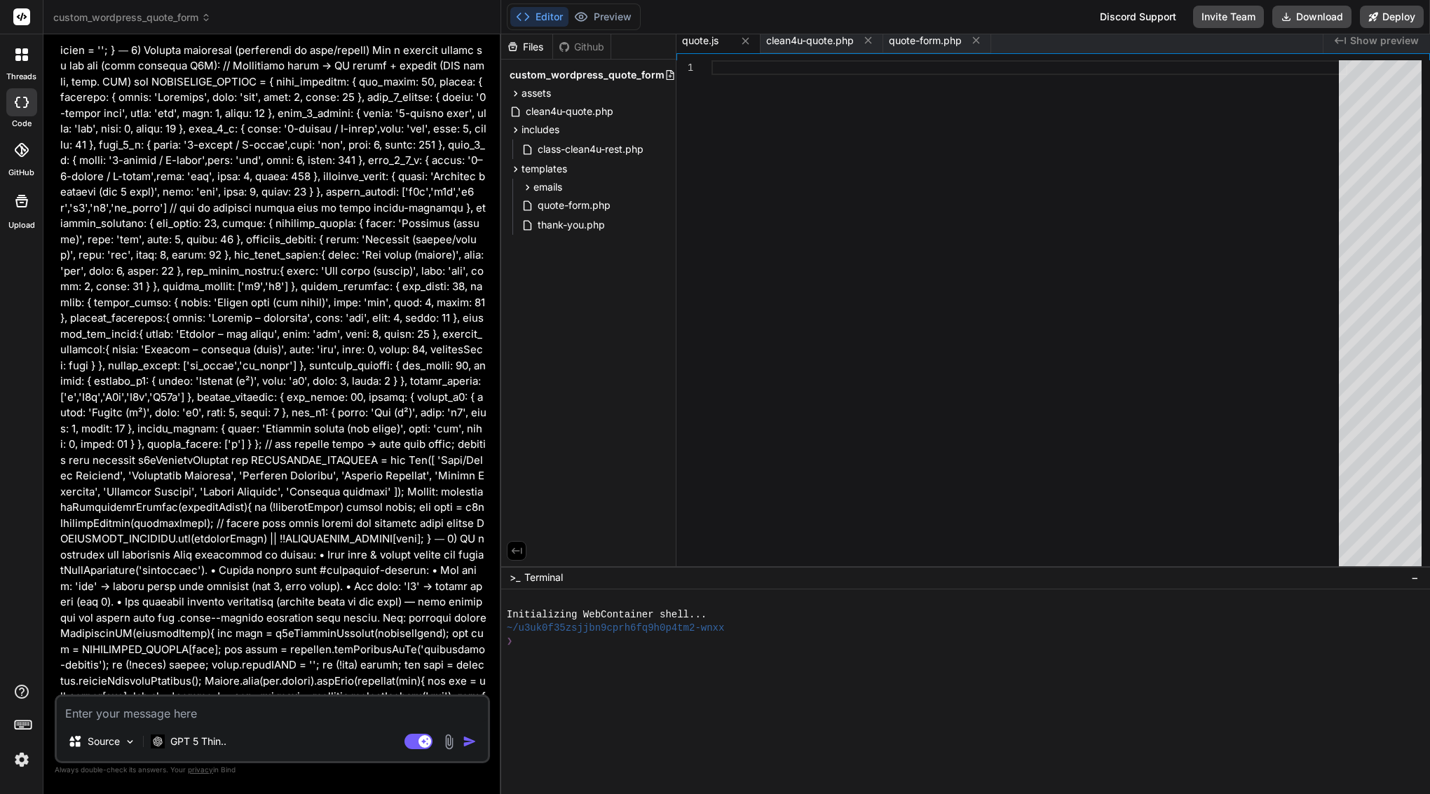
scroll to position [107054, 0]
click at [229, 712] on textarea at bounding box center [272, 709] width 431 height 25
drag, startPoint x: 62, startPoint y: 357, endPoint x: 443, endPoint y: 435, distance: 389.0
copy p "Bind Prompt (short): Patch assets/js/quote.js. In performRecalculation(), inclu…"
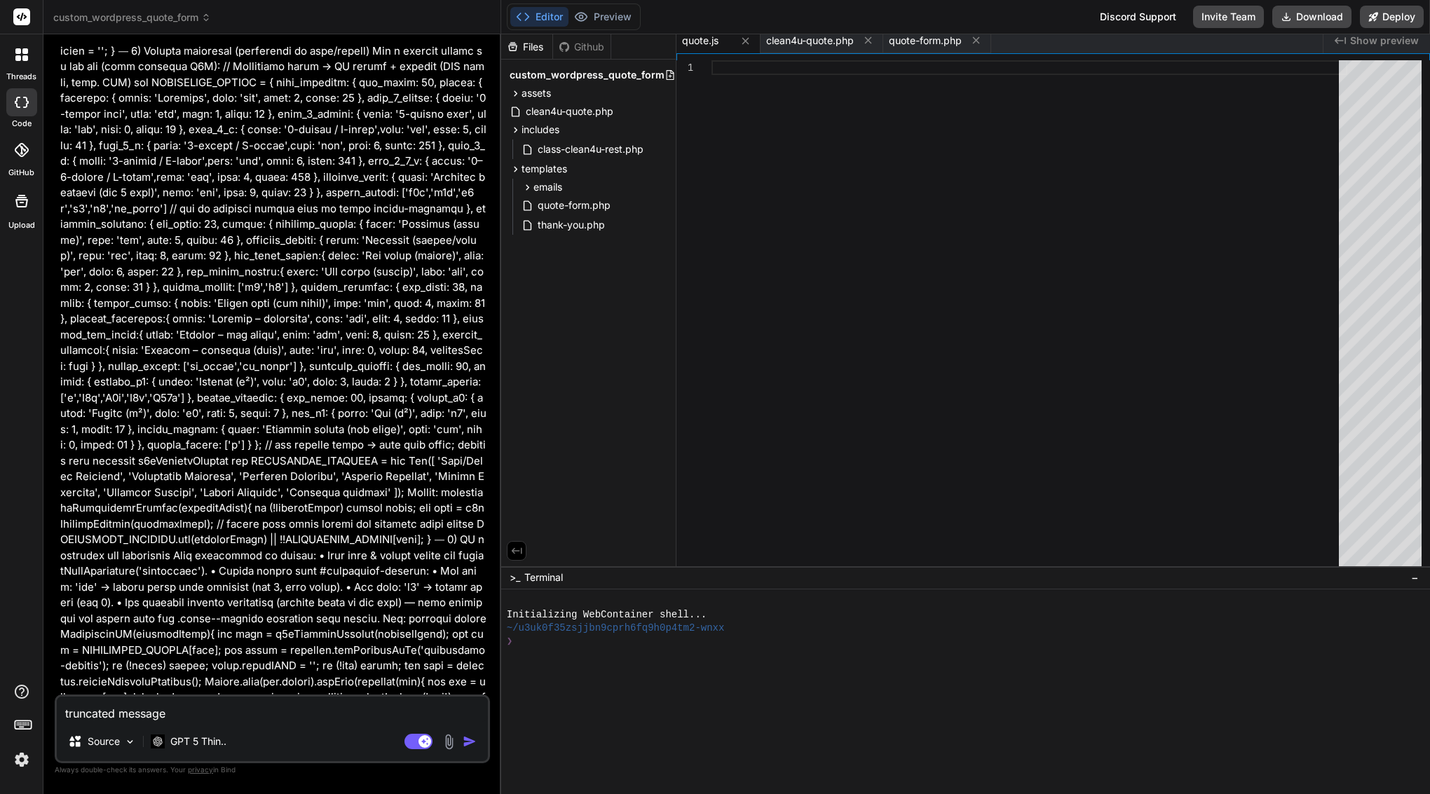
click at [102, 717] on textarea "truncated message" at bounding box center [272, 709] width 431 height 25
paste textarea "Bind Prompt (short): Patch assets/js/quote.js. In performRecalculation(), inclu…"
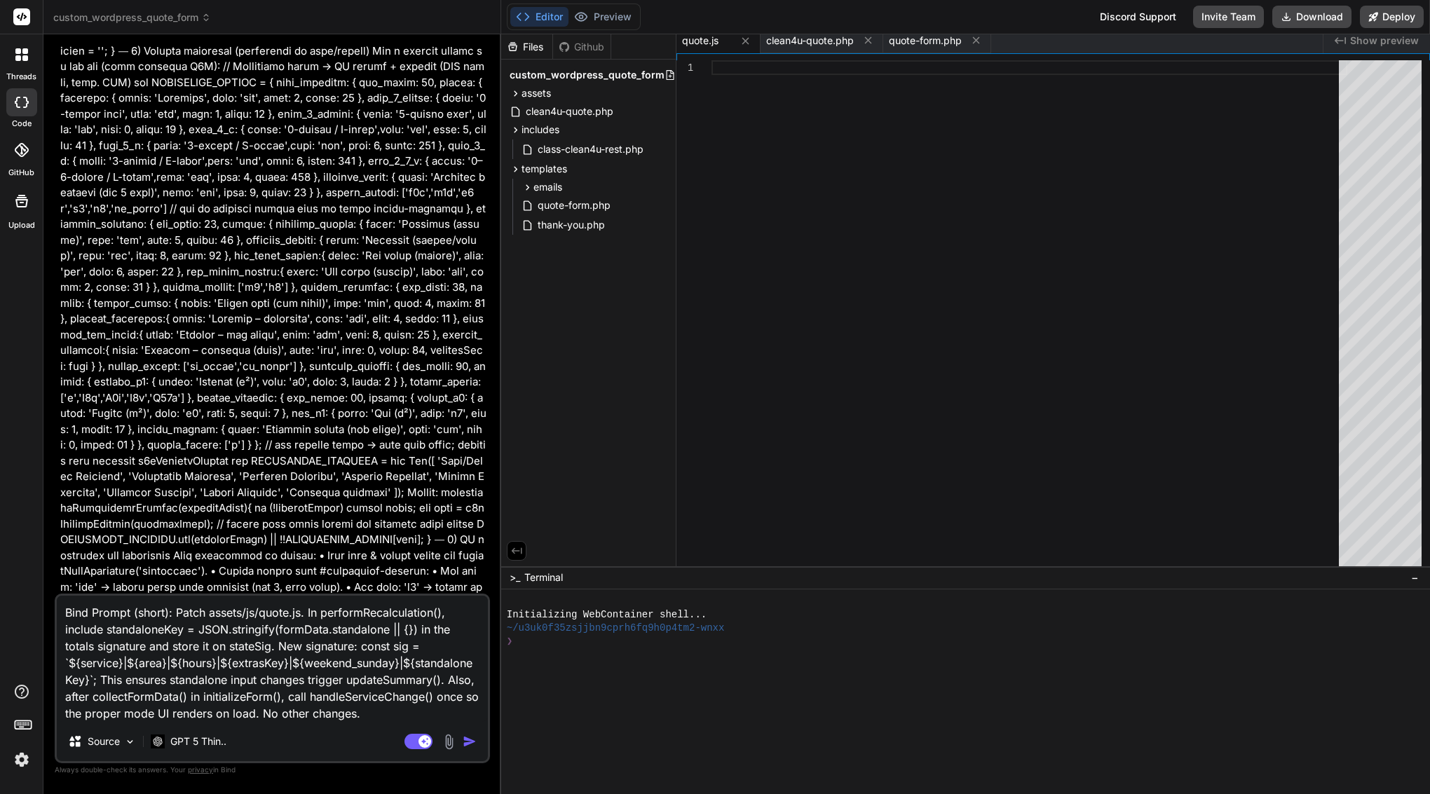
click at [467, 740] on img "button" at bounding box center [470, 742] width 14 height 14
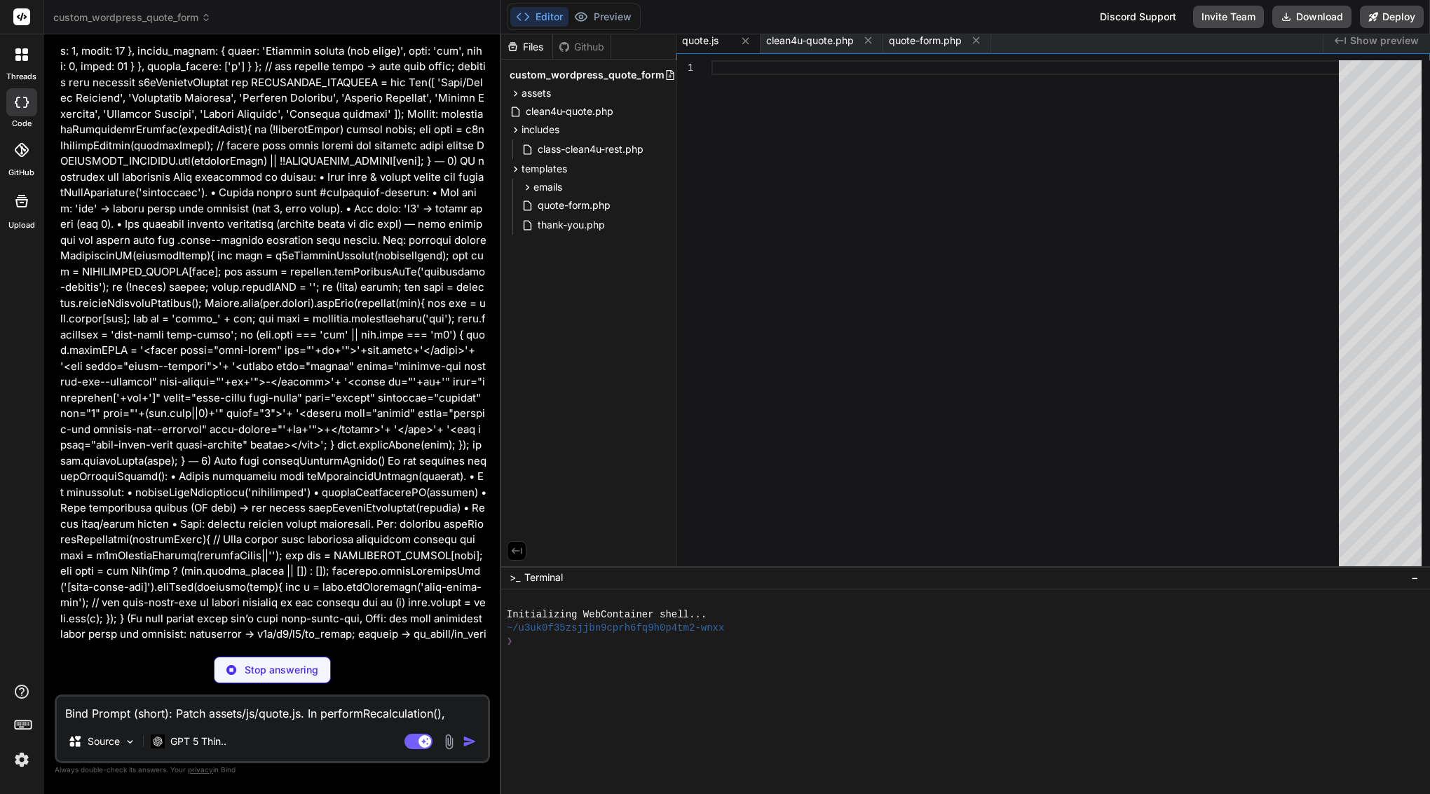
scroll to position [0, 0]
click at [279, 708] on textarea "Bind Prompt (short): Patch assets/js/quote.js. In performRecalculation(), inclu…" at bounding box center [272, 709] width 431 height 25
click at [150, 713] on textarea "Bind Prompt (short): Patch assets/js/quote.js. In performRecalculation(), inclu…" at bounding box center [272, 709] width 431 height 25
click at [198, 743] on p "GPT 5 Thin.." at bounding box center [198, 742] width 56 height 14
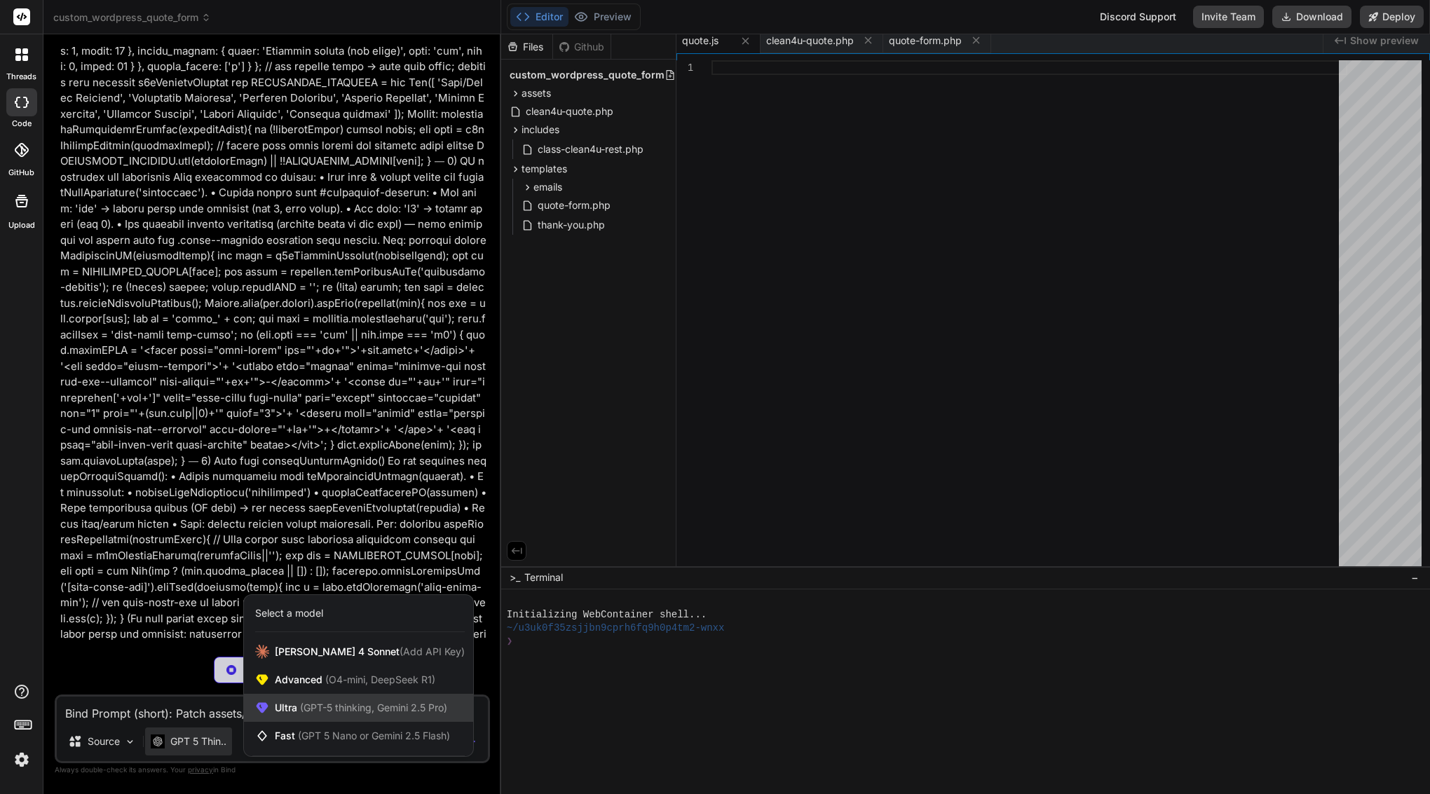
click at [330, 700] on div "Ultra (GPT-5 thinking, Gemini 2.5 Pro)" at bounding box center [358, 708] width 229 height 28
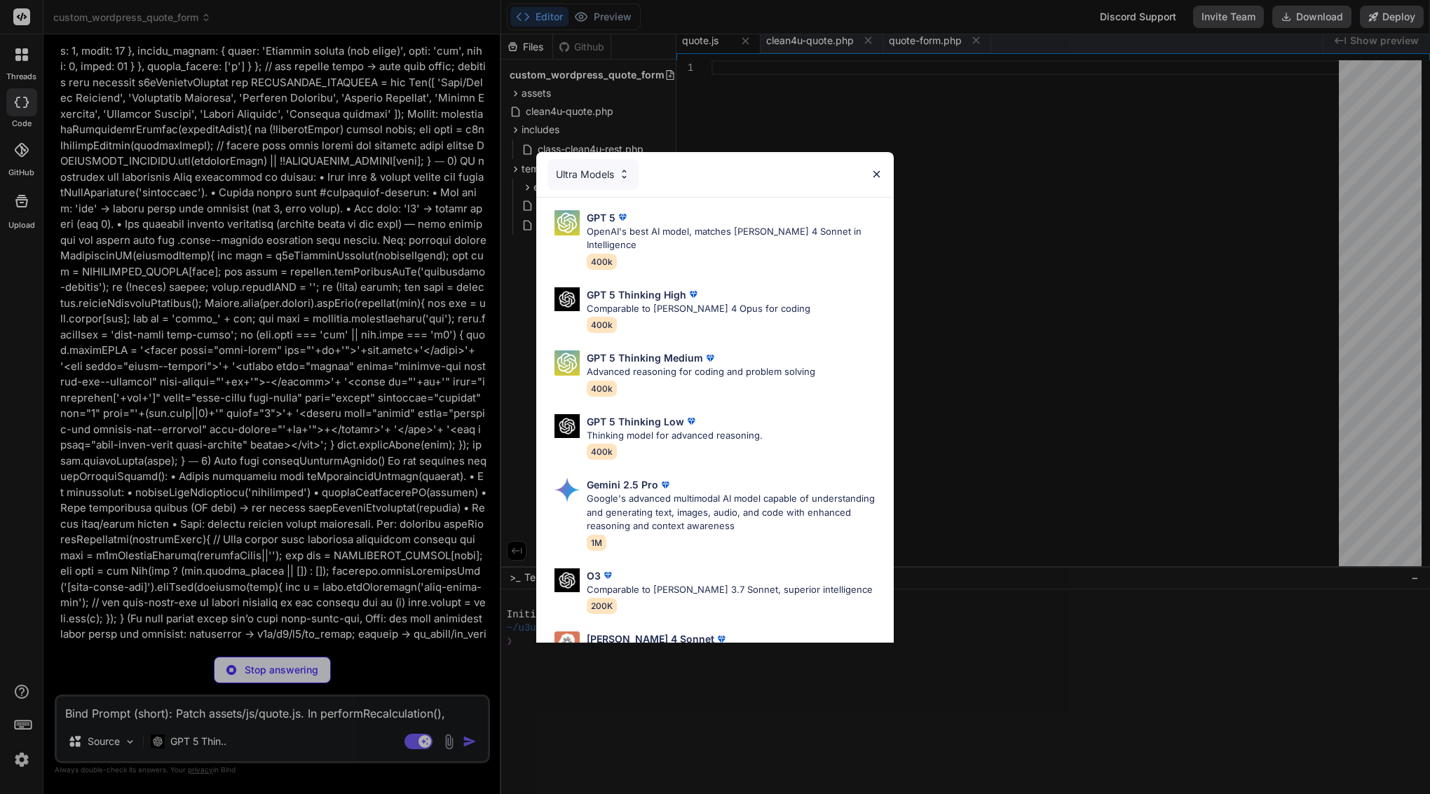
click at [330, 411] on div "Ultra Models GPT 5 OpenAI's best AI model, matches [PERSON_NAME] 4 Sonnet in In…" at bounding box center [715, 397] width 1430 height 794
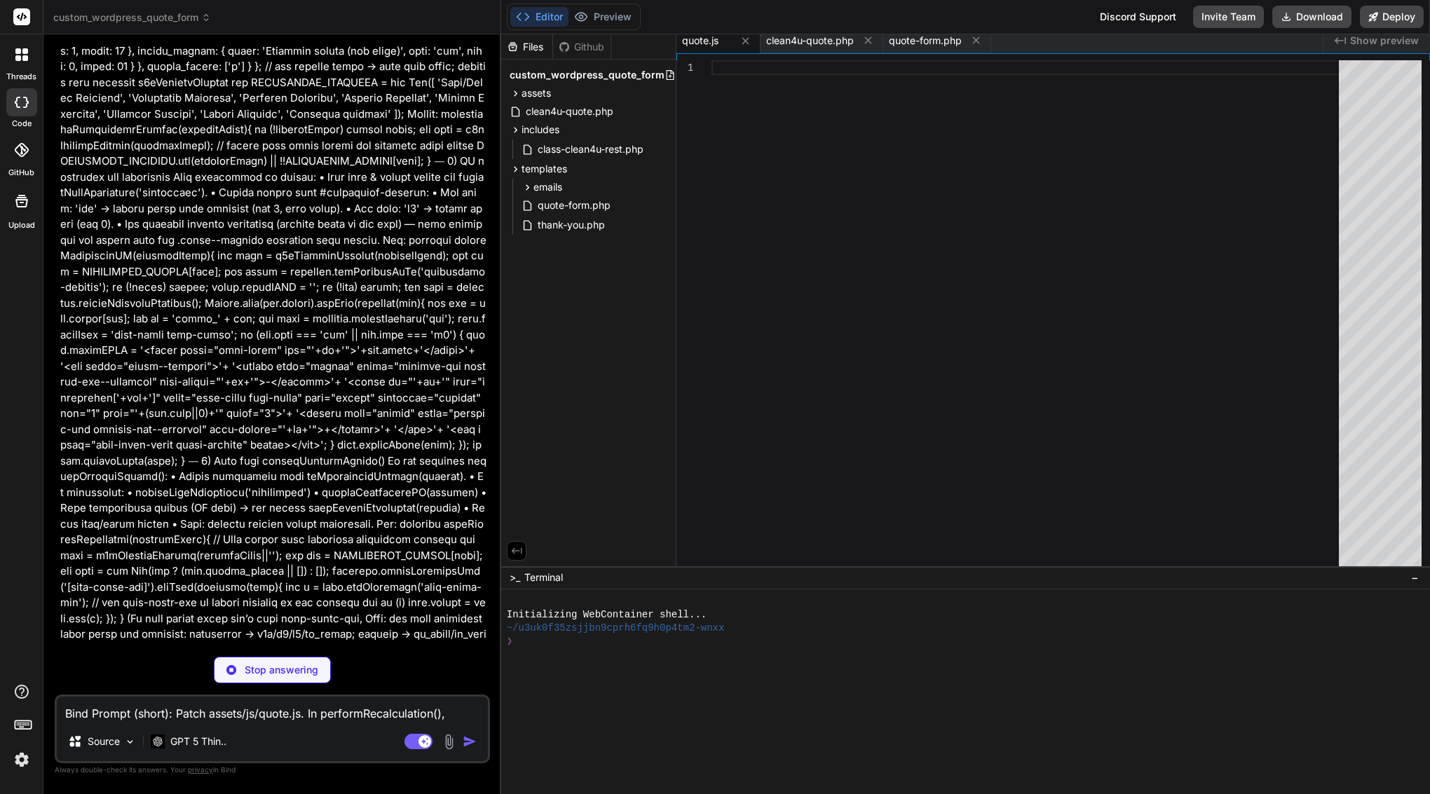
click at [125, 716] on textarea "Bind Prompt (short): Patch assets/js/quote.js. In performRecalculation(), inclu…" at bounding box center [272, 709] width 431 height 25
click at [124, 742] on img at bounding box center [130, 742] width 12 height 12
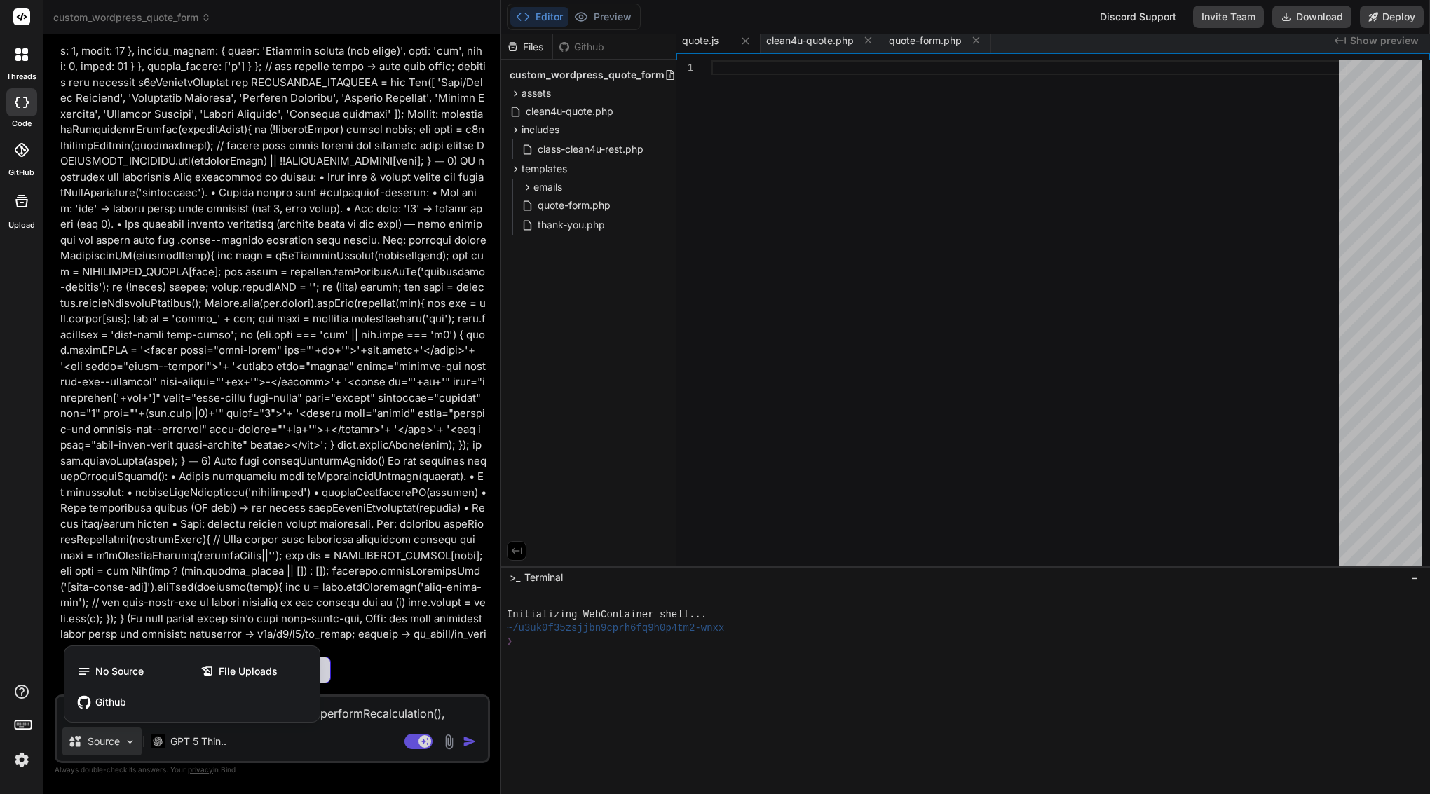
click at [301, 585] on div at bounding box center [715, 397] width 1430 height 794
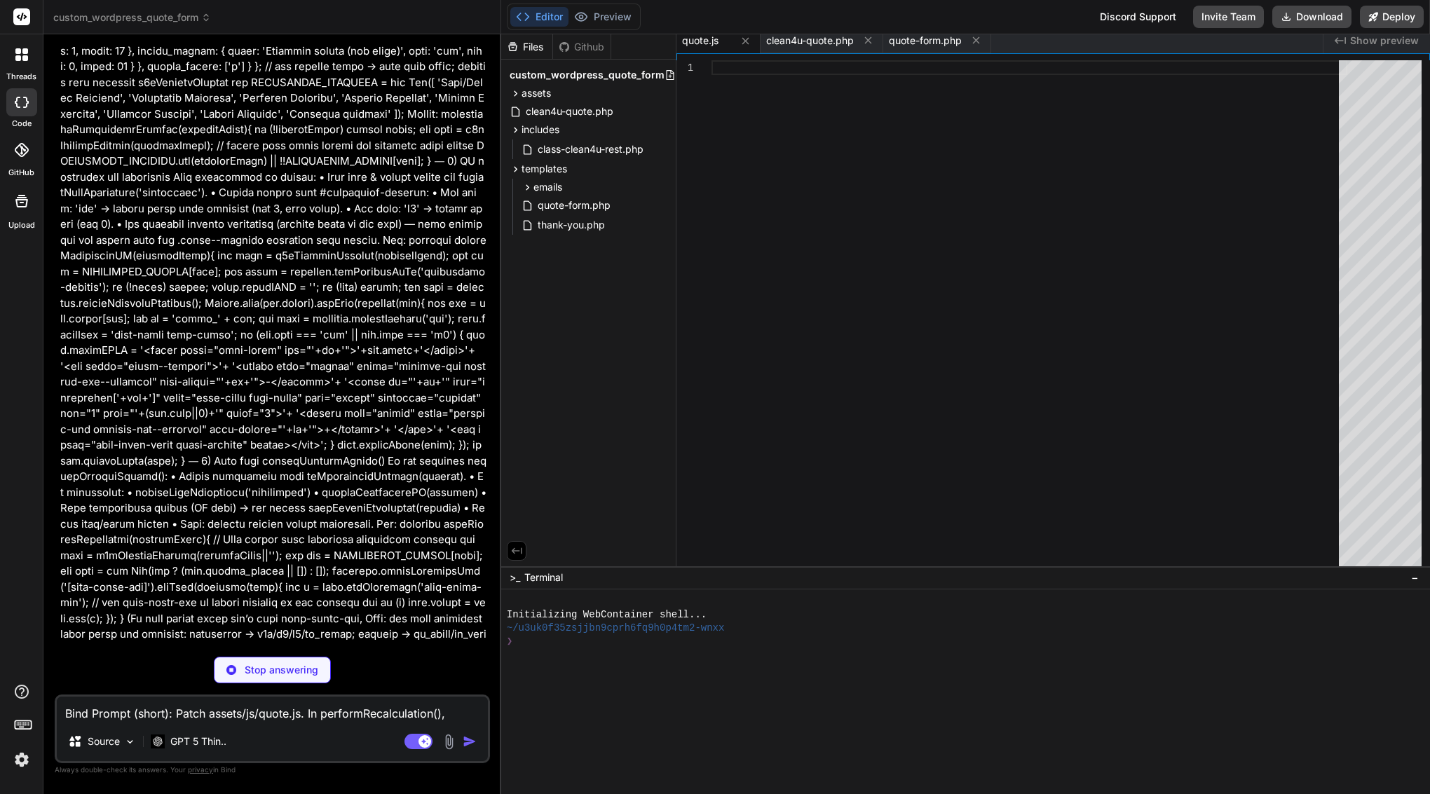
click at [139, 713] on textarea "Bind Prompt (short): Patch assets/js/quote.js. In performRecalculation(), inclu…" at bounding box center [272, 709] width 431 height 25
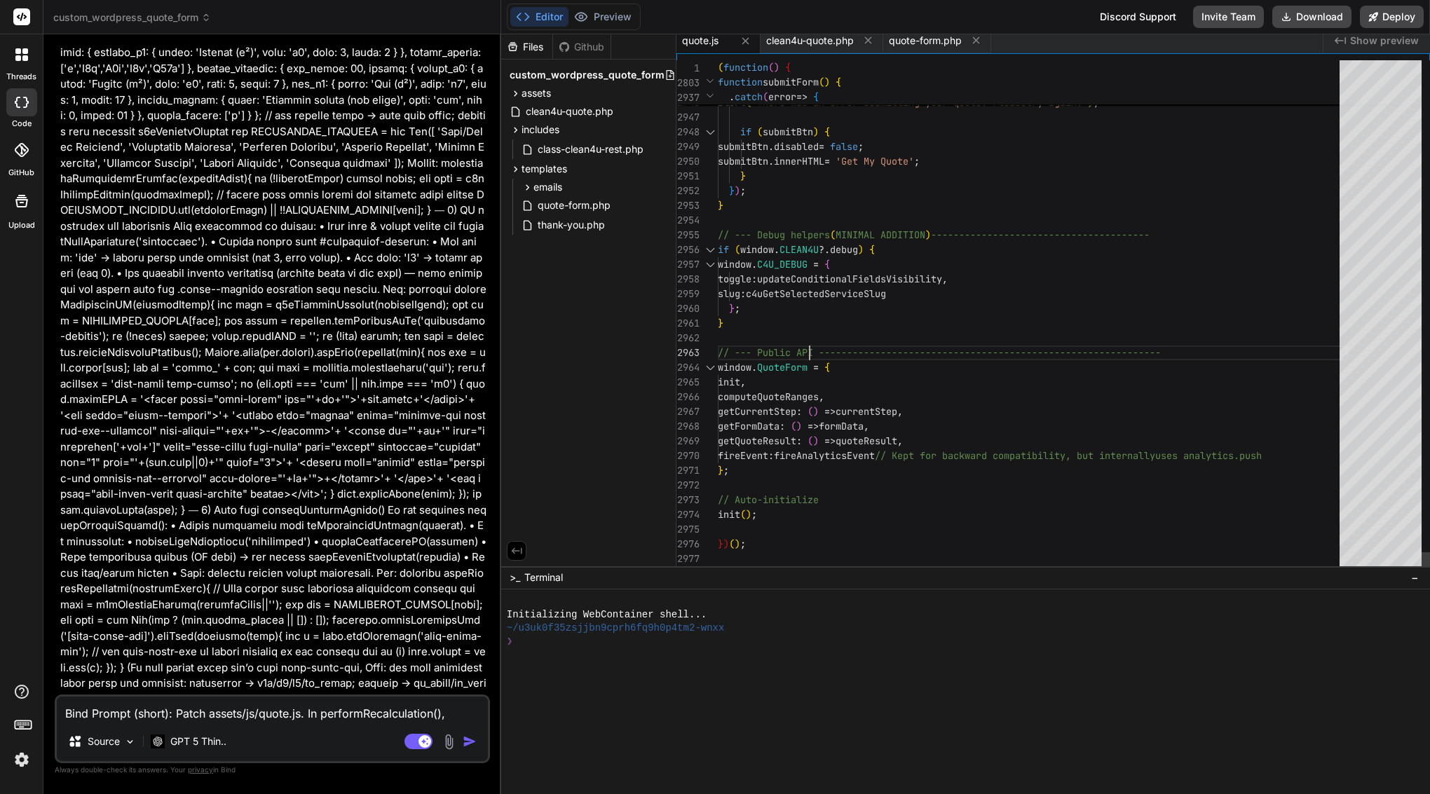
click at [807, 339] on div at bounding box center [1033, 338] width 630 height 15
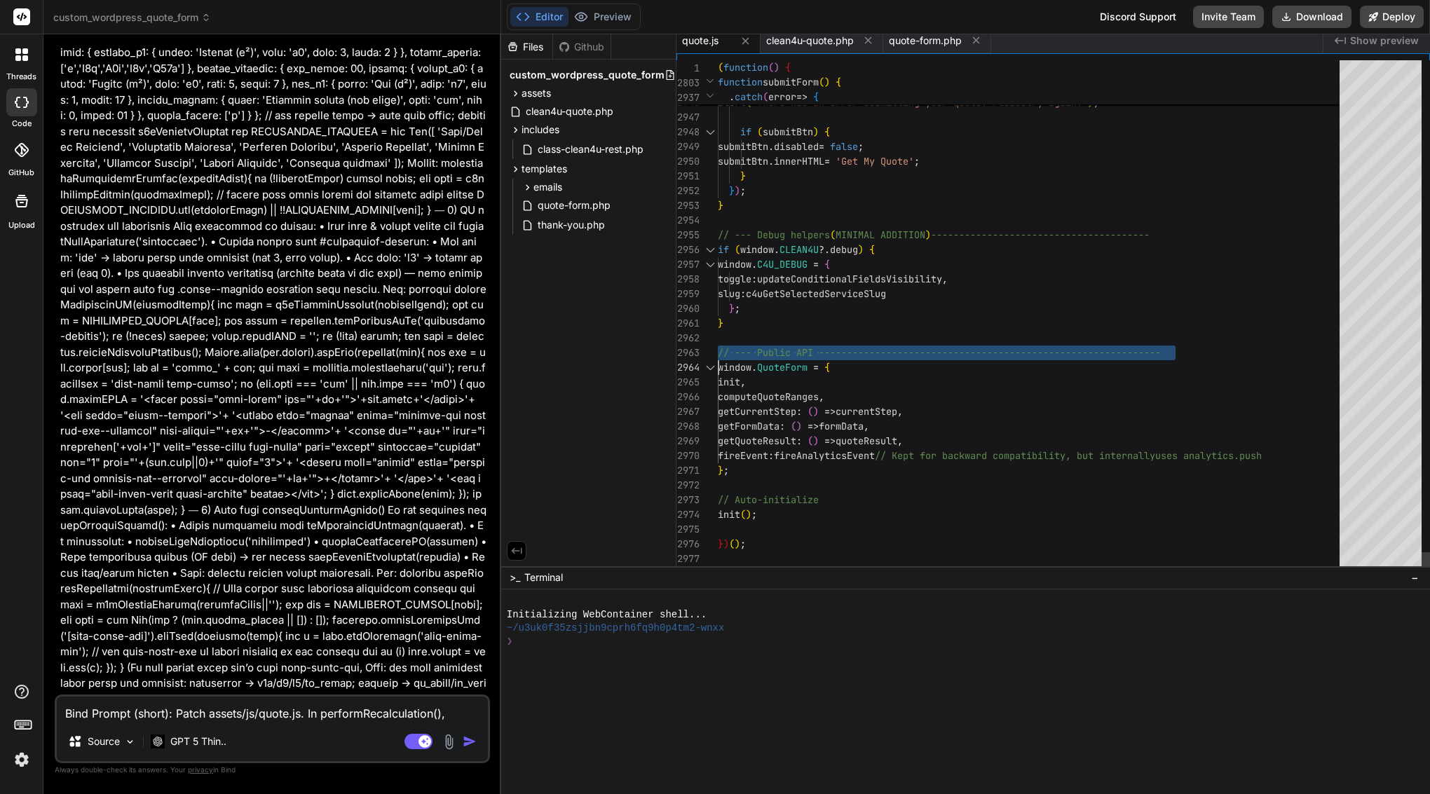
click at [807, 339] on div at bounding box center [1033, 338] width 630 height 15
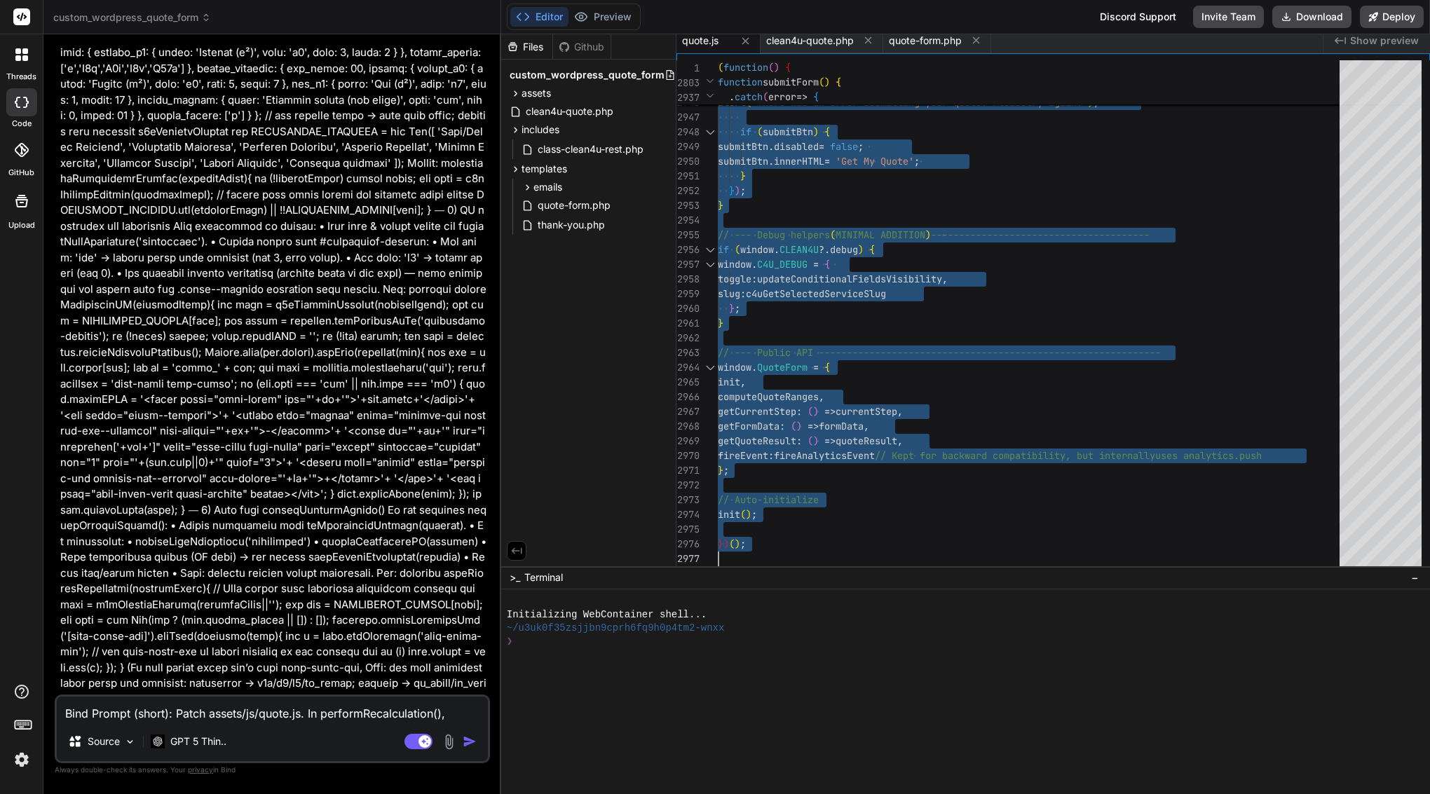
click at [243, 714] on textarea "Bind Prompt (short): Patch assets/js/quote.js. In performRecalculation(), inclu…" at bounding box center [272, 709] width 431 height 25
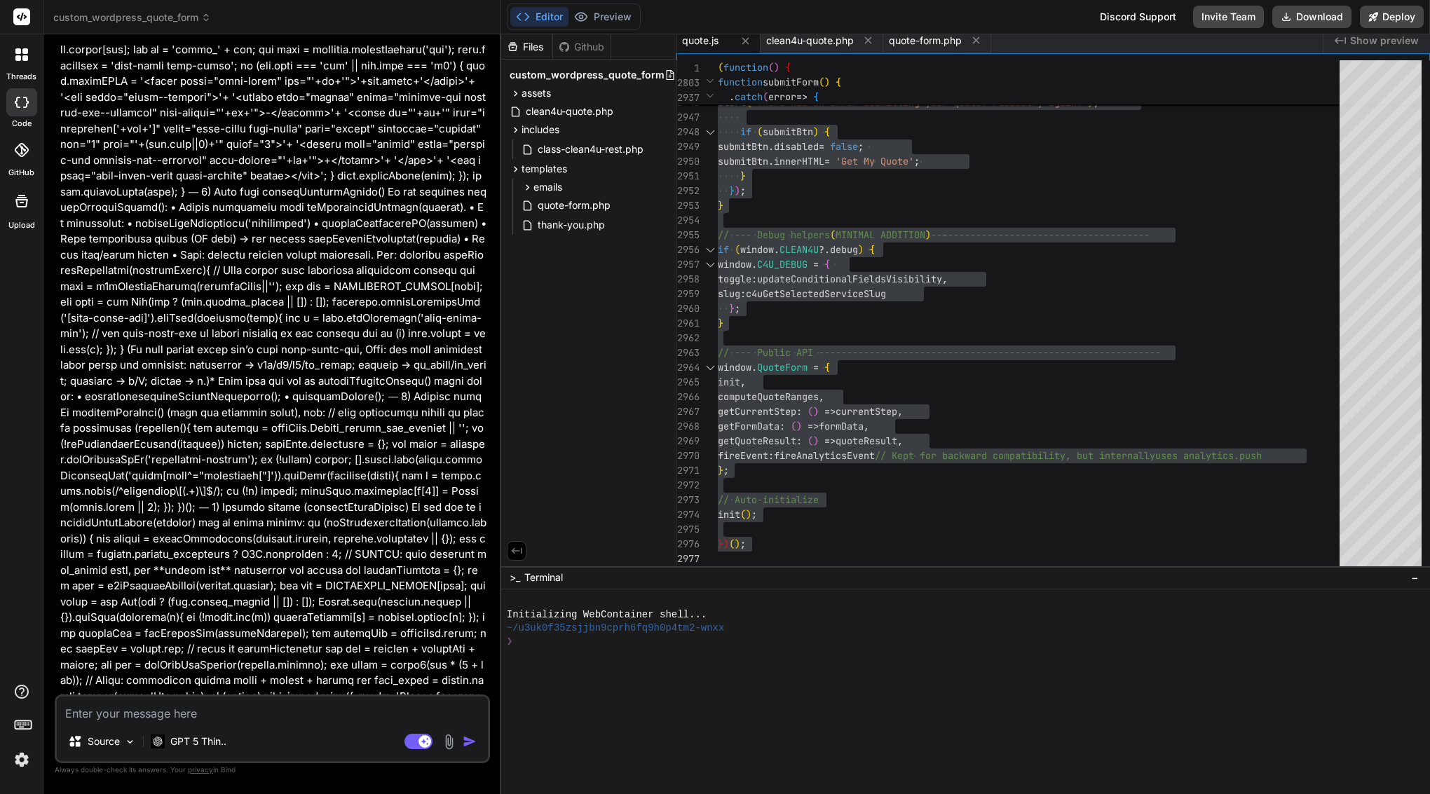
scroll to position [107701, 0]
drag, startPoint x: 83, startPoint y: 440, endPoint x: 376, endPoint y: 700, distance: 391.2
click at [376, 700] on div "You Bind AI Of course. I will take the provided assets/js/quote.js file, integr…" at bounding box center [272, 420] width 435 height 748
copy div "Bind AI Here’s what I changed (concise): Recalc signature updated to include st…"
